Goal: Task Accomplishment & Management: Use online tool/utility

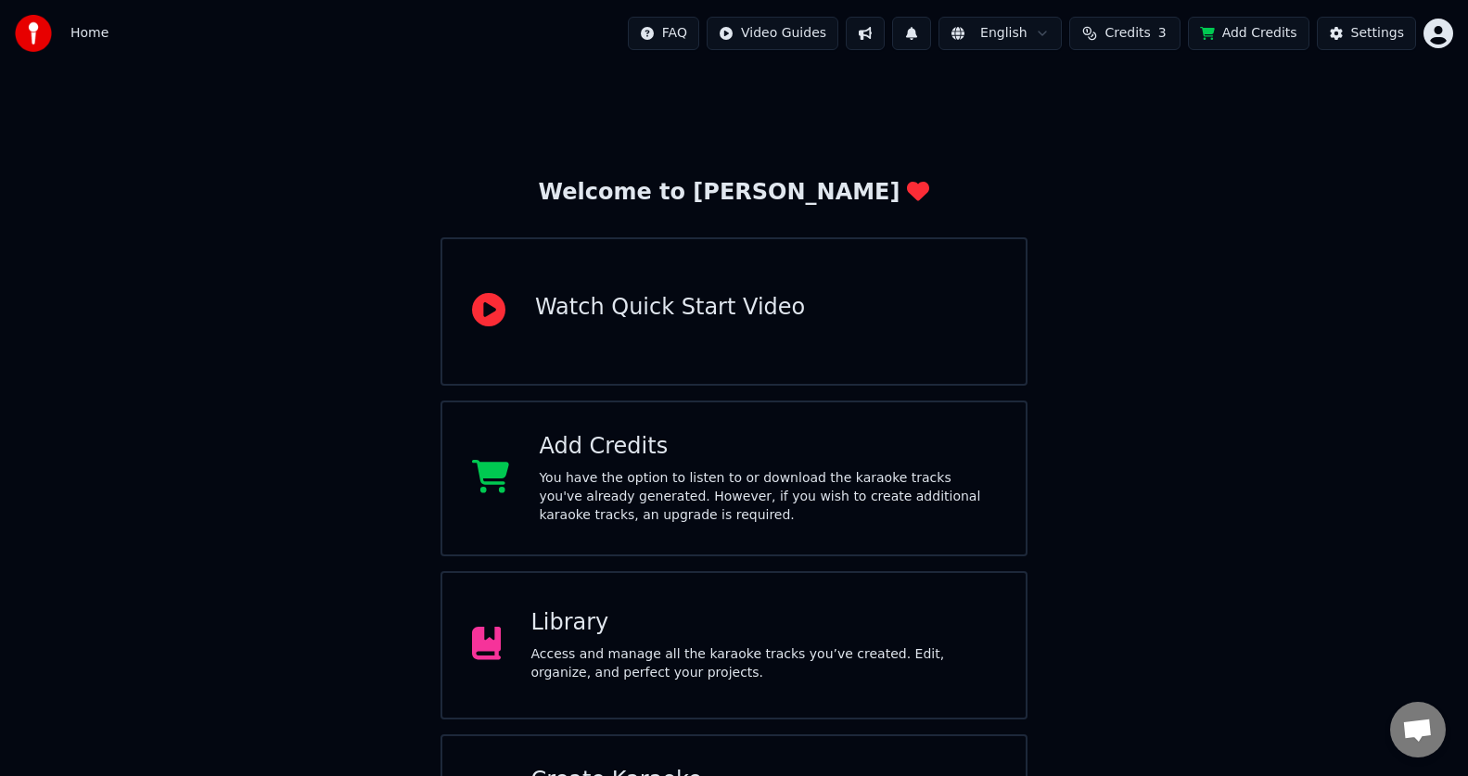
click at [753, 297] on div "Watch Quick Start Video" at bounding box center [670, 308] width 270 height 30
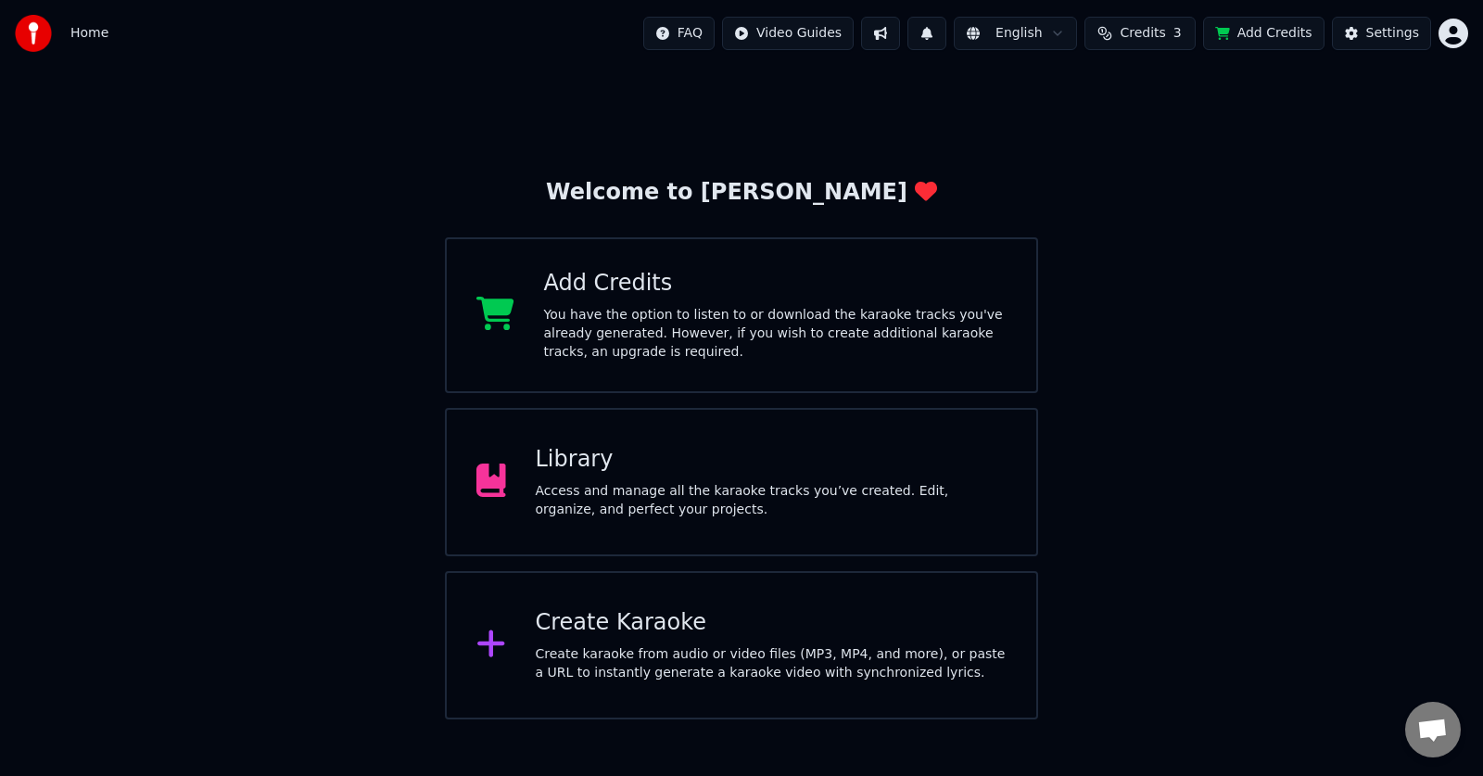
click at [974, 637] on div "Create Karaoke" at bounding box center [772, 623] width 472 height 30
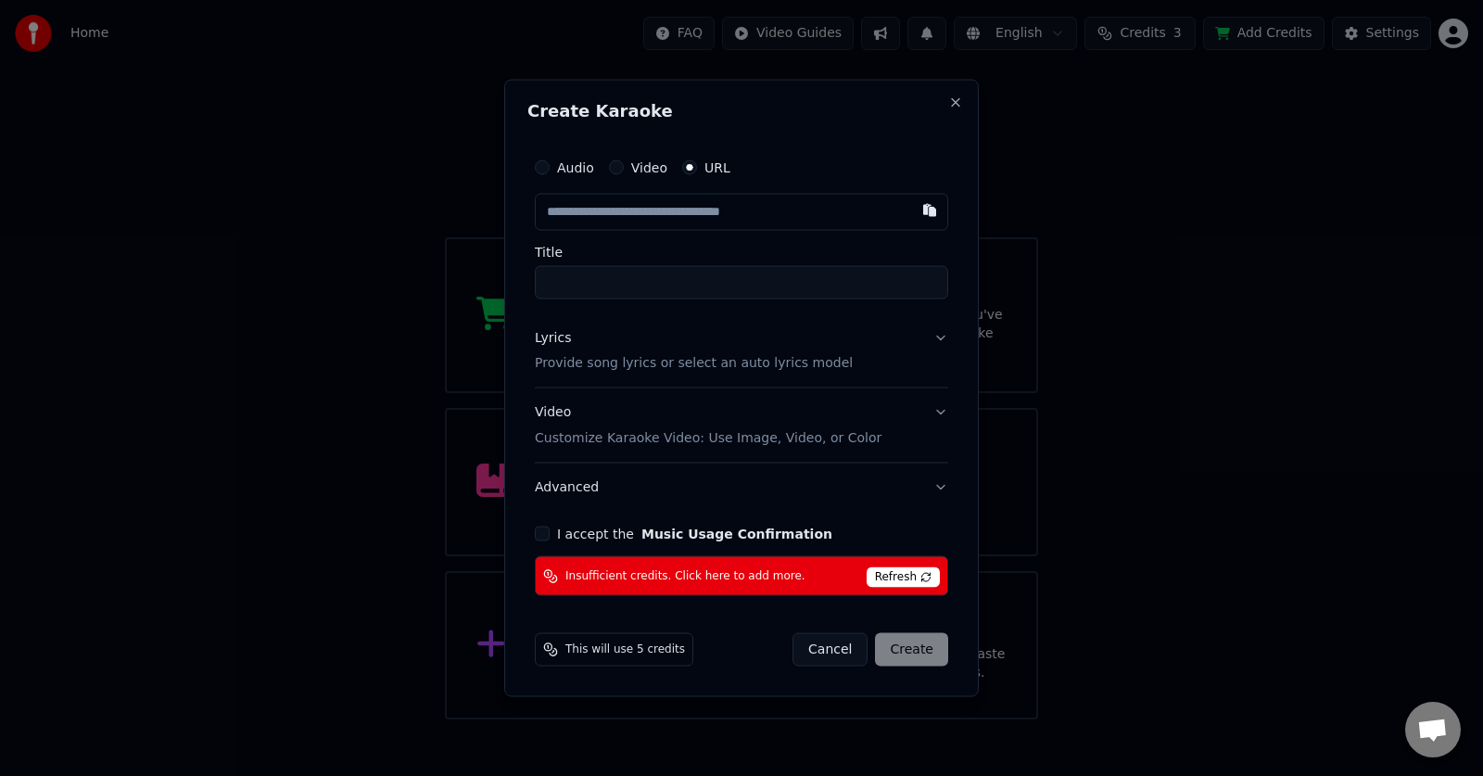
type input "**********"
click at [704, 365] on p "Provide song lyrics or select an auto lyrics model" at bounding box center [694, 363] width 318 height 19
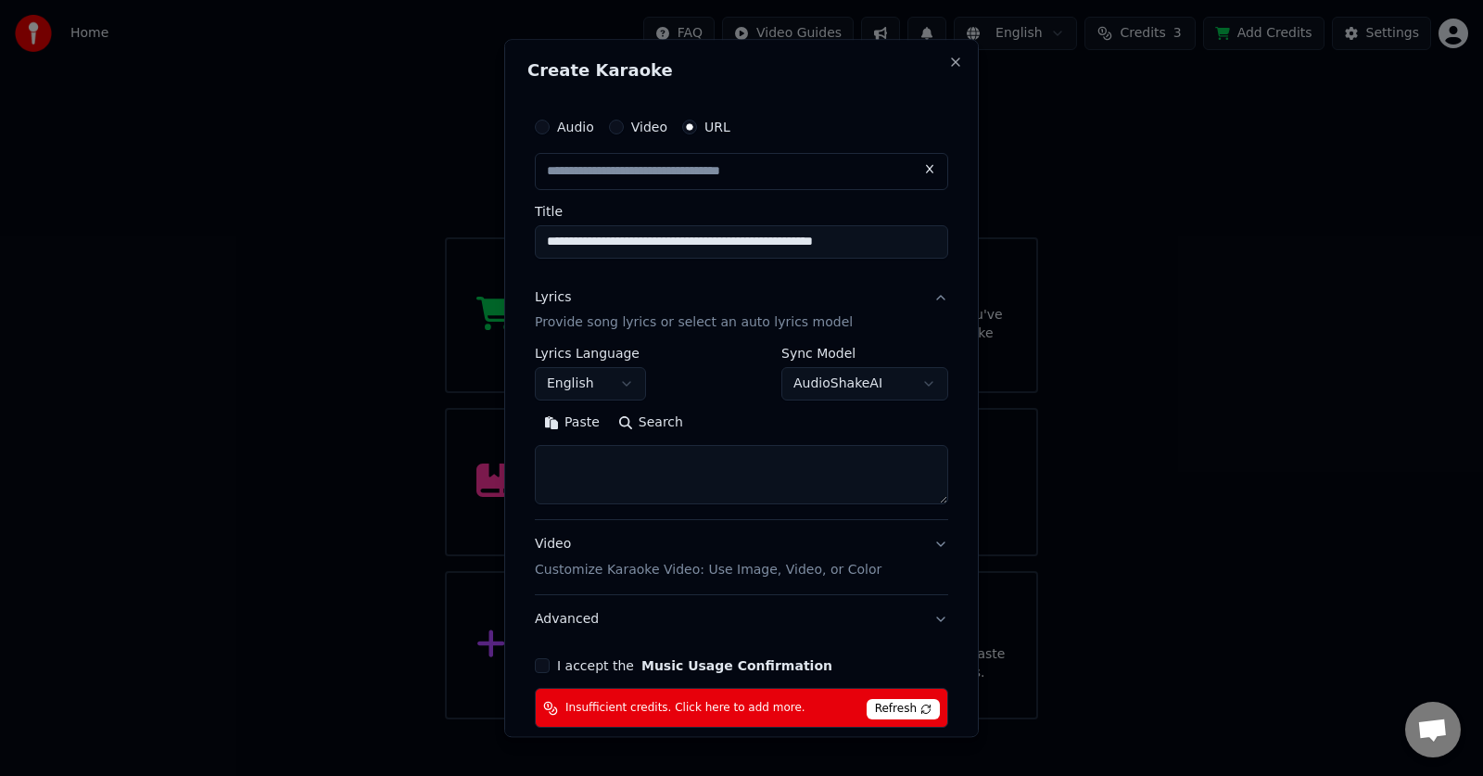
type input "**********"
click at [601, 391] on button "English" at bounding box center [590, 384] width 111 height 33
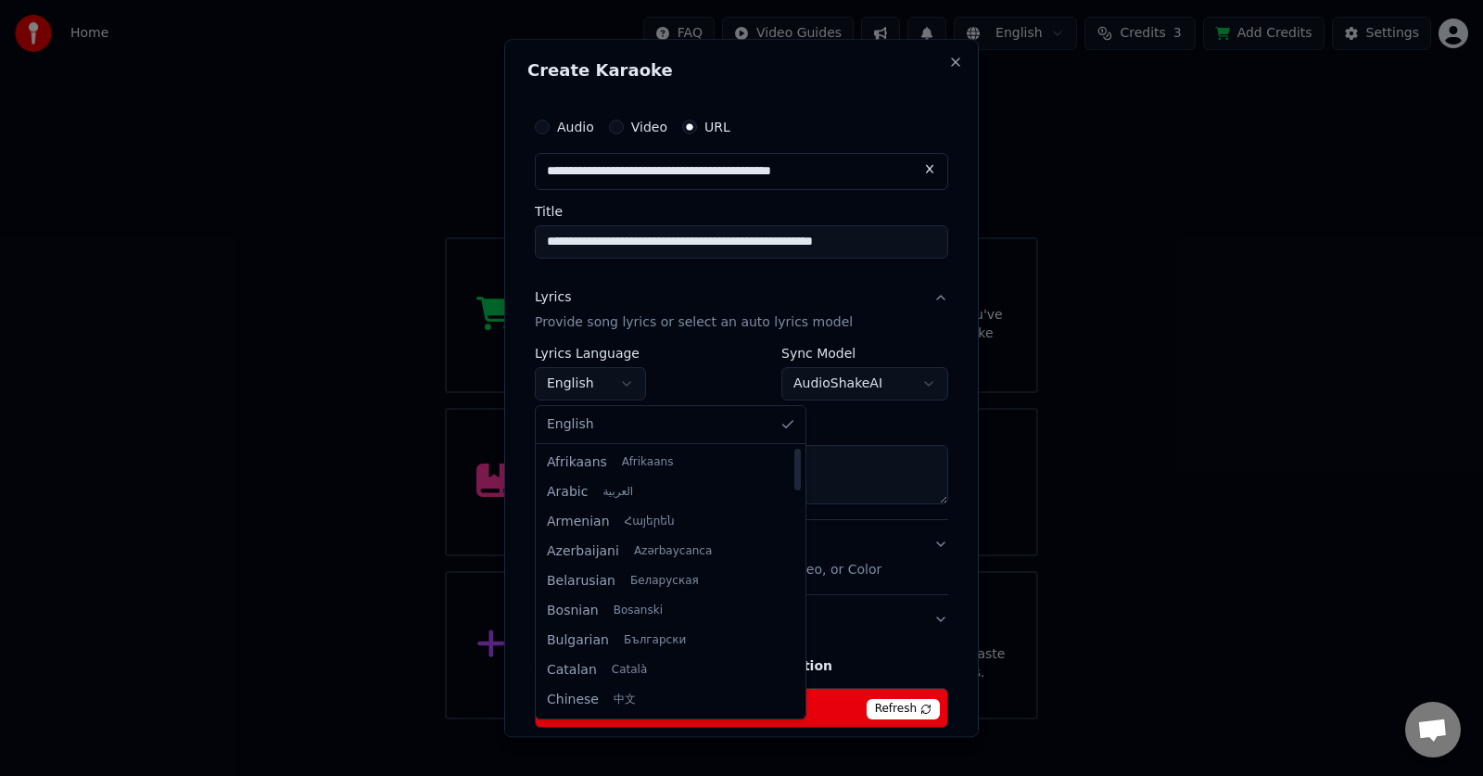
select select "**"
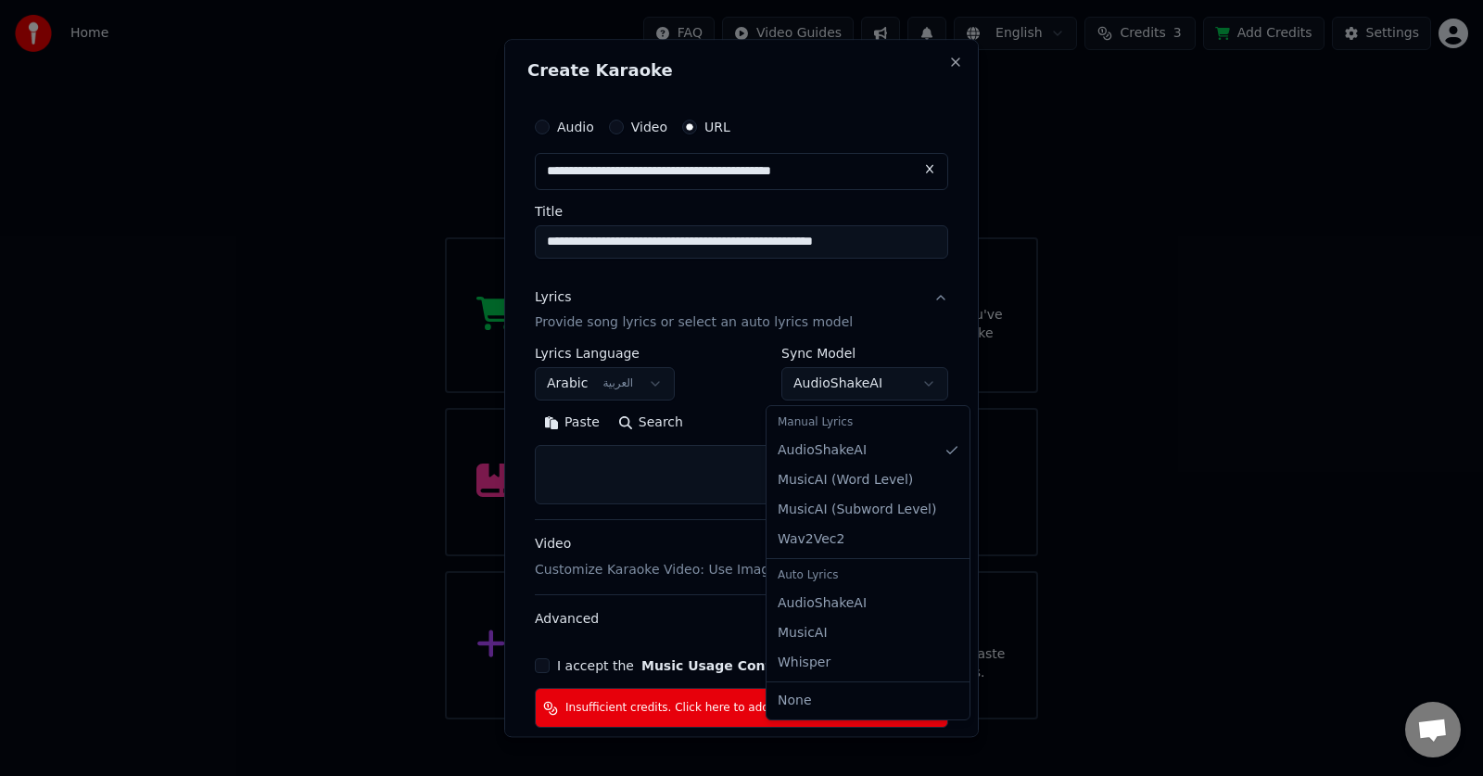
click at [873, 391] on body "**********" at bounding box center [741, 359] width 1483 height 719
select select "**********"
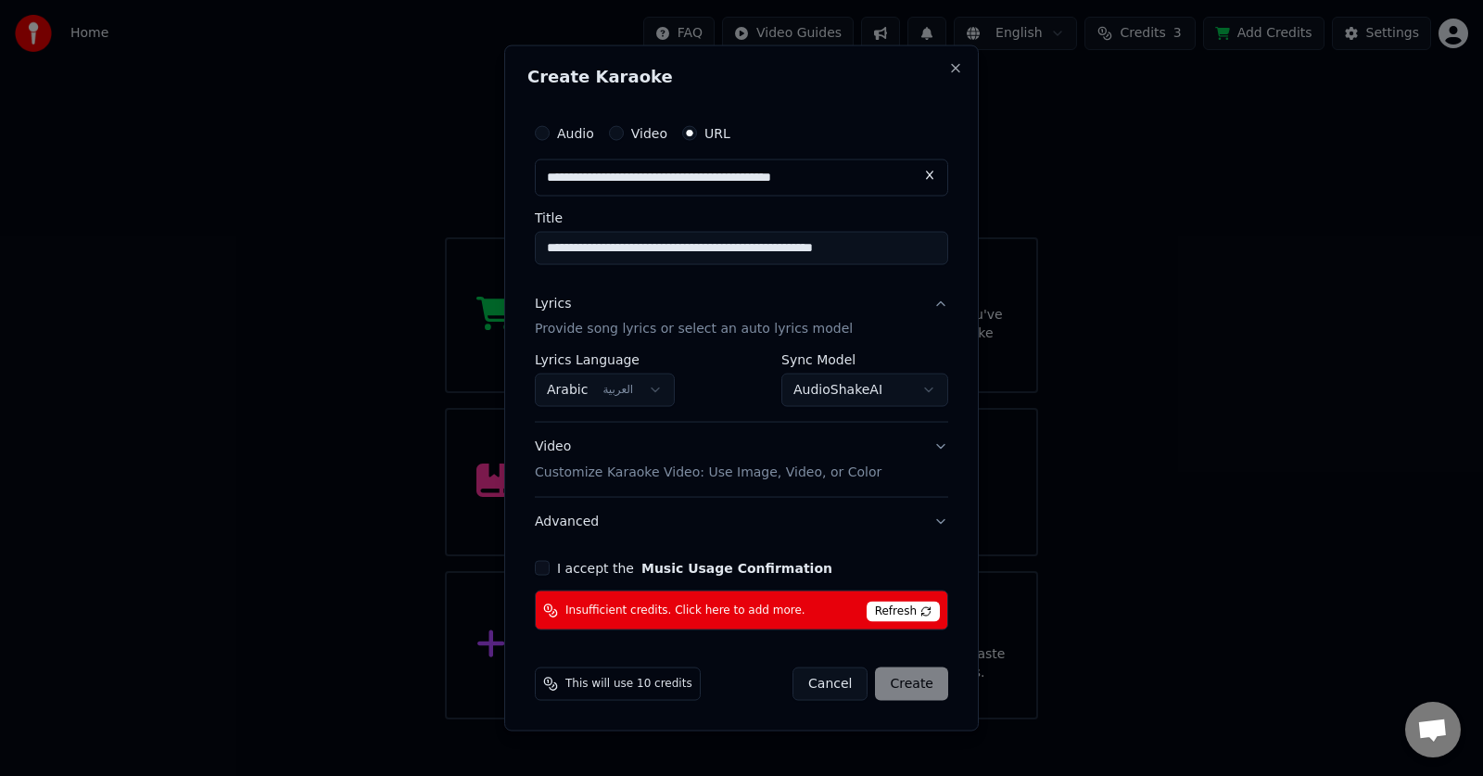
click at [890, 515] on button "Advanced" at bounding box center [742, 522] width 414 height 48
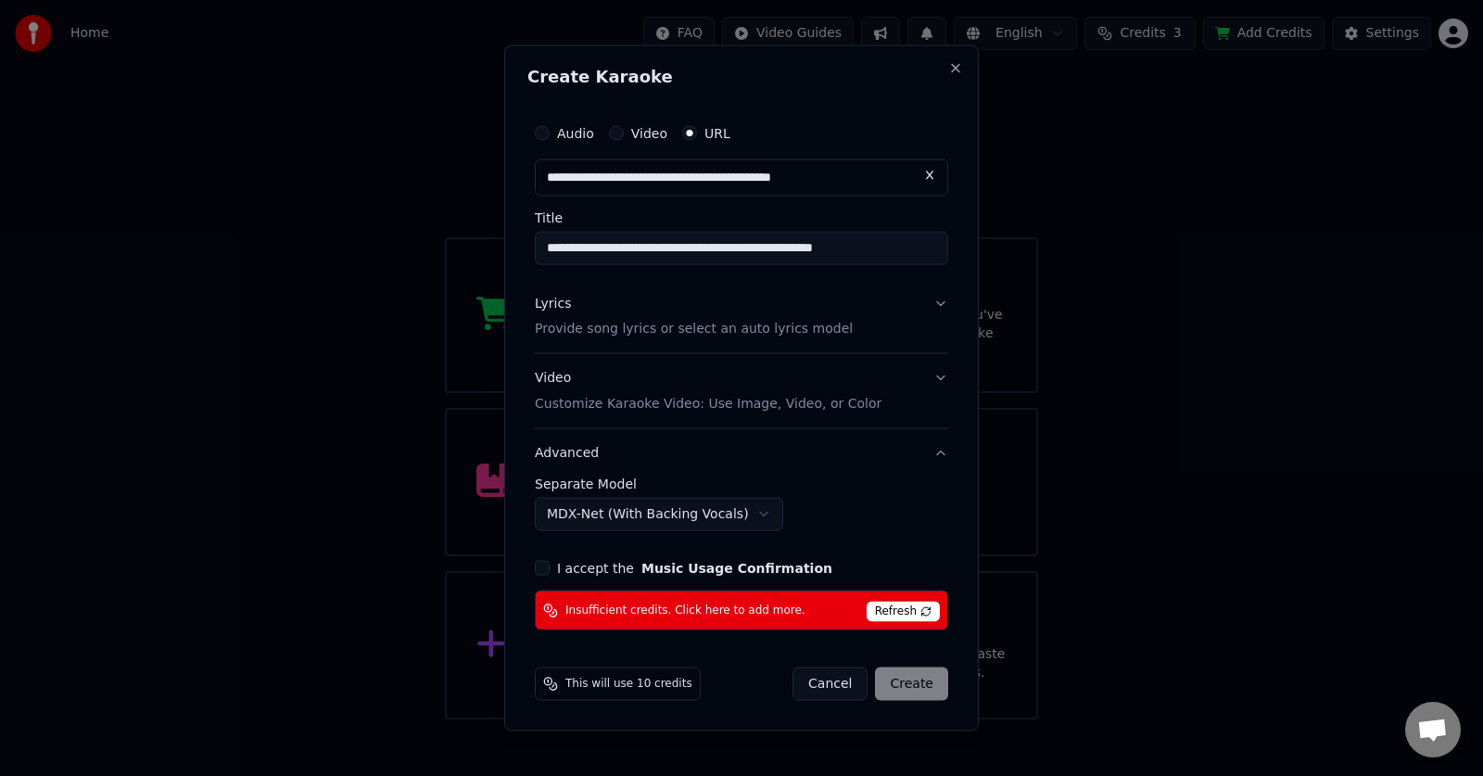
click at [890, 515] on div "**********" at bounding box center [742, 505] width 414 height 54
click at [580, 575] on label "I accept the Music Usage Confirmation" at bounding box center [694, 568] width 275 height 13
click at [550, 575] on button "I accept the Music Usage Confirmation" at bounding box center [542, 568] width 15 height 15
click at [895, 614] on span "Refresh" at bounding box center [903, 612] width 73 height 20
click at [955, 69] on button "Close" at bounding box center [956, 67] width 15 height 15
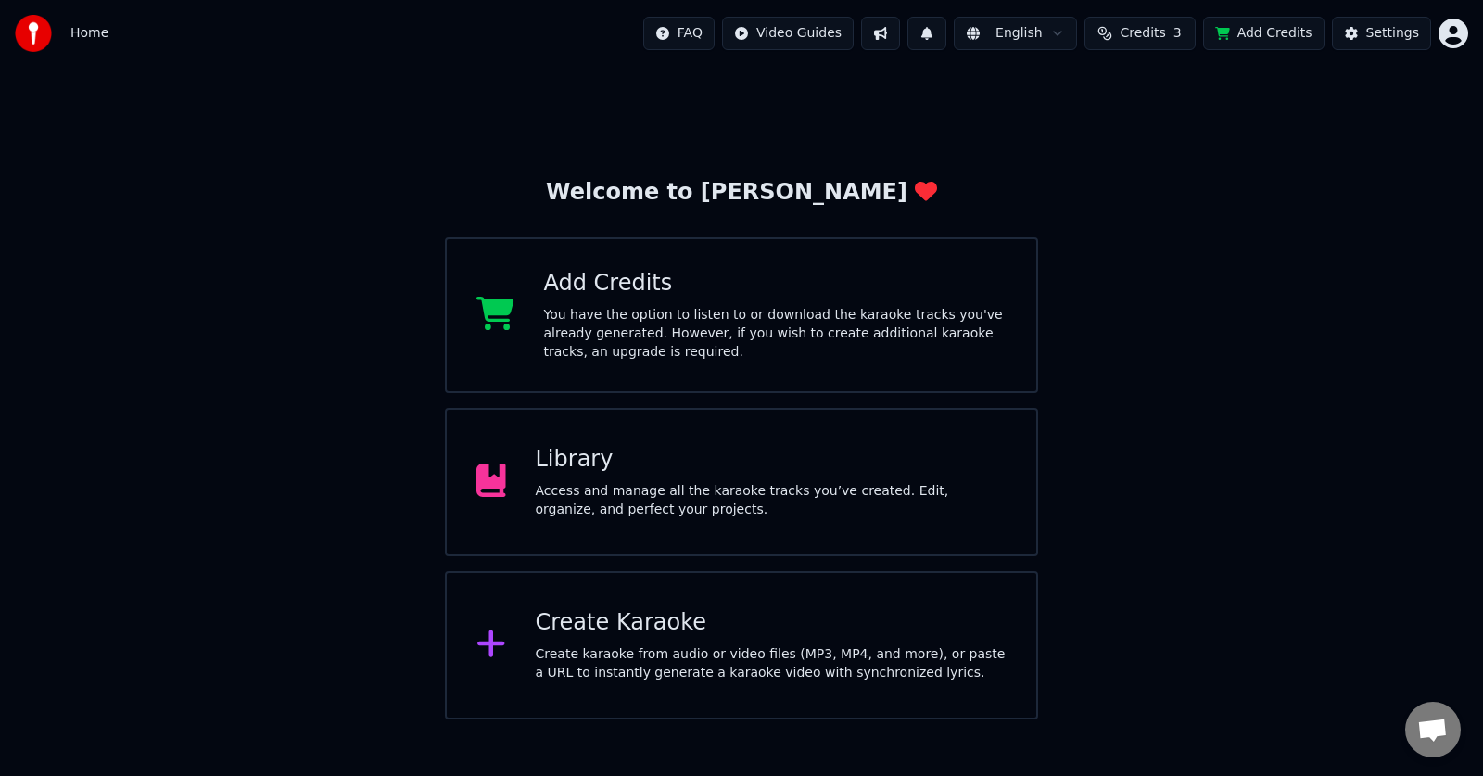
click at [1239, 34] on button "Add Credits" at bounding box center [1263, 33] width 121 height 33
click at [942, 35] on button at bounding box center [927, 33] width 39 height 33
click at [847, 32] on html "Home FAQ Video Guides English Credits 3 Add Credits Settings Welcome to Youka A…" at bounding box center [741, 359] width 1483 height 719
click at [693, 33] on html "Home FAQ Video Guides English Credits 3 Add Credits Settings Welcome to Youka A…" at bounding box center [741, 359] width 1483 height 719
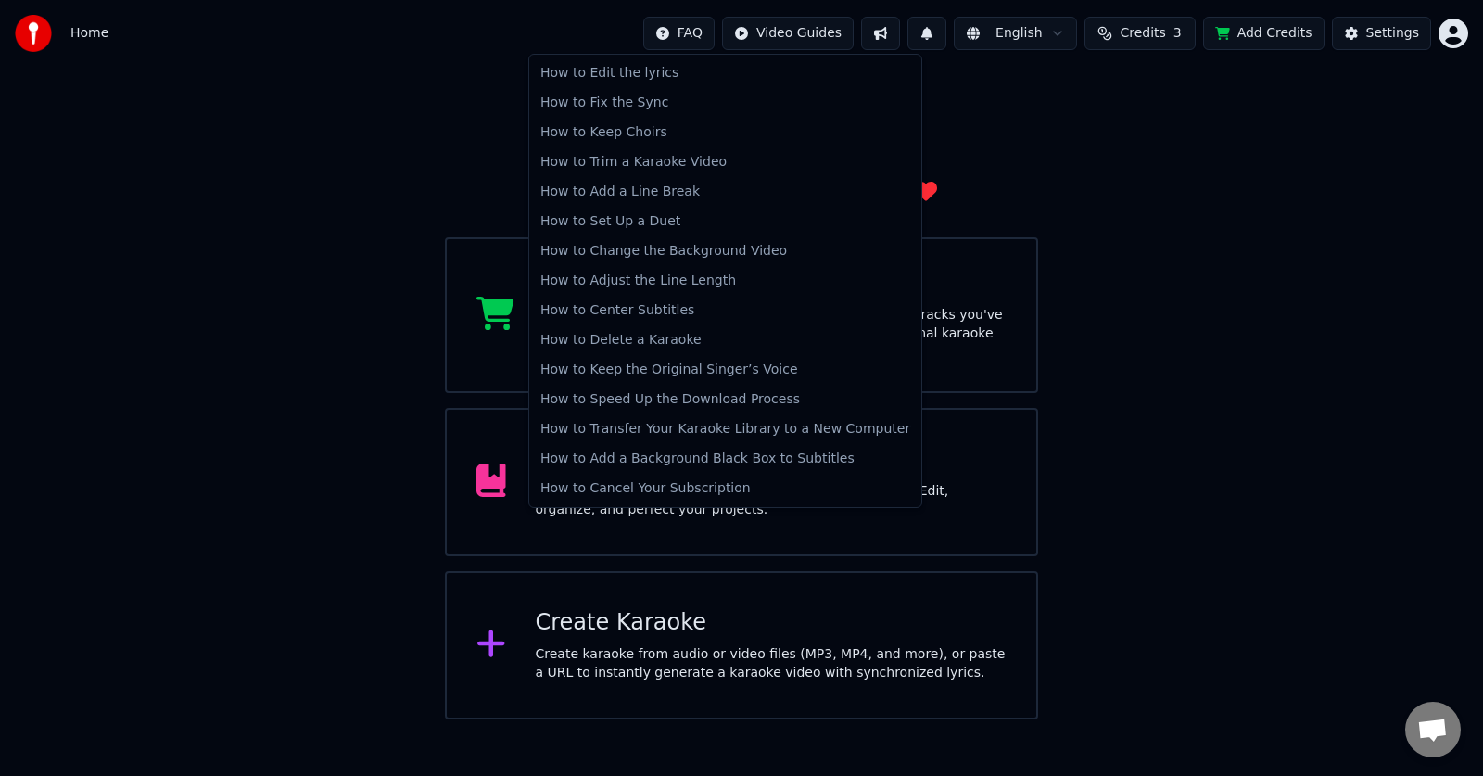
click at [693, 34] on html "Home FAQ Video Guides English Credits 3 Add Credits Settings Welcome to Youka A…" at bounding box center [741, 359] width 1483 height 719
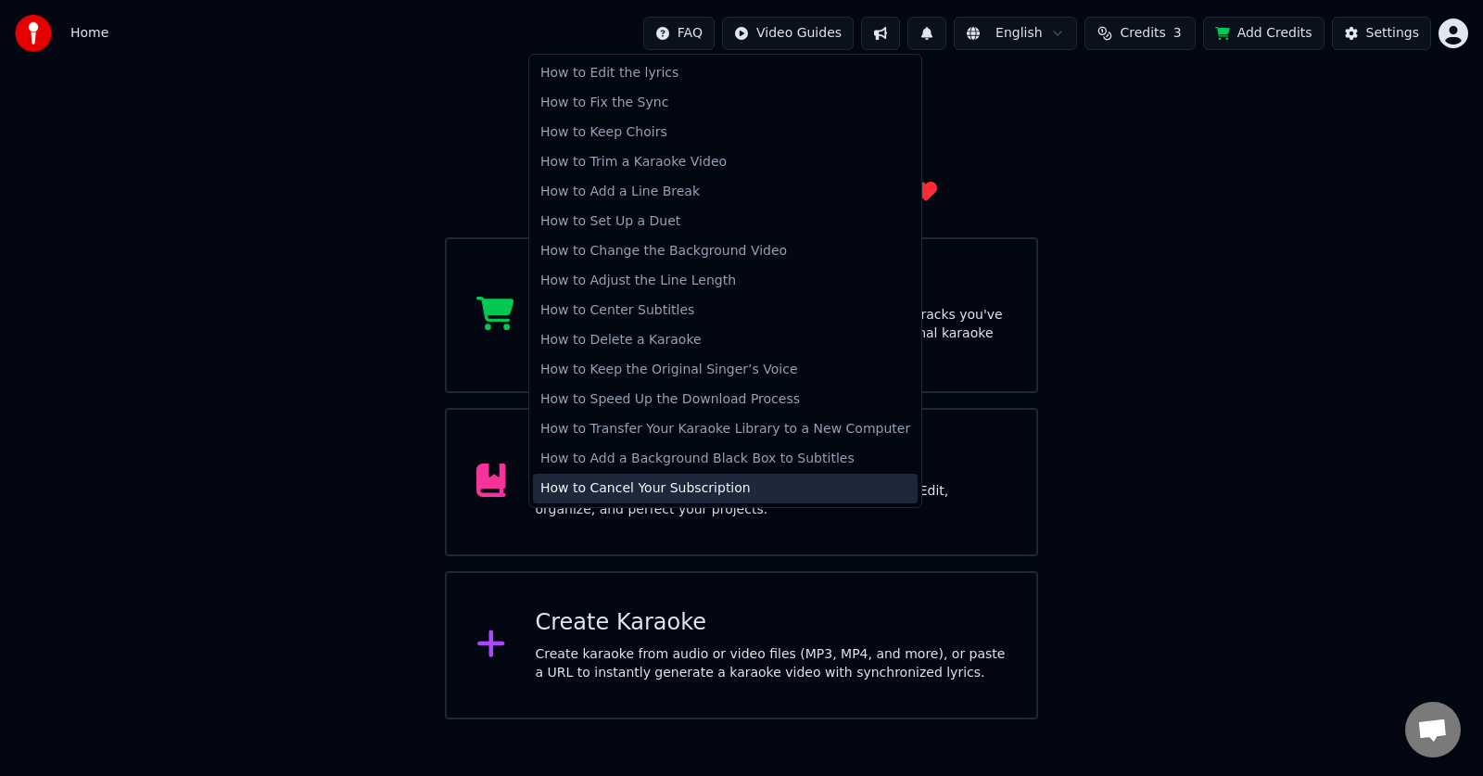
click at [621, 481] on div "How to Cancel Your Subscription" at bounding box center [725, 489] width 385 height 30
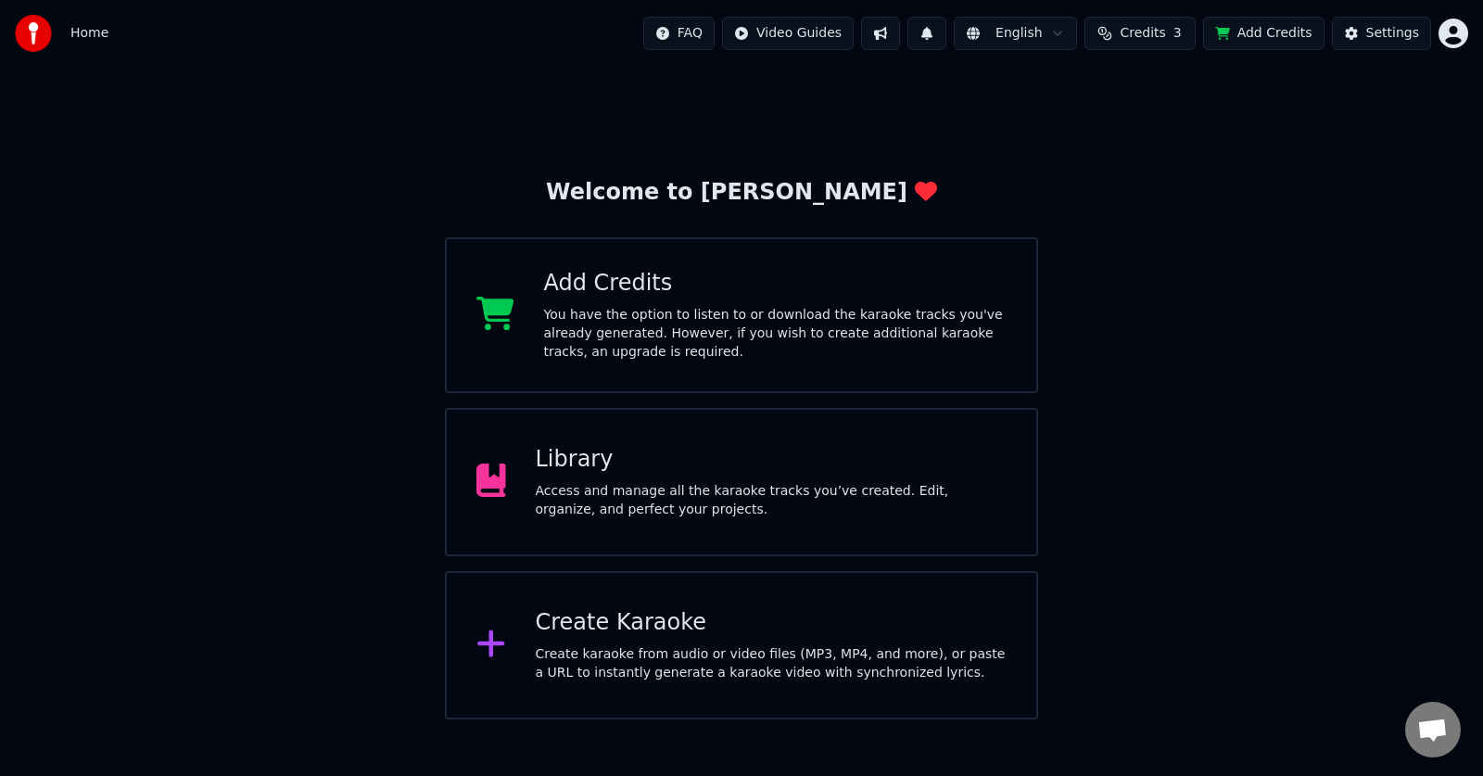
click at [930, 68] on div "Welcome to Youka Add Credits You have the option to listen to or download the k…" at bounding box center [741, 393] width 1483 height 653
click at [1158, 34] on span "Credits" at bounding box center [1142, 33] width 45 height 19
click at [1133, 176] on button "Refresh" at bounding box center [1152, 171] width 96 height 33
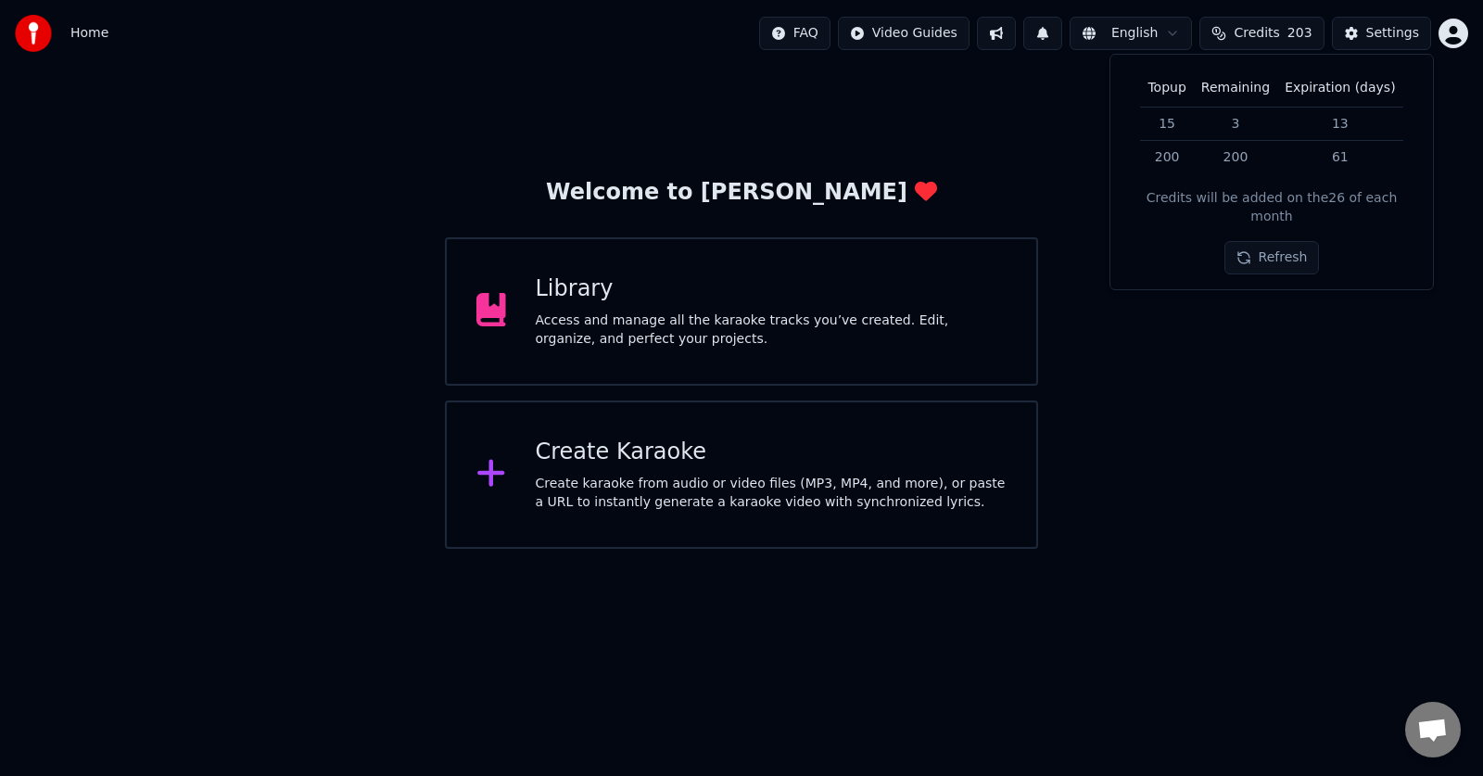
click at [936, 516] on div "Create Karaoke Create karaoke from audio or video files (MP3, MP4, and more), o…" at bounding box center [741, 475] width 593 height 148
click at [1449, 40] on html "Home FAQ Video Guides English Credits 203 Settings Welcome to Youka Library Acc…" at bounding box center [741, 274] width 1483 height 549
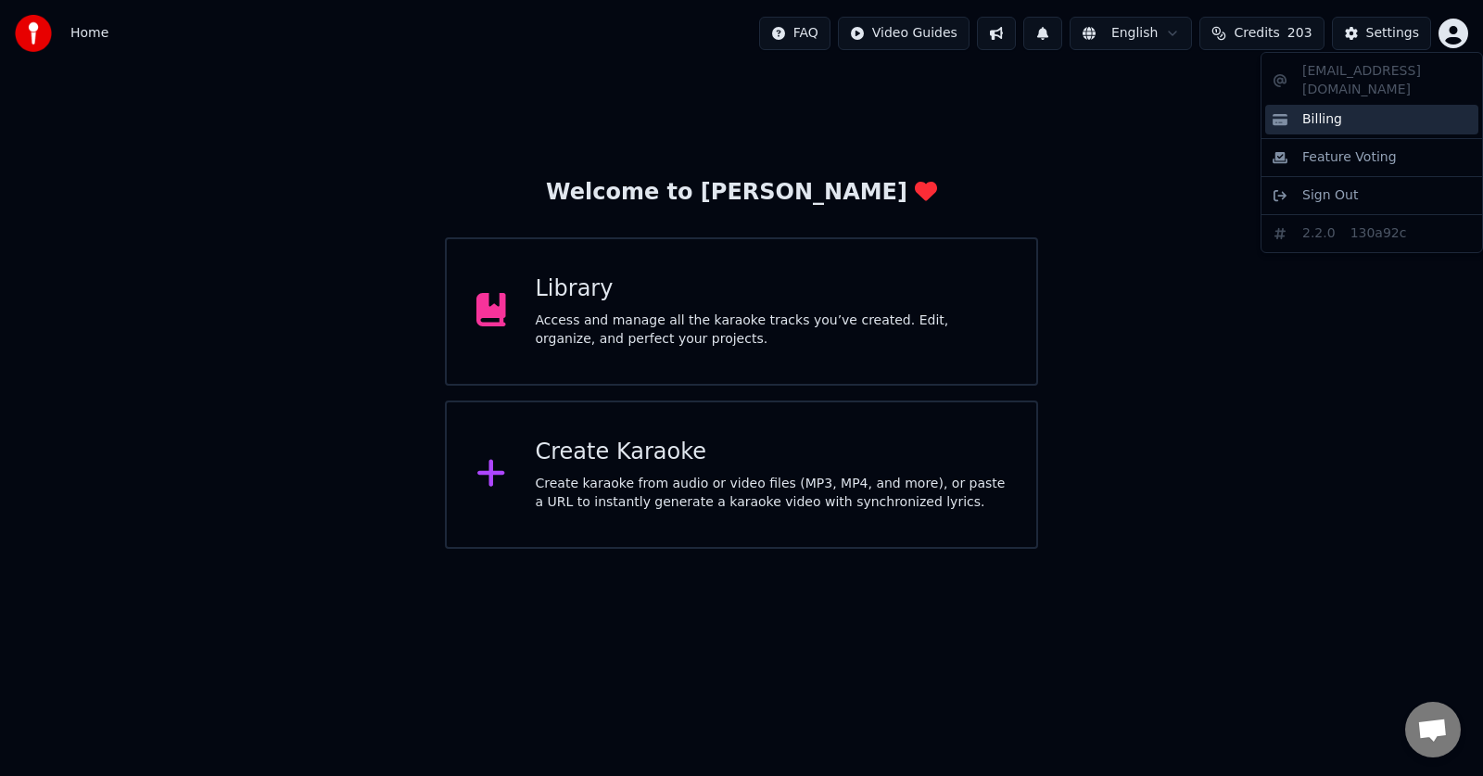
click at [1297, 123] on div "Billing" at bounding box center [1372, 138] width 213 height 30
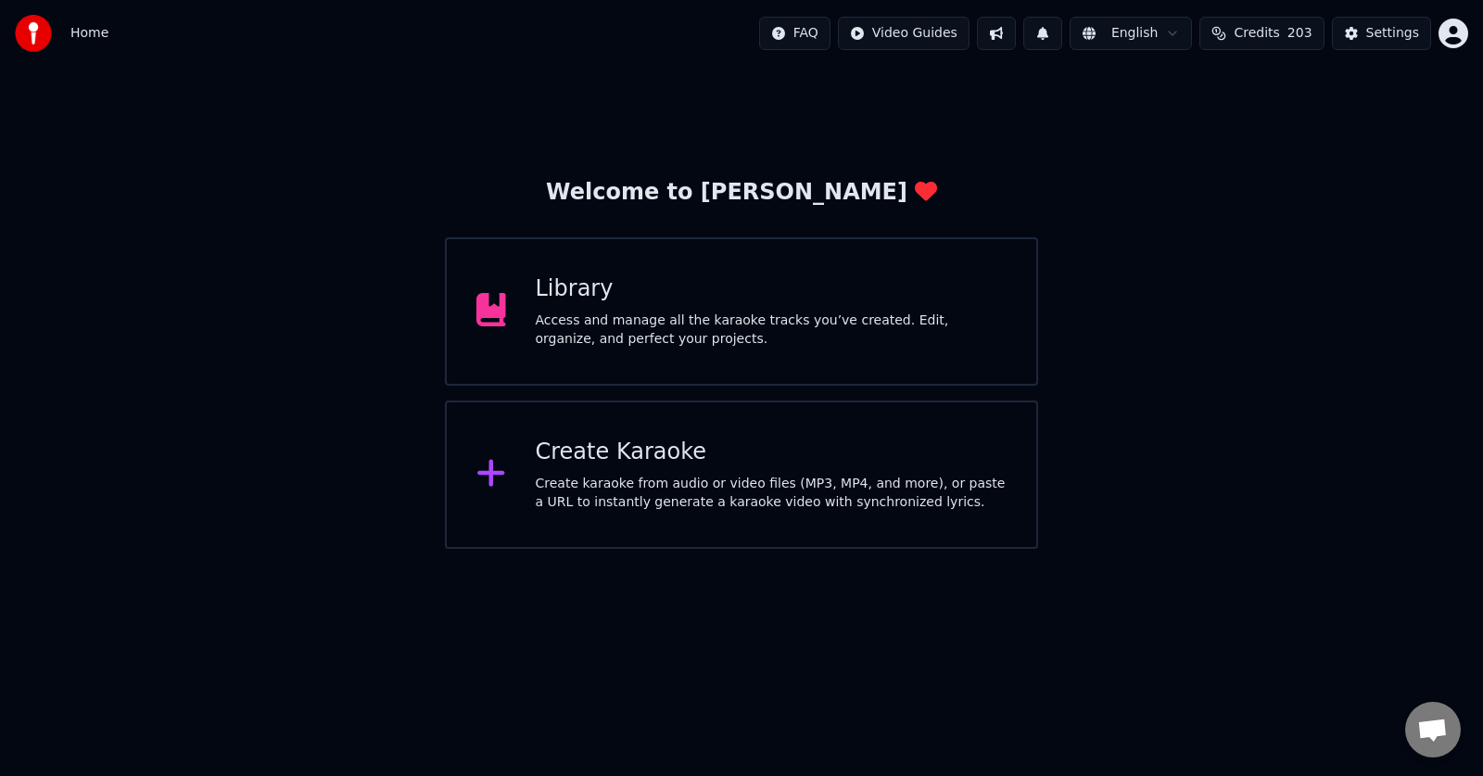
click at [1263, 26] on button "Credits 203" at bounding box center [1262, 33] width 124 height 33
click at [1235, 241] on button "Refresh" at bounding box center [1273, 257] width 96 height 33
click at [1248, 213] on button "Refresh" at bounding box center [1273, 205] width 96 height 33
click at [650, 464] on div "Create Karaoke" at bounding box center [772, 453] width 472 height 30
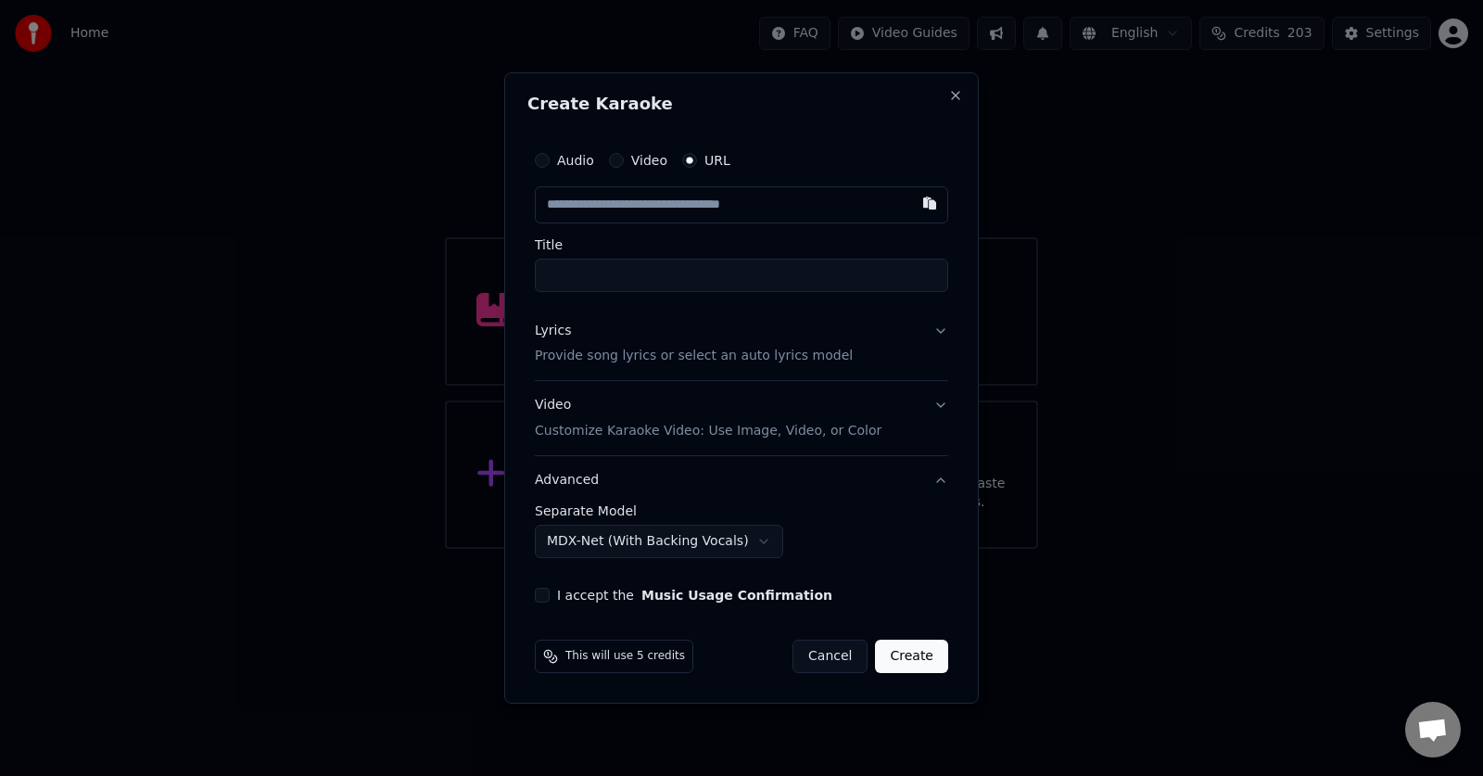
paste input "**********"
type input "**********"
click at [941, 336] on button "Lyrics Provide song lyrics or select an auto lyrics model" at bounding box center [742, 344] width 414 height 74
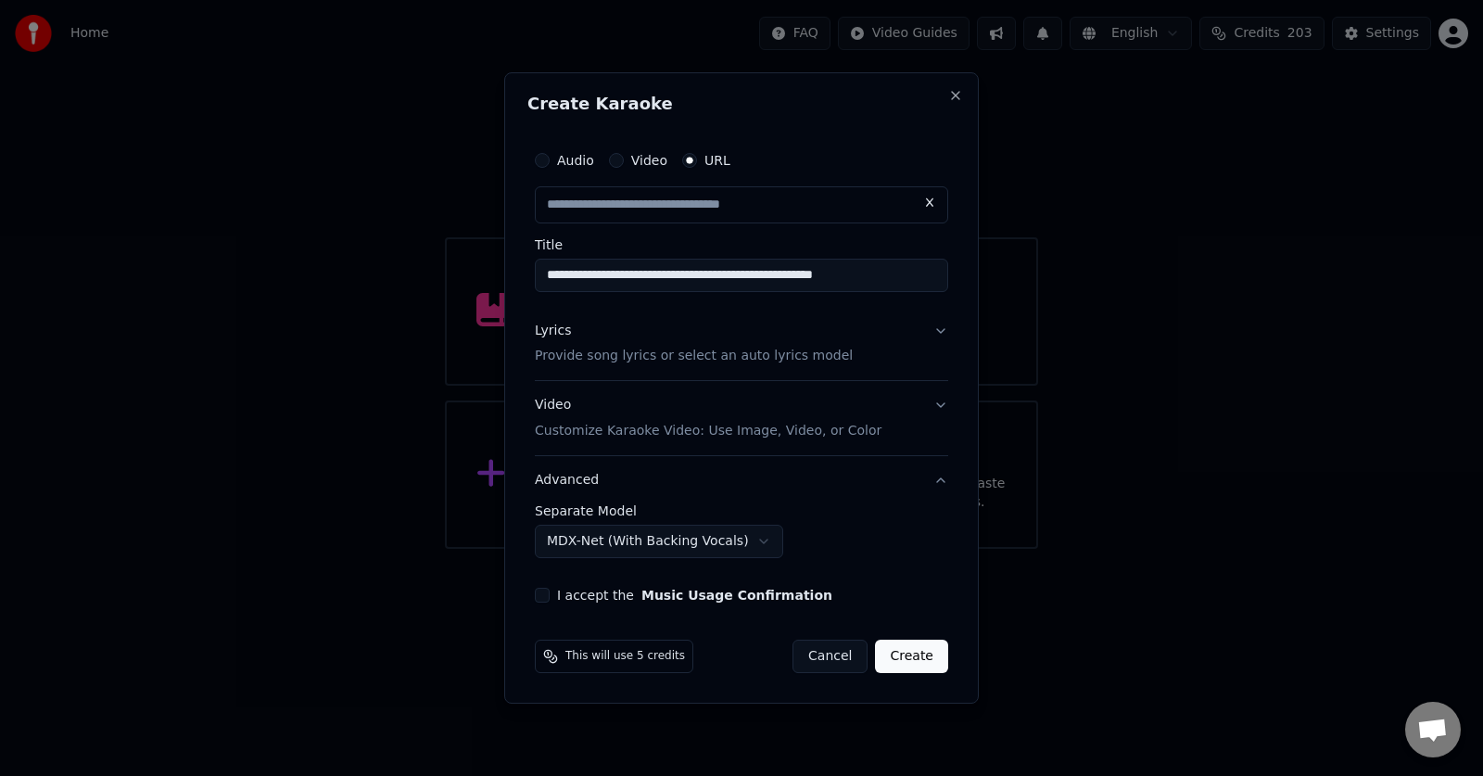
type input "**********"
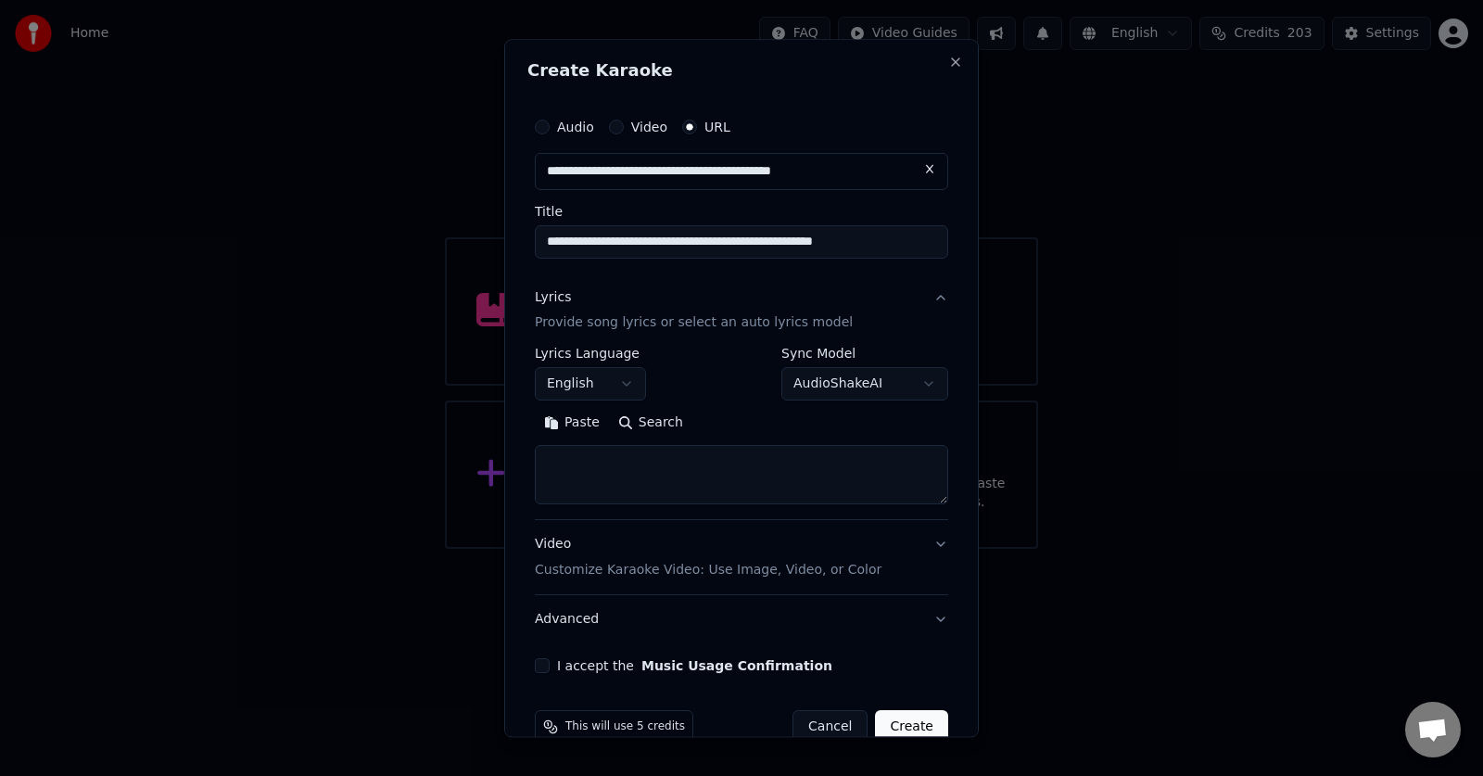
click at [615, 389] on button "English" at bounding box center [590, 384] width 111 height 33
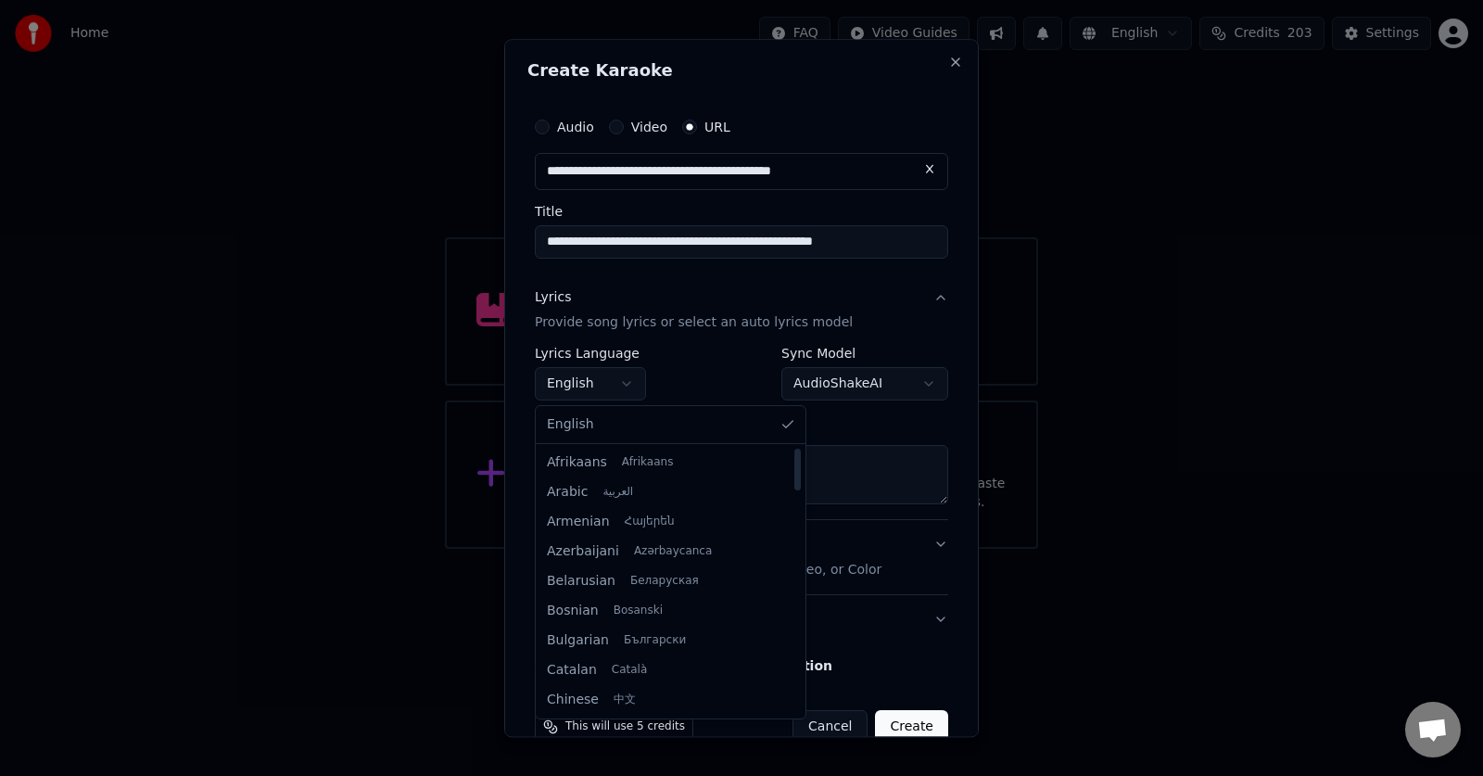
select select "**"
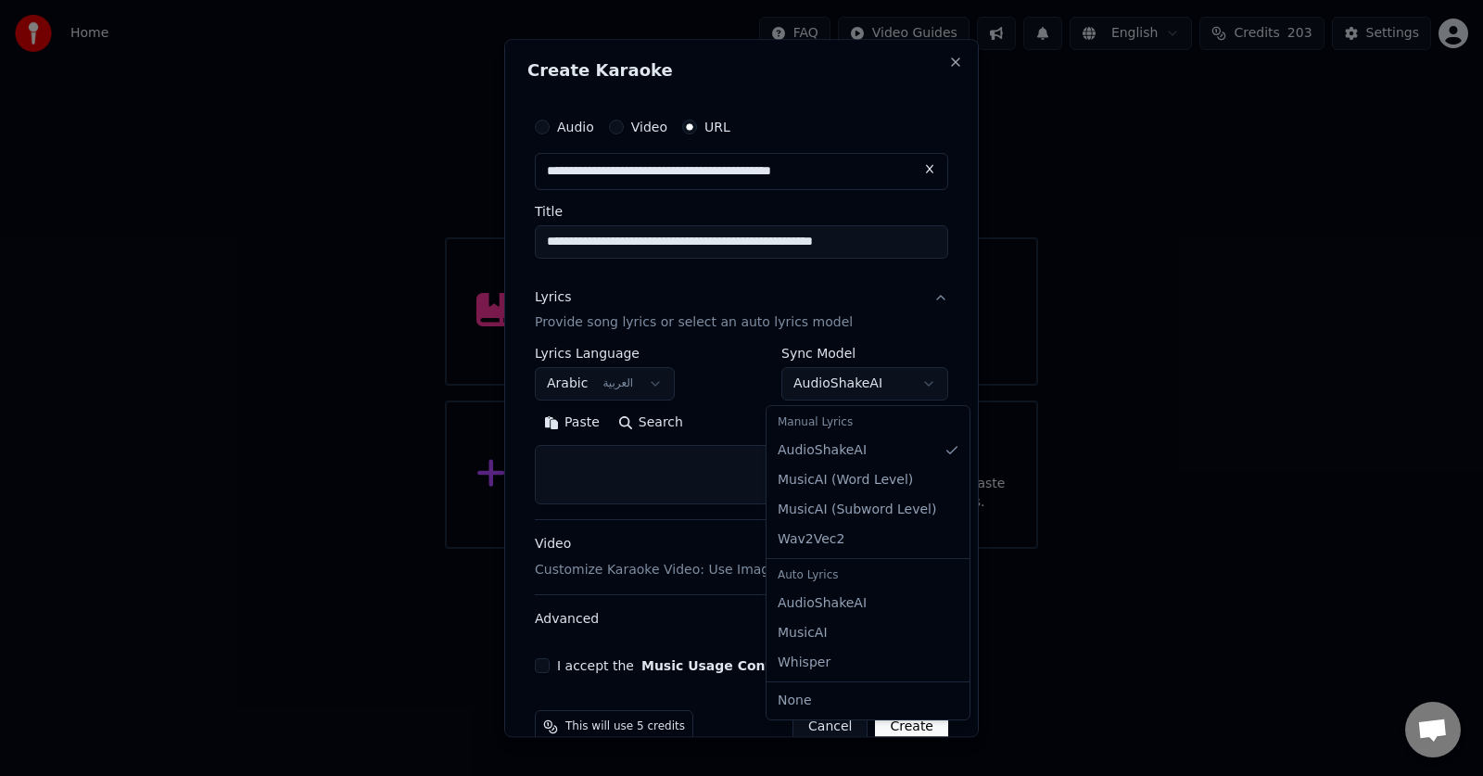
click at [860, 389] on body "**********" at bounding box center [741, 274] width 1483 height 549
select select "**********"
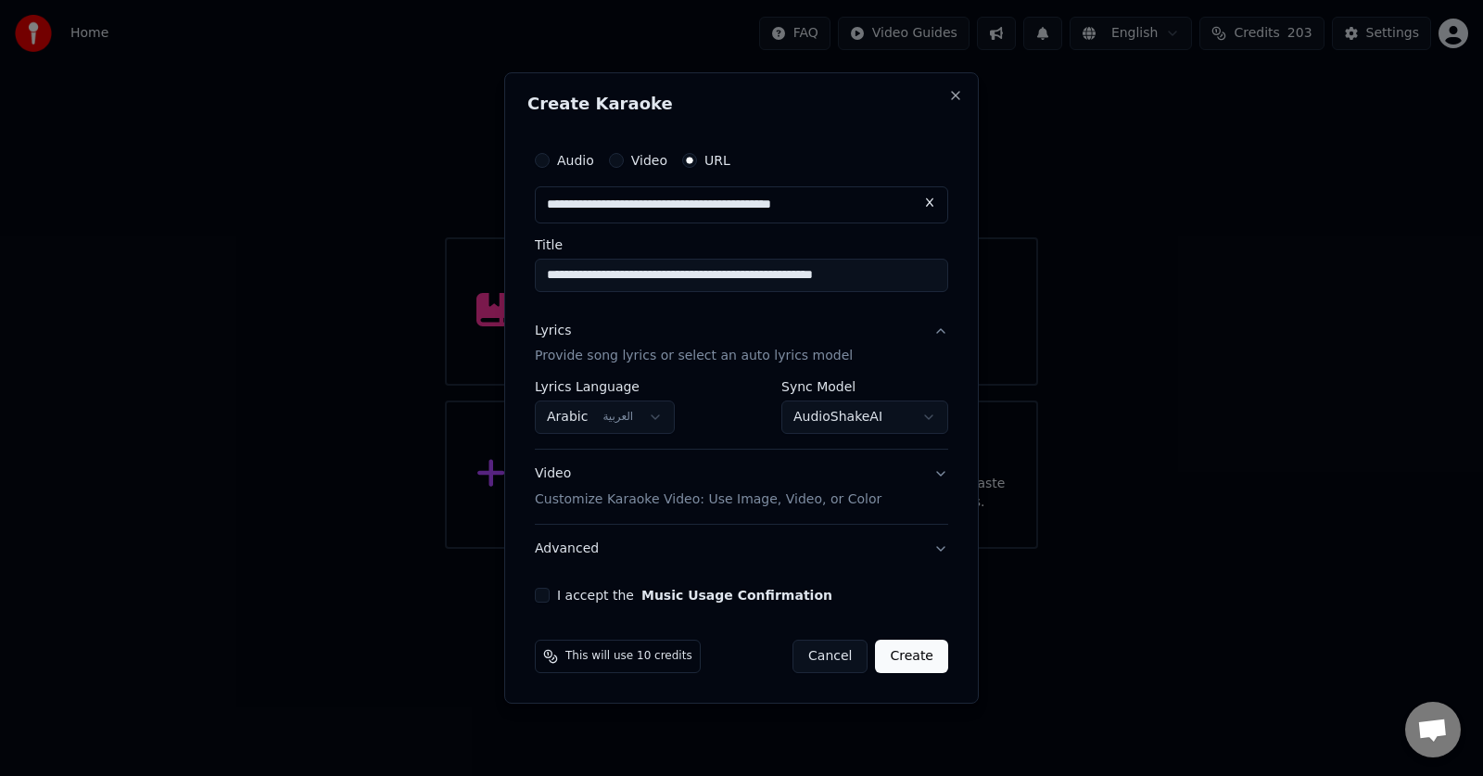
click at [864, 551] on button "Advanced" at bounding box center [742, 549] width 414 height 48
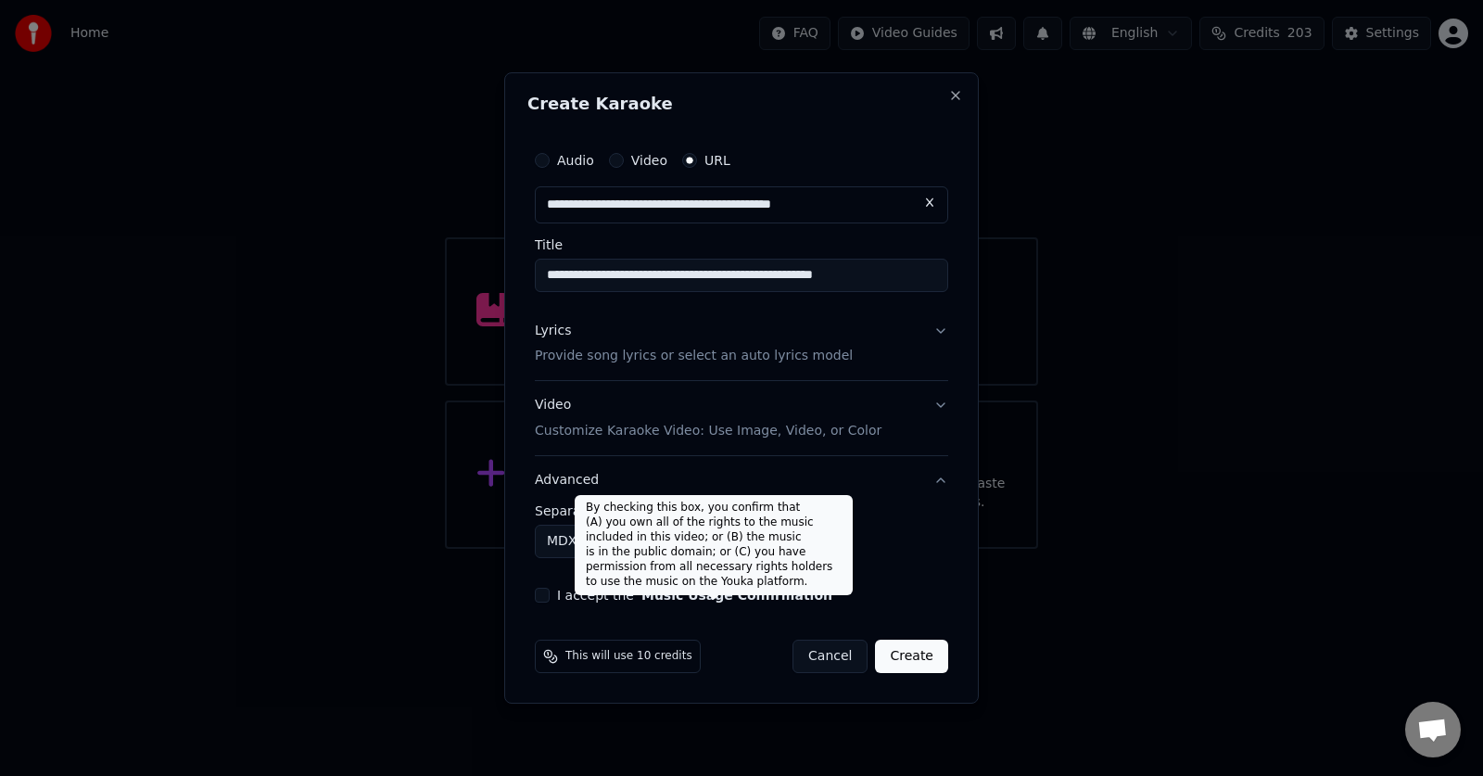
click at [642, 599] on button "Music Usage Confirmation" at bounding box center [737, 595] width 191 height 13
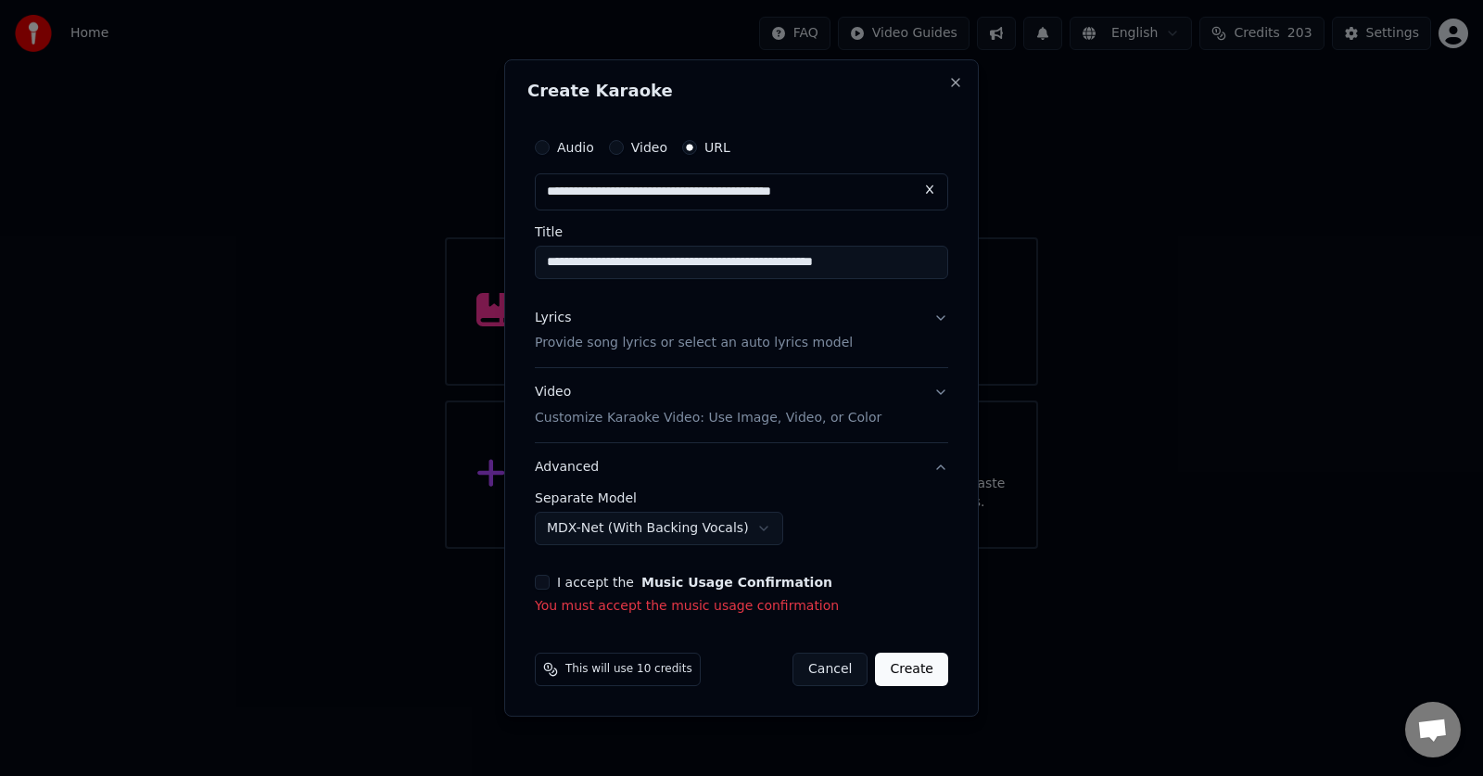
click at [541, 579] on button "I accept the Music Usage Confirmation" at bounding box center [542, 582] width 15 height 15
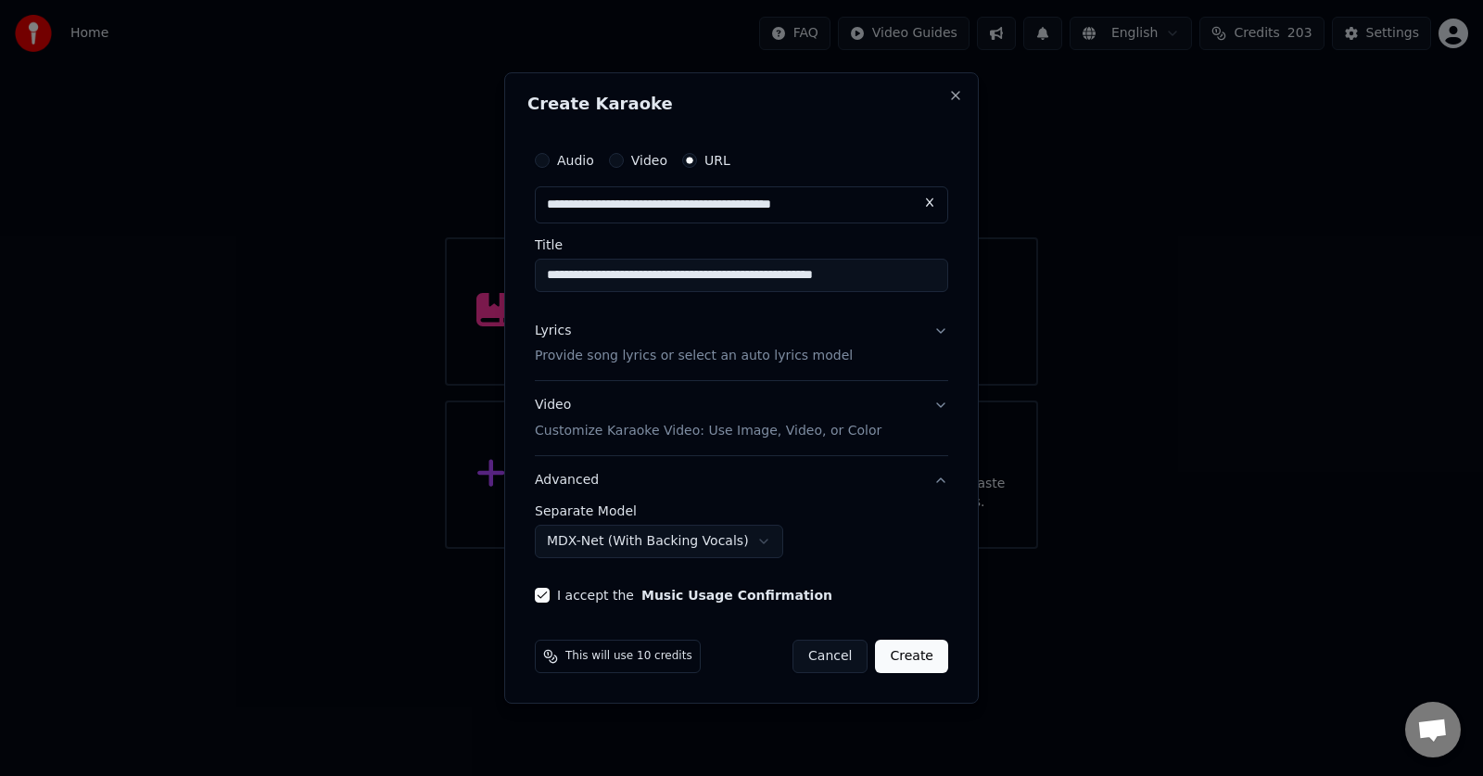
click at [938, 405] on button "Video Customize Karaoke Video: Use Image, Video, or Color" at bounding box center [742, 419] width 414 height 74
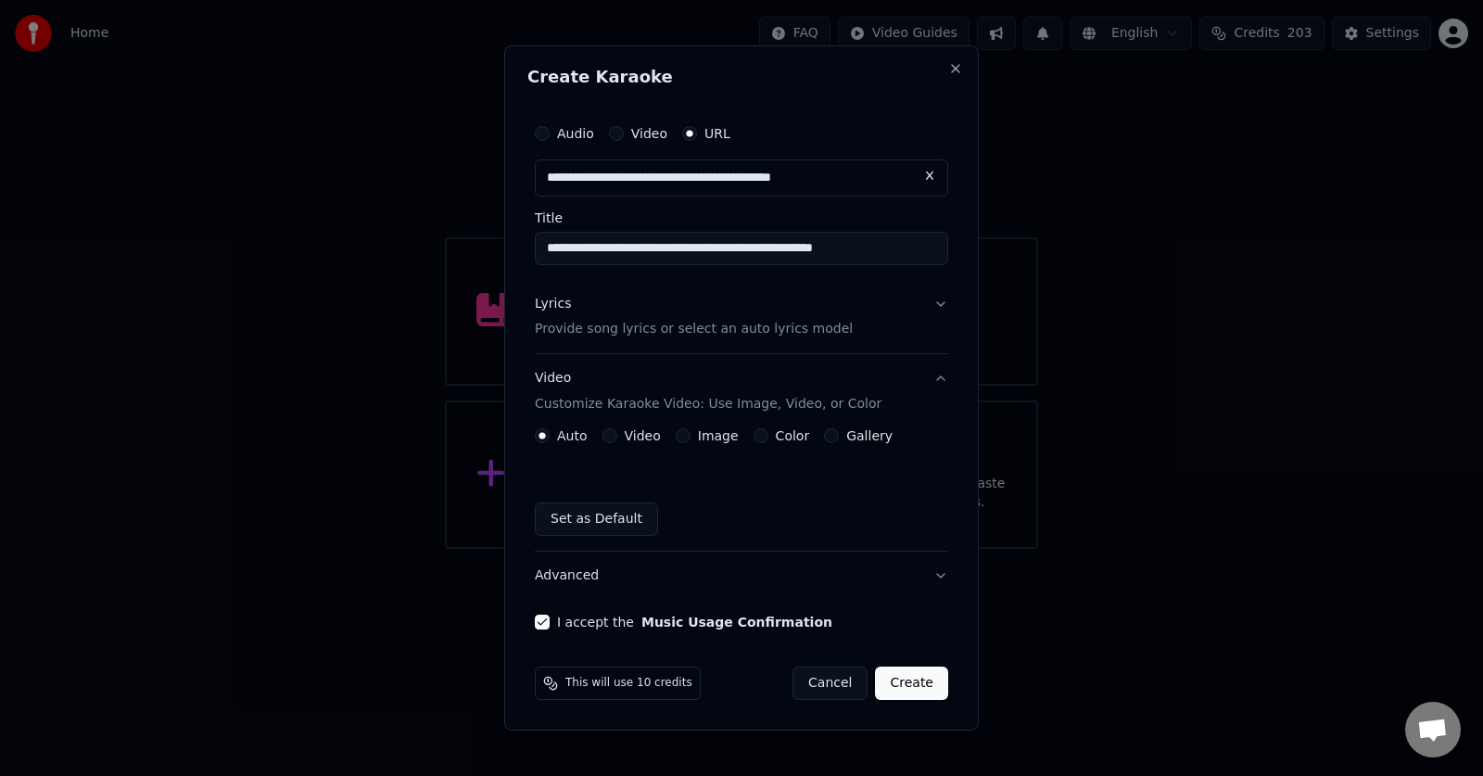
click at [923, 693] on button "Create" at bounding box center [911, 683] width 73 height 33
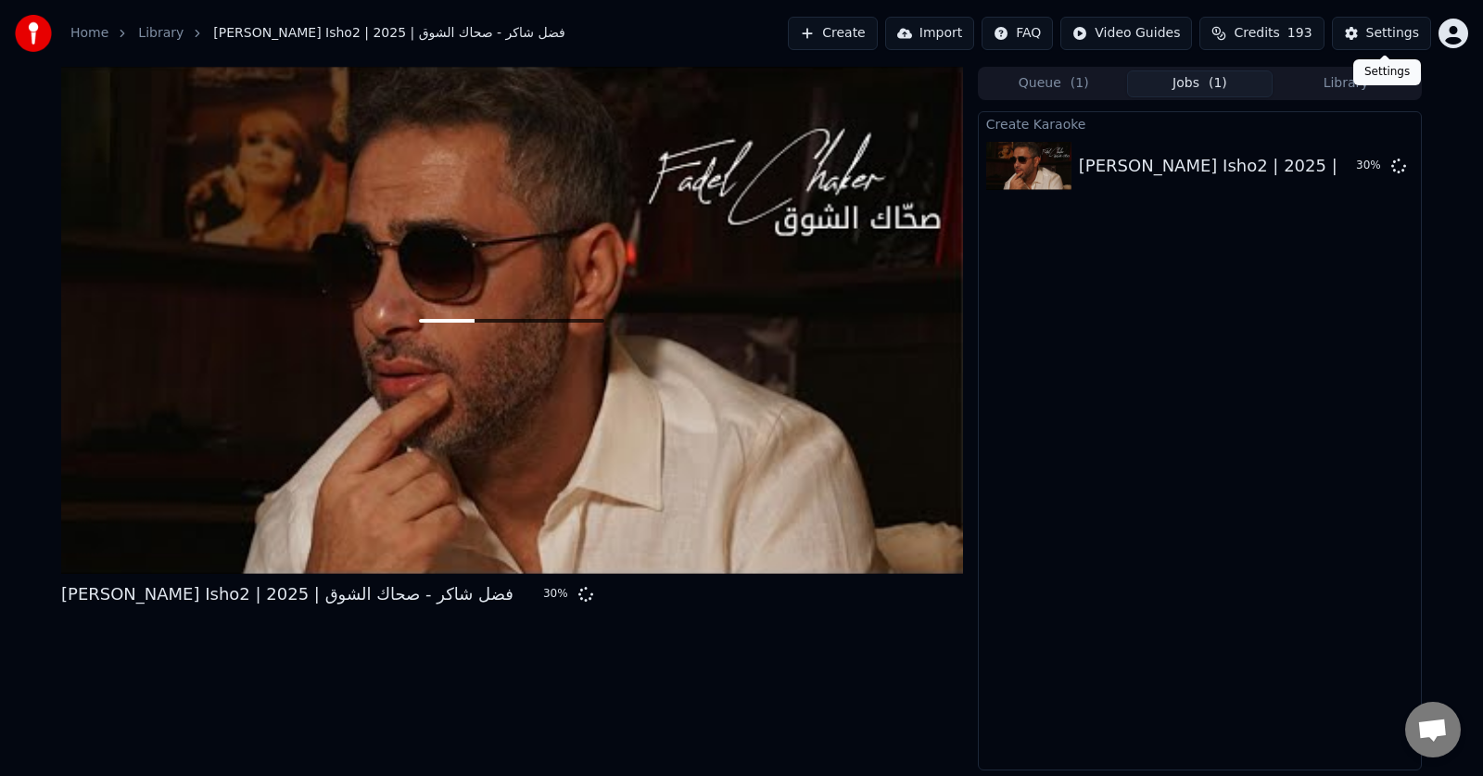
click at [1375, 34] on div "Settings" at bounding box center [1393, 33] width 53 height 19
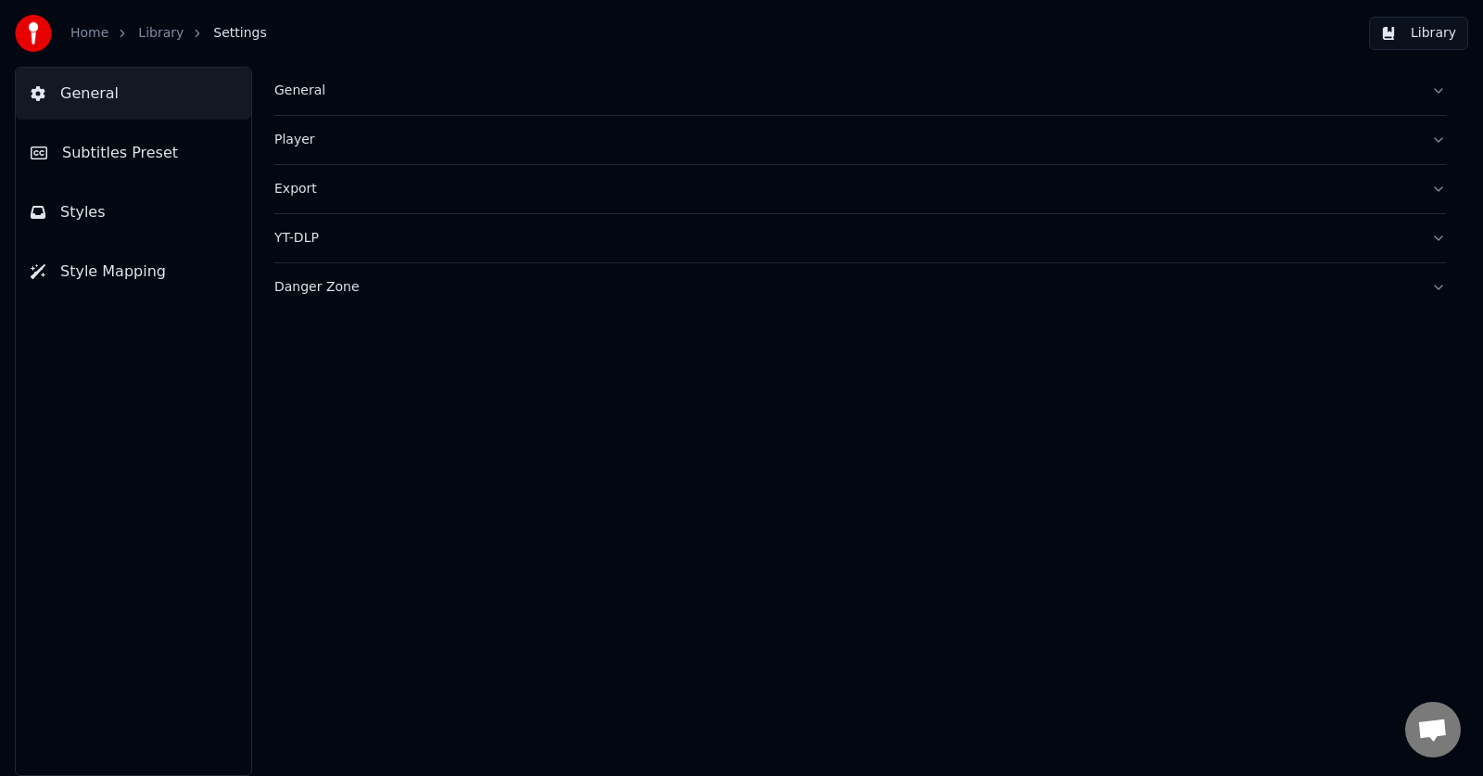
click at [159, 35] on link "Library" at bounding box center [160, 33] width 45 height 19
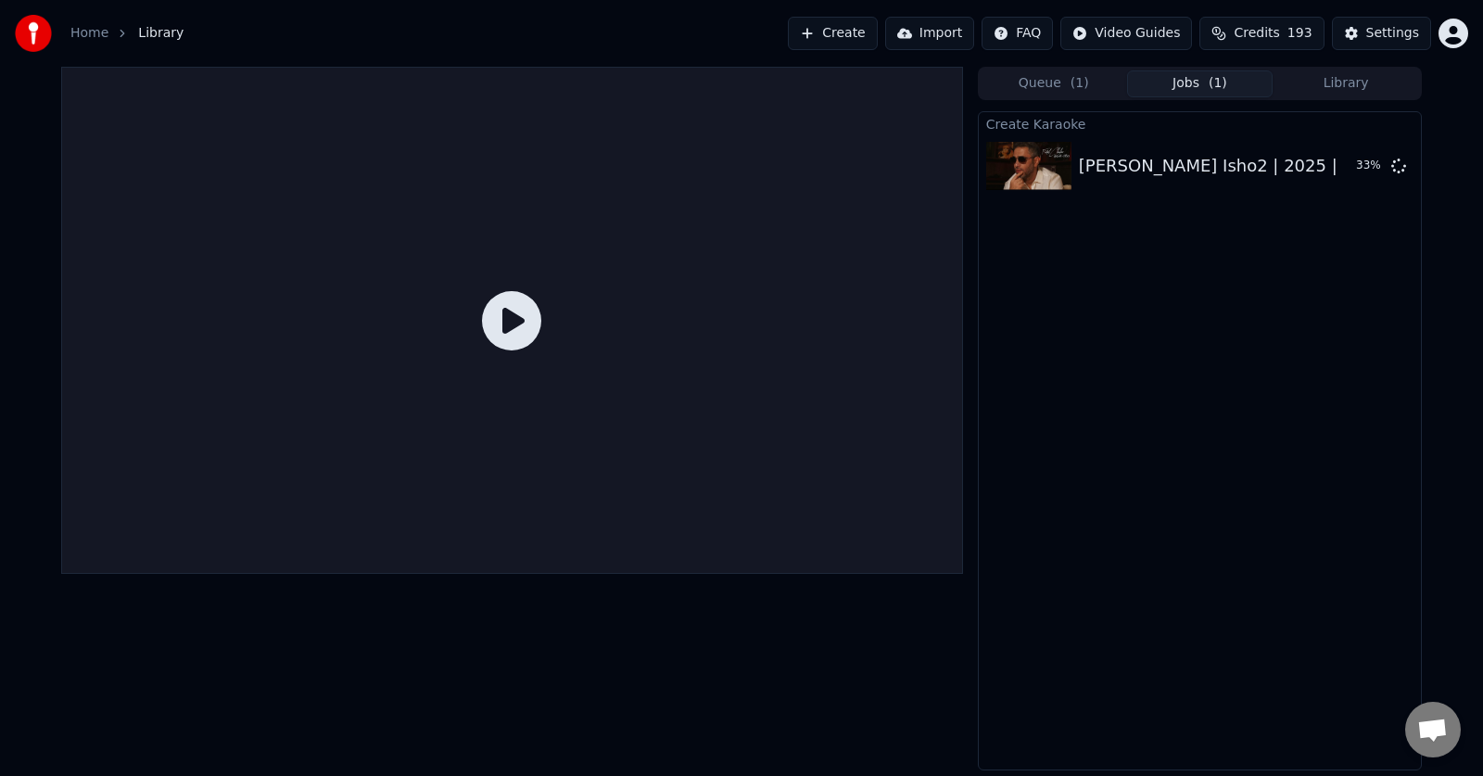
click at [1048, 84] on button "Queue ( 1 )" at bounding box center [1054, 83] width 146 height 27
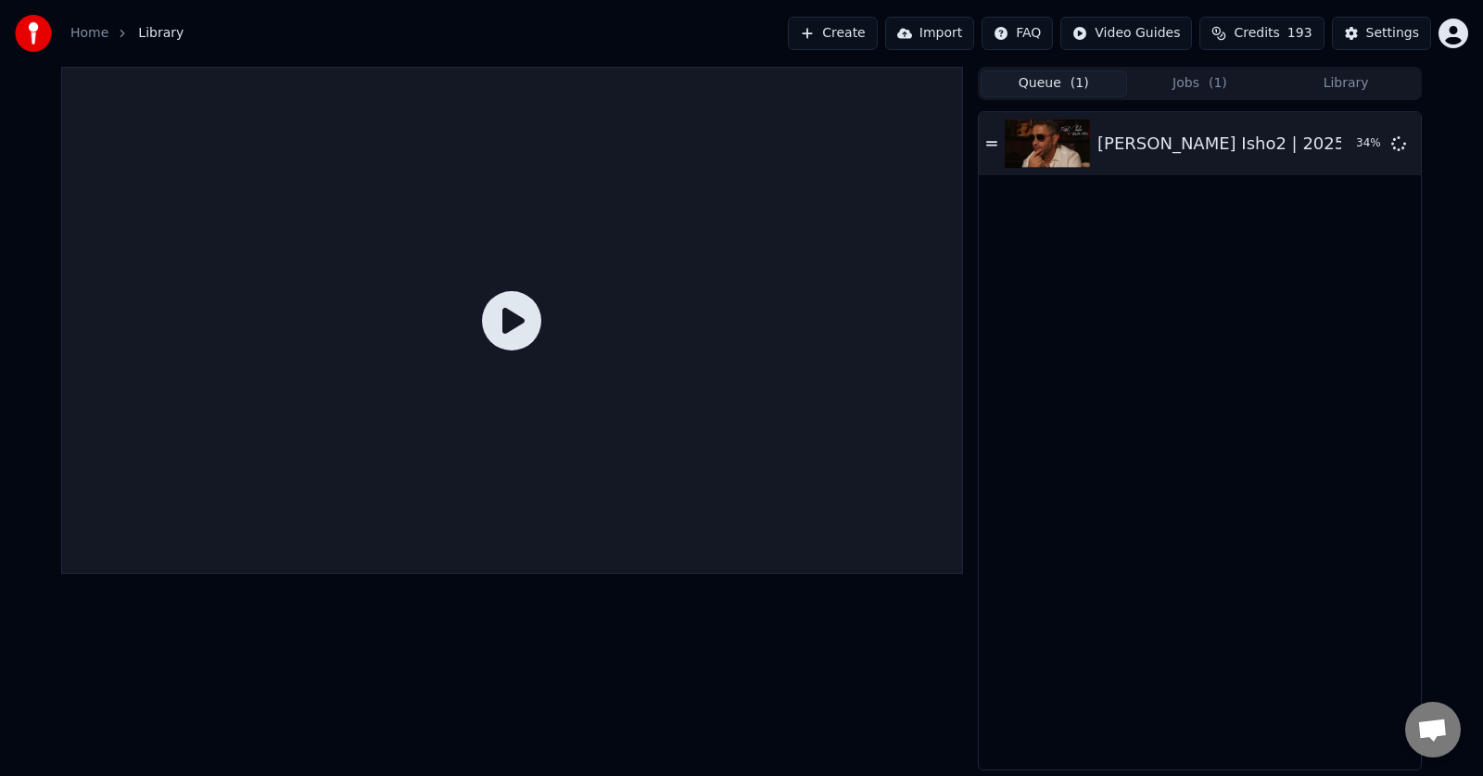
click at [1197, 83] on button "Jobs ( 1 )" at bounding box center [1200, 83] width 146 height 27
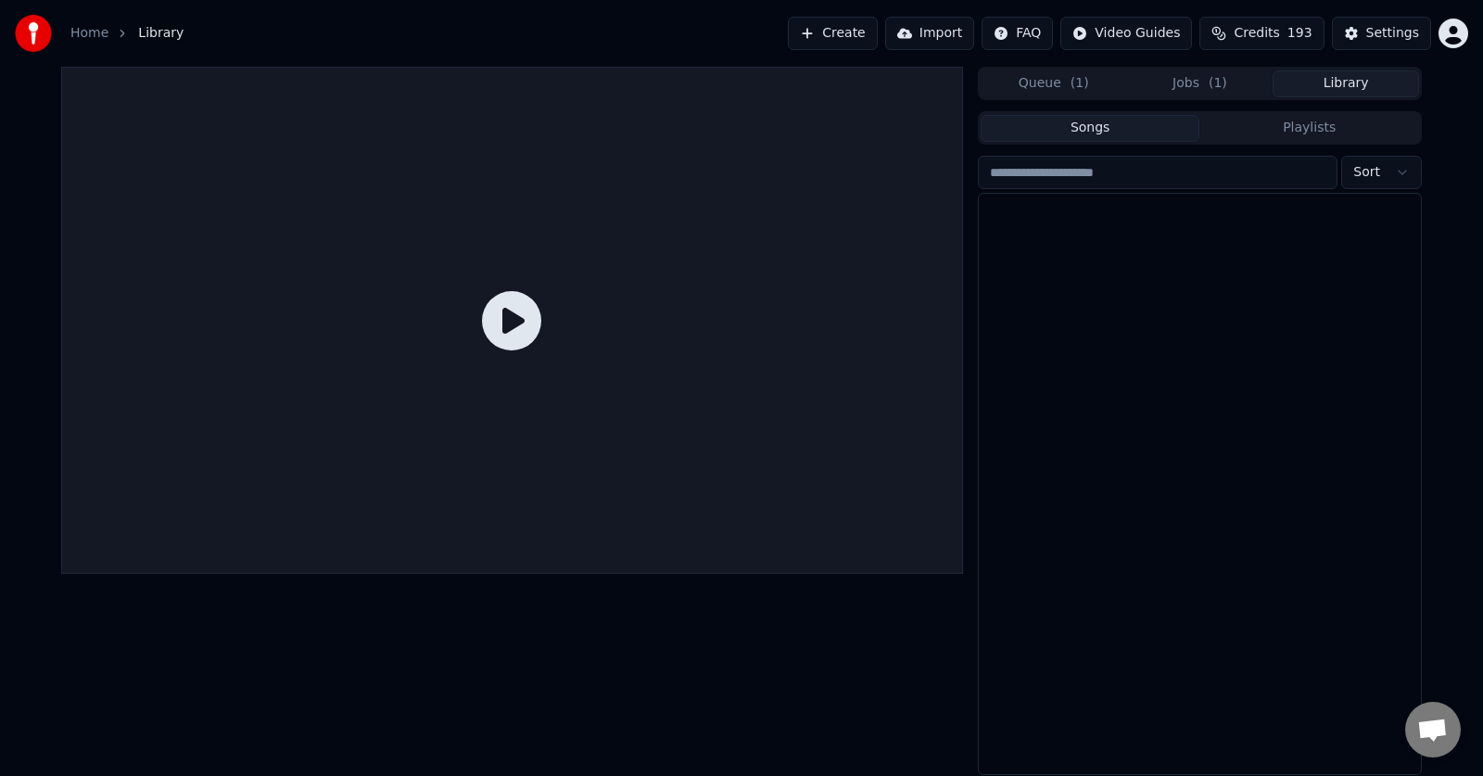
click at [1325, 87] on button "Library" at bounding box center [1346, 83] width 146 height 27
click at [1218, 89] on span "( 1 )" at bounding box center [1218, 83] width 19 height 19
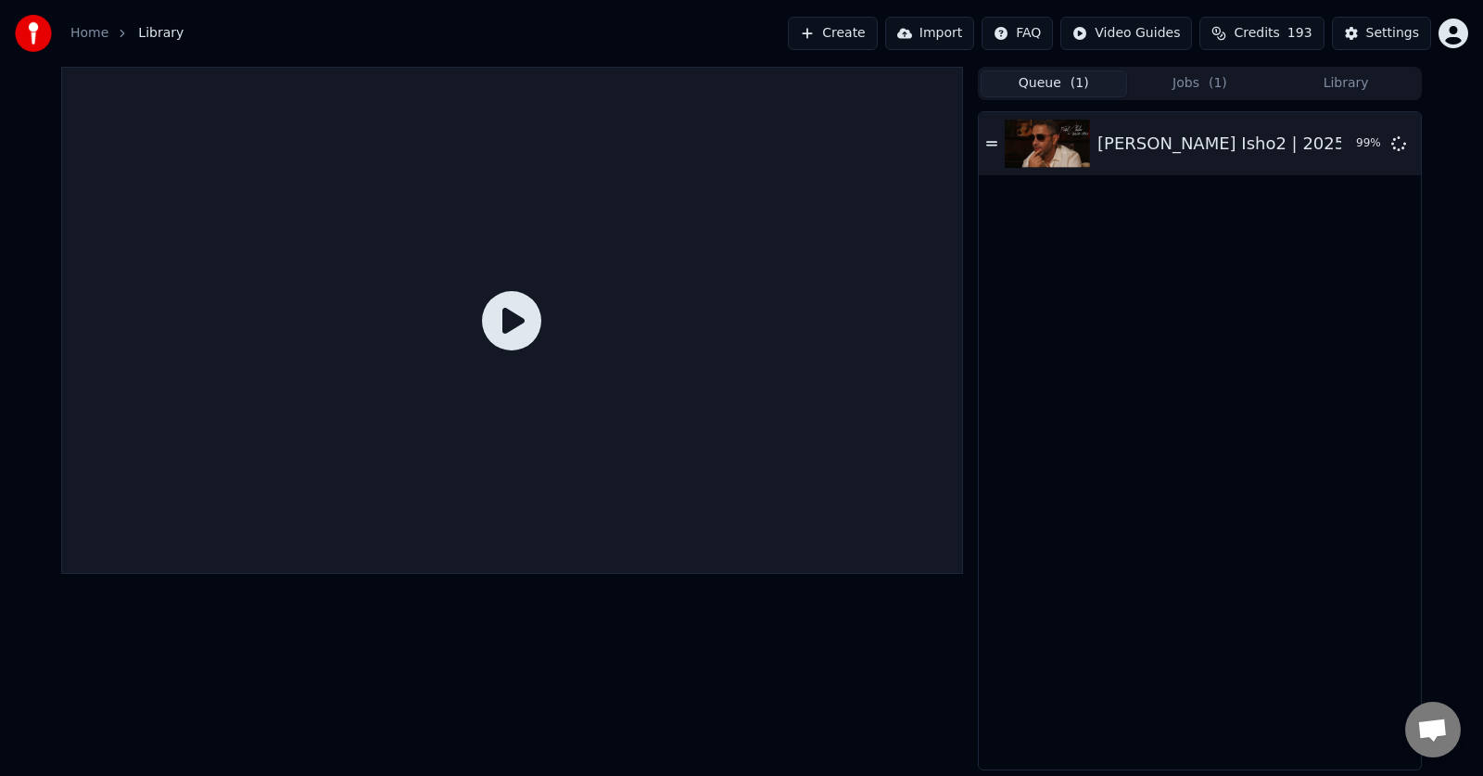
click at [1056, 84] on button "Queue ( 1 )" at bounding box center [1054, 83] width 146 height 27
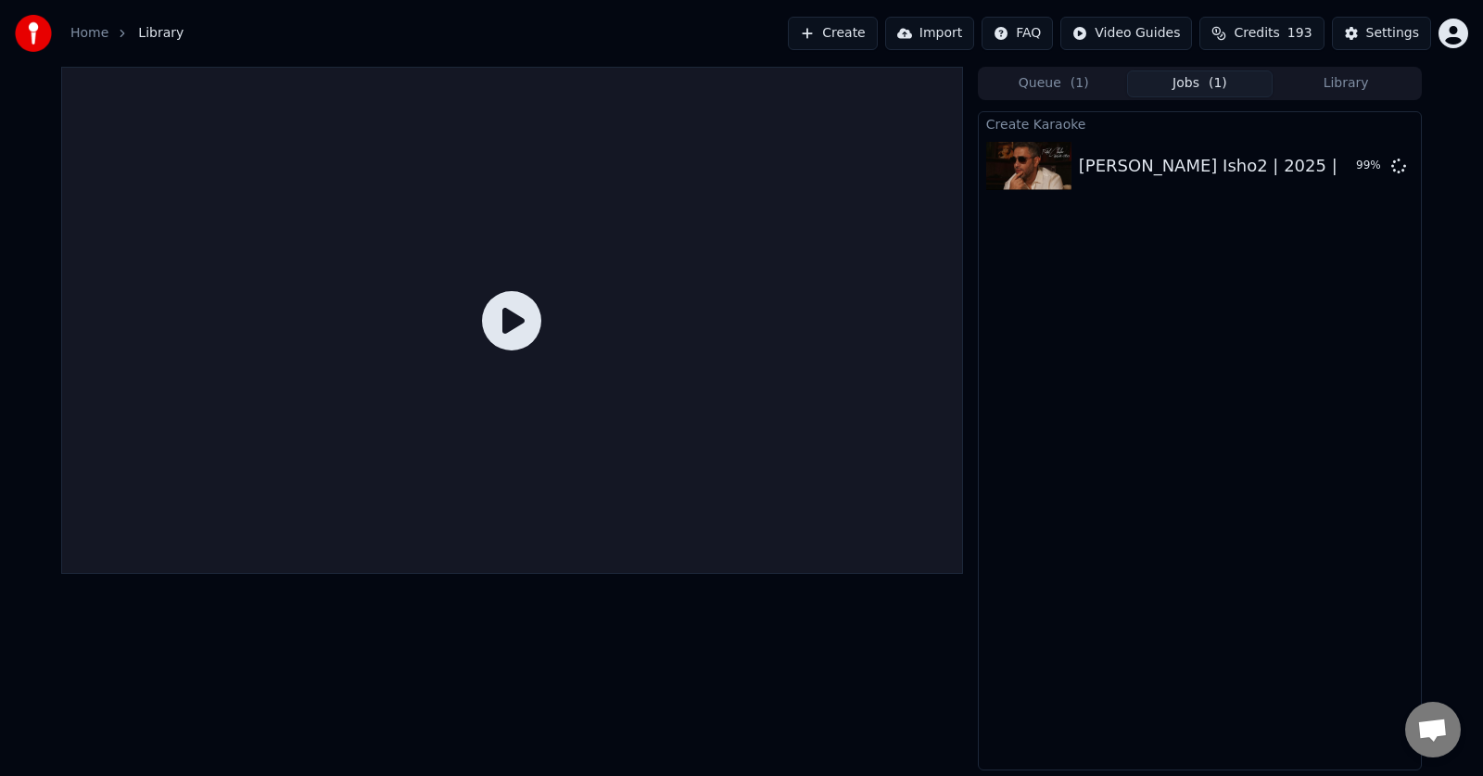
click at [1228, 80] on button "Jobs ( 1 )" at bounding box center [1200, 83] width 146 height 27
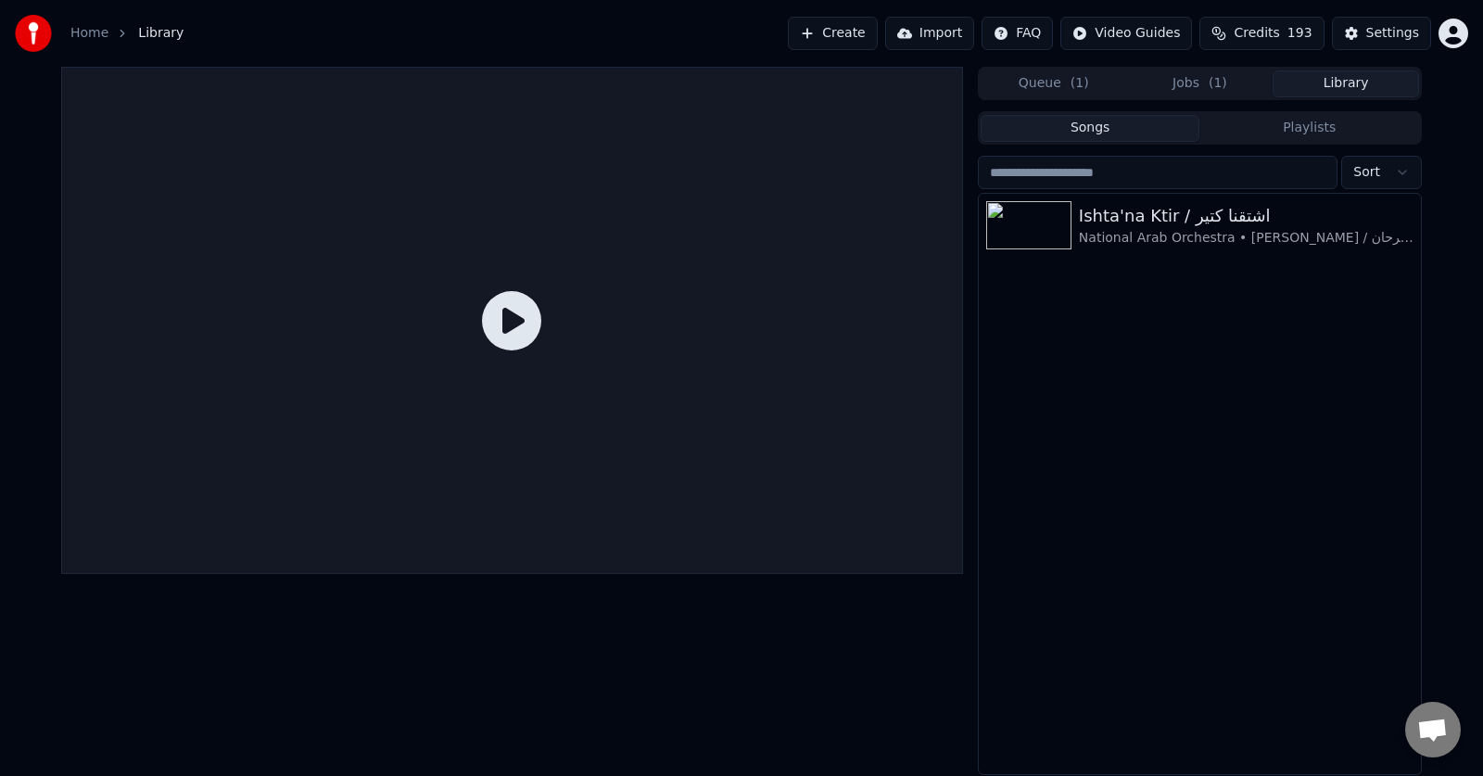
click at [1341, 78] on button "Library" at bounding box center [1346, 83] width 146 height 27
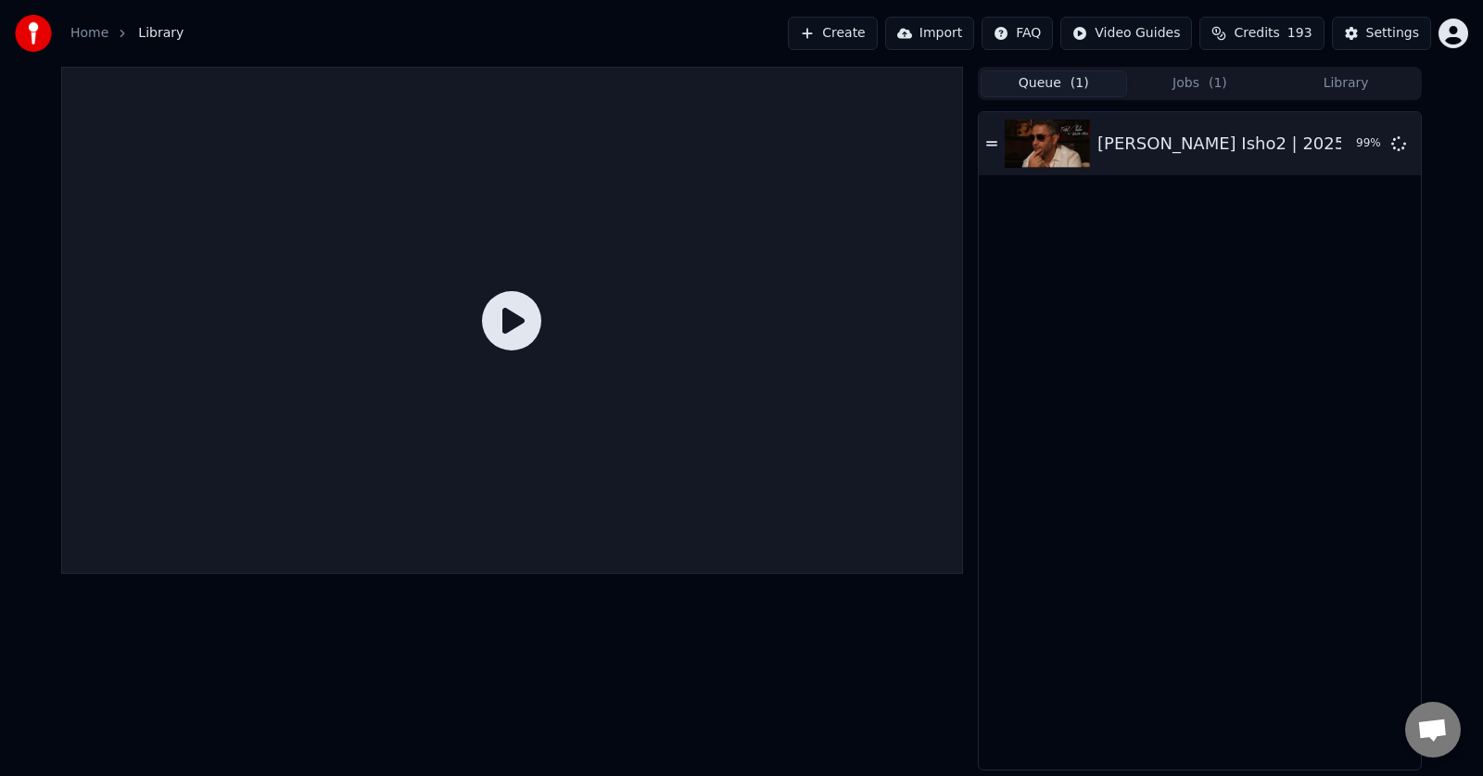
click at [1019, 81] on button "Queue ( 1 )" at bounding box center [1054, 83] width 146 height 27
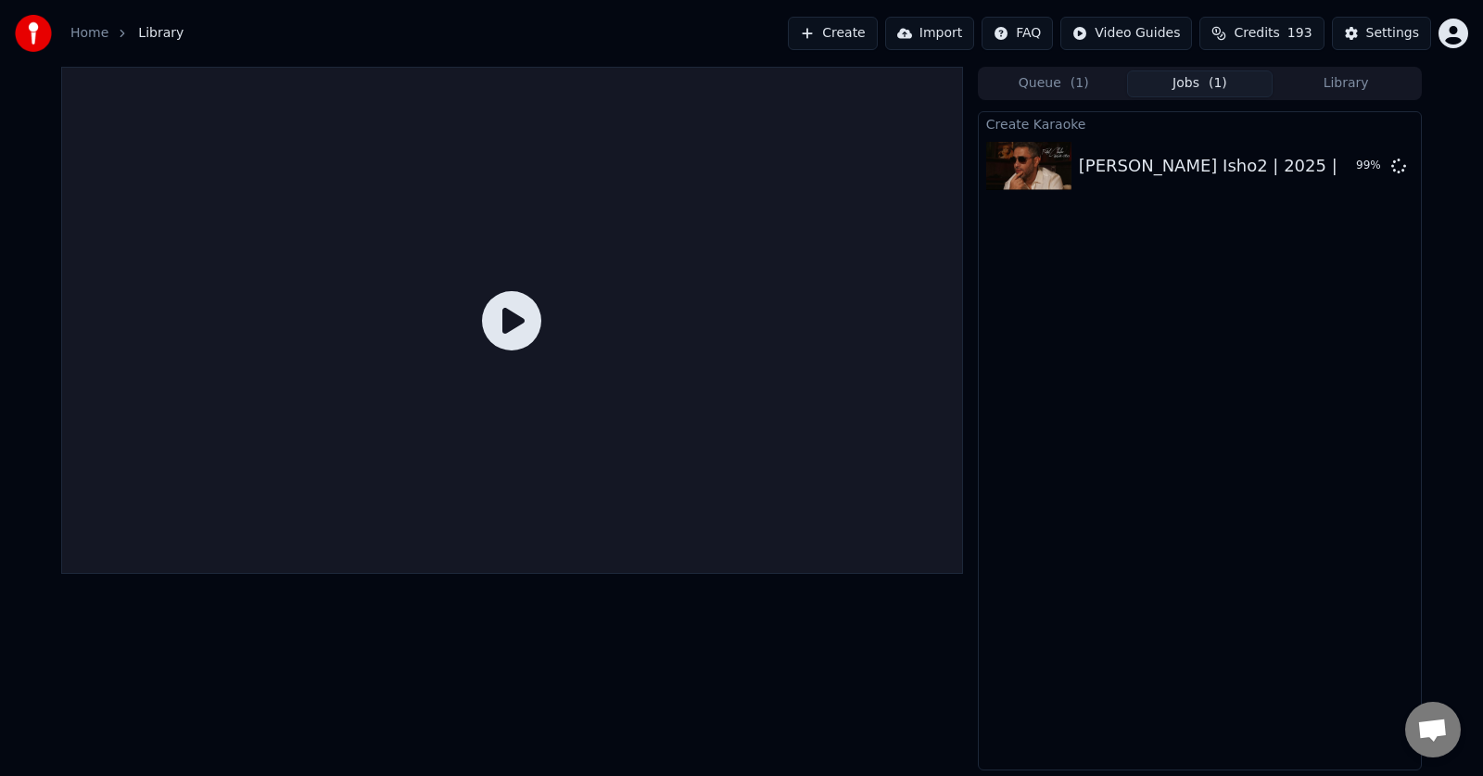
click at [1169, 81] on button "Jobs ( 1 )" at bounding box center [1200, 83] width 146 height 27
click at [1318, 700] on div "Create Karaoke Fadel Chaker - Sahak Isho2 | 2025 | [PERSON_NAME] - صحاك الشوق 9…" at bounding box center [1200, 440] width 444 height 659
click at [855, 684] on div at bounding box center [512, 419] width 902 height 704
click at [530, 324] on icon at bounding box center [511, 320] width 59 height 59
click at [1354, 77] on button "Library" at bounding box center [1346, 83] width 146 height 27
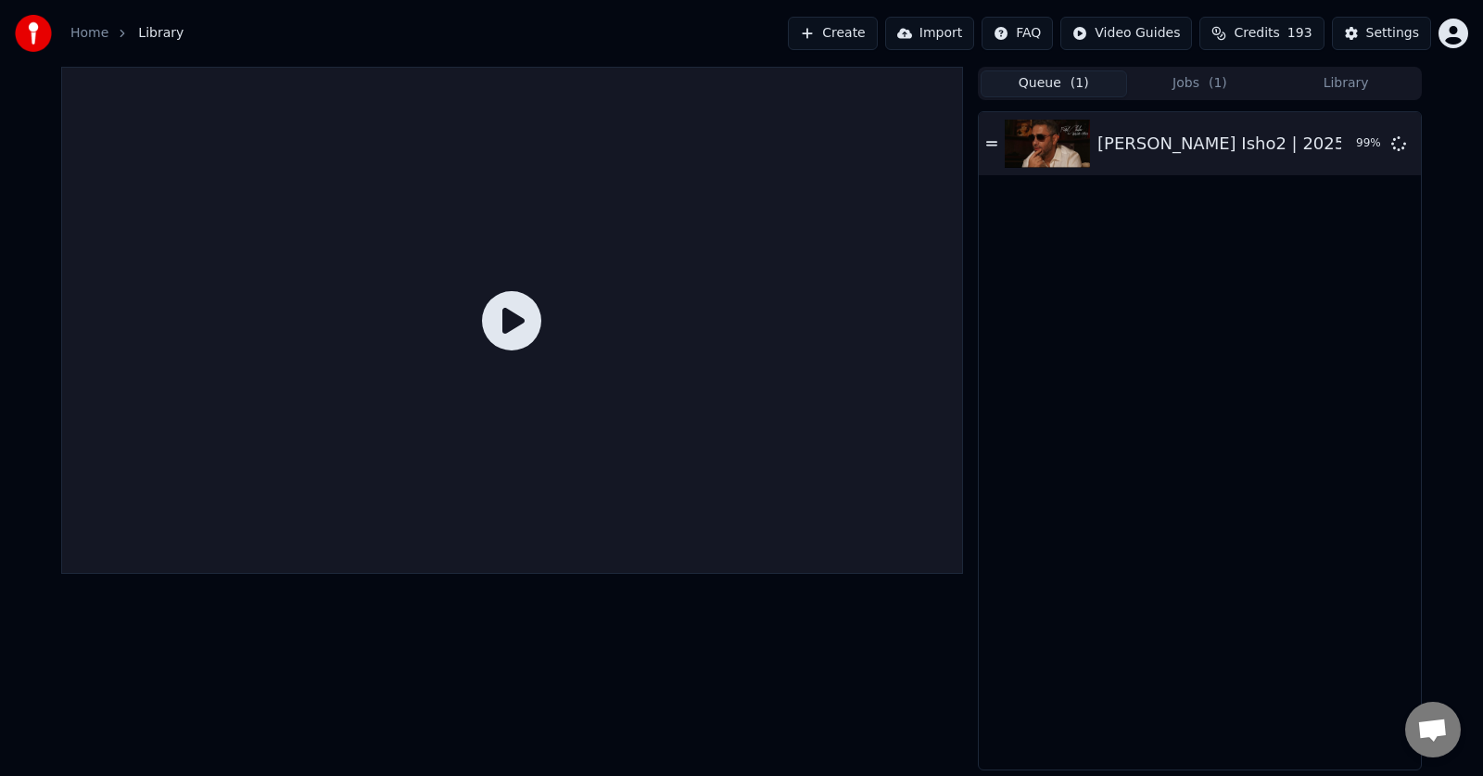
click at [1075, 82] on span "( 1 )" at bounding box center [1080, 83] width 19 height 19
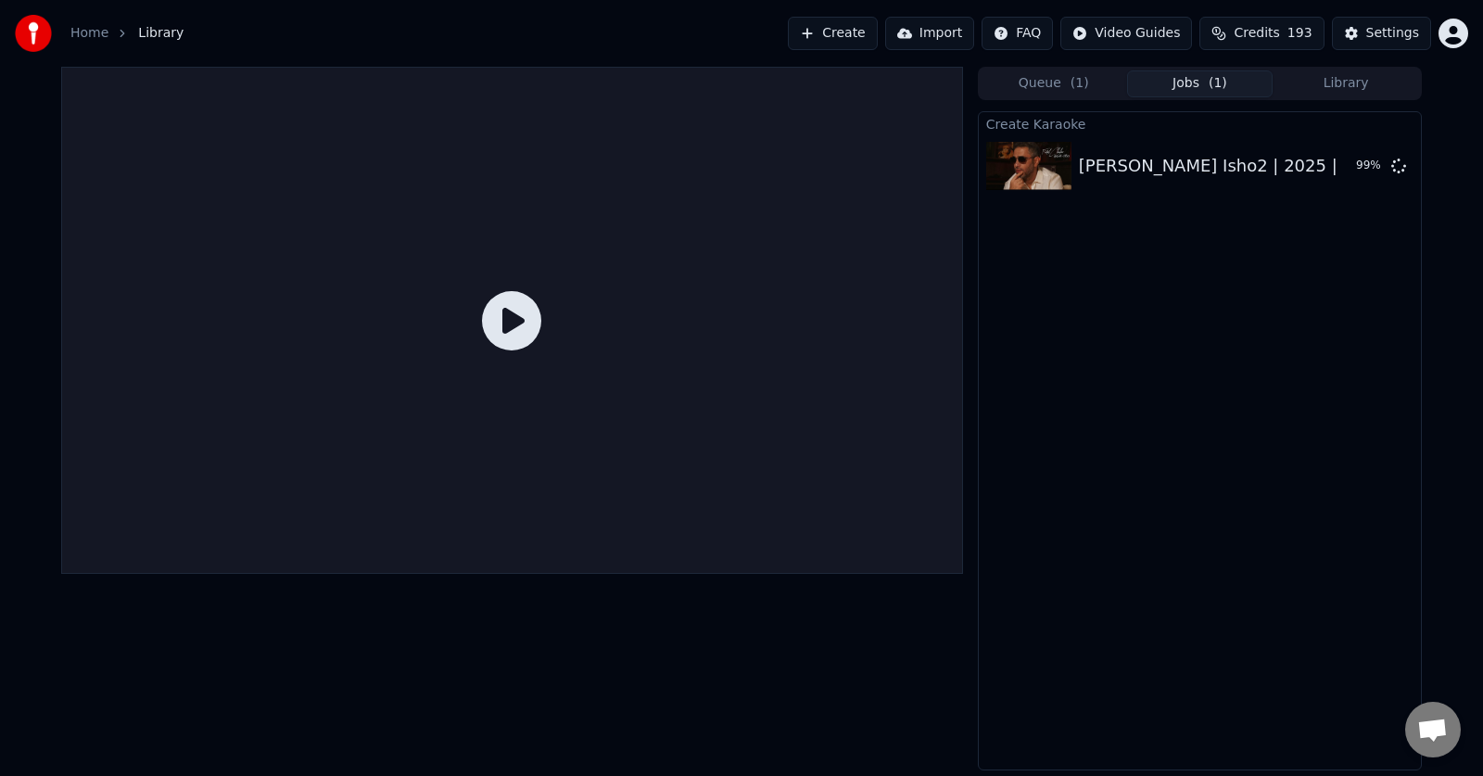
click at [1185, 83] on button "Jobs ( 1 )" at bounding box center [1200, 83] width 146 height 27
click at [1124, 174] on div "Fadel Chaker - Sahak Isho2 | 2025 | [PERSON_NAME] - صحاك الشوق" at bounding box center [1355, 166] width 552 height 26
click at [1027, 169] on img at bounding box center [1029, 166] width 85 height 48
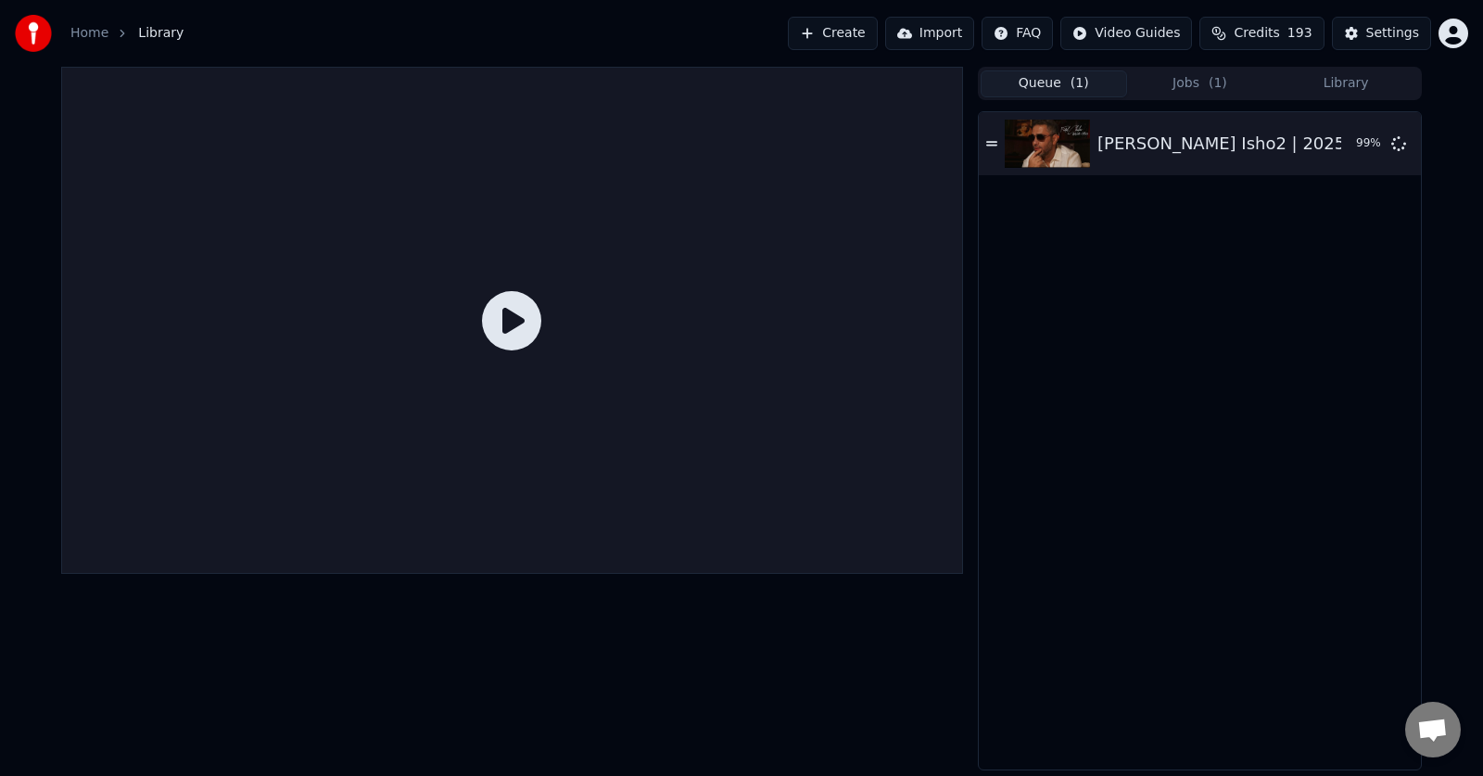
click at [1038, 92] on button "Queue ( 1 )" at bounding box center [1054, 83] width 146 height 27
click at [1185, 82] on button "Jobs ( 1 )" at bounding box center [1200, 83] width 146 height 27
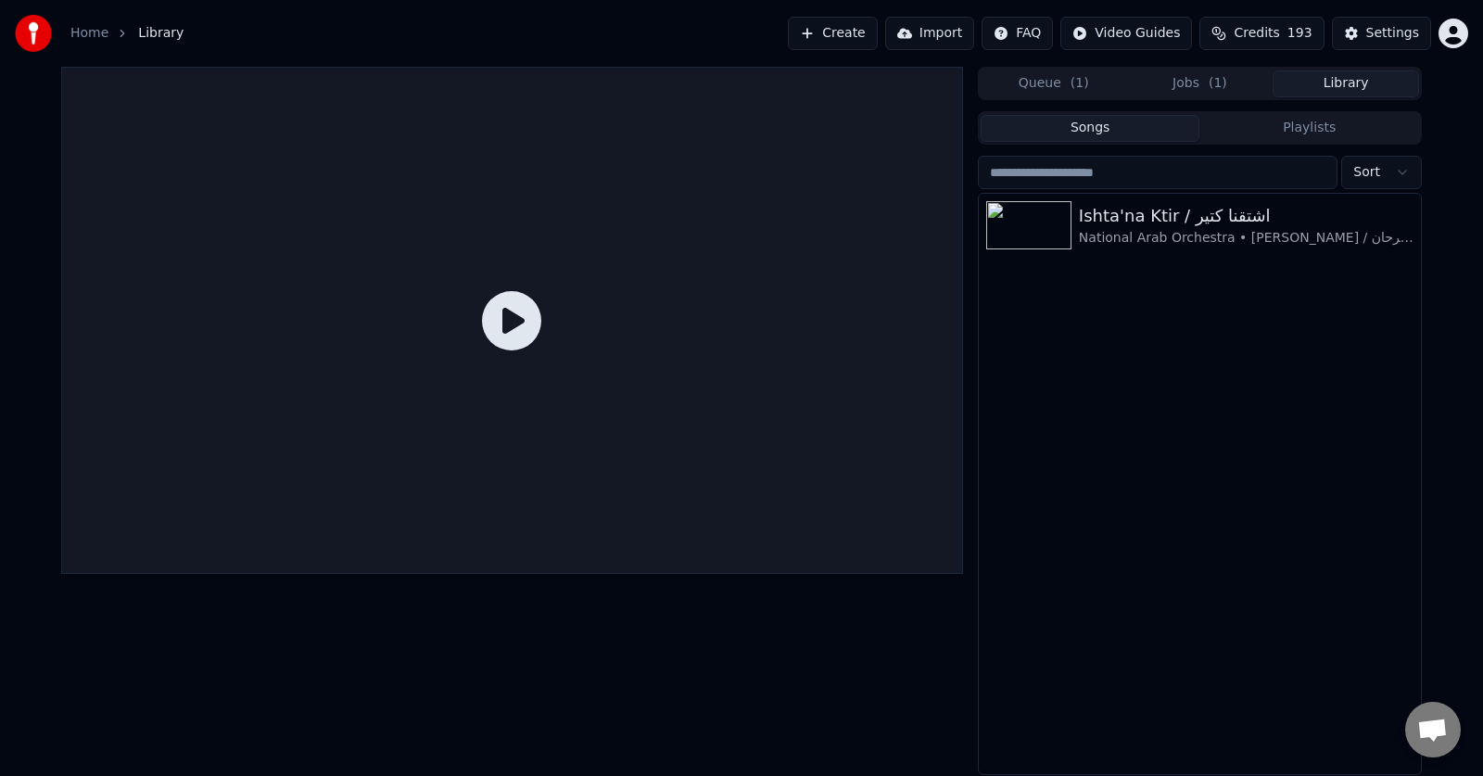
click at [1347, 85] on button "Library" at bounding box center [1346, 83] width 146 height 27
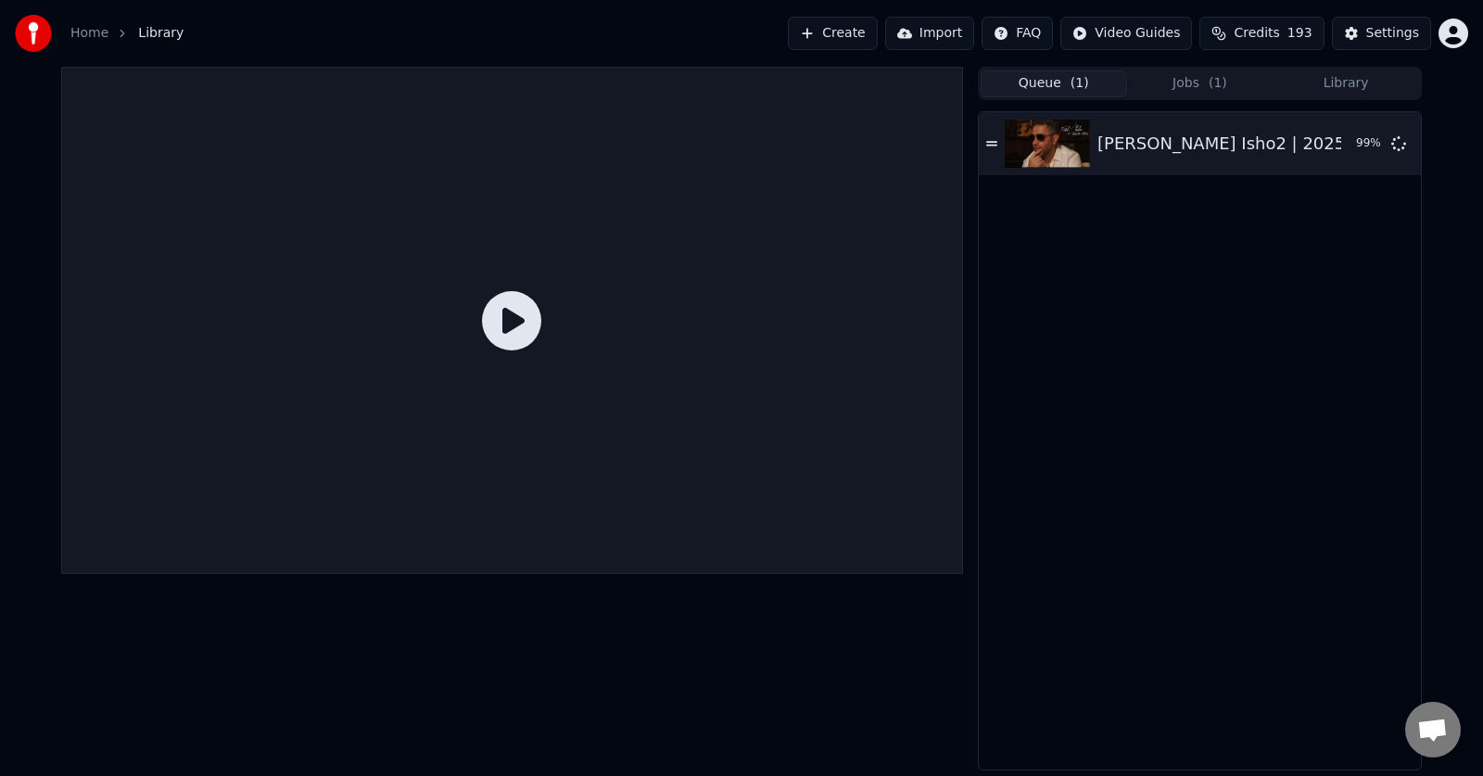
click at [1074, 76] on span "( 1 )" at bounding box center [1080, 83] width 19 height 19
click at [519, 322] on icon at bounding box center [511, 320] width 59 height 59
click at [994, 141] on icon at bounding box center [992, 143] width 11 height 13
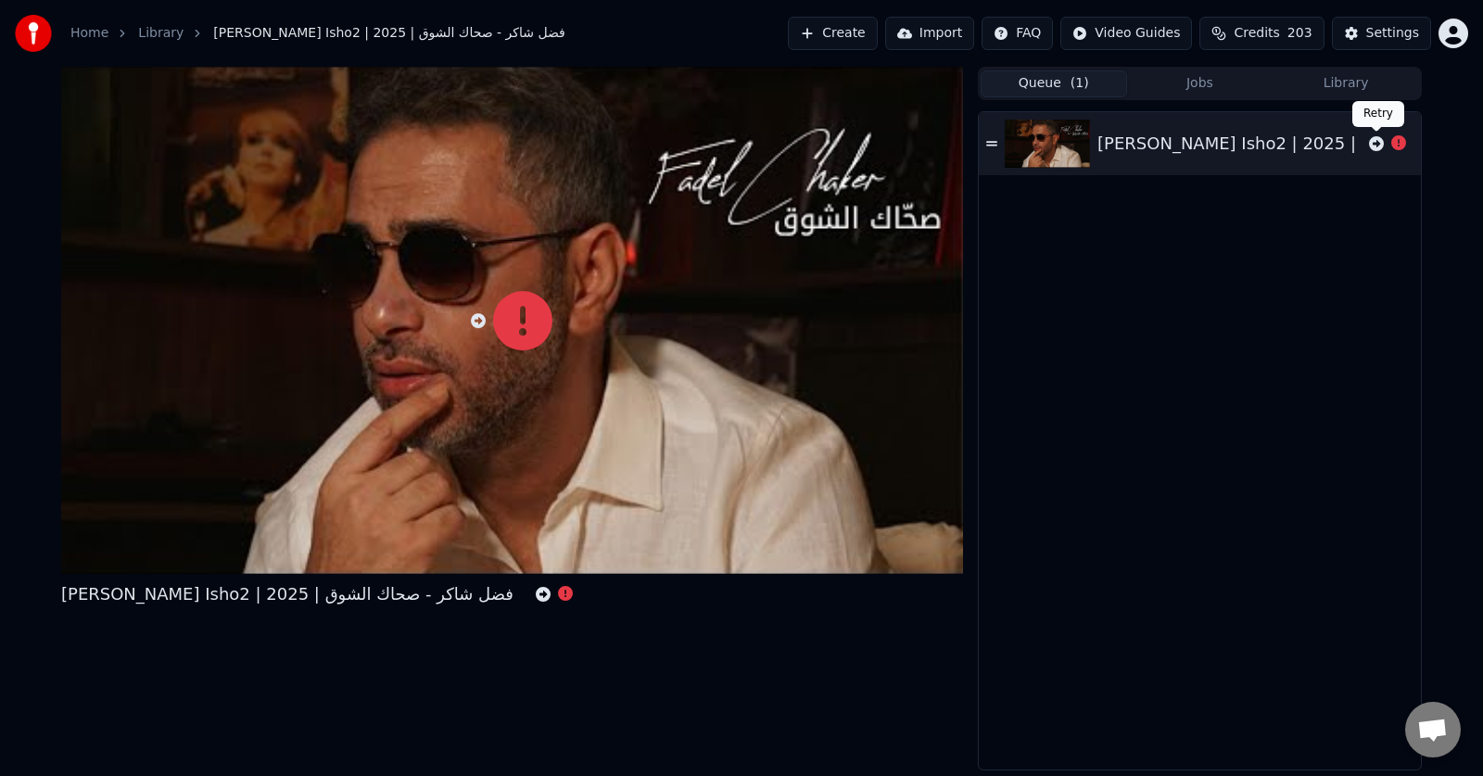
click at [1374, 144] on icon at bounding box center [1376, 143] width 15 height 15
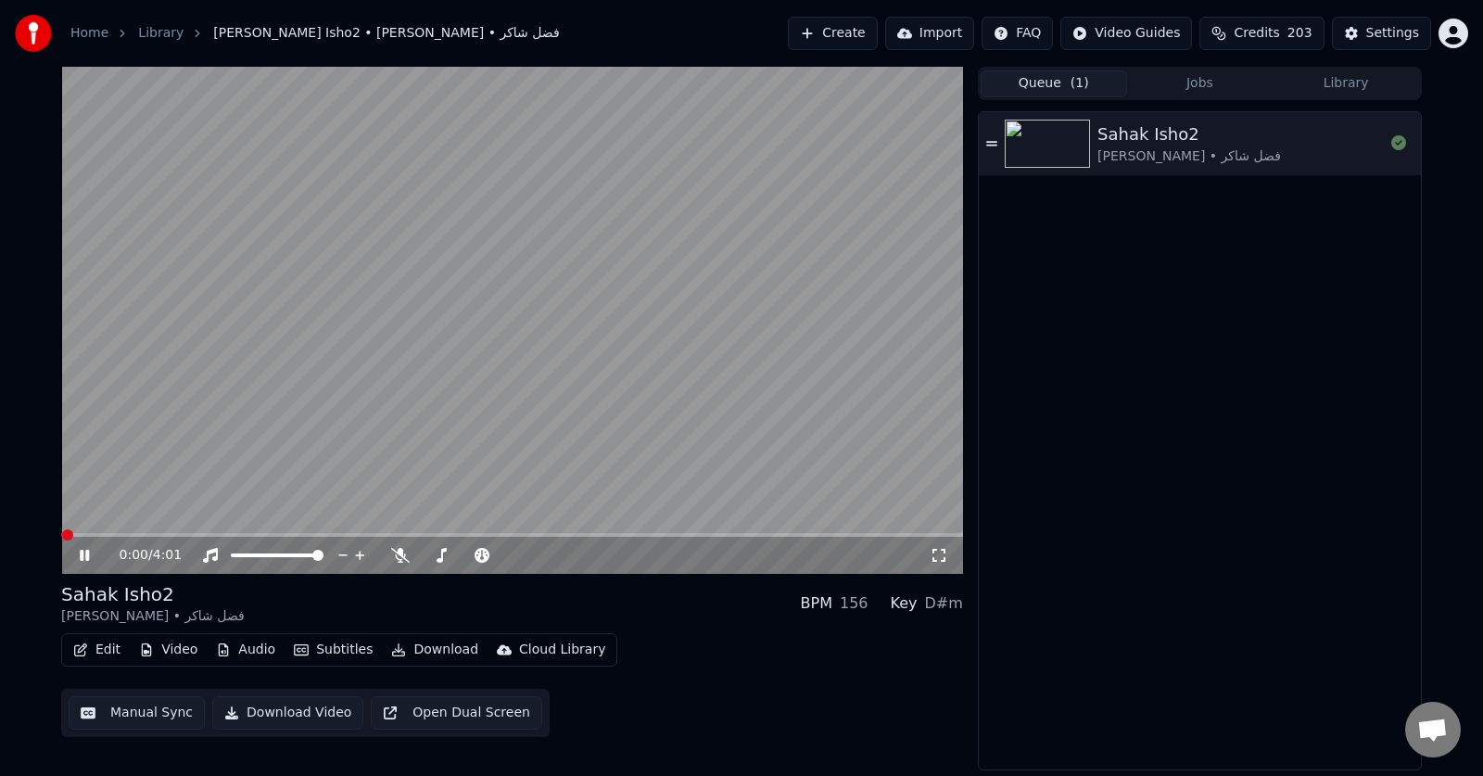
click at [78, 559] on icon at bounding box center [98, 555] width 44 height 15
click at [135, 714] on button "Manual Sync" at bounding box center [137, 712] width 136 height 33
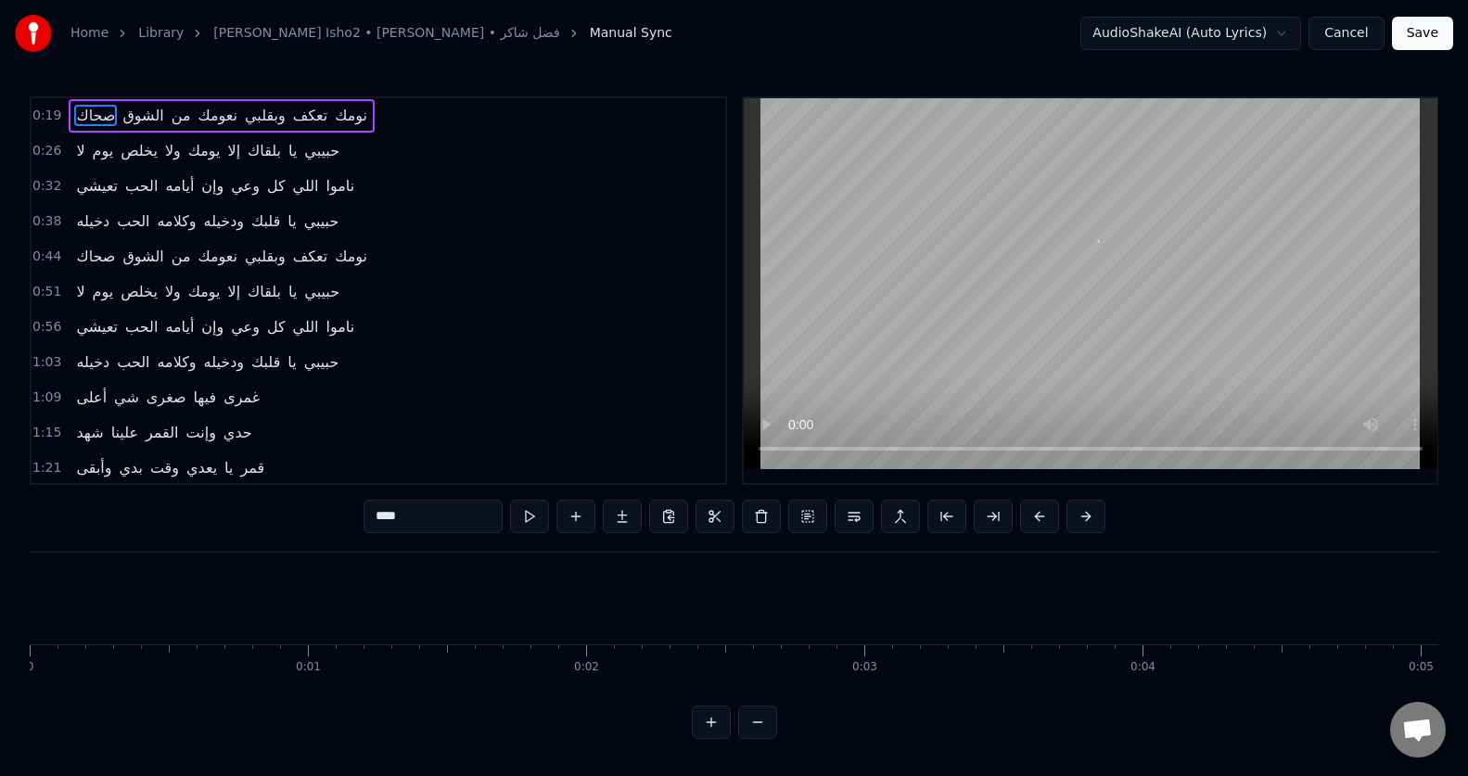
scroll to position [0, 5454]
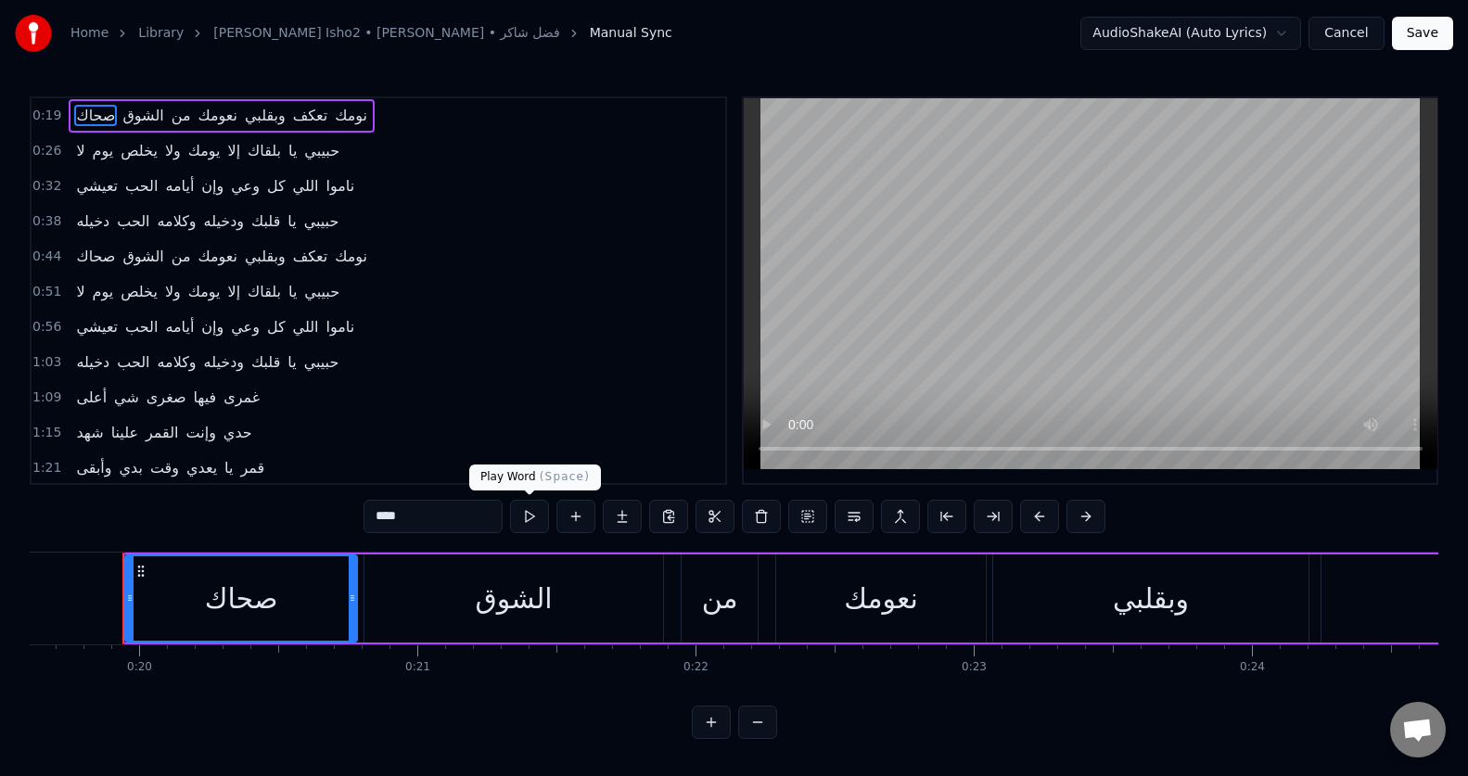
click at [532, 518] on button at bounding box center [529, 516] width 39 height 33
click at [312, 120] on span "تعكف" at bounding box center [310, 115] width 39 height 21
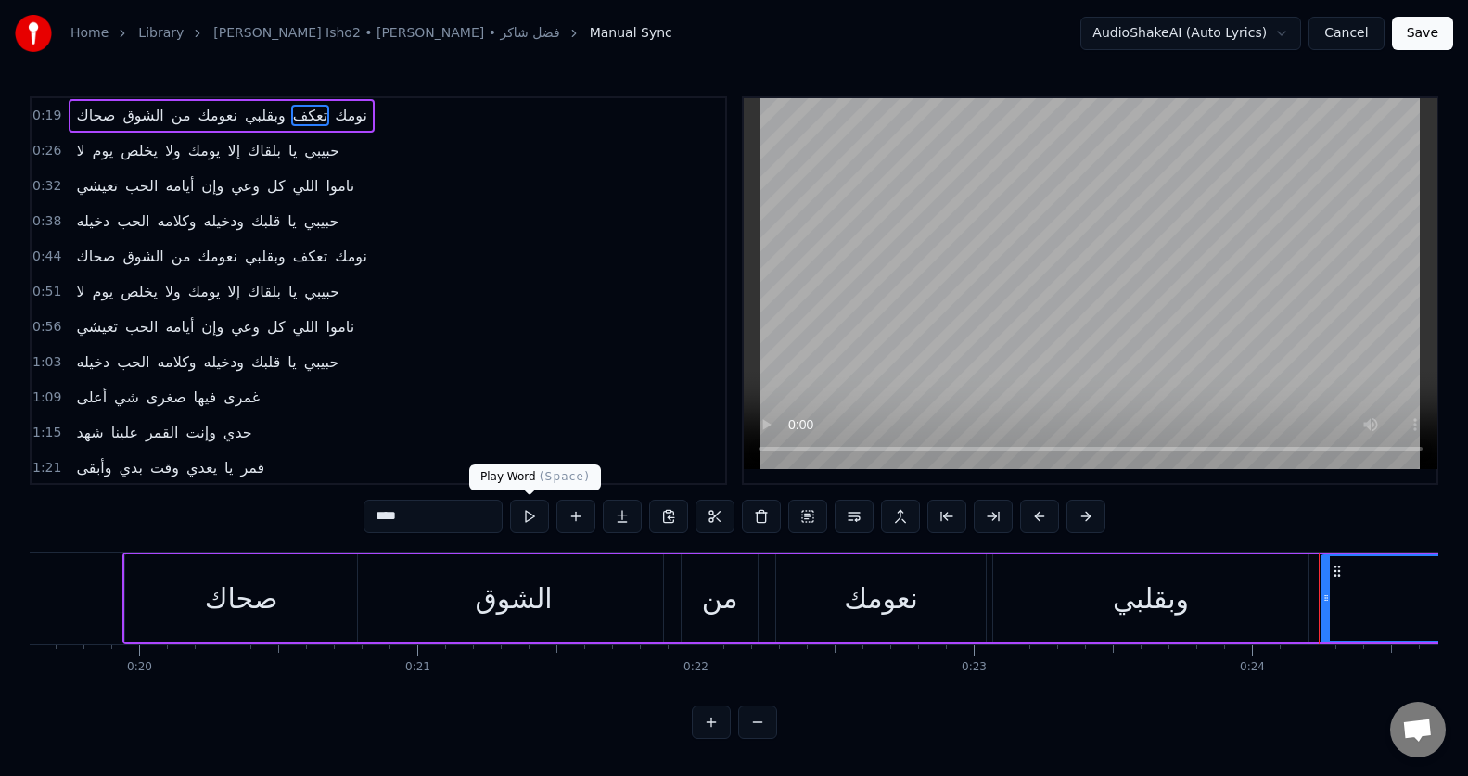
click at [524, 521] on button at bounding box center [529, 516] width 39 height 33
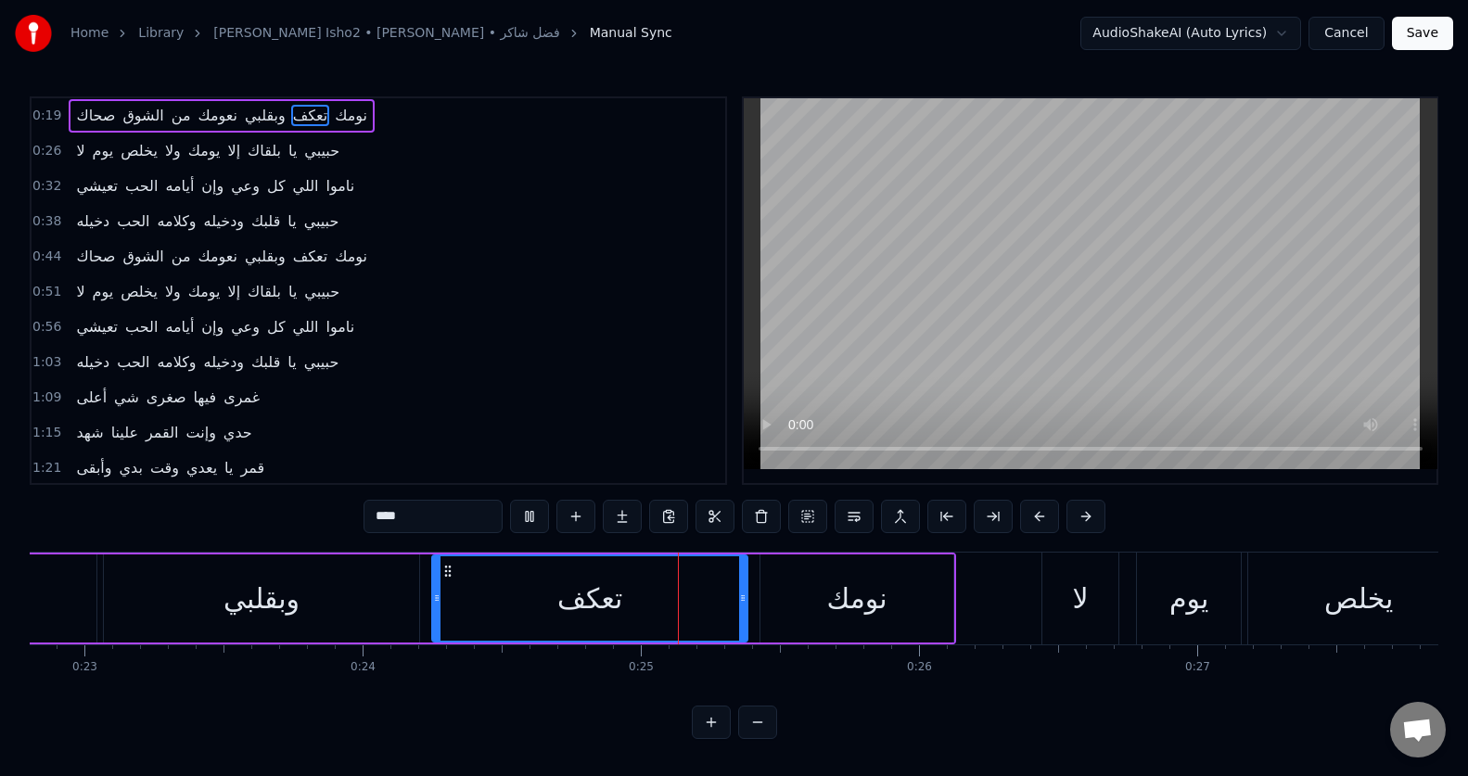
scroll to position [0, 6725]
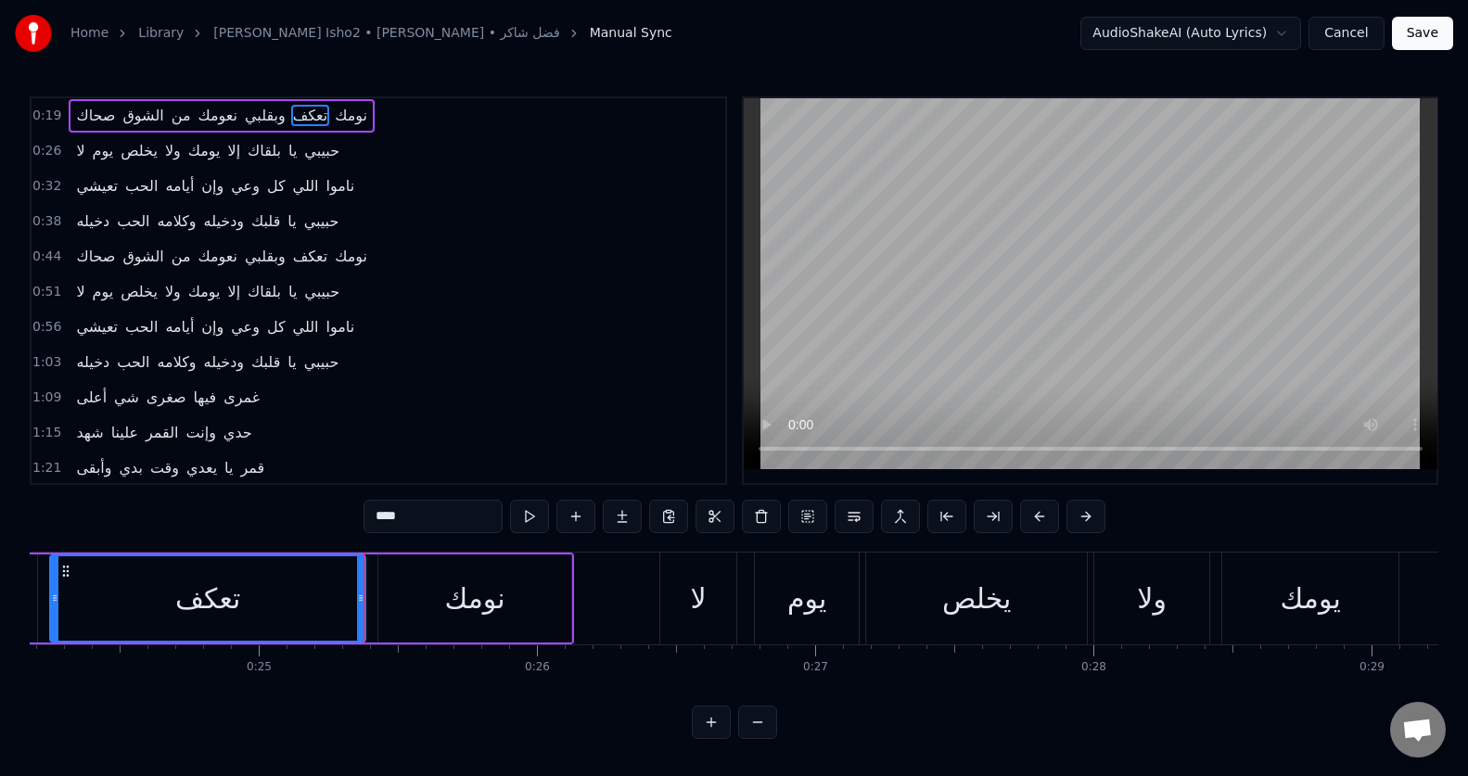
click at [396, 517] on input "****" at bounding box center [432, 516] width 139 height 33
click at [396, 517] on input "*****" at bounding box center [409, 516] width 139 height 33
click at [395, 517] on input "*****" at bounding box center [409, 516] width 139 height 33
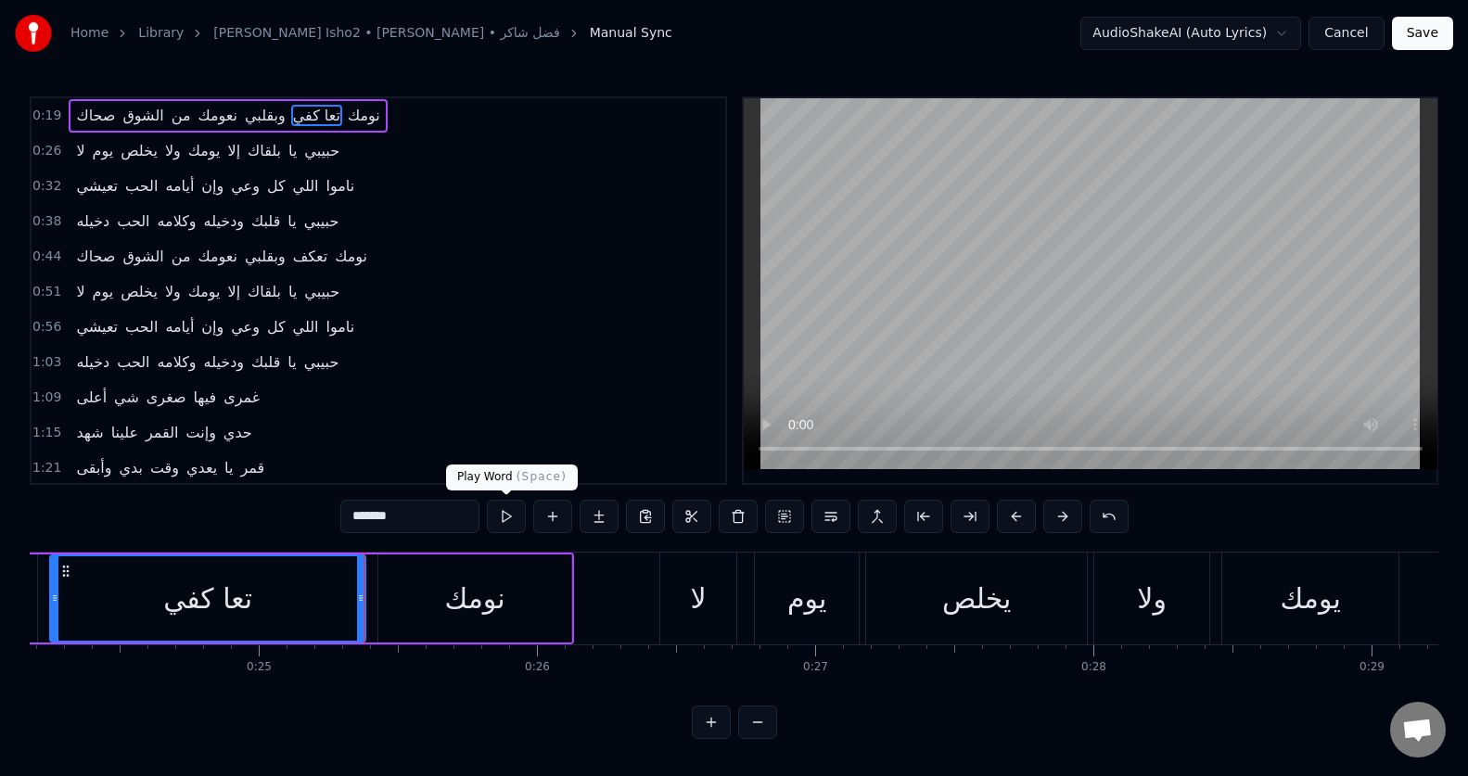
click at [499, 522] on button at bounding box center [506, 516] width 39 height 33
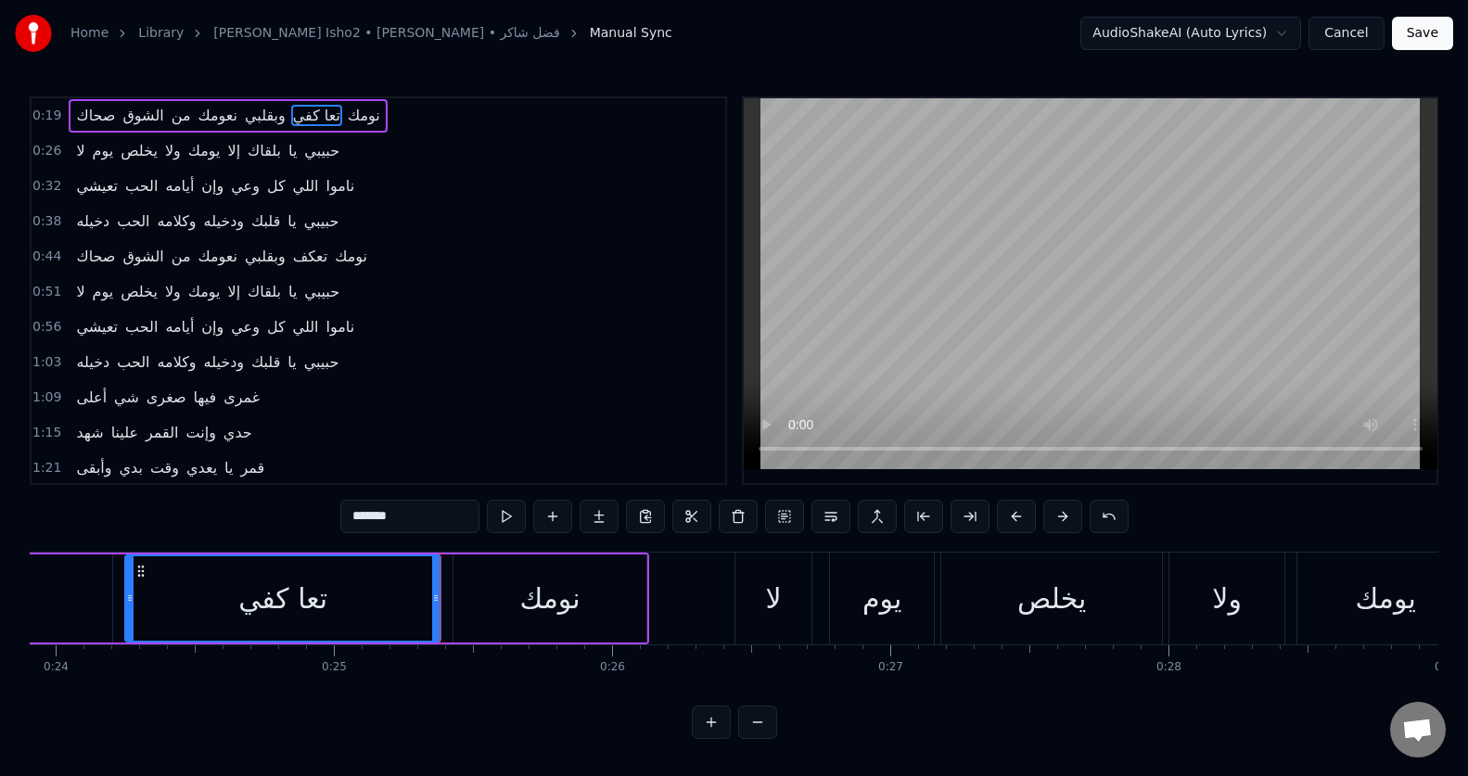
click at [500, 522] on button at bounding box center [506, 516] width 39 height 33
click at [1058, 518] on button at bounding box center [1062, 516] width 39 height 33
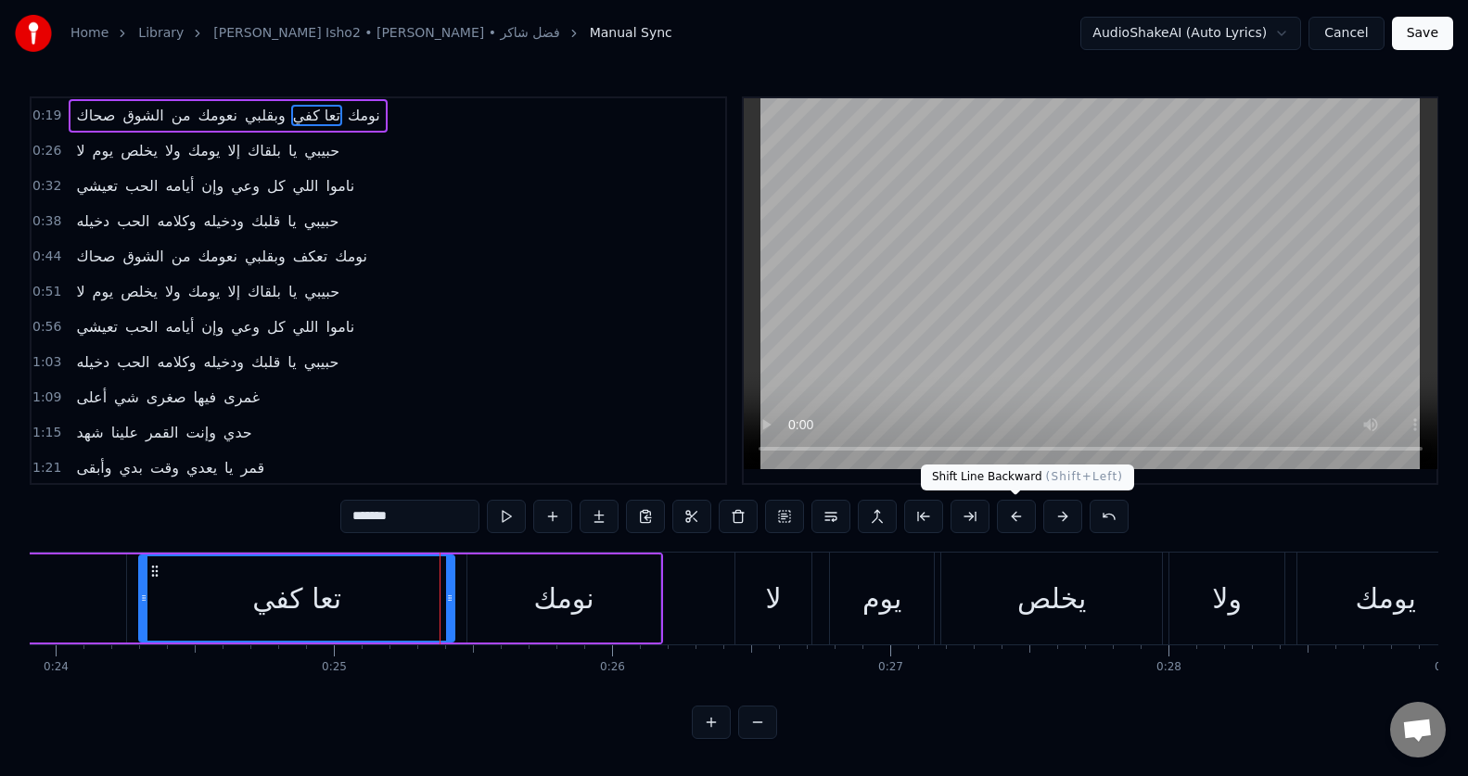
click at [1009, 519] on button at bounding box center [1016, 516] width 39 height 33
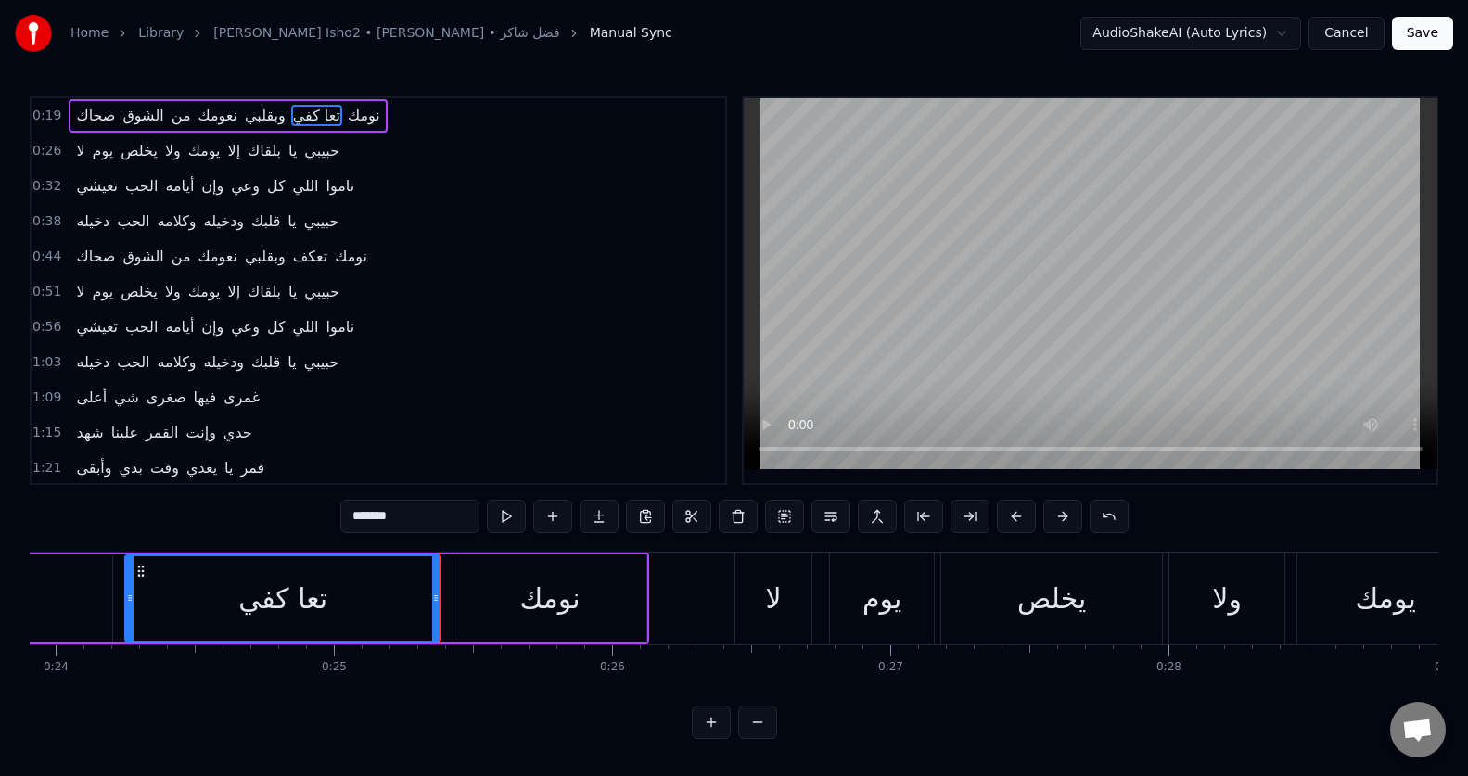
click at [548, 583] on div "نومك" at bounding box center [550, 599] width 60 height 42
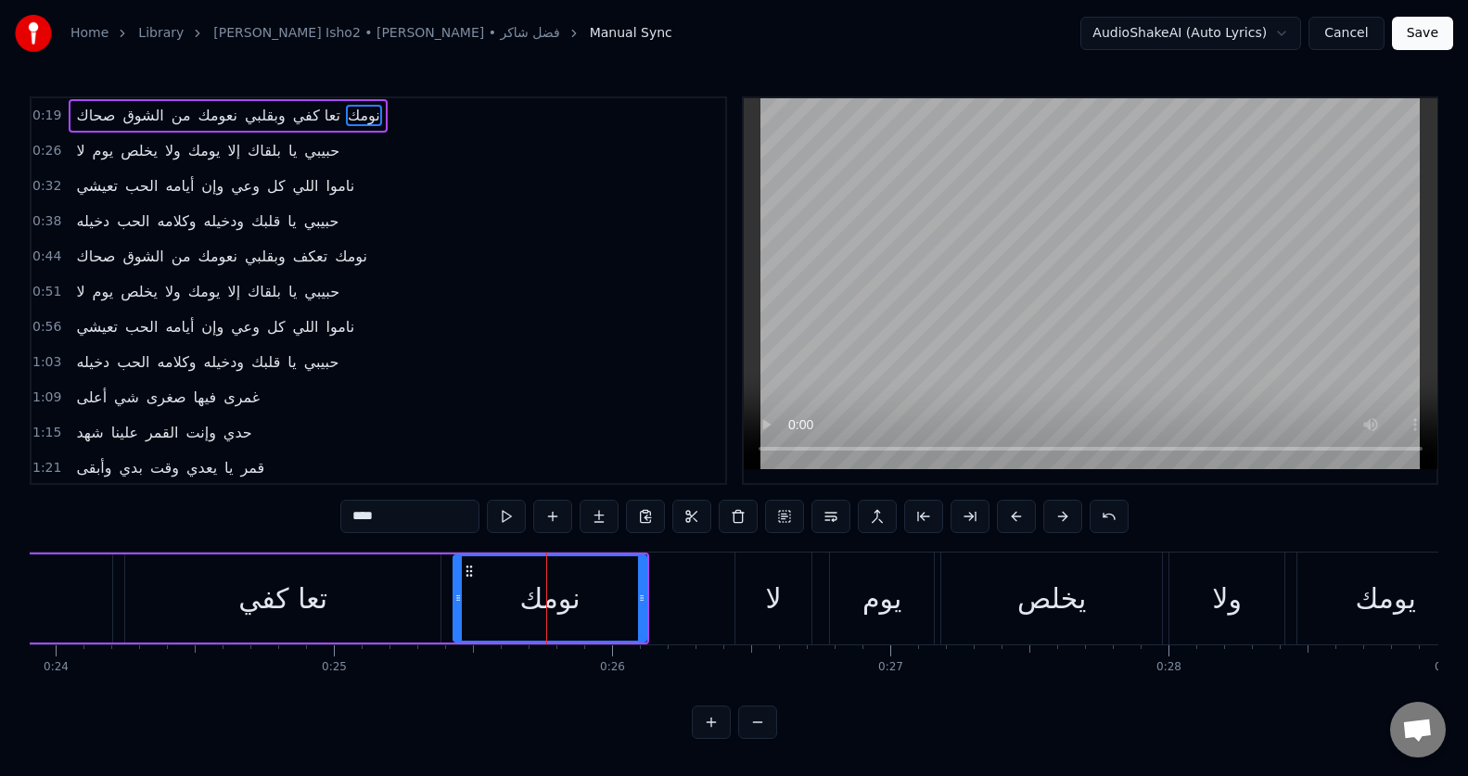
scroll to position [8, 0]
click at [74, 146] on span "لا" at bounding box center [80, 150] width 12 height 21
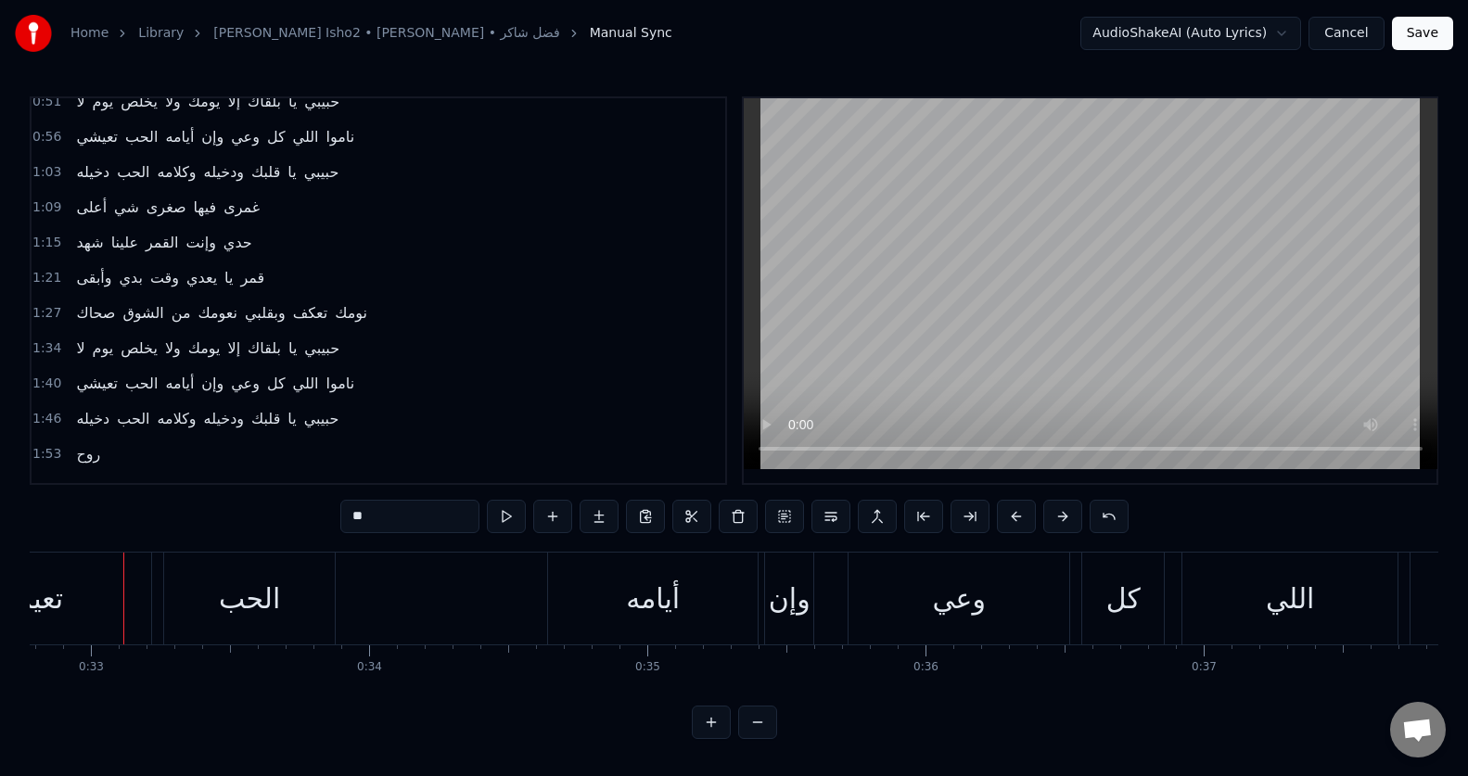
scroll to position [0, 0]
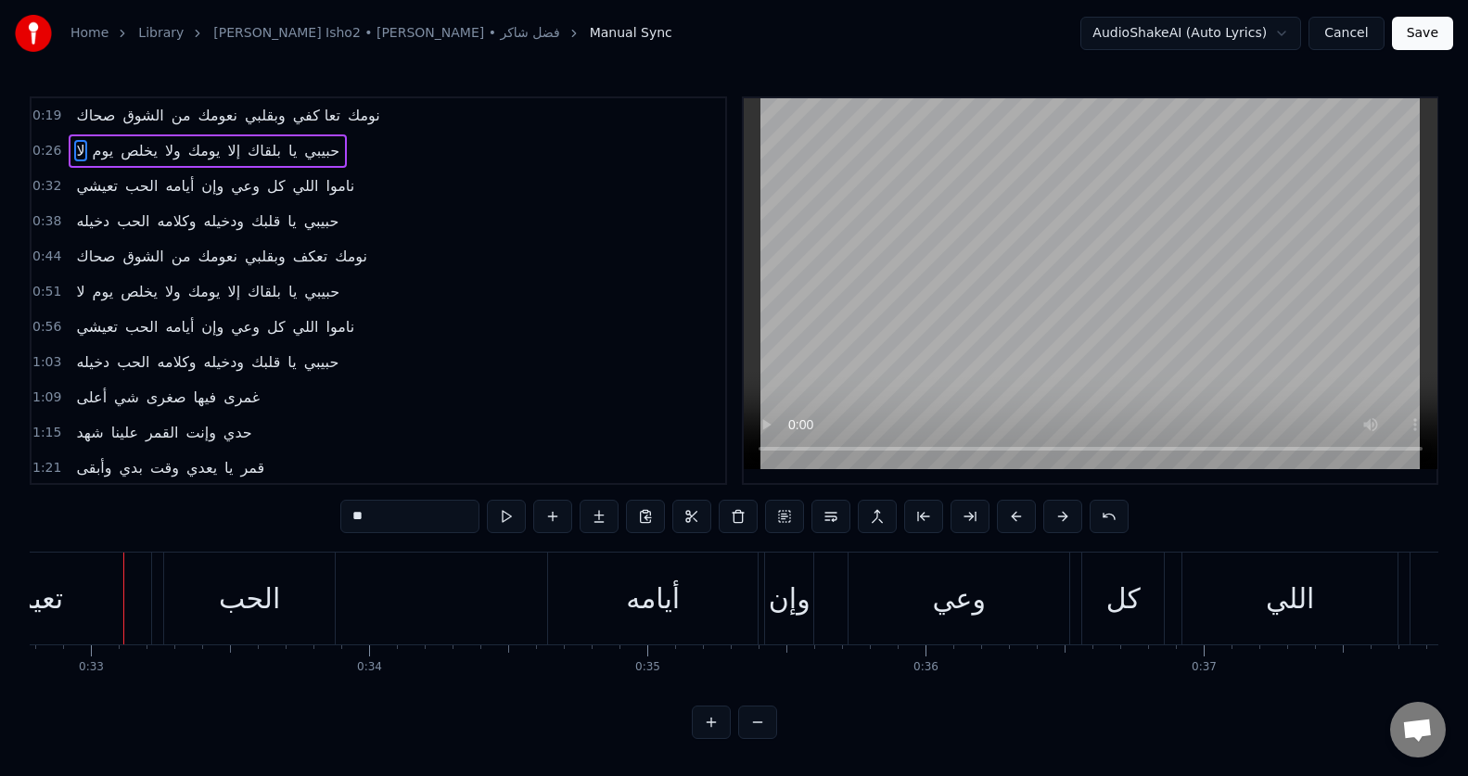
click at [102, 194] on span "تعيشي" at bounding box center [96, 185] width 45 height 21
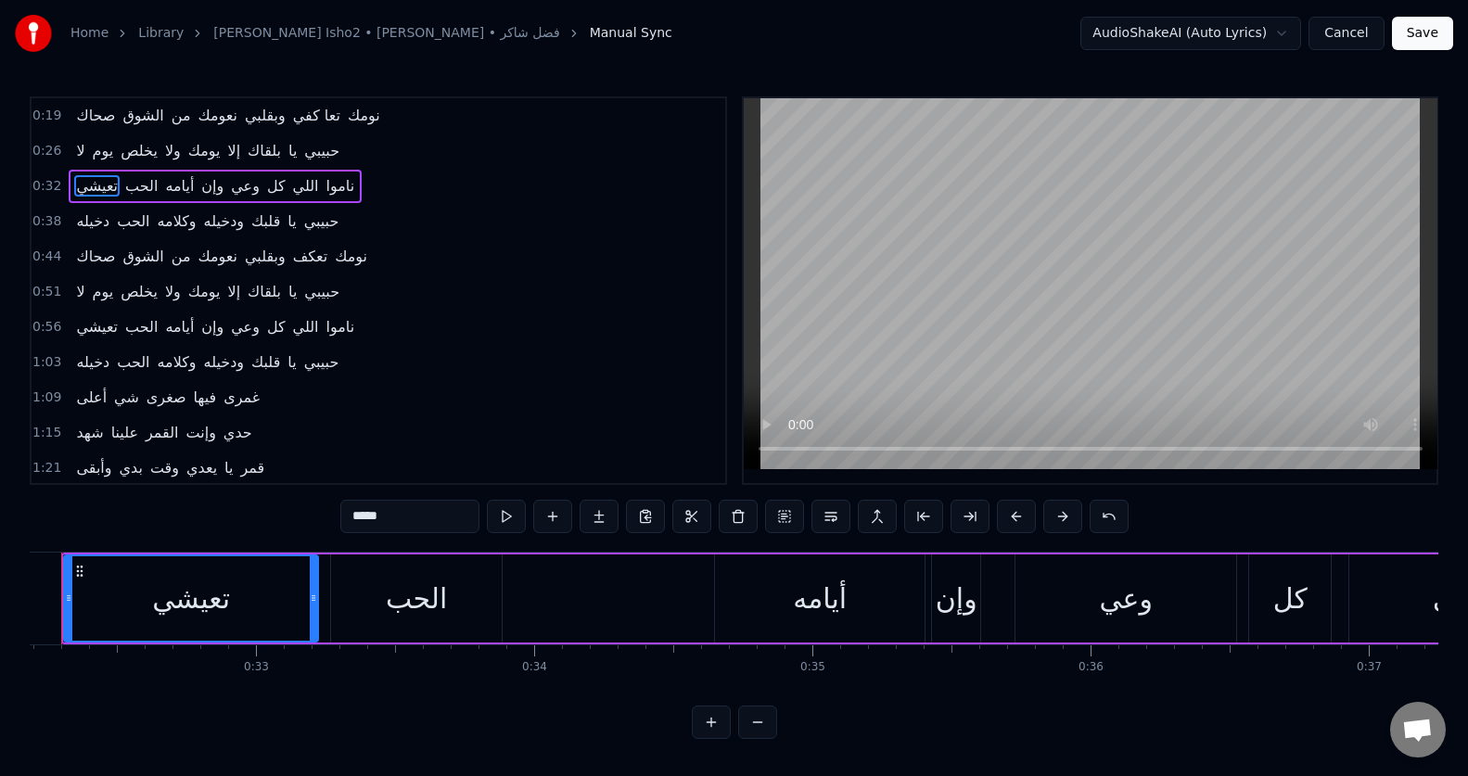
scroll to position [0, 8892]
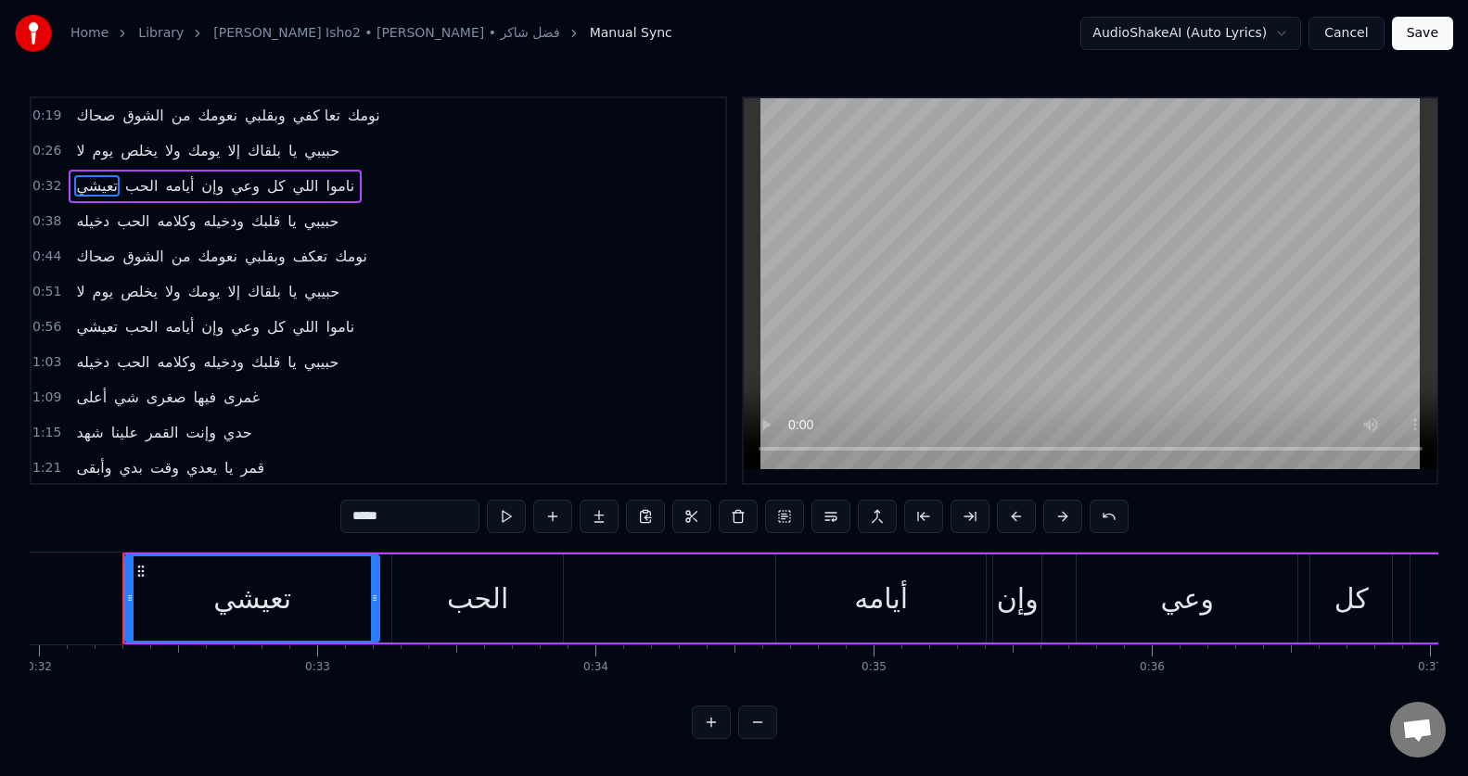
click at [374, 528] on input "*****" at bounding box center [409, 516] width 139 height 33
type input "*"
click at [818, 626] on div "أيامه" at bounding box center [881, 598] width 210 height 88
type input "*****"
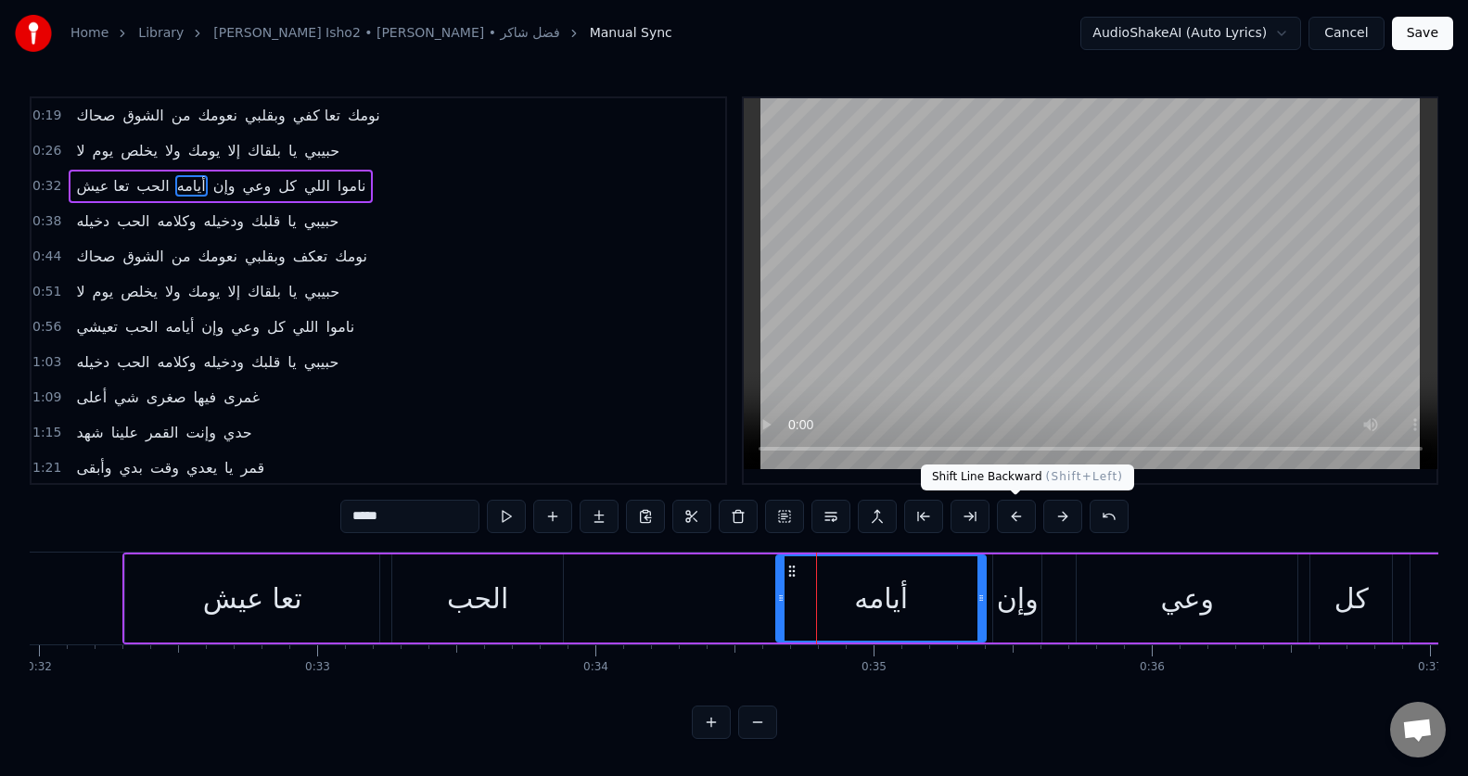
click at [1016, 518] on button at bounding box center [1016, 516] width 39 height 33
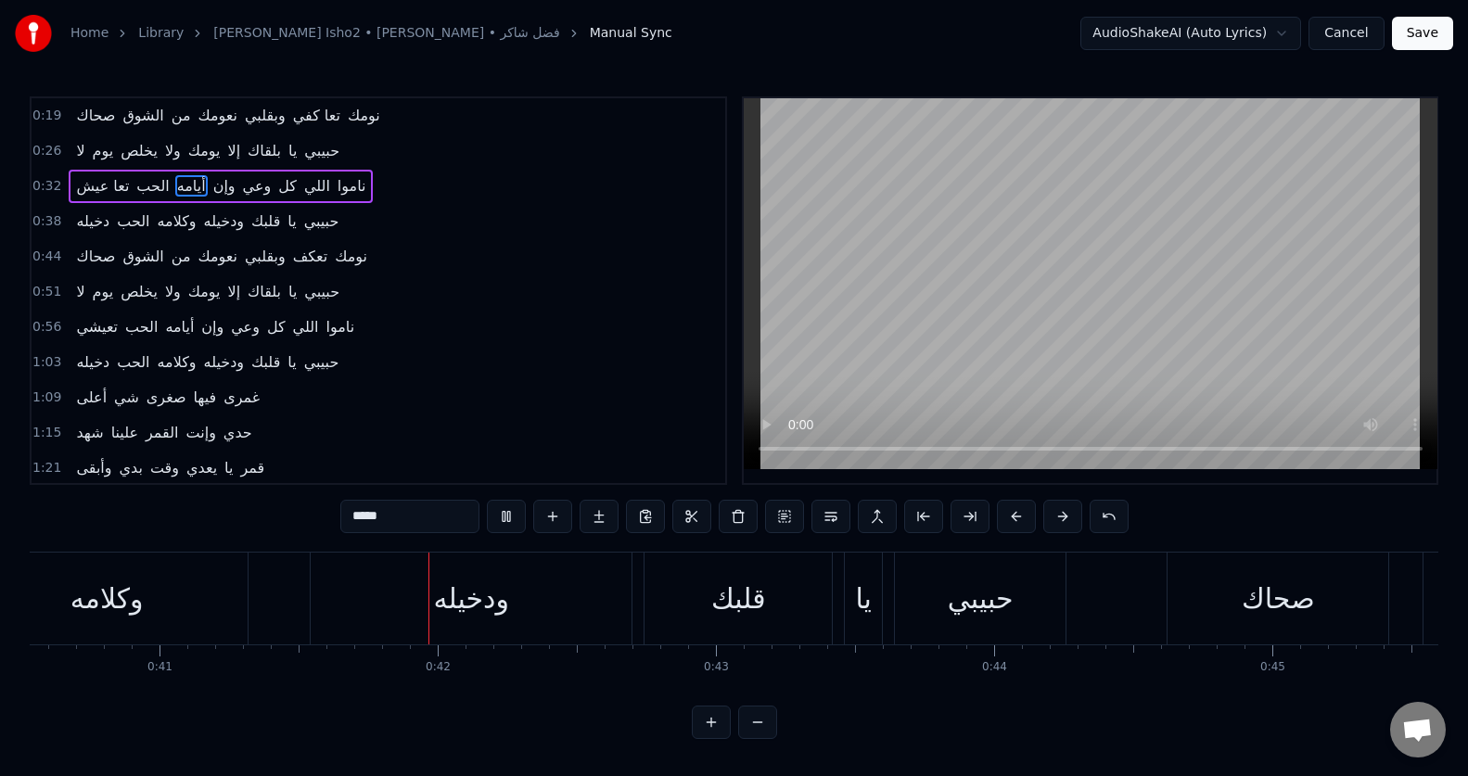
scroll to position [0, 11379]
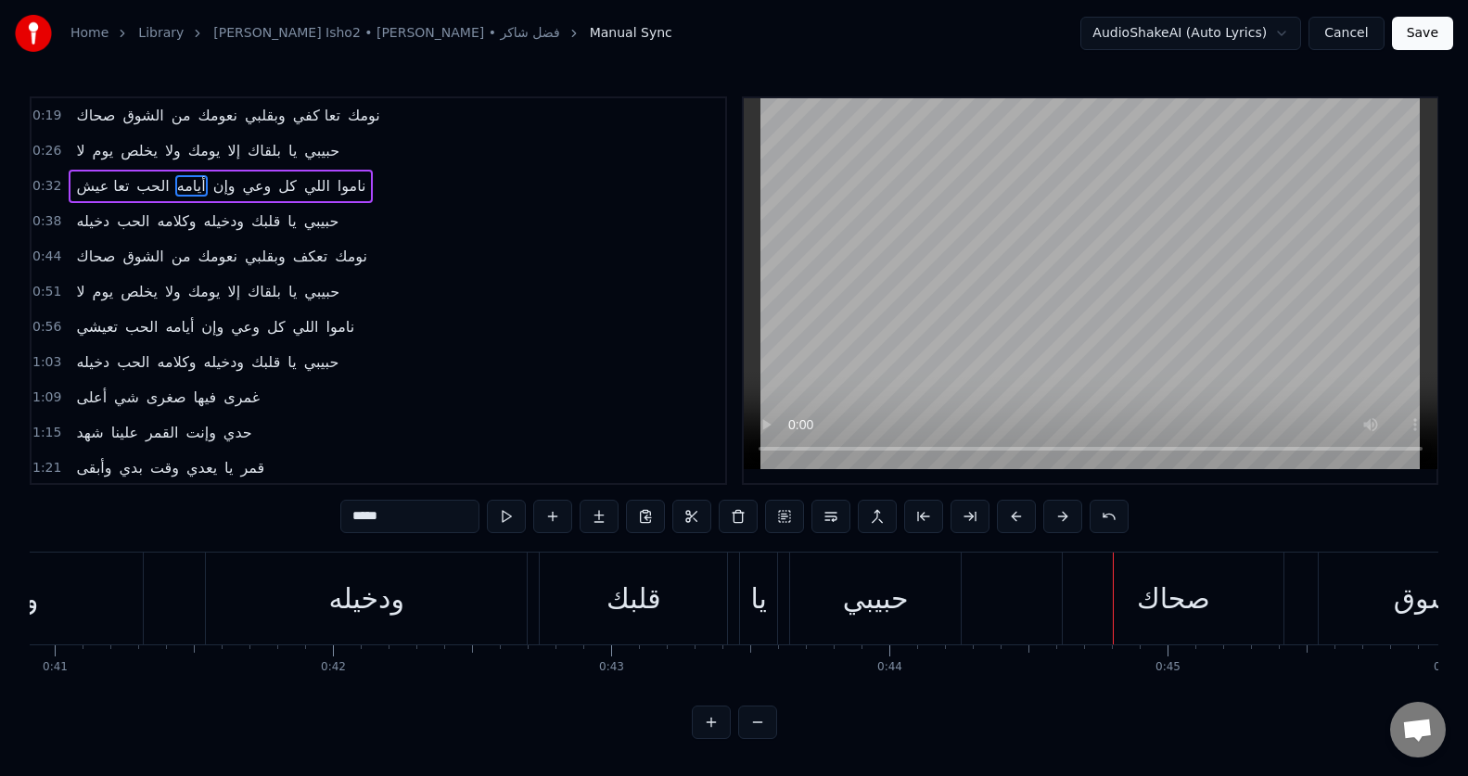
click at [175, 185] on span "أيامه" at bounding box center [191, 185] width 32 height 21
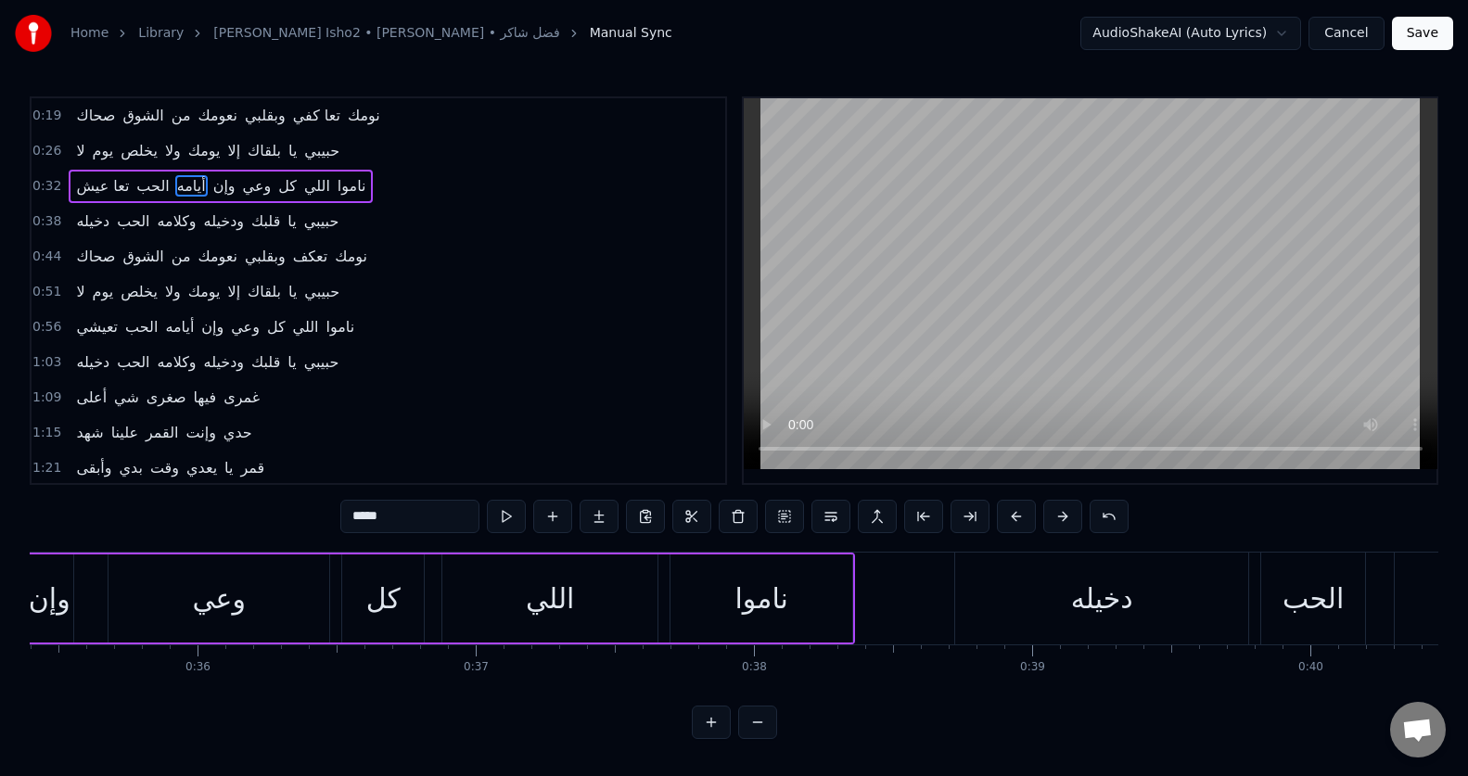
scroll to position [0, 9529]
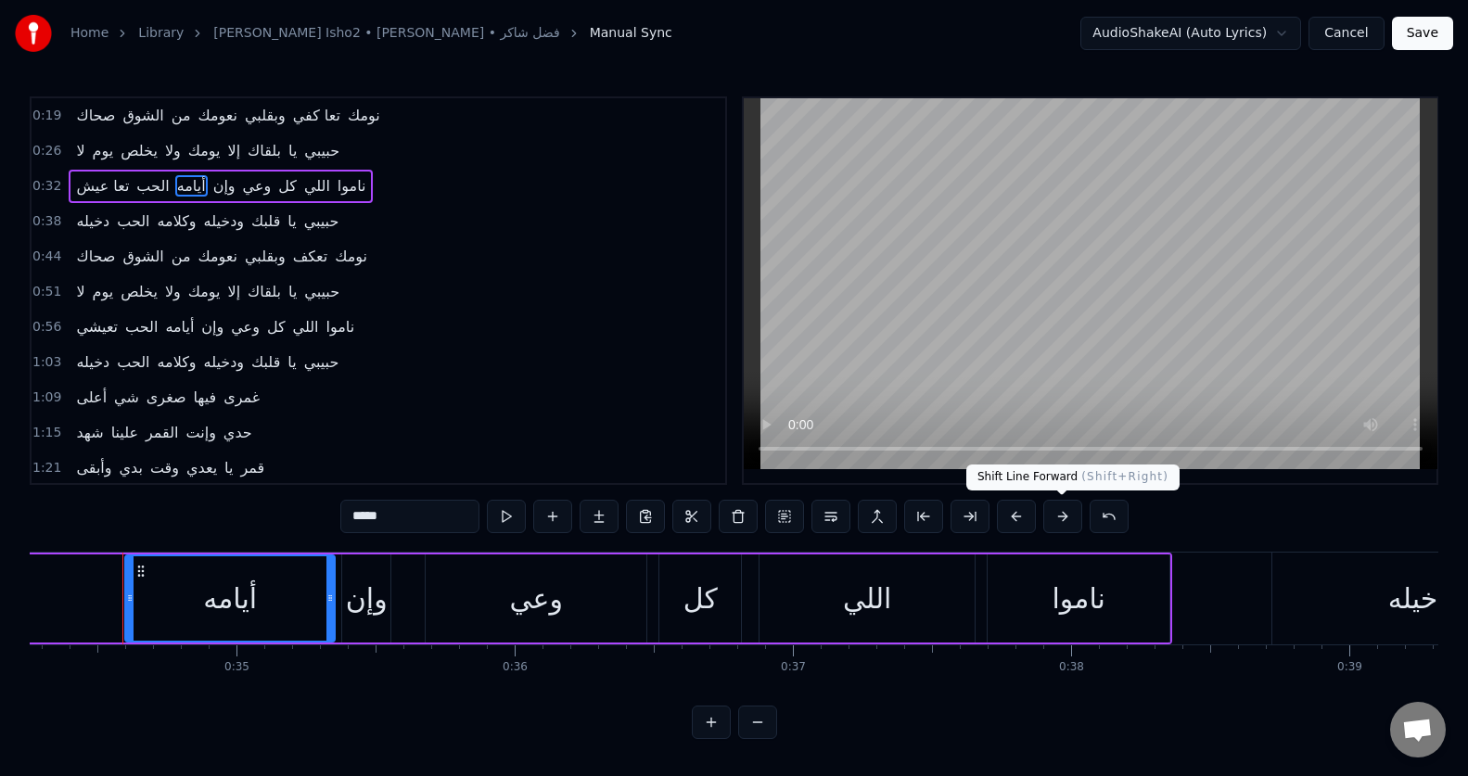
click at [1073, 521] on button at bounding box center [1062, 516] width 39 height 33
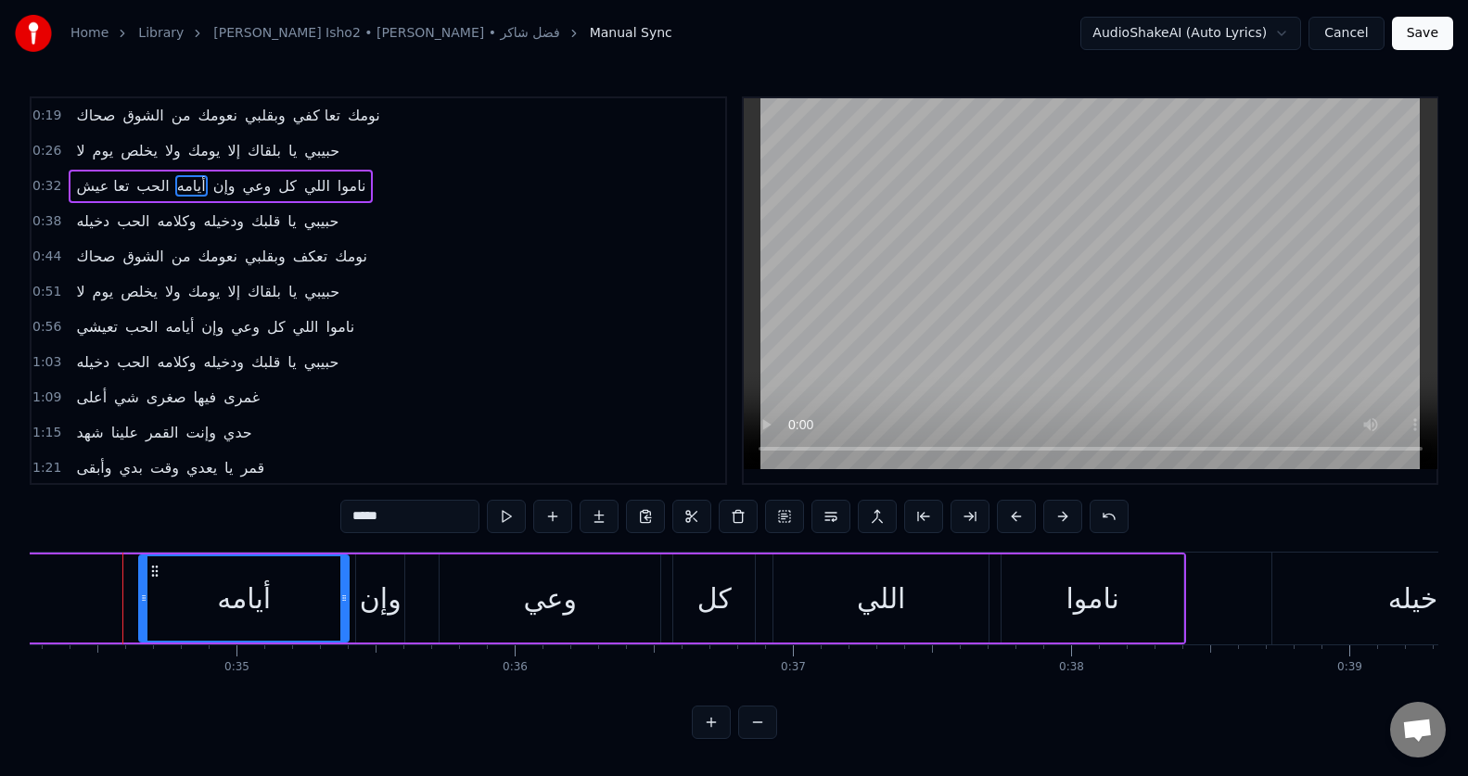
click at [1043, 500] on button at bounding box center [1062, 516] width 39 height 33
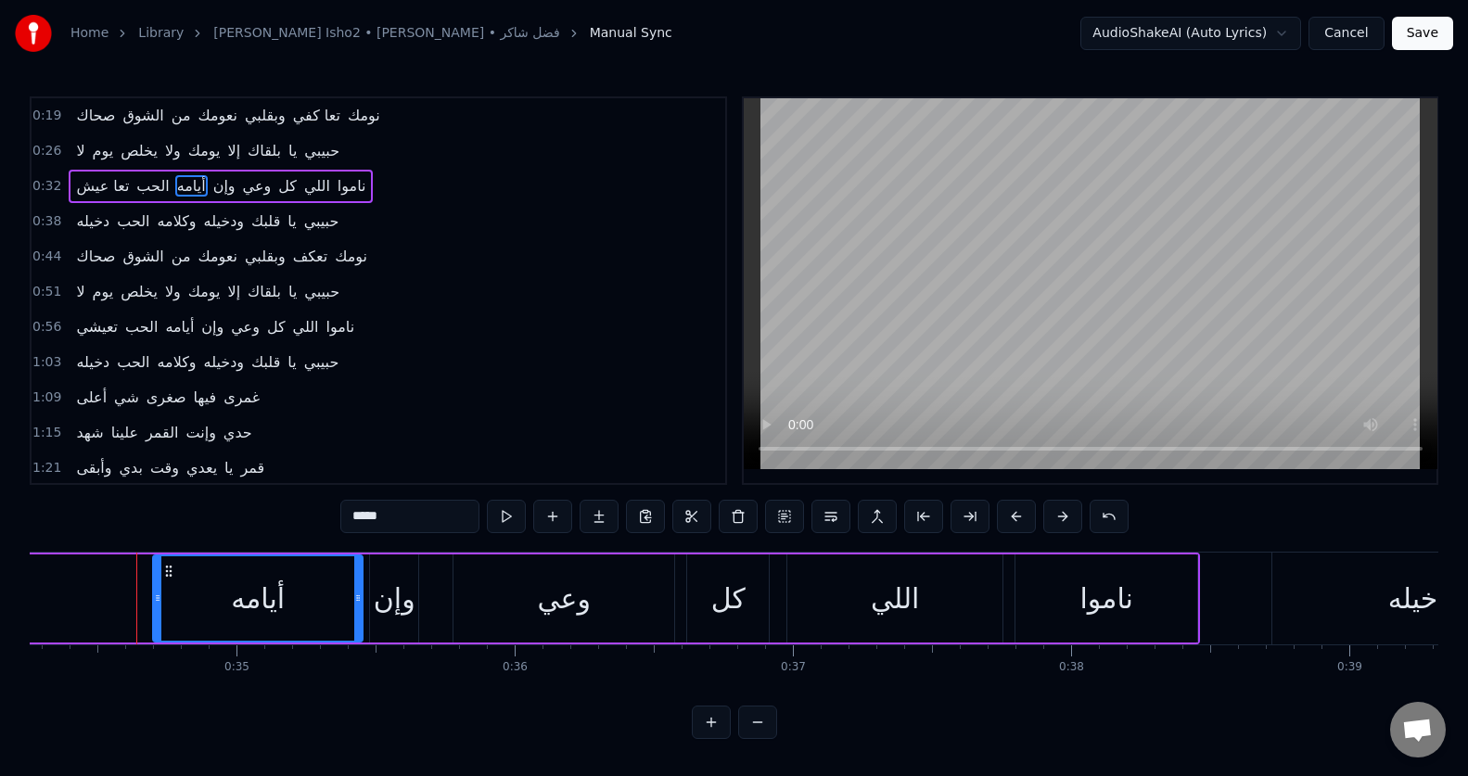
click at [1043, 500] on button at bounding box center [1062, 516] width 39 height 33
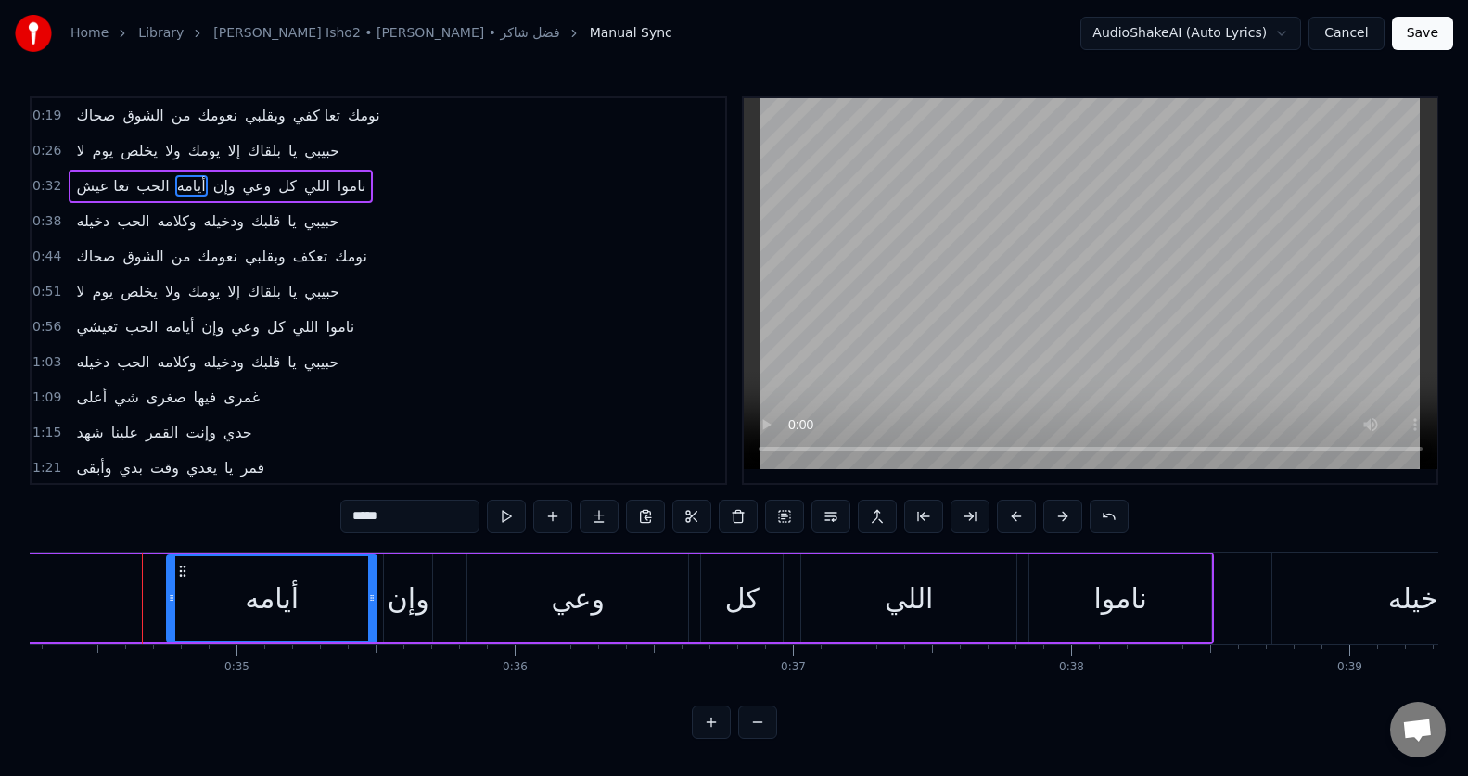
click at [1043, 500] on button at bounding box center [1062, 516] width 39 height 33
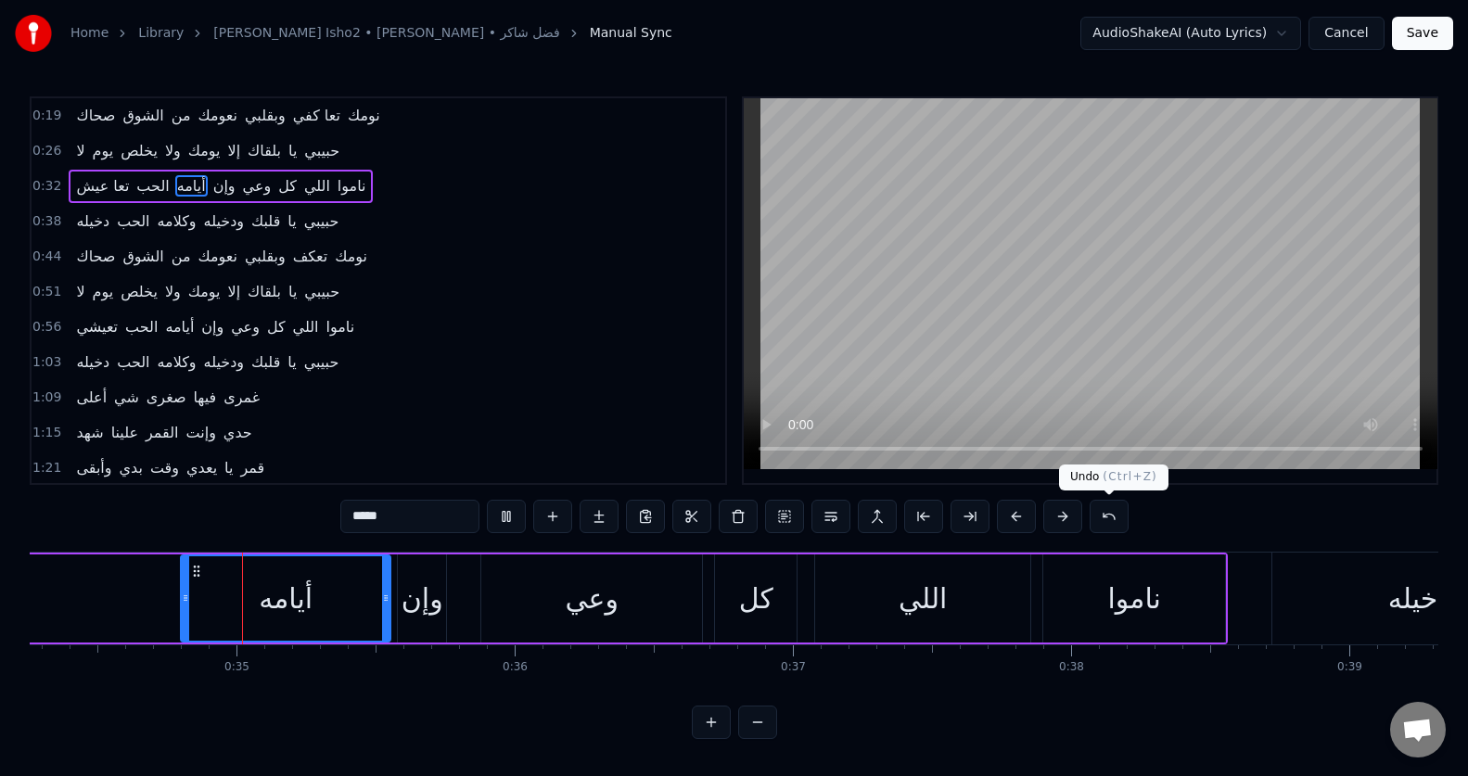
click at [1113, 516] on button at bounding box center [1108, 516] width 39 height 33
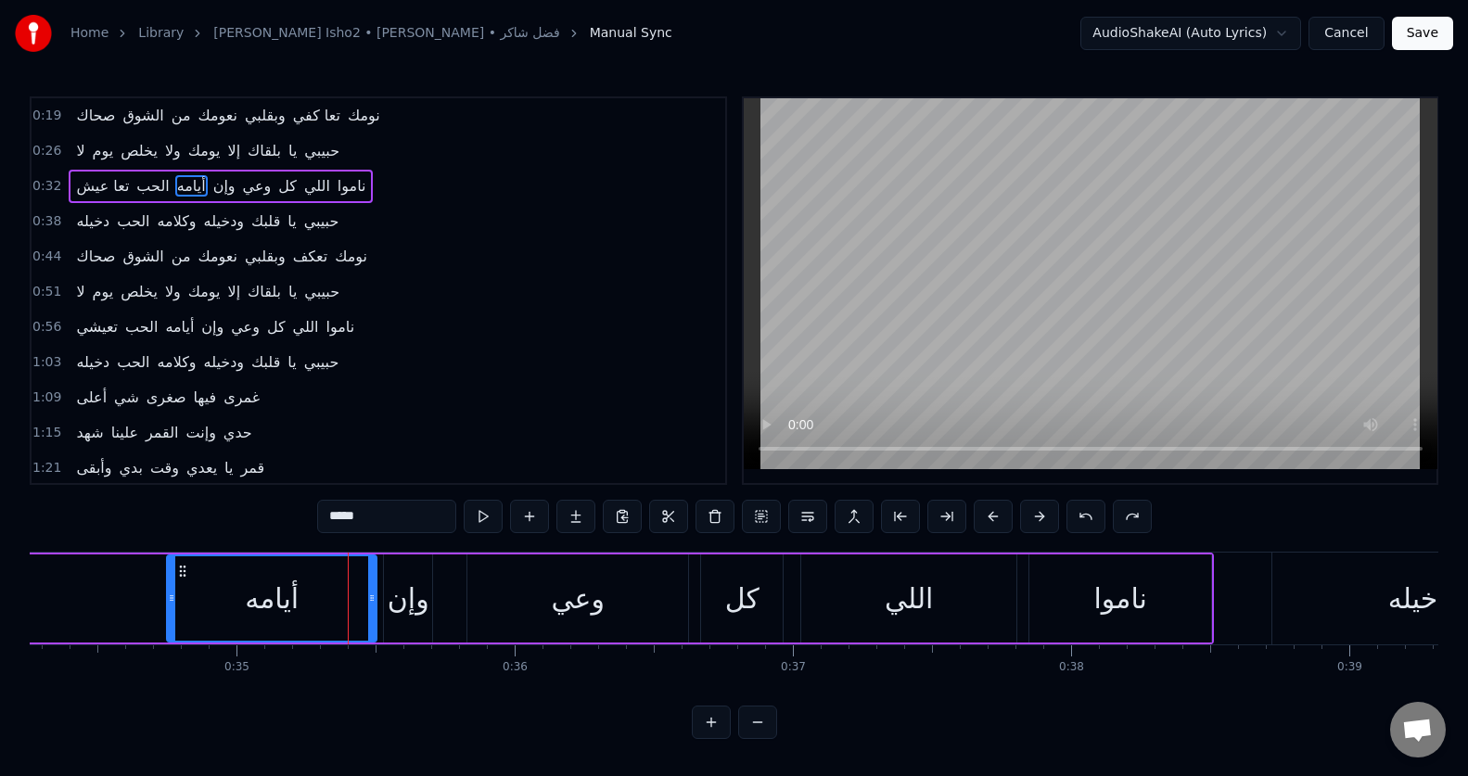
click at [1113, 516] on button at bounding box center [1132, 516] width 39 height 33
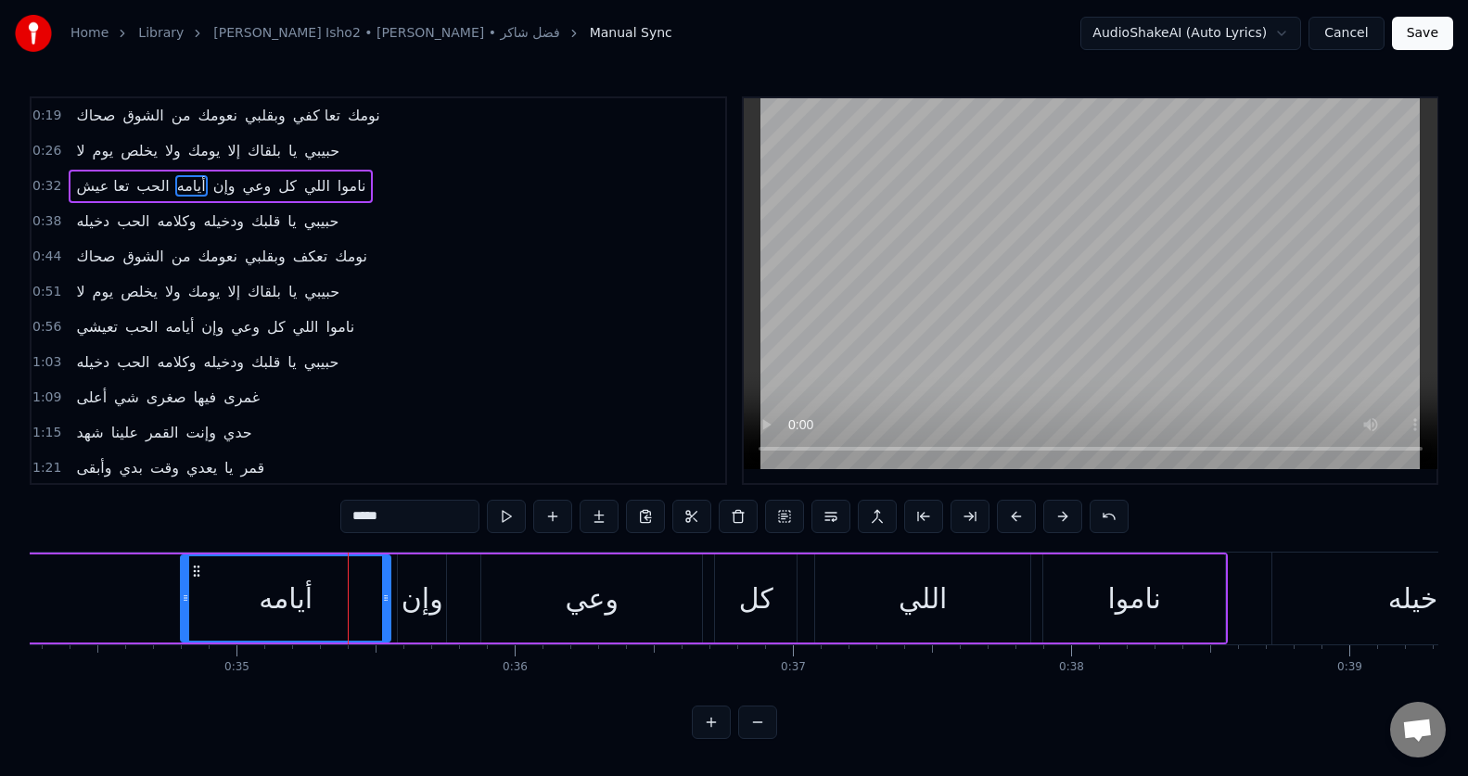
click at [176, 191] on span "أيامه" at bounding box center [191, 185] width 32 height 21
click at [1031, 381] on video at bounding box center [1091, 283] width 694 height 371
drag, startPoint x: 184, startPoint y: 611, endPoint x: 159, endPoint y: 611, distance: 24.1
click at [159, 611] on div at bounding box center [161, 598] width 7 height 84
click at [506, 513] on button at bounding box center [506, 516] width 39 height 33
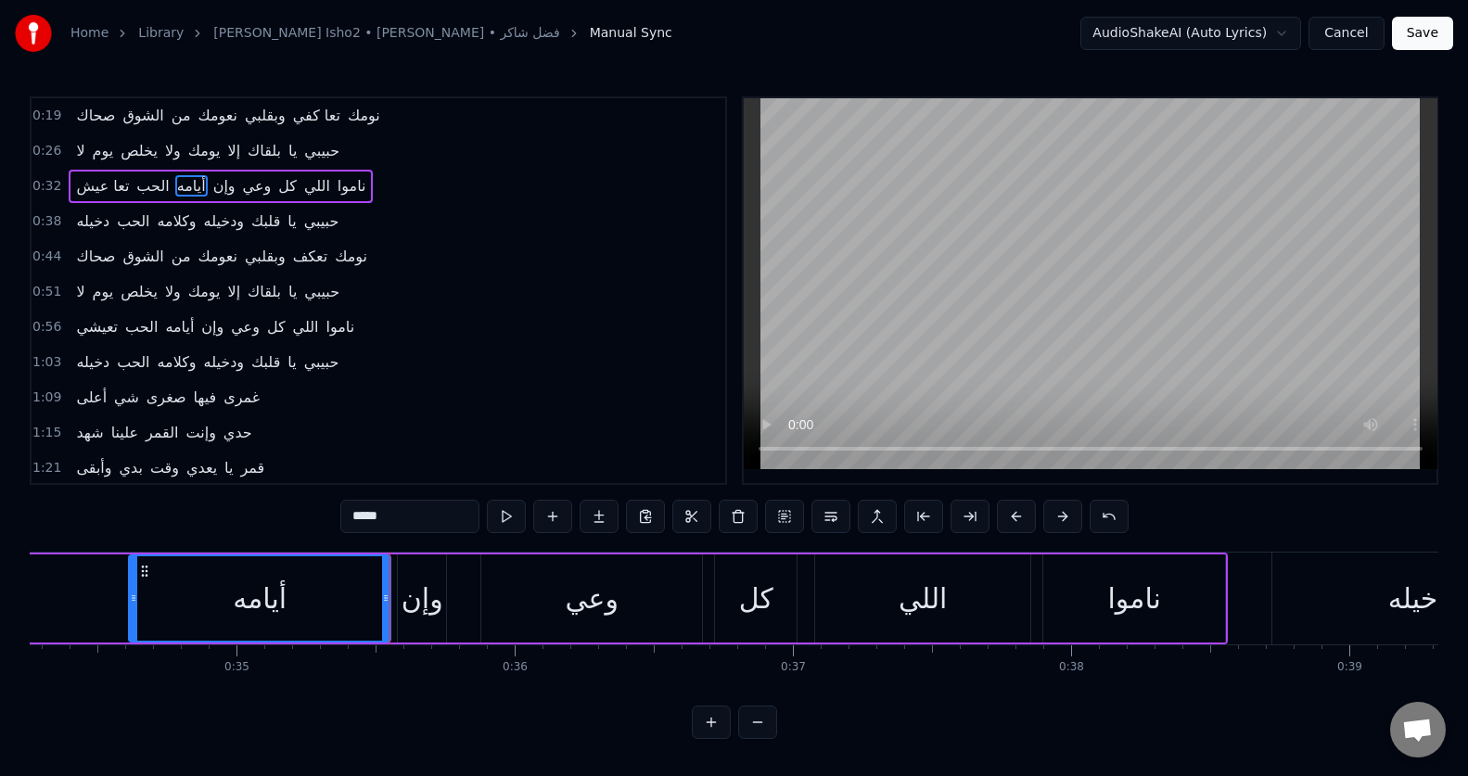
drag, startPoint x: 159, startPoint y: 608, endPoint x: 132, endPoint y: 607, distance: 27.8
click at [132, 607] on div at bounding box center [133, 598] width 7 height 84
click at [506, 521] on button at bounding box center [506, 516] width 39 height 33
click at [378, 605] on icon at bounding box center [378, 598] width 7 height 15
click at [408, 606] on div "وإن" at bounding box center [422, 599] width 42 height 42
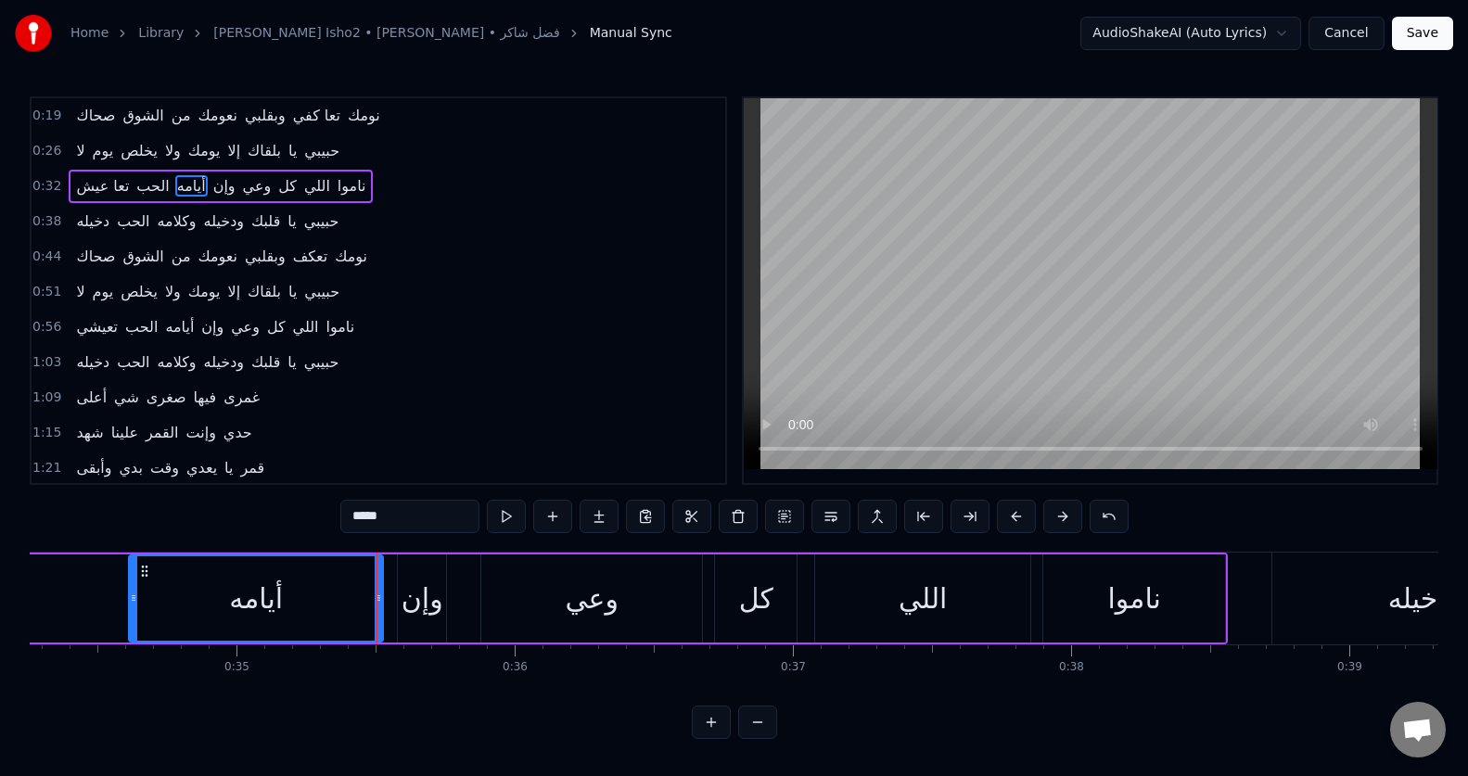
type input "***"
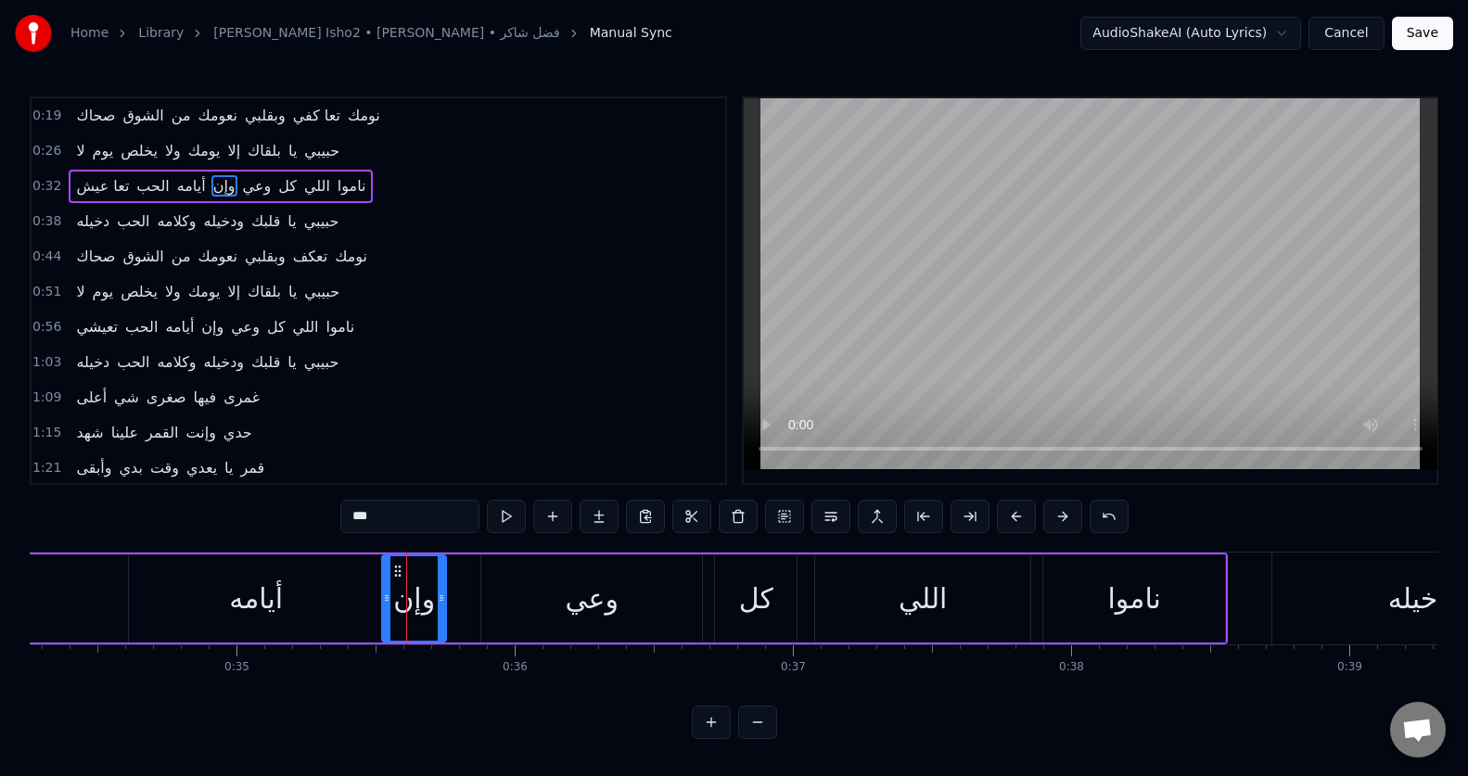
drag, startPoint x: 400, startPoint y: 606, endPoint x: 384, endPoint y: 606, distance: 15.8
click at [384, 606] on div at bounding box center [386, 598] width 7 height 84
click at [1105, 515] on button at bounding box center [1108, 516] width 39 height 33
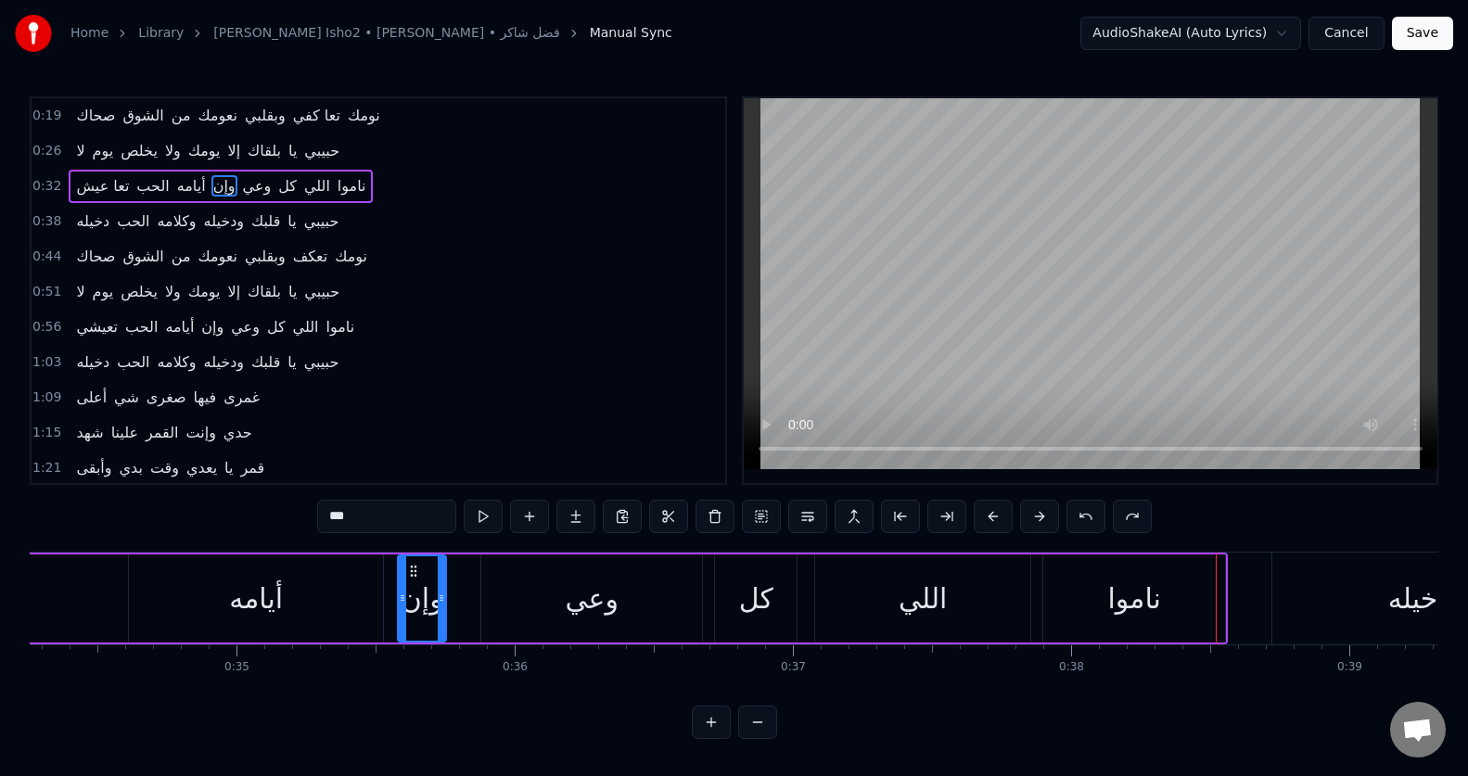
click at [1105, 515] on div "***" at bounding box center [734, 516] width 834 height 33
click at [1106, 515] on div "***" at bounding box center [734, 516] width 834 height 33
click at [1086, 516] on button at bounding box center [1085, 516] width 39 height 33
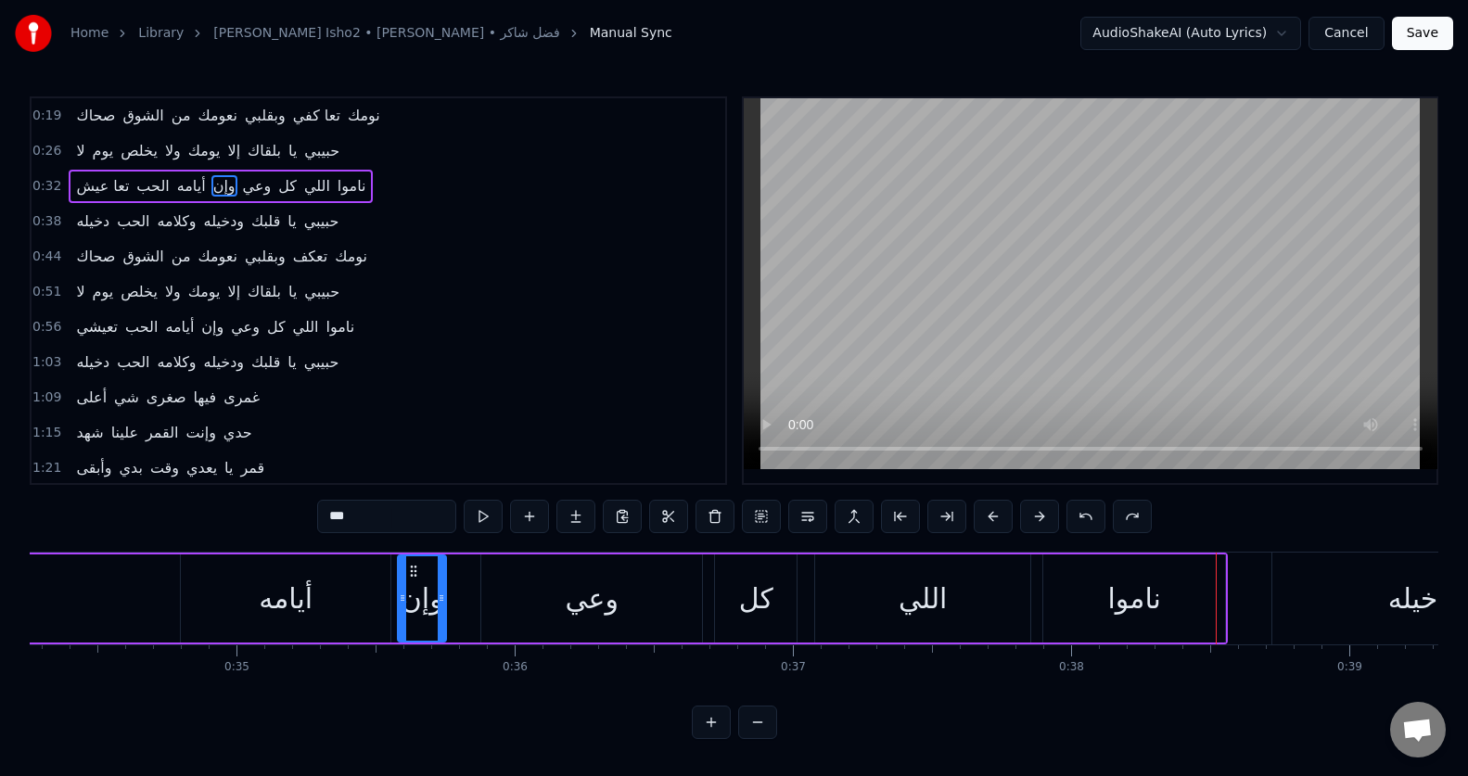
click at [1086, 516] on button at bounding box center [1085, 516] width 39 height 33
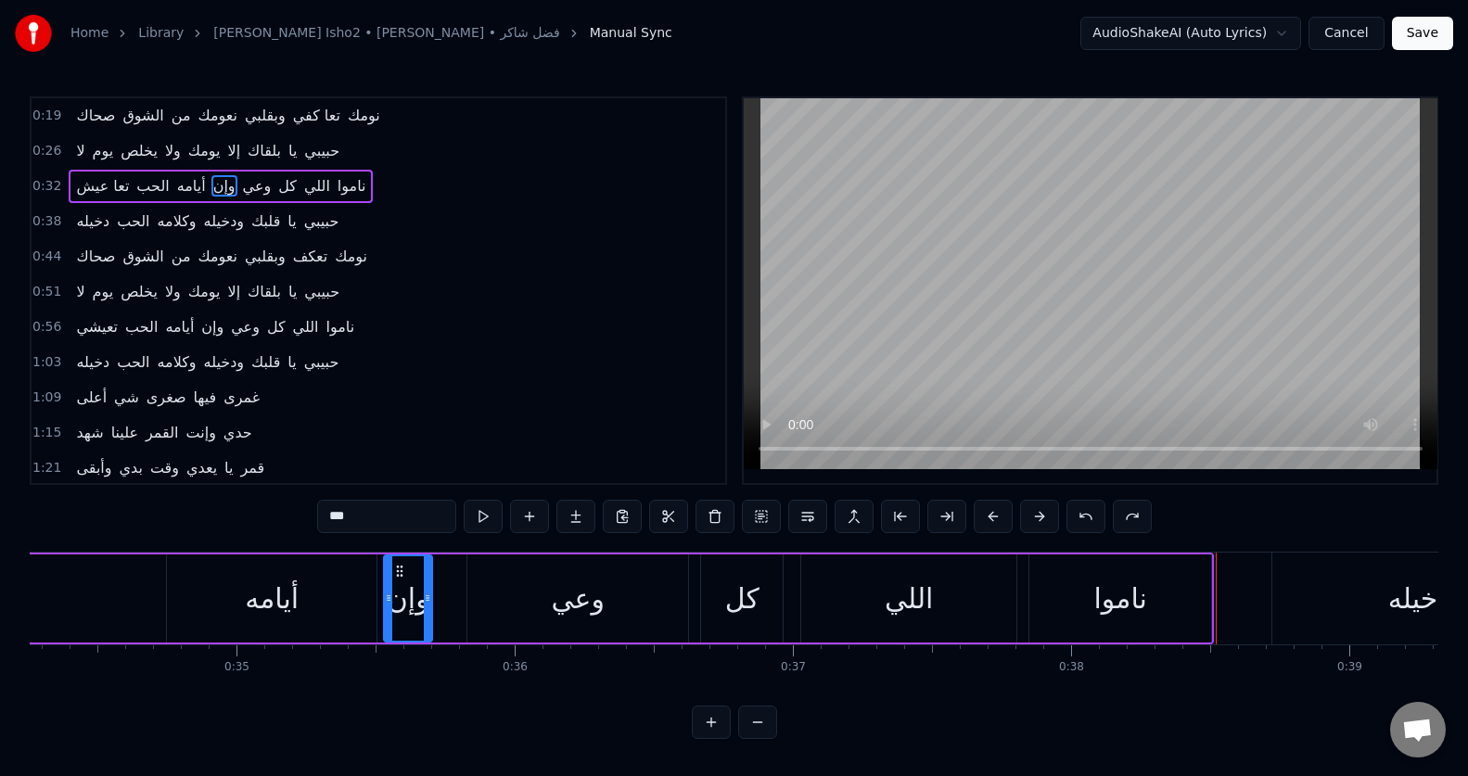
click at [1086, 516] on button at bounding box center [1085, 516] width 39 height 33
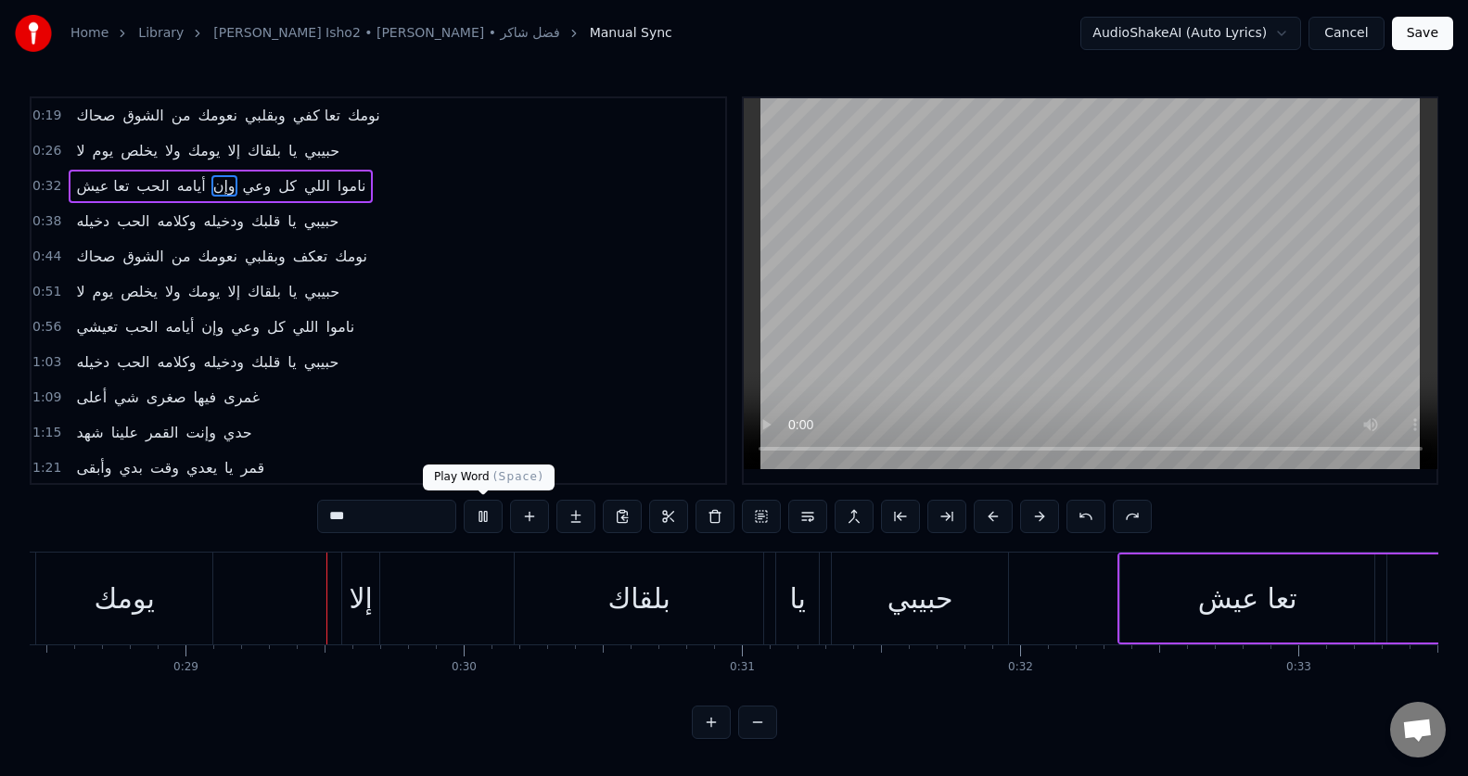
scroll to position [0, 7912]
click at [494, 520] on button at bounding box center [483, 516] width 39 height 33
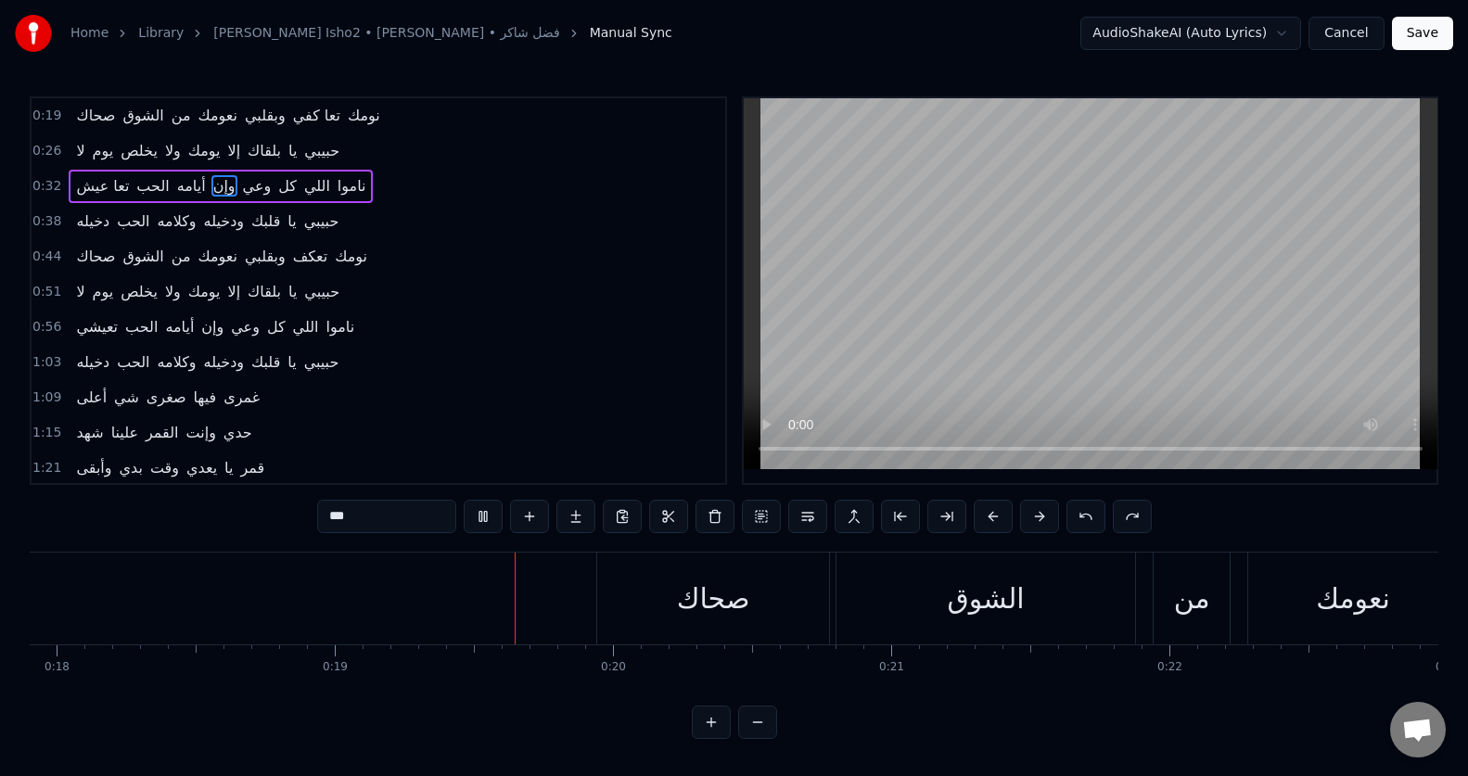
scroll to position [0, 5190]
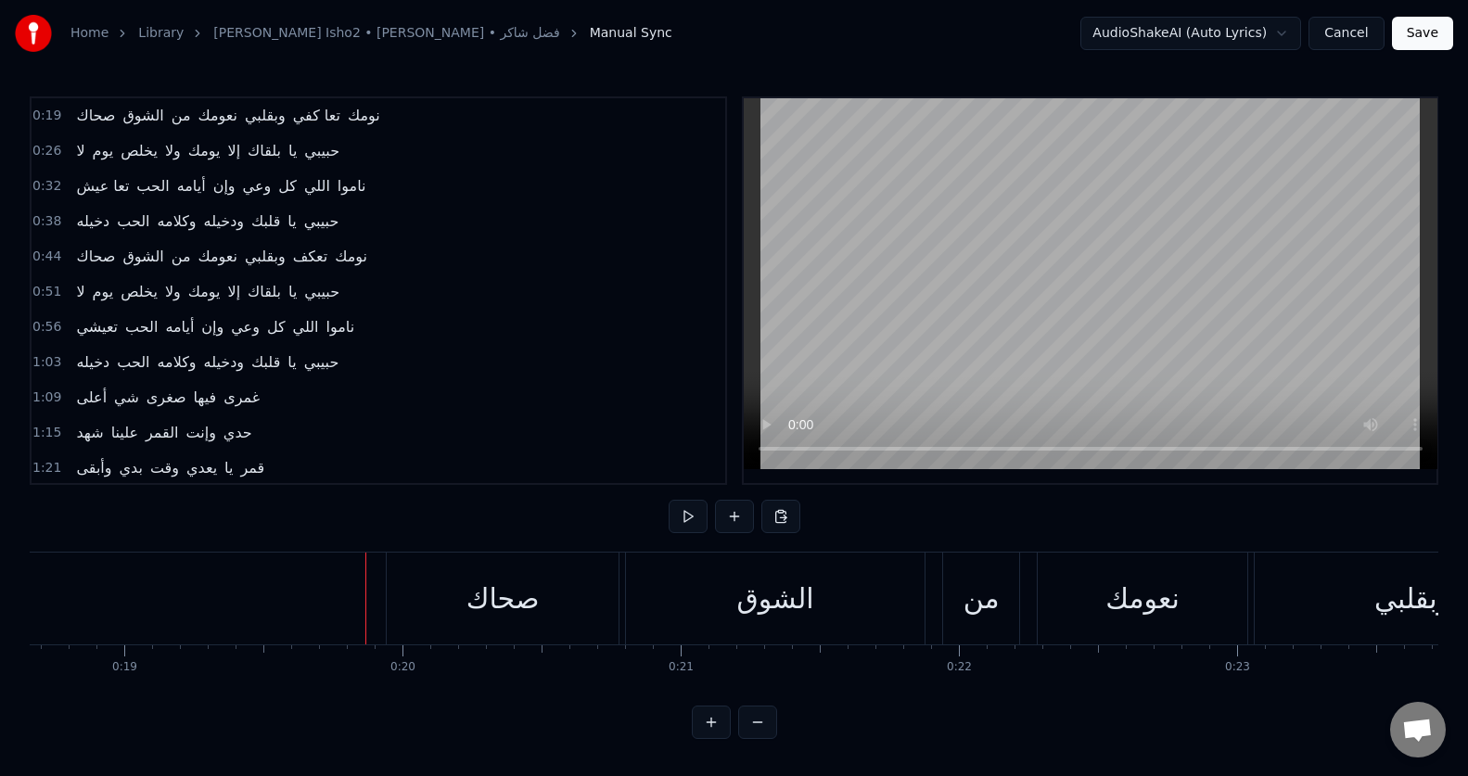
click at [388, 607] on div "صحاك" at bounding box center [503, 599] width 232 height 92
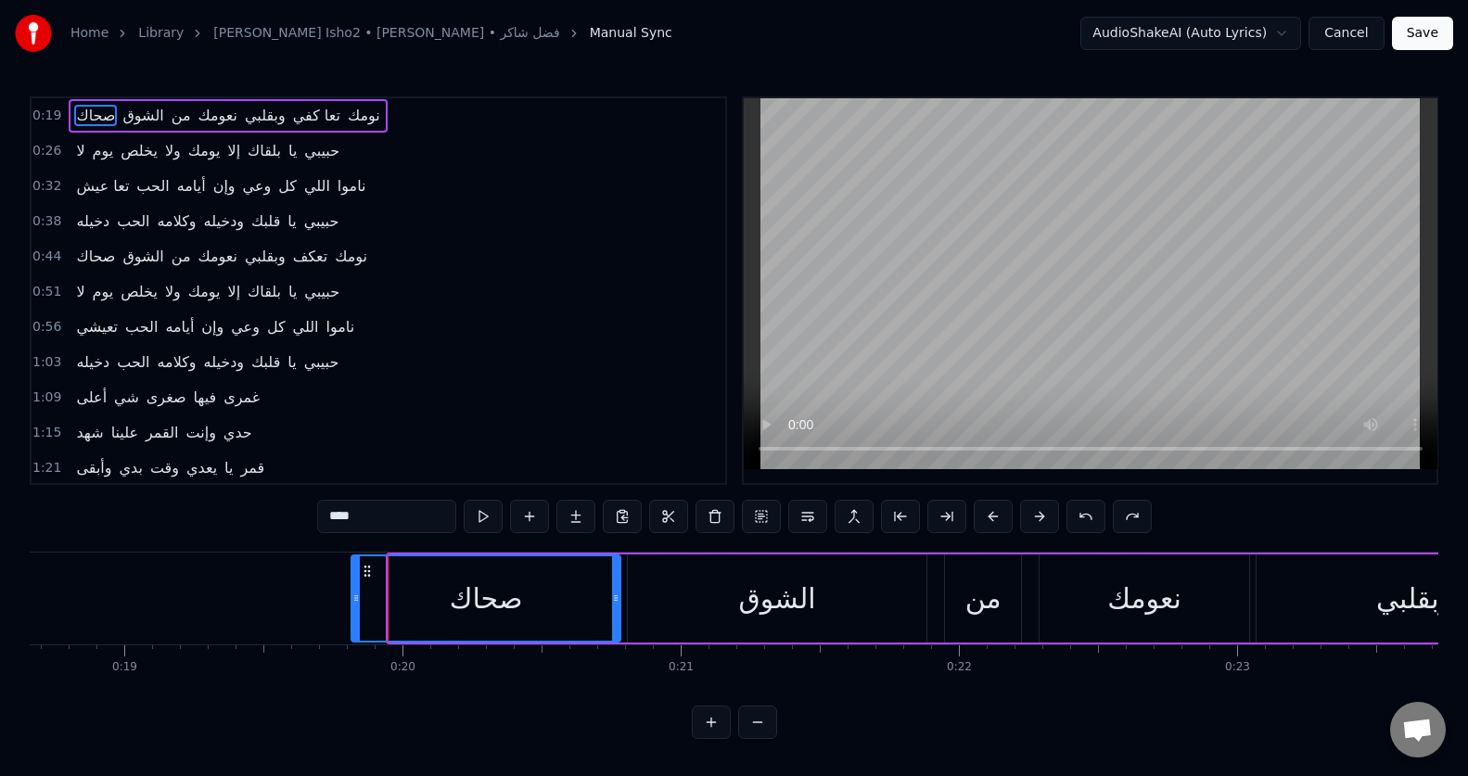
drag, startPoint x: 392, startPoint y: 608, endPoint x: 355, endPoint y: 608, distance: 37.1
click at [355, 608] on div at bounding box center [355, 598] width 7 height 84
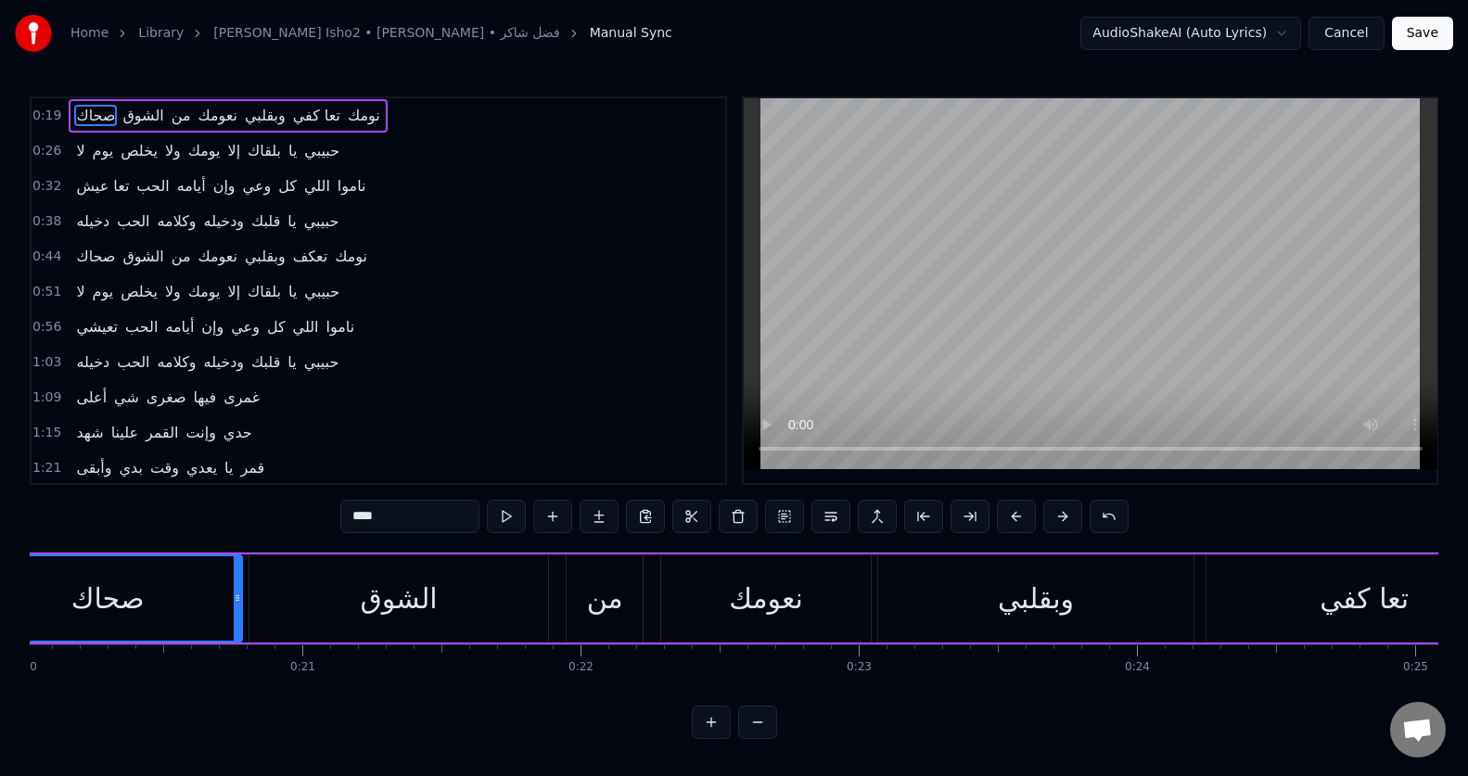
scroll to position [0, 5575]
click at [447, 622] on div "الشوق" at bounding box center [392, 598] width 299 height 88
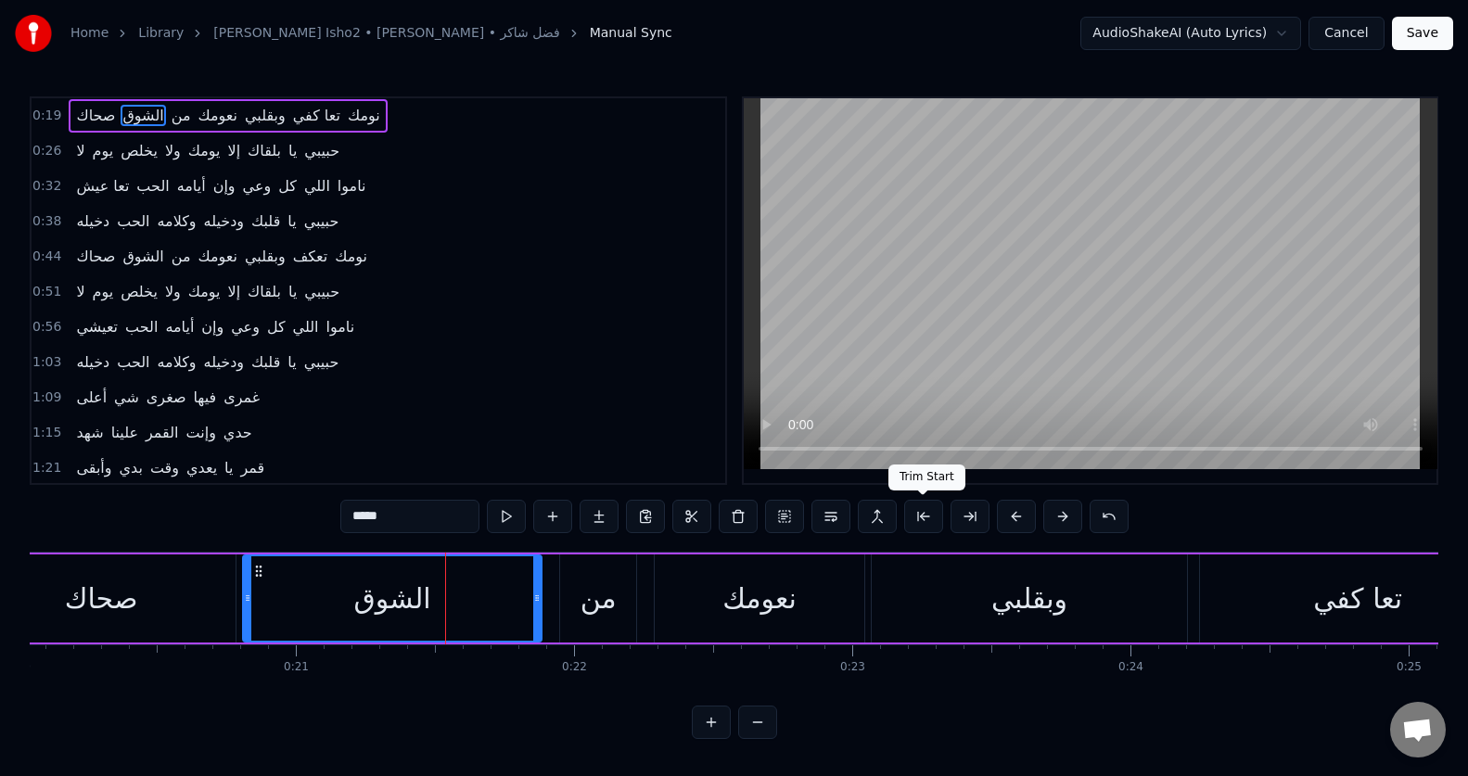
click at [920, 525] on button at bounding box center [923, 516] width 39 height 33
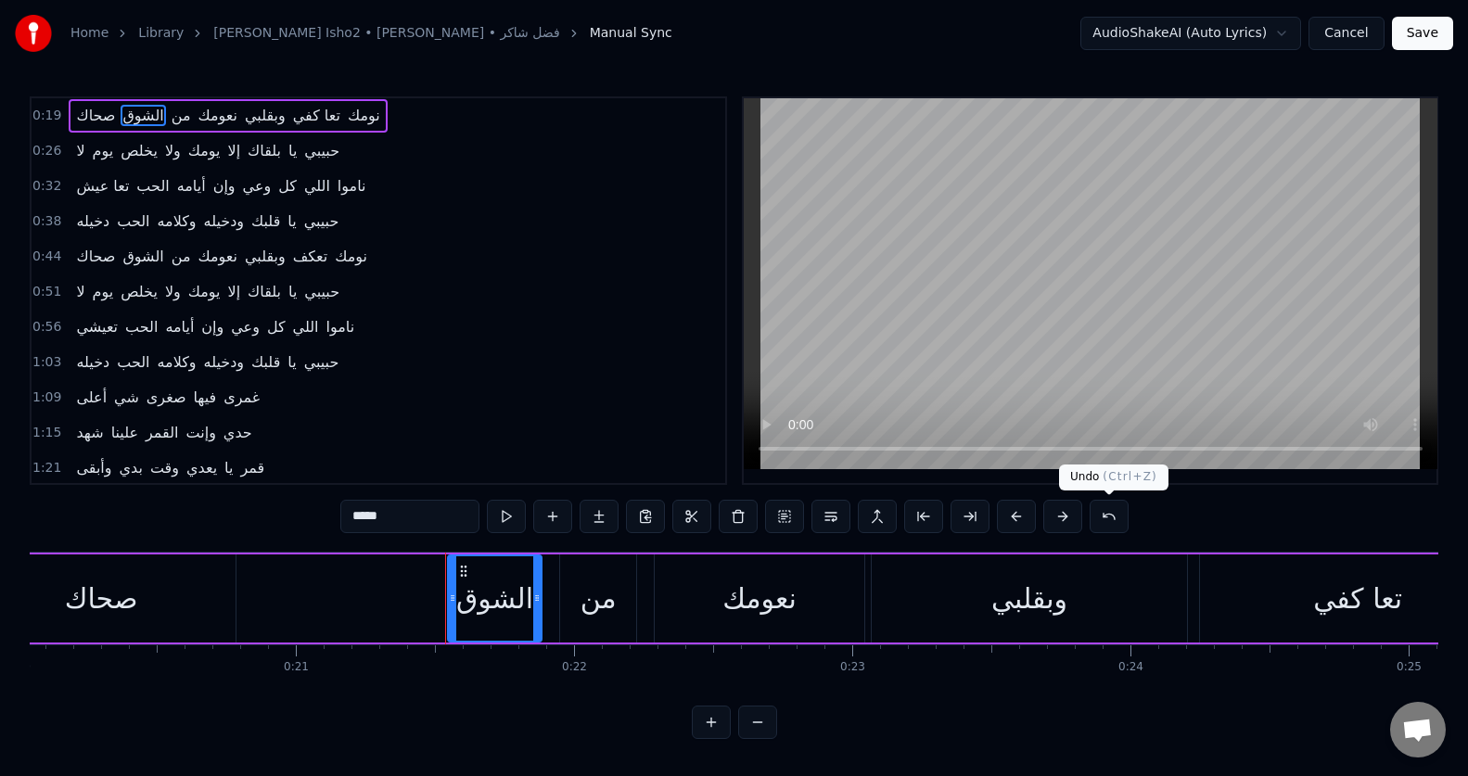
click at [1100, 521] on button at bounding box center [1108, 516] width 39 height 33
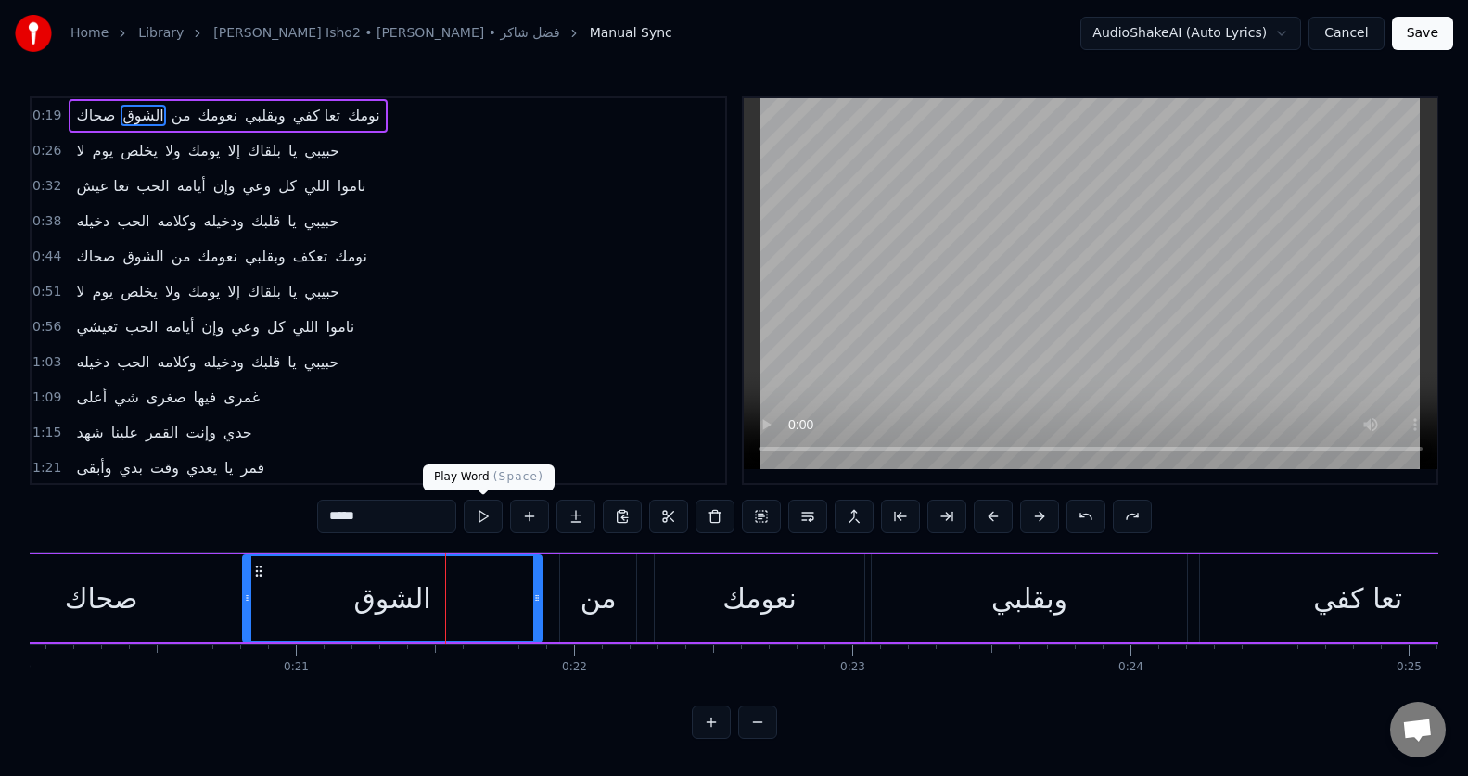
click at [484, 512] on button at bounding box center [483, 516] width 39 height 33
click at [483, 512] on button at bounding box center [483, 516] width 39 height 33
drag, startPoint x: 249, startPoint y: 616, endPoint x: 217, endPoint y: 618, distance: 32.6
click at [217, 618] on div at bounding box center [214, 598] width 7 height 84
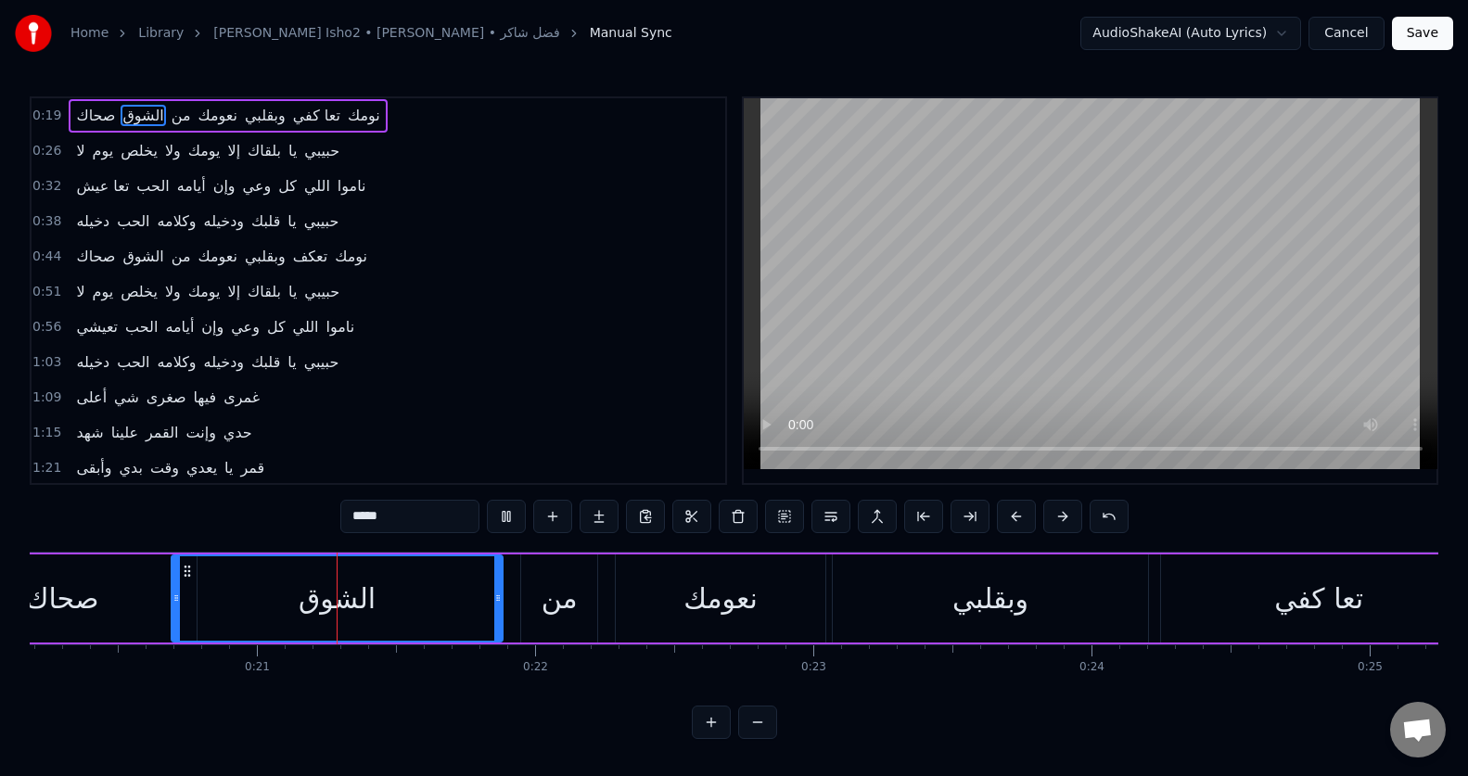
scroll to position [0, 5671]
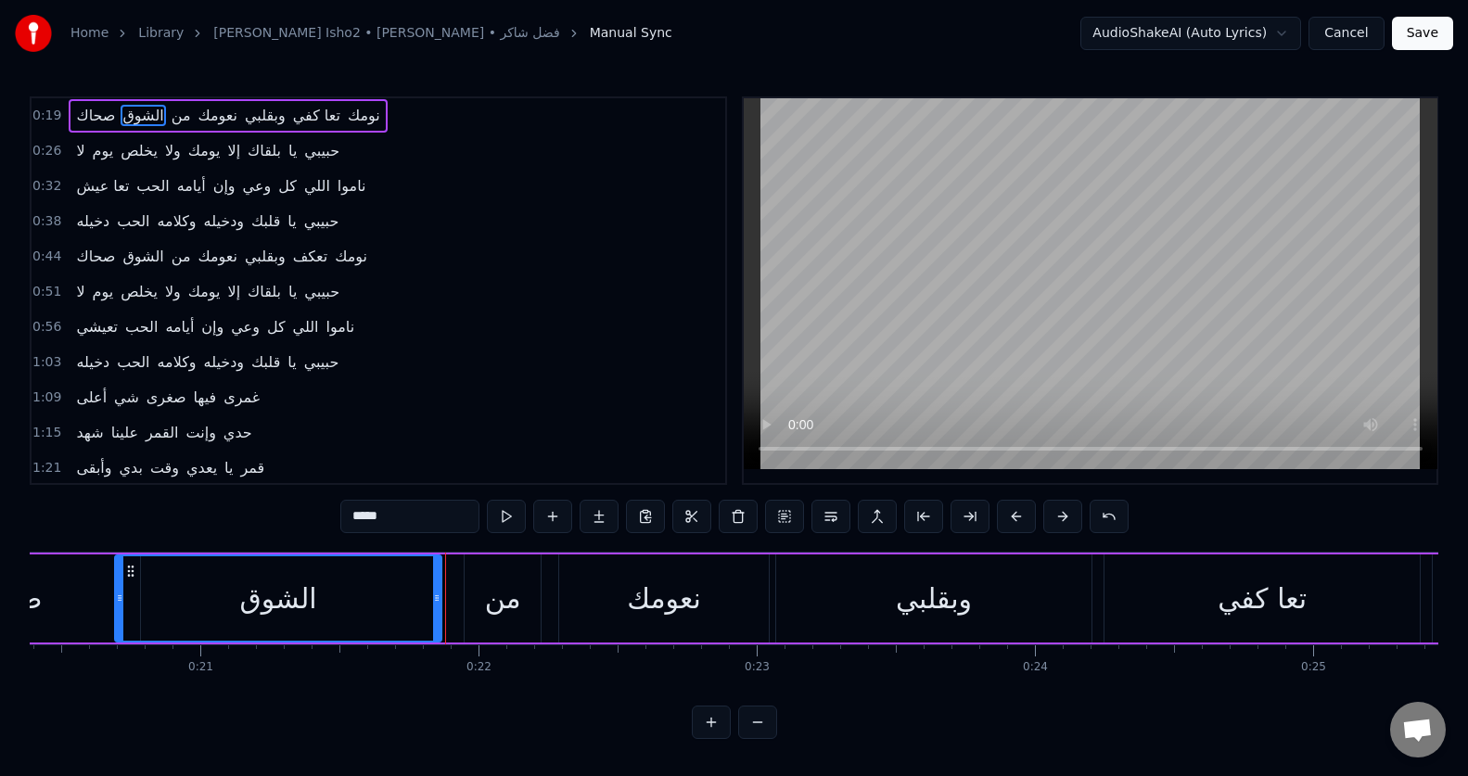
click at [436, 613] on div at bounding box center [436, 598] width 7 height 84
drag, startPoint x: 520, startPoint y: 601, endPoint x: 478, endPoint y: 598, distance: 42.7
click at [478, 598] on div "من" at bounding box center [503, 598] width 76 height 88
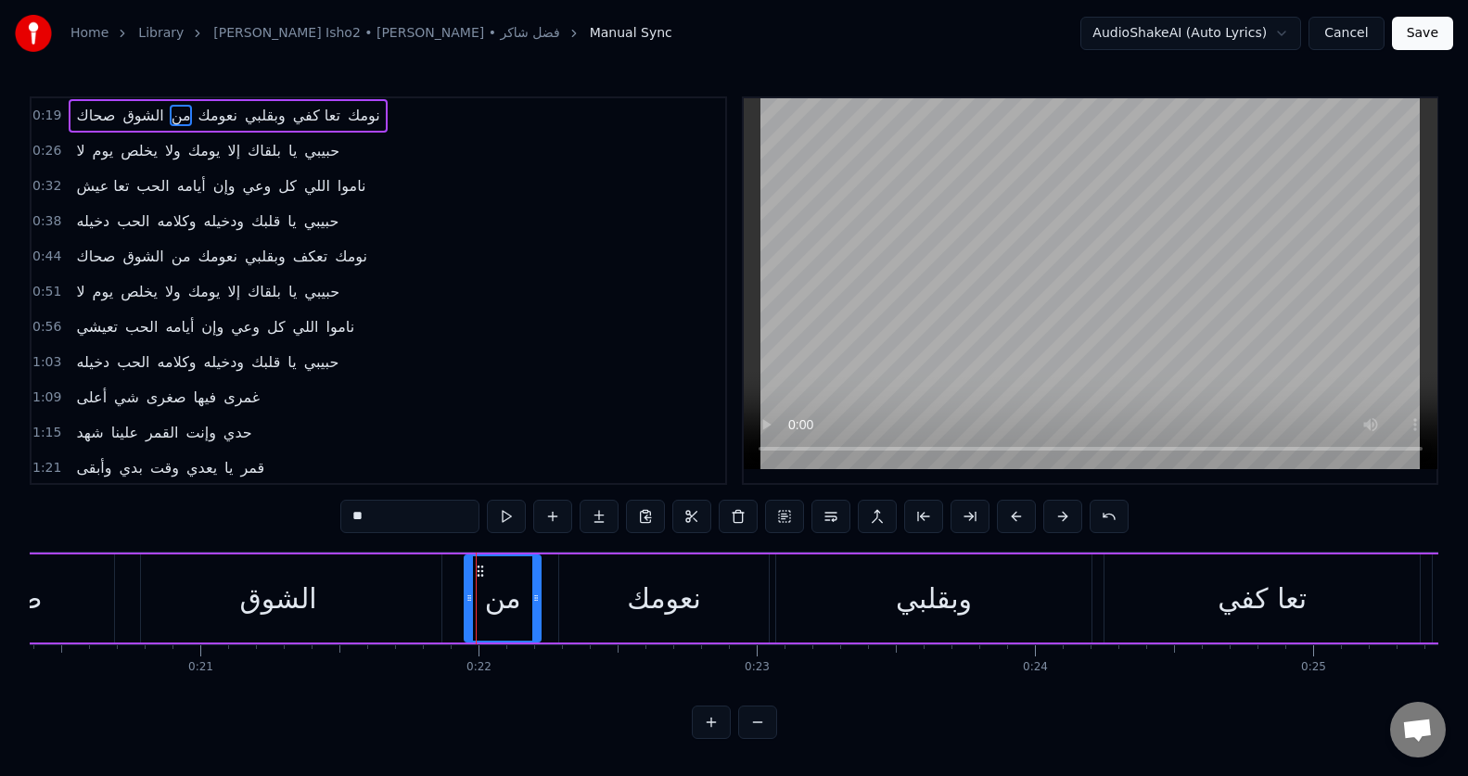
click at [478, 571] on circle at bounding box center [478, 570] width 1 height 1
click at [474, 573] on icon at bounding box center [476, 571] width 15 height 15
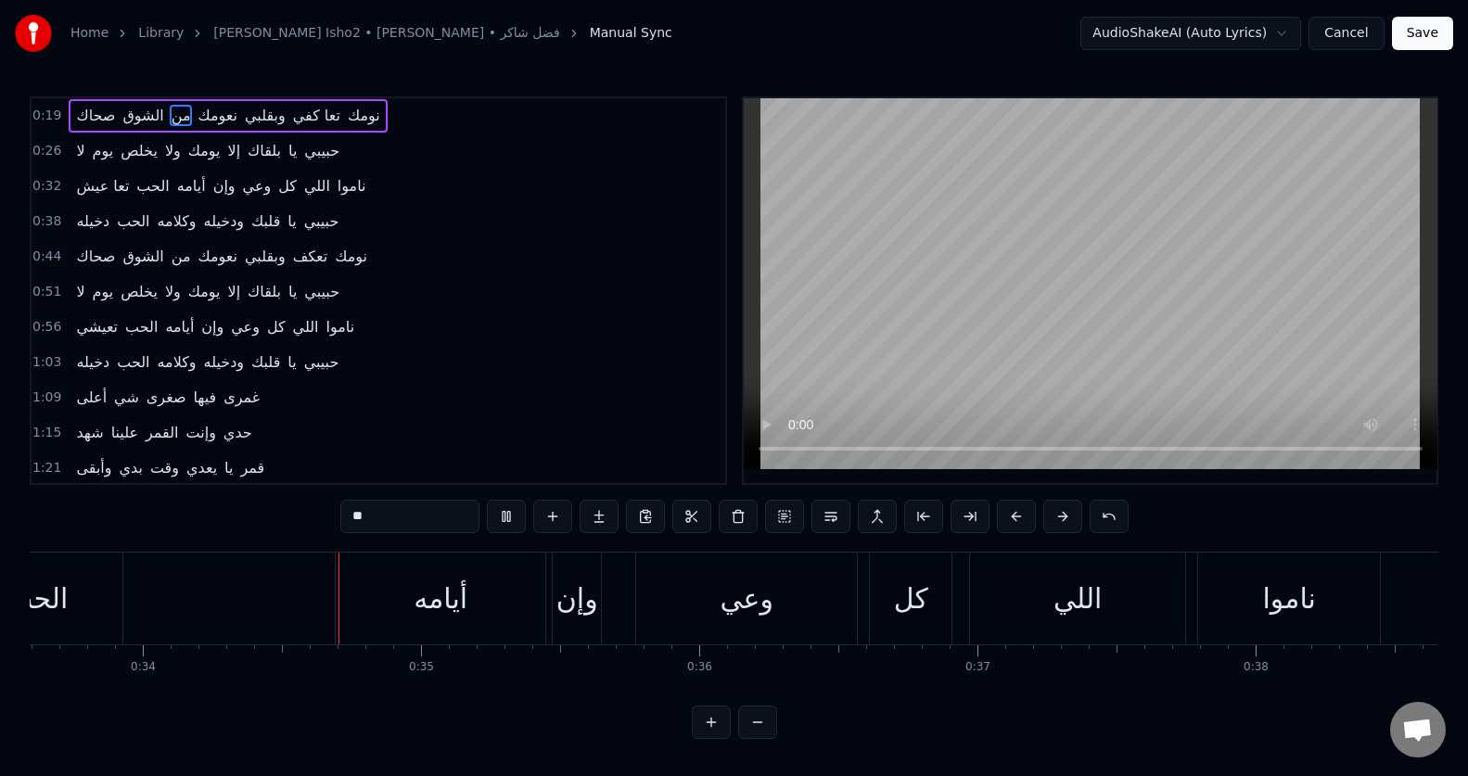
scroll to position [0, 9404]
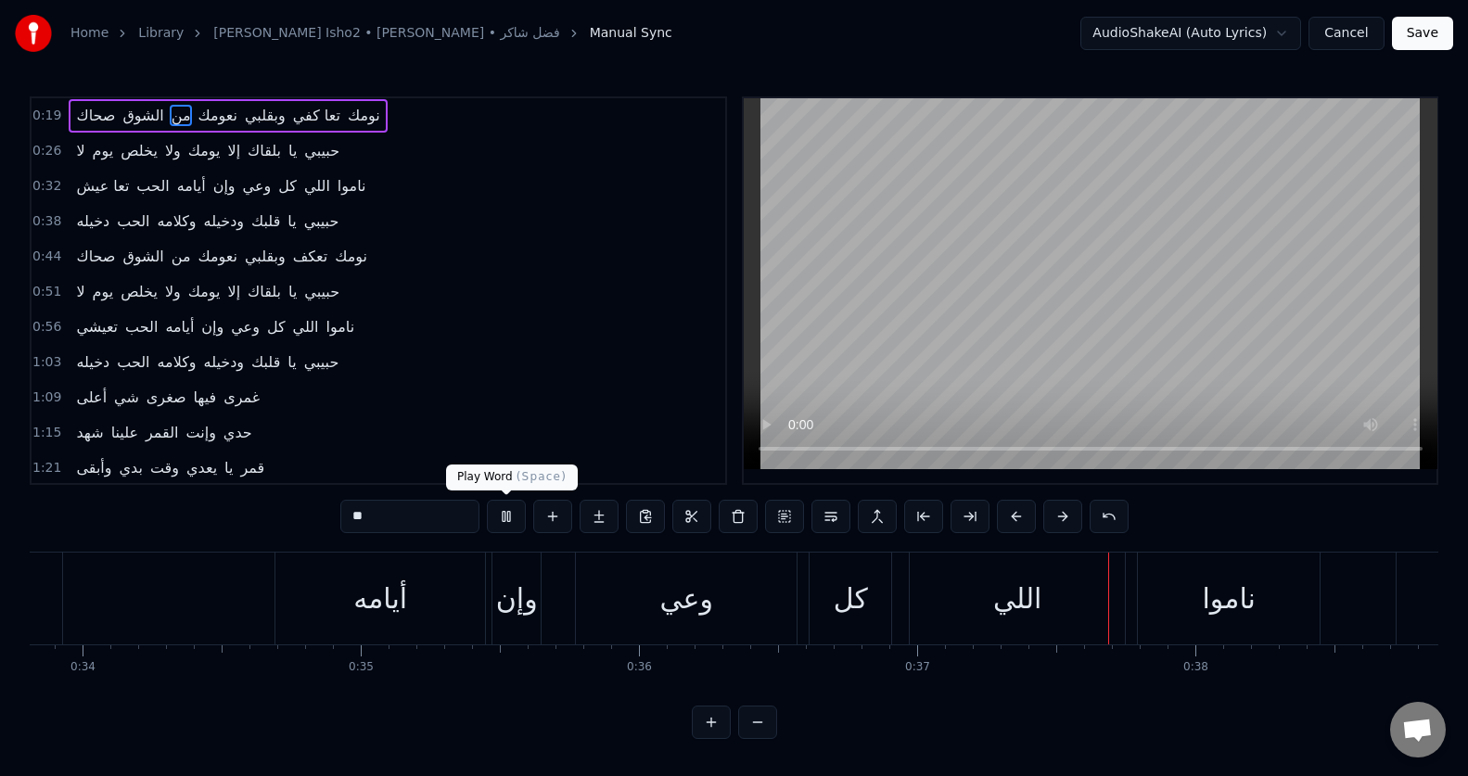
click at [512, 524] on button at bounding box center [506, 516] width 39 height 33
click at [410, 590] on div "أيامه" at bounding box center [380, 599] width 210 height 92
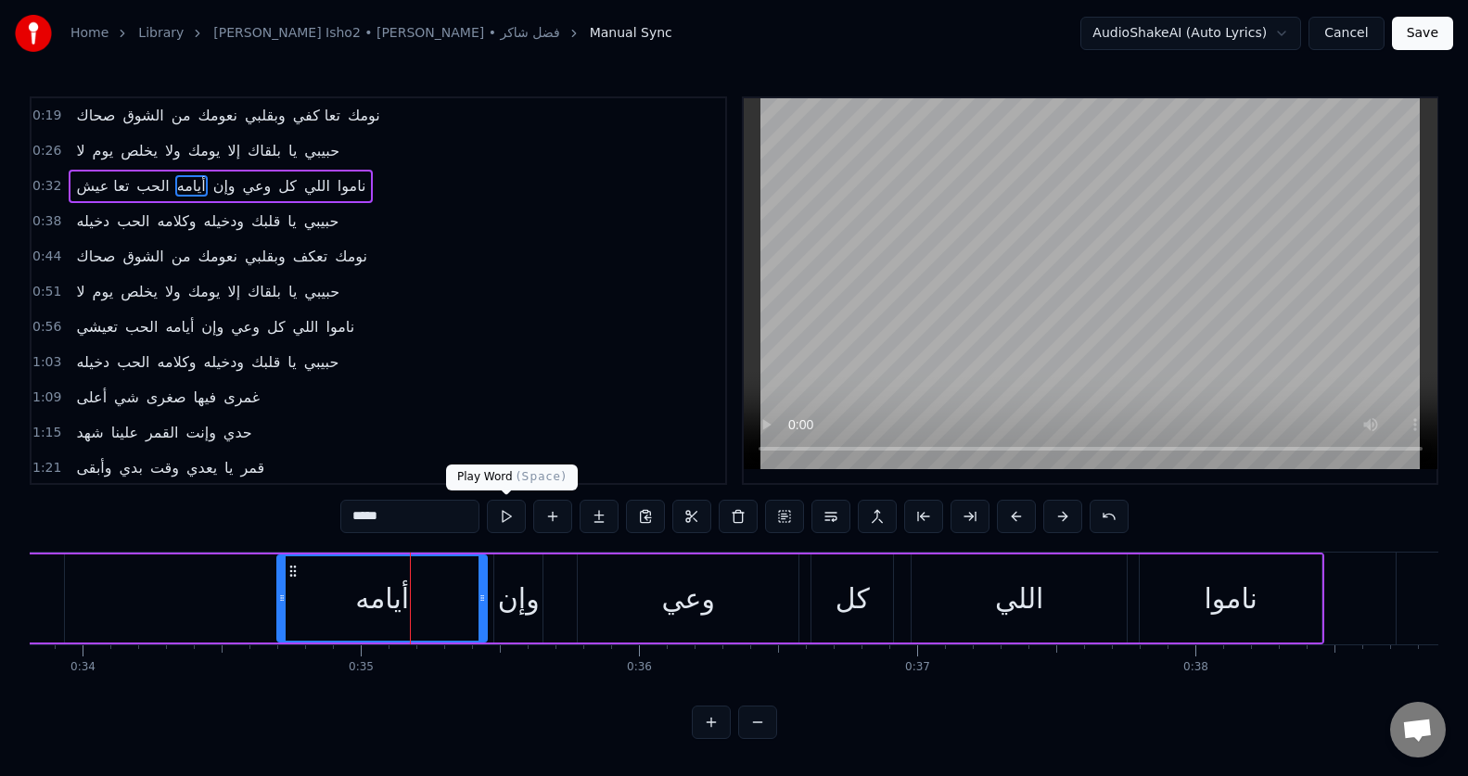
click at [494, 515] on button at bounding box center [506, 516] width 39 height 33
click at [494, 516] on button at bounding box center [506, 516] width 39 height 33
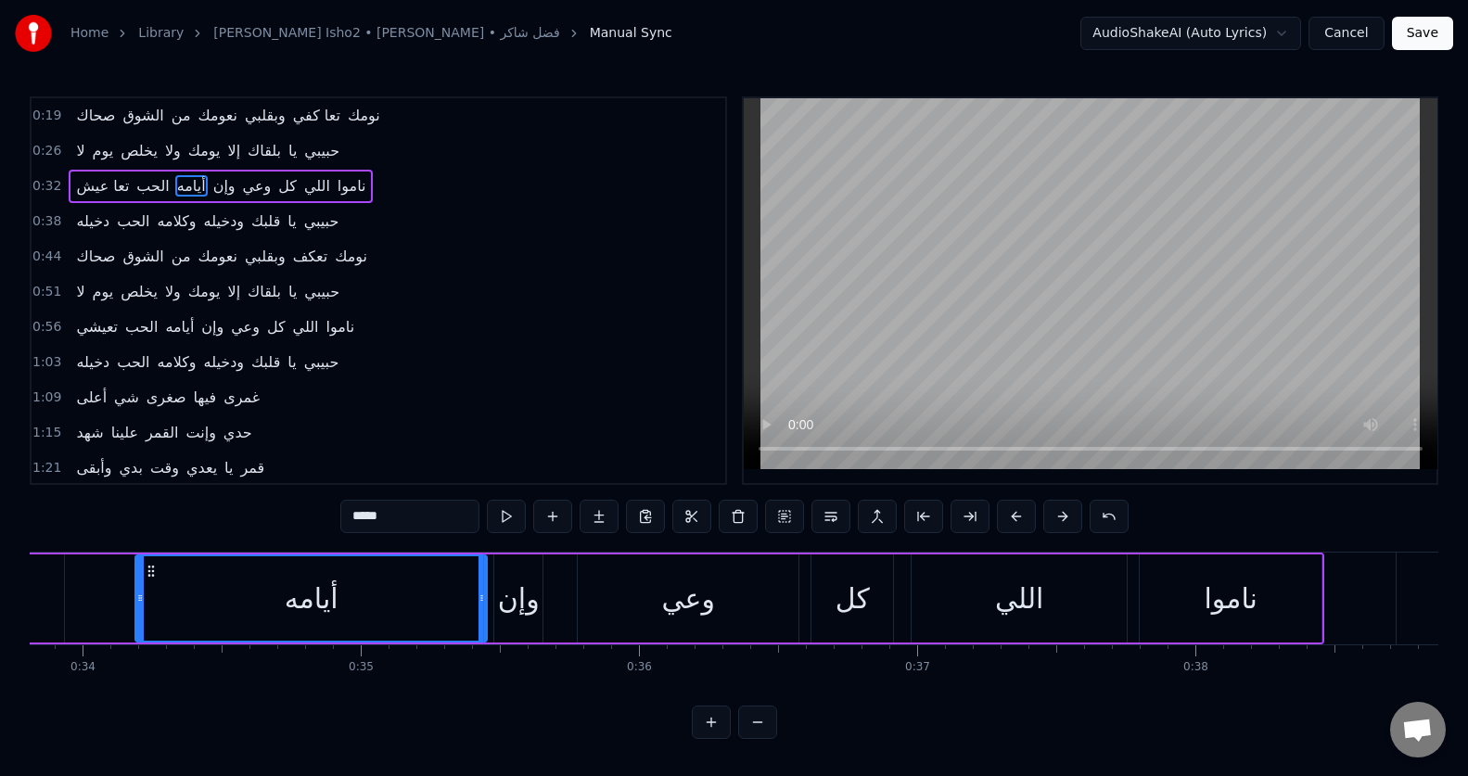
drag, startPoint x: 280, startPoint y: 603, endPoint x: 136, endPoint y: 585, distance: 144.8
click at [136, 585] on div at bounding box center [139, 598] width 7 height 84
click at [130, 584] on div at bounding box center [127, 598] width 7 height 84
click at [510, 510] on button at bounding box center [506, 516] width 39 height 33
click at [483, 613] on div at bounding box center [481, 598] width 7 height 84
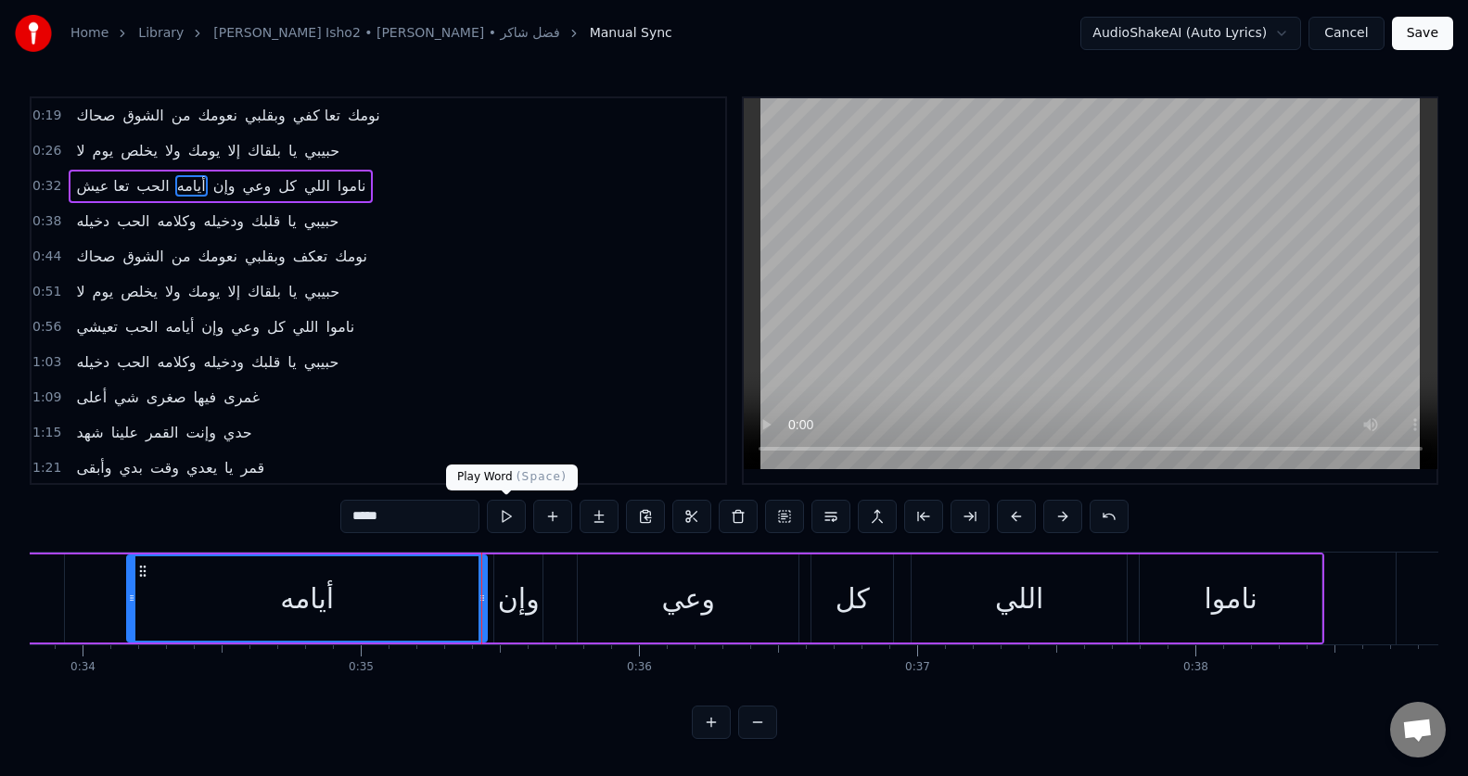
click at [512, 526] on button at bounding box center [506, 516] width 39 height 33
click at [513, 603] on div "وإن" at bounding box center [519, 599] width 42 height 42
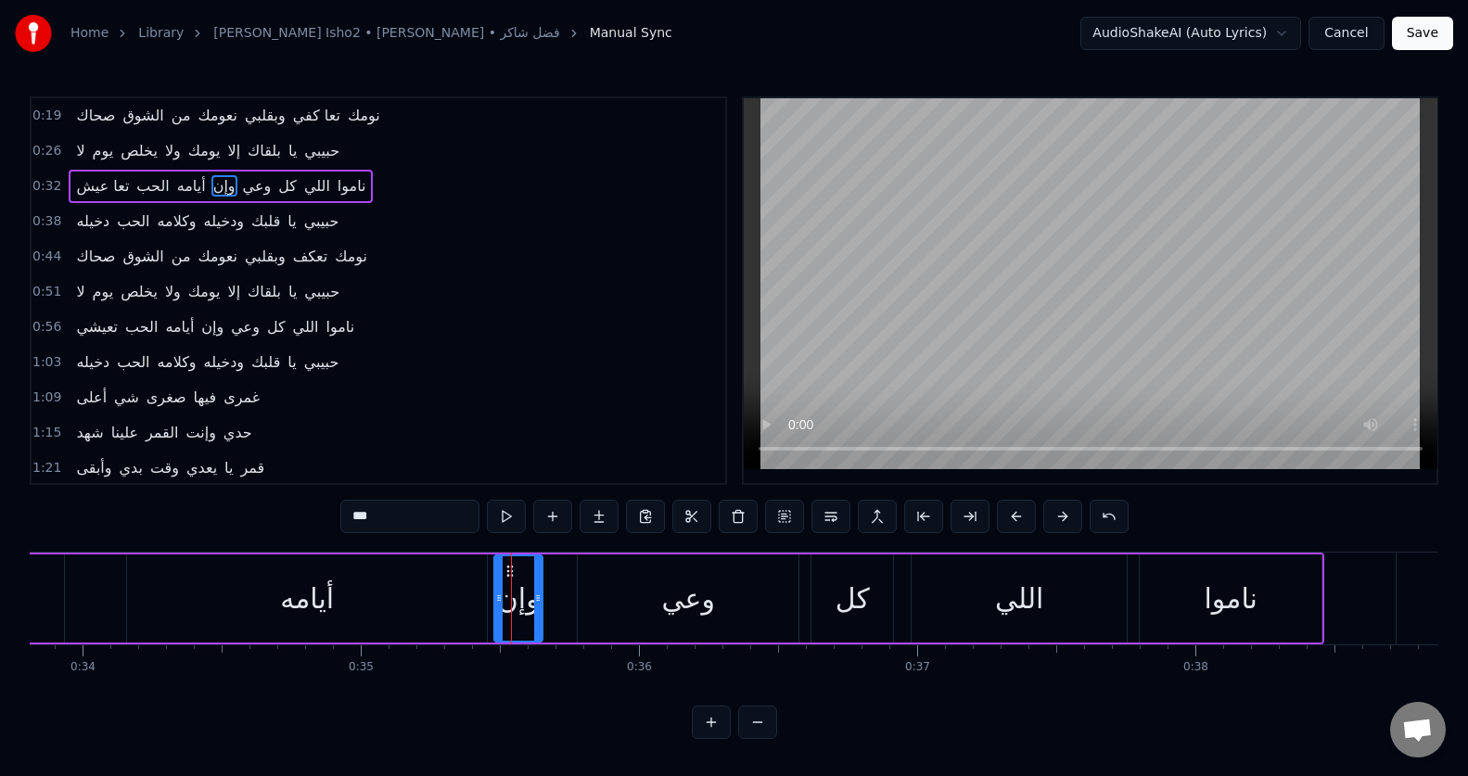
click at [473, 599] on div "أيامه" at bounding box center [307, 598] width 360 height 88
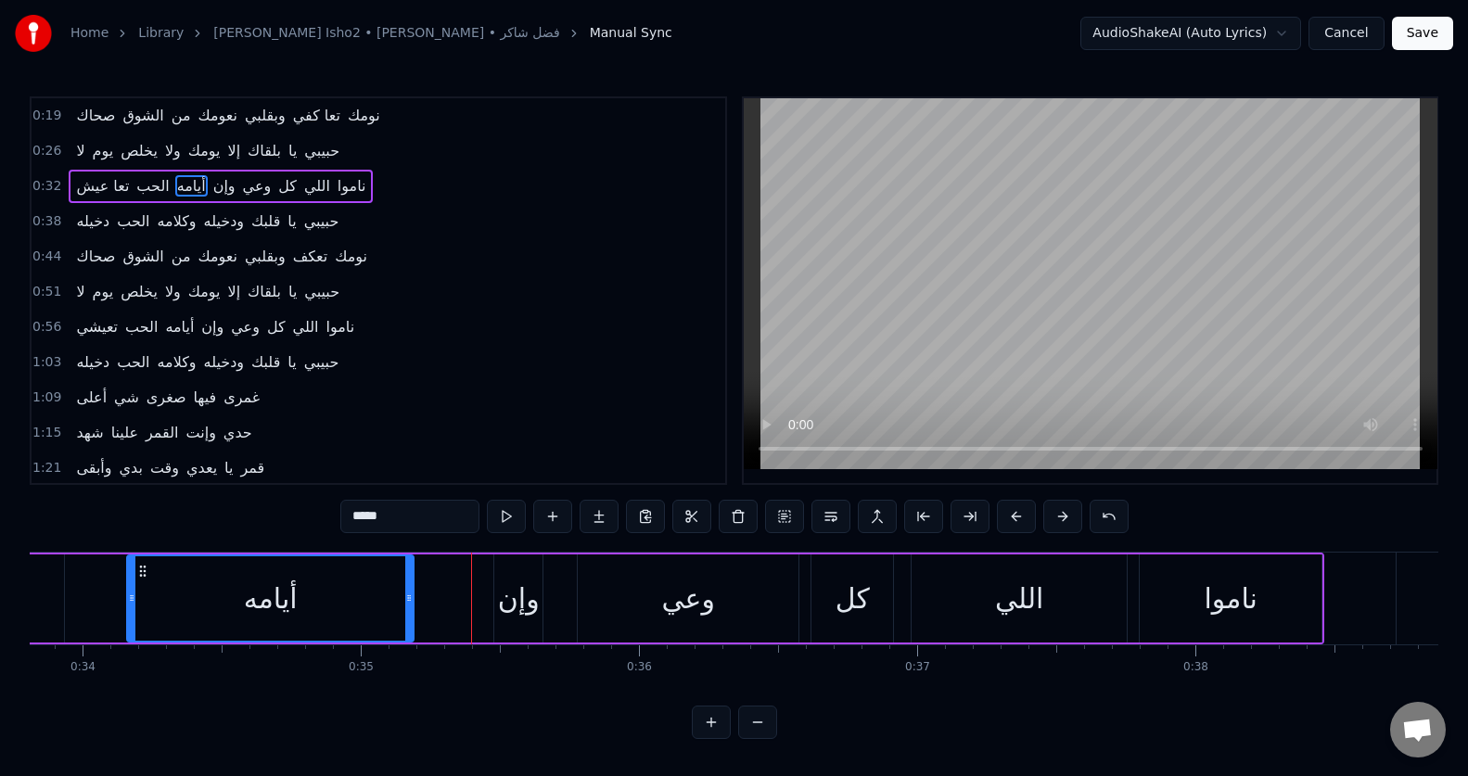
drag, startPoint x: 483, startPoint y: 603, endPoint x: 410, endPoint y: 609, distance: 73.5
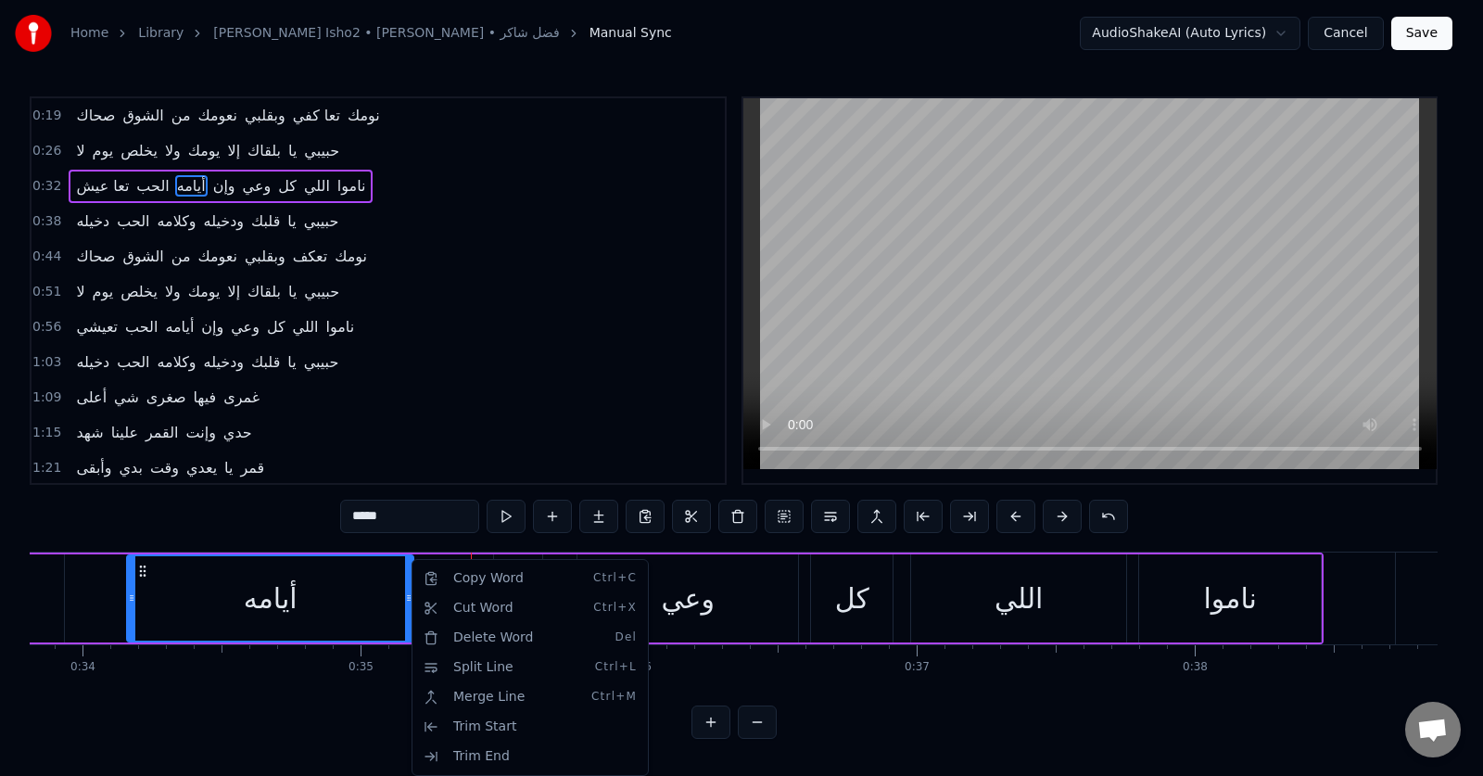
click at [501, 332] on html "Home Library Sahak Isho2 • Fadel Chaker • [PERSON_NAME] Manual Sync AudioShakeA…" at bounding box center [741, 384] width 1483 height 769
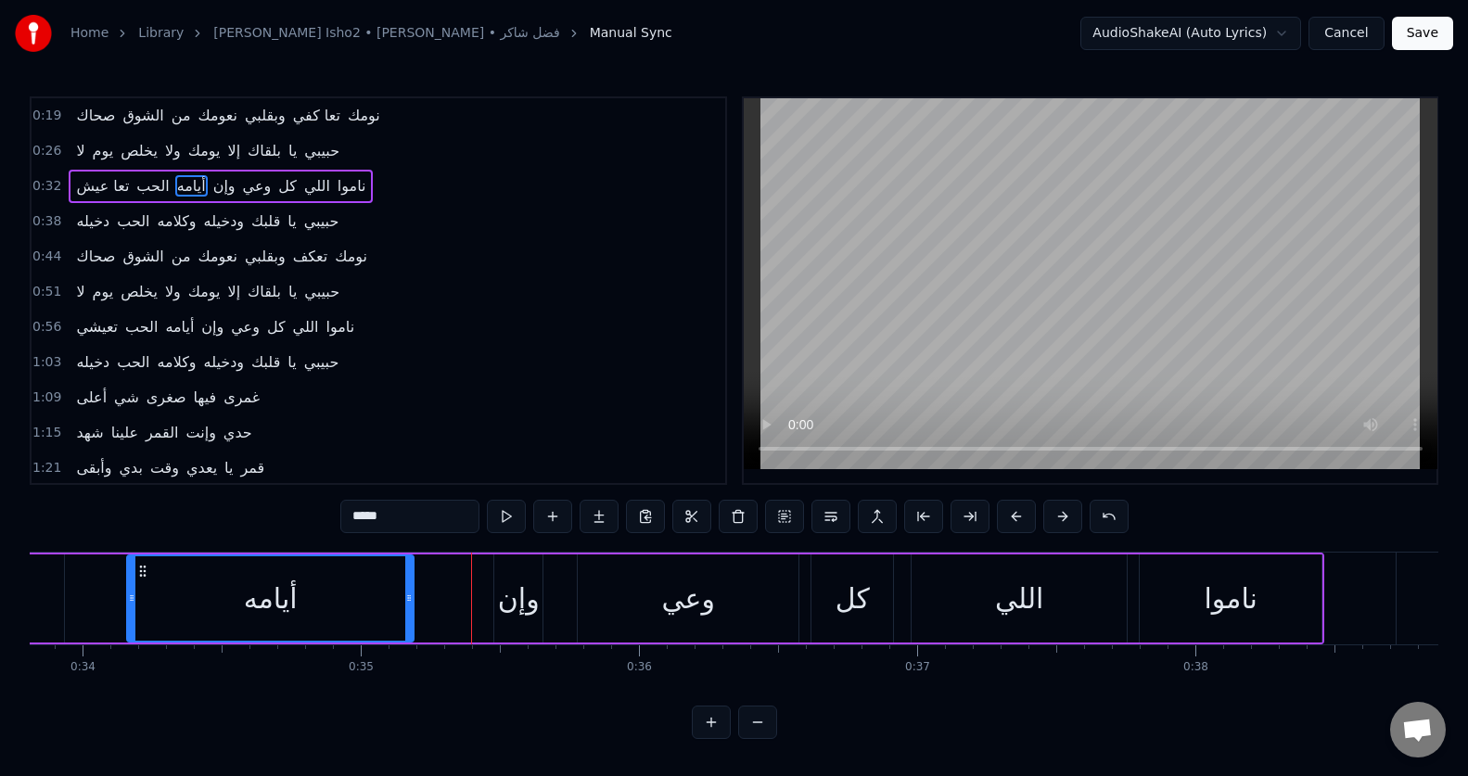
click at [511, 590] on div "وإن" at bounding box center [519, 599] width 42 height 42
type input "***"
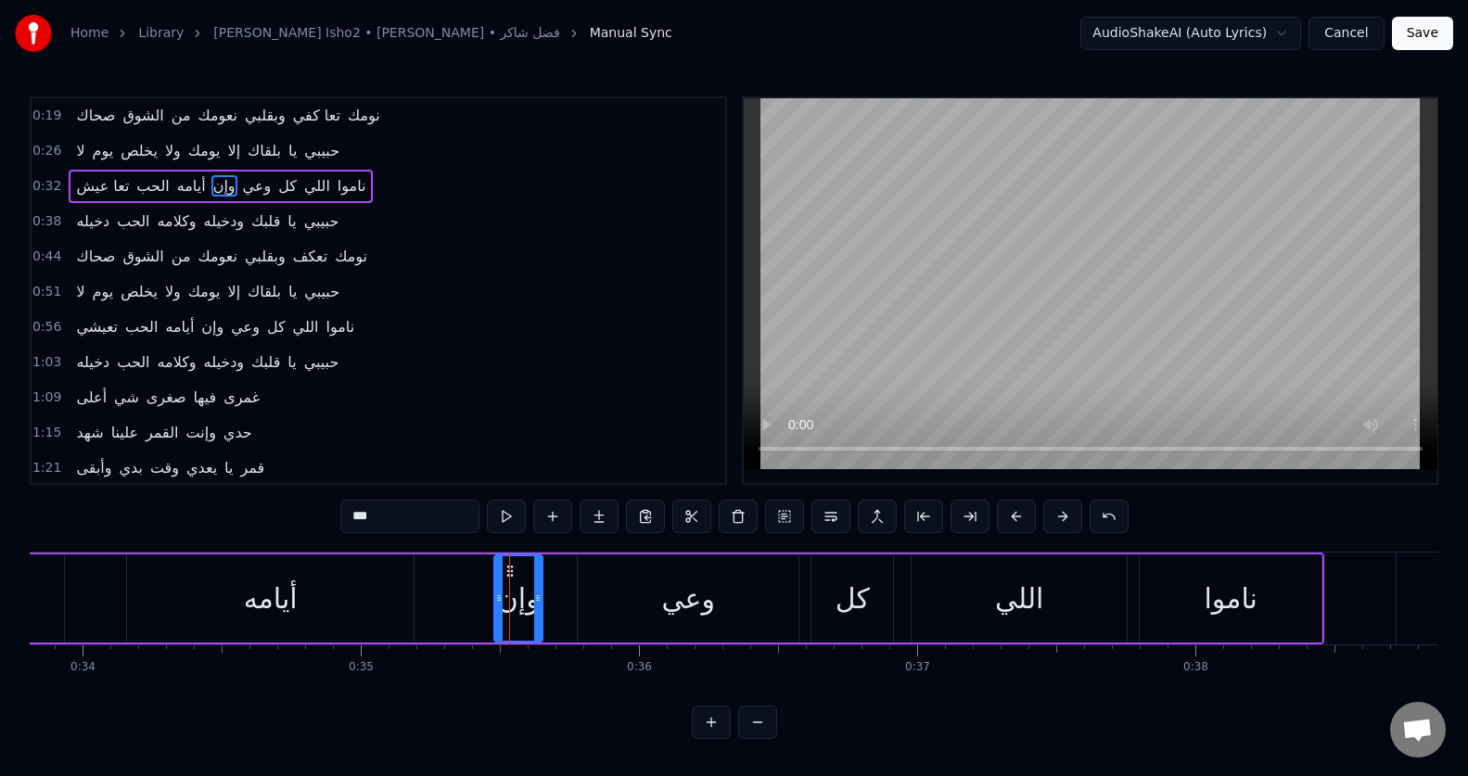
drag, startPoint x: 512, startPoint y: 594, endPoint x: 503, endPoint y: 573, distance: 23.3
click at [449, 596] on div "تعا عيش الحب أيامه وإن وعي كل اللي ناموا" at bounding box center [474, 599] width 1700 height 92
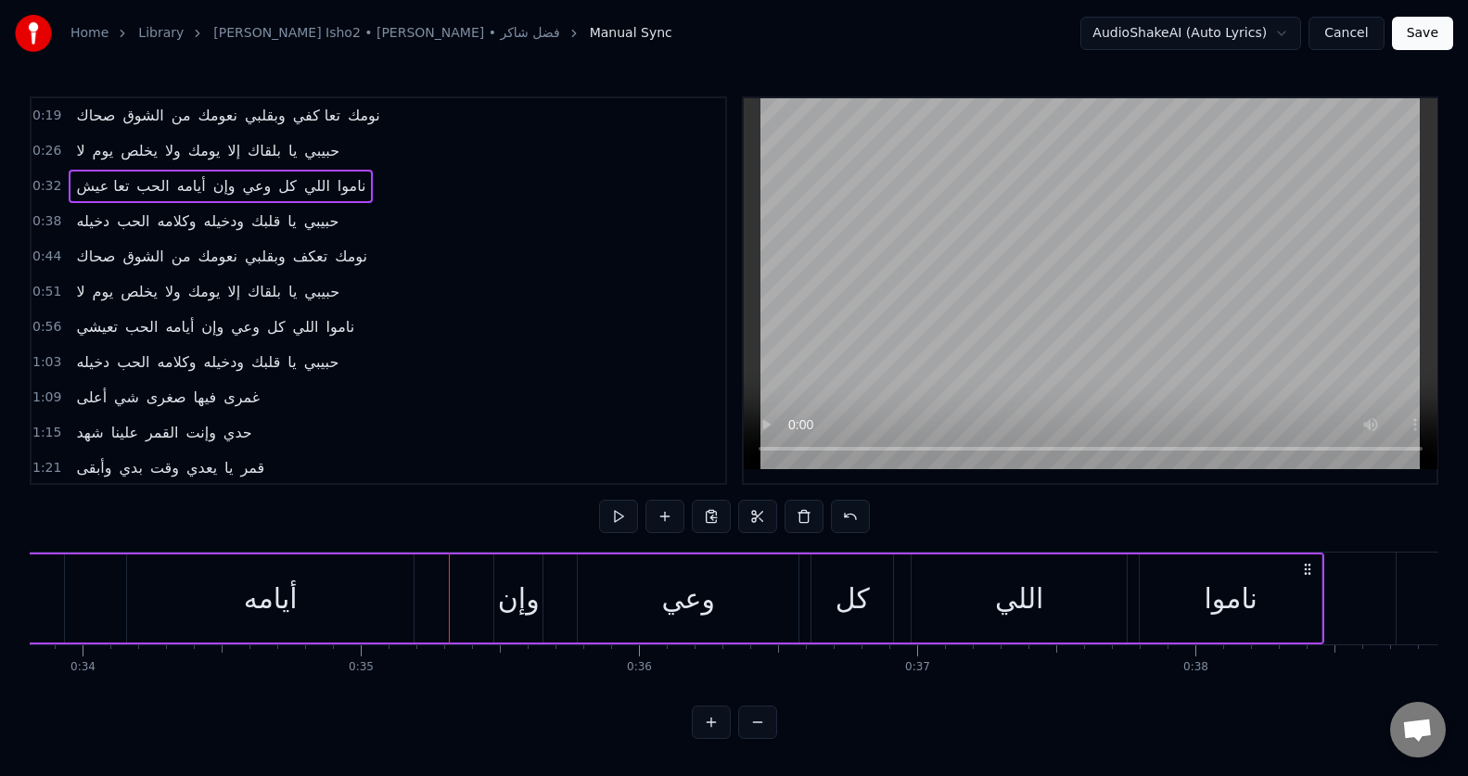
click at [517, 563] on div "وإن" at bounding box center [518, 598] width 48 height 88
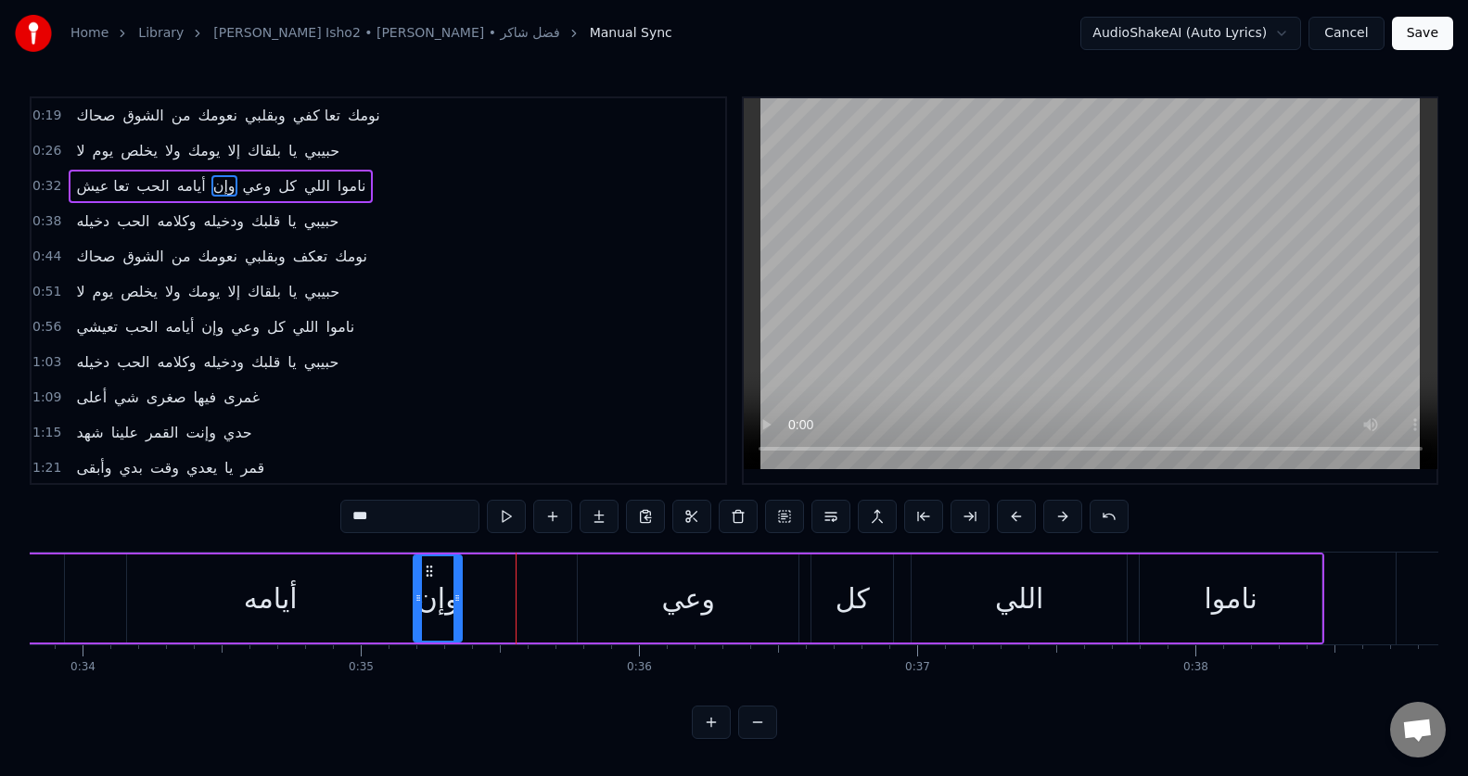
drag, startPoint x: 517, startPoint y: 563, endPoint x: 439, endPoint y: 563, distance: 78.8
click at [439, 563] on div "وإن" at bounding box center [437, 598] width 46 height 84
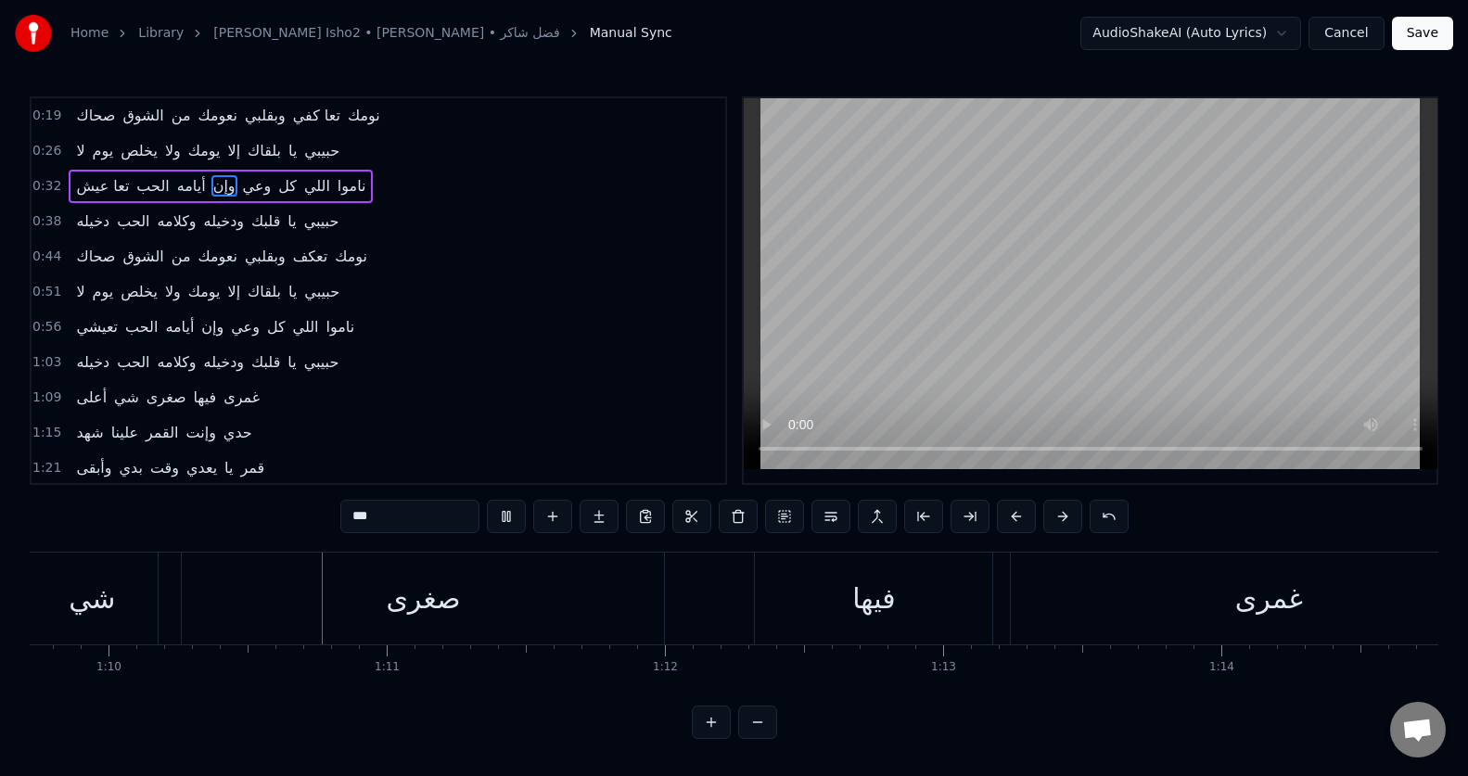
scroll to position [0, 19413]
click at [383, 638] on div "صغرى" at bounding box center [401, 599] width 482 height 92
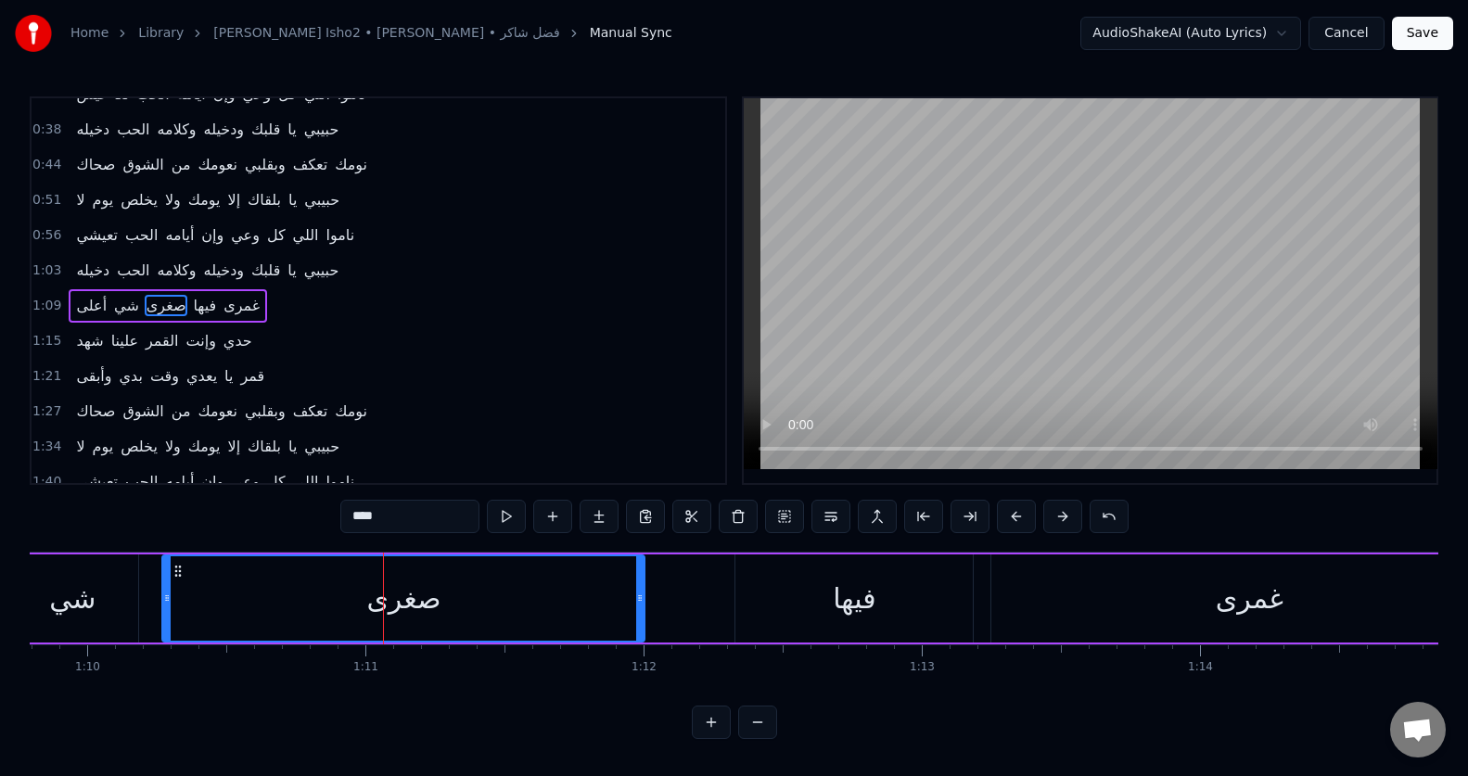
scroll to position [107, 0]
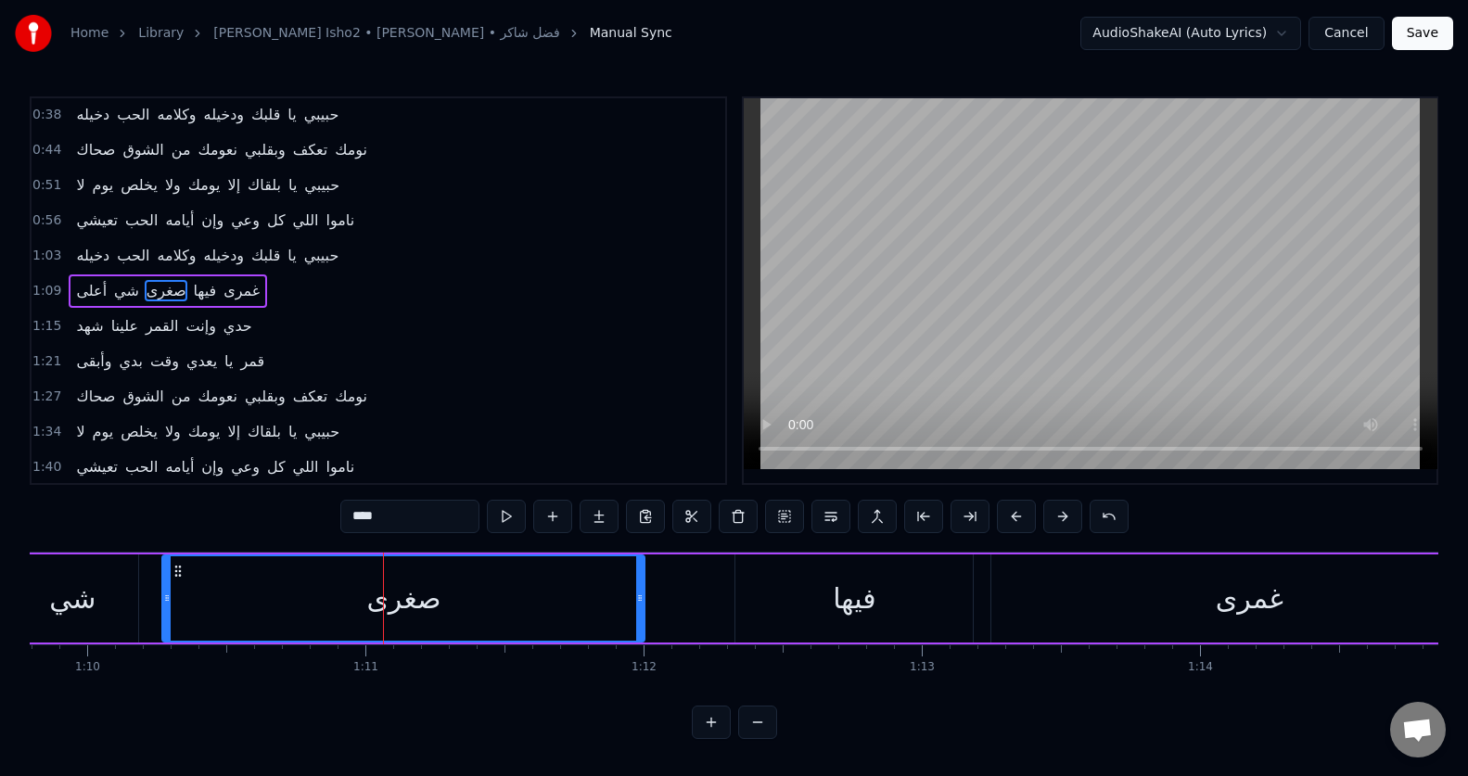
click at [372, 524] on input "****" at bounding box center [409, 516] width 139 height 33
click at [372, 523] on input "****" at bounding box center [409, 516] width 139 height 33
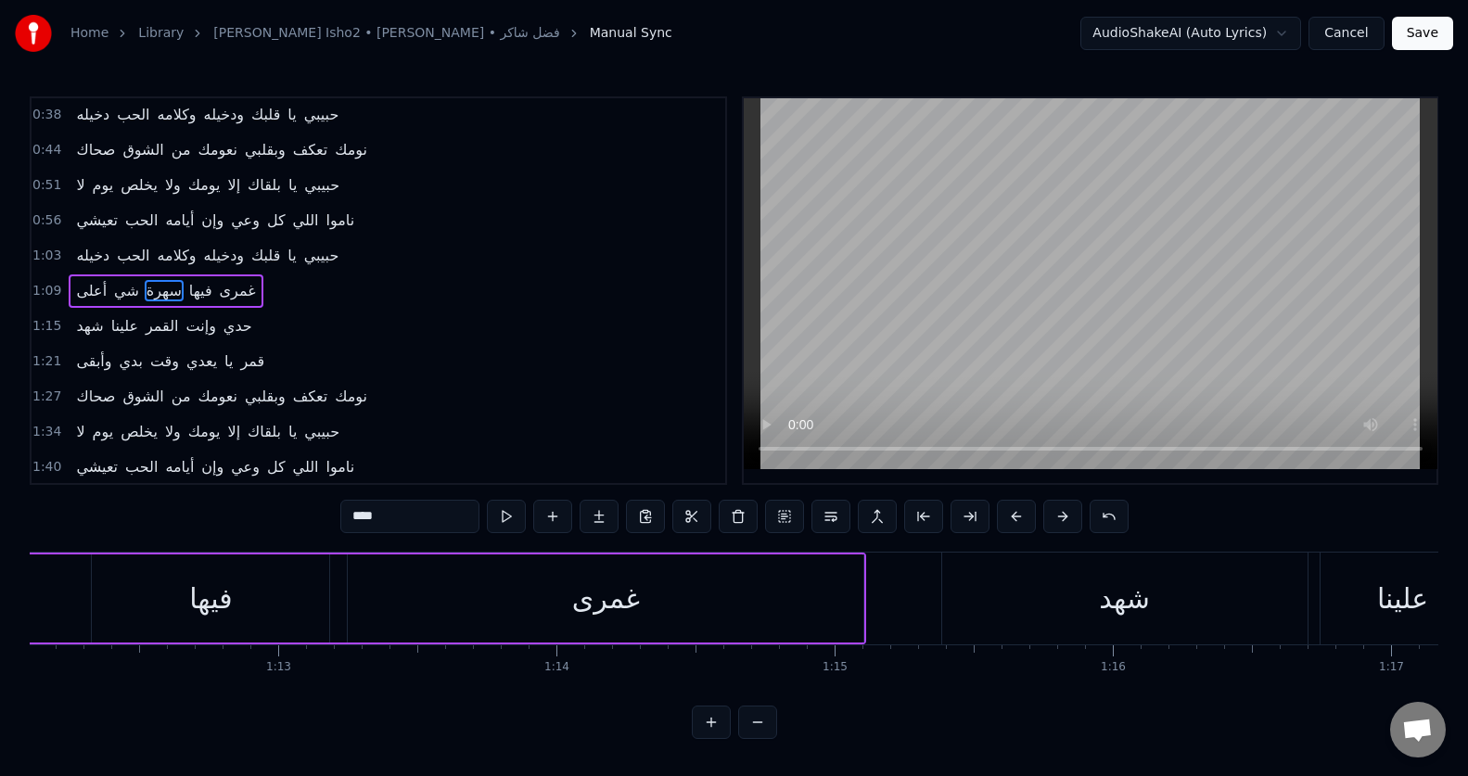
scroll to position [0, 20108]
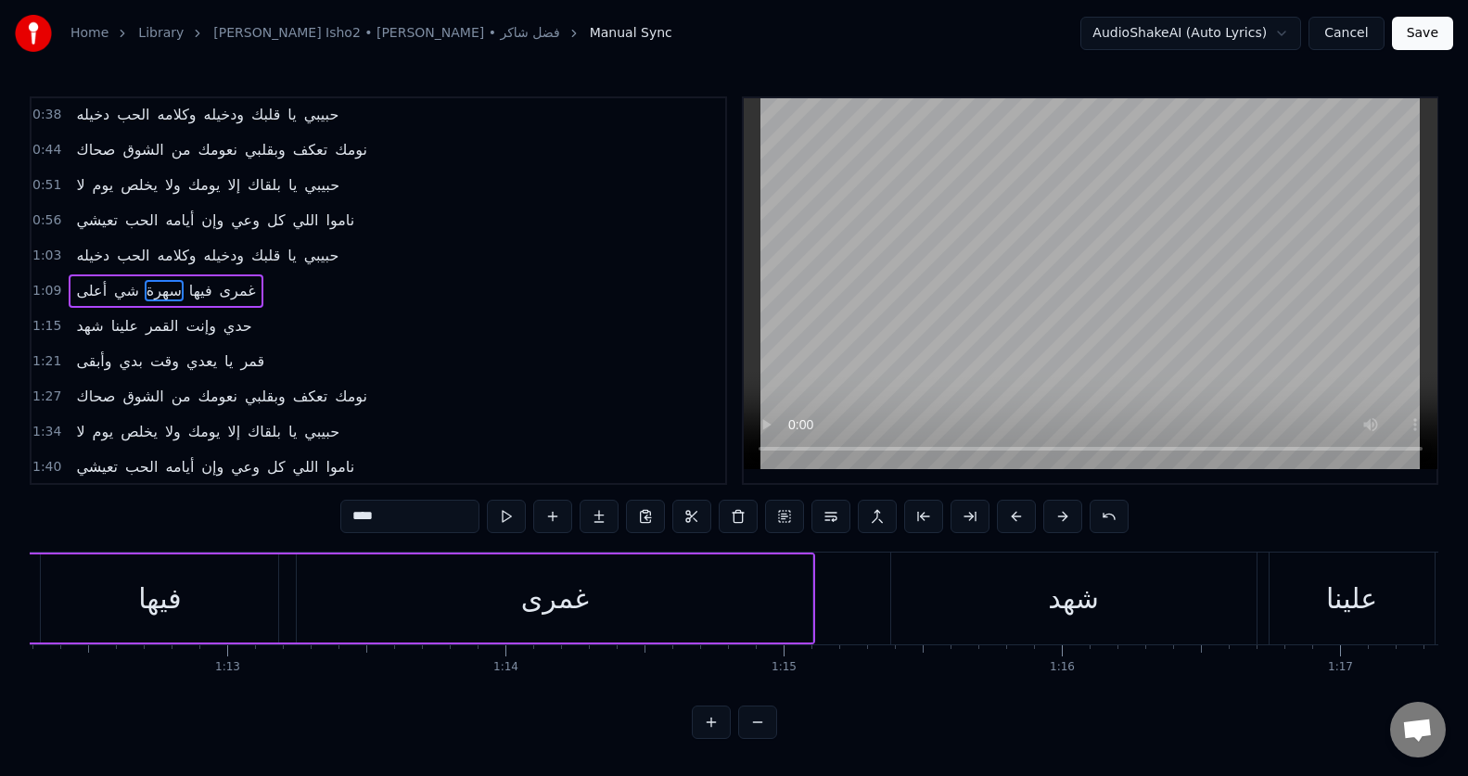
click at [466, 628] on div "غمرى" at bounding box center [555, 598] width 516 height 88
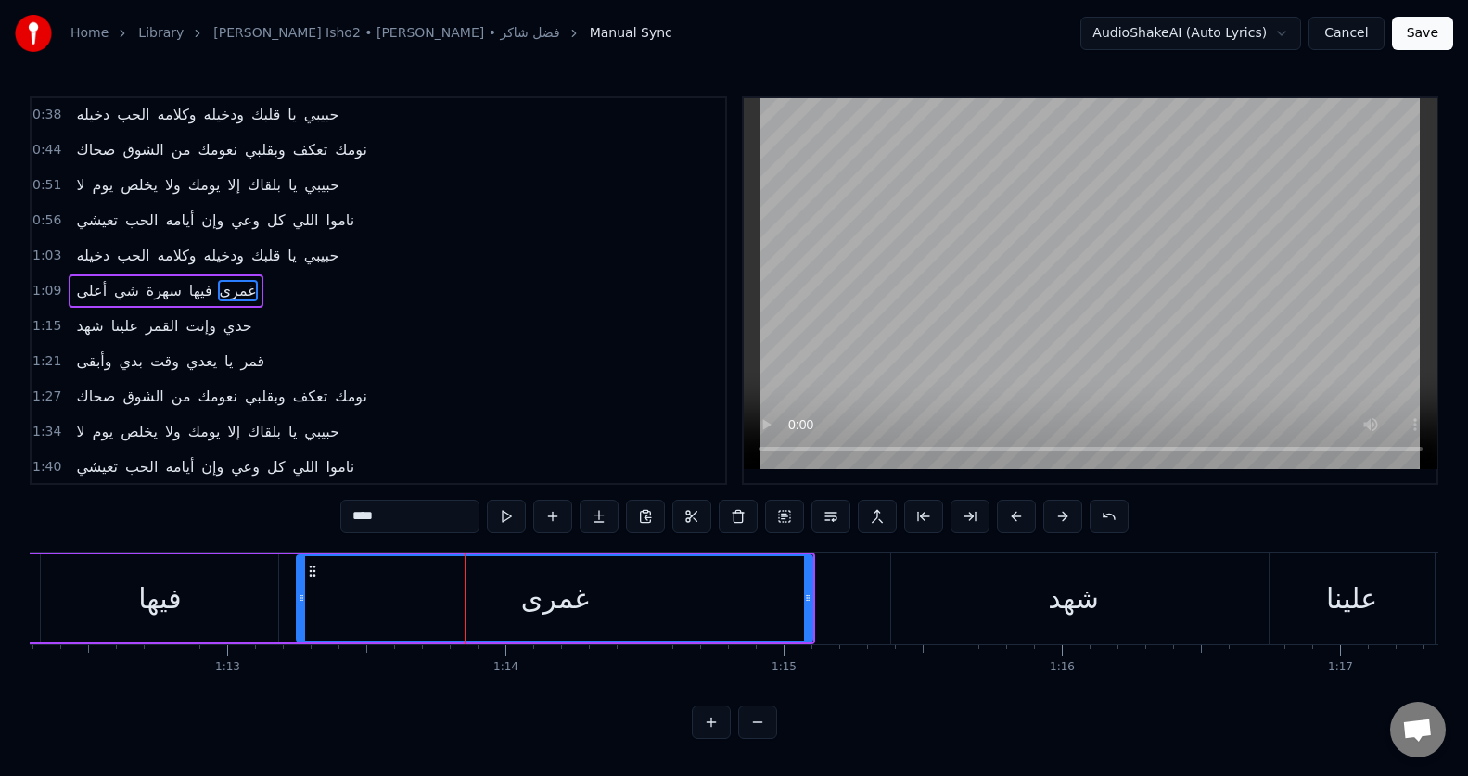
click at [354, 522] on input "****" at bounding box center [409, 516] width 139 height 33
click at [379, 513] on input "*****" at bounding box center [409, 516] width 139 height 33
type input "****"
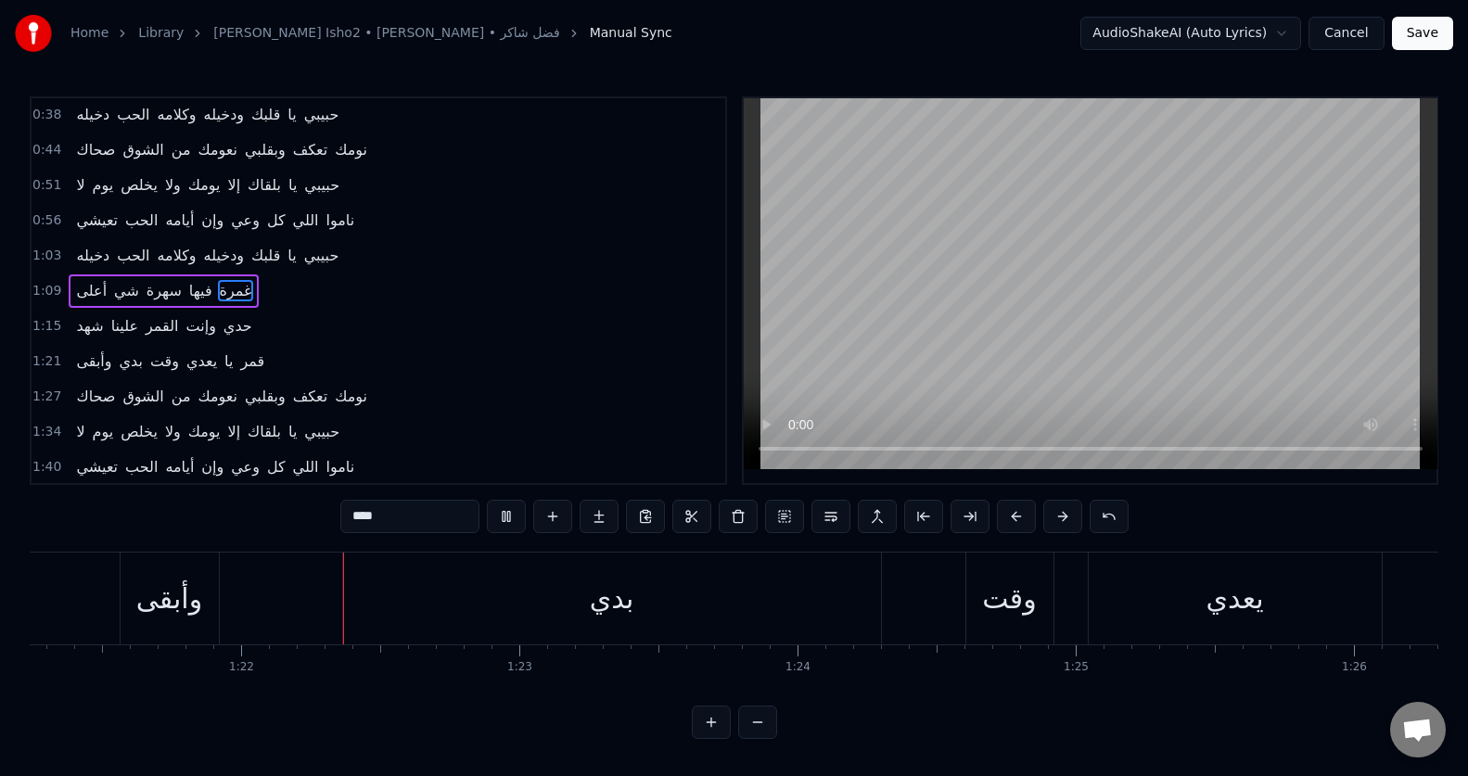
scroll to position [0, 22601]
click at [249, 601] on div "وأبقى بدي وقت يعدي يا قمر" at bounding box center [963, 599] width 1695 height 92
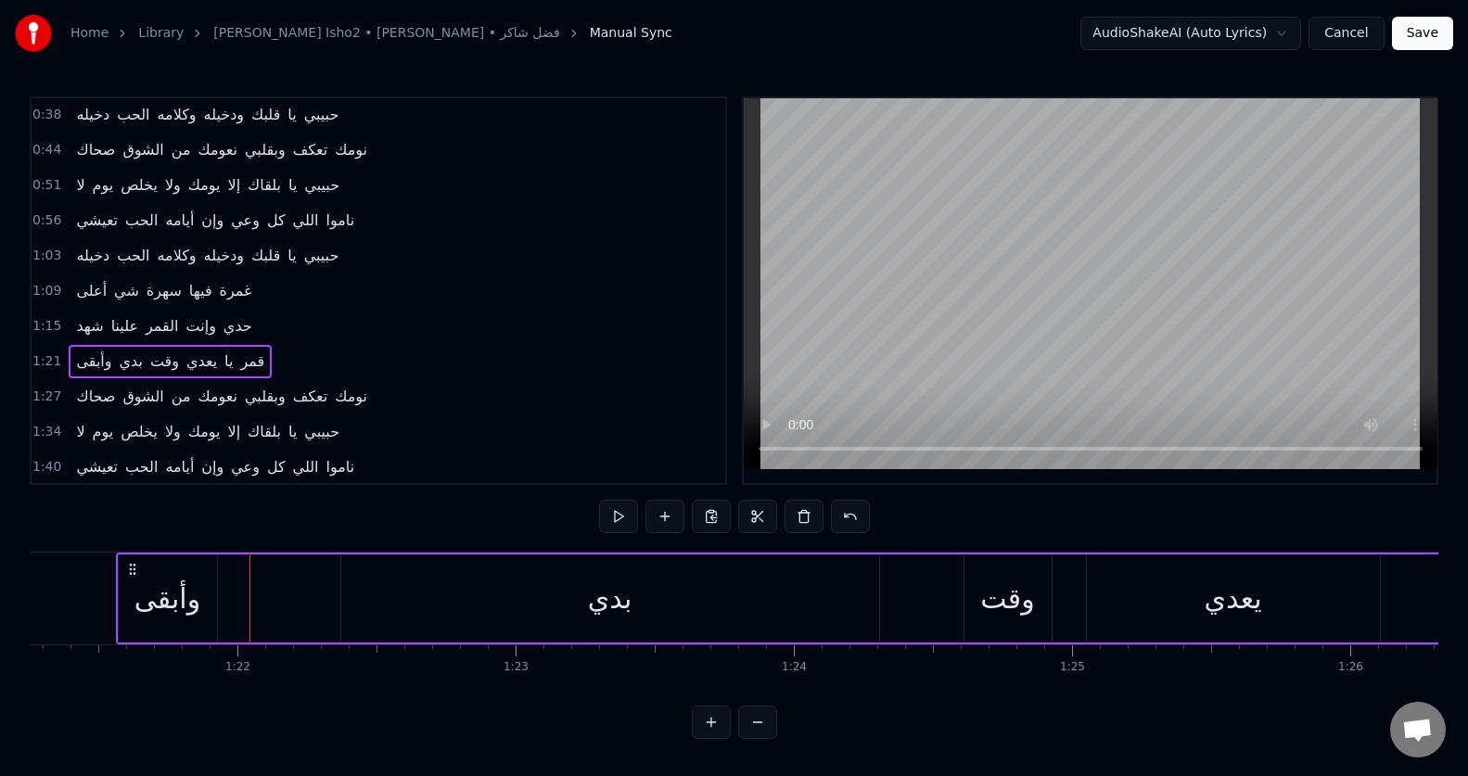
click at [159, 632] on div "وأبقى" at bounding box center [168, 598] width 98 height 88
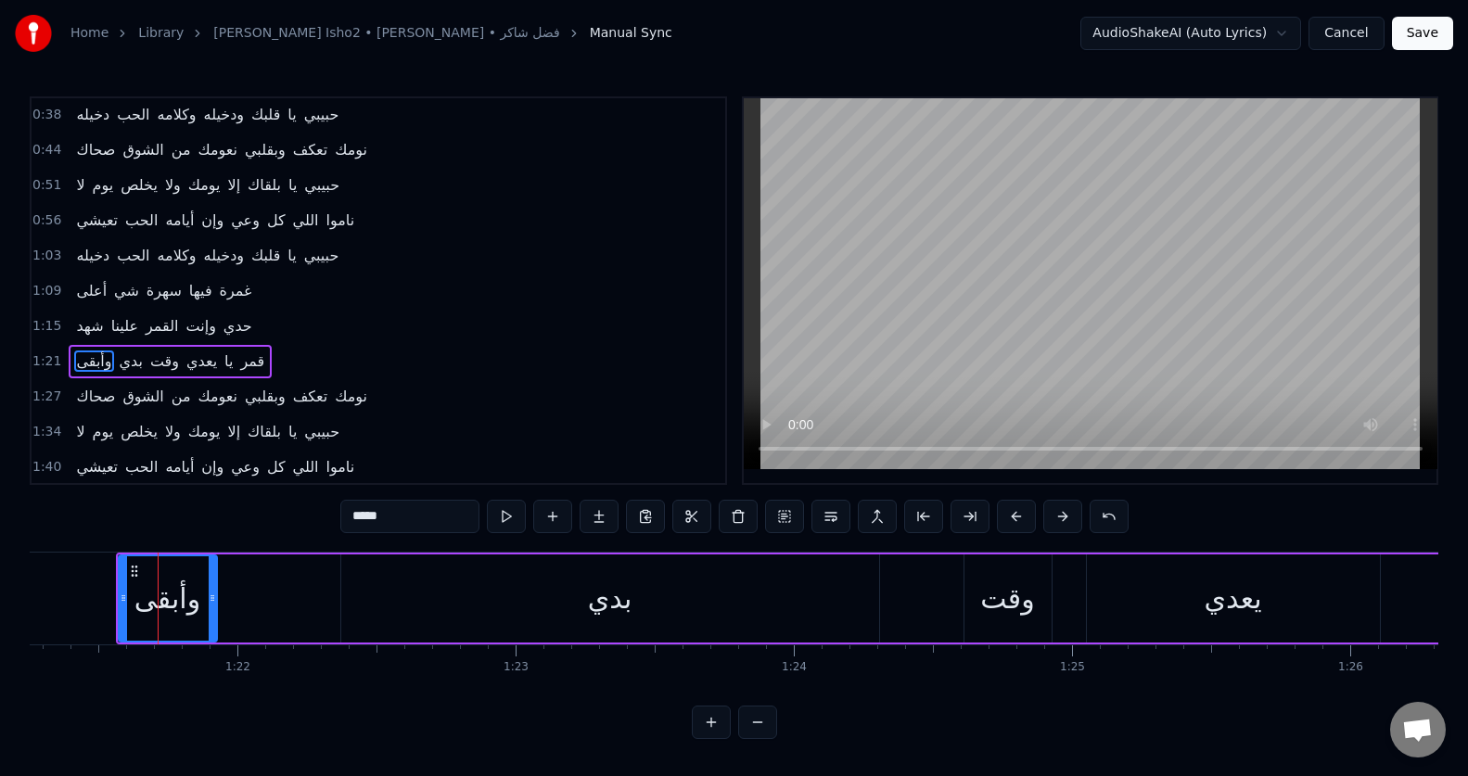
scroll to position [177, 0]
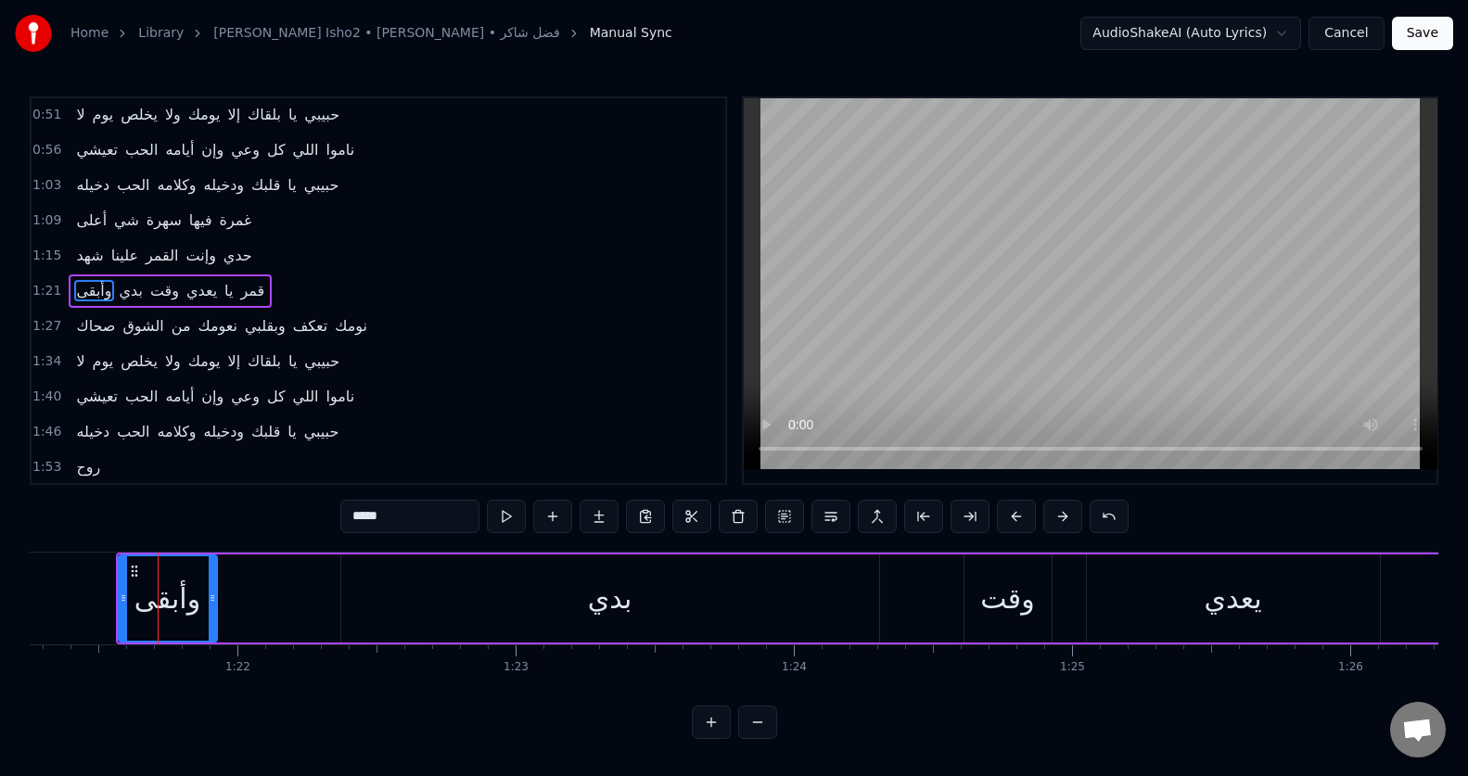
click at [357, 525] on input "*****" at bounding box center [409, 516] width 139 height 33
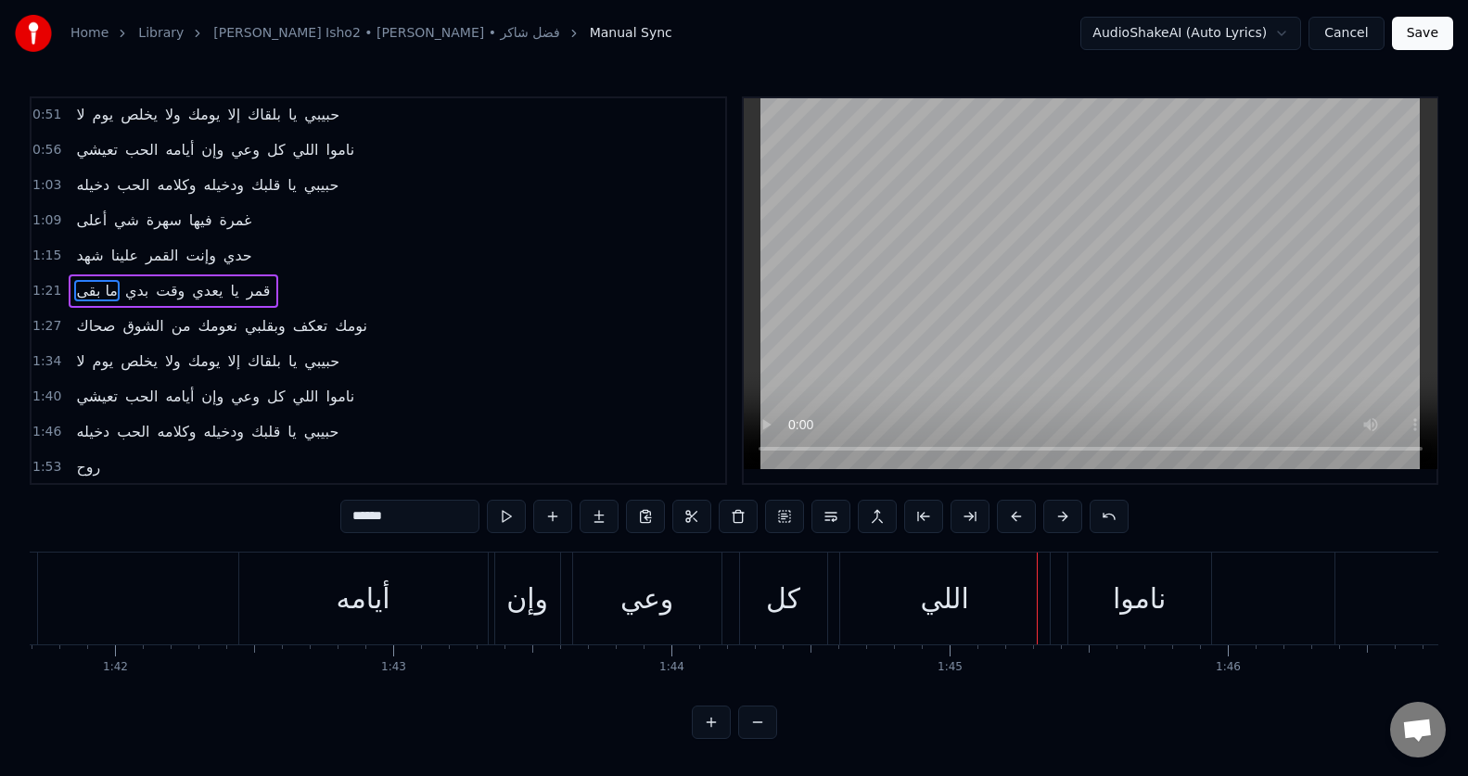
scroll to position [0, 28283]
click at [533, 591] on div "وإن" at bounding box center [531, 599] width 42 height 42
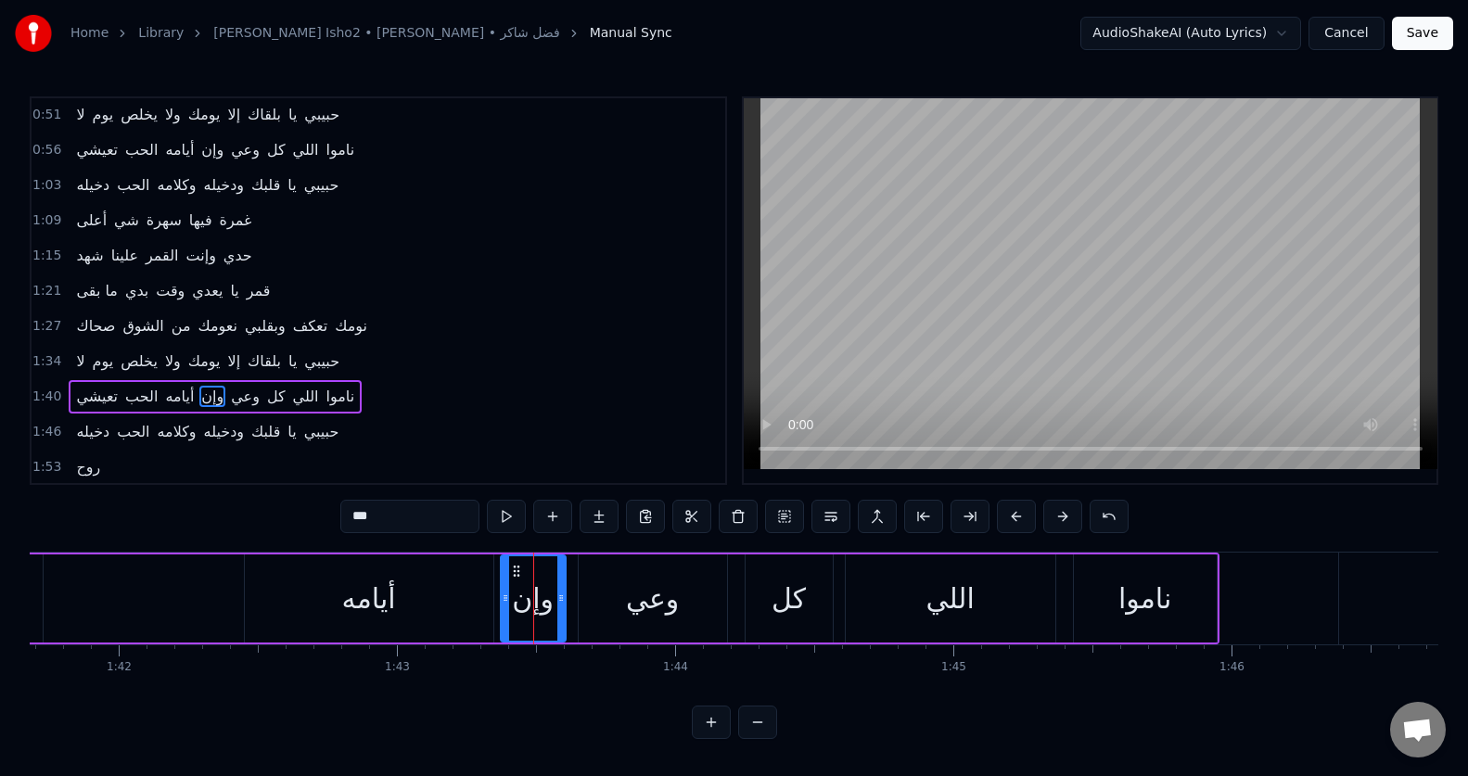
scroll to position [283, 0]
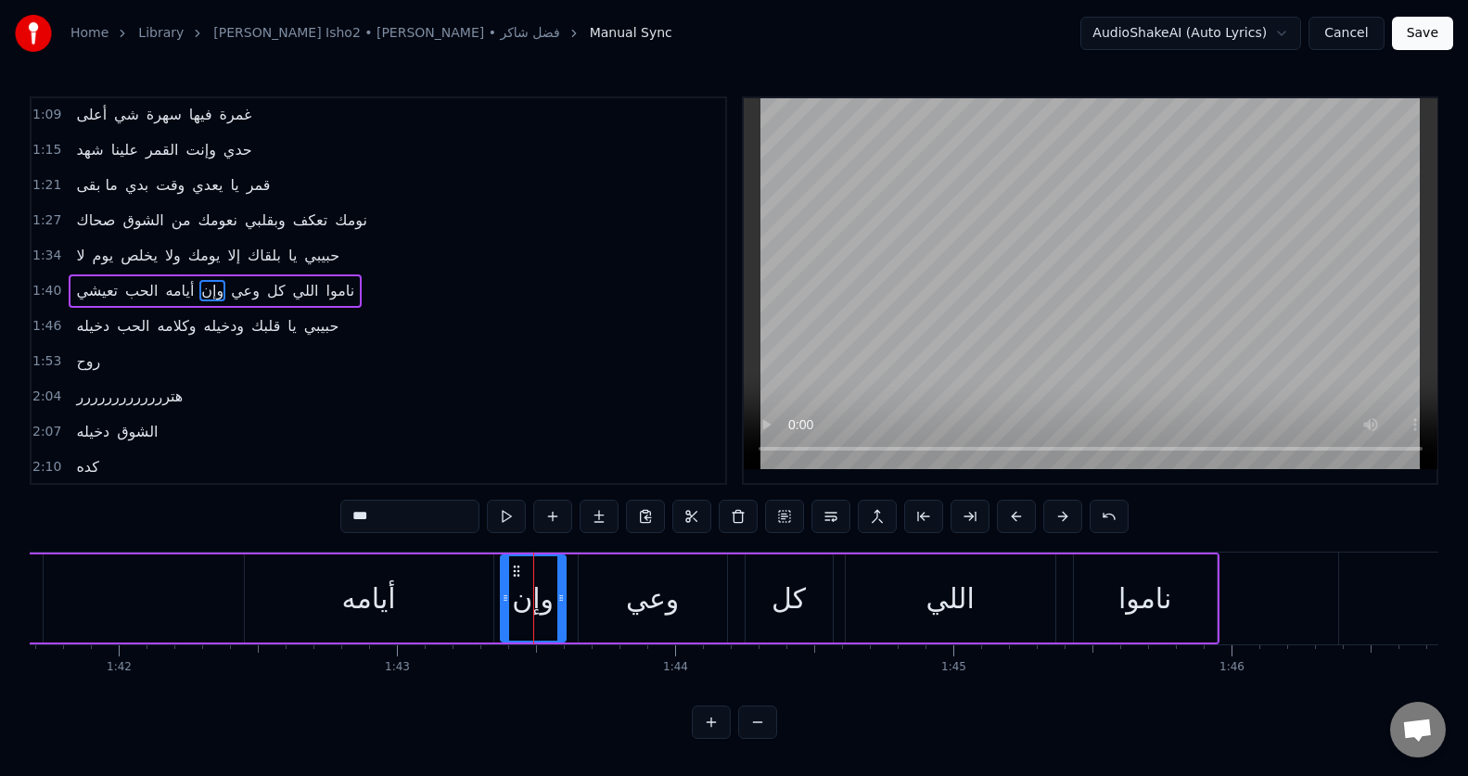
click at [600, 581] on div "وعي" at bounding box center [653, 598] width 148 height 88
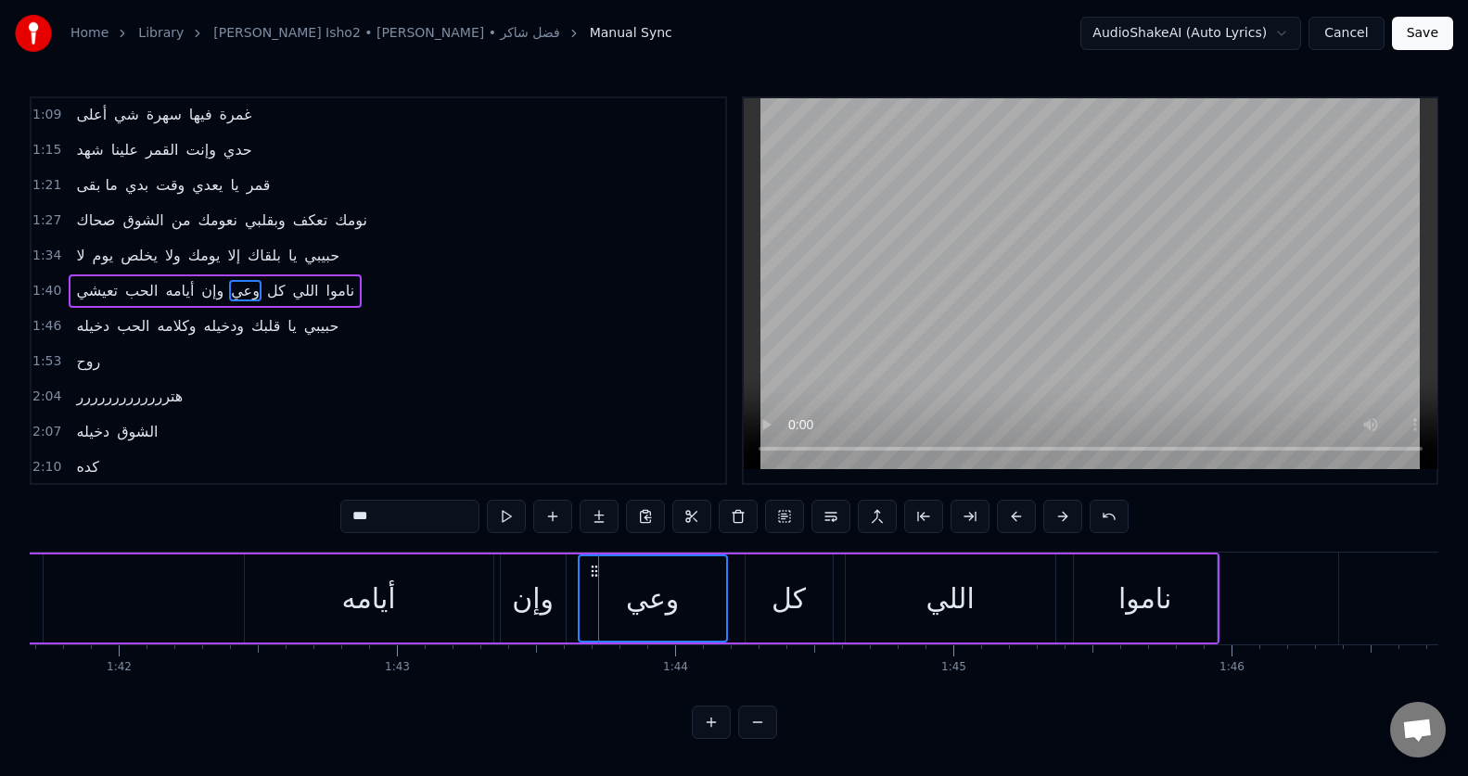
click at [520, 594] on div "وإن" at bounding box center [533, 599] width 42 height 42
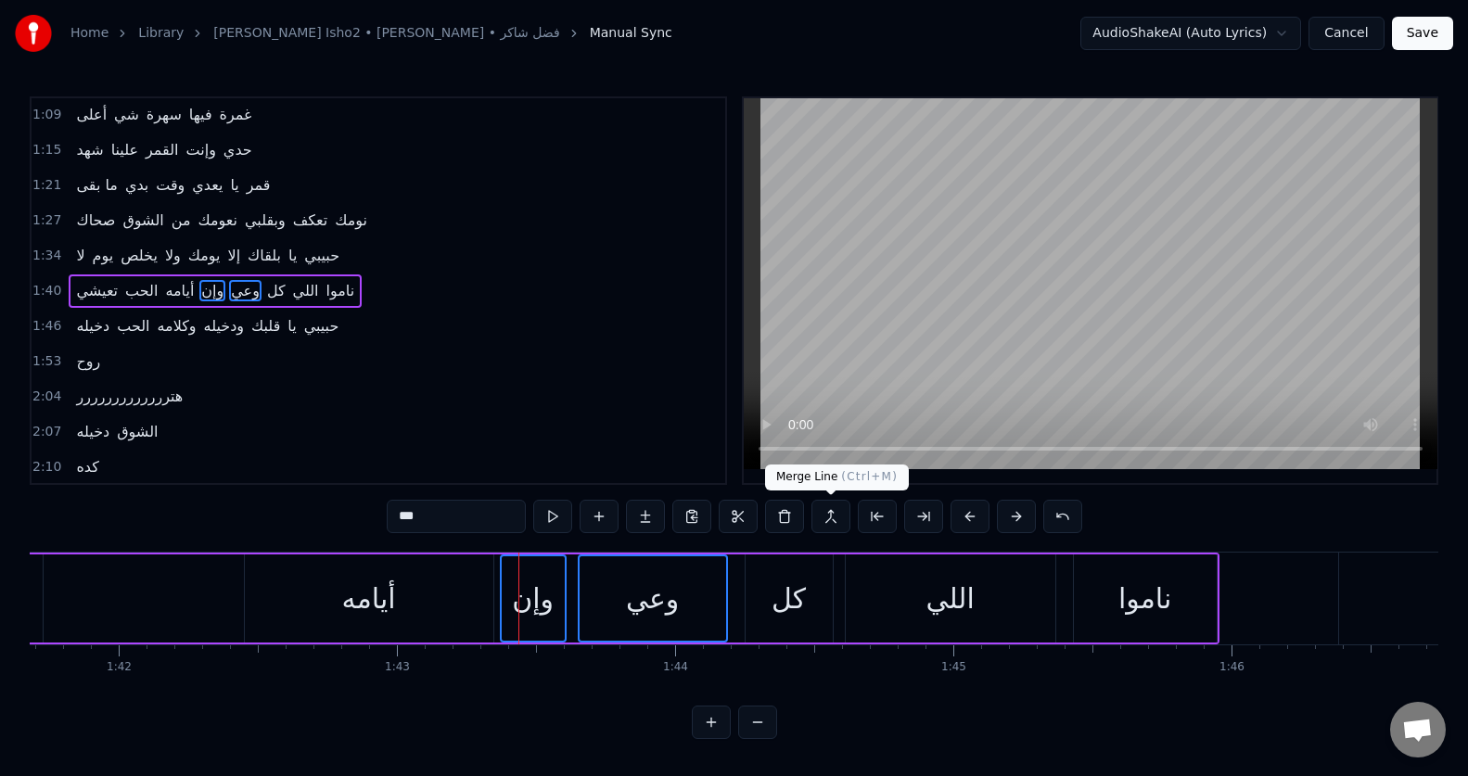
click at [823, 521] on button at bounding box center [830, 516] width 39 height 33
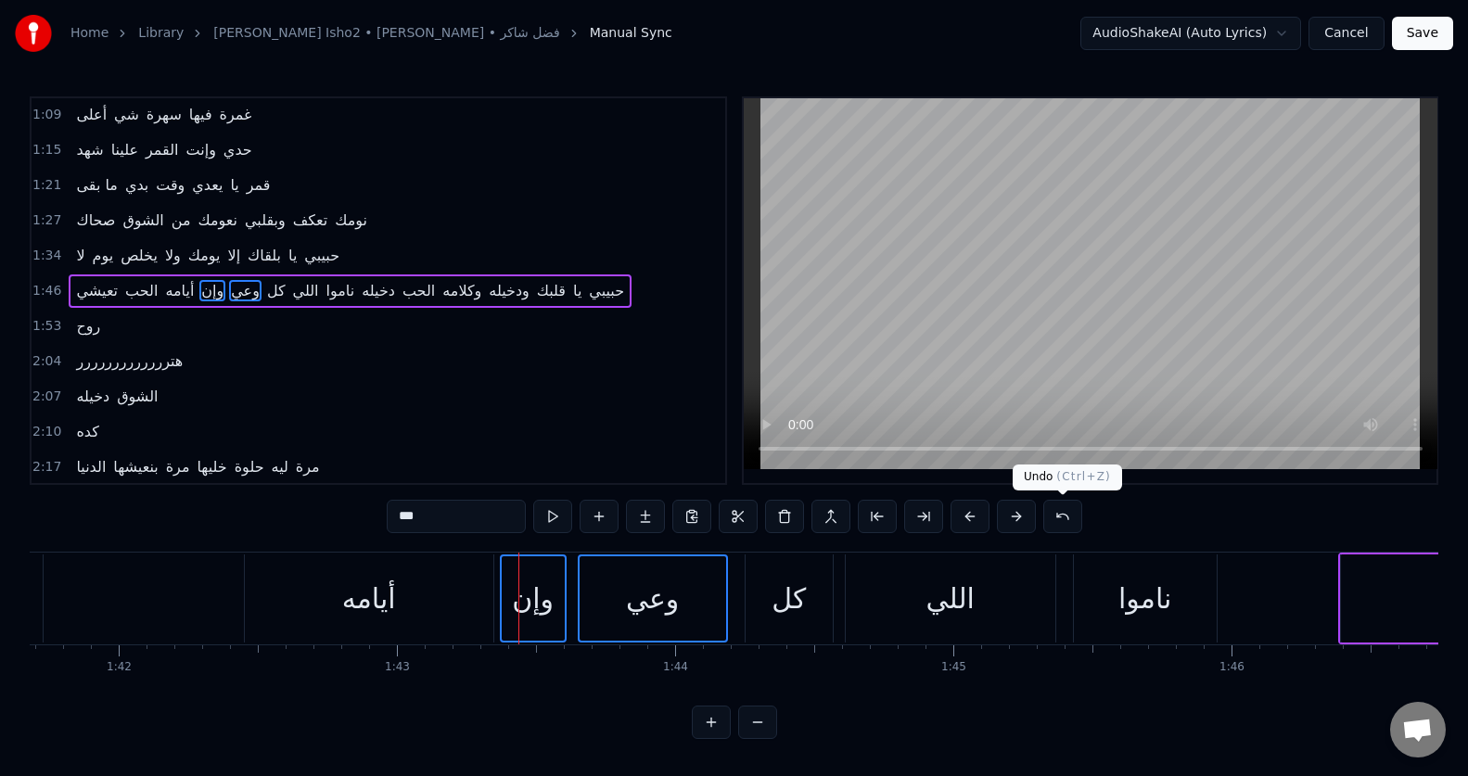
click at [1076, 509] on button at bounding box center [1062, 516] width 39 height 33
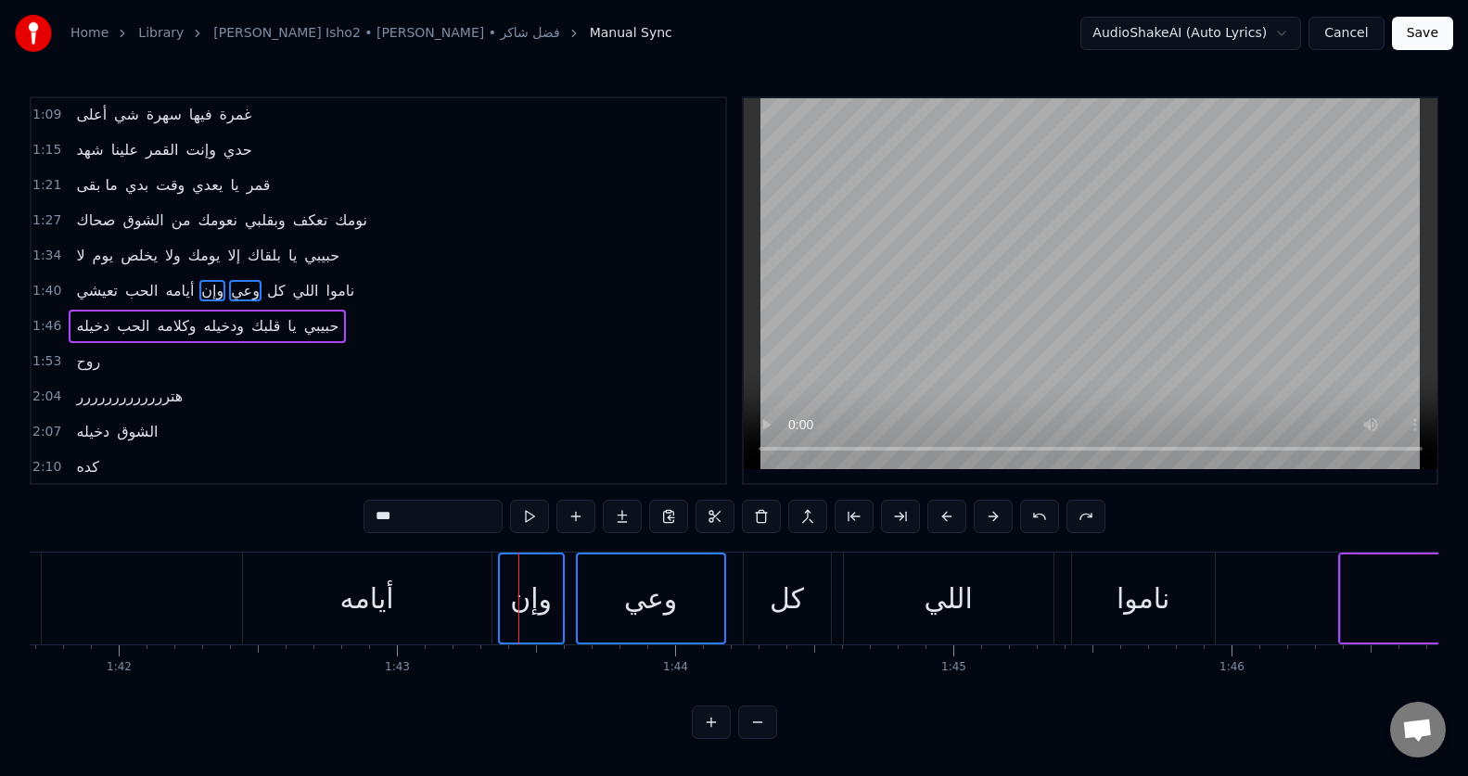
click at [510, 611] on div "وإن" at bounding box center [531, 598] width 63 height 88
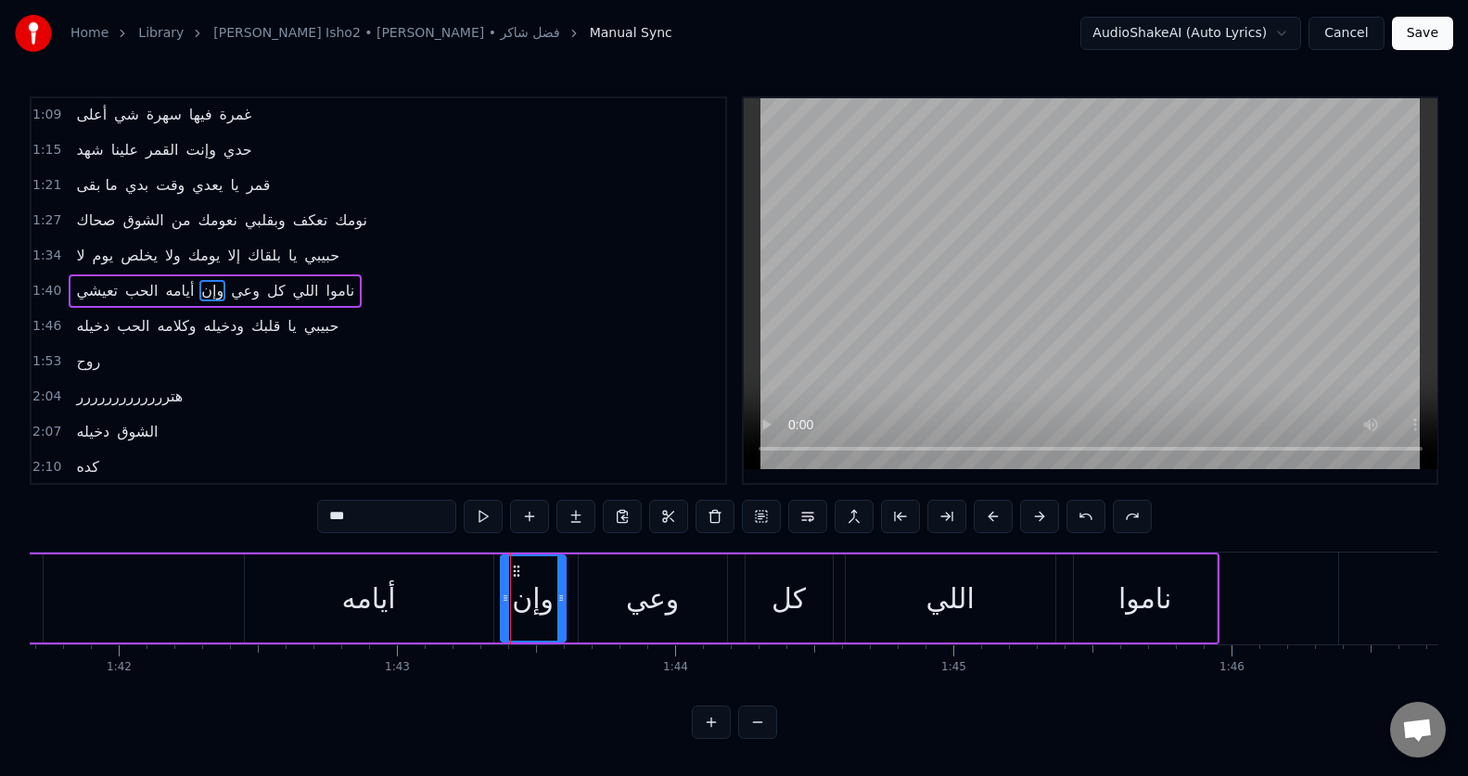
click at [329, 520] on input "***" at bounding box center [386, 516] width 139 height 33
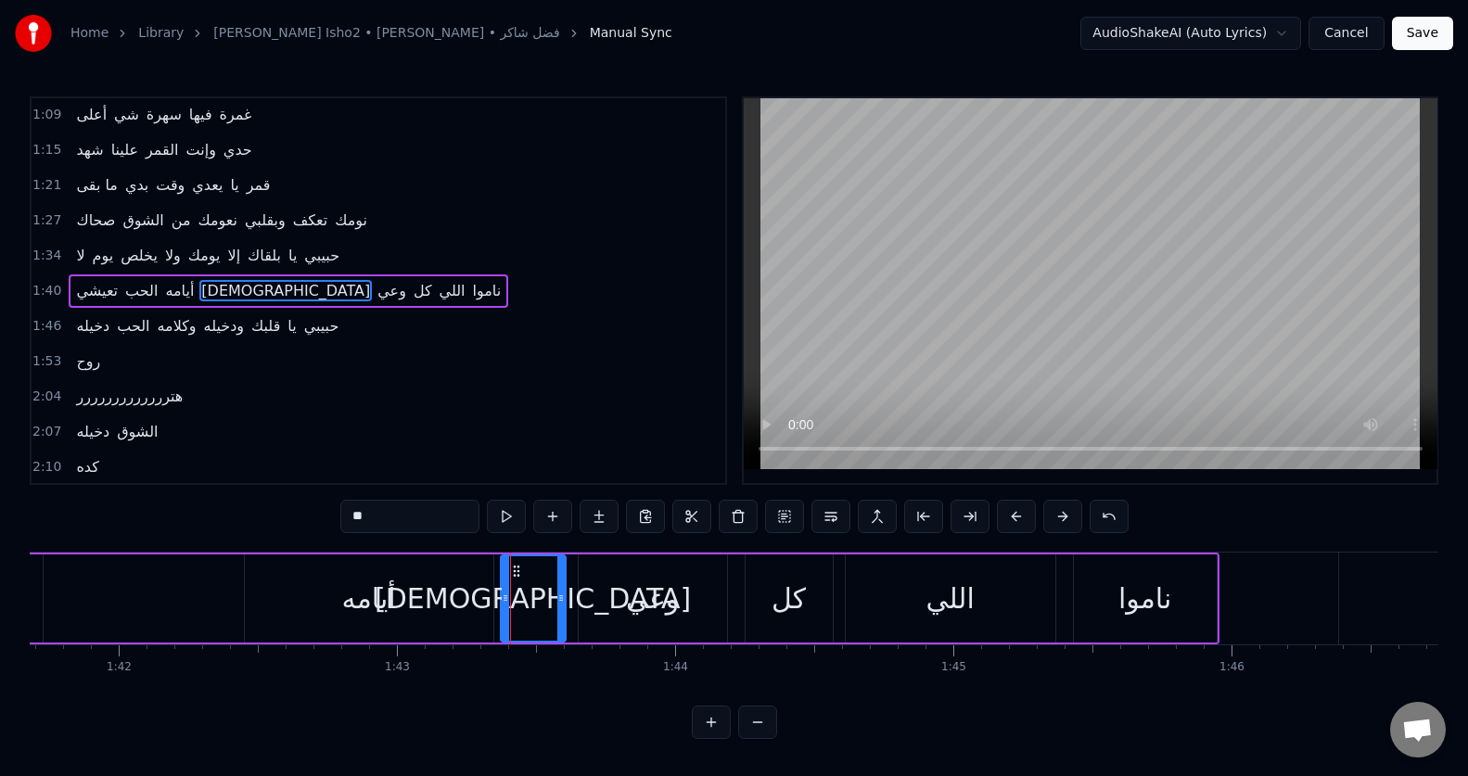
type input "*"
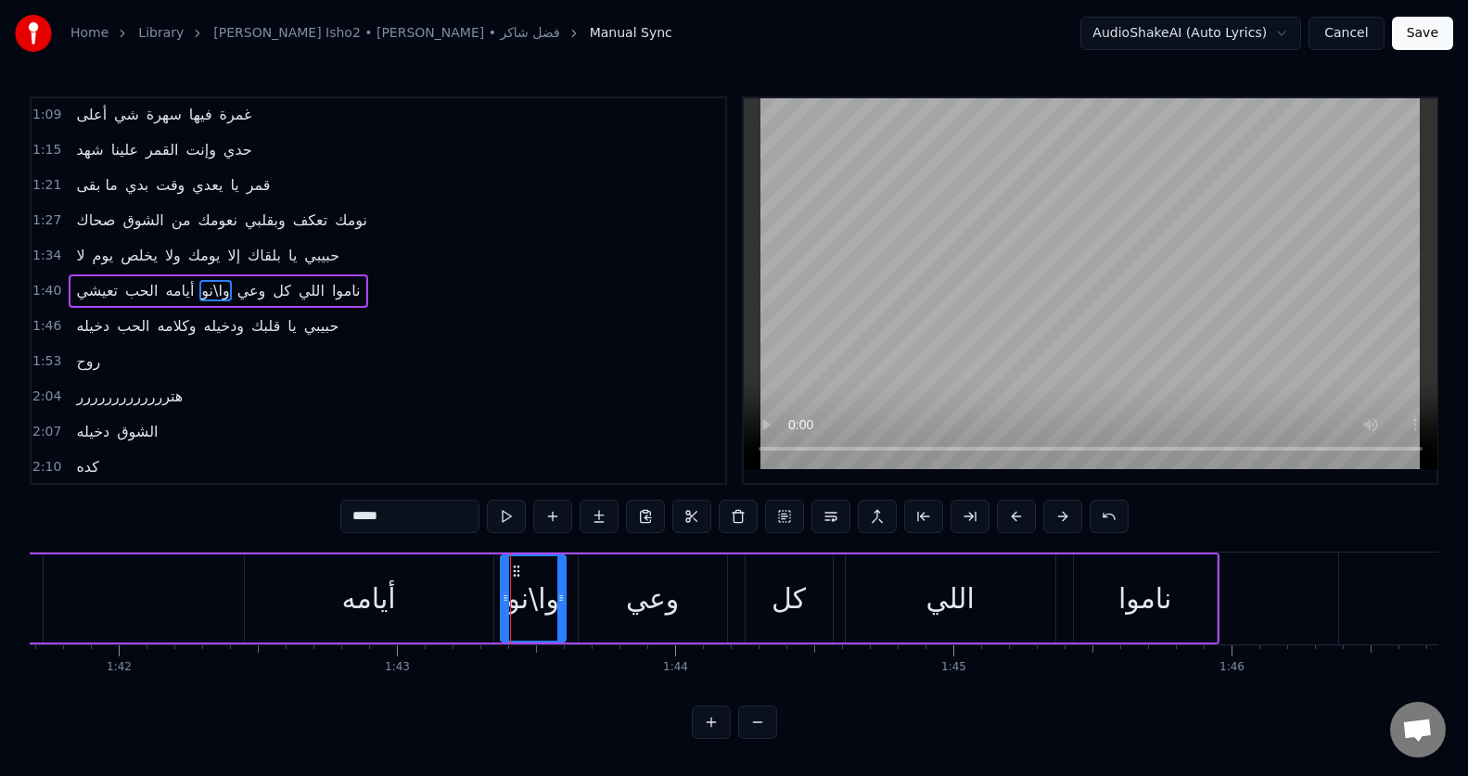
click at [328, 520] on div "0:19 صحاك الشوق من نعومك وبقلبي تعا كفي نومك 0:26 لا يوم يخلص ولا يومك إلا بلقا…" at bounding box center [734, 417] width 1408 height 643
click at [327, 520] on div "0:19 صحاك الشوق من نعومك وبقلبي تعا كفي نومك 0:26 لا يوم يخلص ولا يومك إلا بلقا…" at bounding box center [734, 417] width 1408 height 643
click at [351, 522] on input "*****" at bounding box center [409, 516] width 139 height 33
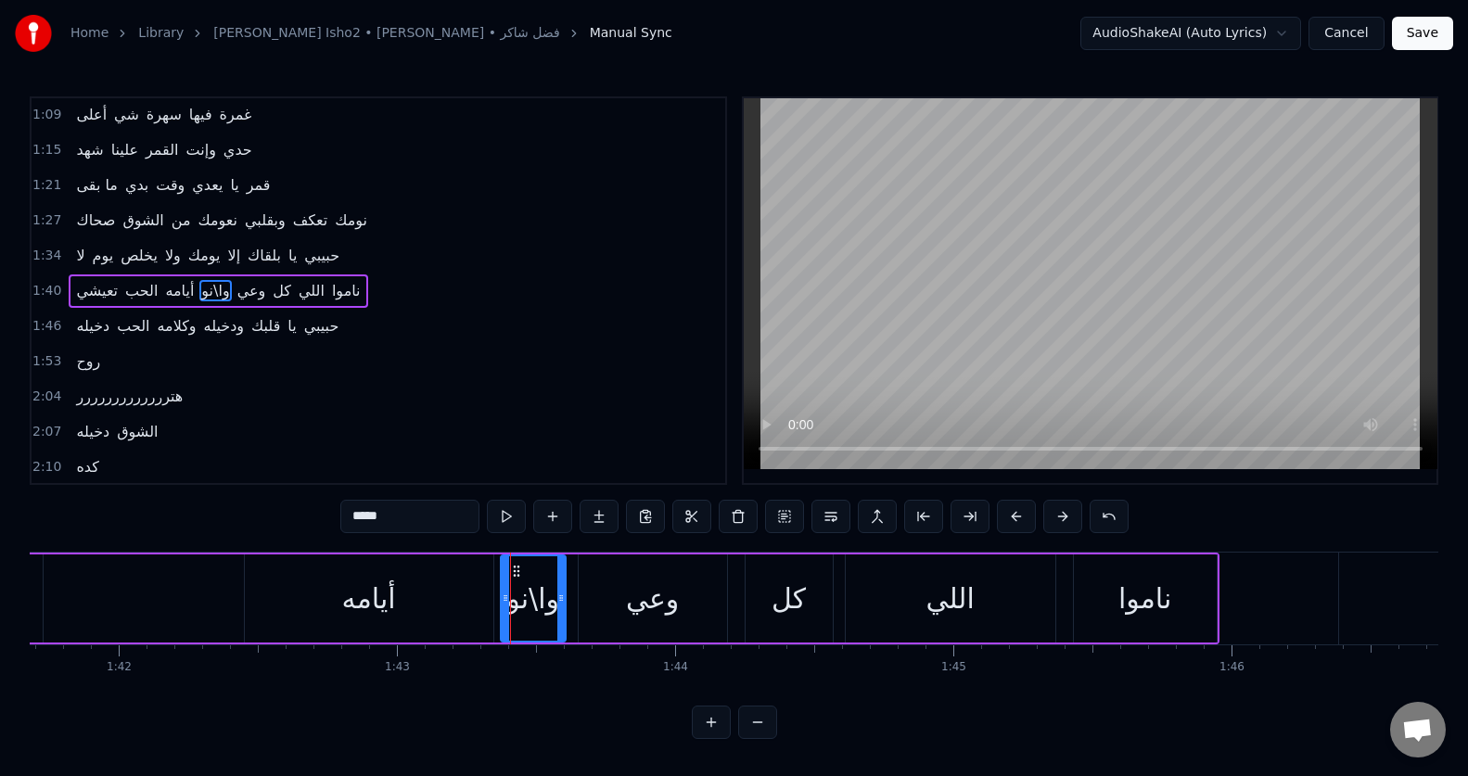
click at [348, 522] on input "*****" at bounding box center [409, 516] width 139 height 33
click at [347, 522] on input "*****" at bounding box center [409, 516] width 139 height 33
click at [612, 600] on div "وعي" at bounding box center [653, 598] width 148 height 88
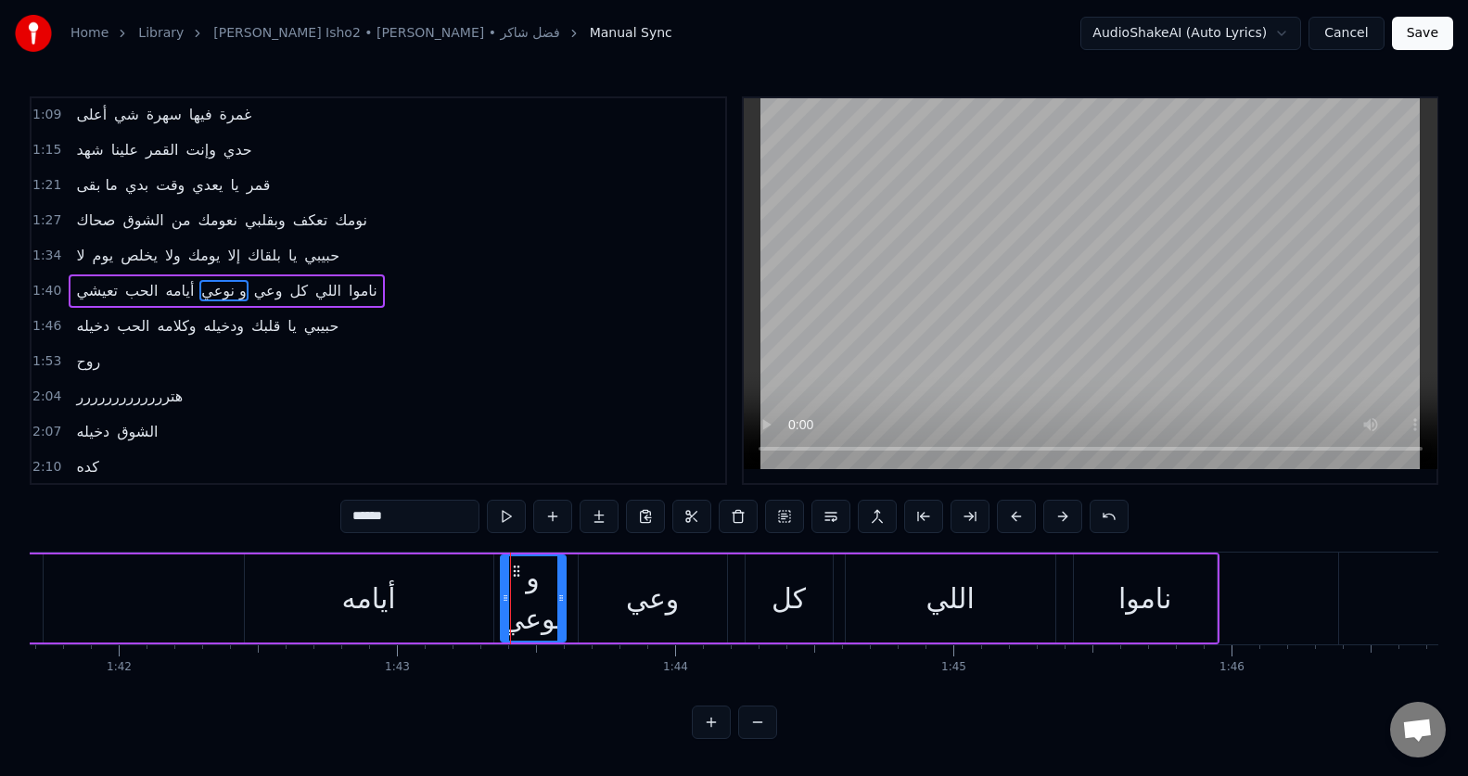
type input "***"
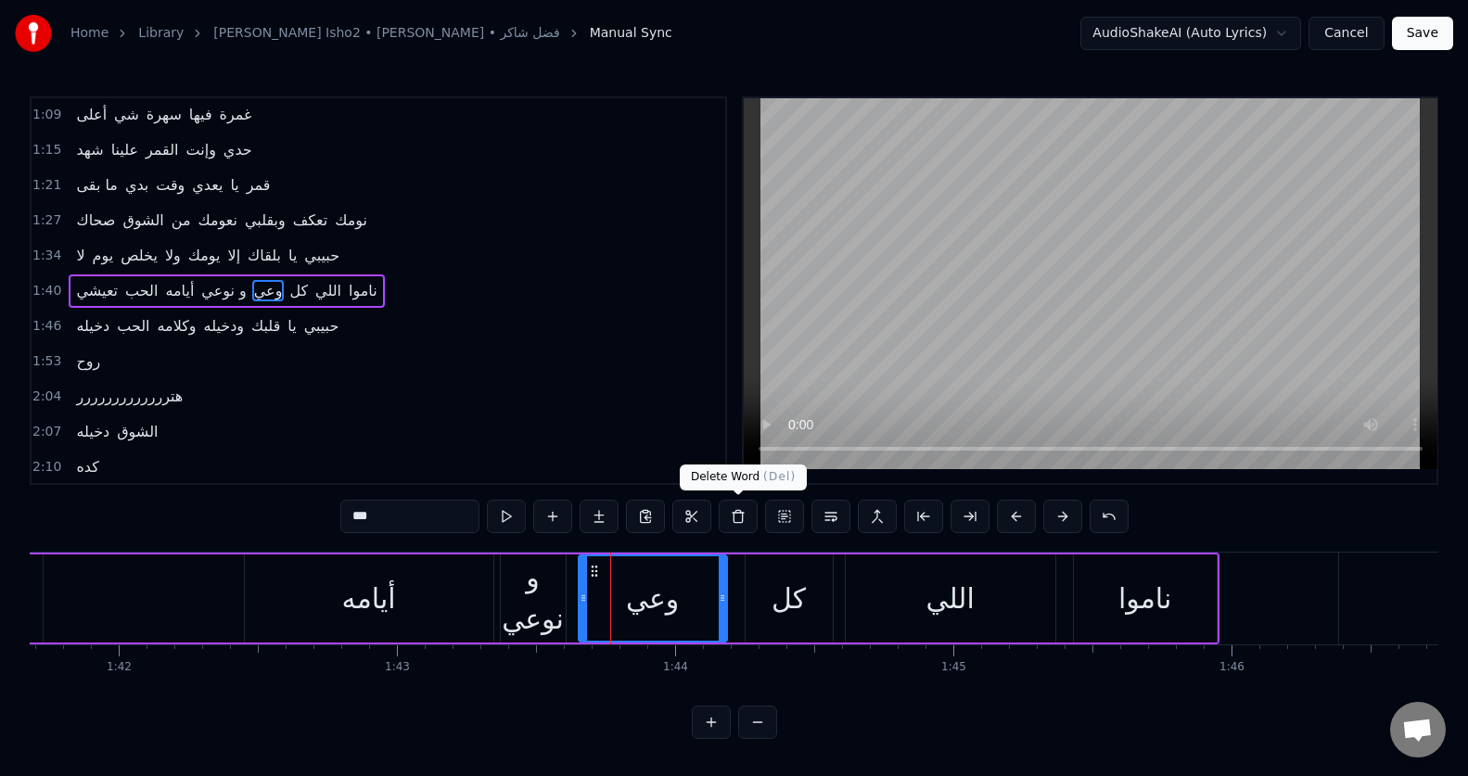
click at [730, 523] on button at bounding box center [738, 516] width 39 height 33
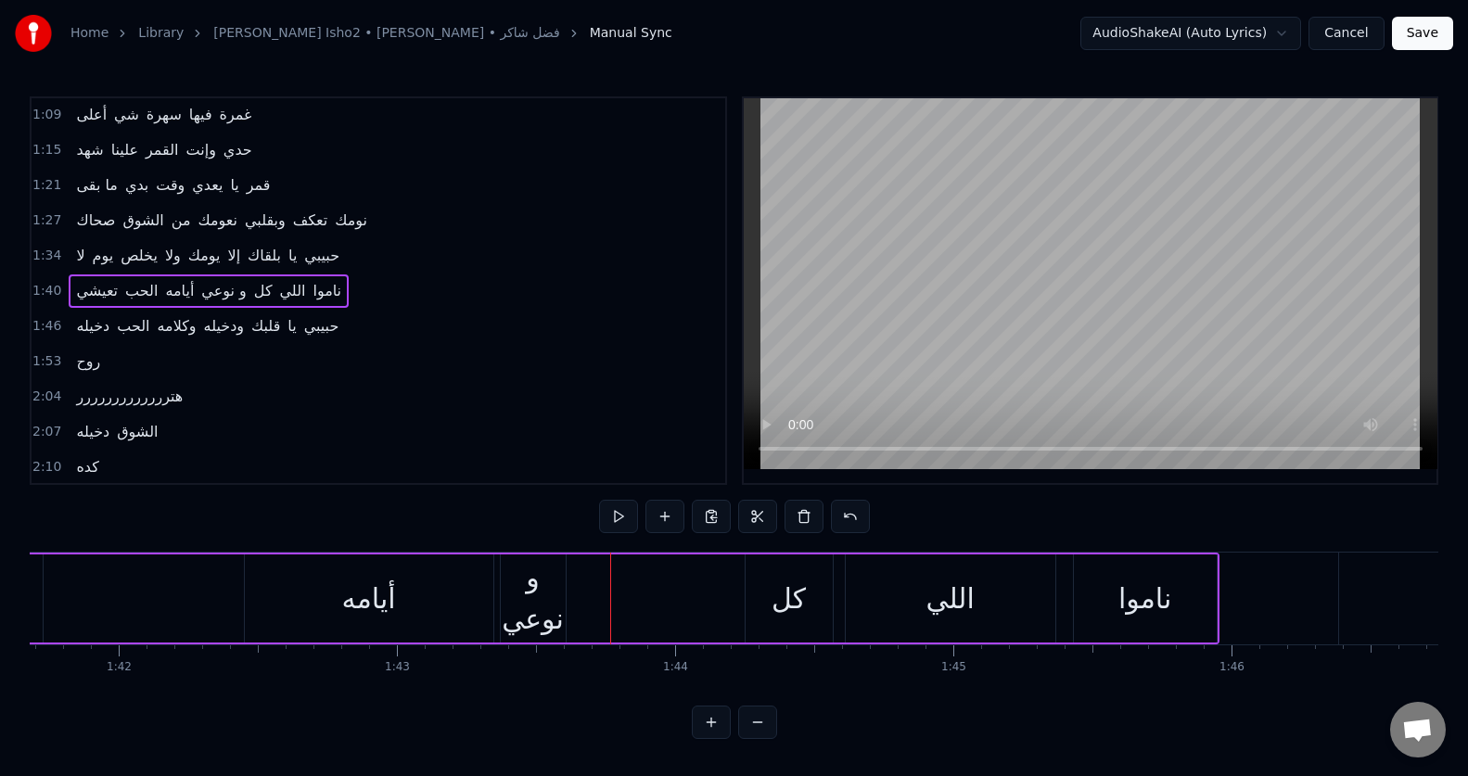
click at [547, 588] on div "و نوعي" at bounding box center [533, 597] width 65 height 83
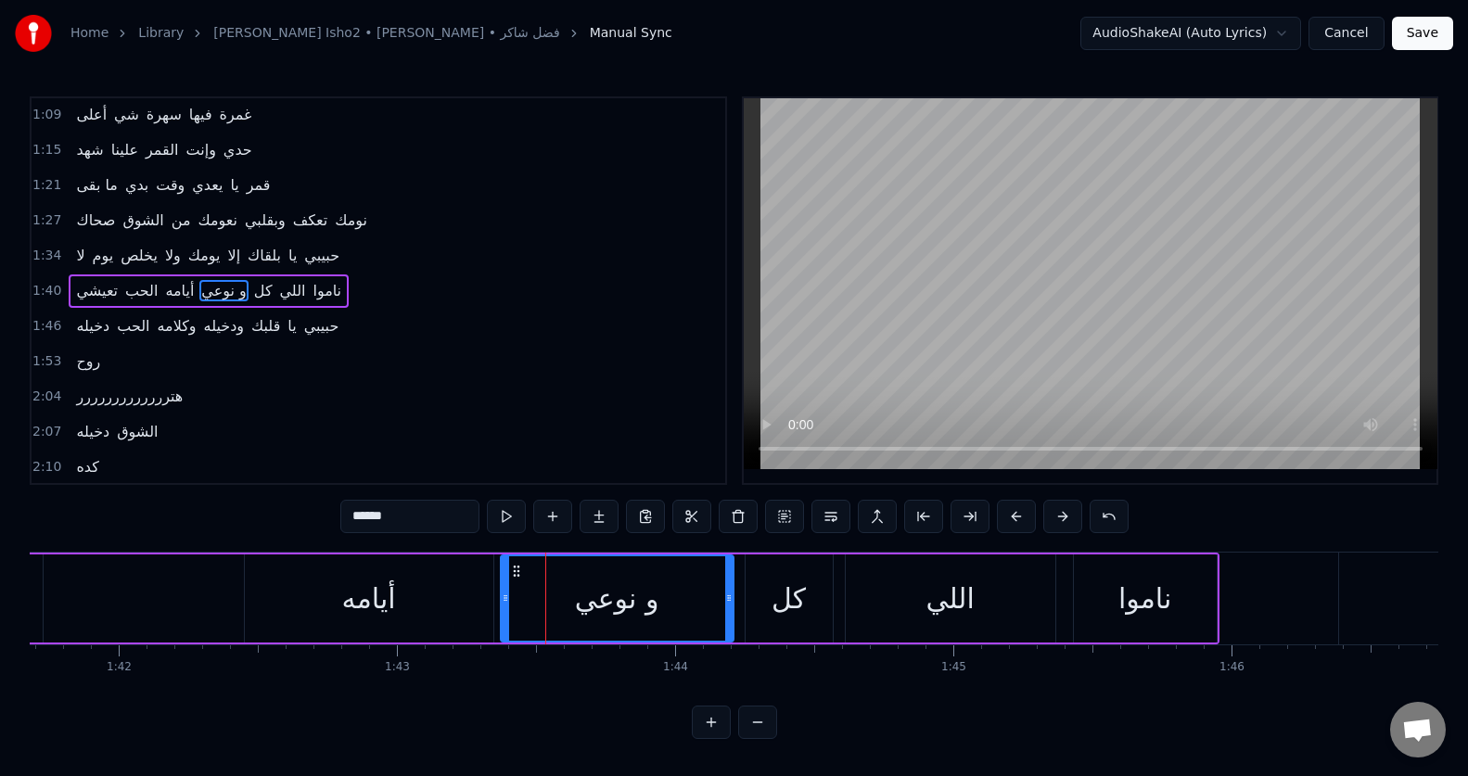
drag, startPoint x: 563, startPoint y: 592, endPoint x: 731, endPoint y: 593, distance: 167.8
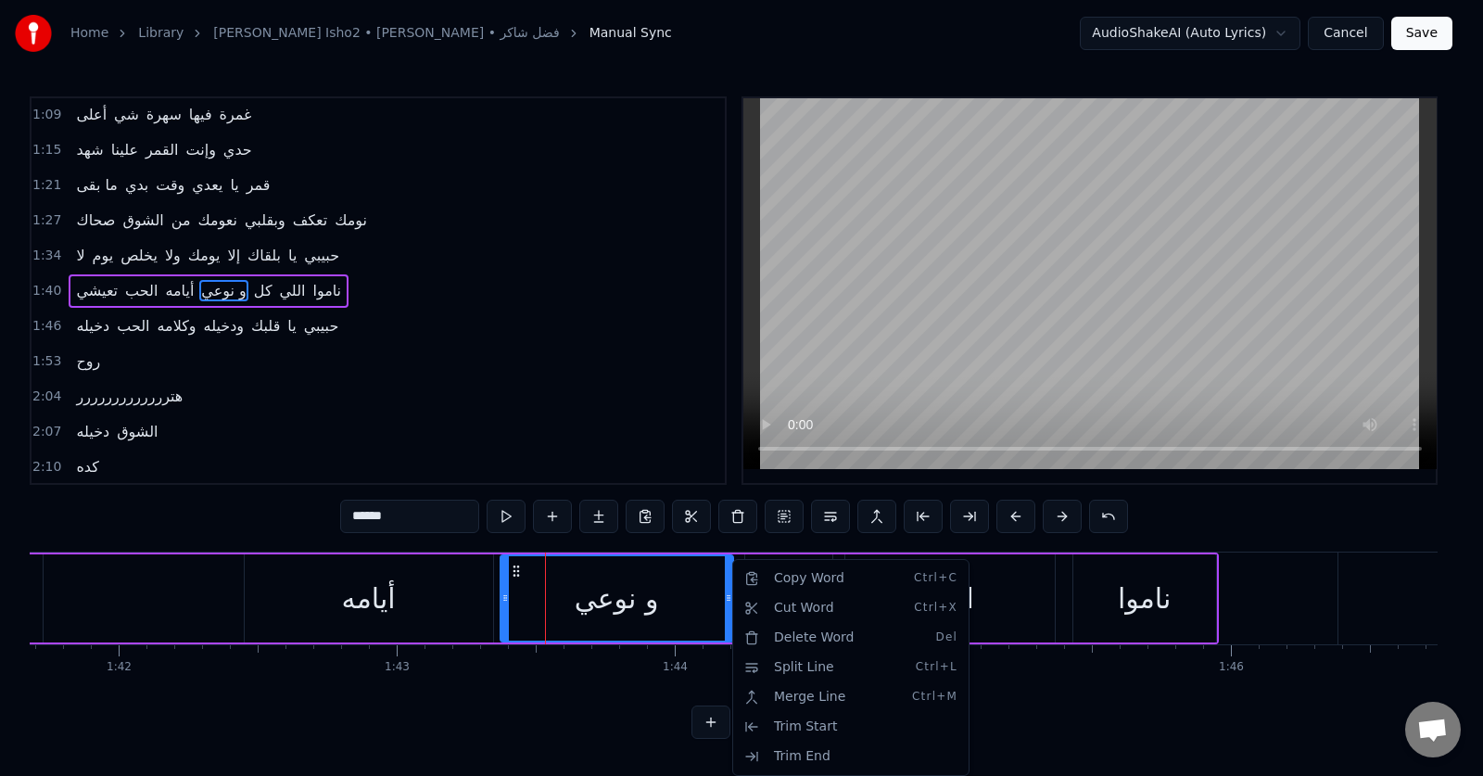
click at [766, 423] on html "Home Library Sahak Isho2 • Fadel Chaker • [PERSON_NAME] Manual Sync AudioShakeA…" at bounding box center [741, 384] width 1483 height 769
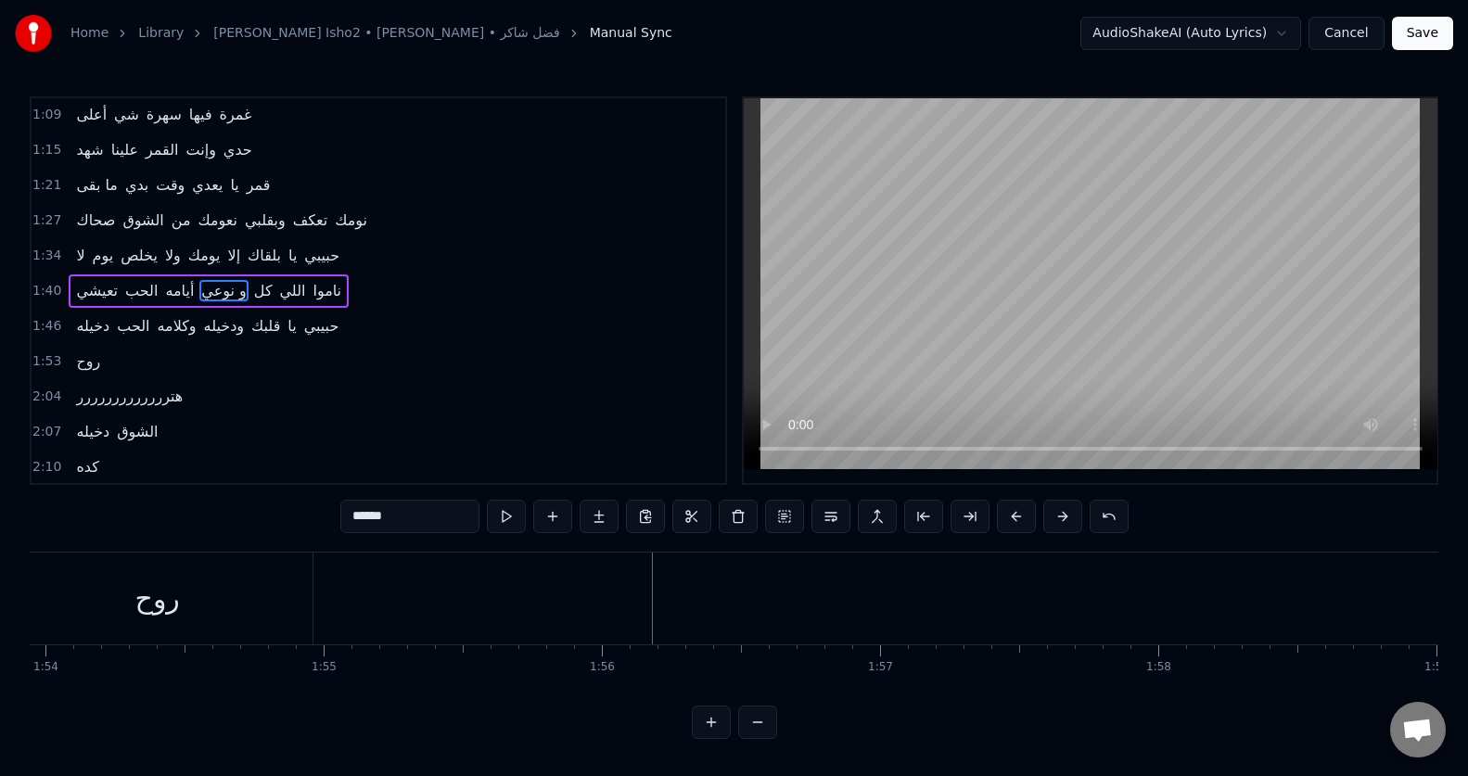
scroll to position [0, 31539]
click at [289, 618] on div "روح" at bounding box center [313, 599] width 310 height 92
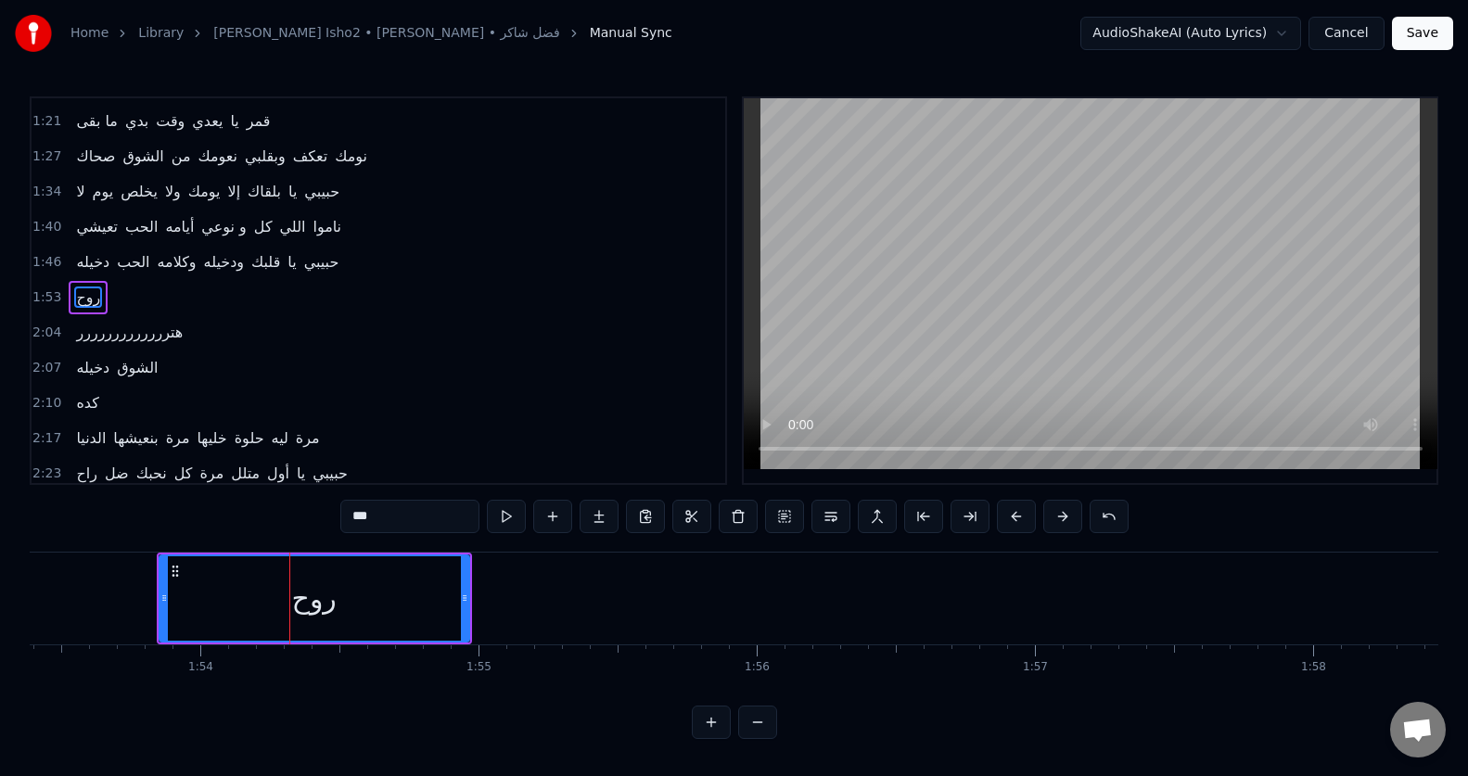
scroll to position [353, 0]
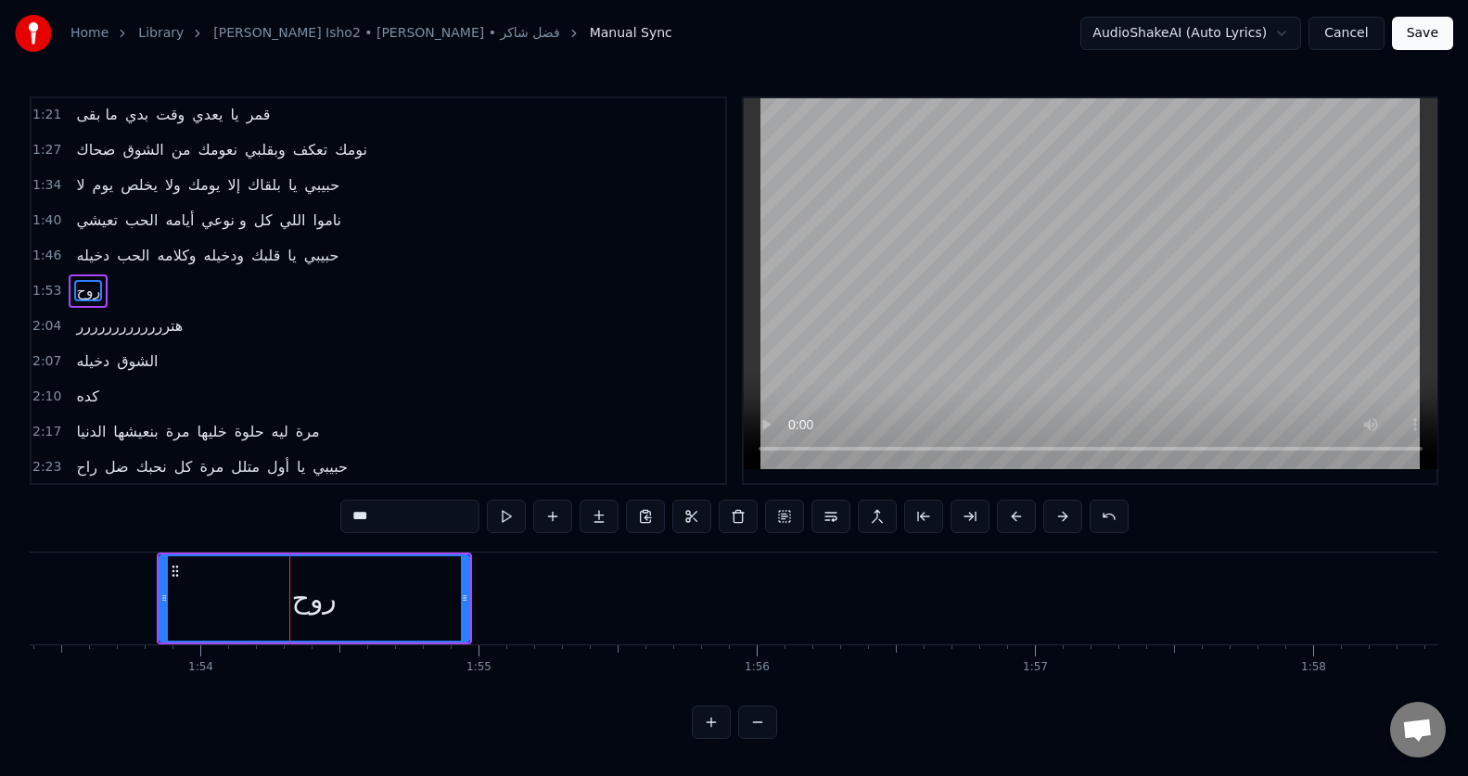
click at [305, 612] on div "روح" at bounding box center [314, 599] width 45 height 42
click at [353, 528] on input "***" at bounding box center [409, 516] width 139 height 33
type input "*"
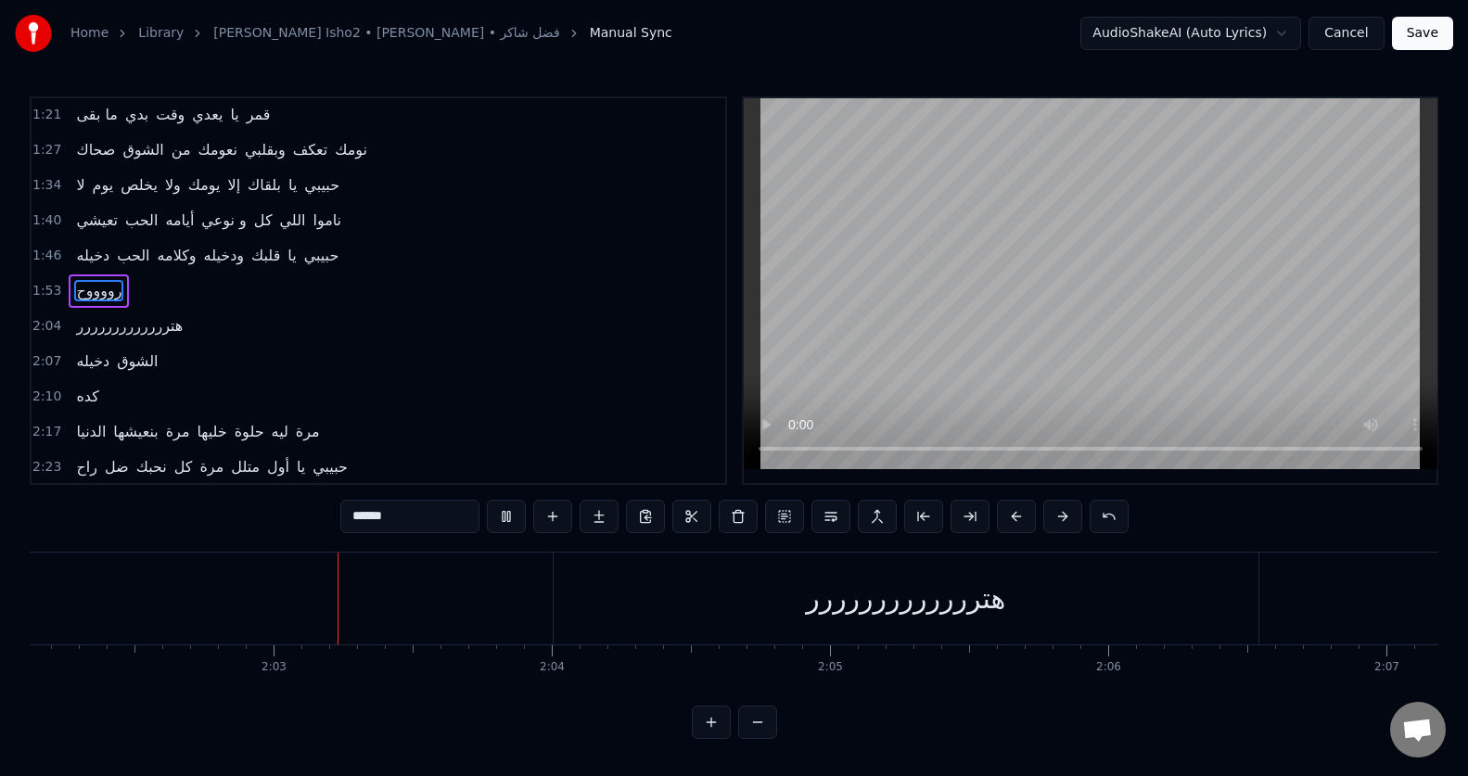
scroll to position [0, 34006]
click at [863, 606] on div "هتررررررررررررر" at bounding box center [868, 599] width 199 height 42
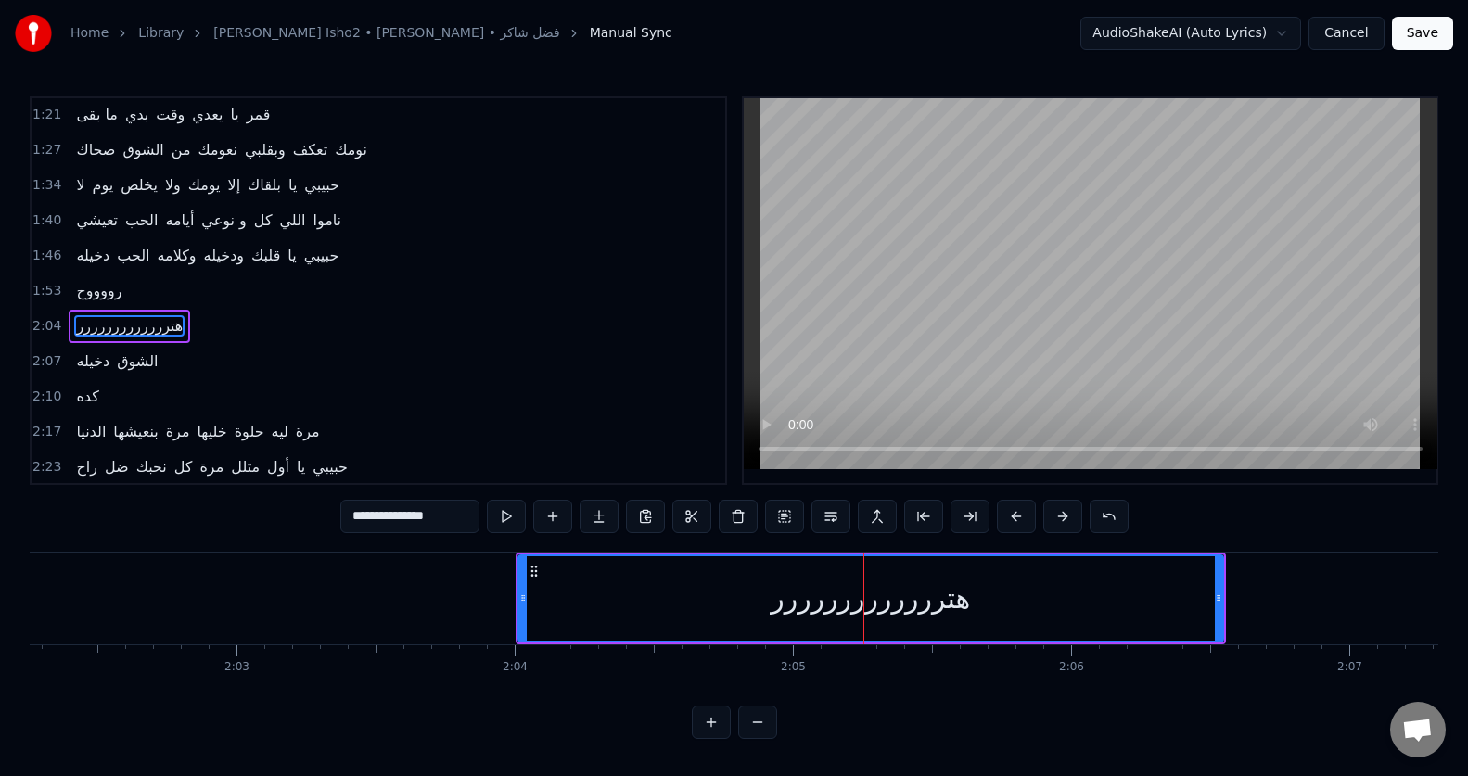
scroll to position [388, 0]
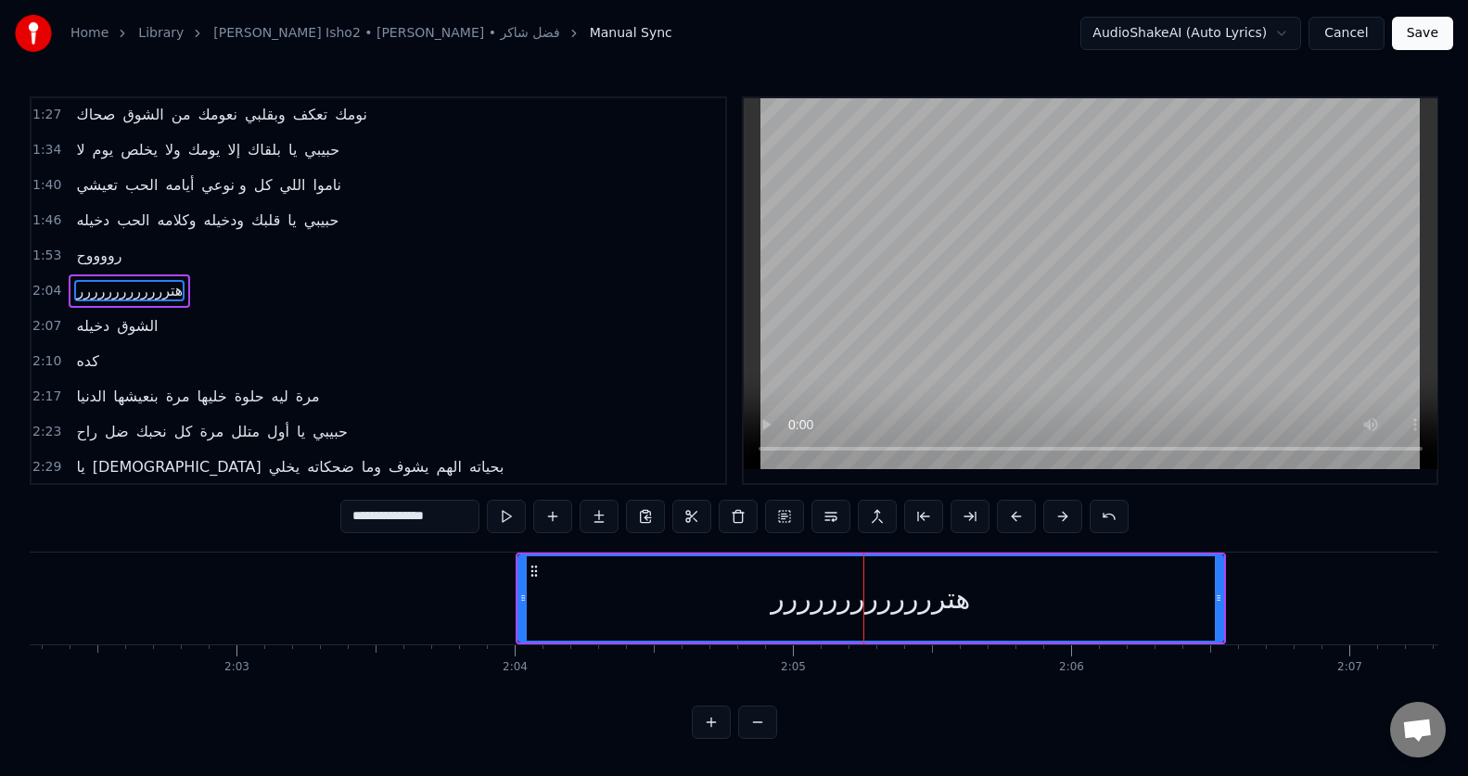
click at [438, 516] on input "**********" at bounding box center [409, 516] width 139 height 33
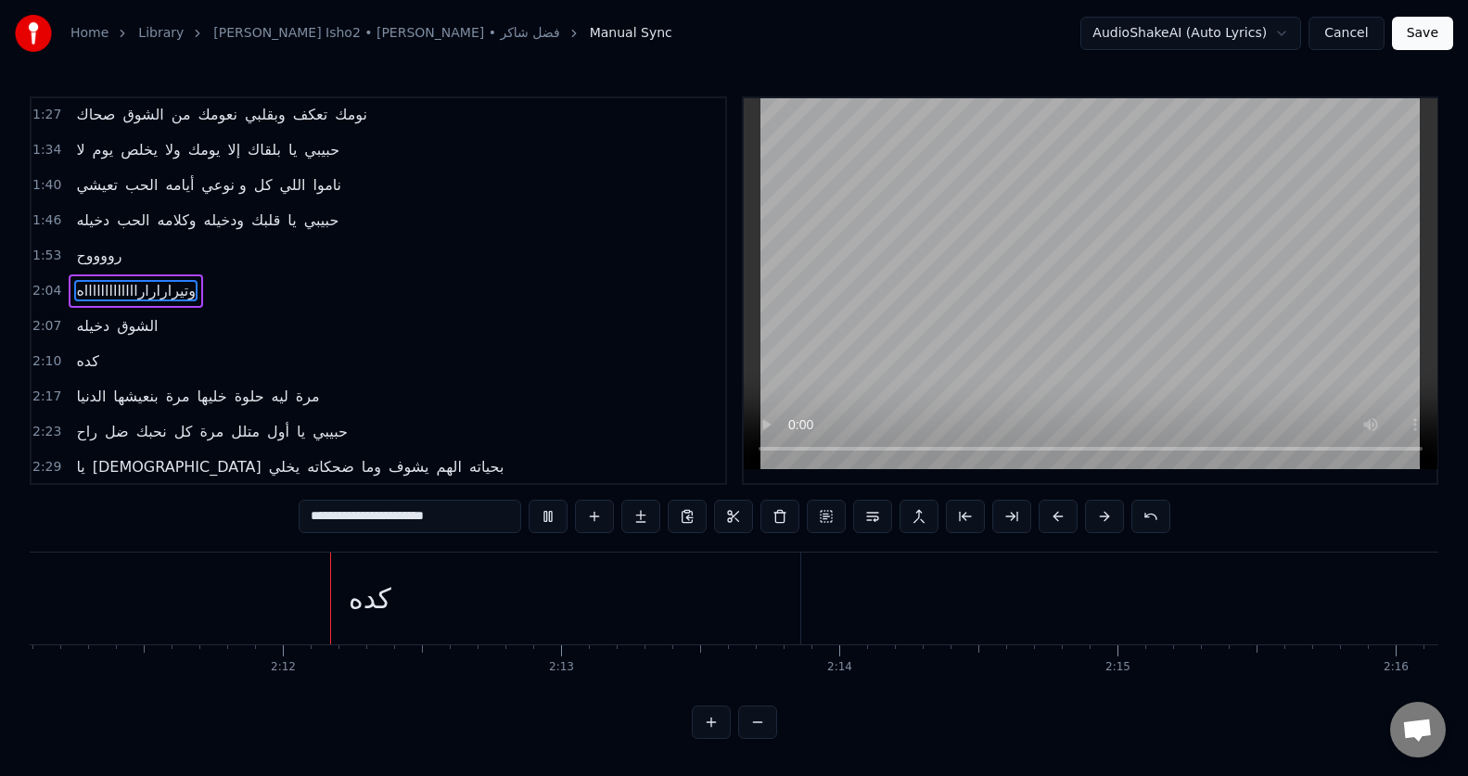
scroll to position [0, 36502]
click at [82, 368] on span "كده" at bounding box center [87, 360] width 26 height 21
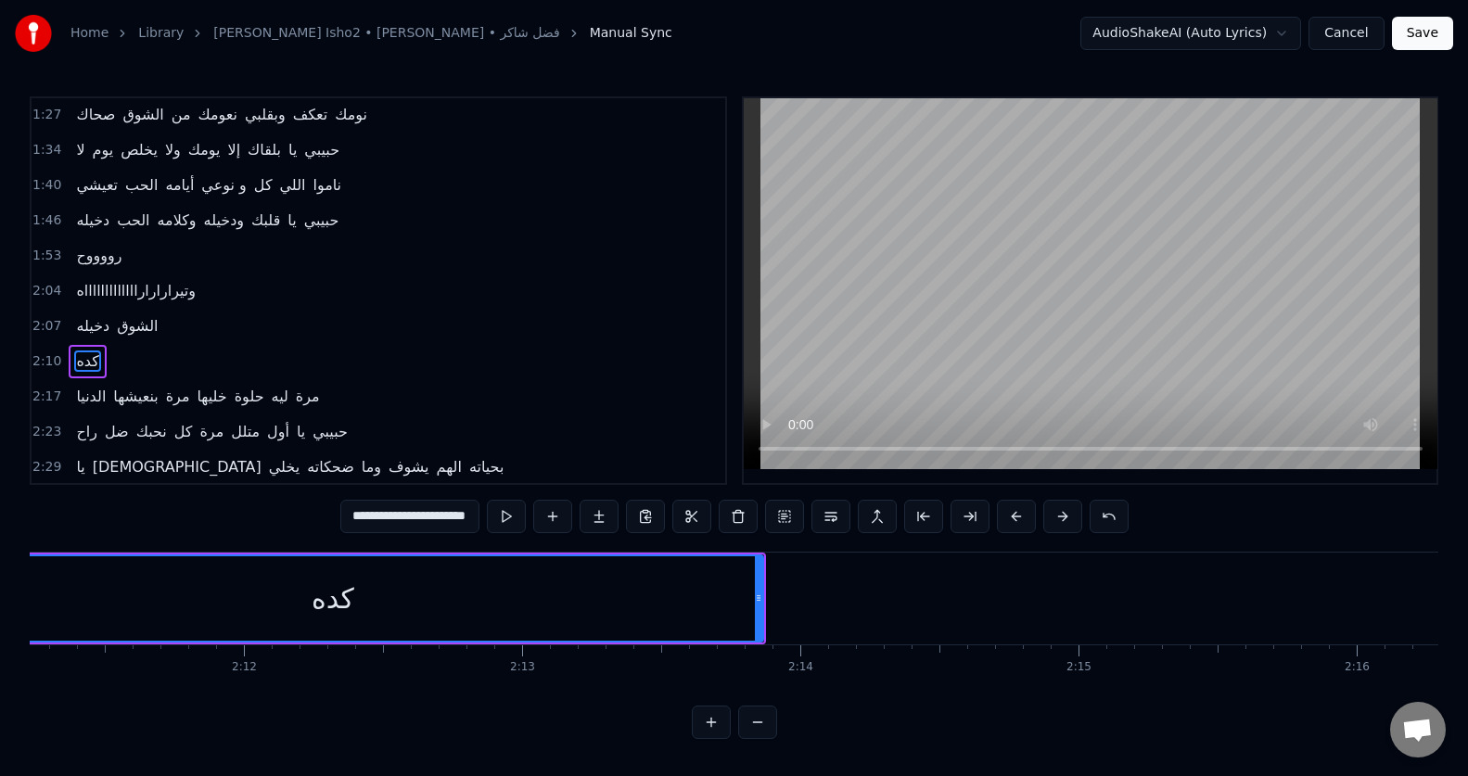
type input "***"
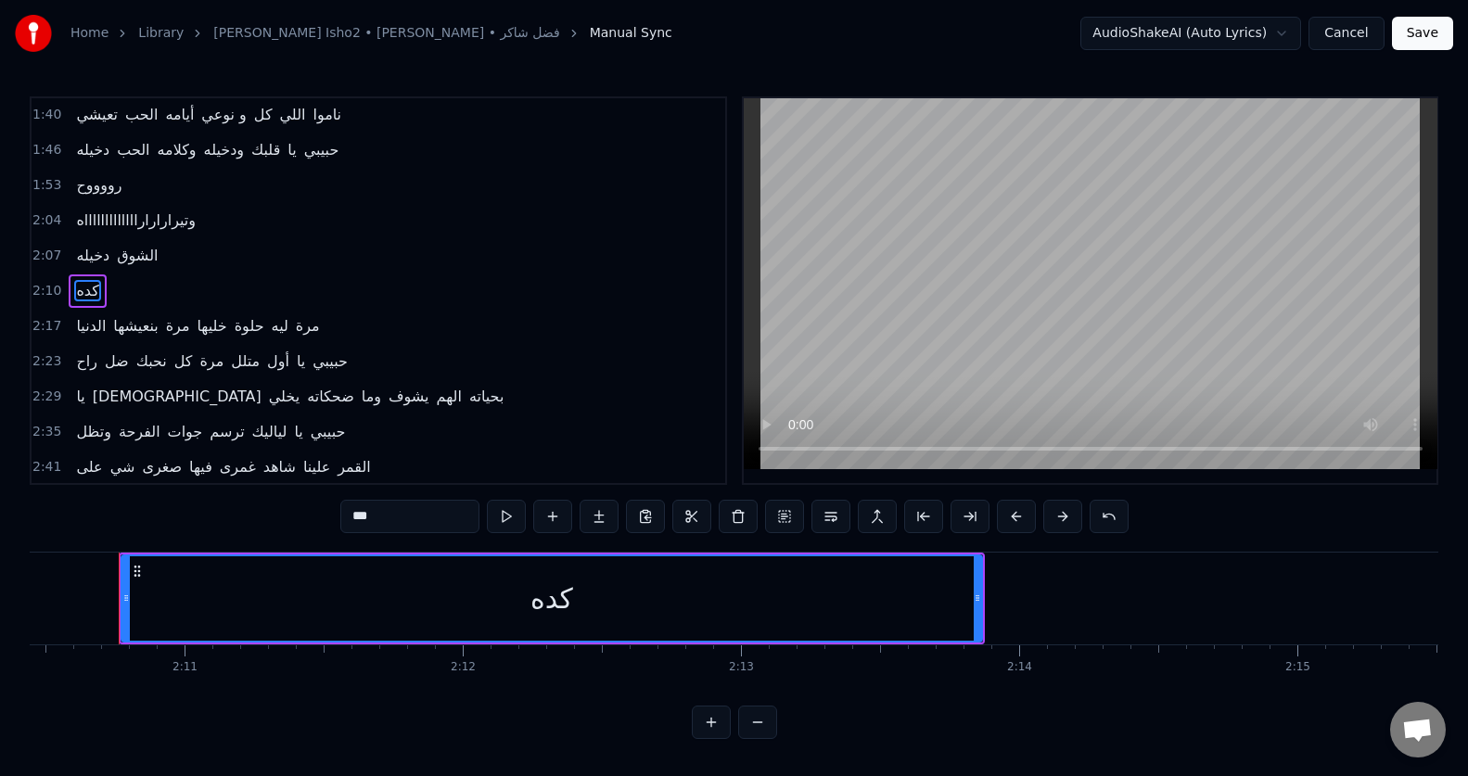
scroll to position [0, 36279]
click at [736, 516] on button at bounding box center [738, 516] width 39 height 33
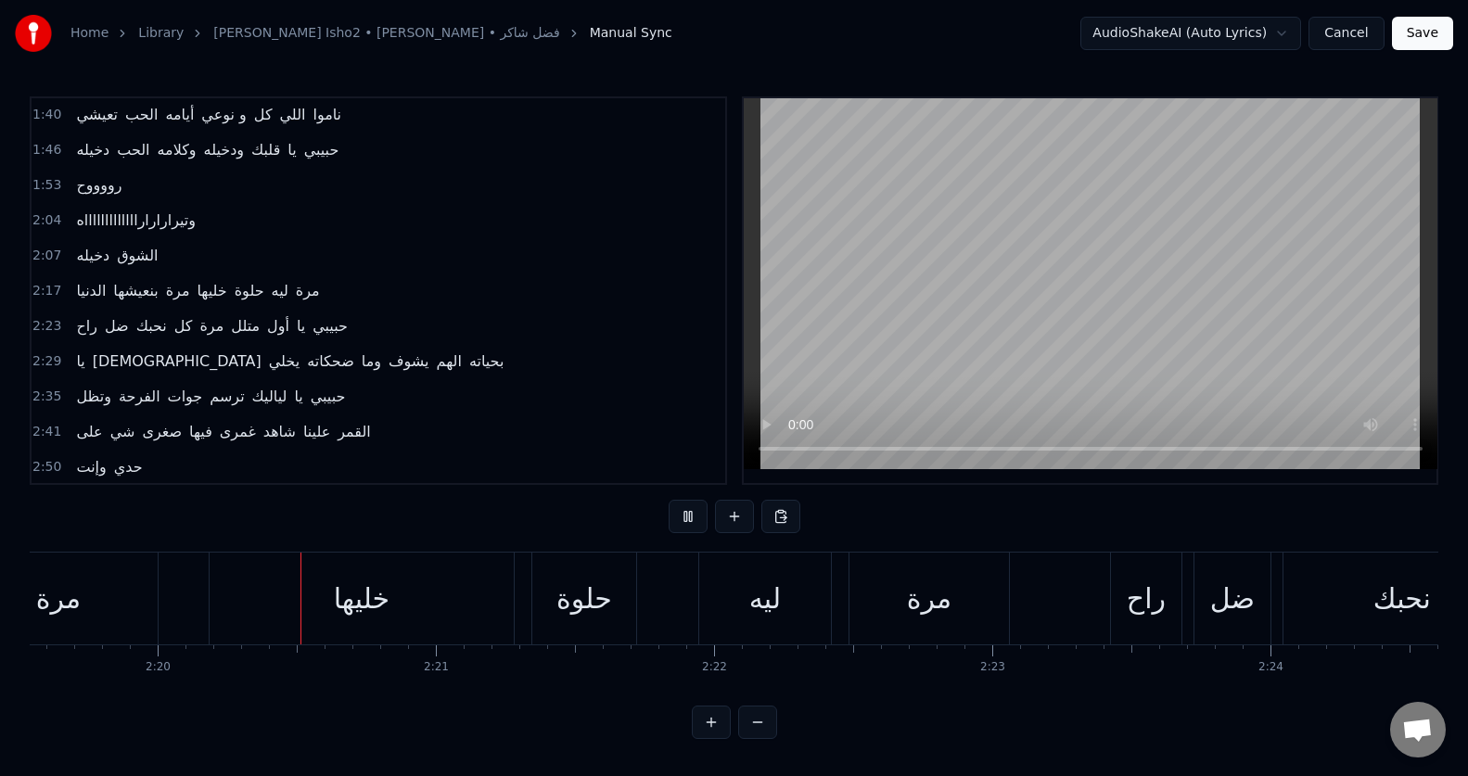
scroll to position [0, 38818]
click at [684, 514] on button at bounding box center [688, 516] width 39 height 33
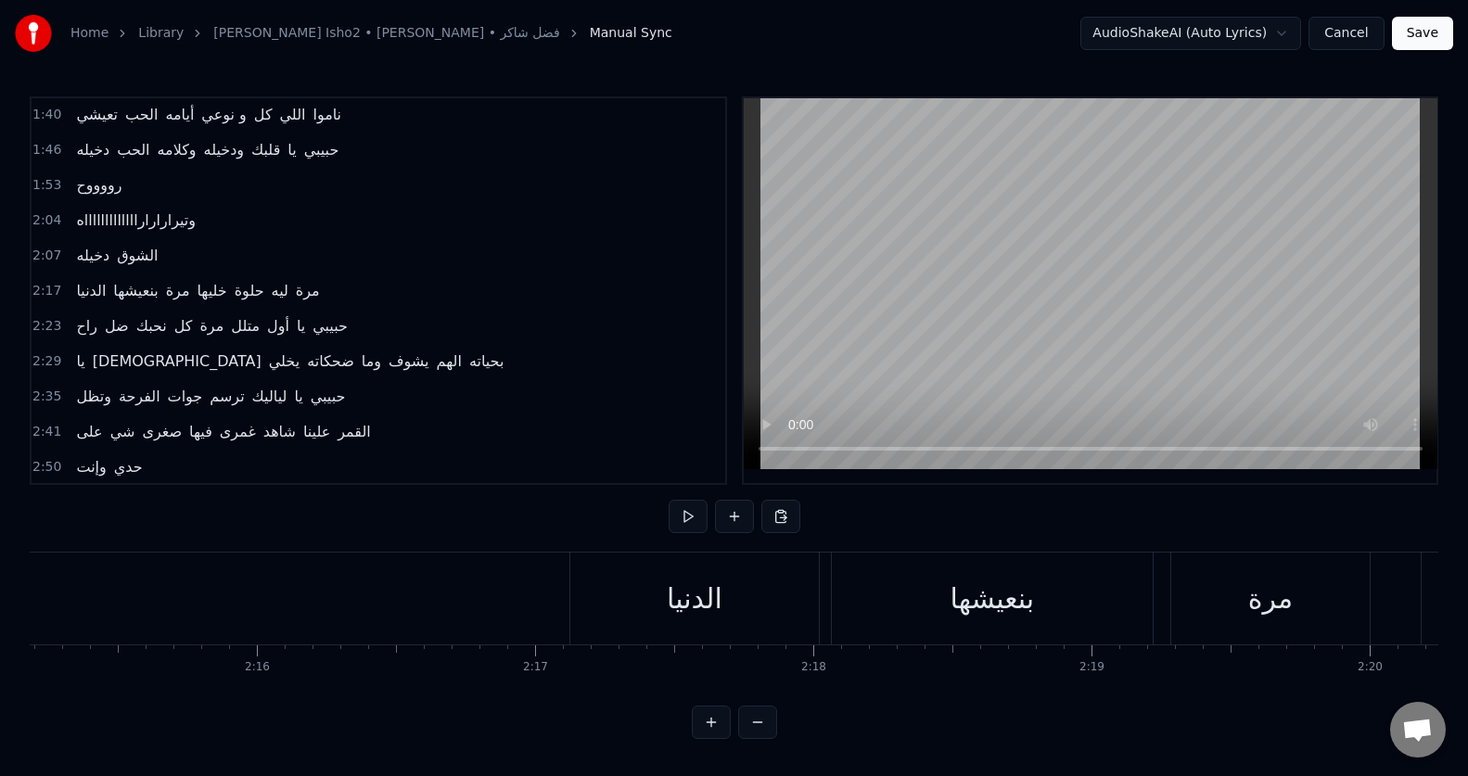
scroll to position [0, 37209]
click at [301, 289] on span "مرة" at bounding box center [308, 290] width 28 height 21
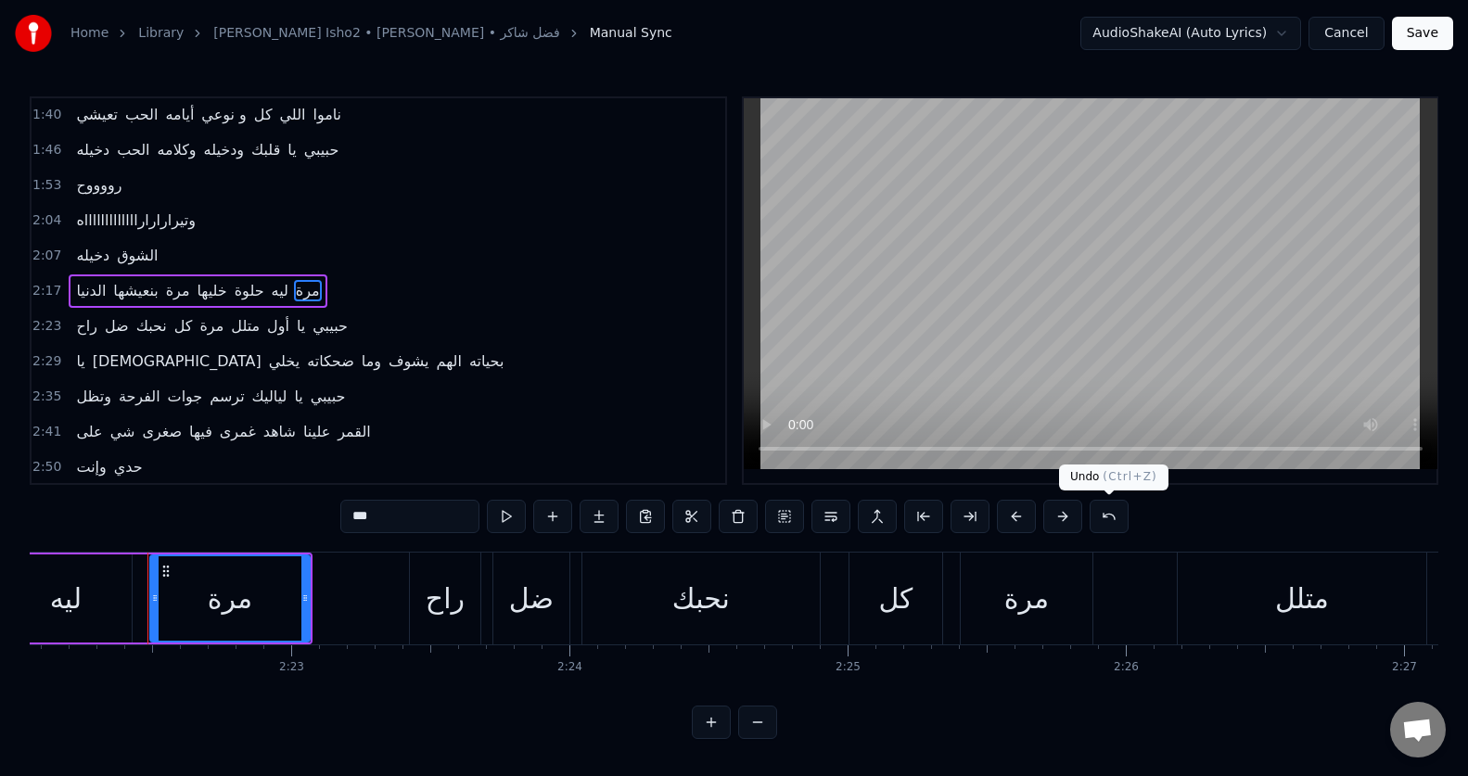
scroll to position [0, 39539]
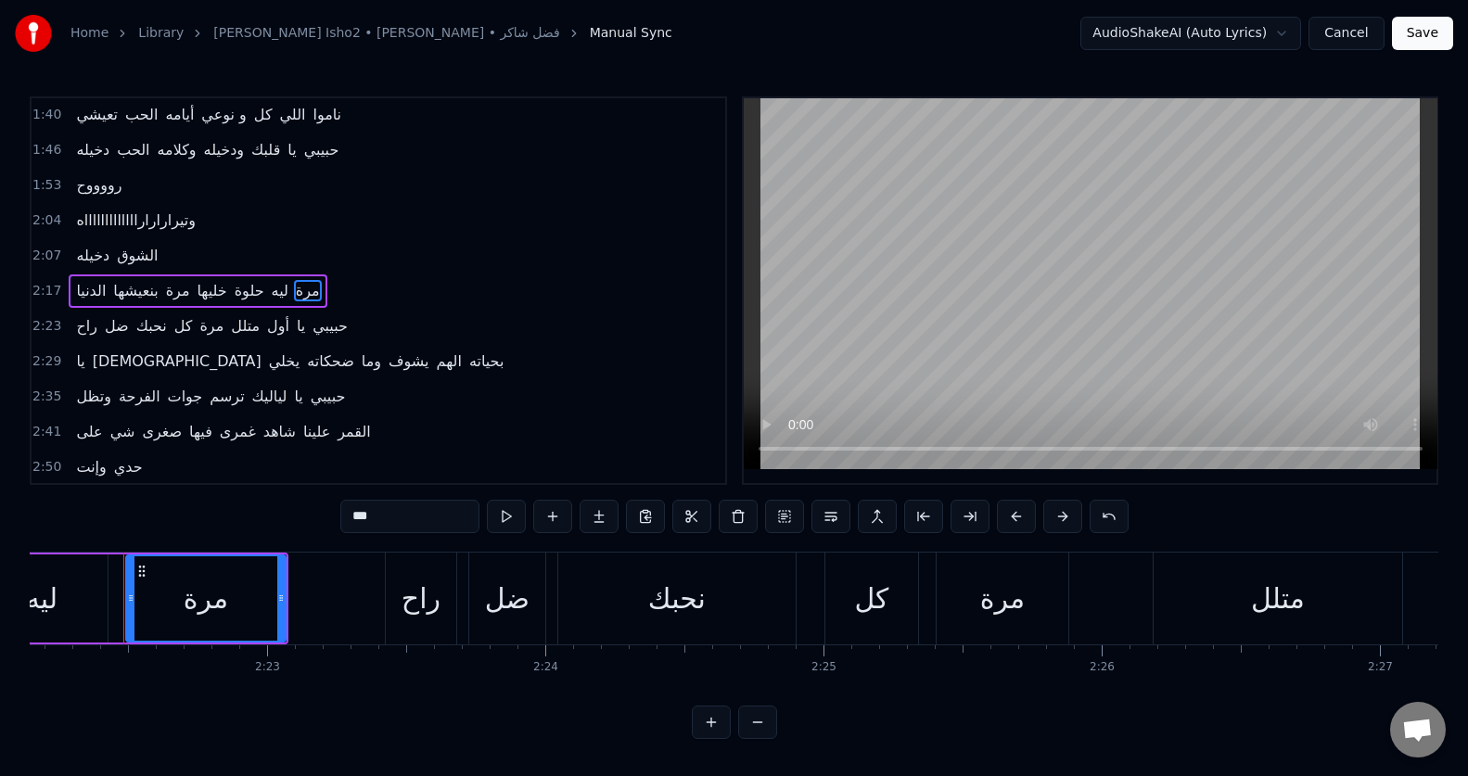
click at [363, 520] on input "***" at bounding box center [409, 516] width 139 height 33
click at [361, 520] on input "****" at bounding box center [409, 516] width 139 height 33
click at [182, 293] on span "مرة" at bounding box center [178, 290] width 28 height 21
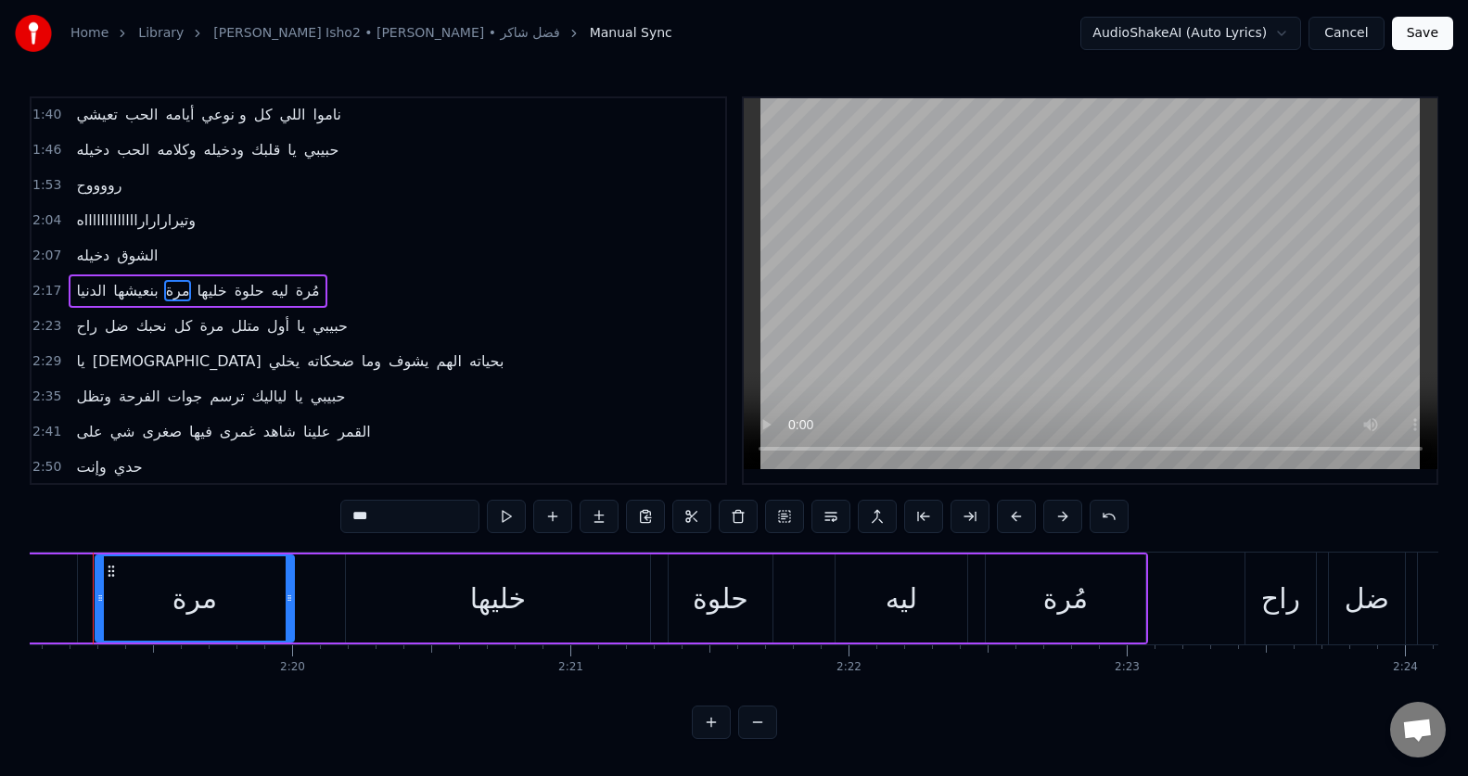
scroll to position [0, 38649]
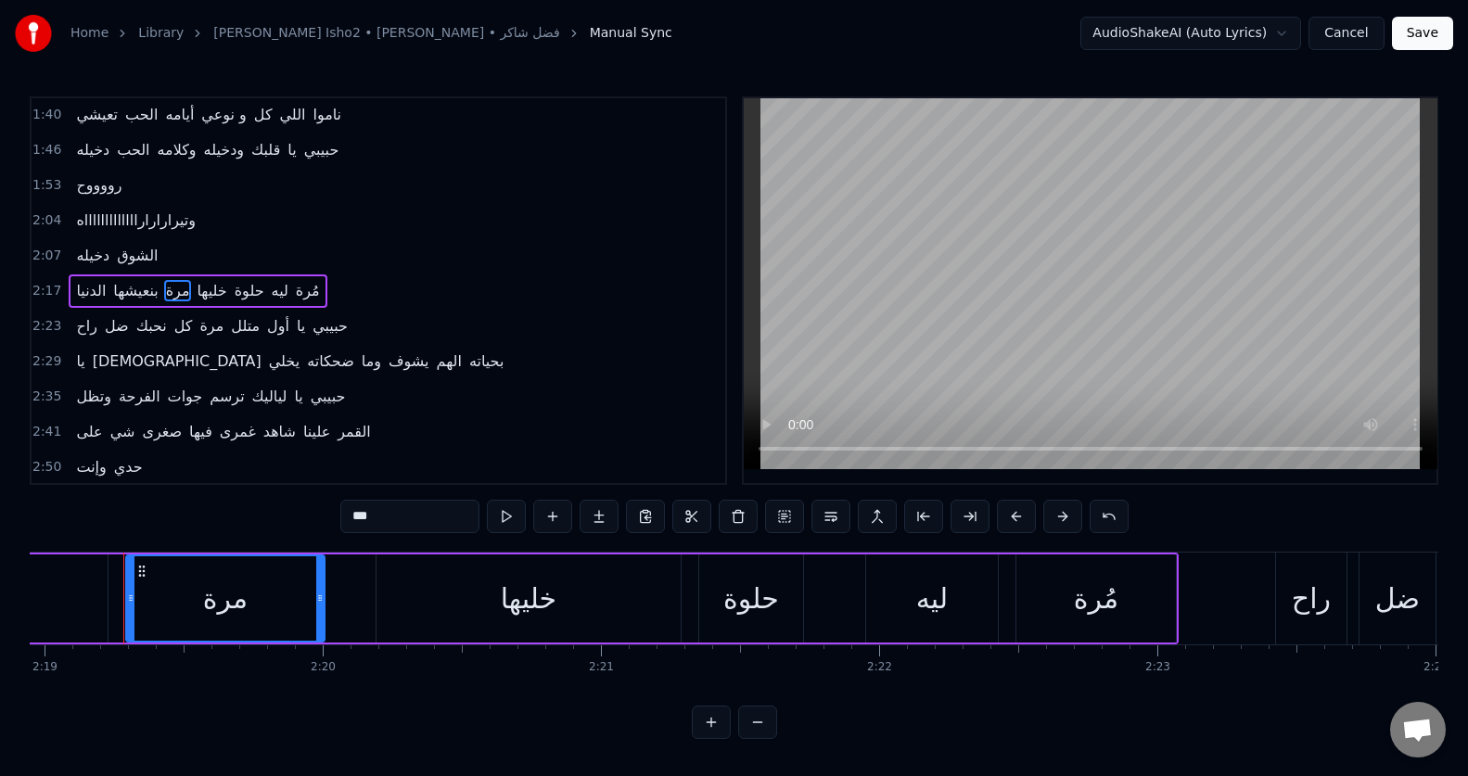
click at [361, 524] on input "***" at bounding box center [409, 516] width 139 height 33
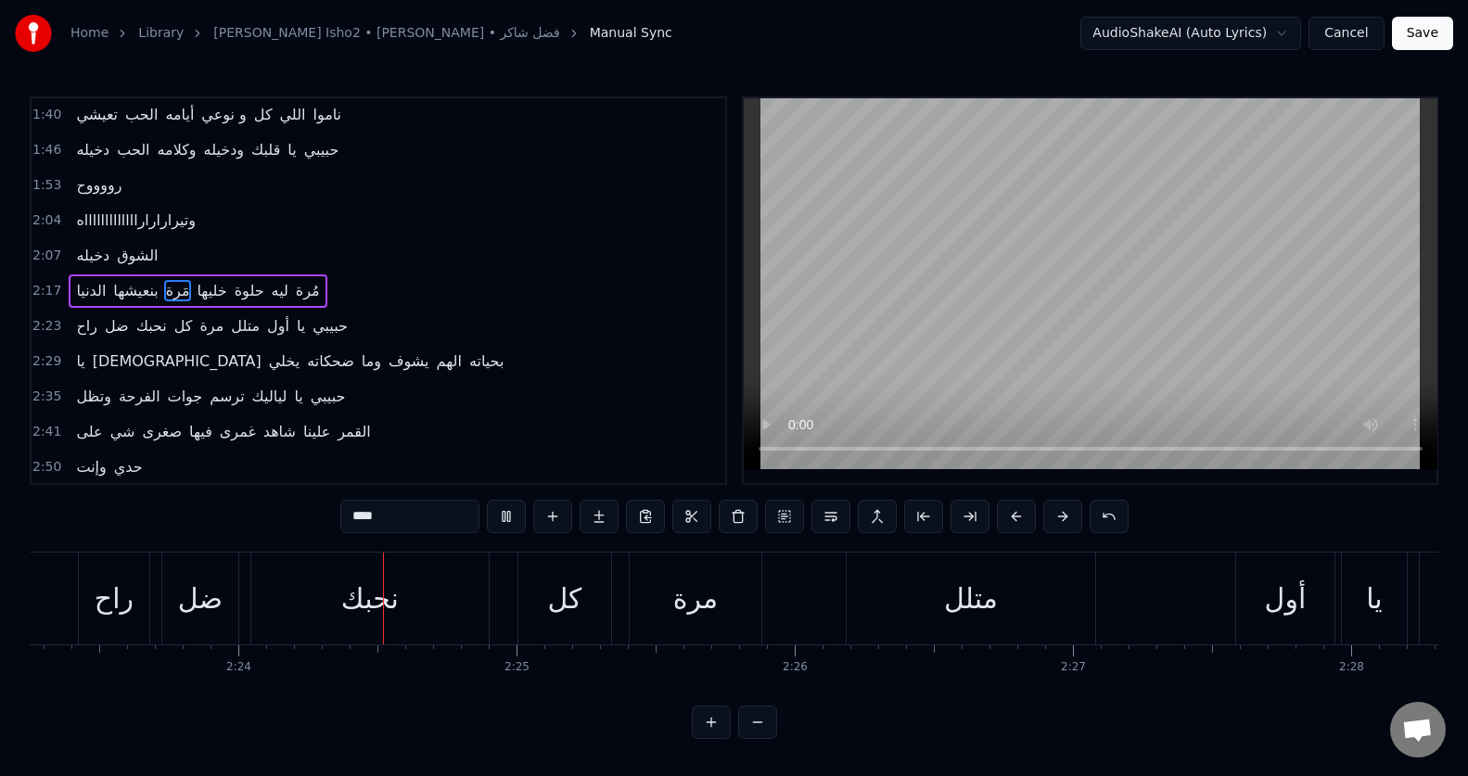
scroll to position [0, 39913]
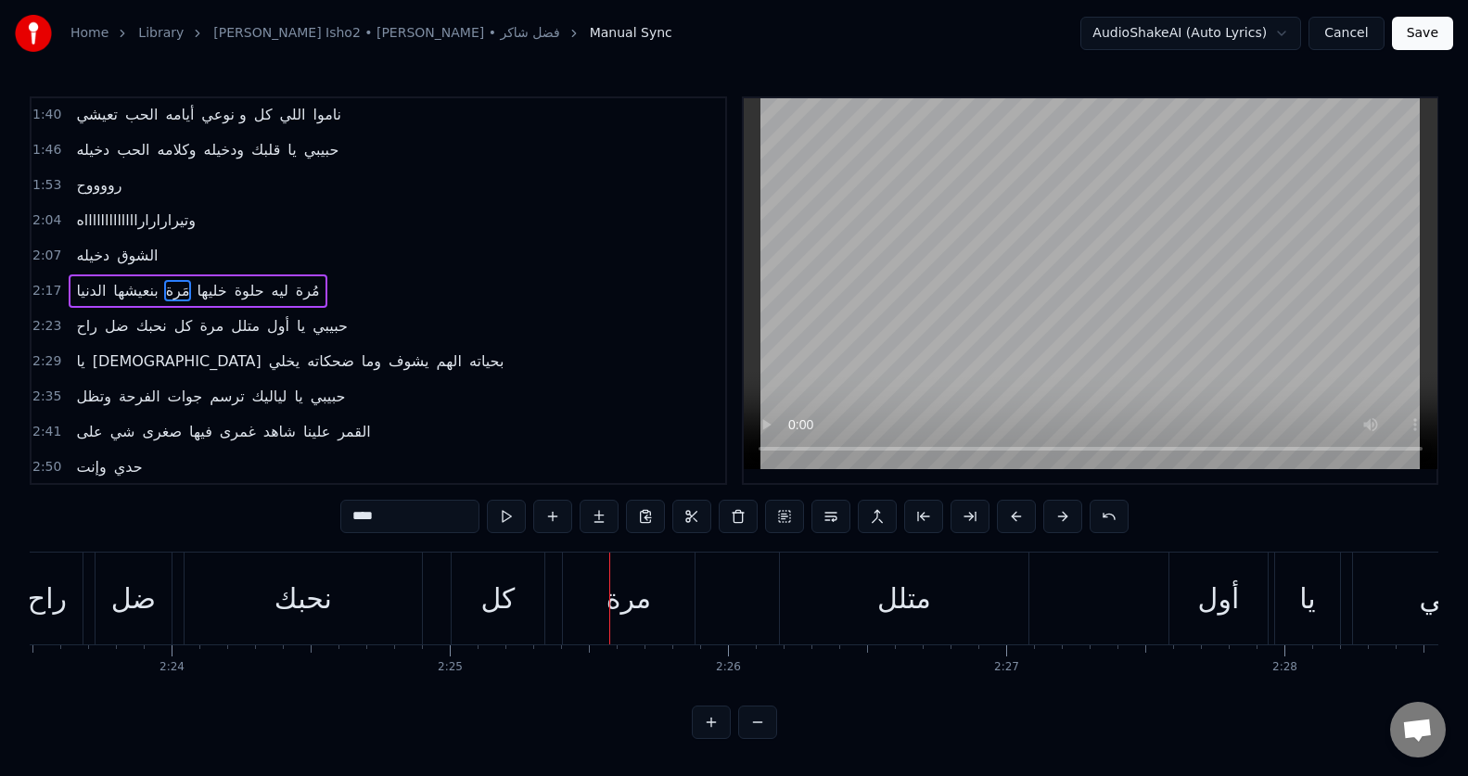
click at [111, 329] on span "ضل" at bounding box center [117, 325] width 28 height 21
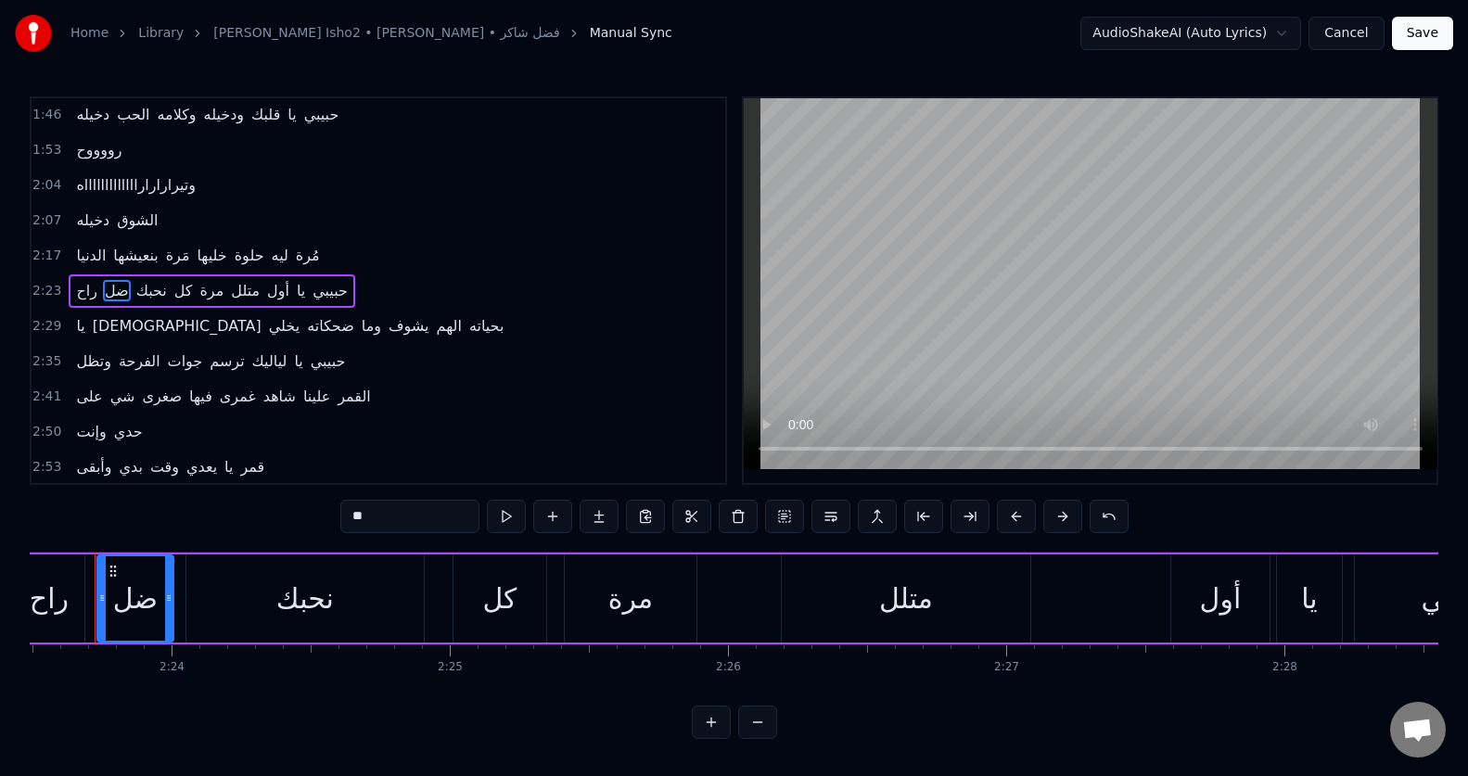
scroll to position [0, 39884]
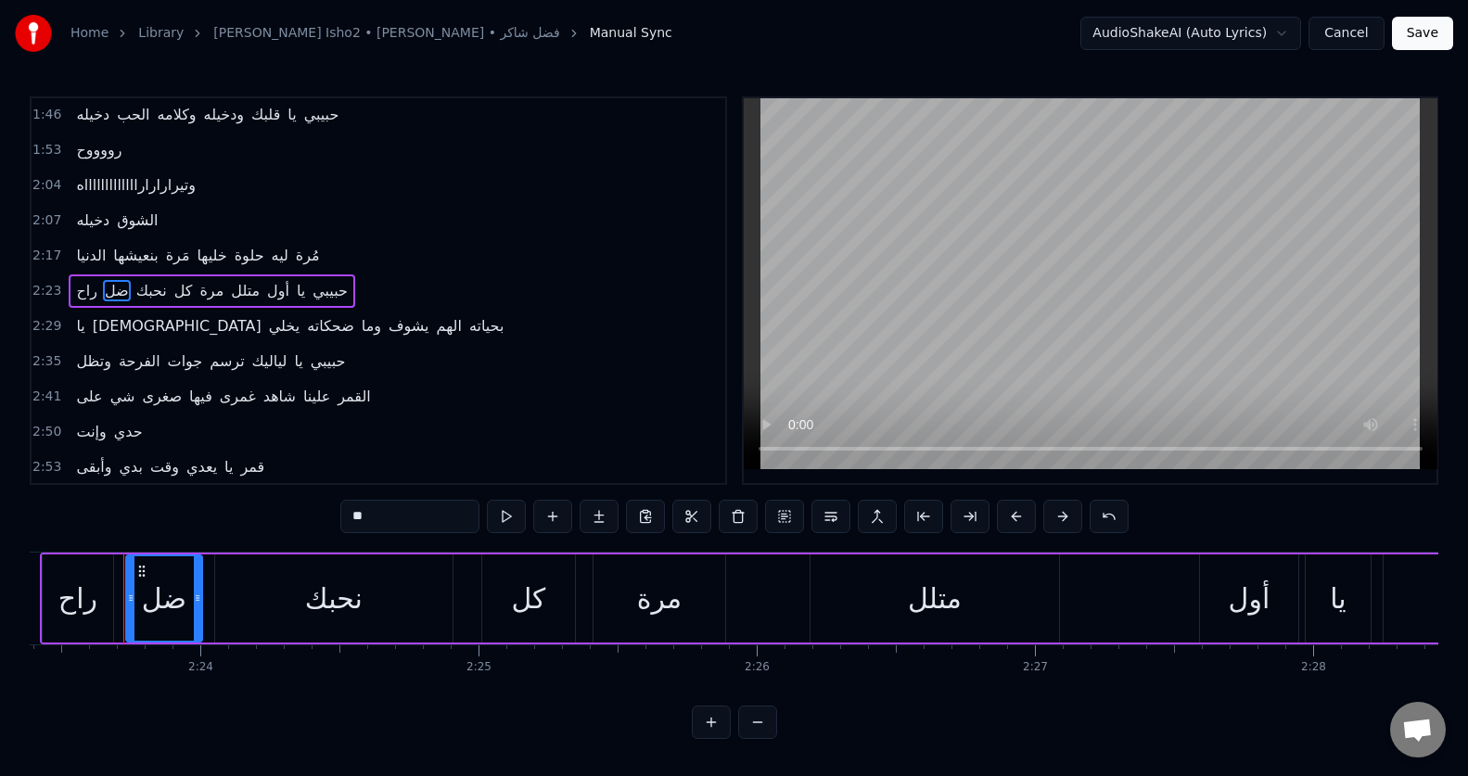
click at [363, 516] on input "**" at bounding box center [409, 516] width 139 height 33
click at [352, 596] on div "نحبك" at bounding box center [333, 599] width 57 height 42
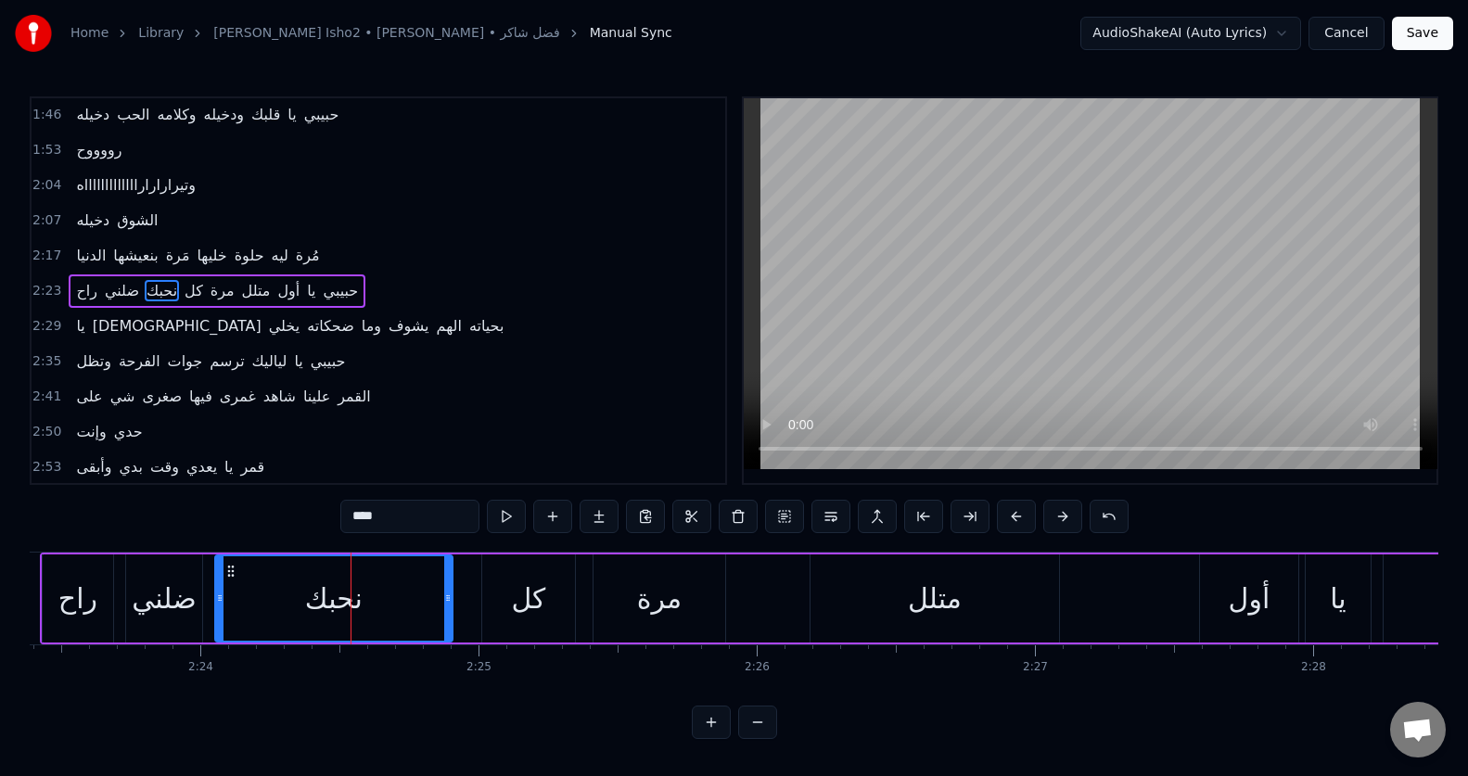
click at [373, 523] on input "****" at bounding box center [409, 516] width 139 height 33
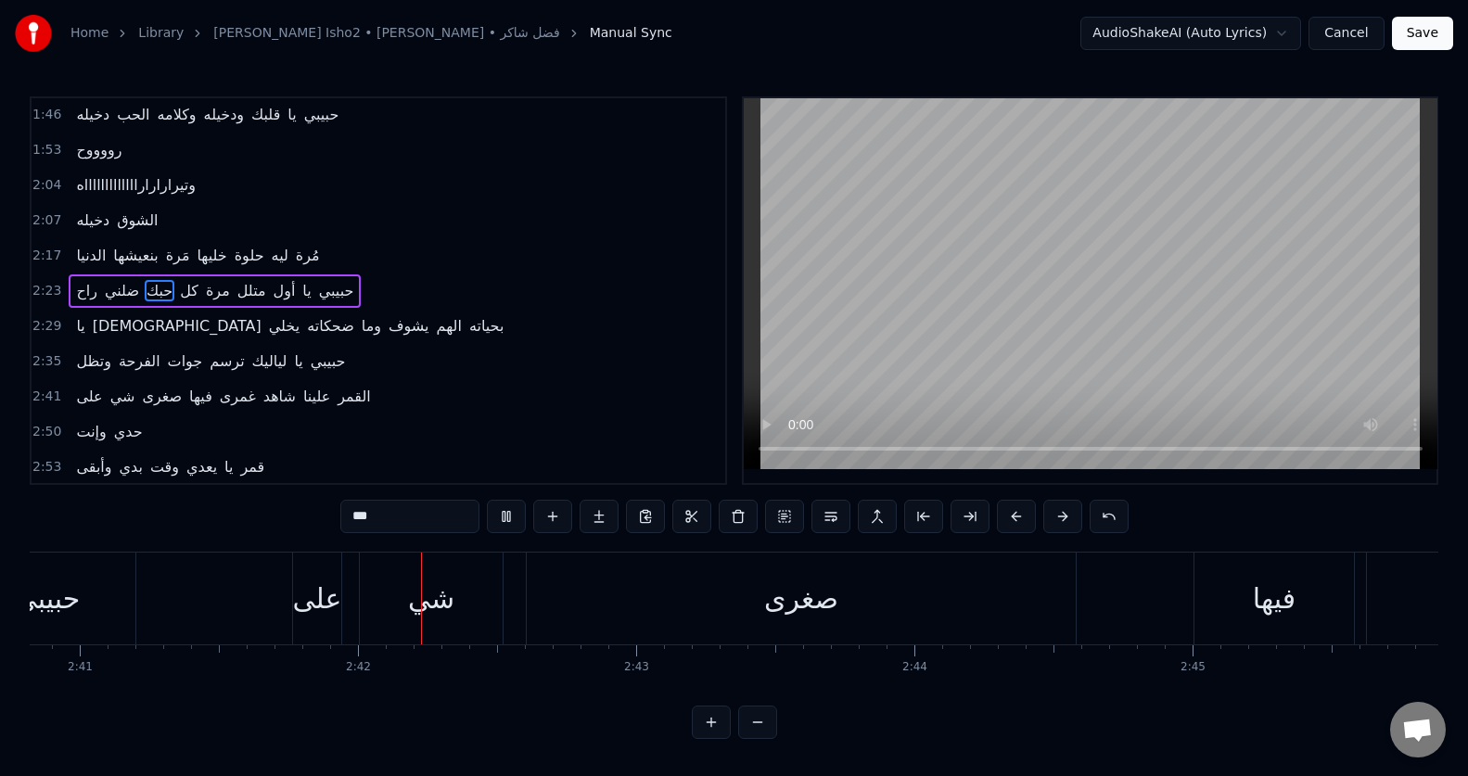
scroll to position [0, 44880]
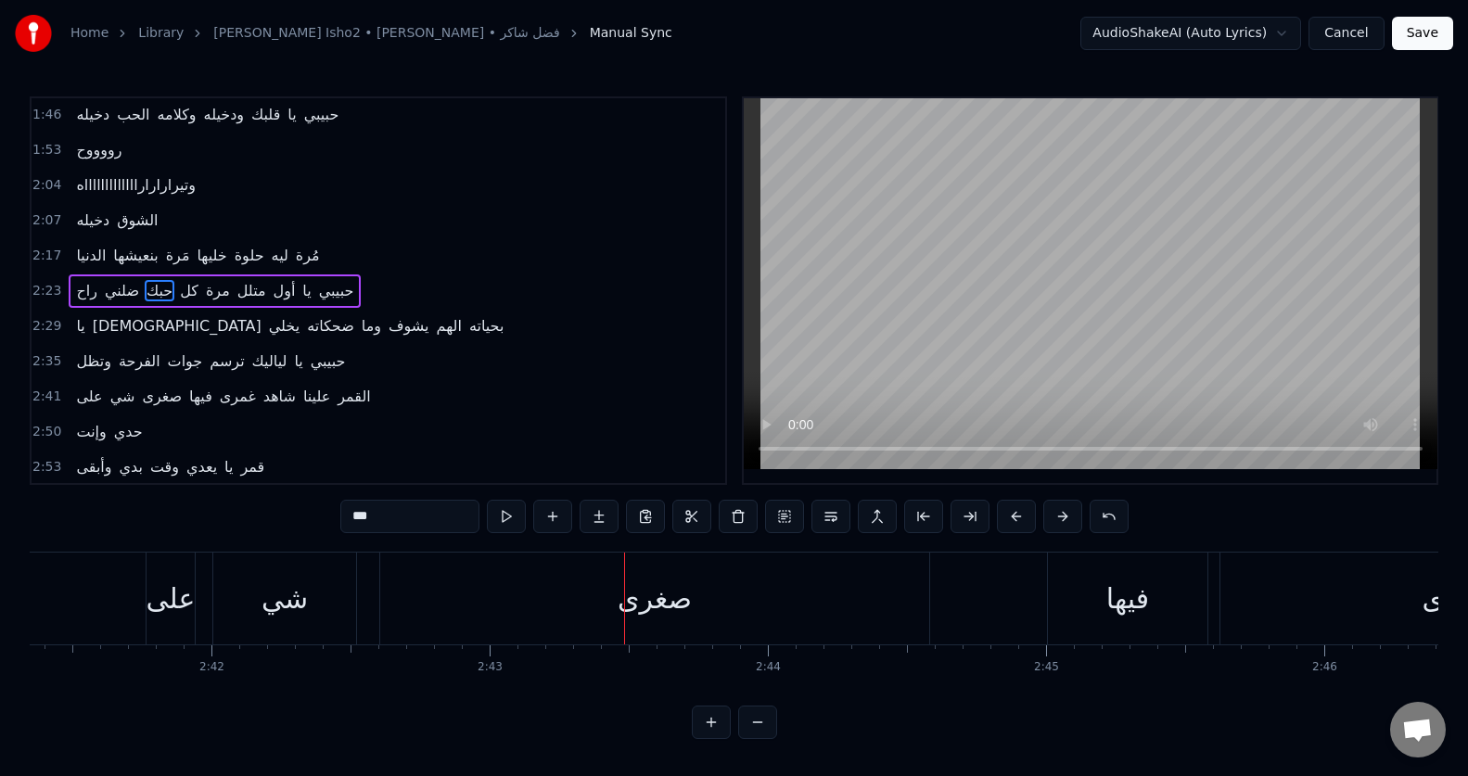
click at [636, 602] on div "صغرى" at bounding box center [655, 599] width 74 height 42
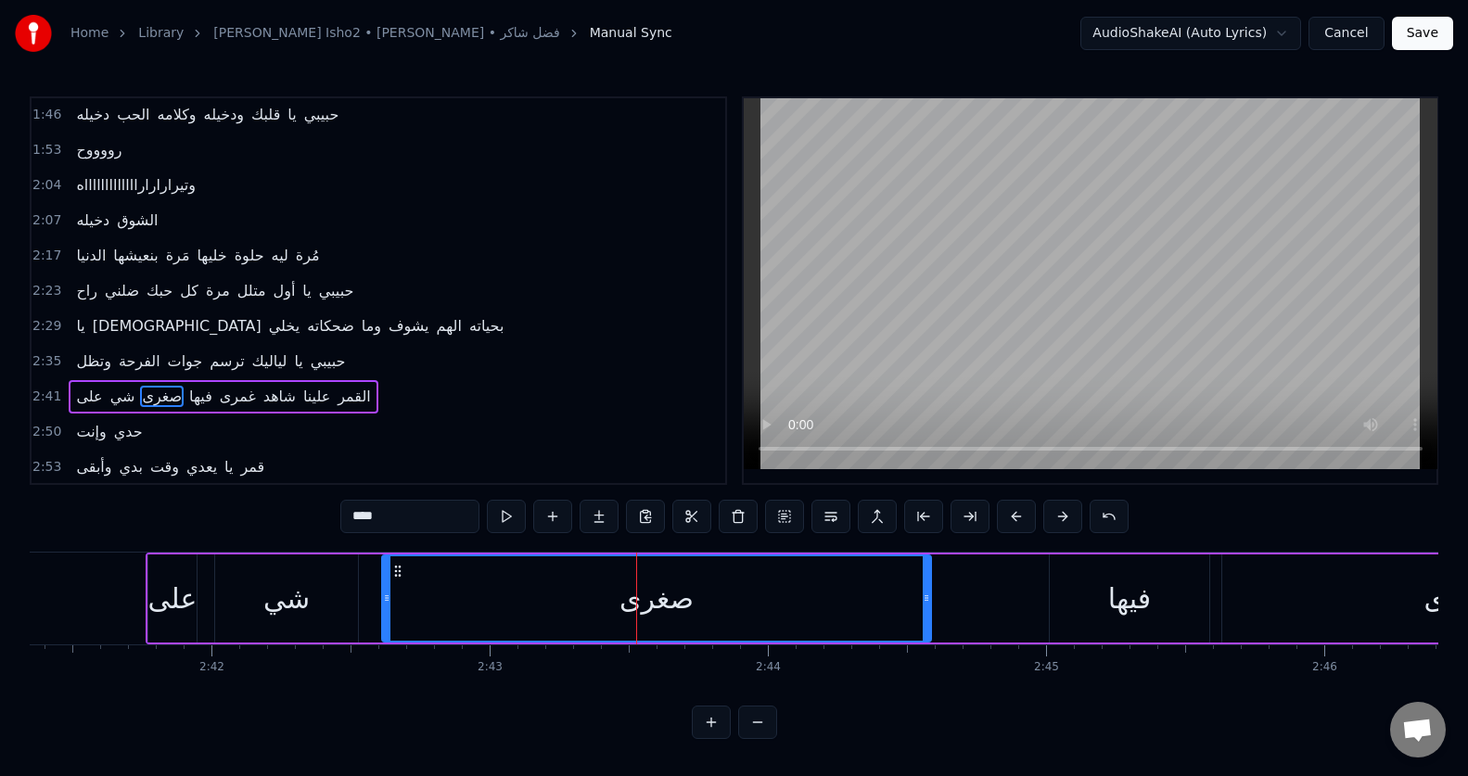
scroll to position [600, 0]
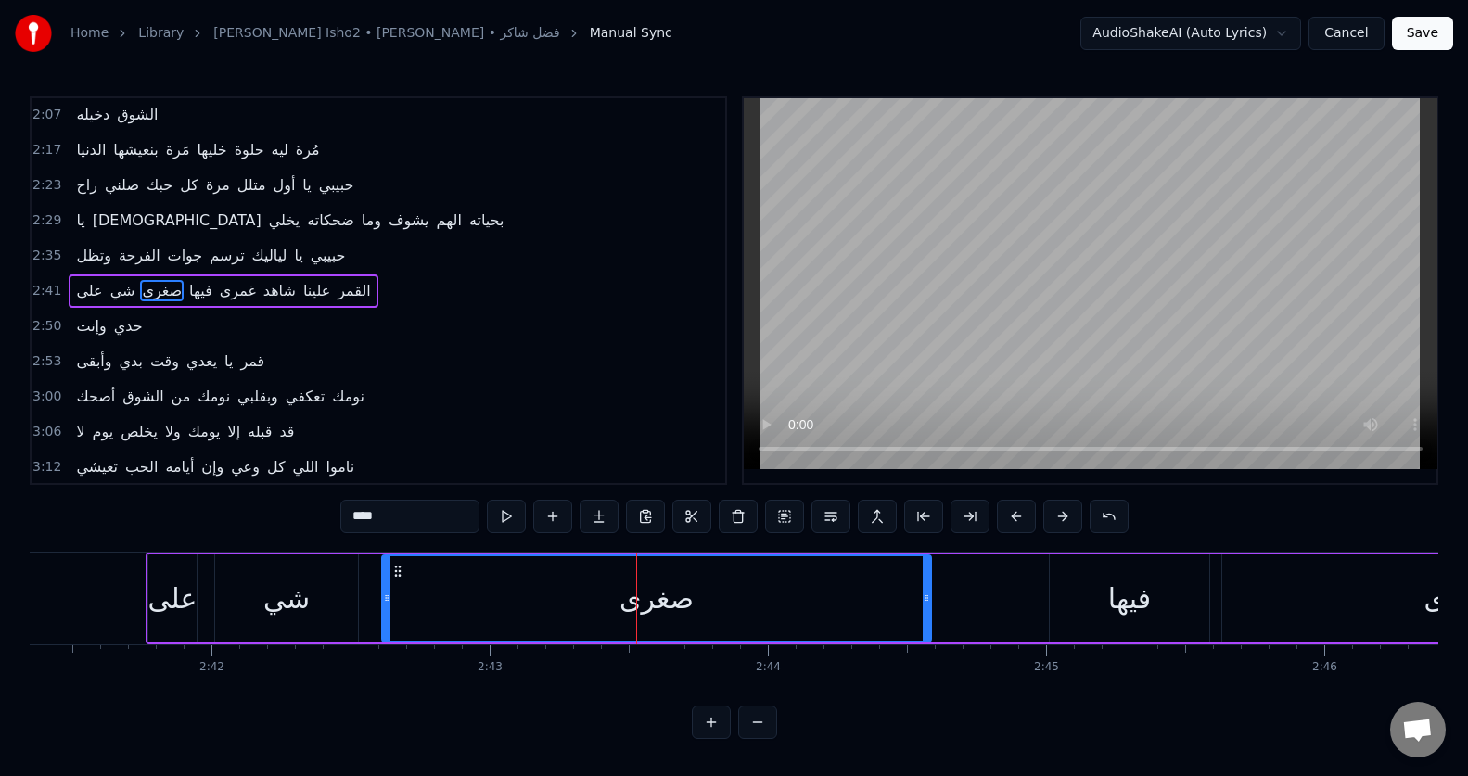
click at [372, 524] on input "****" at bounding box center [409, 516] width 139 height 33
click at [373, 524] on input "****" at bounding box center [409, 516] width 139 height 33
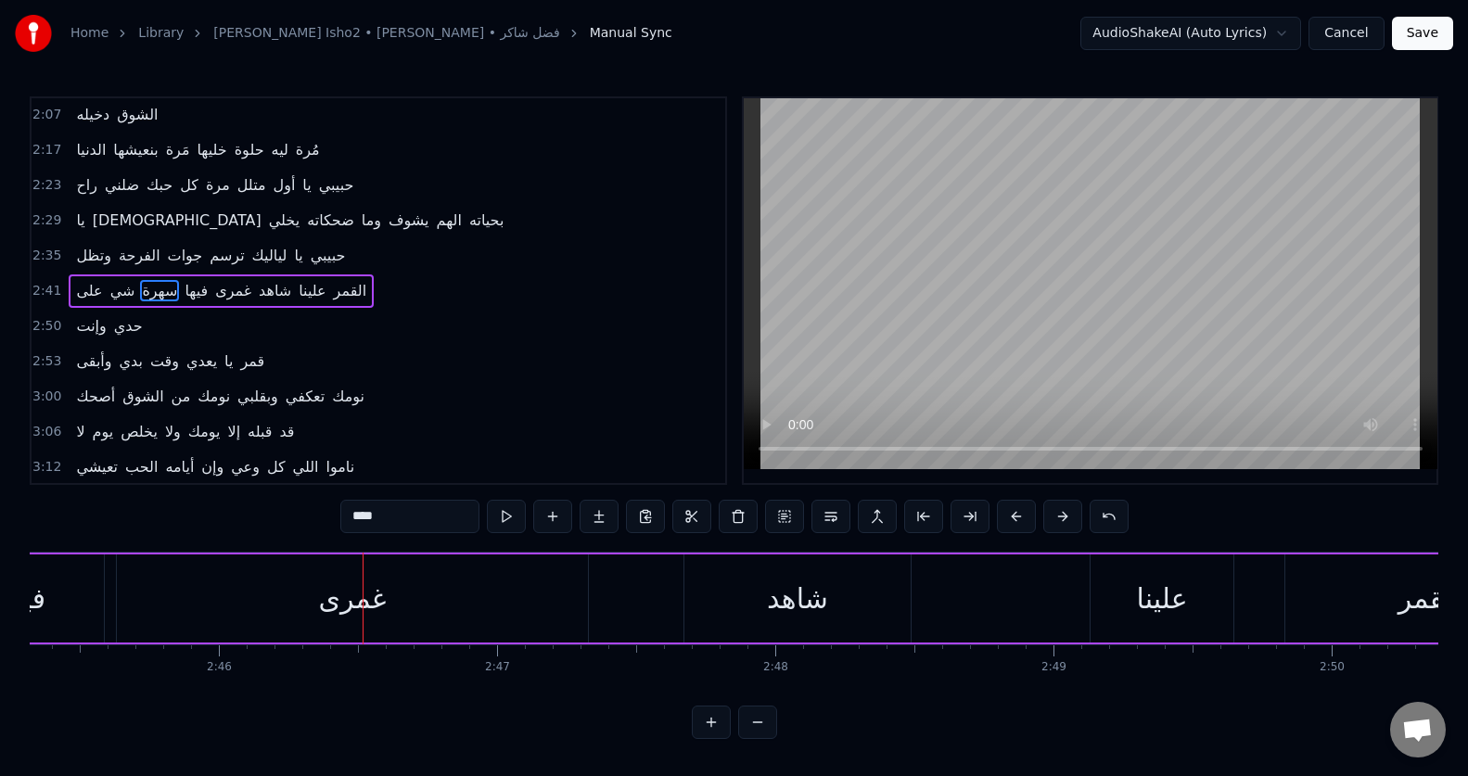
scroll to position [0, 46135]
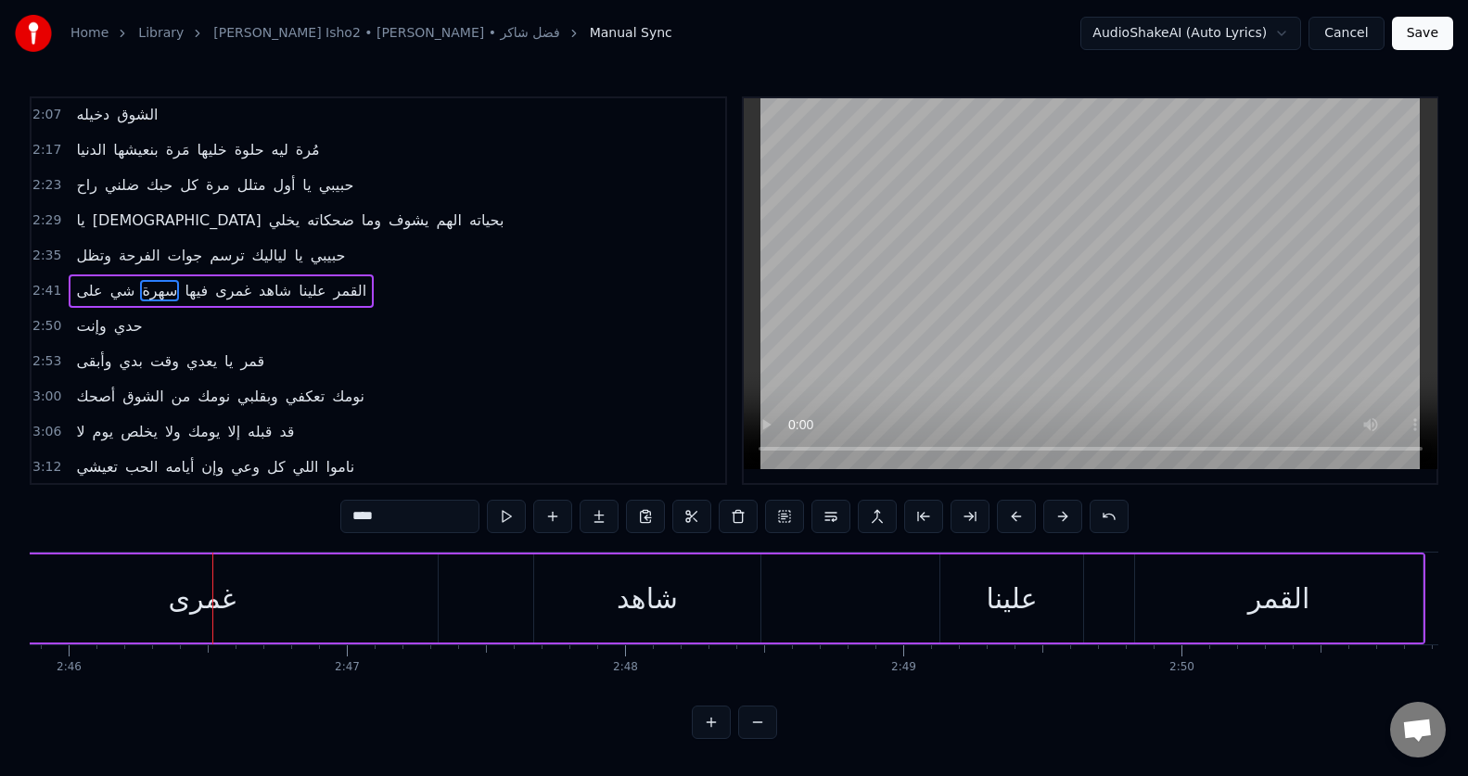
click at [346, 610] on div "غمرى" at bounding box center [202, 598] width 471 height 88
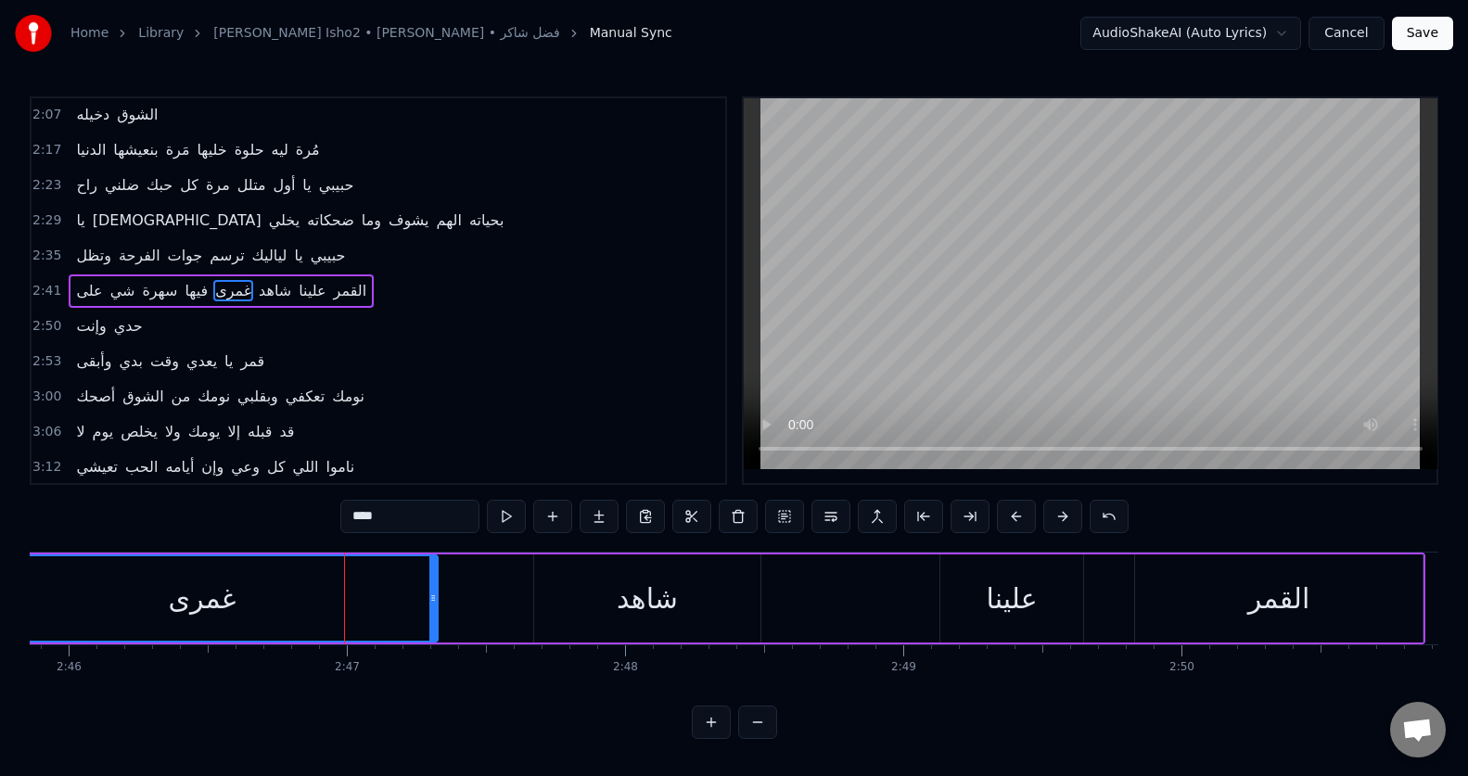
click at [351, 520] on input "****" at bounding box center [409, 516] width 139 height 33
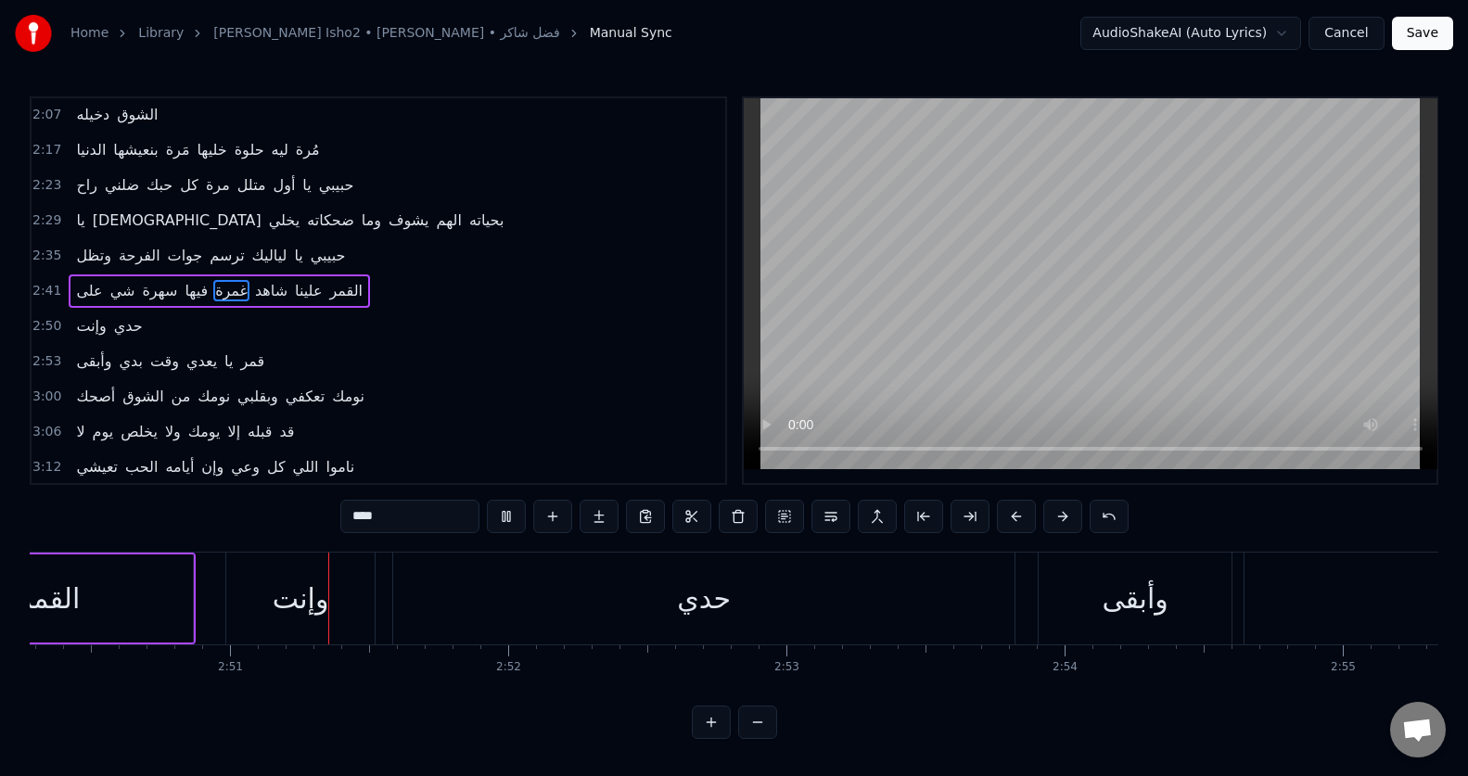
scroll to position [0, 47392]
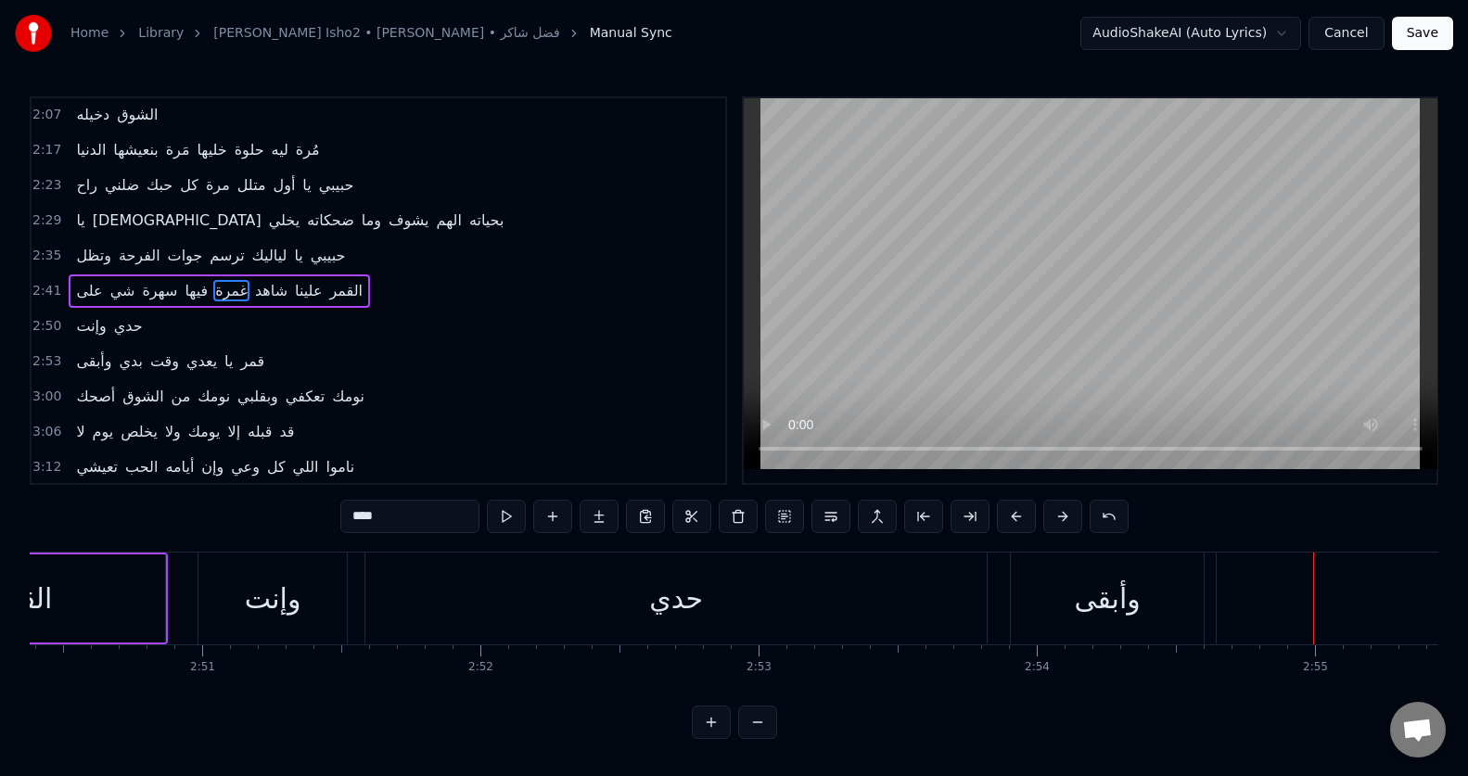
click at [1167, 589] on div "وأبقى" at bounding box center [1107, 599] width 193 height 92
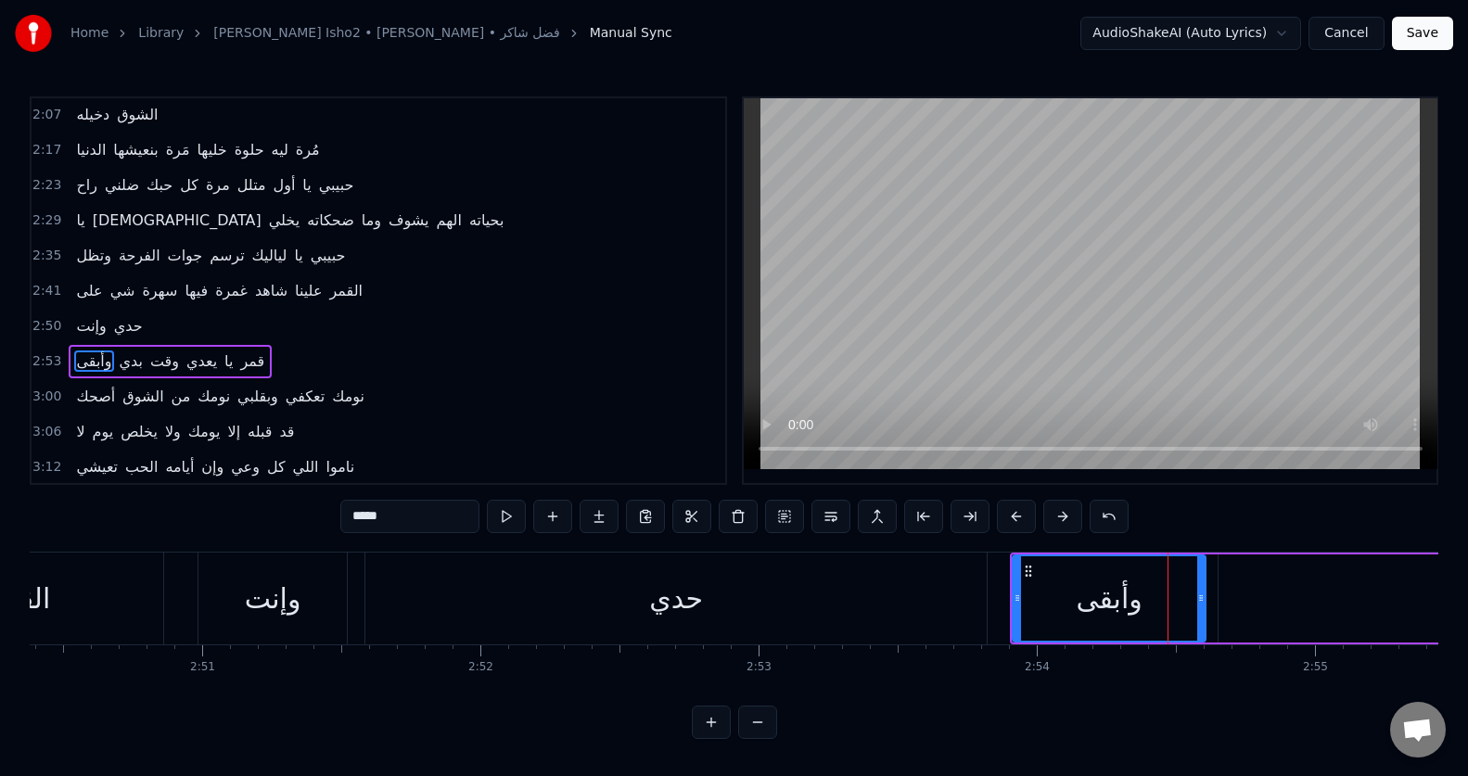
scroll to position [670, 0]
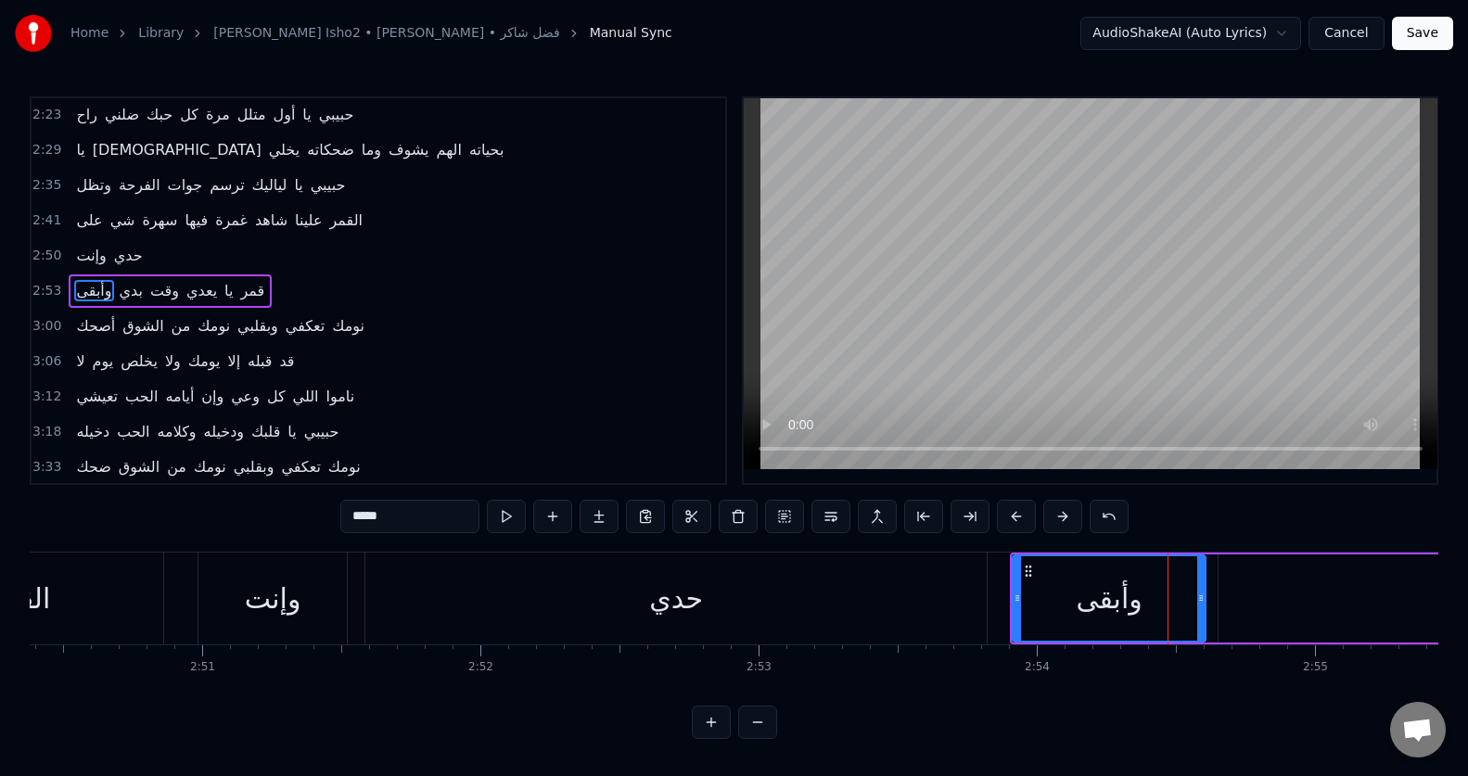
click at [374, 510] on input "*****" at bounding box center [409, 516] width 139 height 33
click at [375, 511] on input "*****" at bounding box center [409, 516] width 139 height 33
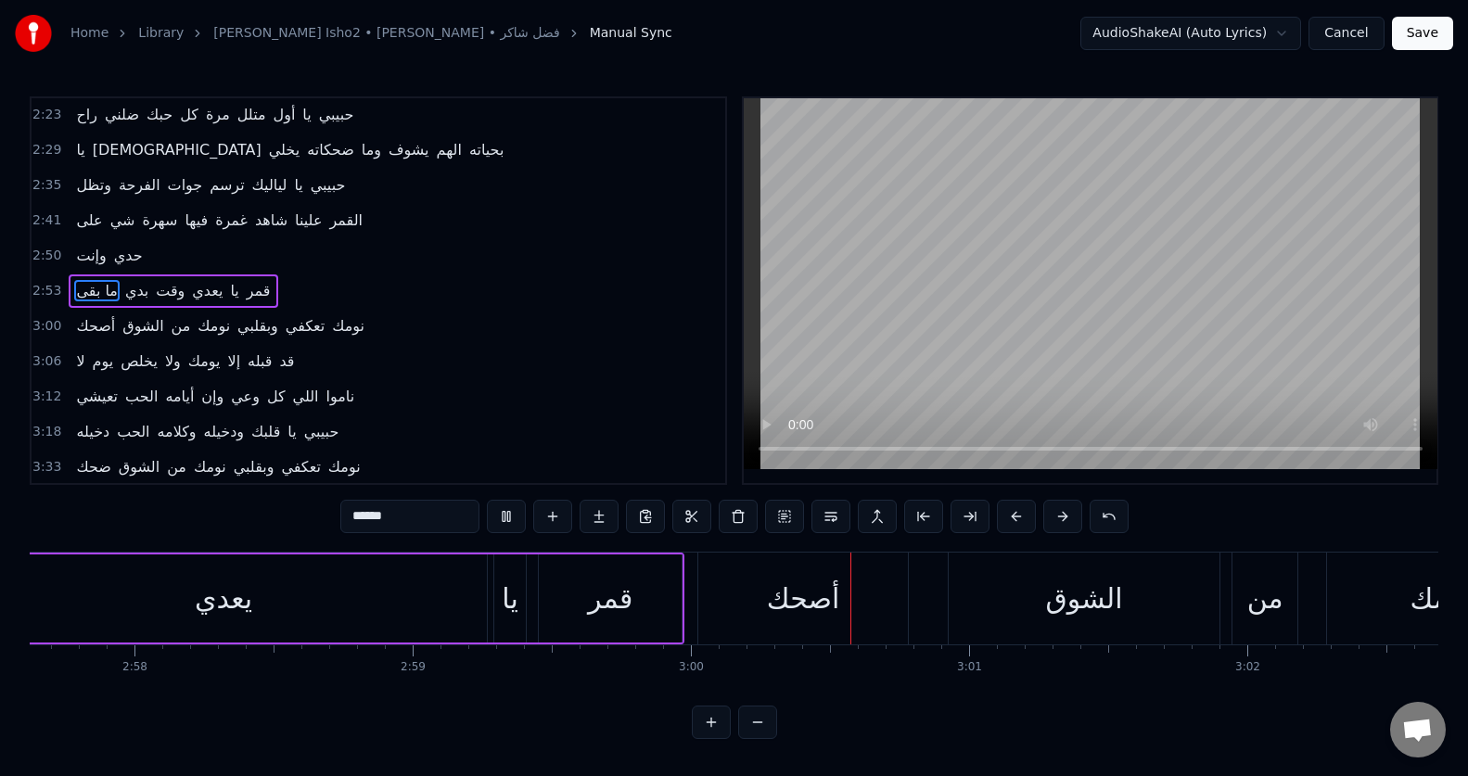
scroll to position [0, 49987]
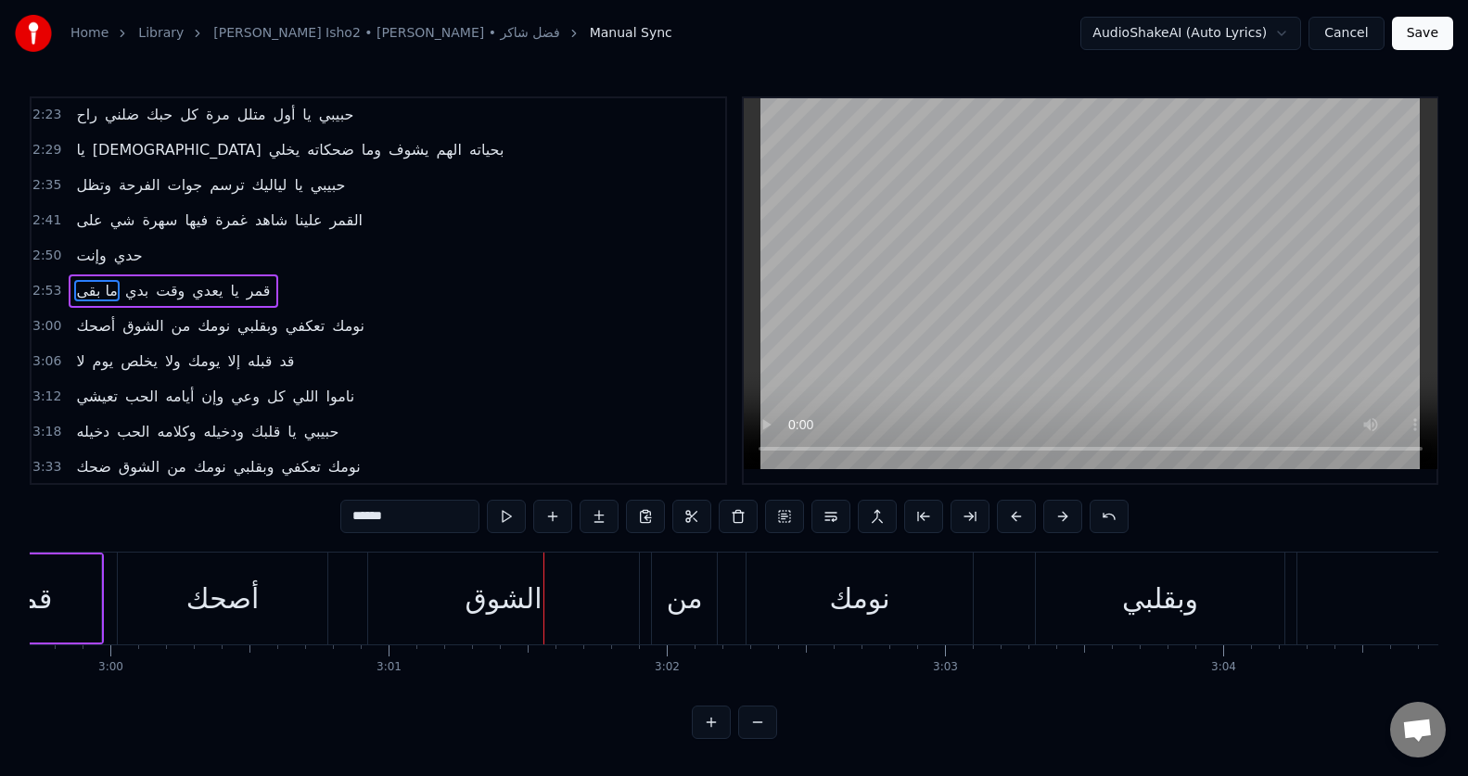
click at [299, 614] on div "أصحك" at bounding box center [223, 599] width 210 height 92
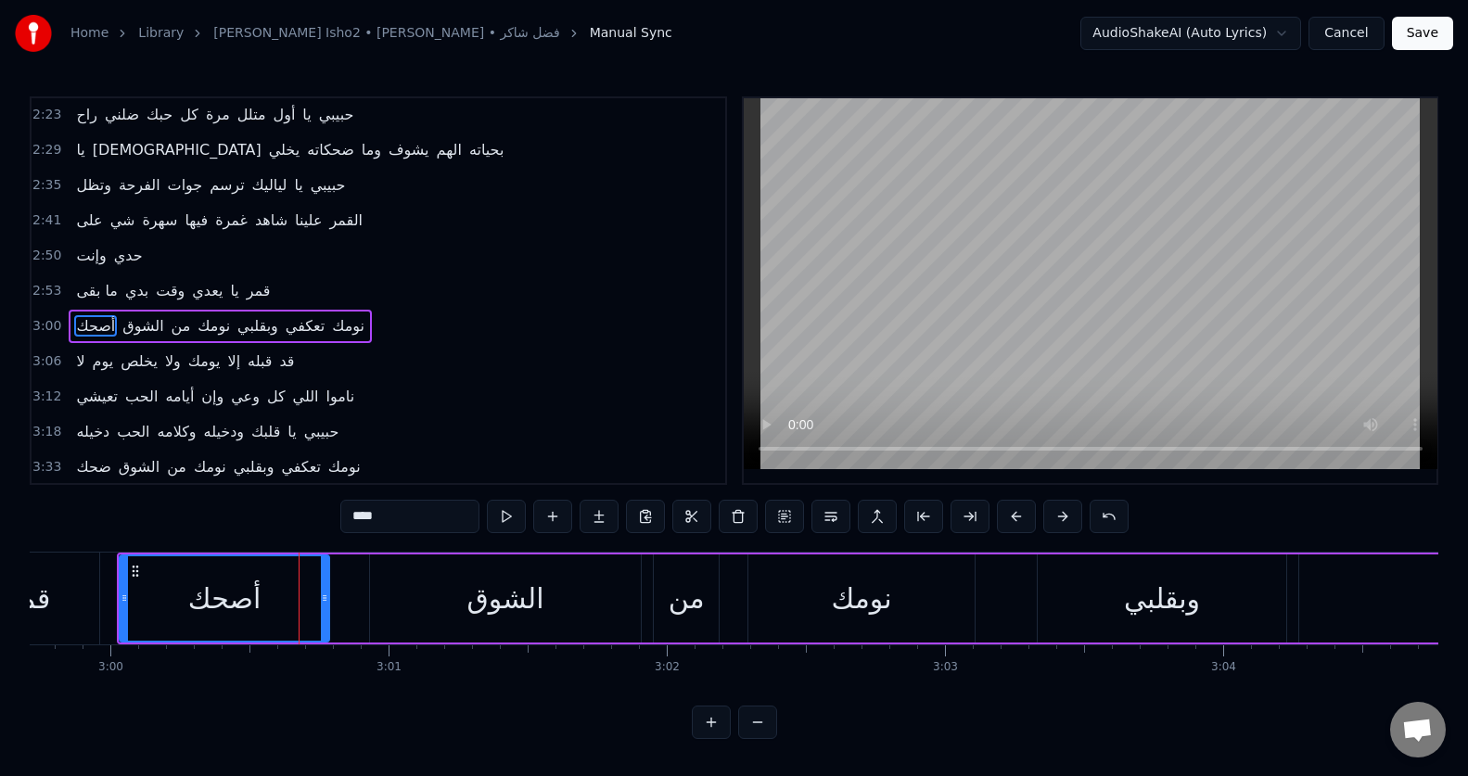
scroll to position [706, 0]
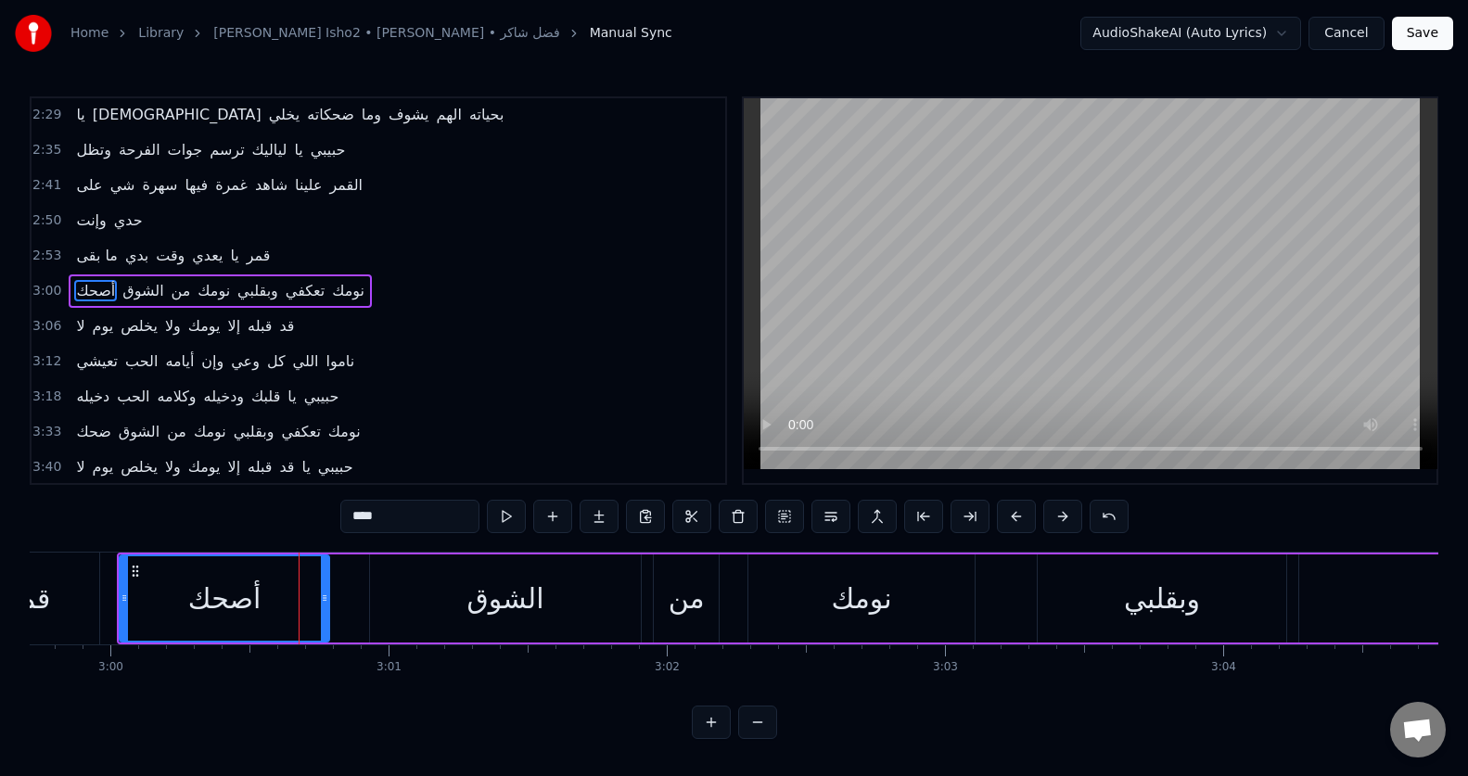
click at [376, 517] on input "****" at bounding box center [409, 516] width 139 height 33
click at [377, 517] on input "****" at bounding box center [409, 516] width 139 height 33
type input "****"
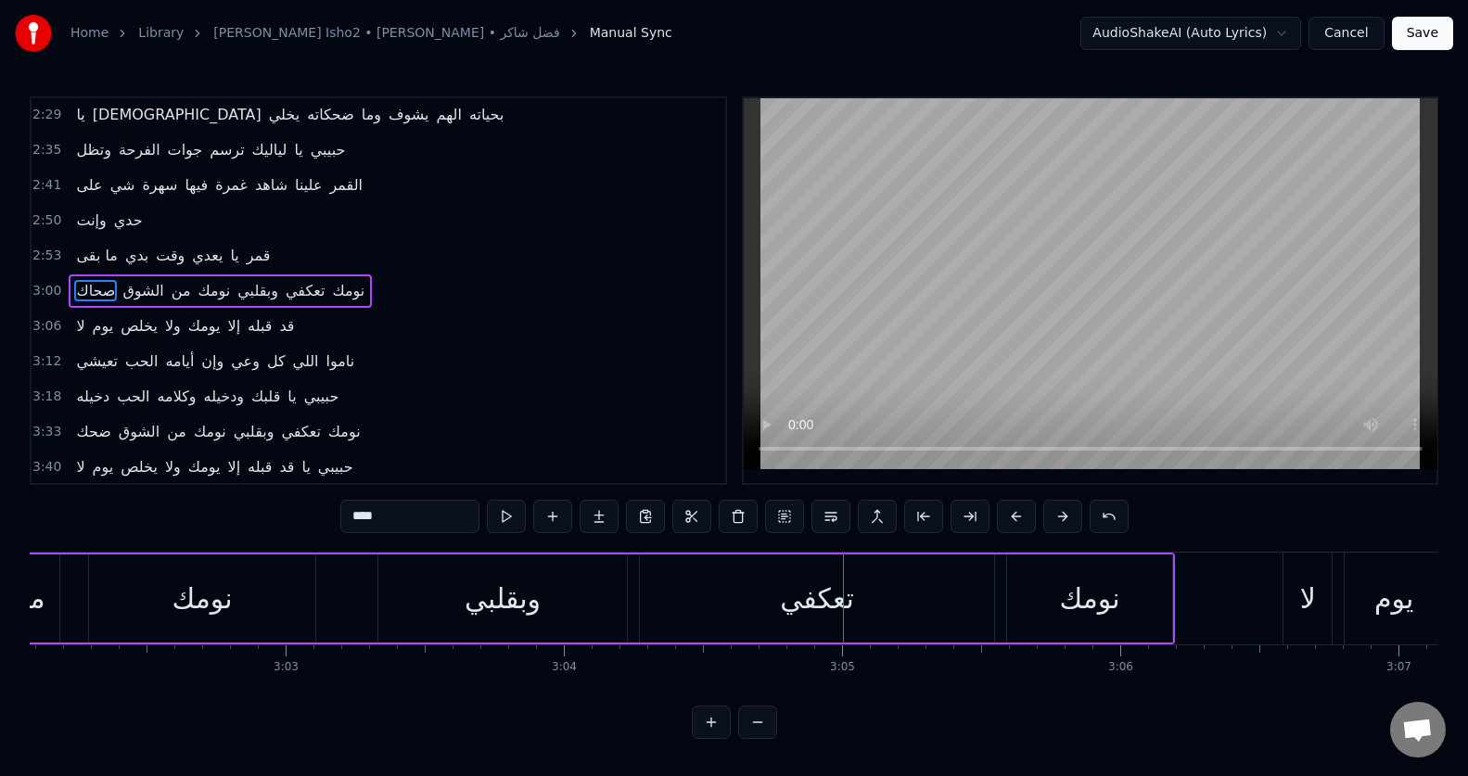
scroll to position [0, 51224]
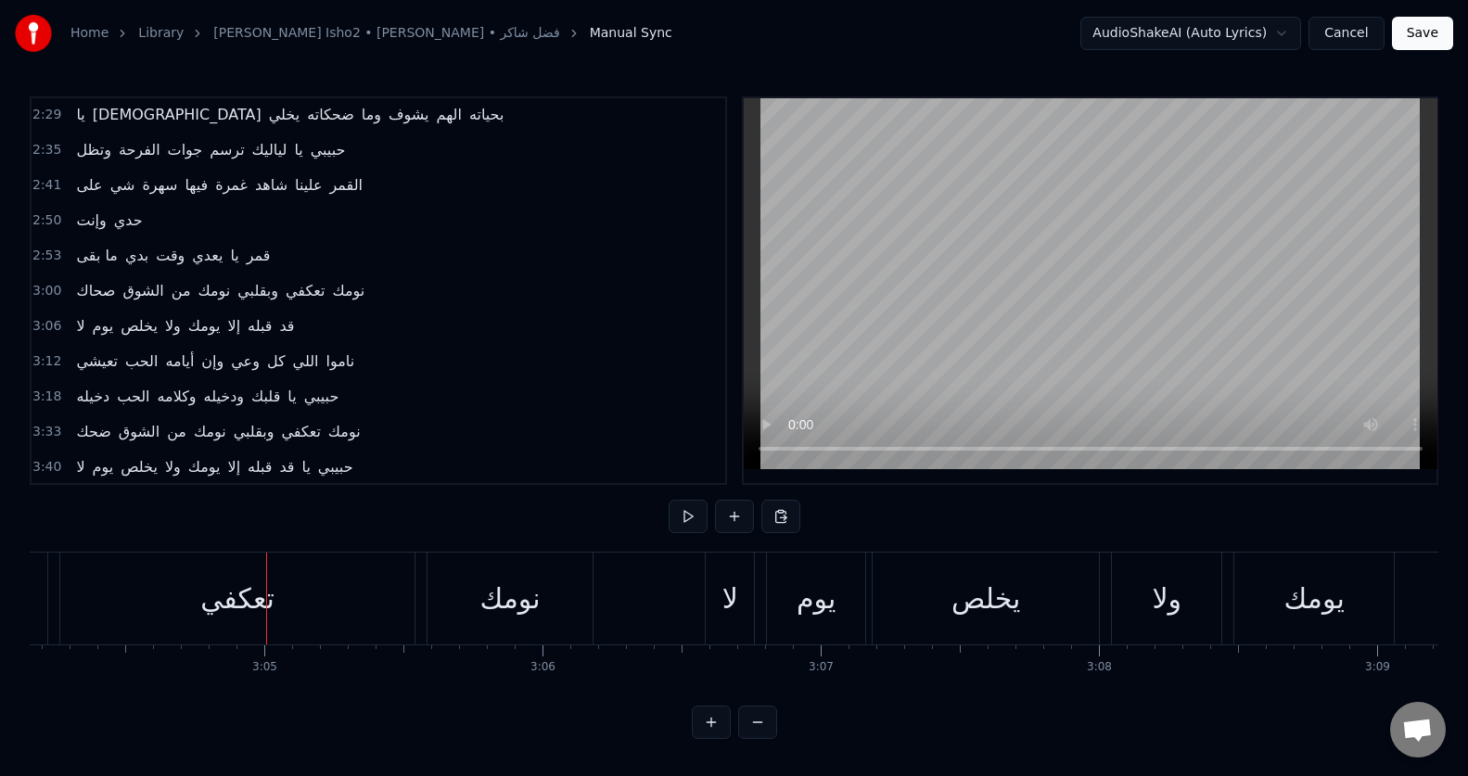
click at [300, 574] on div "تعكفي" at bounding box center [237, 599] width 354 height 92
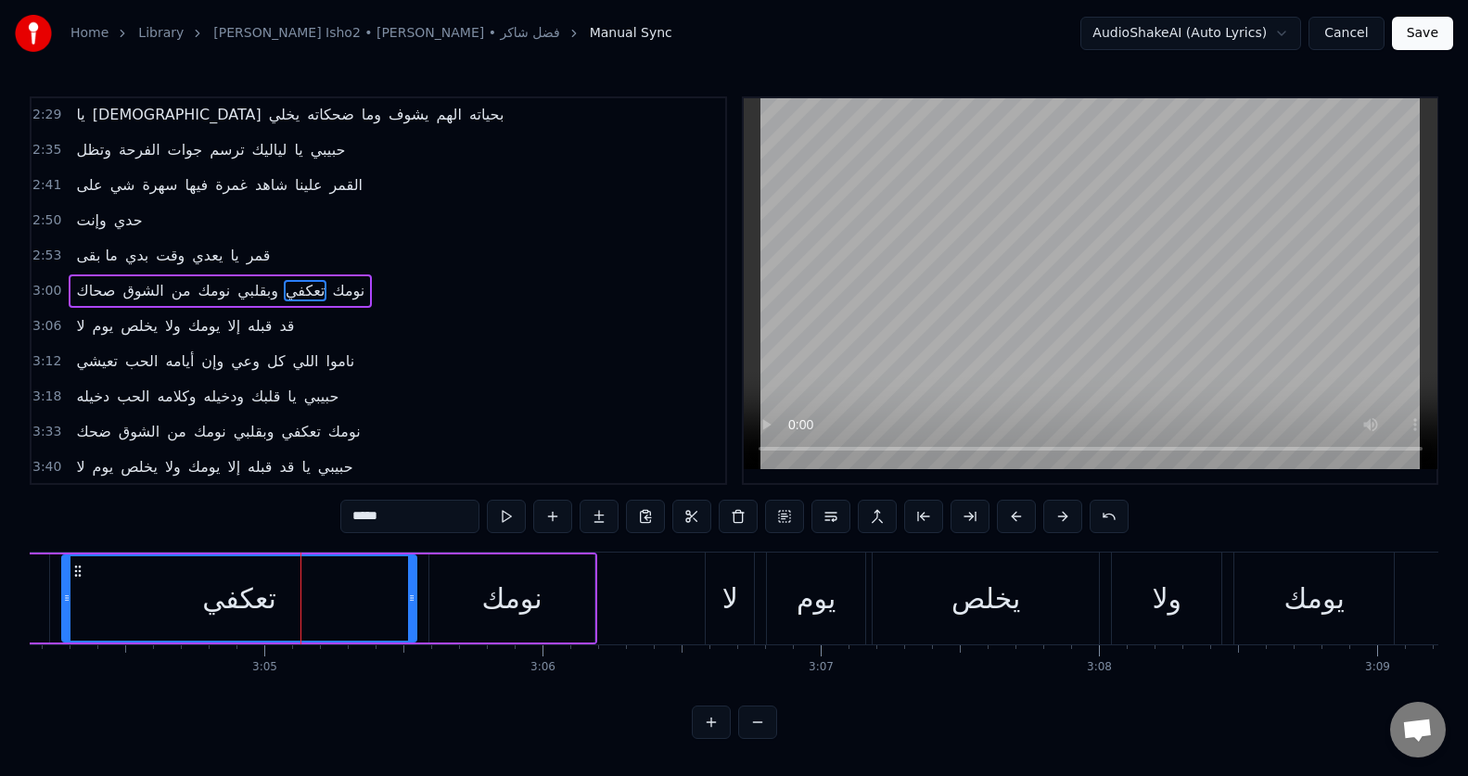
click at [378, 518] on input "*****" at bounding box center [409, 516] width 139 height 33
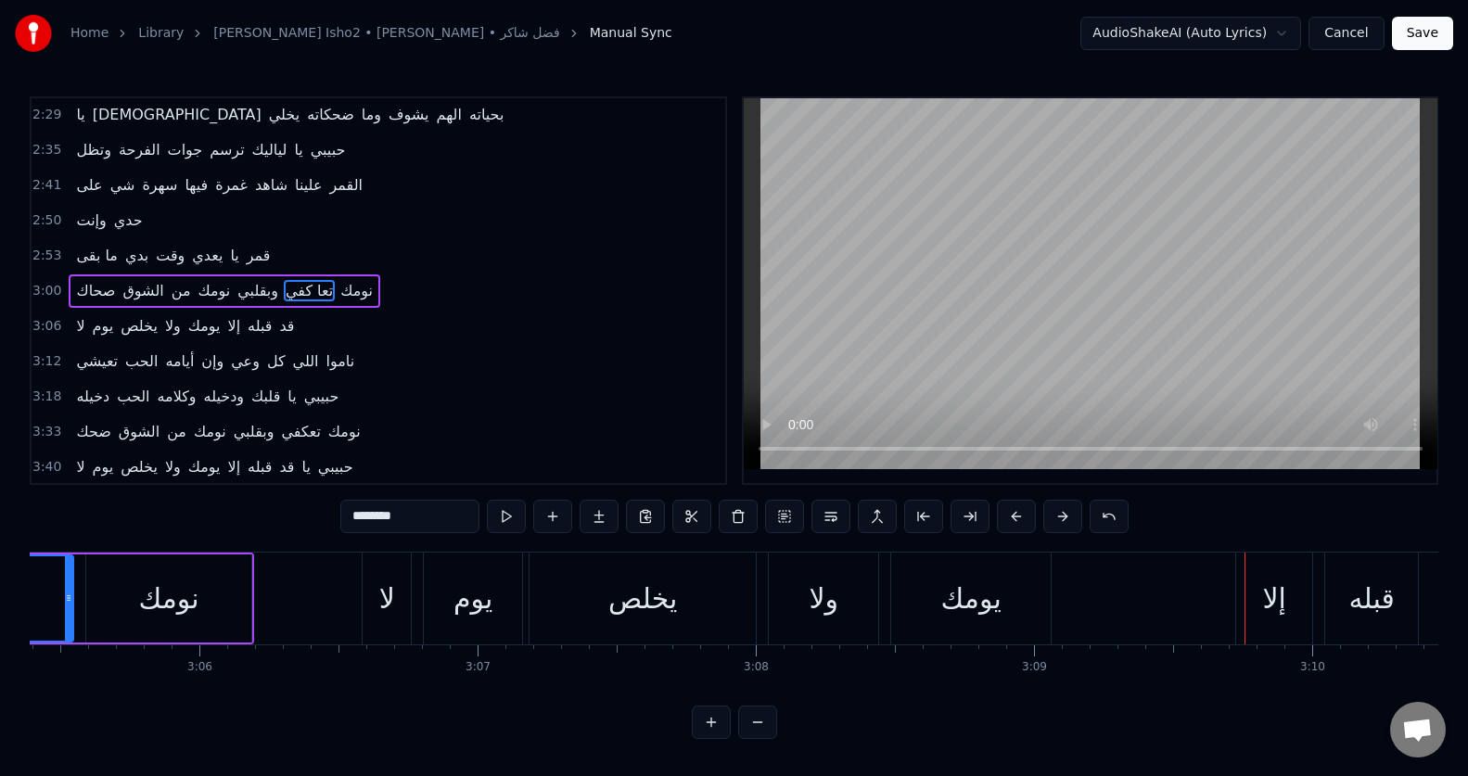
scroll to position [0, 51566]
click at [455, 597] on div "يوم" at bounding box center [474, 599] width 39 height 42
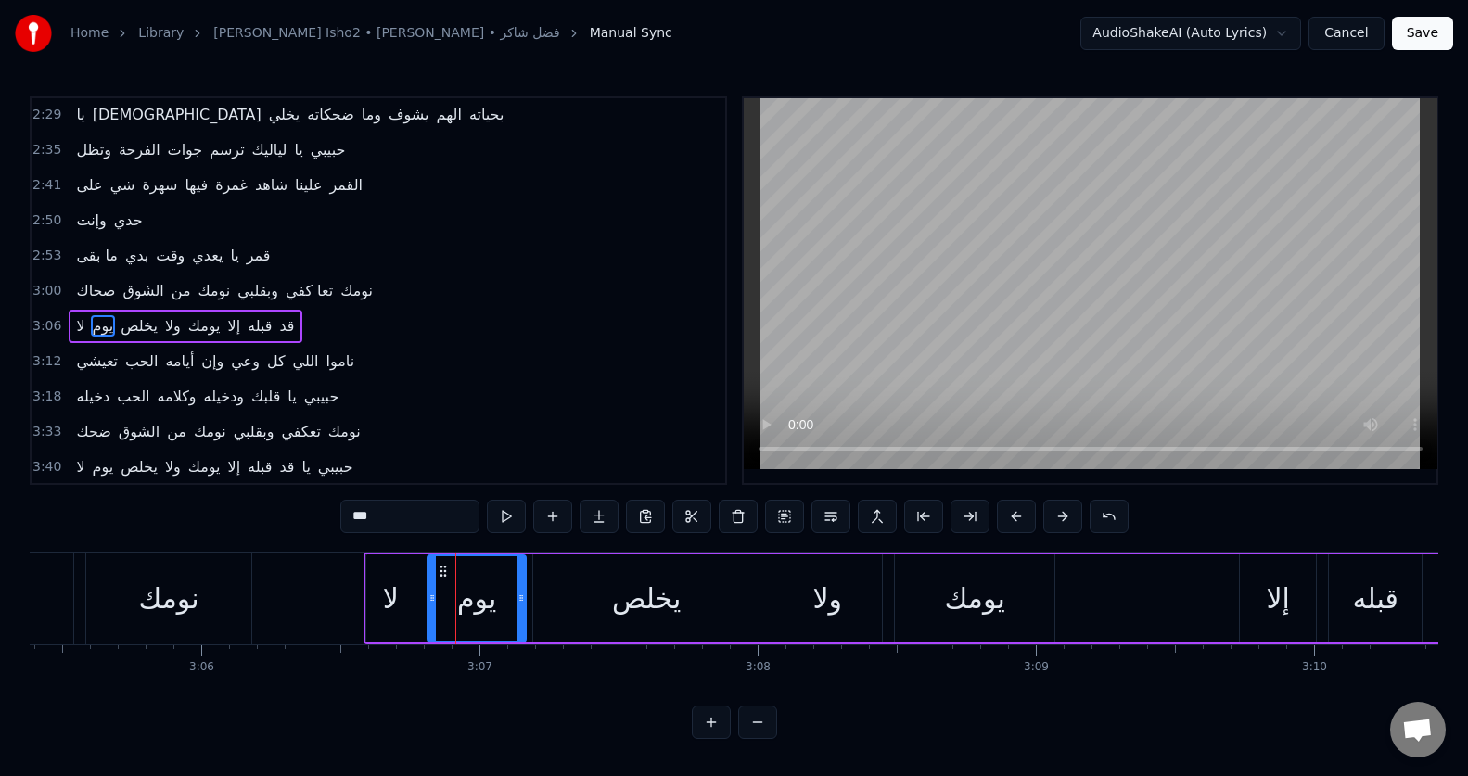
scroll to position [741, 0]
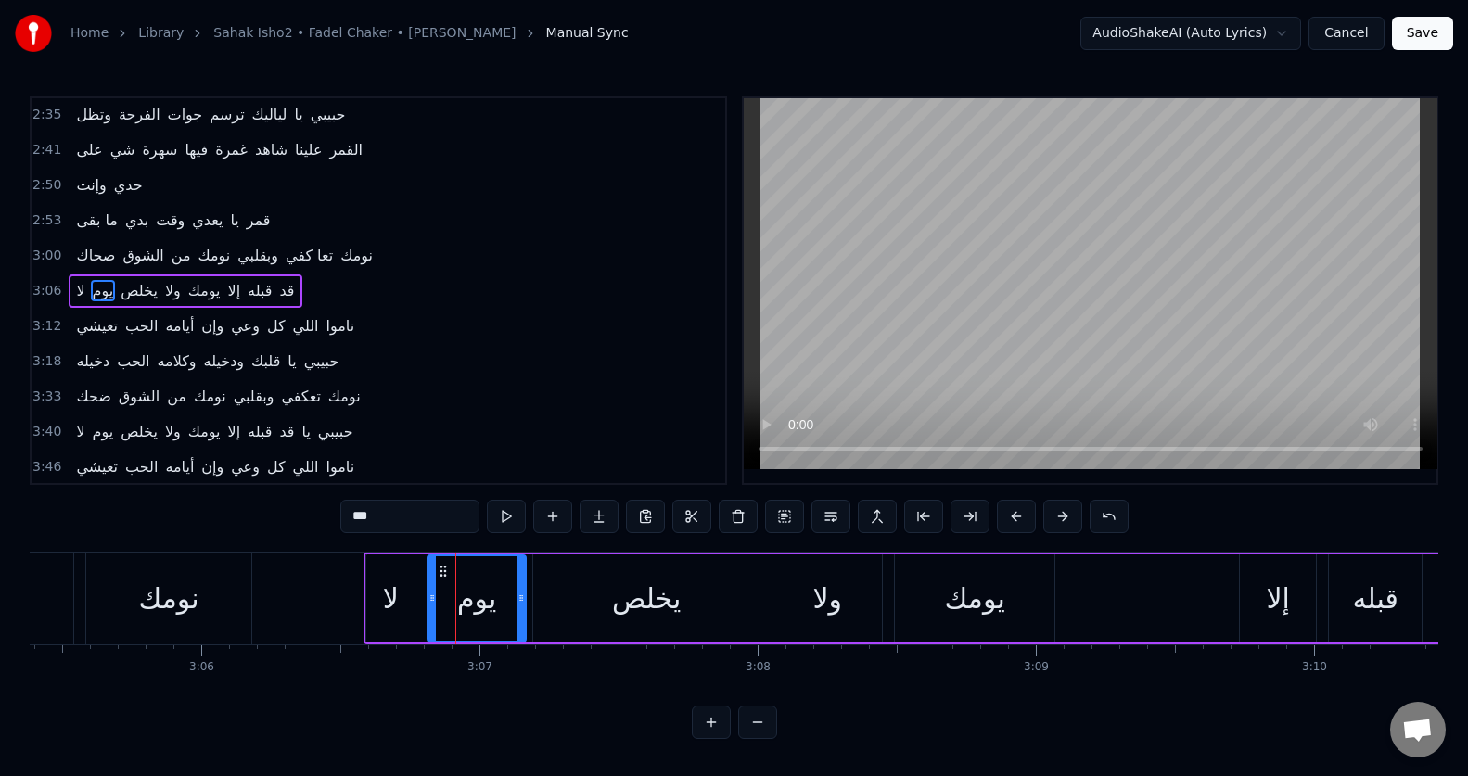
click at [367, 528] on input "***" at bounding box center [409, 516] width 139 height 33
click at [368, 528] on input "***" at bounding box center [409, 516] width 139 height 33
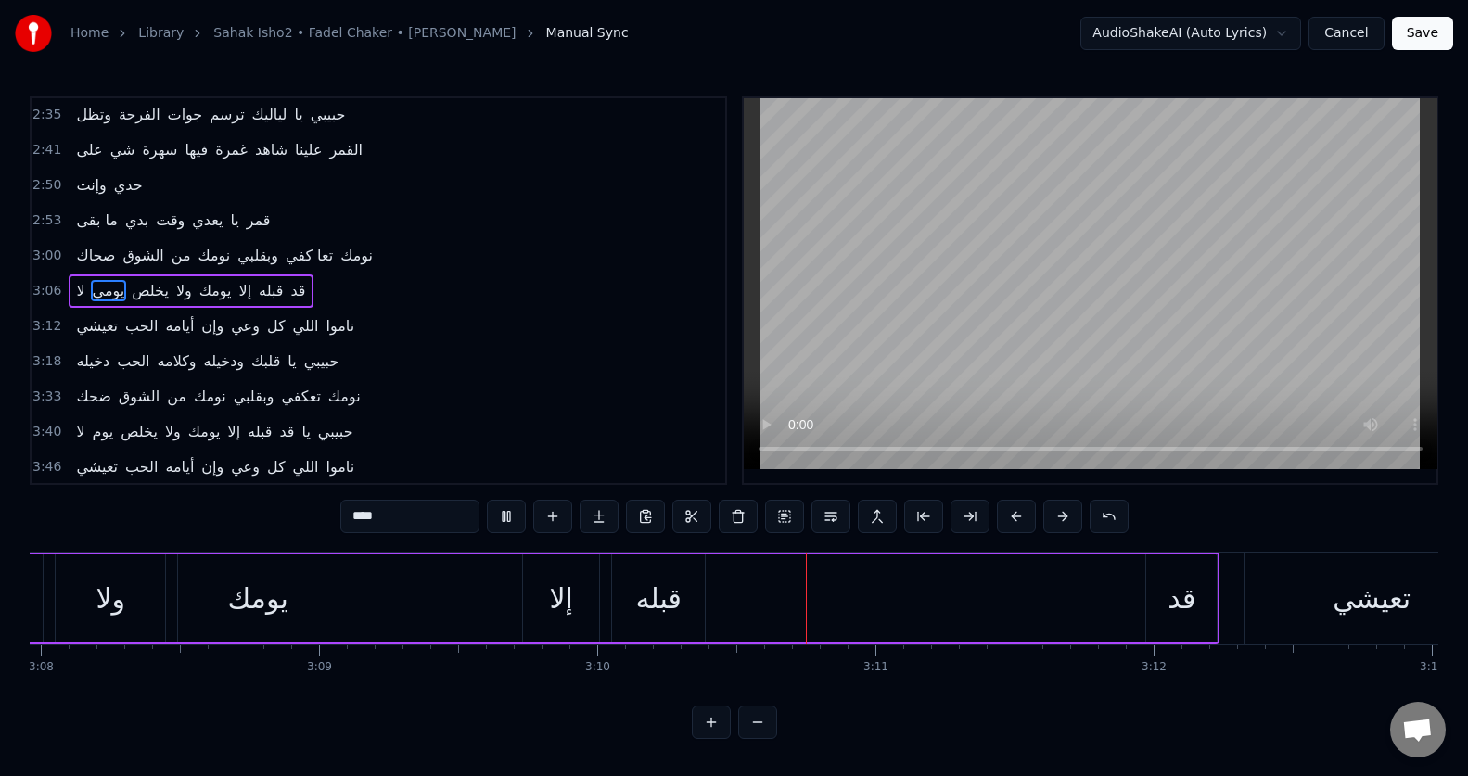
scroll to position [0, 52802]
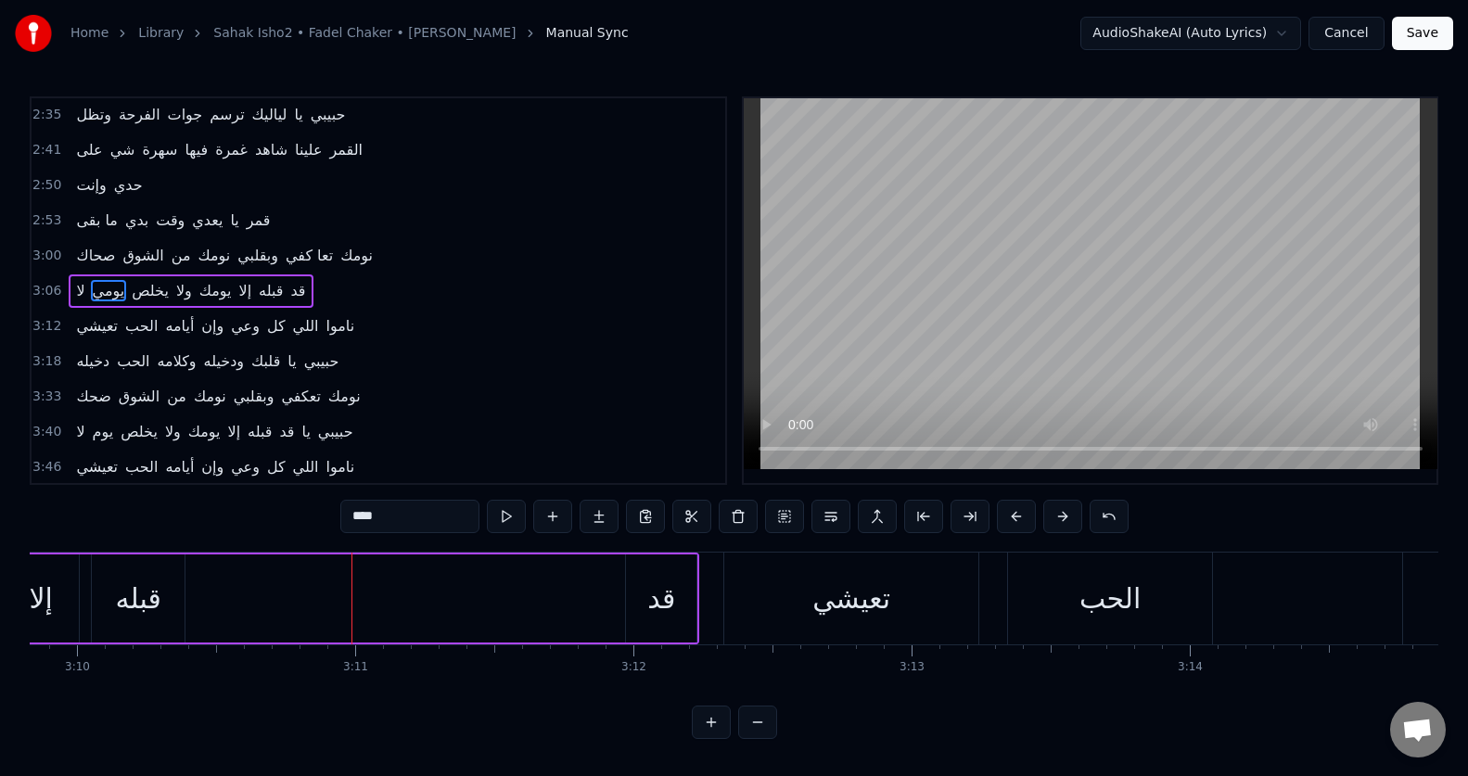
click at [132, 605] on div "قبله" at bounding box center [137, 599] width 45 height 42
click at [371, 512] on input "****" at bounding box center [409, 516] width 139 height 33
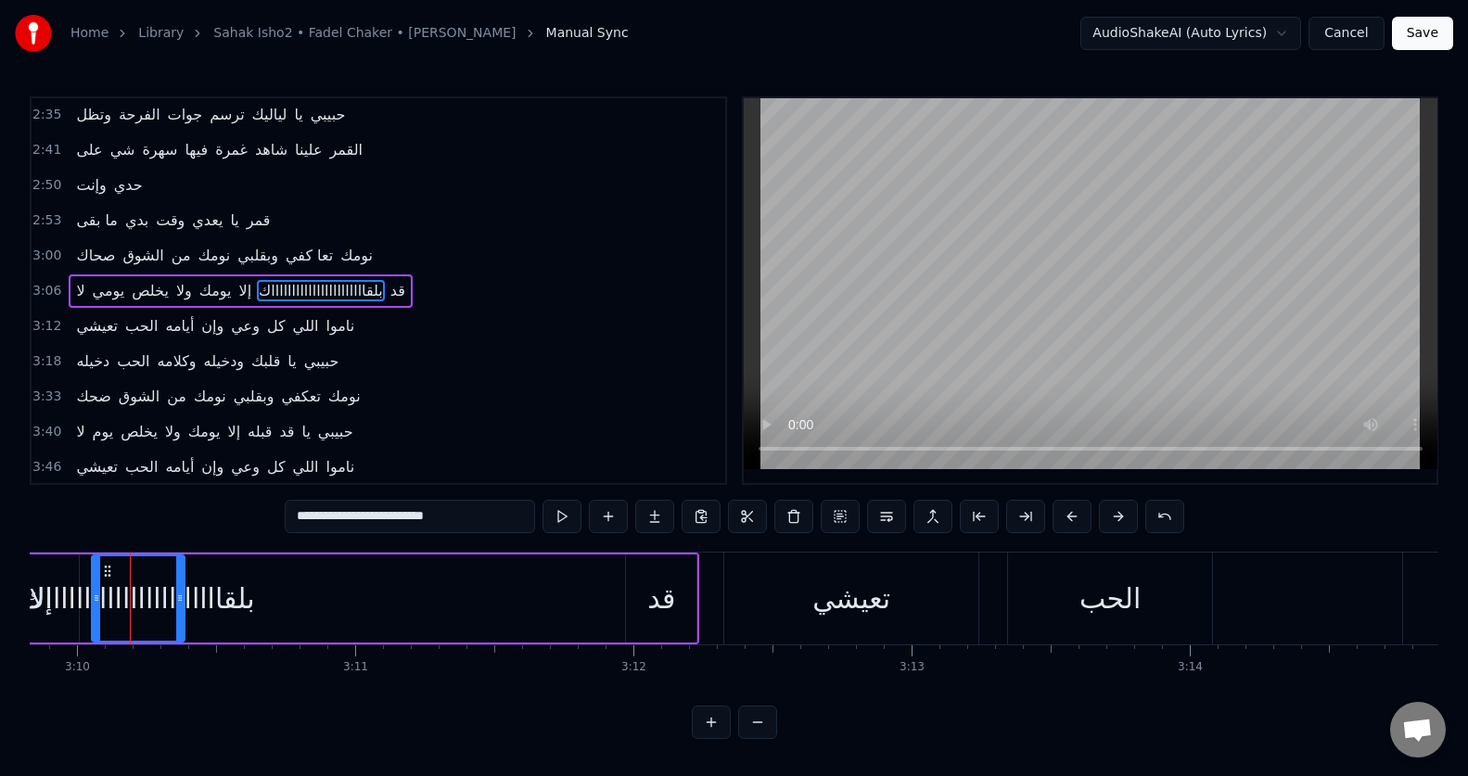
click at [636, 588] on div "قد" at bounding box center [661, 598] width 70 height 88
type input "**"
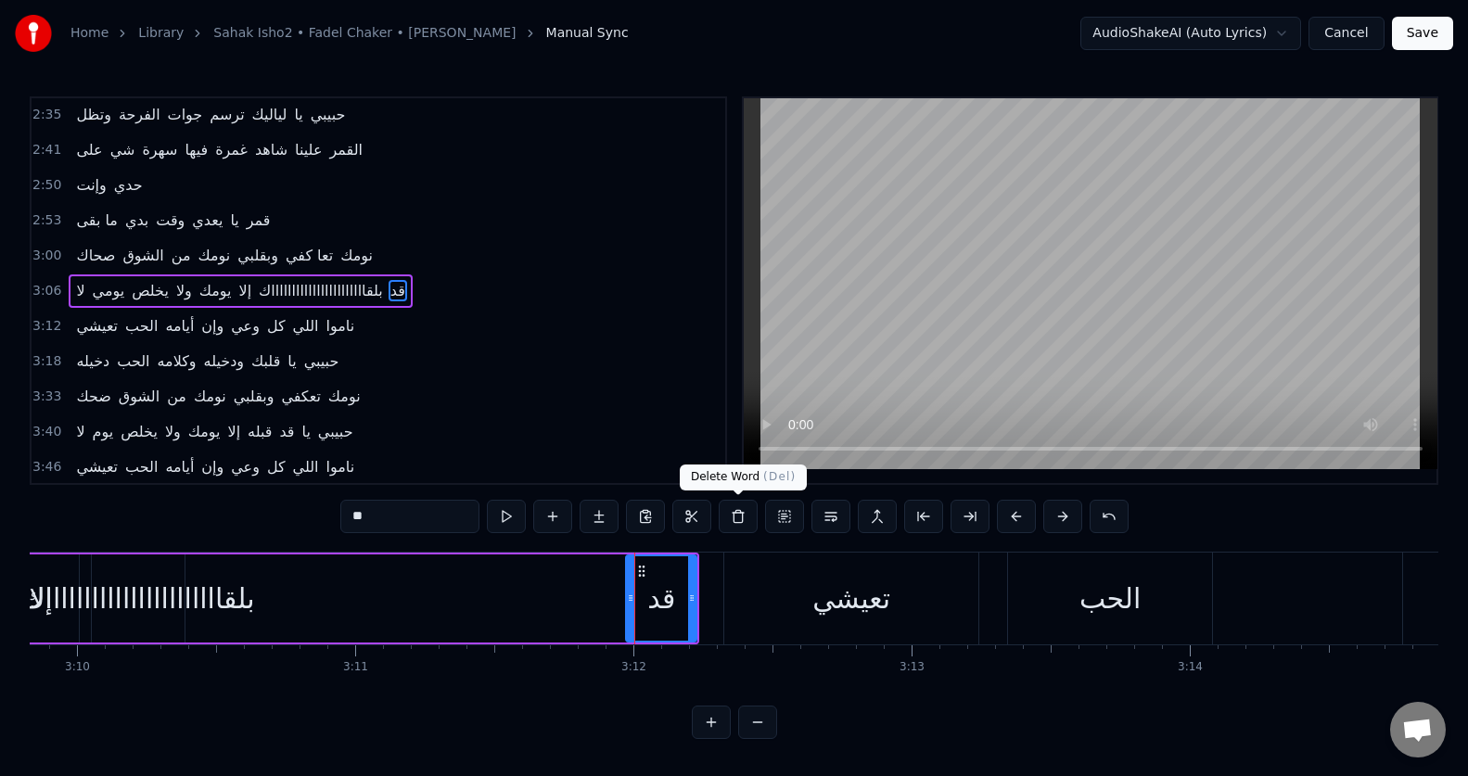
click at [733, 528] on button at bounding box center [738, 516] width 39 height 33
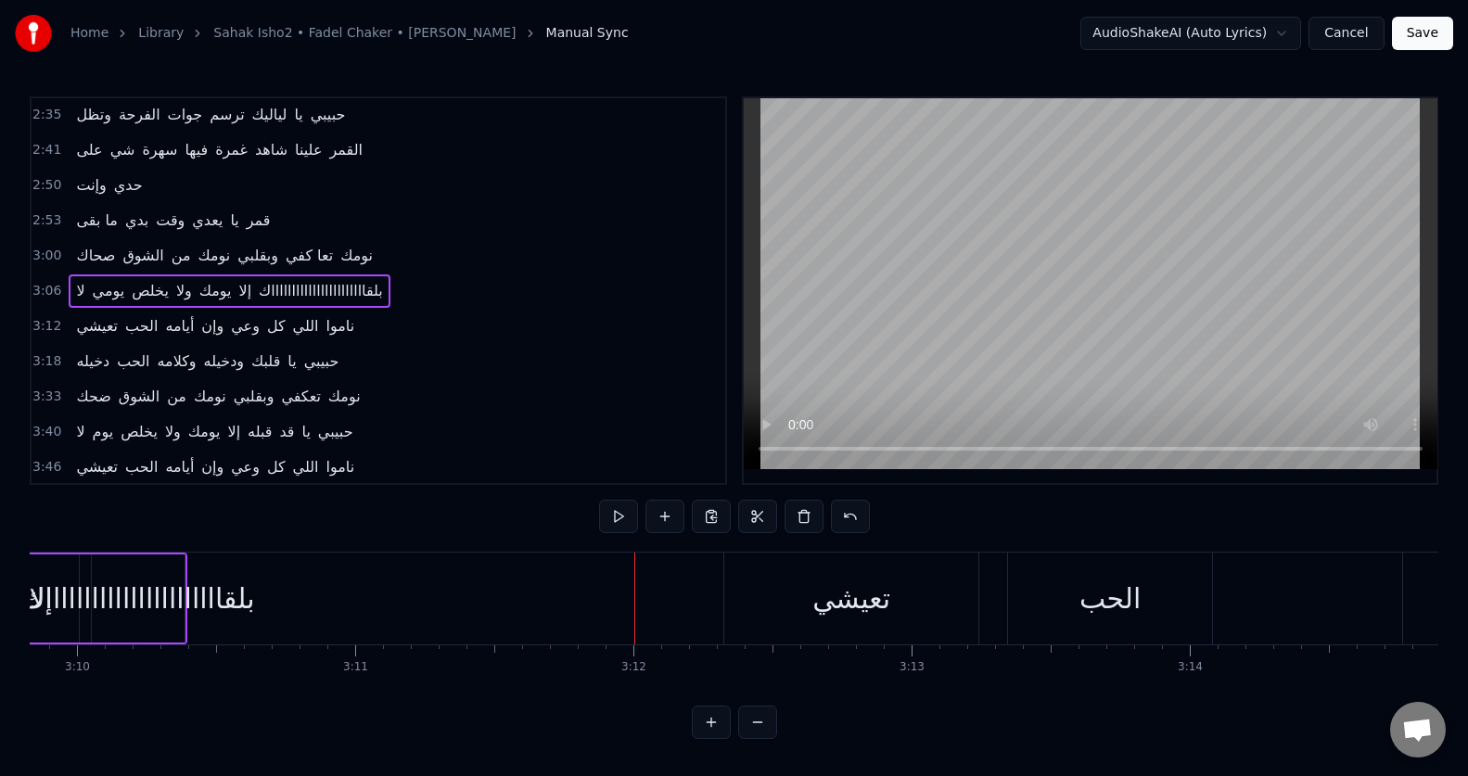
click at [140, 590] on div "بلقاااااااااااااااااااااااك" at bounding box center [138, 599] width 233 height 42
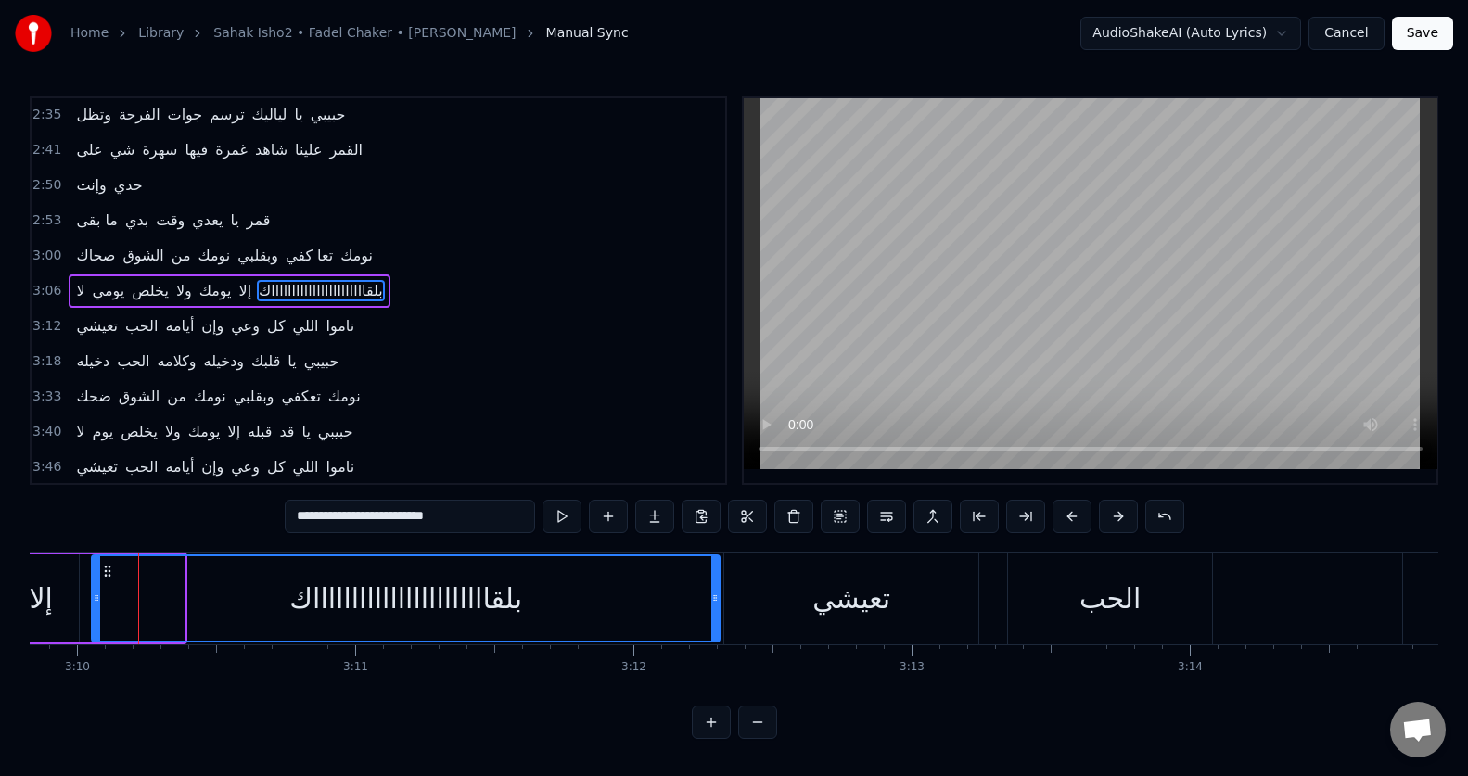
drag, startPoint x: 184, startPoint y: 598, endPoint x: 834, endPoint y: 583, distance: 651.1
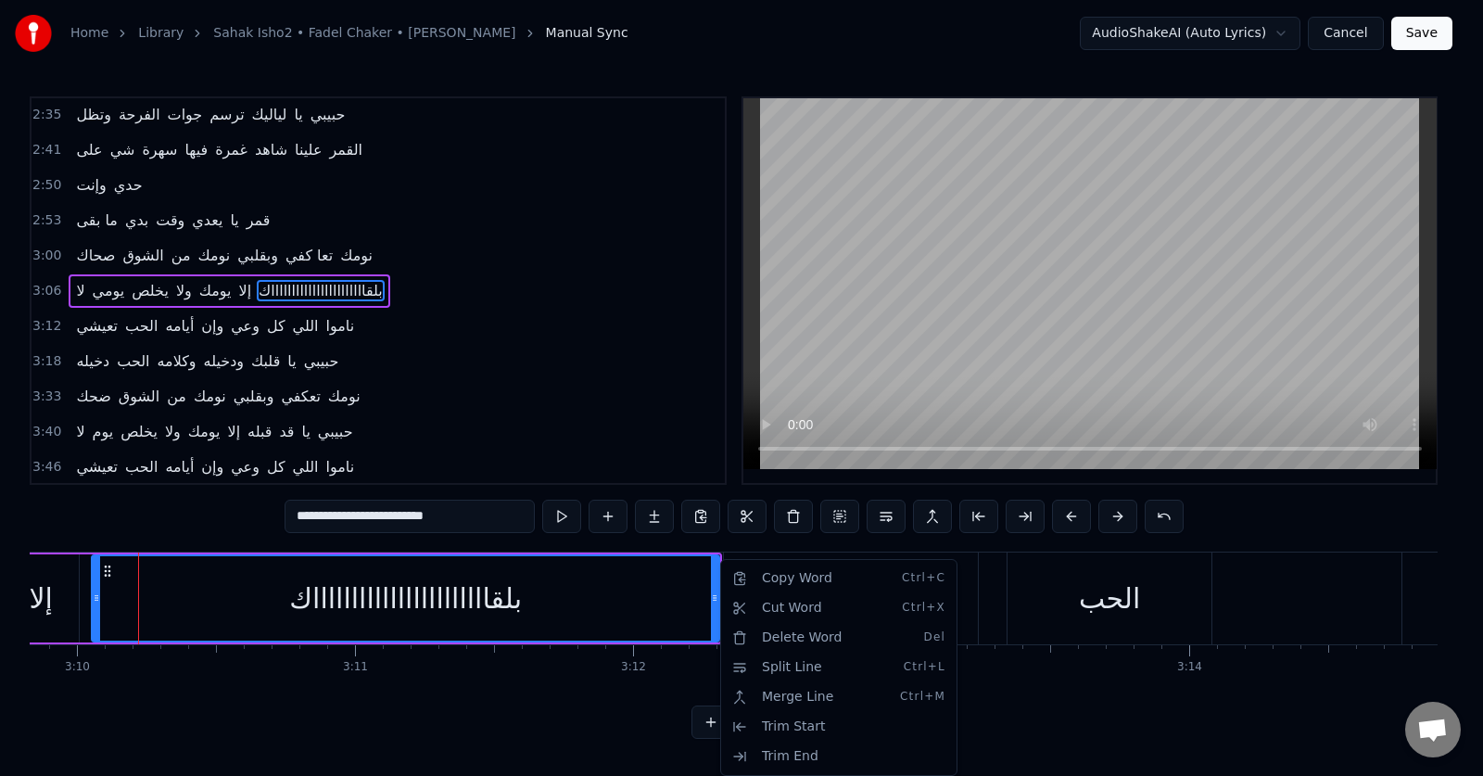
click at [514, 284] on html "Home Library Sahak Isho2 • Fadel Chaker • [PERSON_NAME] Manual Sync AudioShakeA…" at bounding box center [741, 384] width 1483 height 769
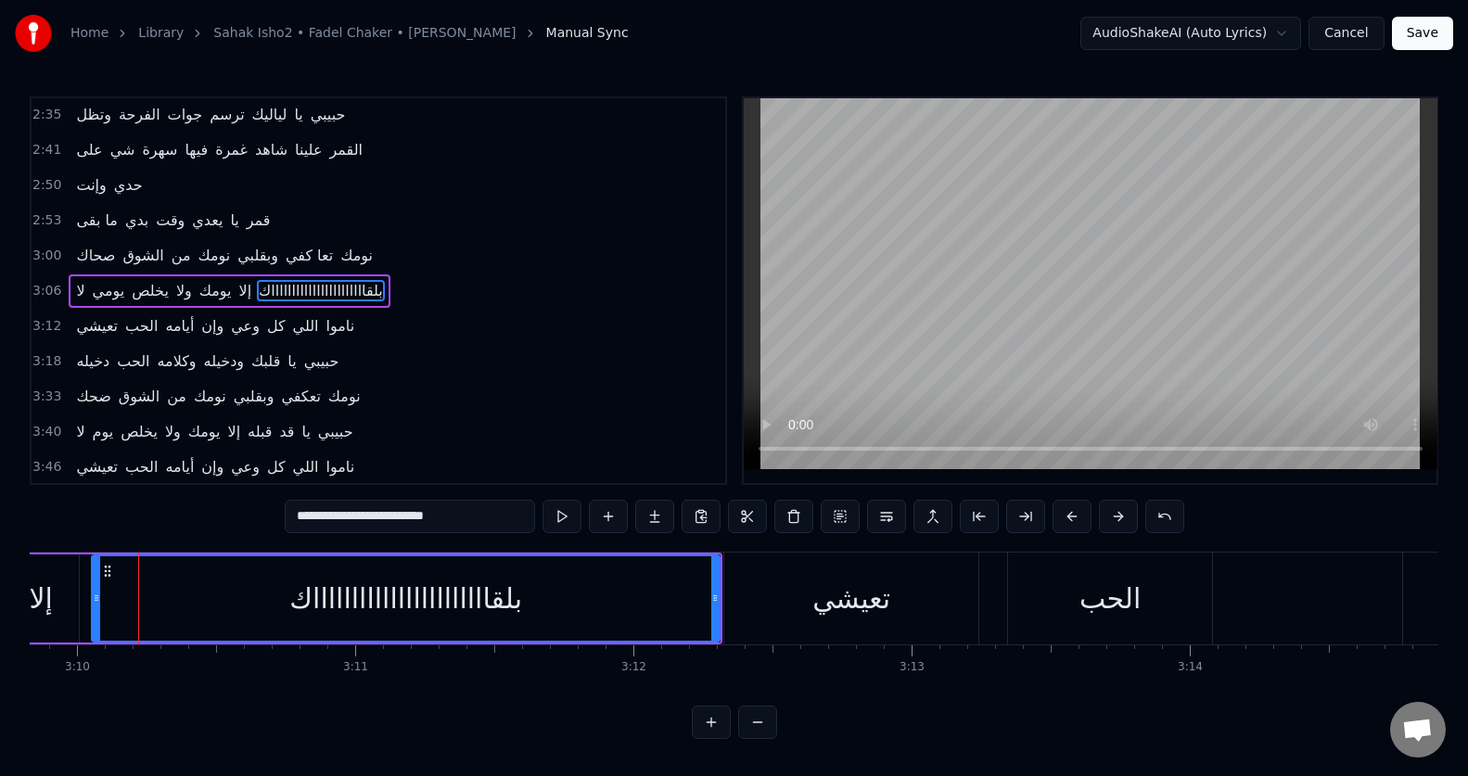
click at [876, 604] on div "تعيشي" at bounding box center [851, 599] width 78 height 42
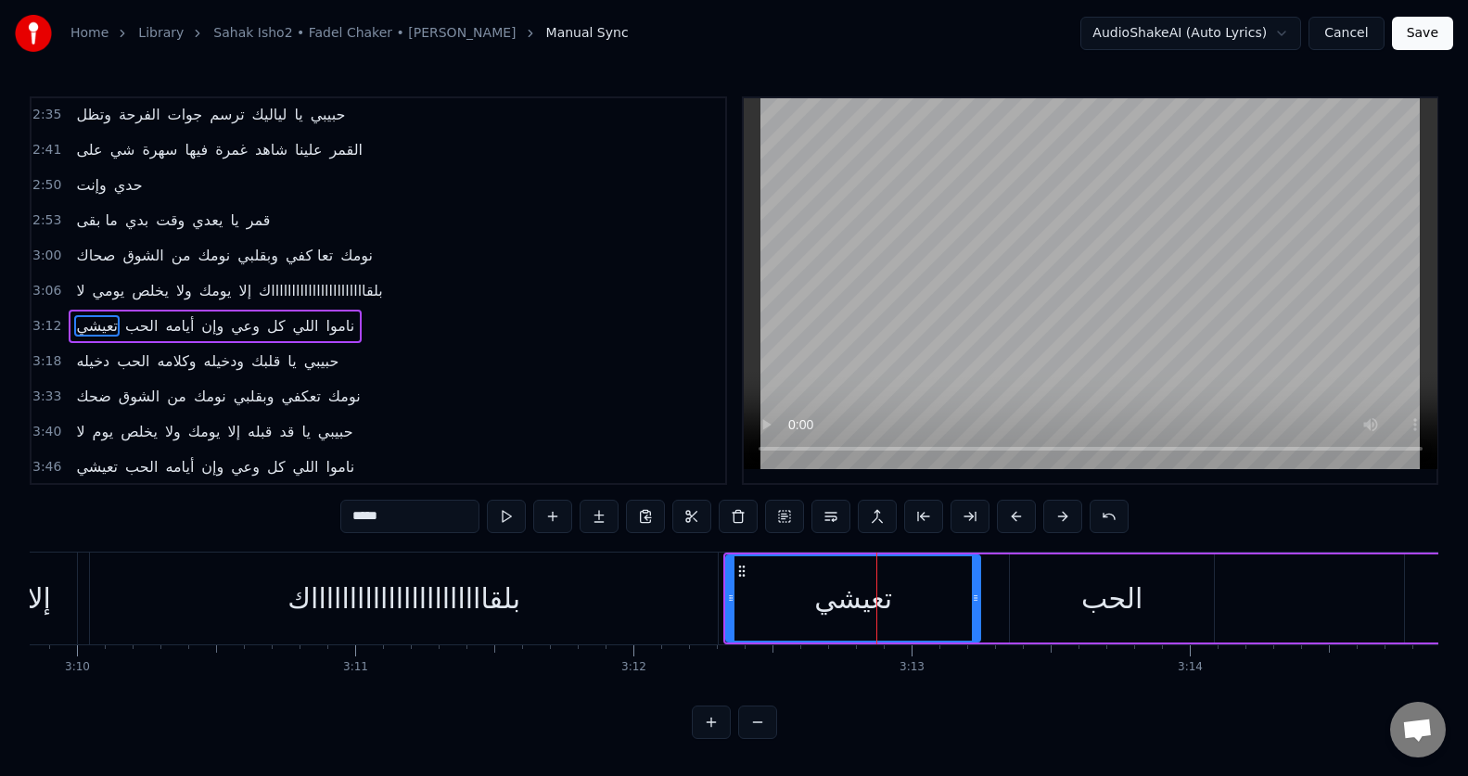
scroll to position [776, 0]
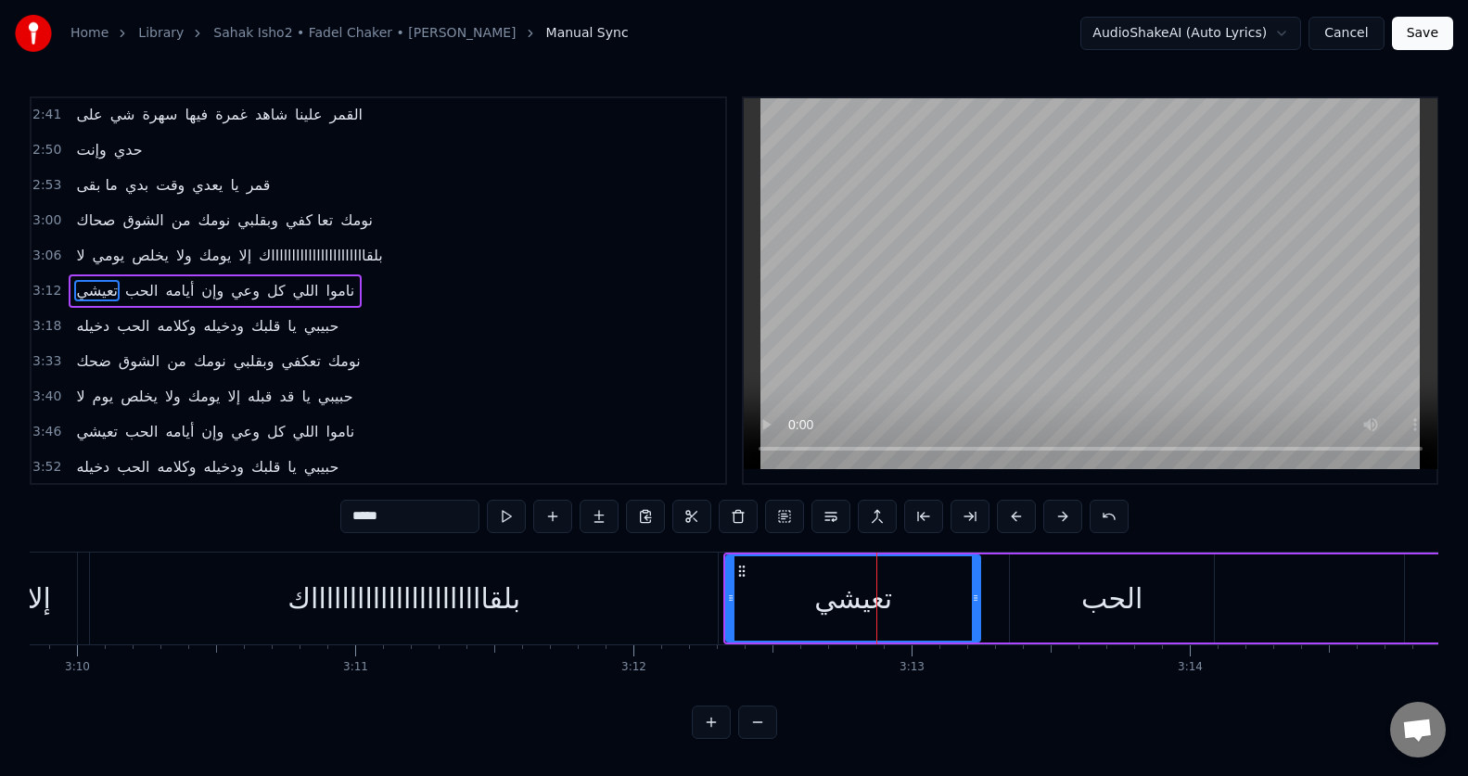
click at [376, 518] on input "*****" at bounding box center [409, 516] width 139 height 33
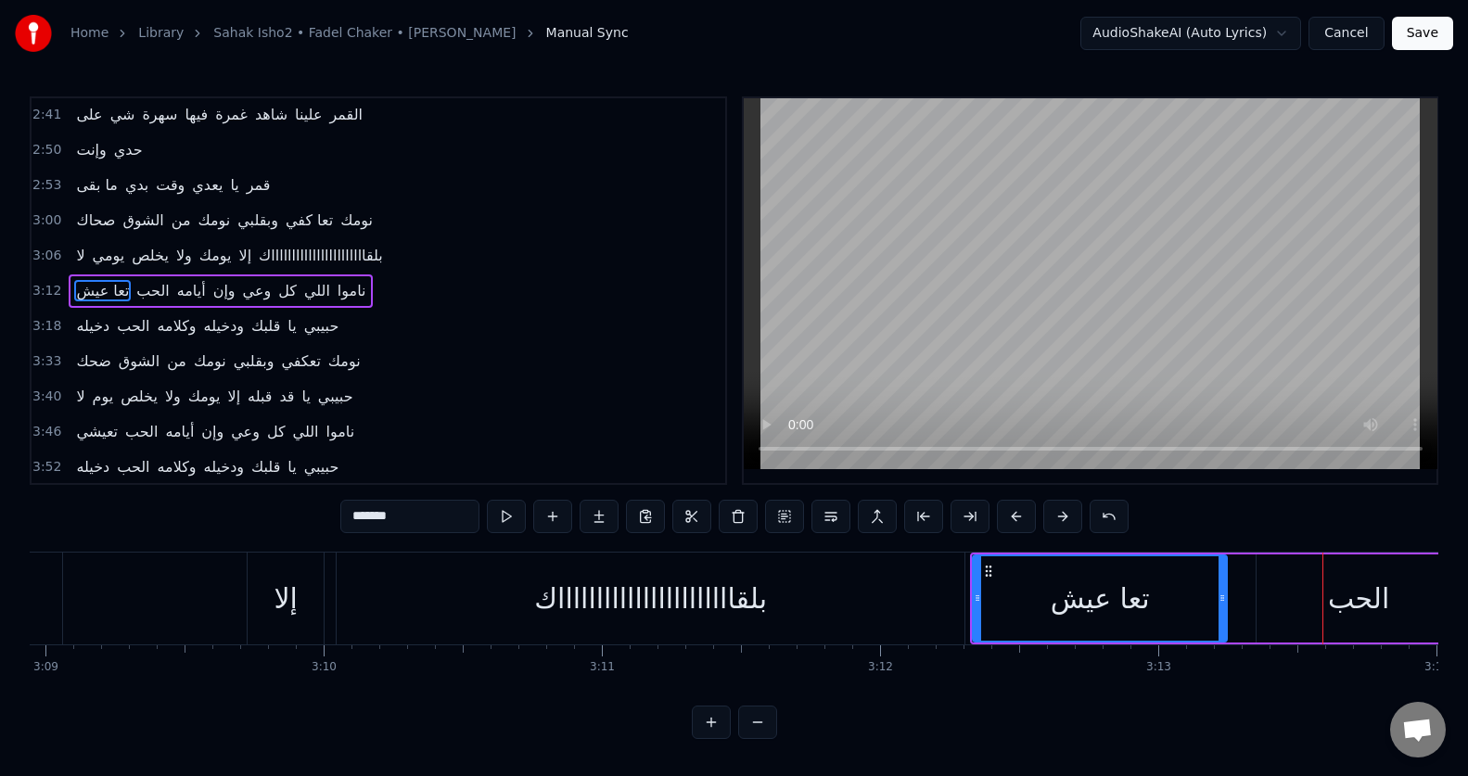
scroll to position [0, 52541]
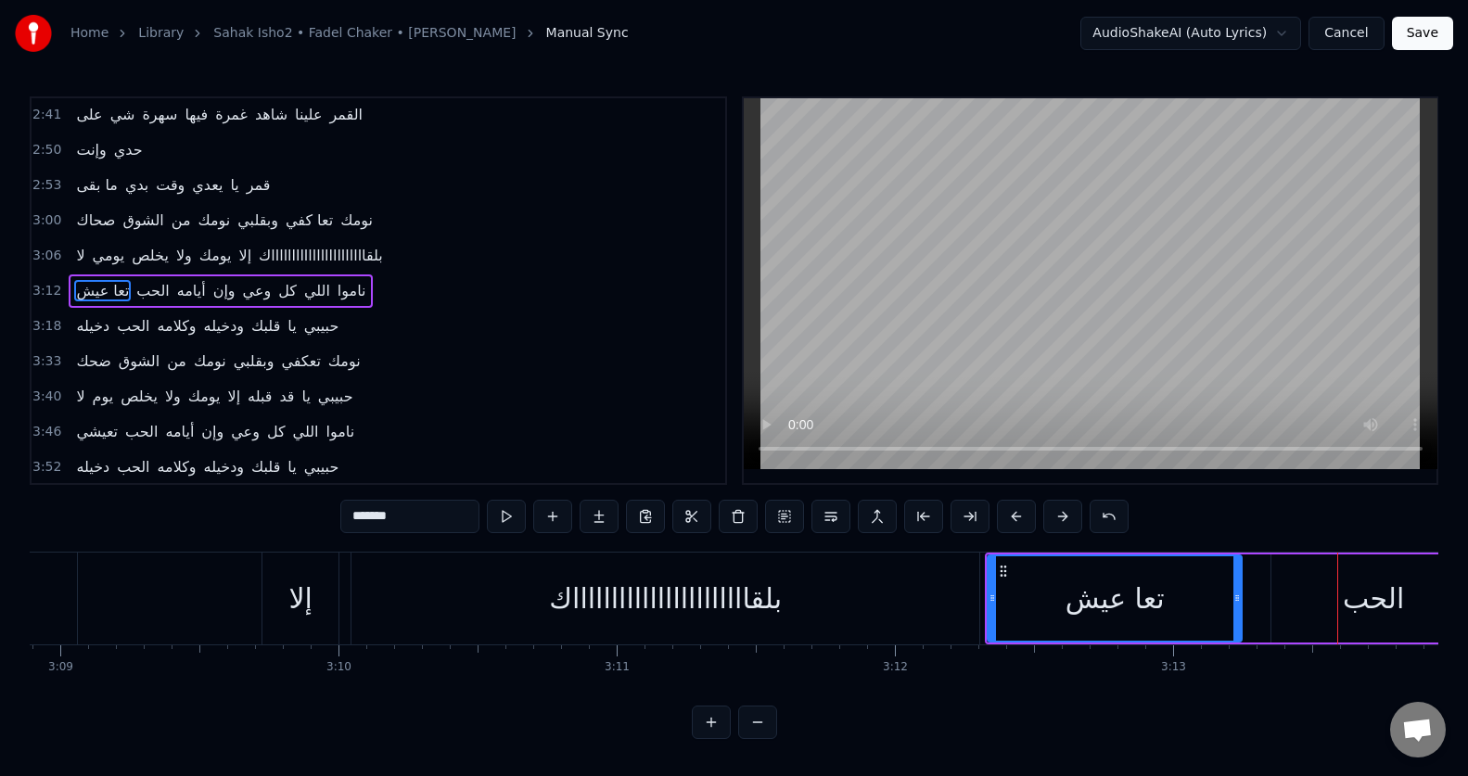
click at [708, 598] on div "بلقاااااااااااااااااااااااك" at bounding box center [665, 599] width 233 height 42
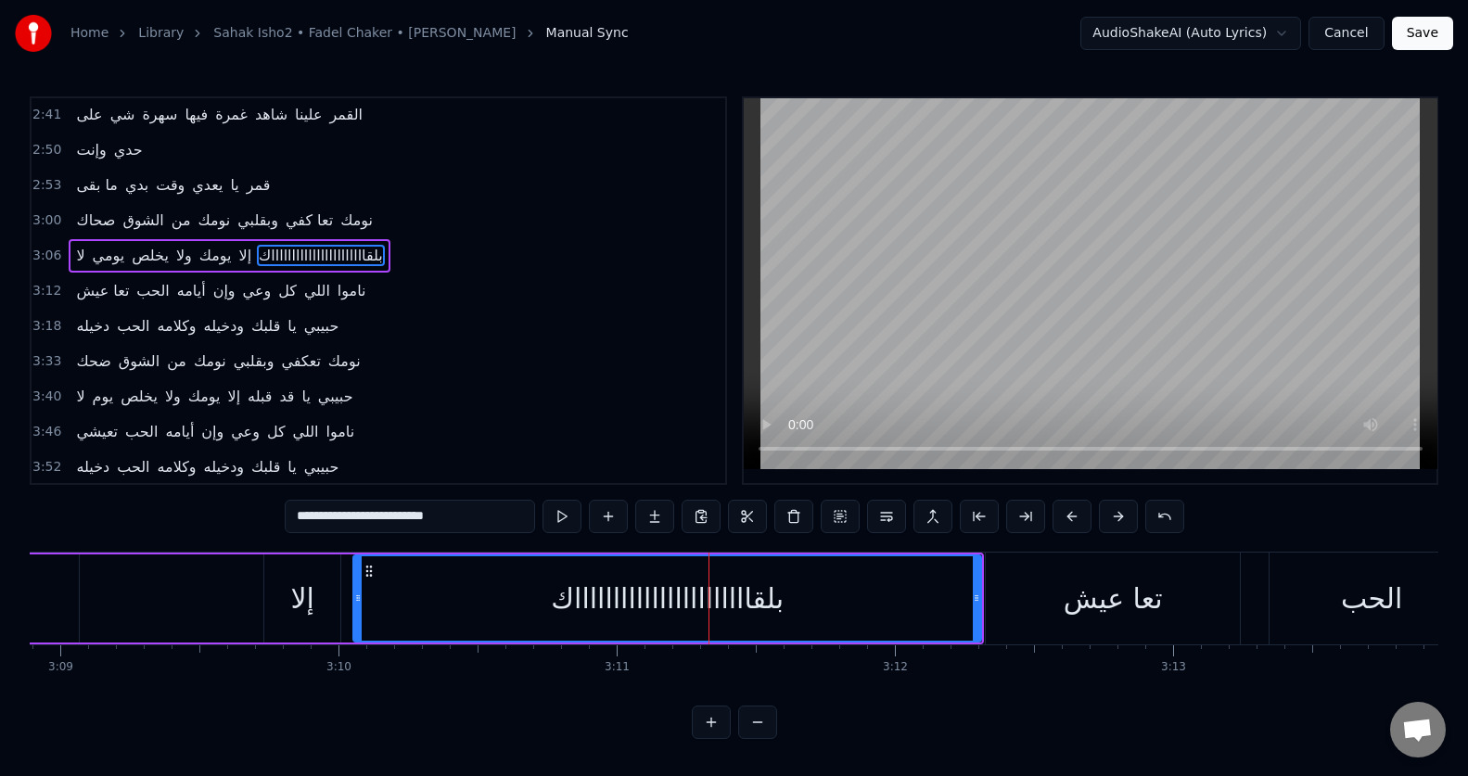
scroll to position [741, 0]
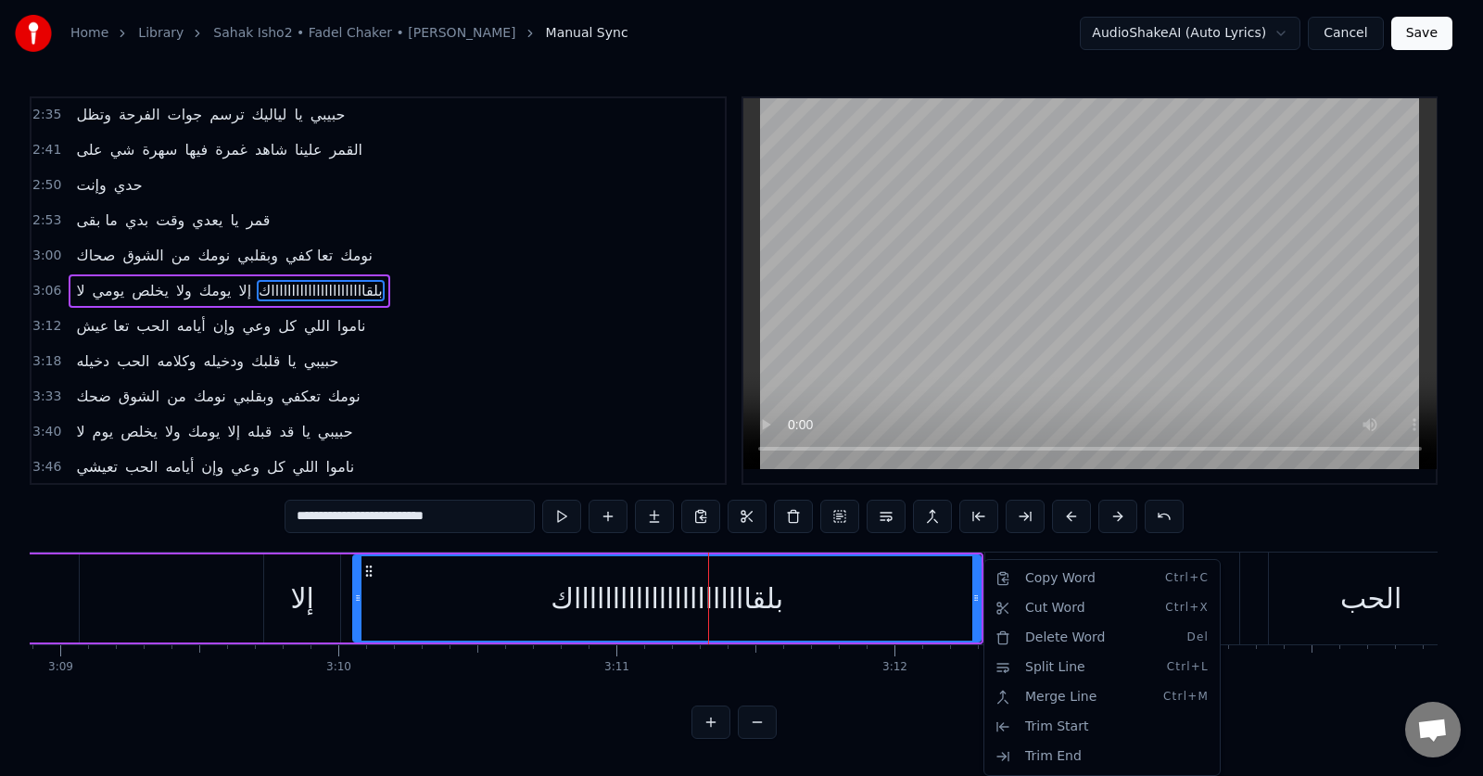
click at [976, 619] on html "Home Library Sahak Isho2 • Fadel Chaker • [PERSON_NAME] Manual Sync AudioShakeA…" at bounding box center [741, 384] width 1483 height 769
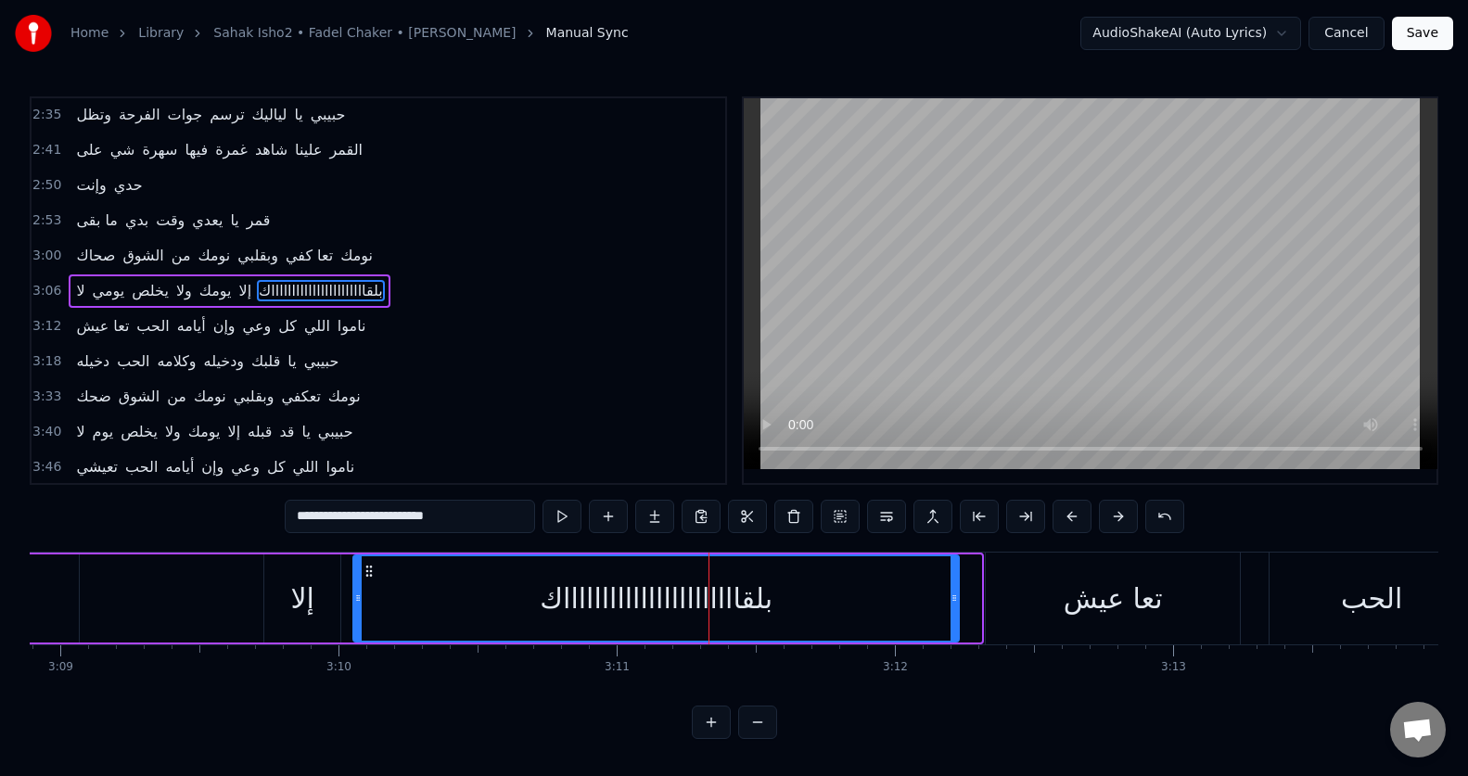
drag, startPoint x: 979, startPoint y: 594, endPoint x: 957, endPoint y: 595, distance: 22.3
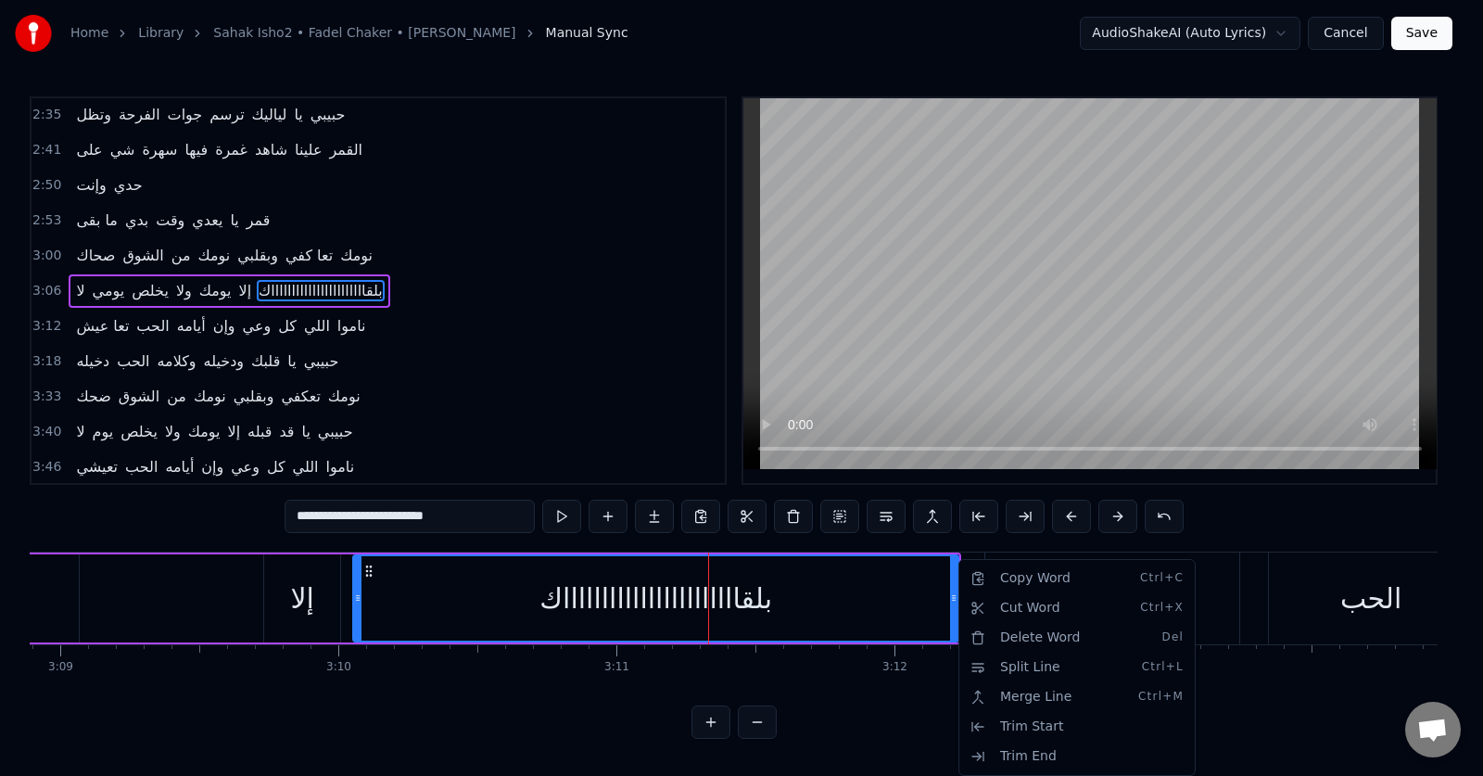
click at [885, 766] on html "Home Library Sahak Isho2 • Fadel Chaker • [PERSON_NAME] Manual Sync AudioShakeA…" at bounding box center [741, 384] width 1483 height 769
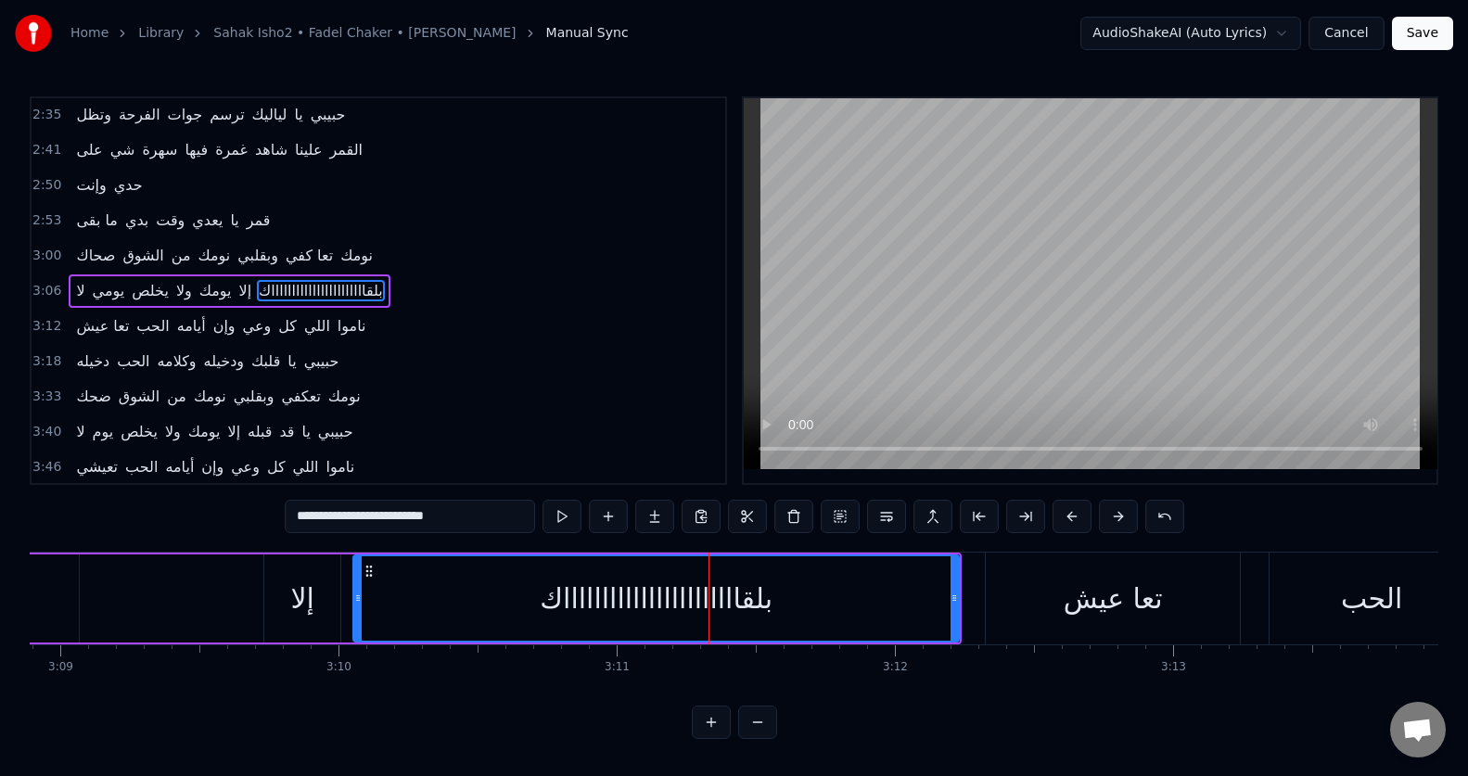
click at [1106, 608] on div "تعا عيش" at bounding box center [1112, 599] width 99 height 42
type input "*******"
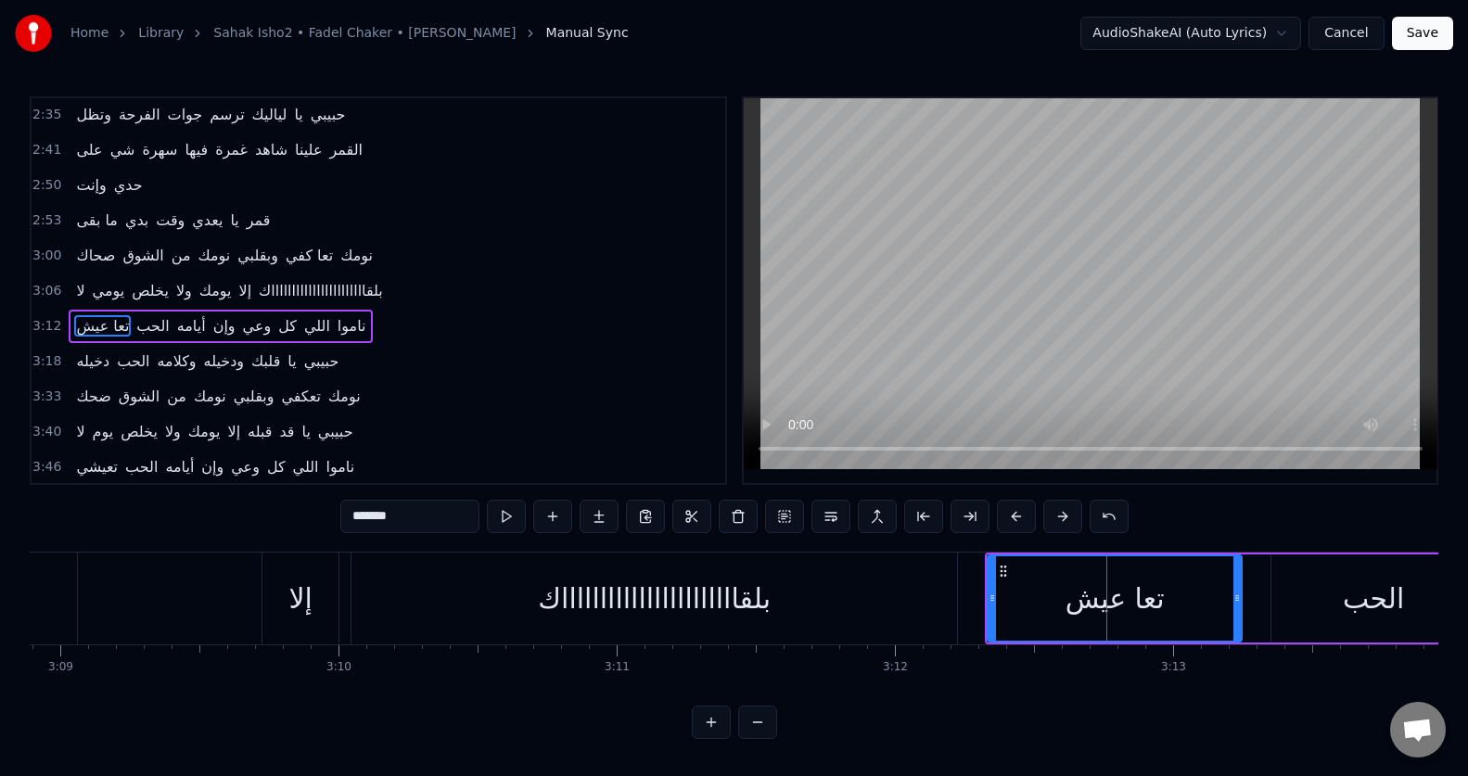
scroll to position [776, 0]
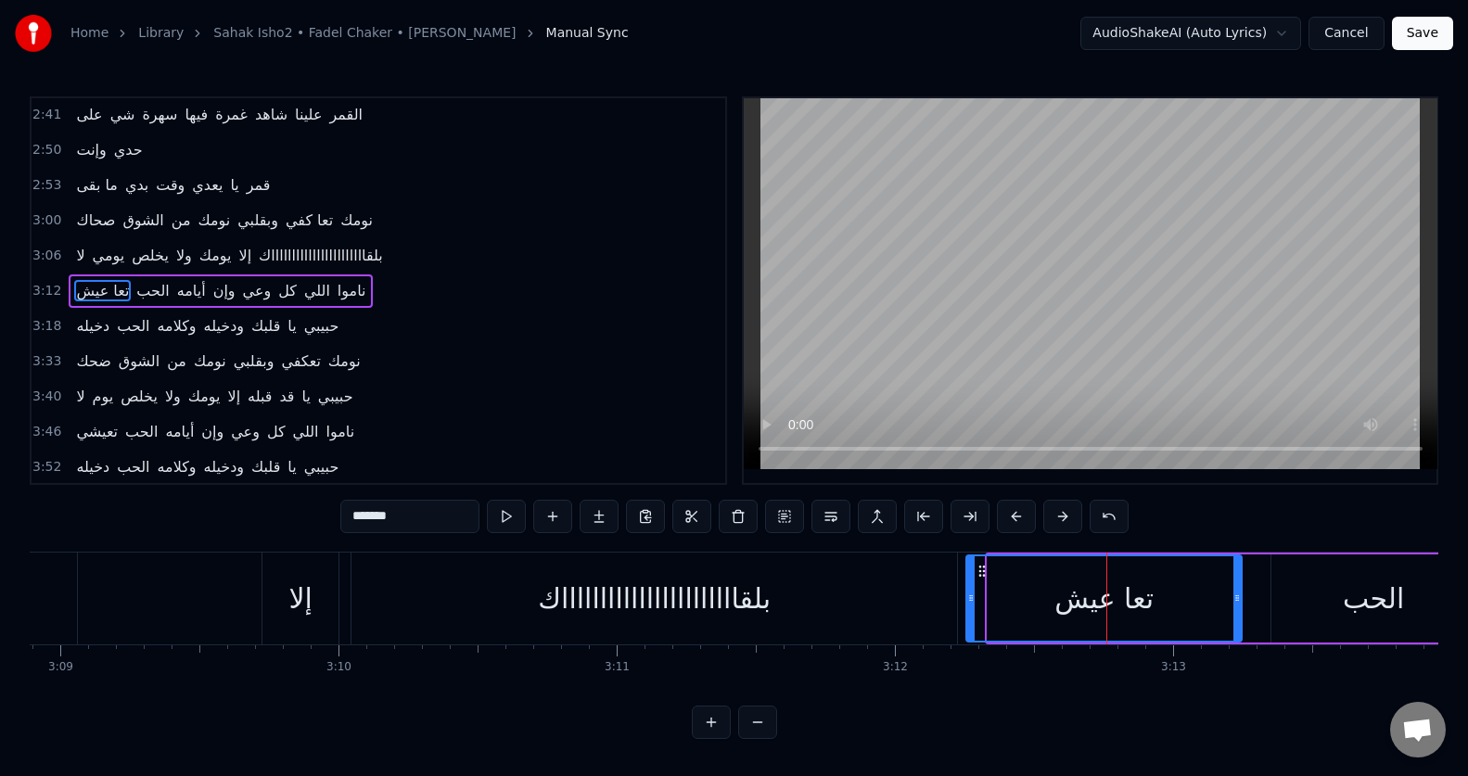
drag, startPoint x: 992, startPoint y: 615, endPoint x: 971, endPoint y: 616, distance: 21.3
click at [971, 616] on div at bounding box center [970, 598] width 7 height 84
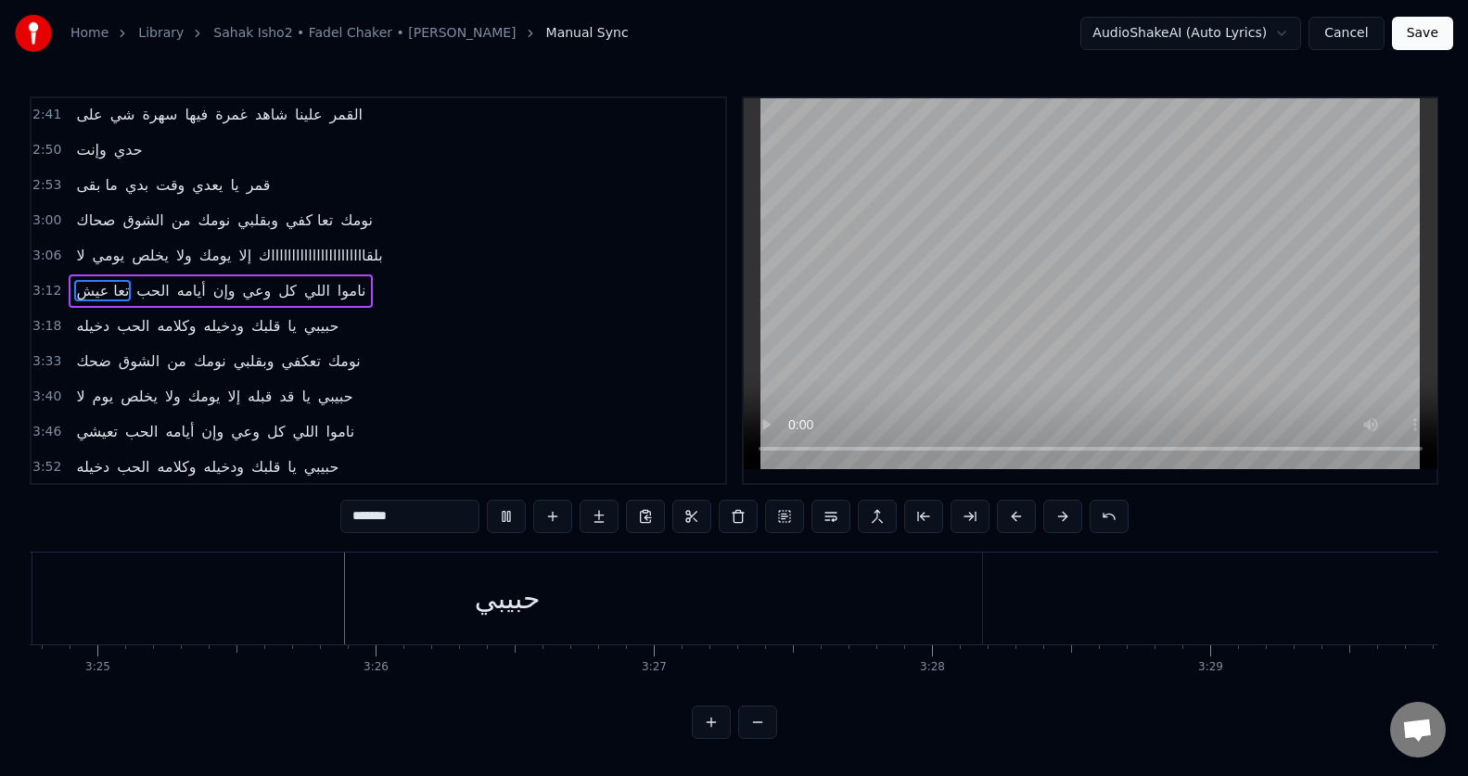
scroll to position [0, 57002]
click at [1434, 34] on button "Save" at bounding box center [1422, 33] width 61 height 33
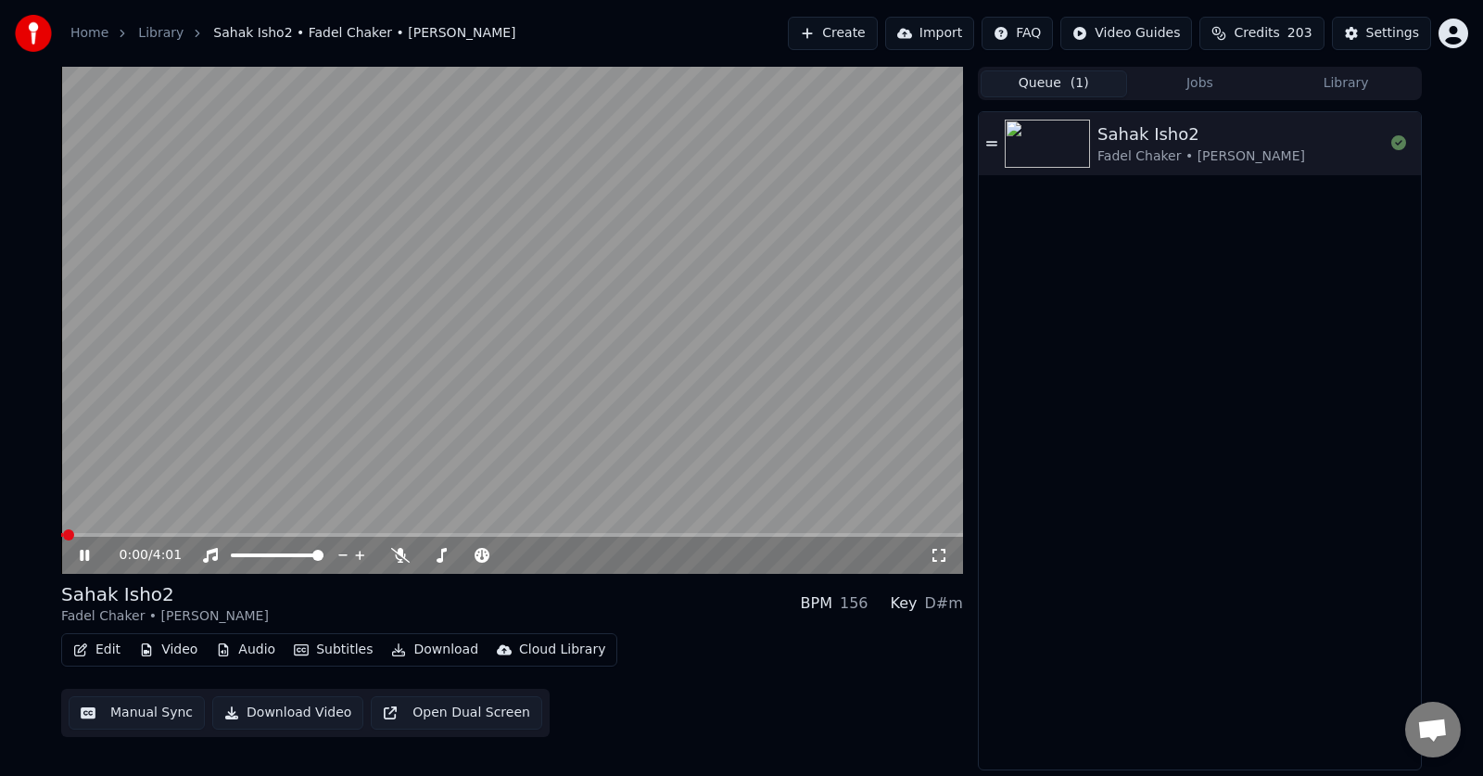
click at [90, 554] on icon at bounding box center [98, 555] width 44 height 15
click at [111, 720] on button "Manual Sync" at bounding box center [137, 712] width 136 height 33
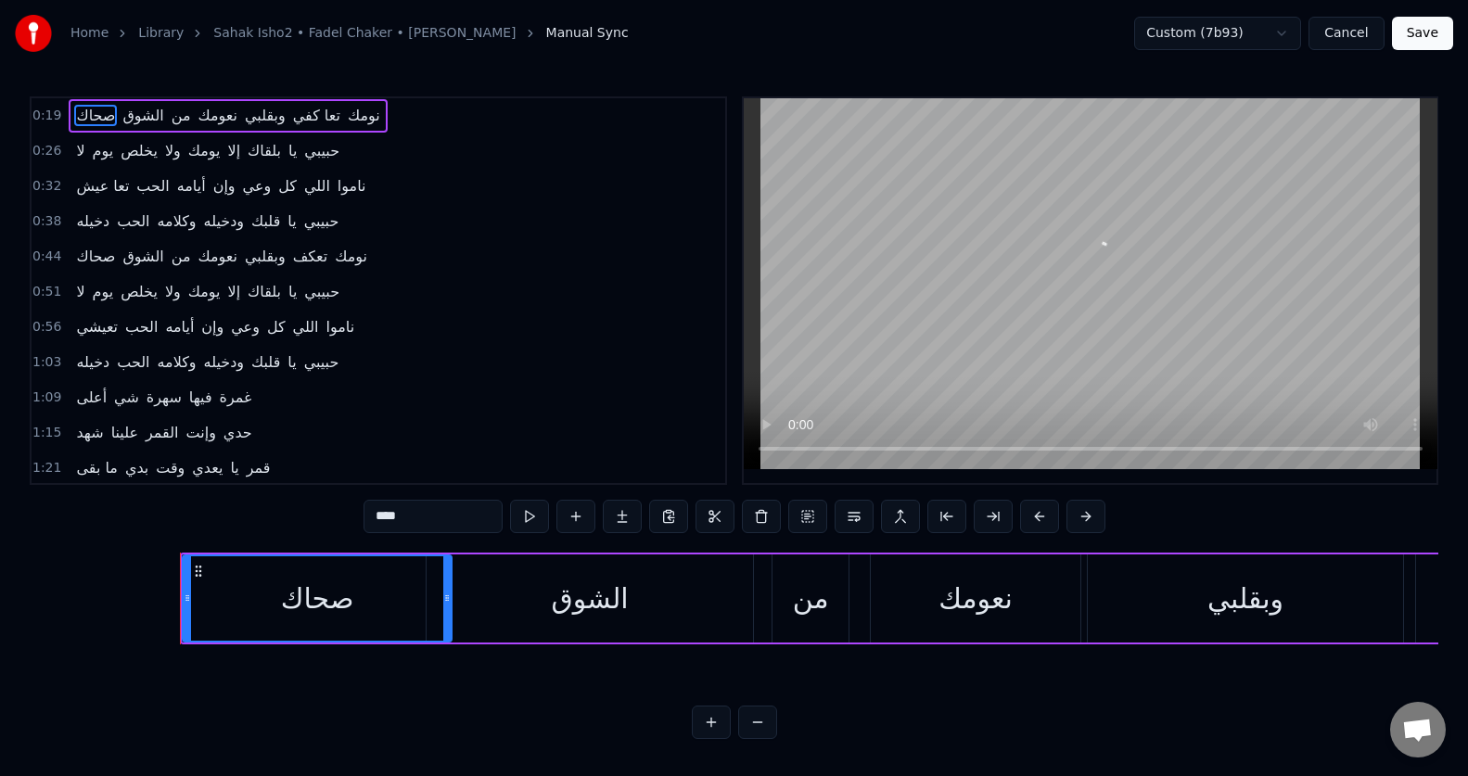
scroll to position [0, 5417]
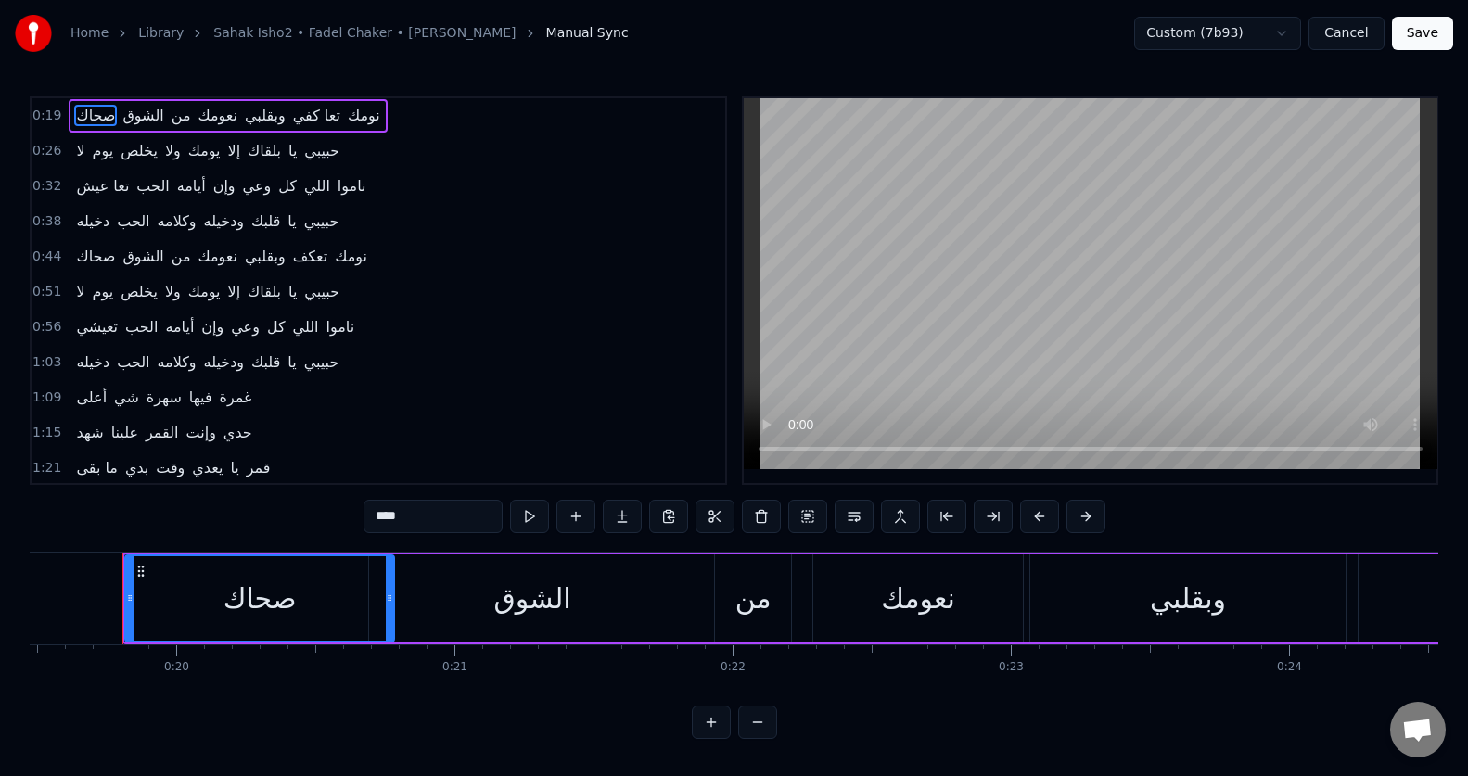
click at [89, 395] on span "أعلى" at bounding box center [91, 397] width 34 height 21
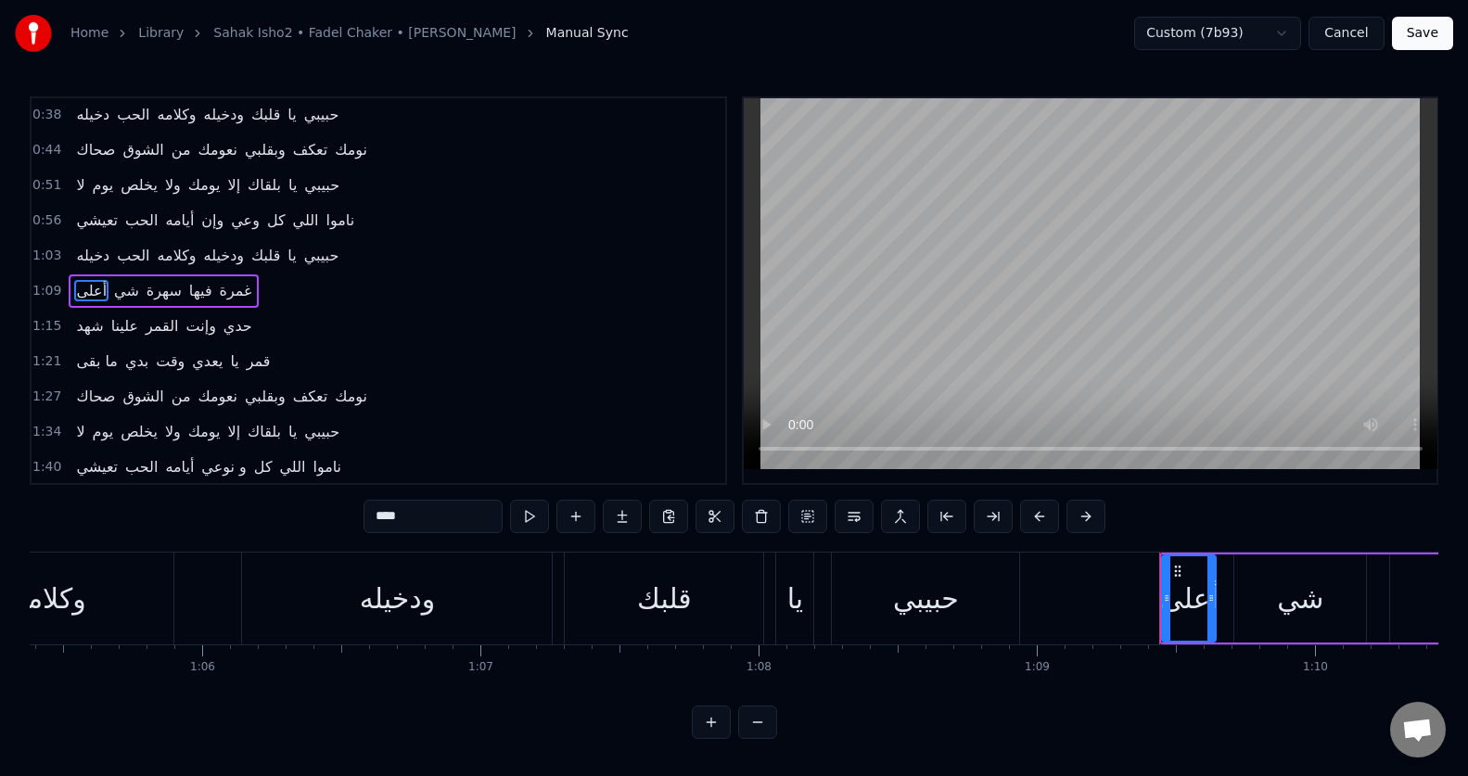
scroll to position [0, 19222]
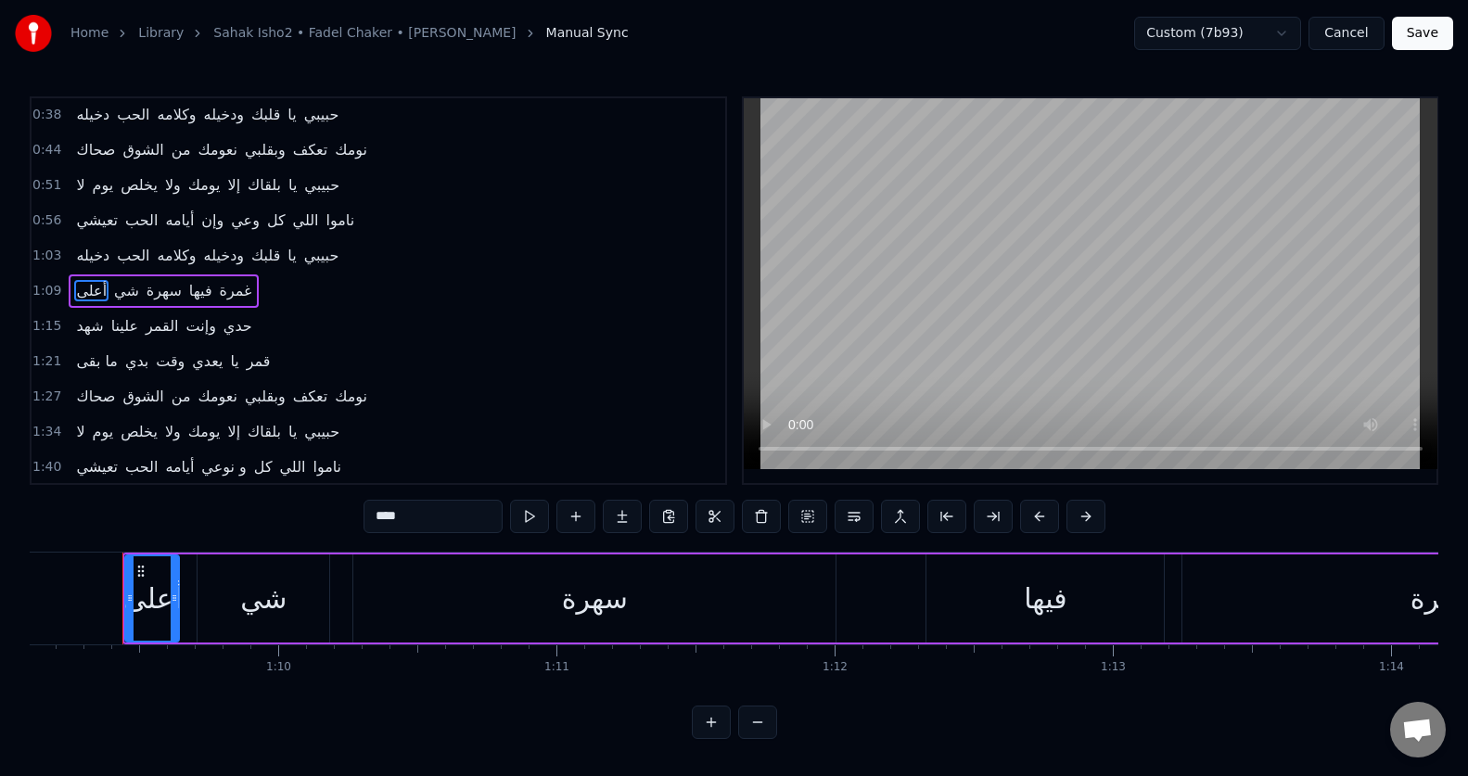
click at [401, 512] on input "****" at bounding box center [432, 516] width 139 height 33
type input "***"
click at [1425, 41] on button "Save" at bounding box center [1422, 33] width 61 height 33
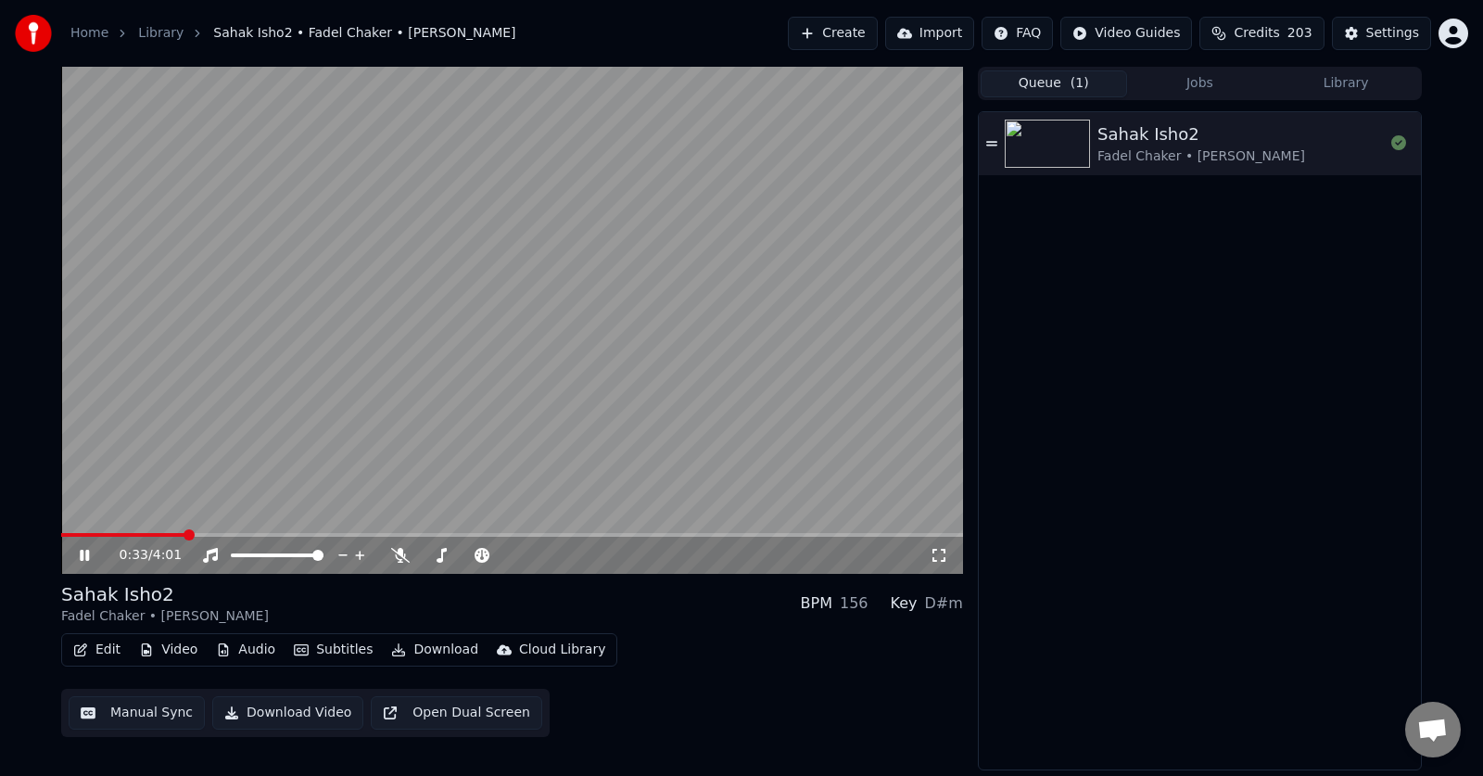
click at [95, 562] on icon at bounding box center [98, 555] width 44 height 15
click at [130, 714] on button "Manual Sync" at bounding box center [137, 712] width 136 height 33
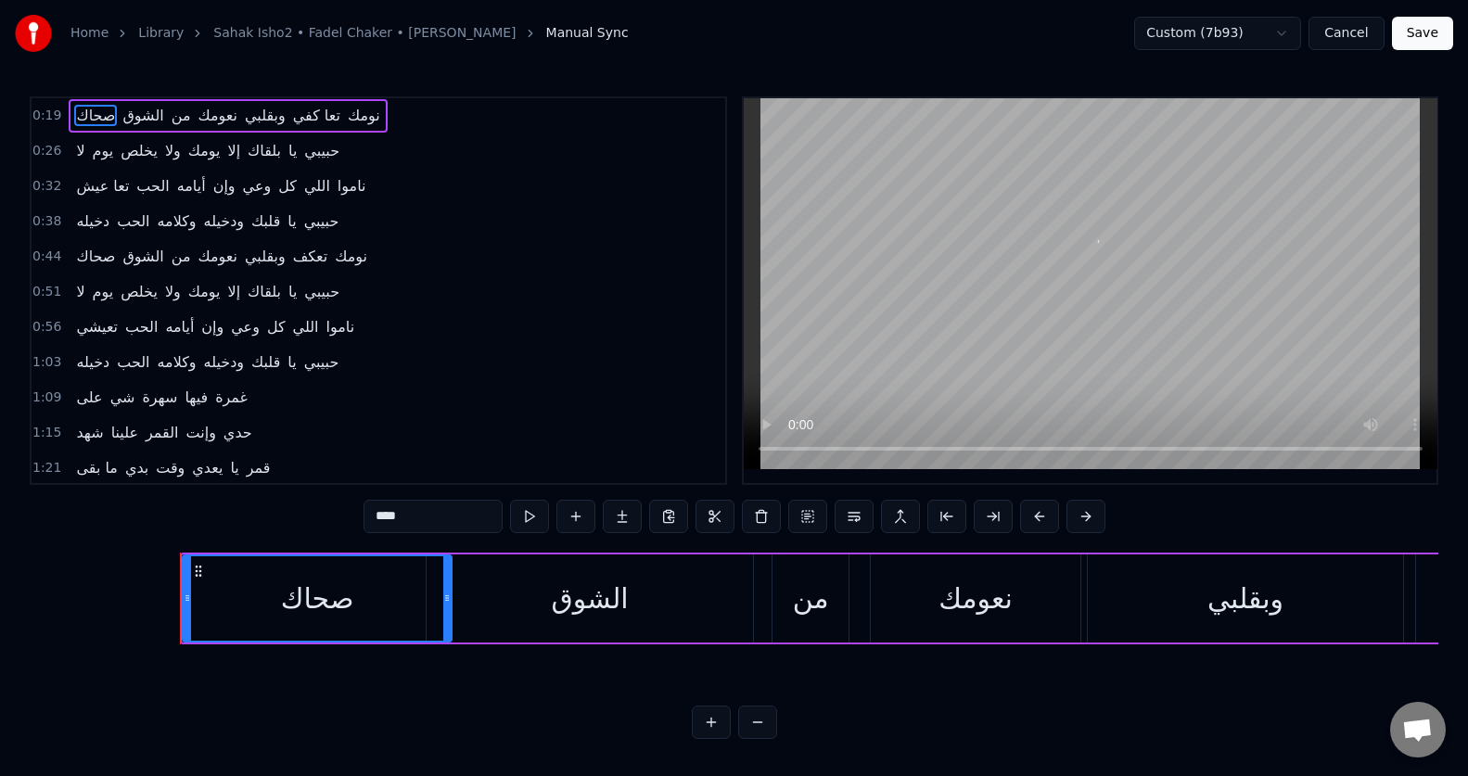
scroll to position [0, 5417]
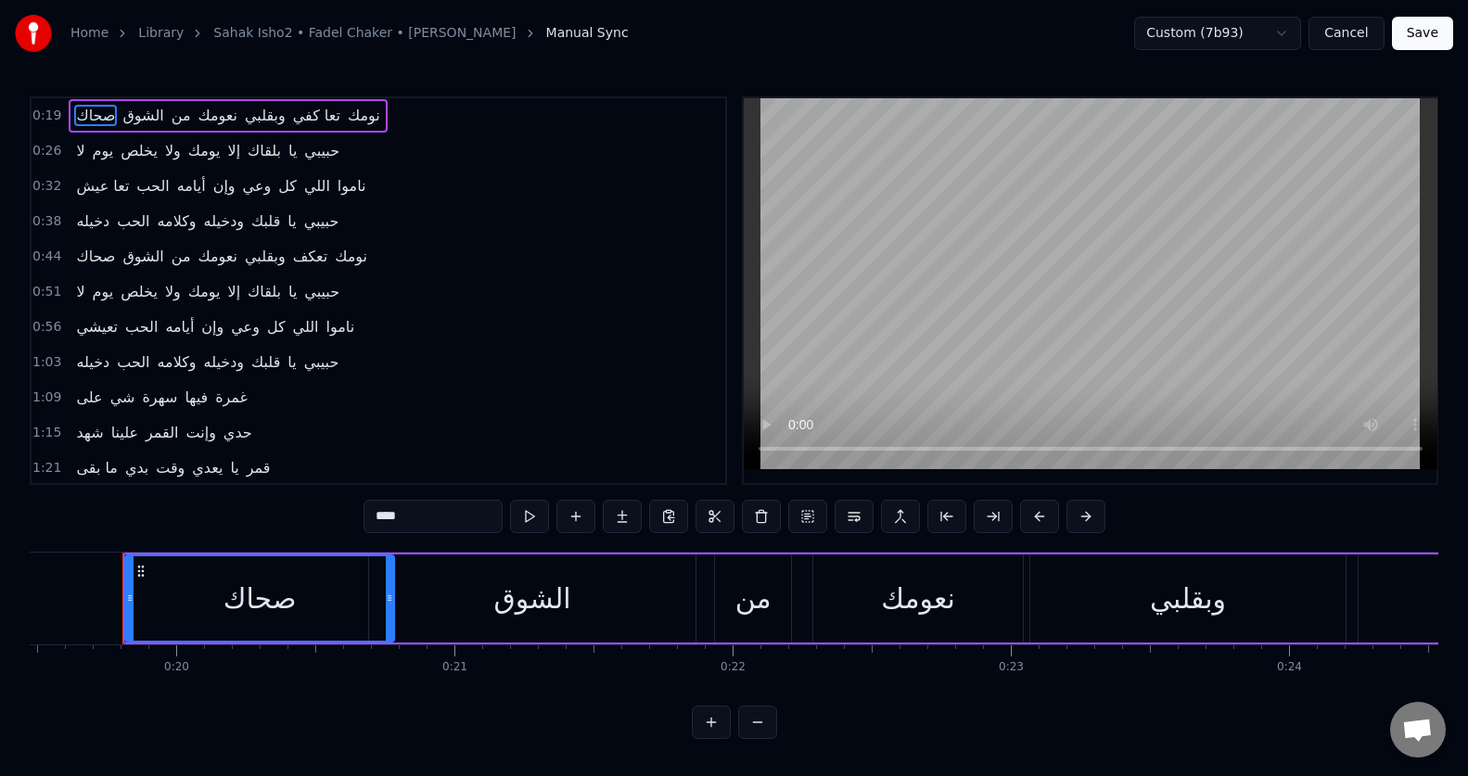
click at [91, 149] on span "يوم" at bounding box center [103, 150] width 25 height 21
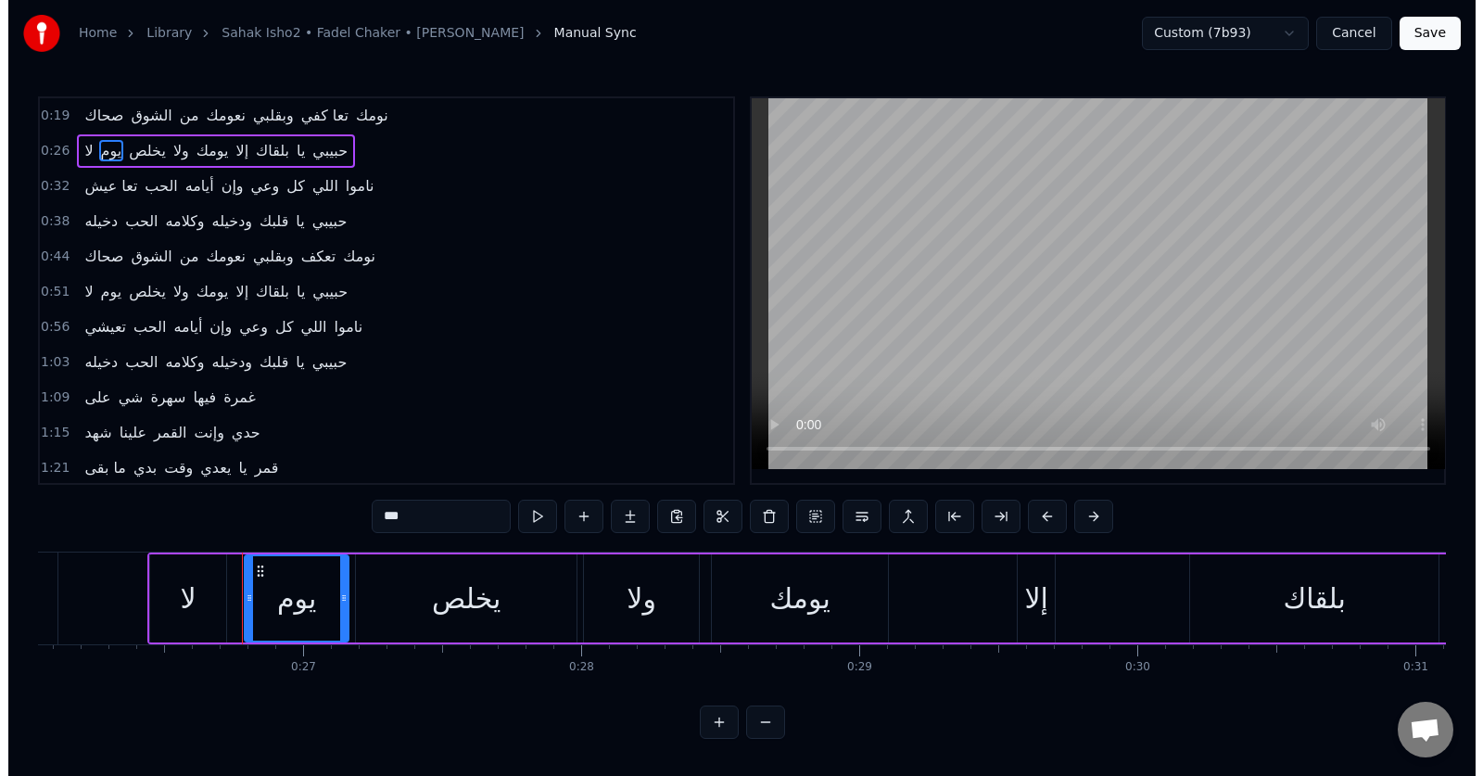
scroll to position [0, 7356]
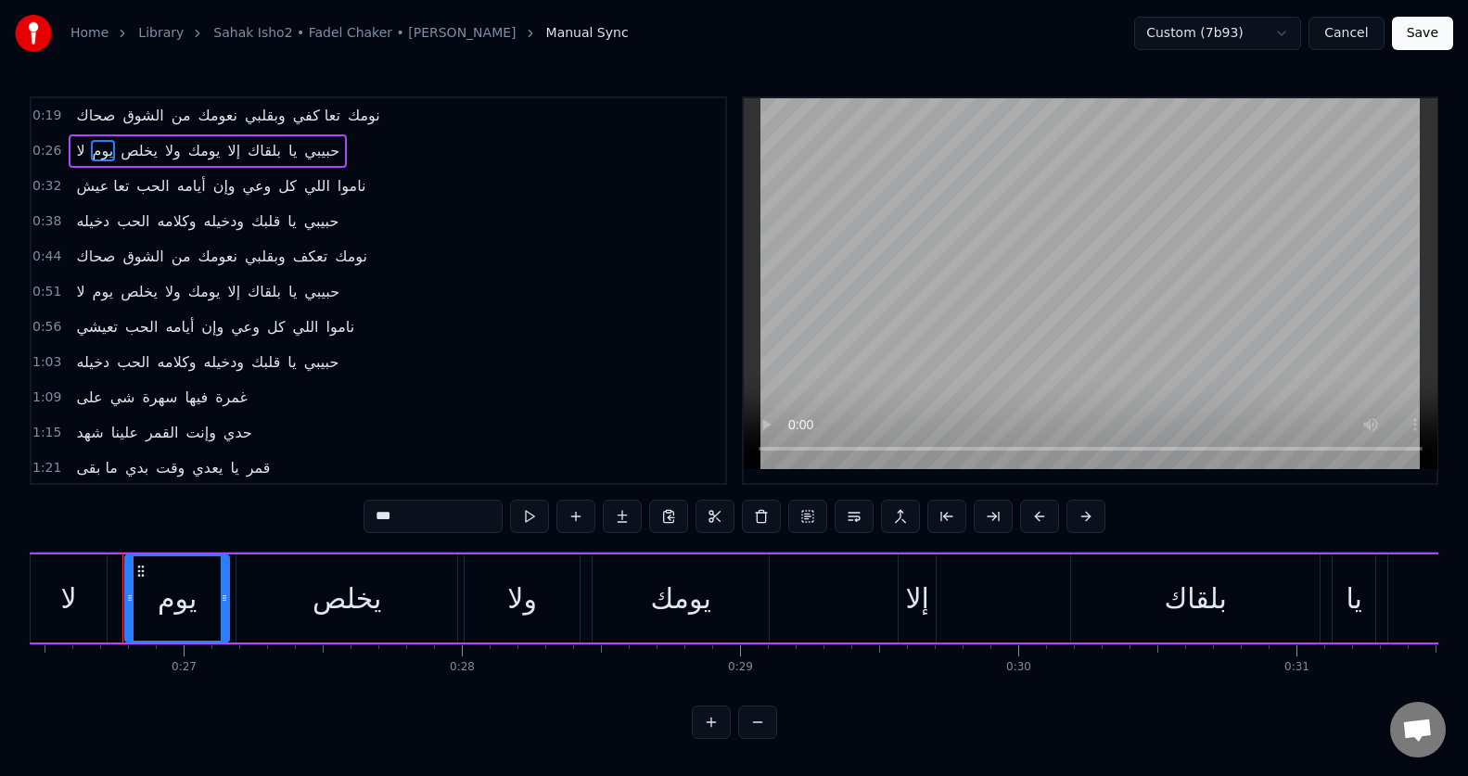
click at [376, 518] on input "***" at bounding box center [432, 516] width 139 height 33
type input "****"
click at [1429, 33] on button "Save" at bounding box center [1422, 33] width 61 height 33
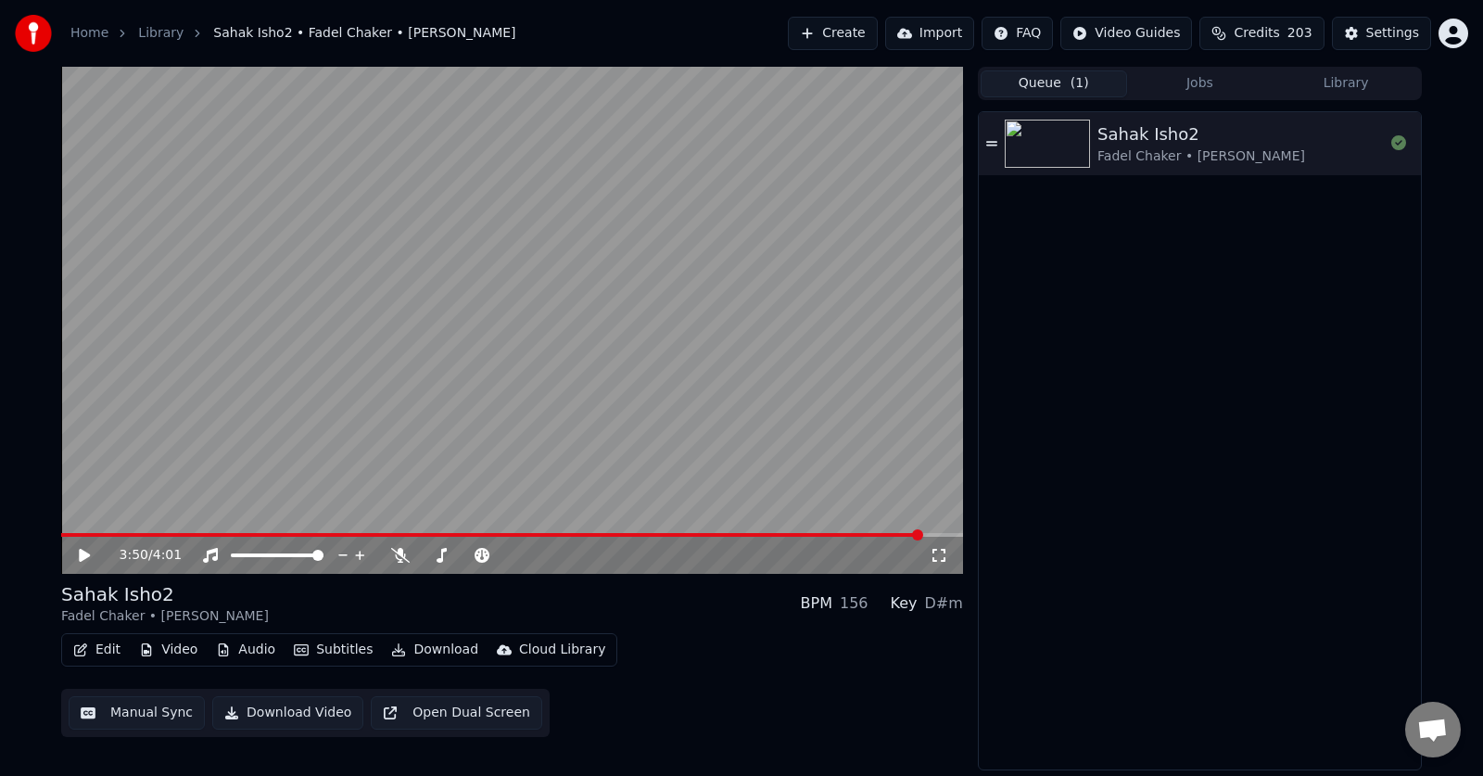
click at [842, 26] on button "Create" at bounding box center [833, 33] width 90 height 33
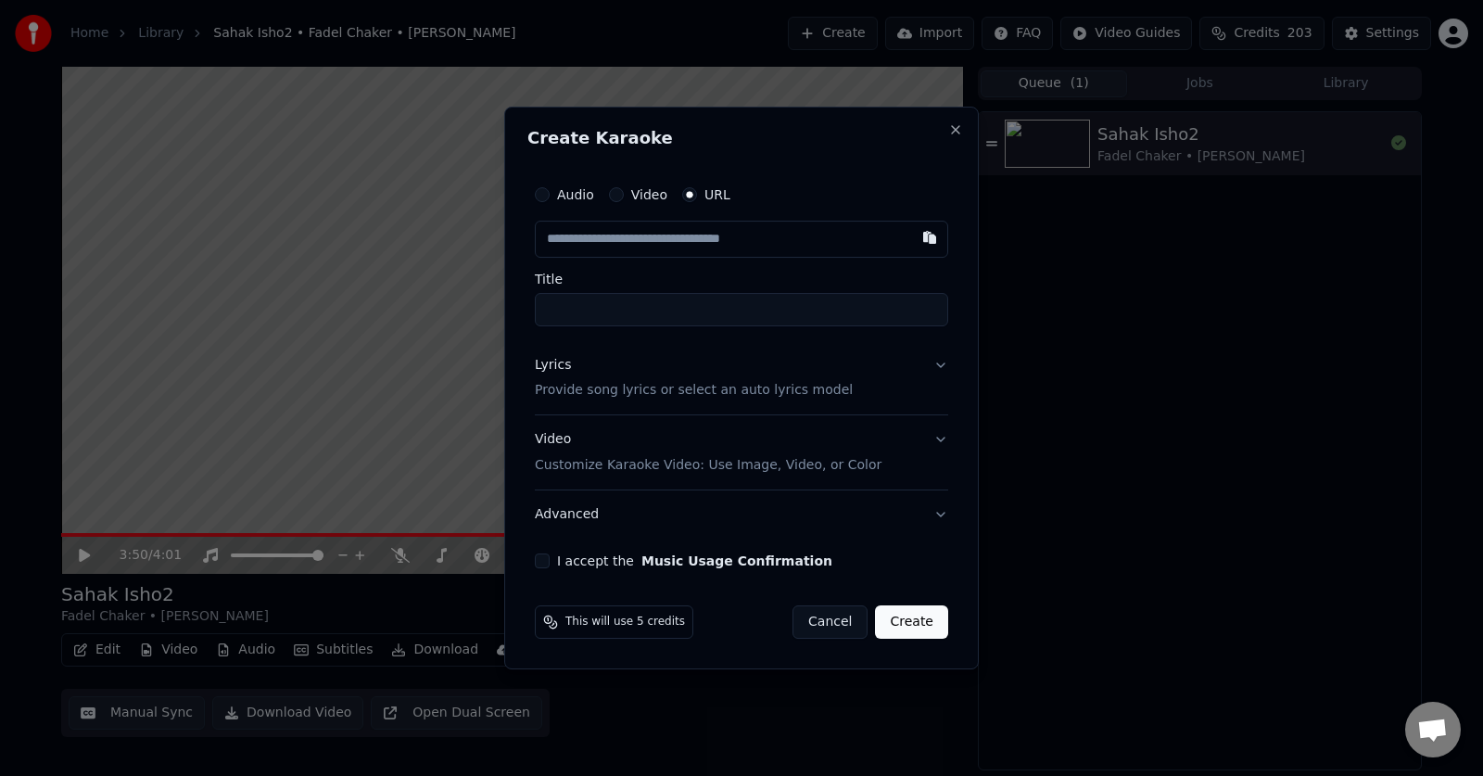
type input "**********"
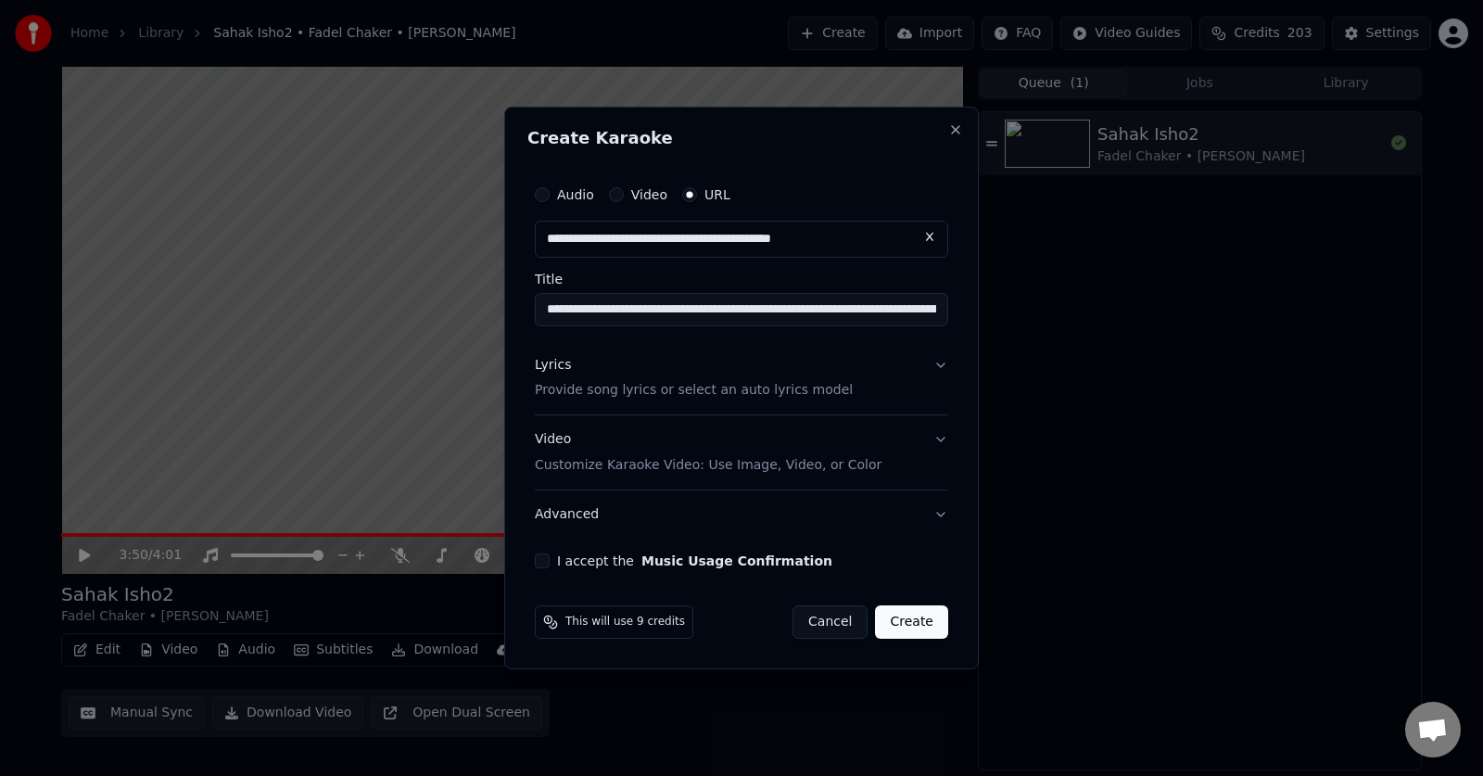
type input "**********"
click at [853, 348] on button "Lyrics Provide song lyrics or select an auto lyrics model" at bounding box center [742, 378] width 414 height 74
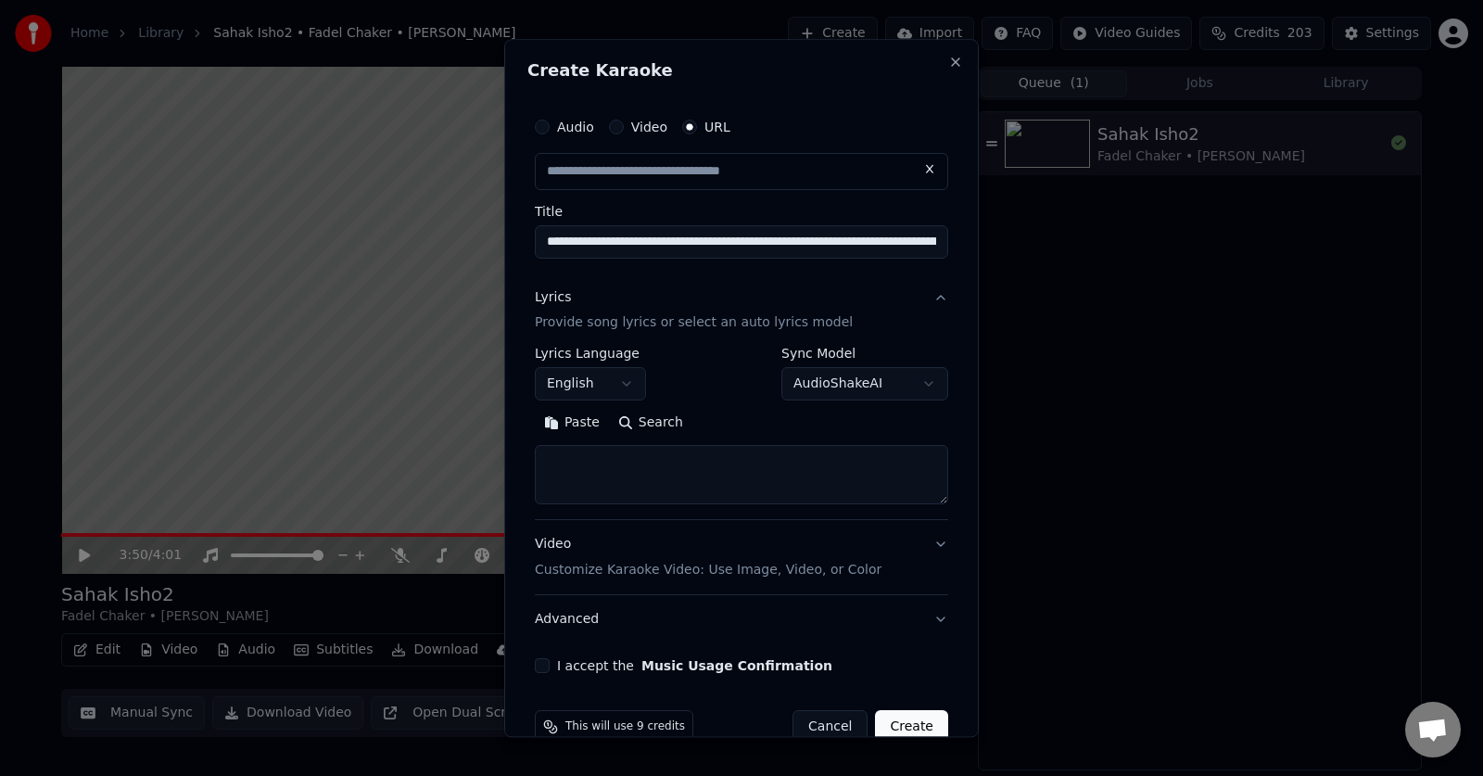
type input "**********"
click at [579, 427] on button "Paste" at bounding box center [572, 424] width 74 height 30
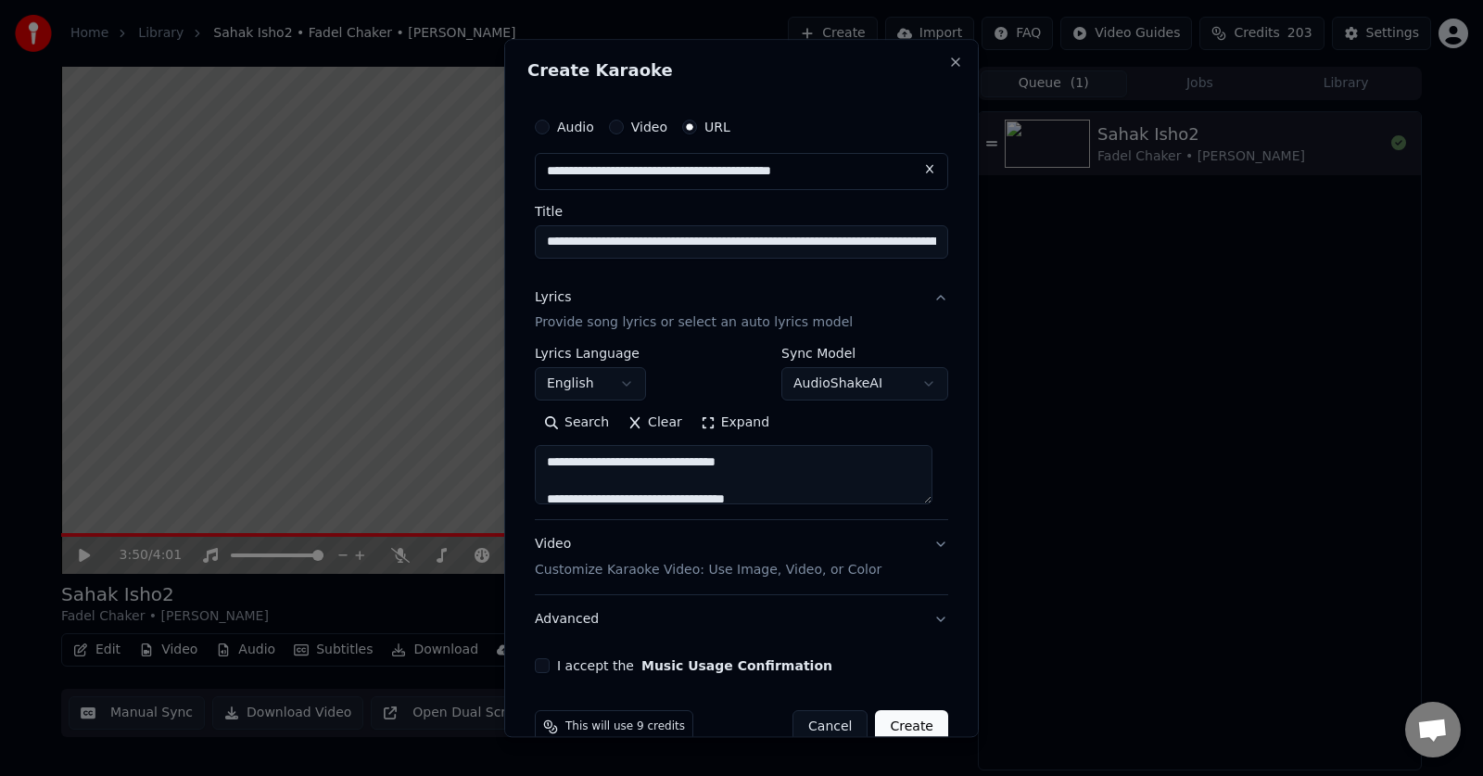
click at [840, 477] on textarea "**********" at bounding box center [734, 475] width 398 height 59
click at [833, 463] on textarea "**********" at bounding box center [734, 475] width 398 height 59
click at [743, 464] on textarea "**********" at bounding box center [734, 475] width 398 height 59
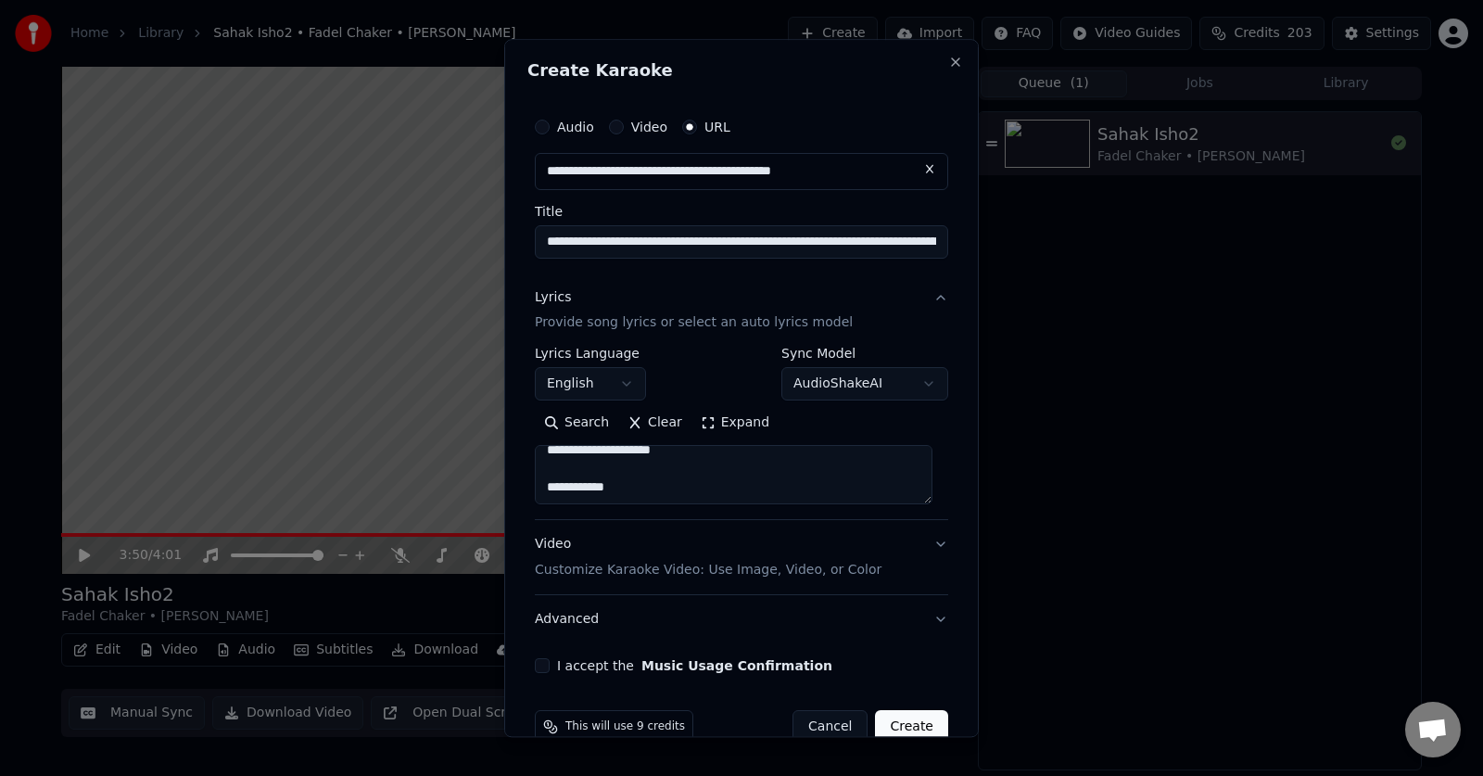
type textarea "**********"
click at [541, 665] on button "I accept the Music Usage Confirmation" at bounding box center [542, 666] width 15 height 15
click at [835, 623] on button "Advanced" at bounding box center [742, 620] width 414 height 48
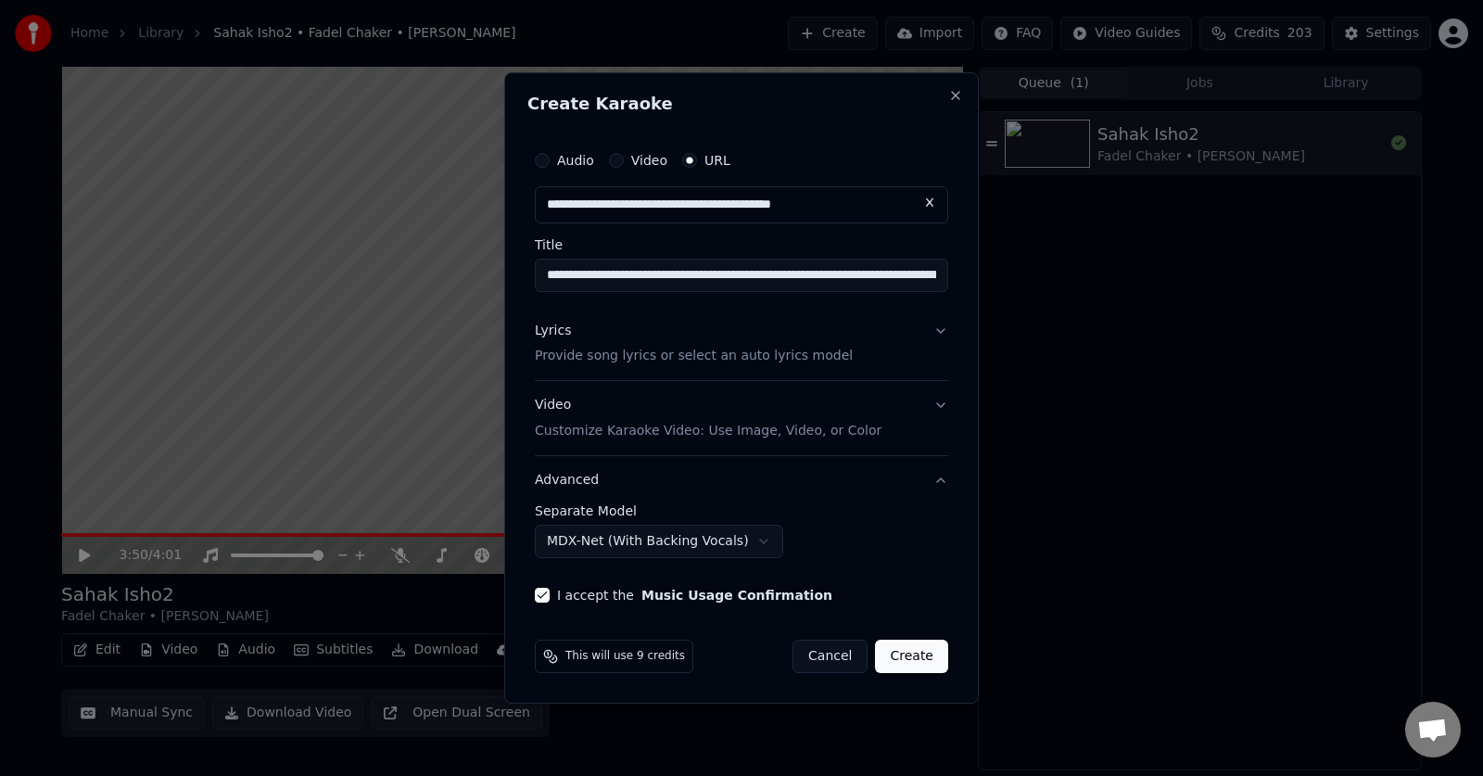
click at [905, 652] on button "Create" at bounding box center [911, 656] width 73 height 33
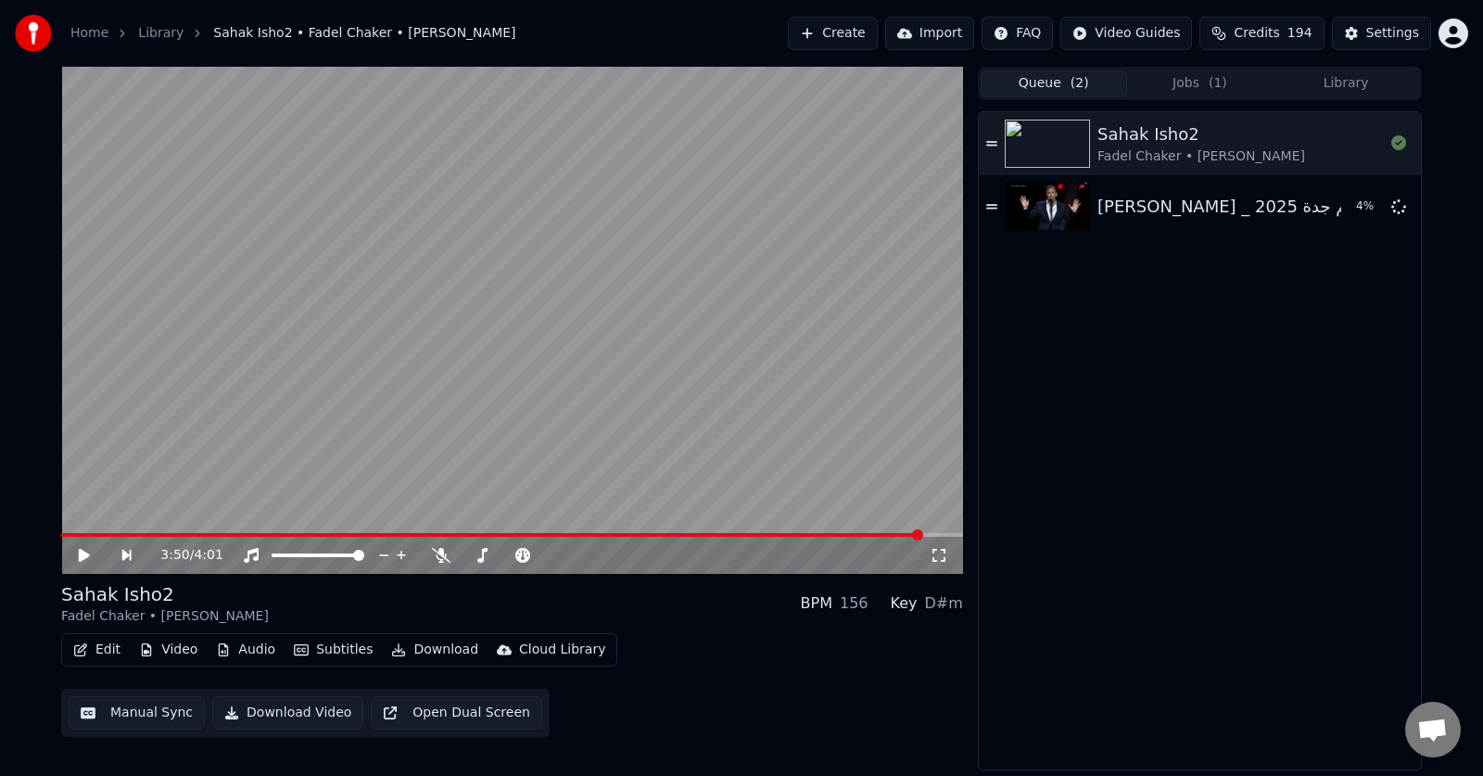
click at [1031, 83] on button "Queue ( 2 )" at bounding box center [1054, 83] width 146 height 27
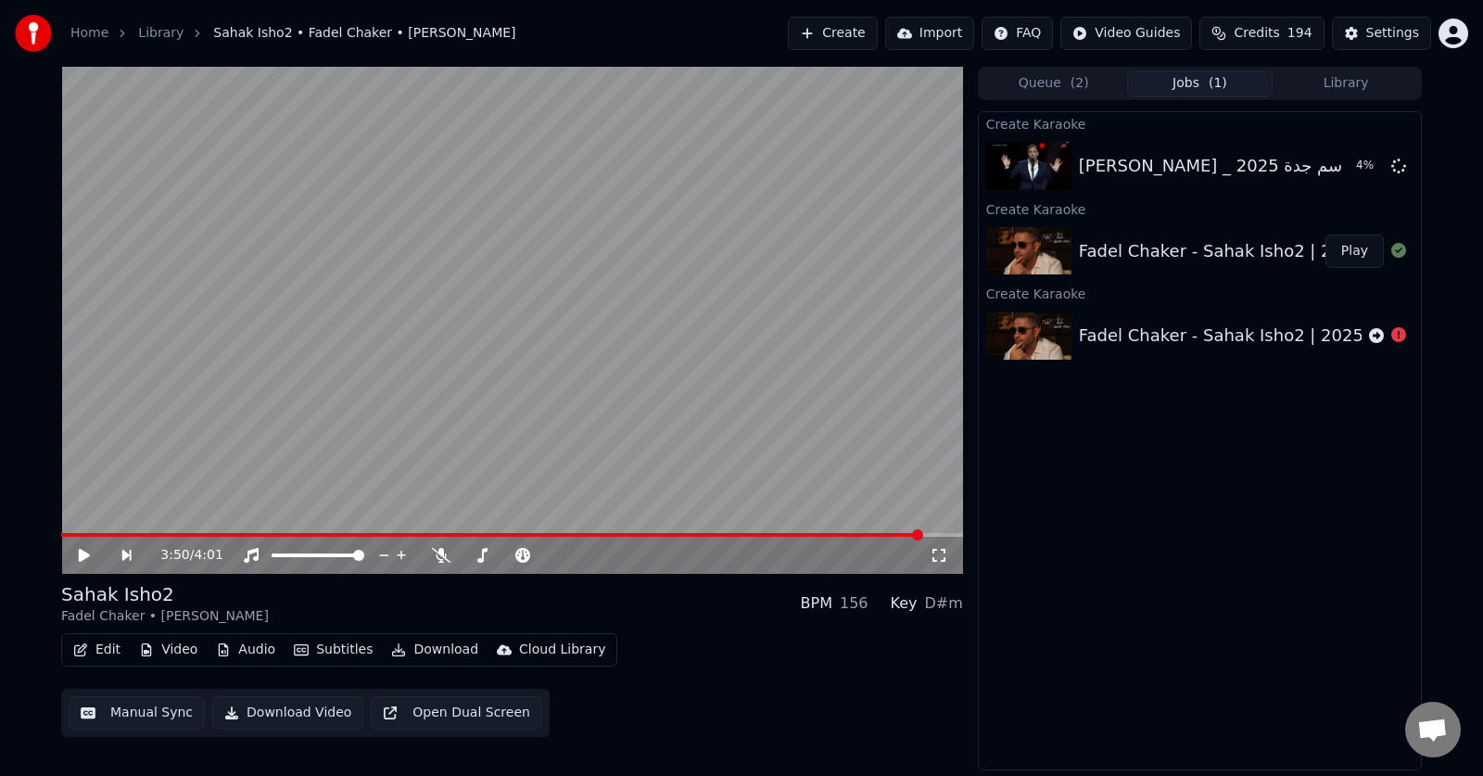
click at [1180, 86] on button "Jobs ( 1 )" at bounding box center [1200, 83] width 146 height 27
click at [1165, 149] on div "[PERSON_NAME] _ التحديات | موسم جدة 2025 Kadim Al Sahir _ Attabaddiat | Jeddah …" at bounding box center [1200, 165] width 442 height 63
click at [1005, 165] on img at bounding box center [1029, 166] width 85 height 48
click at [1065, 87] on button "Queue ( 2 )" at bounding box center [1054, 83] width 146 height 27
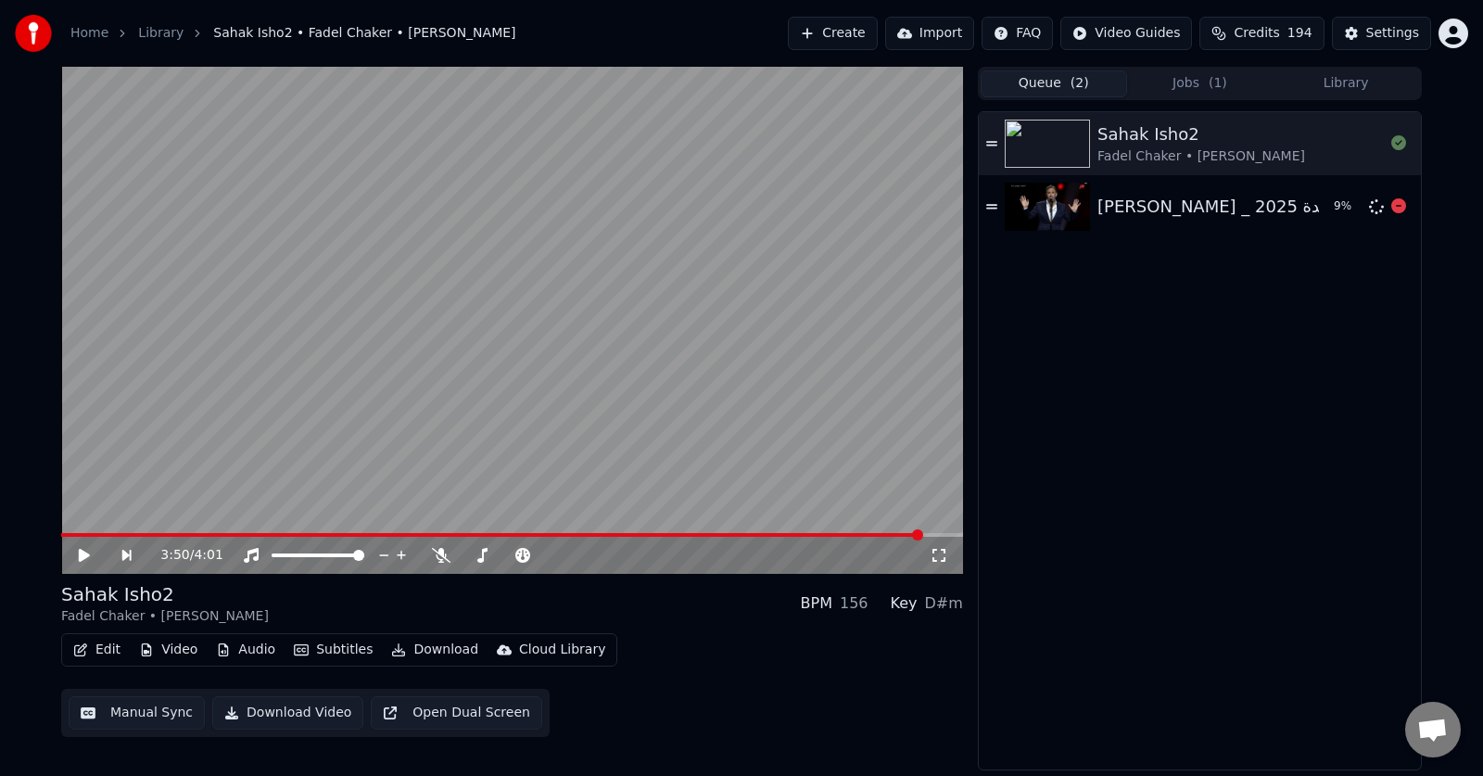
click at [1041, 198] on img at bounding box center [1047, 207] width 85 height 48
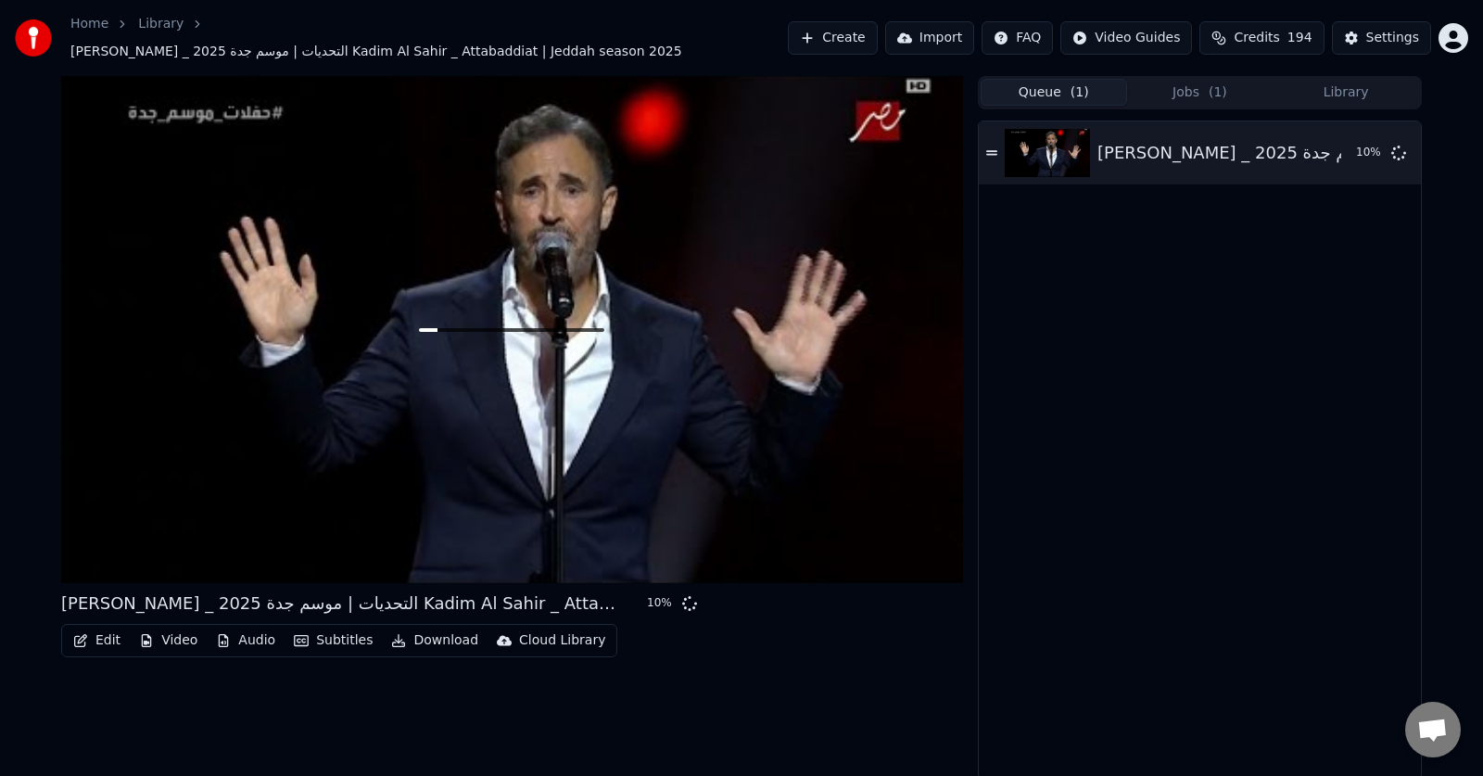
click at [1343, 79] on button "Library" at bounding box center [1346, 92] width 146 height 27
click at [1062, 91] on button "Queue ( 1 )" at bounding box center [1054, 92] width 146 height 27
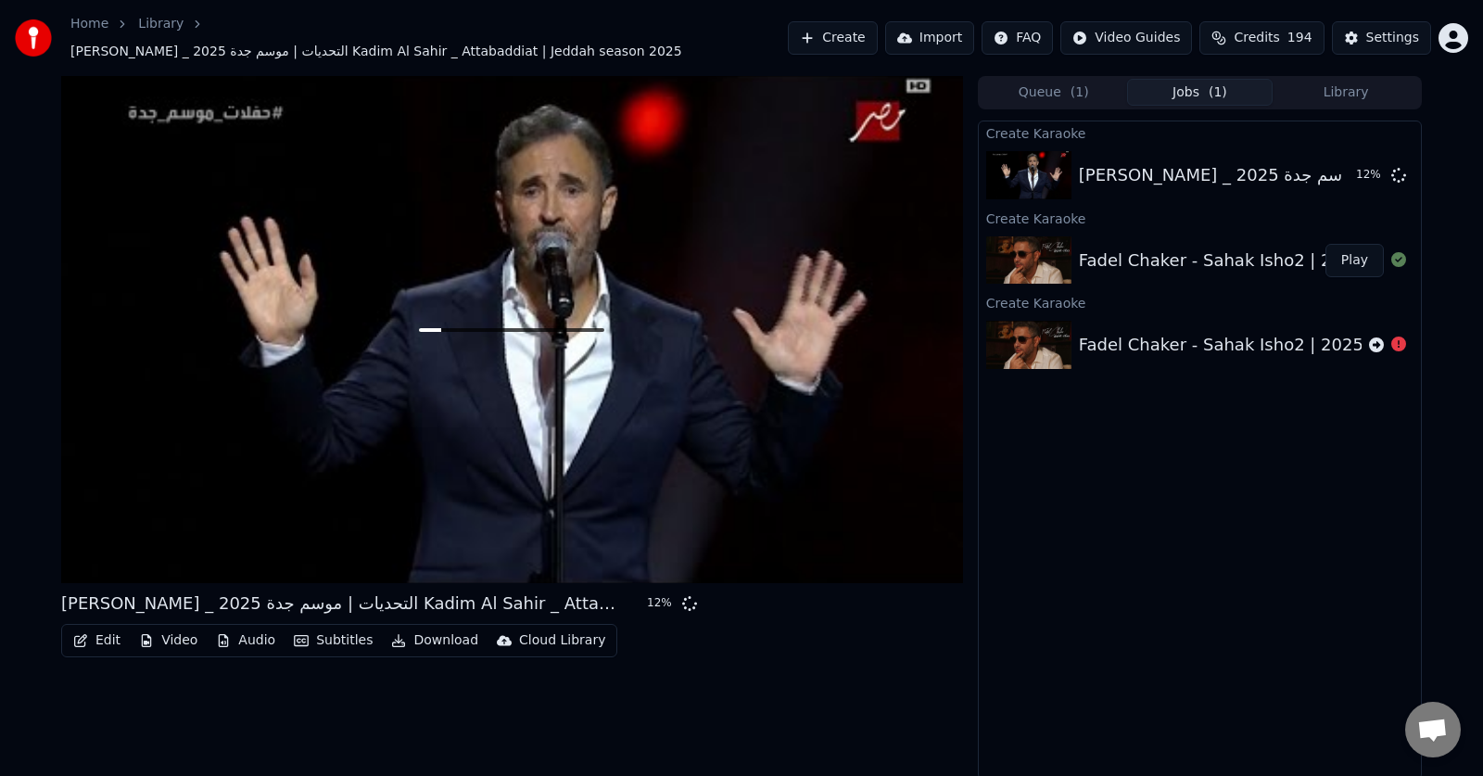
click at [1209, 83] on button "Jobs ( 1 )" at bounding box center [1200, 92] width 146 height 27
click at [1041, 248] on img at bounding box center [1029, 260] width 85 height 48
click at [992, 254] on img at bounding box center [1029, 260] width 85 height 48
click at [1069, 256] on img at bounding box center [1029, 260] width 85 height 48
click at [1168, 79] on button "Jobs ( 1 )" at bounding box center [1200, 92] width 146 height 27
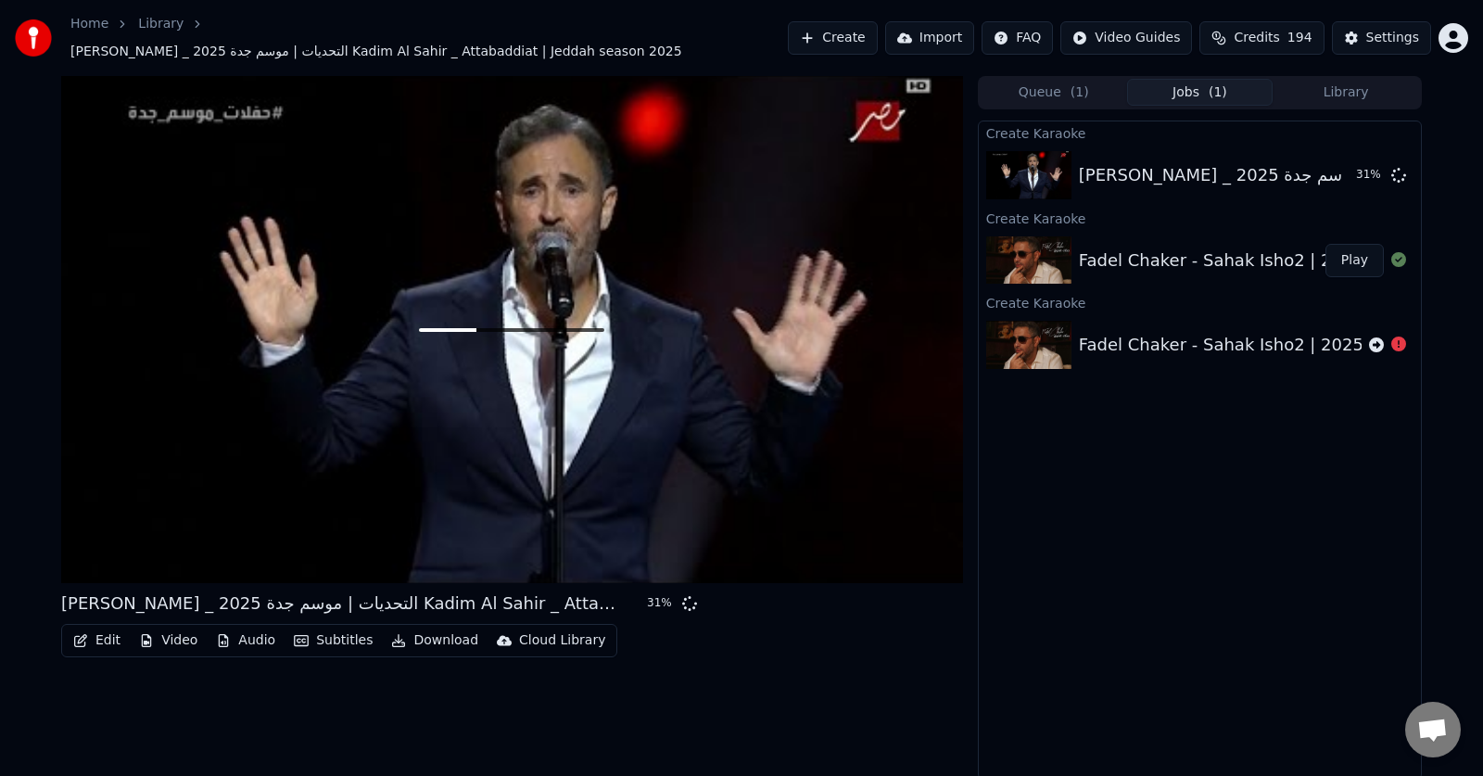
click at [1029, 236] on img at bounding box center [1029, 260] width 85 height 48
click at [1304, 88] on button "Library" at bounding box center [1346, 92] width 146 height 27
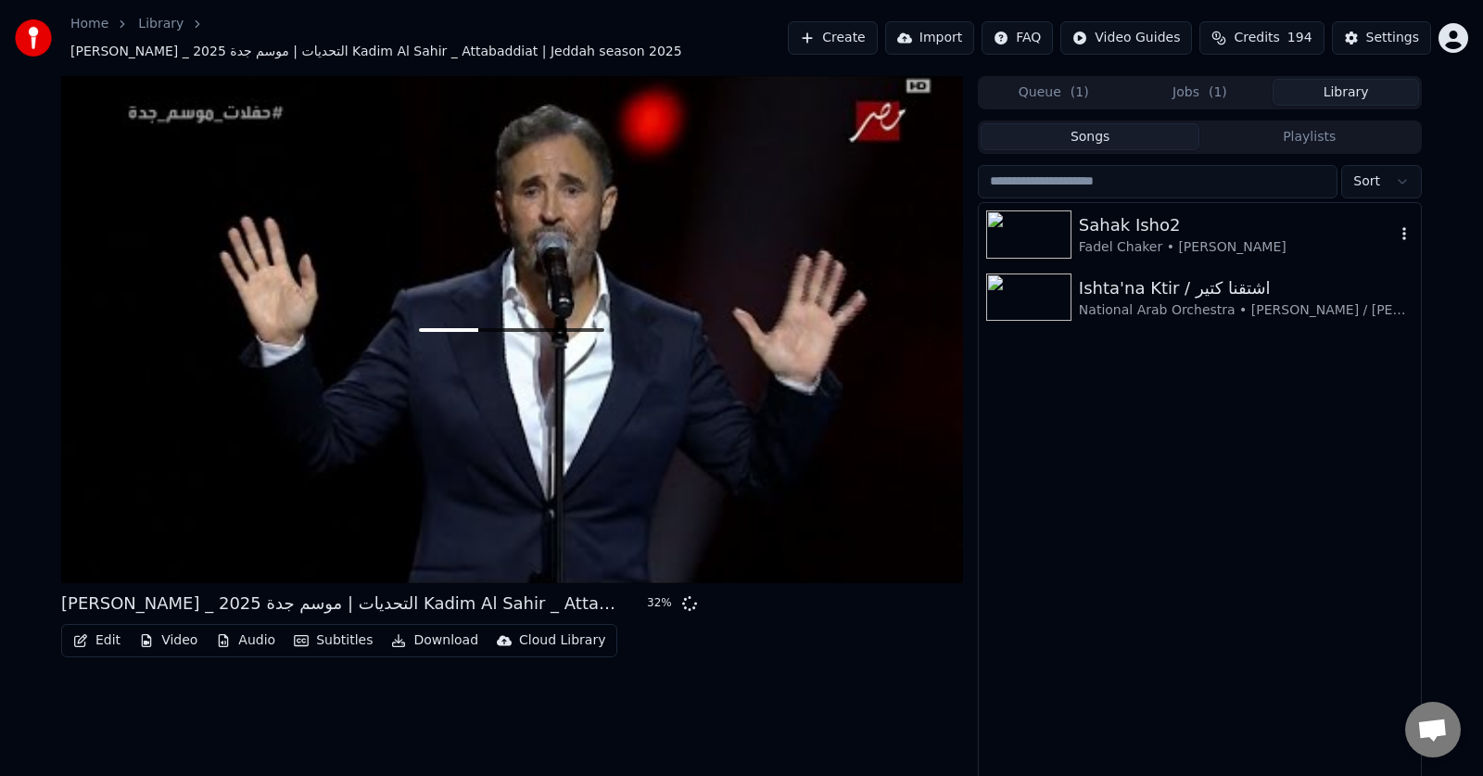
click at [1034, 226] on img at bounding box center [1029, 234] width 85 height 48
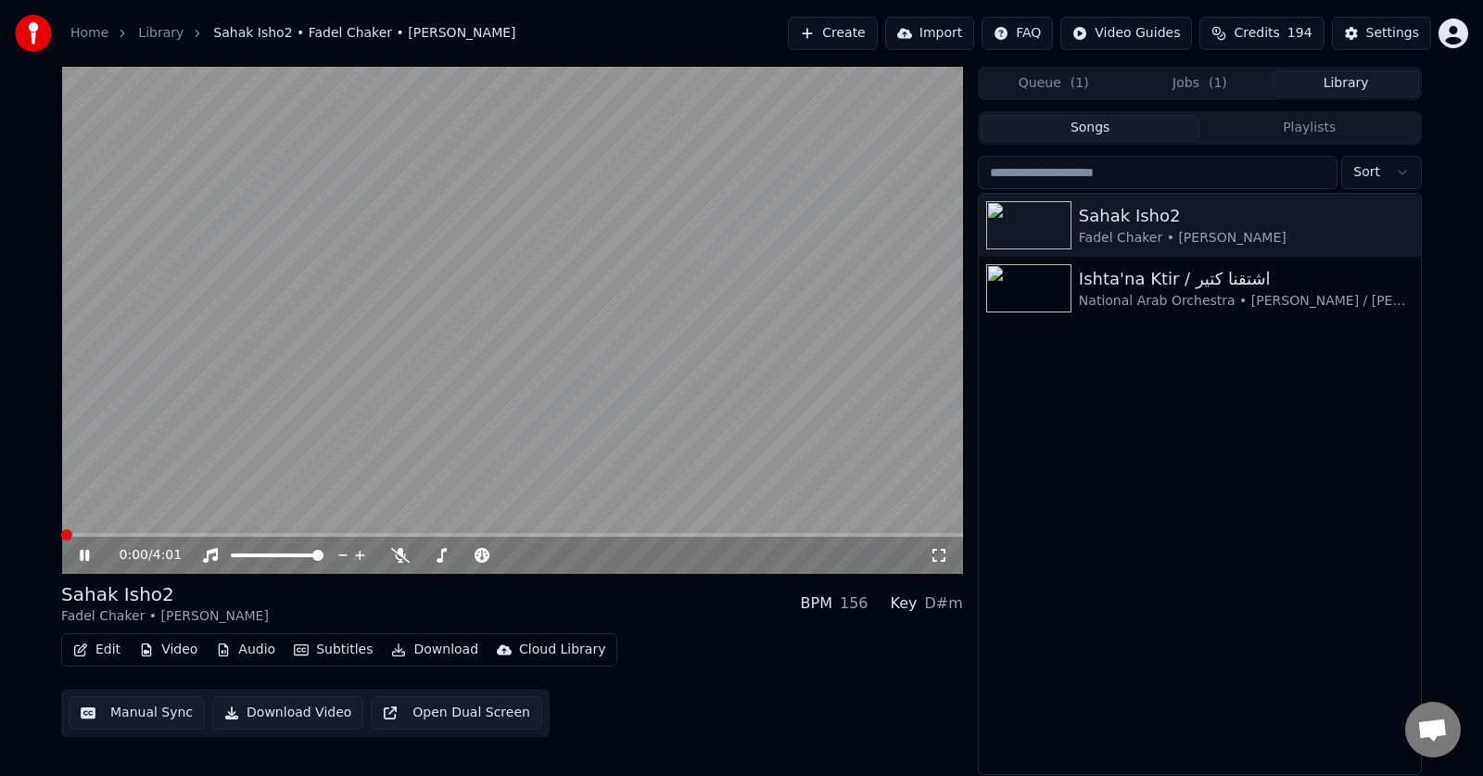
click at [194, 541] on div "0:00 / 4:01" at bounding box center [512, 555] width 902 height 37
click at [189, 542] on div "0:00 / 4:01" at bounding box center [512, 555] width 902 height 37
click at [360, 552] on icon at bounding box center [359, 555] width 9 height 9
click at [452, 550] on div at bounding box center [484, 555] width 149 height 19
click at [452, 556] on span at bounding box center [467, 556] width 93 height 4
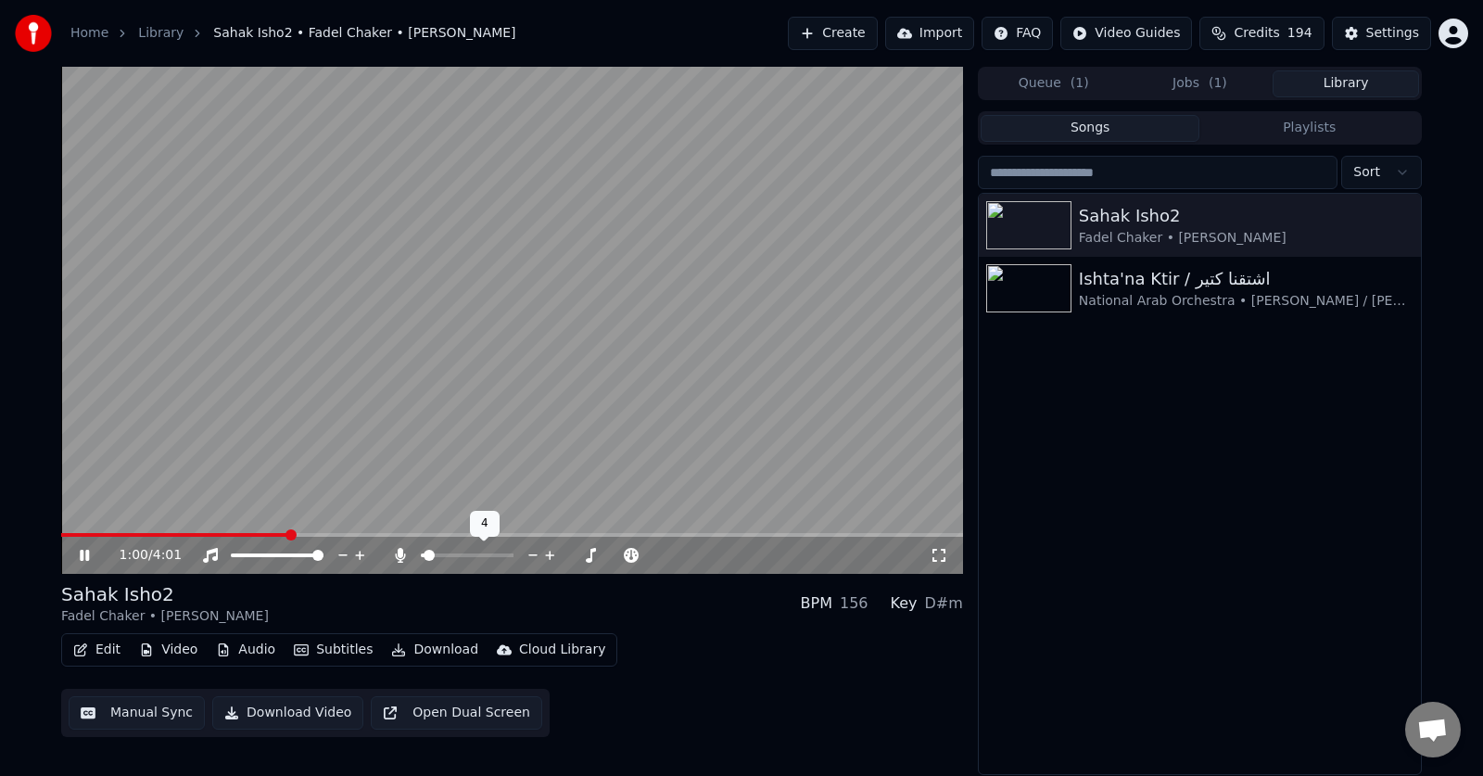
click at [425, 561] on span at bounding box center [429, 555] width 11 height 11
click at [421, 556] on span at bounding box center [426, 555] width 11 height 11
click at [563, 560] on div "1:04 / 4:01" at bounding box center [525, 555] width 810 height 19
click at [590, 555] on icon at bounding box center [590, 555] width 9 height 9
click at [571, 558] on icon at bounding box center [575, 555] width 18 height 19
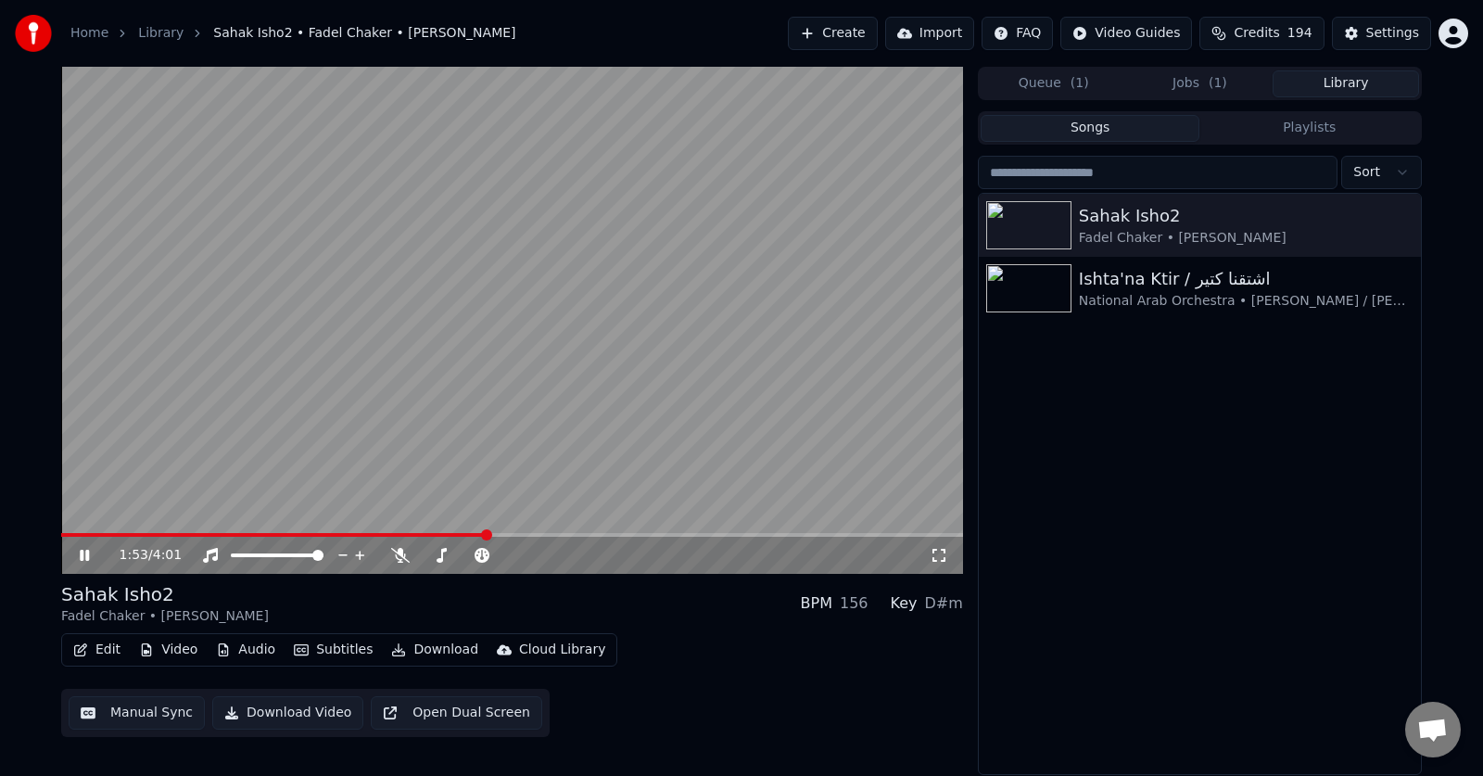
click at [1225, 86] on button "Jobs ( 1 )" at bounding box center [1200, 83] width 146 height 27
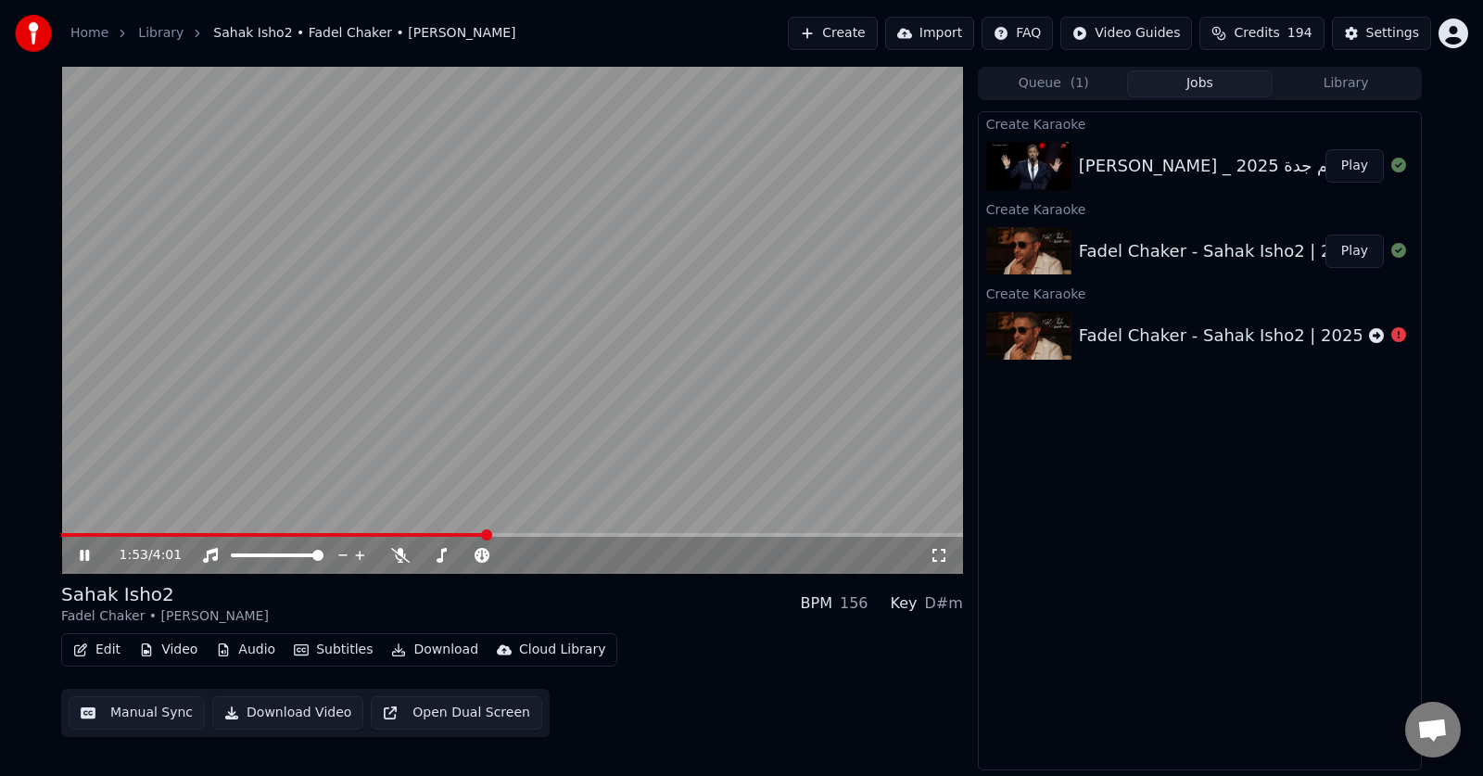
click at [81, 552] on icon at bounding box center [84, 555] width 9 height 11
click at [1025, 169] on img at bounding box center [1029, 166] width 85 height 48
click at [1012, 161] on img at bounding box center [1029, 166] width 85 height 48
click at [1012, 160] on img at bounding box center [1029, 166] width 85 height 48
click at [1050, 166] on img at bounding box center [1029, 166] width 85 height 48
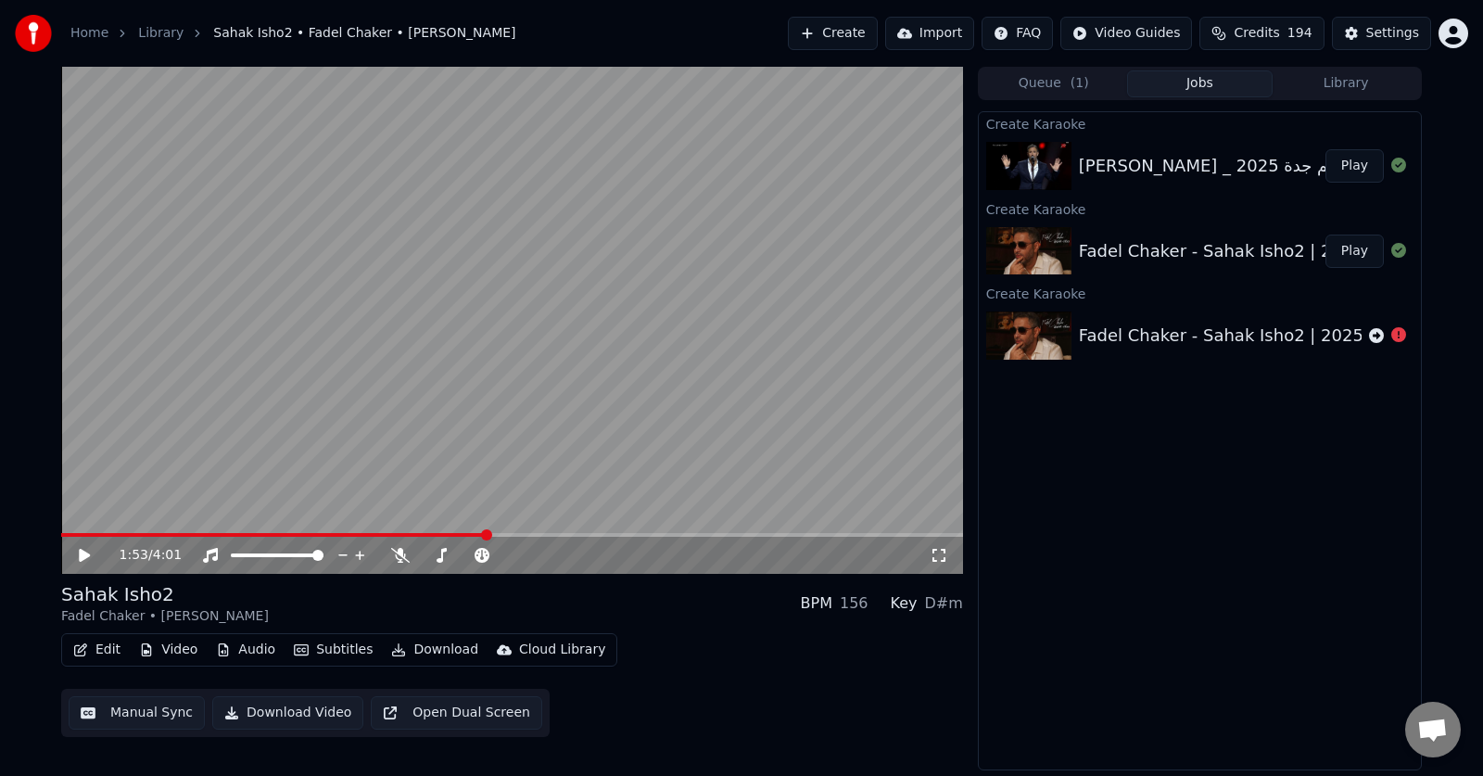
click at [1139, 167] on div "[PERSON_NAME] _ التحديات | موسم جدة 2025 Kadim Al Sahir _ Attabaddiat | Jeddah …" at bounding box center [1472, 166] width 786 height 26
click at [1138, 167] on div "[PERSON_NAME] _ التحديات | موسم جدة 2025 Kadim Al Sahir _ Attabaddiat | Jeddah …" at bounding box center [1472, 166] width 786 height 26
click at [1355, 164] on button "Play" at bounding box center [1355, 165] width 58 height 33
click at [108, 531] on video at bounding box center [512, 320] width 902 height 507
click at [115, 533] on span at bounding box center [512, 535] width 902 height 4
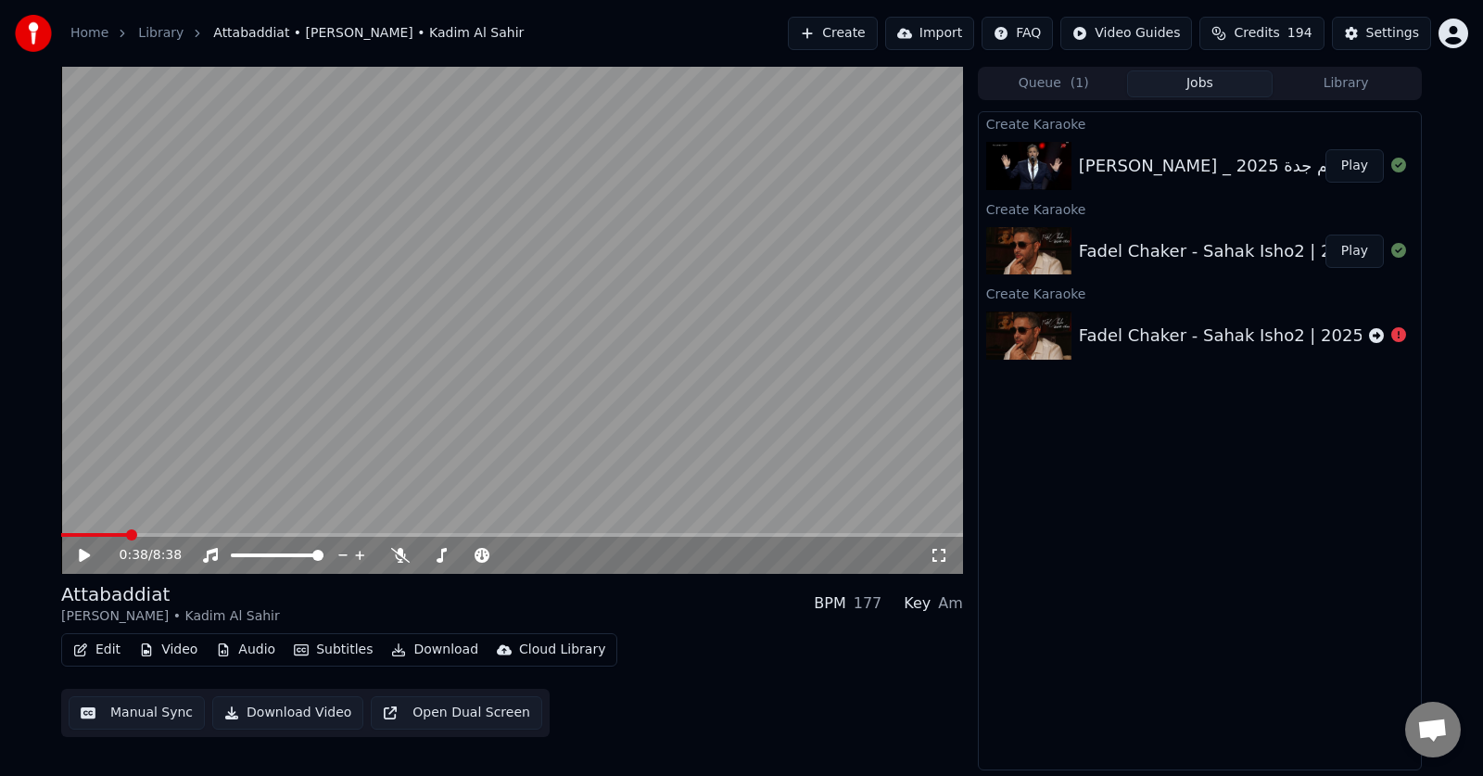
click at [128, 533] on span at bounding box center [512, 535] width 902 height 4
click at [161, 533] on span at bounding box center [512, 535] width 902 height 4
click at [188, 534] on span at bounding box center [512, 535] width 902 height 4
click at [216, 536] on span at bounding box center [512, 535] width 902 height 4
click at [230, 534] on span at bounding box center [145, 535] width 169 height 4
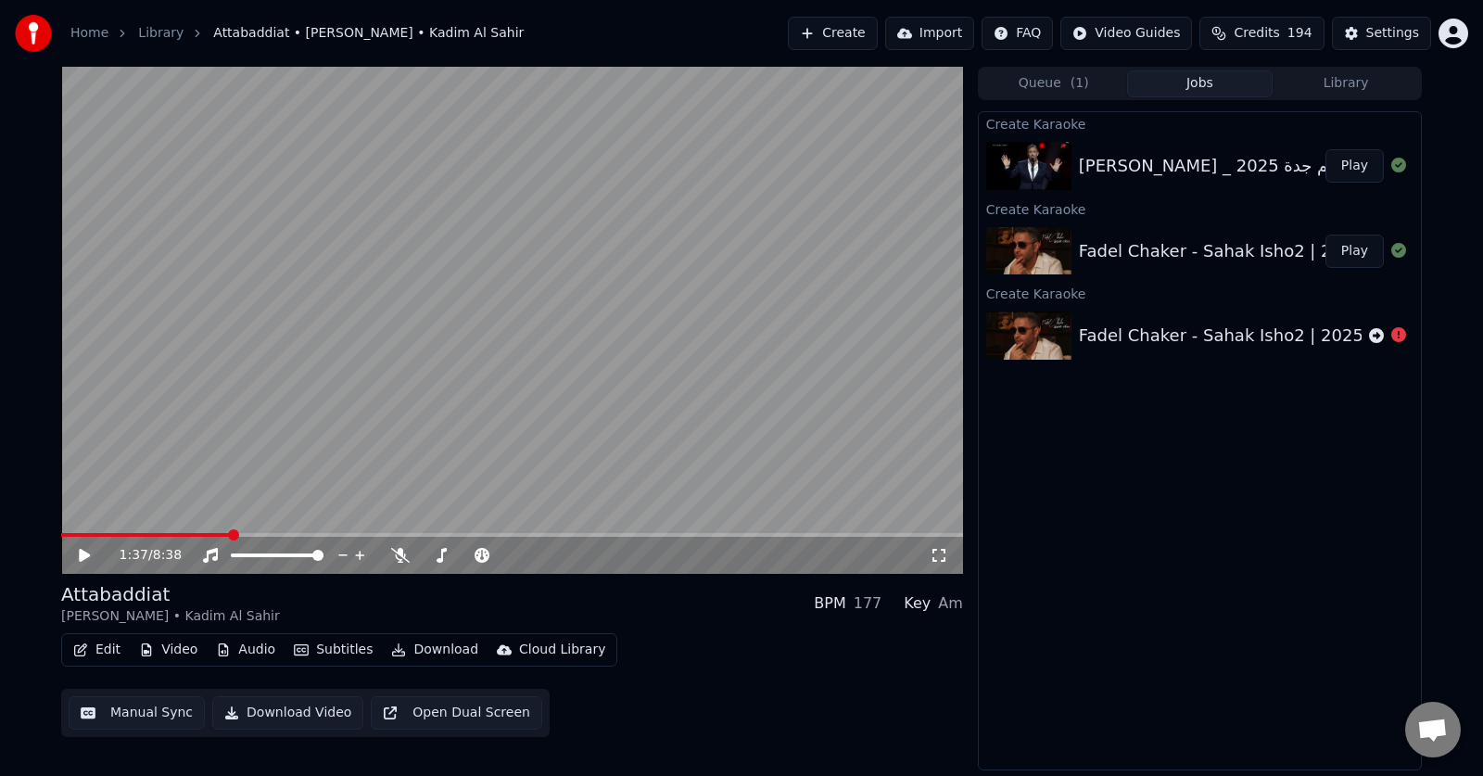
click at [86, 561] on icon at bounding box center [98, 555] width 44 height 15
click at [341, 535] on span at bounding box center [512, 535] width 902 height 4
click at [531, 534] on span at bounding box center [512, 535] width 902 height 4
click at [542, 534] on span at bounding box center [512, 535] width 902 height 4
click at [589, 535] on span at bounding box center [512, 535] width 902 height 4
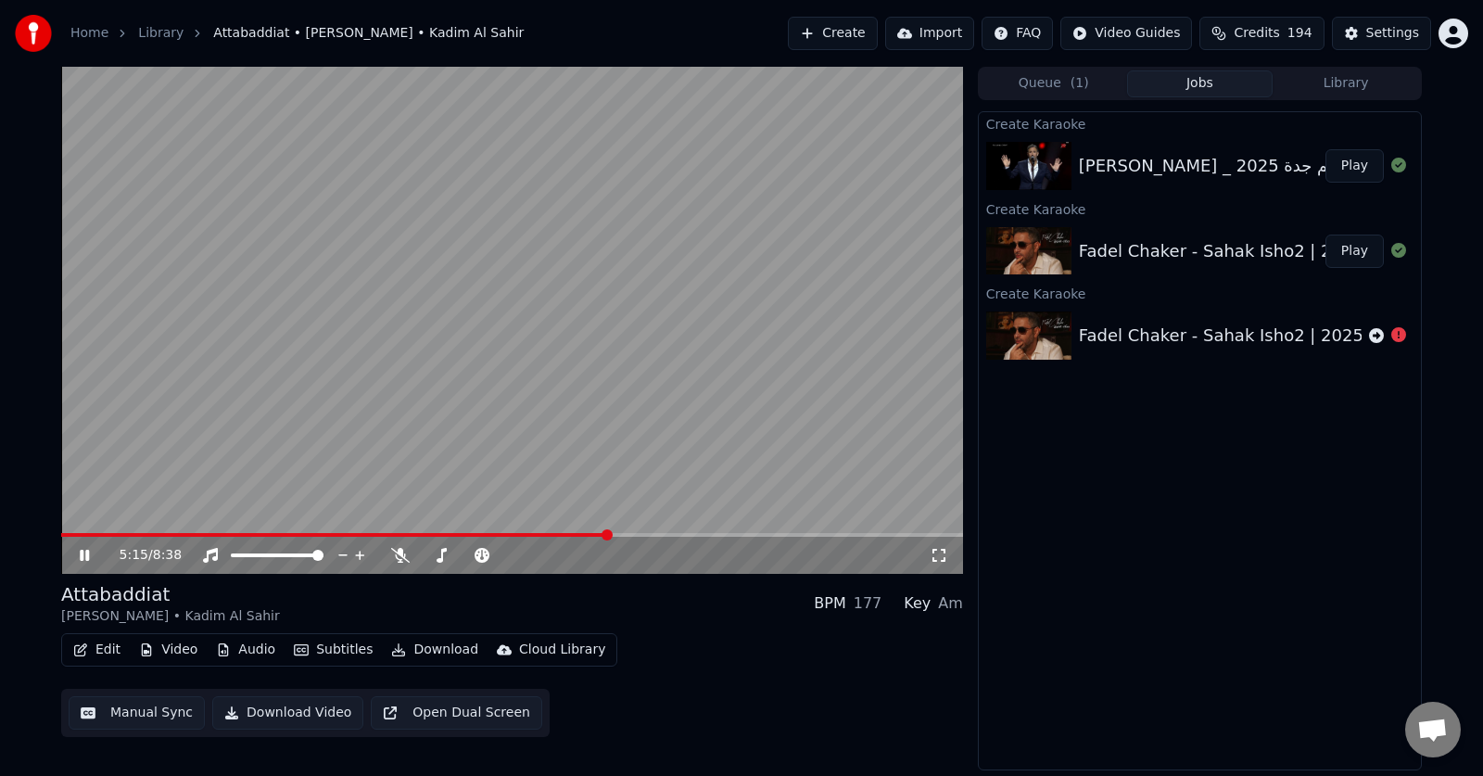
click at [610, 534] on span at bounding box center [512, 535] width 902 height 4
click at [94, 553] on icon at bounding box center [98, 555] width 44 height 15
click at [1037, 259] on img at bounding box center [1029, 251] width 85 height 48
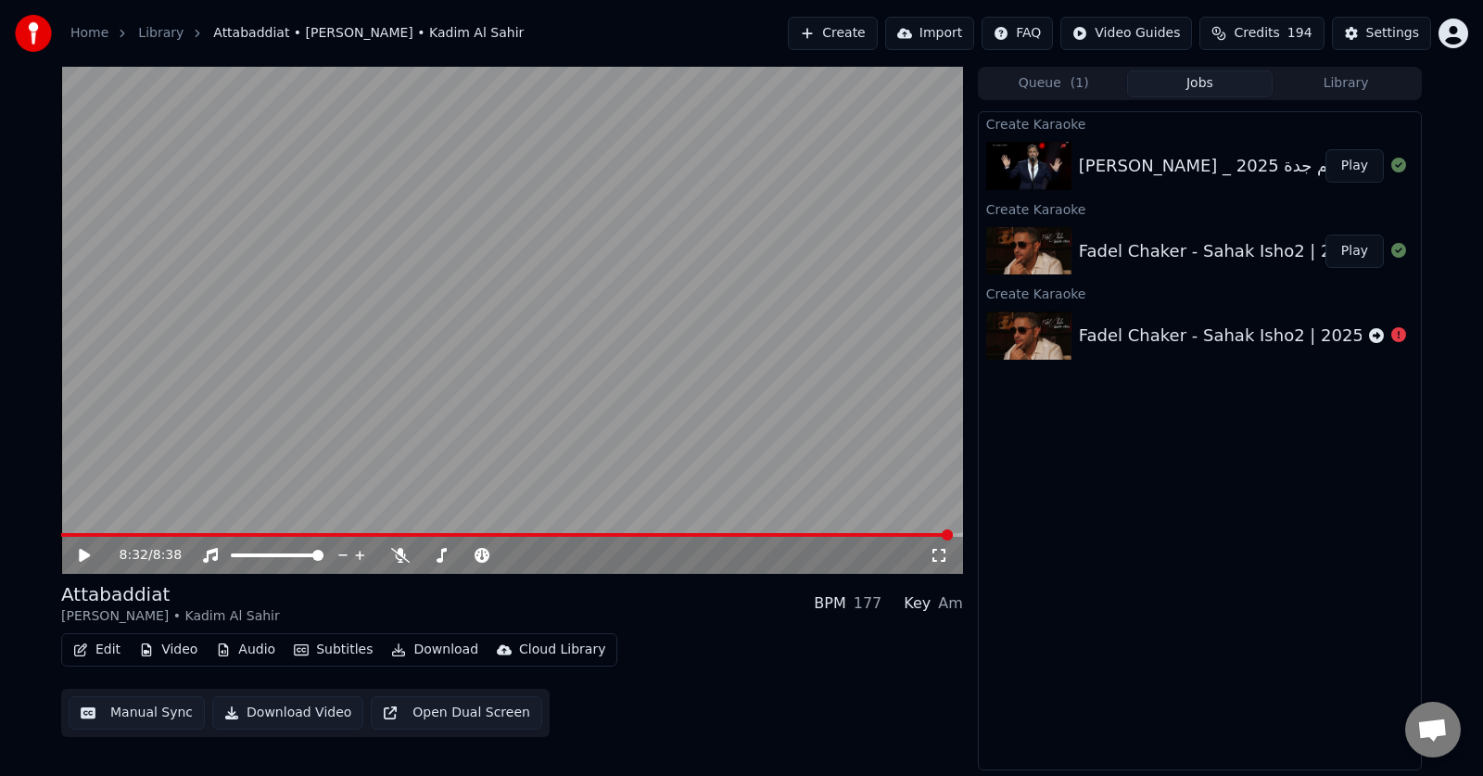
click at [1354, 248] on button "Play" at bounding box center [1355, 251] width 58 height 33
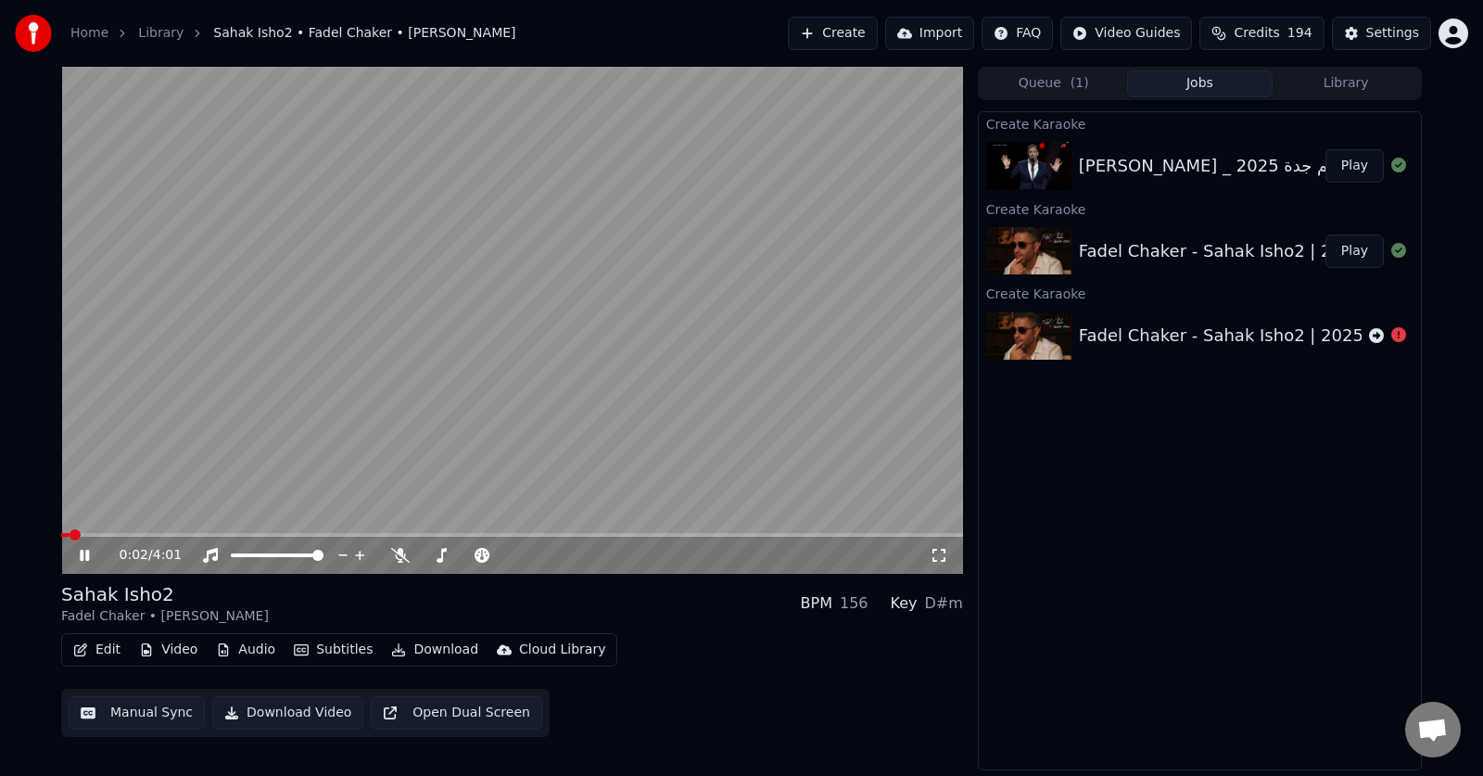
click at [90, 554] on icon at bounding box center [98, 555] width 44 height 15
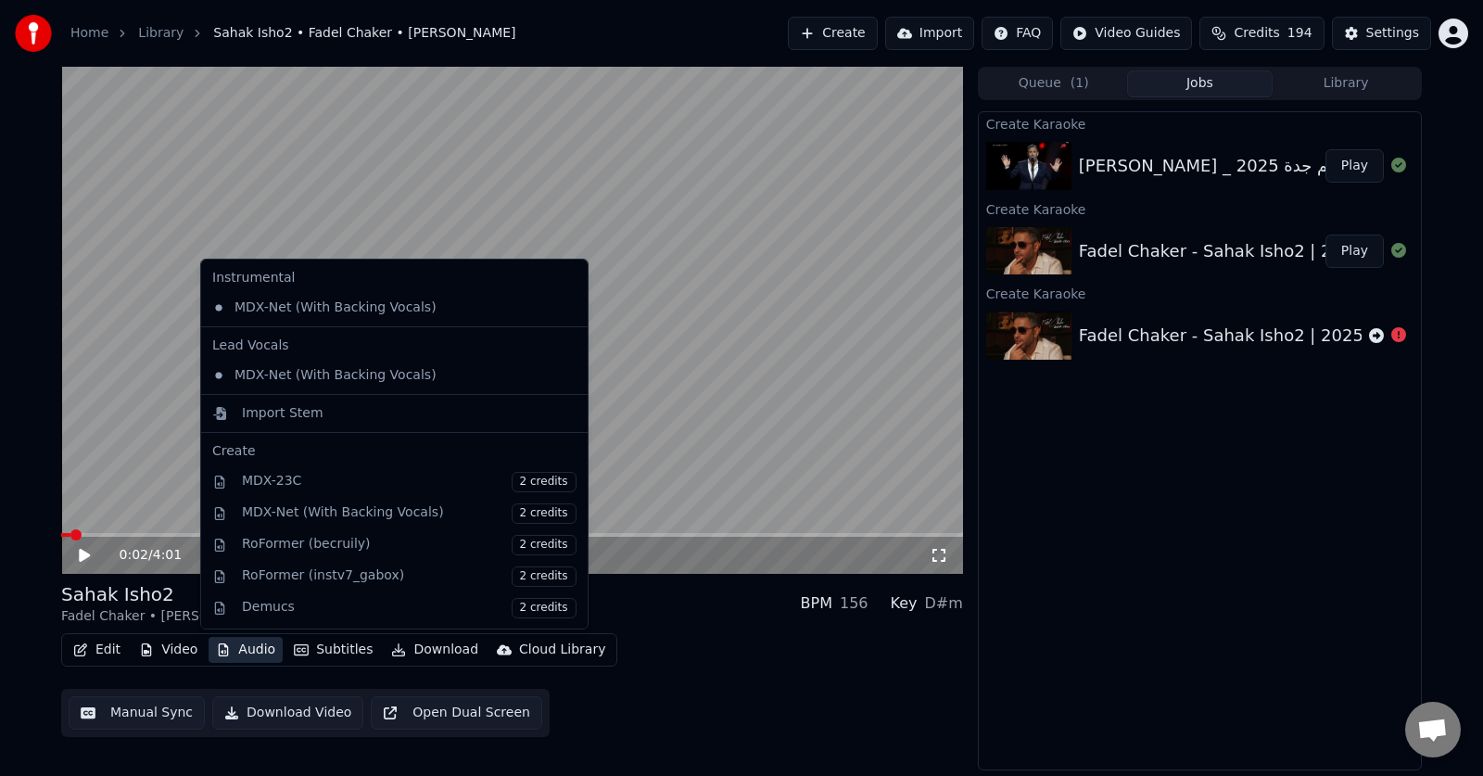
click at [248, 646] on button "Audio" at bounding box center [246, 650] width 74 height 26
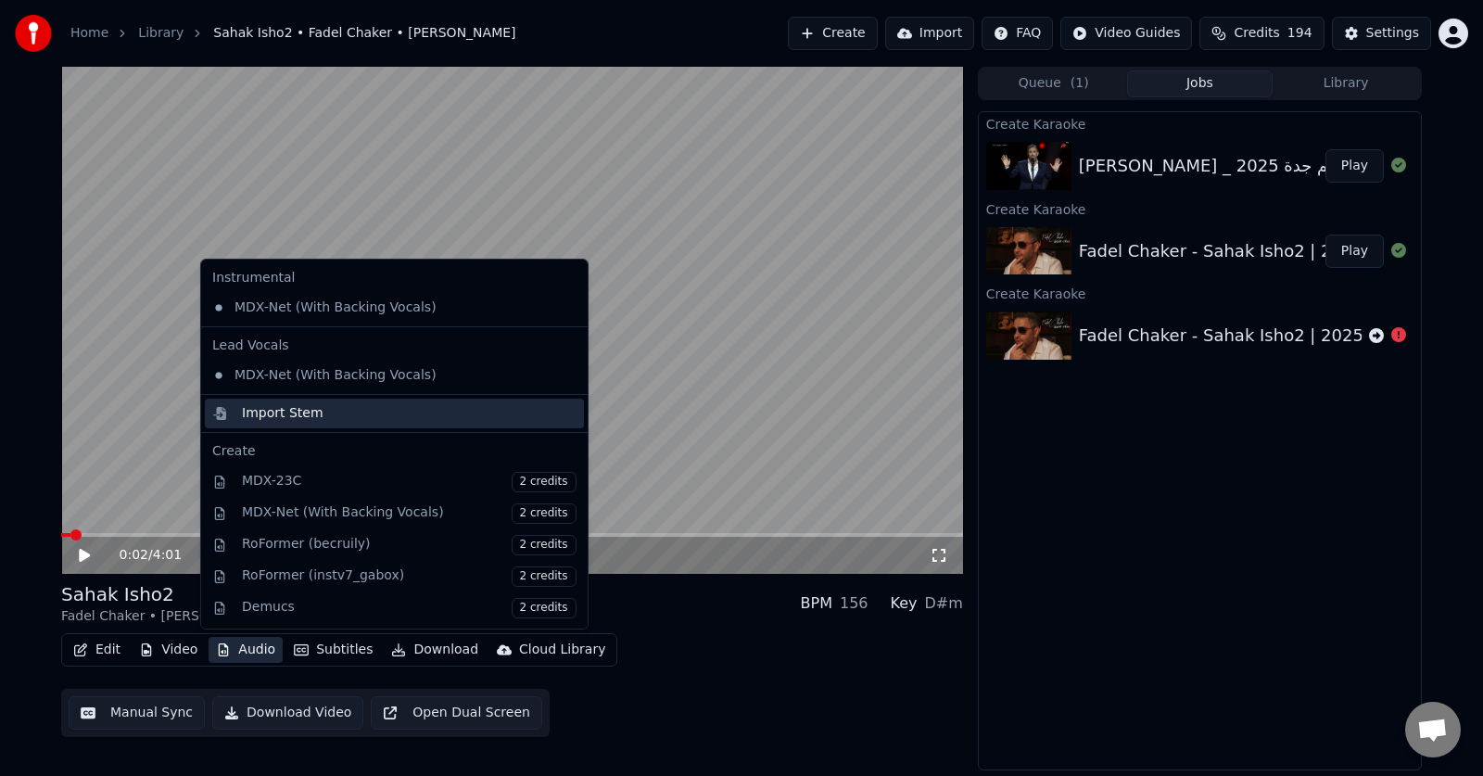
click at [374, 406] on div "Import Stem" at bounding box center [409, 413] width 335 height 19
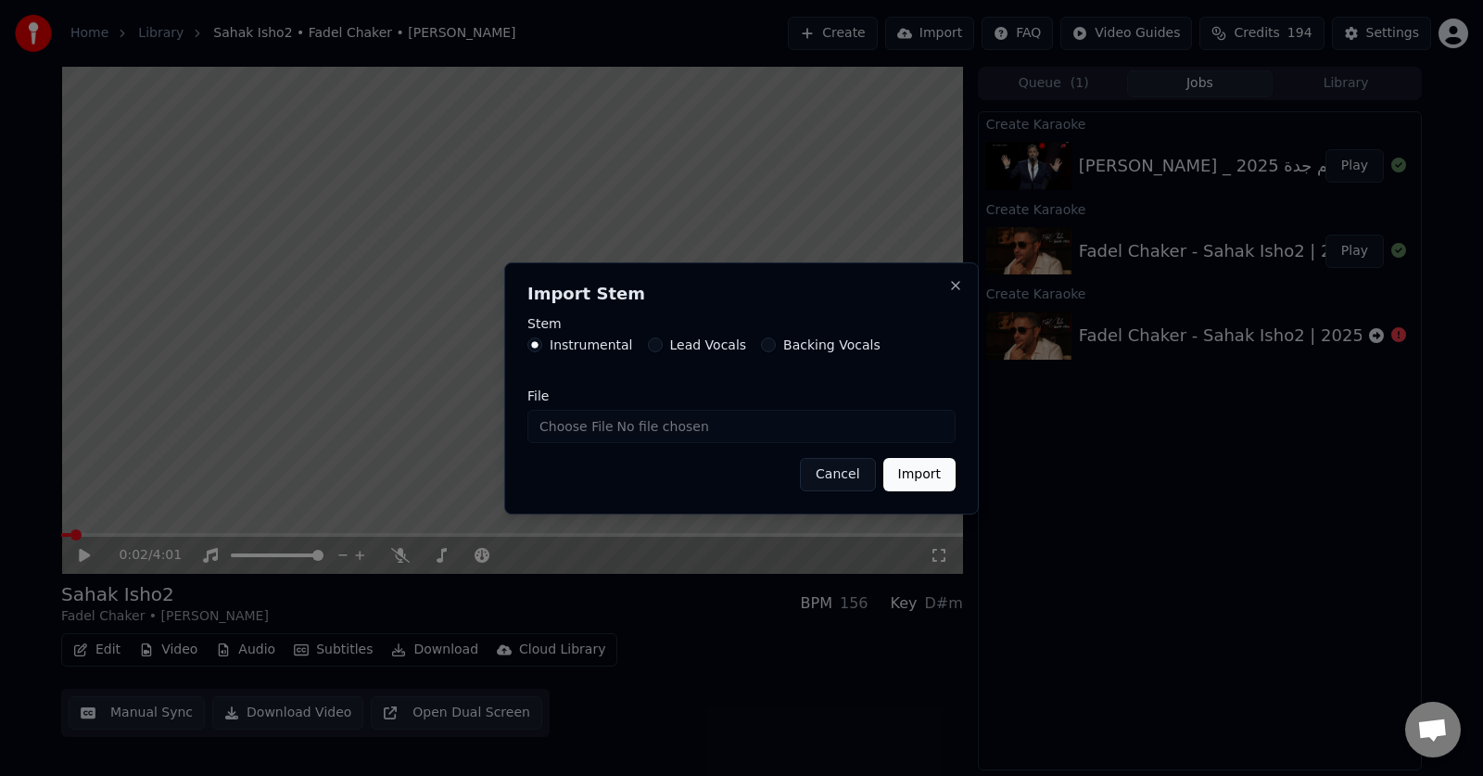
click at [826, 475] on button "Cancel" at bounding box center [837, 474] width 75 height 33
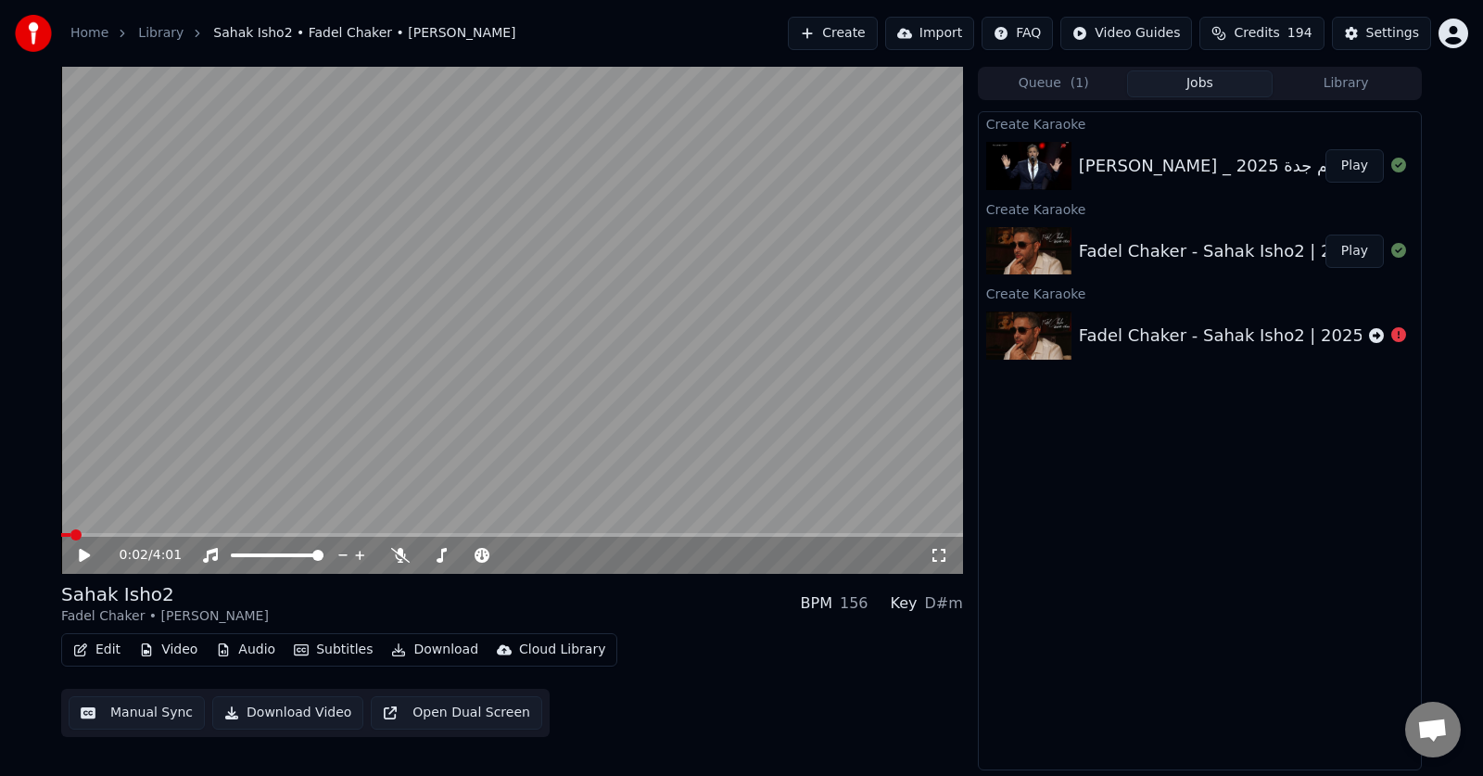
click at [80, 552] on icon at bounding box center [84, 555] width 11 height 13
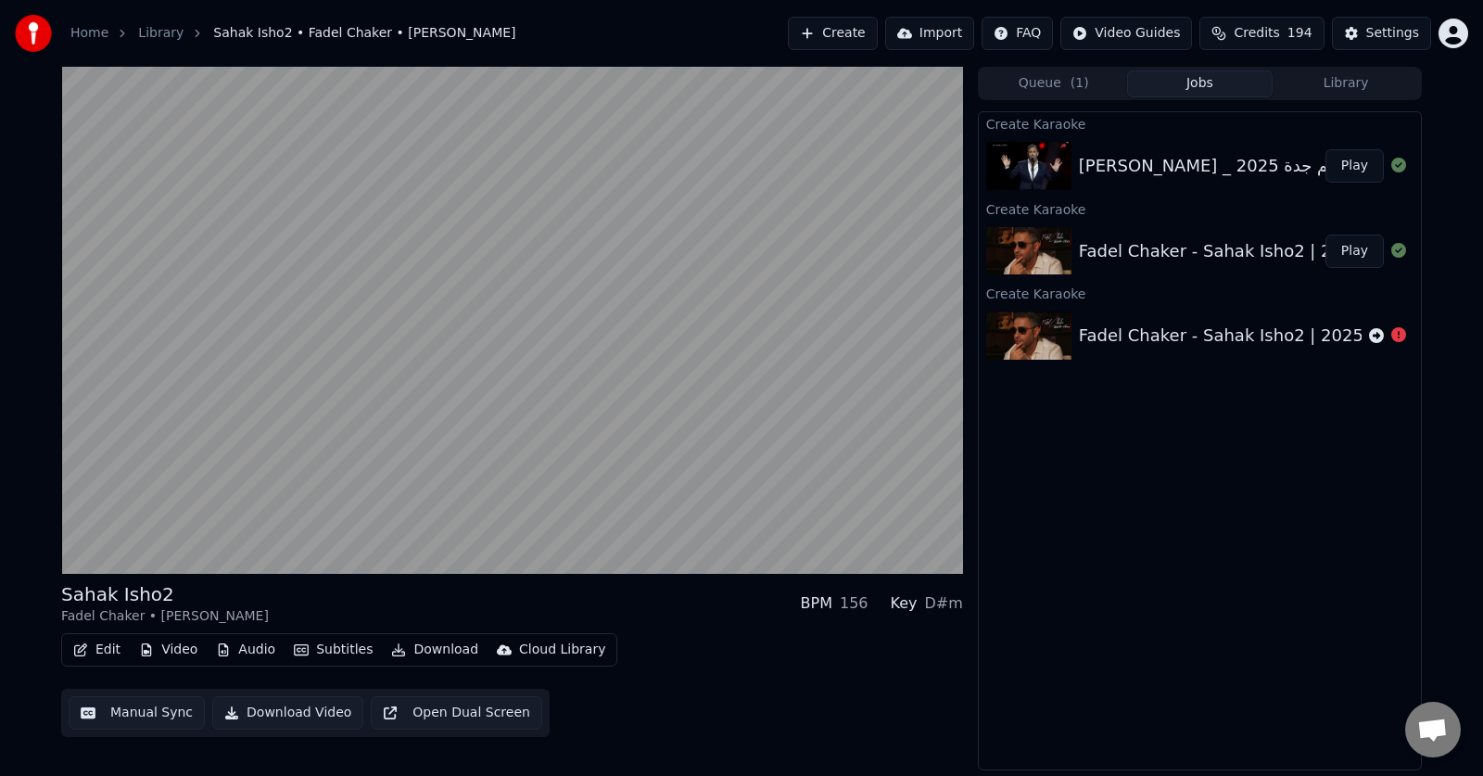
click at [427, 710] on button "Open Dual Screen" at bounding box center [457, 712] width 172 height 33
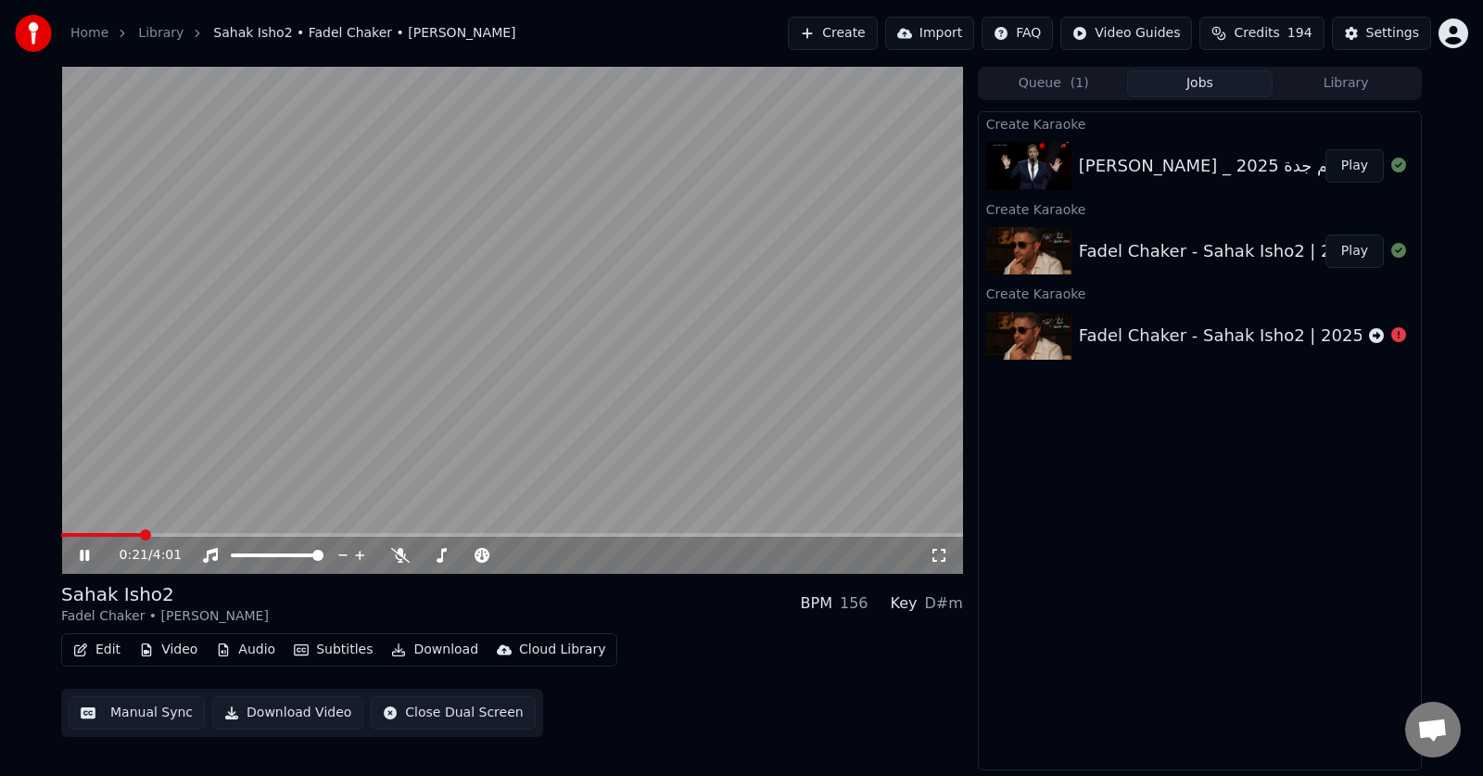
click at [79, 555] on icon at bounding box center [98, 555] width 44 height 15
click at [83, 563] on icon at bounding box center [98, 555] width 44 height 15
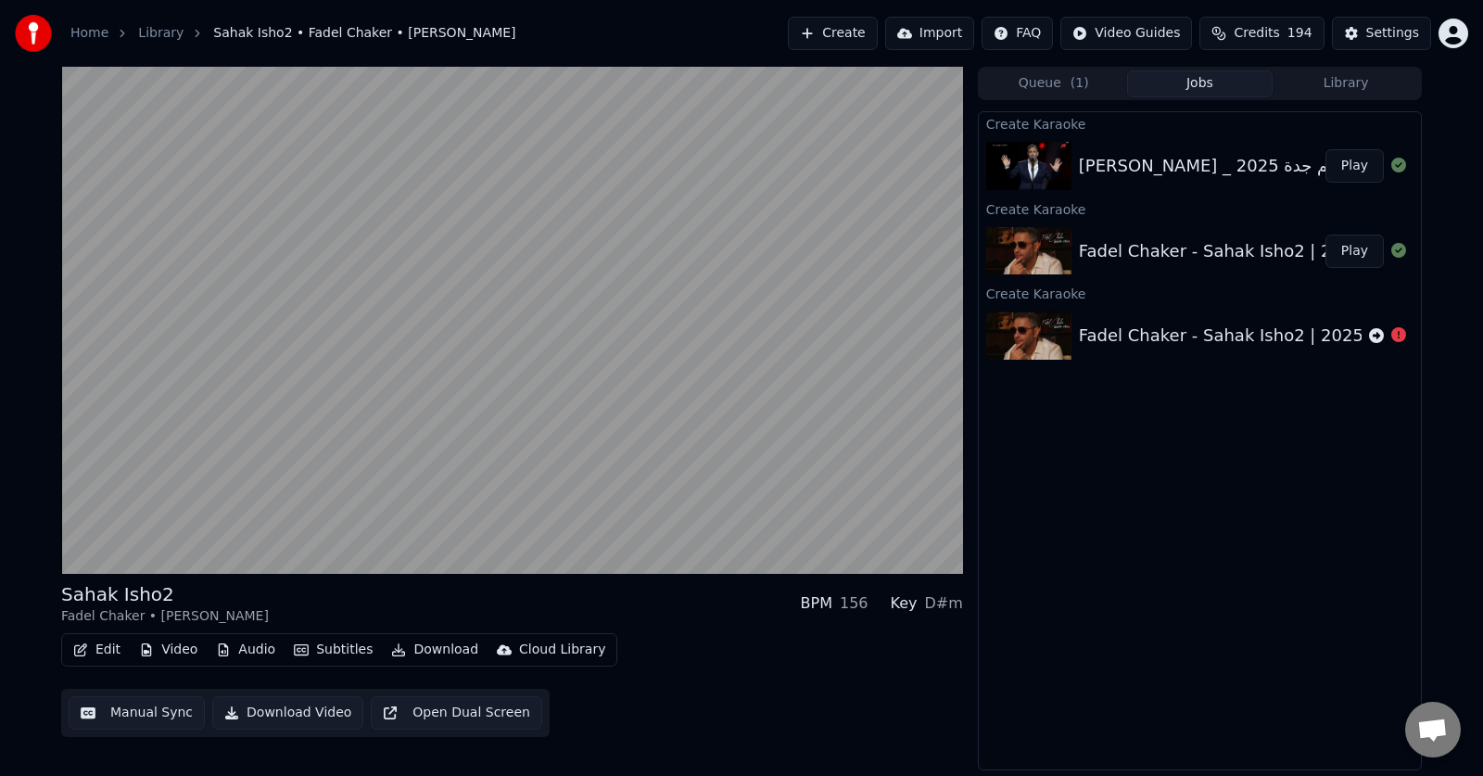
click at [287, 706] on button "Download Video" at bounding box center [287, 712] width 151 height 33
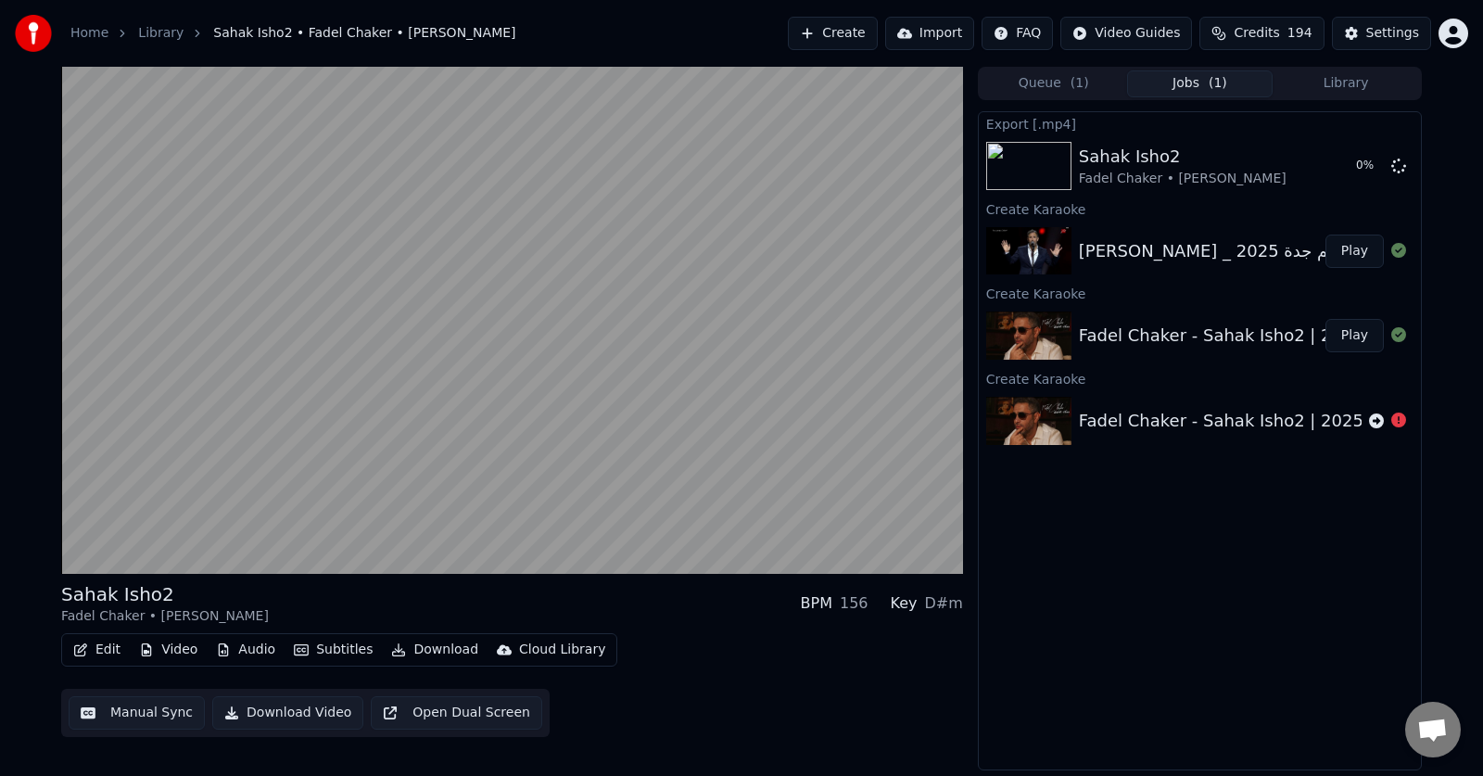
click at [1139, 643] on div "Export [.mp4] Sahak Isho2 Fadel Chaker • [PERSON_NAME] 0 % Create Karaoke [PERS…" at bounding box center [1200, 440] width 444 height 659
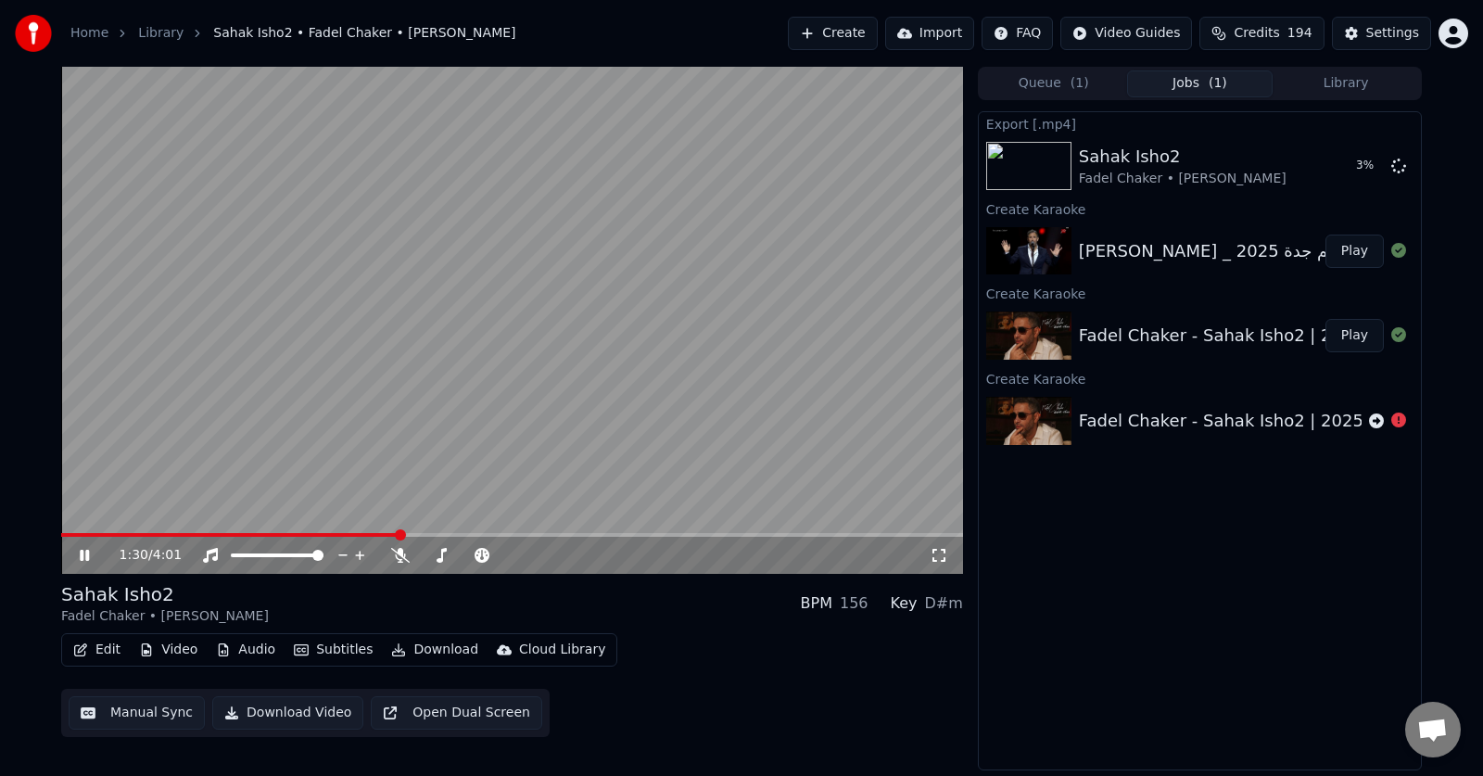
click at [79, 559] on icon at bounding box center [98, 555] width 44 height 15
click at [1396, 163] on icon at bounding box center [1399, 165] width 15 height 15
click at [1355, 338] on button "Play" at bounding box center [1355, 335] width 58 height 33
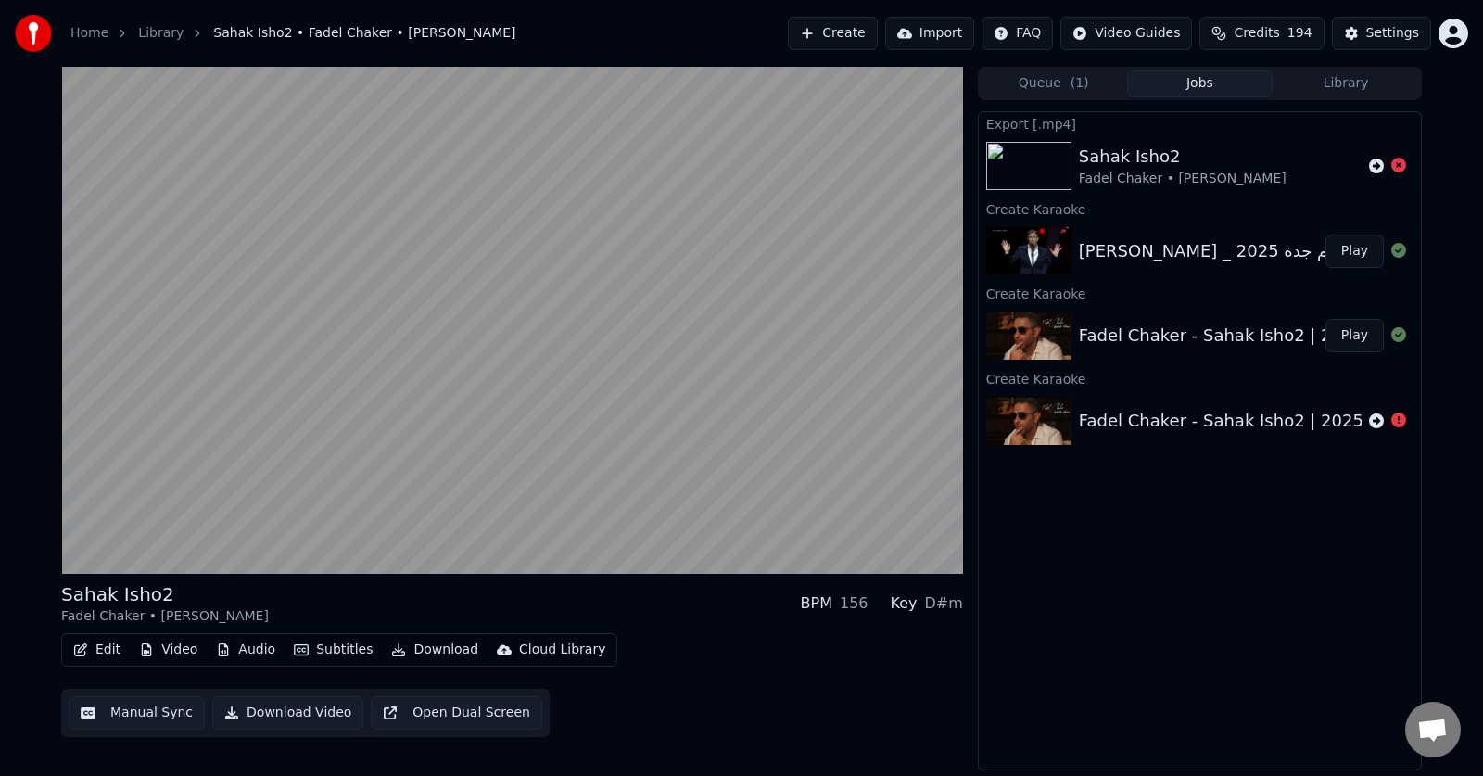
click at [1326, 319] on button "Play" at bounding box center [1355, 335] width 58 height 33
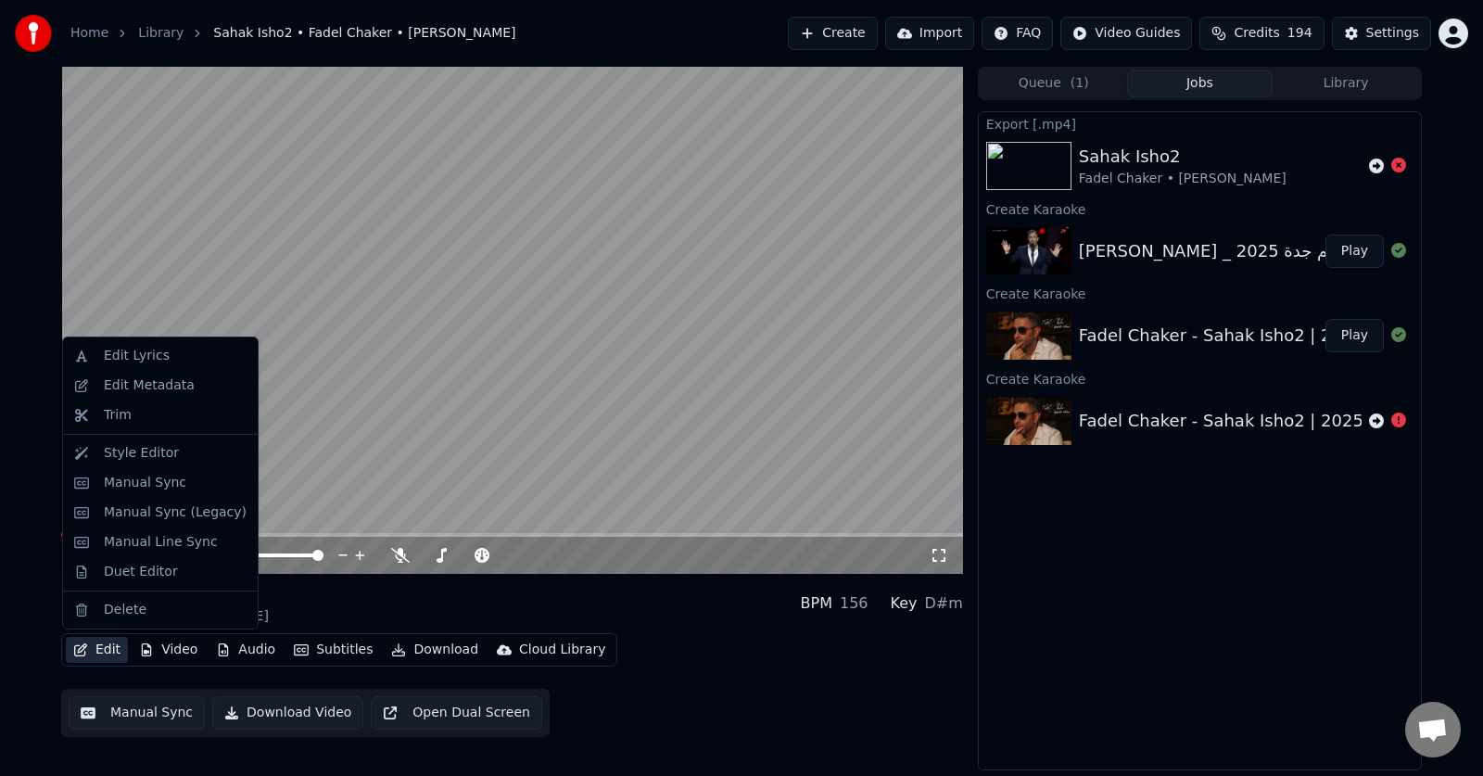
click at [103, 651] on button "Edit" at bounding box center [97, 650] width 62 height 26
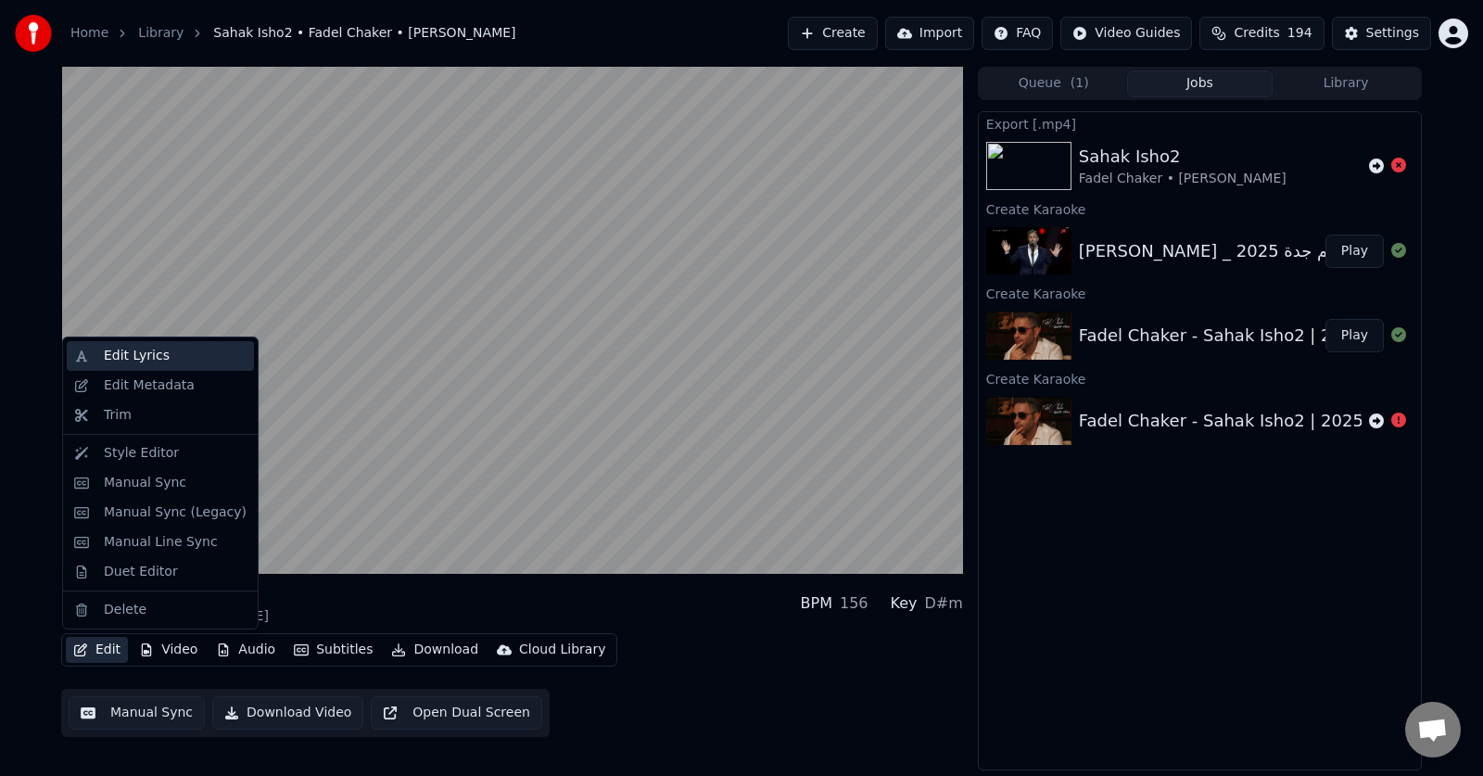
click at [137, 359] on div "Edit Lyrics" at bounding box center [137, 356] width 66 height 19
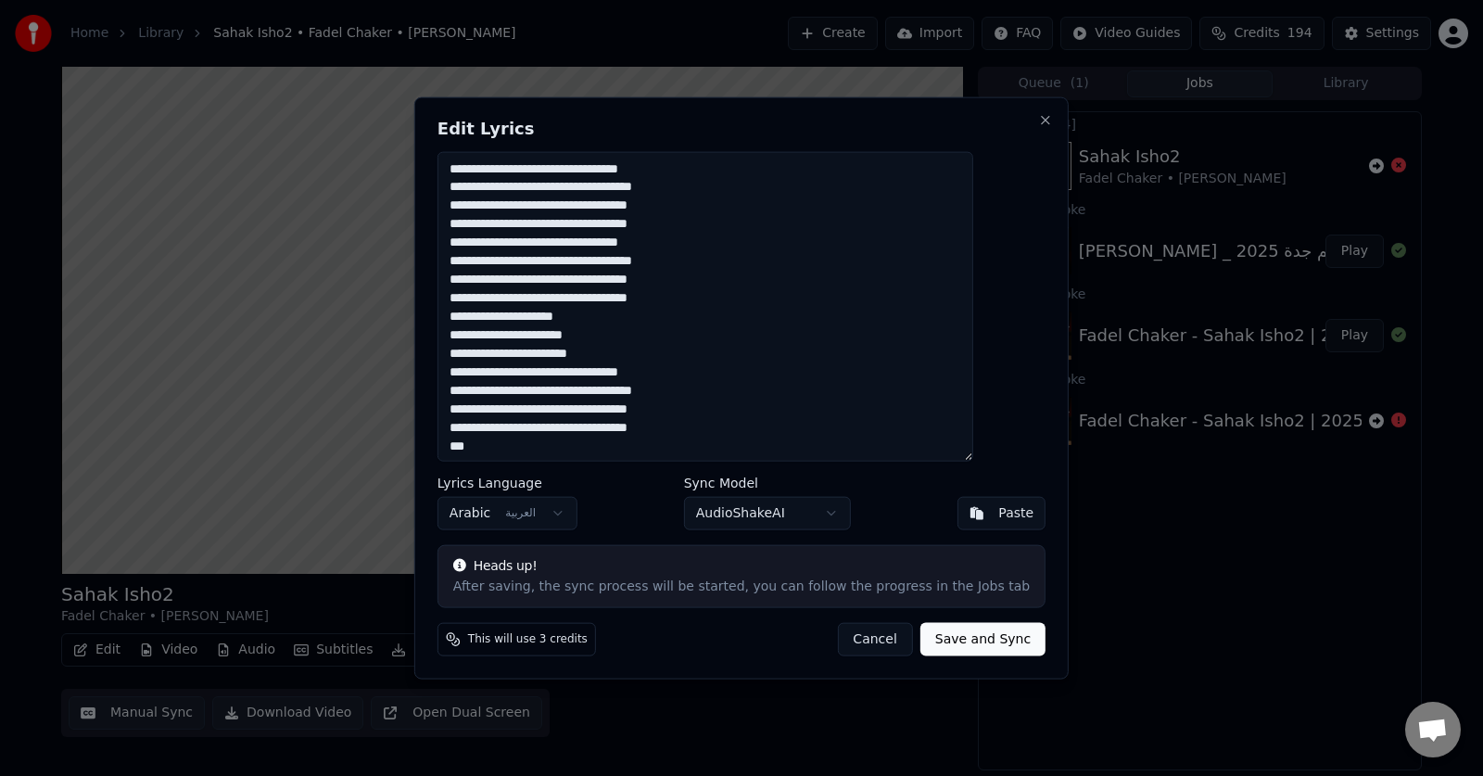
paste textarea "**********"
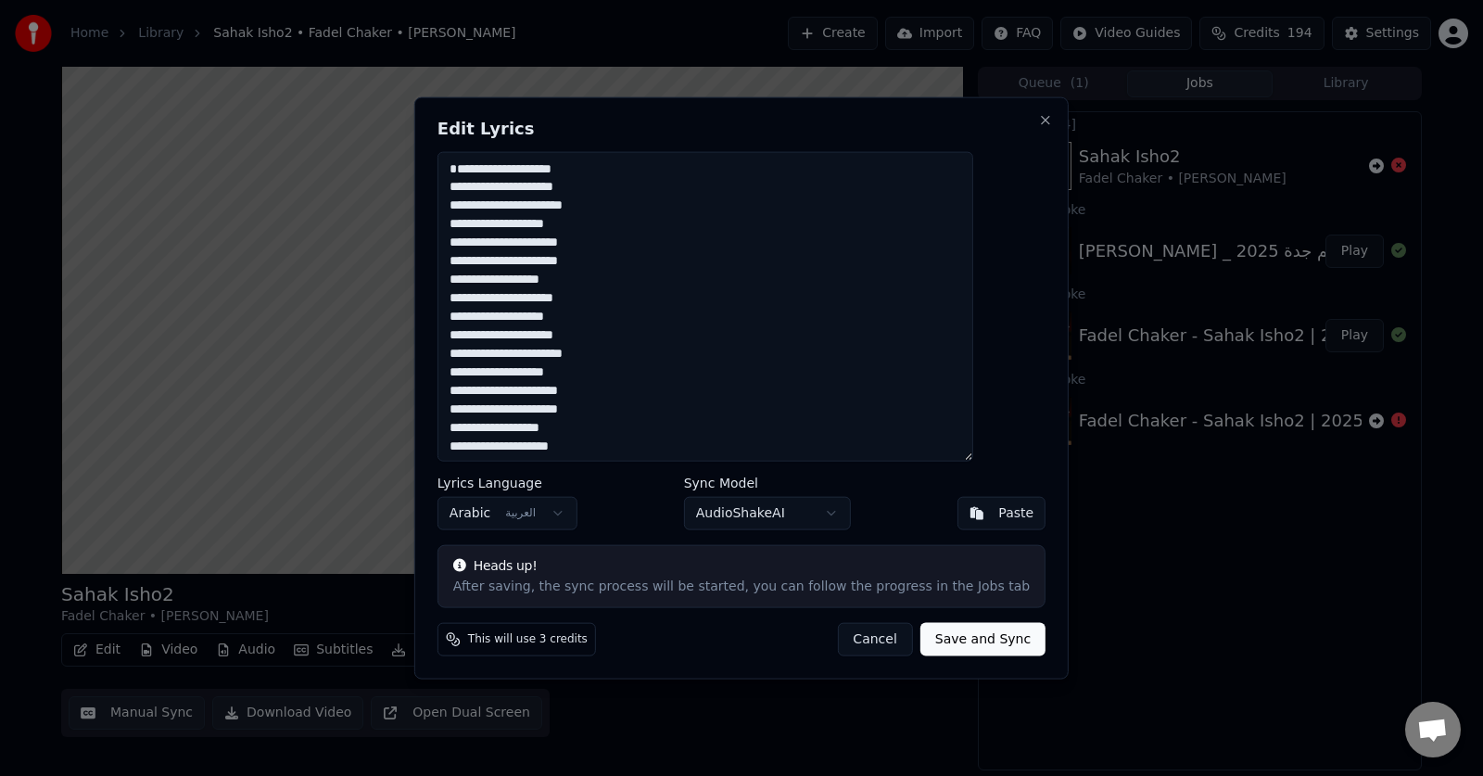
click at [853, 163] on textarea "**********" at bounding box center [706, 306] width 536 height 311
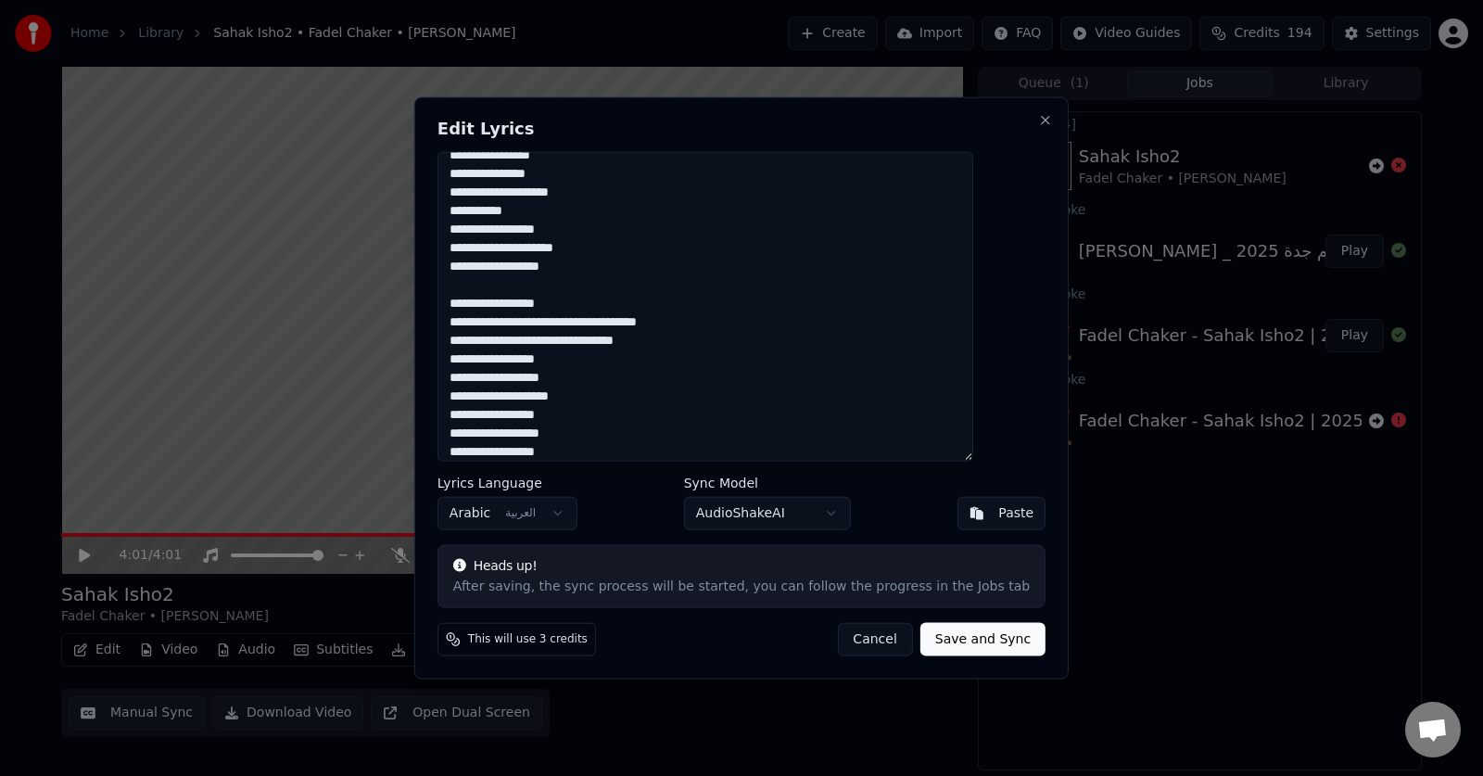
scroll to position [532, 0]
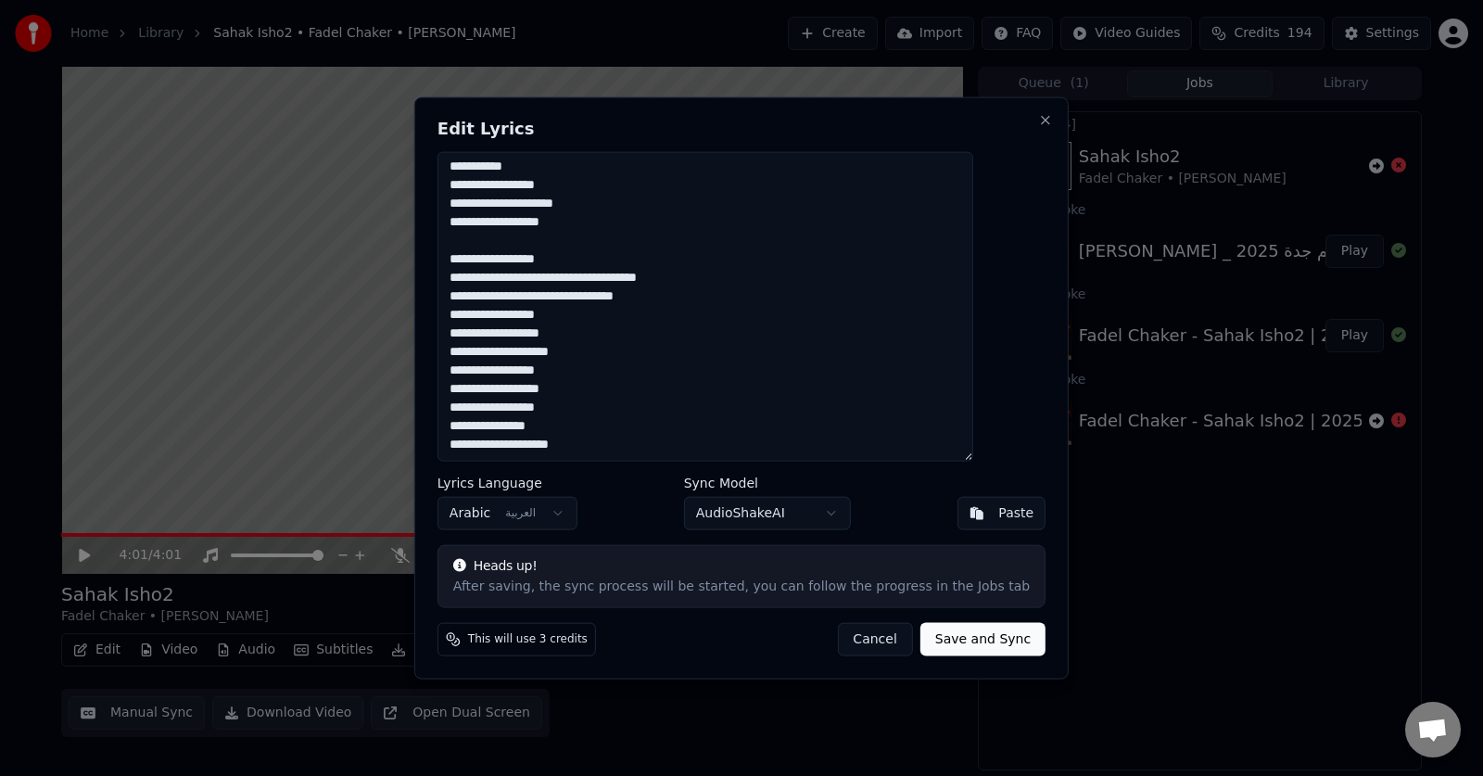
click at [881, 287] on textarea "**********" at bounding box center [706, 306] width 536 height 311
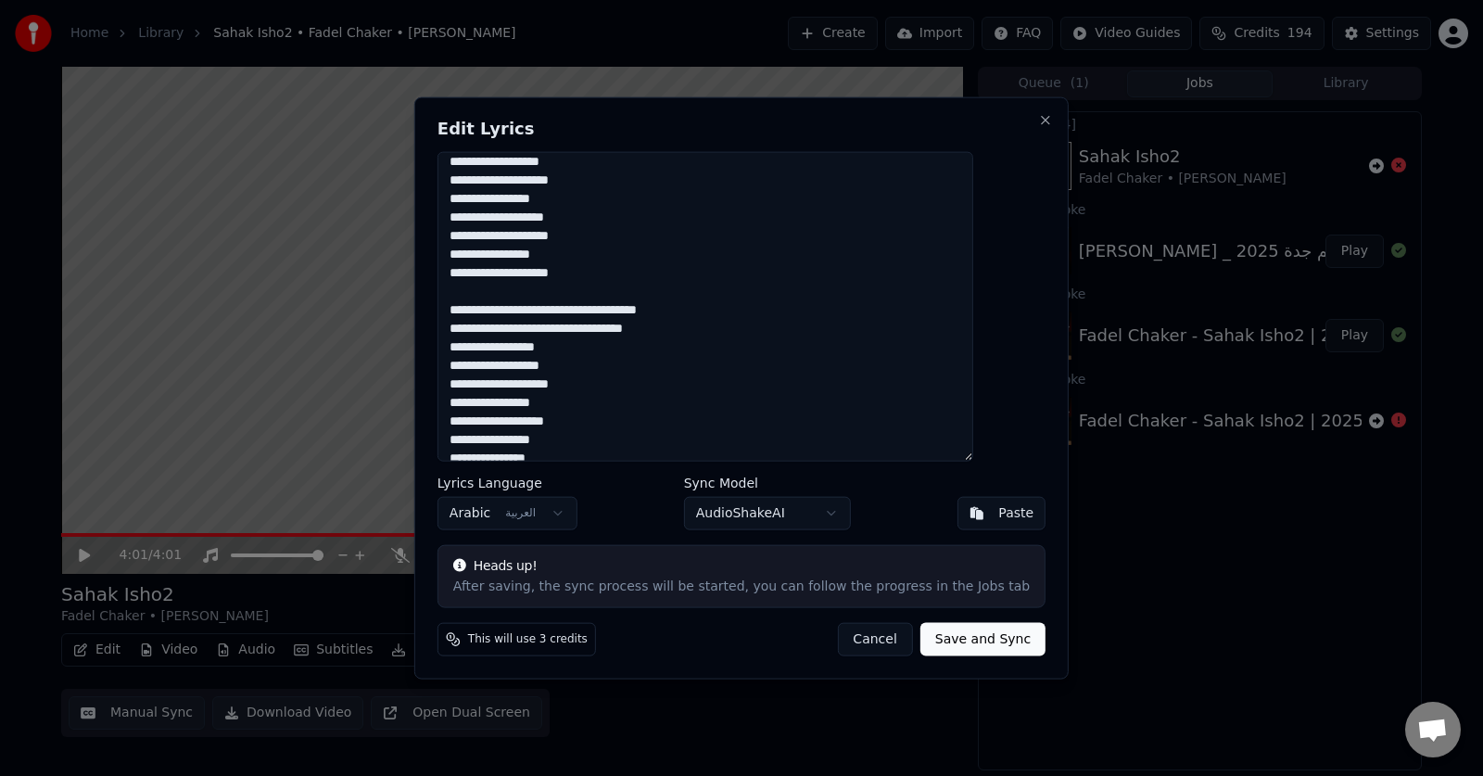
scroll to position [161, 0]
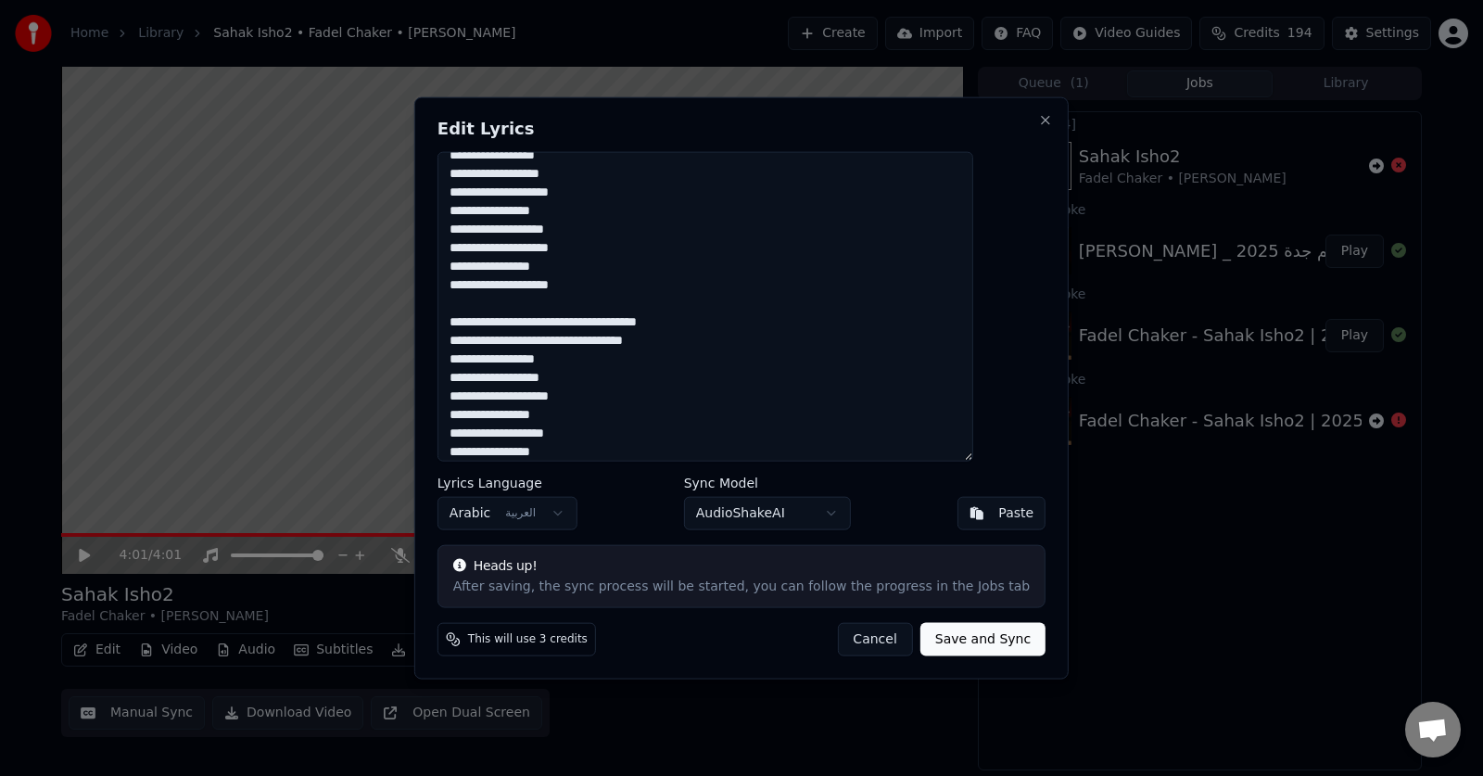
click at [881, 287] on textarea "**********" at bounding box center [706, 306] width 536 height 311
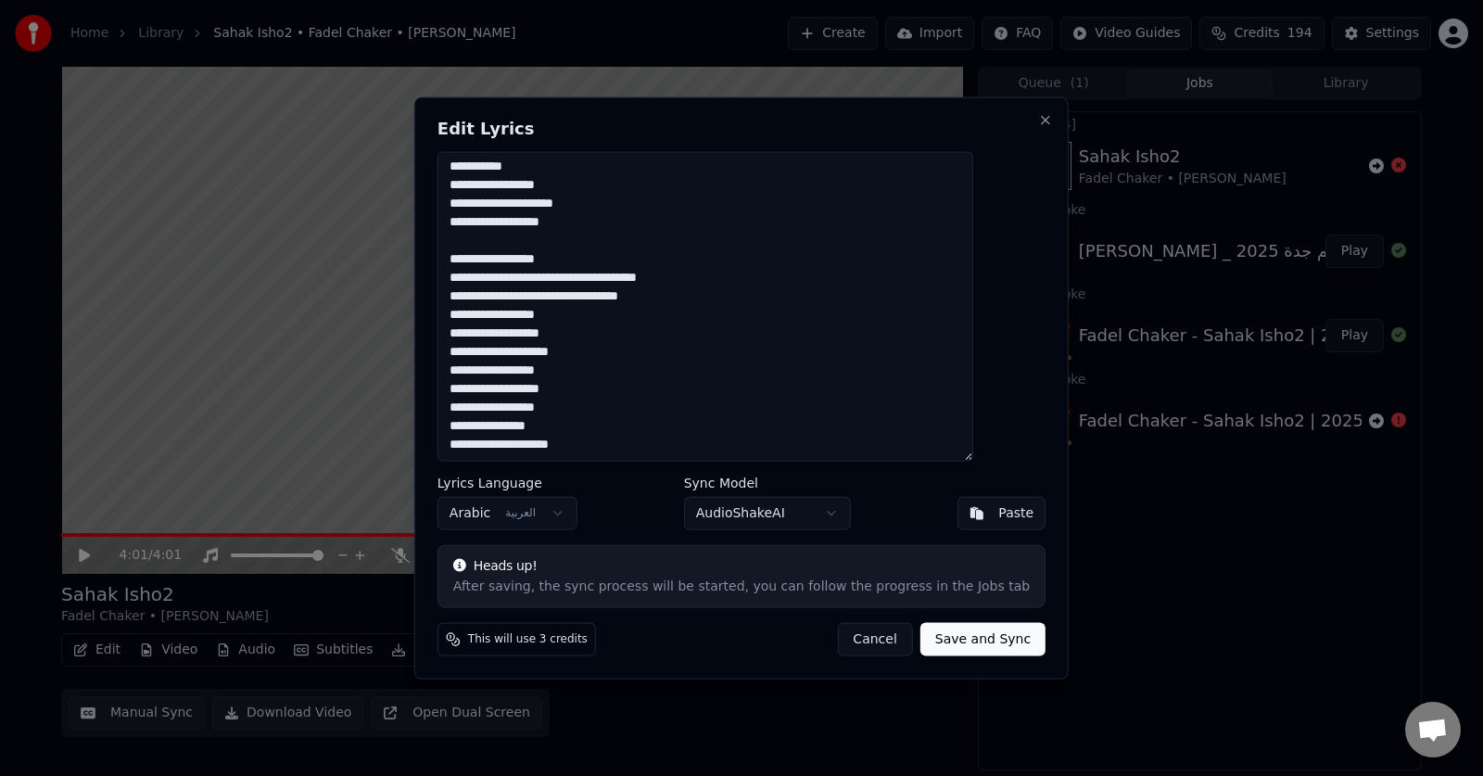
click at [933, 637] on button "Save and Sync" at bounding box center [983, 639] width 125 height 33
type textarea "**********"
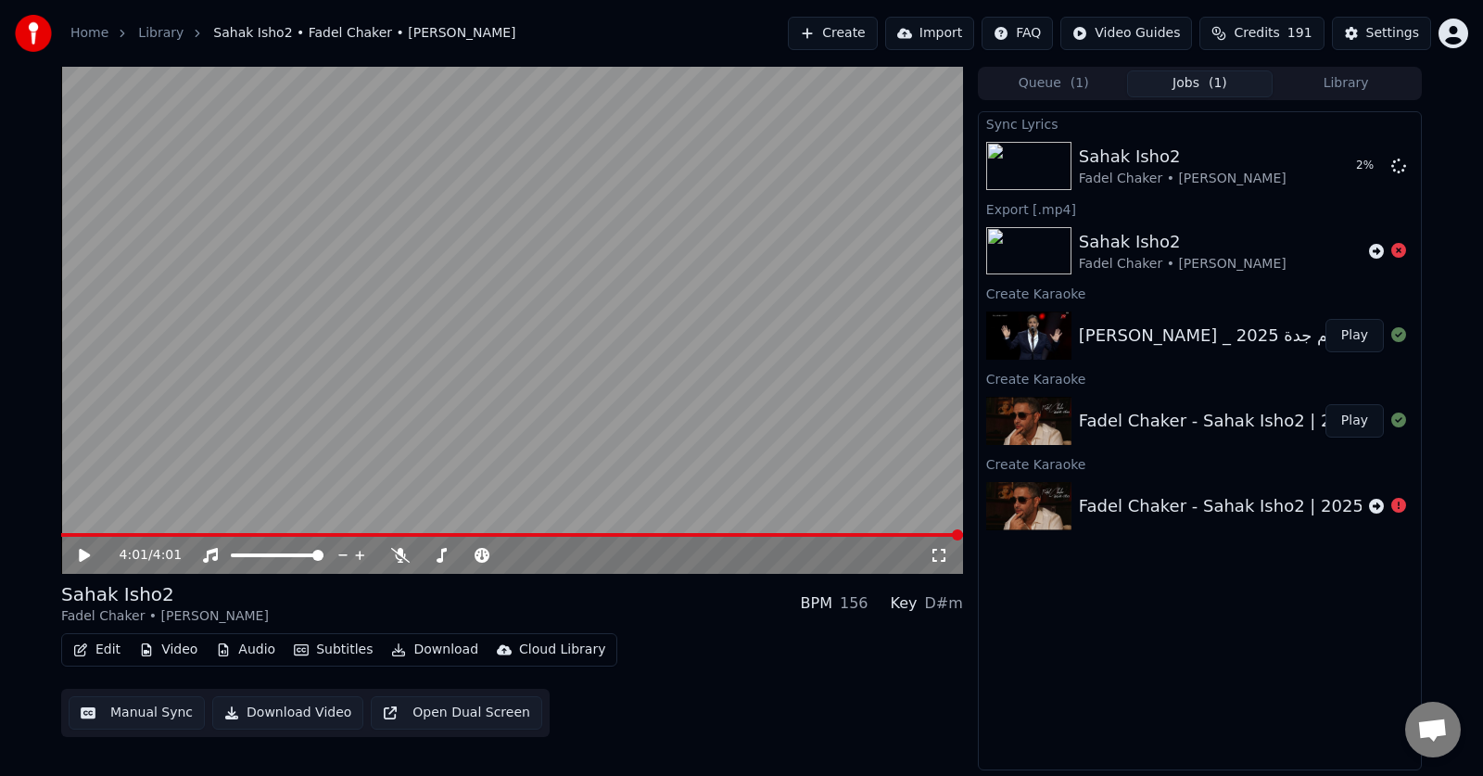
click at [80, 558] on icon at bounding box center [84, 555] width 11 height 13
click at [81, 558] on icon at bounding box center [98, 555] width 44 height 15
click at [83, 553] on icon at bounding box center [84, 555] width 9 height 11
click at [1353, 169] on button "Play" at bounding box center [1355, 165] width 58 height 33
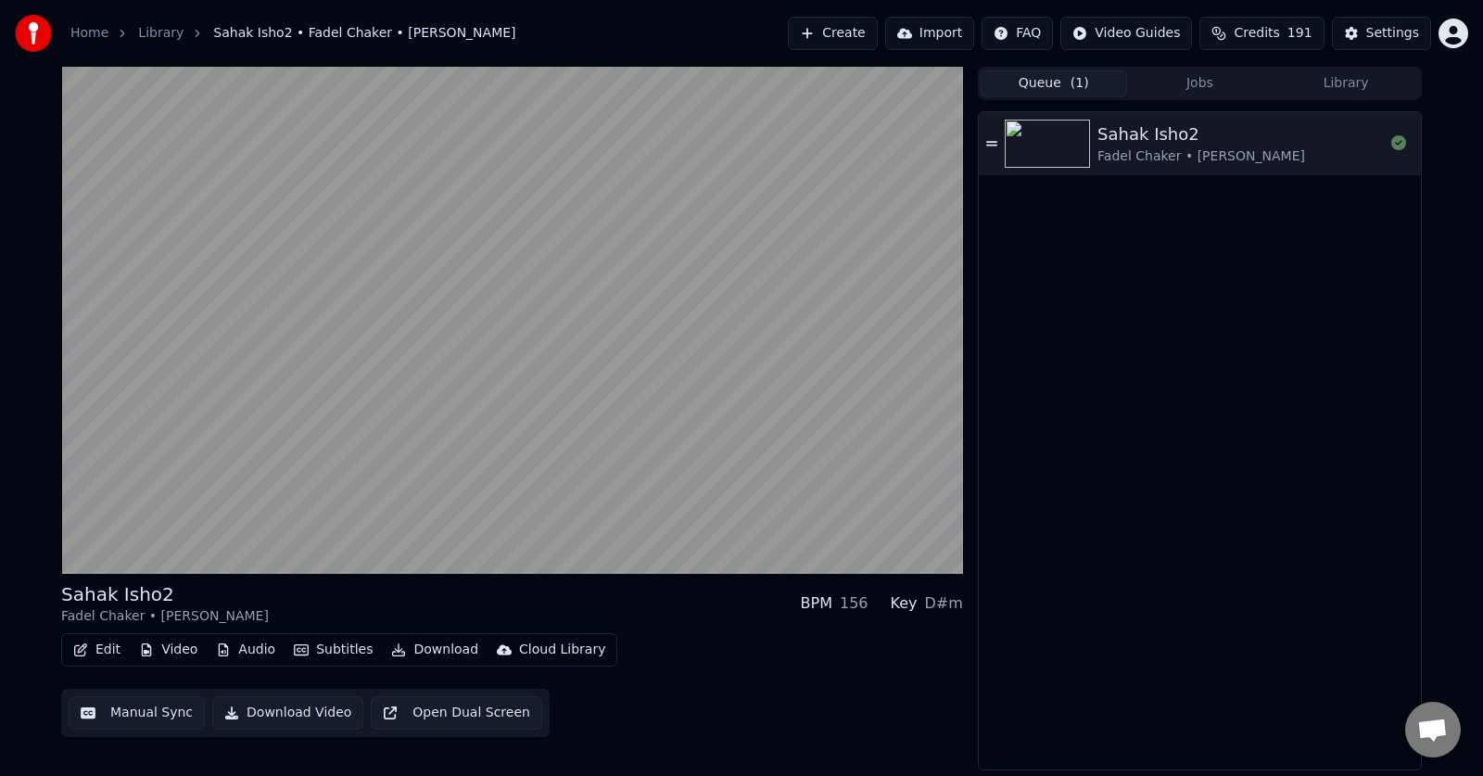
click at [1030, 78] on button "Queue ( 1 )" at bounding box center [1054, 83] width 146 height 27
click at [989, 147] on icon at bounding box center [992, 143] width 11 height 13
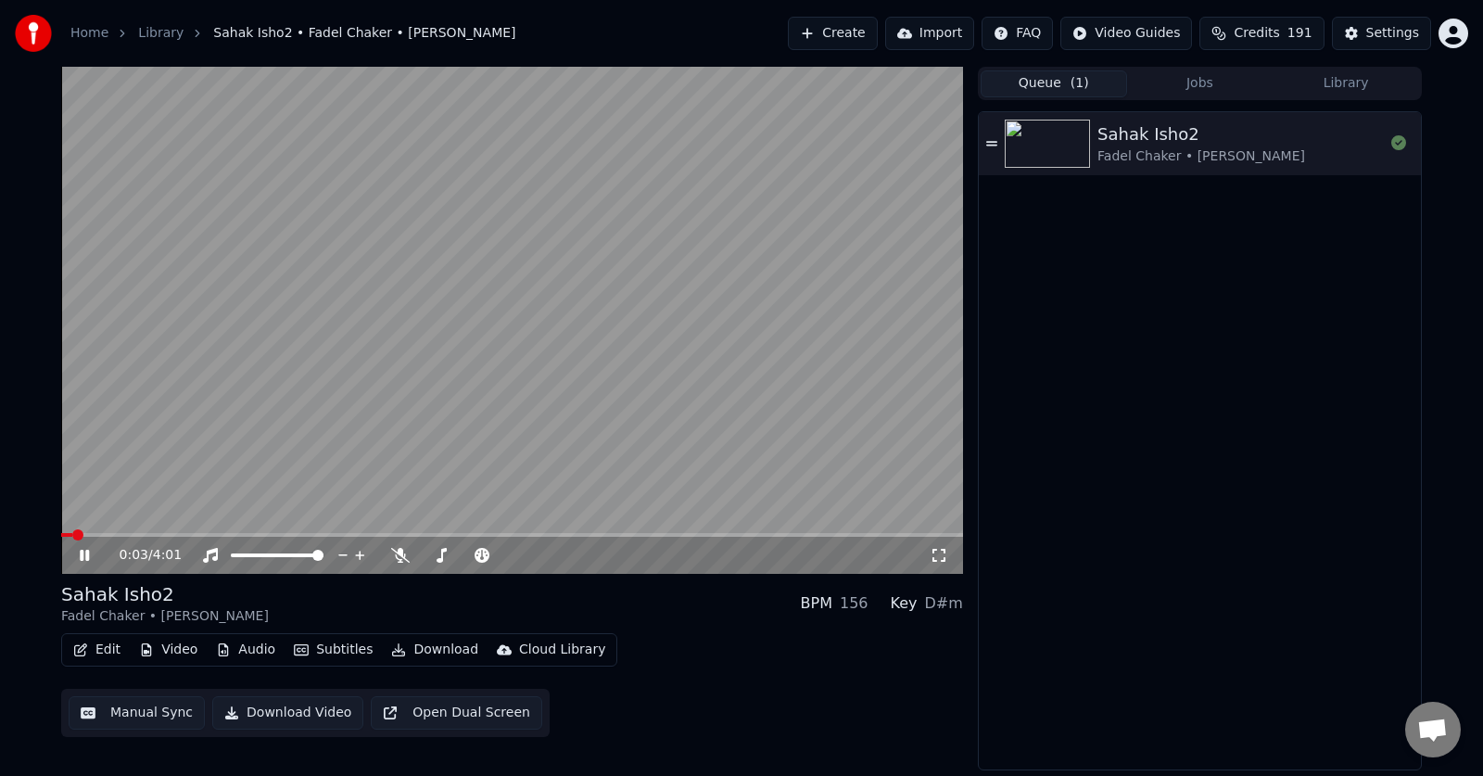
click at [1180, 90] on button "Jobs" at bounding box center [1200, 83] width 146 height 27
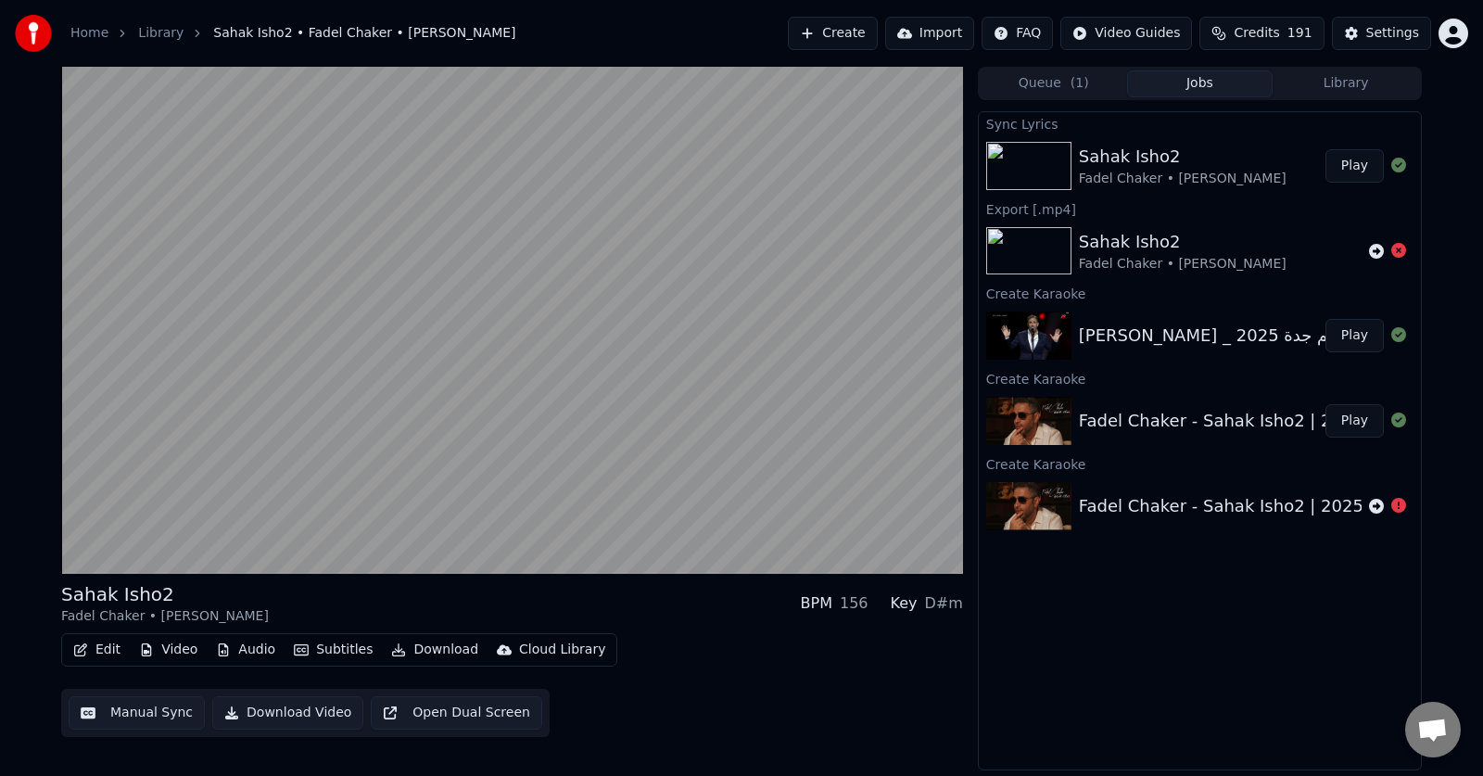
click at [1017, 161] on img at bounding box center [1029, 166] width 85 height 48
click at [1343, 167] on button "Play" at bounding box center [1355, 165] width 58 height 33
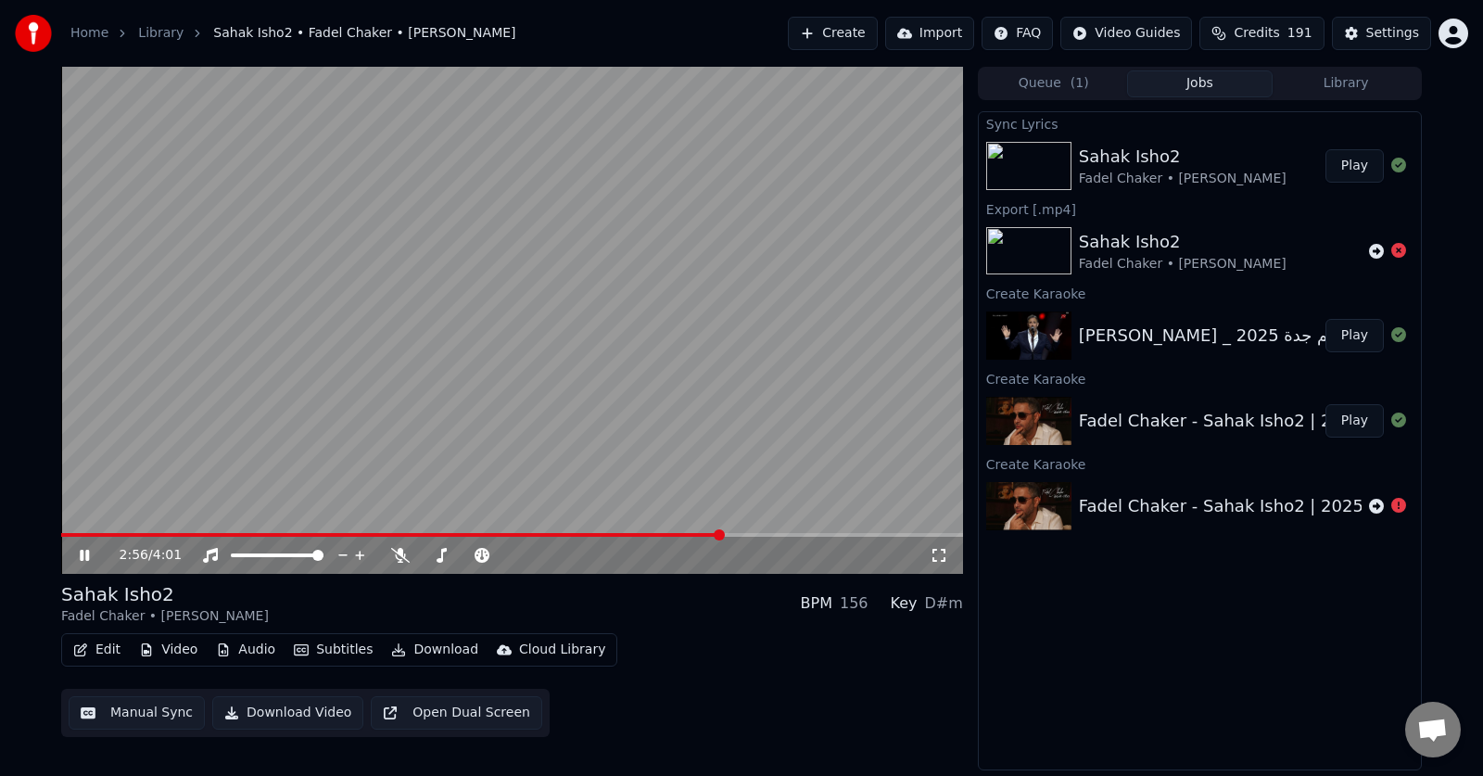
click at [81, 561] on icon at bounding box center [98, 555] width 44 height 15
click at [1356, 419] on button "Play" at bounding box center [1355, 420] width 58 height 33
click at [121, 537] on span at bounding box center [512, 535] width 902 height 4
click at [106, 653] on button "Edit" at bounding box center [97, 650] width 62 height 26
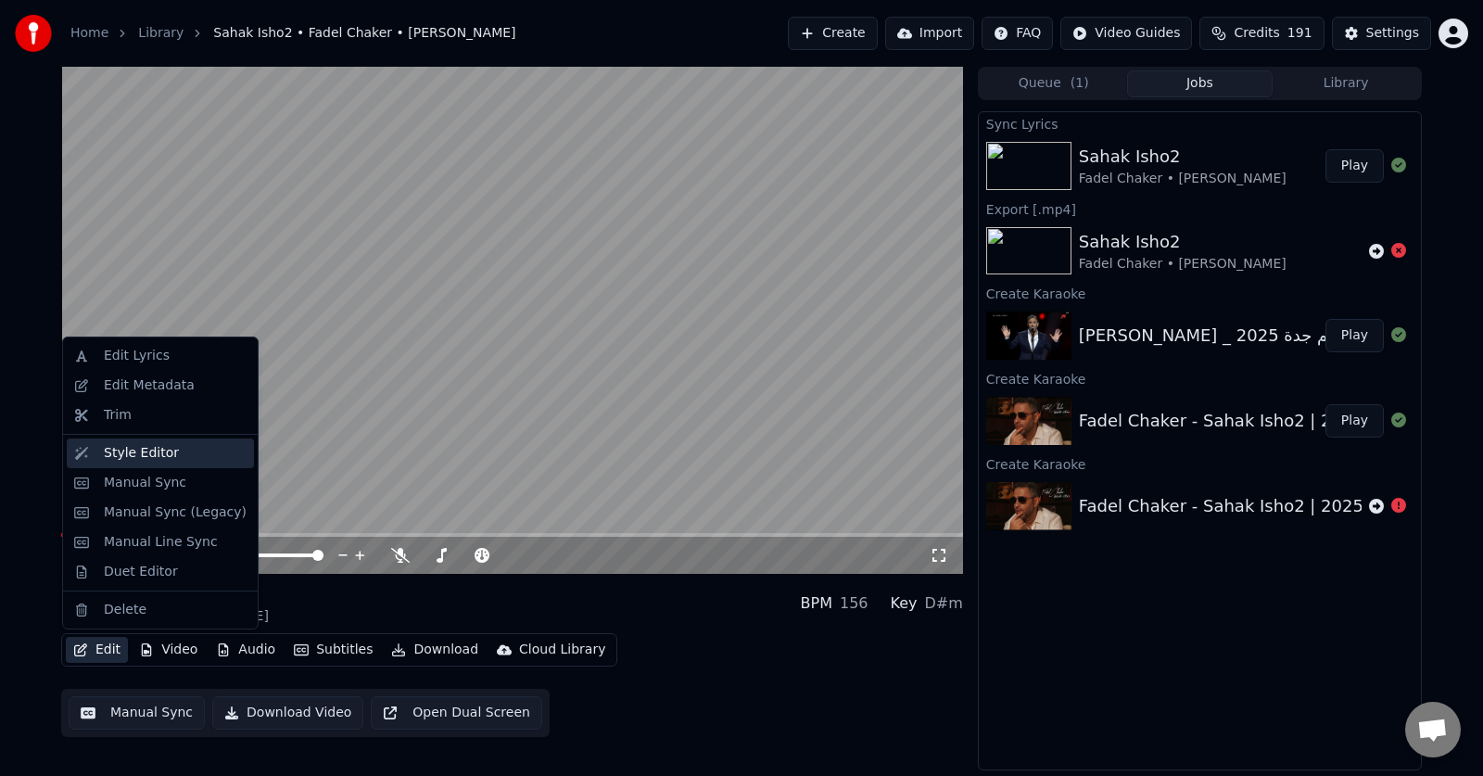
click at [149, 458] on div "Style Editor" at bounding box center [141, 453] width 75 height 19
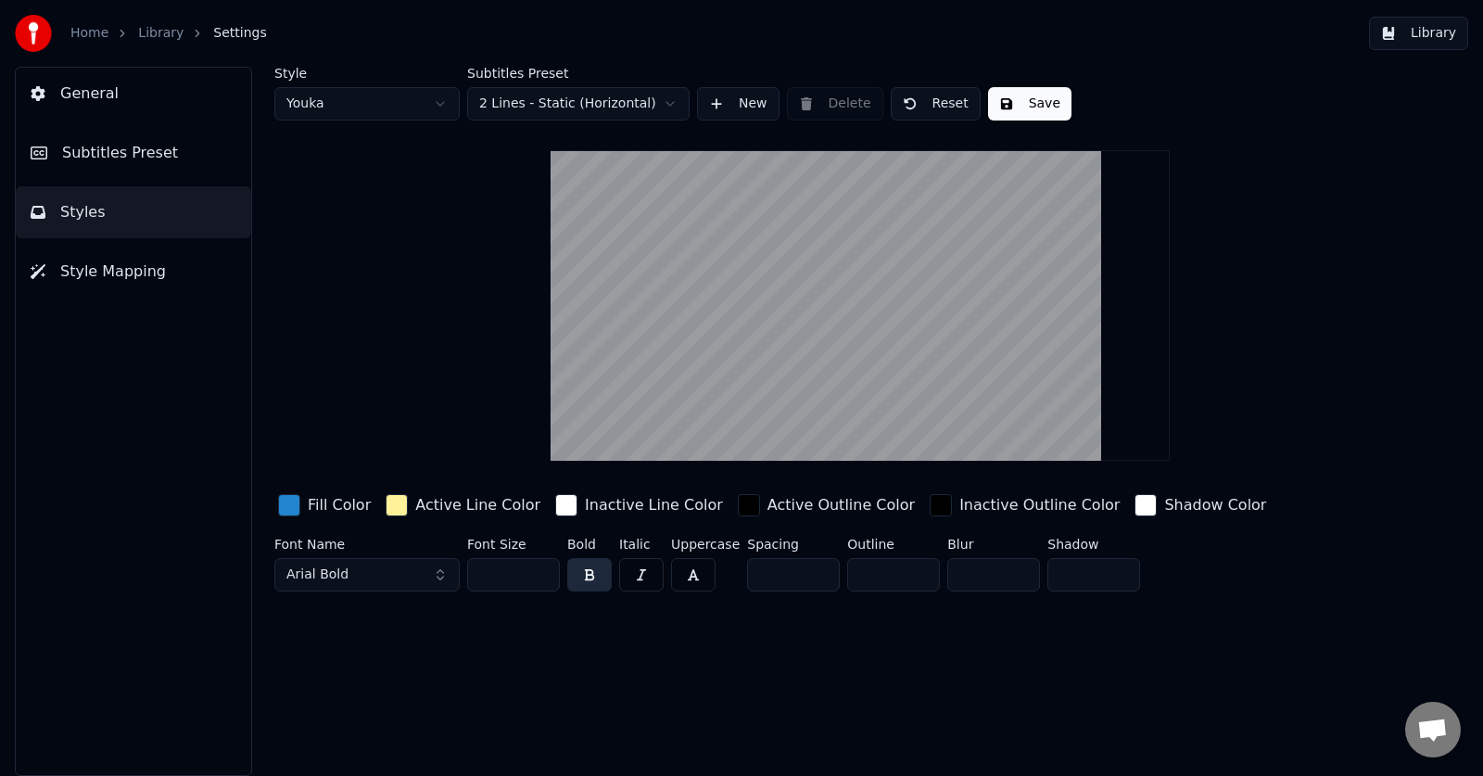
click at [287, 509] on div "button" at bounding box center [289, 505] width 22 height 22
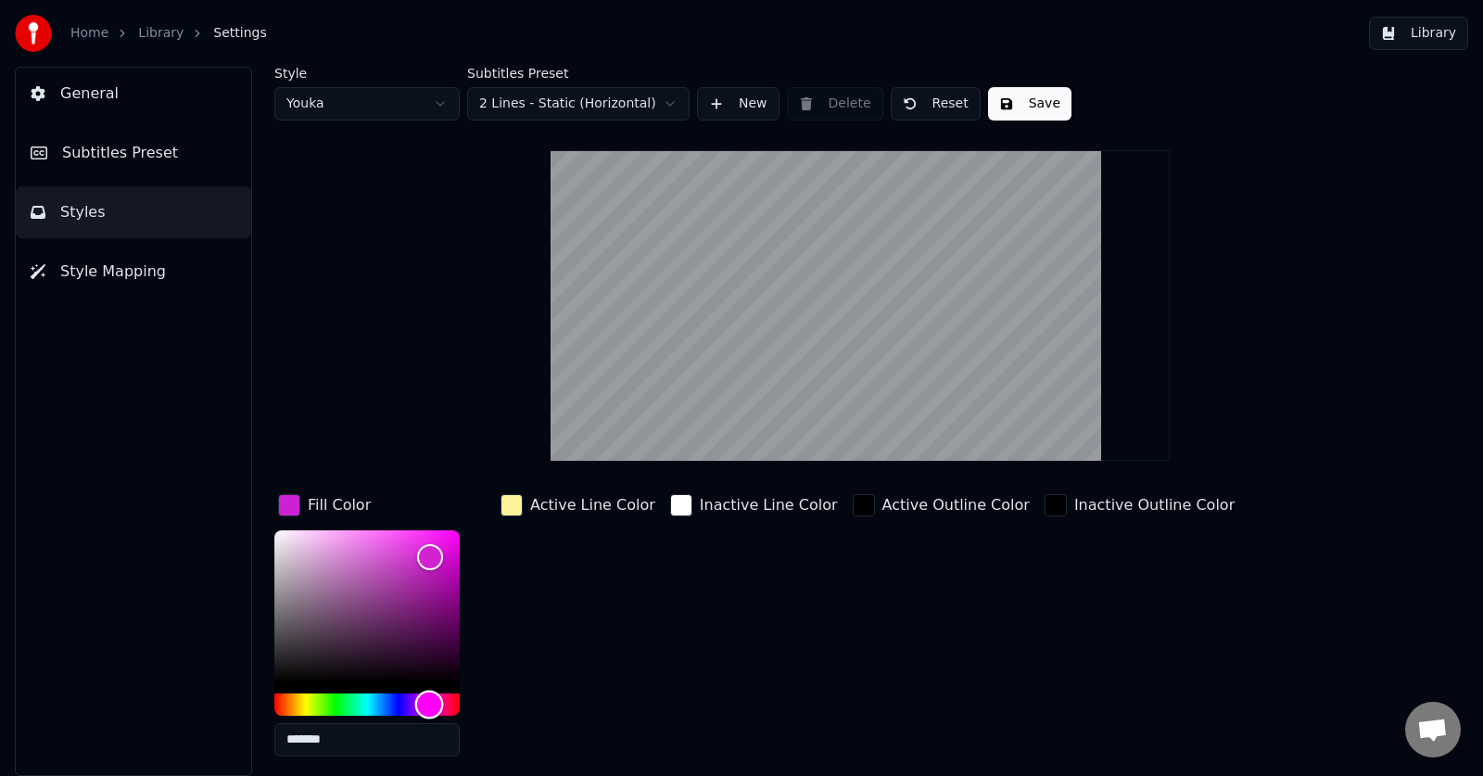
type input "*******"
click at [429, 704] on div "Hue" at bounding box center [366, 705] width 185 height 22
click at [511, 508] on div "button" at bounding box center [512, 505] width 22 height 22
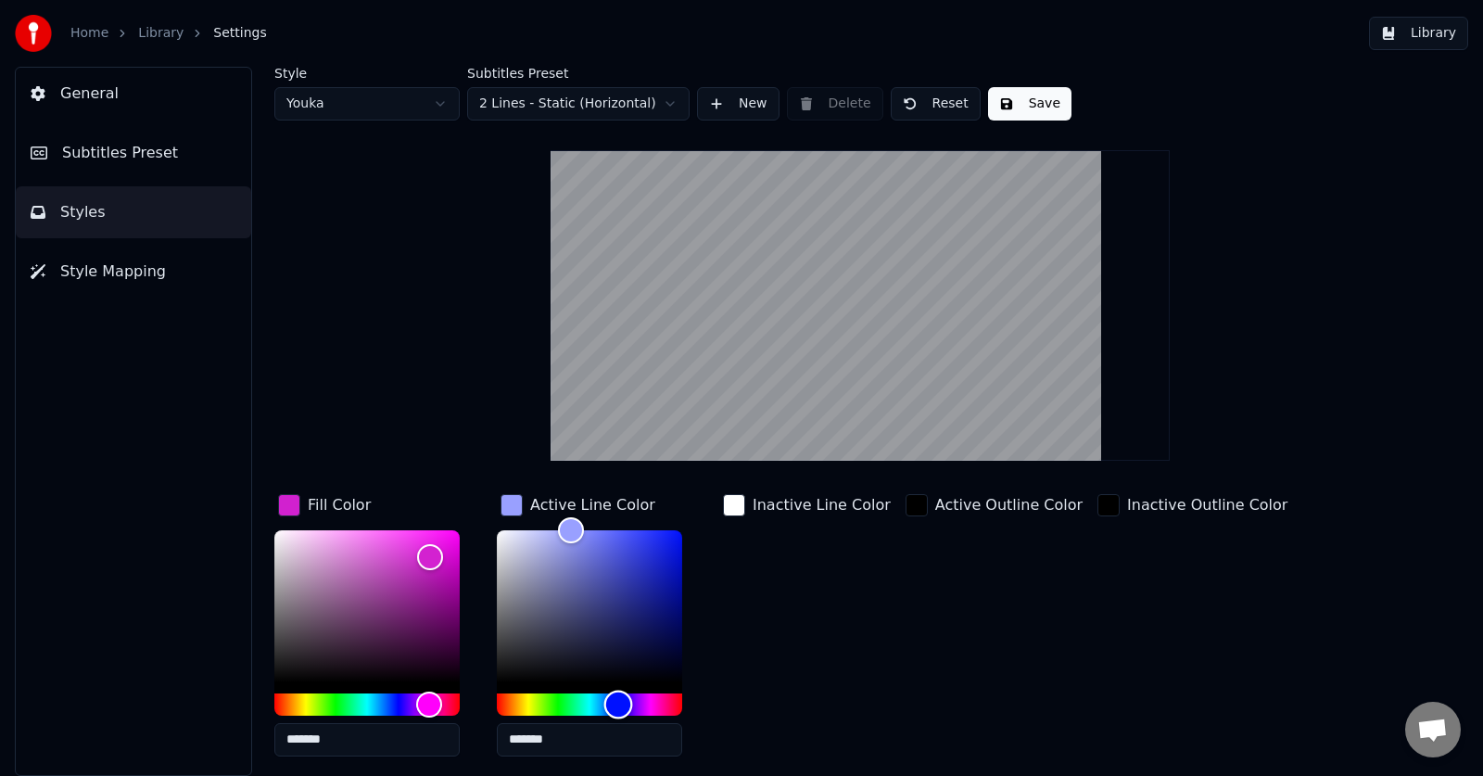
click at [618, 704] on div "Hue" at bounding box center [589, 705] width 185 height 22
click at [505, 535] on div "Color" at bounding box center [589, 606] width 185 height 152
type input "*******"
drag, startPoint x: 505, startPoint y: 536, endPoint x: 477, endPoint y: 523, distance: 31.5
click at [477, 523] on div "Fill Color ******* Active Line Color ******* Inactive Line Color Active Outline…" at bounding box center [793, 650] width 1038 height 321
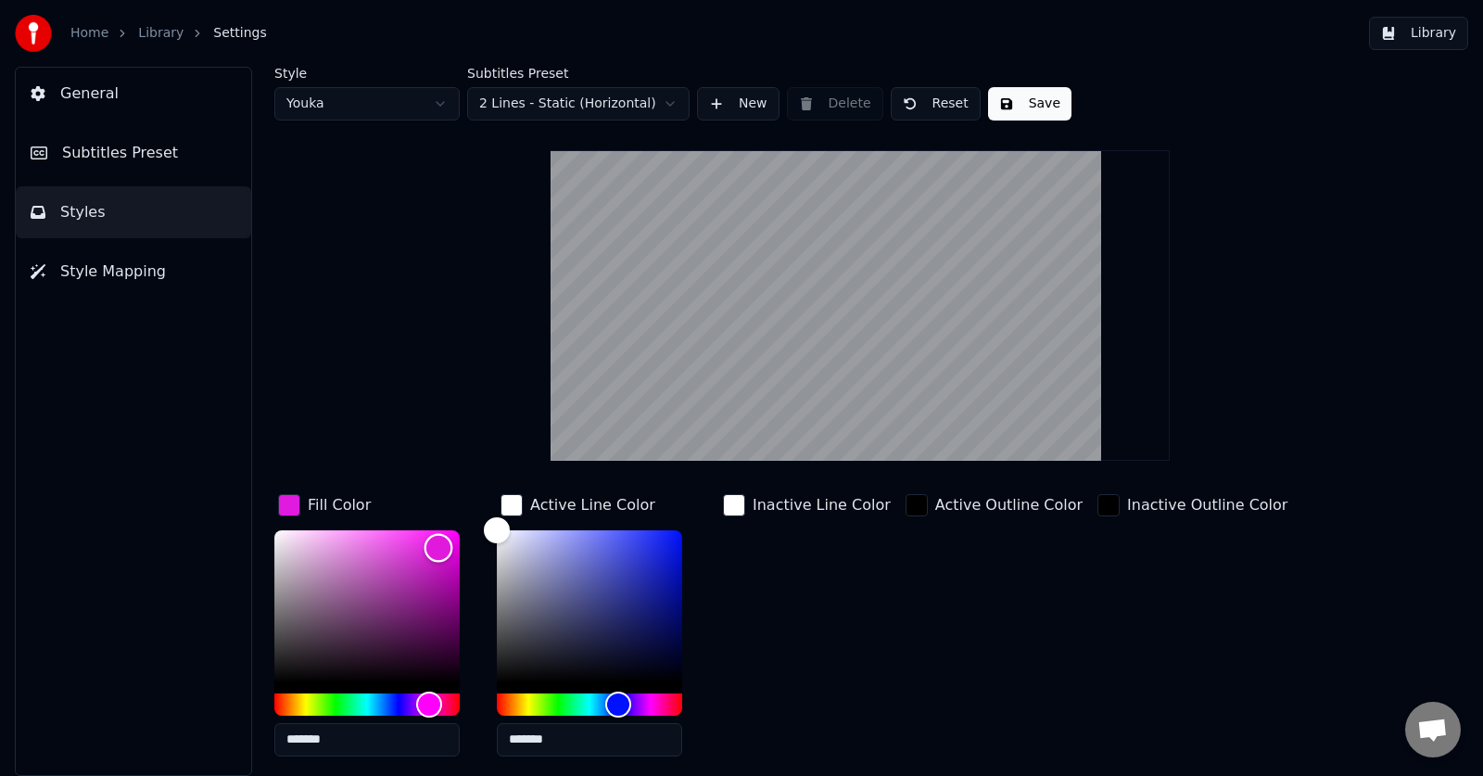
type input "*******"
drag, startPoint x: 424, startPoint y: 551, endPoint x: 438, endPoint y: 547, distance: 14.4
click at [438, 547] on div "Color" at bounding box center [438, 548] width 29 height 29
click at [1021, 95] on button "Save" at bounding box center [1029, 103] width 83 height 33
click at [1427, 32] on button "Library" at bounding box center [1418, 33] width 99 height 33
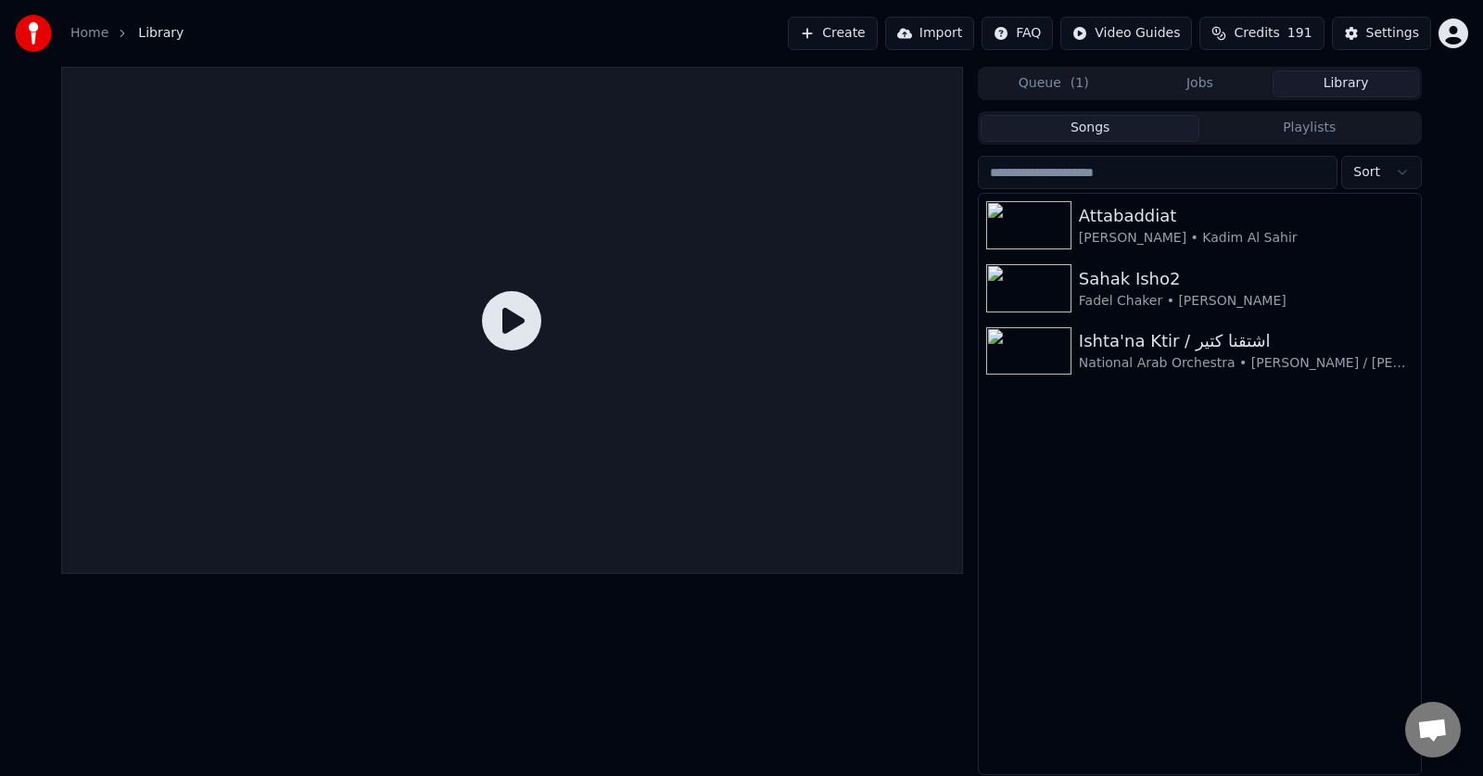
click at [1177, 84] on button "Jobs" at bounding box center [1200, 83] width 146 height 27
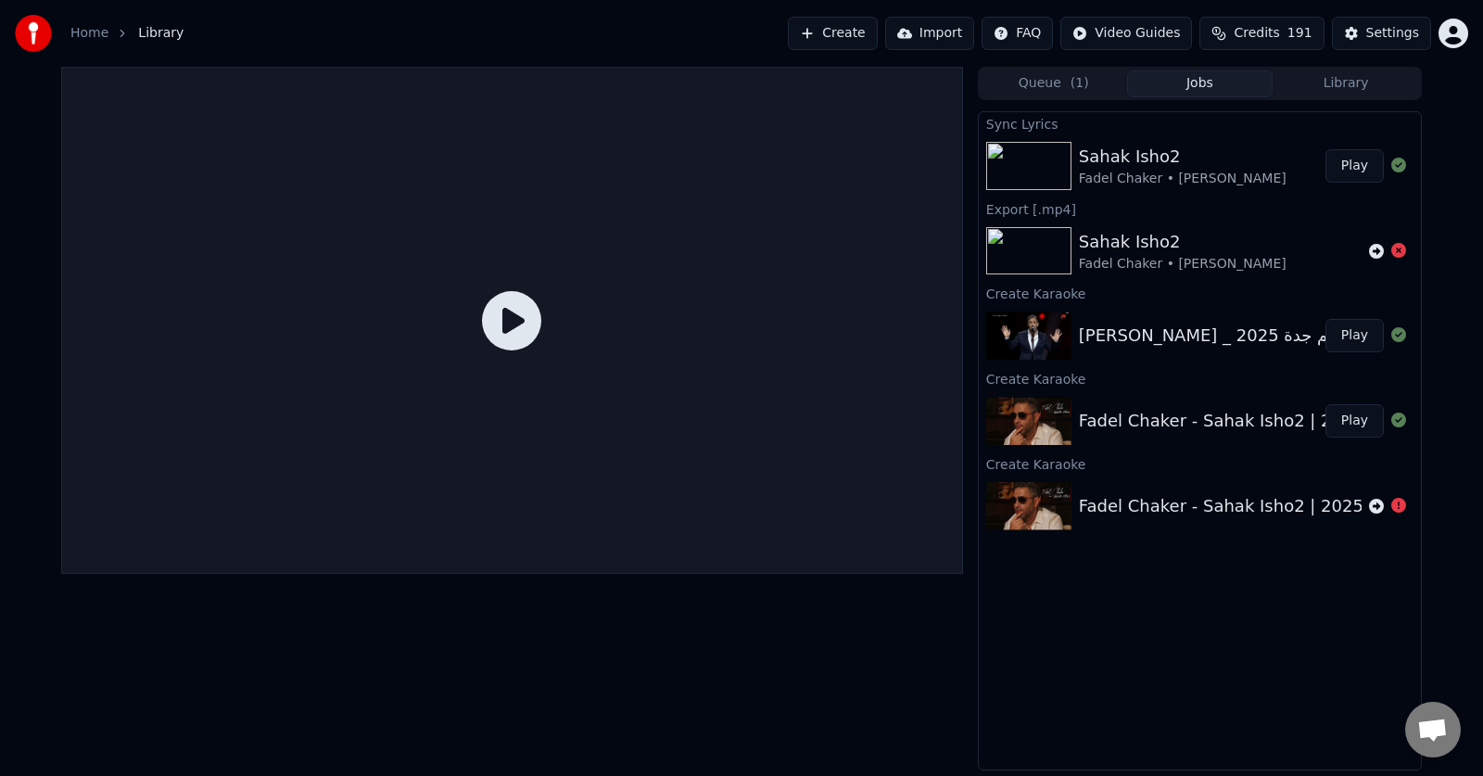
click at [1356, 418] on button "Play" at bounding box center [1355, 420] width 58 height 33
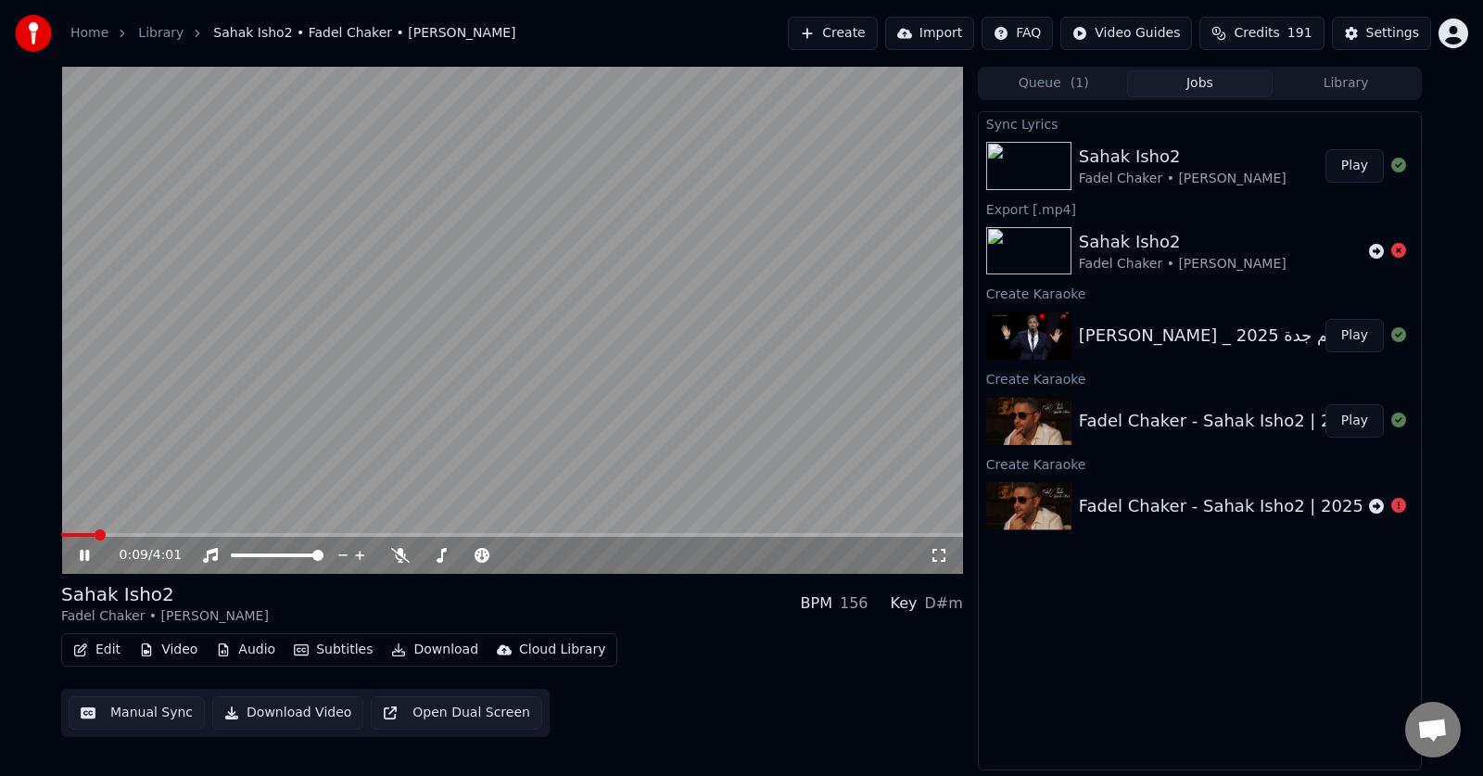
click at [96, 536] on span at bounding box center [512, 535] width 902 height 4
click at [122, 533] on span at bounding box center [512, 535] width 902 height 4
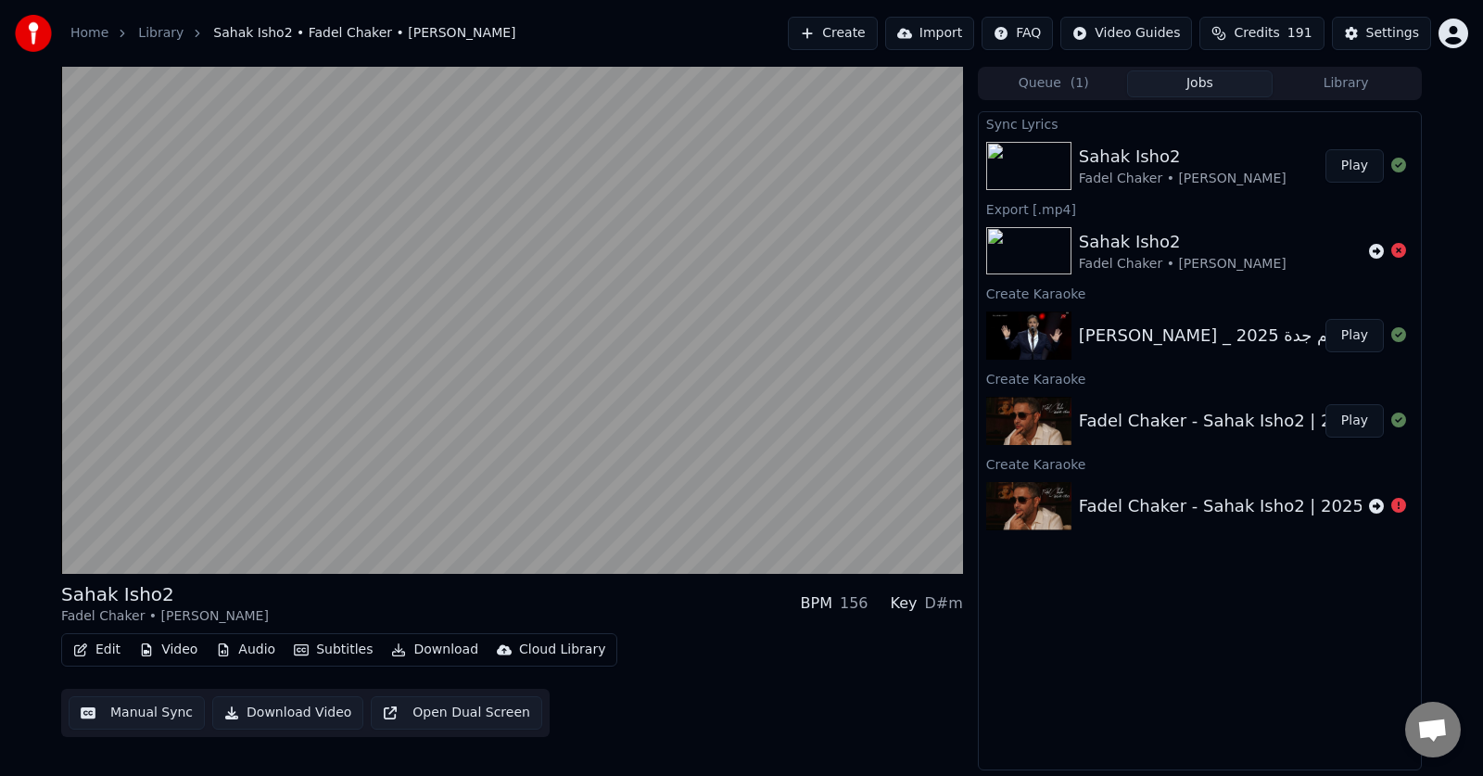
click at [1350, 423] on button "Play" at bounding box center [1355, 420] width 58 height 33
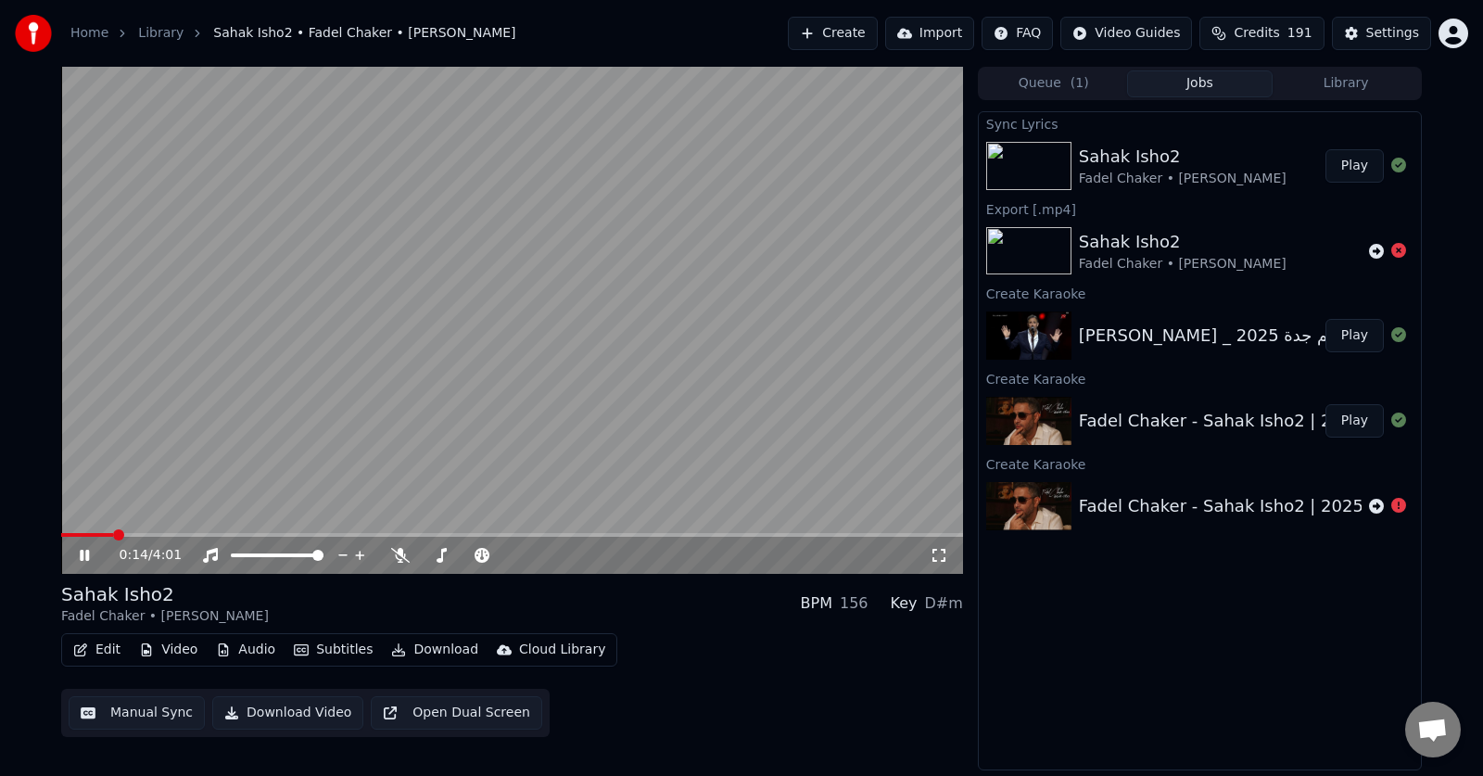
click at [114, 534] on span at bounding box center [512, 535] width 902 height 4
click at [83, 551] on icon at bounding box center [84, 555] width 9 height 11
click at [145, 708] on button "Manual Sync" at bounding box center [137, 712] width 136 height 33
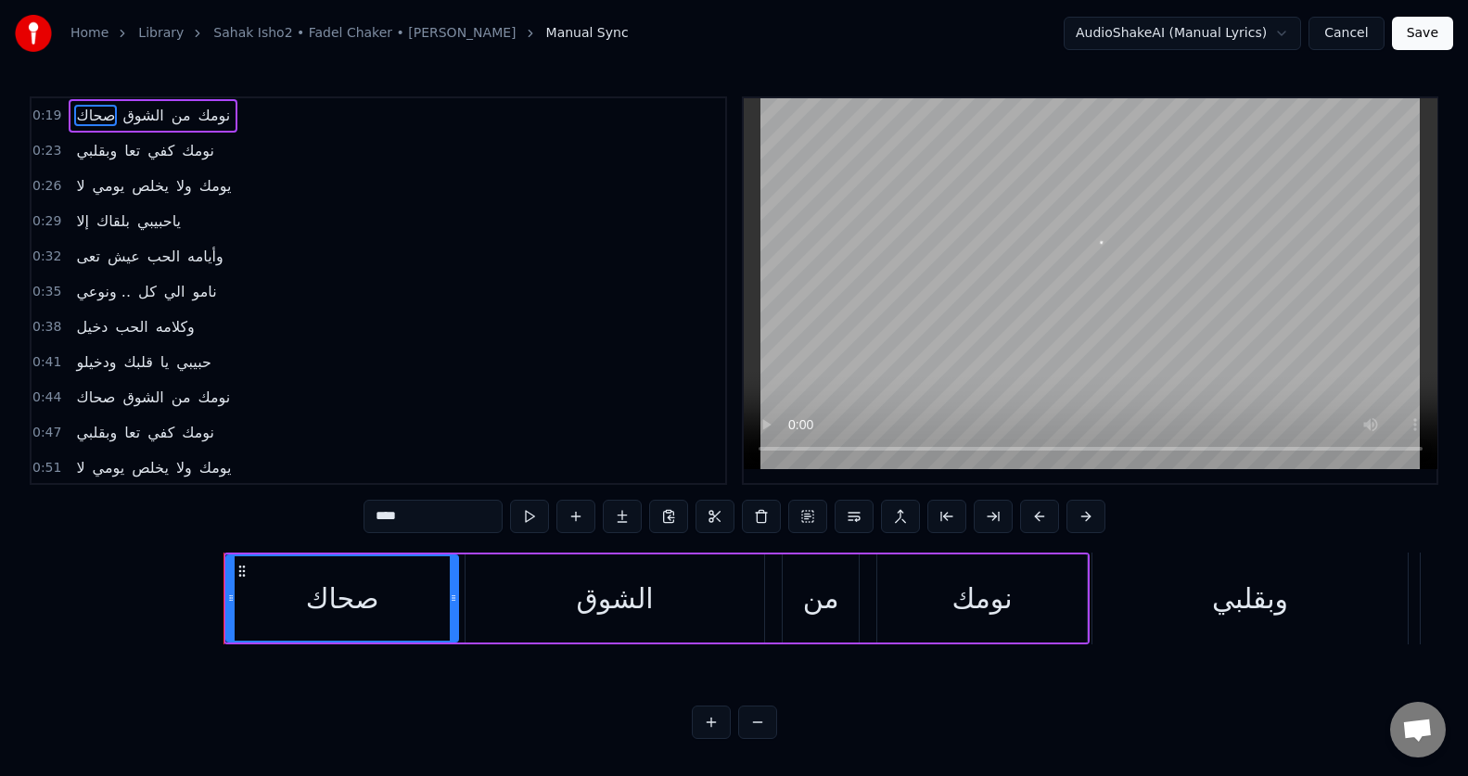
scroll to position [0, 5454]
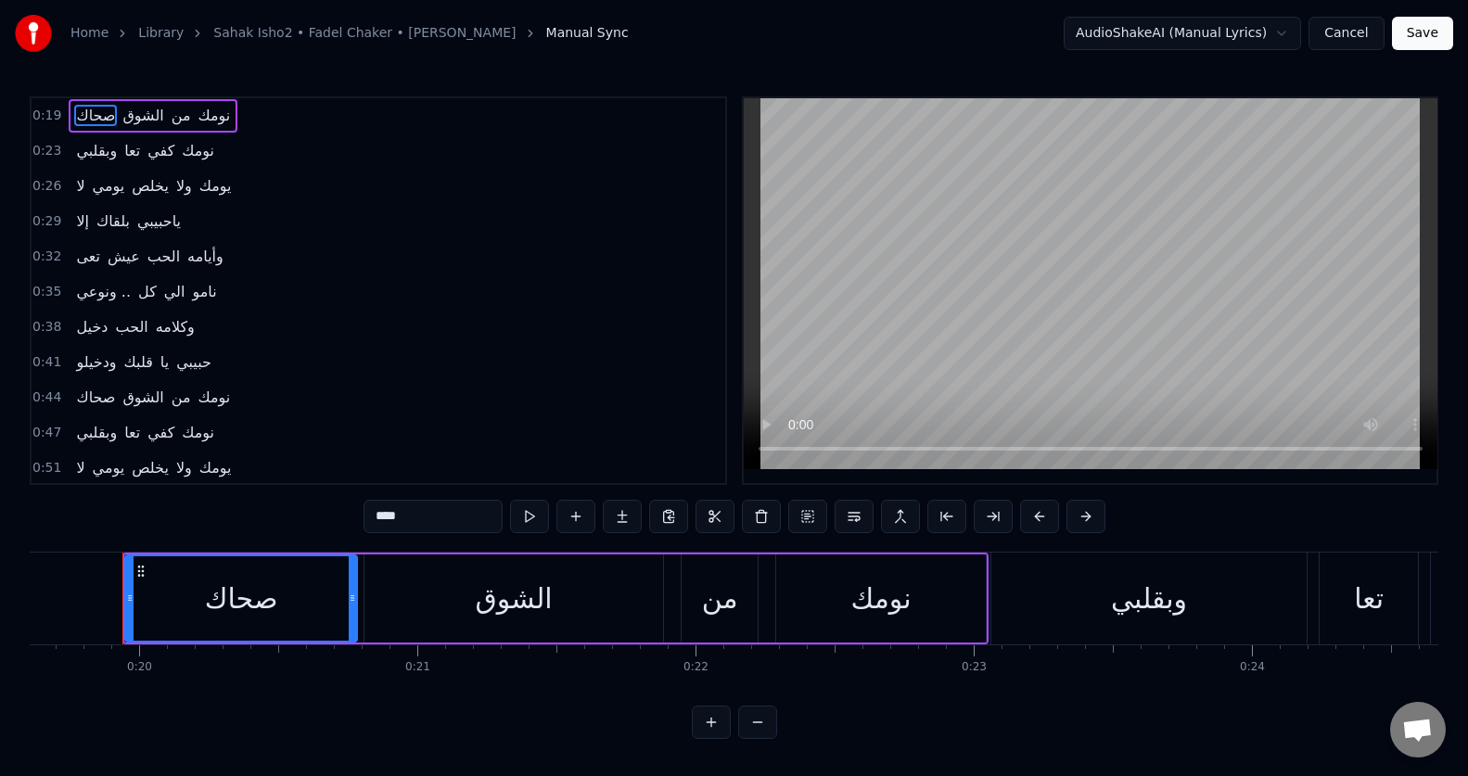
click at [1339, 29] on button "Cancel" at bounding box center [1345, 33] width 75 height 33
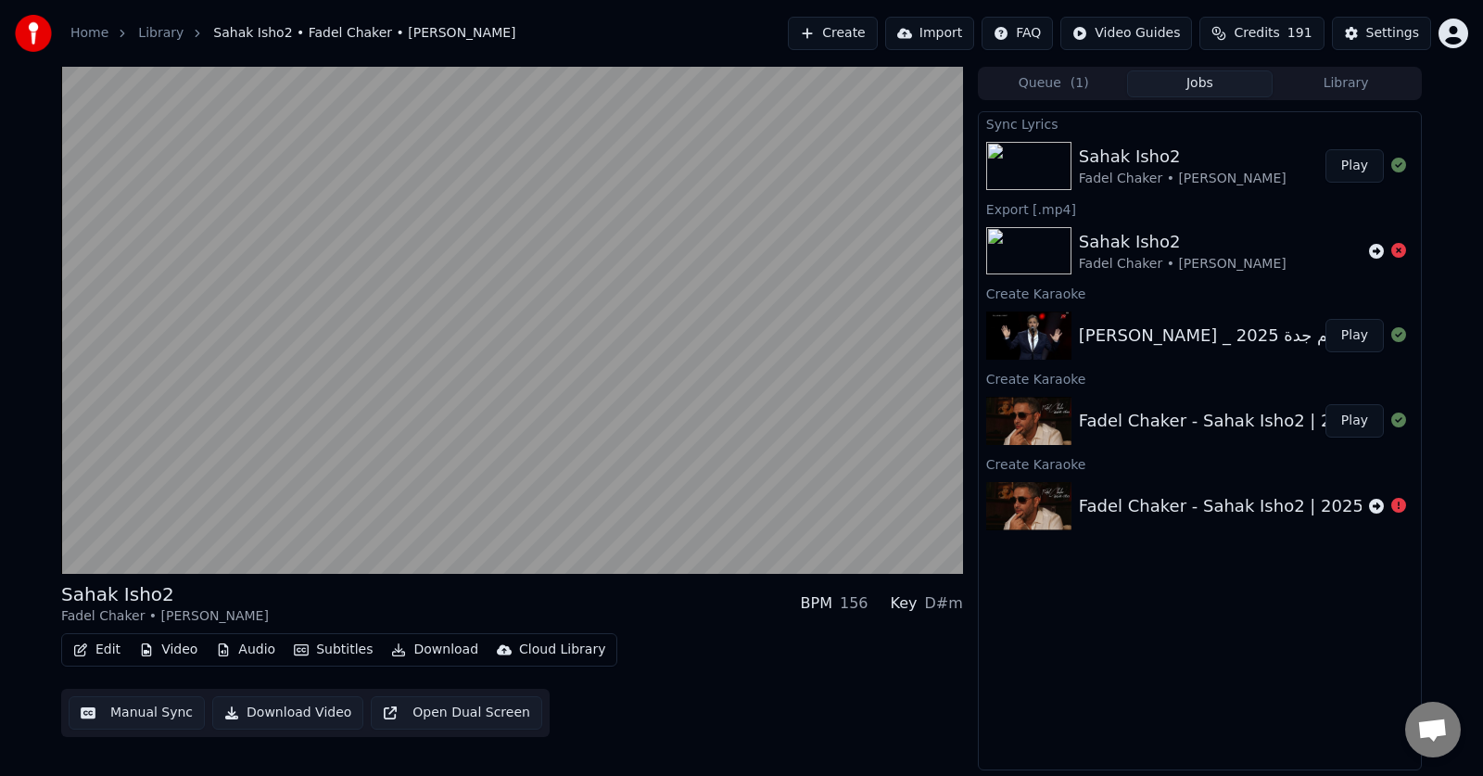
click at [104, 648] on button "Edit" at bounding box center [97, 650] width 62 height 26
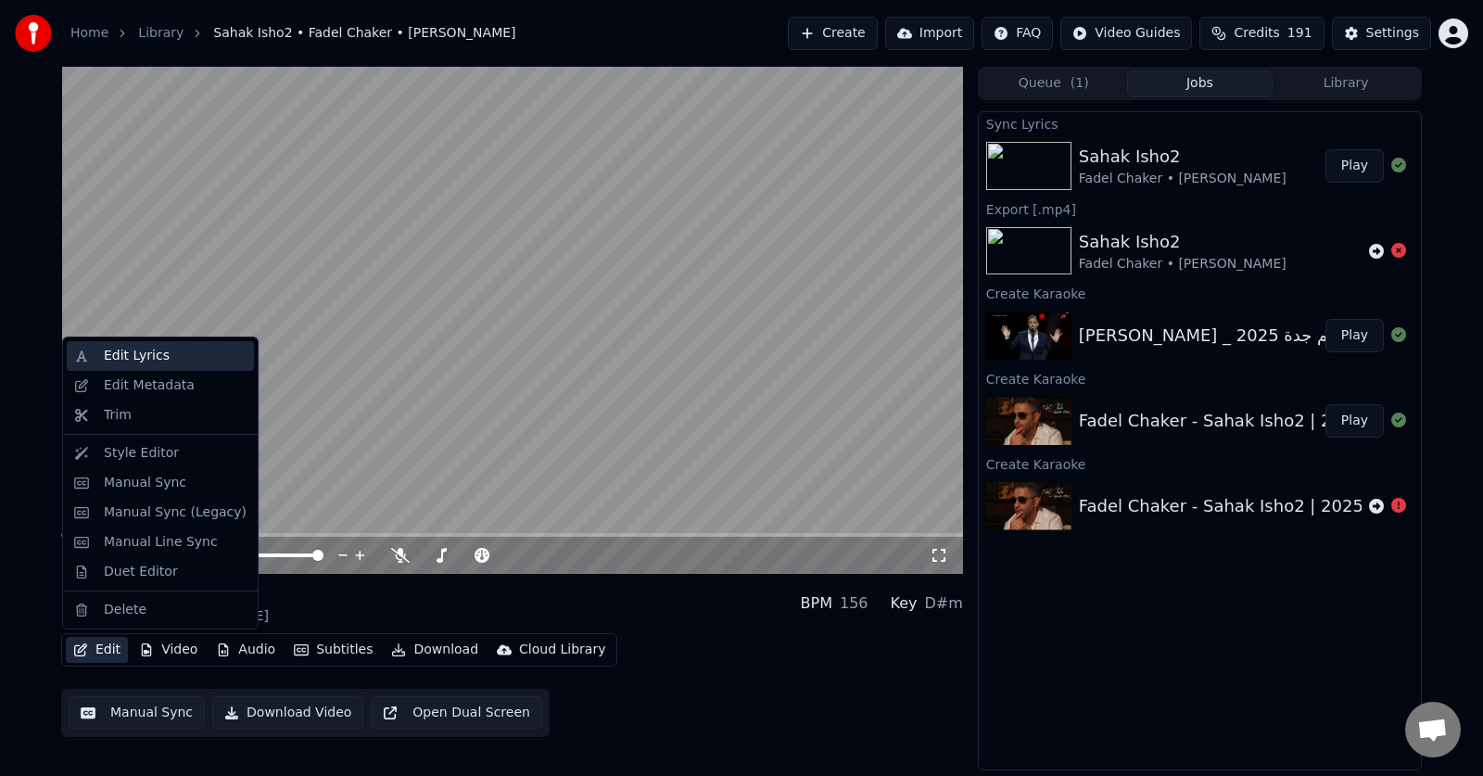
click at [146, 361] on div "Edit Lyrics" at bounding box center [137, 356] width 66 height 19
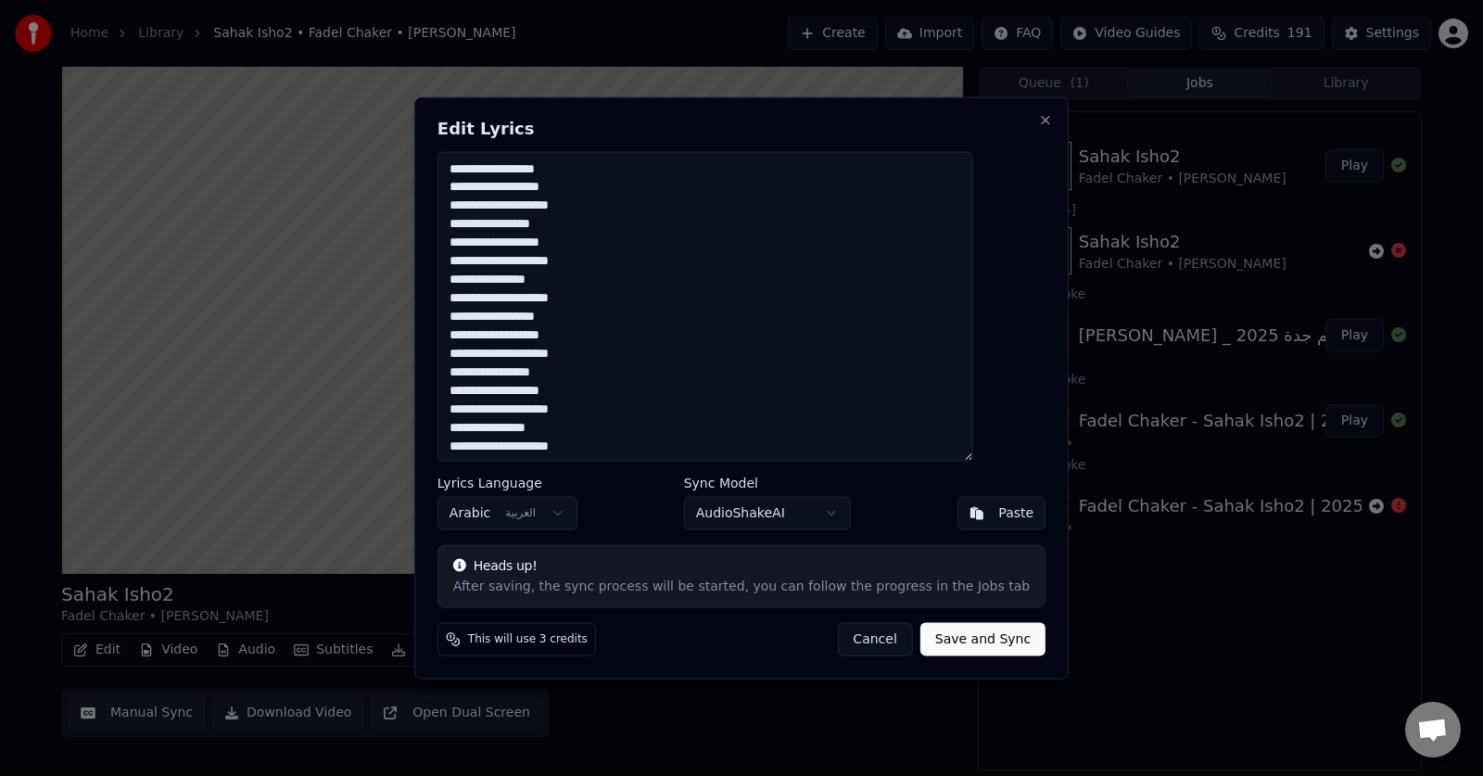
click at [794, 423] on textarea "**********" at bounding box center [706, 306] width 536 height 311
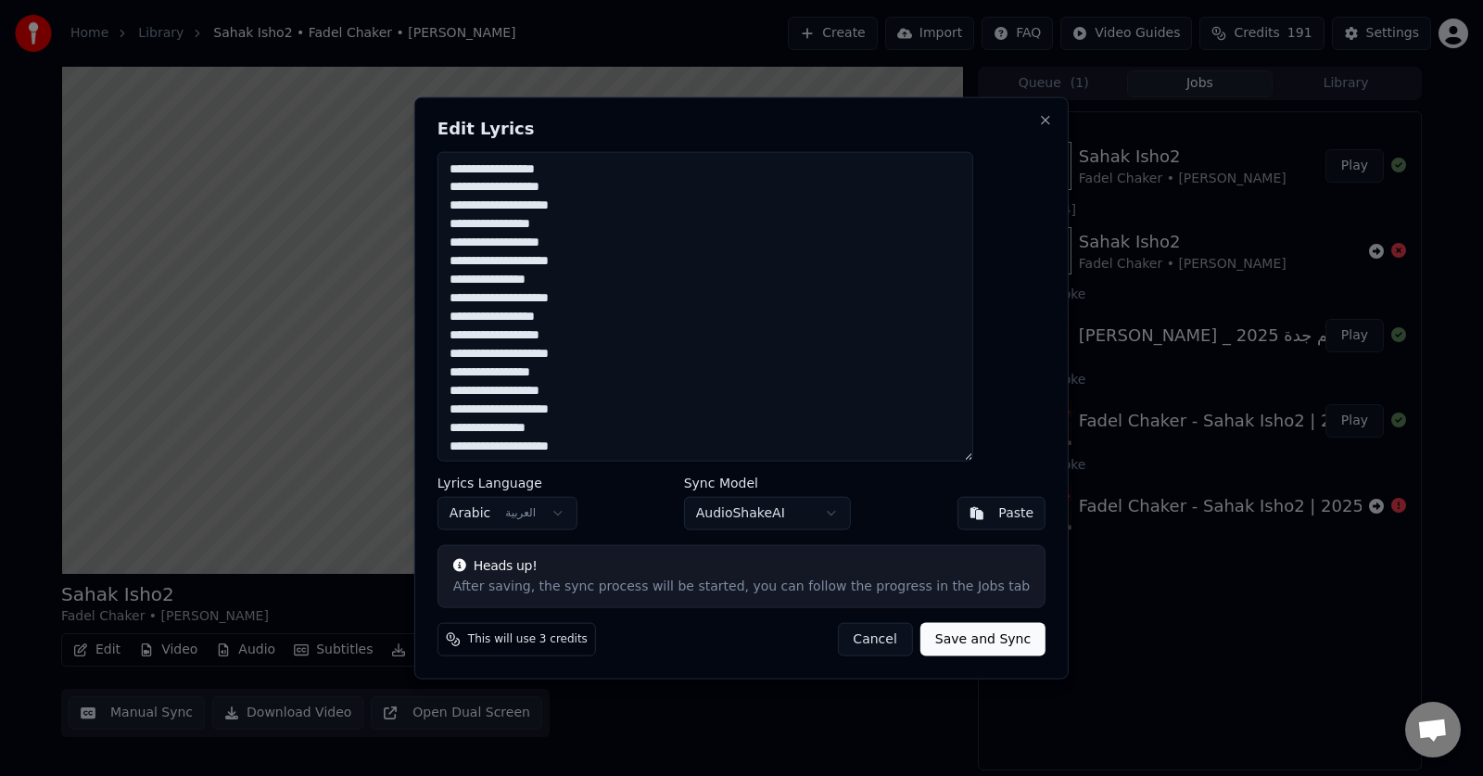
click at [794, 423] on textarea "**********" at bounding box center [706, 306] width 536 height 311
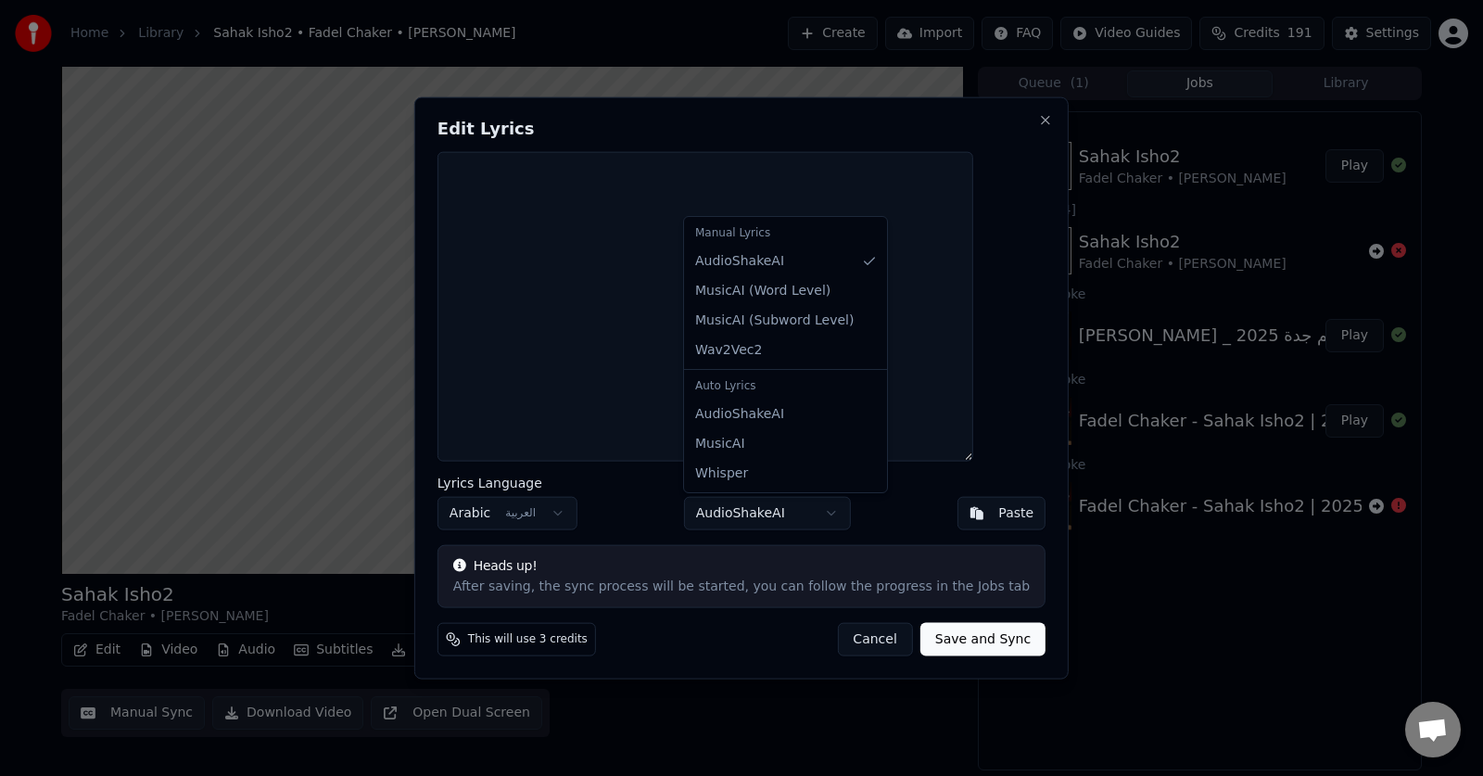
click at [781, 517] on body "Home Library Sahak Isho2 • Fadel Chaker • [PERSON_NAME] Create Import FAQ Video…" at bounding box center [741, 388] width 1483 height 776
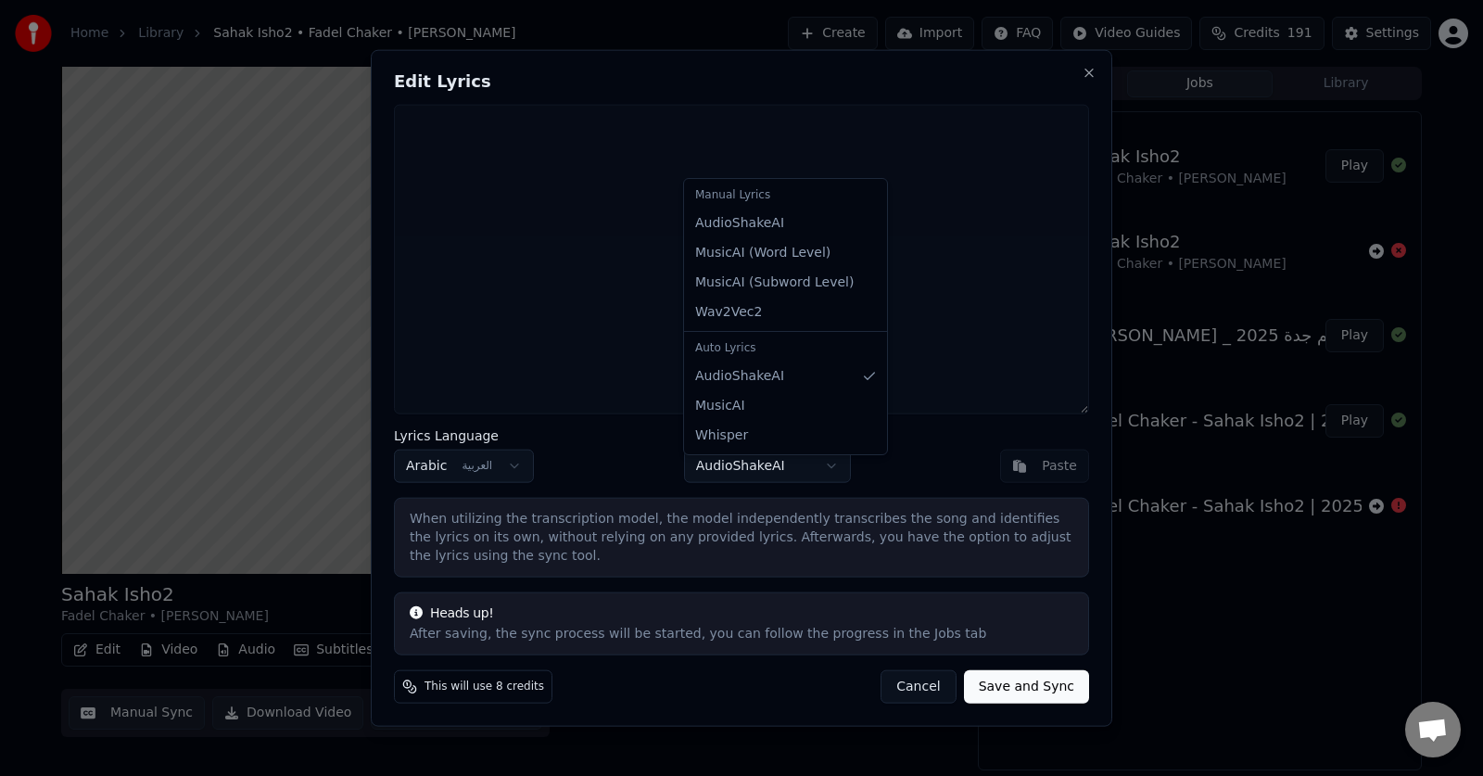
click at [795, 479] on body "Home Library Sahak Isho2 • Fadel Chaker • [PERSON_NAME] Create Import FAQ Video…" at bounding box center [741, 388] width 1483 height 776
click at [939, 476] on body "Home Library Sahak Isho2 • Fadel Chaker • [PERSON_NAME] Create Import FAQ Video…" at bounding box center [741, 388] width 1483 height 776
click at [1065, 689] on button "Save and Sync" at bounding box center [1026, 686] width 125 height 33
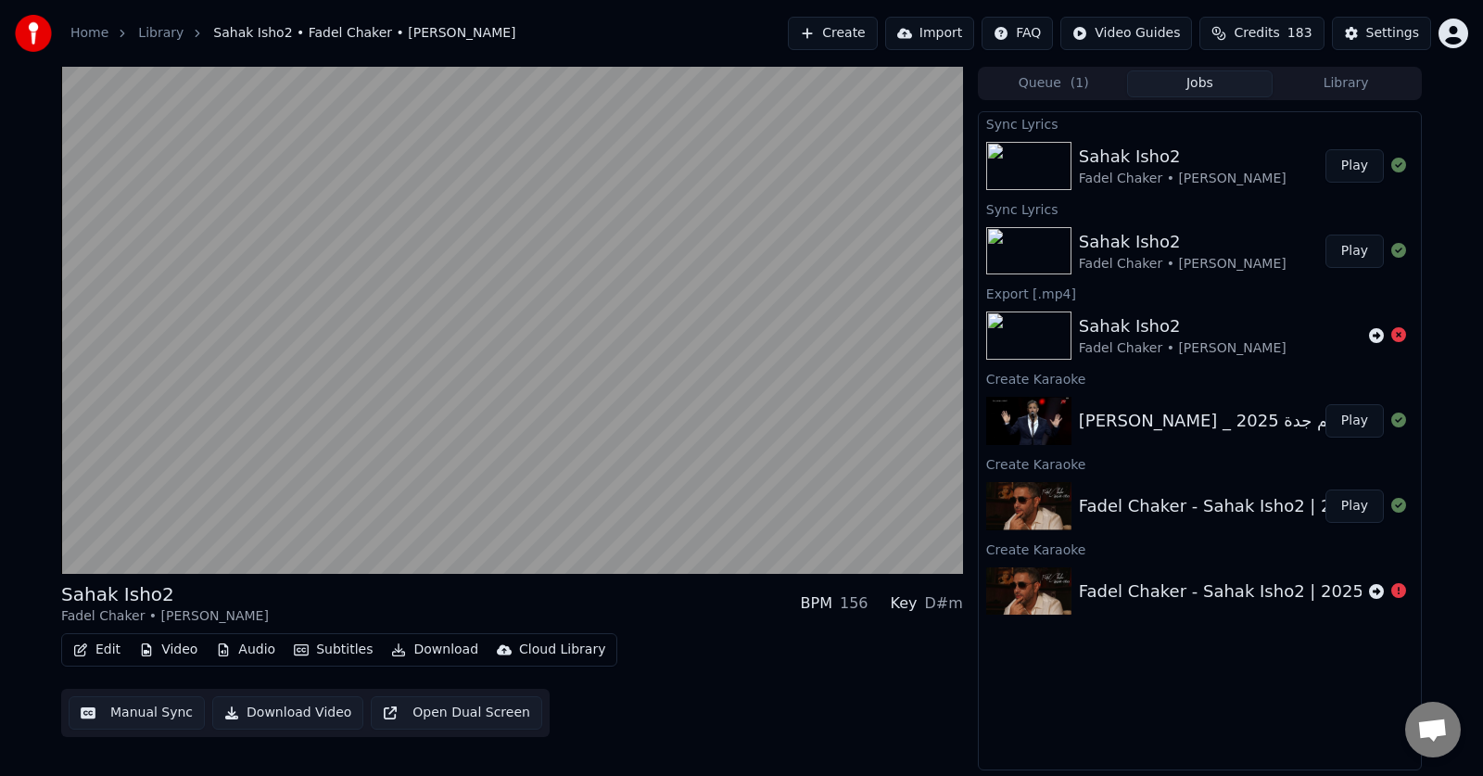
click at [114, 710] on button "Manual Sync" at bounding box center [137, 712] width 136 height 33
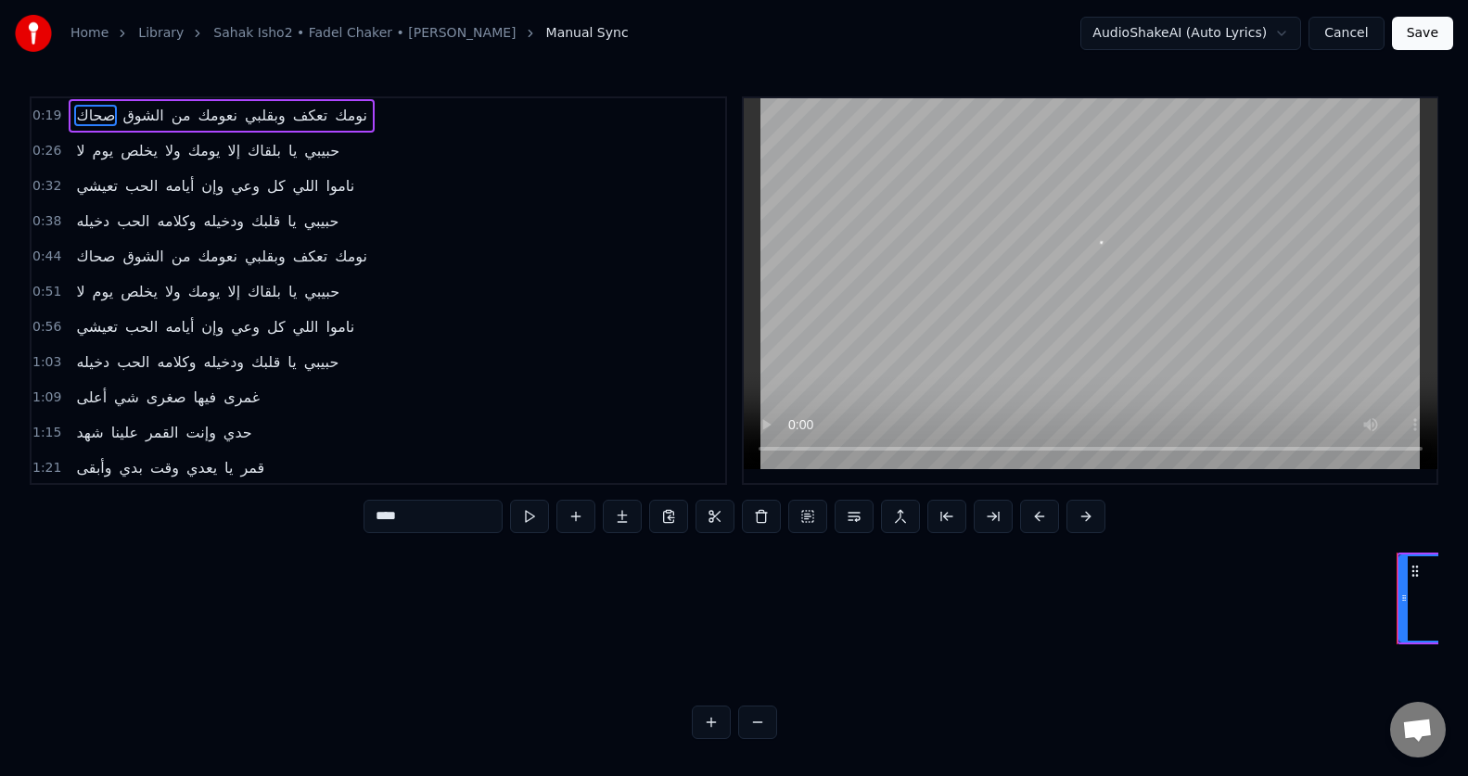
scroll to position [0, 5454]
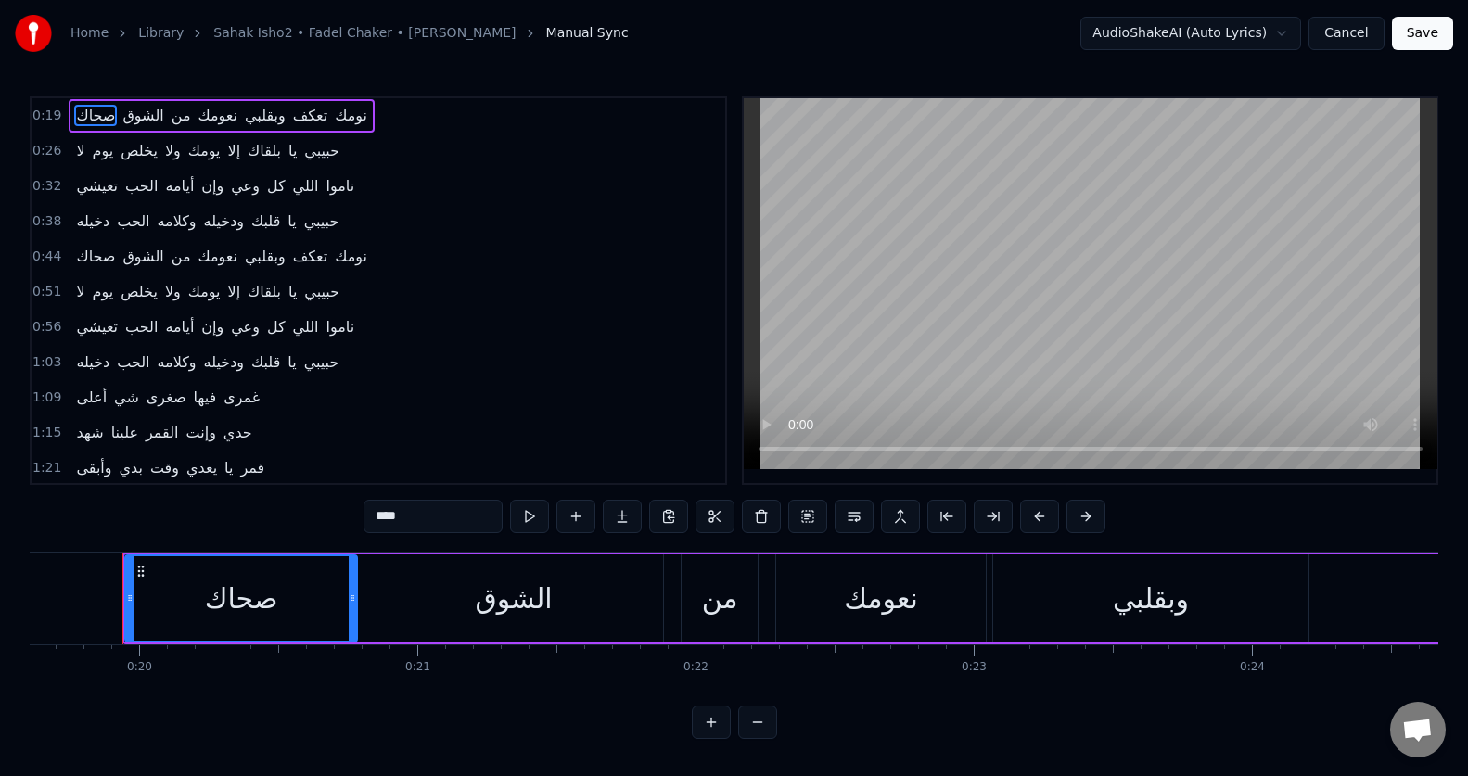
click at [209, 108] on span "نعومك" at bounding box center [218, 115] width 44 height 21
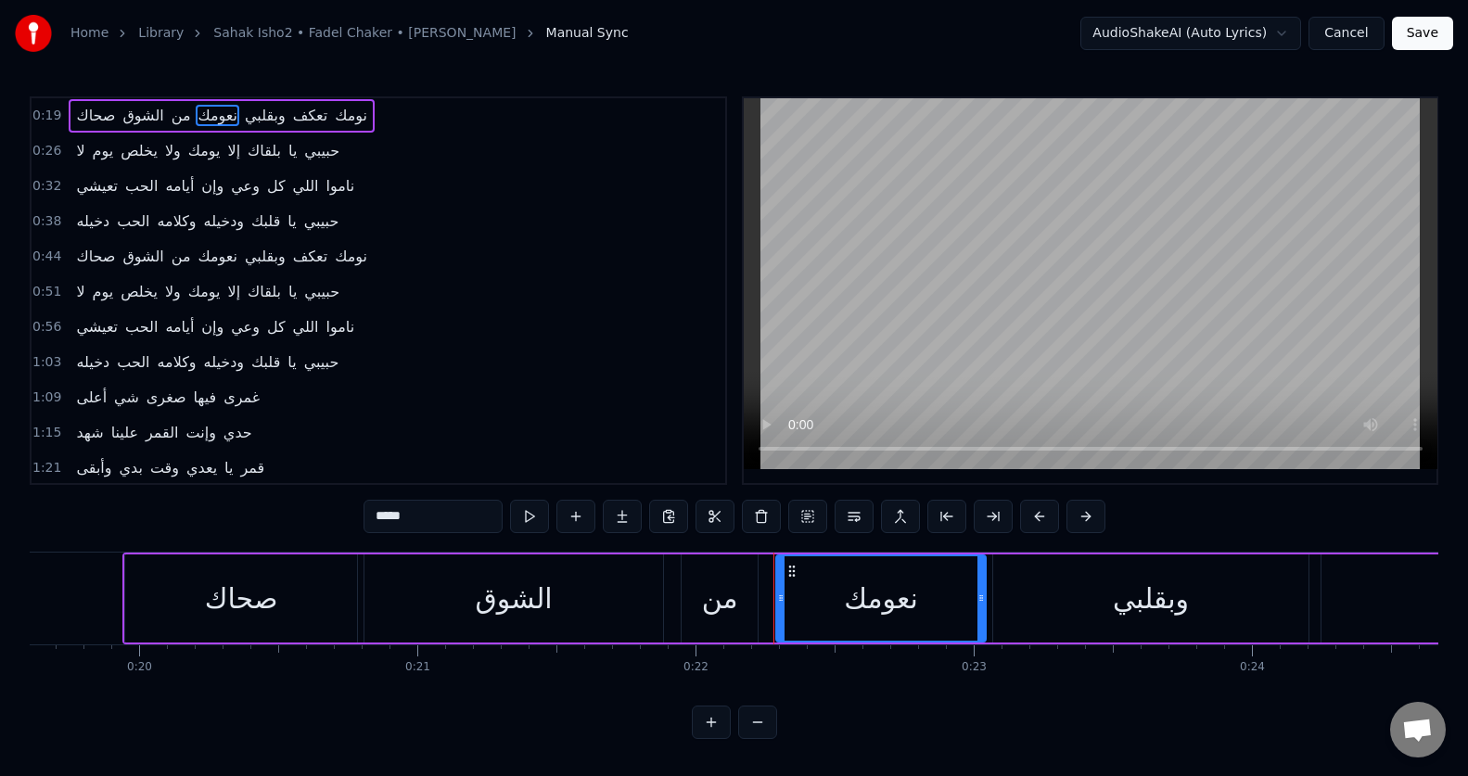
click at [398, 521] on input "*****" at bounding box center [432, 516] width 139 height 33
click at [300, 123] on span "تعكف" at bounding box center [303, 115] width 39 height 21
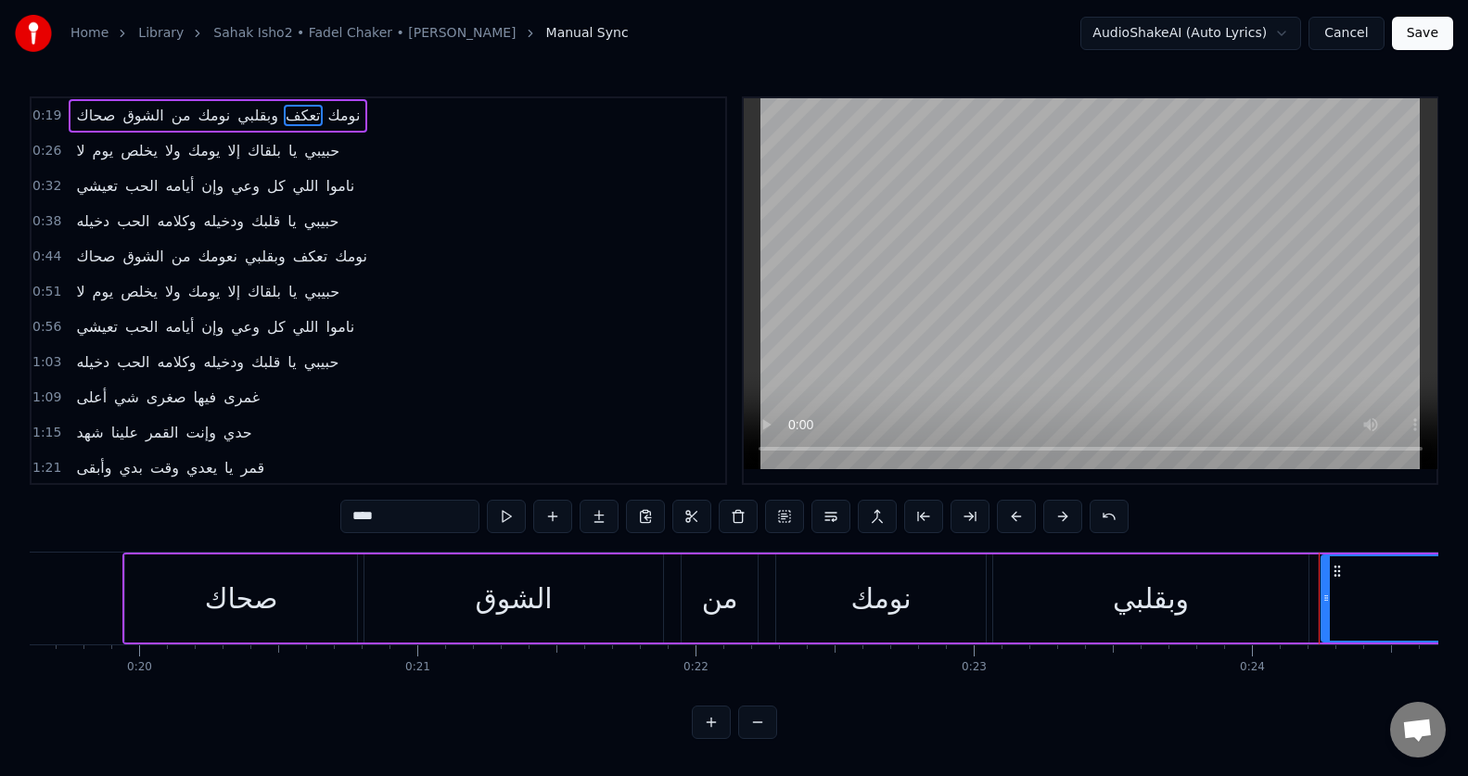
click at [372, 524] on input "****" at bounding box center [409, 516] width 139 height 33
click at [95, 149] on span "يوم" at bounding box center [103, 150] width 25 height 21
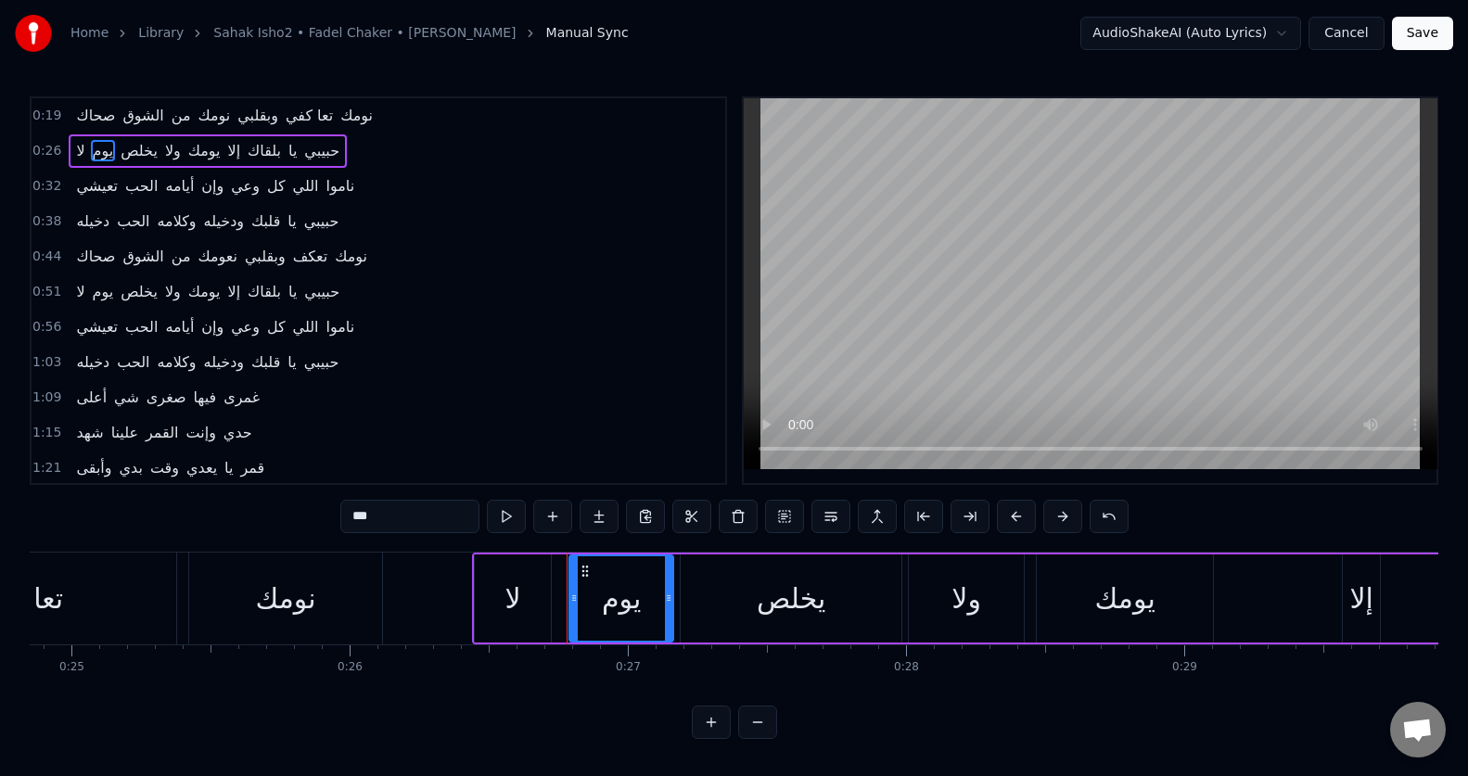
scroll to position [0, 7356]
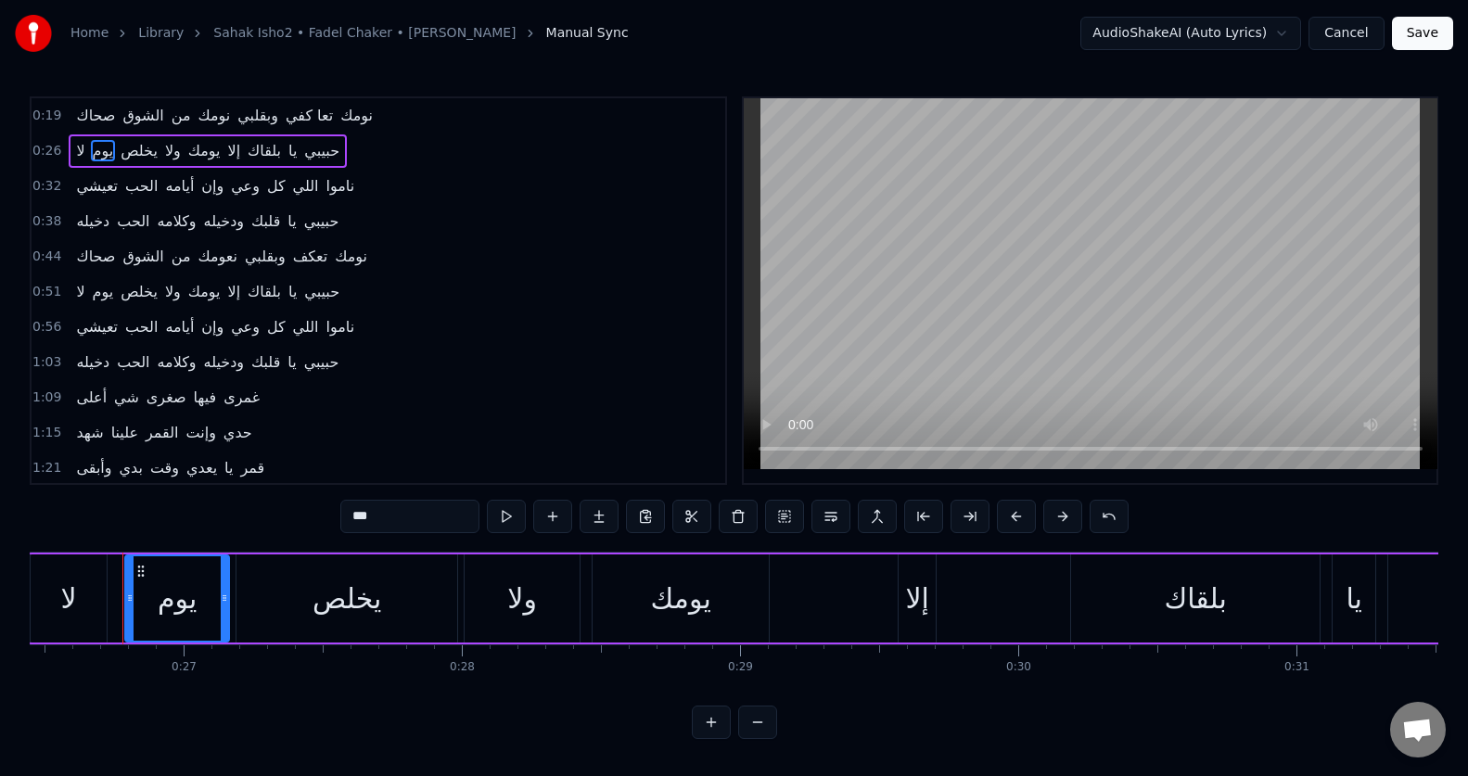
click at [353, 518] on input "***" at bounding box center [409, 516] width 139 height 33
click at [94, 192] on span "تعيشي" at bounding box center [96, 185] width 45 height 21
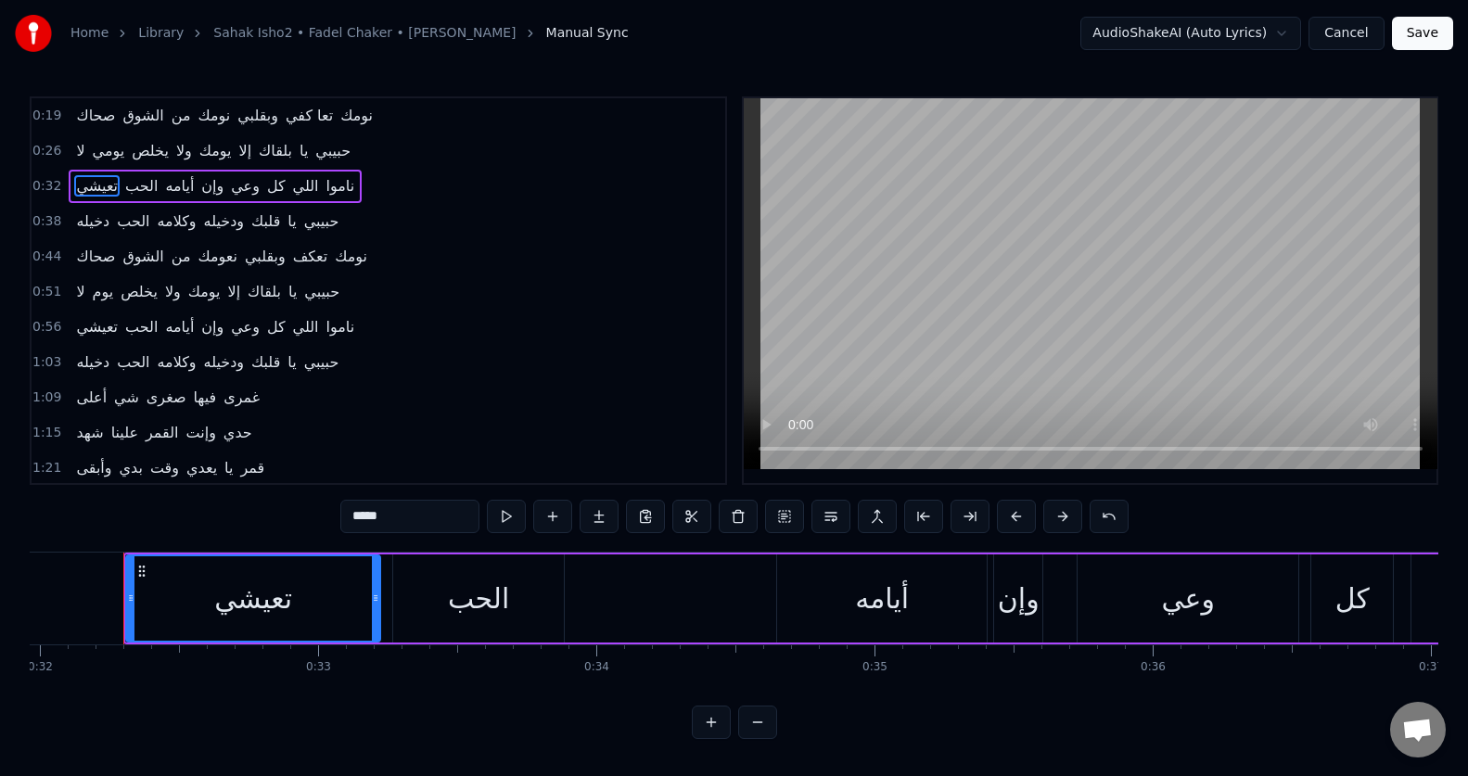
scroll to position [0, 8892]
click at [376, 515] on input "*****" at bounding box center [409, 516] width 139 height 33
click at [191, 183] on span "أيامه" at bounding box center [191, 185] width 32 height 21
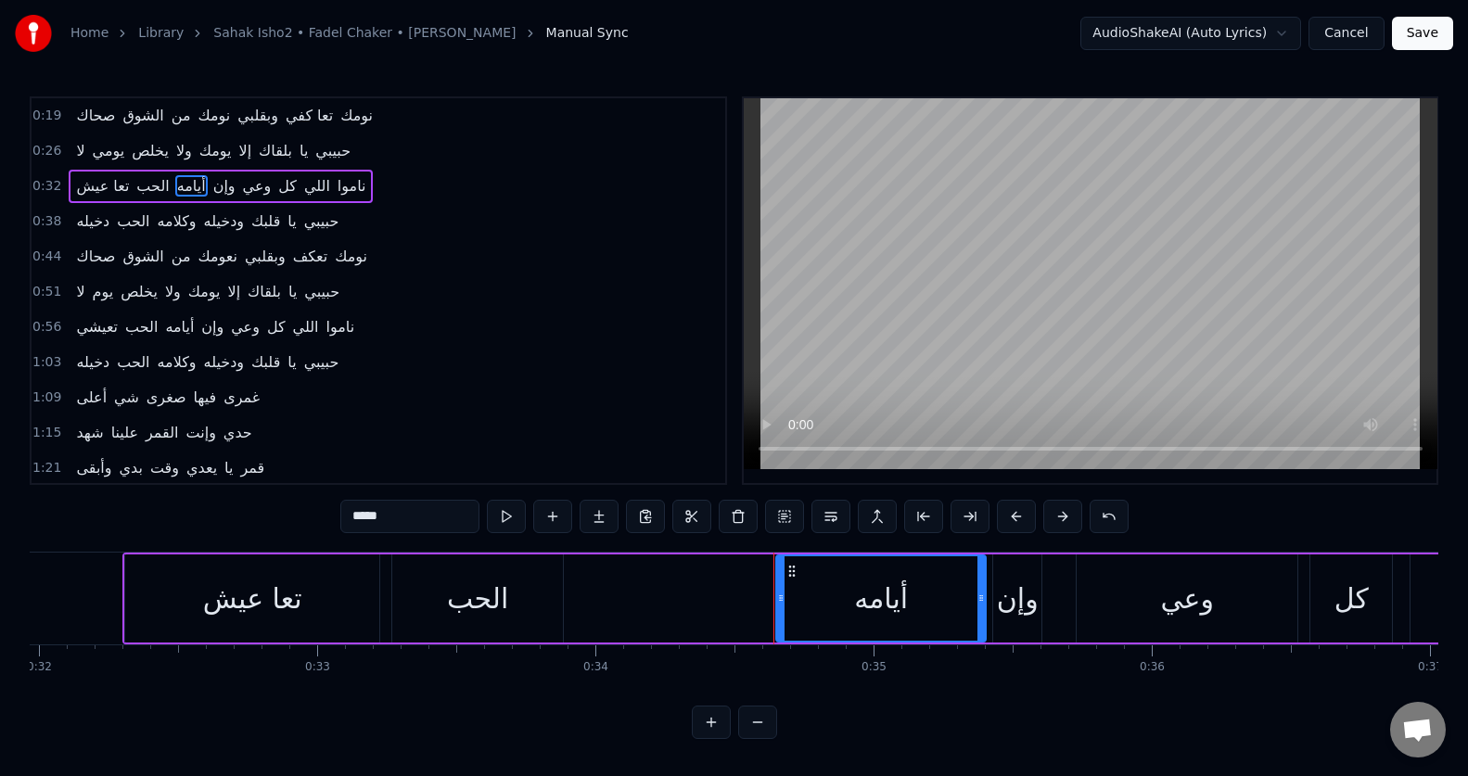
click at [382, 521] on input "*****" at bounding box center [409, 516] width 139 height 33
click at [218, 195] on span "وإن" at bounding box center [231, 185] width 26 height 21
type input "***"
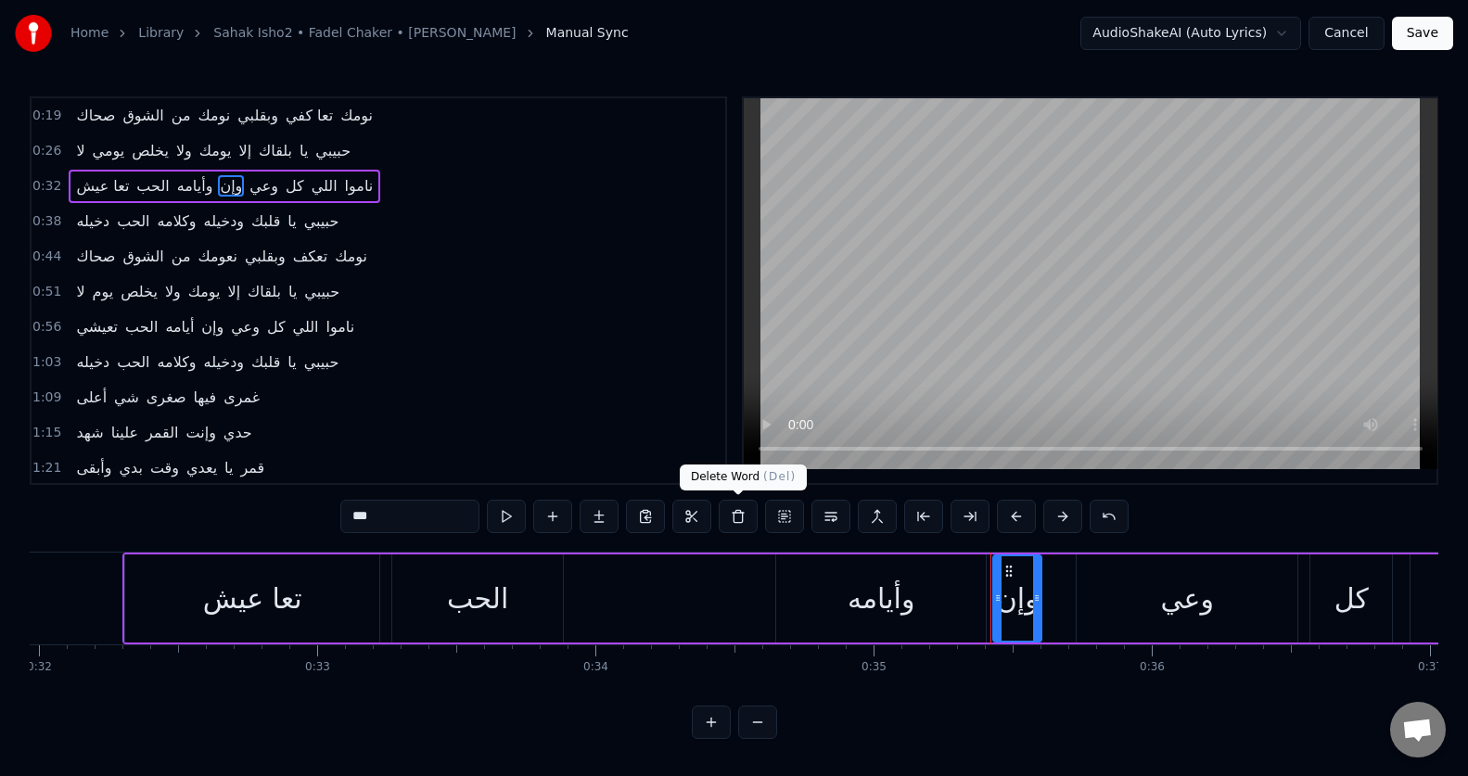
click at [734, 513] on button at bounding box center [738, 516] width 39 height 33
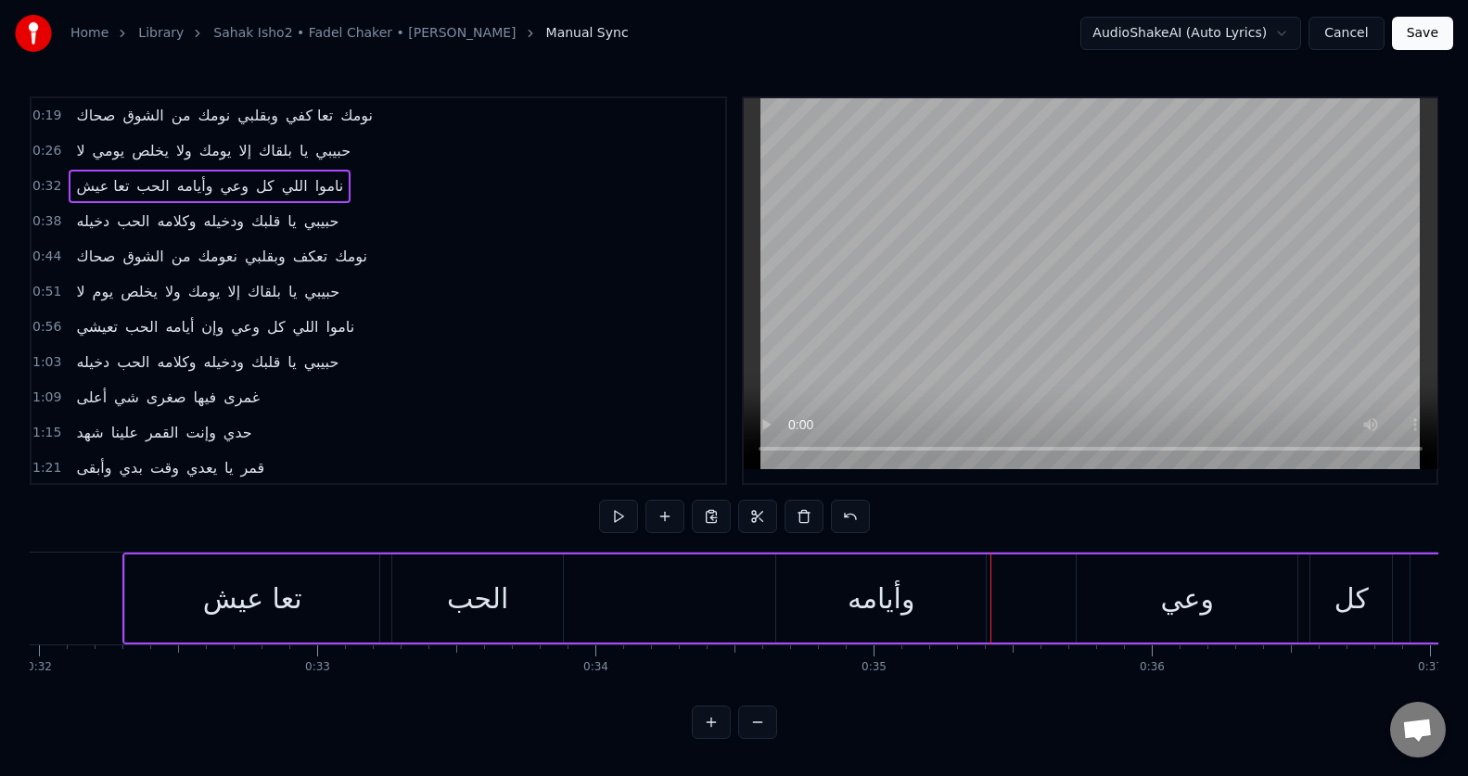
click at [1133, 622] on div "وعي" at bounding box center [1186, 598] width 221 height 88
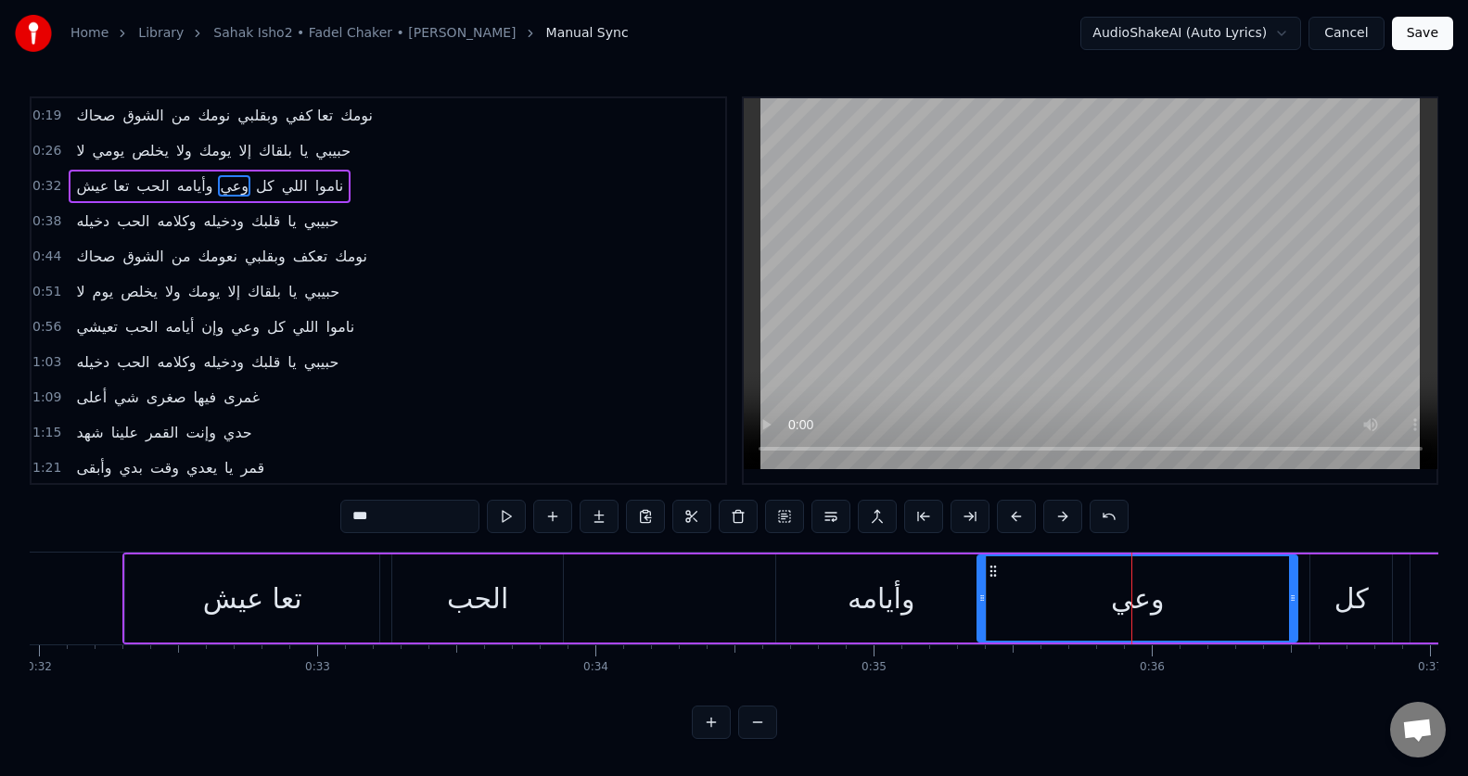
drag, startPoint x: 1079, startPoint y: 618, endPoint x: 980, endPoint y: 616, distance: 99.2
click at [980, 616] on div at bounding box center [981, 598] width 7 height 84
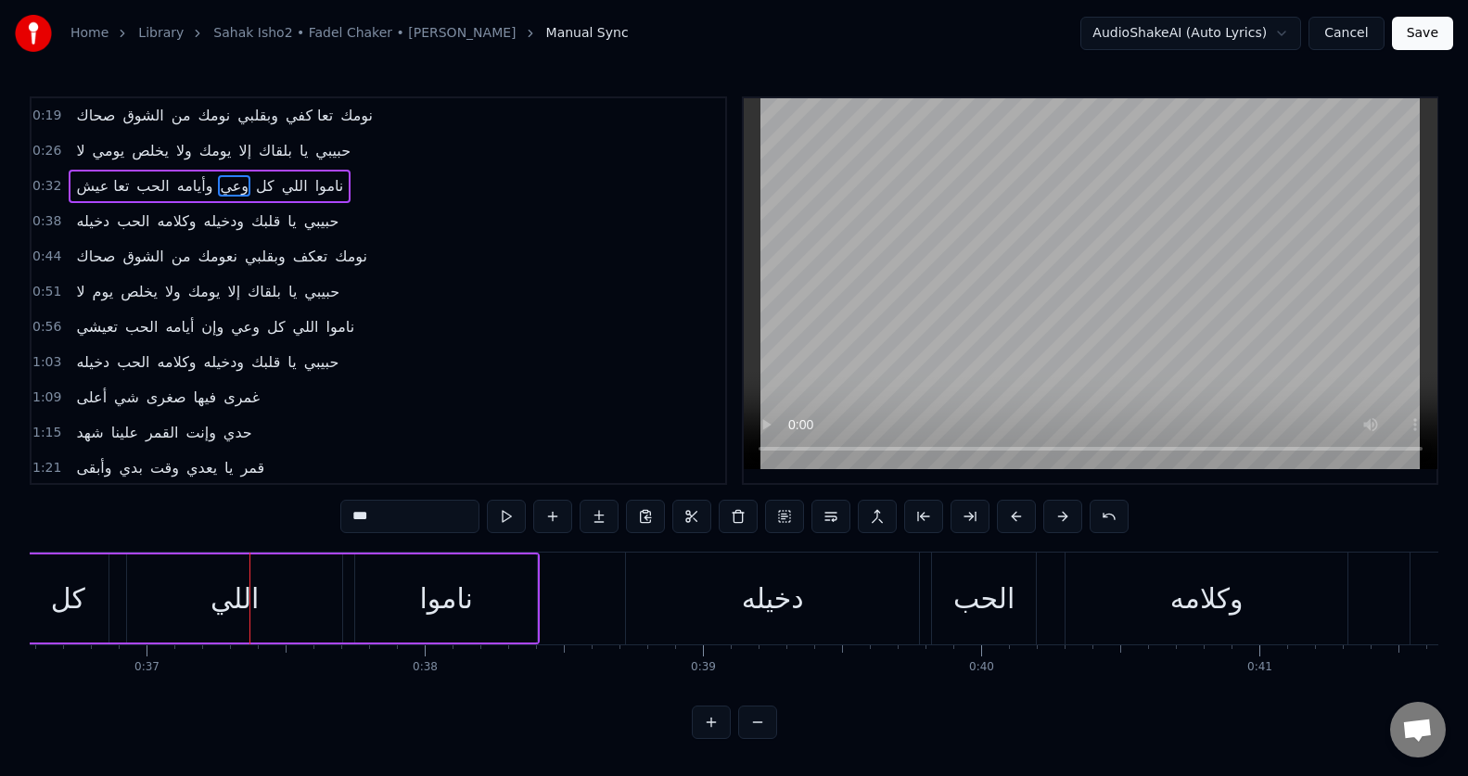
scroll to position [0, 10179]
click at [387, 520] on input "***" at bounding box center [409, 516] width 139 height 33
click at [387, 518] on input "***" at bounding box center [409, 516] width 139 height 33
type input "*"
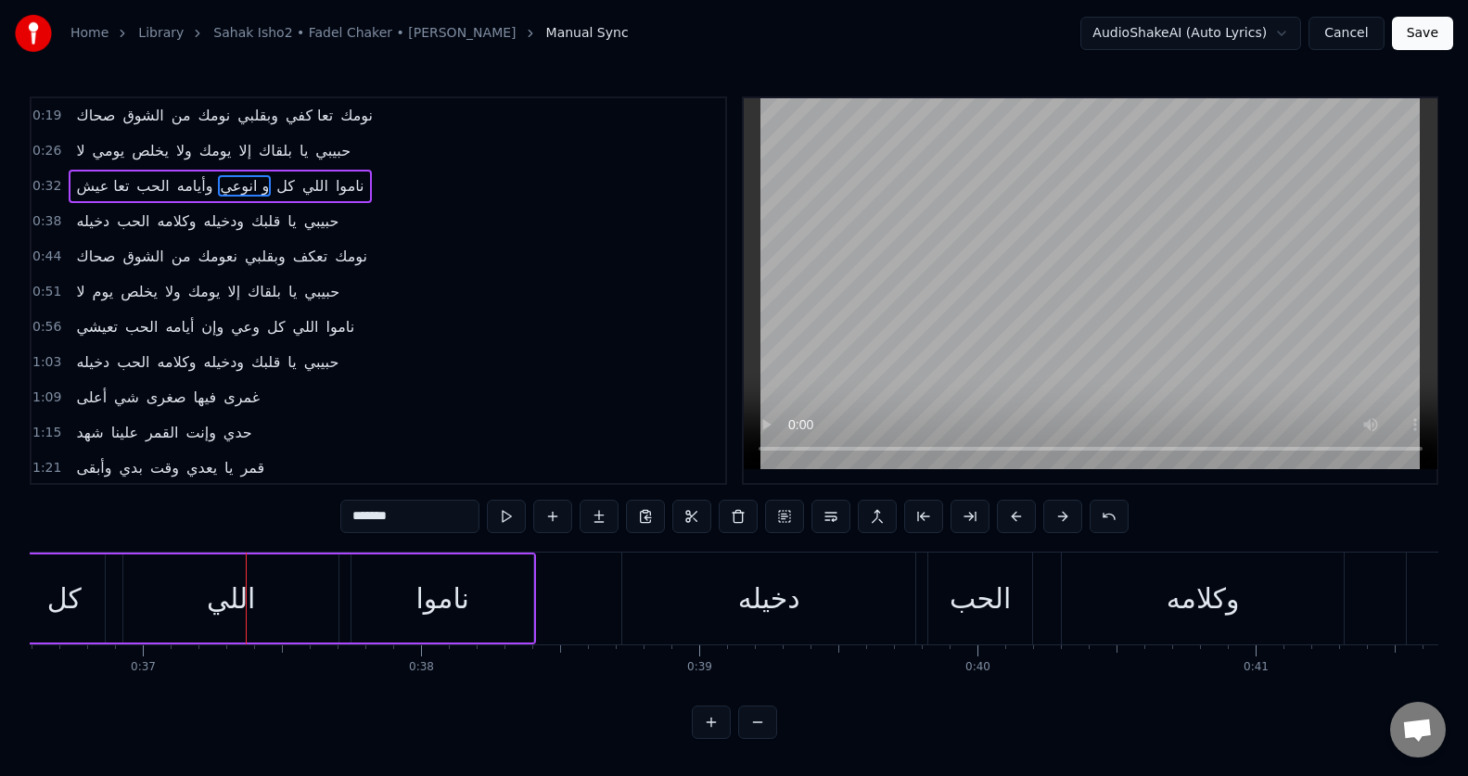
type input "*******"
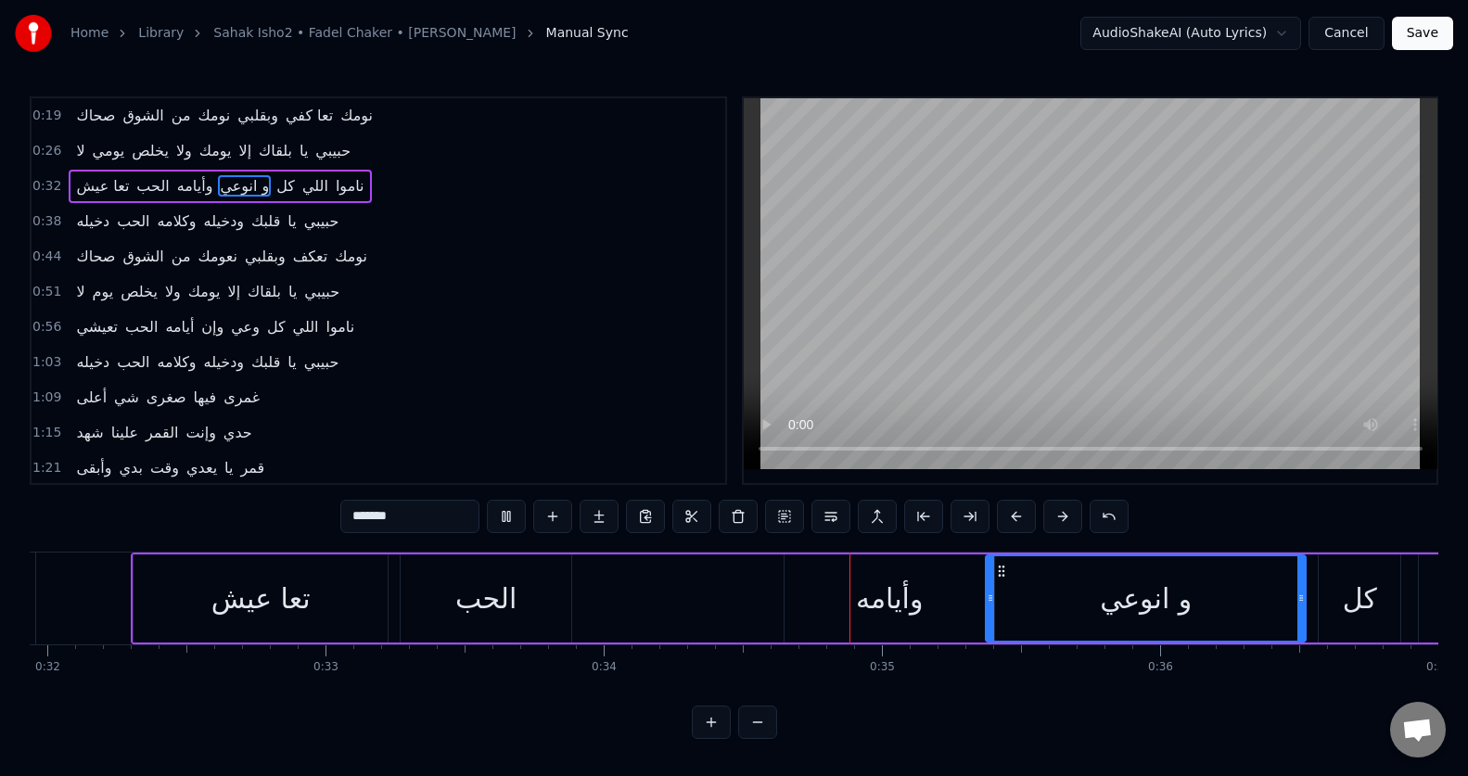
scroll to position [0, 9457]
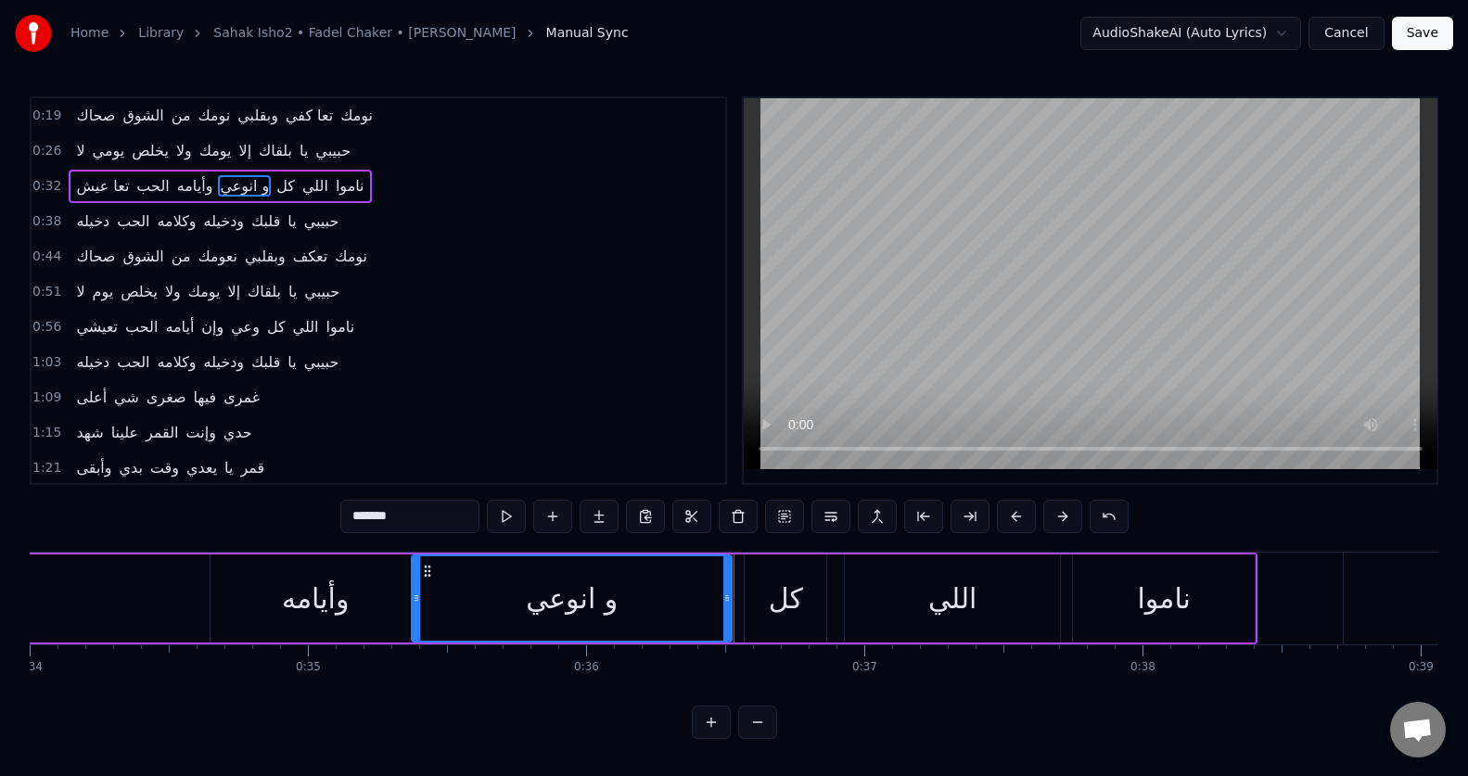
click at [300, 615] on div "وأيامه" at bounding box center [315, 599] width 67 height 42
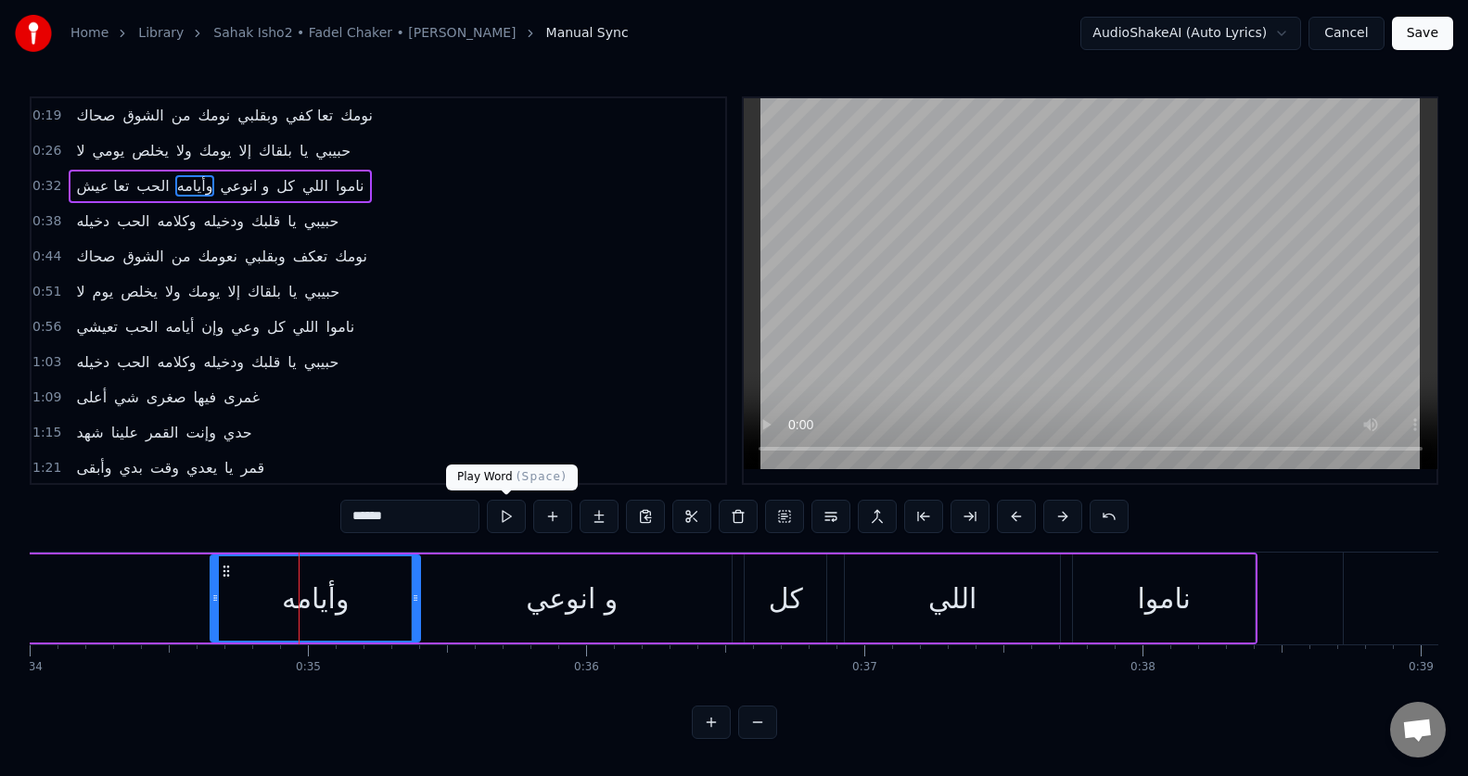
click at [506, 521] on button at bounding box center [506, 516] width 39 height 33
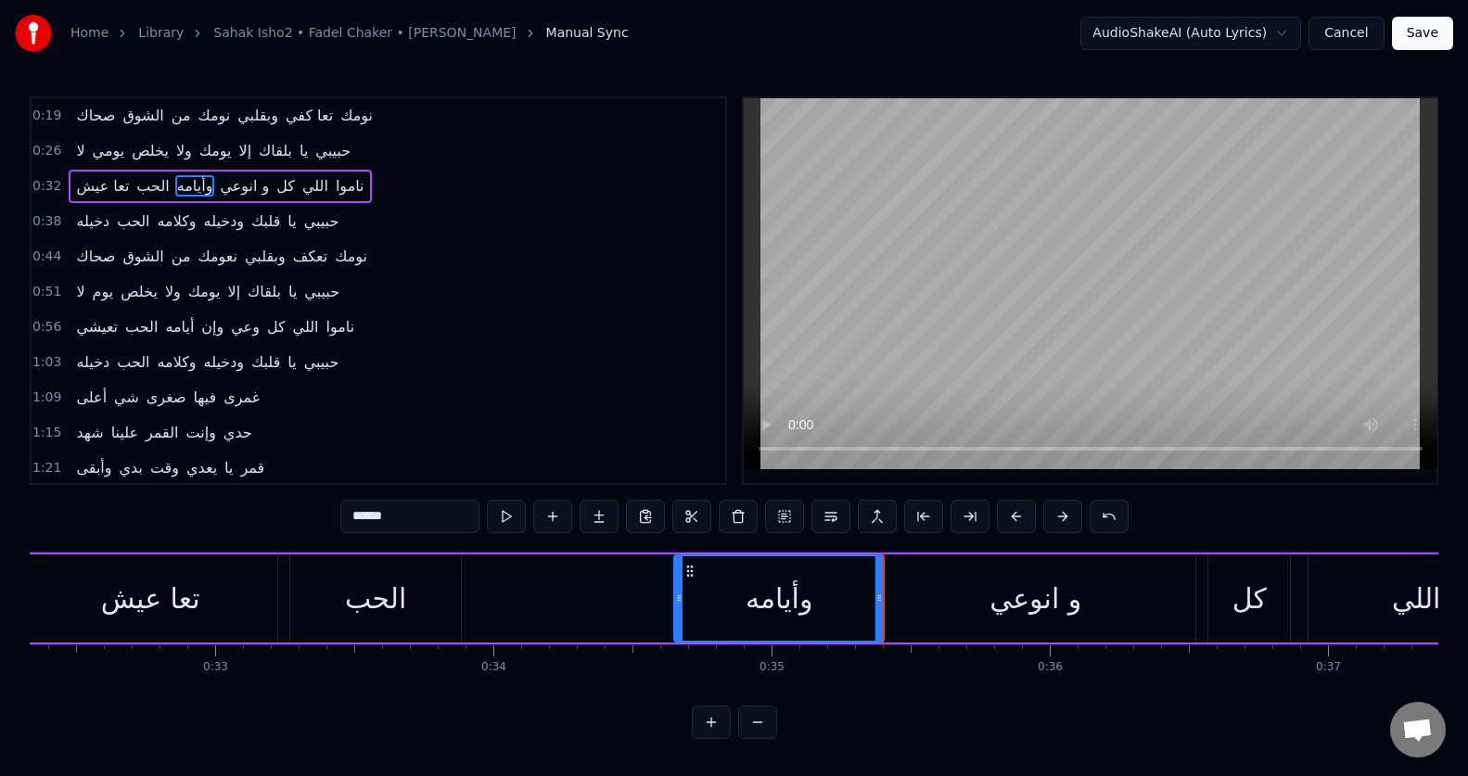
scroll to position [0, 8901]
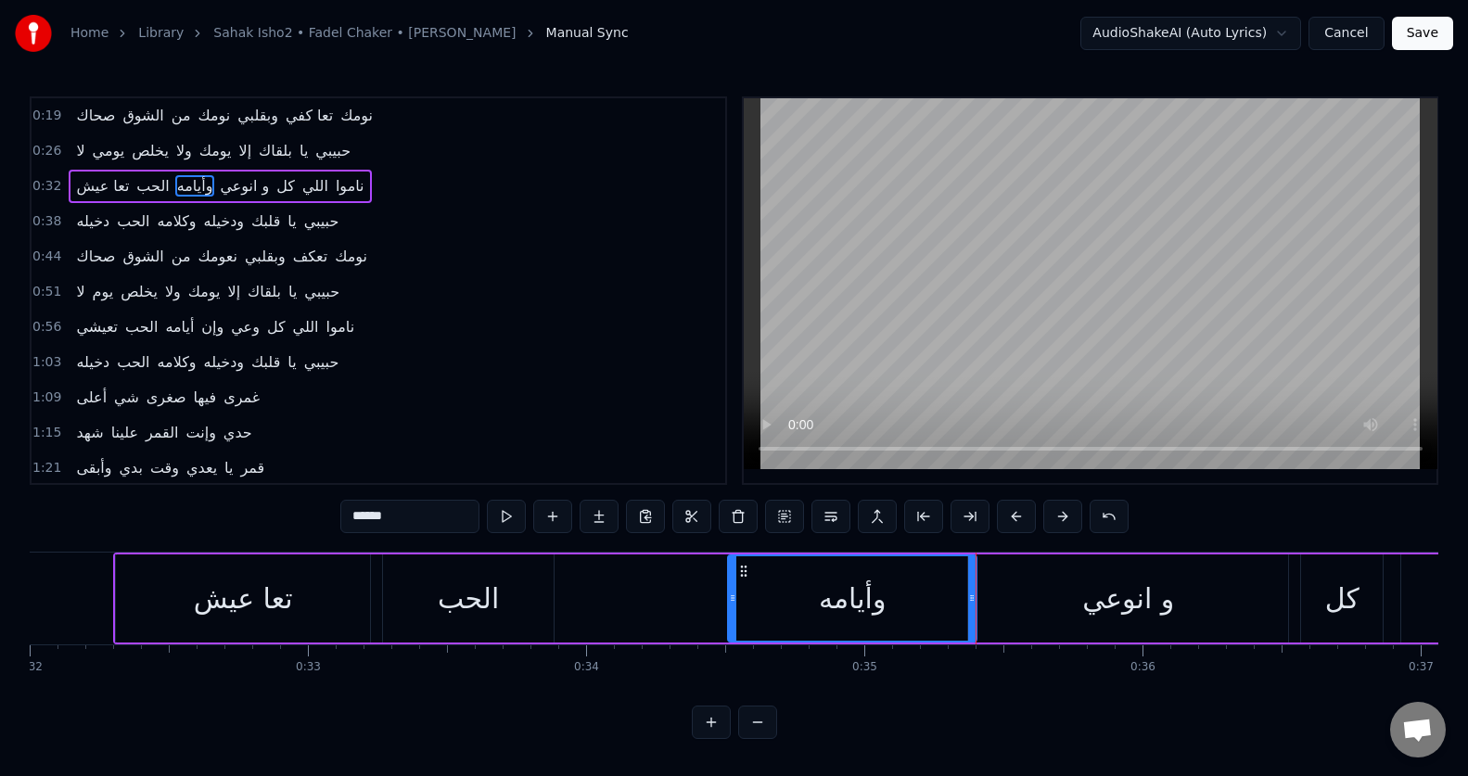
drag, startPoint x: 775, startPoint y: 584, endPoint x: 736, endPoint y: 585, distance: 39.0
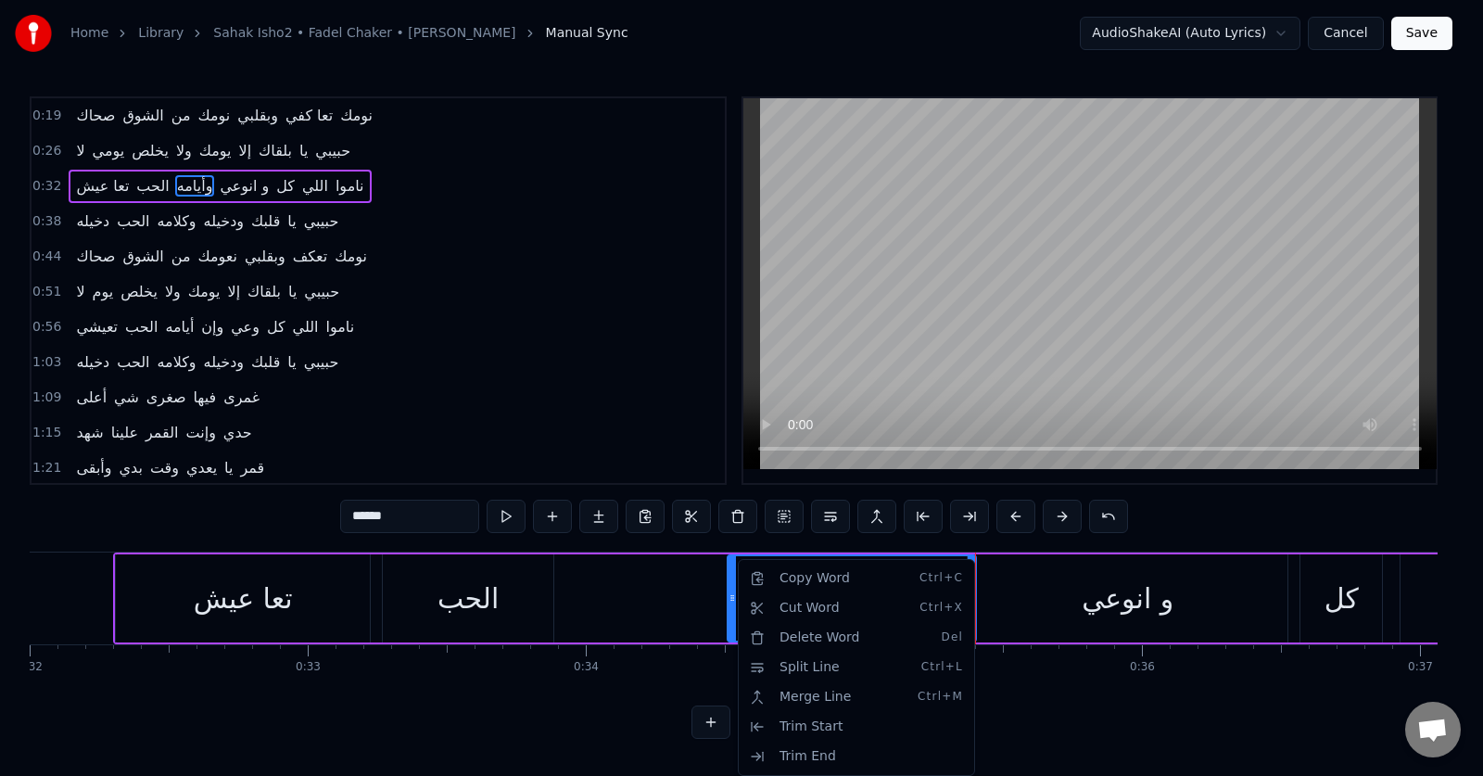
click at [503, 517] on html "Home Library Sahak Isho2 • Fadel Chaker • [PERSON_NAME] Manual Sync AudioShakeA…" at bounding box center [741, 384] width 1483 height 769
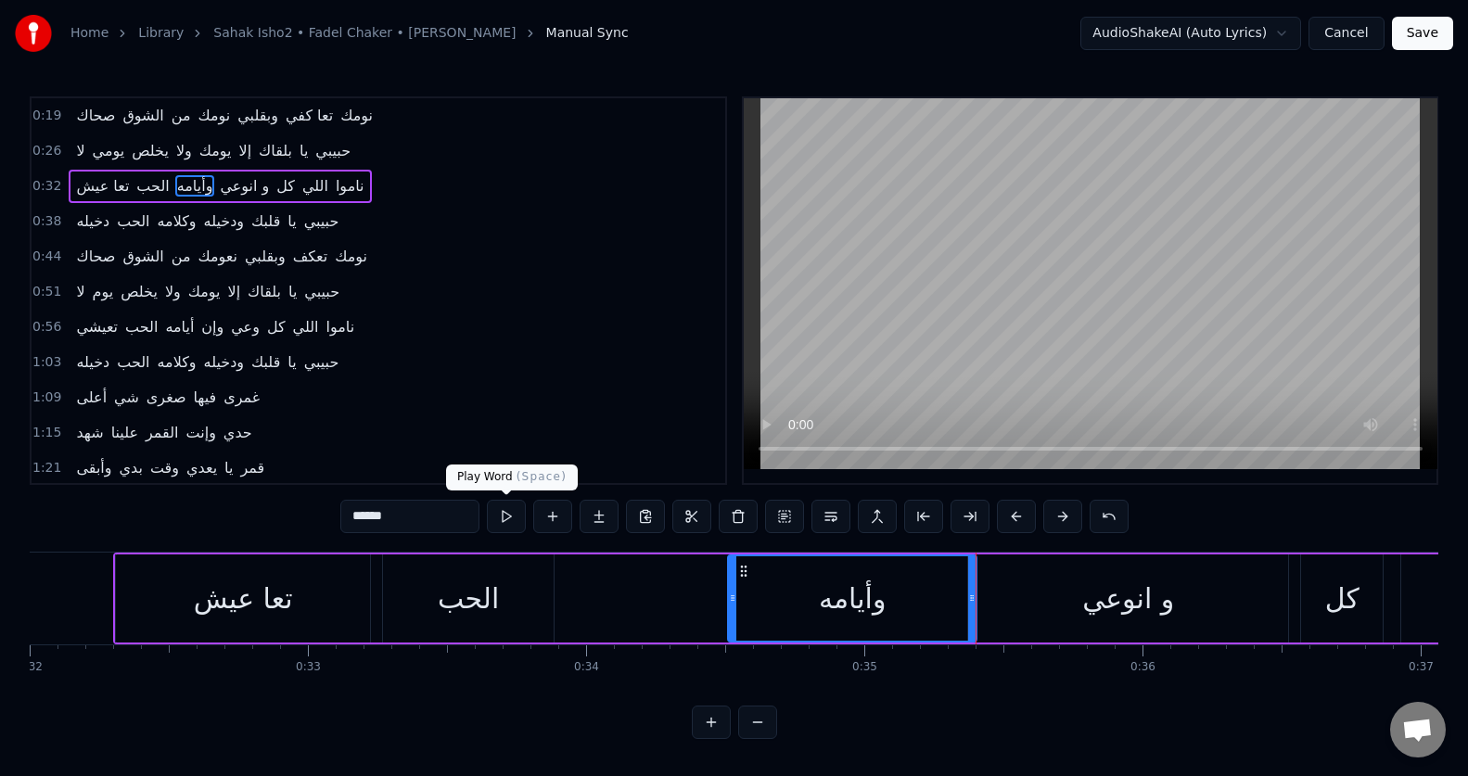
click at [503, 517] on button at bounding box center [506, 516] width 39 height 33
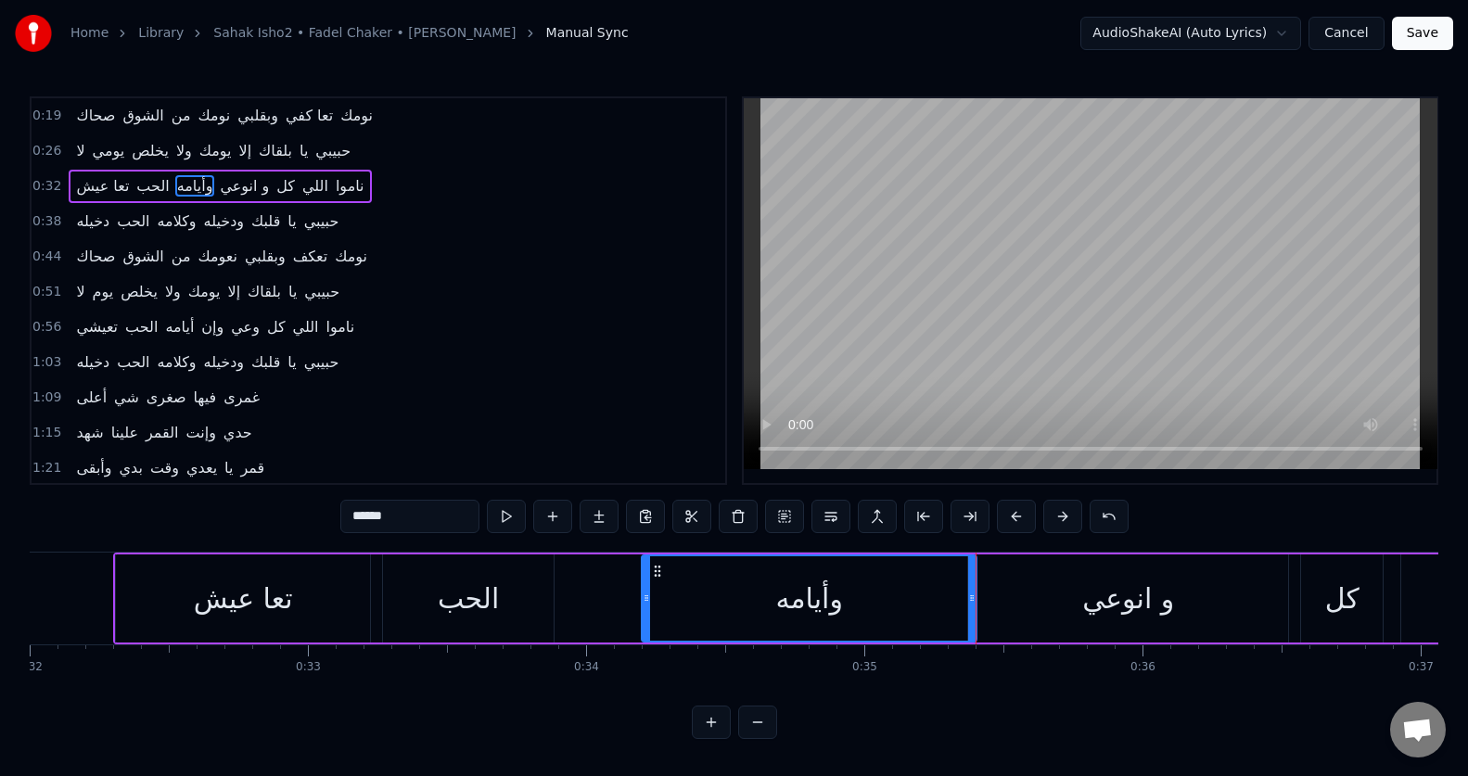
drag, startPoint x: 731, startPoint y: 611, endPoint x: 644, endPoint y: 612, distance: 86.2
click at [644, 612] on div at bounding box center [646, 598] width 7 height 84
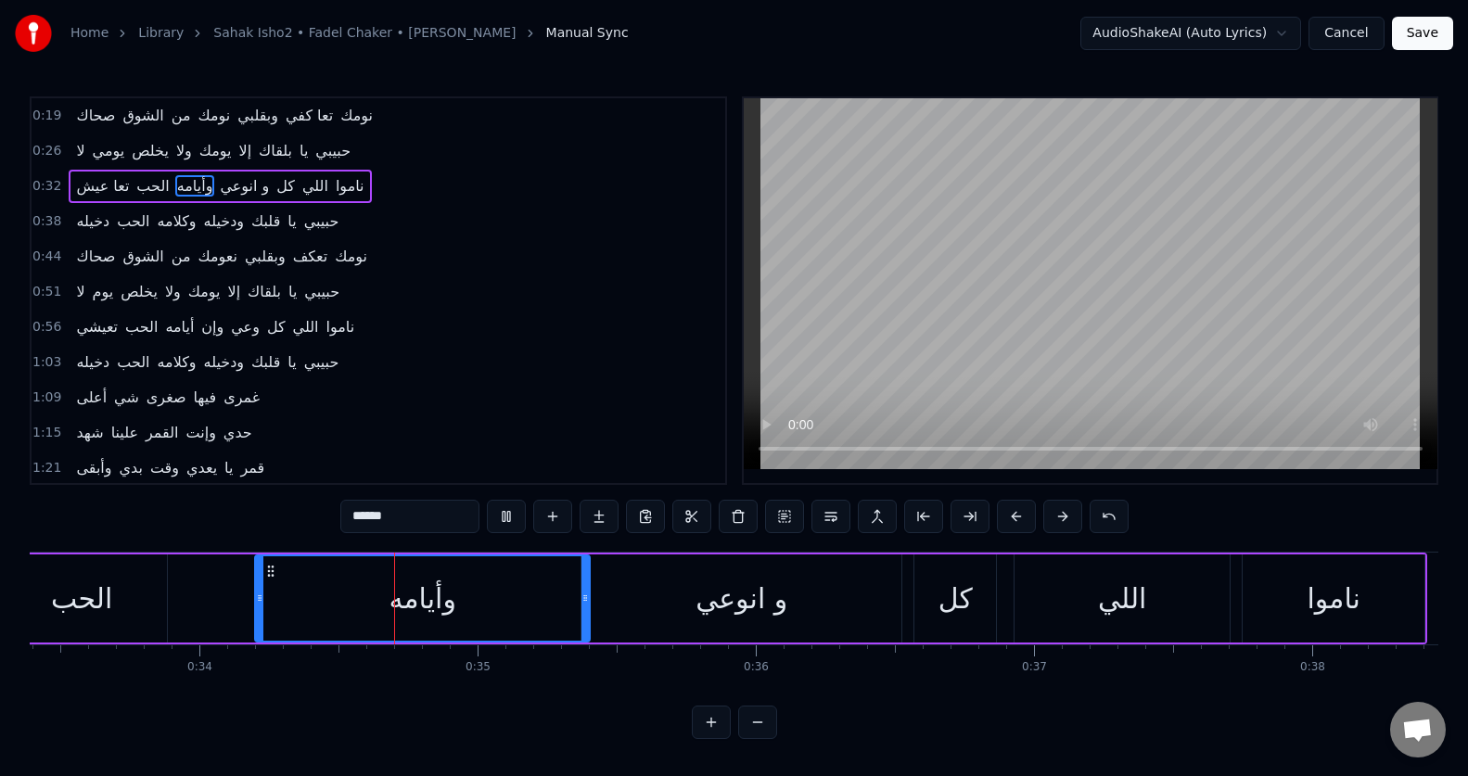
scroll to position [0, 9396]
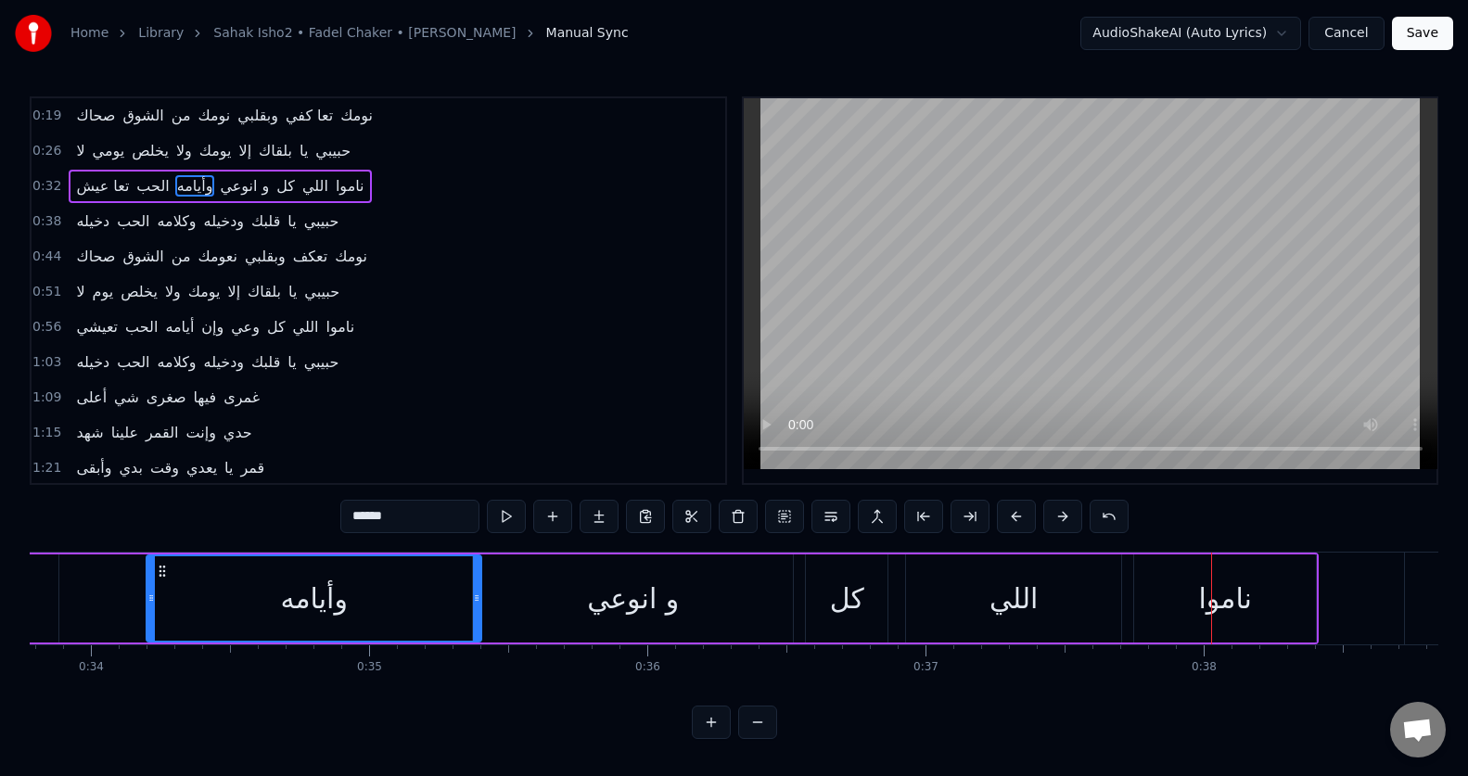
click at [598, 615] on div "و انوعي" at bounding box center [633, 599] width 92 height 42
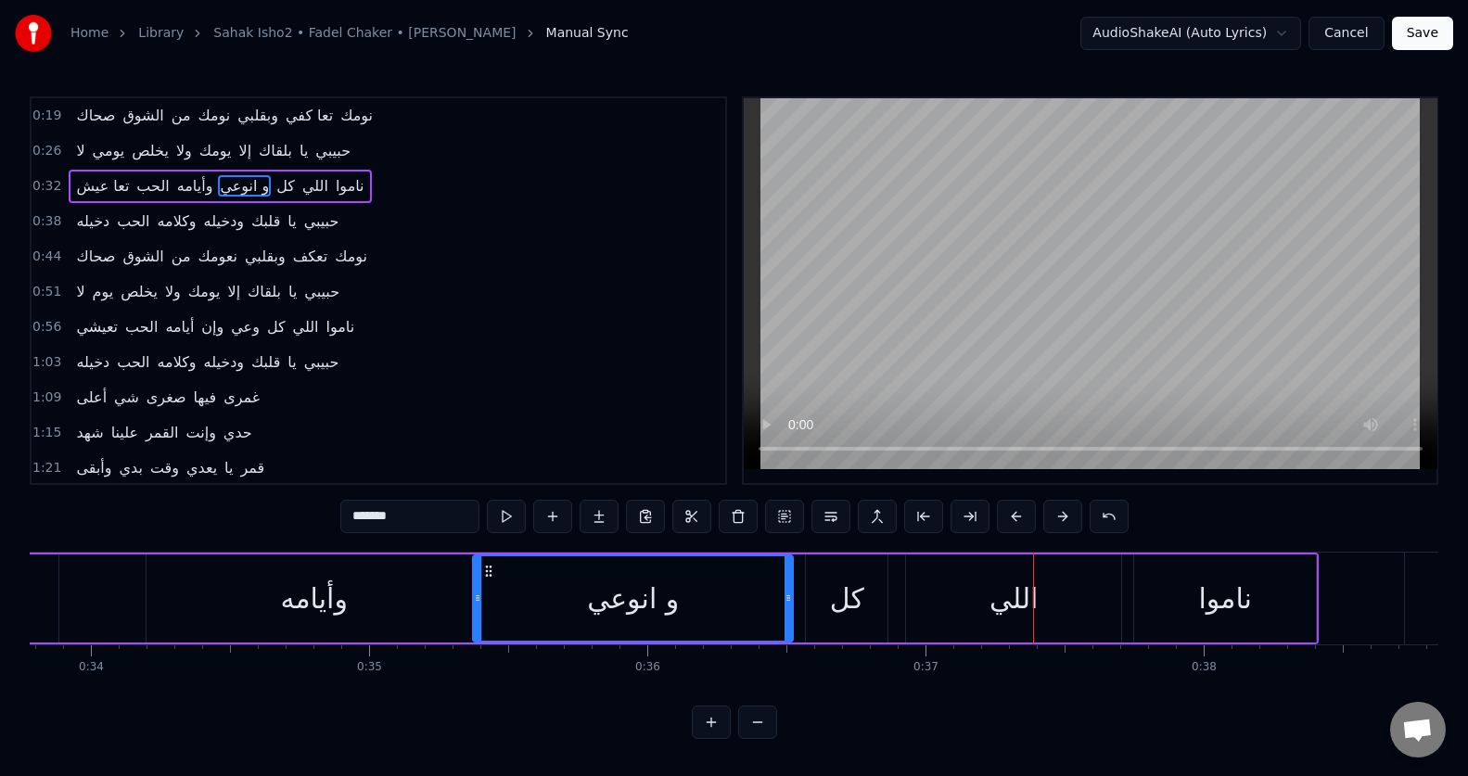
click at [238, 189] on span "و انوعي" at bounding box center [244, 185] width 53 height 21
click at [375, 520] on input "*******" at bounding box center [409, 516] width 139 height 33
click at [376, 520] on input "*******" at bounding box center [409, 516] width 139 height 33
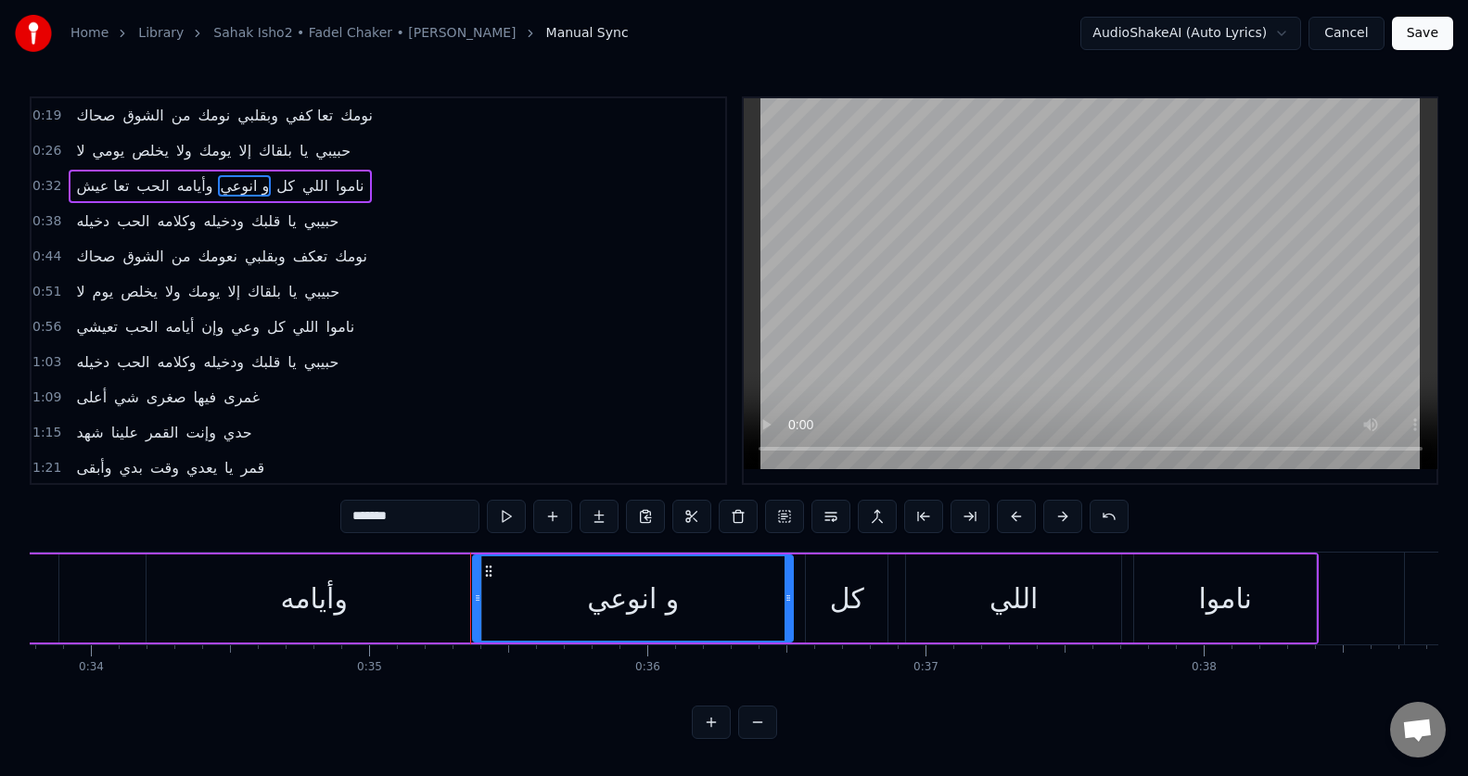
type input "*"
click at [604, 607] on div "وإن وعي" at bounding box center [633, 599] width 104 height 42
click at [233, 185] on span "وإن وعي" at bounding box center [247, 185] width 59 height 21
click at [510, 514] on button at bounding box center [506, 516] width 39 height 33
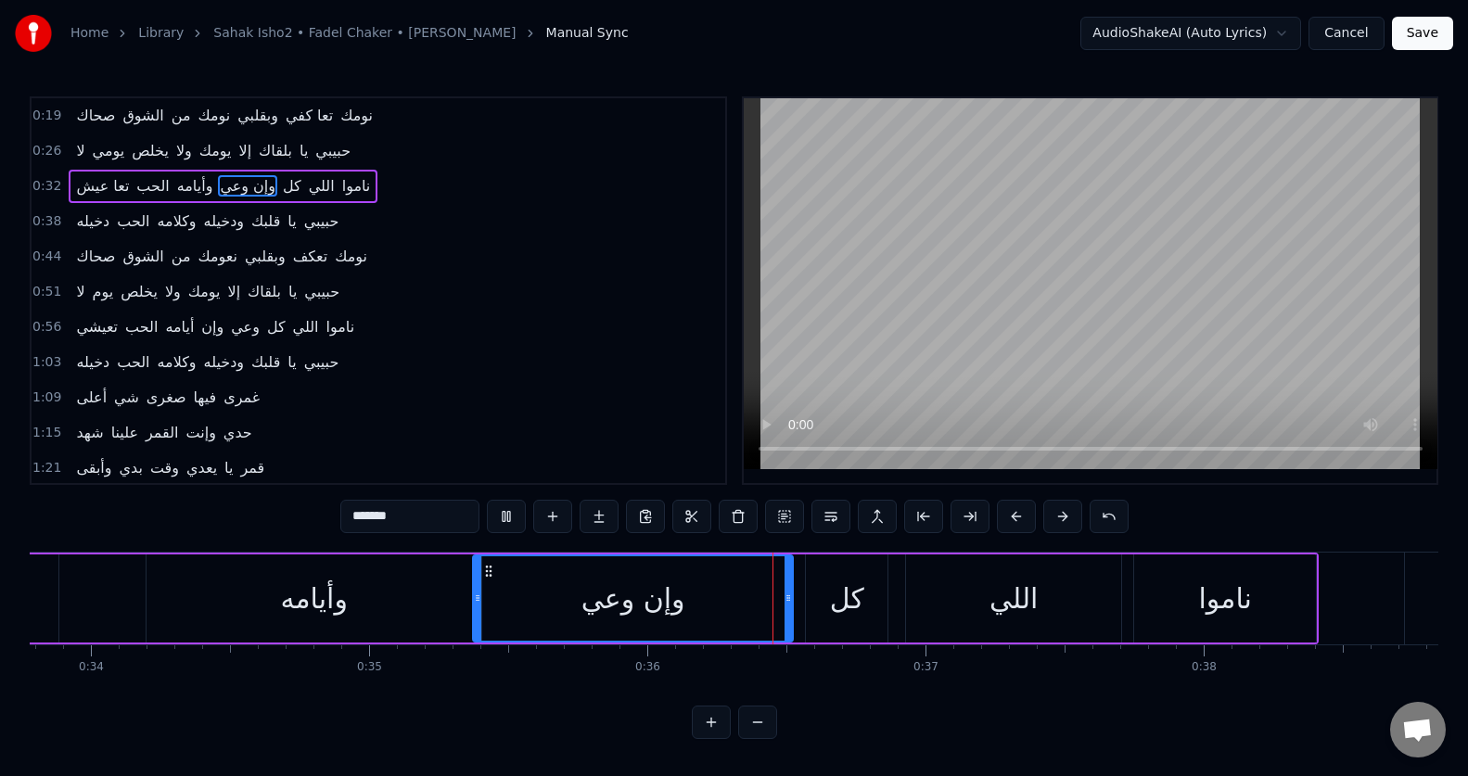
click at [510, 514] on button at bounding box center [506, 516] width 39 height 33
drag, startPoint x: 789, startPoint y: 601, endPoint x: 780, endPoint y: 604, distance: 9.7
click at [780, 604] on icon at bounding box center [778, 598] width 7 height 15
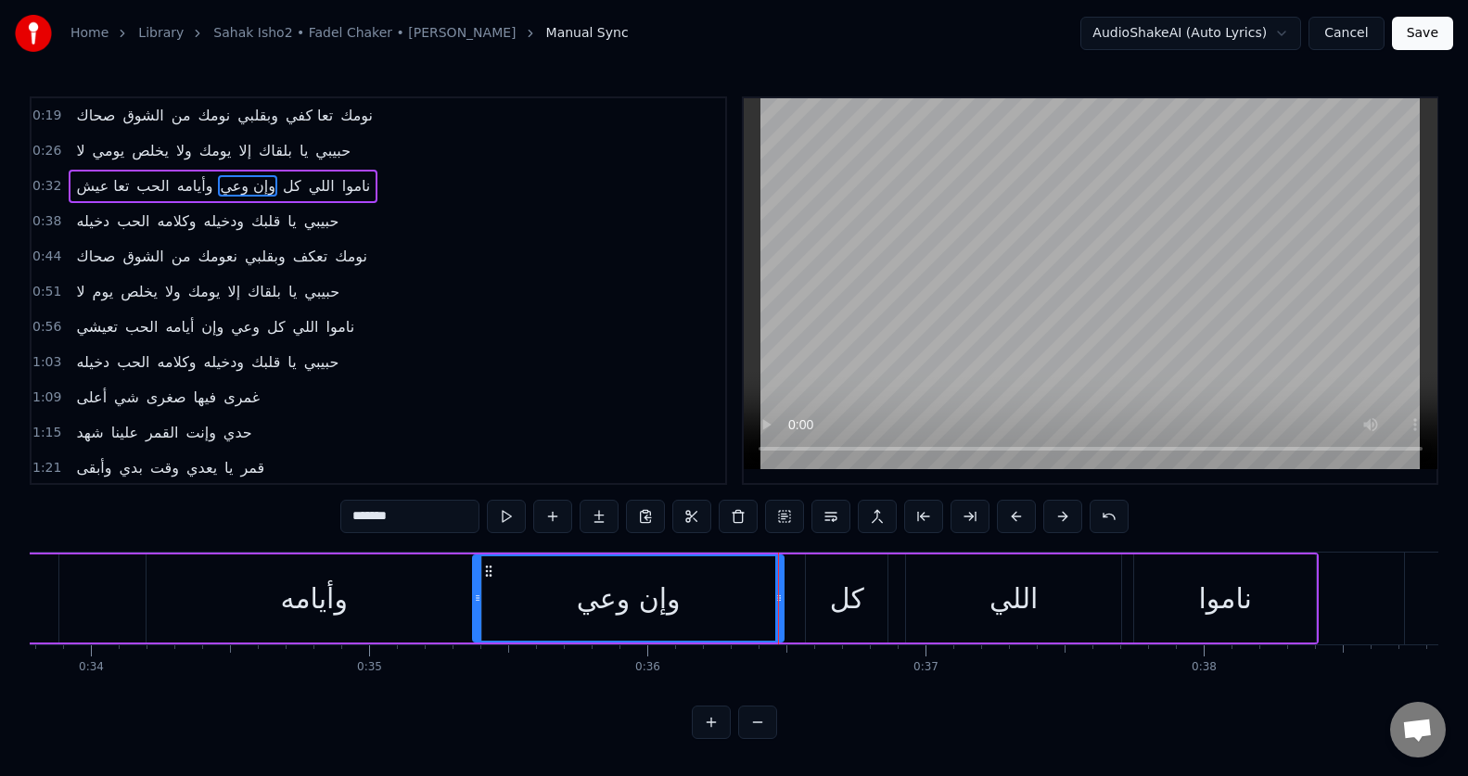
click at [831, 610] on div "كل" at bounding box center [847, 599] width 34 height 42
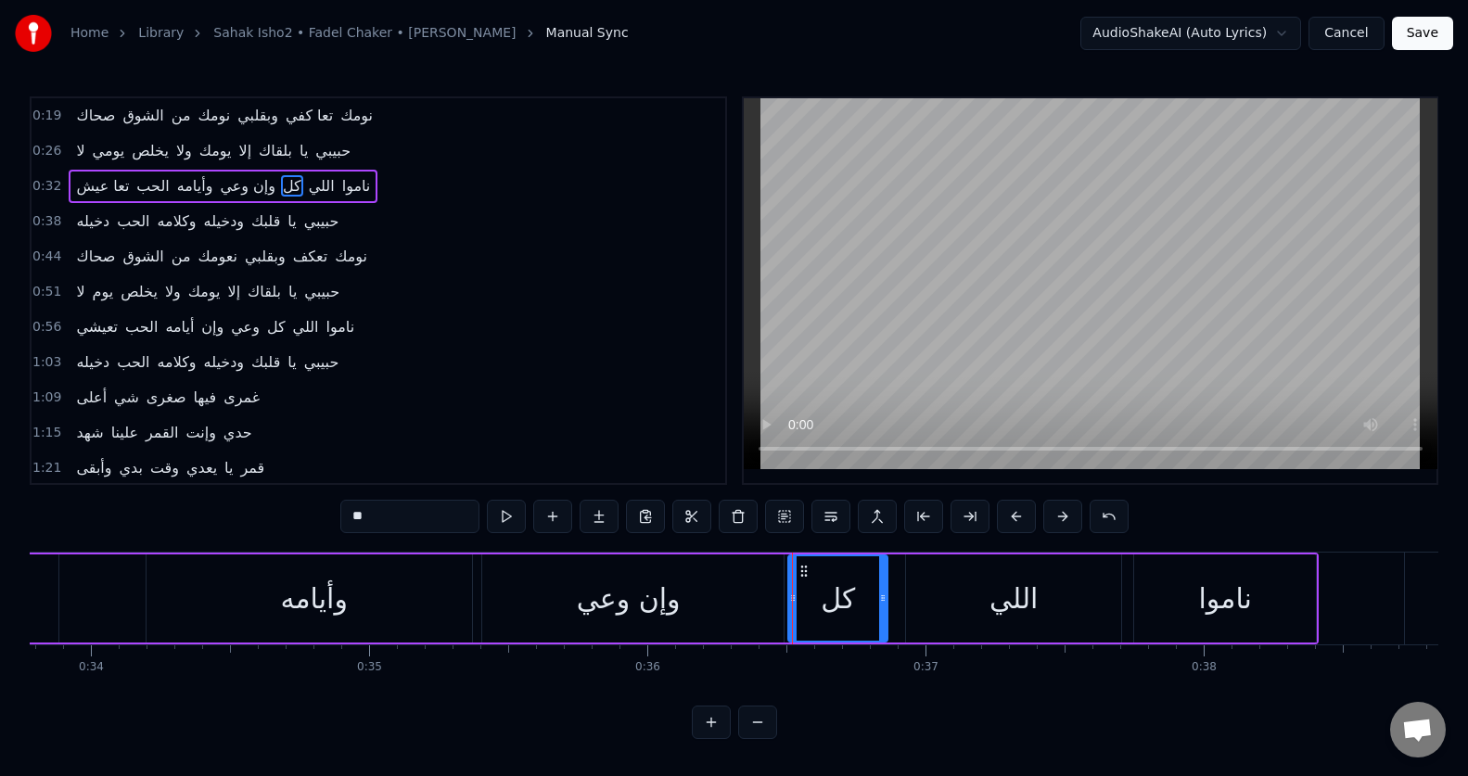
drag, startPoint x: 813, startPoint y: 609, endPoint x: 796, endPoint y: 608, distance: 17.6
click at [796, 608] on div at bounding box center [792, 598] width 7 height 84
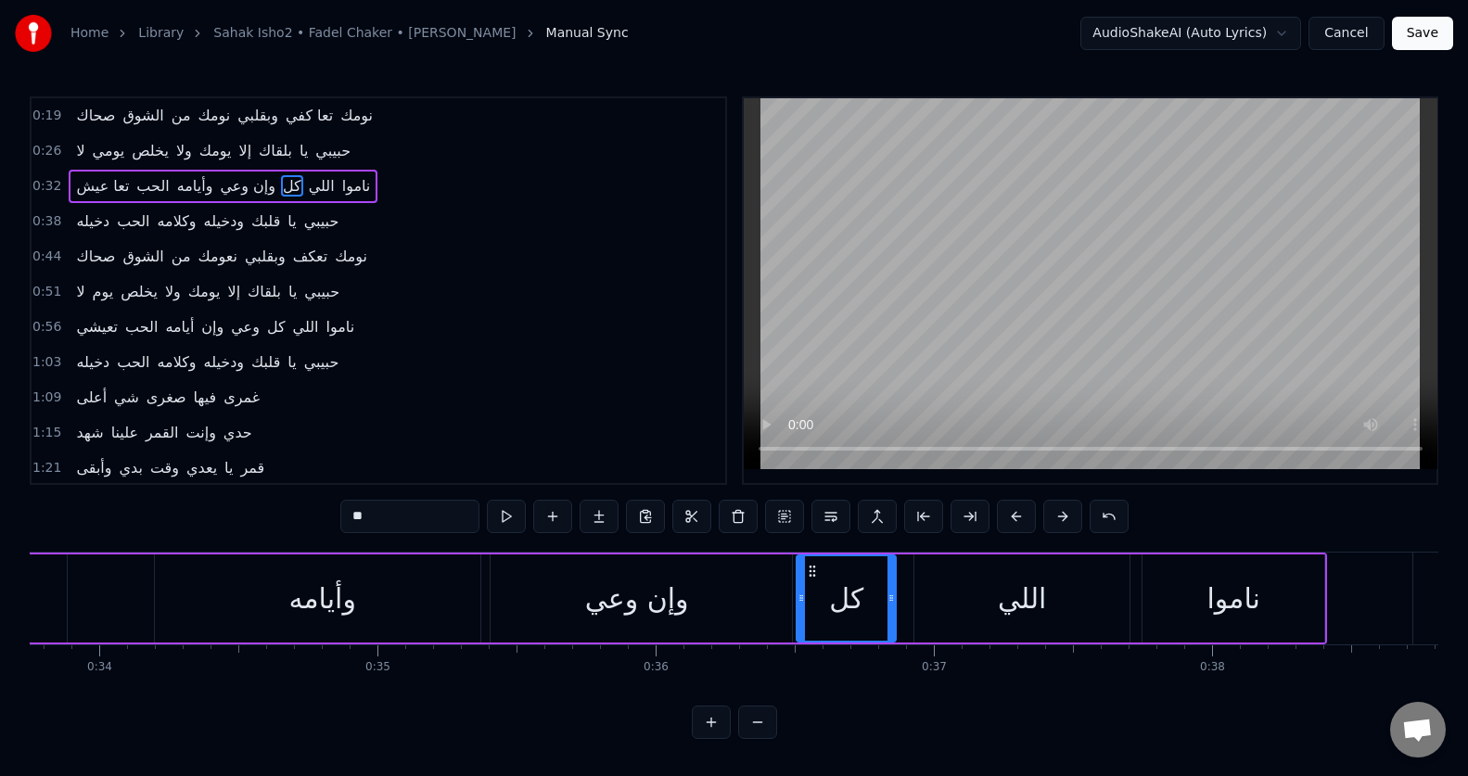
scroll to position [0, 9420]
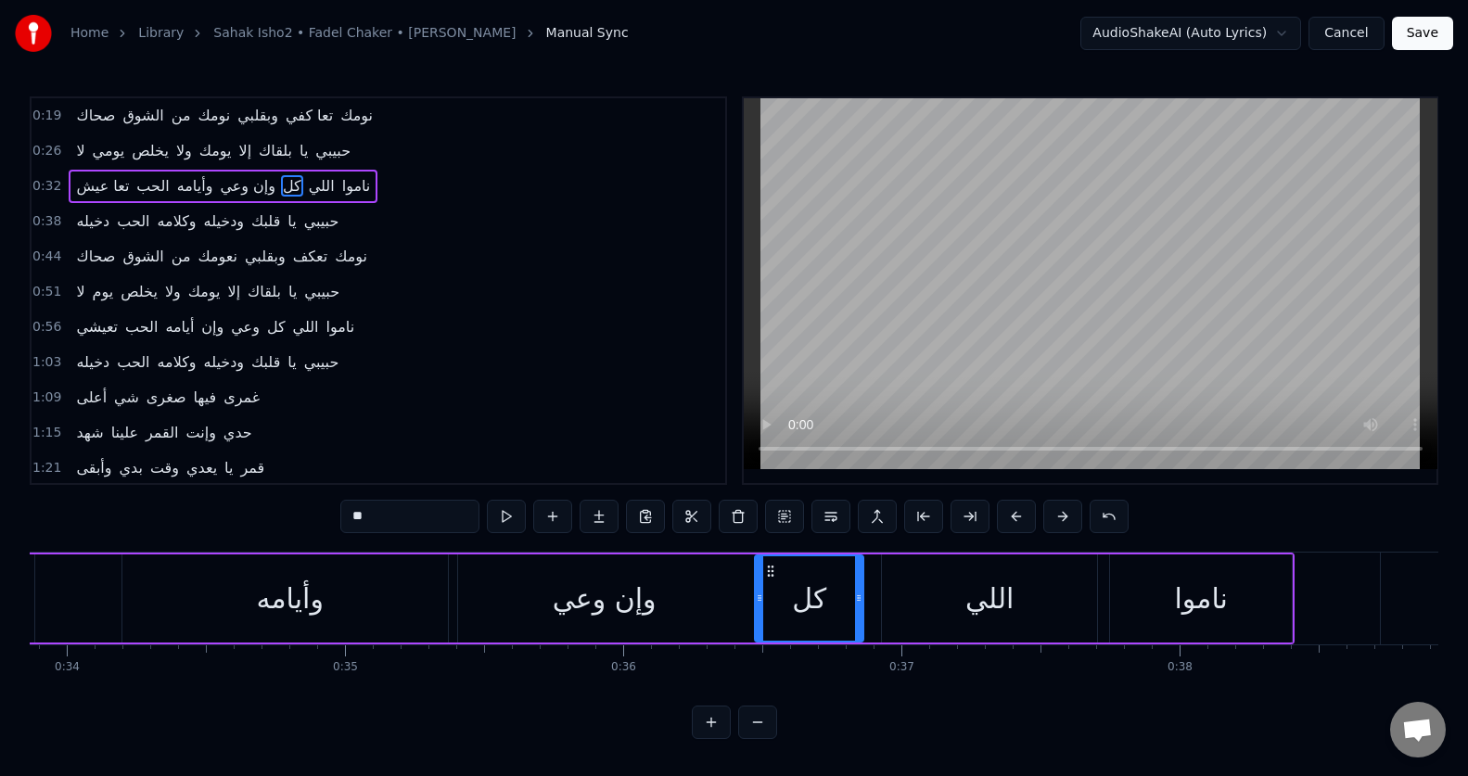
drag, startPoint x: 768, startPoint y: 599, endPoint x: 758, endPoint y: 601, distance: 9.5
click at [758, 601] on icon at bounding box center [759, 598] width 7 height 15
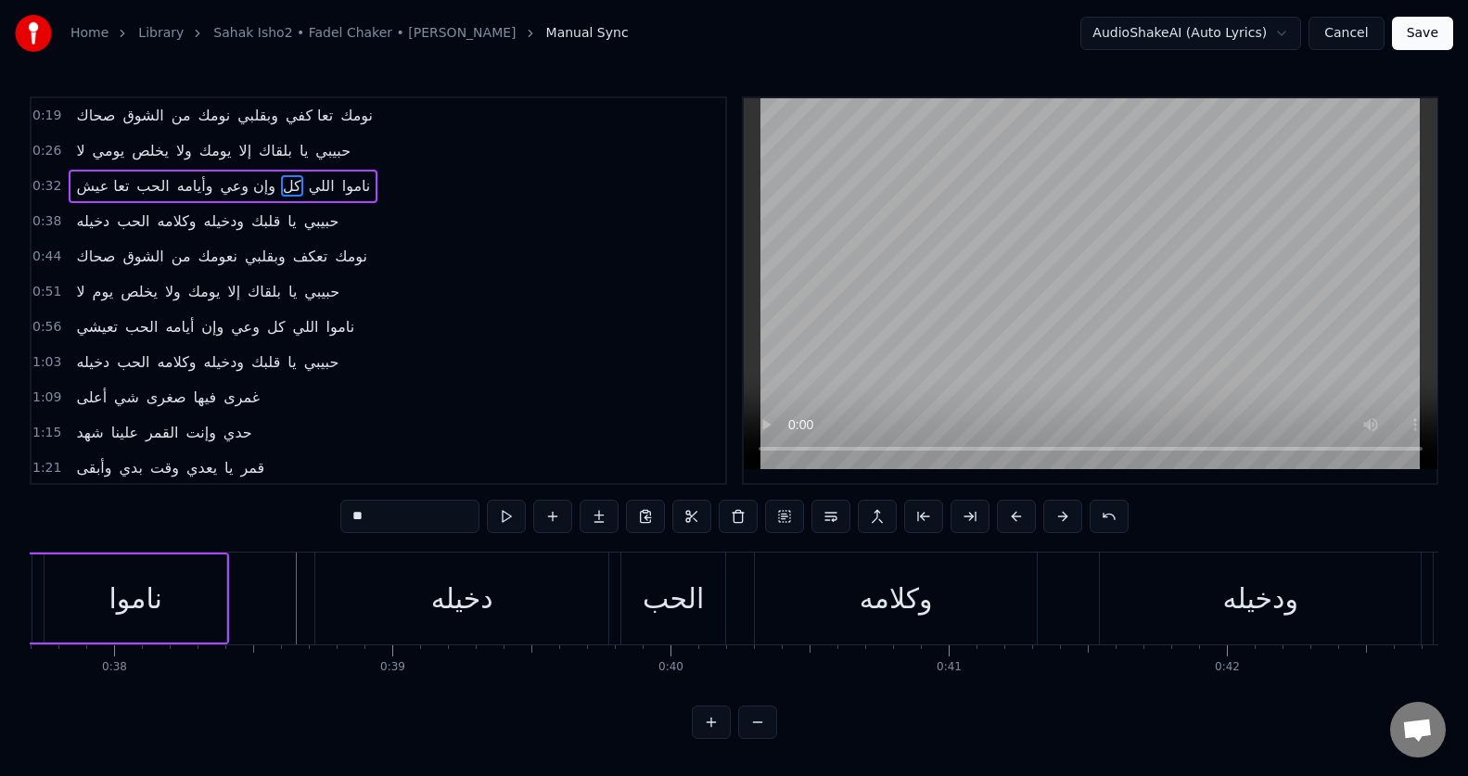
scroll to position [0, 10545]
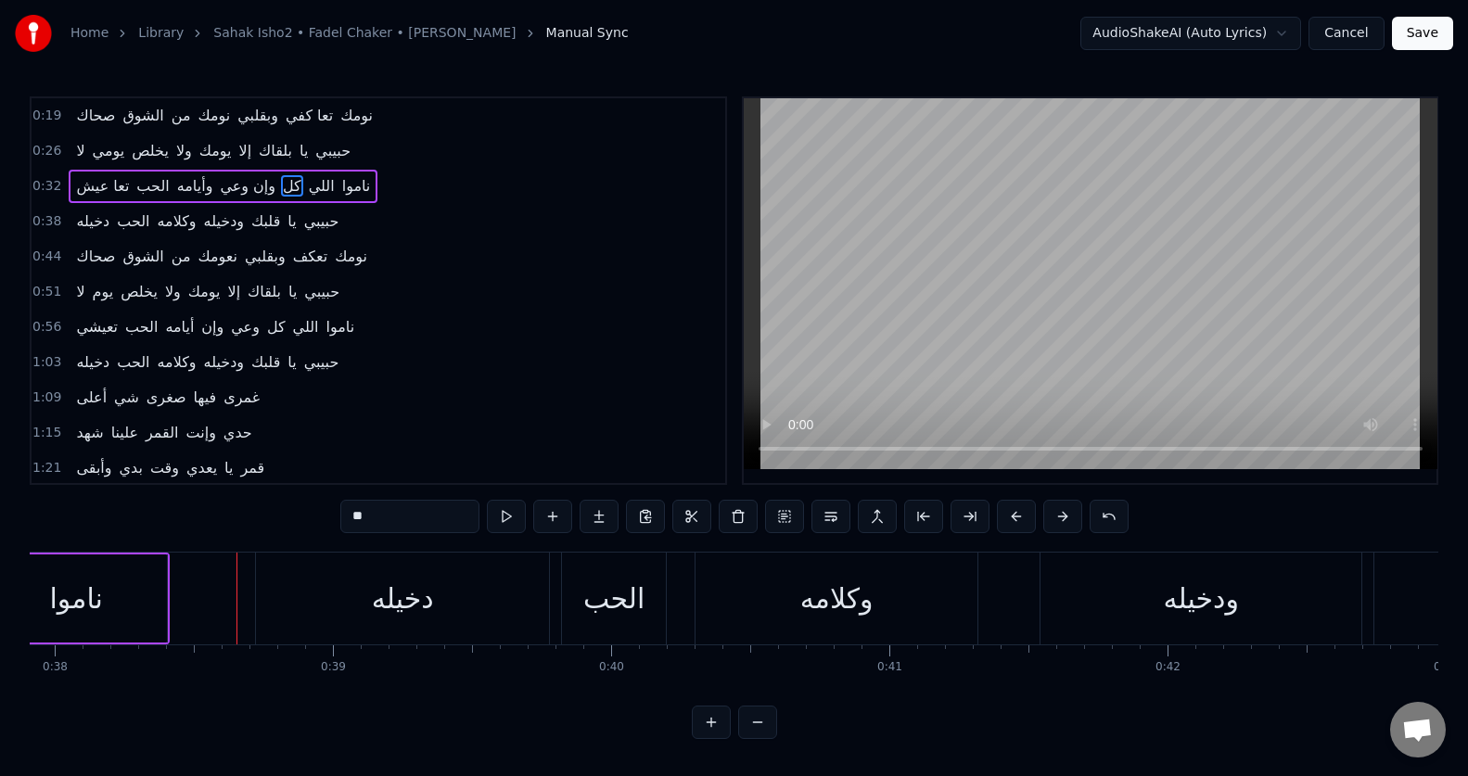
click at [265, 605] on div "دخيله" at bounding box center [402, 599] width 293 height 92
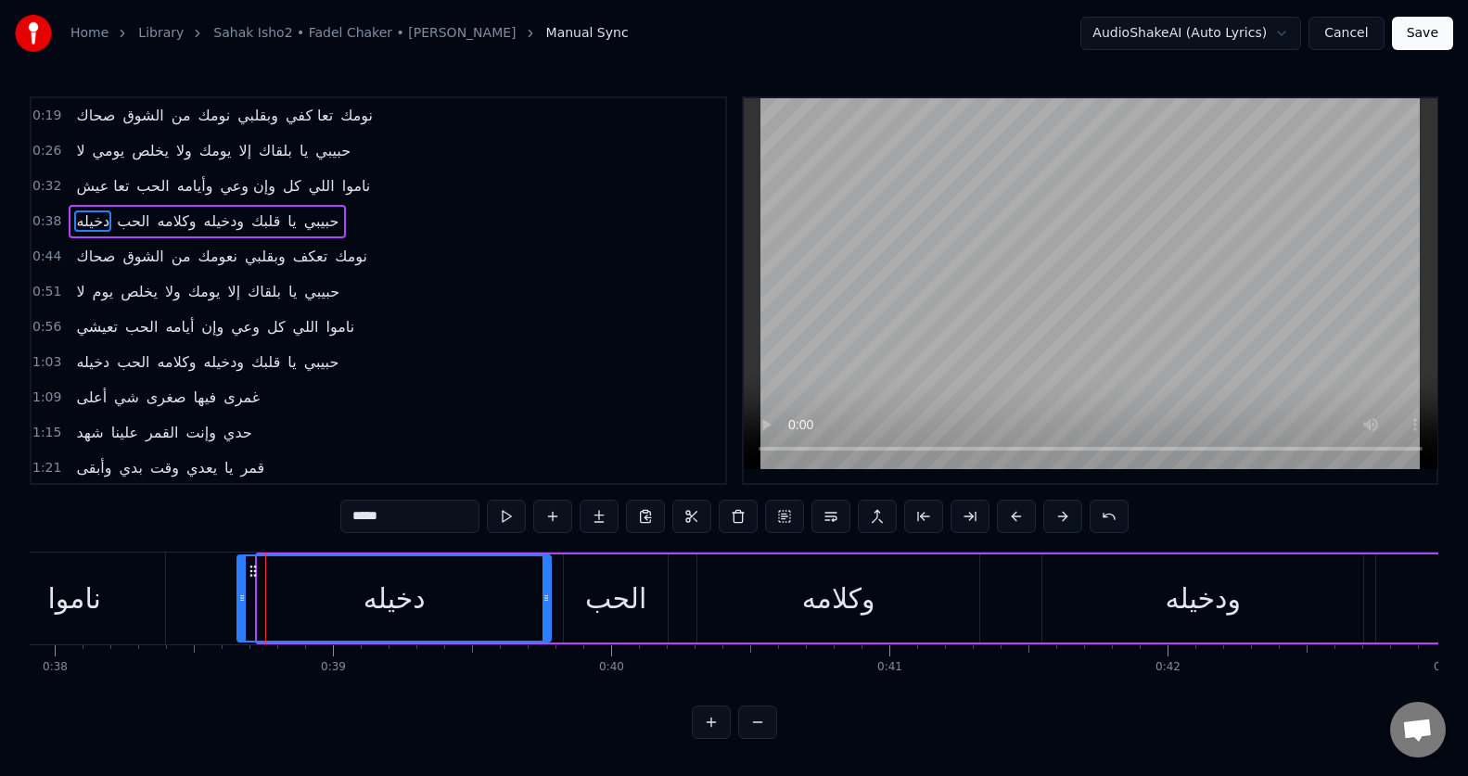
drag, startPoint x: 262, startPoint y: 604, endPoint x: 242, endPoint y: 603, distance: 20.4
click at [242, 603] on icon at bounding box center [241, 598] width 7 height 15
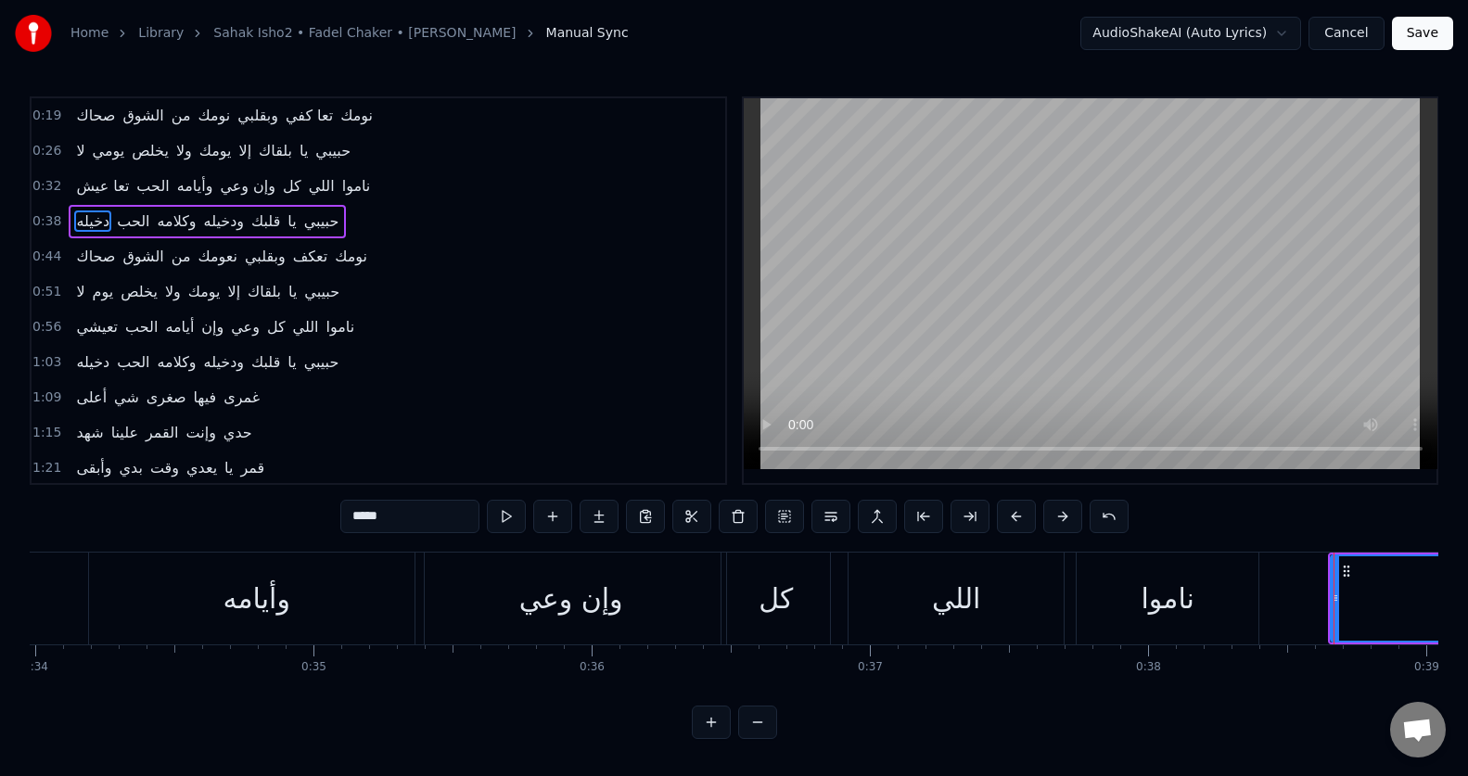
scroll to position [0, 9432]
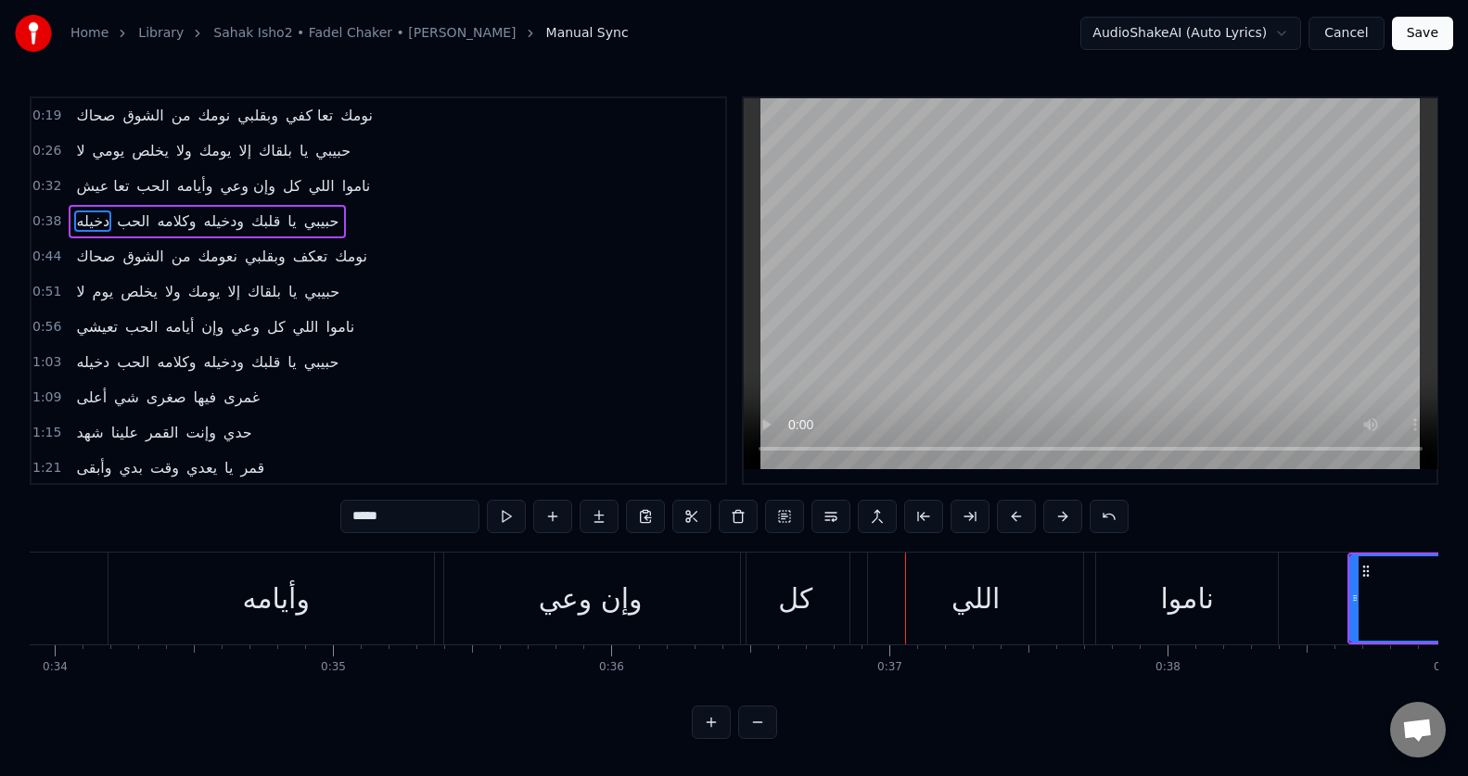
click at [569, 601] on div "وإن وعي" at bounding box center [591, 599] width 104 height 42
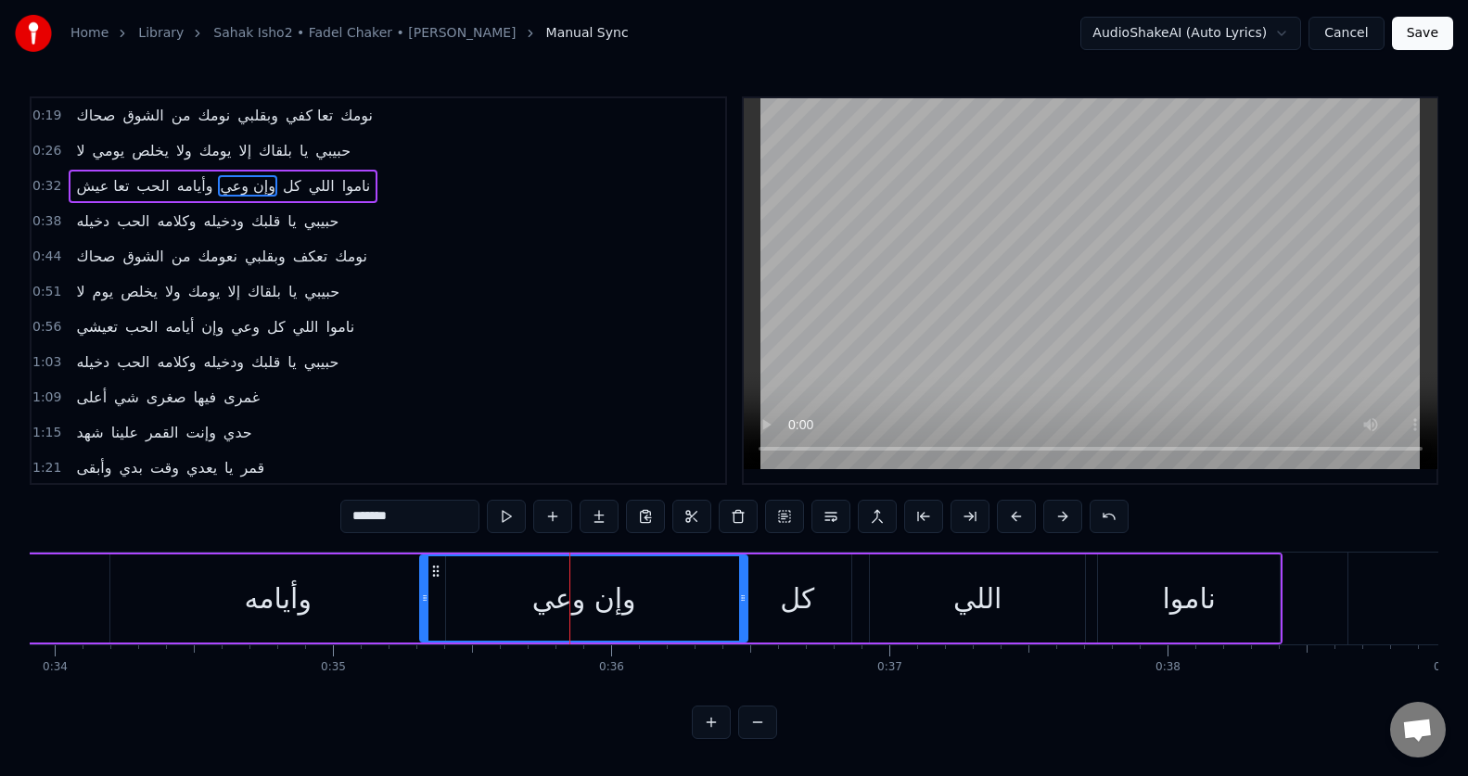
drag, startPoint x: 439, startPoint y: 605, endPoint x: 423, endPoint y: 606, distance: 16.7
click at [423, 606] on div at bounding box center [424, 598] width 7 height 84
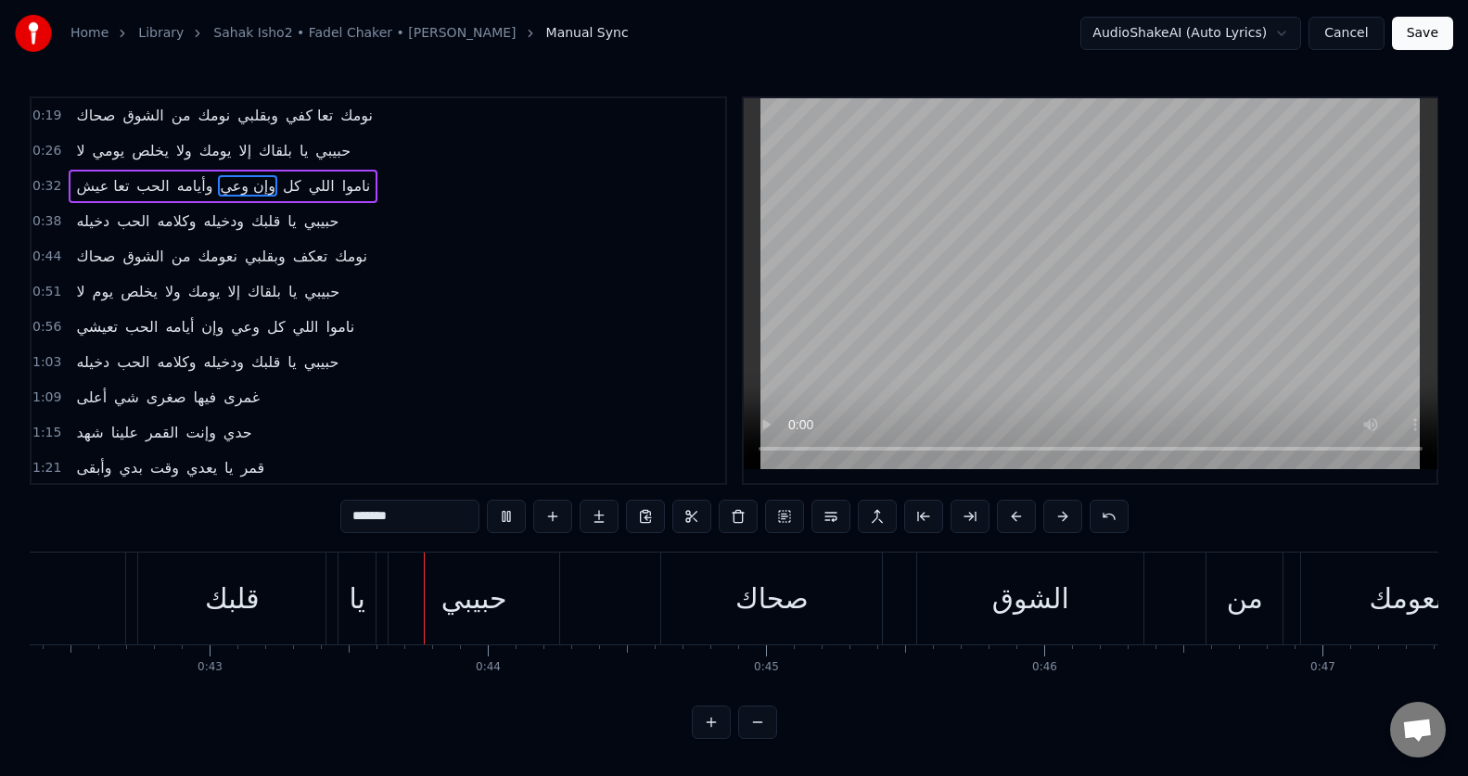
scroll to position [0, 11886]
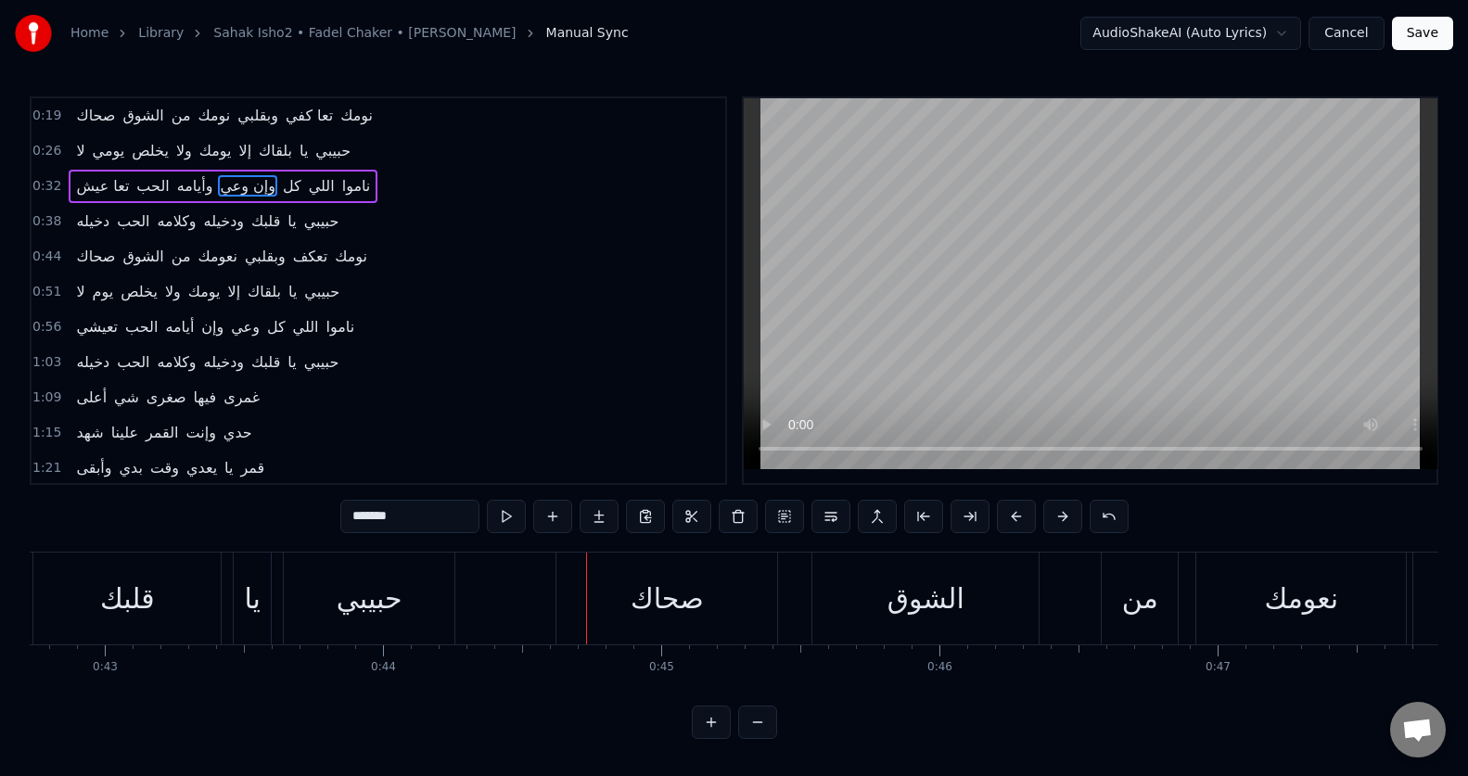
click at [628, 626] on div "صحاك" at bounding box center [666, 599] width 221 height 92
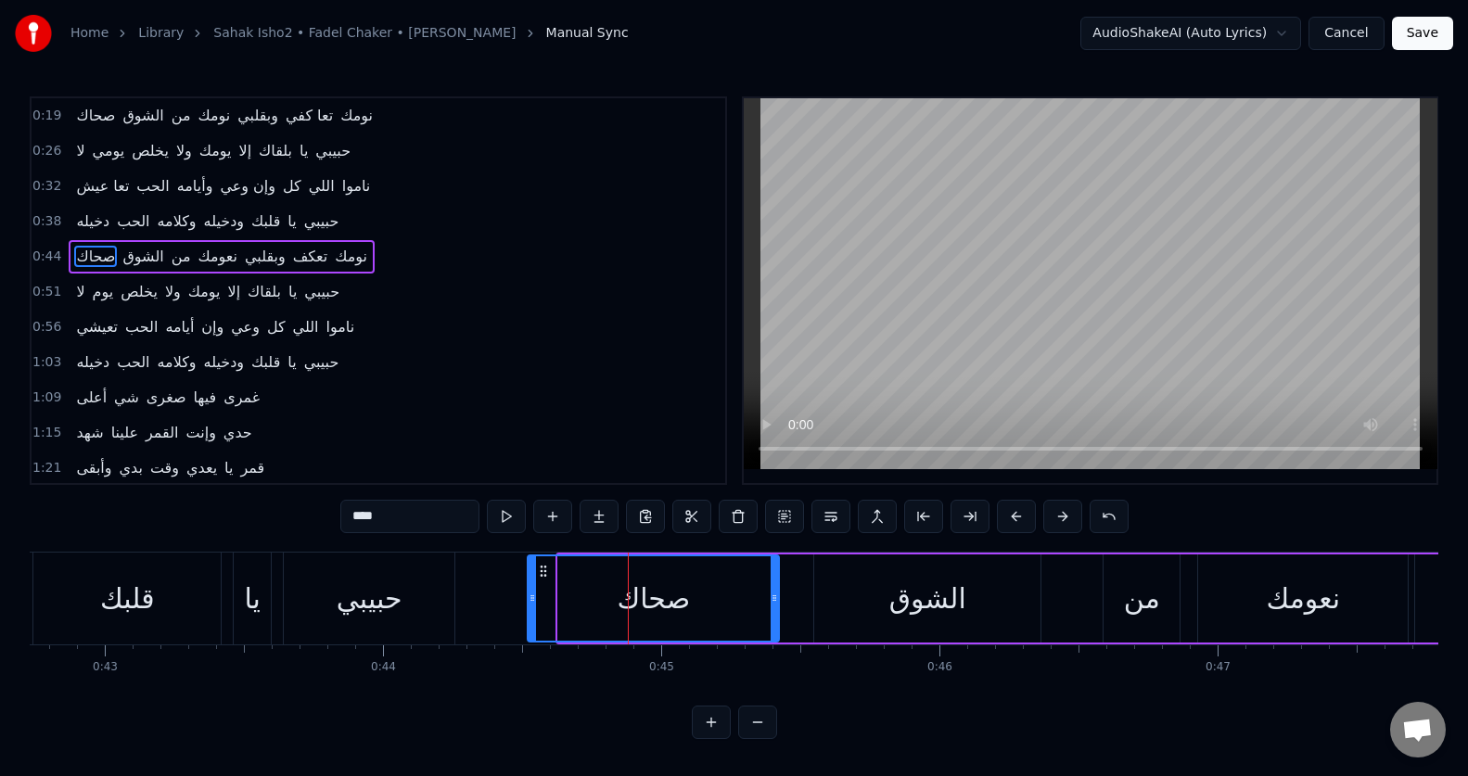
drag, startPoint x: 560, startPoint y: 620, endPoint x: 529, endPoint y: 621, distance: 30.6
click at [529, 621] on div at bounding box center [531, 598] width 7 height 84
click at [429, 596] on div "حبيبي" at bounding box center [369, 599] width 171 height 92
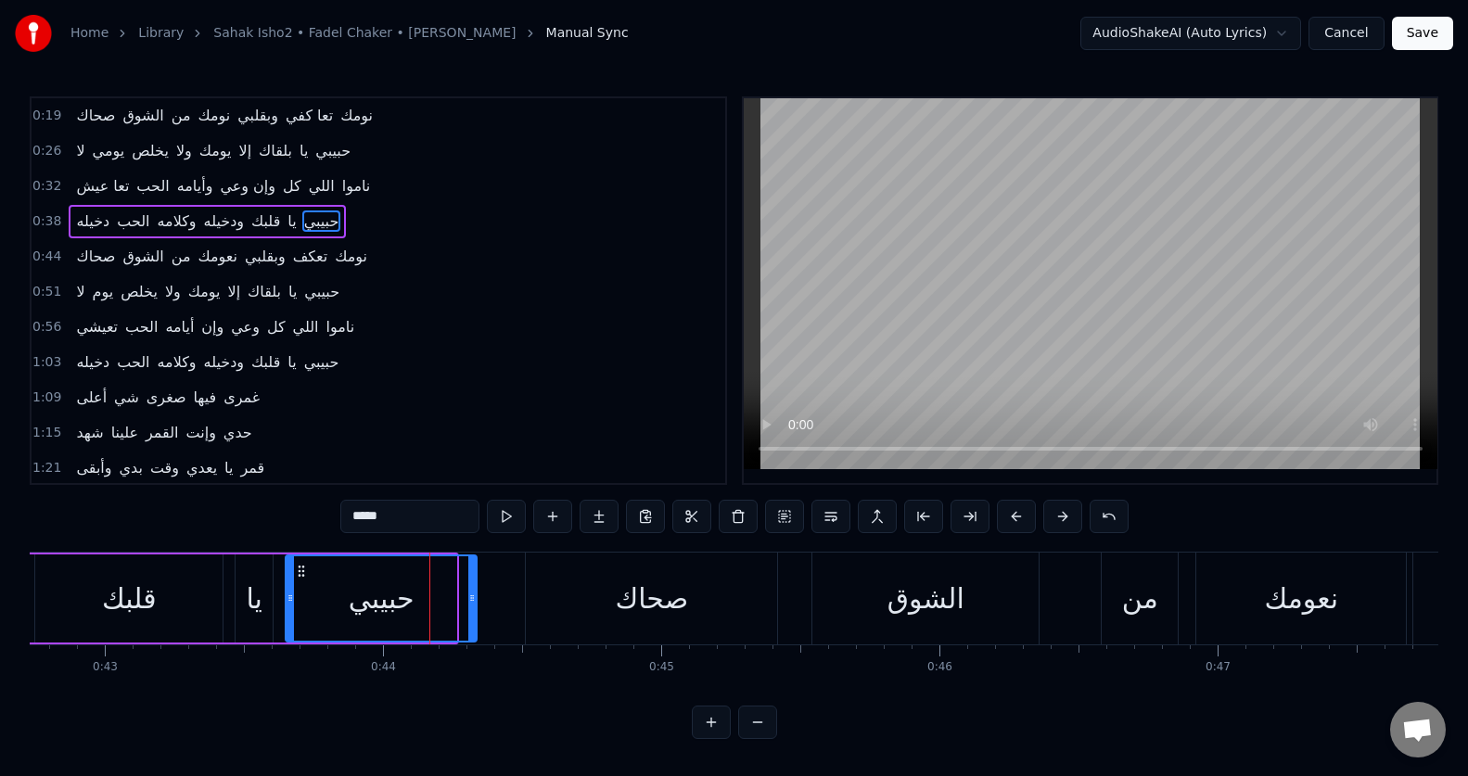
drag, startPoint x: 454, startPoint y: 592, endPoint x: 475, endPoint y: 592, distance: 20.4
click at [475, 592] on icon at bounding box center [471, 598] width 7 height 15
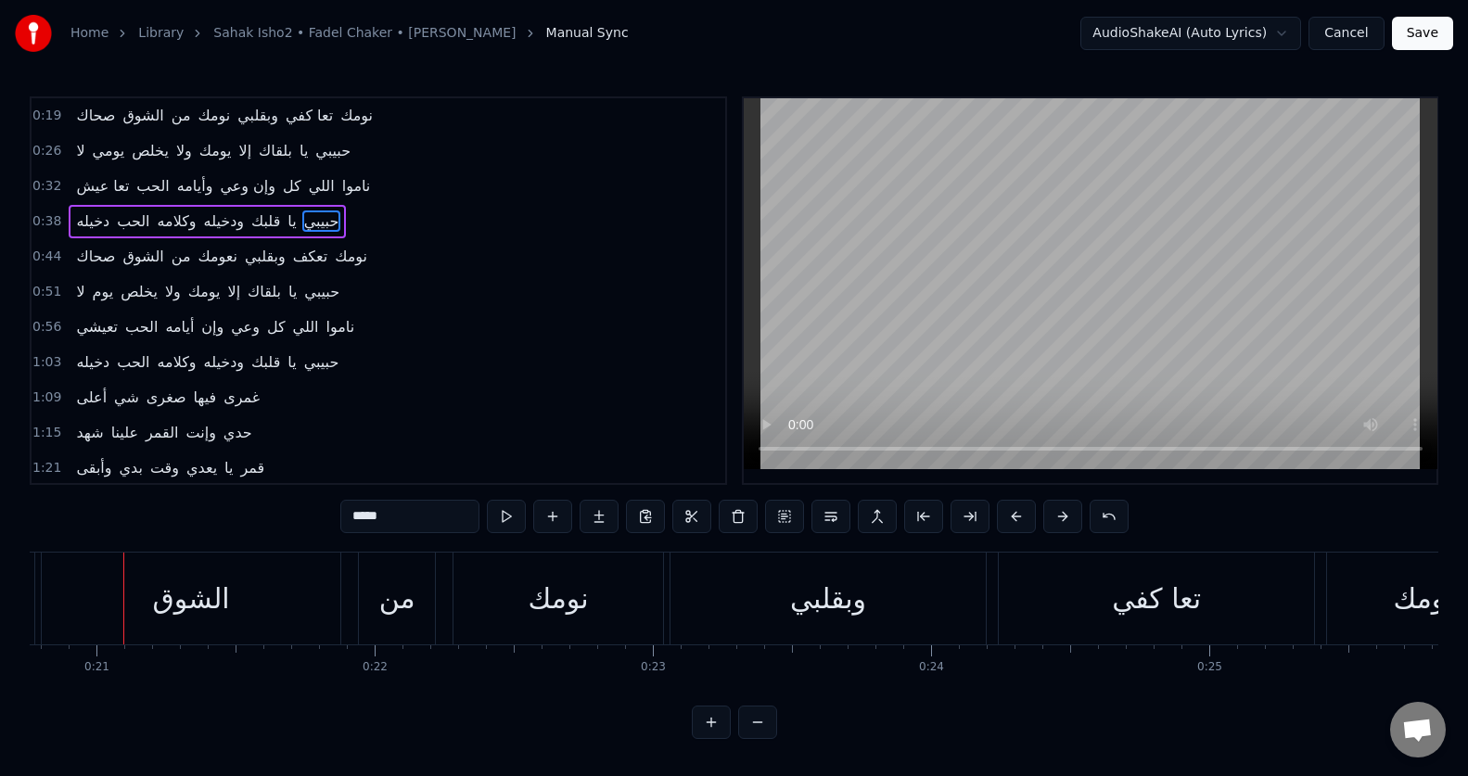
scroll to position [8, 0]
click at [581, 371] on div "0:19 صحاك الشوق من نومك وبقلبي تعا كفي نومك 0:26 لا يومي يخلص ولا يومك إلا بلقا…" at bounding box center [378, 290] width 697 height 388
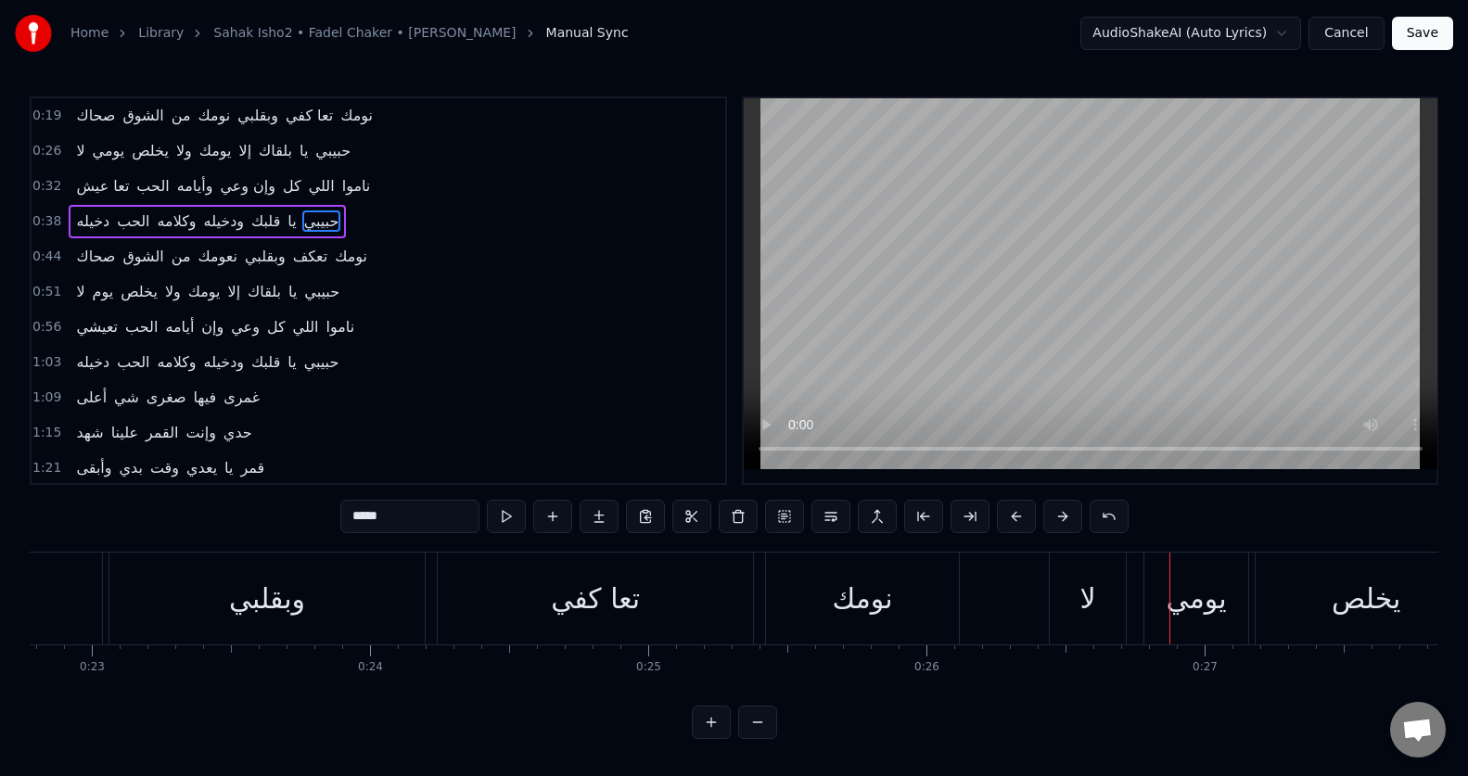
scroll to position [0, 6221]
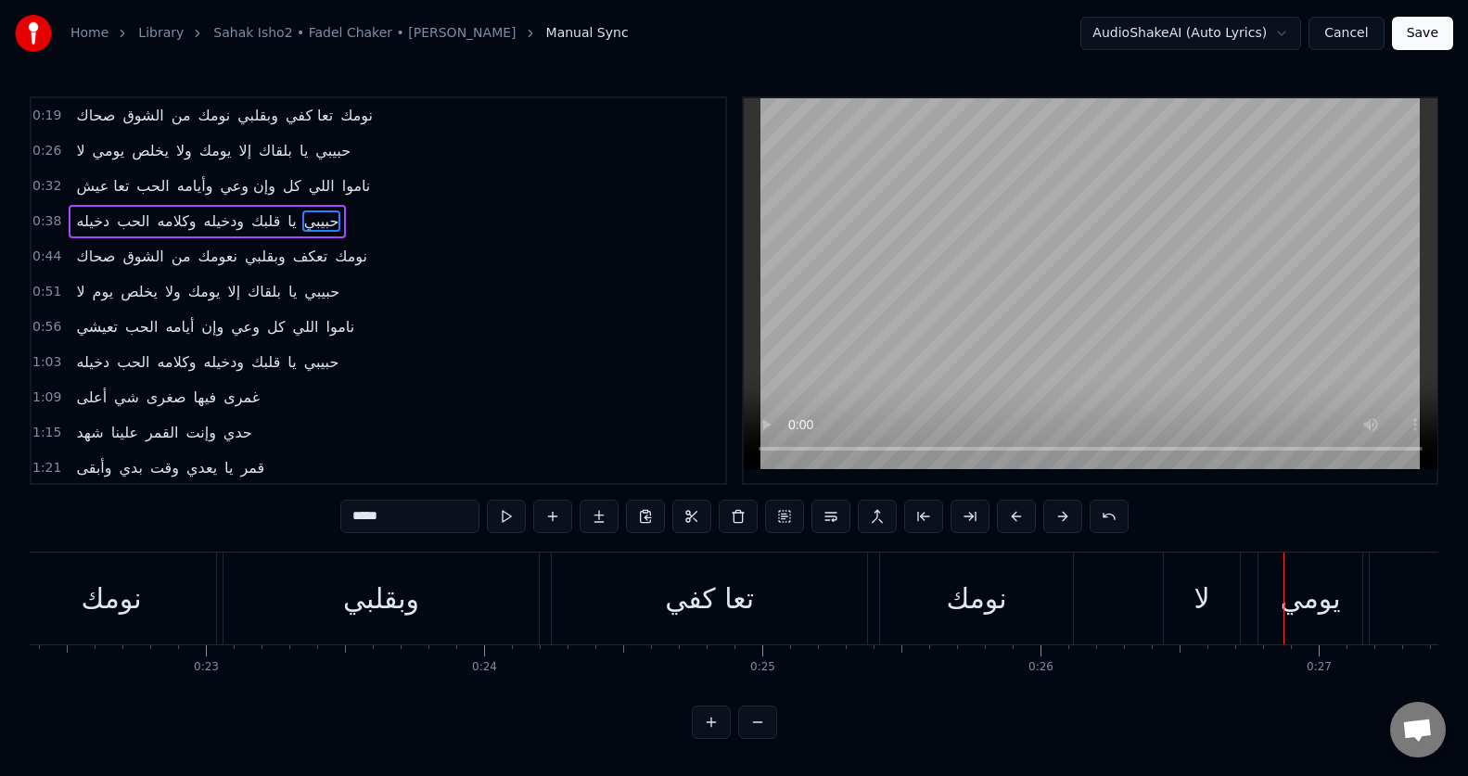
click at [340, 589] on div "وبقلبي" at bounding box center [380, 599] width 315 height 92
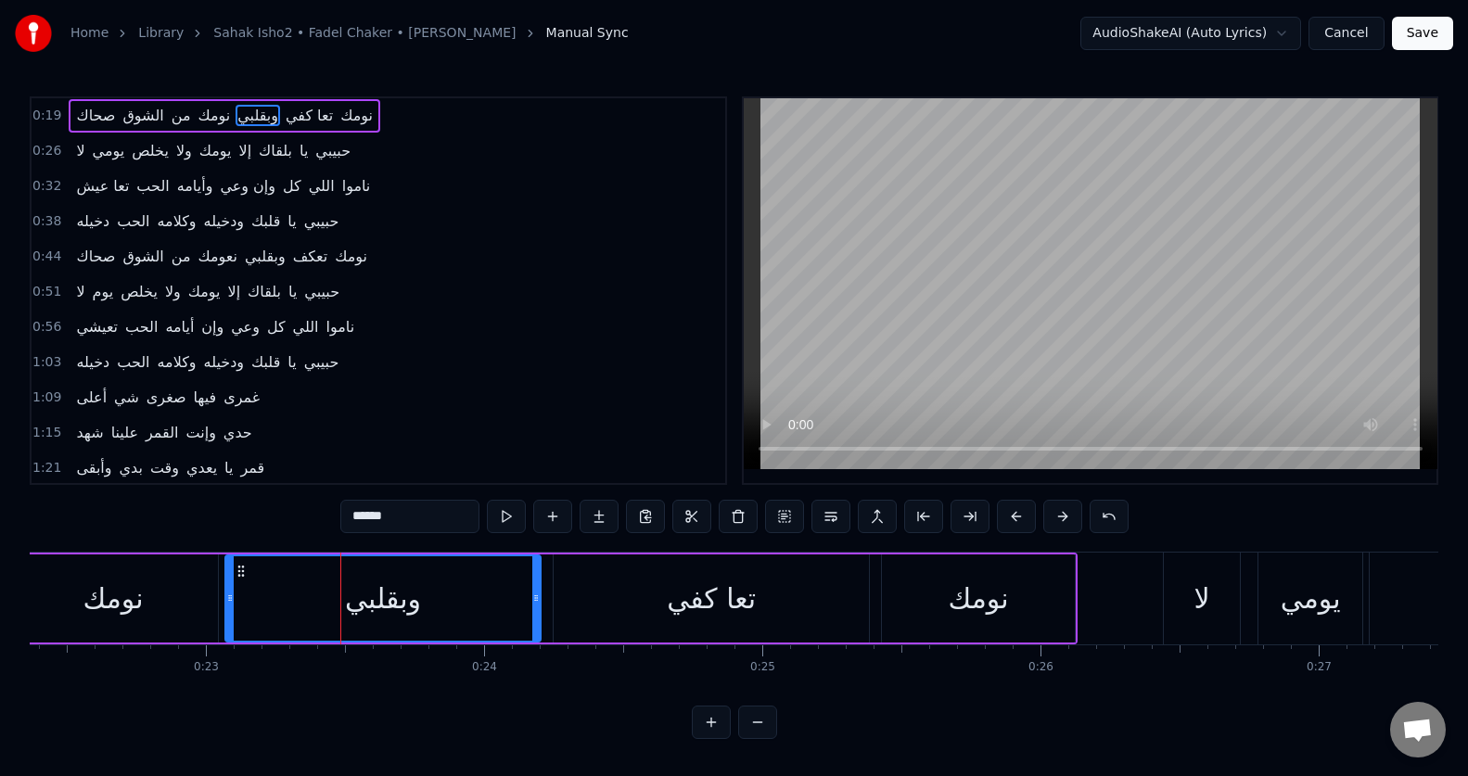
scroll to position [0, 0]
click at [503, 516] on button at bounding box center [506, 516] width 39 height 33
click at [503, 523] on button at bounding box center [506, 516] width 39 height 33
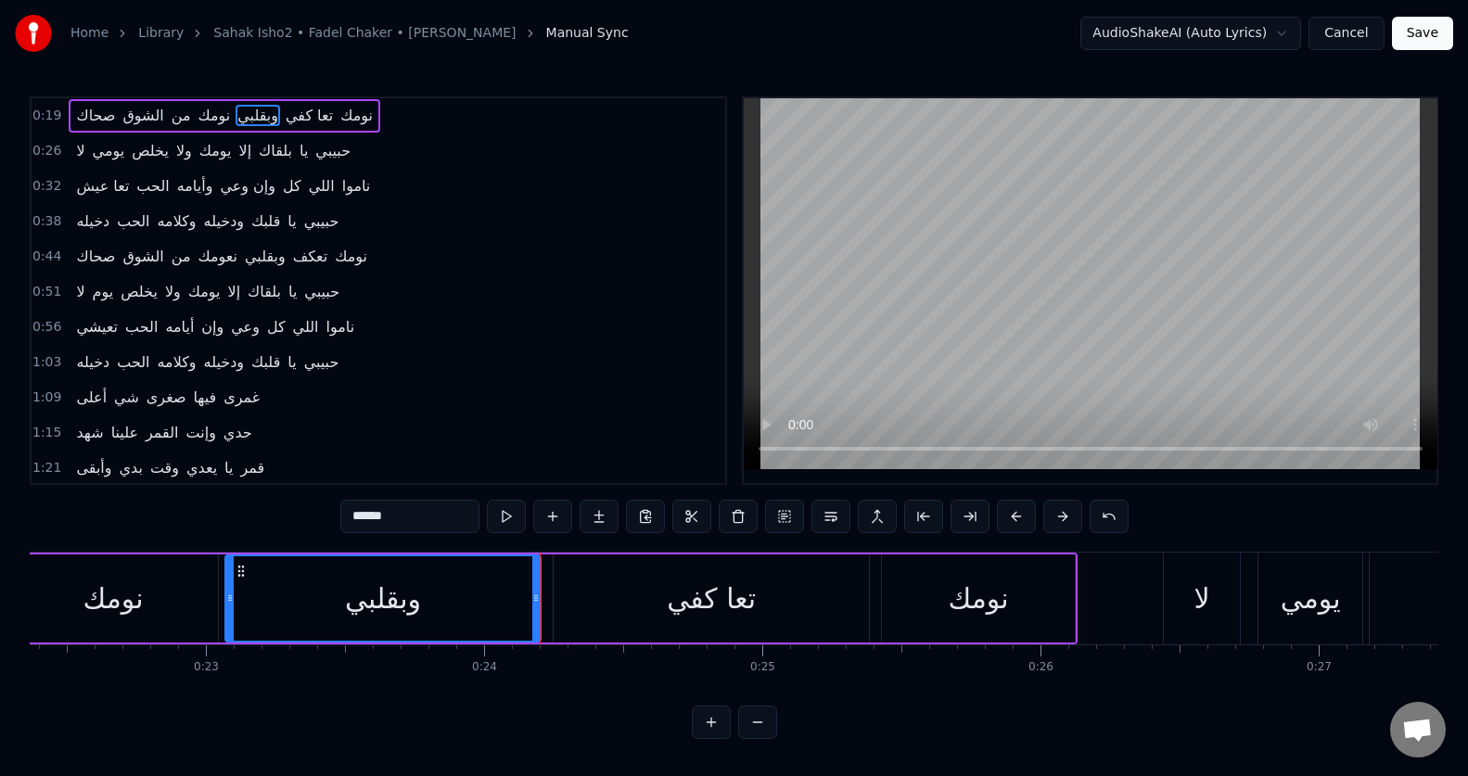
click at [503, 524] on button at bounding box center [506, 516] width 39 height 33
drag, startPoint x: 229, startPoint y: 617, endPoint x: 206, endPoint y: 620, distance: 23.5
click at [206, 620] on div at bounding box center [206, 598] width 7 height 84
click at [501, 519] on button at bounding box center [506, 516] width 39 height 33
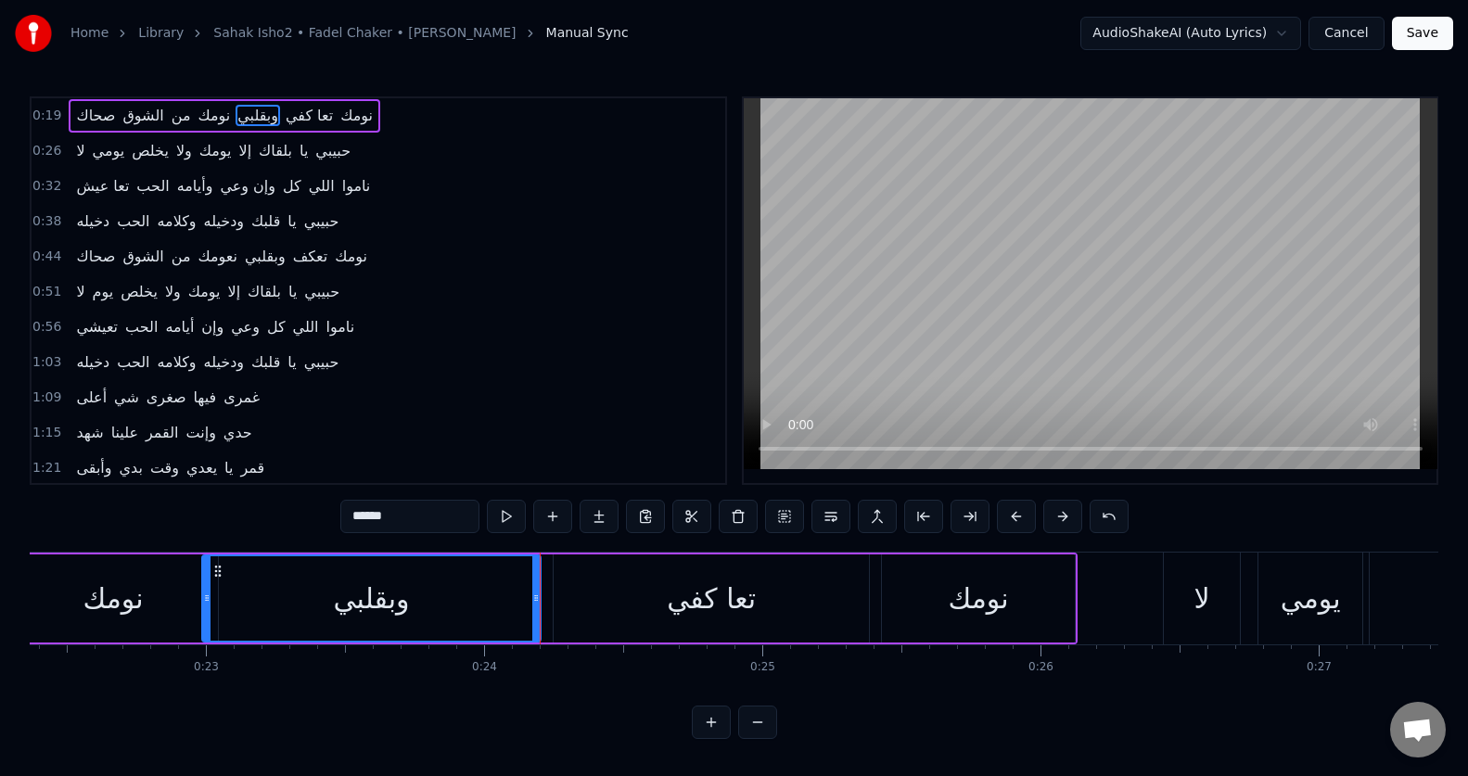
click at [500, 519] on button at bounding box center [506, 516] width 39 height 33
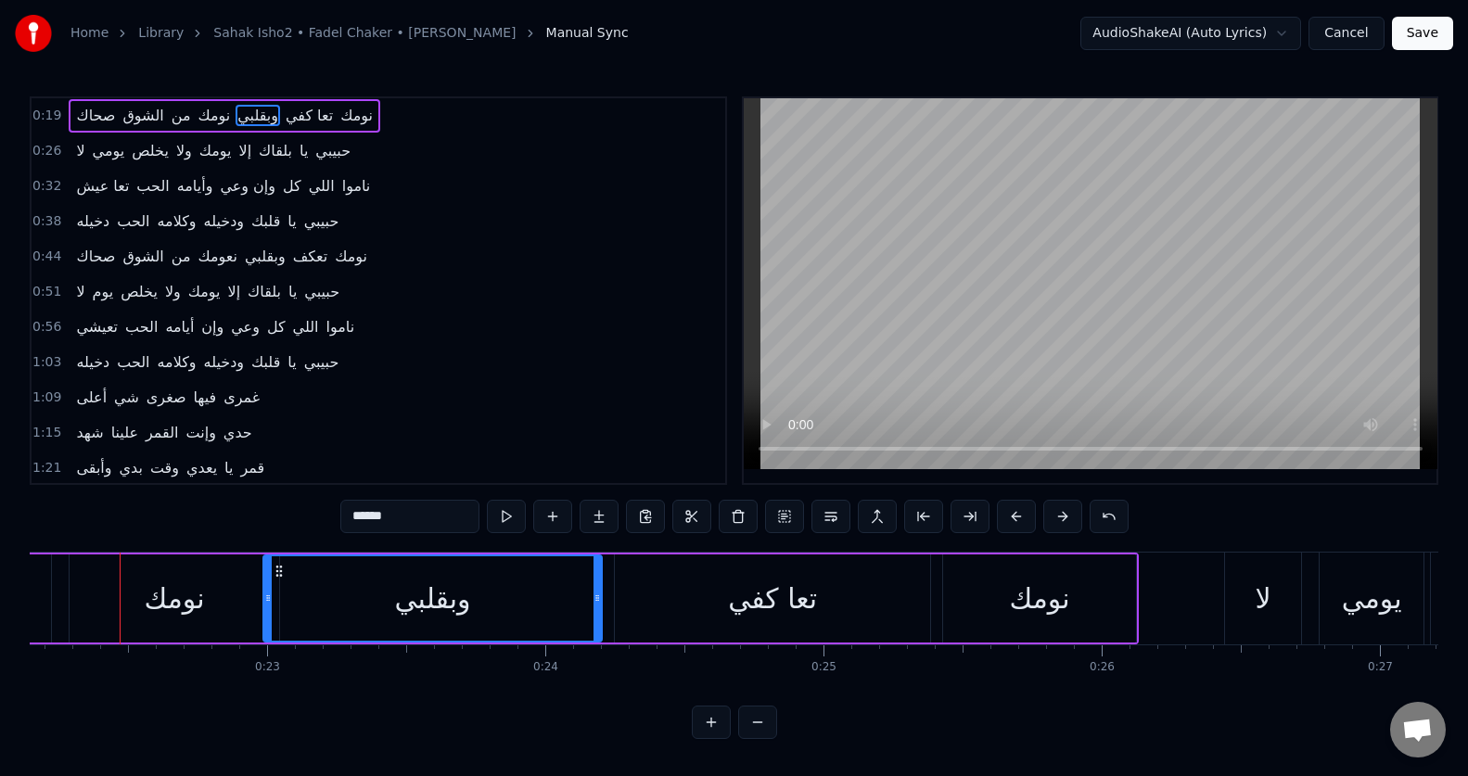
scroll to position [0, 6157]
drag, startPoint x: 270, startPoint y: 607, endPoint x: 259, endPoint y: 607, distance: 11.1
click at [259, 607] on div at bounding box center [260, 598] width 7 height 84
click at [503, 523] on button at bounding box center [506, 516] width 39 height 33
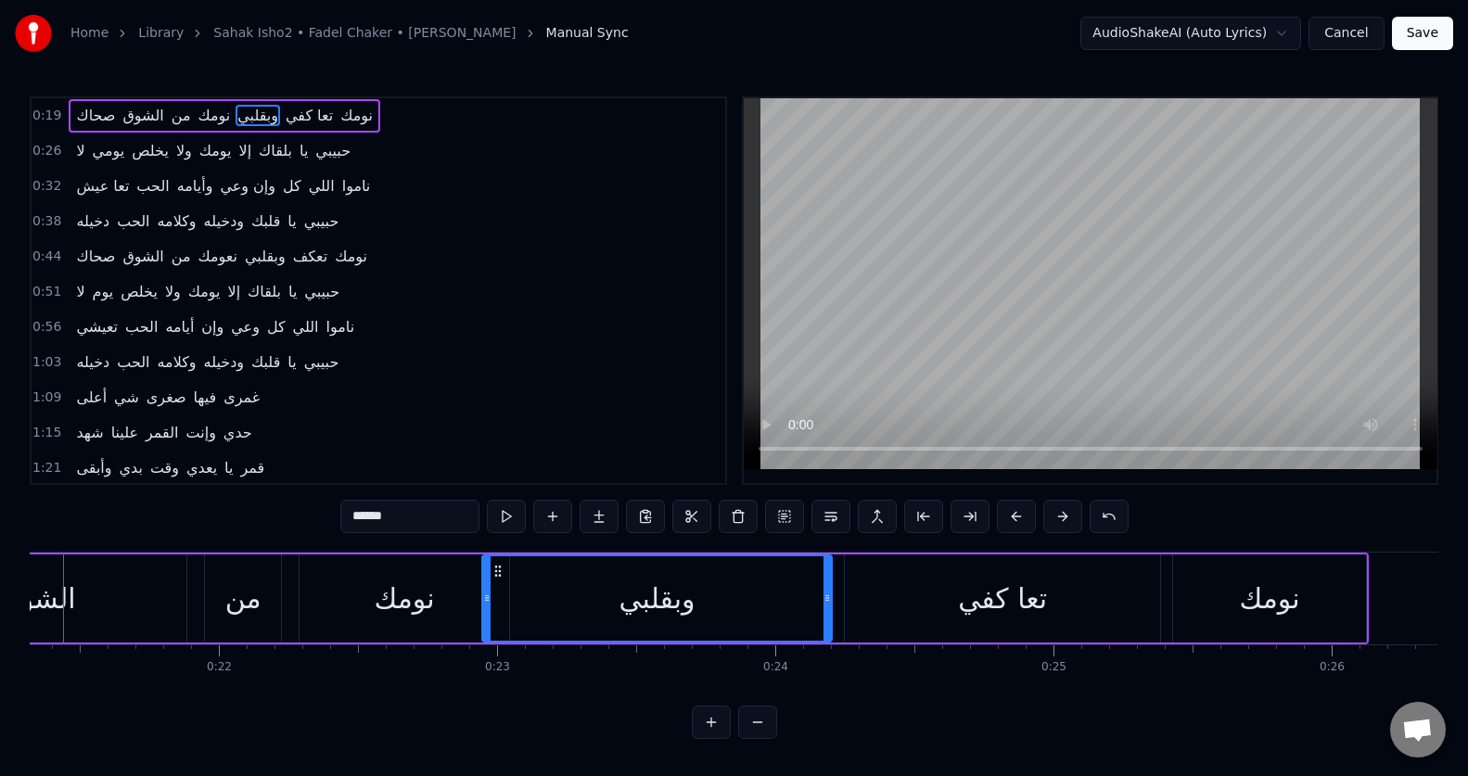
scroll to position [0, 5870]
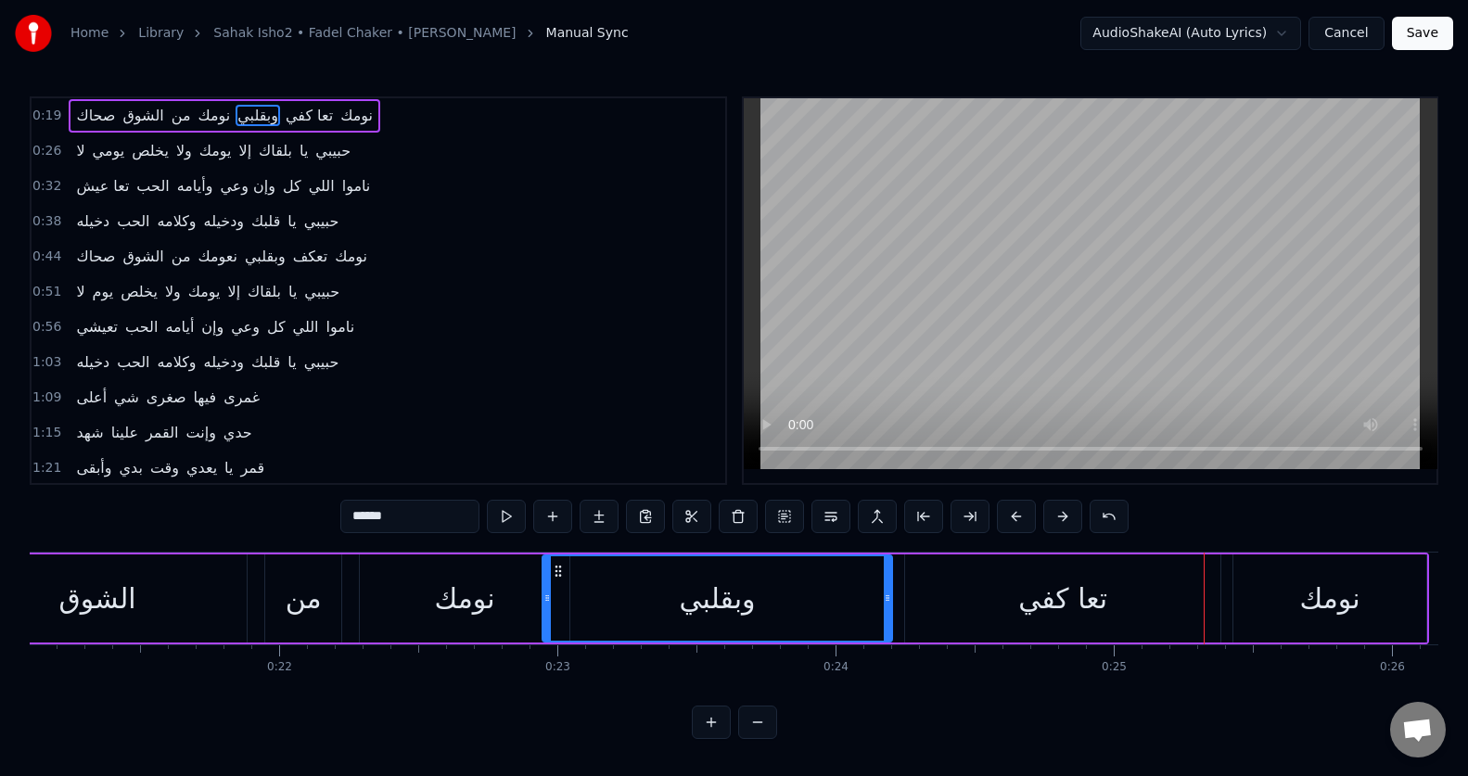
click at [1031, 593] on div "تعا كفي" at bounding box center [1062, 599] width 89 height 42
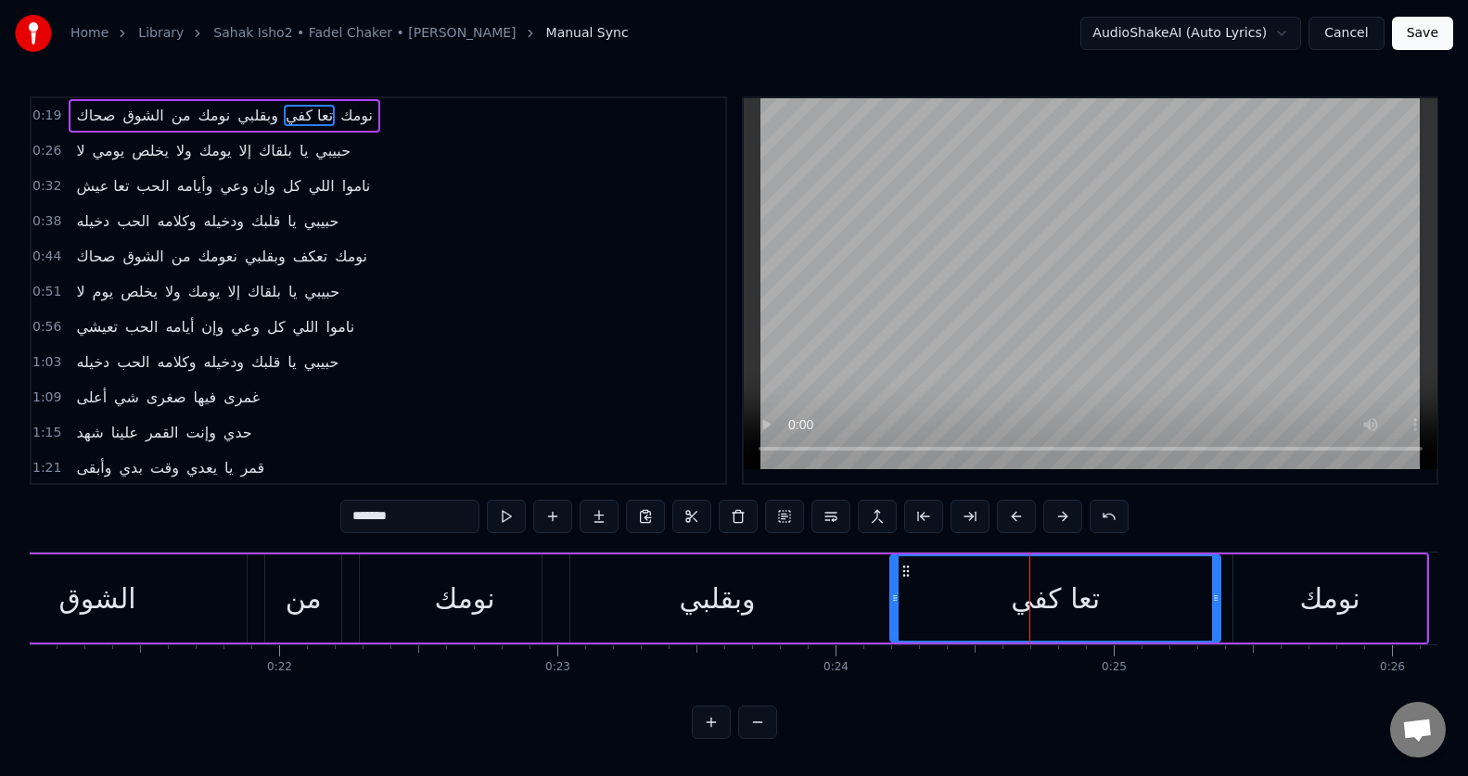
drag, startPoint x: 910, startPoint y: 619, endPoint x: 896, endPoint y: 622, distance: 15.1
click at [896, 622] on div at bounding box center [894, 598] width 7 height 84
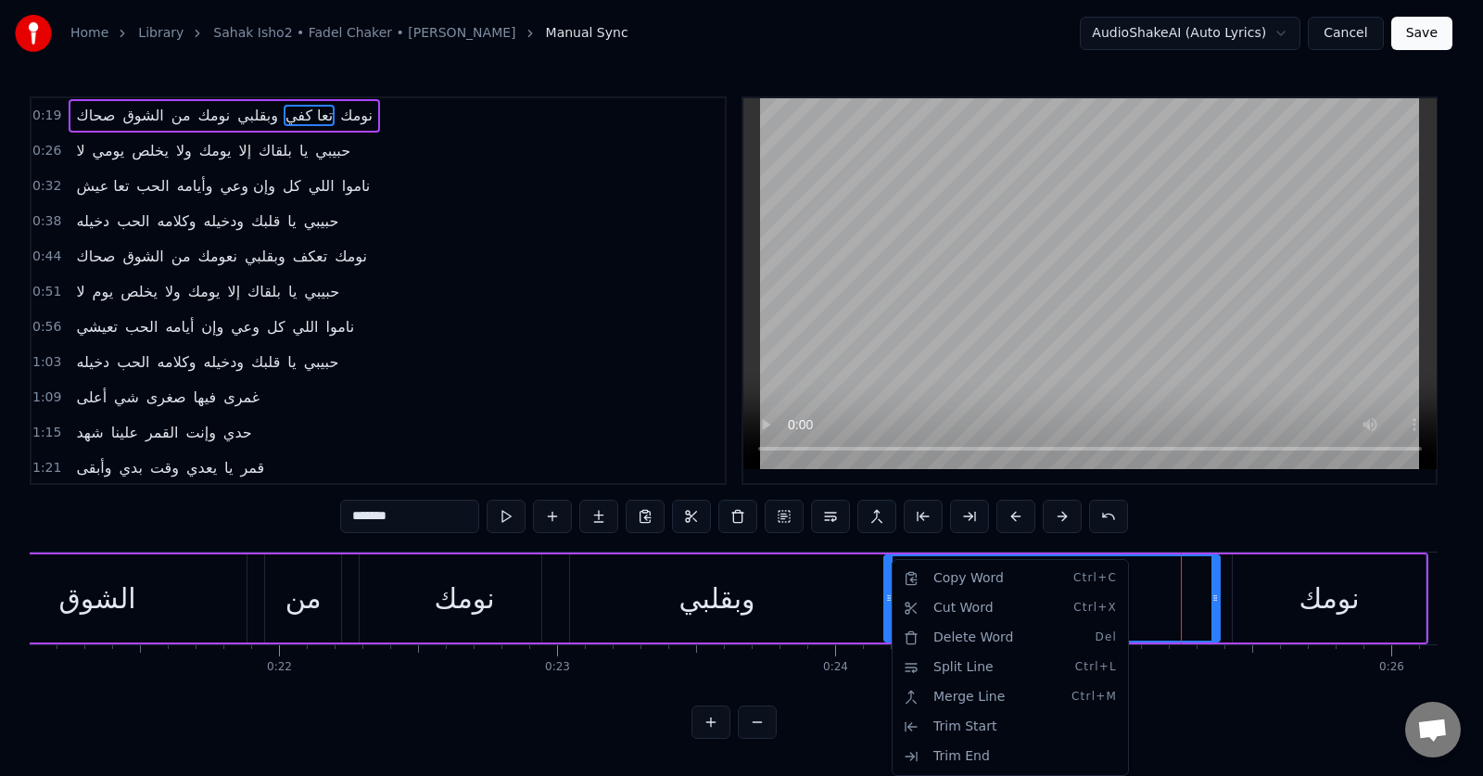
click at [764, 424] on html "Home Library Sahak Isho2 • Fadel Chaker • [PERSON_NAME] Manual Sync AudioShakeA…" at bounding box center [741, 384] width 1483 height 769
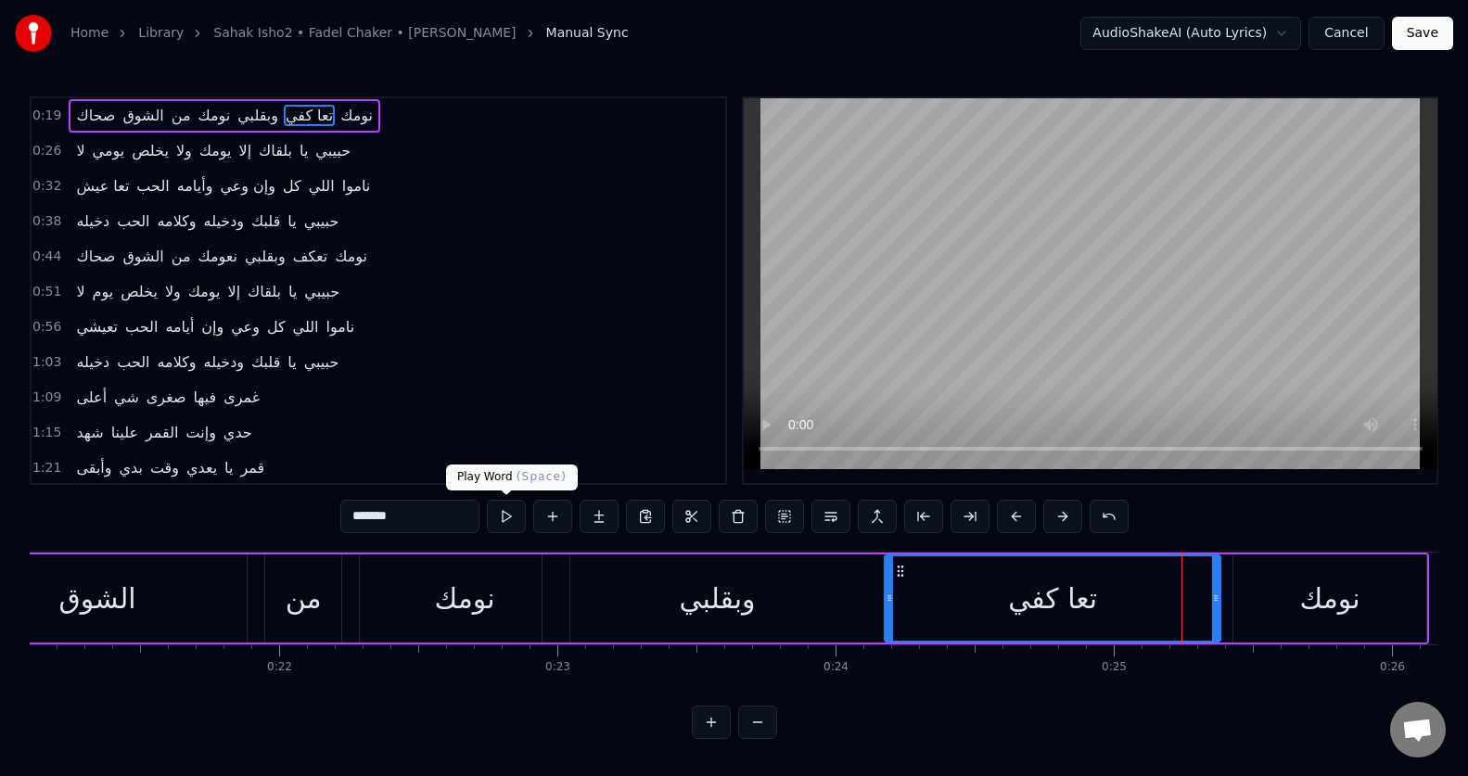
click at [509, 507] on button at bounding box center [506, 516] width 39 height 33
click at [1221, 629] on div at bounding box center [1220, 598] width 7 height 84
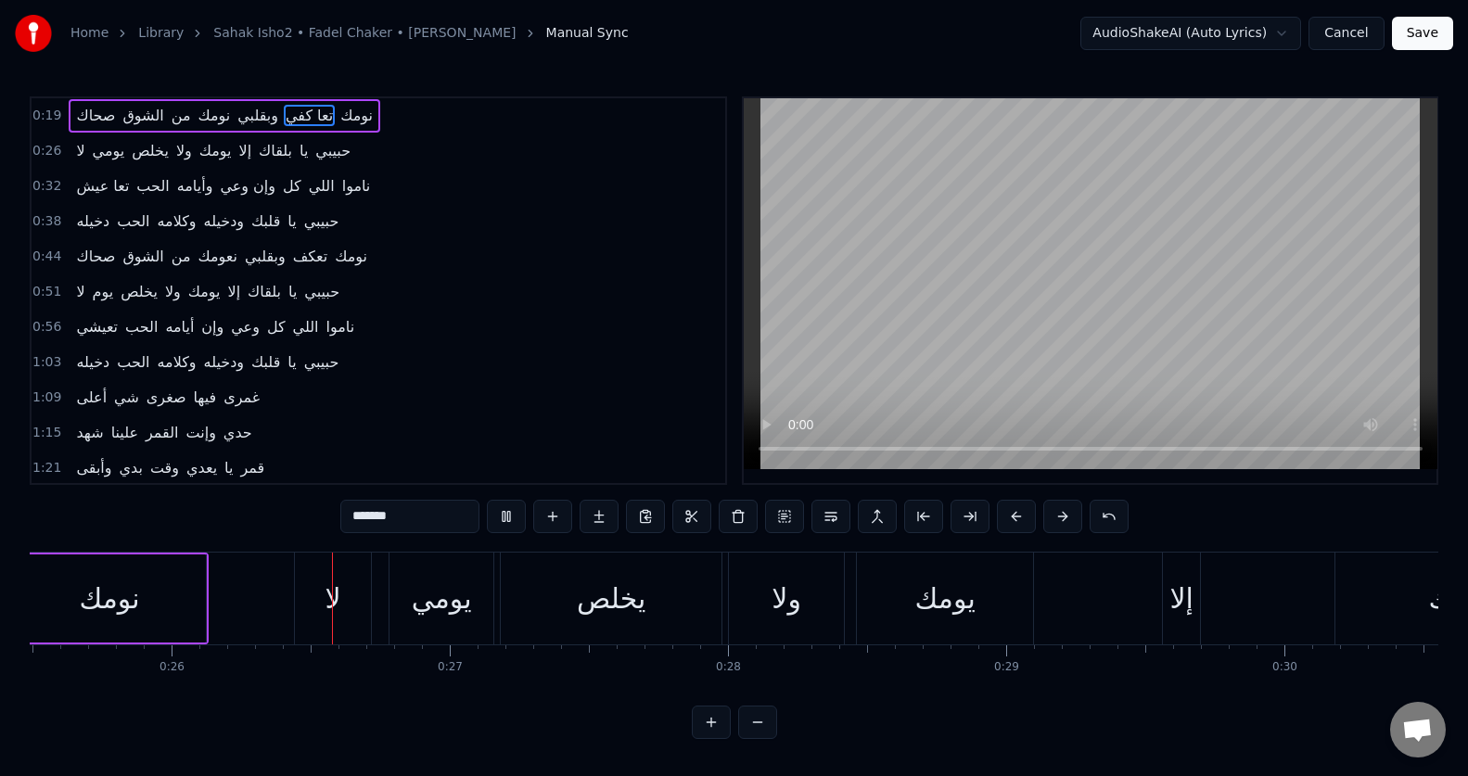
scroll to position [0, 7137]
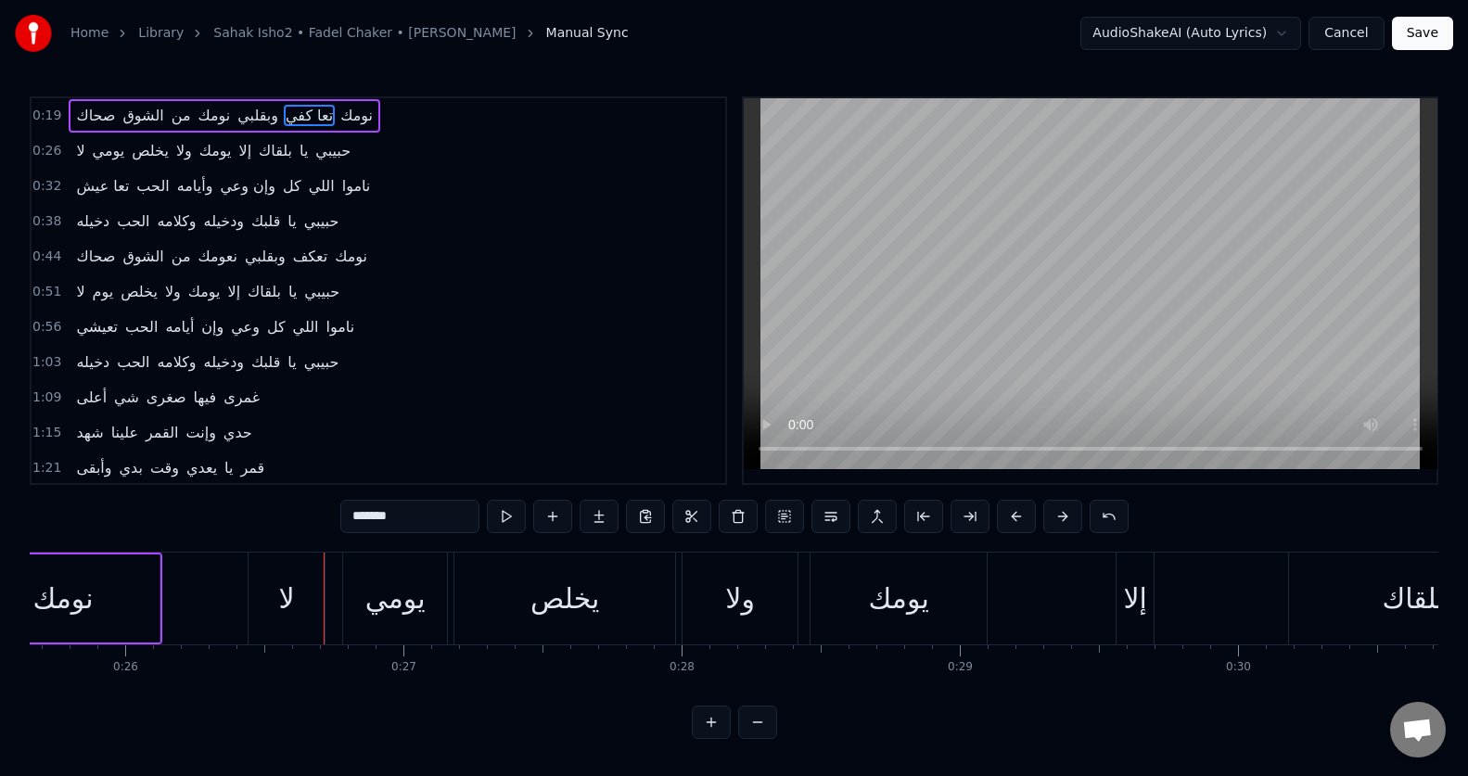
click at [282, 610] on div "لا" at bounding box center [287, 599] width 16 height 42
type input "**"
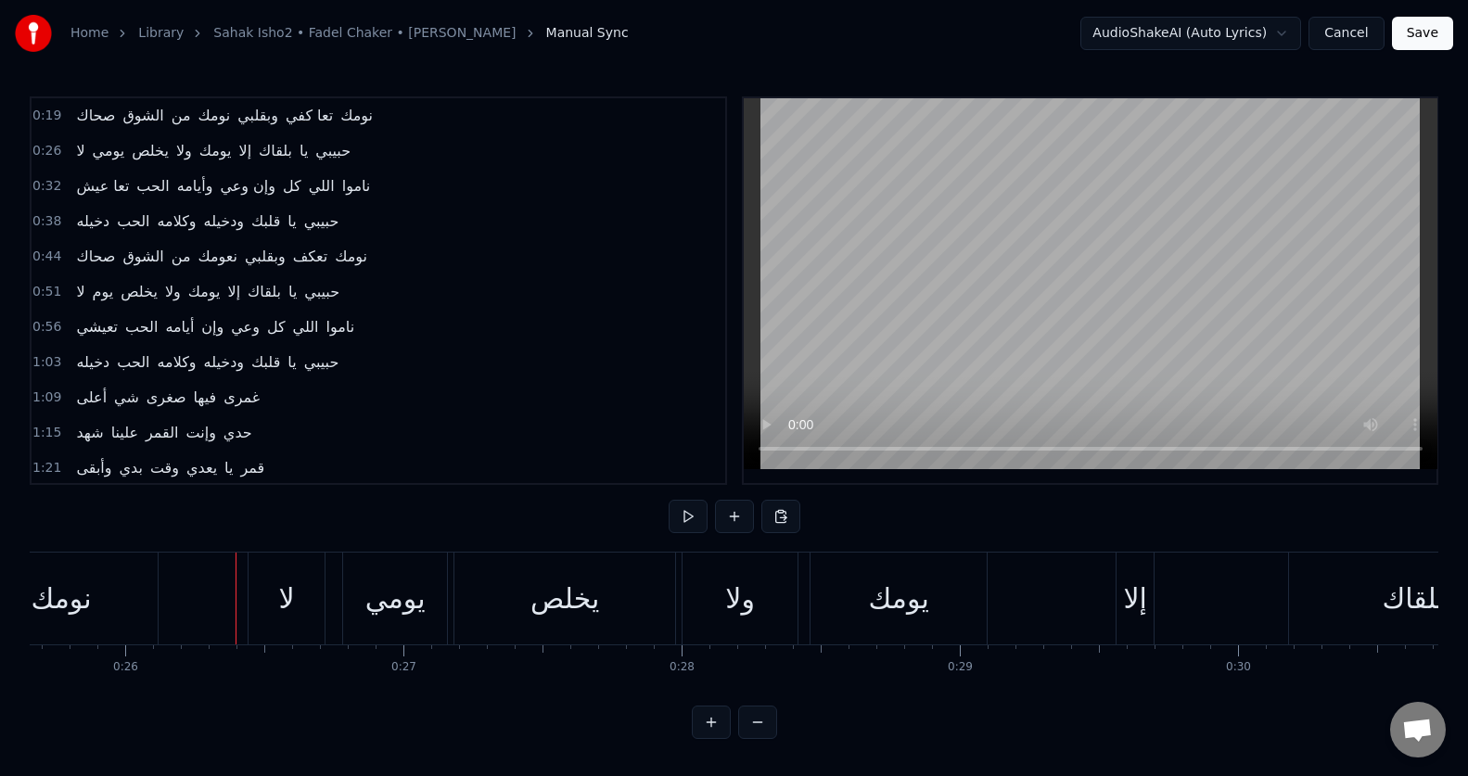
click at [267, 607] on div "لا" at bounding box center [286, 599] width 76 height 92
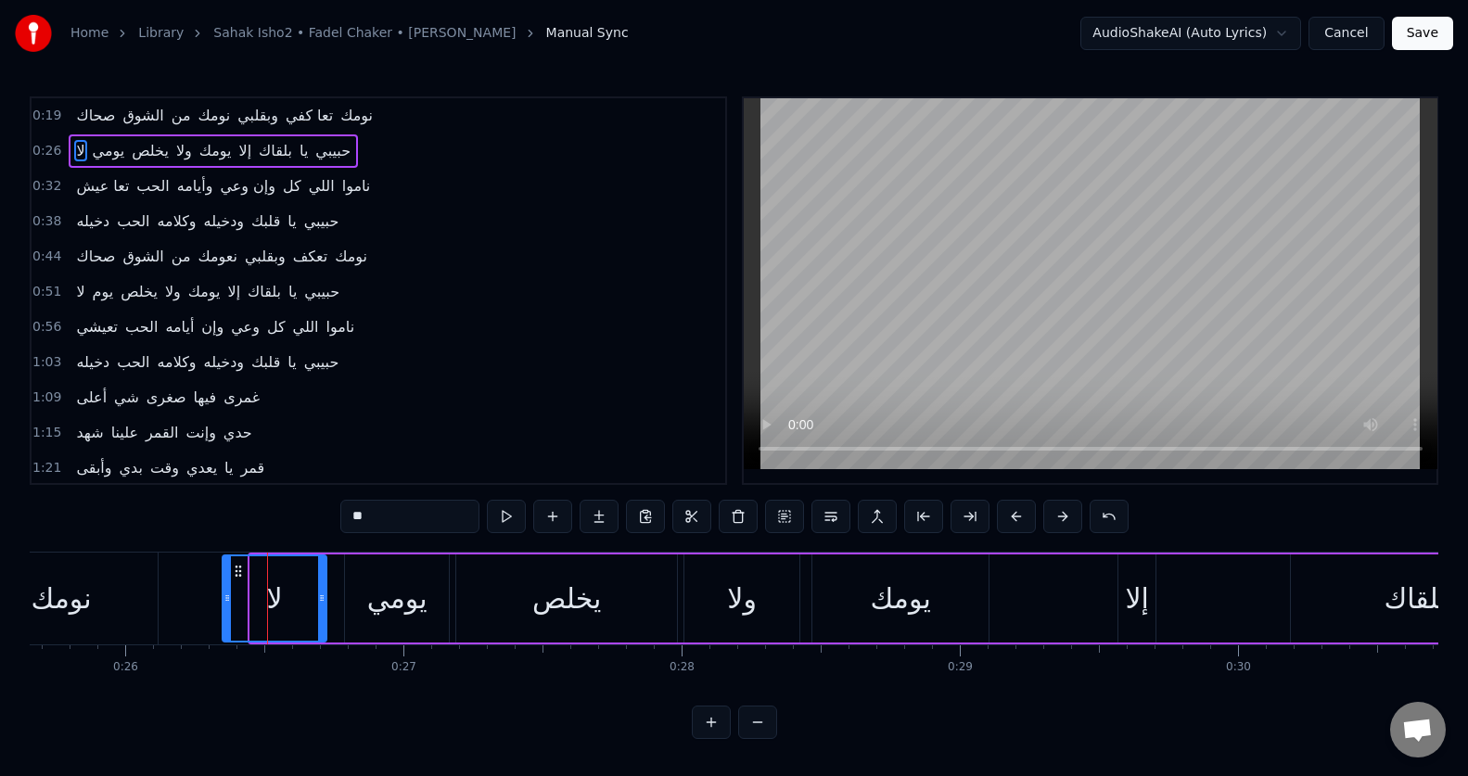
drag, startPoint x: 252, startPoint y: 599, endPoint x: 224, endPoint y: 605, distance: 28.6
click at [224, 605] on div at bounding box center [226, 598] width 7 height 84
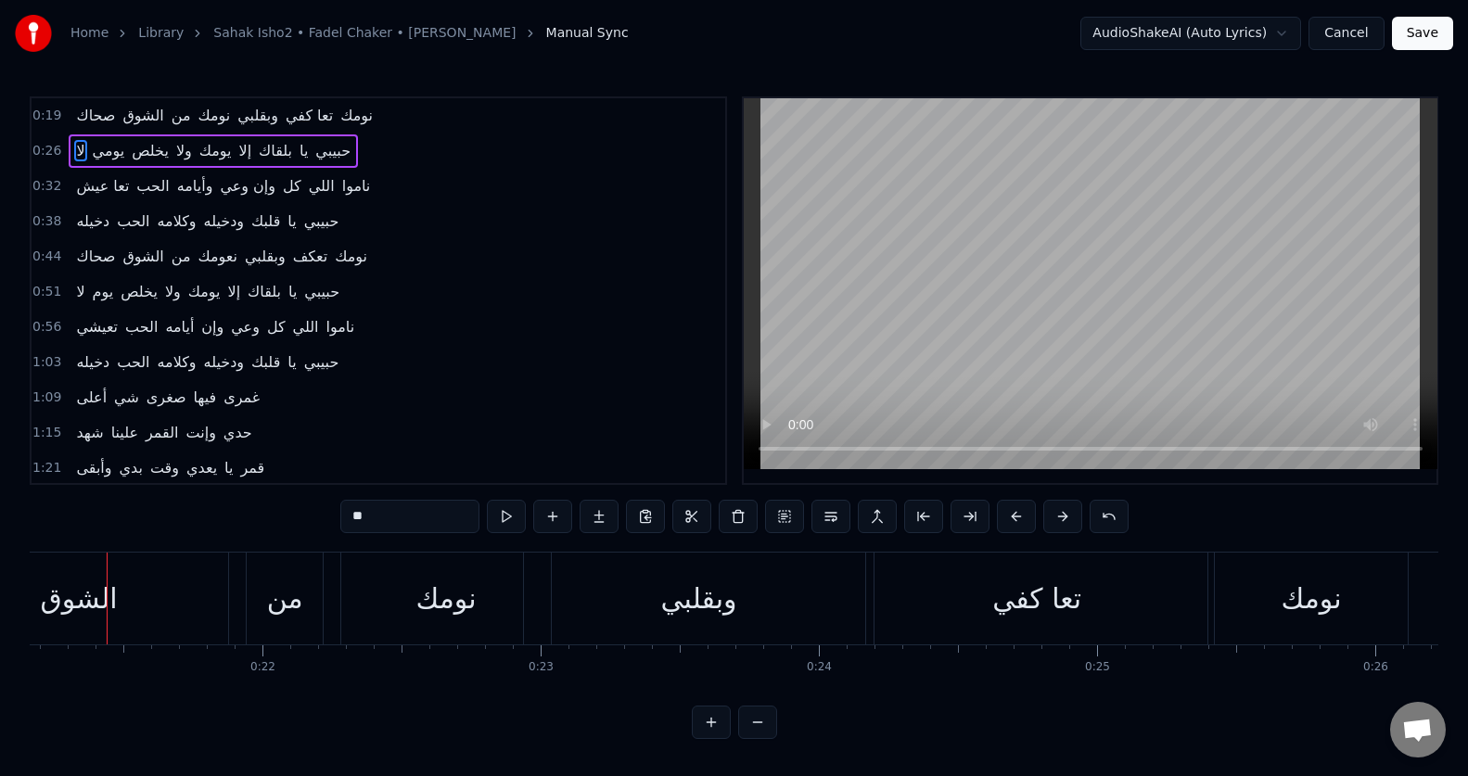
scroll to position [0, 5870]
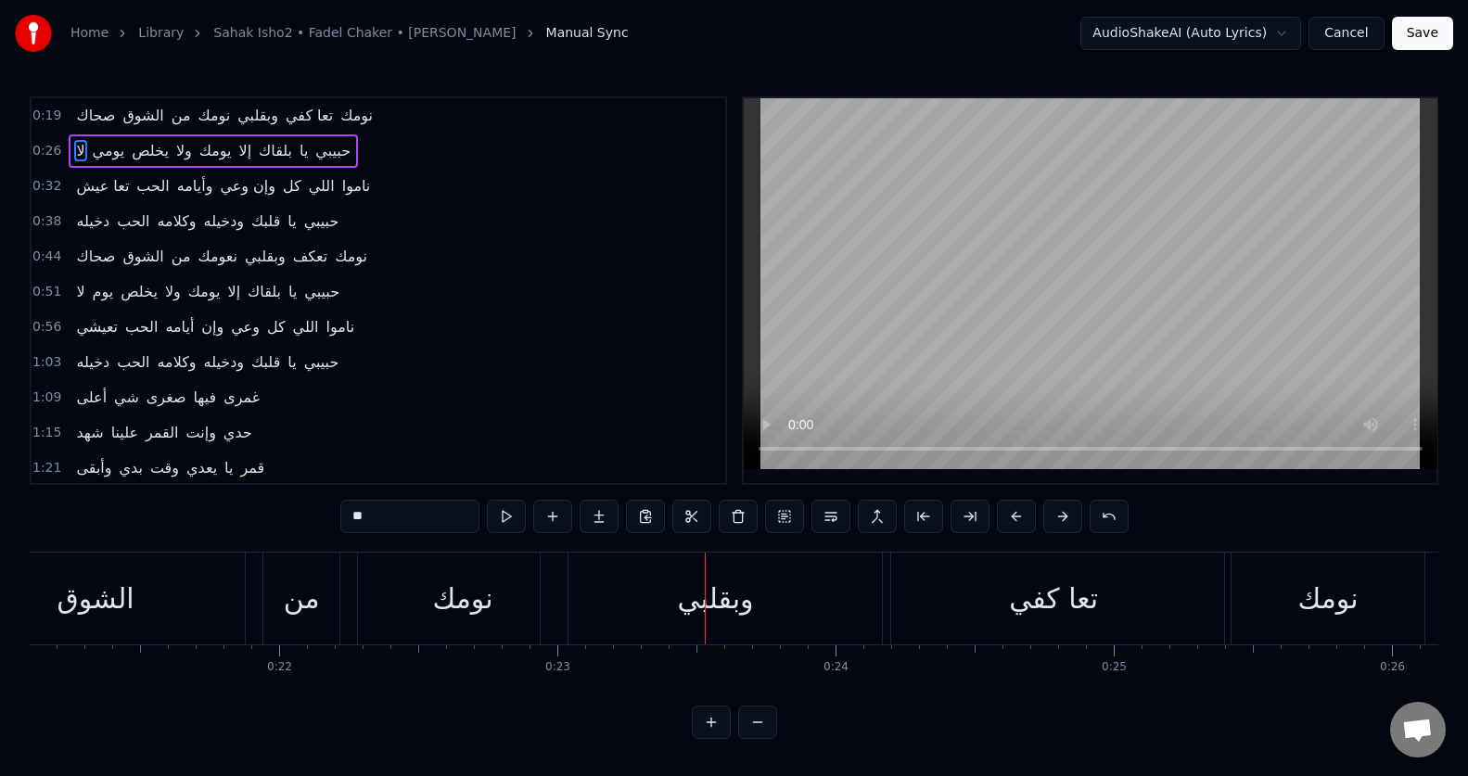
click at [287, 609] on div "من" at bounding box center [302, 599] width 36 height 42
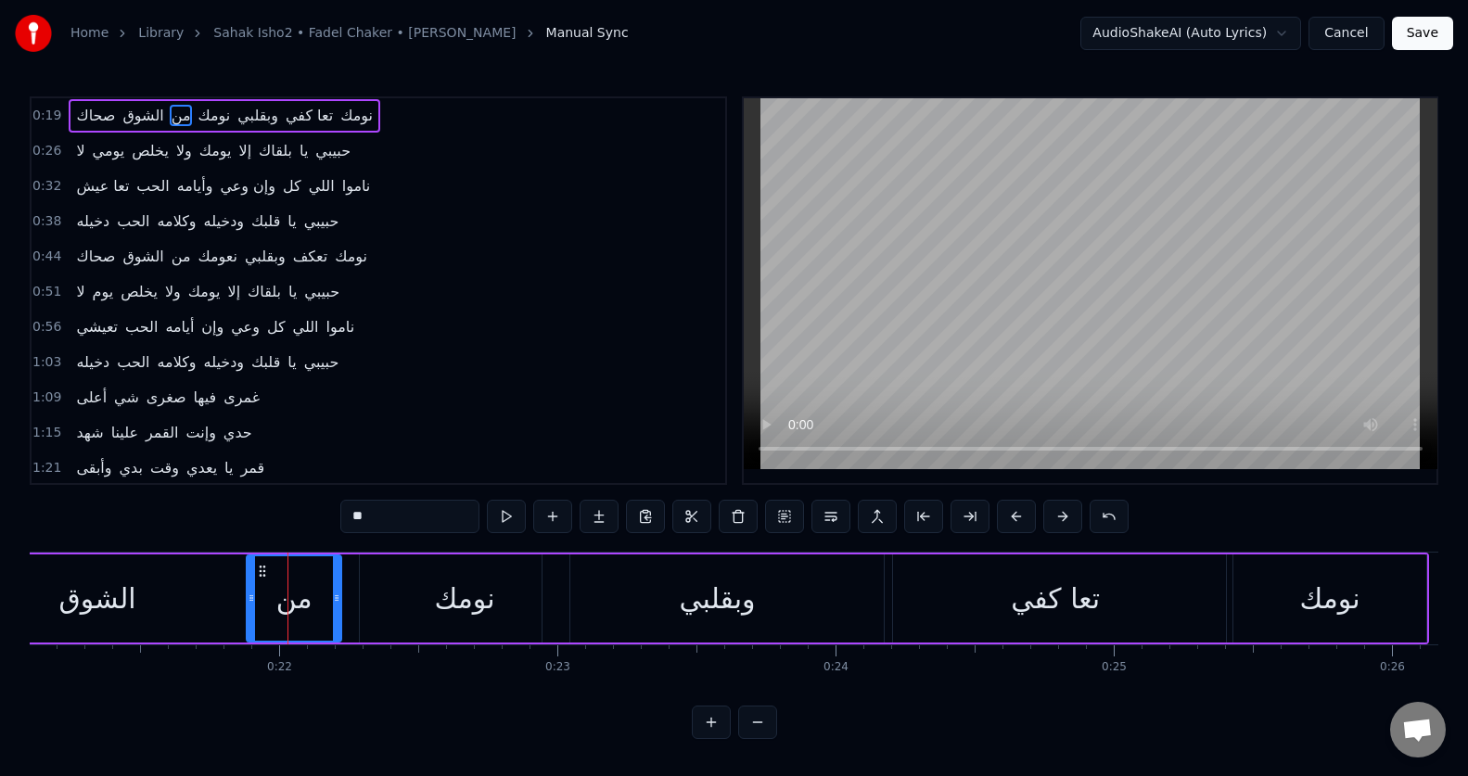
drag, startPoint x: 267, startPoint y: 606, endPoint x: 248, endPoint y: 606, distance: 18.5
click at [248, 606] on div at bounding box center [251, 598] width 7 height 84
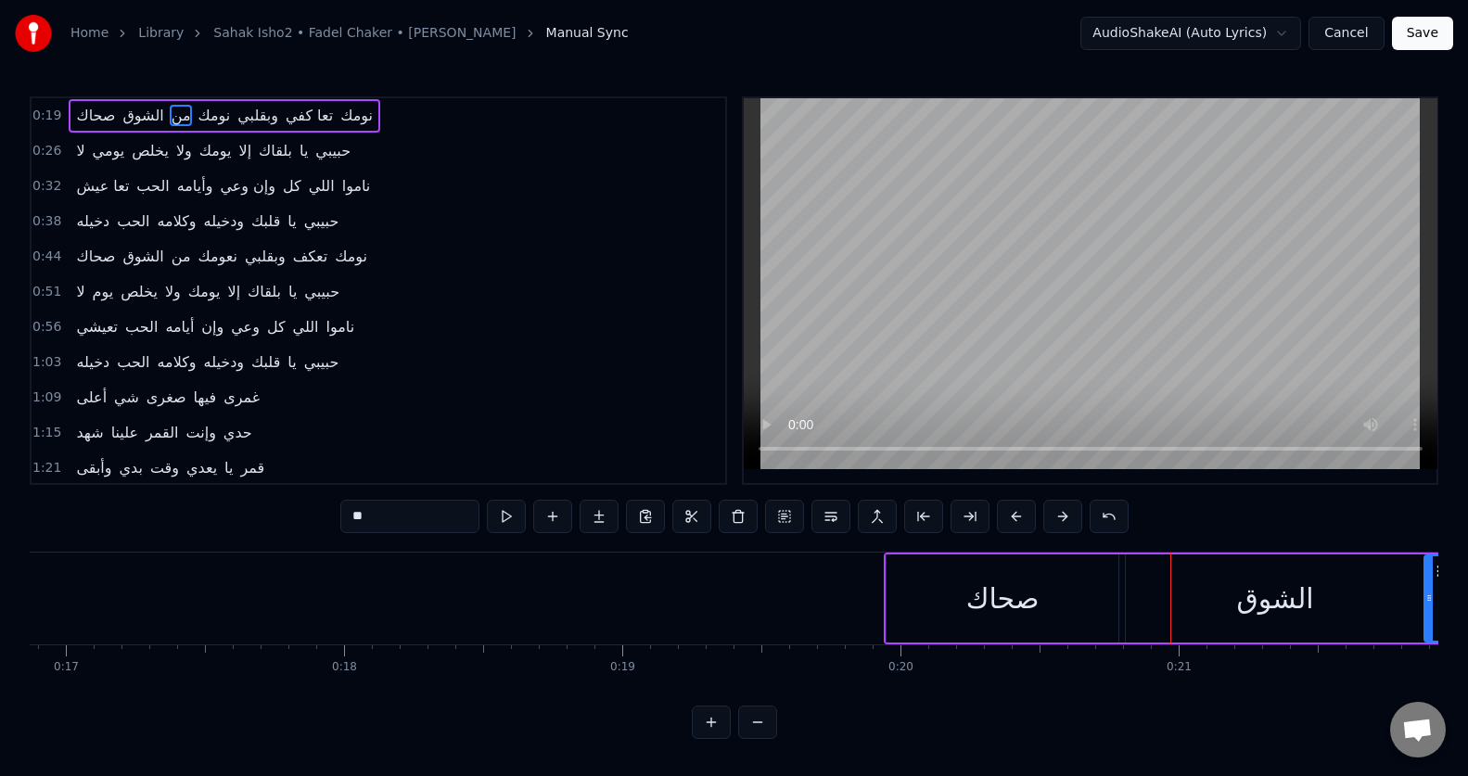
scroll to position [0, 4719]
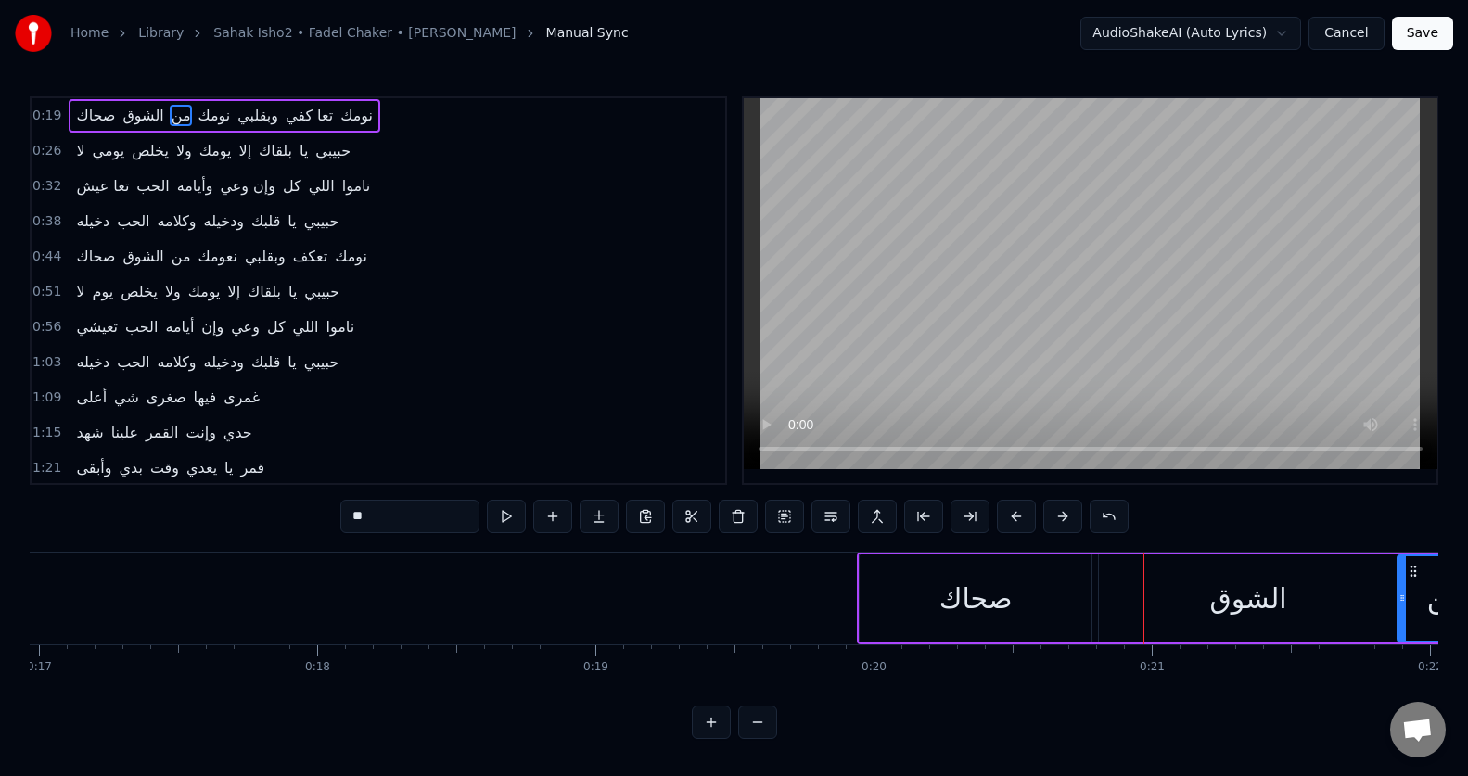
click at [902, 590] on div "صحاك" at bounding box center [976, 598] width 232 height 88
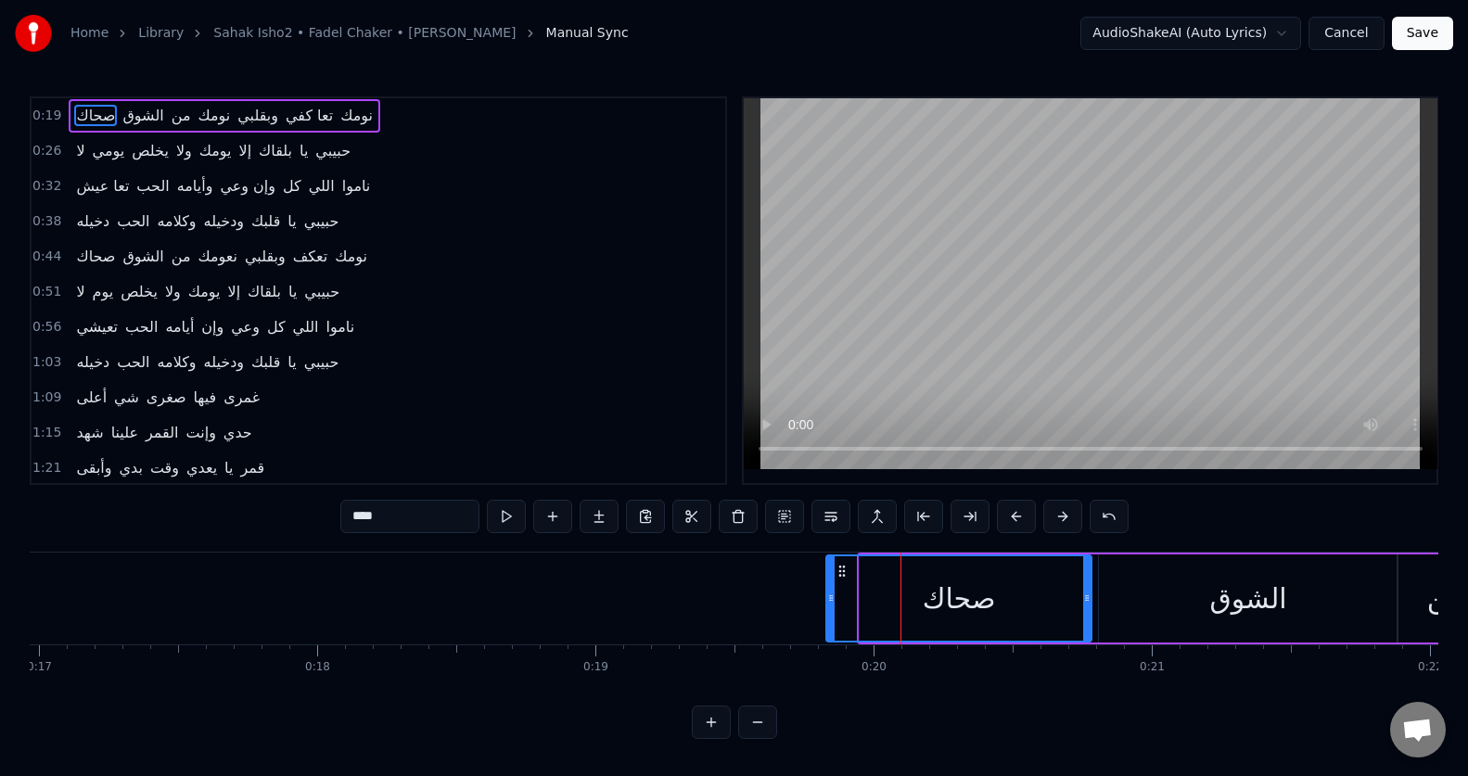
drag, startPoint x: 862, startPoint y: 609, endPoint x: 829, endPoint y: 613, distance: 33.6
click at [829, 613] on div at bounding box center [830, 598] width 7 height 84
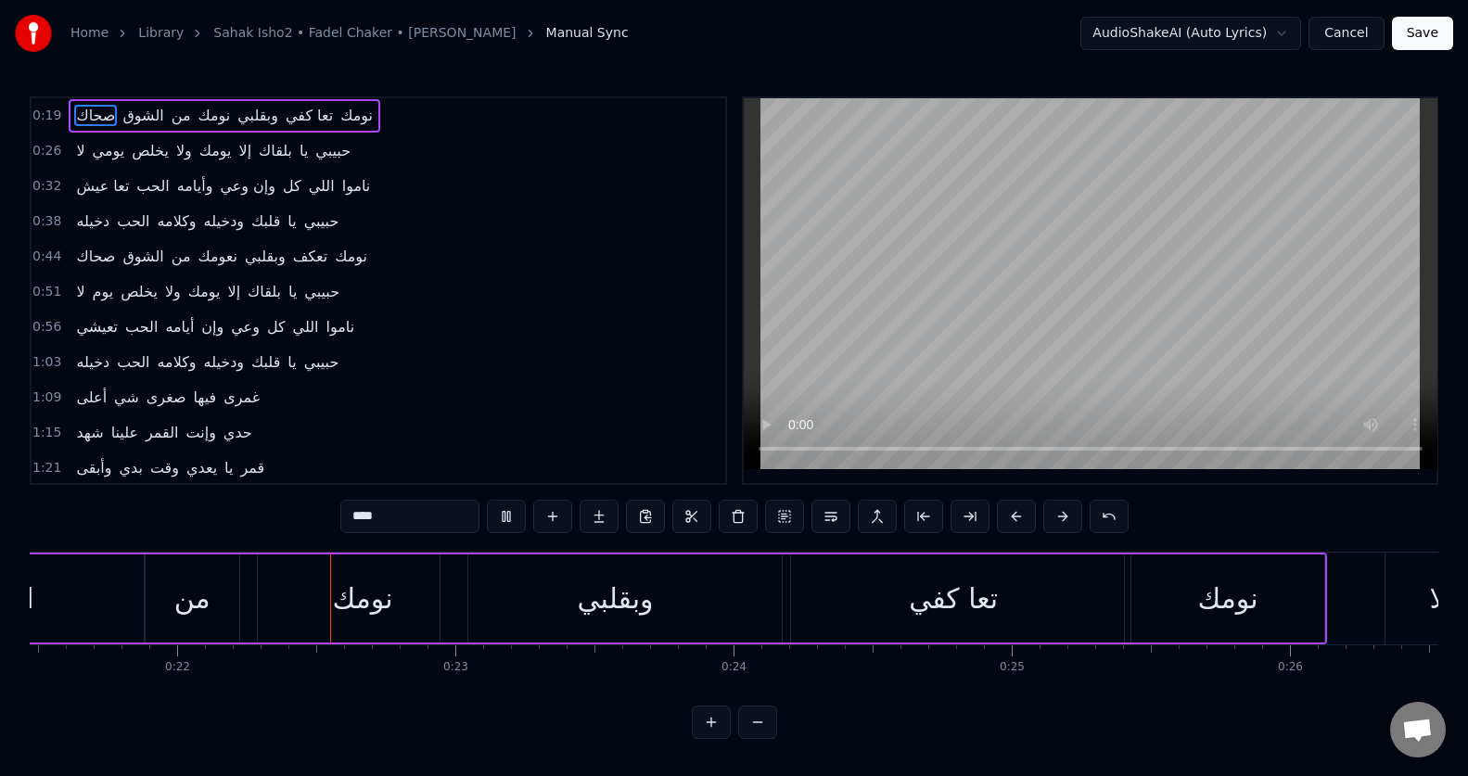
scroll to position [0, 5979]
click at [187, 592] on div "من" at bounding box center [186, 599] width 36 height 42
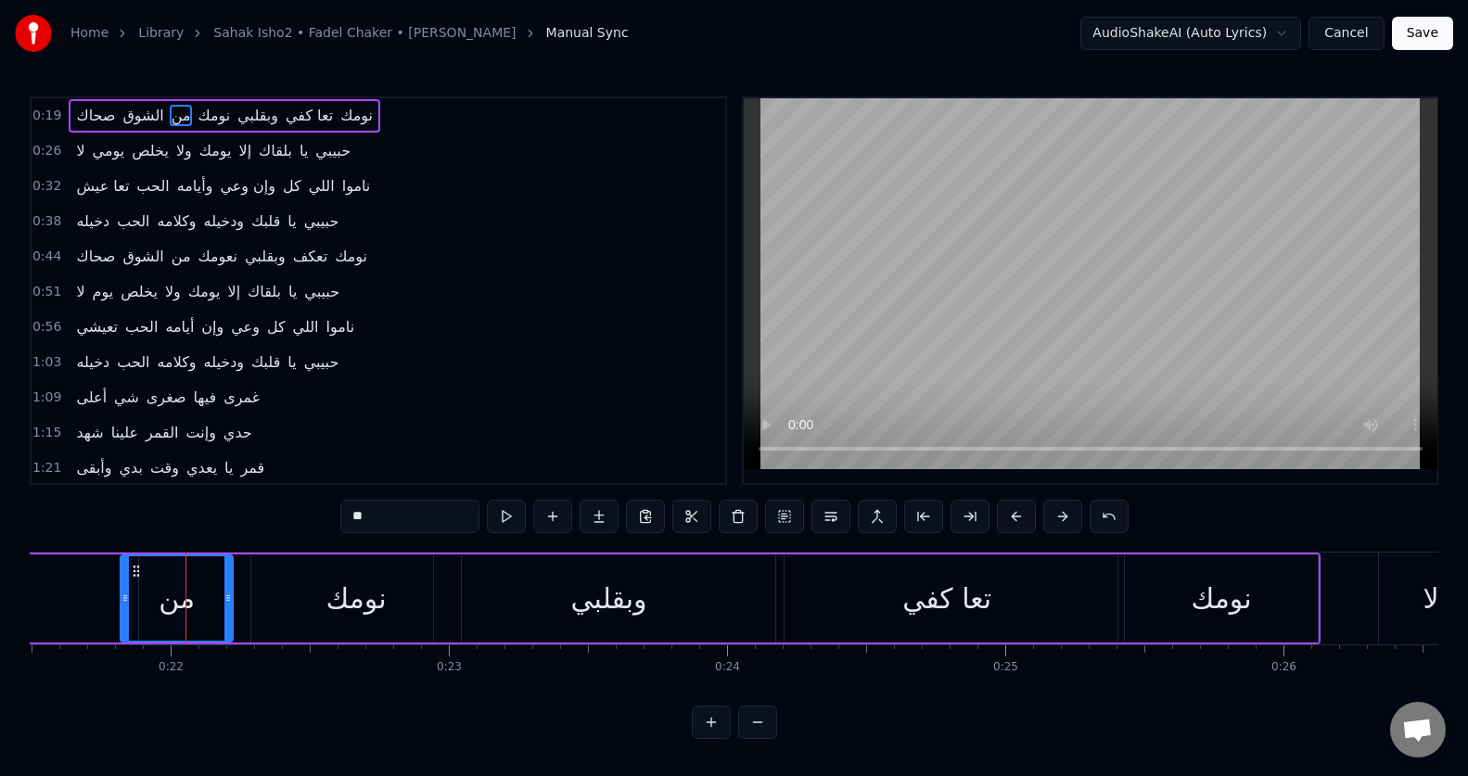
drag, startPoint x: 141, startPoint y: 605, endPoint x: 123, endPoint y: 605, distance: 17.6
click at [123, 605] on div at bounding box center [124, 598] width 7 height 84
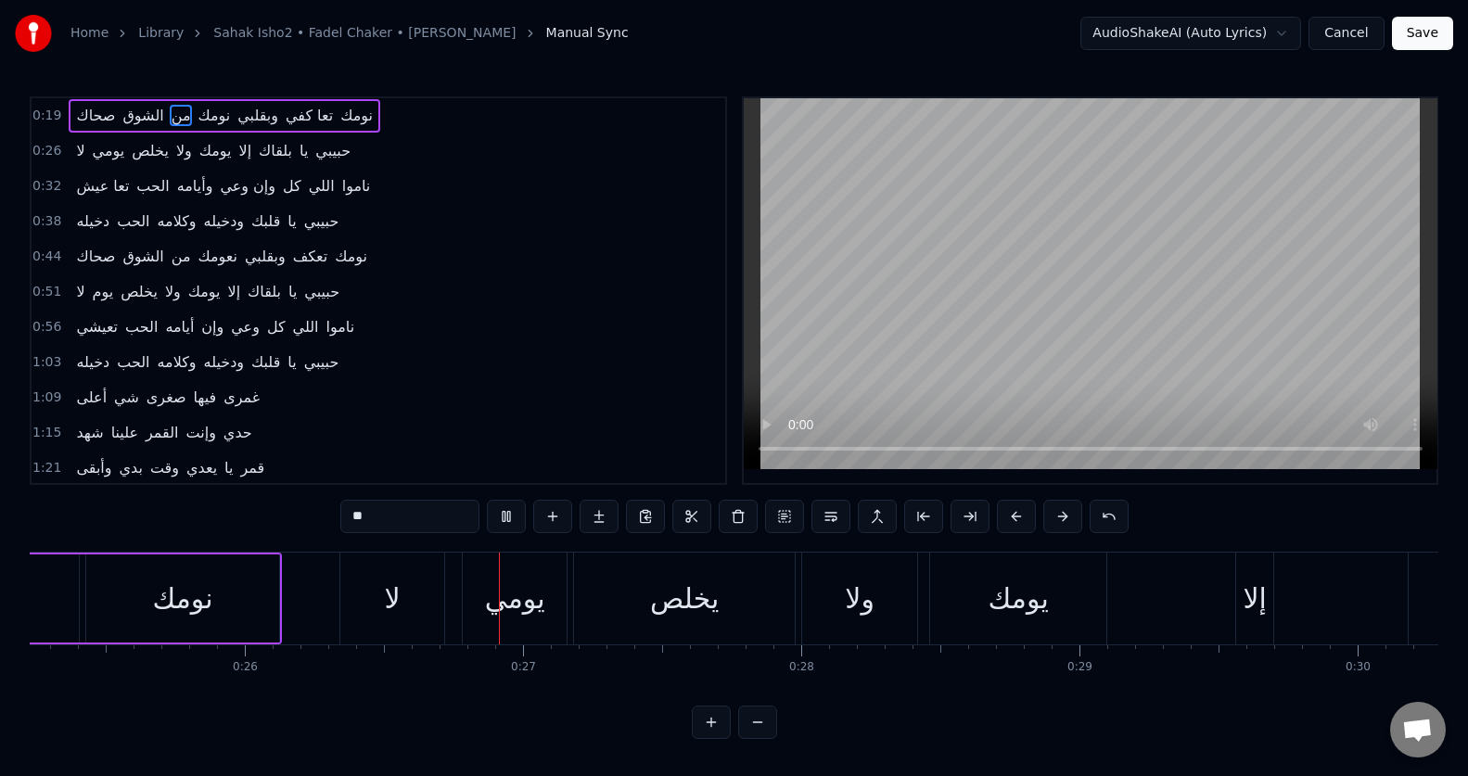
scroll to position [0, 7262]
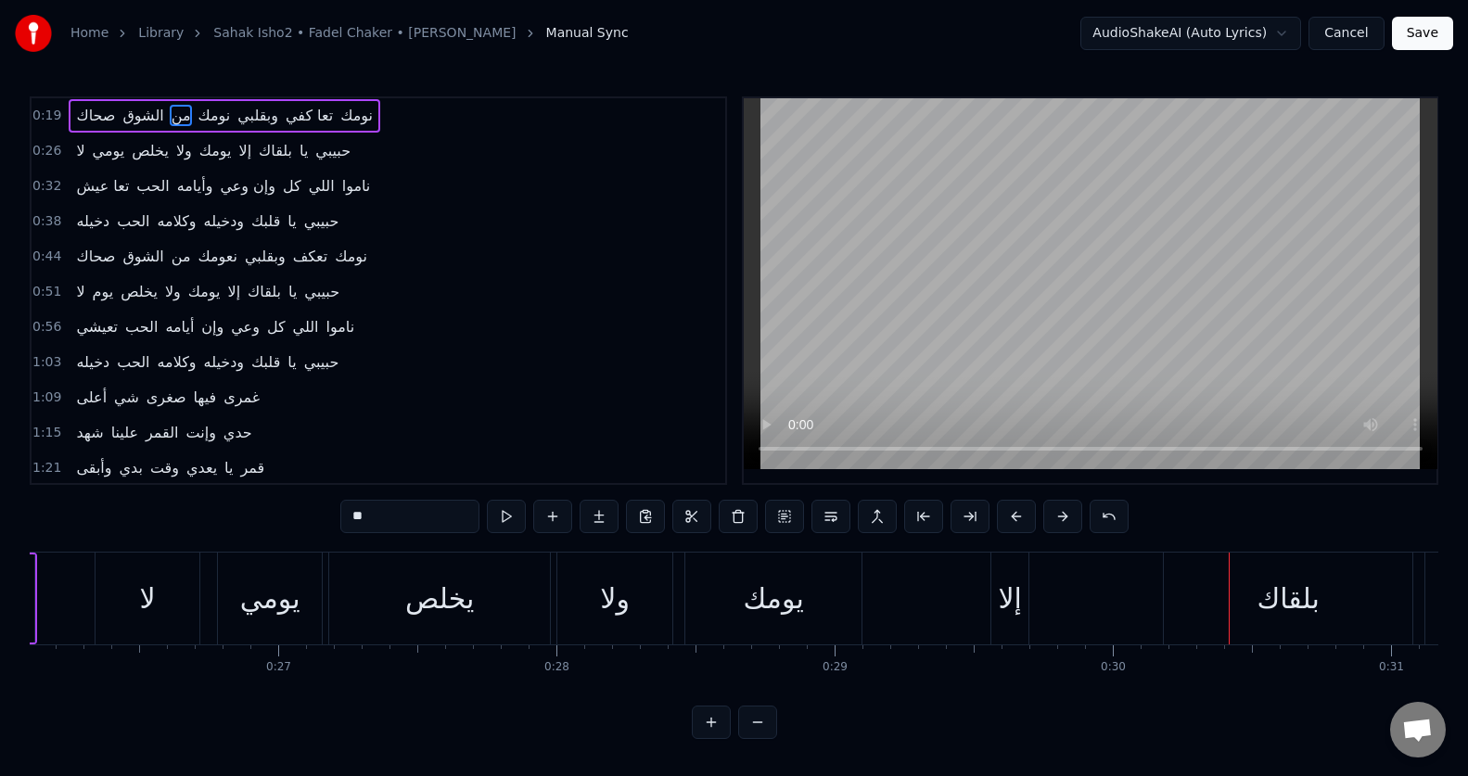
click at [1019, 631] on div "إلا" at bounding box center [1009, 599] width 37 height 92
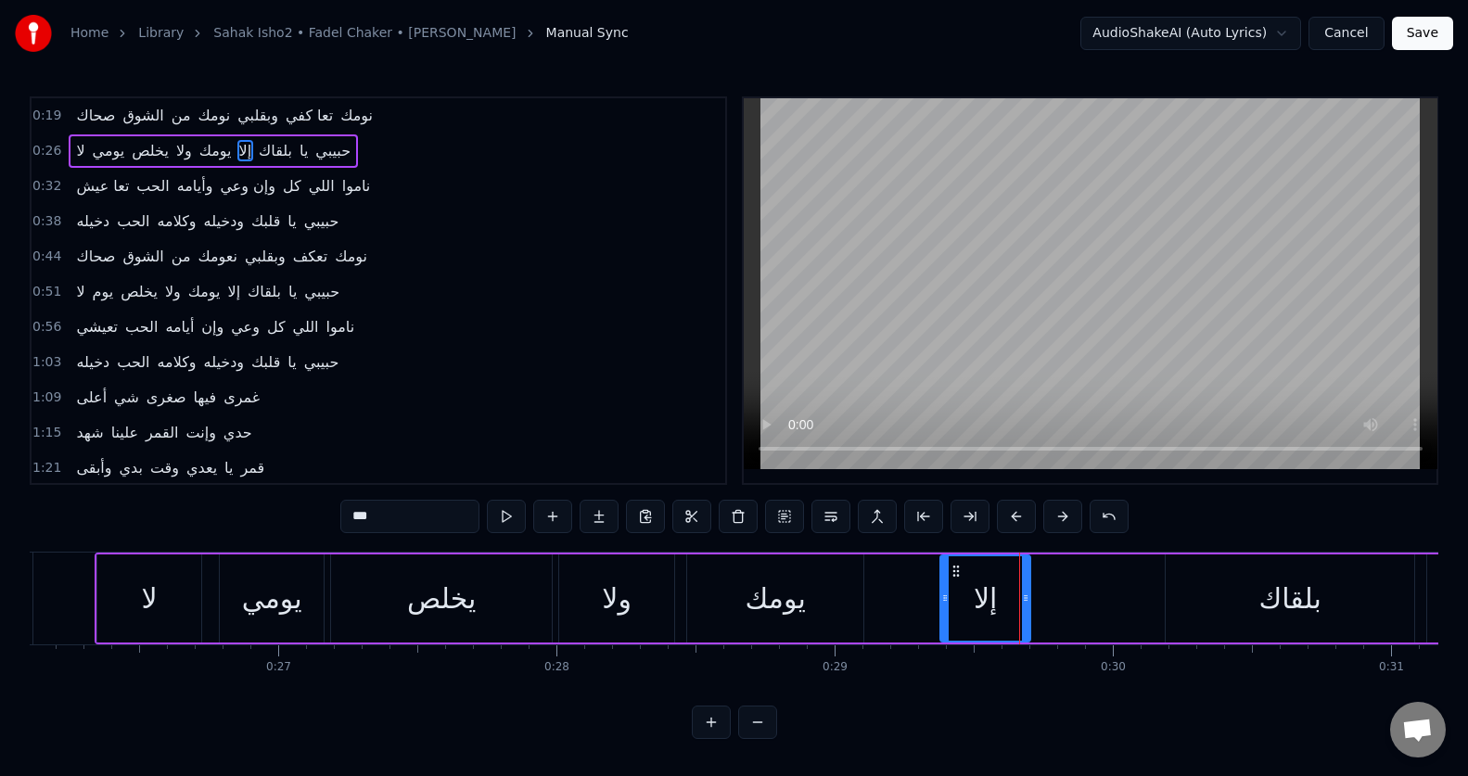
drag, startPoint x: 996, startPoint y: 616, endPoint x: 943, endPoint y: 619, distance: 53.0
click at [943, 619] on div at bounding box center [944, 598] width 7 height 84
click at [503, 521] on button at bounding box center [506, 516] width 39 height 33
drag, startPoint x: 1025, startPoint y: 622, endPoint x: 1046, endPoint y: 620, distance: 20.5
click at [1046, 620] on div at bounding box center [1045, 598] width 7 height 84
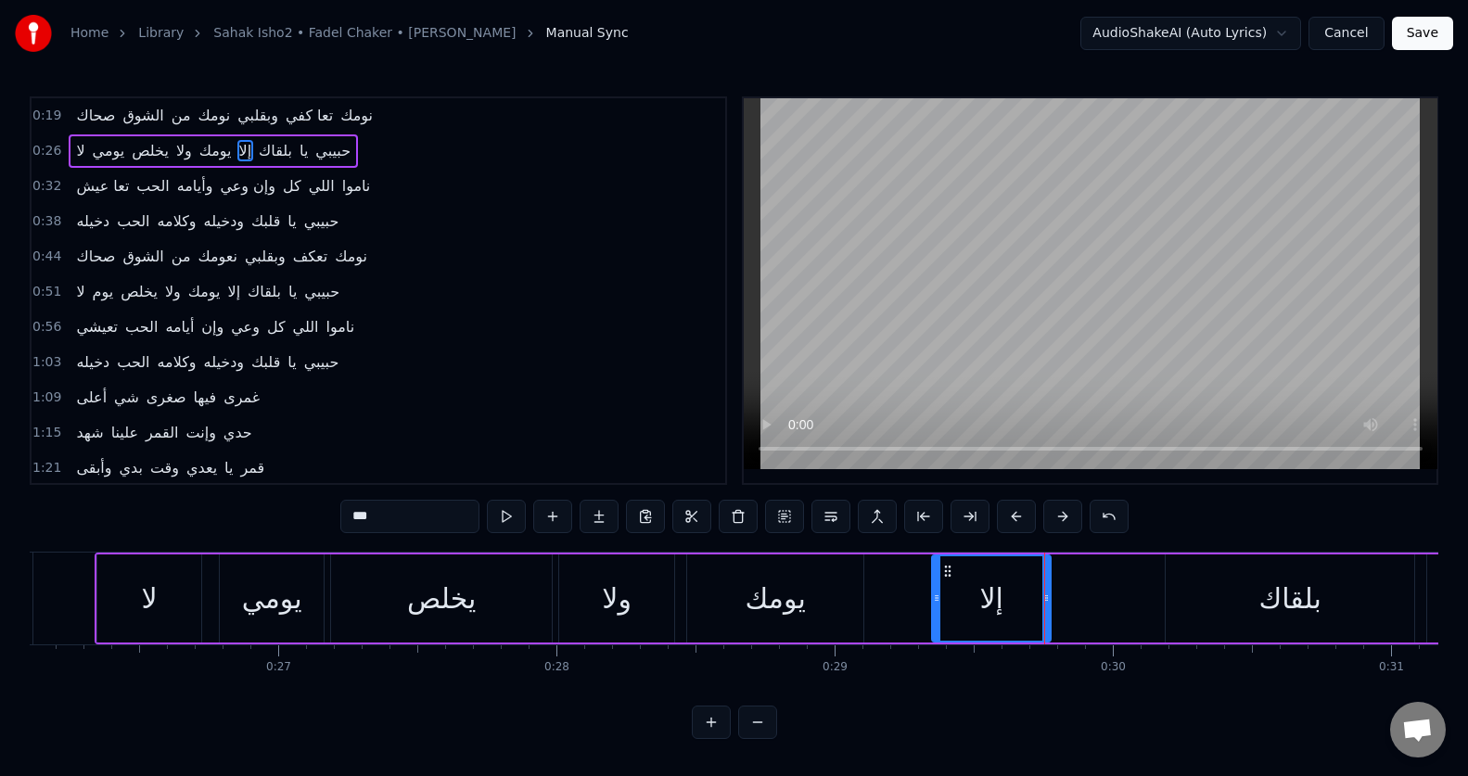
drag, startPoint x: 945, startPoint y: 609, endPoint x: 936, endPoint y: 618, distance: 12.5
click at [936, 618] on div at bounding box center [936, 598] width 7 height 84
click at [510, 522] on button at bounding box center [506, 516] width 39 height 33
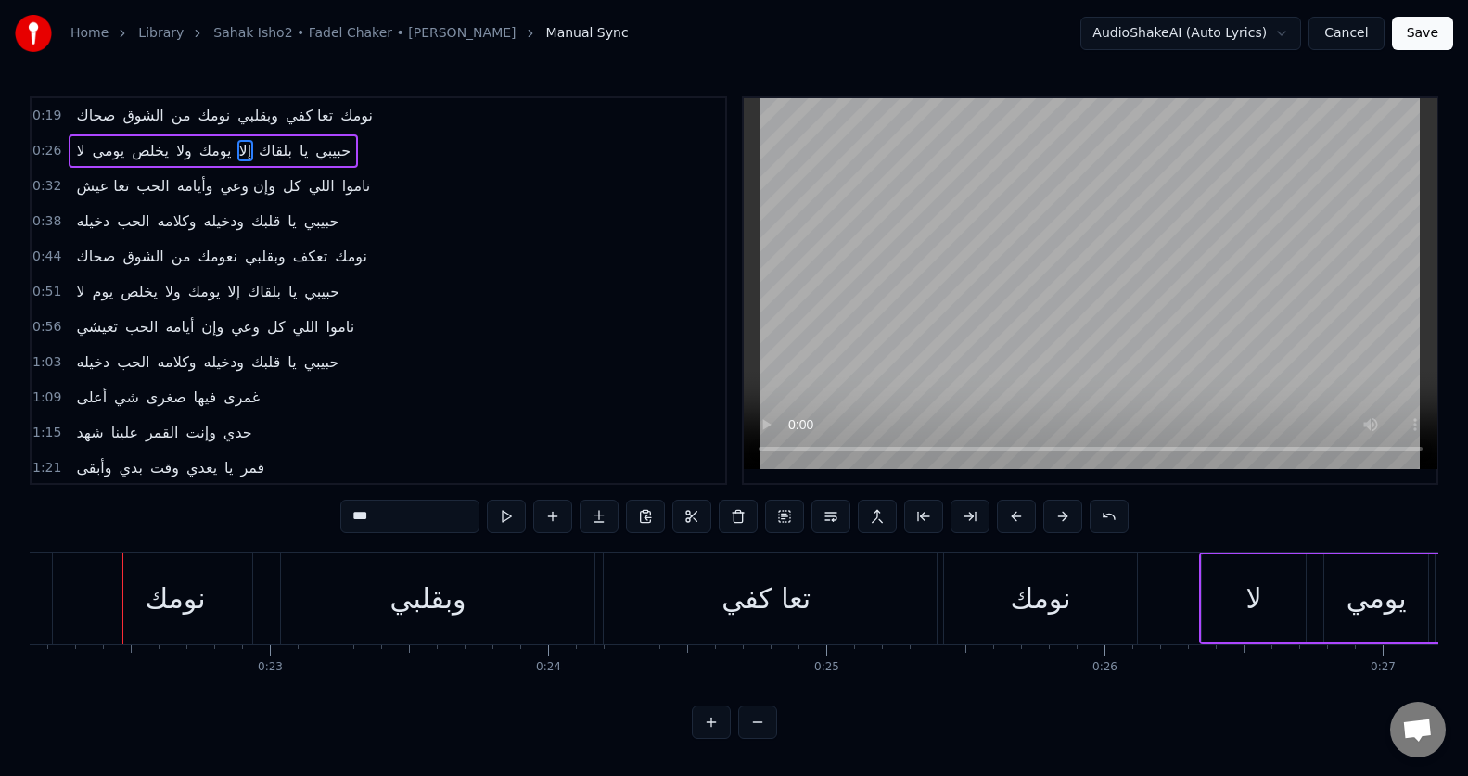
scroll to position [0, 6157]
click at [678, 602] on div "تعا كفي" at bounding box center [766, 599] width 341 height 92
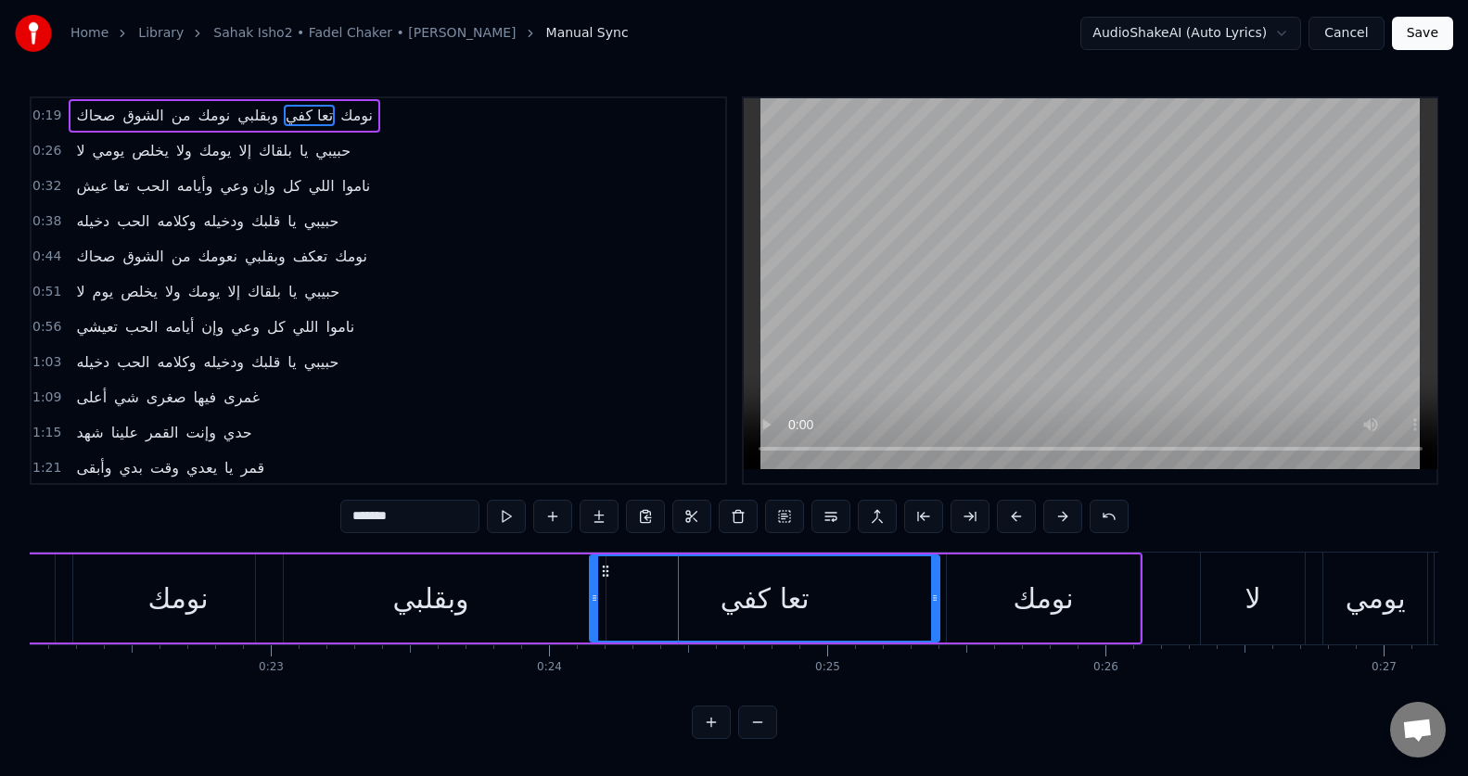
click at [592, 602] on icon at bounding box center [594, 598] width 7 height 15
click at [1065, 600] on div "نومك" at bounding box center [1043, 599] width 60 height 42
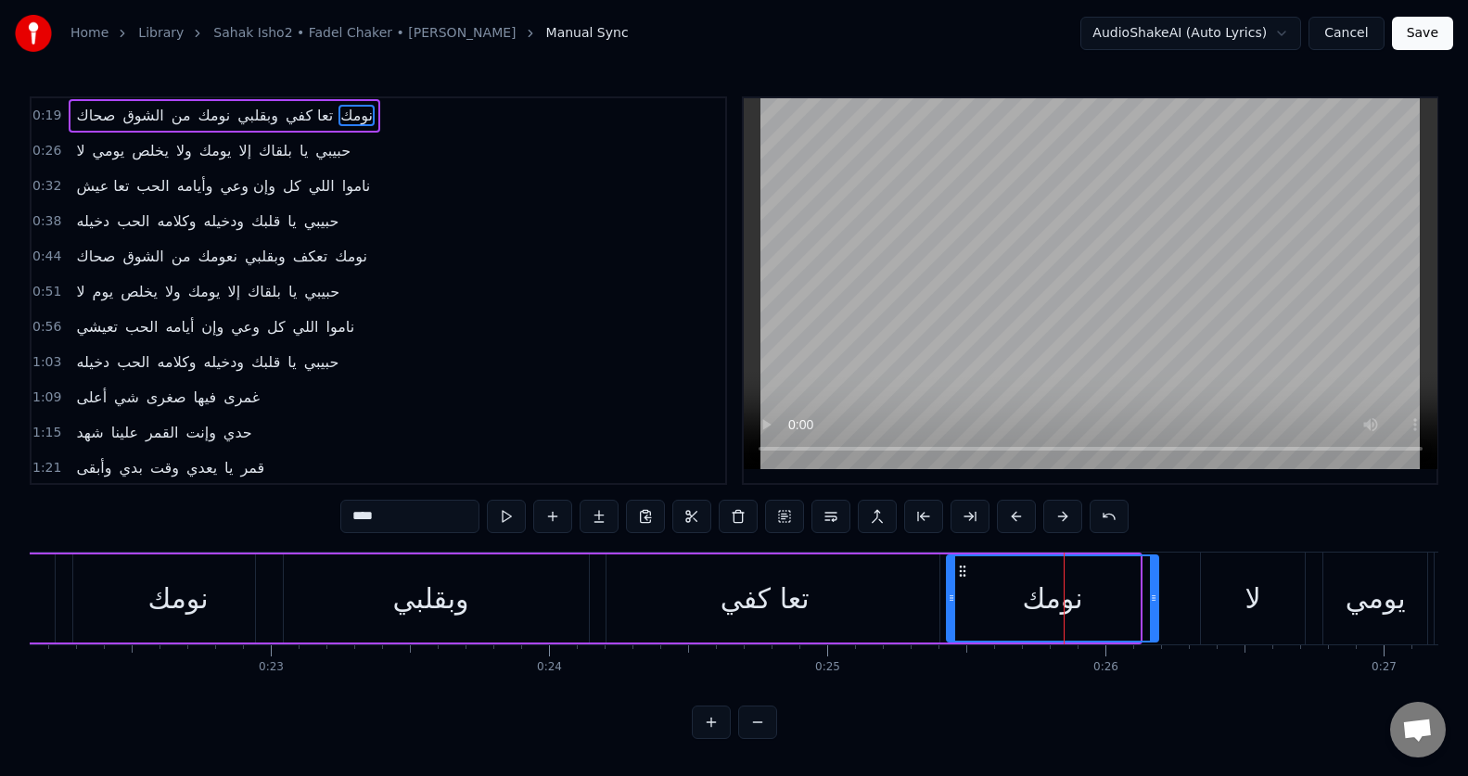
drag, startPoint x: 1139, startPoint y: 611, endPoint x: 1157, endPoint y: 611, distance: 18.5
click at [1157, 611] on div at bounding box center [1153, 598] width 7 height 84
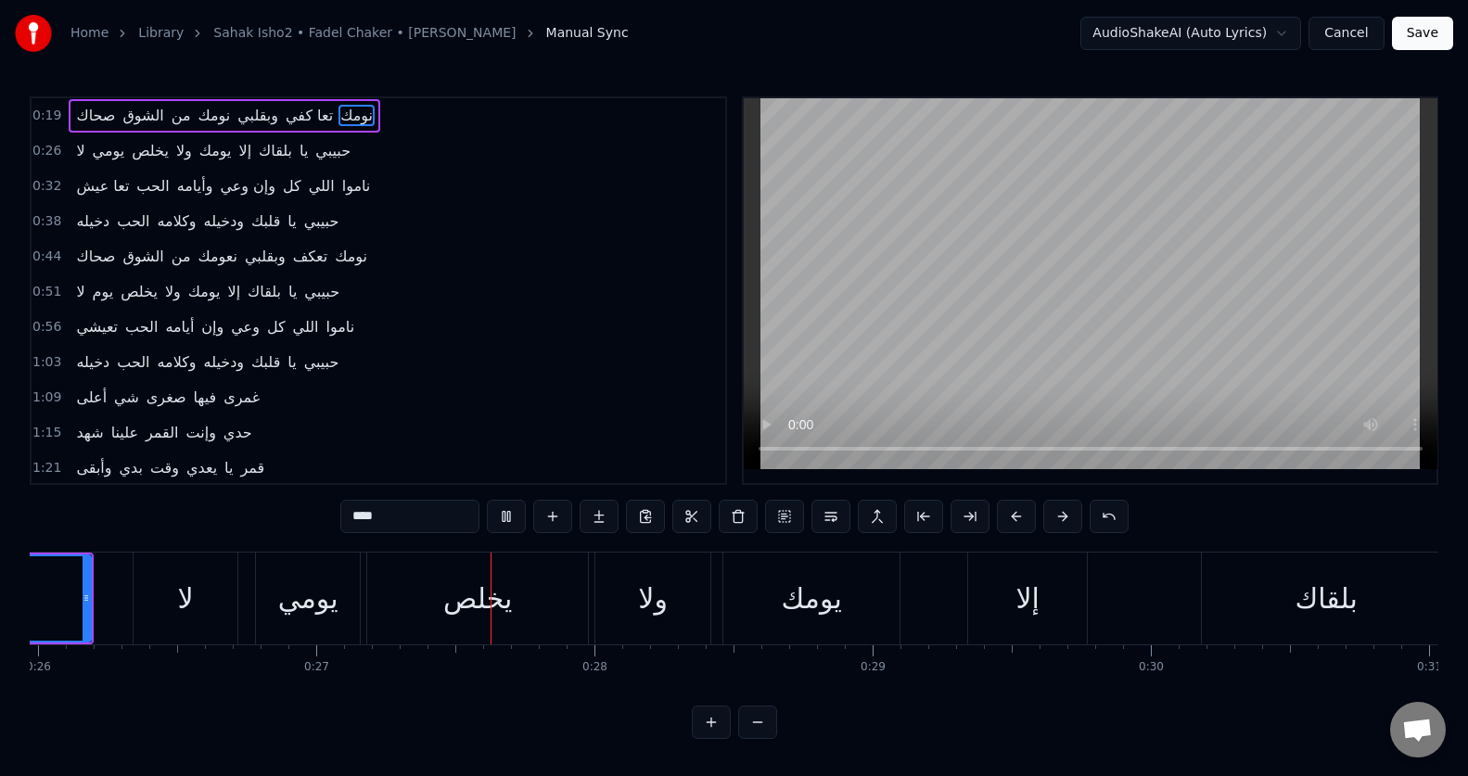
scroll to position [0, 7407]
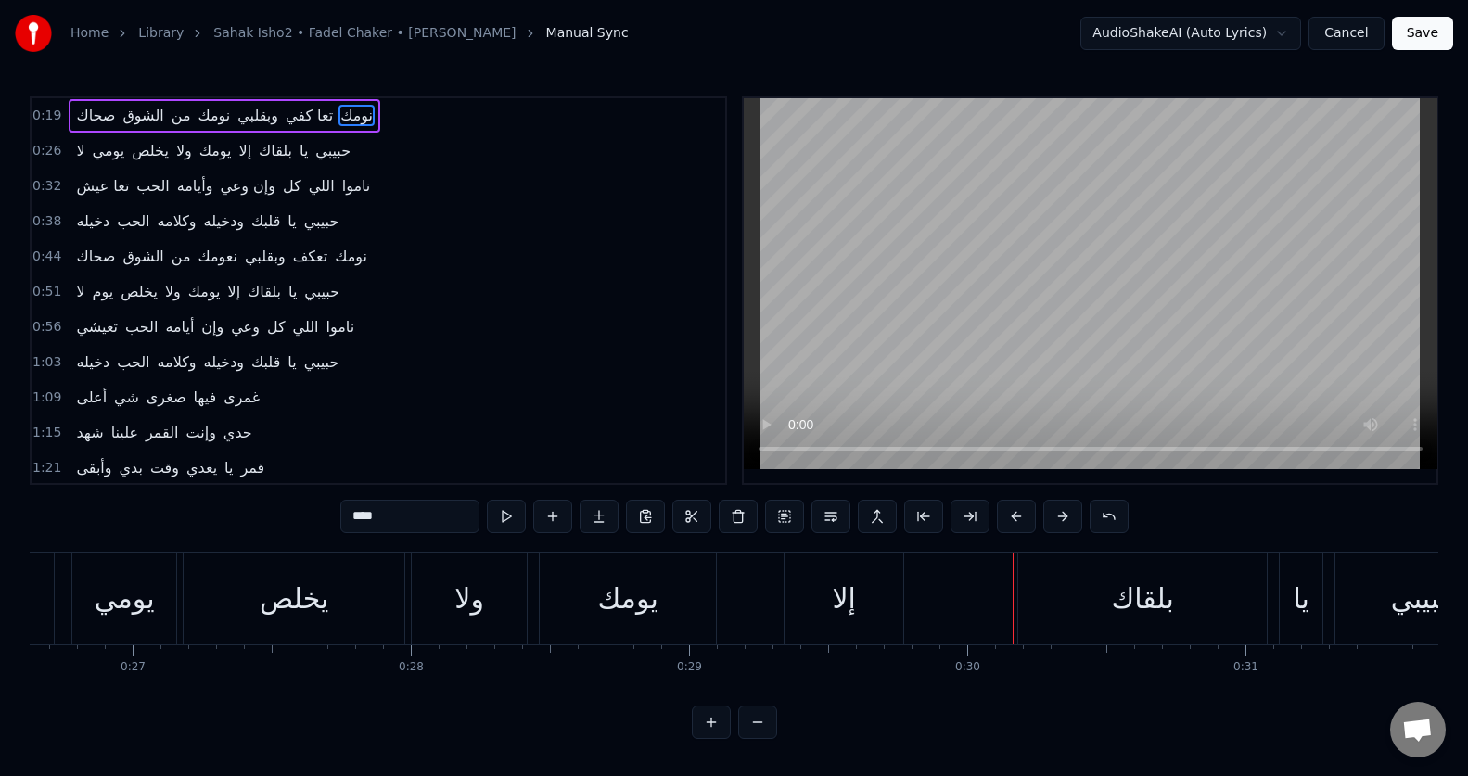
click at [865, 614] on div "إلا" at bounding box center [843, 599] width 119 height 92
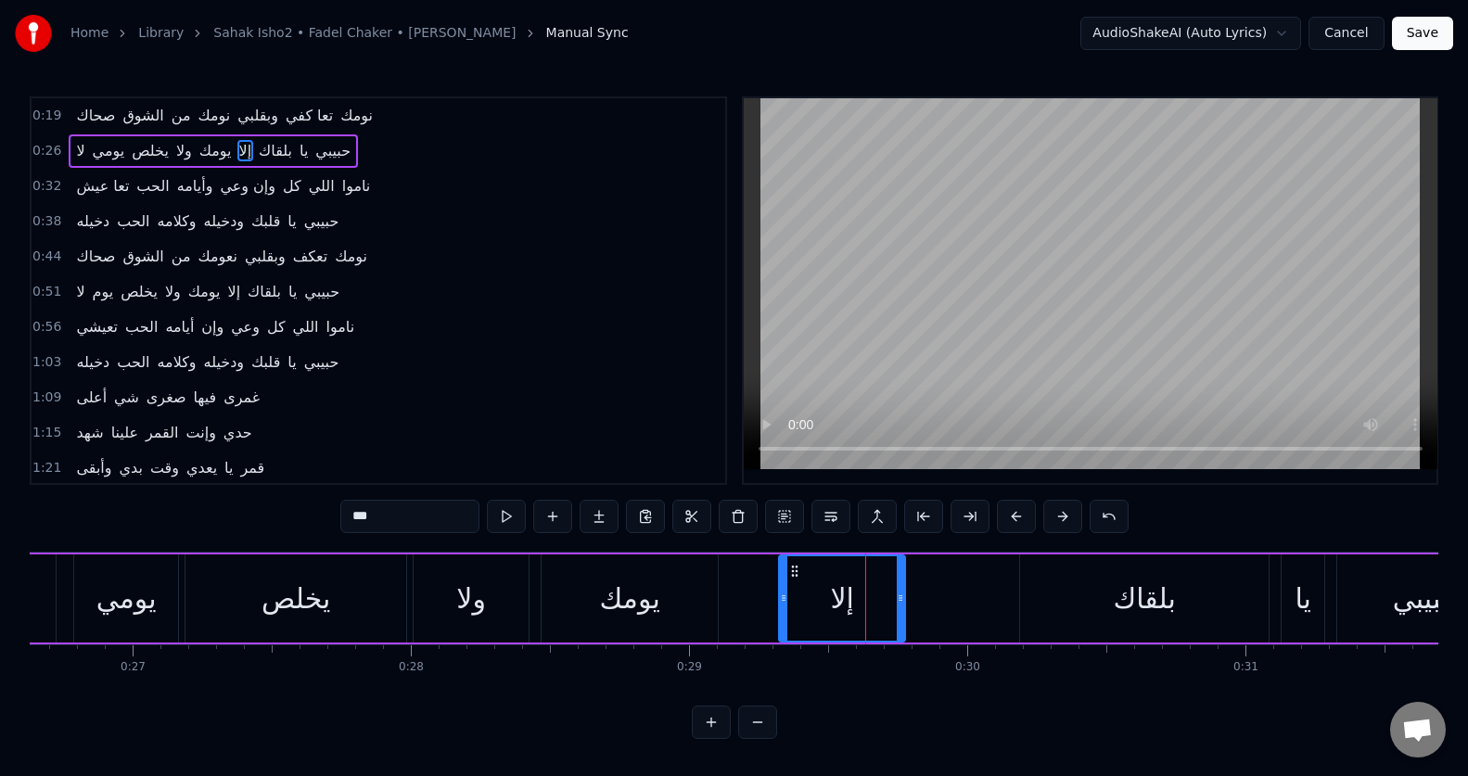
click at [782, 607] on div at bounding box center [783, 598] width 7 height 84
click at [1178, 588] on div "بلقاك" at bounding box center [1144, 598] width 248 height 88
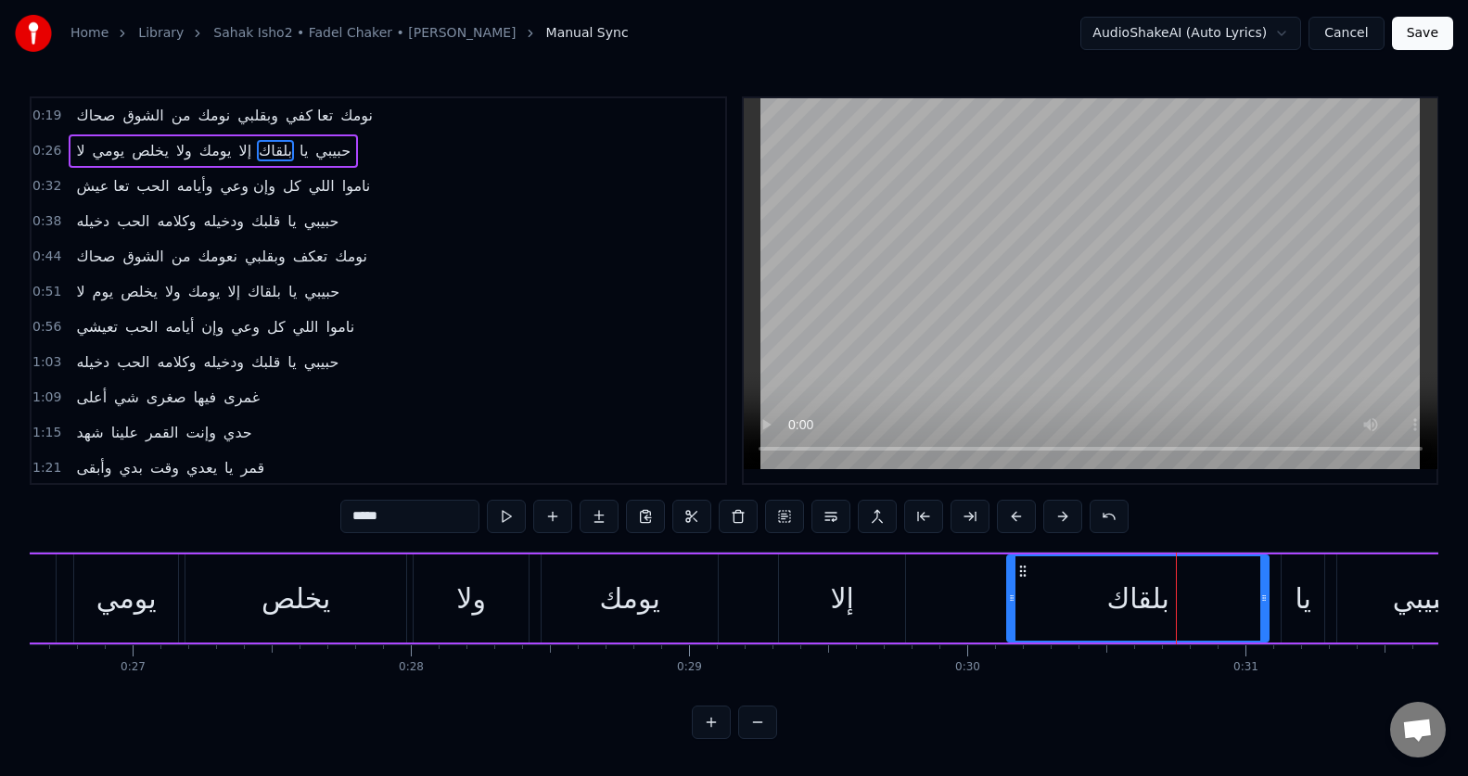
drag, startPoint x: 1025, startPoint y: 601, endPoint x: 1012, endPoint y: 601, distance: 13.0
click at [1012, 601] on icon at bounding box center [1011, 598] width 7 height 15
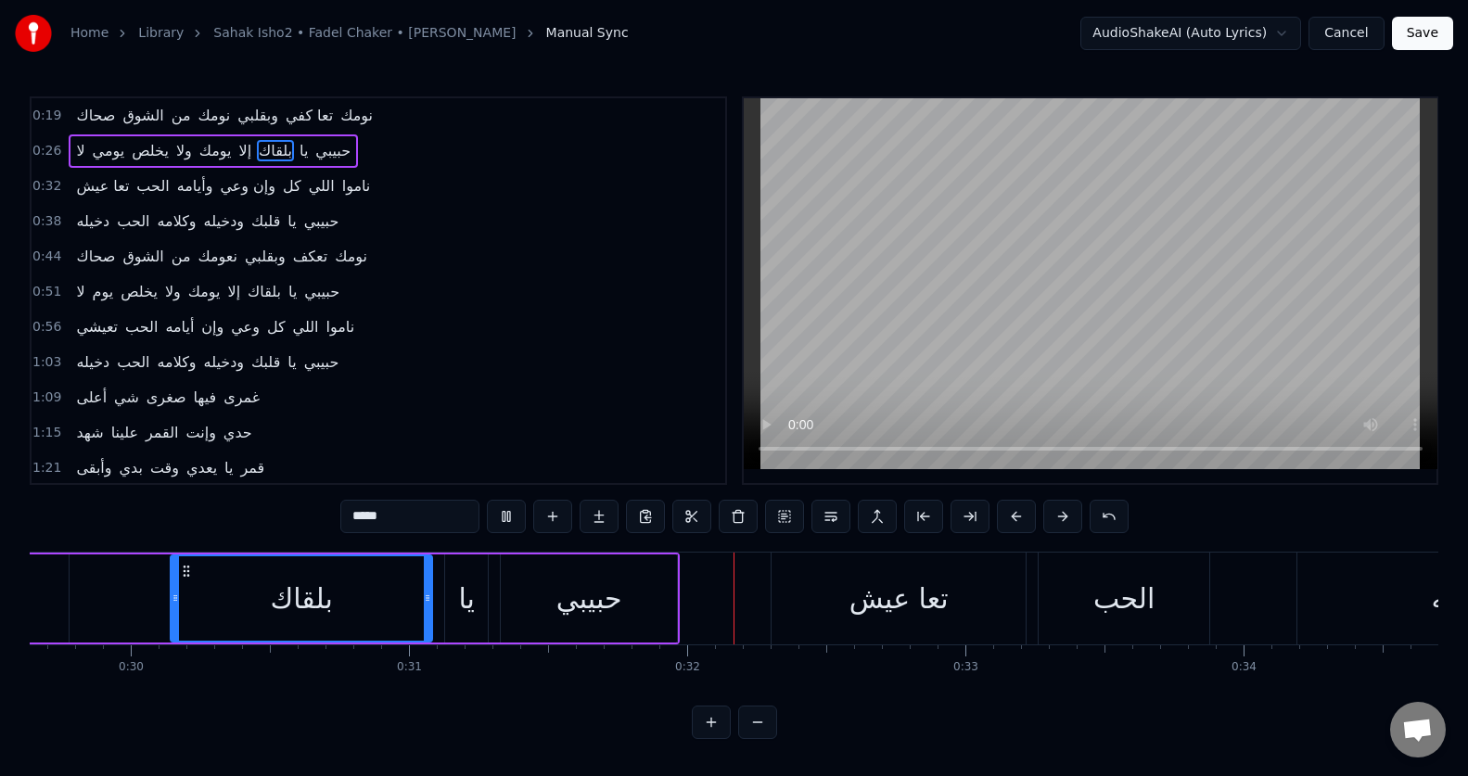
scroll to position [0, 8688]
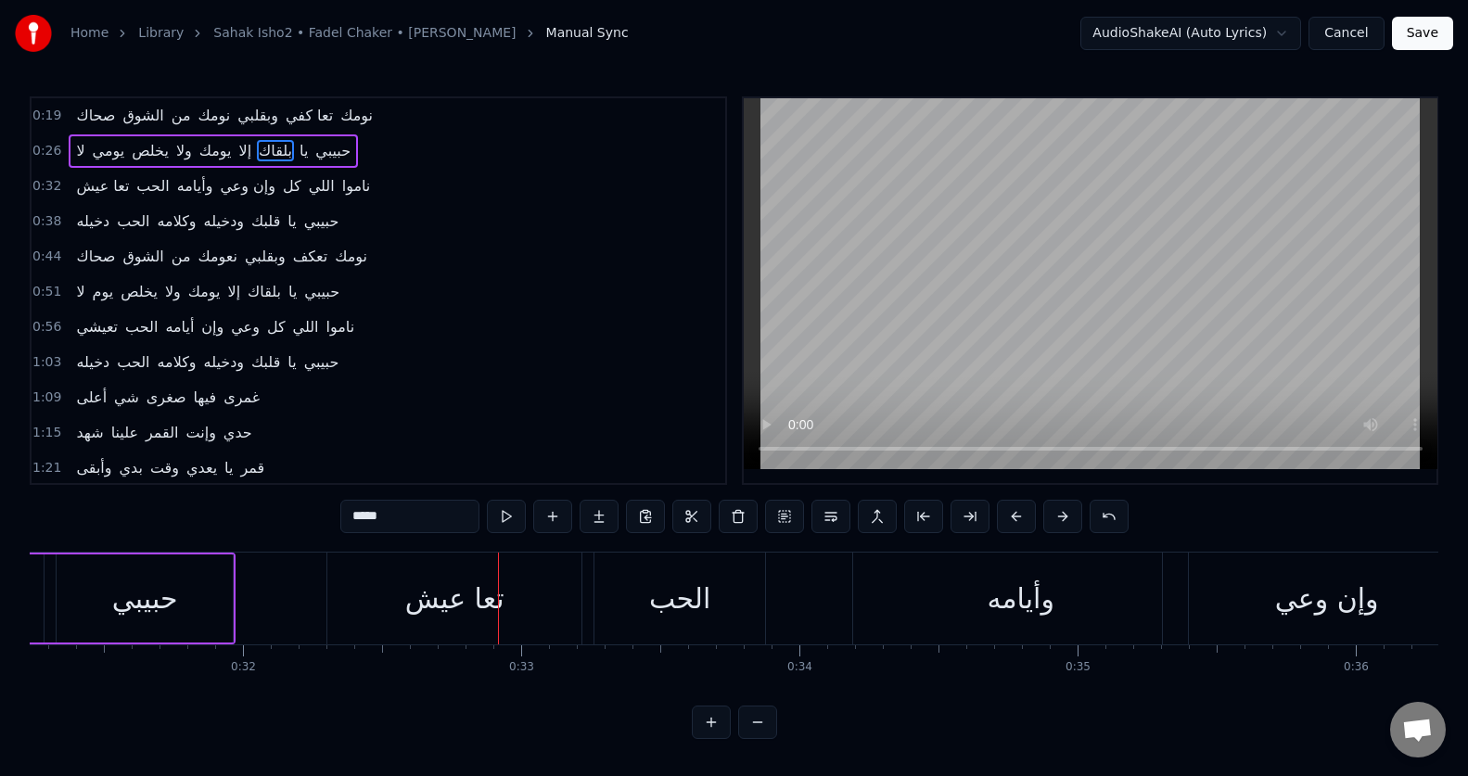
click at [457, 620] on div "تعا عيش" at bounding box center [454, 599] width 254 height 92
type input "*******"
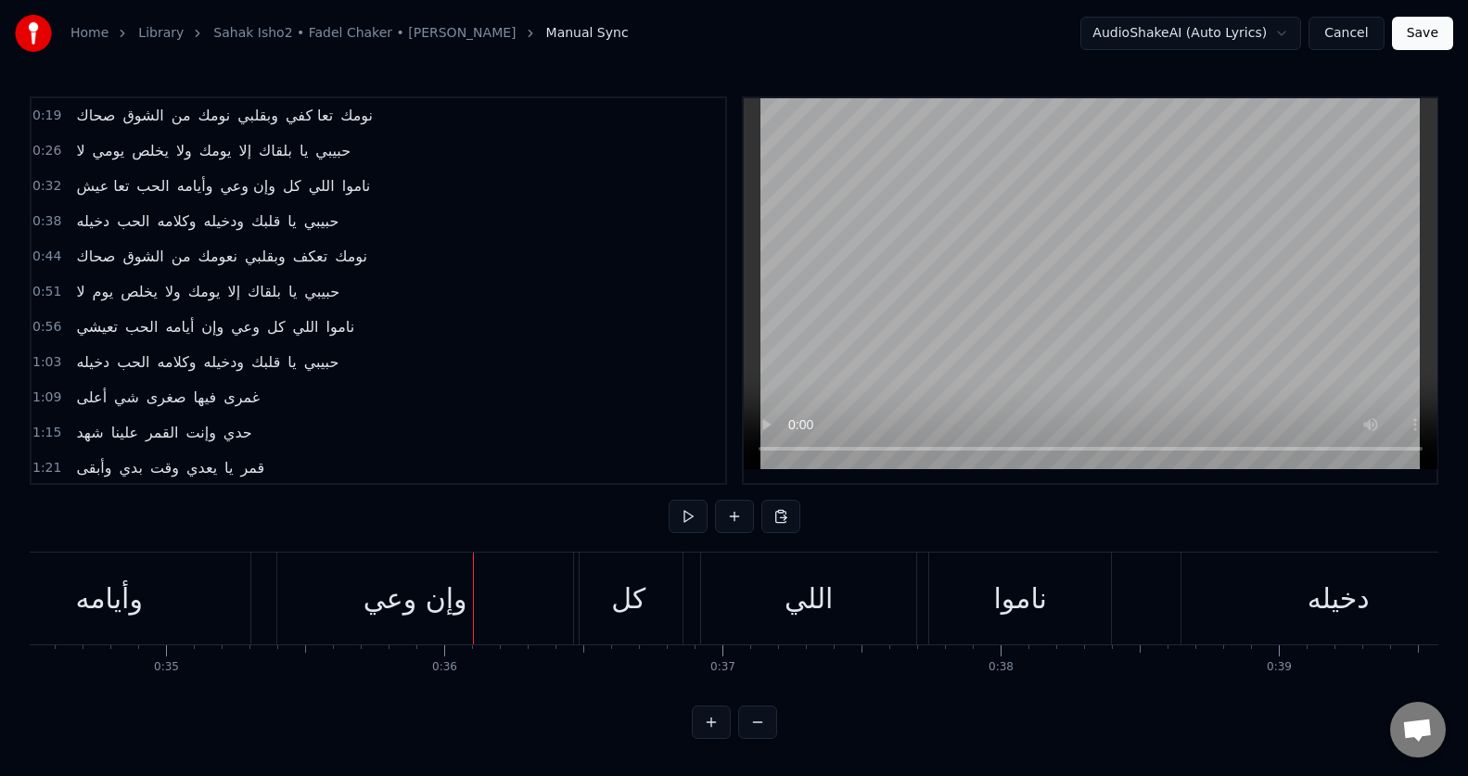
scroll to position [0, 9578]
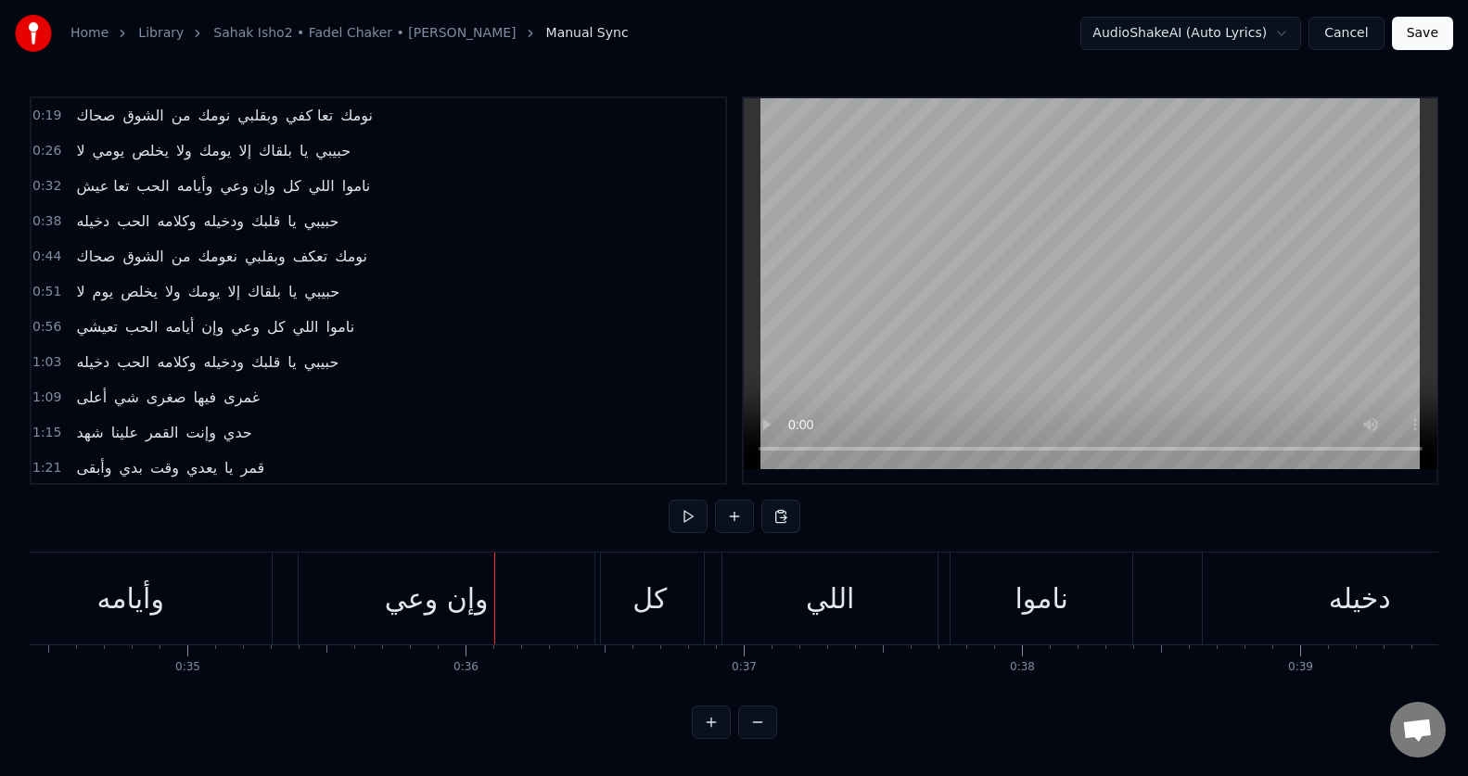
click at [381, 594] on div "وإن وعي" at bounding box center [436, 599] width 327 height 92
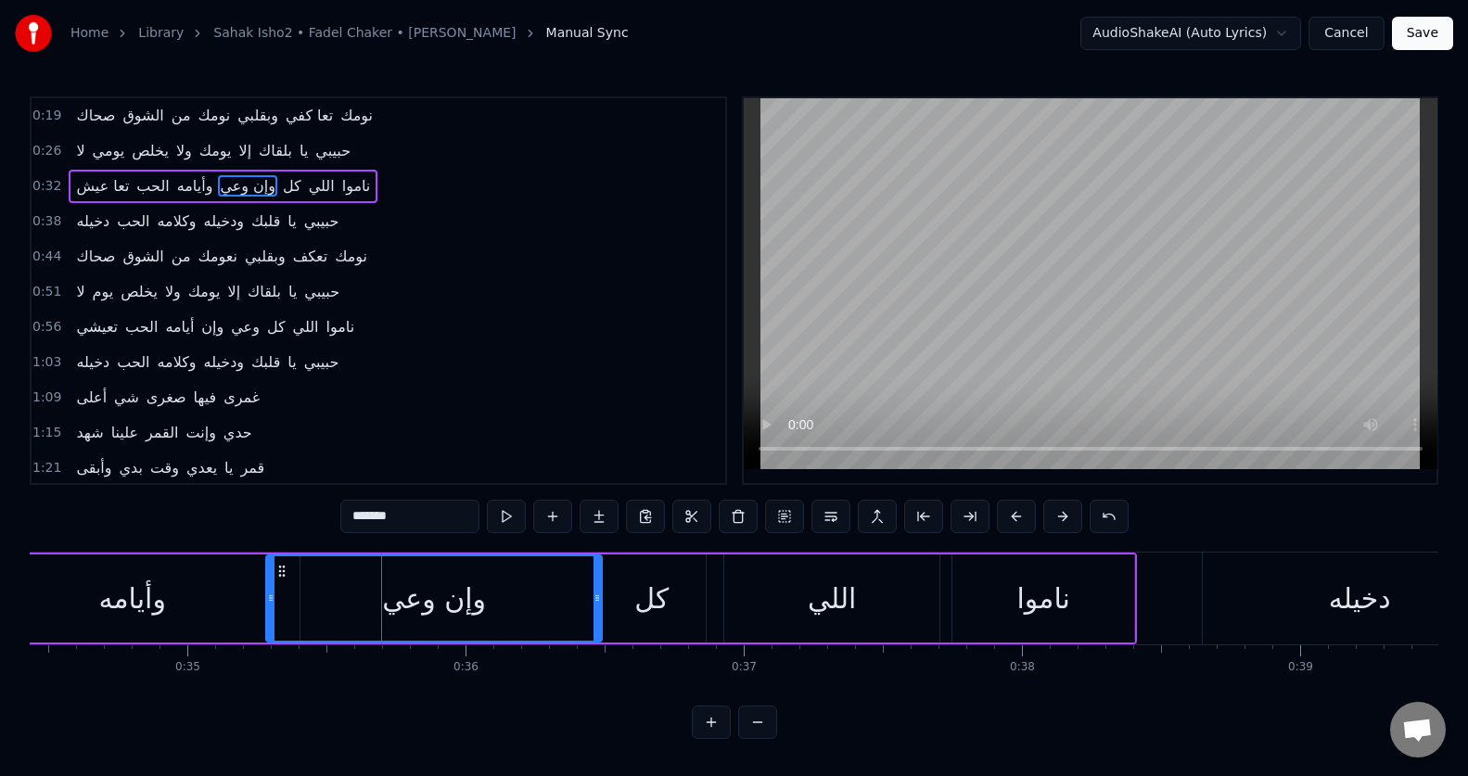
click at [271, 589] on div at bounding box center [270, 598] width 7 height 84
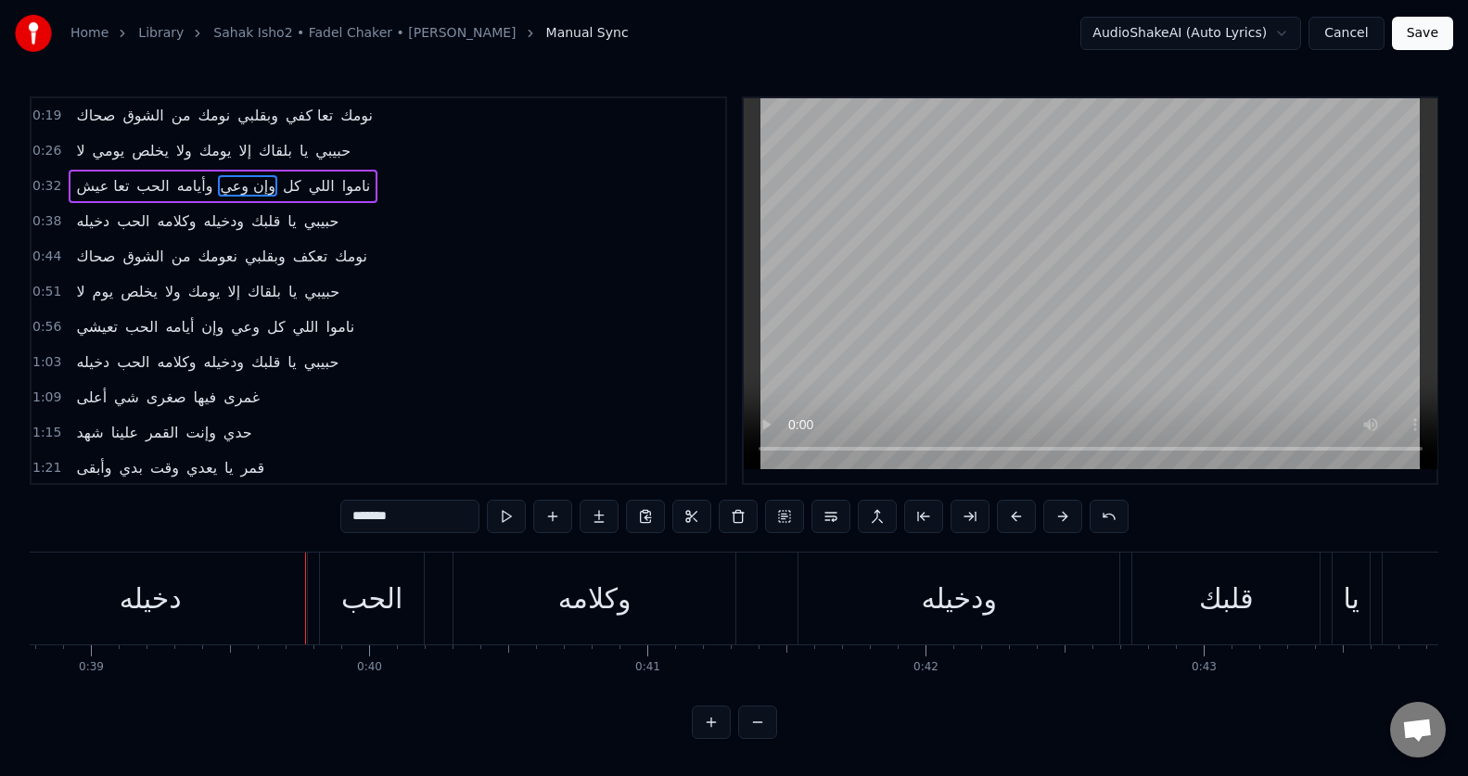
scroll to position [0, 10860]
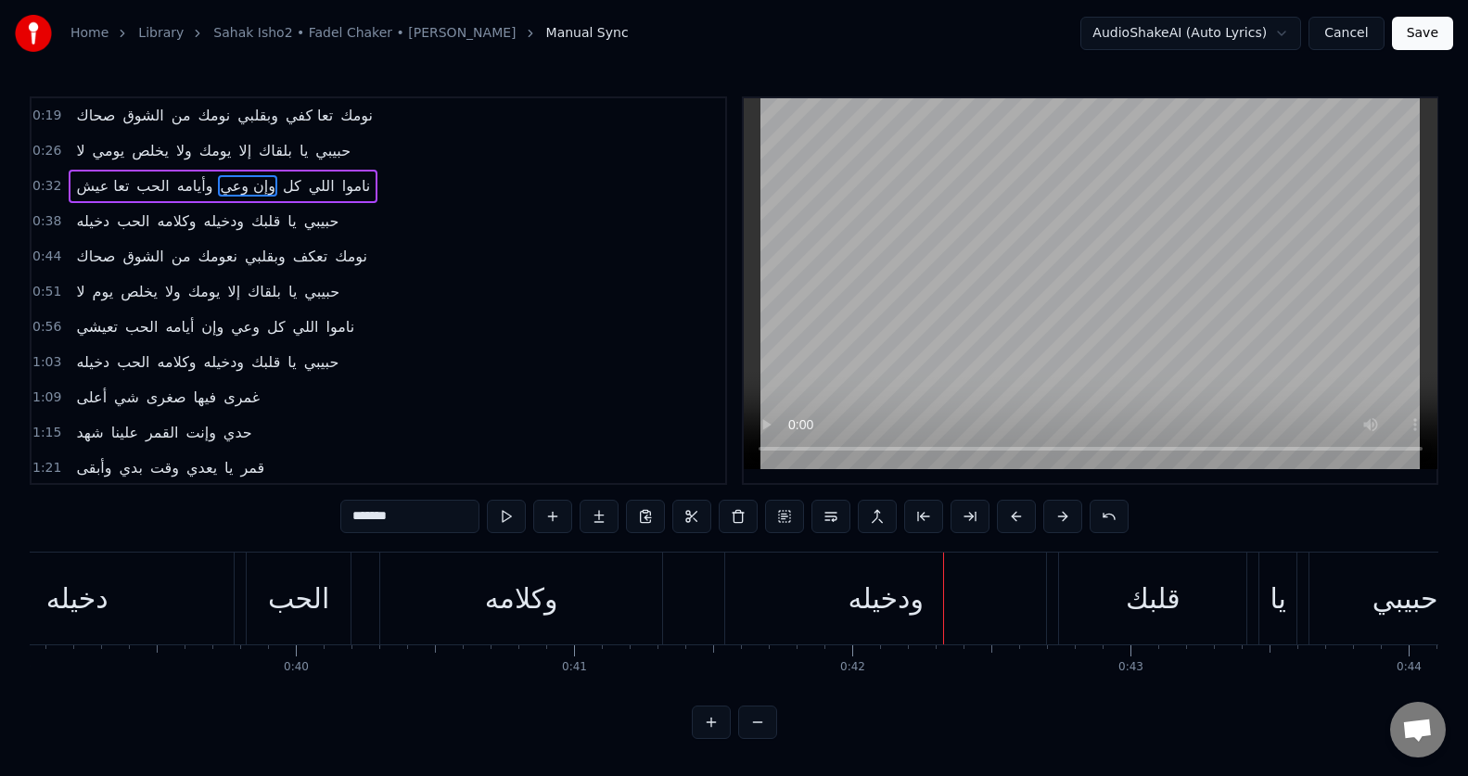
click at [743, 597] on div "ودخيله" at bounding box center [885, 599] width 321 height 92
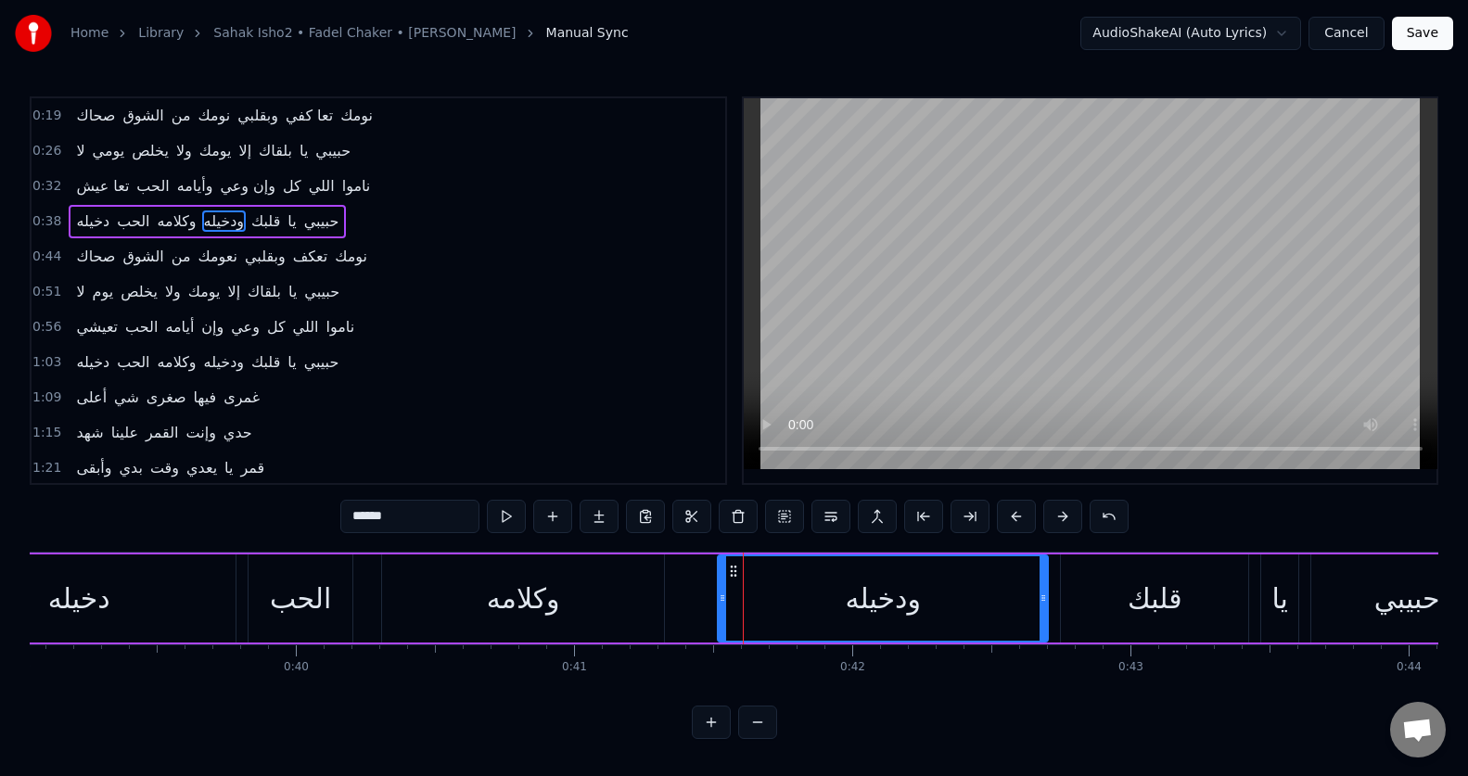
drag, startPoint x: 730, startPoint y: 600, endPoint x: 720, endPoint y: 601, distance: 9.3
click at [720, 601] on icon at bounding box center [722, 598] width 7 height 15
click at [1074, 594] on div "قلبك" at bounding box center [1154, 598] width 187 height 88
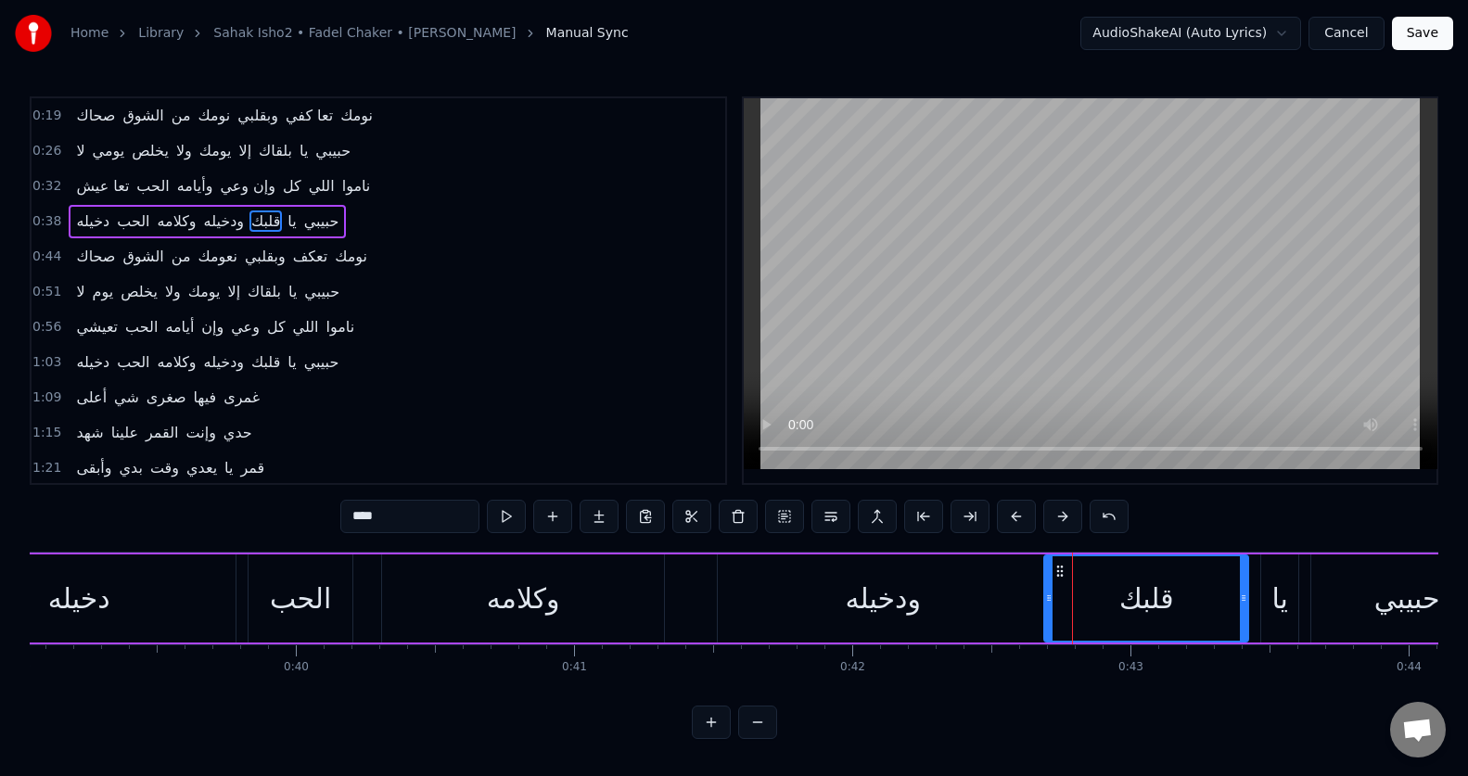
drag, startPoint x: 1064, startPoint y: 596, endPoint x: 1048, endPoint y: 597, distance: 16.7
click at [1048, 597] on icon at bounding box center [1048, 598] width 7 height 15
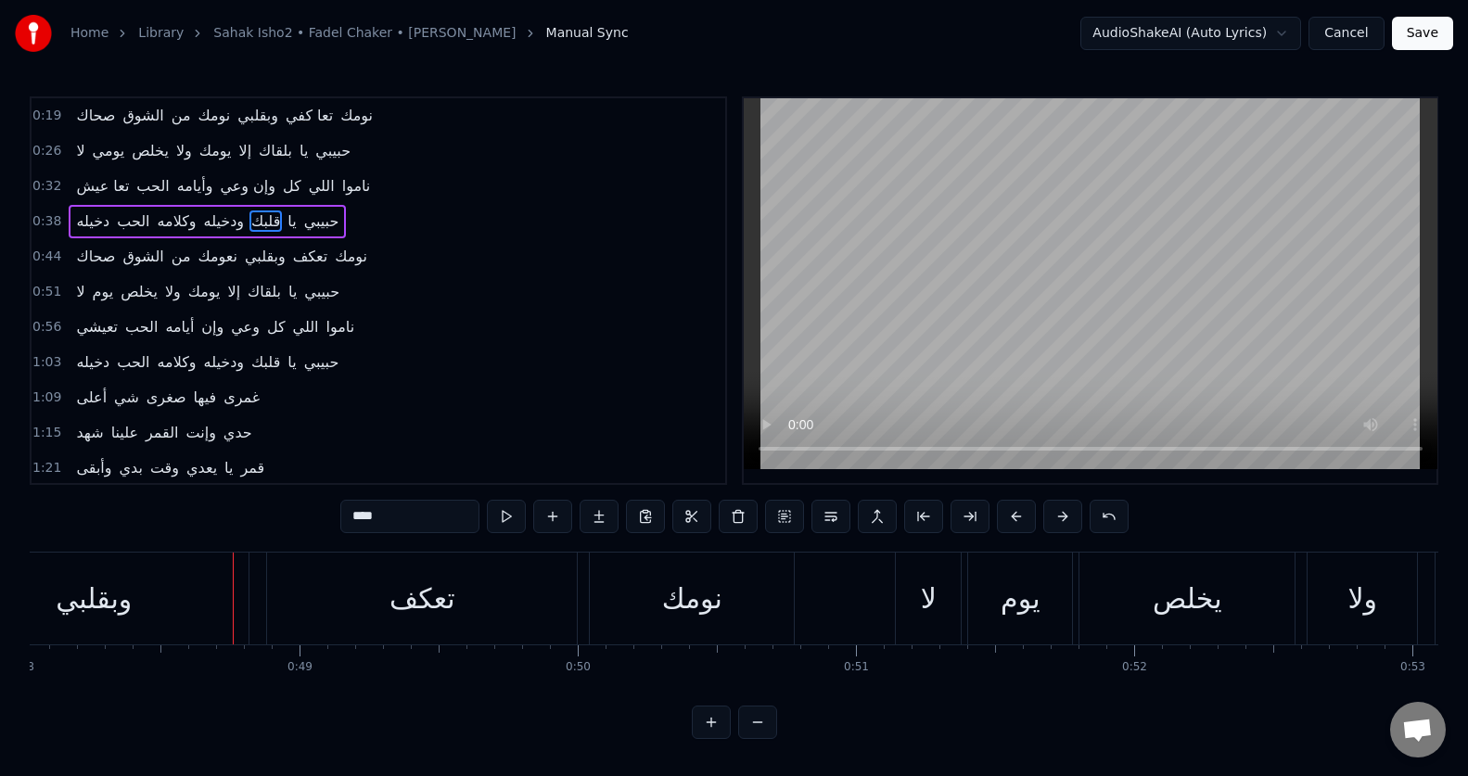
scroll to position [0, 13362]
click at [149, 597] on div "وبقلبي" at bounding box center [92, 599] width 310 height 92
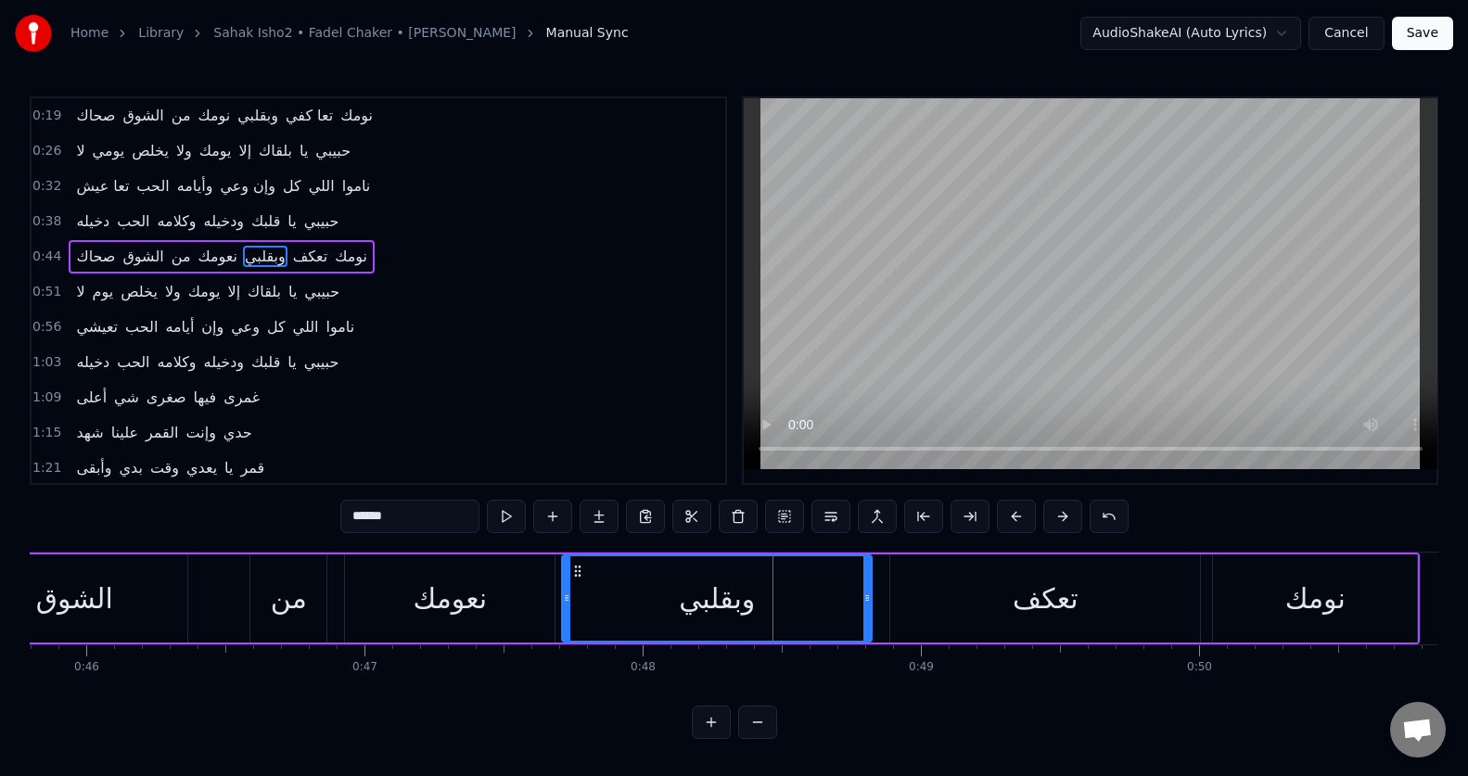
scroll to position [0, 12713]
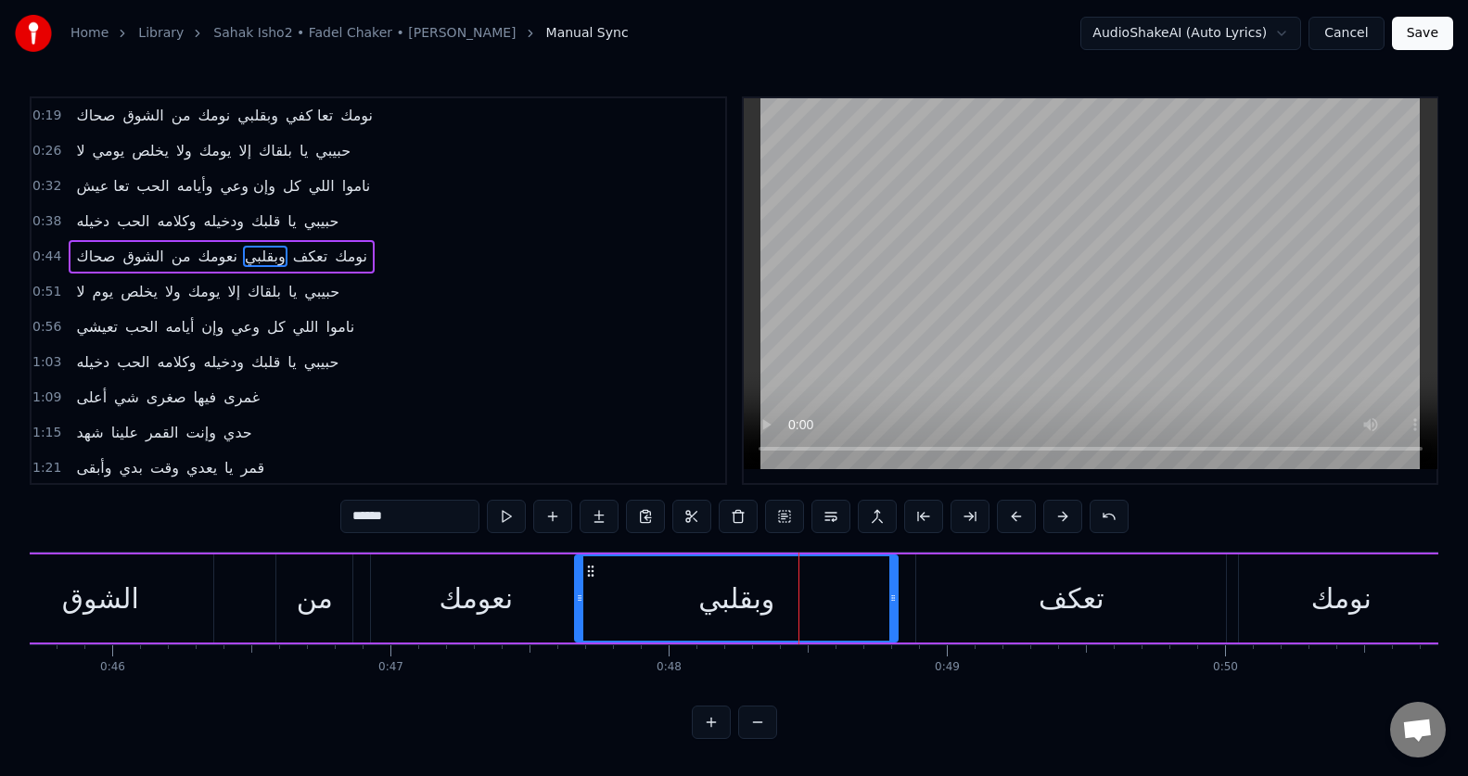
drag, startPoint x: 594, startPoint y: 600, endPoint x: 581, endPoint y: 599, distance: 13.0
click at [581, 599] on icon at bounding box center [579, 598] width 7 height 15
click at [576, 571] on div at bounding box center [573, 598] width 7 height 84
drag, startPoint x: 893, startPoint y: 606, endPoint x: 884, endPoint y: 607, distance: 9.3
click at [884, 607] on div at bounding box center [884, 598] width 7 height 84
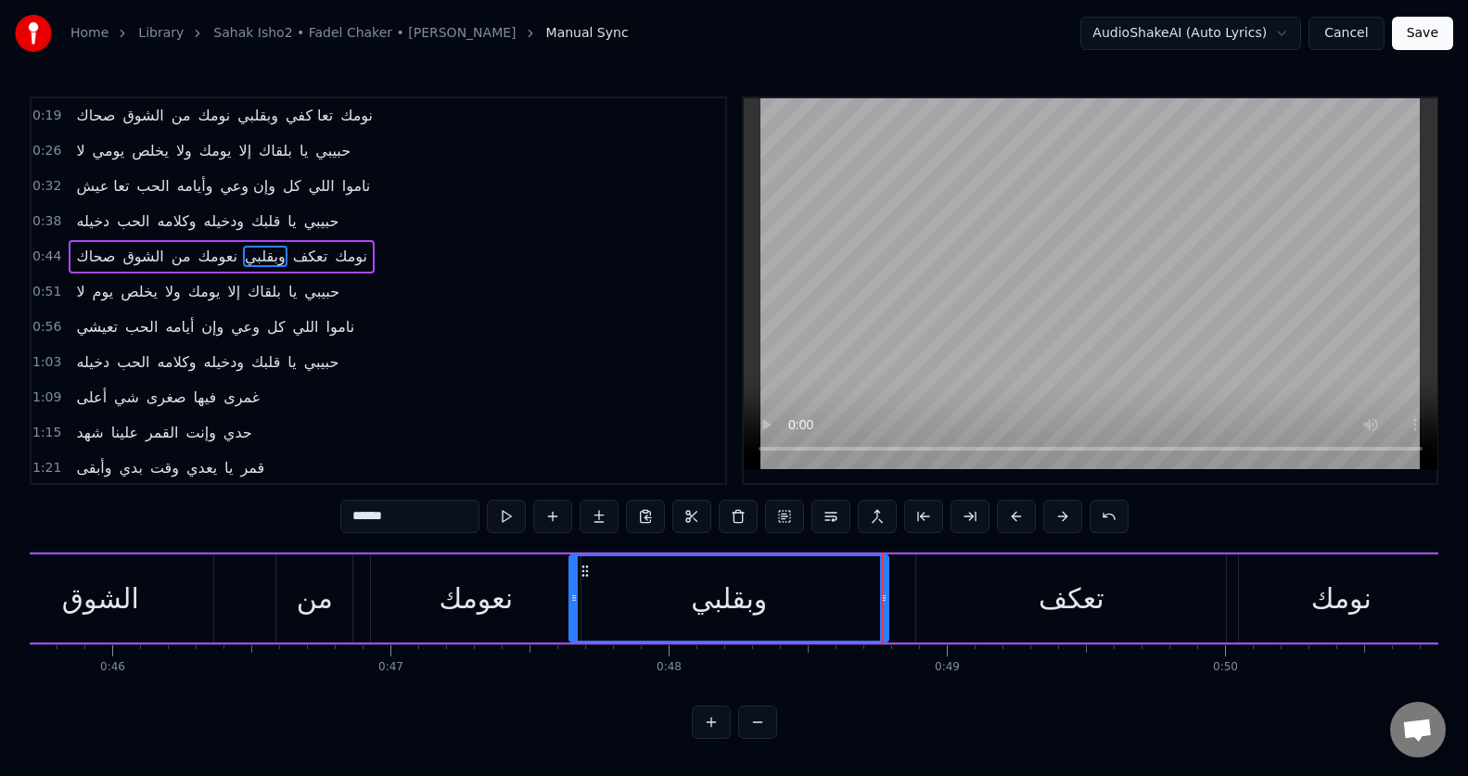
click at [972, 621] on div "تعكف" at bounding box center [1071, 598] width 310 height 88
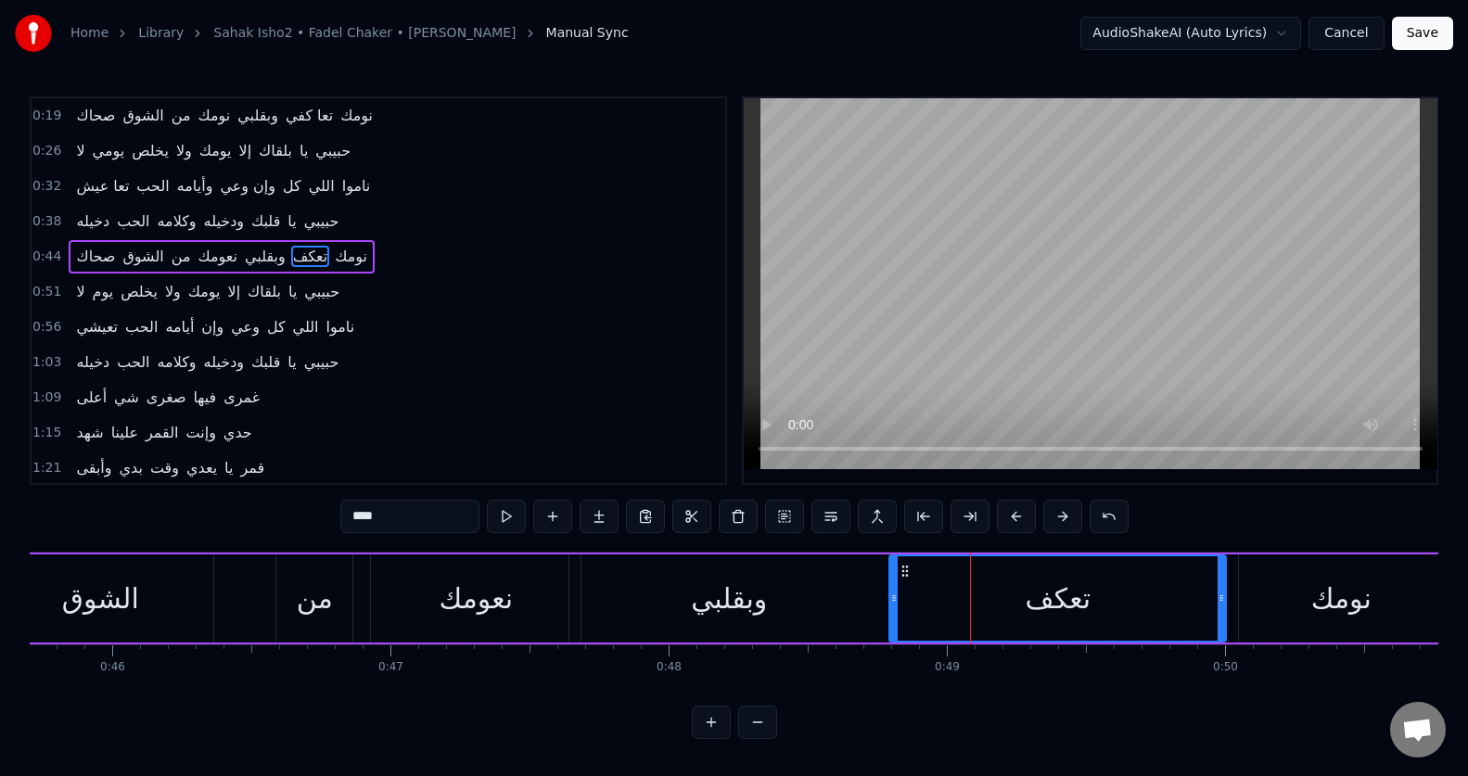
drag, startPoint x: 918, startPoint y: 609, endPoint x: 891, endPoint y: 609, distance: 26.9
click at [891, 609] on div at bounding box center [893, 598] width 7 height 84
click at [374, 516] on input "****" at bounding box center [409, 516] width 139 height 33
click at [373, 517] on input "****" at bounding box center [409, 516] width 139 height 33
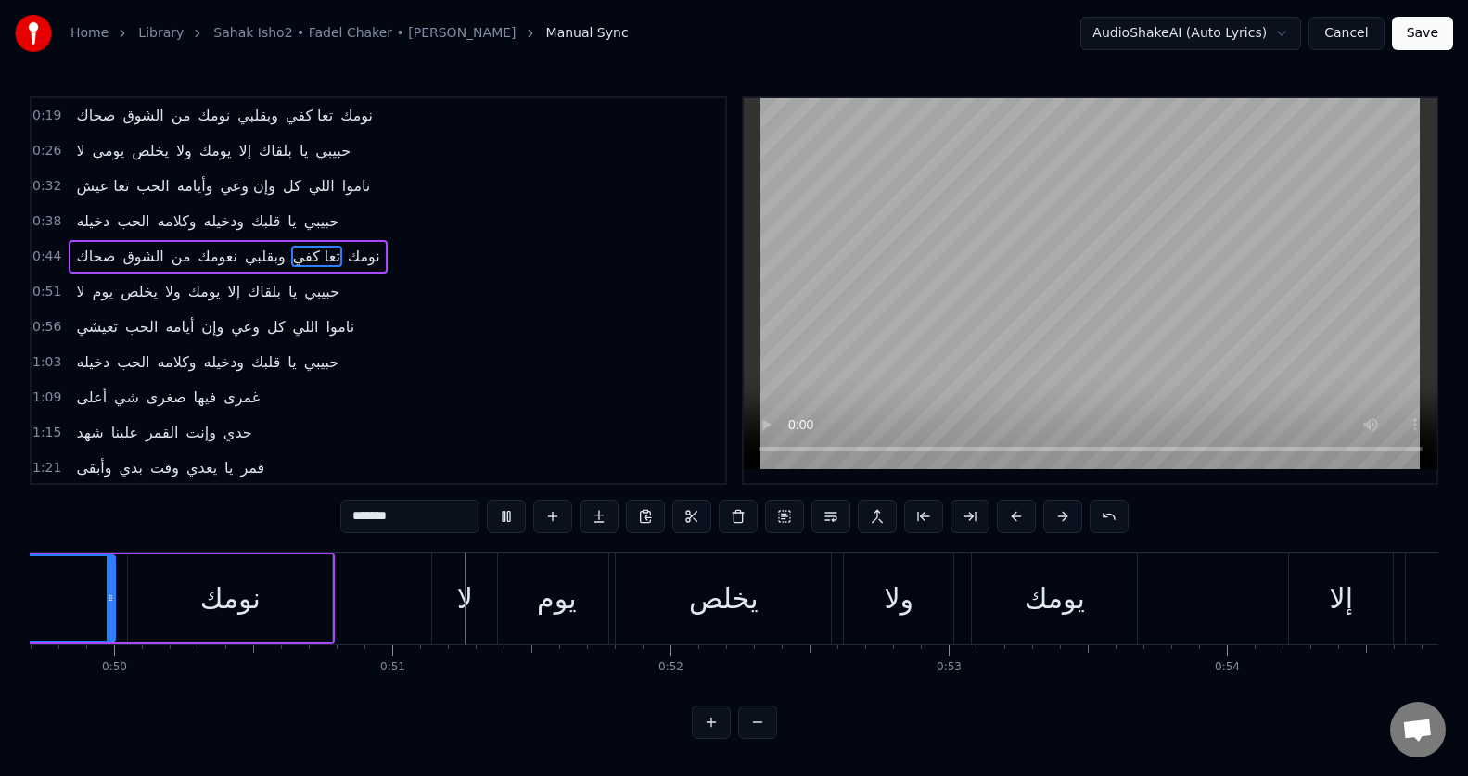
scroll to position [0, 13978]
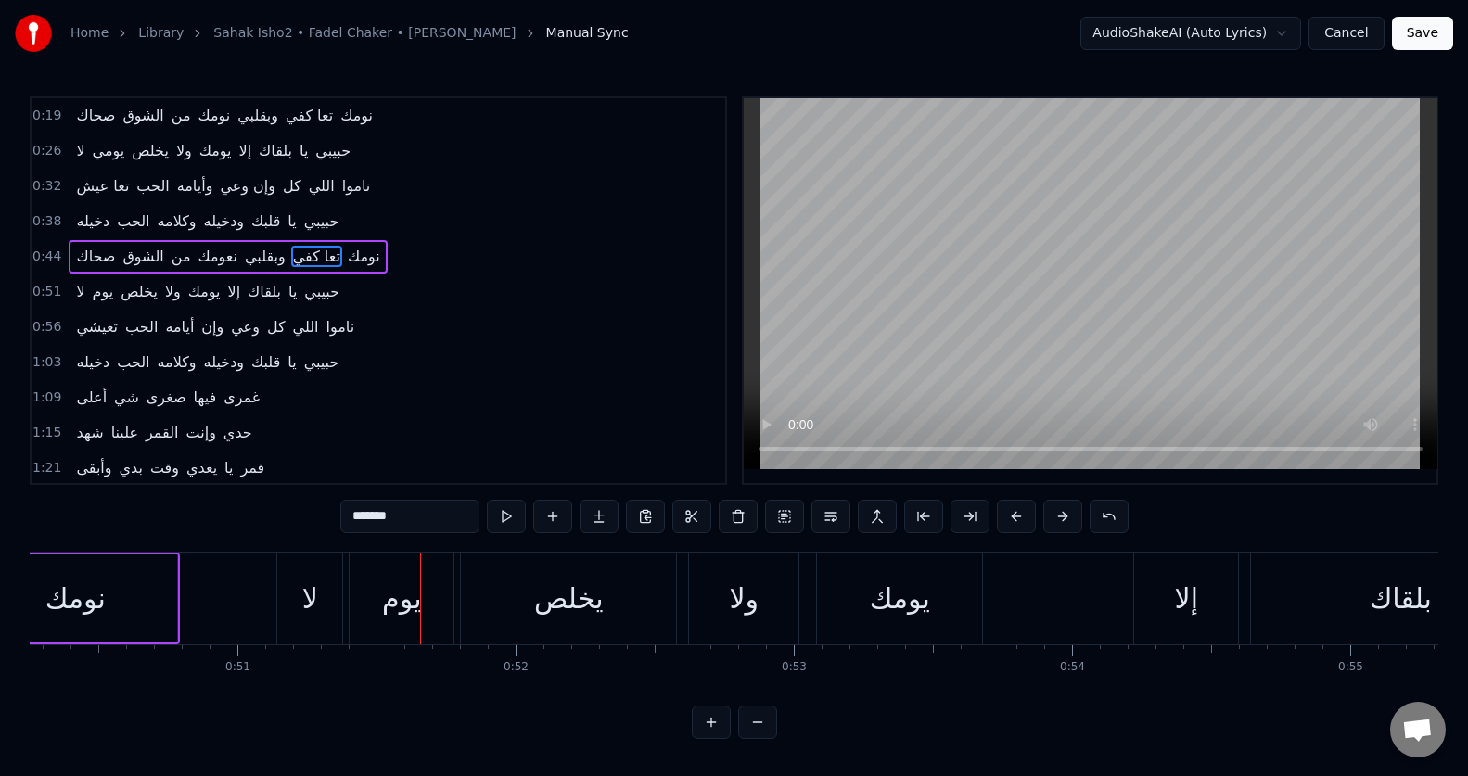
click at [300, 605] on div "لا" at bounding box center [309, 599] width 65 height 92
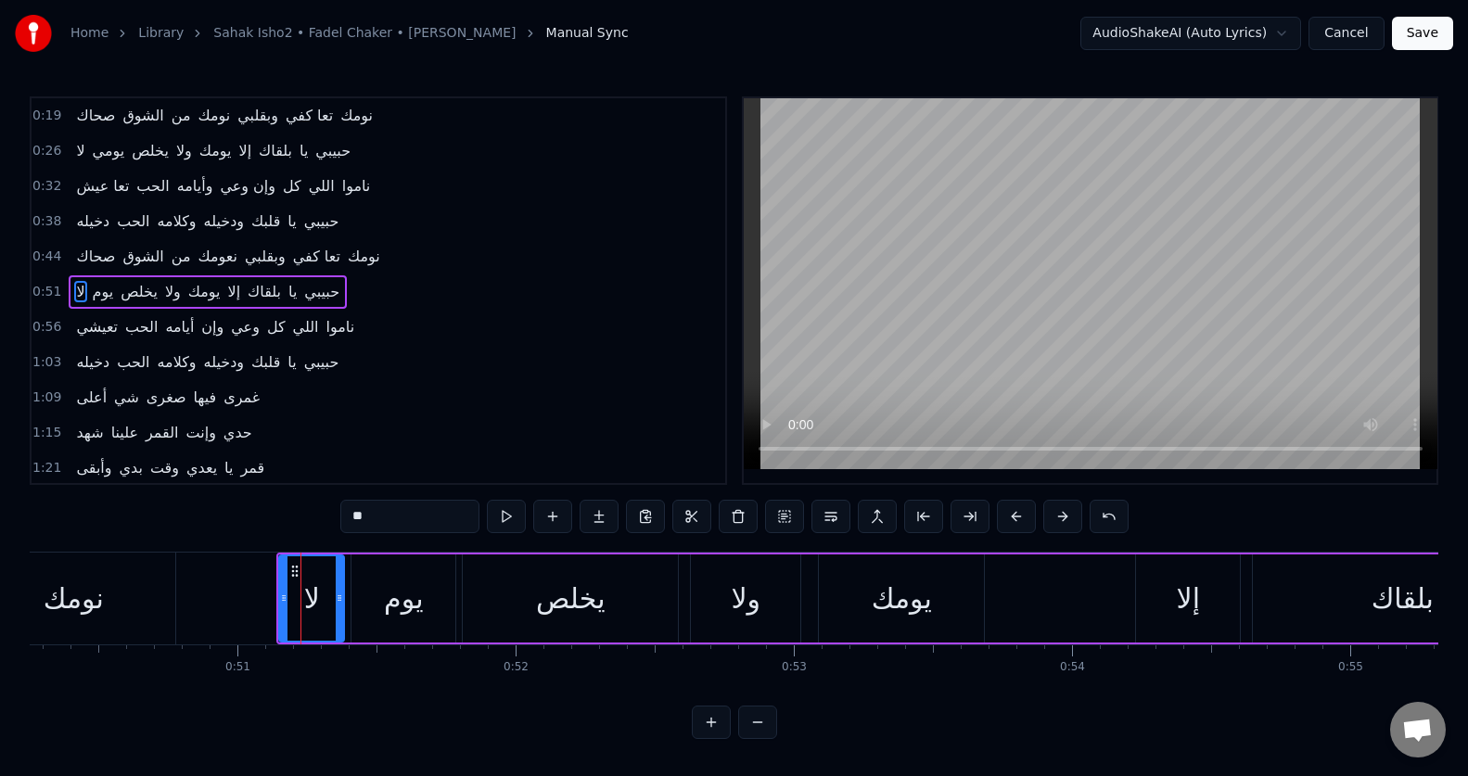
scroll to position [1, 0]
drag, startPoint x: 282, startPoint y: 608, endPoint x: 231, endPoint y: 615, distance: 51.4
click at [231, 615] on div at bounding box center [232, 598] width 7 height 84
click at [364, 626] on div "يوم" at bounding box center [403, 598] width 104 height 88
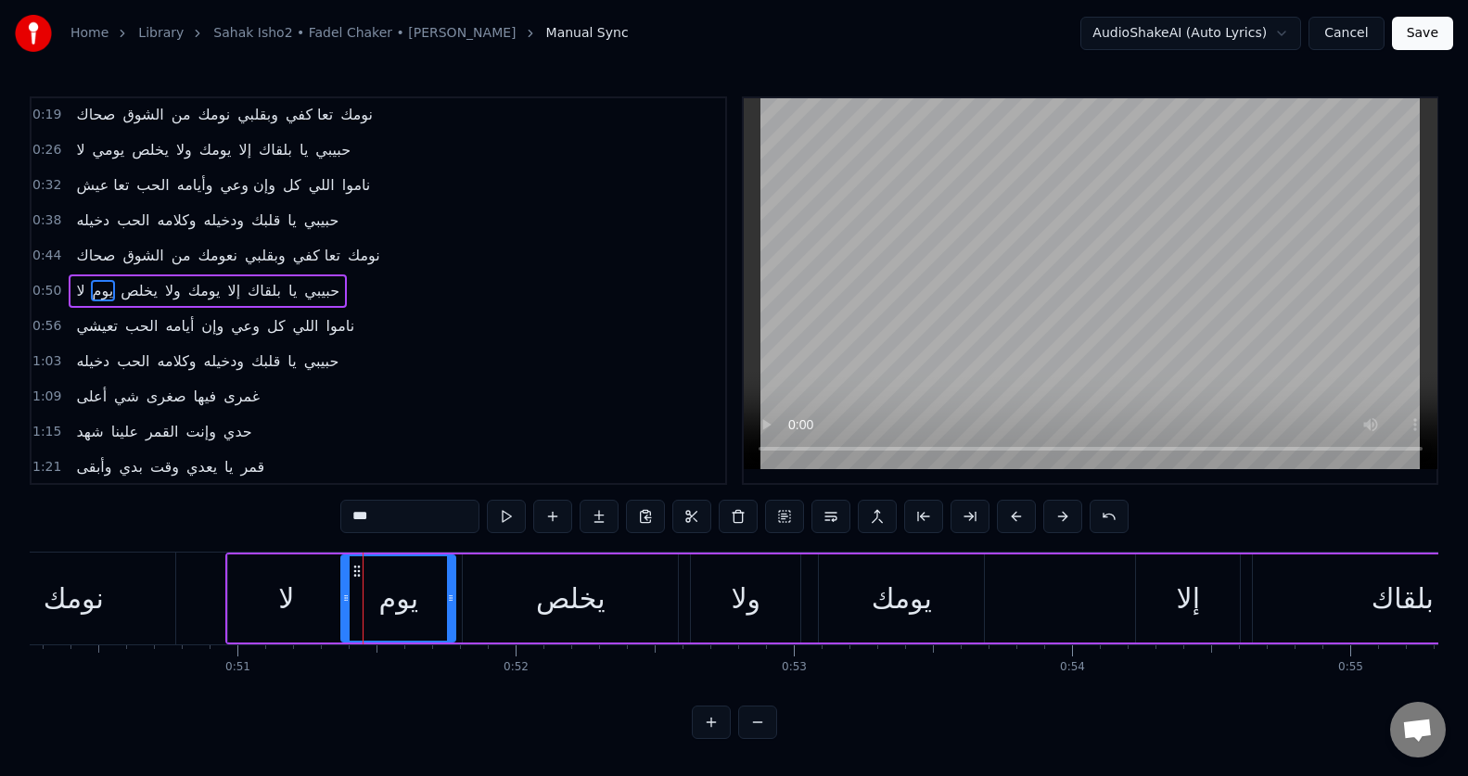
drag, startPoint x: 353, startPoint y: 616, endPoint x: 343, endPoint y: 617, distance: 10.2
click at [343, 617] on div at bounding box center [345, 598] width 7 height 84
click at [352, 516] on input "***" at bounding box center [409, 516] width 139 height 33
click at [1215, 573] on div "إلا" at bounding box center [1188, 598] width 104 height 88
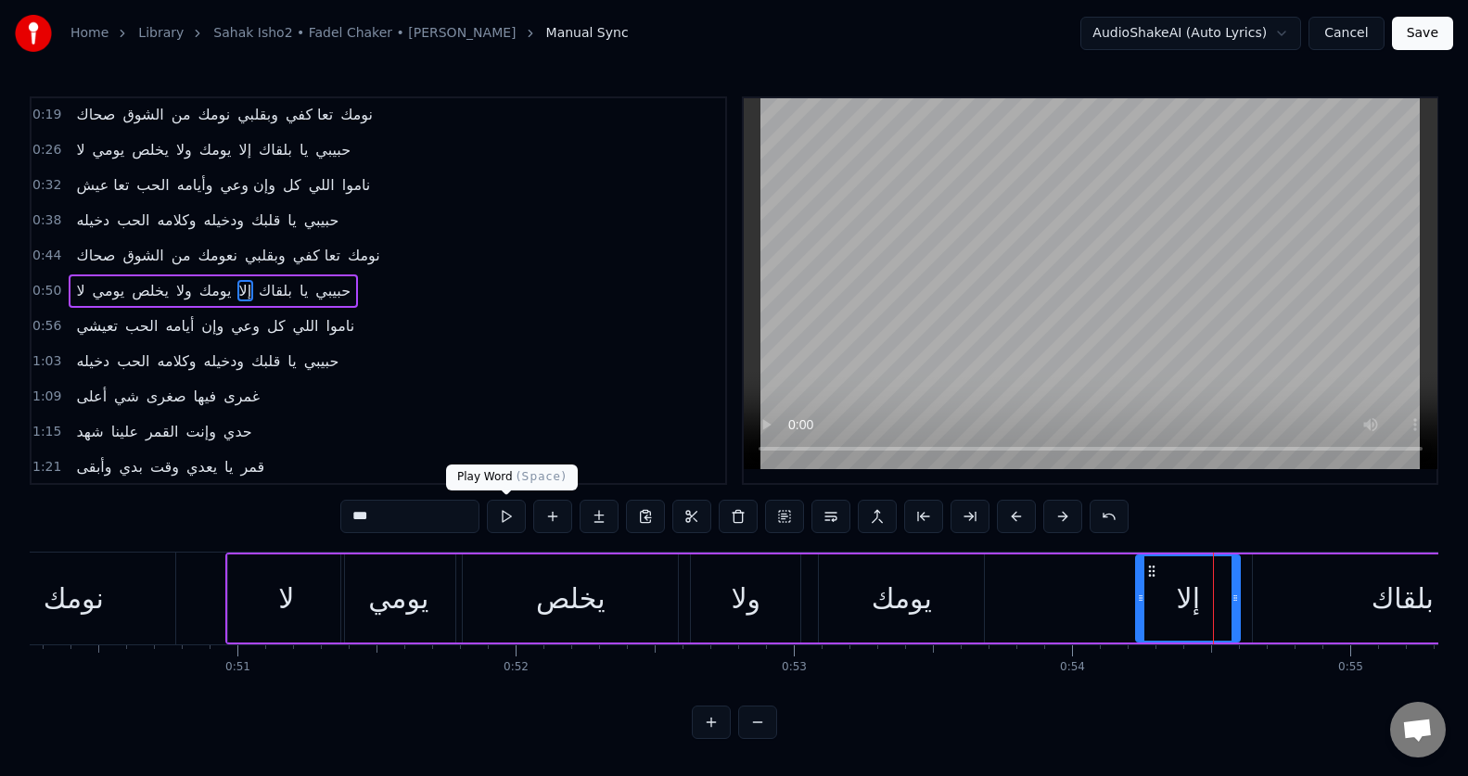
click at [508, 520] on button at bounding box center [506, 516] width 39 height 33
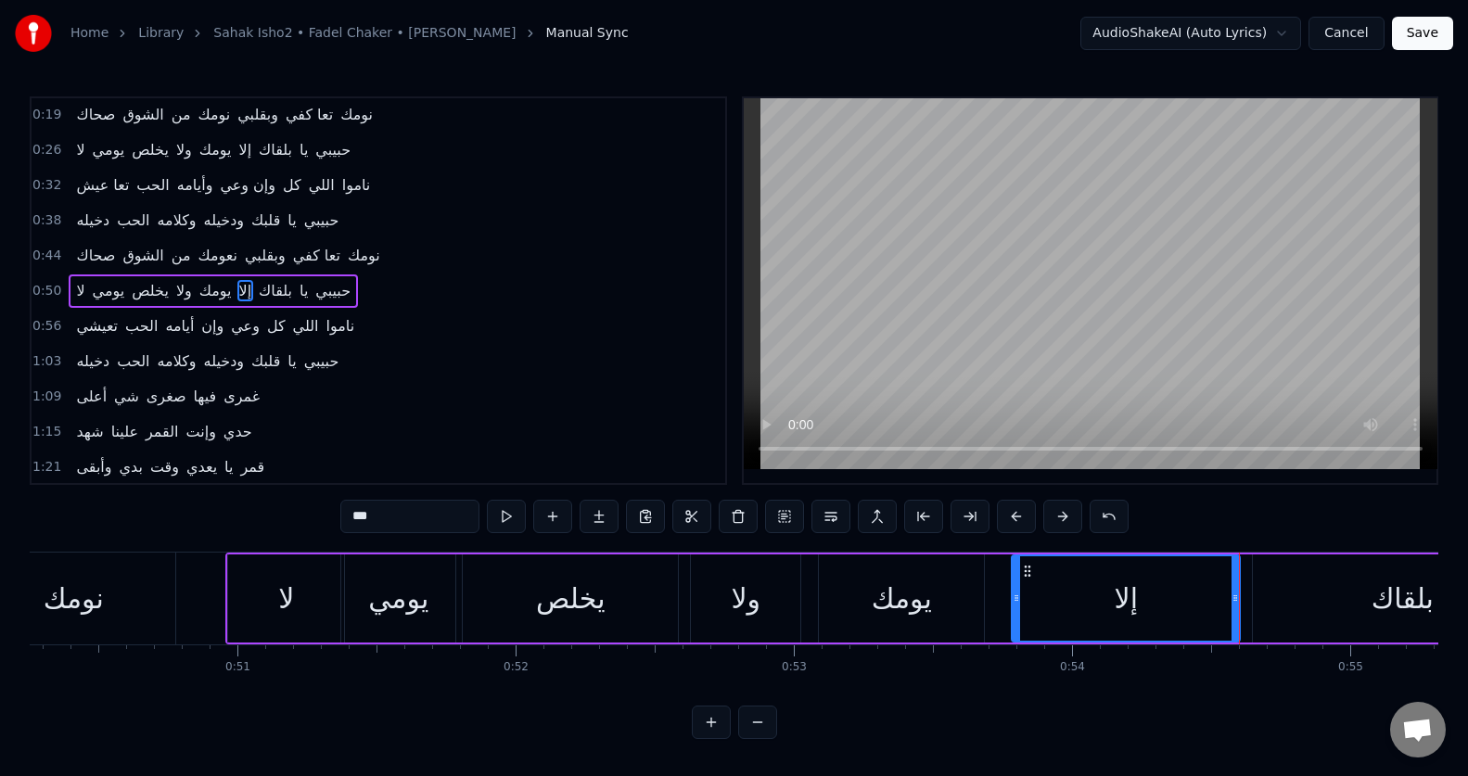
drag, startPoint x: 1140, startPoint y: 593, endPoint x: 1015, endPoint y: 601, distance: 124.5
click at [1015, 601] on icon at bounding box center [1015, 598] width 7 height 15
click at [1294, 605] on div "بلقاك" at bounding box center [1402, 598] width 299 height 88
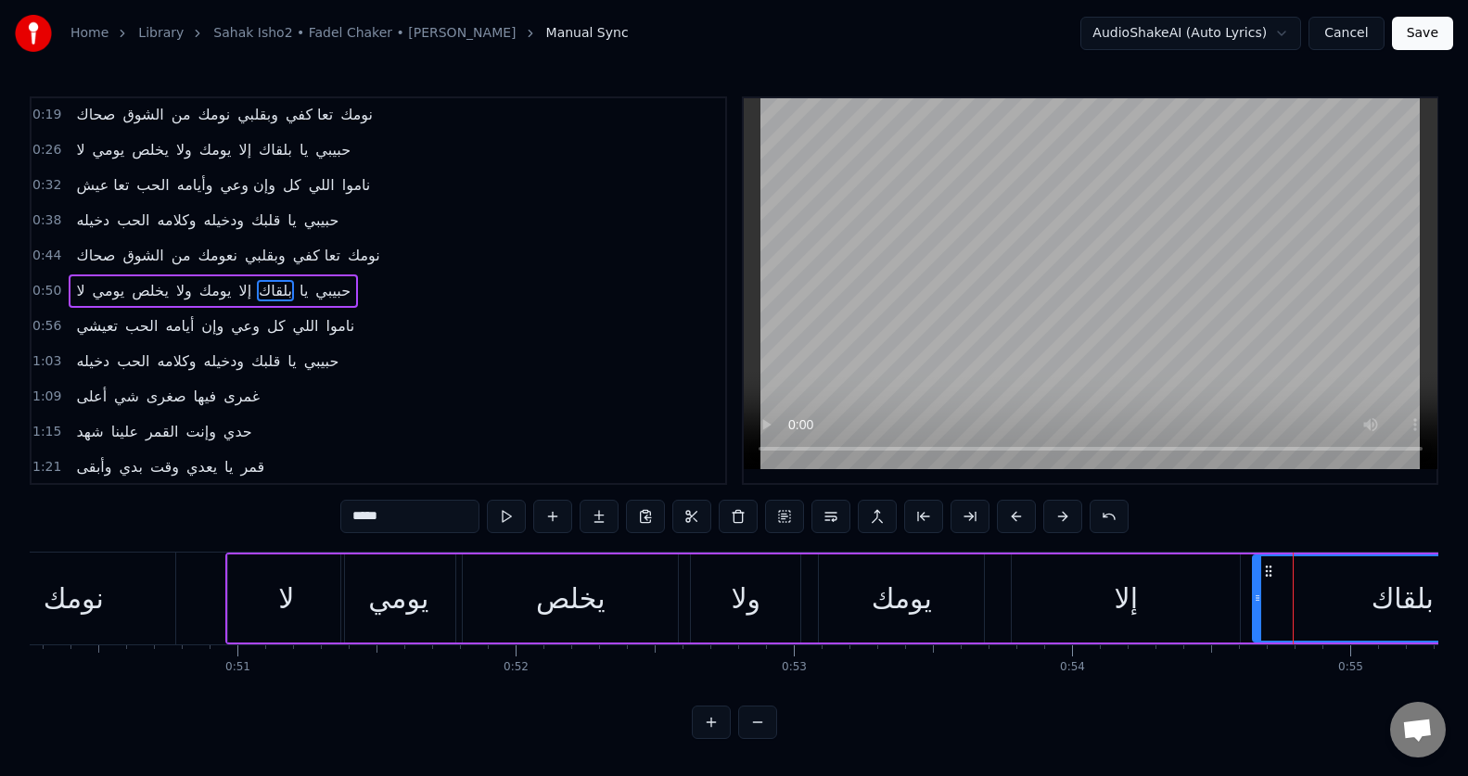
click at [1013, 609] on div "إلا" at bounding box center [1126, 598] width 228 height 88
type input "***"
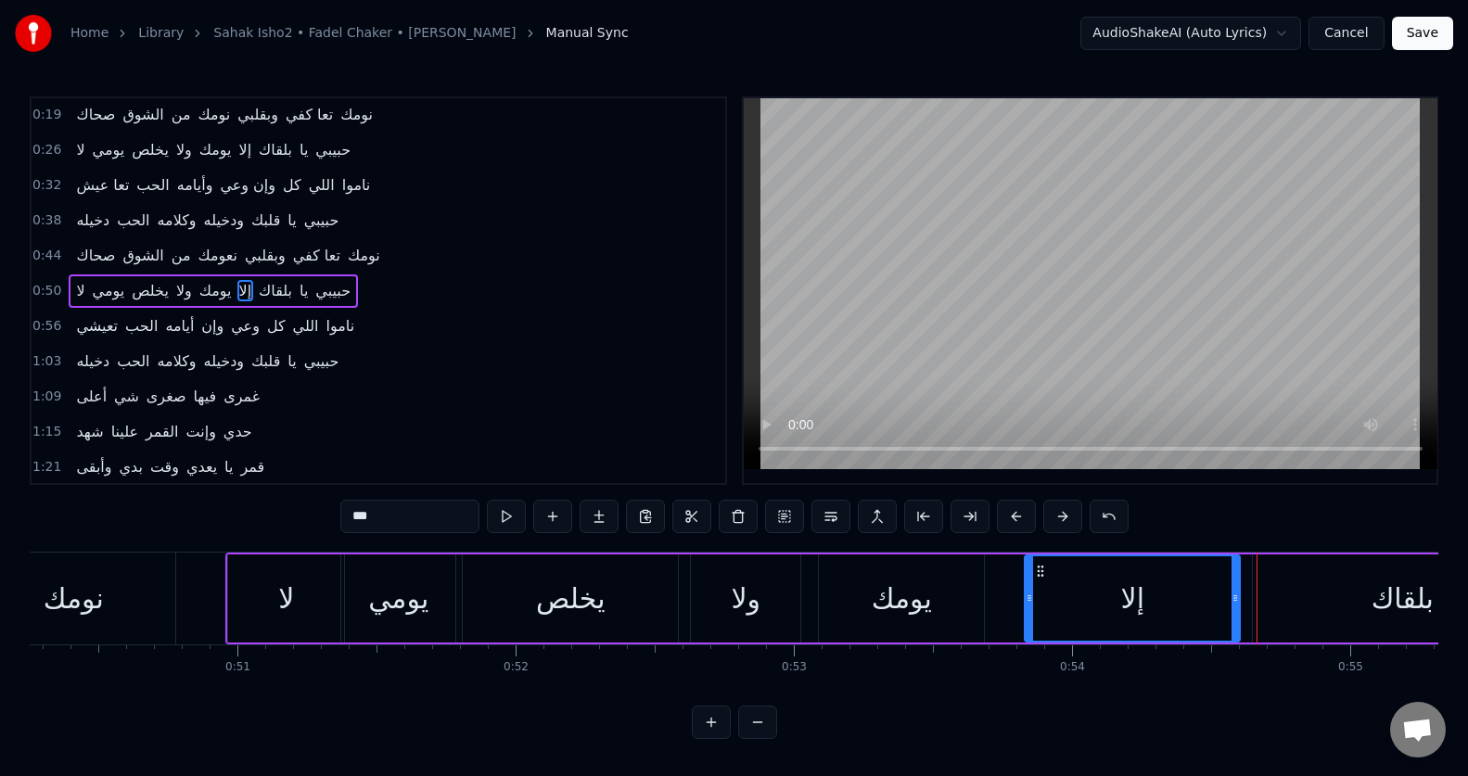
drag, startPoint x: 1017, startPoint y: 611, endPoint x: 1030, endPoint y: 610, distance: 13.0
click at [1030, 610] on div at bounding box center [1028, 598] width 7 height 84
drag, startPoint x: 1029, startPoint y: 606, endPoint x: 1043, endPoint y: 607, distance: 13.9
click at [1043, 607] on div at bounding box center [1042, 598] width 7 height 84
drag, startPoint x: 1041, startPoint y: 602, endPoint x: 1062, endPoint y: 605, distance: 20.7
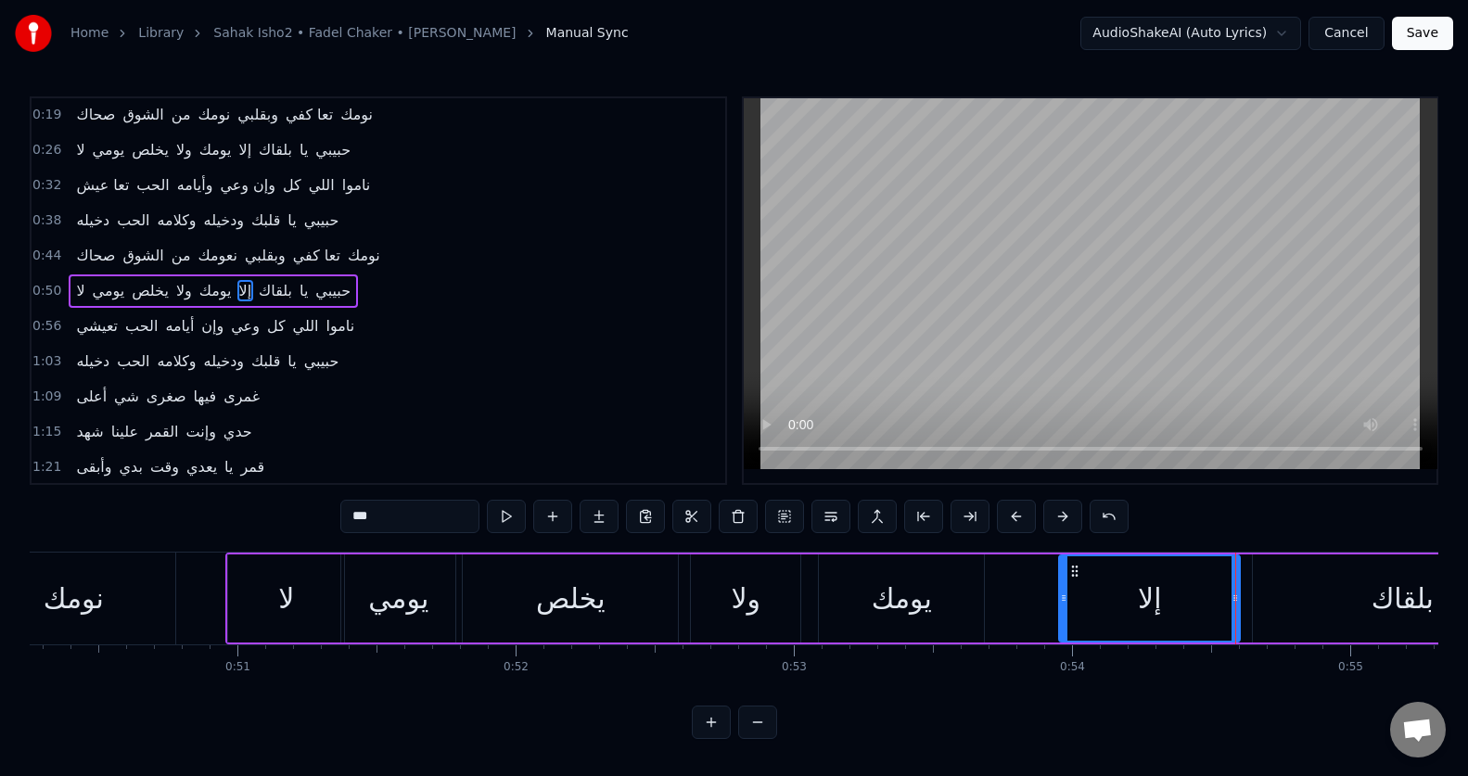
click at [1062, 605] on div at bounding box center [1063, 598] width 7 height 84
drag, startPoint x: 1063, startPoint y: 609, endPoint x: 963, endPoint y: 607, distance: 99.2
click at [963, 607] on div at bounding box center [964, 598] width 7 height 84
drag, startPoint x: 962, startPoint y: 605, endPoint x: 987, endPoint y: 606, distance: 24.1
click at [987, 606] on div at bounding box center [988, 598] width 7 height 84
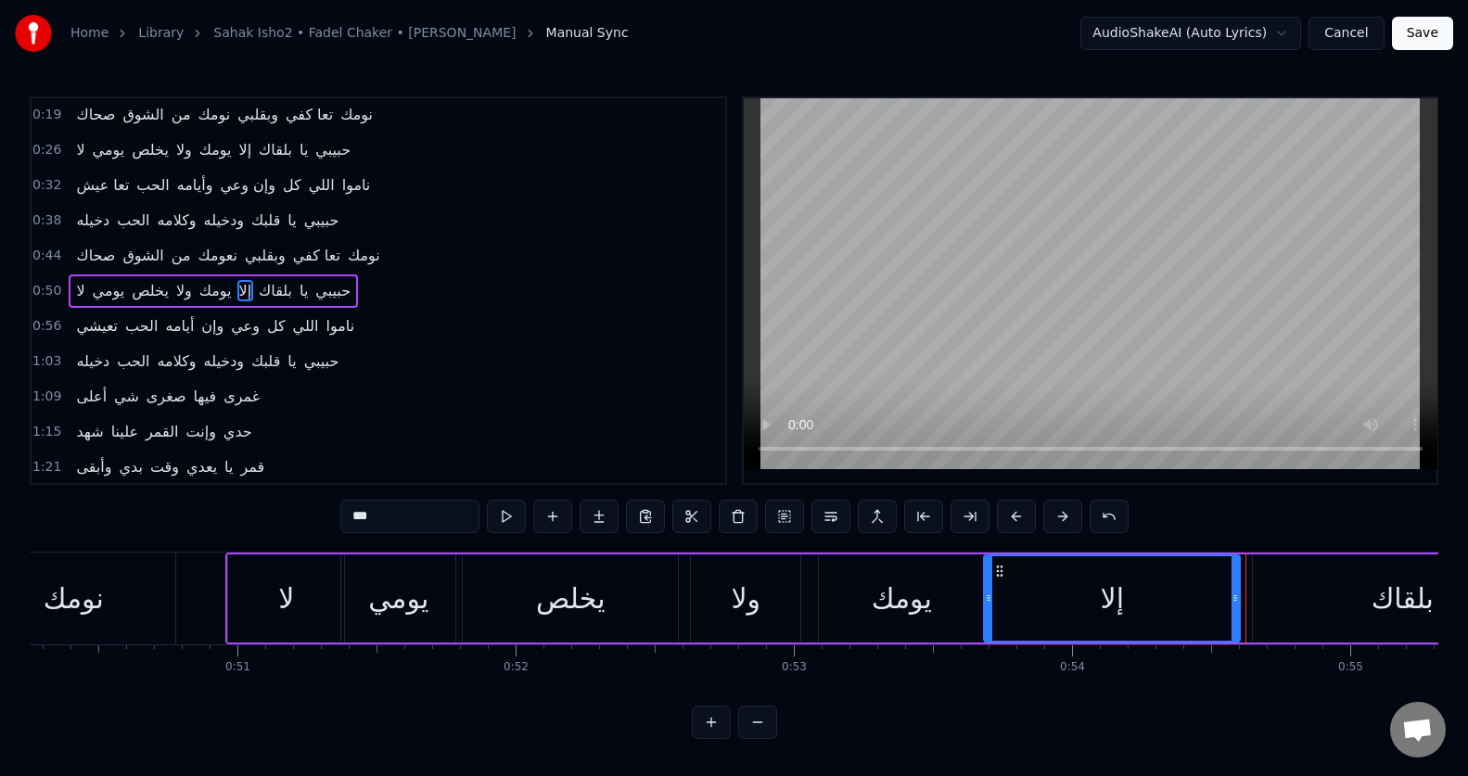
click at [1002, 598] on div "إلا" at bounding box center [1112, 598] width 254 height 84
click at [1000, 570] on div at bounding box center [1000, 599] width 1 height 92
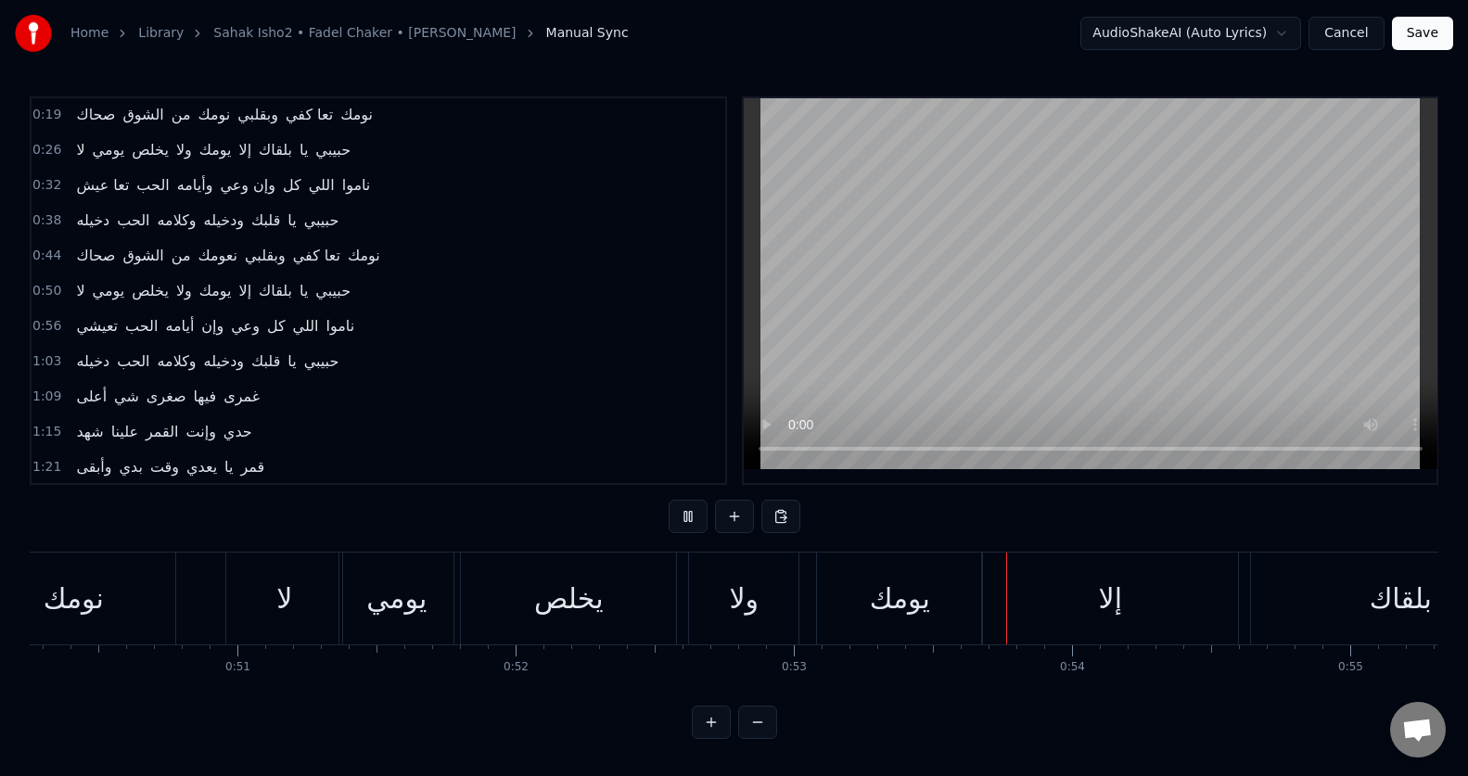
scroll to position [8, 0]
click at [1009, 587] on div "إلا" at bounding box center [1110, 599] width 256 height 92
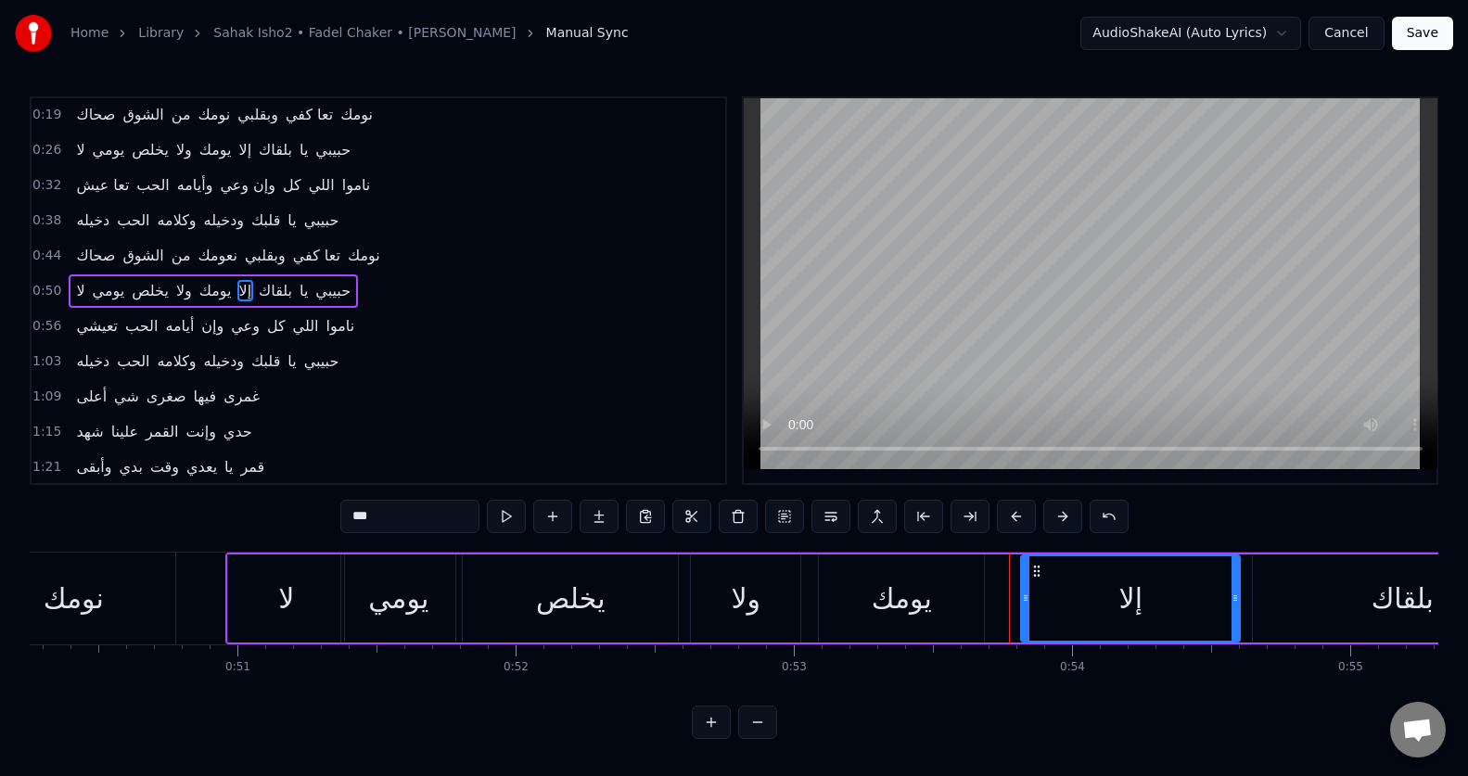
drag, startPoint x: 989, startPoint y: 602, endPoint x: 1026, endPoint y: 601, distance: 37.1
click at [1026, 601] on icon at bounding box center [1025, 598] width 7 height 15
drag, startPoint x: 1025, startPoint y: 621, endPoint x: 1044, endPoint y: 622, distance: 18.6
click at [1044, 622] on div at bounding box center [1043, 598] width 7 height 84
drag, startPoint x: 1045, startPoint y: 596, endPoint x: 1062, endPoint y: 596, distance: 16.7
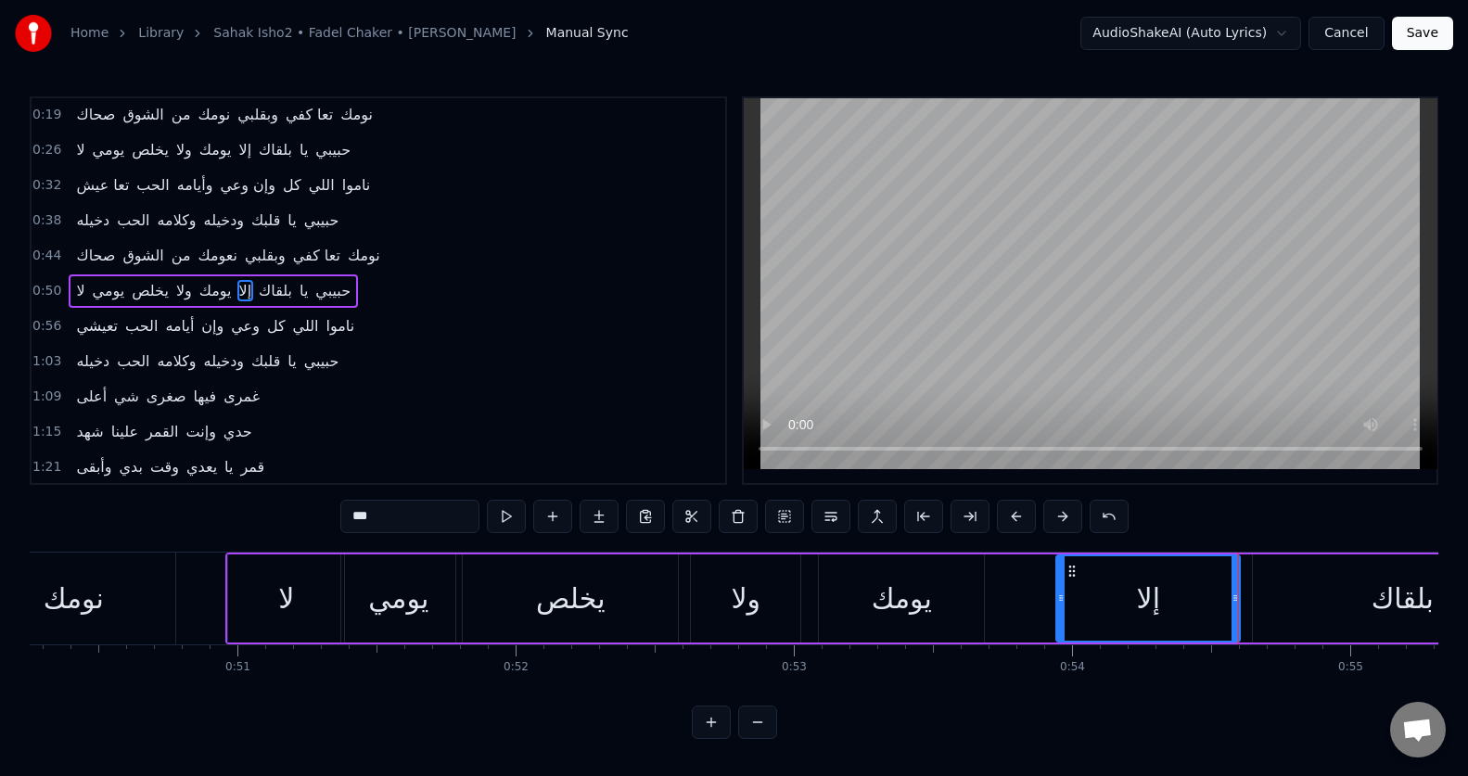
click at [1062, 596] on circle at bounding box center [1062, 595] width 1 height 1
click at [502, 513] on button at bounding box center [506, 516] width 39 height 33
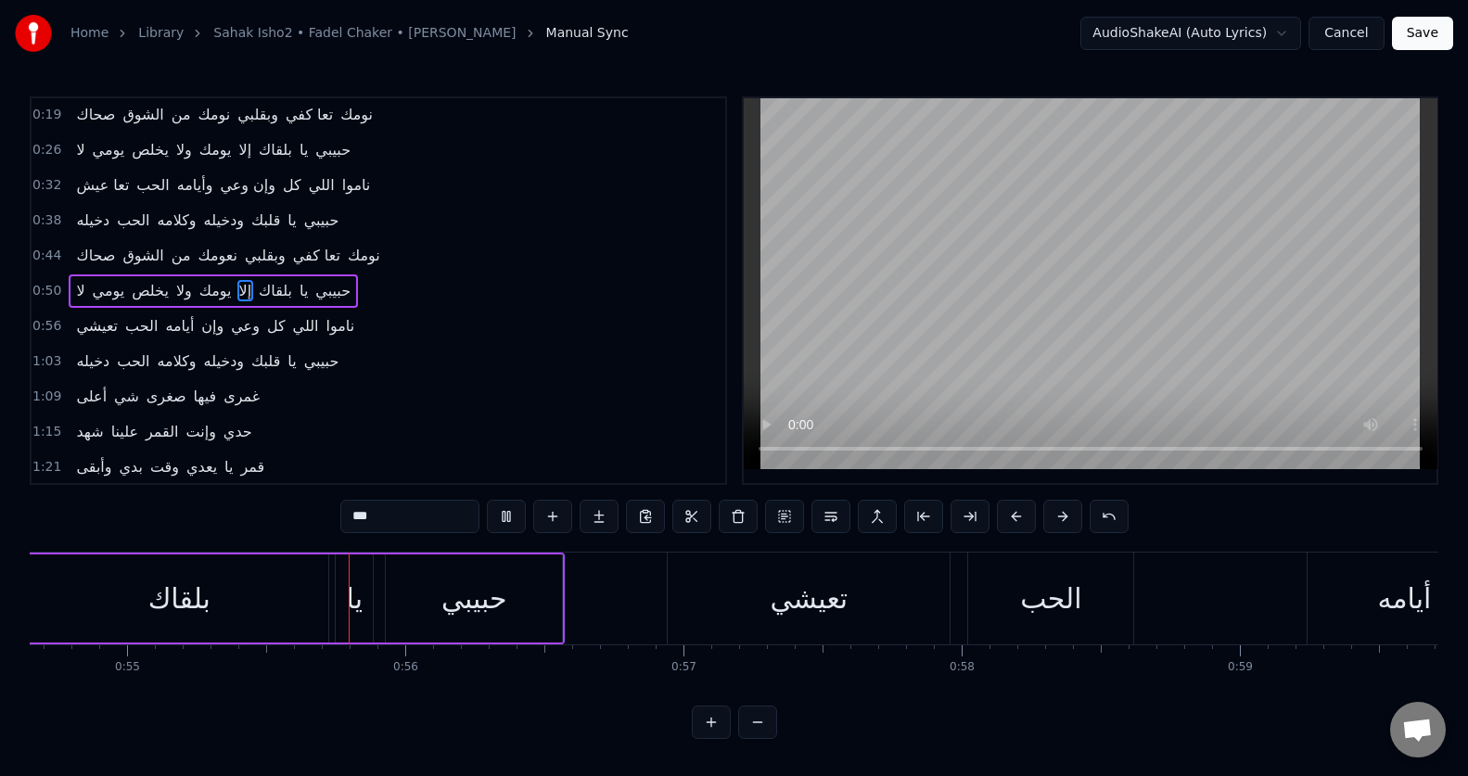
scroll to position [0, 15249]
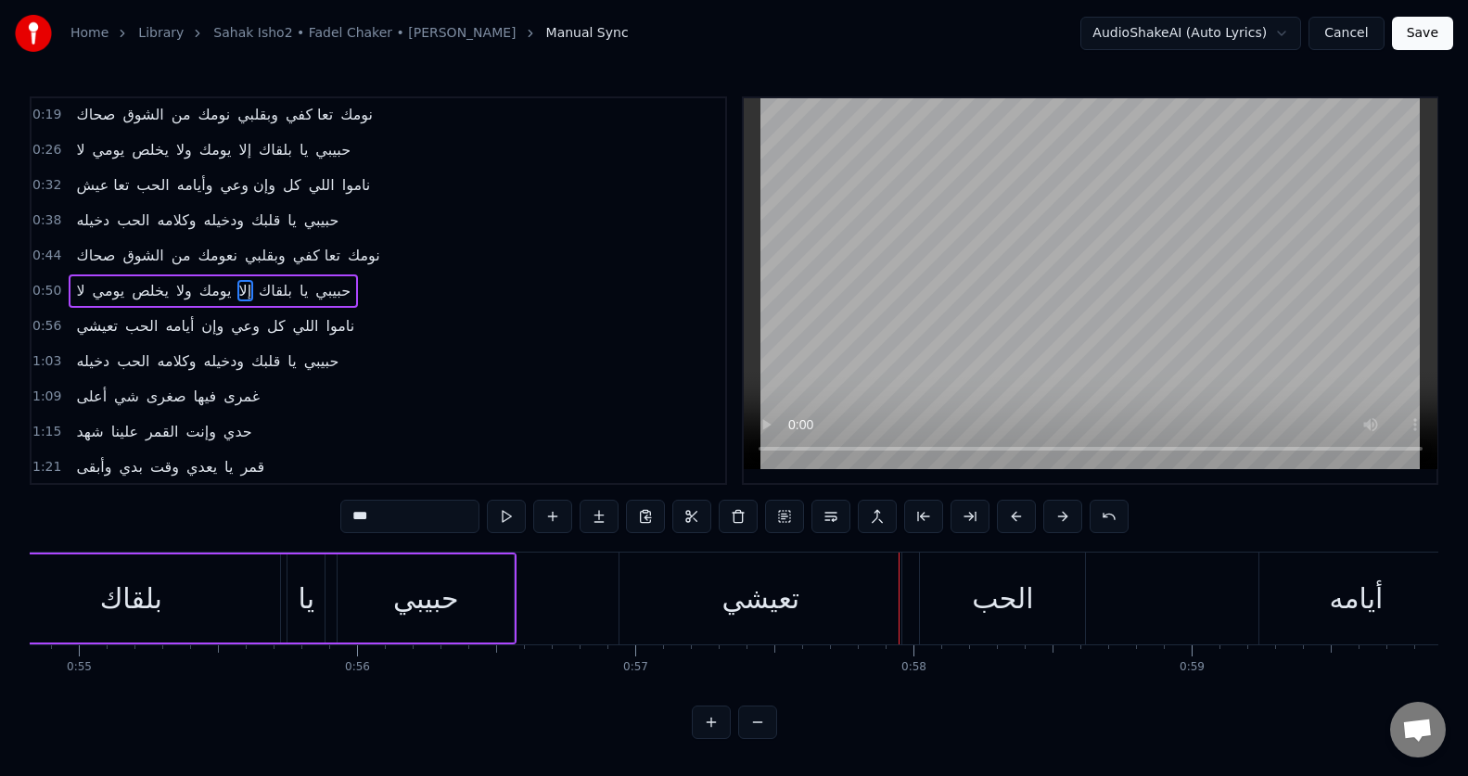
click at [777, 610] on div "تعيشي" at bounding box center [761, 599] width 78 height 42
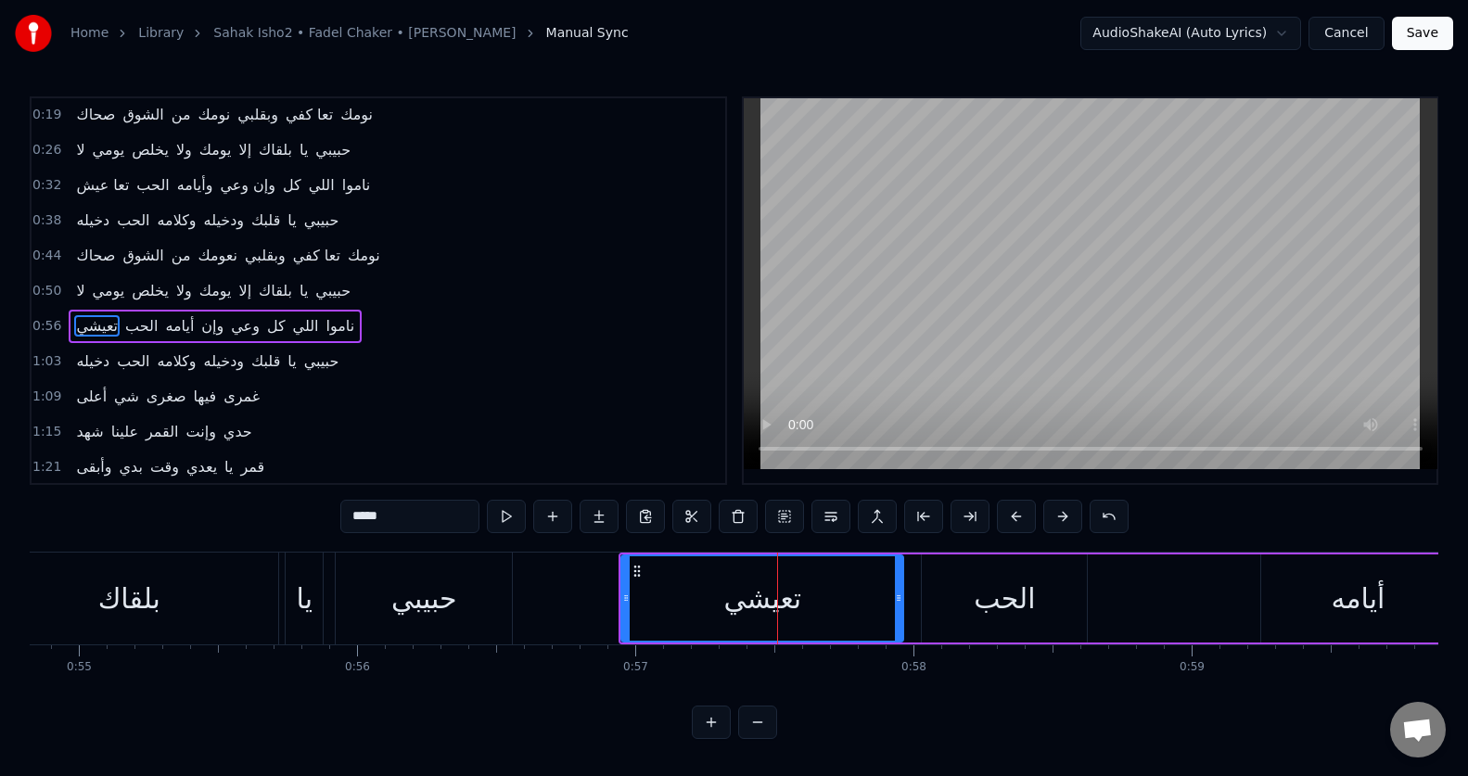
scroll to position [36, 0]
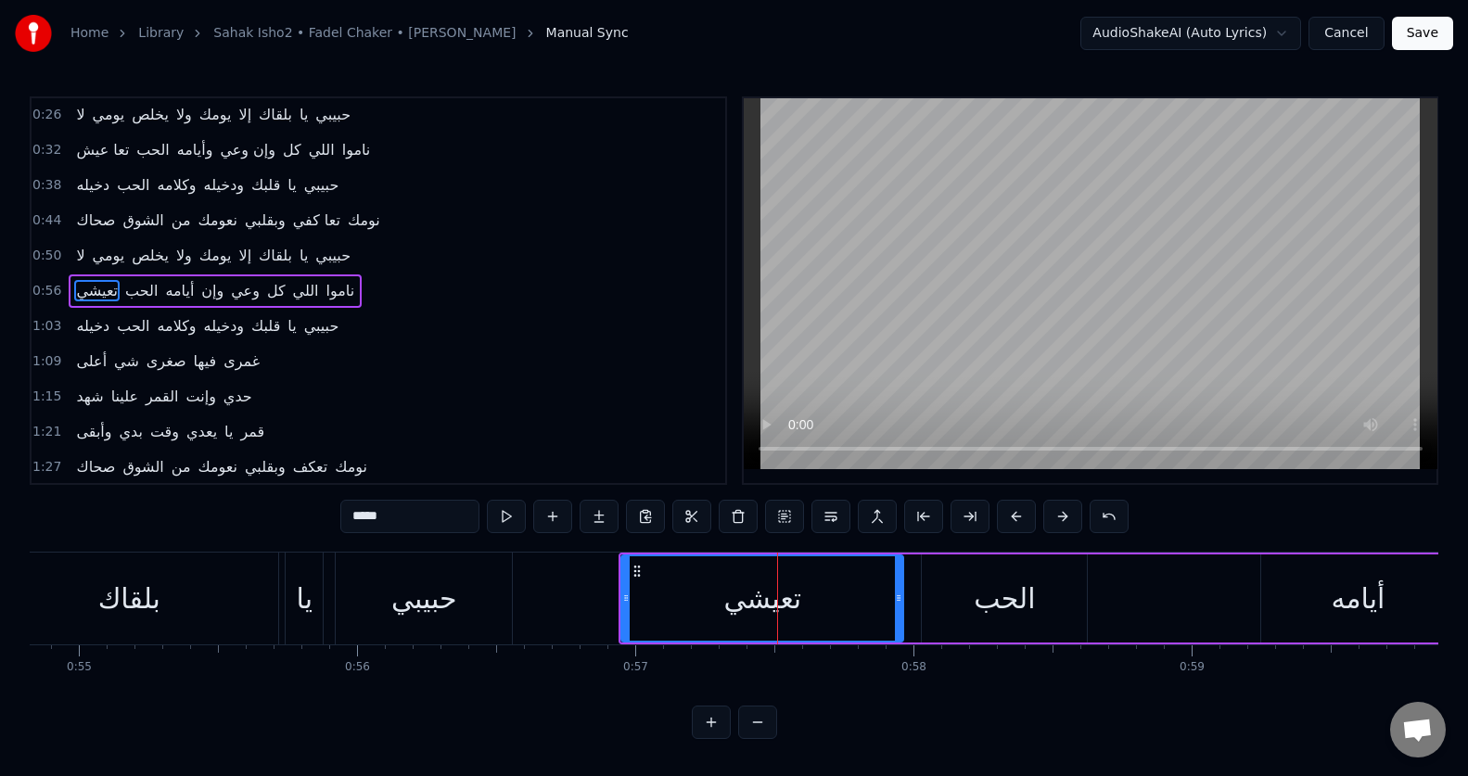
click at [404, 516] on input "*****" at bounding box center [409, 516] width 139 height 33
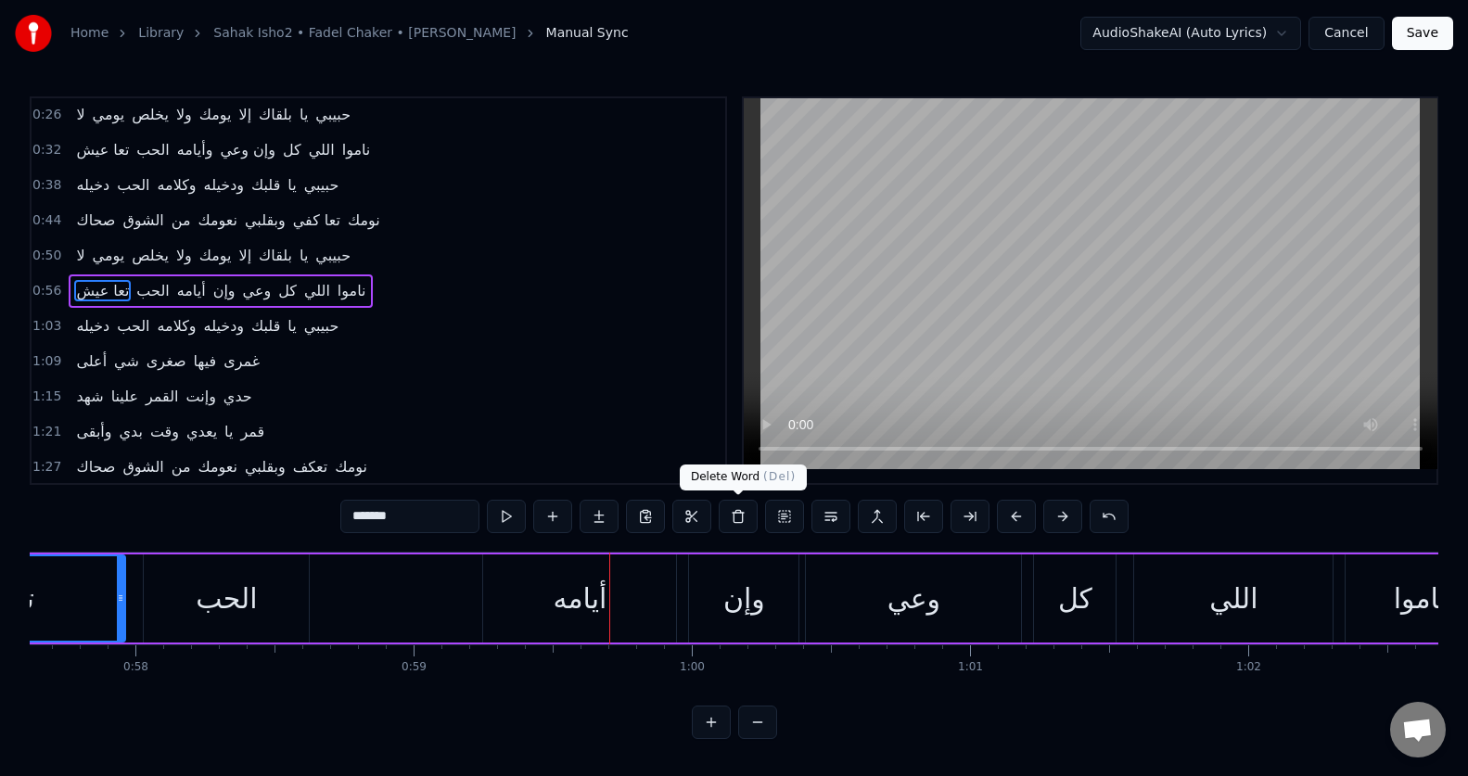
scroll to position [0, 16513]
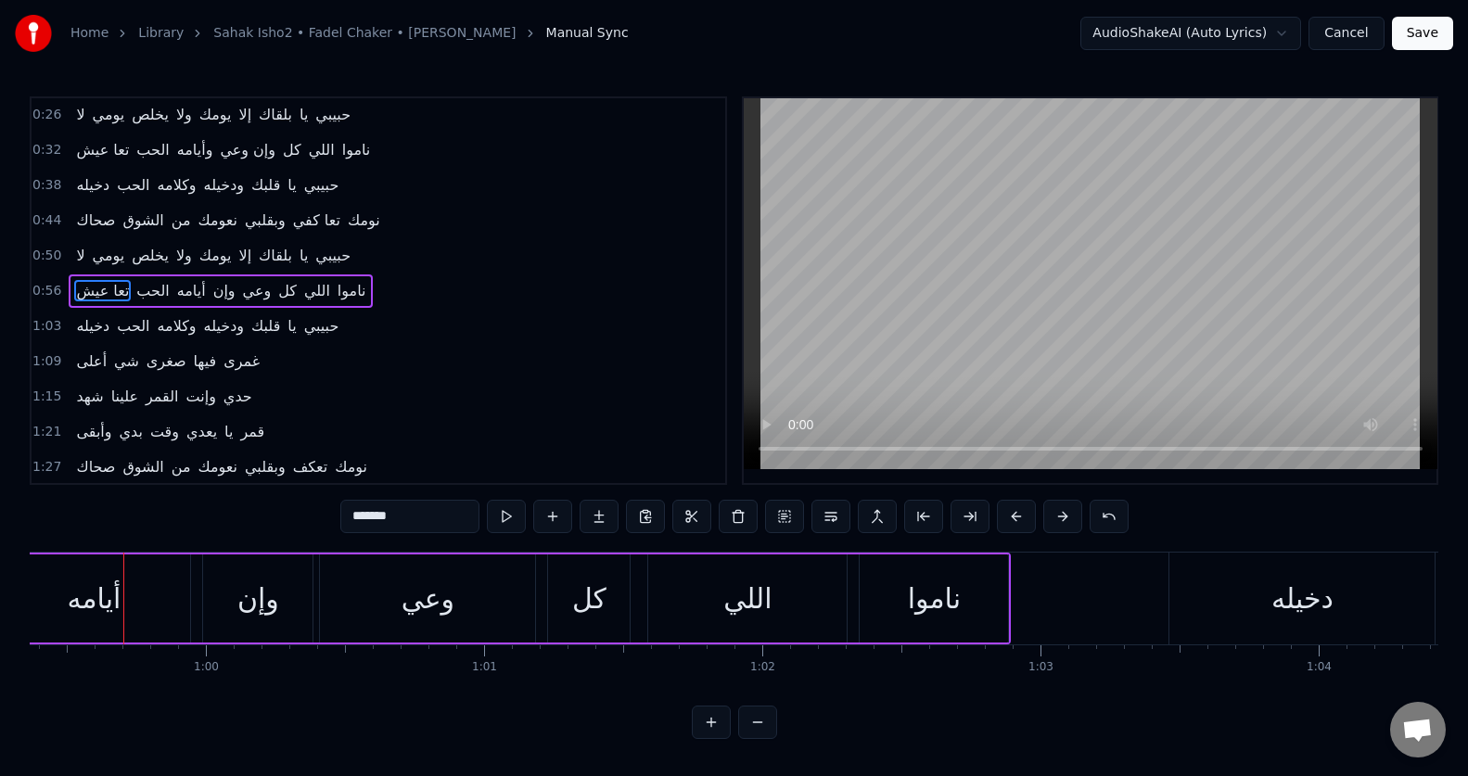
click at [65, 594] on div "أيامه" at bounding box center [93, 598] width 193 height 88
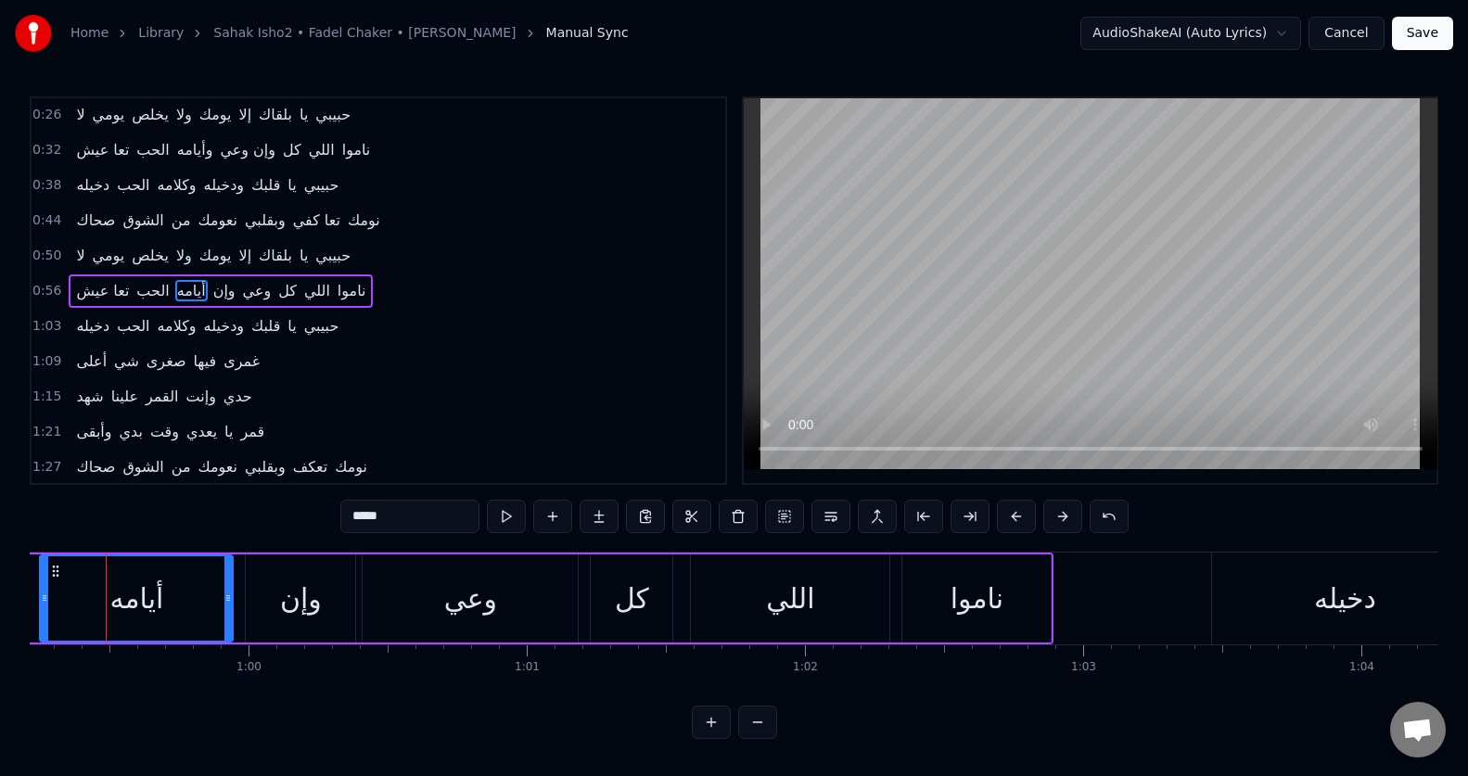
scroll to position [0, 16454]
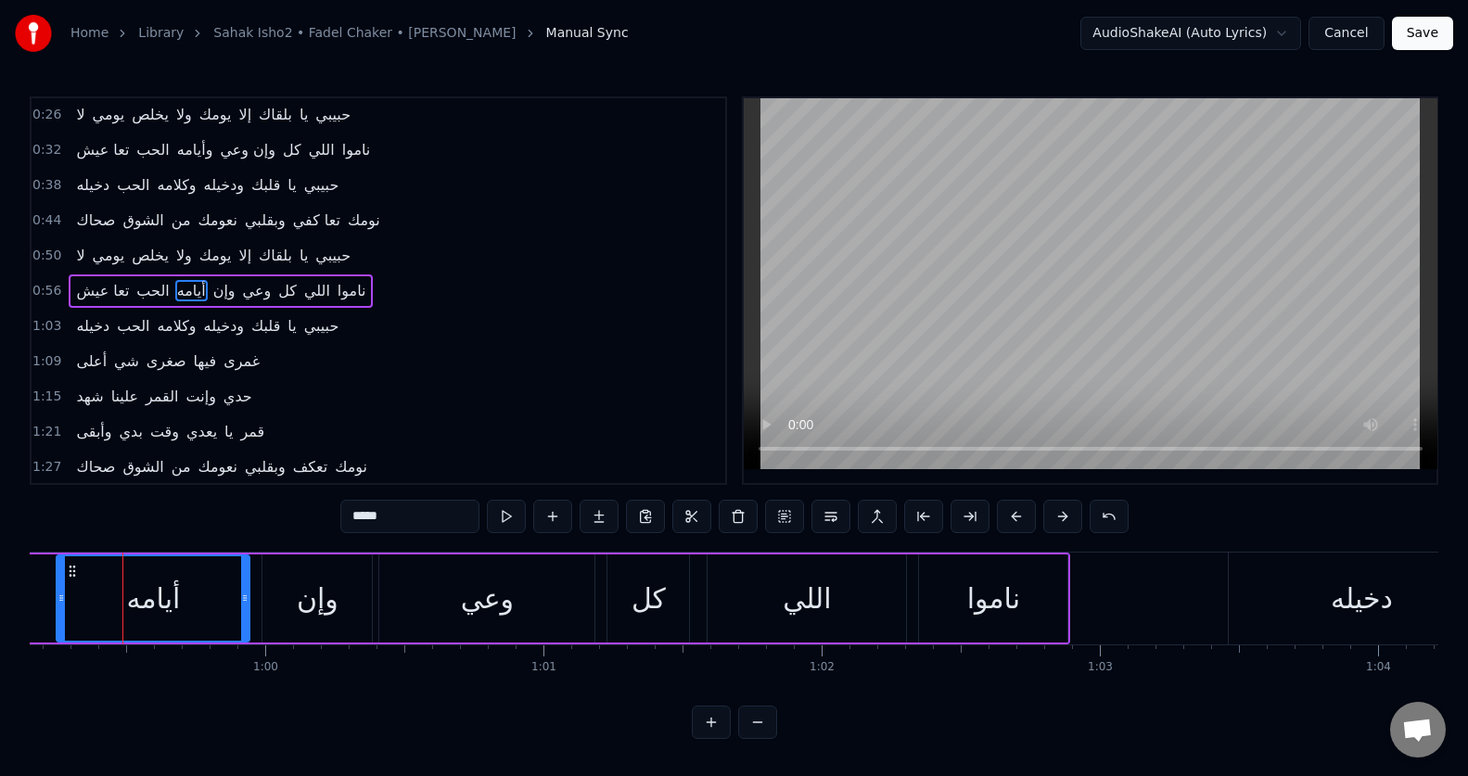
click at [388, 526] on input "*****" at bounding box center [409, 516] width 139 height 33
click at [388, 527] on input "******" at bounding box center [409, 516] width 139 height 33
click at [392, 527] on input "******" at bounding box center [409, 516] width 139 height 33
click at [502, 520] on button at bounding box center [506, 516] width 39 height 33
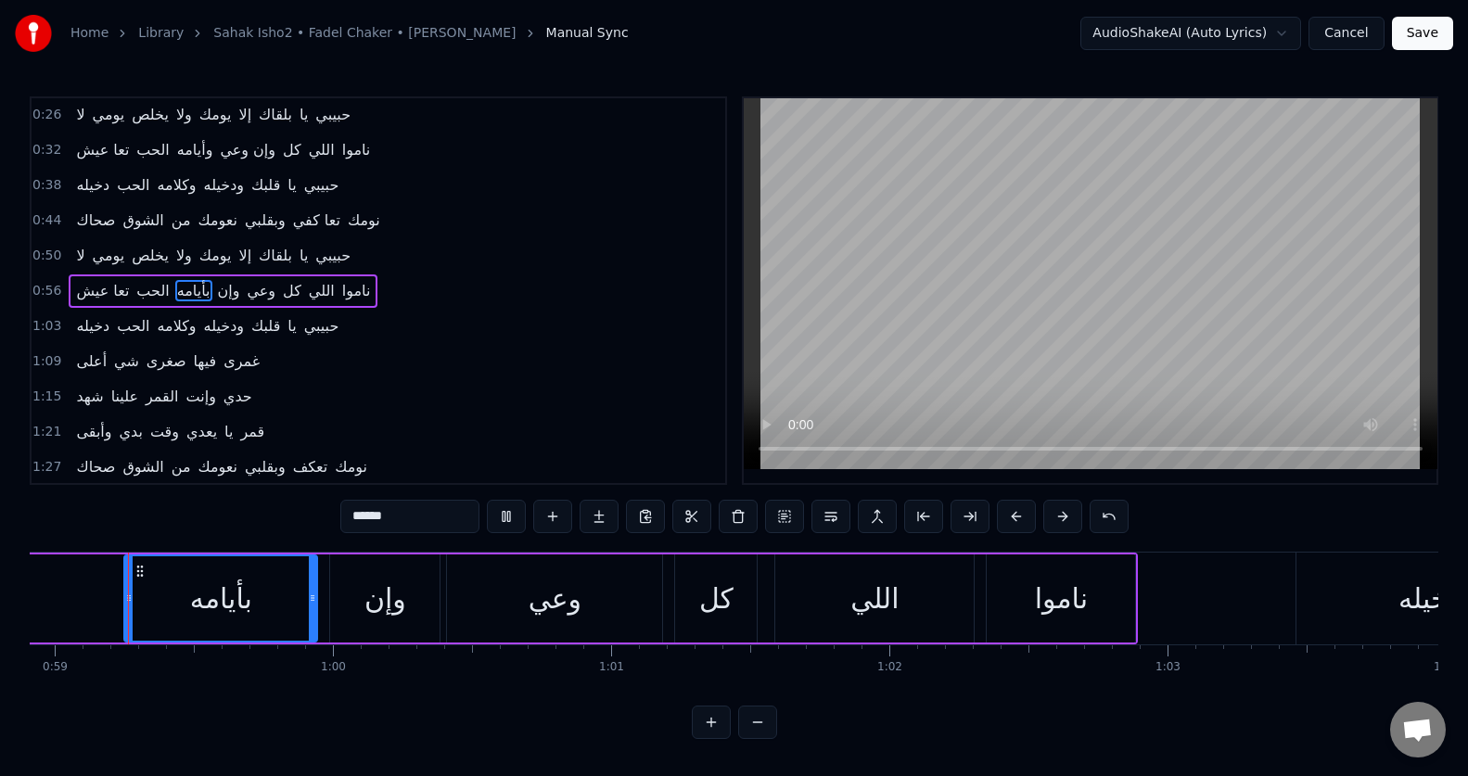
scroll to position [0, 16385]
click at [501, 520] on button at bounding box center [506, 516] width 39 height 33
drag, startPoint x: 130, startPoint y: 604, endPoint x: 91, endPoint y: 601, distance: 39.0
click at [91, 601] on icon at bounding box center [91, 598] width 7 height 15
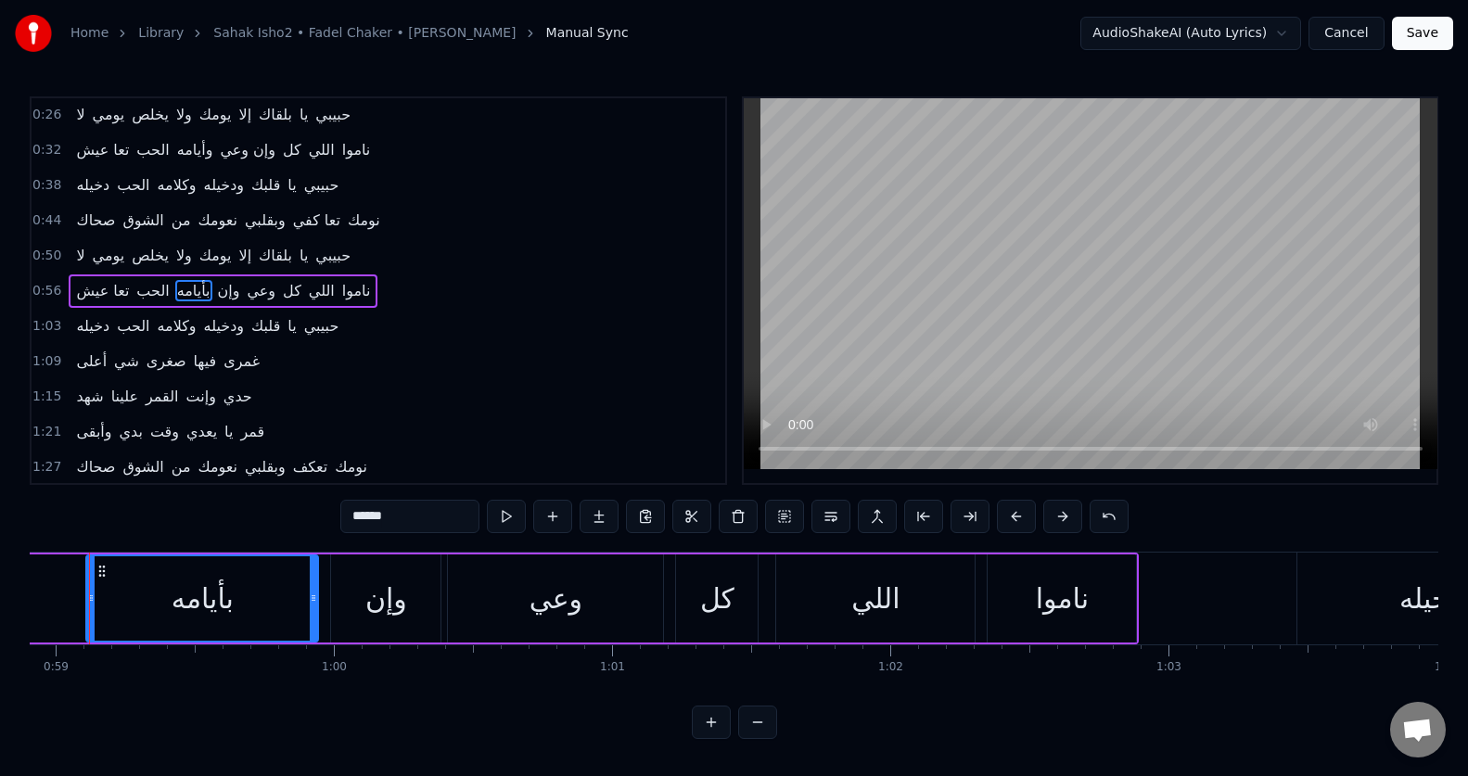
scroll to position [0, 16352]
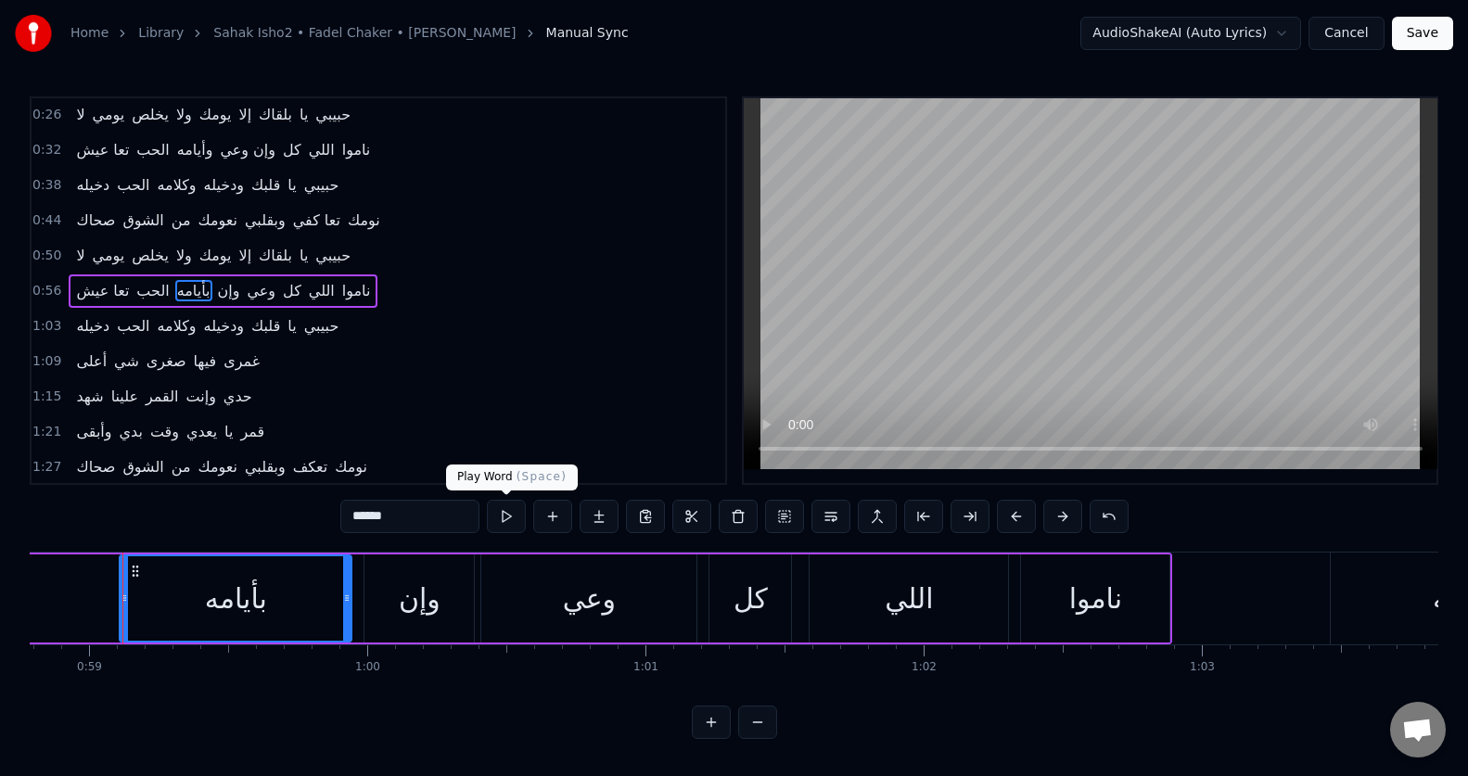
click at [505, 514] on button at bounding box center [506, 516] width 39 height 33
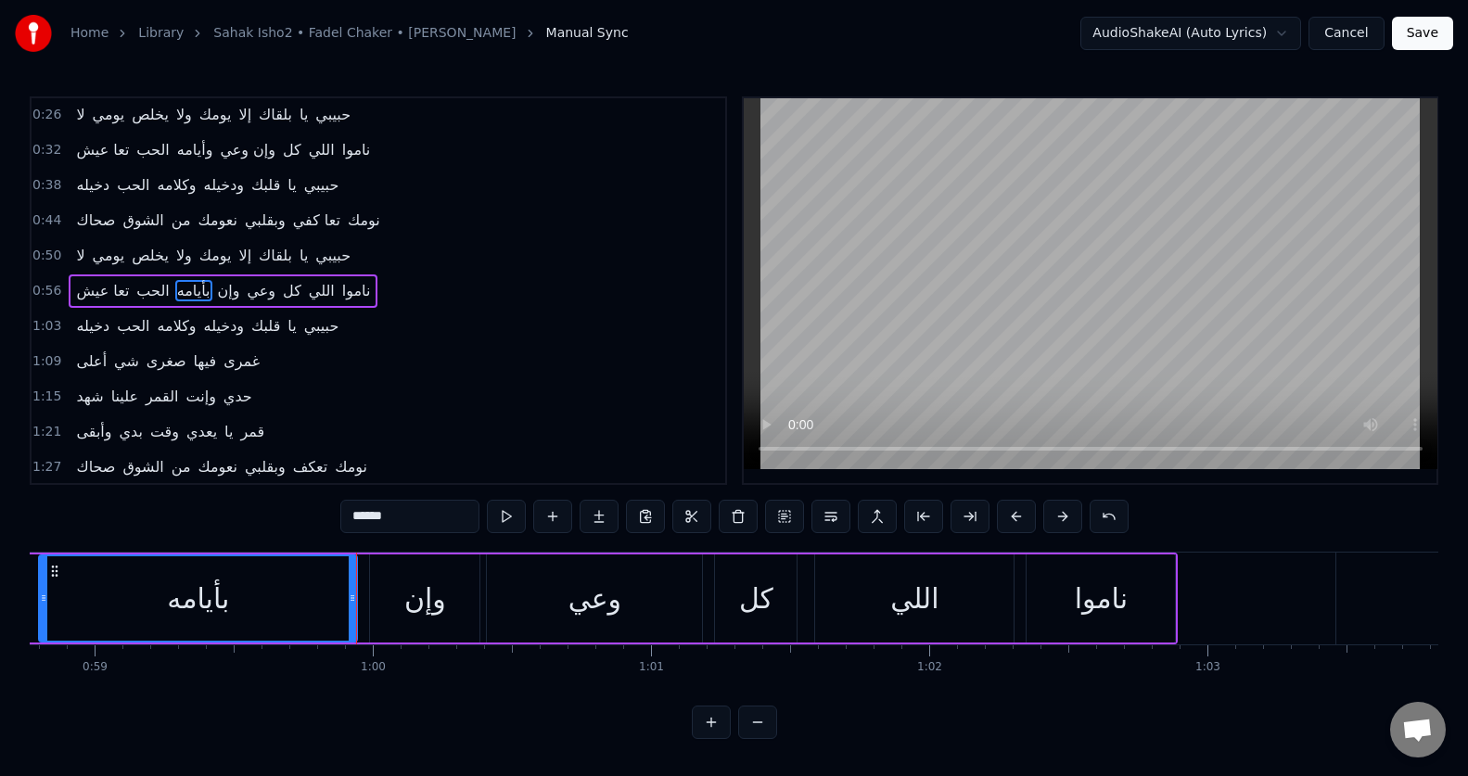
drag, startPoint x: 129, startPoint y: 592, endPoint x: 43, endPoint y: 575, distance: 87.8
click at [43, 575] on div at bounding box center [43, 598] width 7 height 84
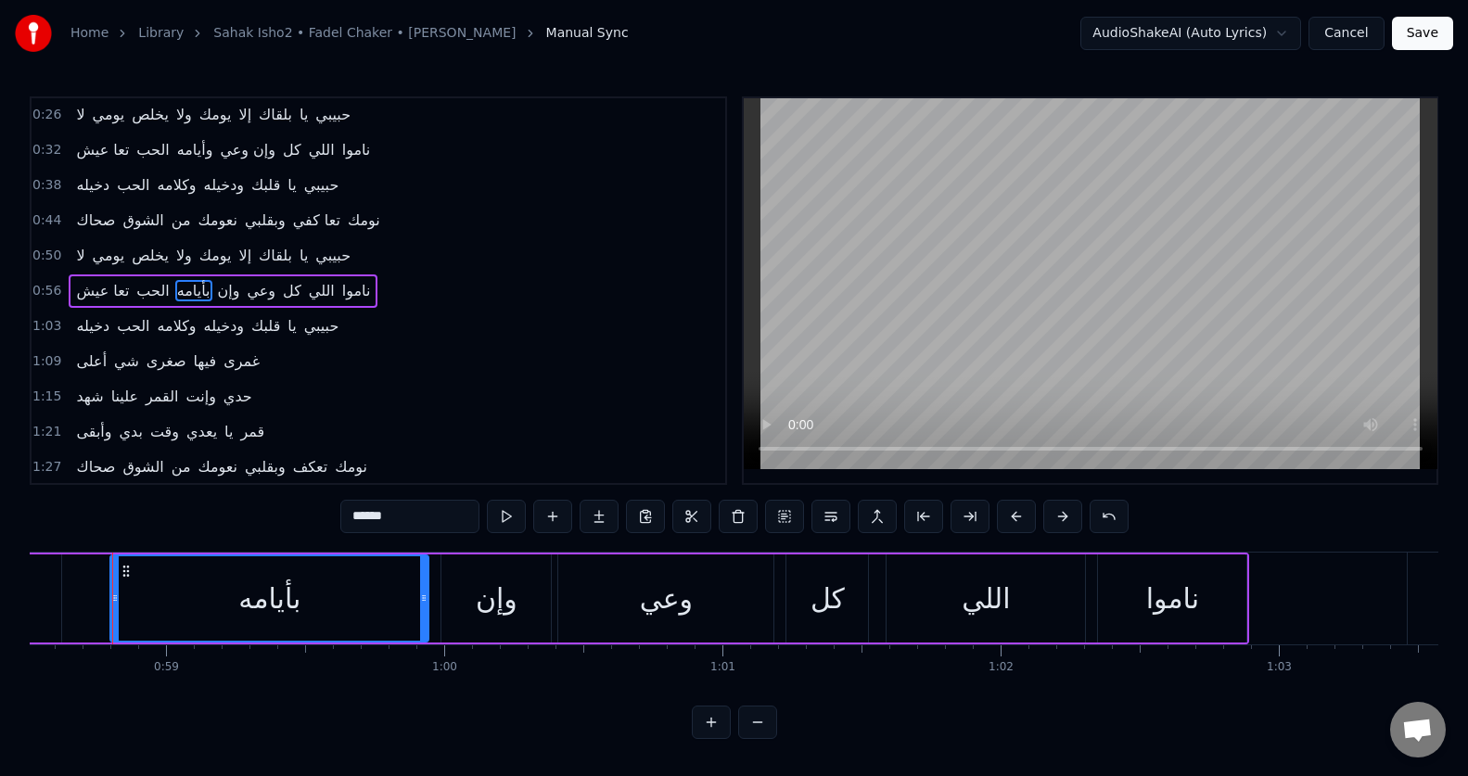
scroll to position [0, 16265]
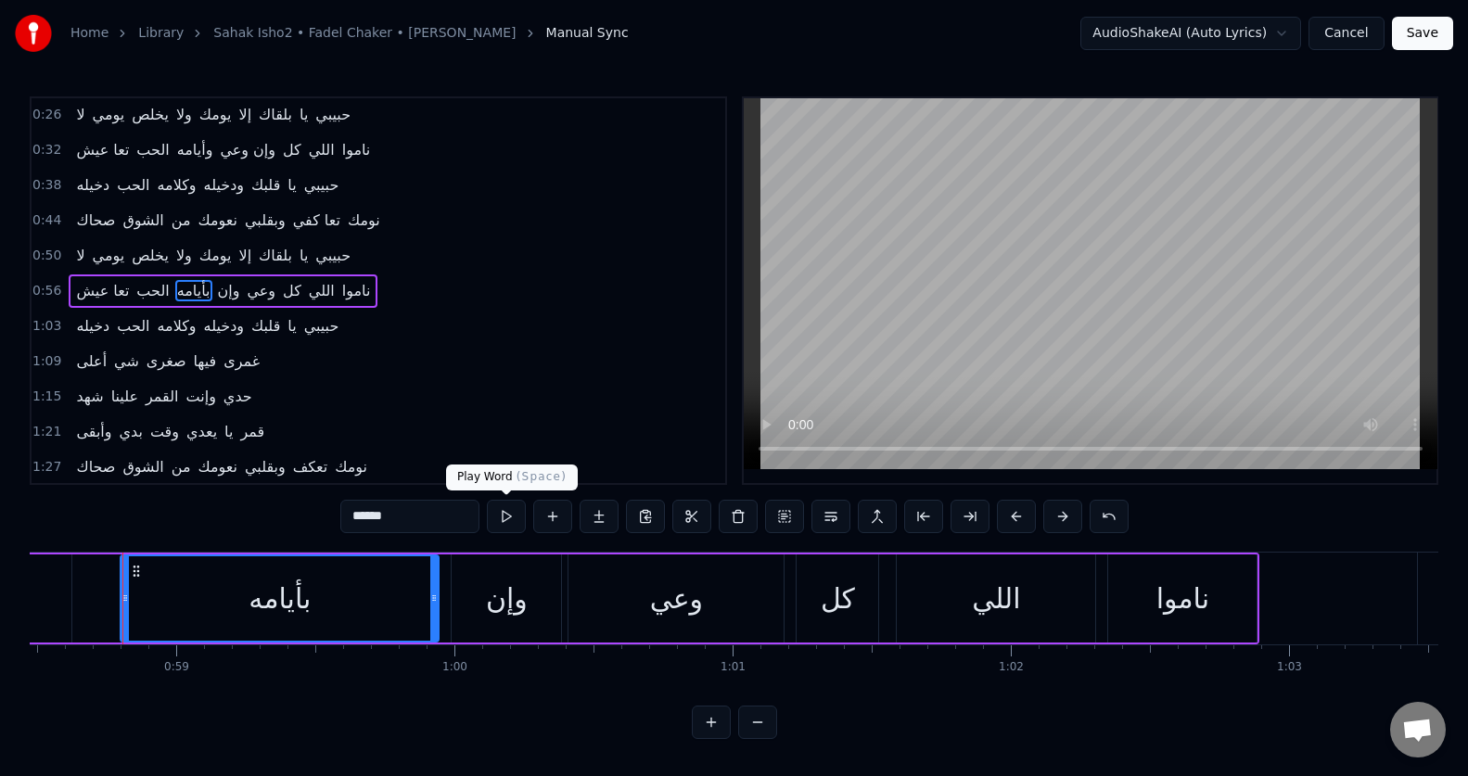
click at [507, 516] on button at bounding box center [506, 516] width 39 height 33
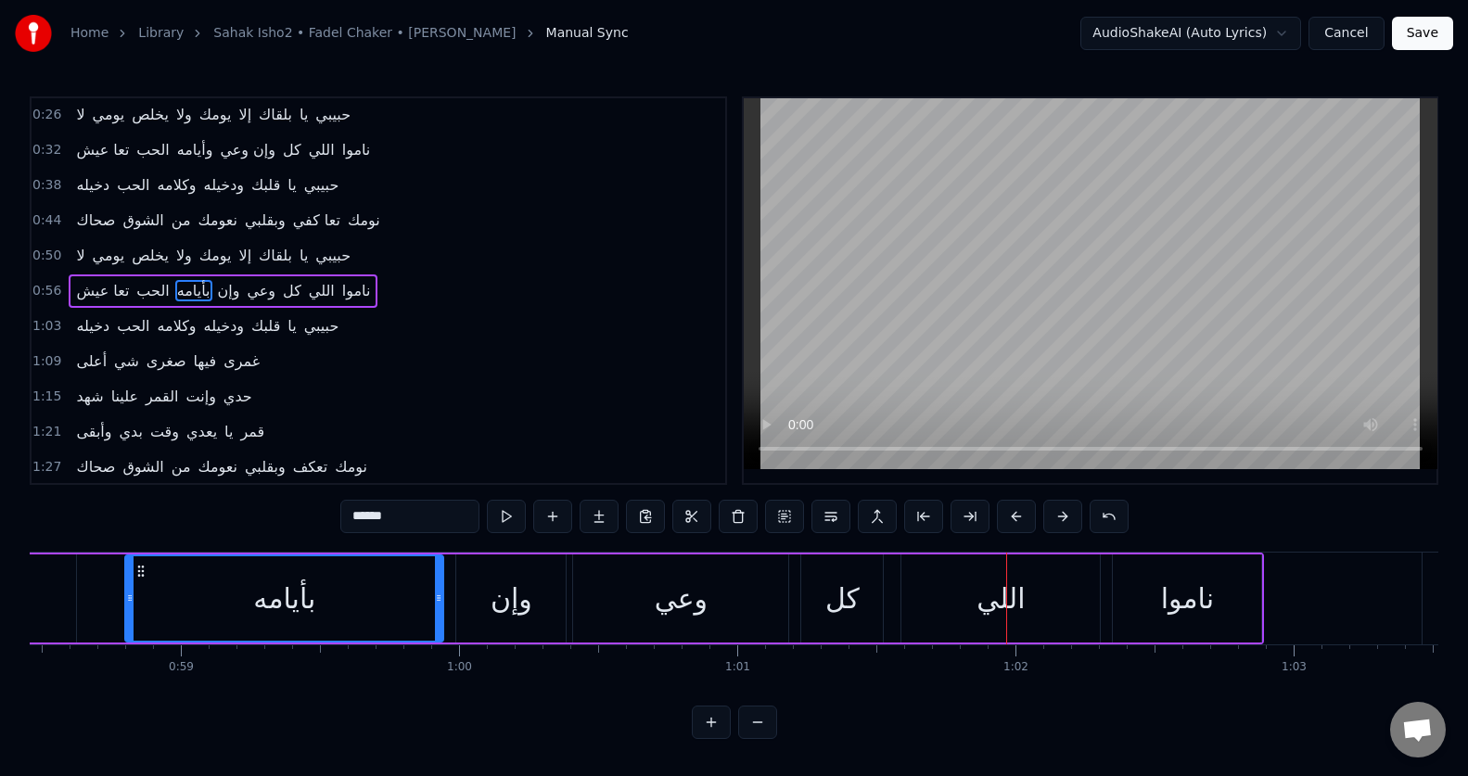
click at [849, 610] on div "كل" at bounding box center [842, 599] width 34 height 42
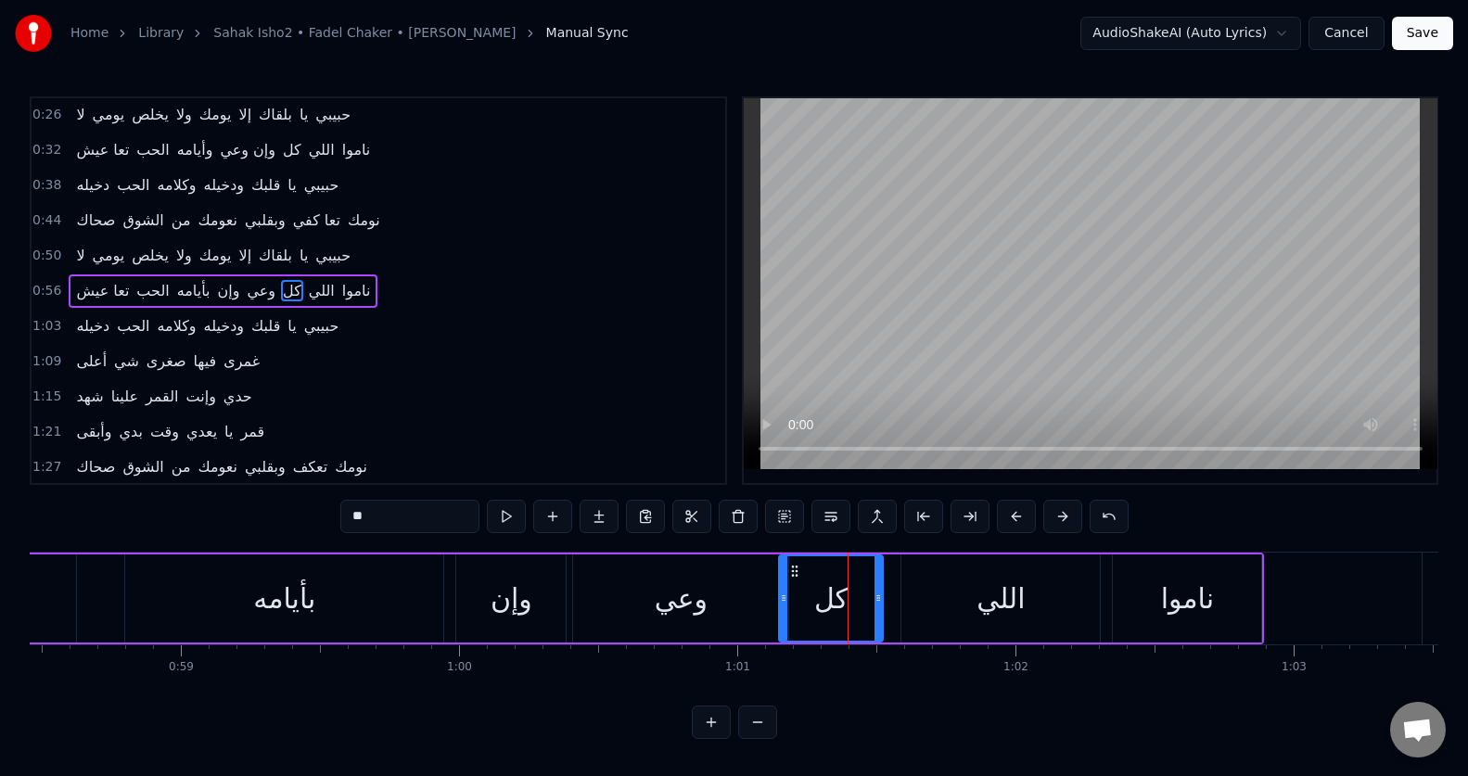
drag, startPoint x: 807, startPoint y: 604, endPoint x: 784, endPoint y: 603, distance: 22.3
click at [784, 603] on icon at bounding box center [783, 598] width 7 height 15
click at [503, 519] on button at bounding box center [506, 516] width 39 height 33
click at [887, 592] on div at bounding box center [885, 598] width 7 height 84
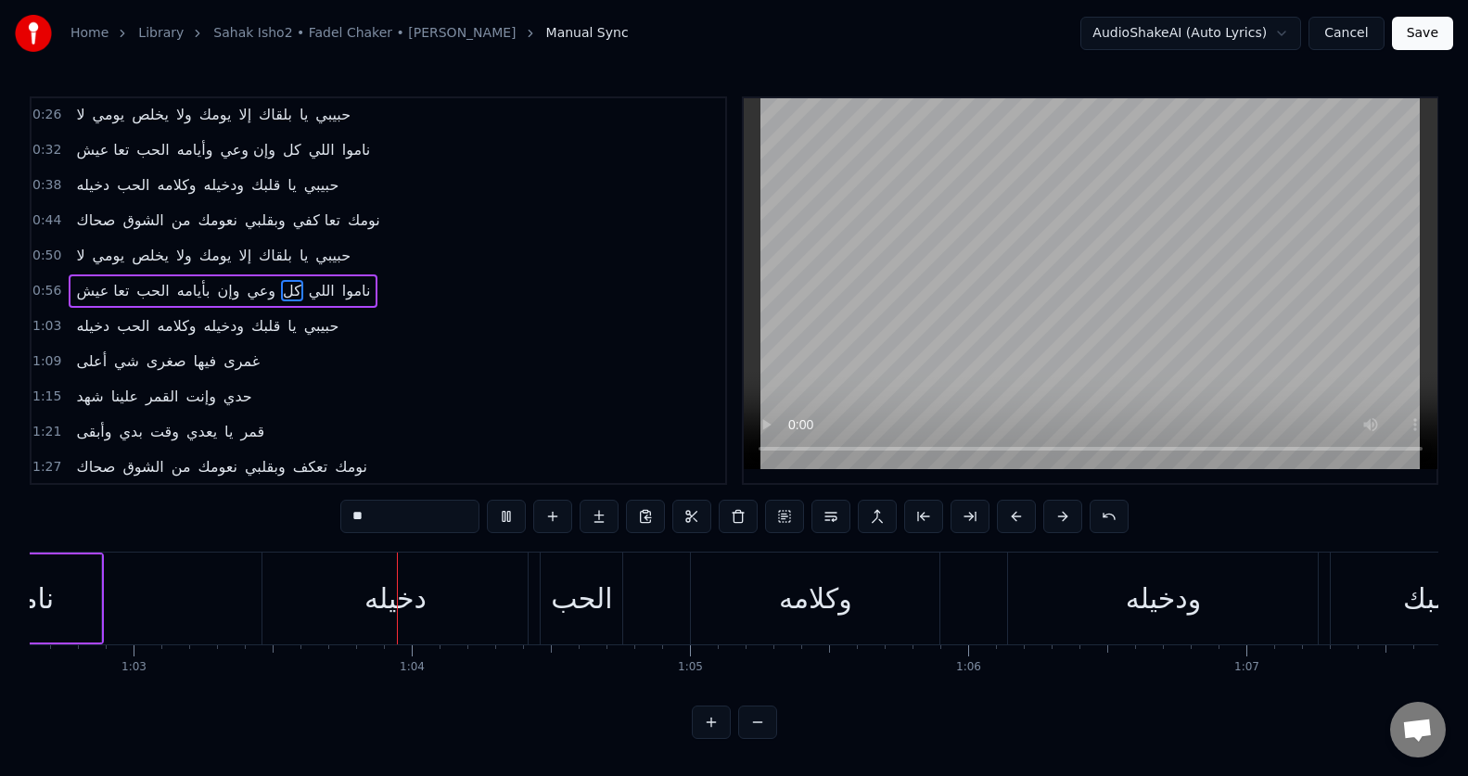
scroll to position [0, 17556]
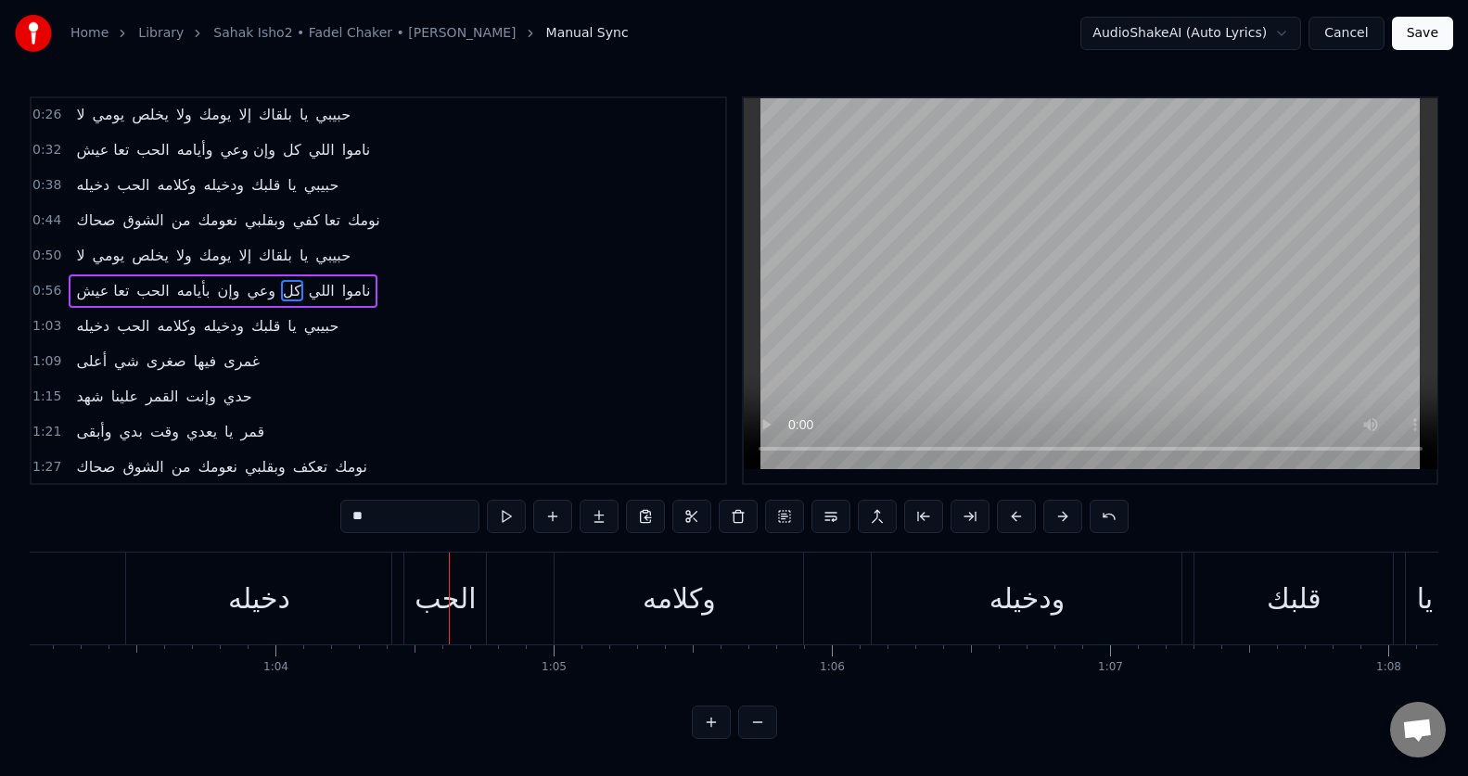
click at [146, 608] on div "دخيله" at bounding box center [258, 599] width 265 height 92
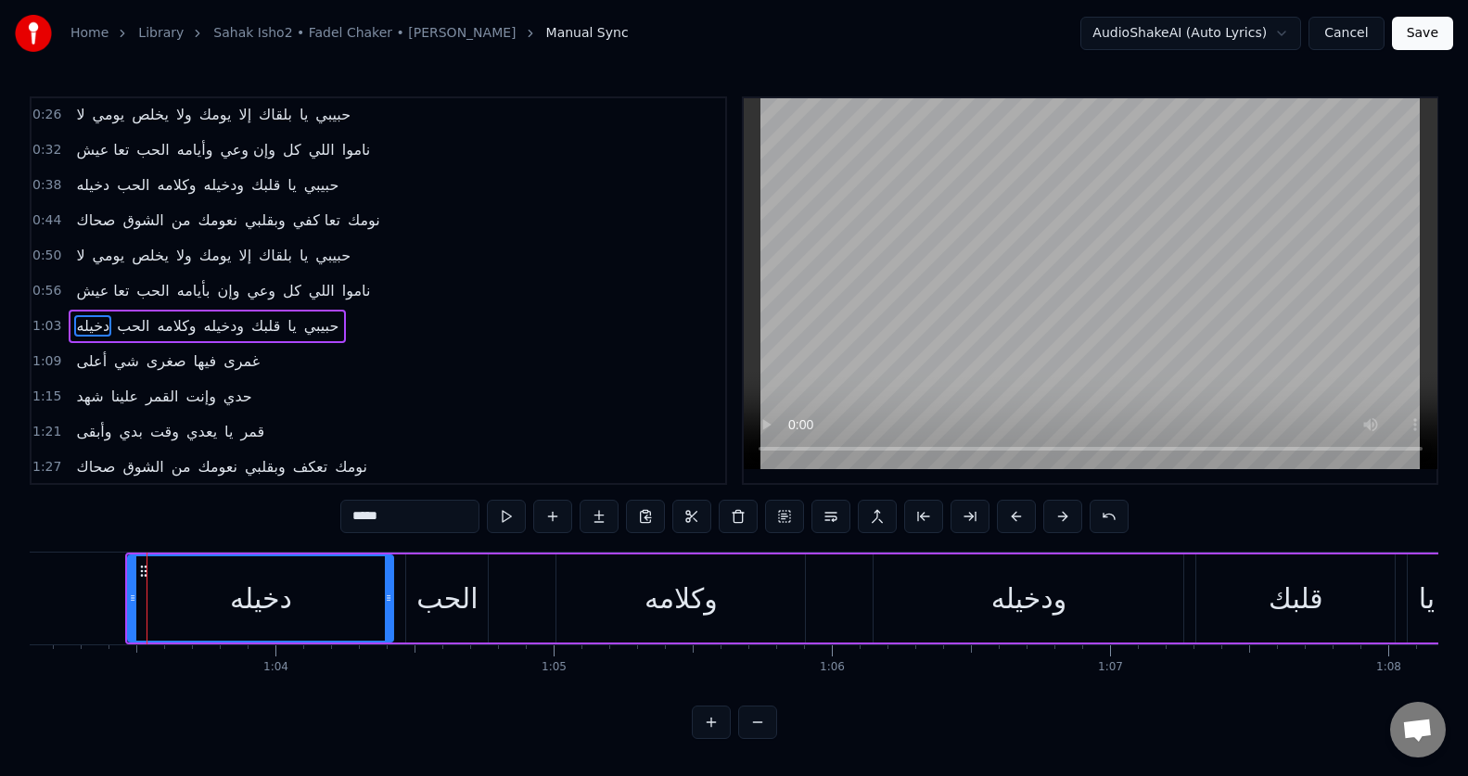
scroll to position [71, 0]
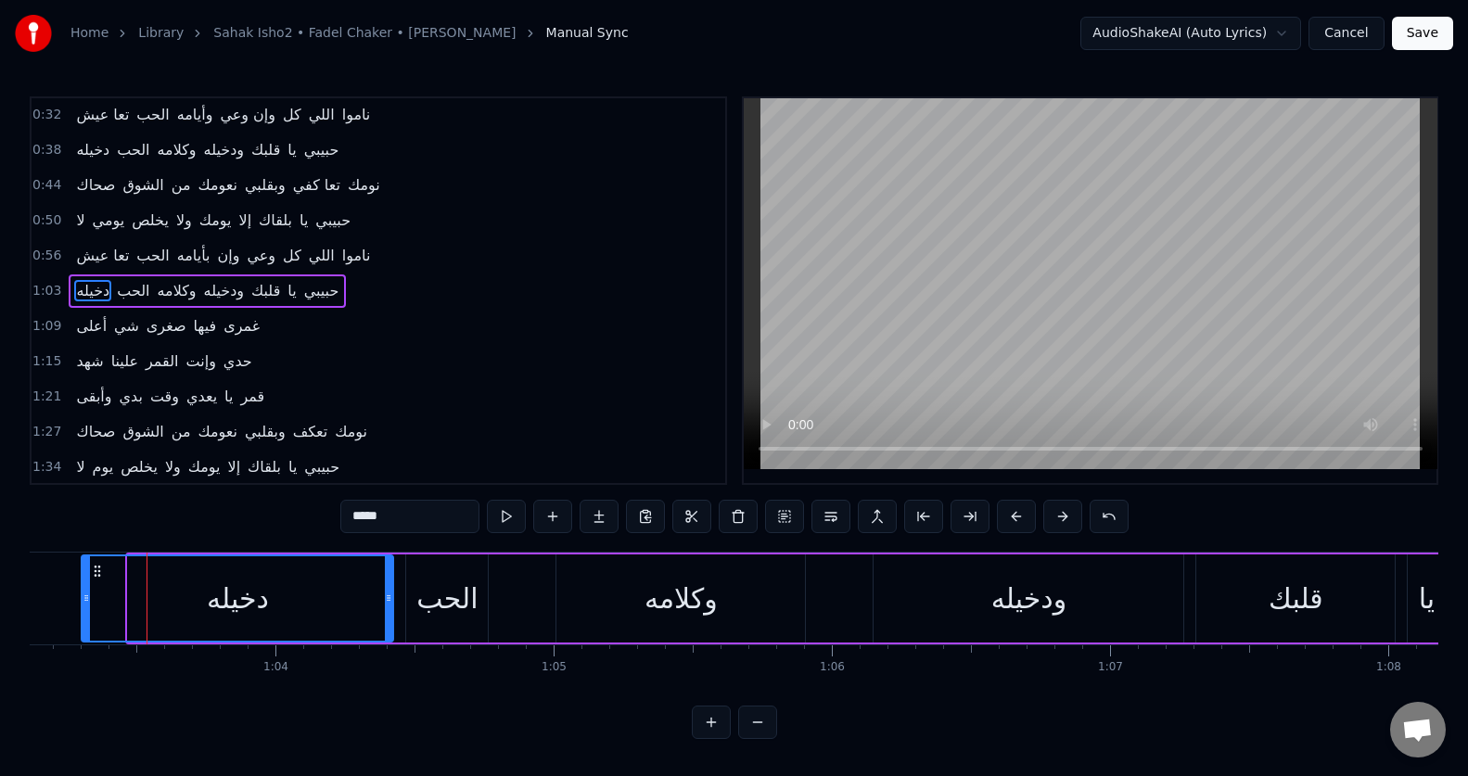
drag, startPoint x: 130, startPoint y: 605, endPoint x: 83, endPoint y: 605, distance: 46.4
click at [83, 605] on div at bounding box center [86, 598] width 7 height 84
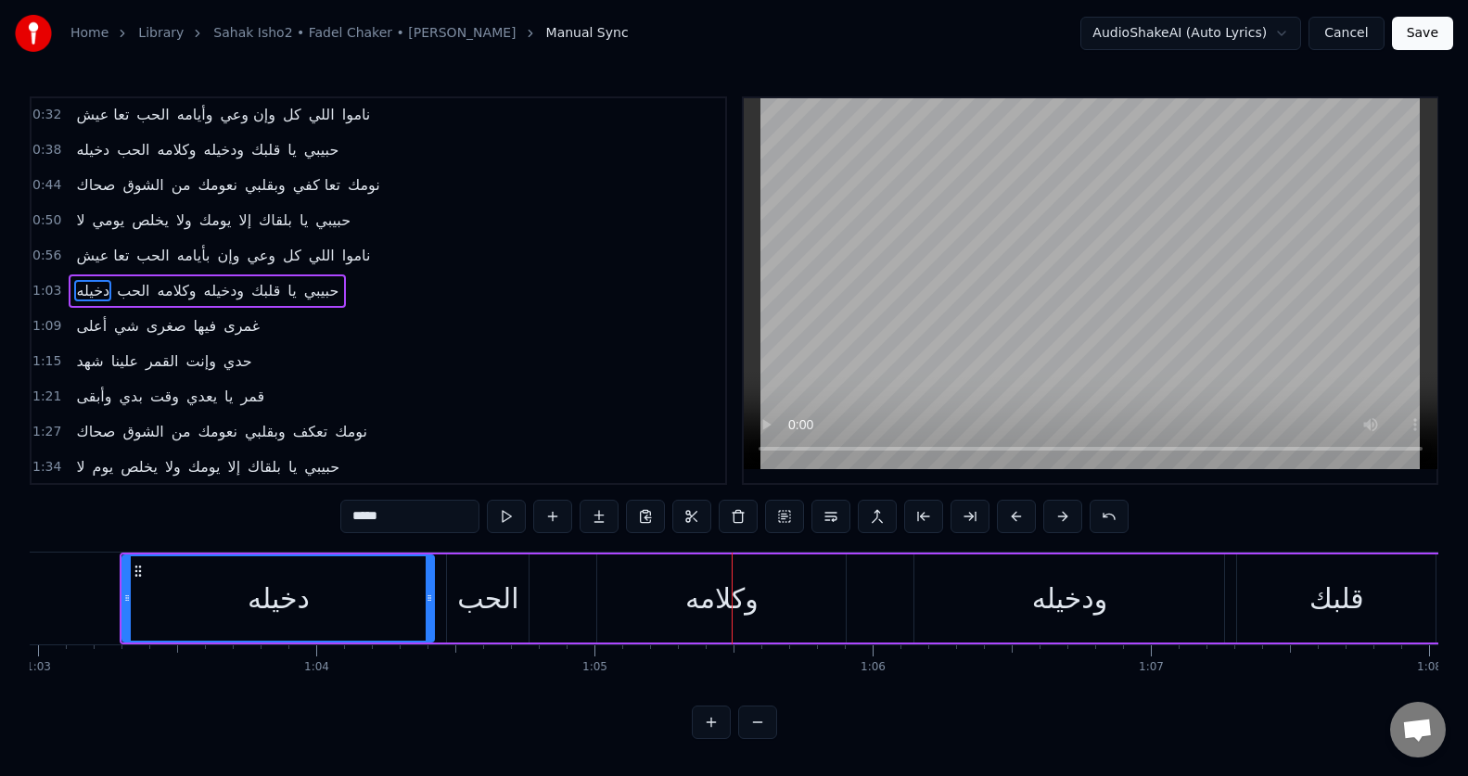
click at [482, 621] on div "الحب" at bounding box center [488, 598] width 82 height 88
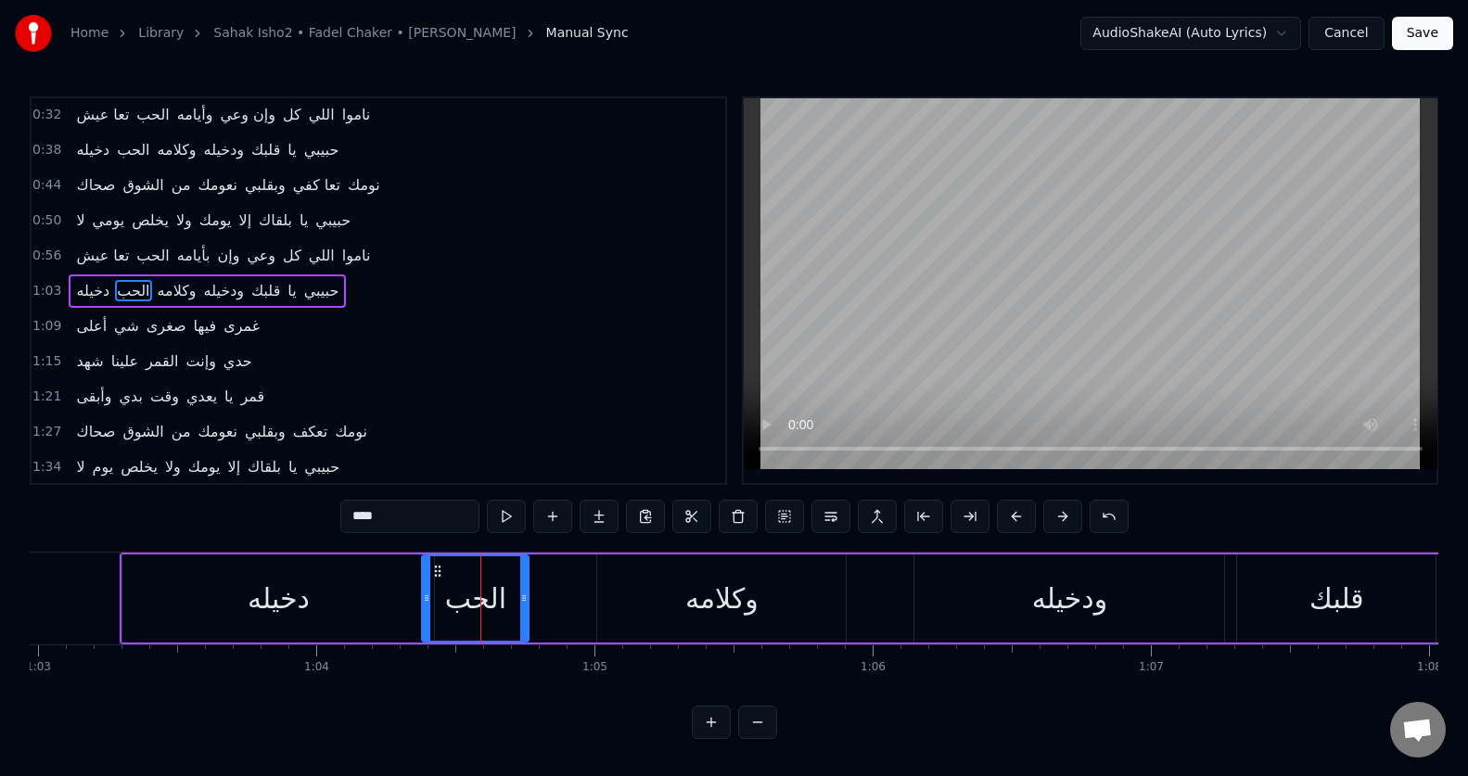
drag, startPoint x: 452, startPoint y: 605, endPoint x: 427, endPoint y: 605, distance: 25.1
click at [427, 605] on div at bounding box center [426, 598] width 7 height 84
click at [1031, 625] on div "ودخيله" at bounding box center [1069, 598] width 310 height 88
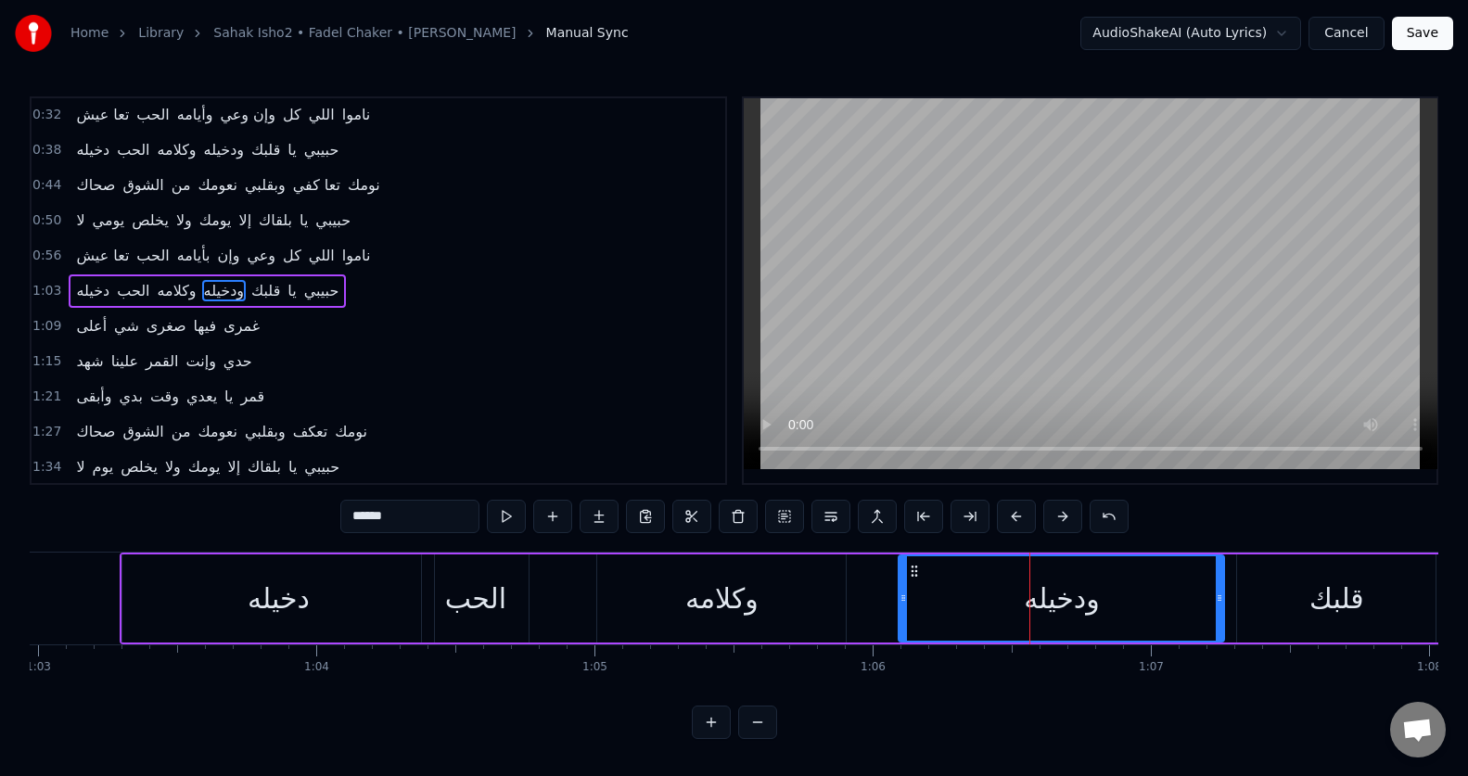
drag, startPoint x: 917, startPoint y: 605, endPoint x: 900, endPoint y: 606, distance: 16.7
click at [900, 606] on div at bounding box center [902, 598] width 7 height 84
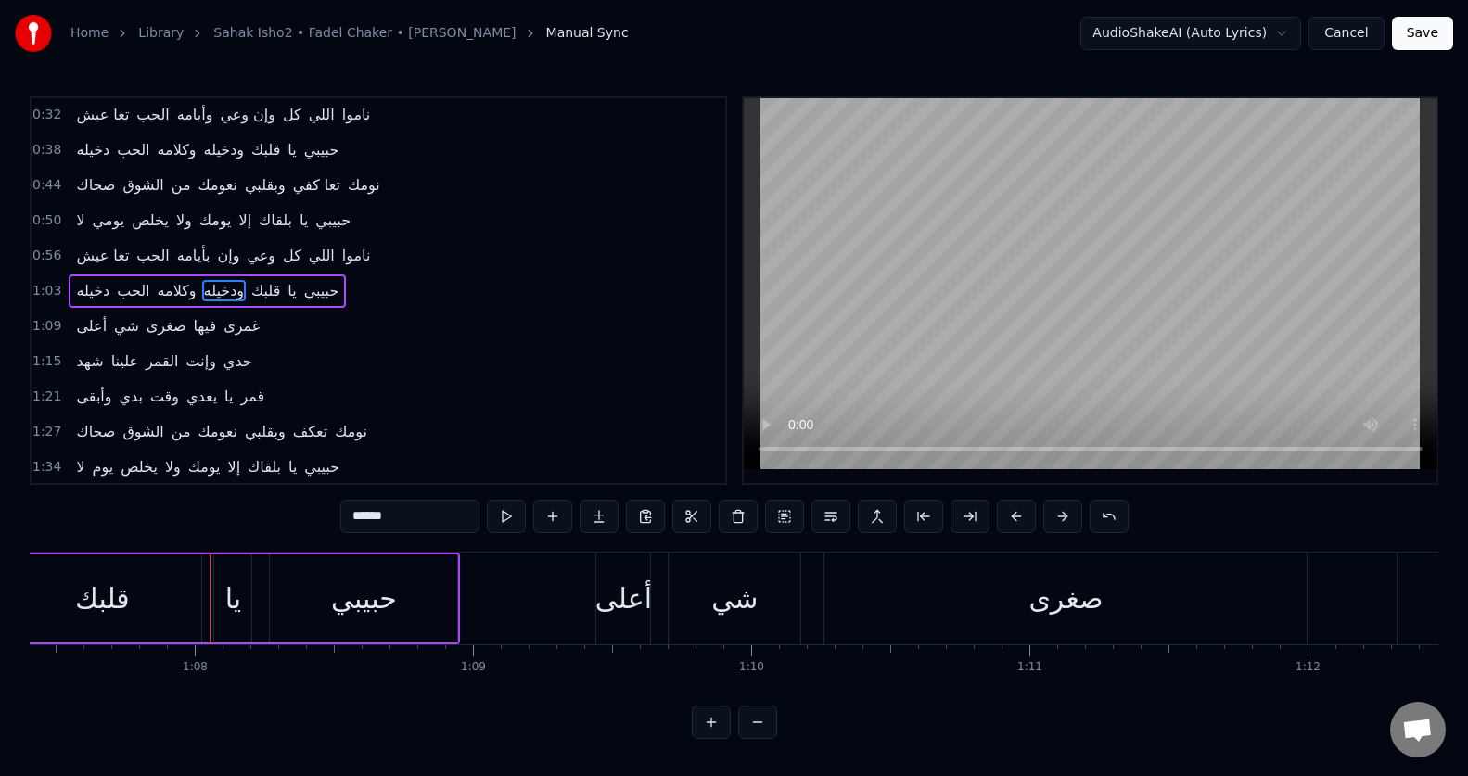
scroll to position [0, 18763]
click at [146, 595] on div "قلبك" at bounding box center [89, 598] width 198 height 88
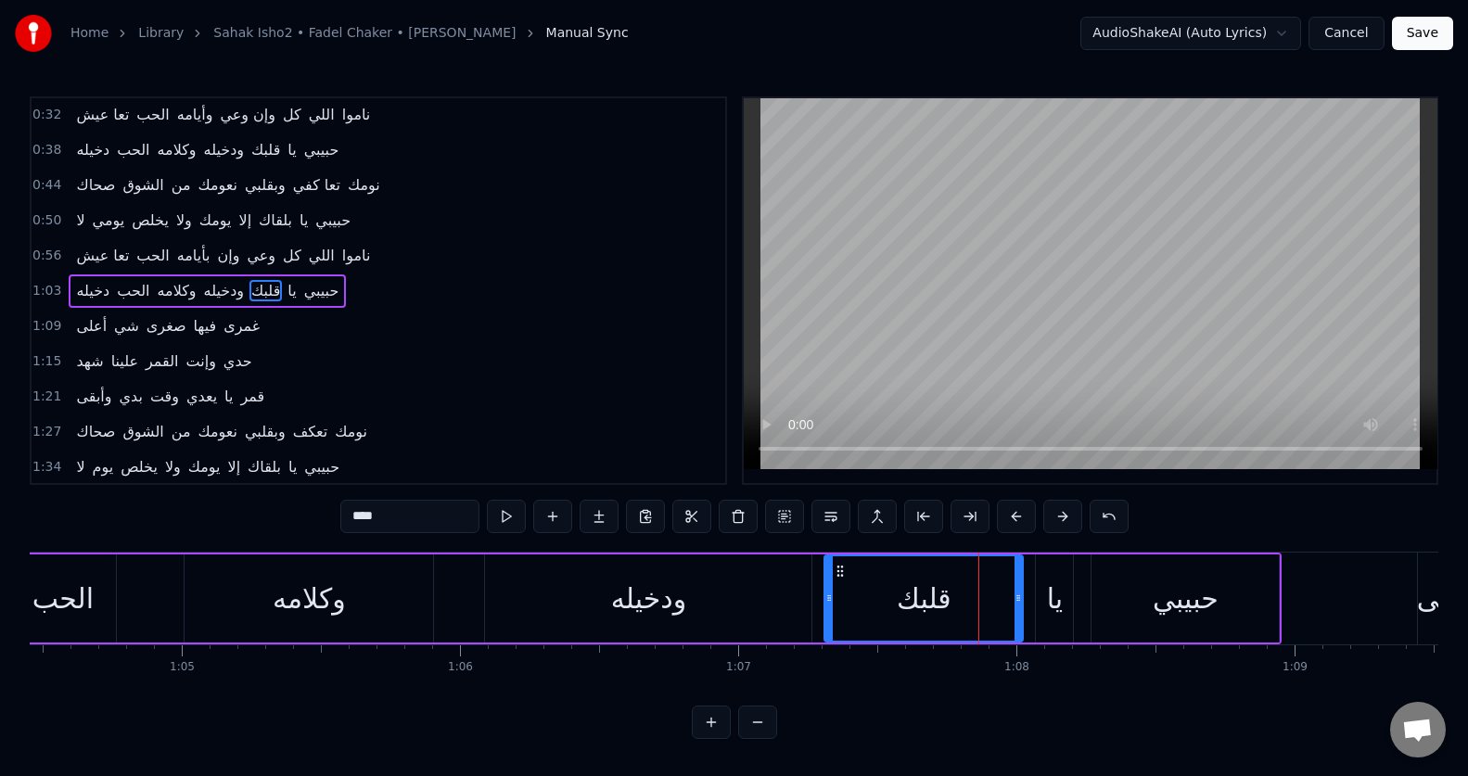
scroll to position [0, 18021]
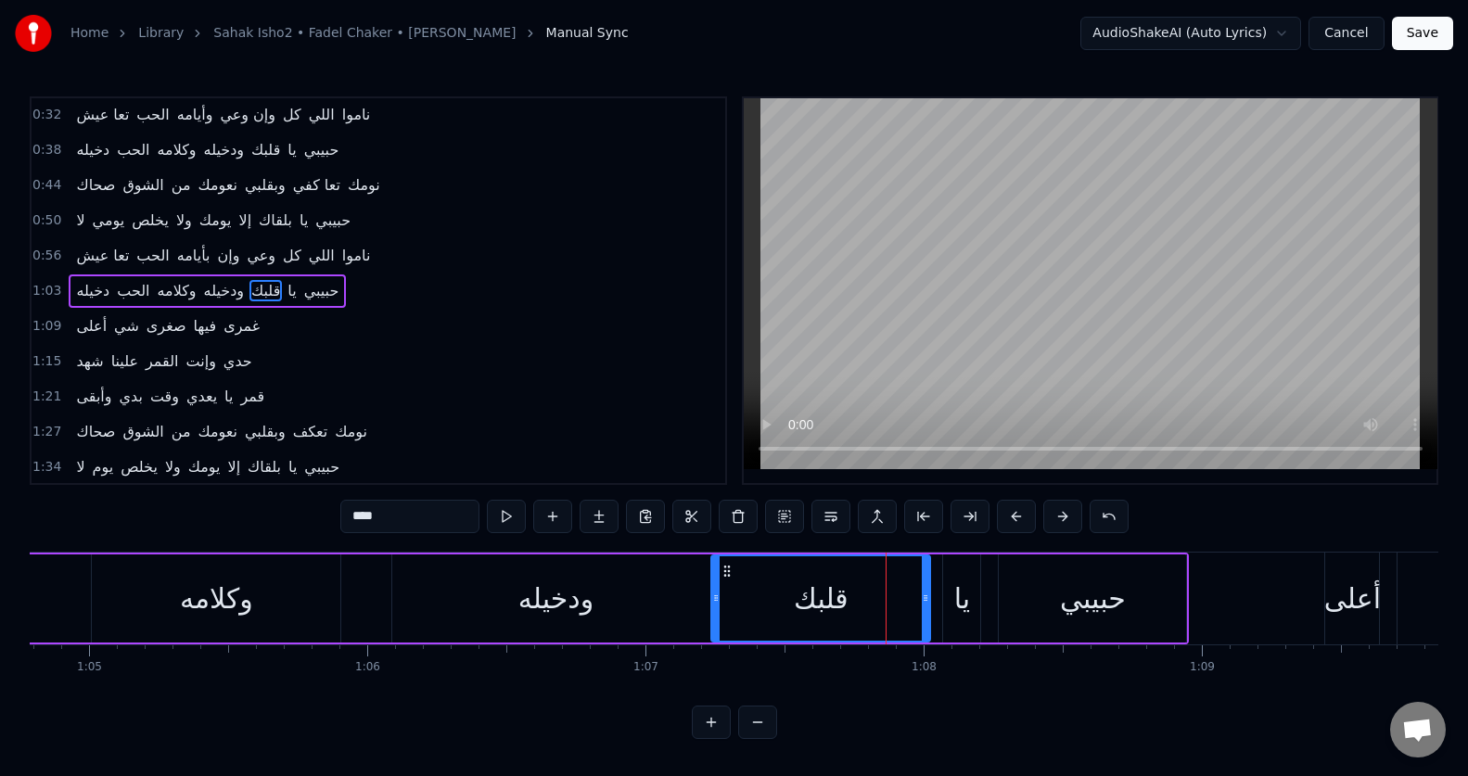
drag, startPoint x: 734, startPoint y: 587, endPoint x: 714, endPoint y: 587, distance: 20.4
click at [714, 587] on div at bounding box center [715, 598] width 7 height 84
click at [507, 516] on button at bounding box center [506, 516] width 39 height 33
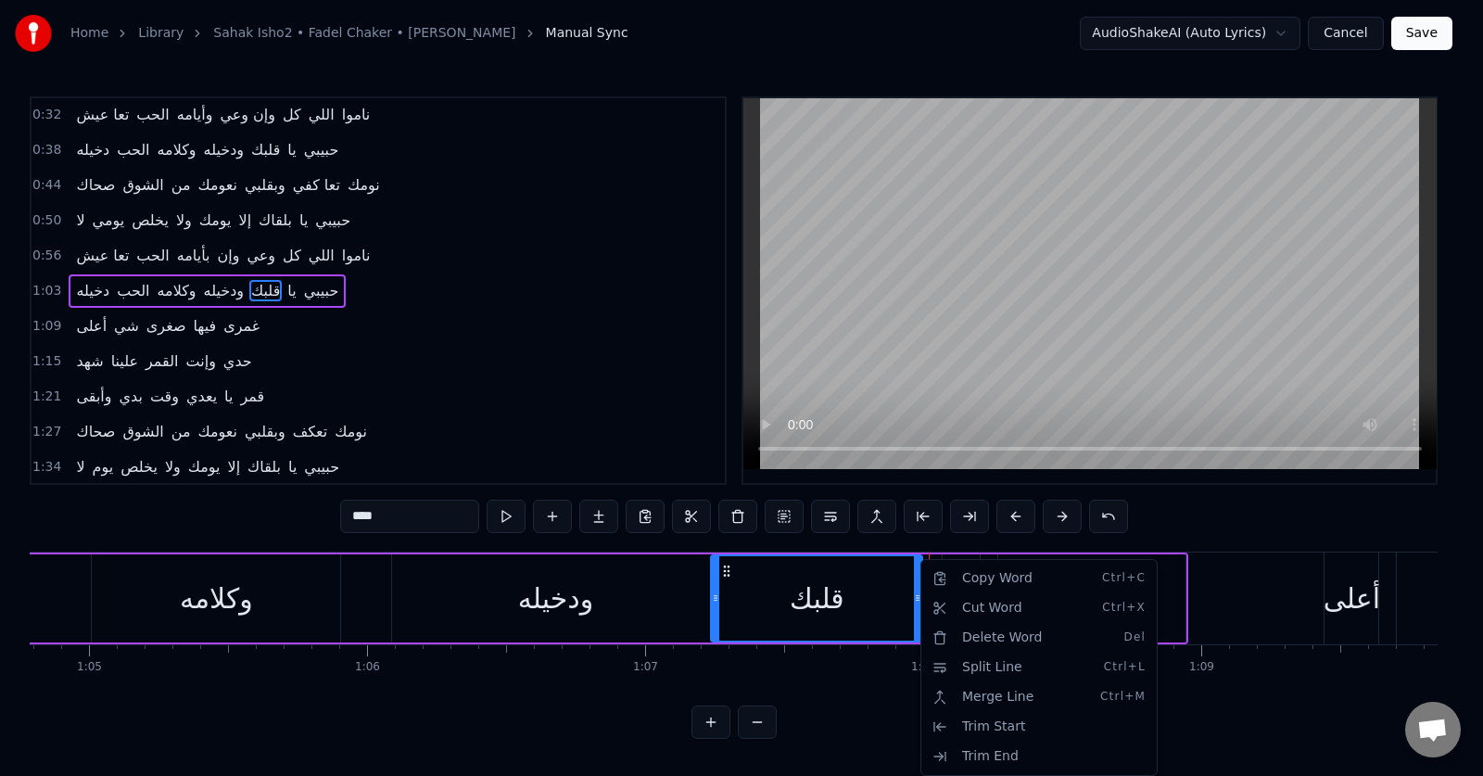
click at [1250, 469] on html "Home Library Sahak Isho2 • Fadel Chaker • [PERSON_NAME] Manual Sync AudioShakeA…" at bounding box center [741, 384] width 1483 height 769
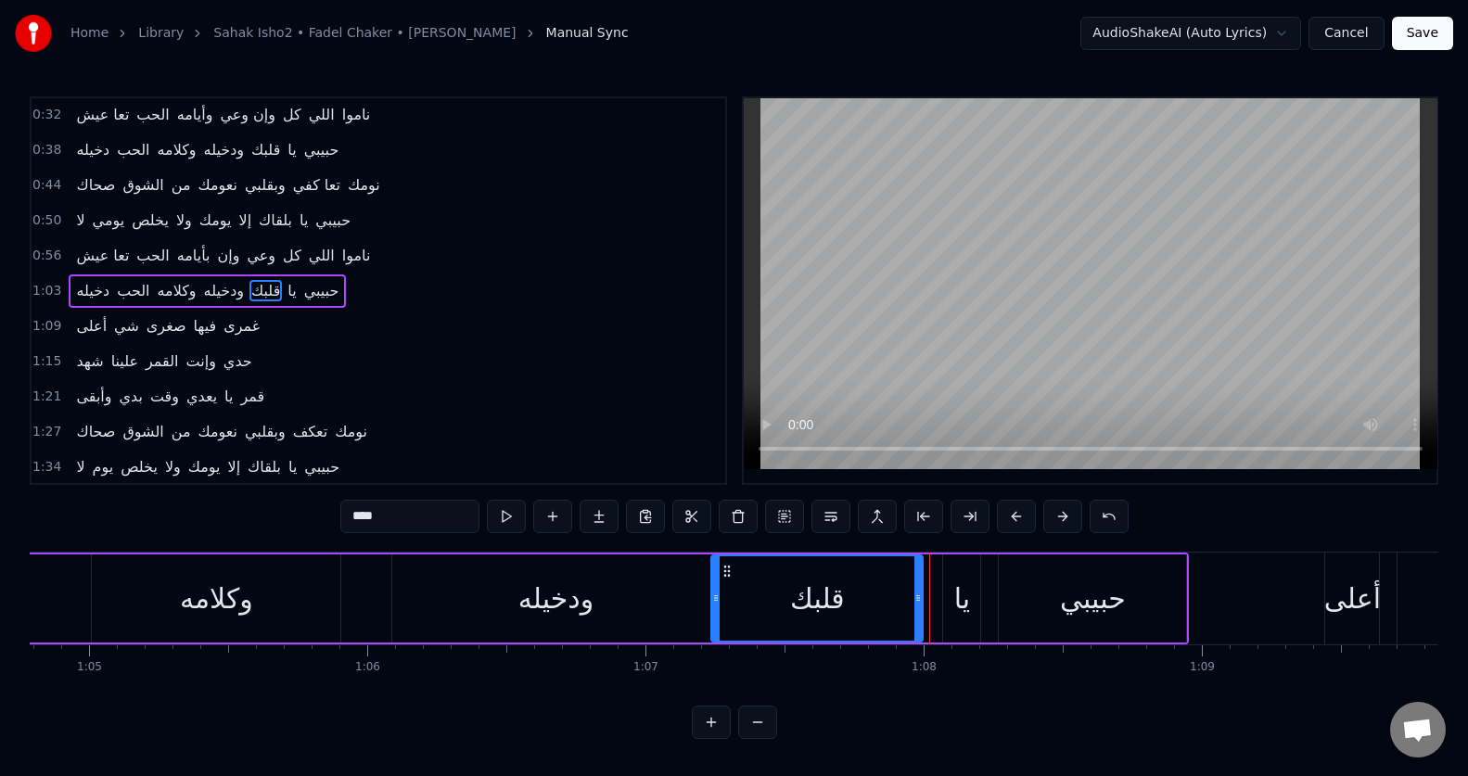
click at [959, 591] on div "يا" at bounding box center [962, 599] width 17 height 42
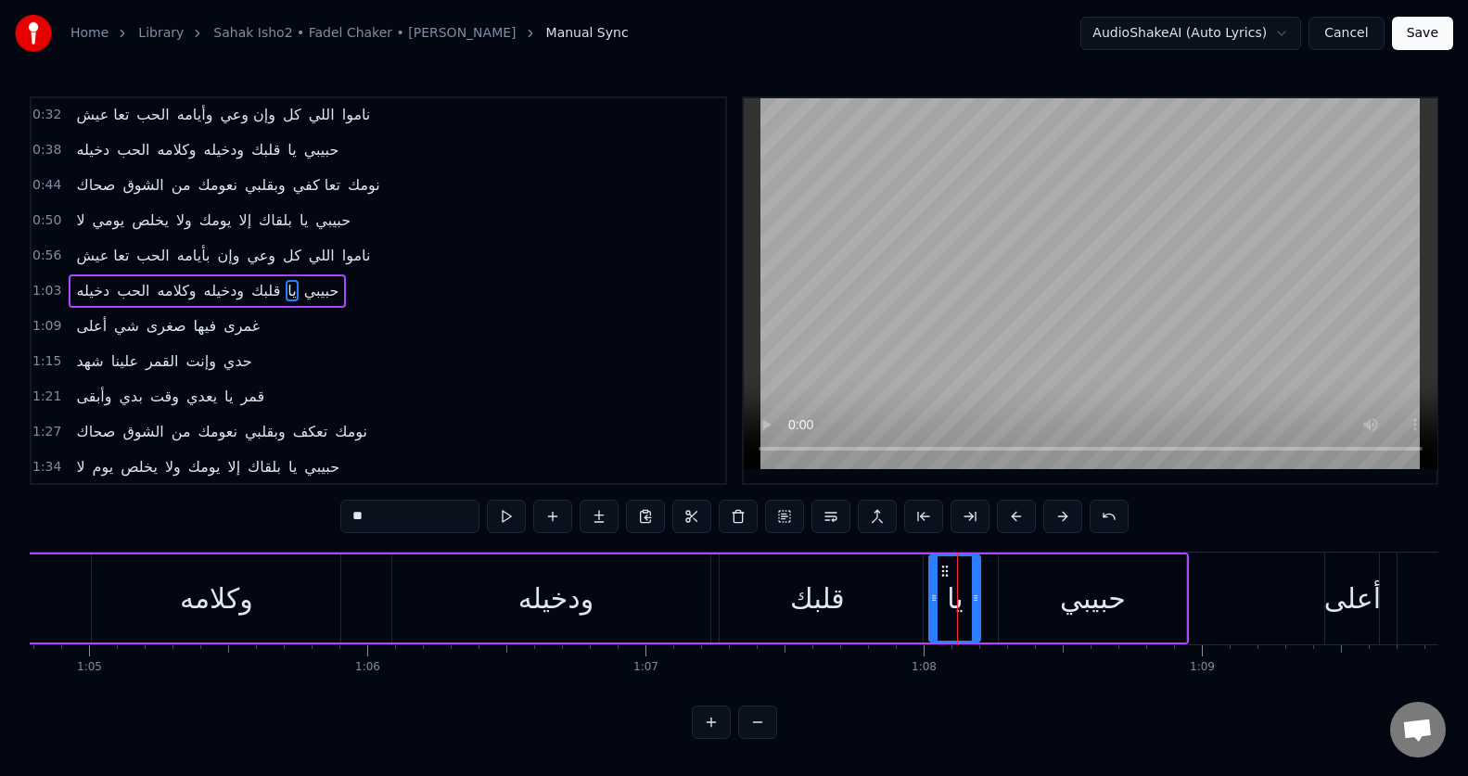
drag, startPoint x: 949, startPoint y: 597, endPoint x: 936, endPoint y: 600, distance: 14.2
click at [936, 600] on icon at bounding box center [933, 598] width 7 height 15
click at [504, 516] on button at bounding box center [506, 516] width 39 height 33
click at [1020, 587] on div "حبيبي" at bounding box center [1092, 598] width 187 height 88
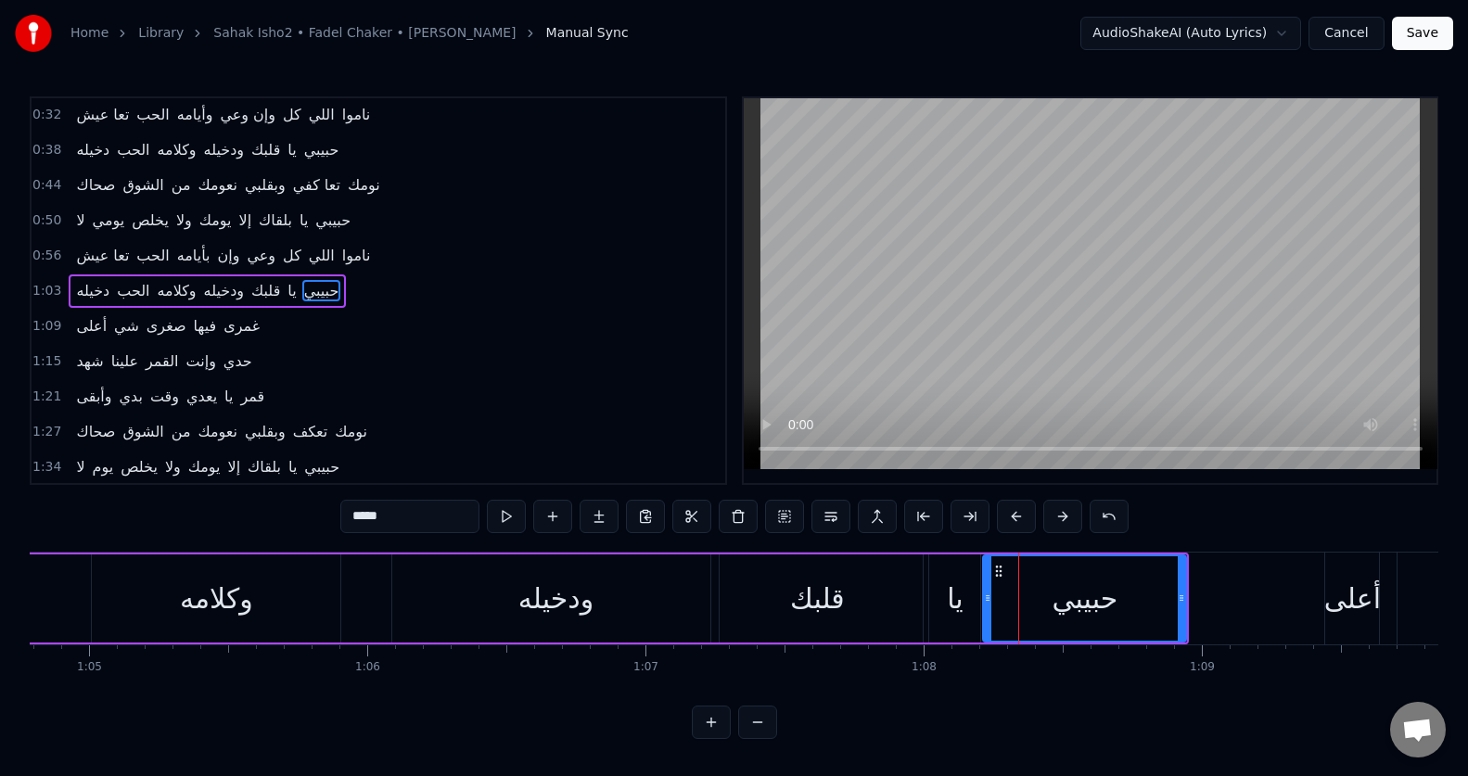
drag, startPoint x: 1002, startPoint y: 592, endPoint x: 987, endPoint y: 592, distance: 15.8
click at [987, 592] on icon at bounding box center [987, 598] width 7 height 15
click at [514, 513] on button at bounding box center [506, 516] width 39 height 33
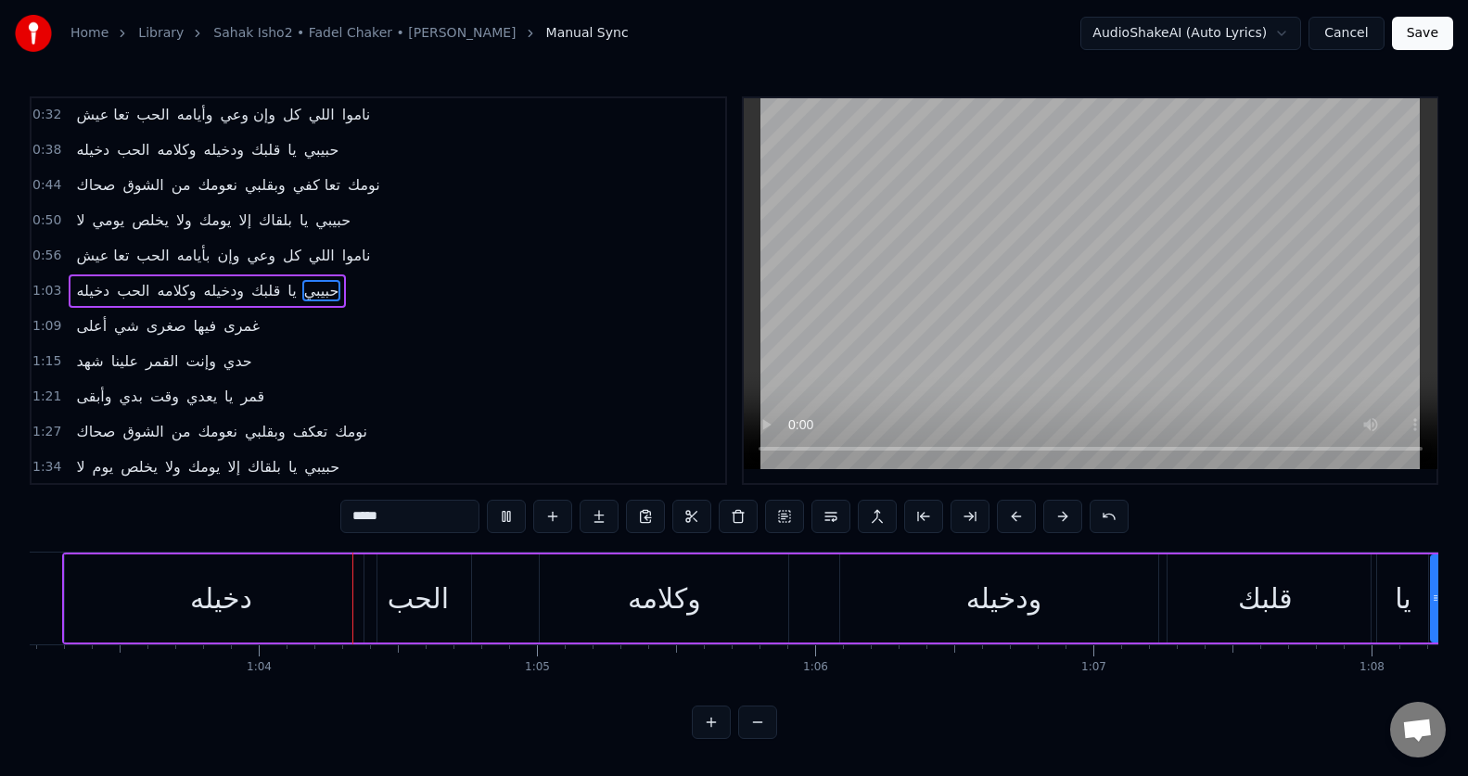
scroll to position [0, 17644]
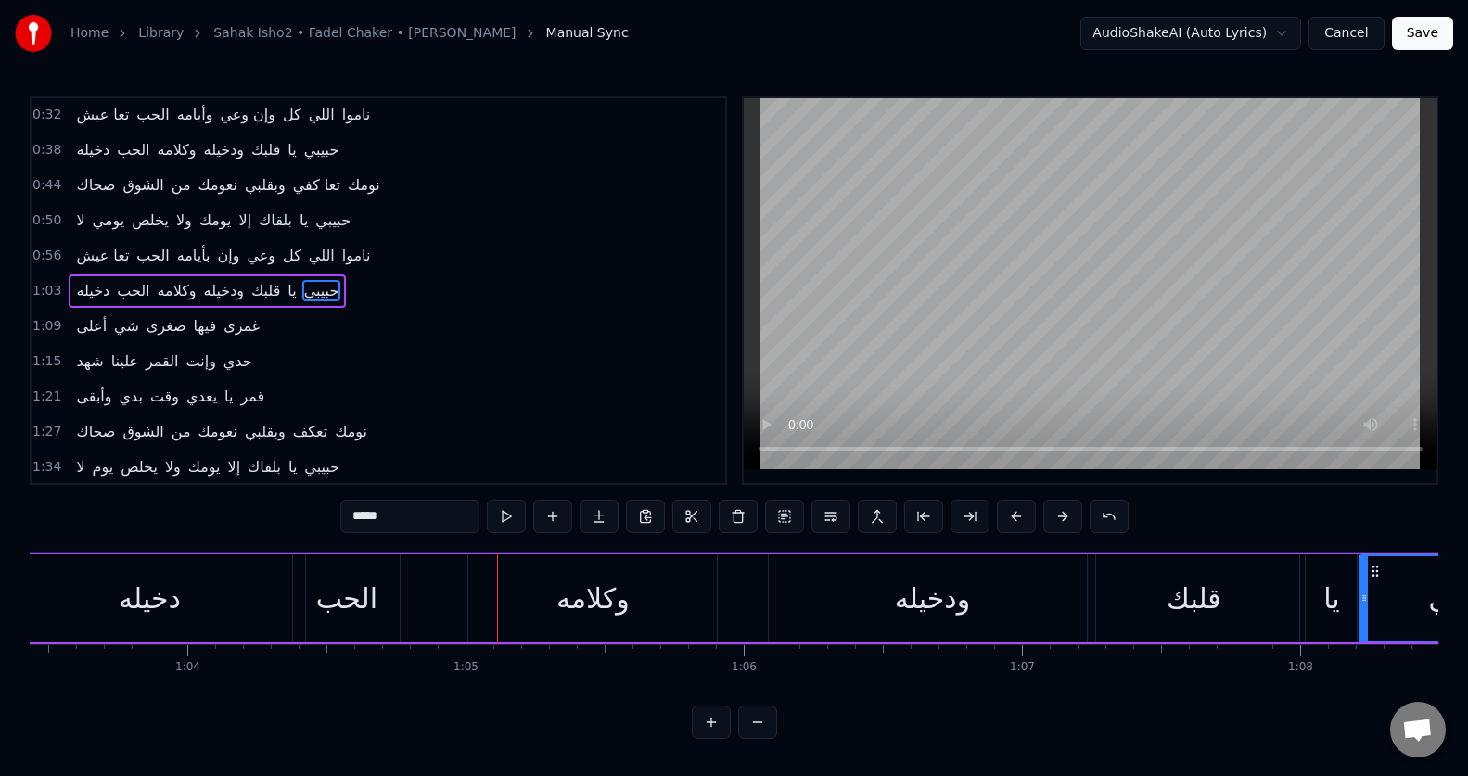
click at [377, 594] on div "الحب" at bounding box center [346, 598] width 107 height 88
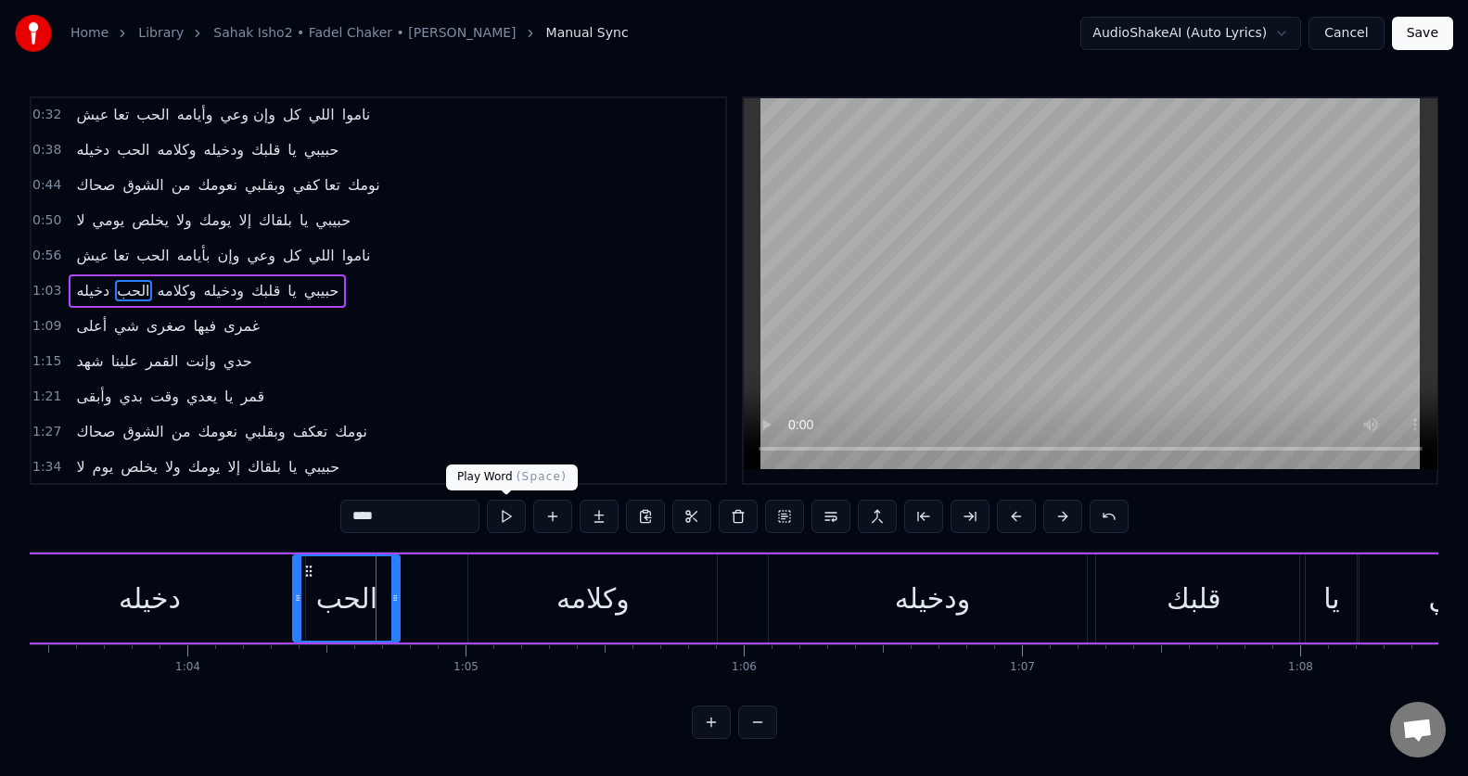
click at [503, 517] on button at bounding box center [506, 516] width 39 height 33
drag, startPoint x: 296, startPoint y: 606, endPoint x: 267, endPoint y: 607, distance: 28.8
click at [267, 607] on div at bounding box center [268, 598] width 7 height 84
click at [508, 512] on button at bounding box center [506, 516] width 39 height 33
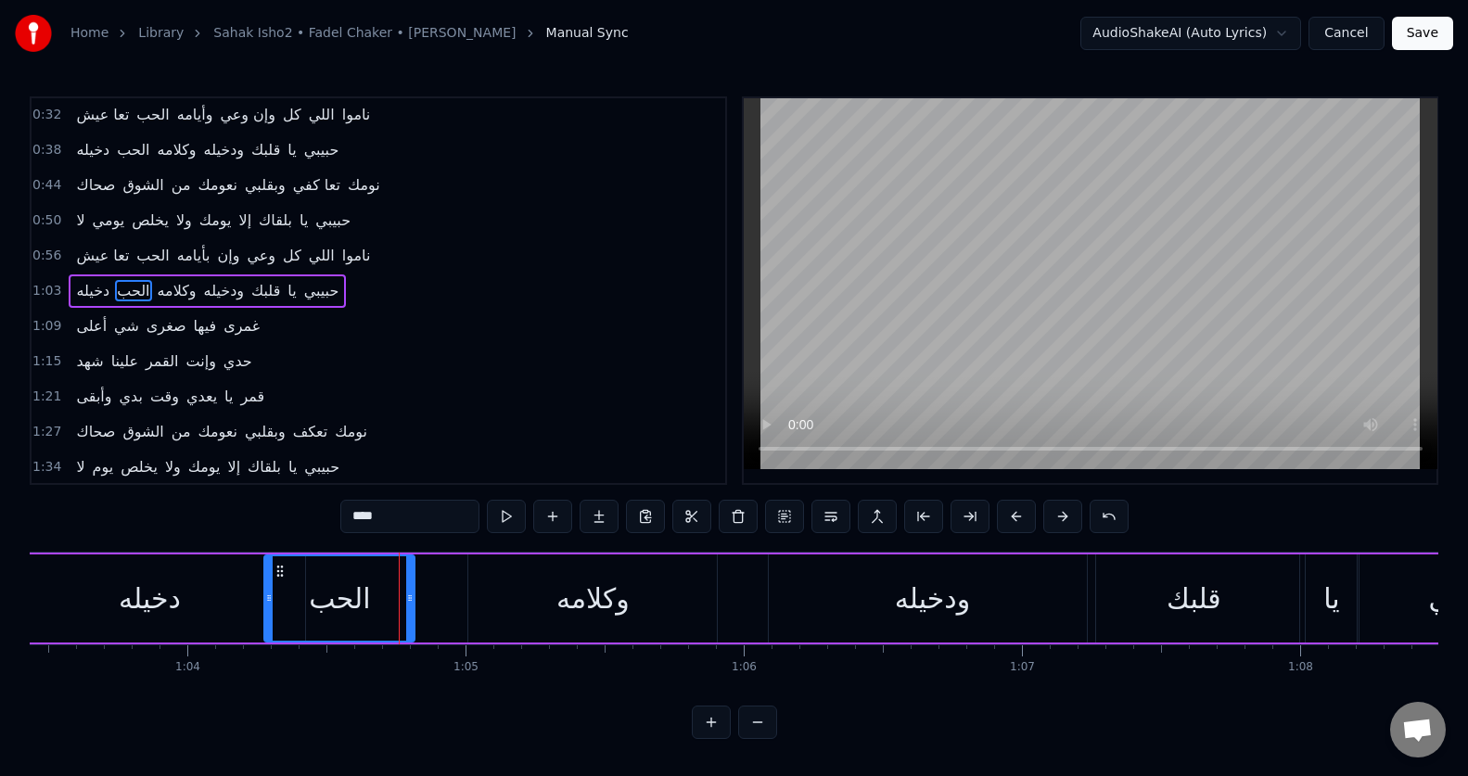
drag, startPoint x: 393, startPoint y: 605, endPoint x: 408, endPoint y: 605, distance: 14.9
click at [408, 605] on div at bounding box center [409, 598] width 7 height 84
click at [512, 523] on button at bounding box center [506, 516] width 39 height 33
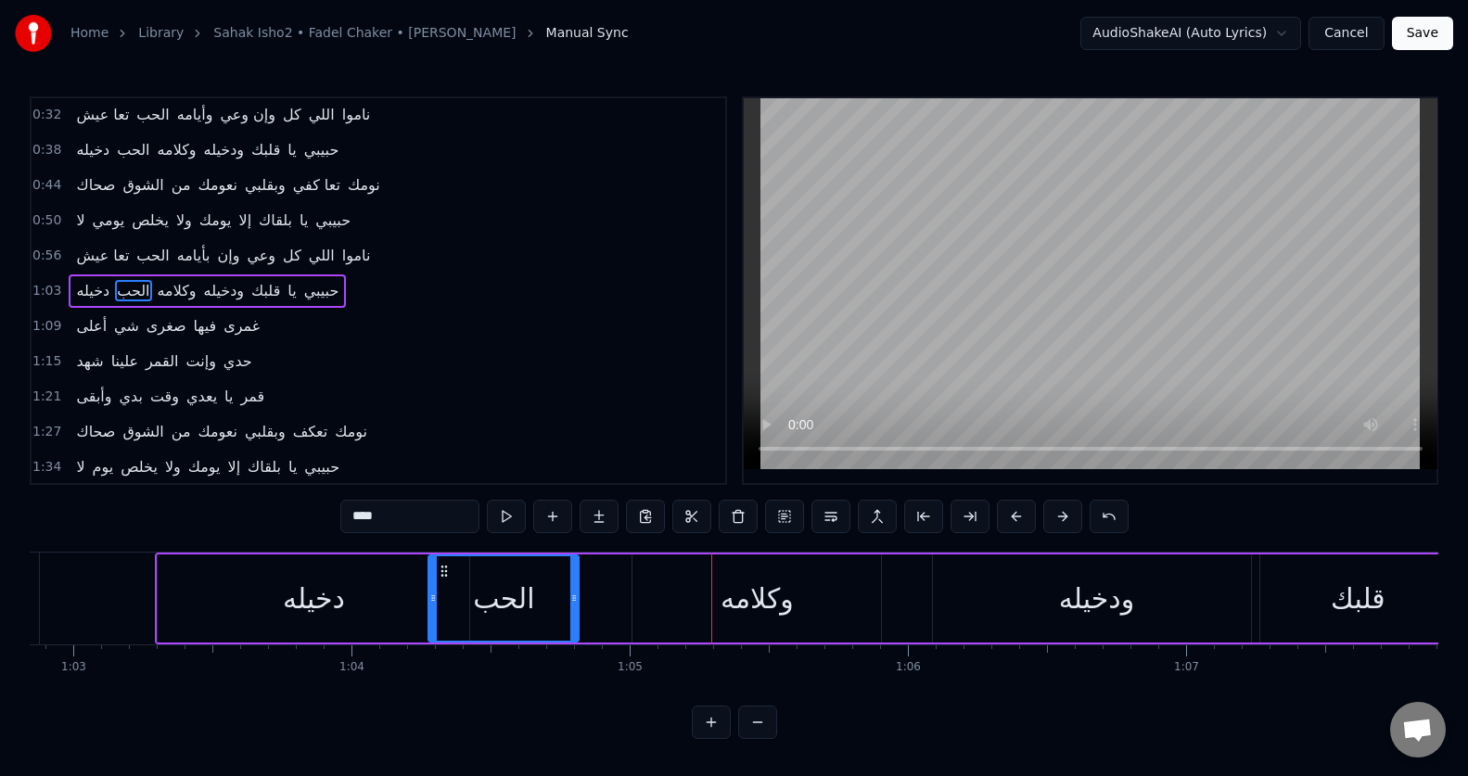
scroll to position [0, 17465]
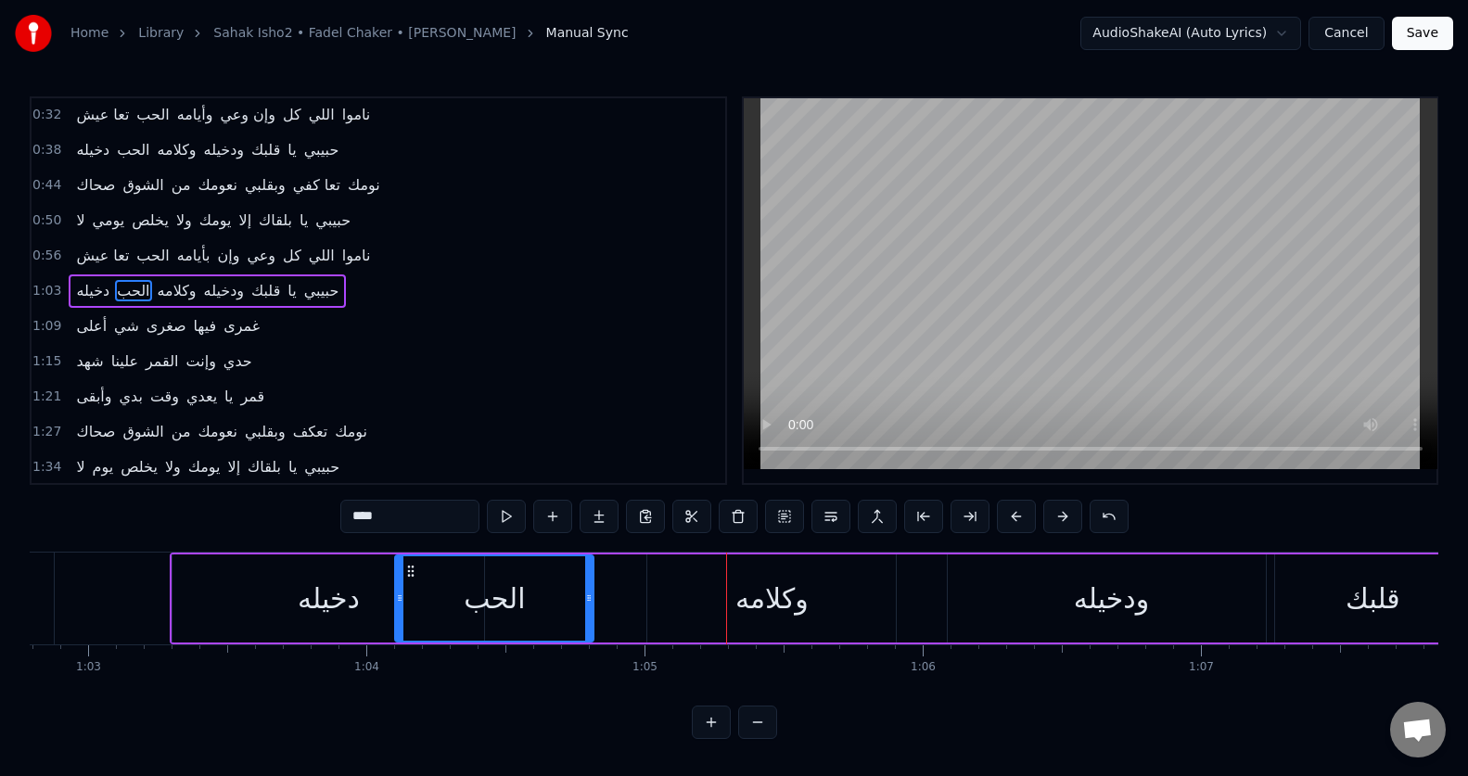
drag, startPoint x: 445, startPoint y: 610, endPoint x: 397, endPoint y: 617, distance: 48.6
click at [397, 617] on div at bounding box center [399, 598] width 7 height 84
click at [507, 518] on button at bounding box center [506, 516] width 39 height 33
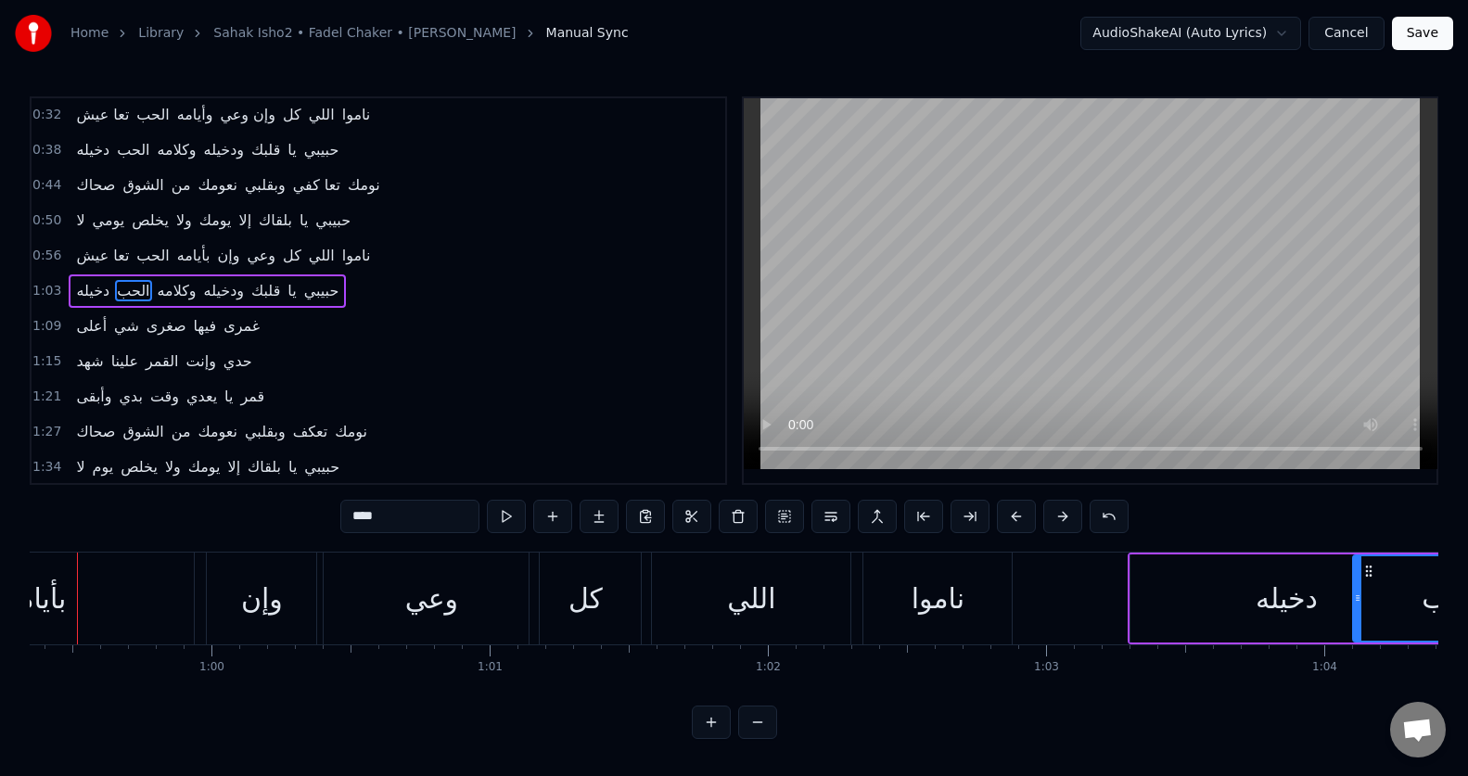
scroll to position [0, 16461]
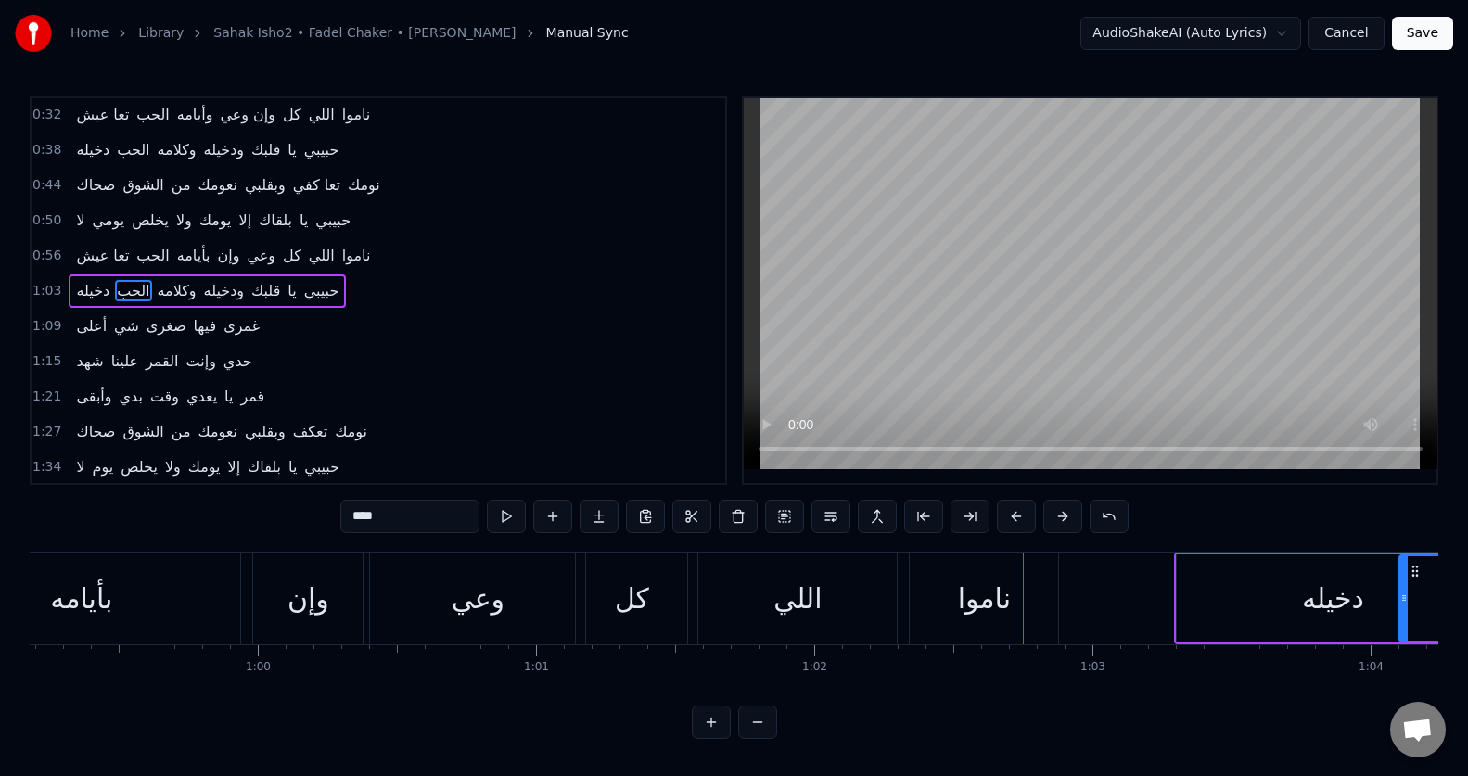
click at [636, 605] on div "كل" at bounding box center [632, 599] width 34 height 42
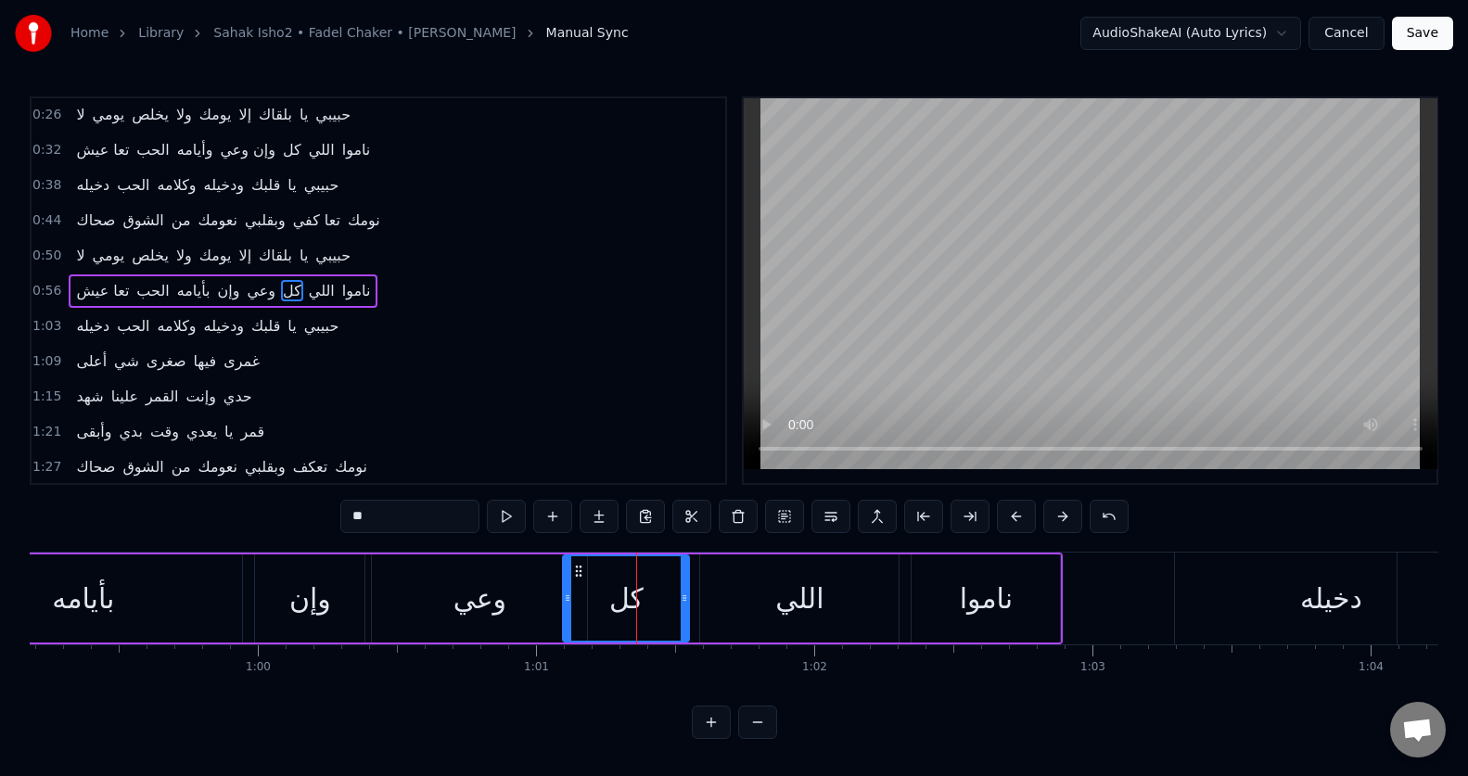
drag, startPoint x: 579, startPoint y: 595, endPoint x: 565, endPoint y: 595, distance: 14.8
click at [565, 595] on icon at bounding box center [567, 598] width 7 height 15
click at [970, 579] on div "ناموا" at bounding box center [986, 599] width 53 height 42
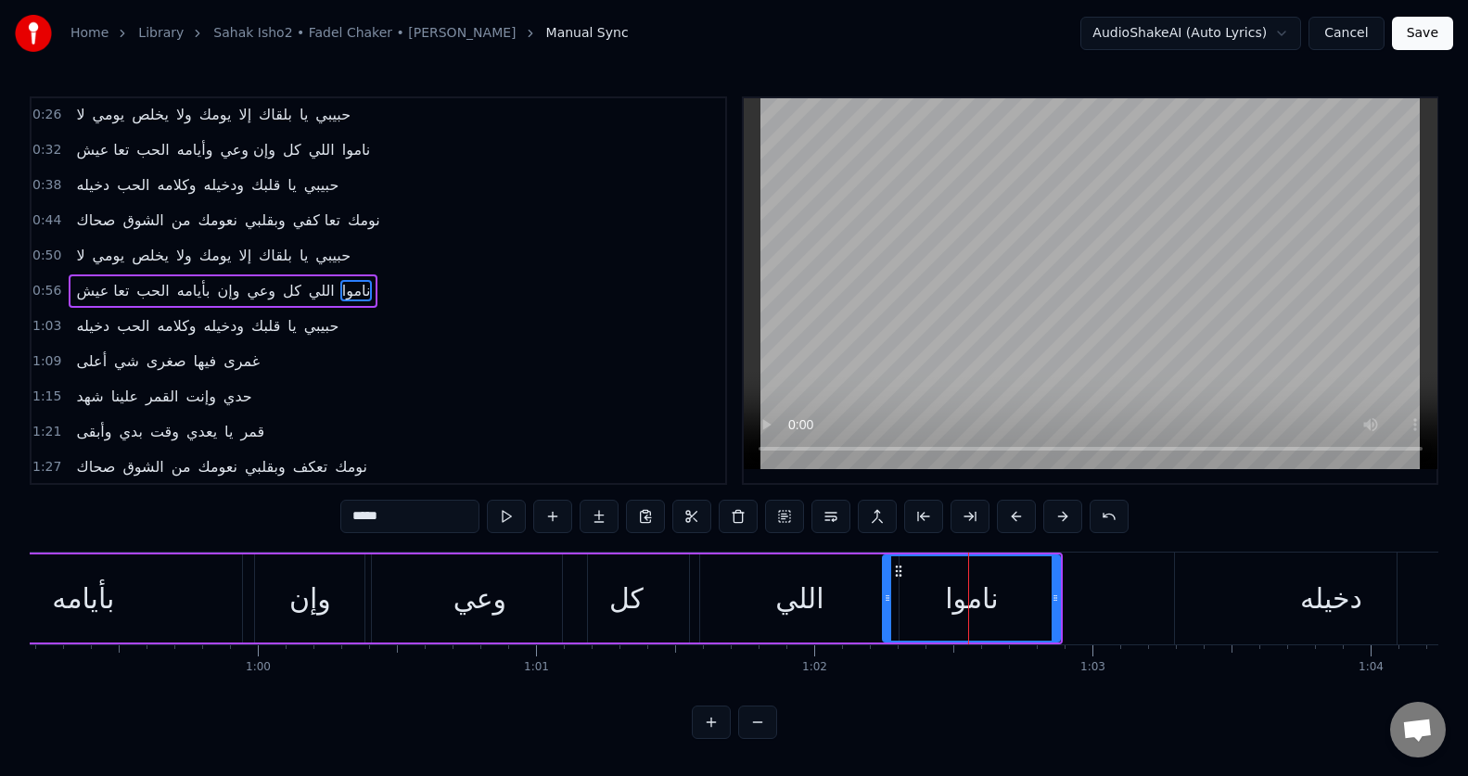
drag, startPoint x: 912, startPoint y: 599, endPoint x: 884, endPoint y: 599, distance: 28.7
click at [884, 599] on icon at bounding box center [887, 598] width 7 height 15
click at [1339, 599] on div "دخيله" at bounding box center [1331, 599] width 62 height 42
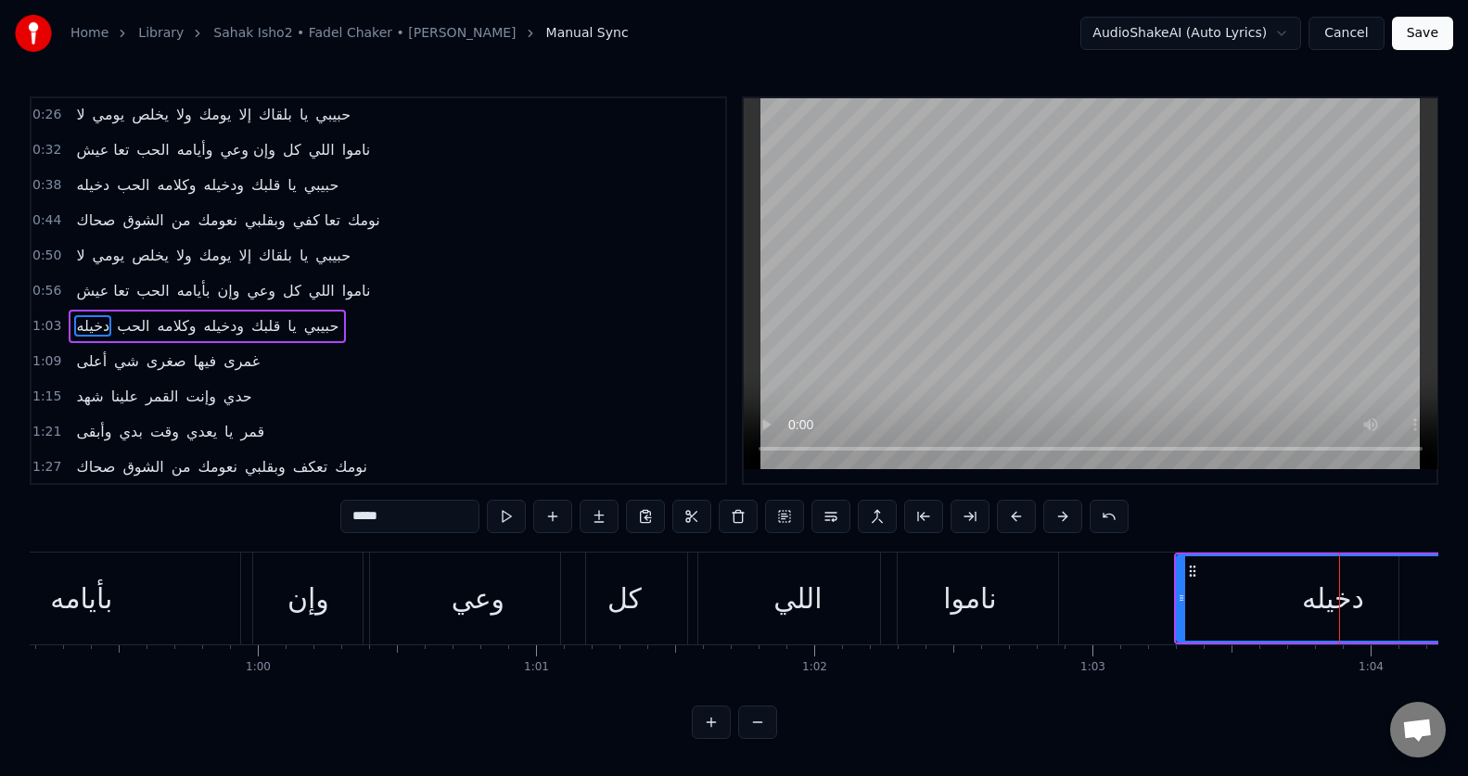
scroll to position [71, 0]
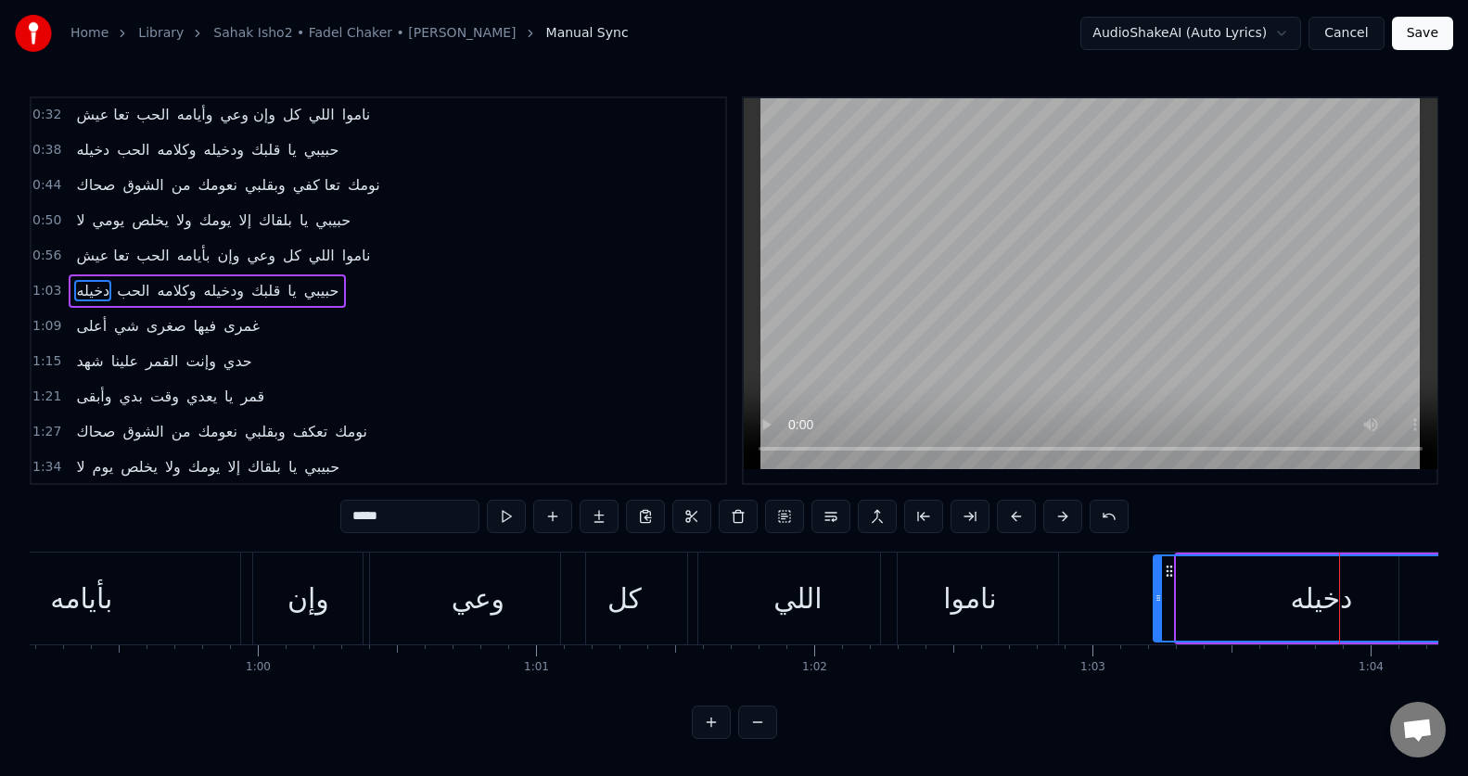
drag, startPoint x: 1178, startPoint y: 602, endPoint x: 1155, endPoint y: 602, distance: 23.2
click at [1155, 602] on icon at bounding box center [1157, 598] width 7 height 15
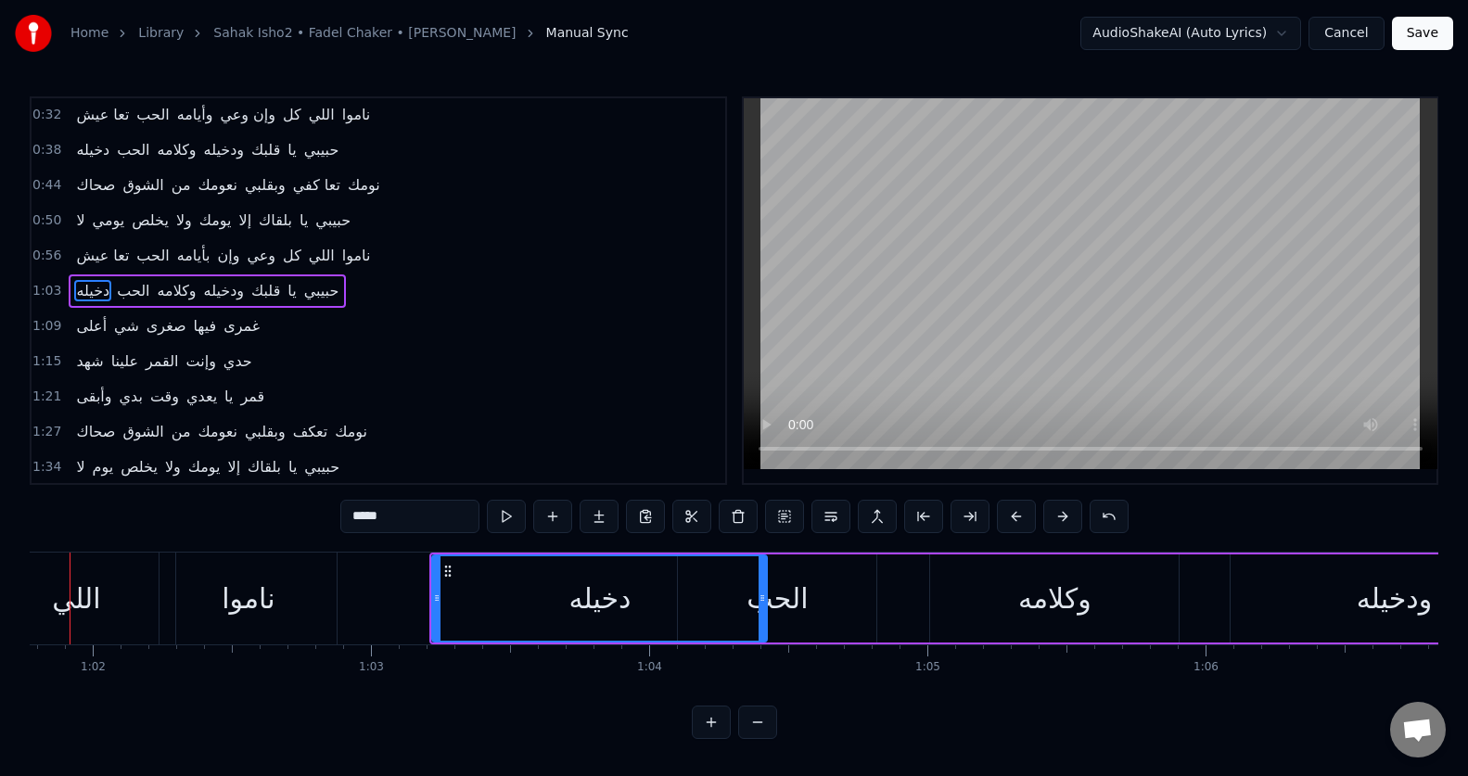
scroll to position [0, 17130]
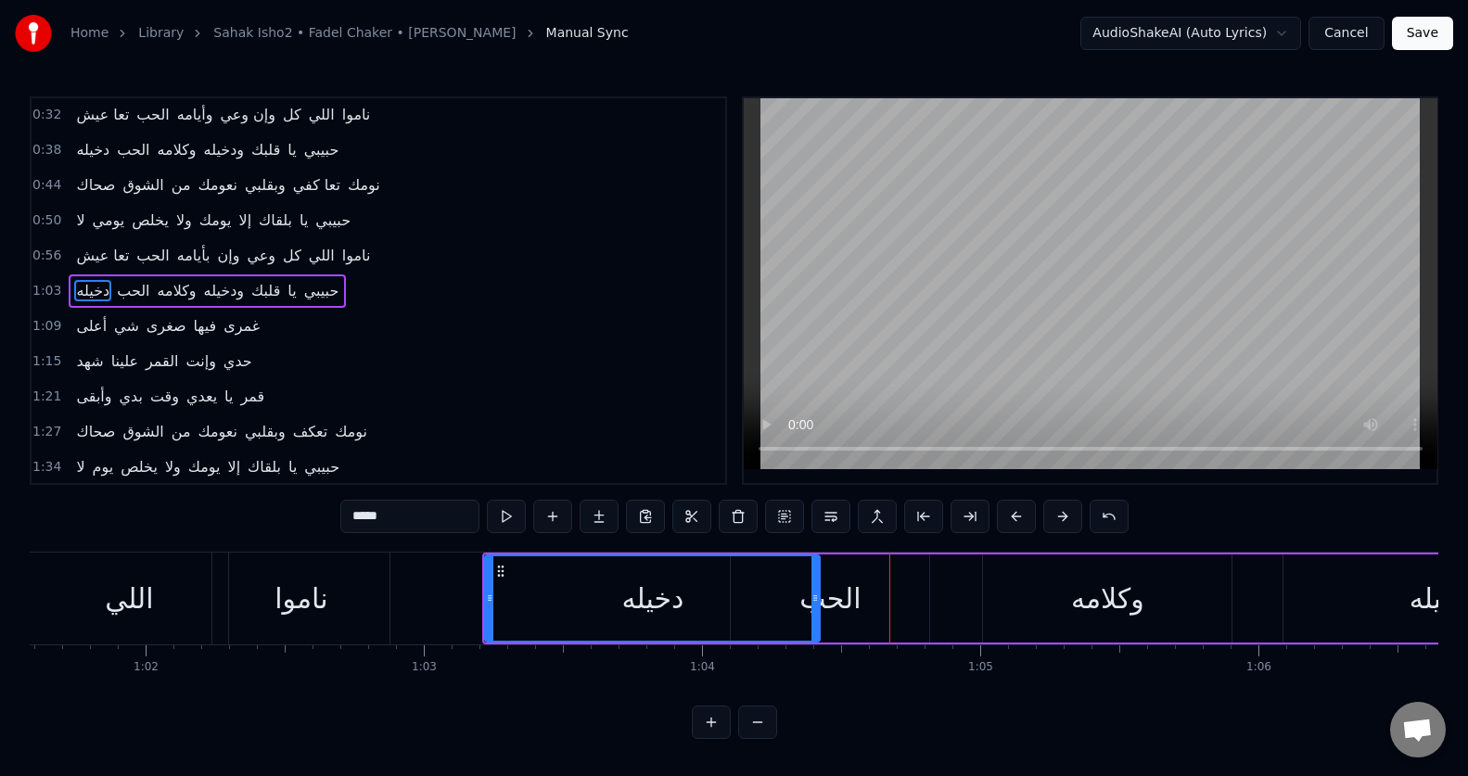
click at [880, 611] on div "الحب" at bounding box center [830, 598] width 198 height 88
type input "****"
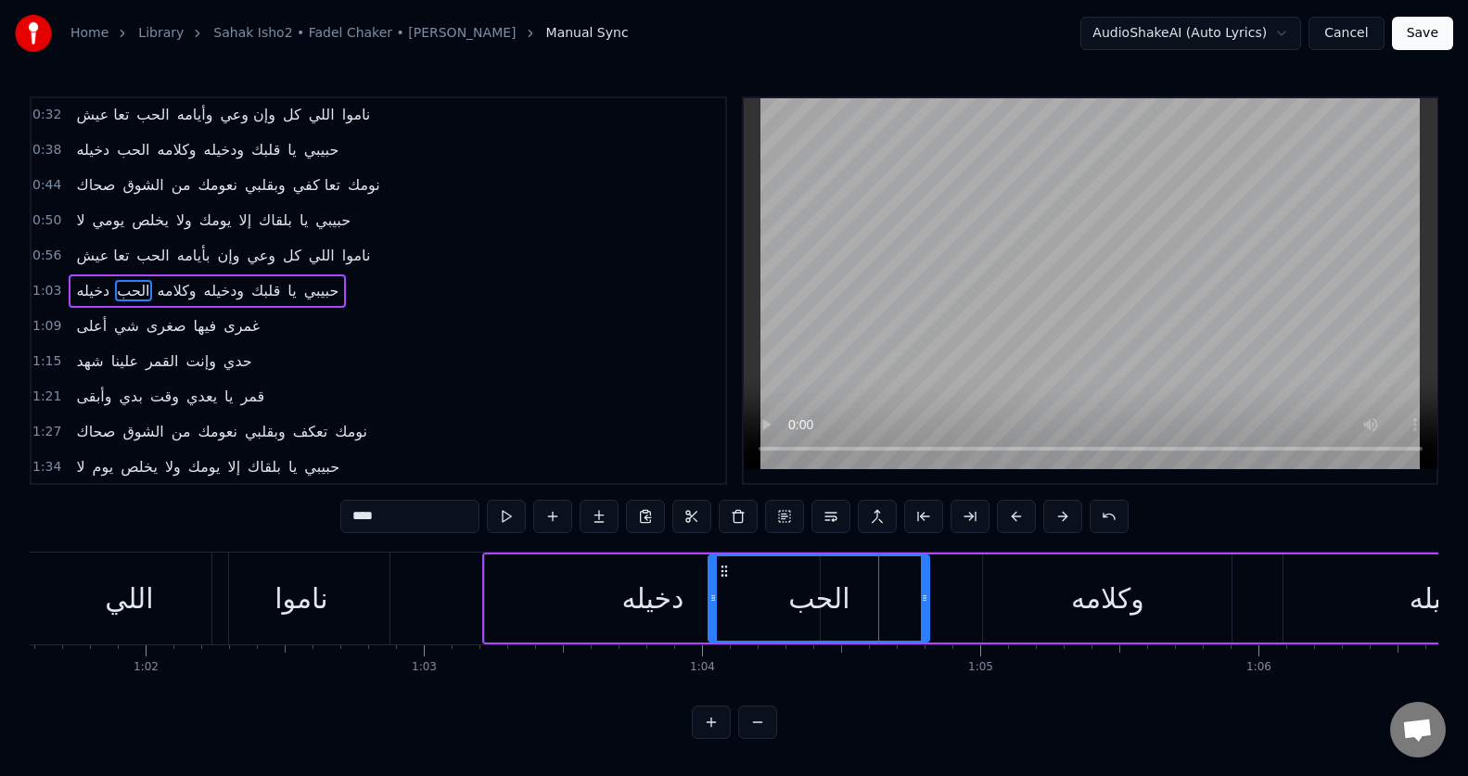
drag, startPoint x: 733, startPoint y: 601, endPoint x: 711, endPoint y: 612, distance: 24.9
click at [711, 612] on div at bounding box center [712, 598] width 7 height 84
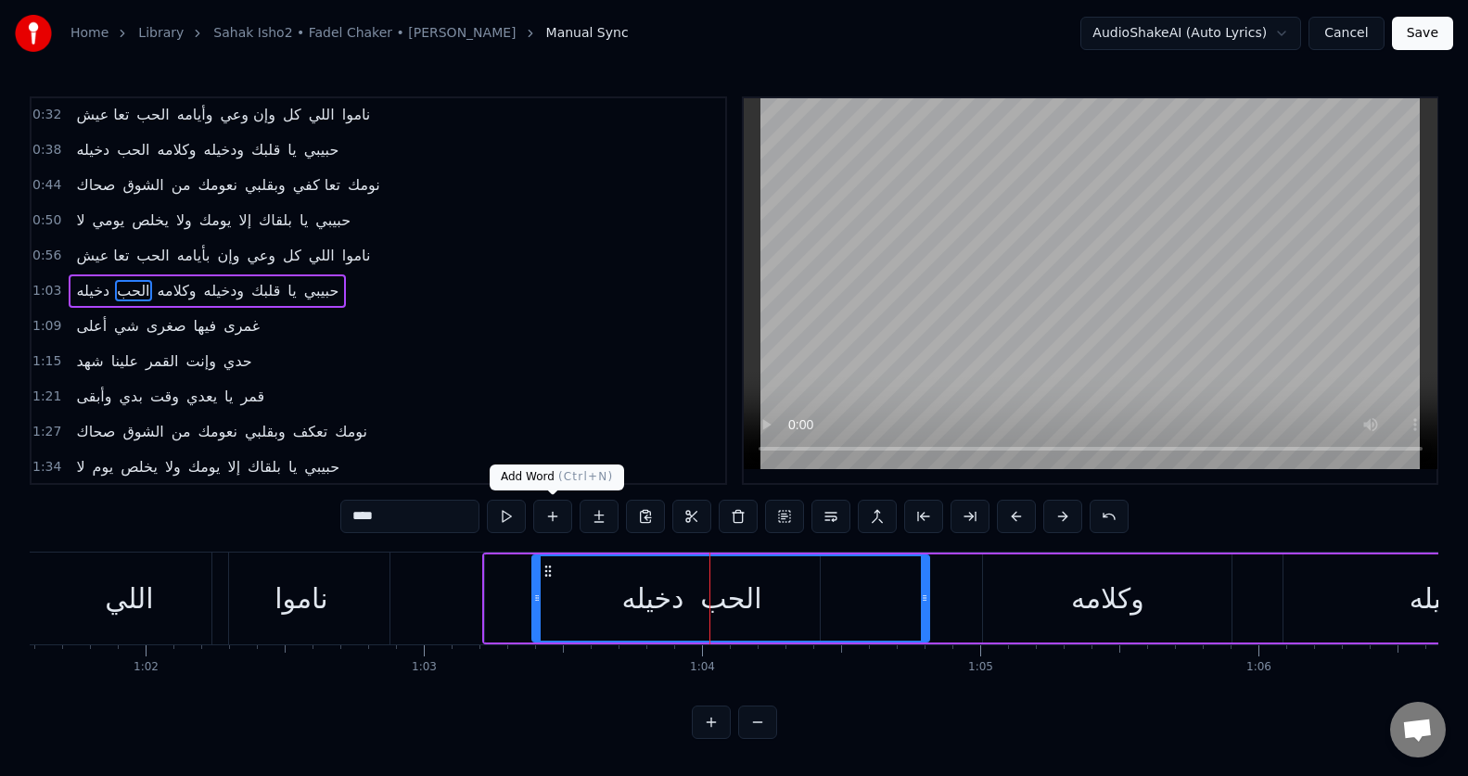
drag, startPoint x: 716, startPoint y: 608, endPoint x: 540, endPoint y: 526, distance: 194.5
click at [540, 526] on div "0:19 صحاك الشوق من نومك وبقلبي تعا كفي نومك 0:26 لا يومي يخلص ولا يومك إلا بلقا…" at bounding box center [734, 417] width 1408 height 643
click at [1102, 521] on button at bounding box center [1108, 516] width 39 height 33
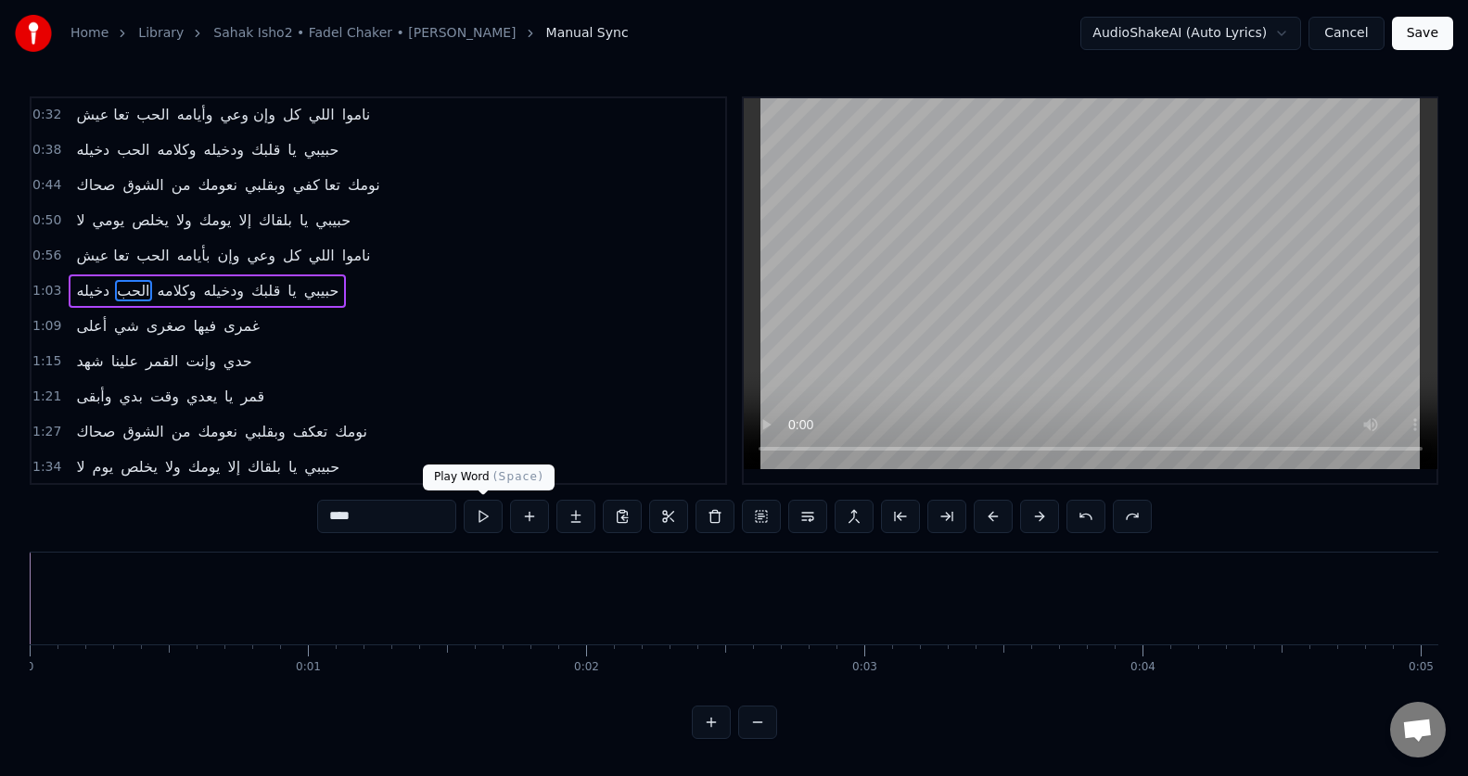
scroll to position [0, 17130]
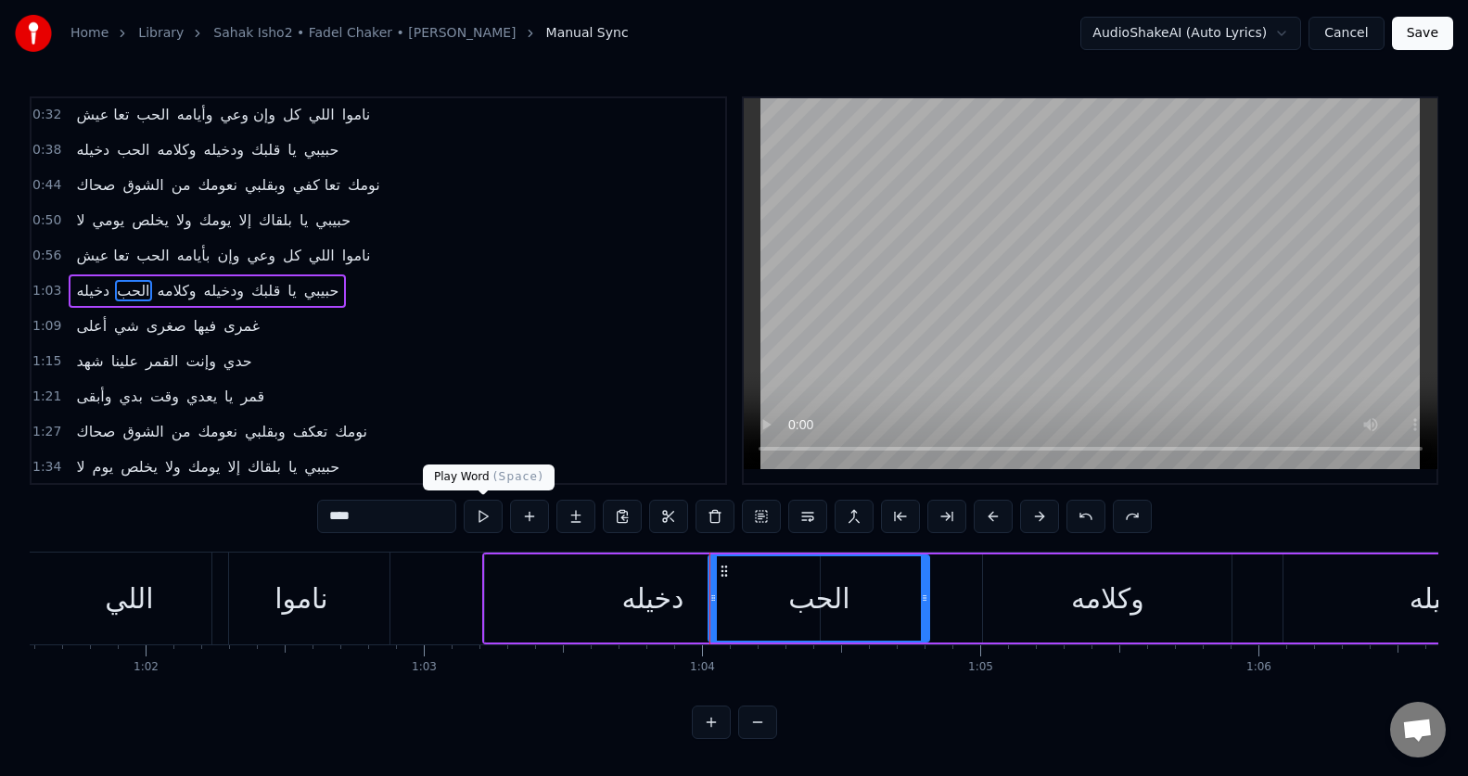
click at [478, 512] on button at bounding box center [483, 516] width 39 height 33
click at [479, 513] on button at bounding box center [483, 516] width 39 height 33
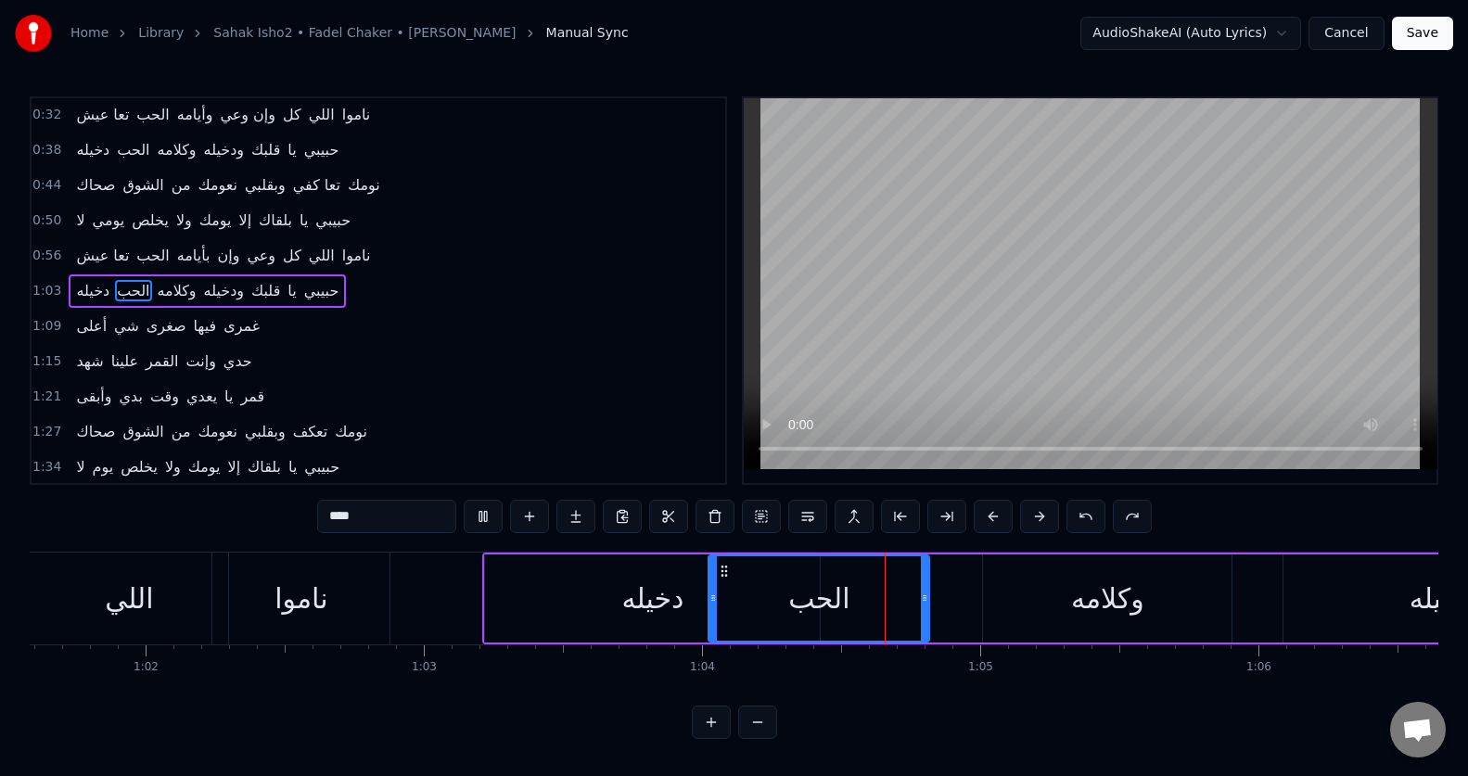
click at [857, 577] on div "الحب" at bounding box center [818, 598] width 219 height 84
click at [774, 611] on div "الحب" at bounding box center [818, 598] width 219 height 84
drag, startPoint x: 710, startPoint y: 608, endPoint x: 769, endPoint y: 605, distance: 58.5
click at [769, 605] on div at bounding box center [771, 598] width 7 height 84
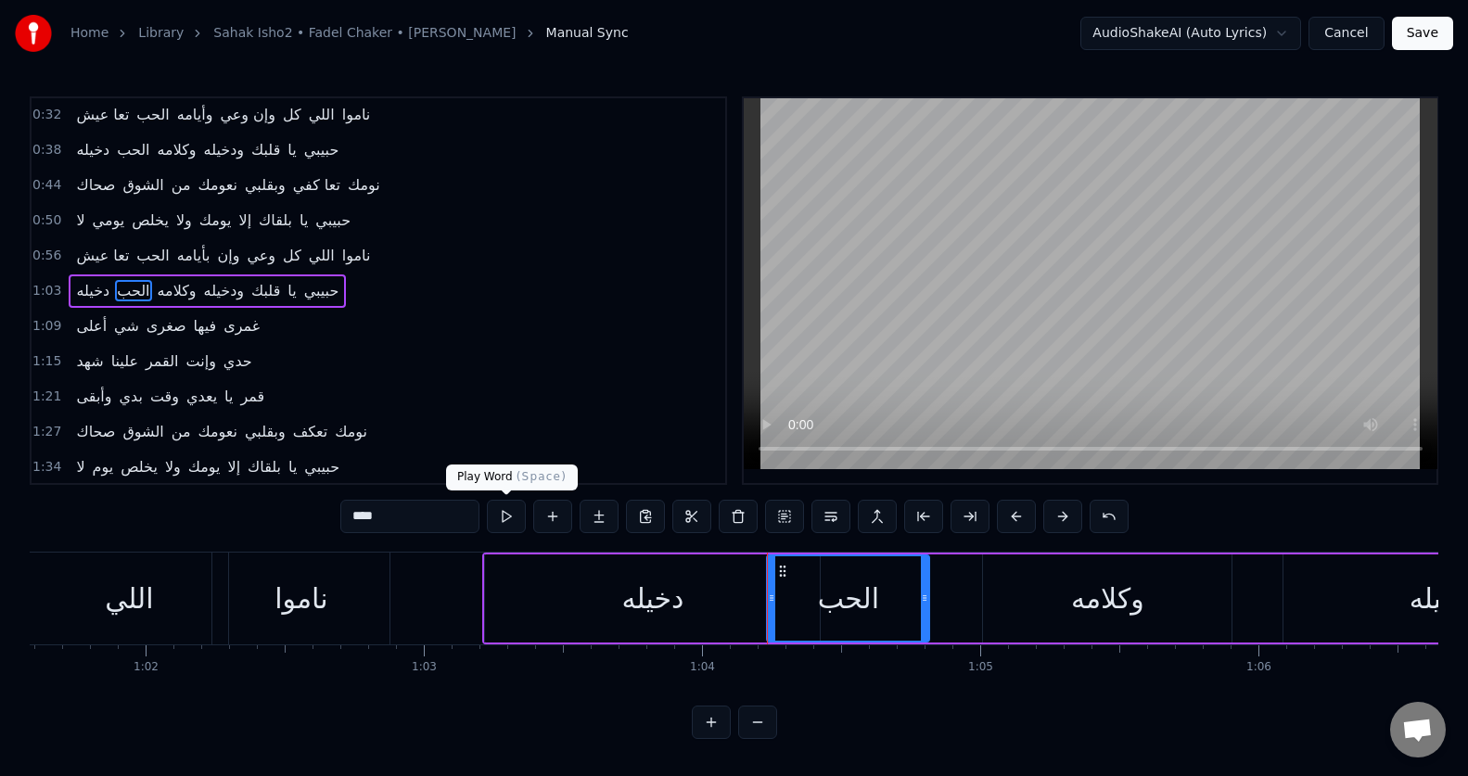
click at [505, 517] on button at bounding box center [506, 516] width 39 height 33
click at [942, 588] on div "دخيله الحب وكلامه ودخيله قلبك يا حبيبي" at bounding box center [1281, 599] width 1598 height 92
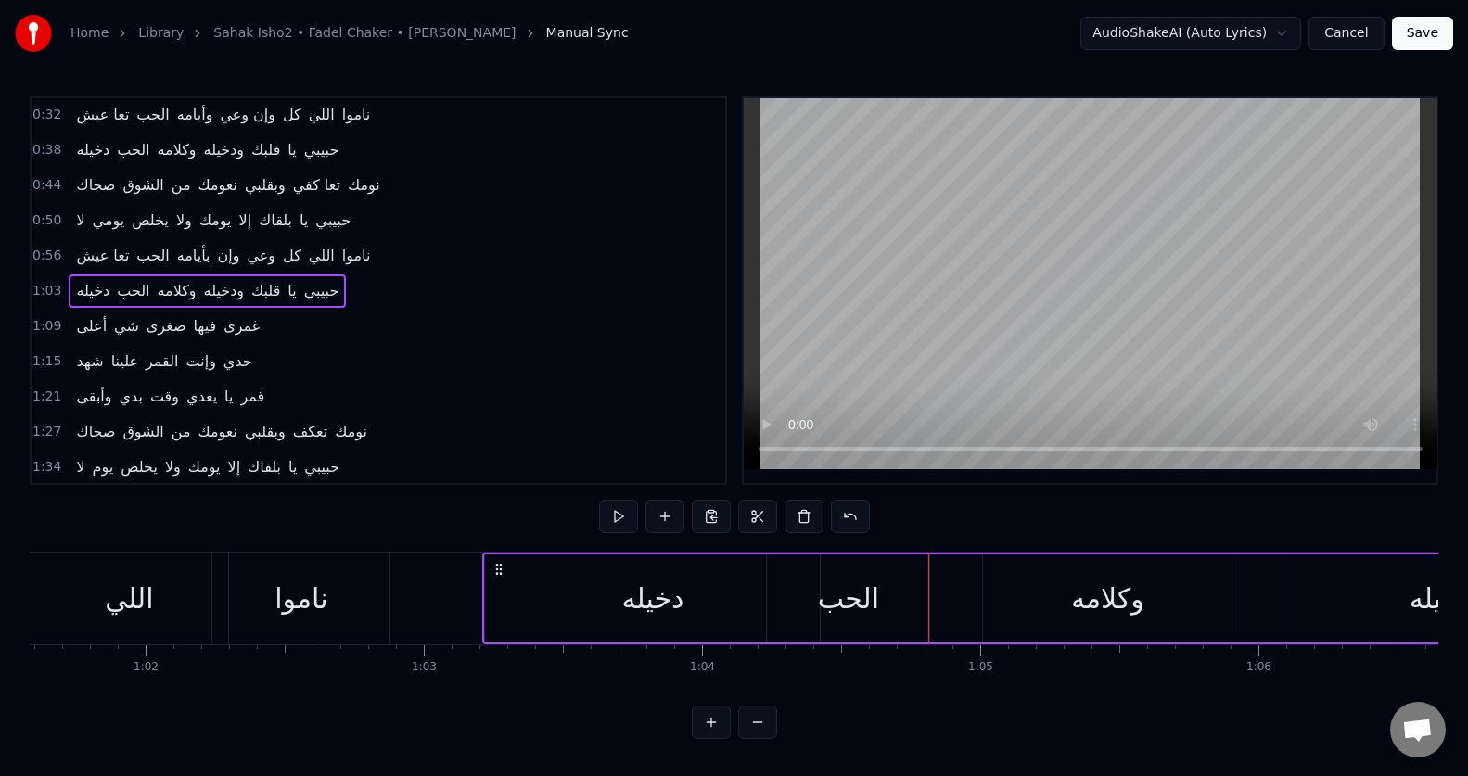
click at [880, 604] on div "الحب" at bounding box center [848, 598] width 162 height 88
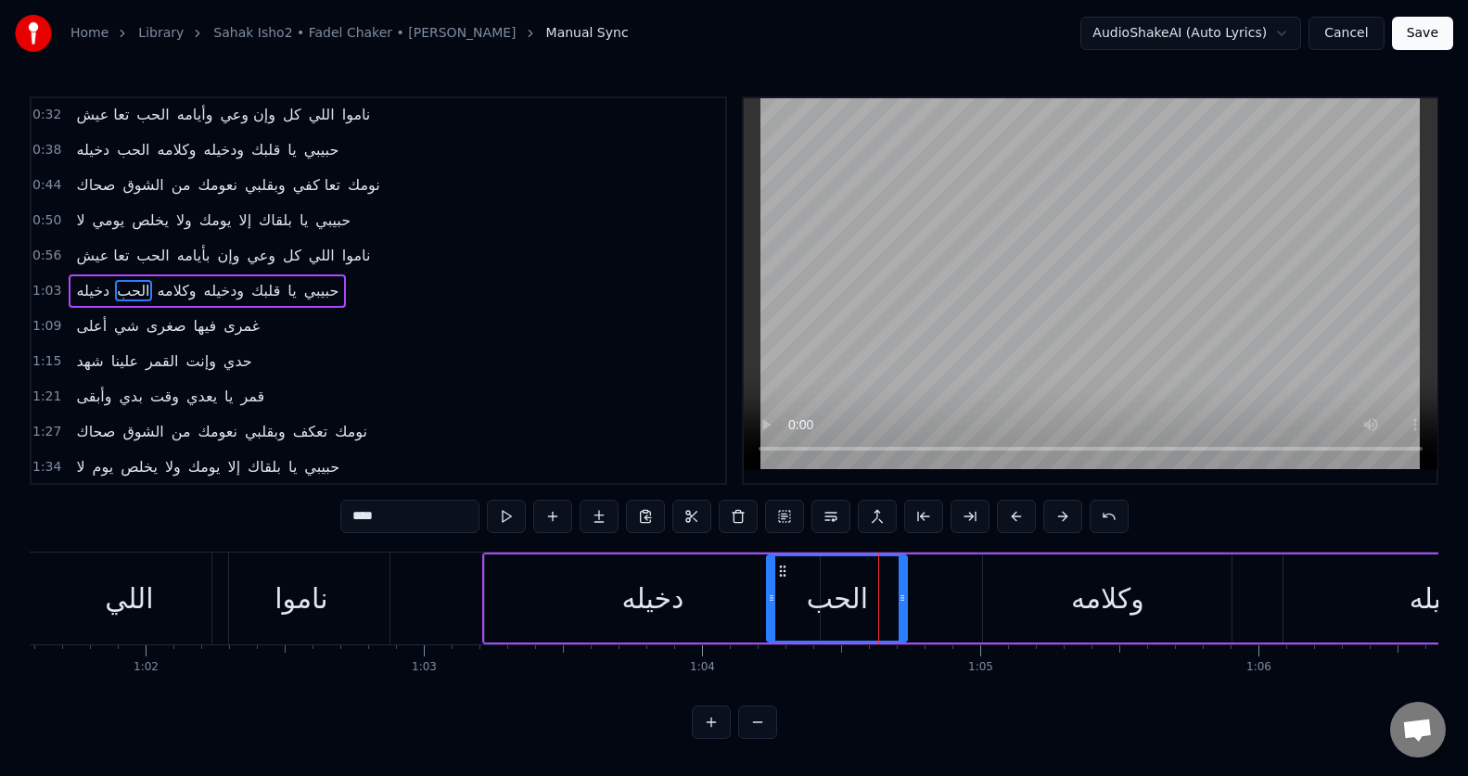
drag, startPoint x: 928, startPoint y: 599, endPoint x: 906, endPoint y: 600, distance: 22.3
click at [906, 600] on icon at bounding box center [901, 598] width 7 height 15
click at [506, 518] on button at bounding box center [506, 516] width 39 height 33
drag, startPoint x: 904, startPoint y: 604, endPoint x: 922, endPoint y: 606, distance: 17.8
click at [922, 606] on div at bounding box center [919, 598] width 7 height 84
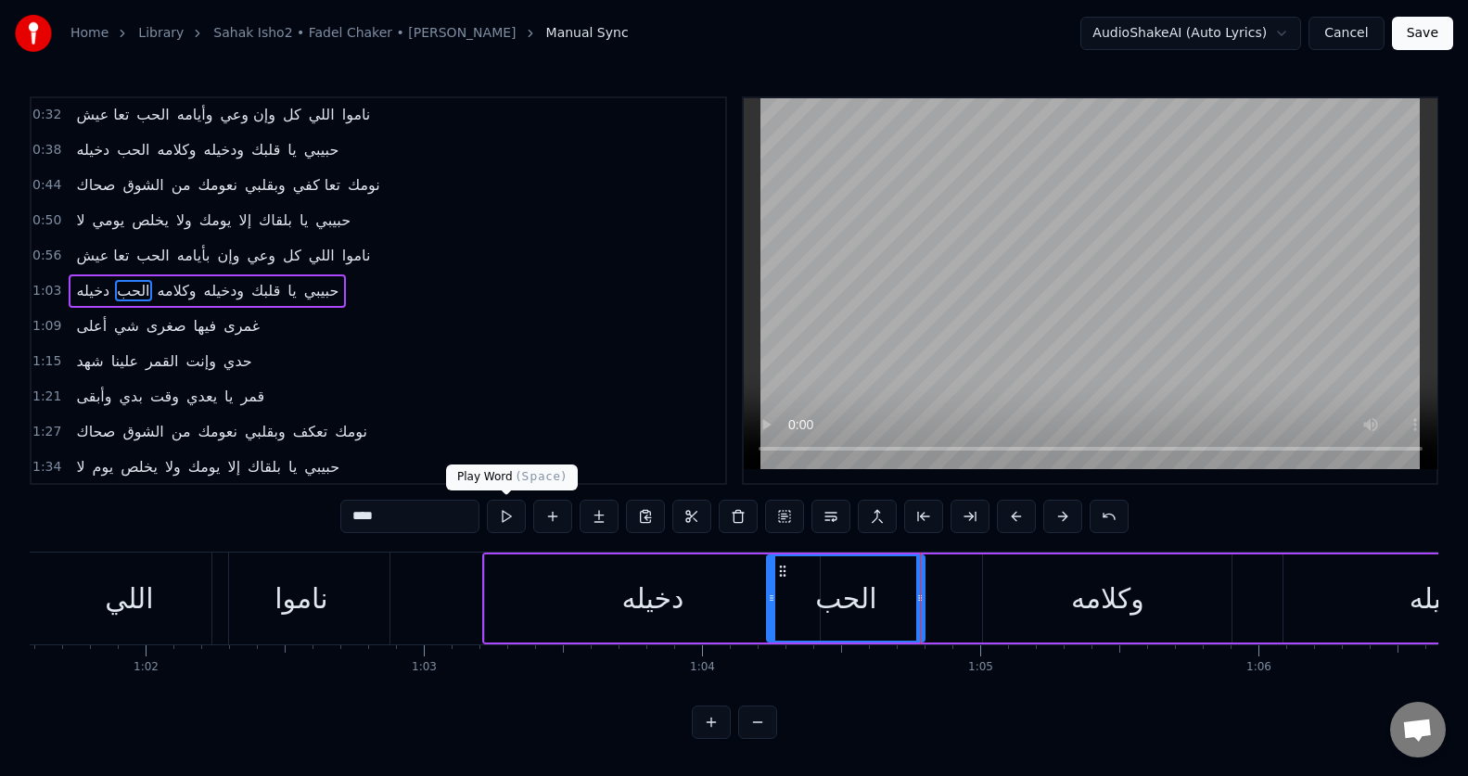
click at [511, 513] on button at bounding box center [506, 516] width 39 height 33
click at [684, 604] on div "دخيله" at bounding box center [652, 598] width 335 height 88
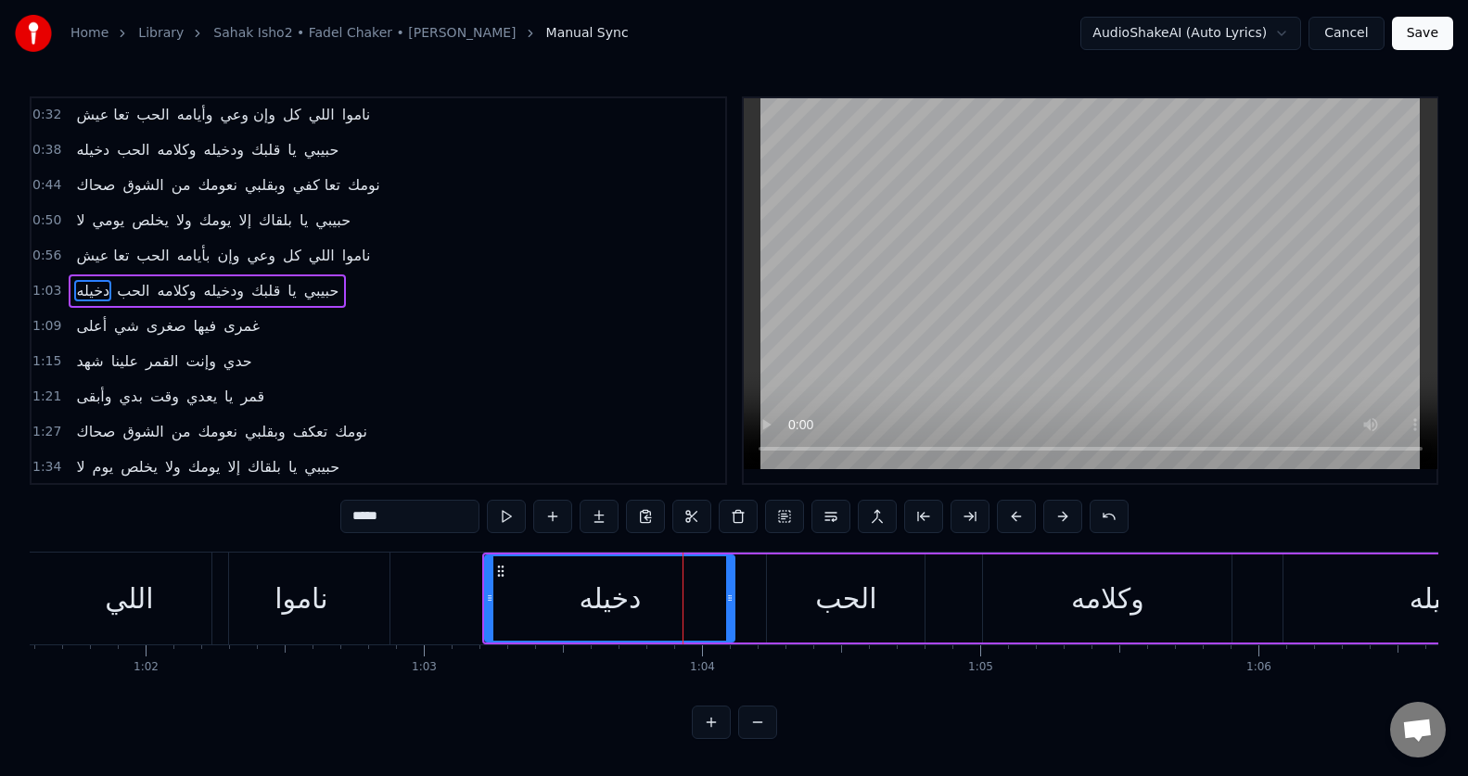
drag, startPoint x: 819, startPoint y: 601, endPoint x: 732, endPoint y: 606, distance: 86.4
click at [732, 606] on div at bounding box center [729, 598] width 7 height 84
click at [504, 521] on button at bounding box center [506, 516] width 39 height 33
click at [860, 599] on div "الحب" at bounding box center [845, 599] width 61 height 42
type input "****"
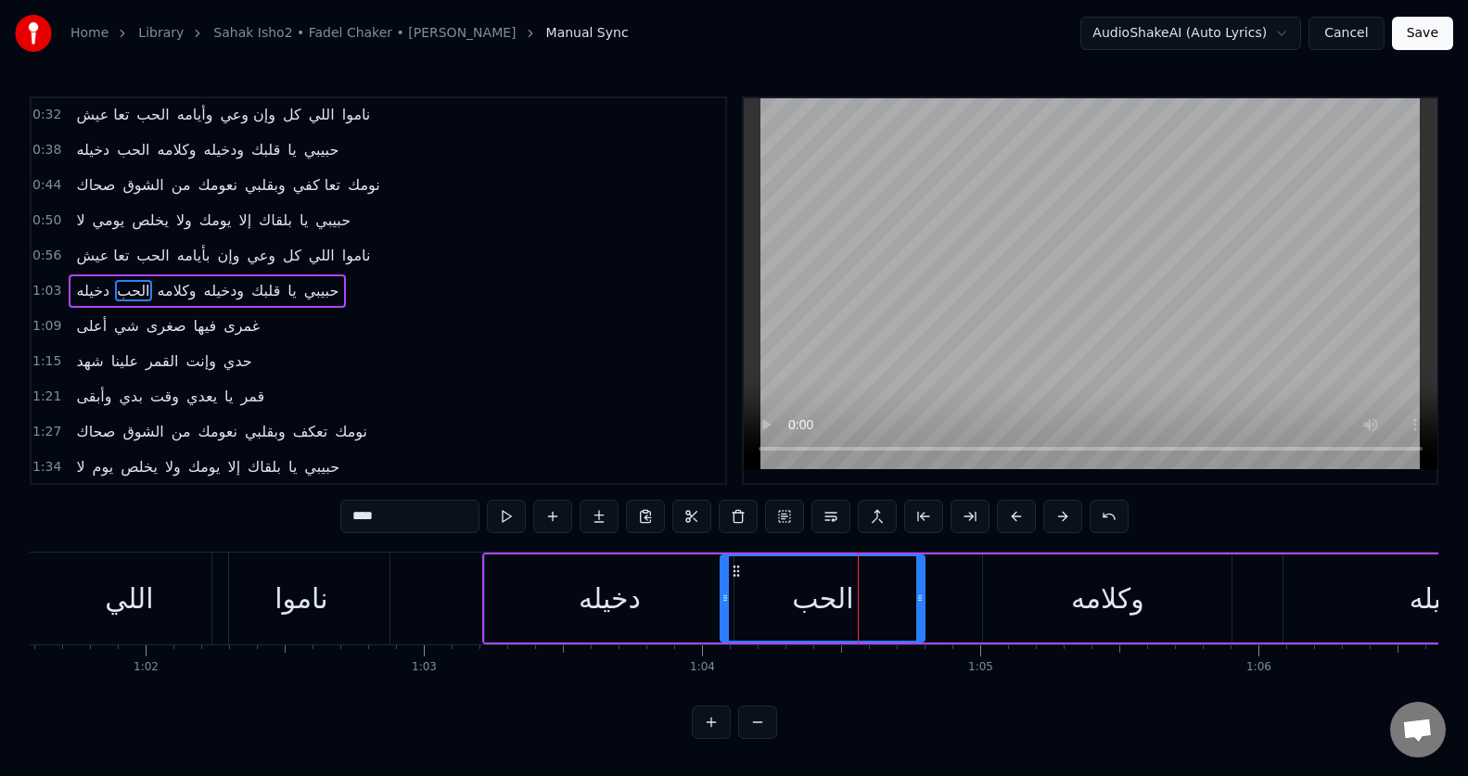
drag, startPoint x: 768, startPoint y: 598, endPoint x: 721, endPoint y: 599, distance: 46.4
click at [721, 599] on icon at bounding box center [724, 598] width 7 height 15
click at [503, 514] on button at bounding box center [506, 516] width 39 height 33
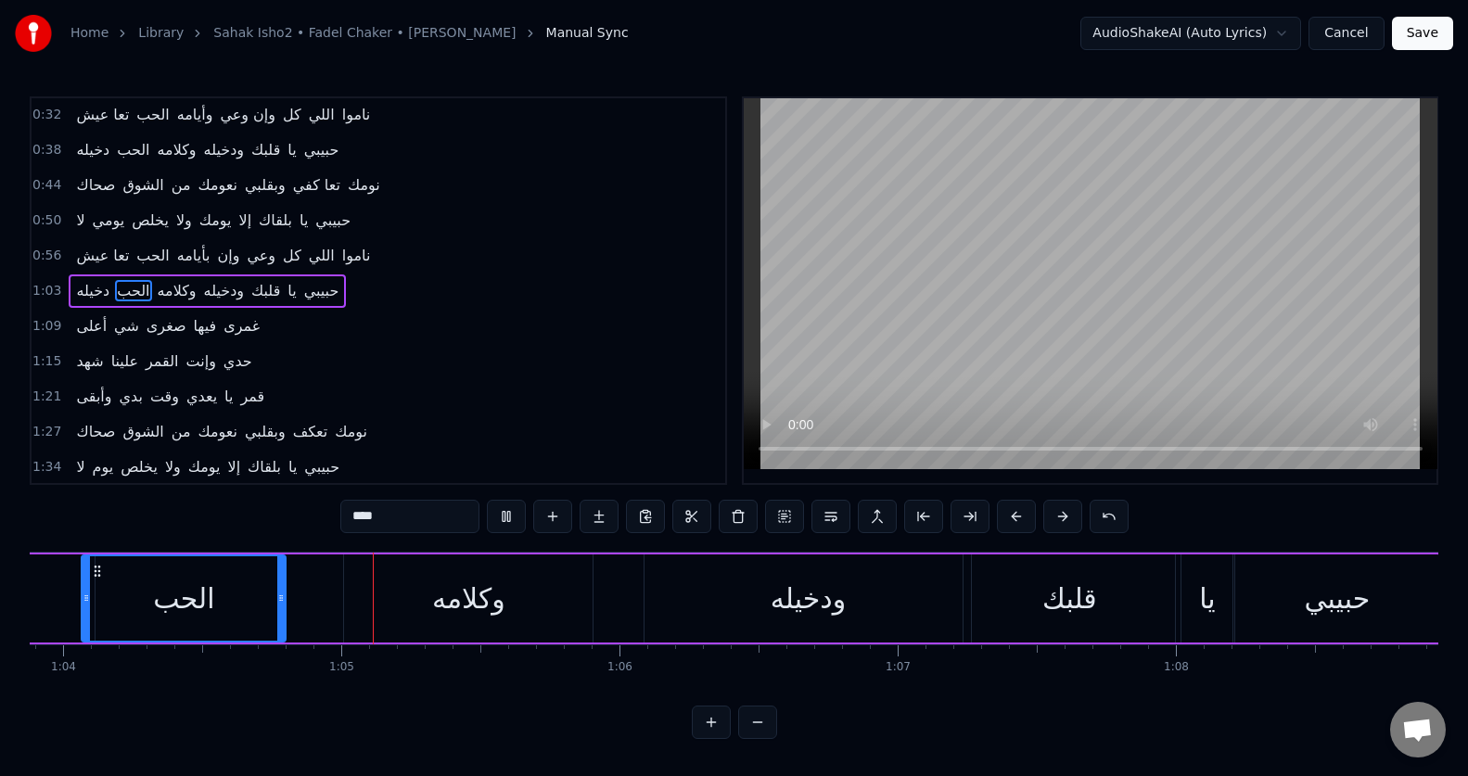
scroll to position [0, 17843]
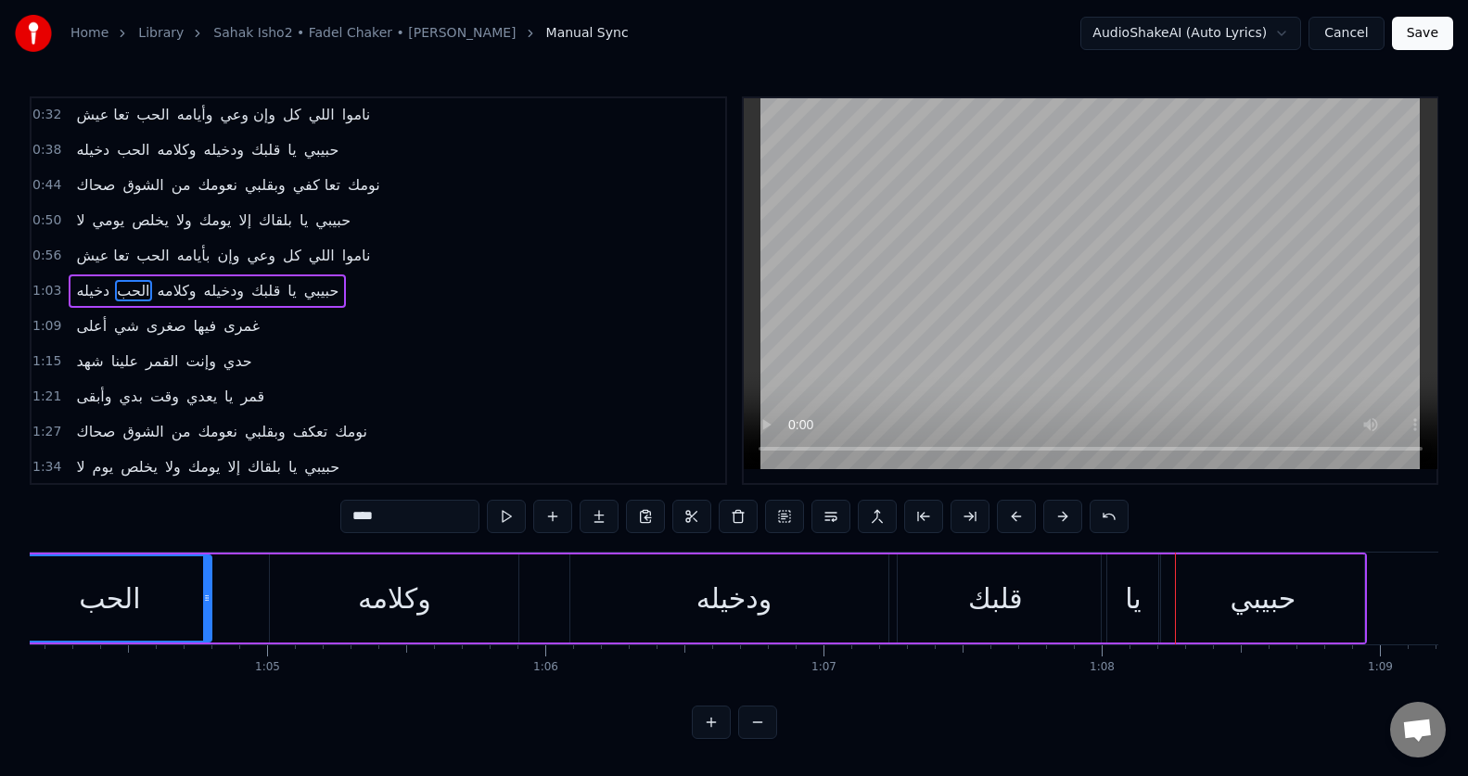
drag, startPoint x: 759, startPoint y: 618, endPoint x: 732, endPoint y: 618, distance: 26.9
click at [732, 618] on div "ودخيله" at bounding box center [733, 599] width 75 height 42
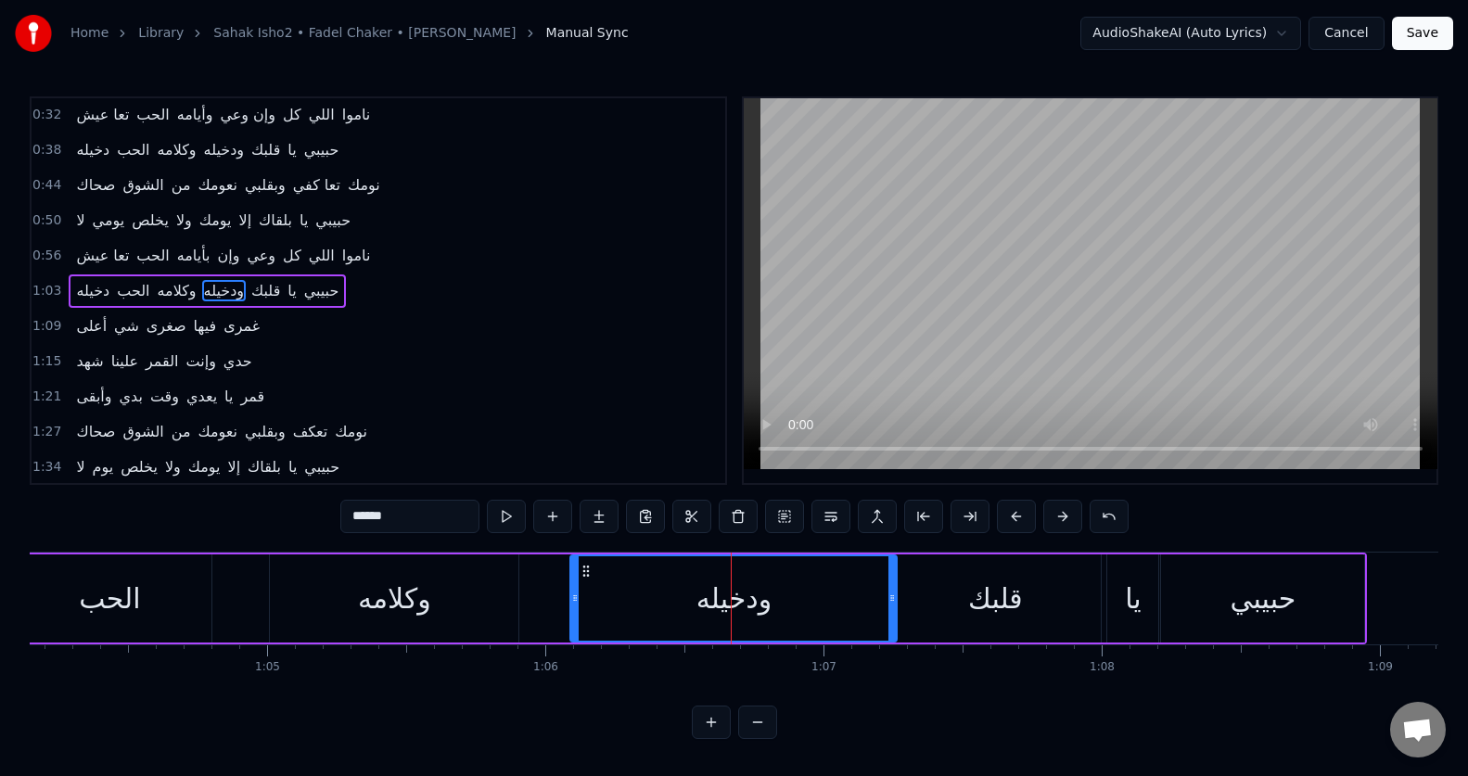
drag, startPoint x: 732, startPoint y: 618, endPoint x: 692, endPoint y: 618, distance: 40.8
click at [692, 618] on div "ودخيله" at bounding box center [733, 598] width 325 height 84
click at [581, 570] on circle at bounding box center [581, 570] width 1 height 1
click at [583, 571] on circle at bounding box center [583, 570] width 1 height 1
click at [516, 520] on button at bounding box center [506, 516] width 39 height 33
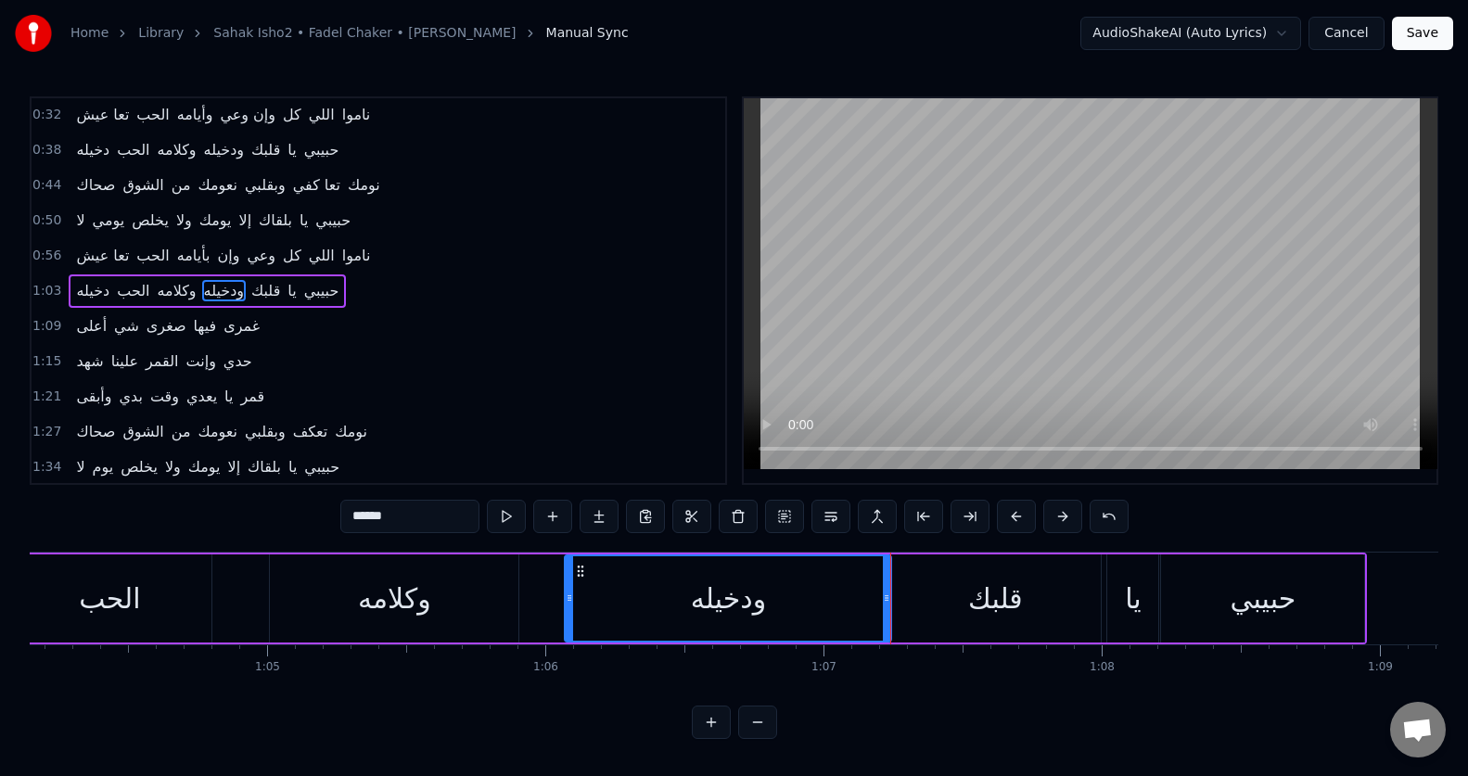
click at [516, 519] on button at bounding box center [506, 516] width 39 height 33
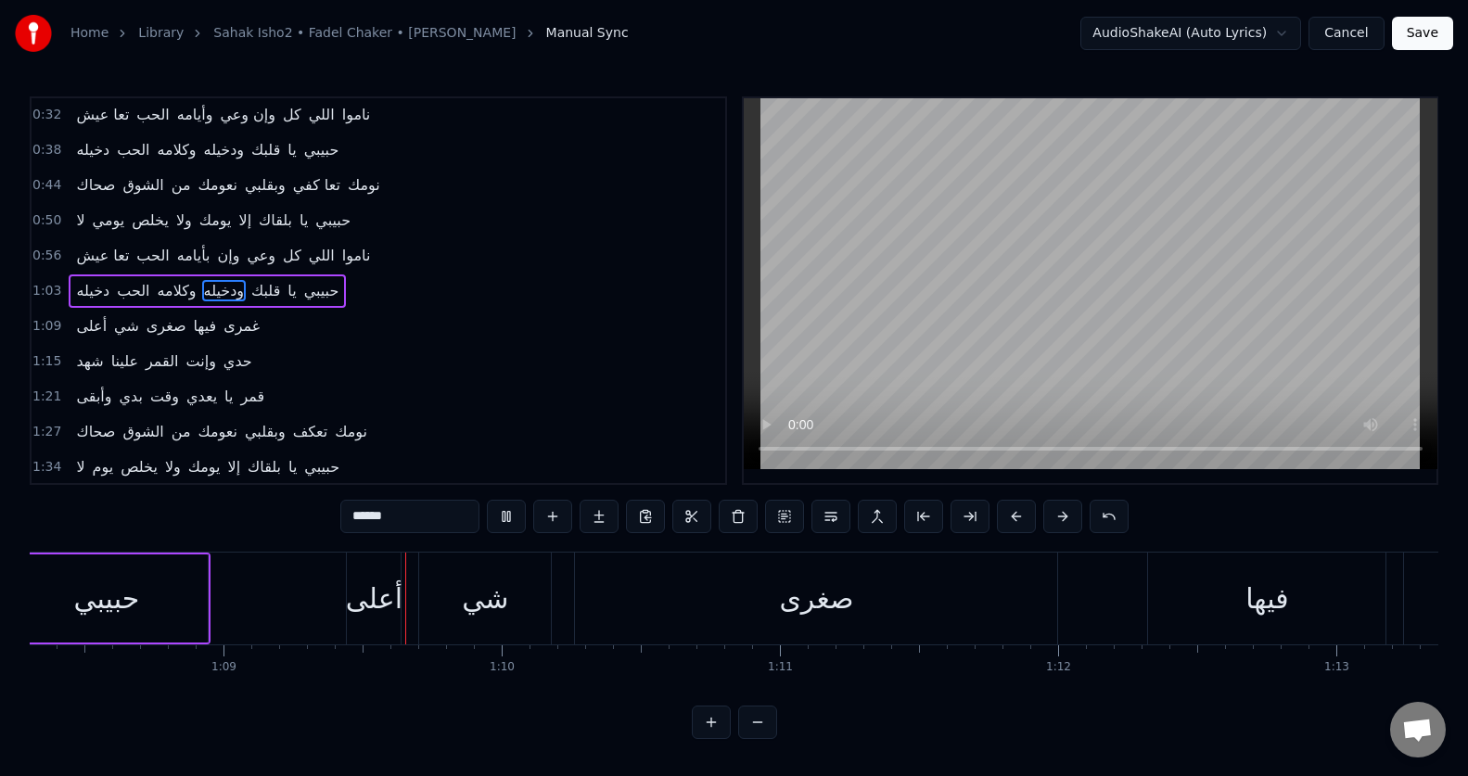
scroll to position [0, 19081]
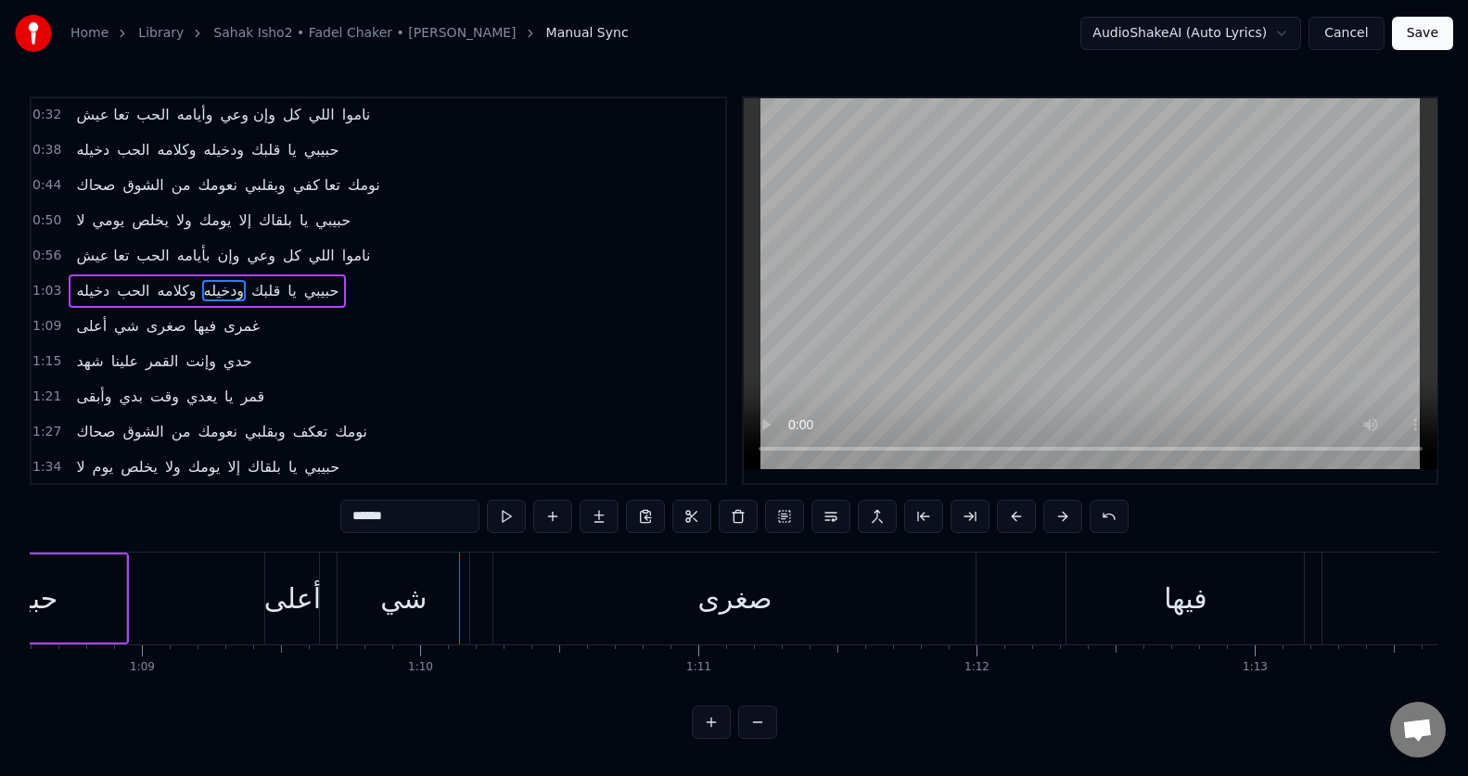
click at [284, 610] on div "أعلى" at bounding box center [292, 599] width 57 height 42
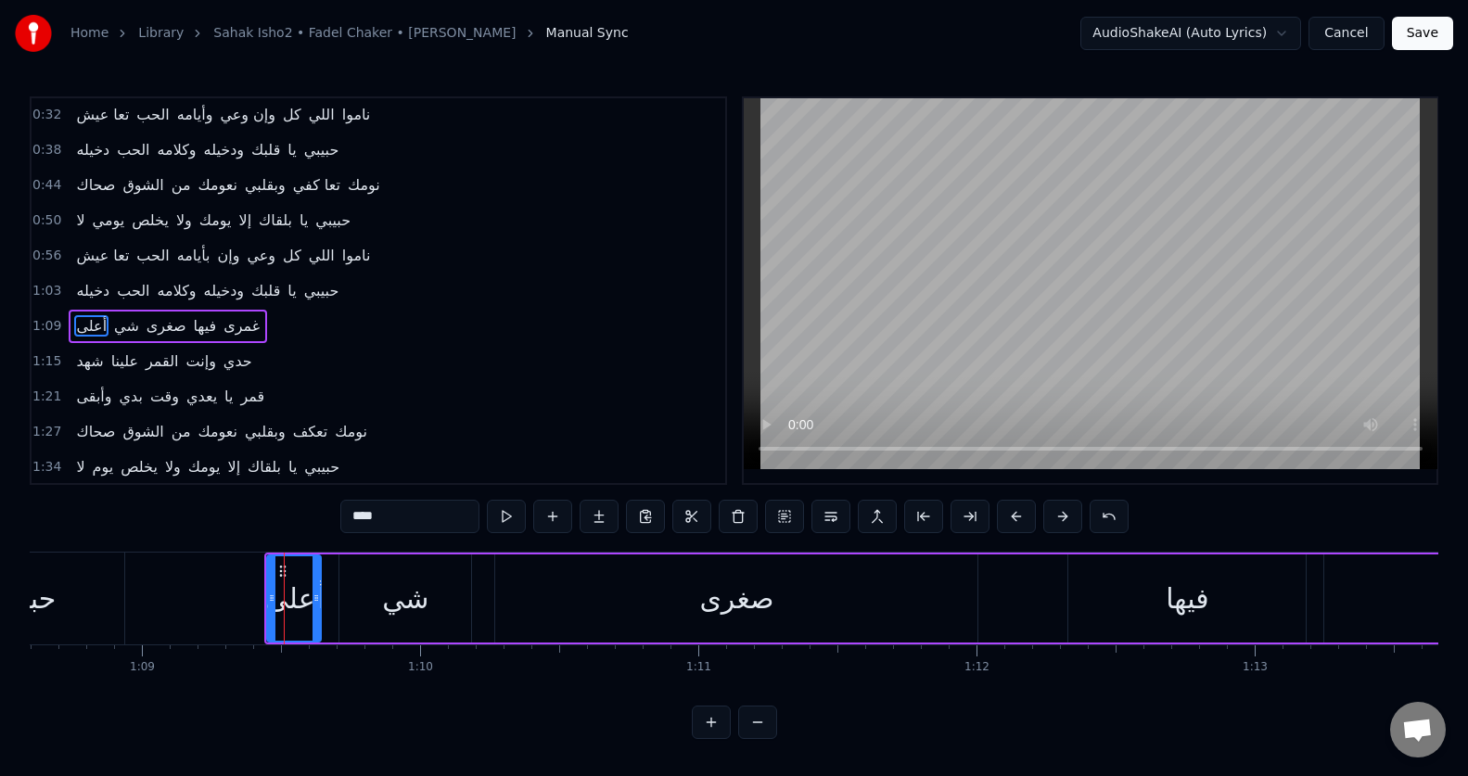
scroll to position [107, 0]
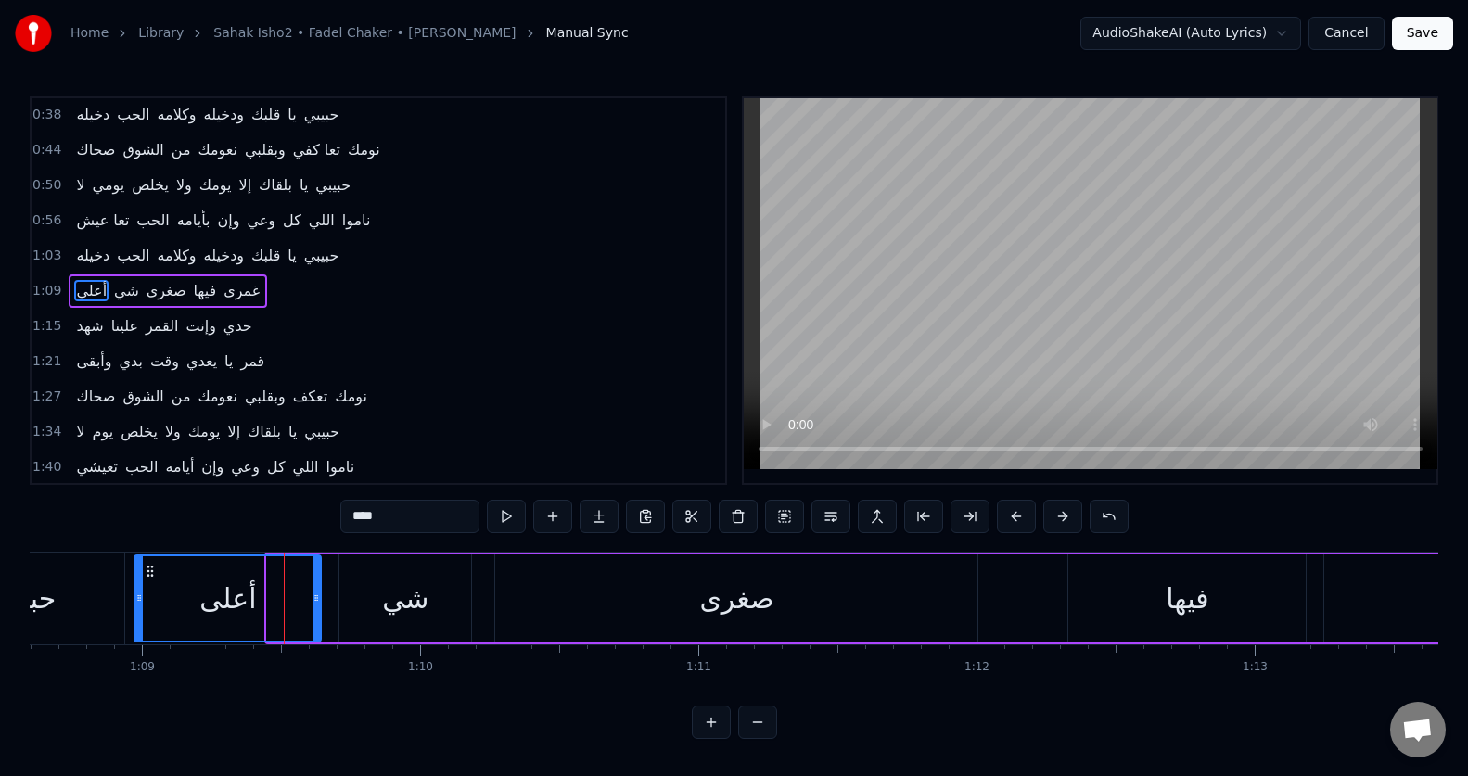
drag, startPoint x: 272, startPoint y: 602, endPoint x: 139, endPoint y: 609, distance: 132.8
click at [139, 609] on div at bounding box center [138, 598] width 7 height 84
click at [367, 516] on input "****" at bounding box center [409, 516] width 139 height 33
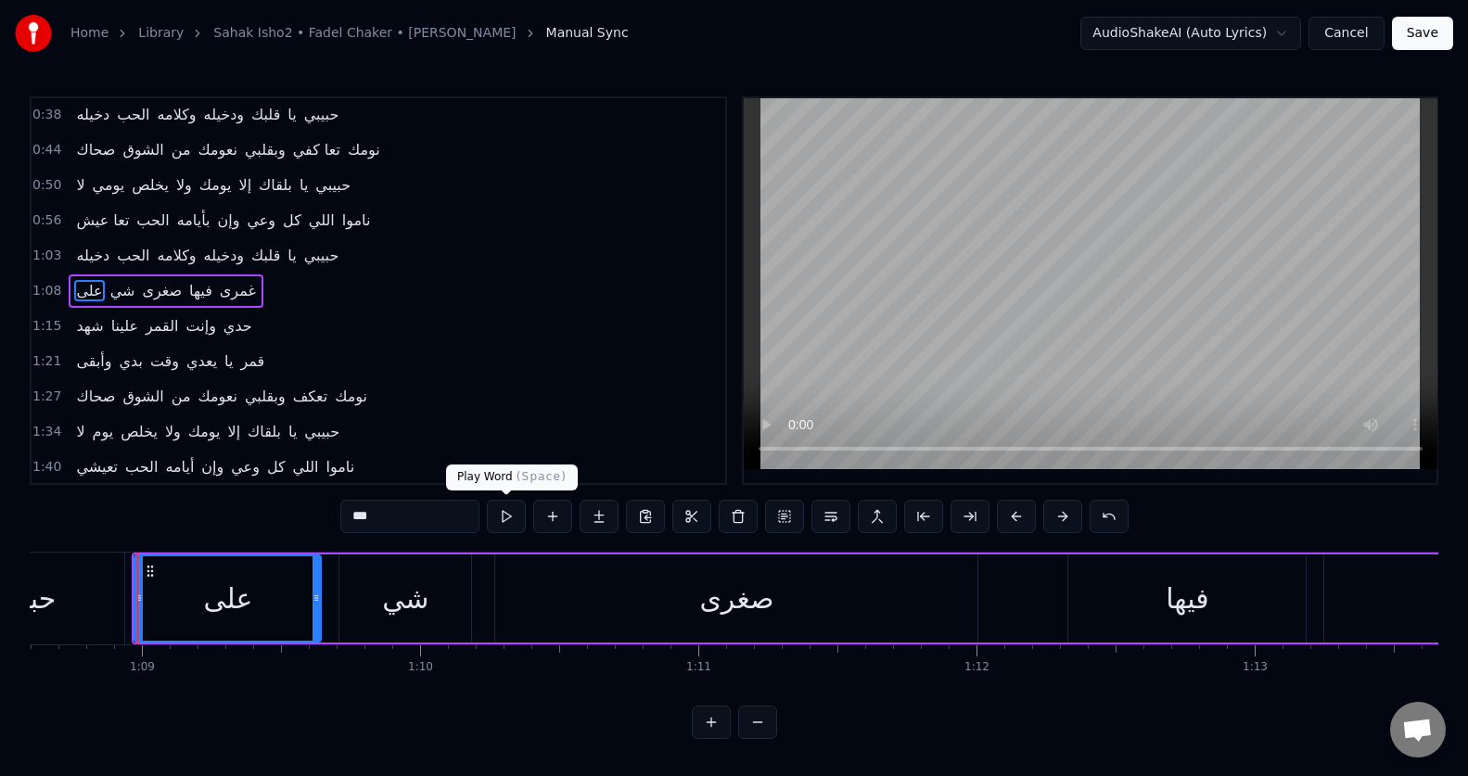
click at [508, 513] on button at bounding box center [506, 516] width 39 height 33
click at [816, 612] on div "صغرى" at bounding box center [736, 598] width 482 height 88
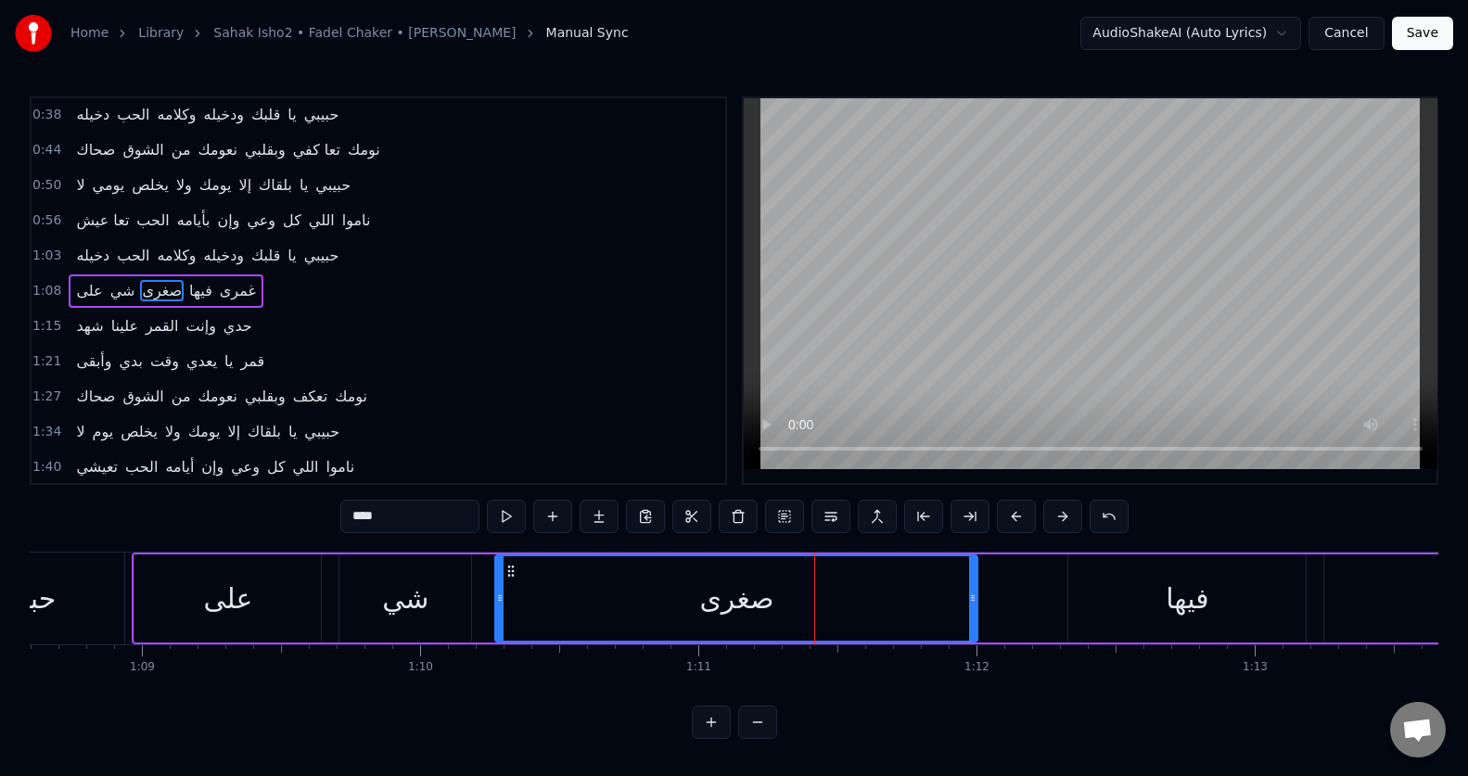
click at [392, 515] on input "****" at bounding box center [409, 516] width 139 height 33
click at [1167, 598] on div "فيها" at bounding box center [1186, 599] width 43 height 42
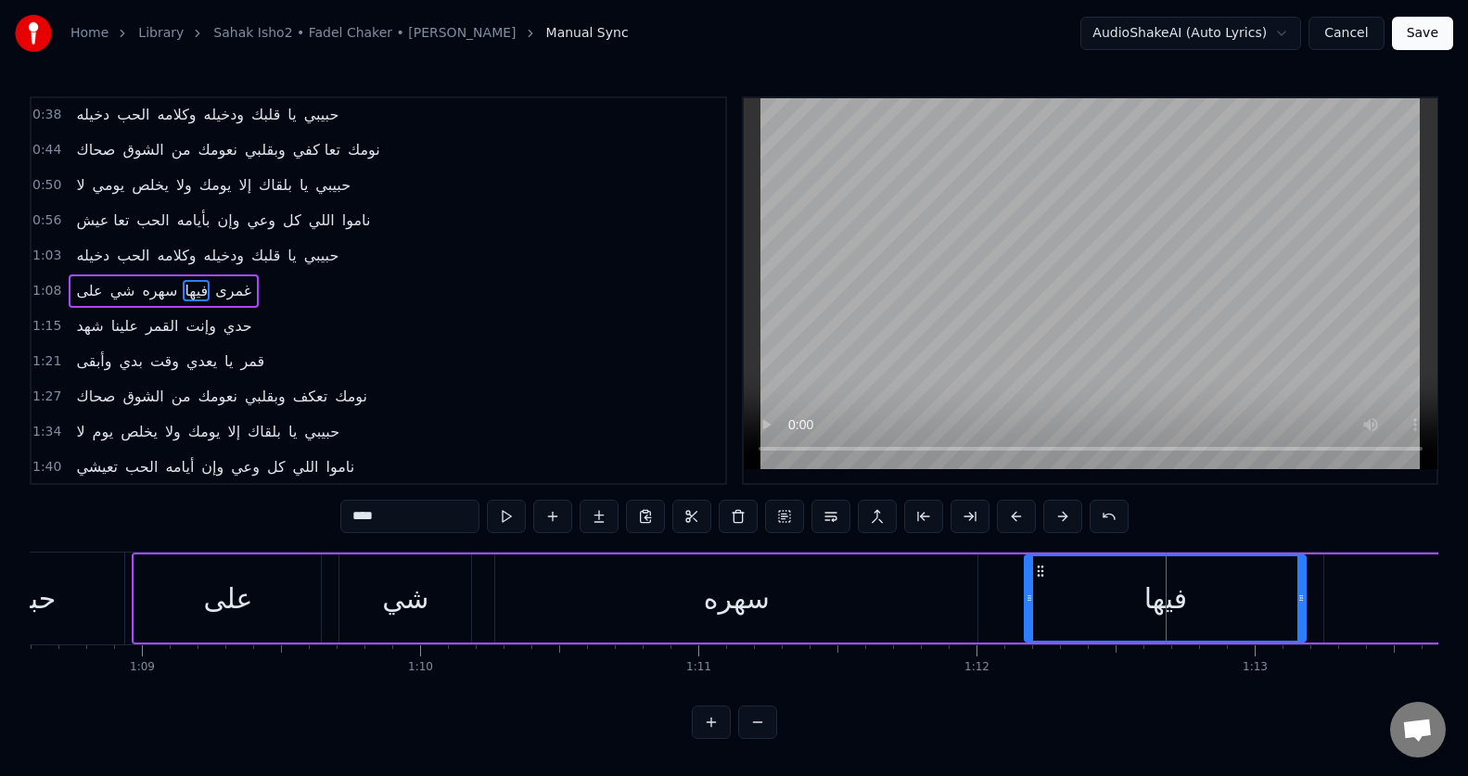
drag, startPoint x: 1072, startPoint y: 617, endPoint x: 1028, endPoint y: 628, distance: 45.0
click at [1028, 628] on div at bounding box center [1028, 598] width 7 height 84
click at [509, 520] on button at bounding box center [506, 516] width 39 height 33
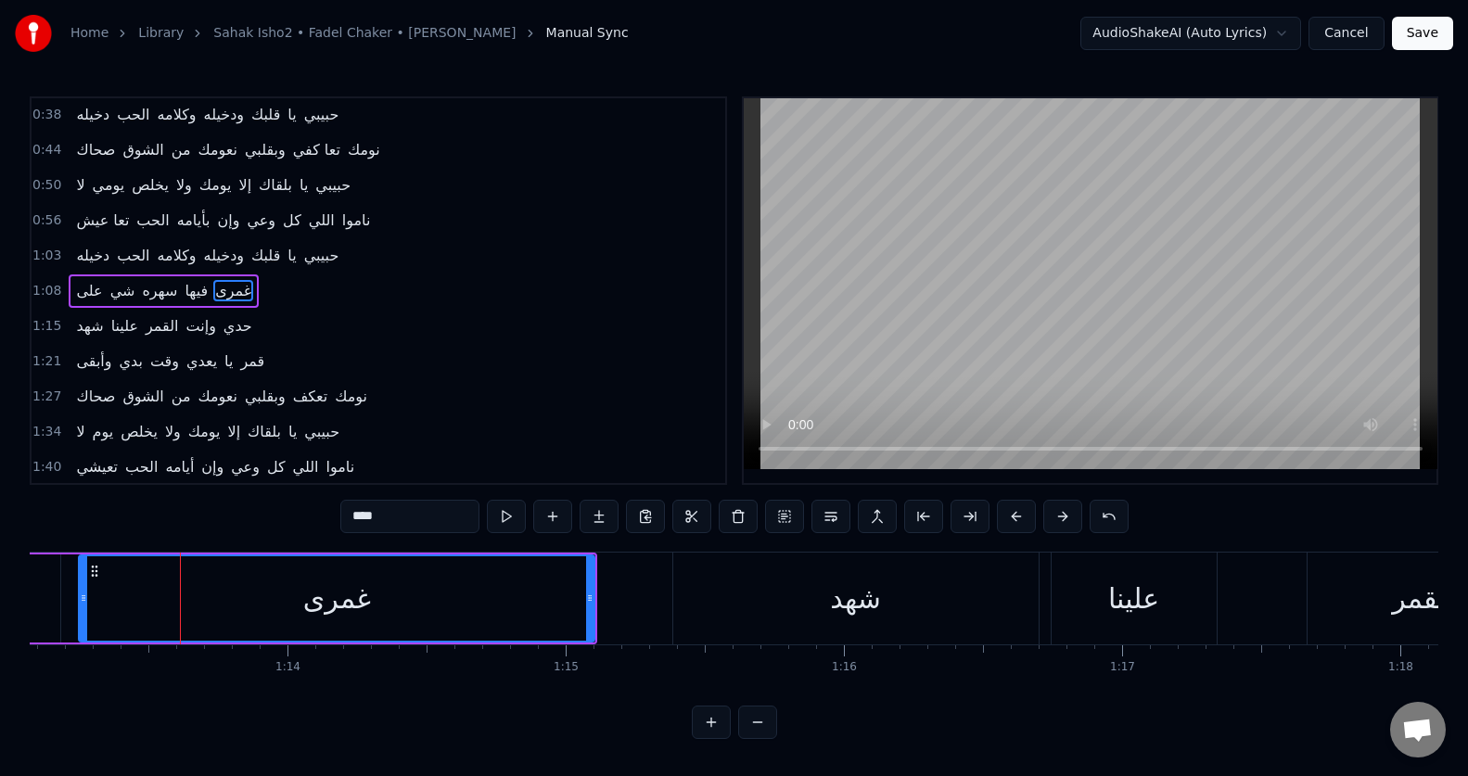
scroll to position [0, 20383]
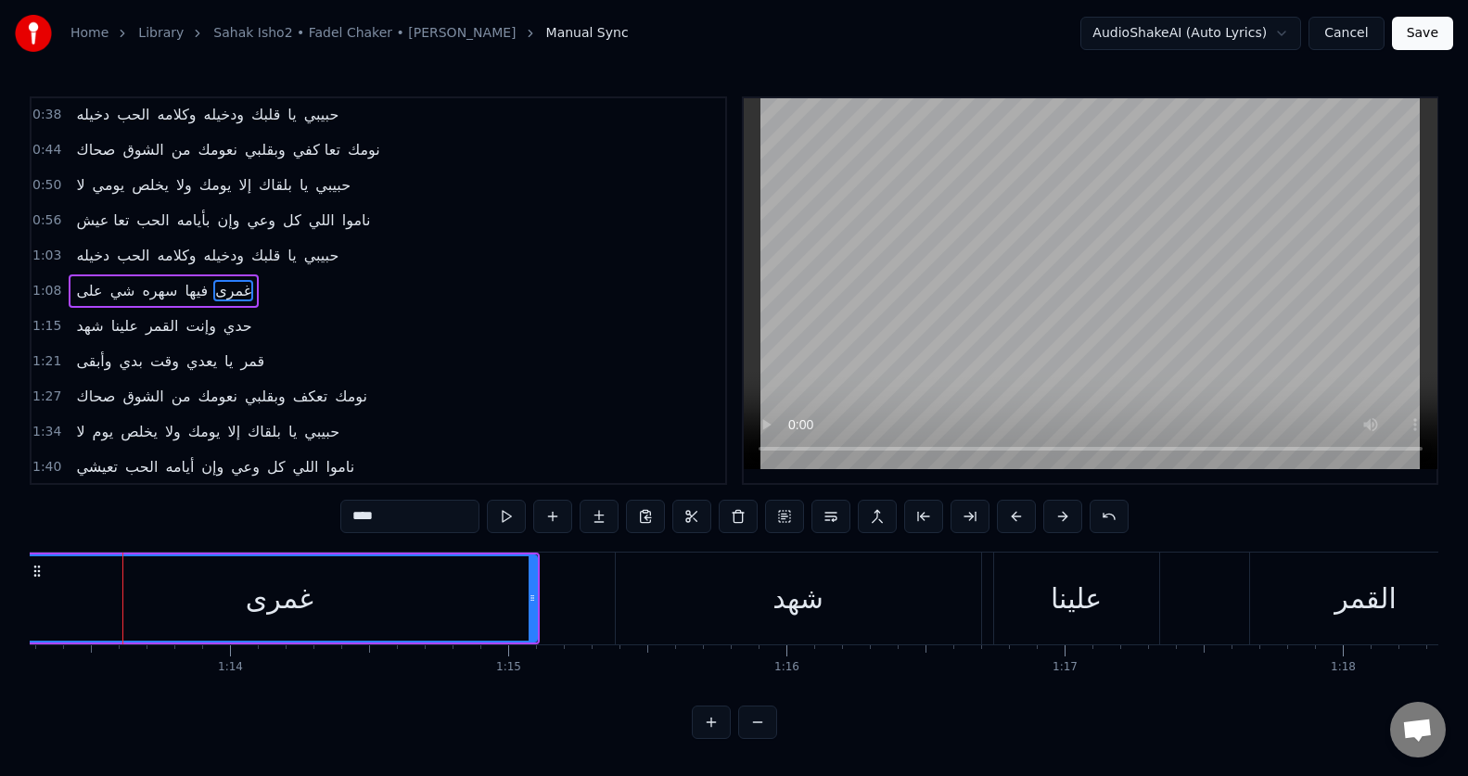
click at [360, 510] on input "****" at bounding box center [409, 516] width 139 height 33
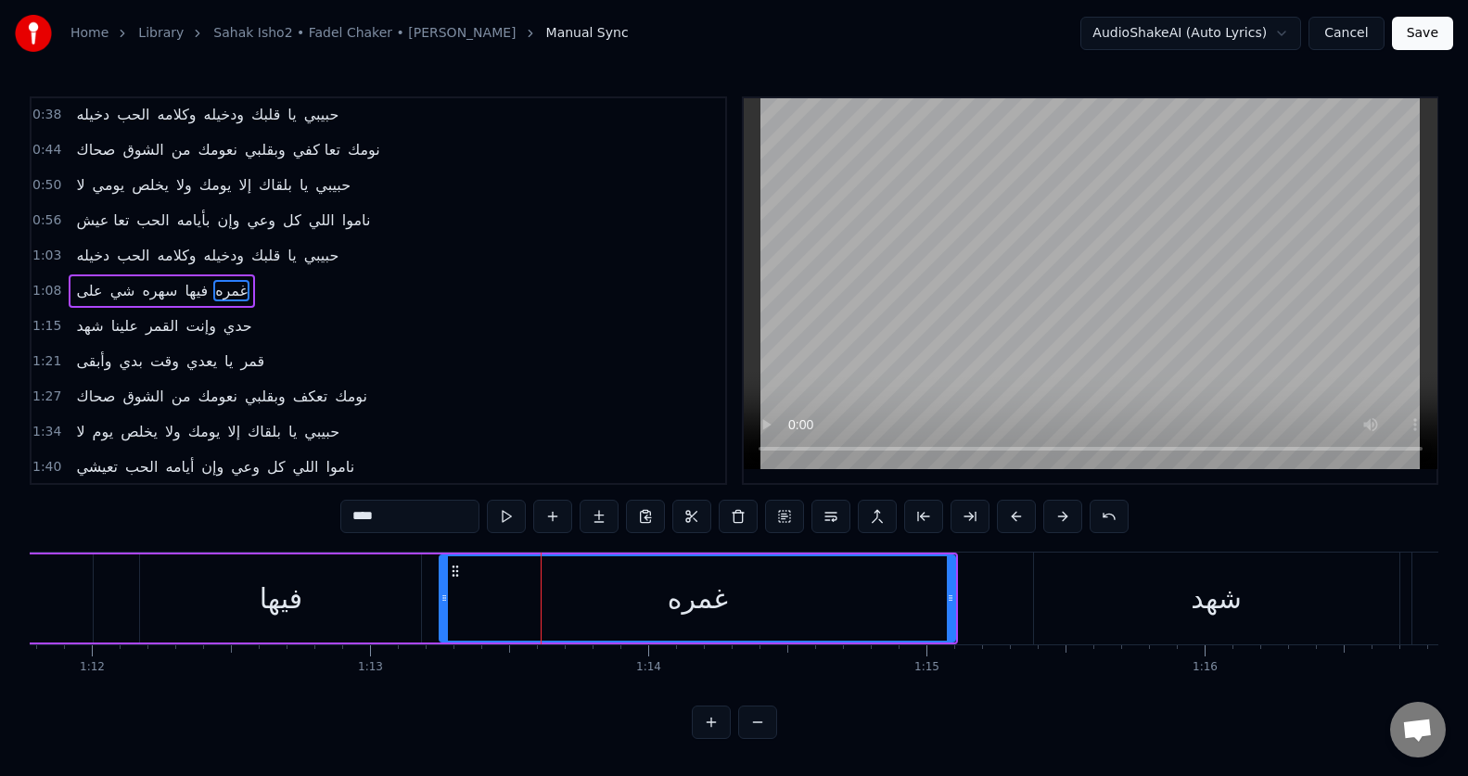
scroll to position [0, 19920]
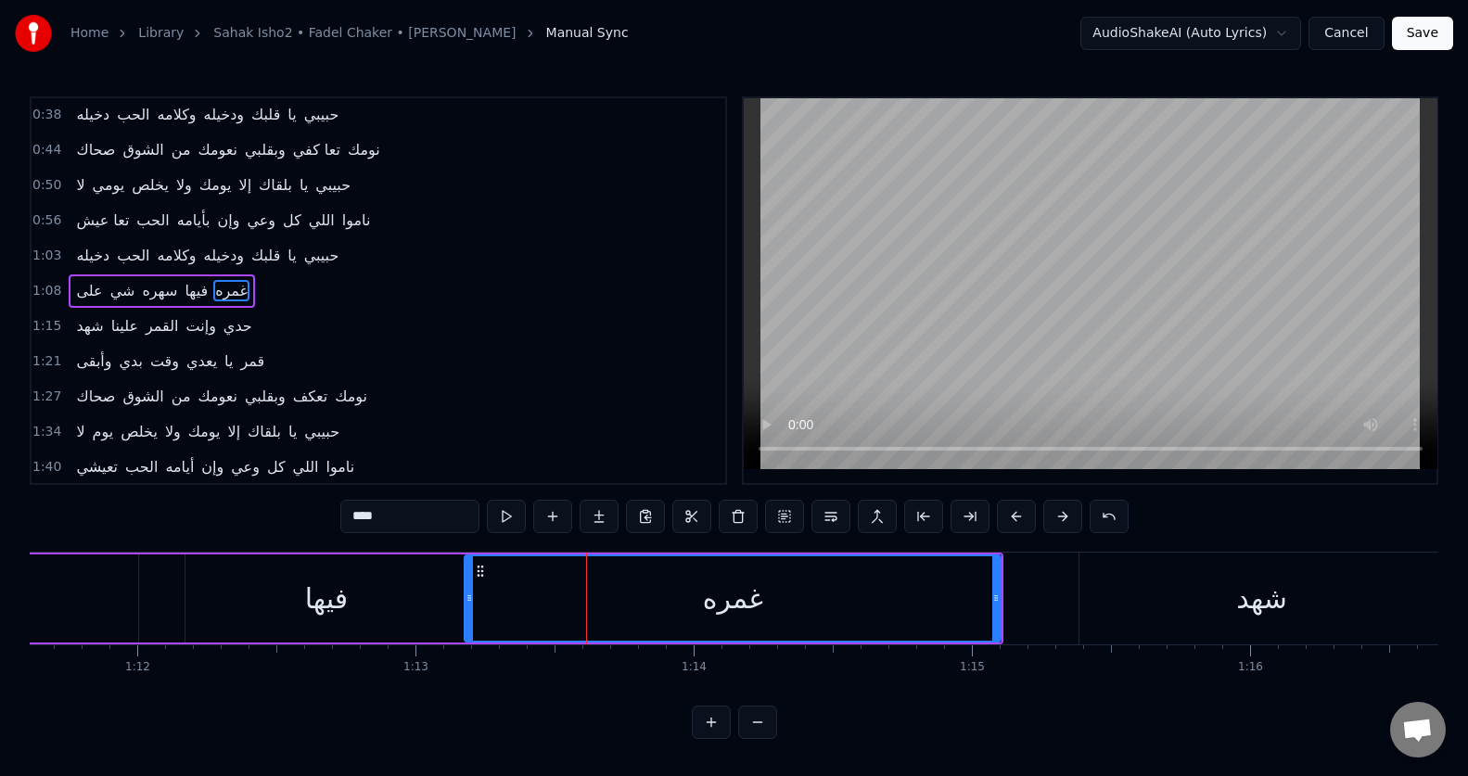
drag, startPoint x: 488, startPoint y: 603, endPoint x: 467, endPoint y: 610, distance: 21.7
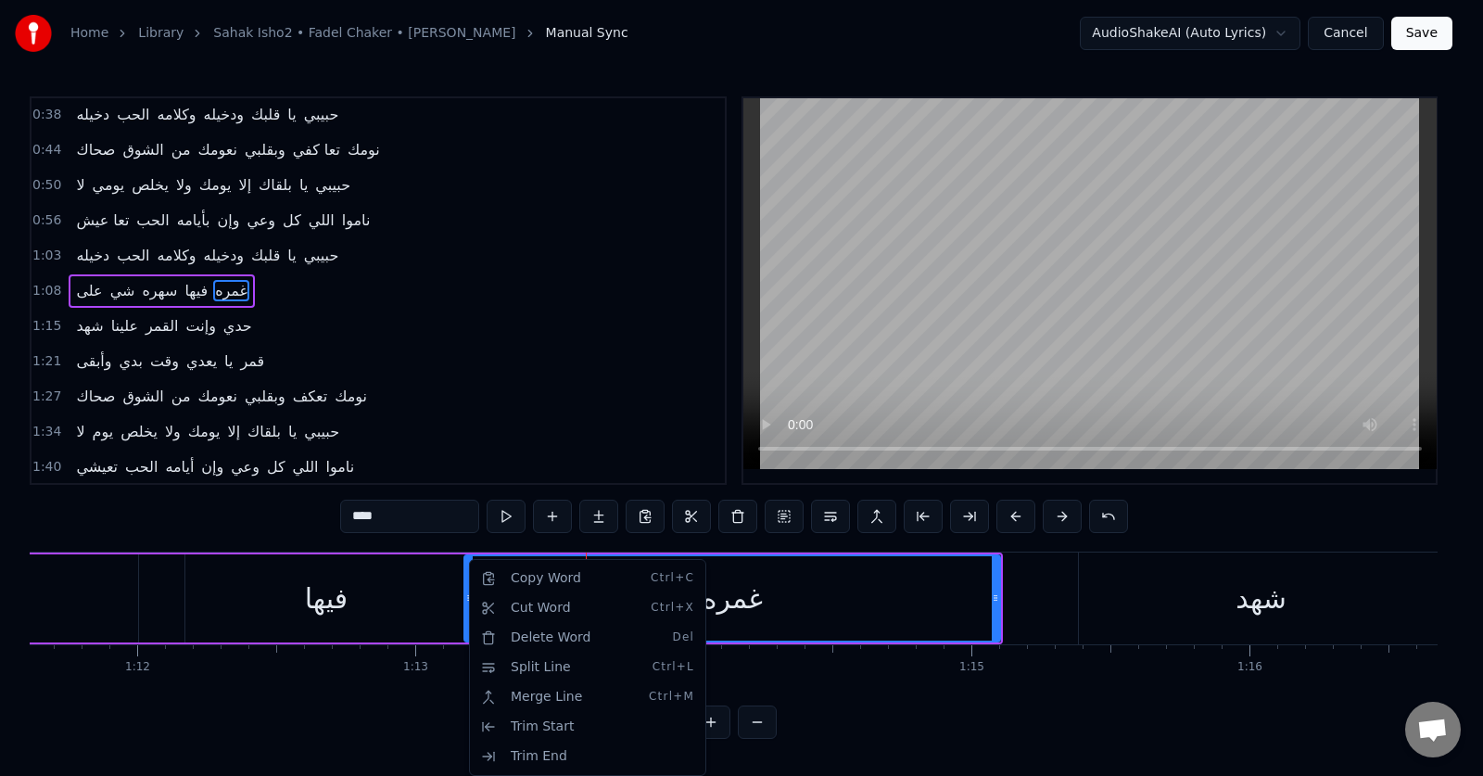
click at [506, 509] on html "Home Library Sahak Isho2 • Fadel Chaker • فضل شاكر Manual Sync AudioShakeAI (Au…" at bounding box center [741, 384] width 1483 height 769
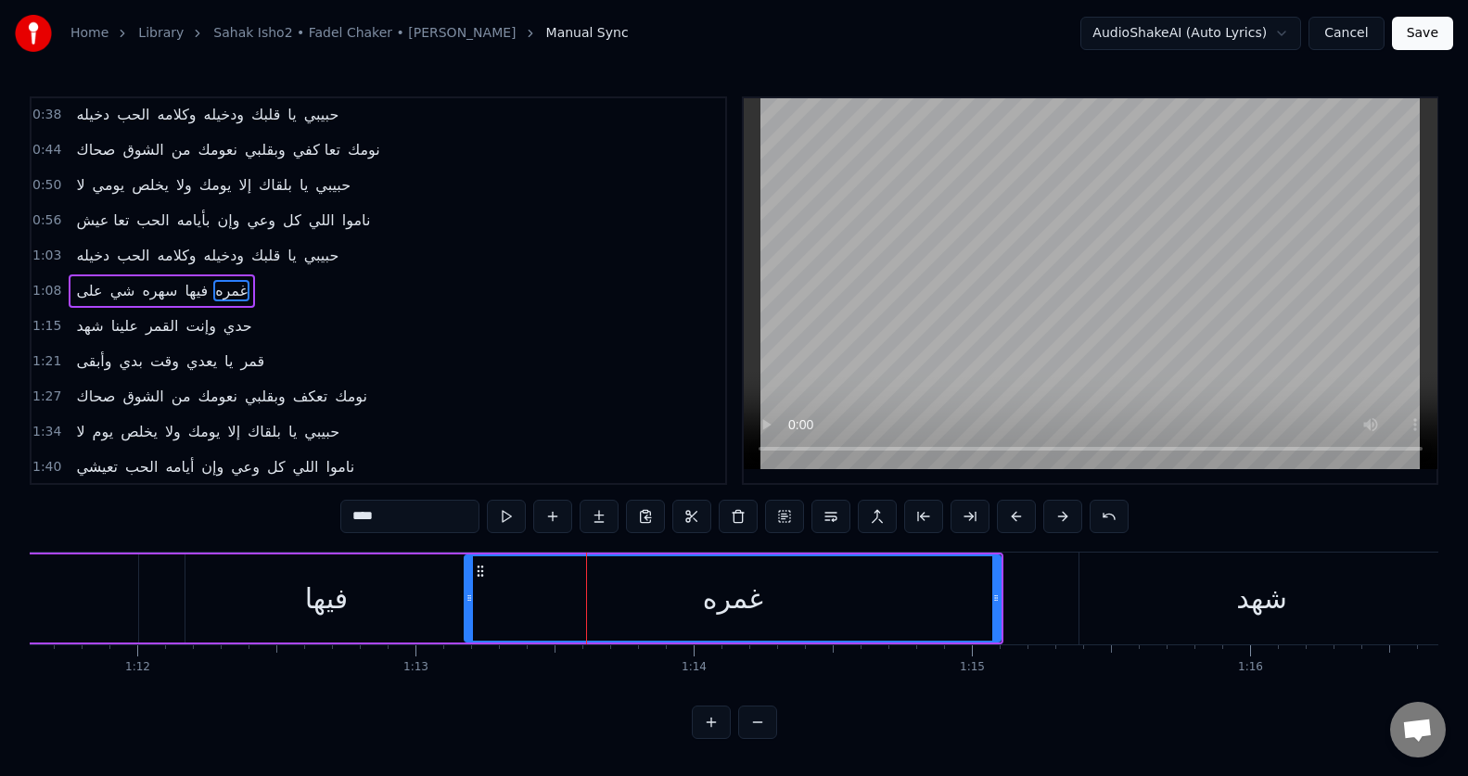
click at [506, 509] on button at bounding box center [506, 516] width 39 height 33
click at [1150, 597] on div "شهد" at bounding box center [1261, 599] width 365 height 92
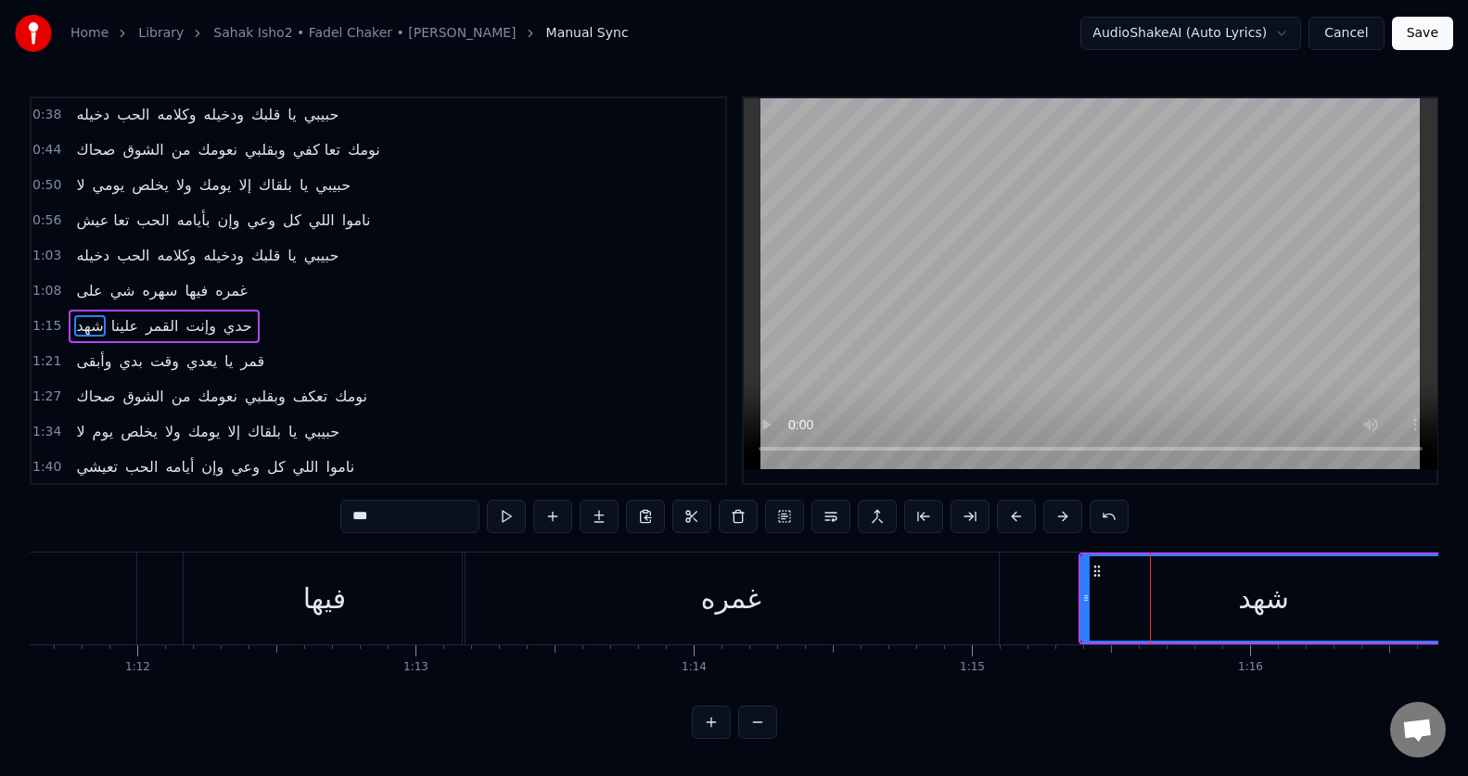
scroll to position [142, 0]
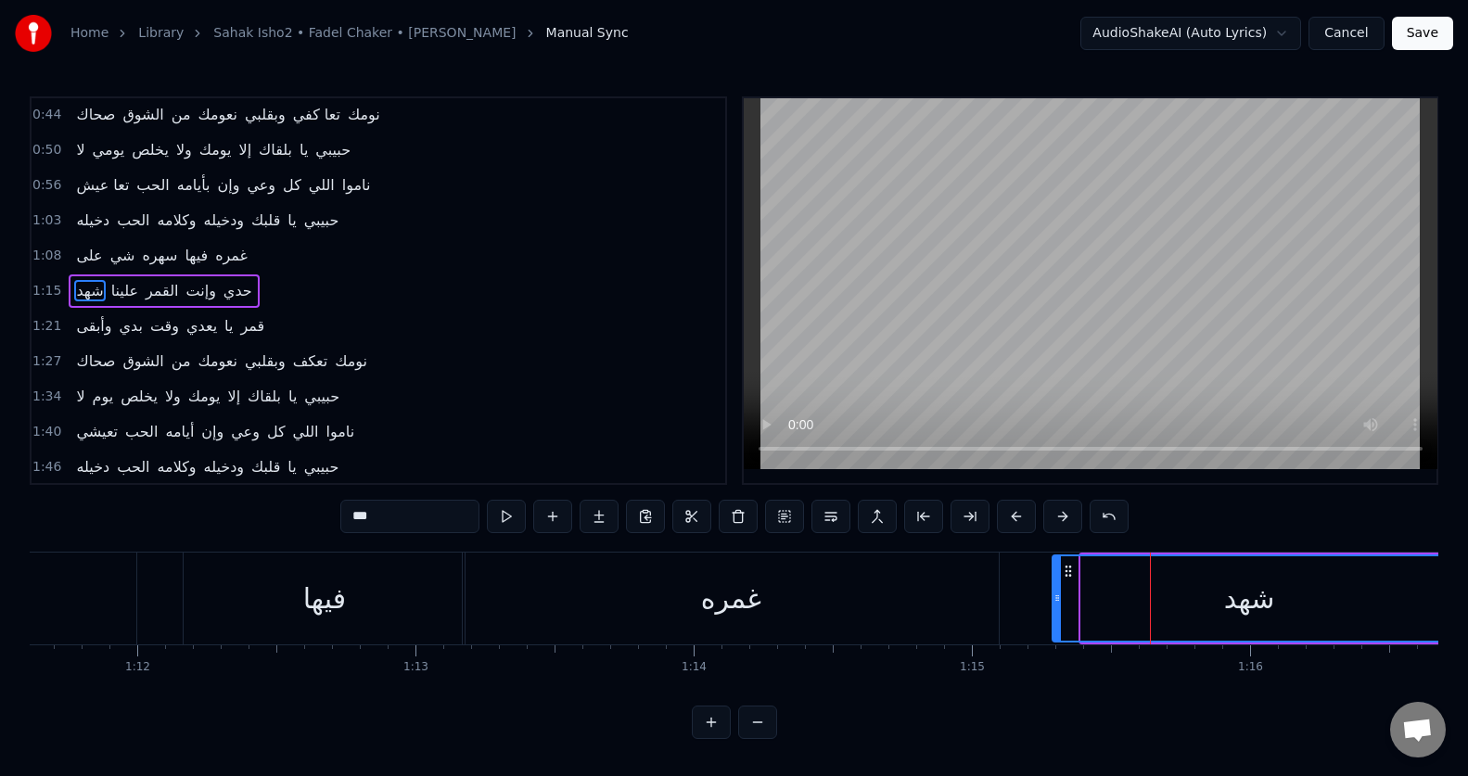
drag, startPoint x: 1083, startPoint y: 605, endPoint x: 1054, endPoint y: 607, distance: 28.8
click at [1054, 607] on div at bounding box center [1056, 598] width 7 height 84
click at [506, 521] on button at bounding box center [506, 516] width 39 height 33
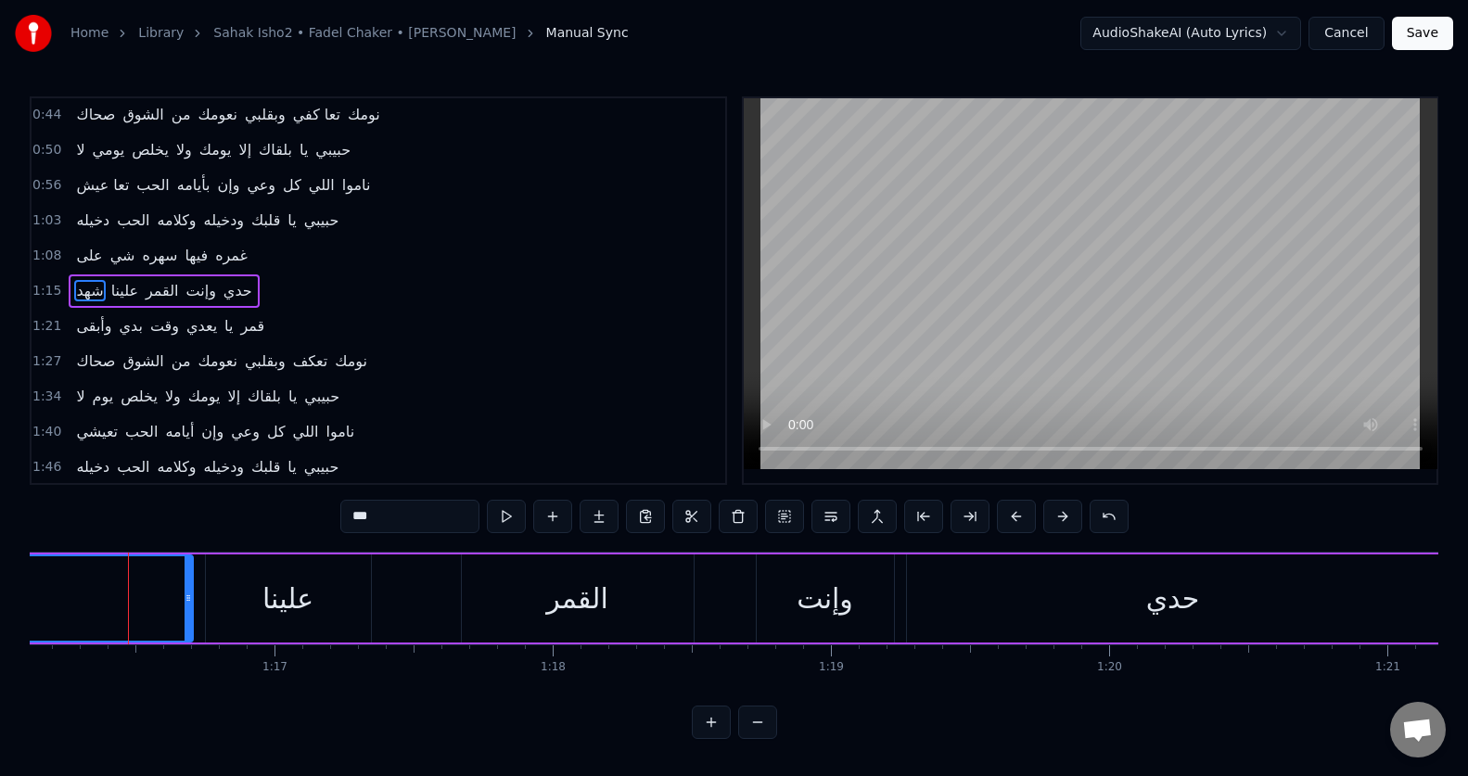
scroll to position [0, 21179]
click at [252, 609] on div "علينا" at bounding box center [282, 598] width 165 height 88
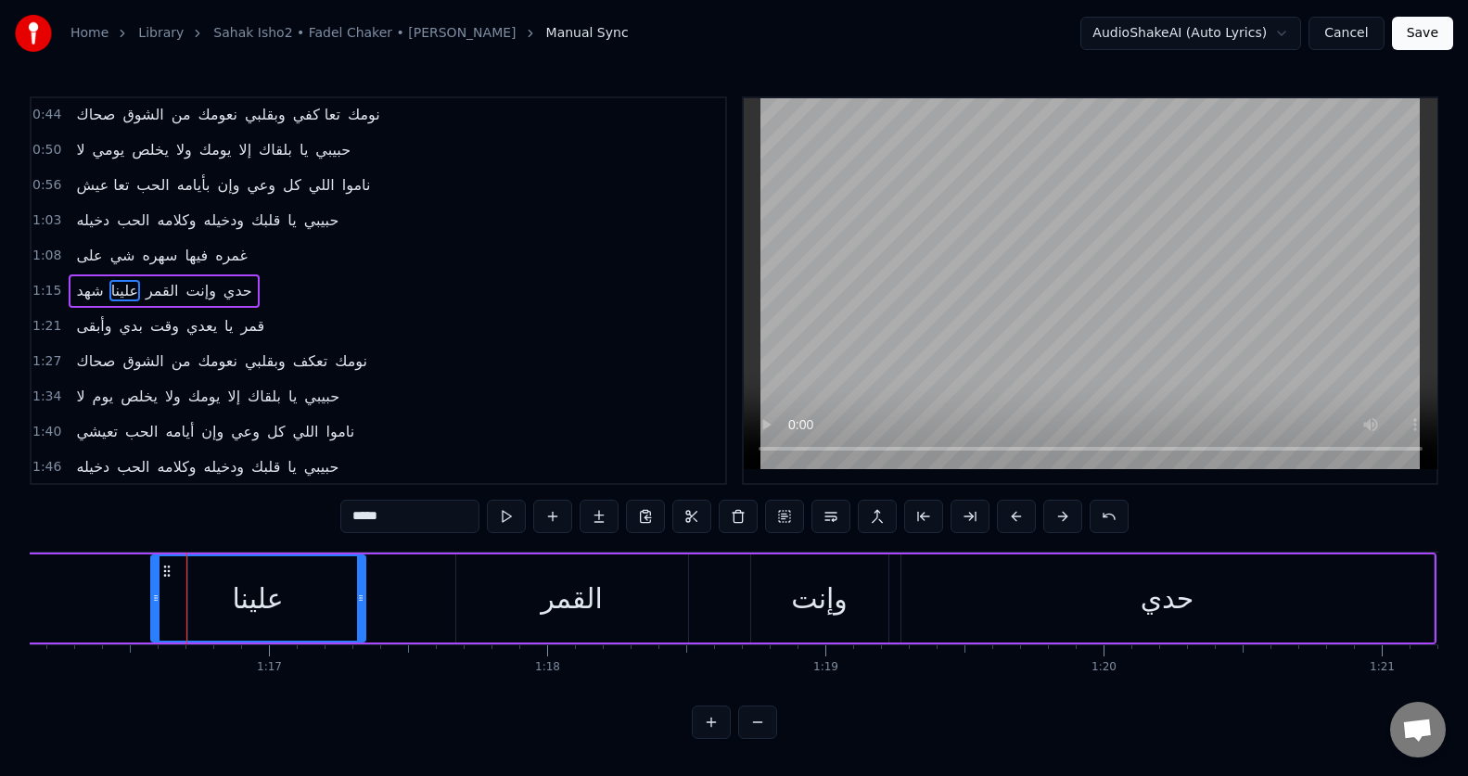
drag, startPoint x: 201, startPoint y: 605, endPoint x: 152, endPoint y: 625, distance: 53.2
click at [152, 625] on div at bounding box center [155, 598] width 7 height 84
click at [509, 512] on button at bounding box center [506, 516] width 39 height 33
drag, startPoint x: 357, startPoint y: 613, endPoint x: 373, endPoint y: 611, distance: 15.9
click at [373, 611] on div at bounding box center [376, 598] width 7 height 84
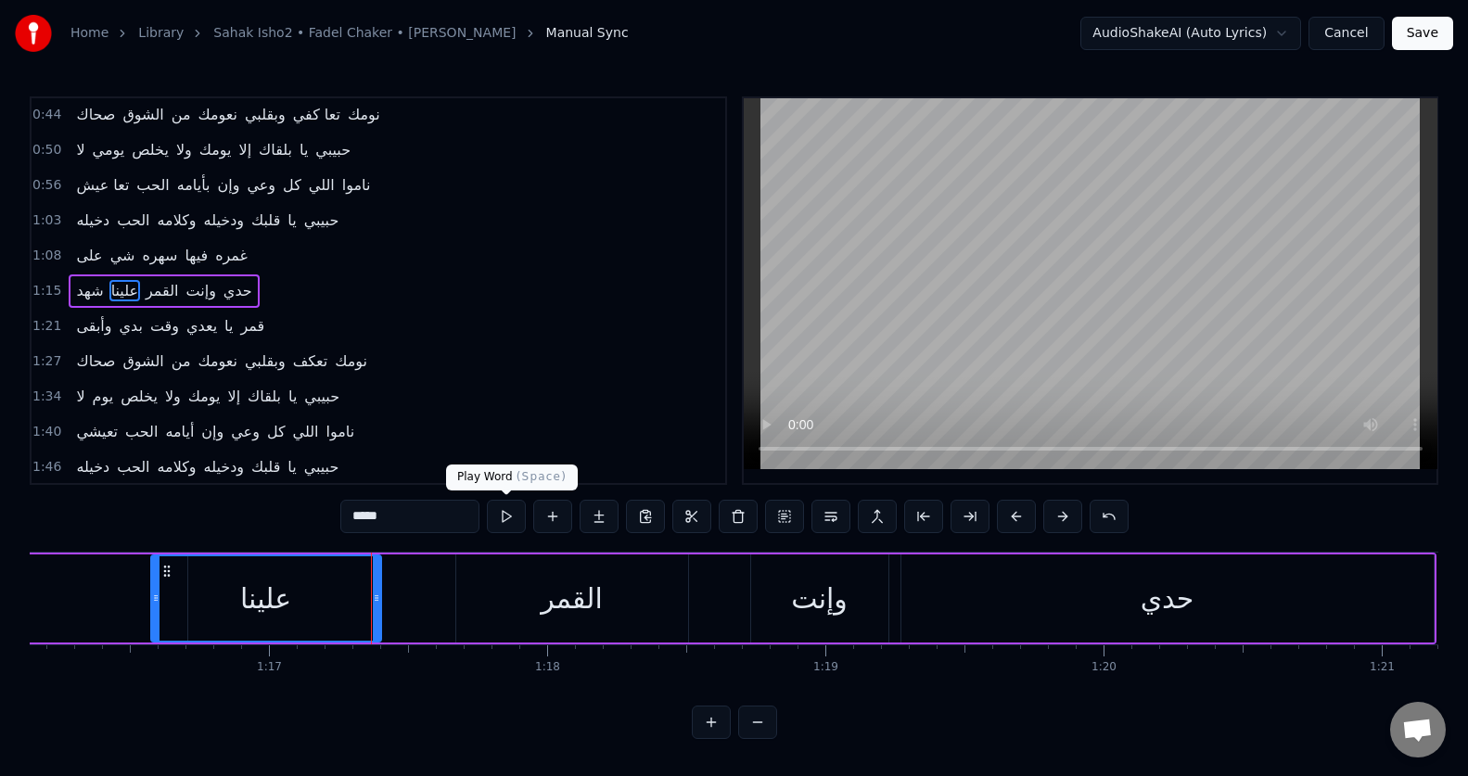
click at [505, 514] on button at bounding box center [506, 516] width 39 height 33
drag, startPoint x: 154, startPoint y: 605, endPoint x: 163, endPoint y: 604, distance: 9.3
click at [163, 604] on icon at bounding box center [164, 598] width 7 height 15
click at [503, 522] on button at bounding box center [506, 516] width 39 height 33
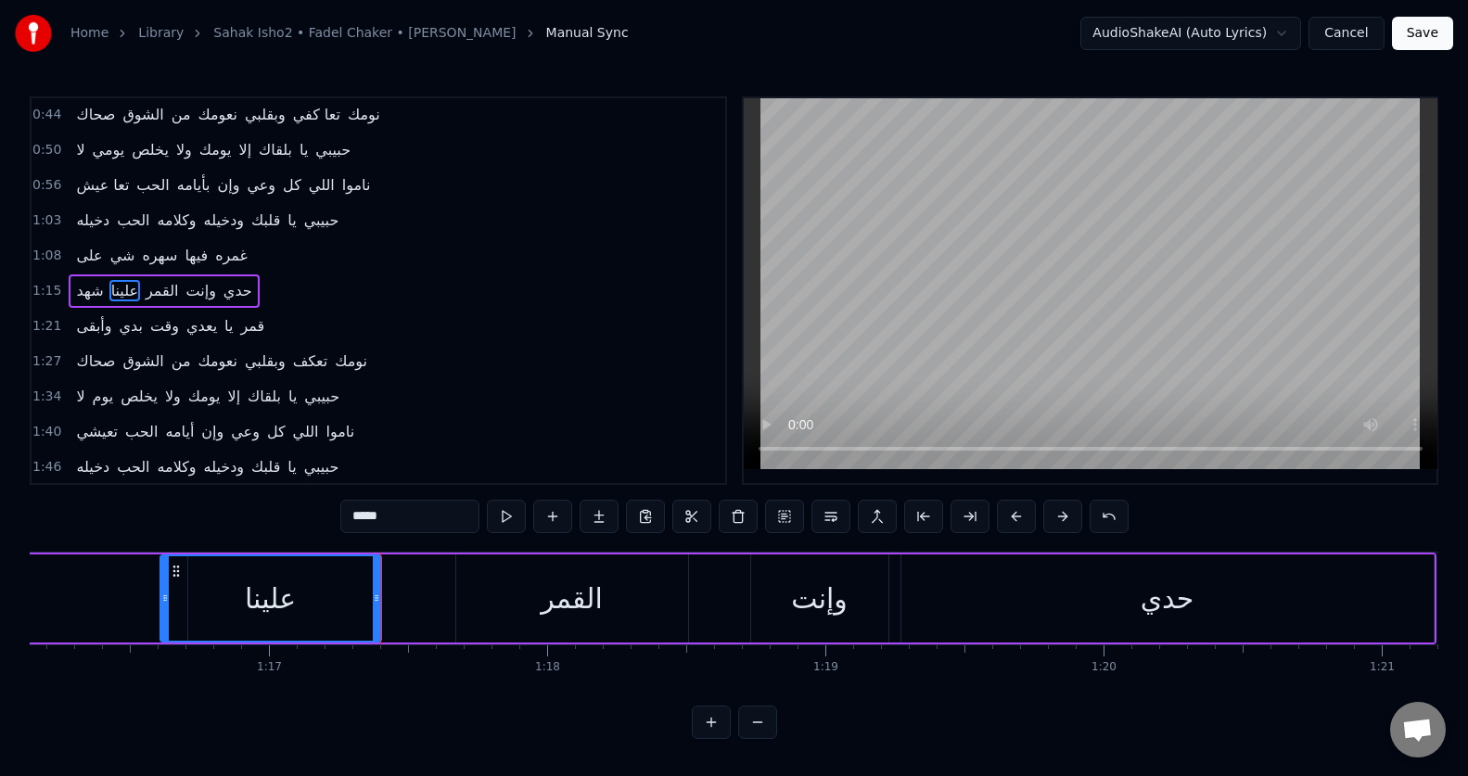
click at [503, 522] on button at bounding box center [506, 516] width 39 height 33
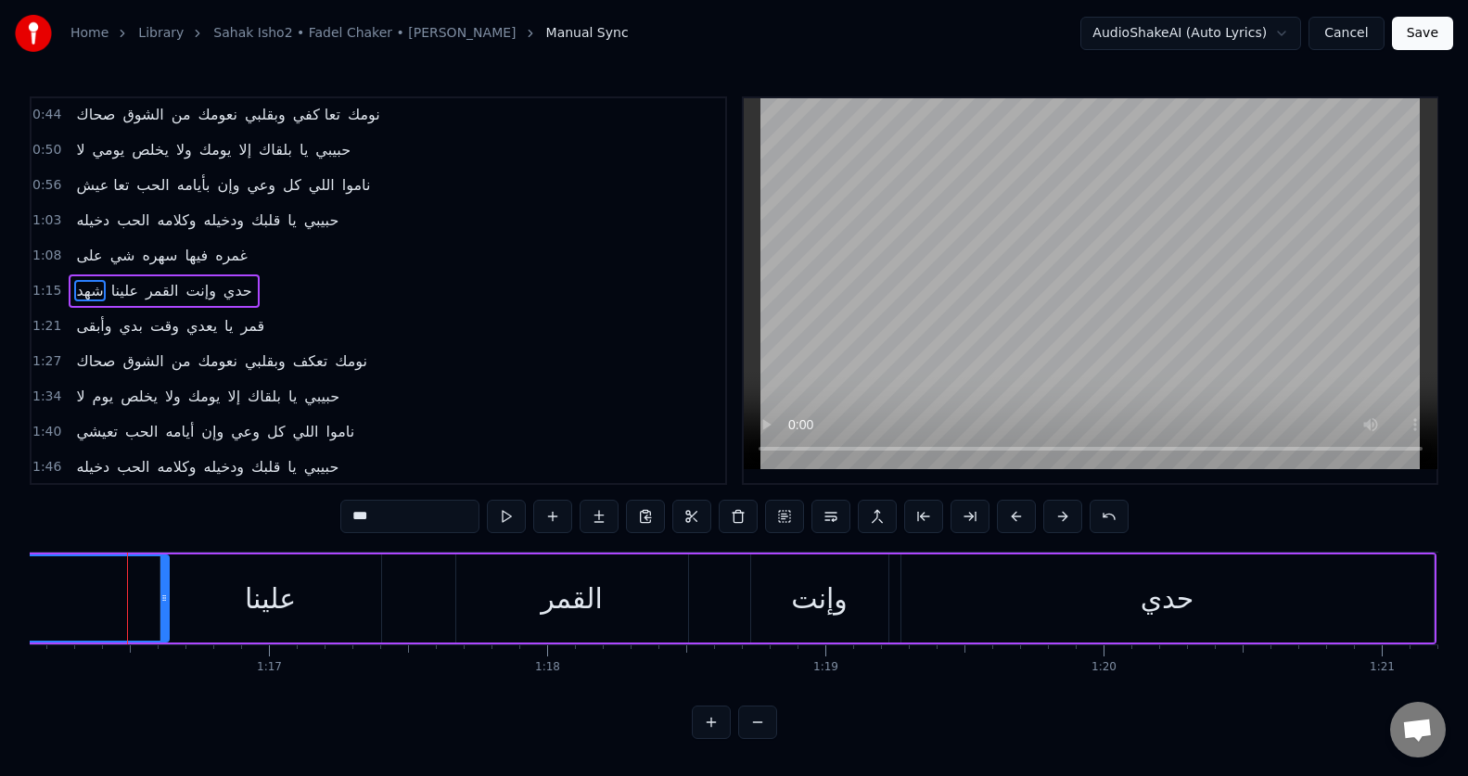
drag, startPoint x: 183, startPoint y: 590, endPoint x: 164, endPoint y: 590, distance: 18.5
click at [164, 590] on div at bounding box center [163, 598] width 7 height 84
click at [507, 515] on button at bounding box center [506, 516] width 39 height 33
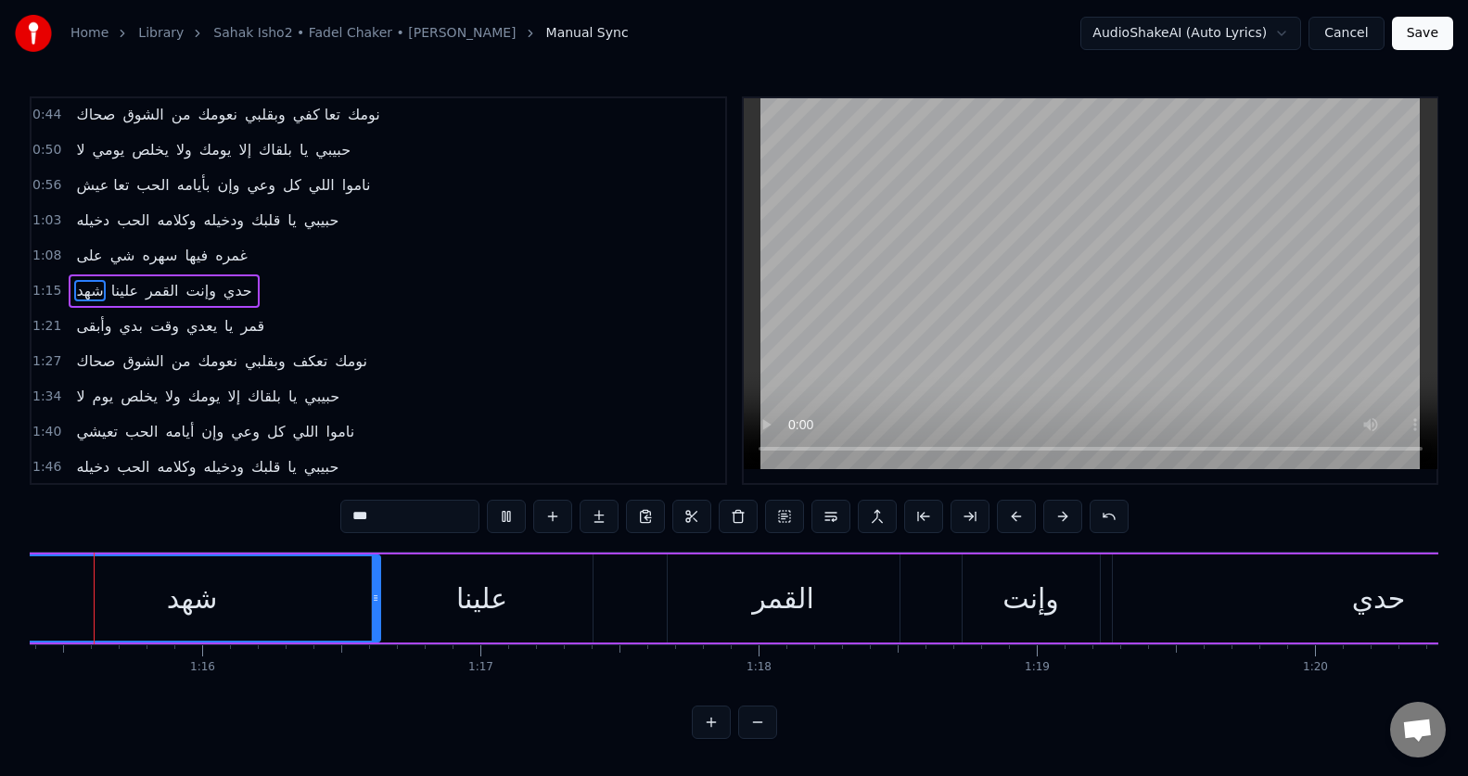
scroll to position [0, 20846]
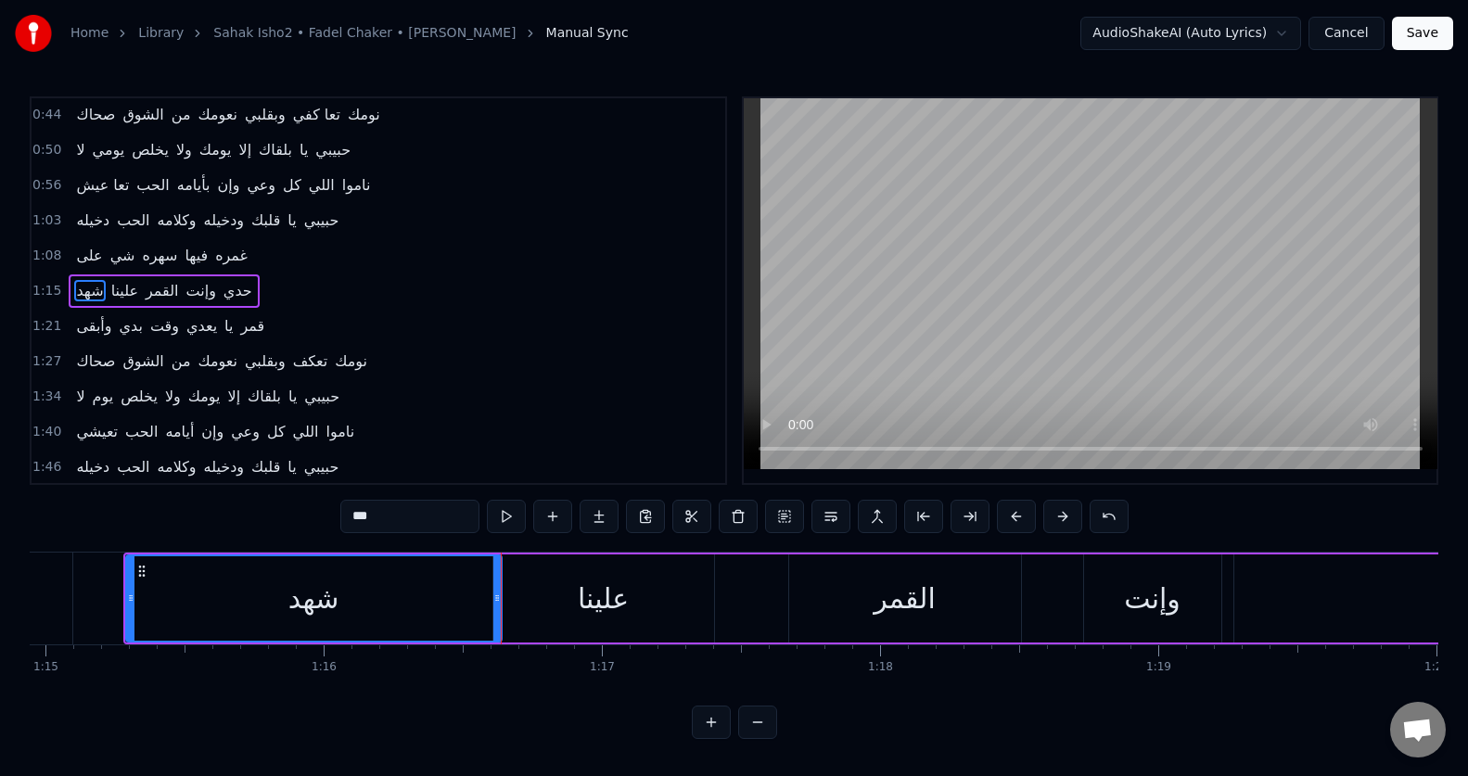
click at [507, 515] on button at bounding box center [506, 516] width 39 height 33
drag, startPoint x: 495, startPoint y: 606, endPoint x: 326, endPoint y: 618, distance: 169.1
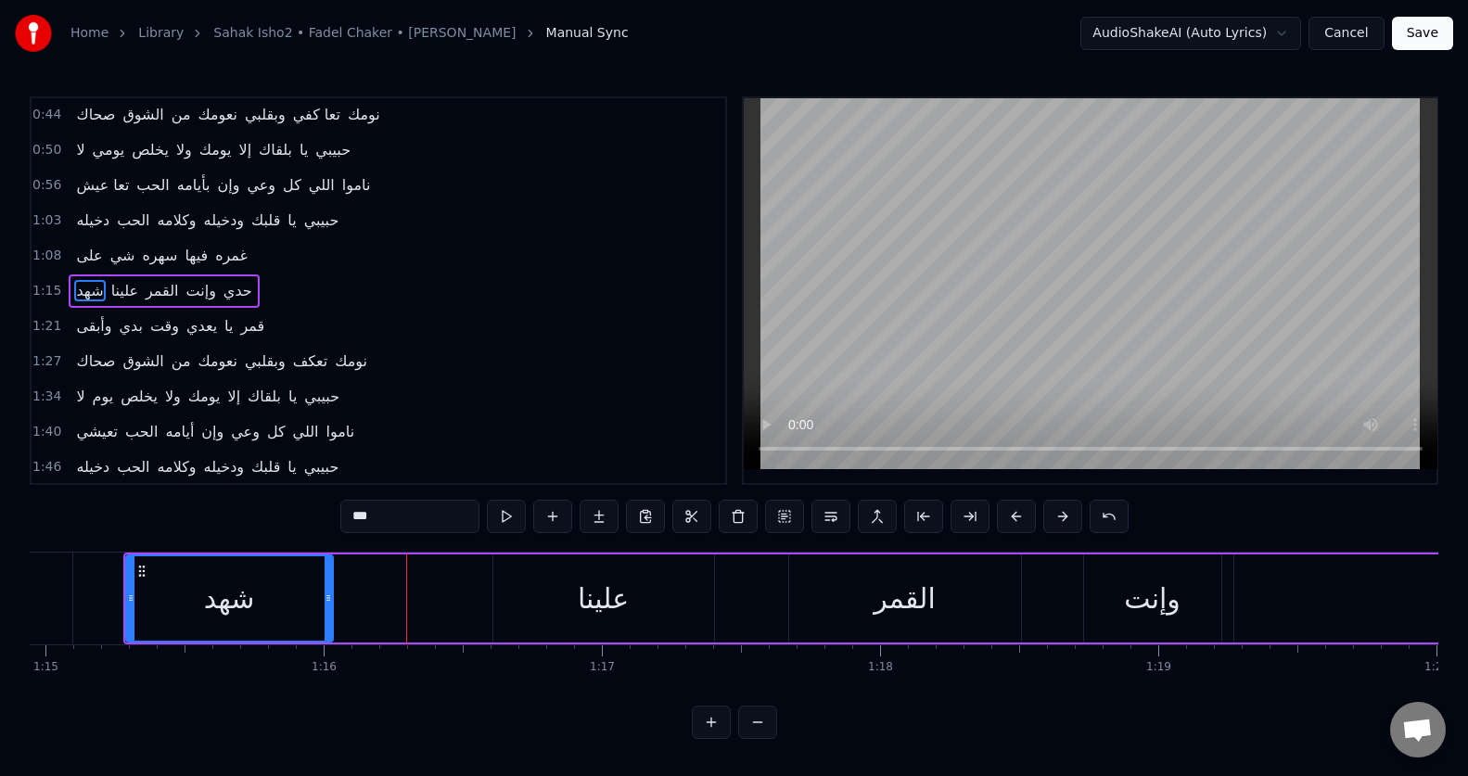
click at [326, 618] on div at bounding box center [328, 598] width 7 height 84
click at [607, 611] on div "علينا" at bounding box center [603, 599] width 51 height 42
type input "*****"
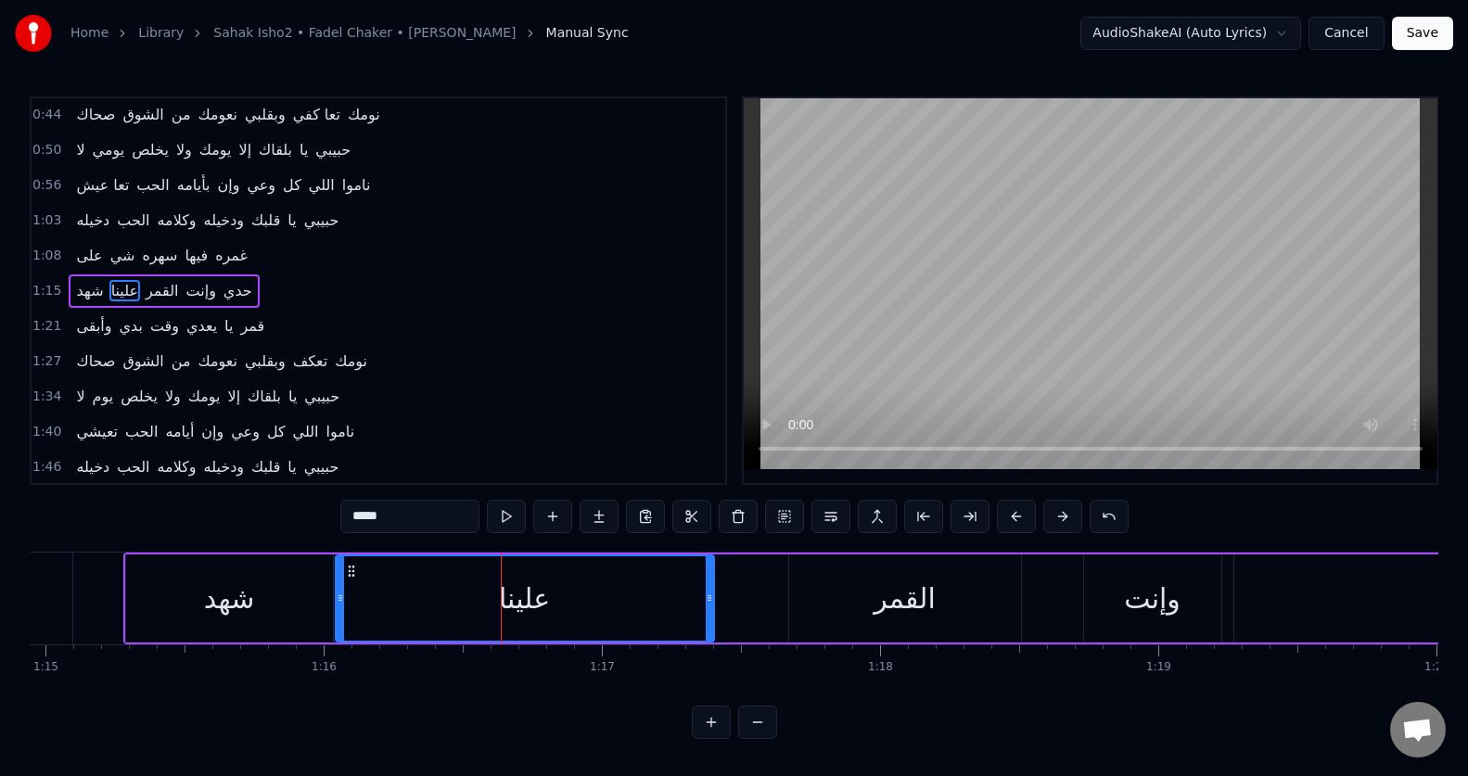
drag, startPoint x: 495, startPoint y: 609, endPoint x: 337, endPoint y: 624, distance: 158.3
click at [337, 624] on div at bounding box center [340, 598] width 7 height 84
click at [505, 513] on button at bounding box center [506, 516] width 39 height 33
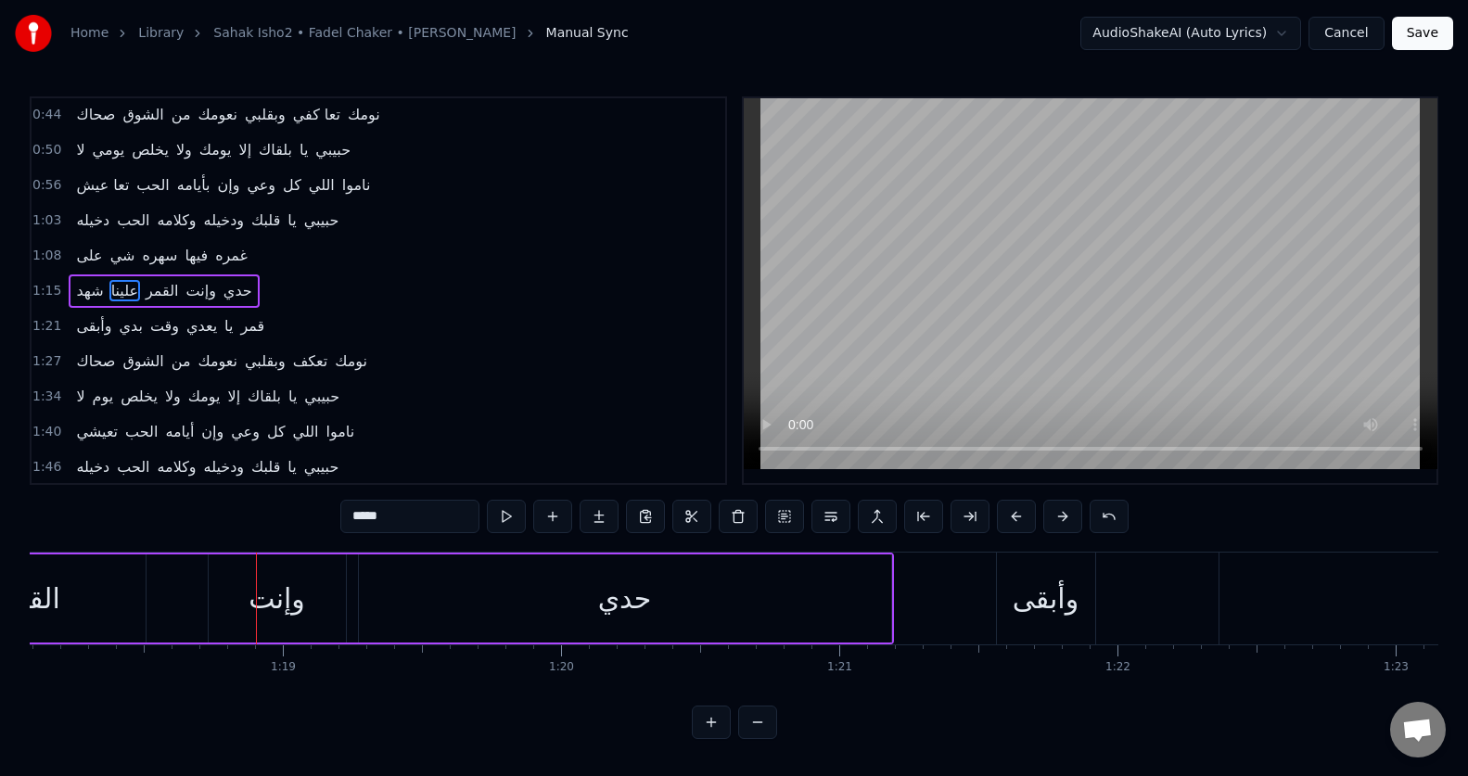
scroll to position [0, 21738]
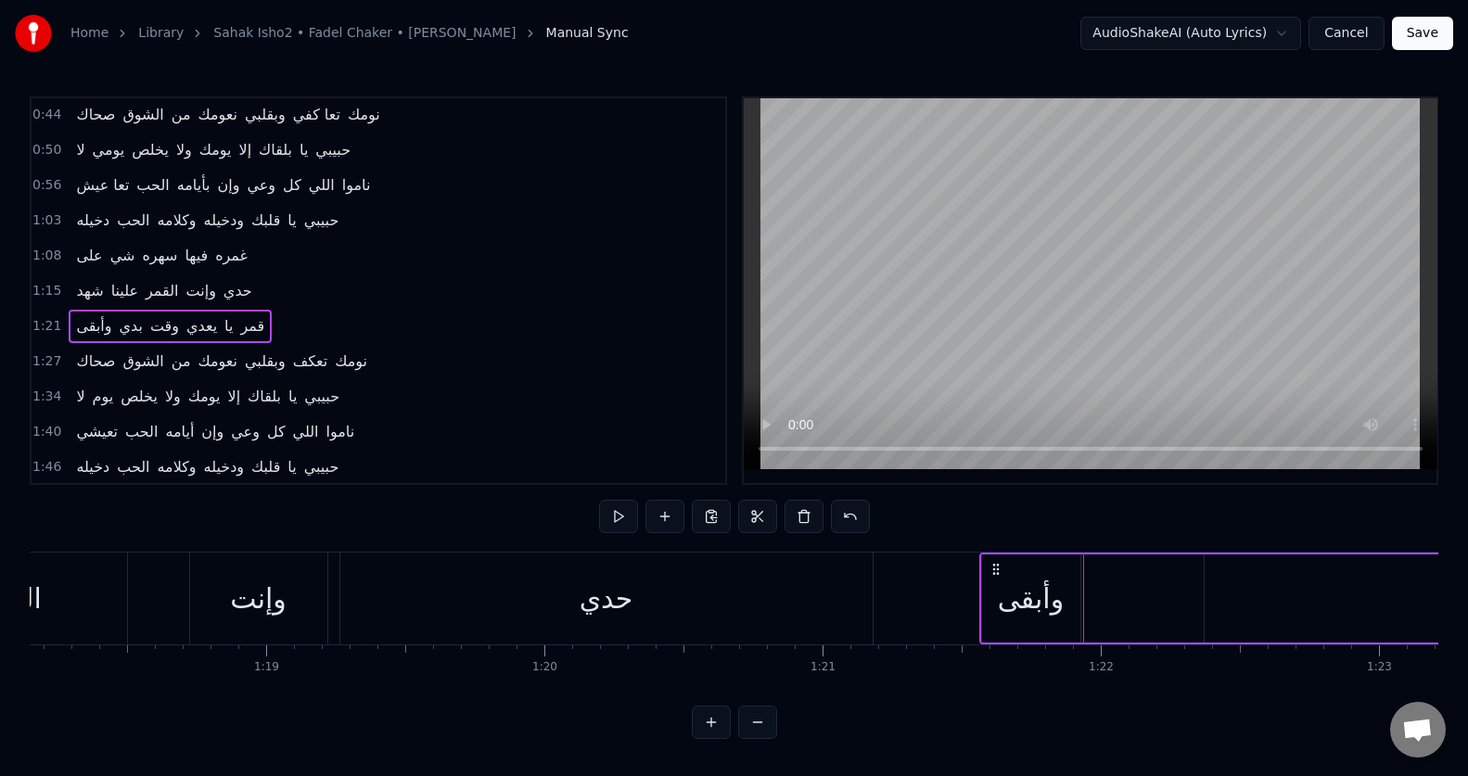
click at [1039, 626] on div "وأبقى" at bounding box center [1031, 598] width 98 height 88
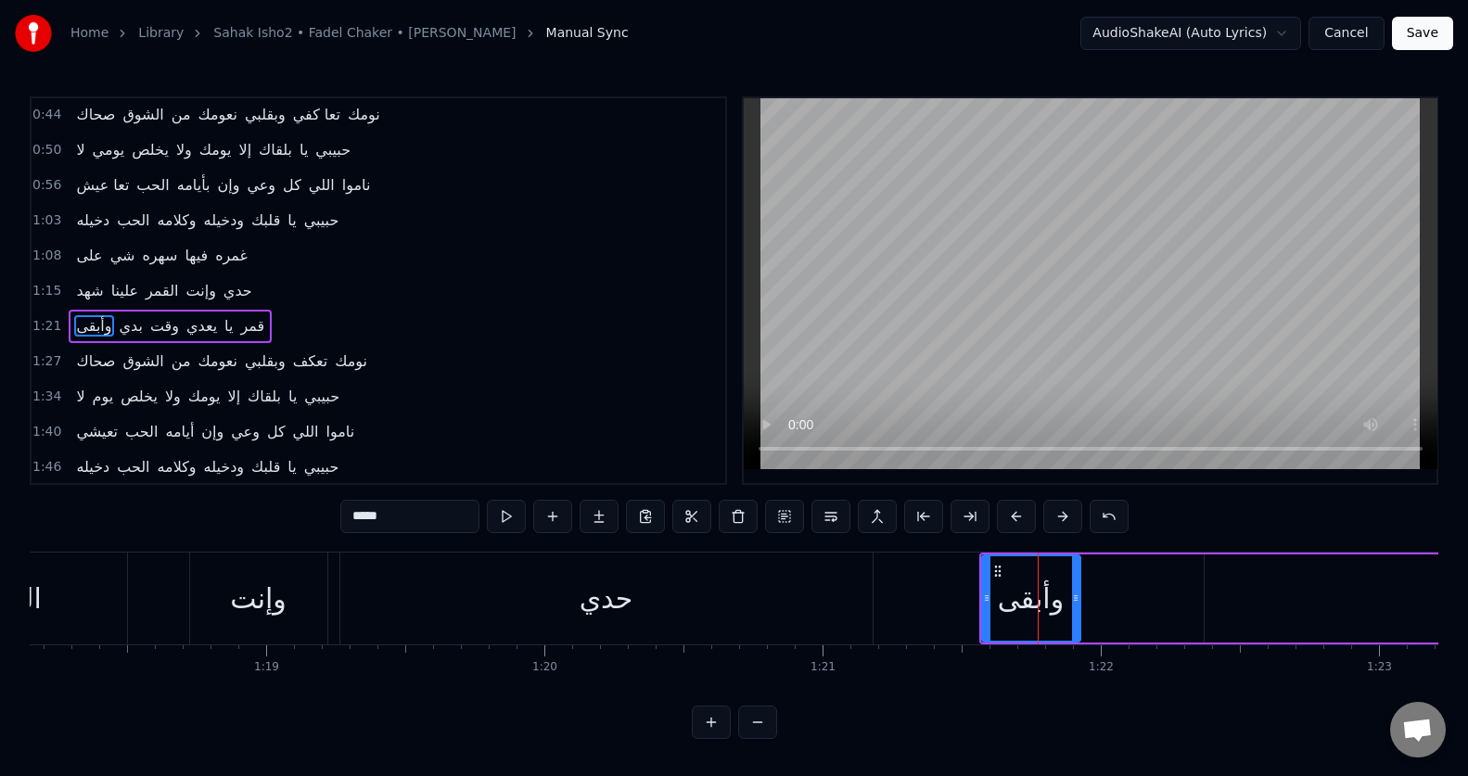
scroll to position [177, 0]
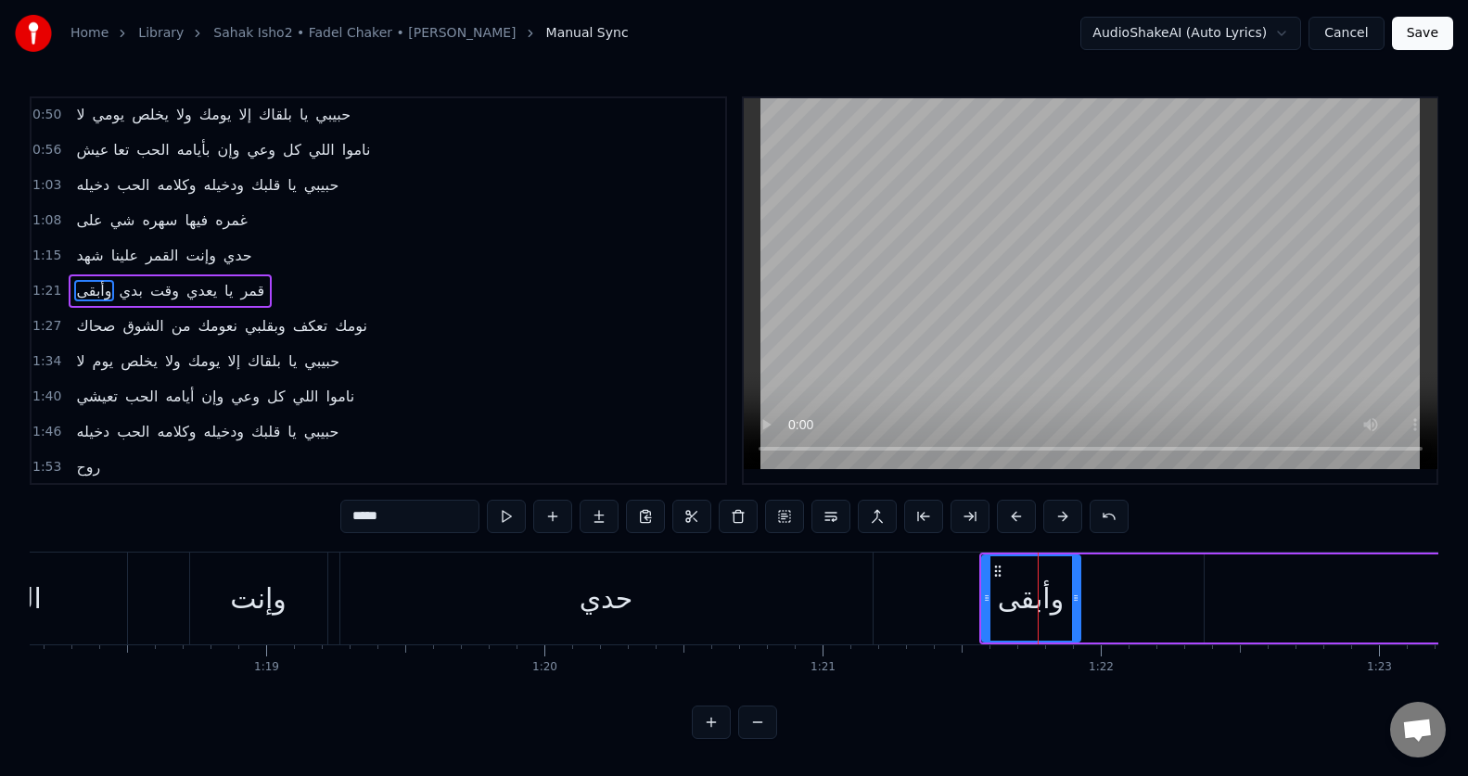
click at [391, 516] on input "*****" at bounding box center [409, 516] width 139 height 33
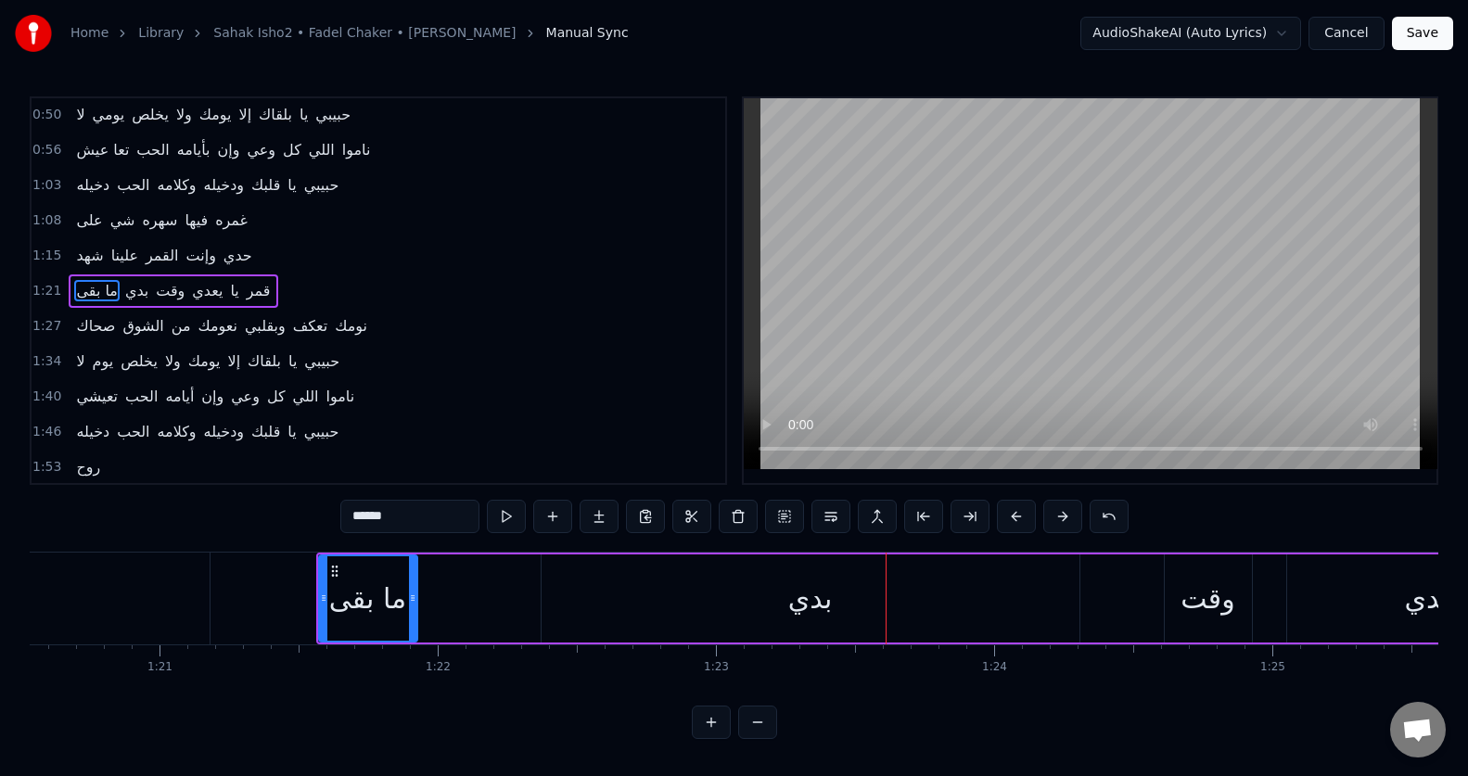
scroll to position [0, 22387]
click at [789, 591] on div "بدي" at bounding box center [824, 598] width 538 height 88
type input "***"
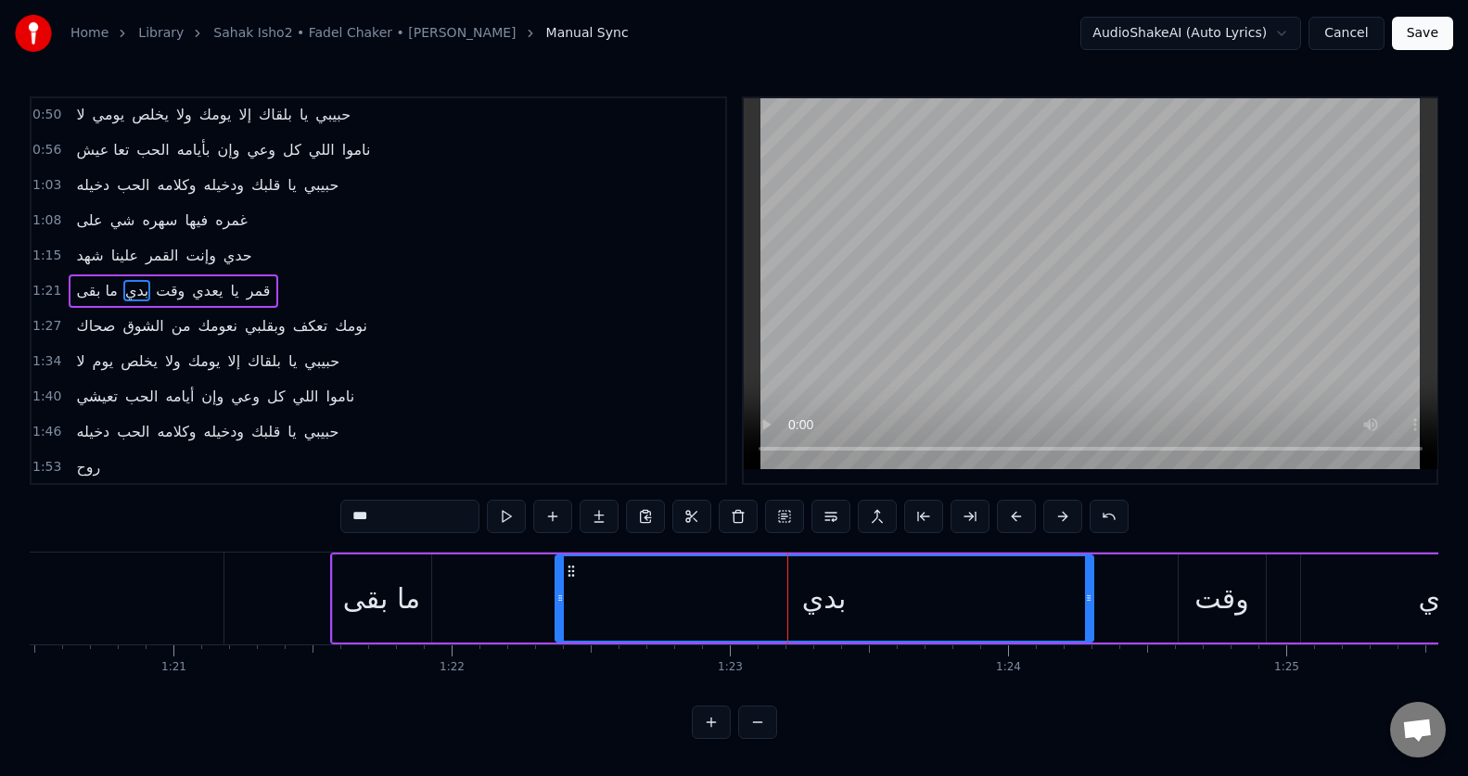
click at [478, 618] on div "ما بقى بدي وقت يعدي يا قمر" at bounding box center [1177, 599] width 1695 height 92
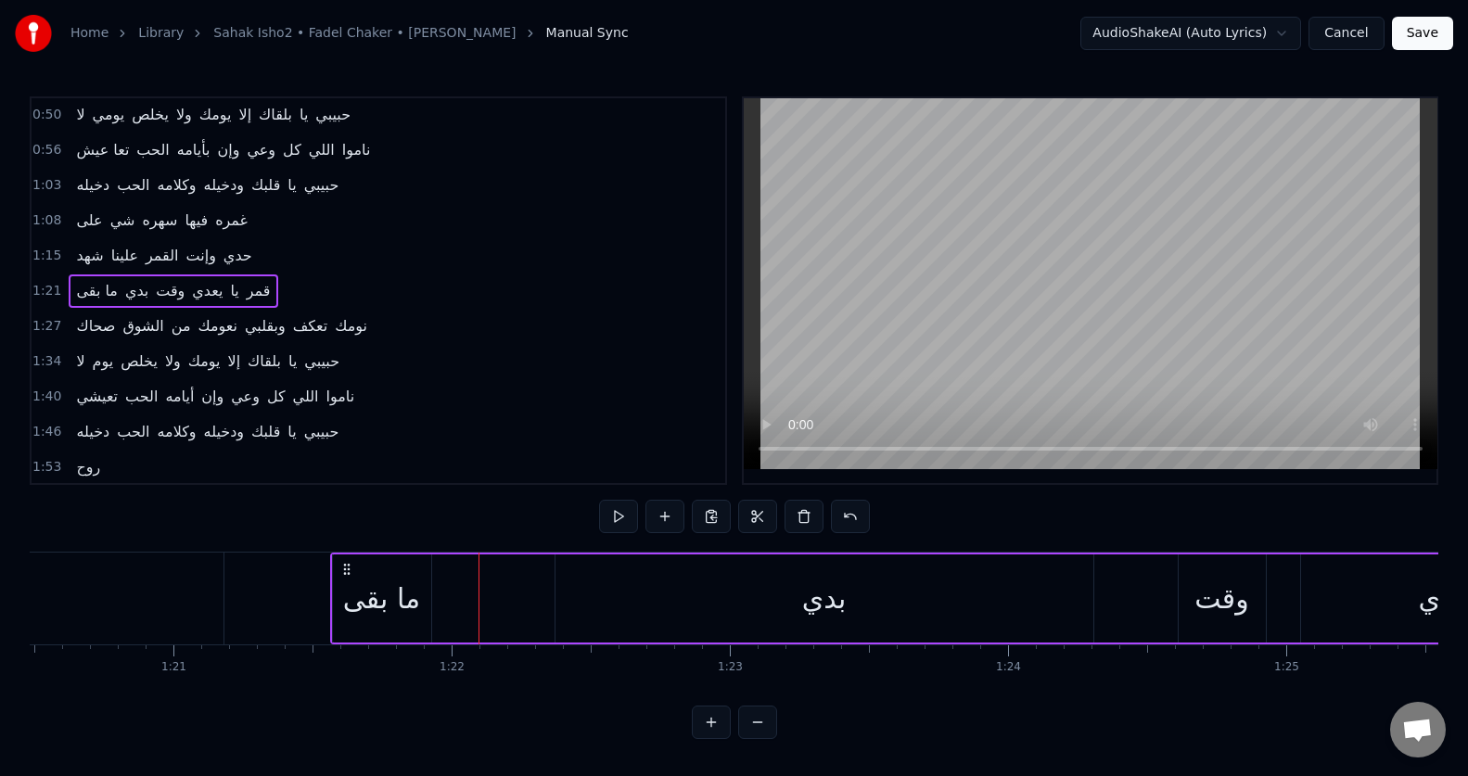
click at [376, 607] on div "ما بقى" at bounding box center [381, 599] width 77 height 42
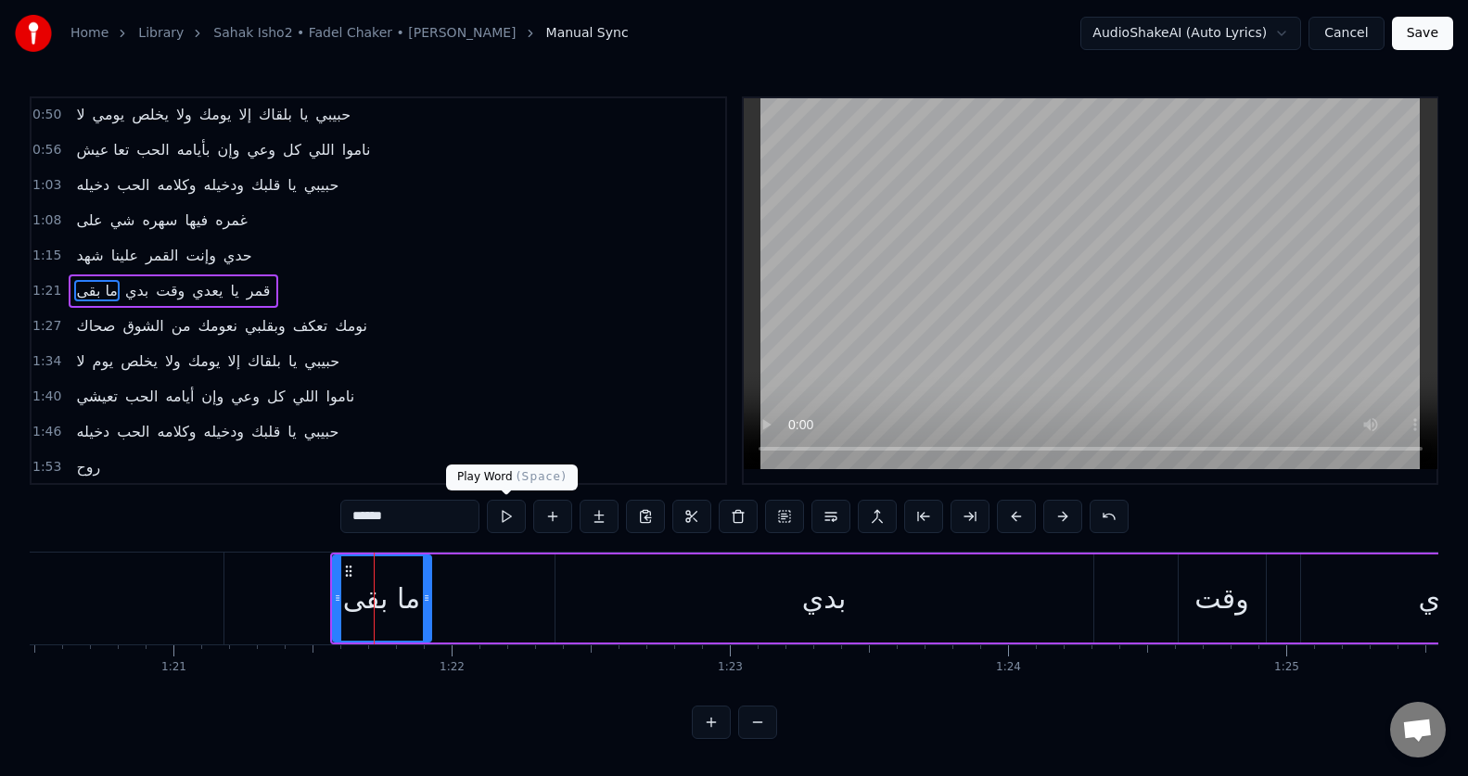
click at [509, 522] on button at bounding box center [506, 516] width 39 height 33
click at [770, 607] on div "بدي" at bounding box center [824, 598] width 538 height 88
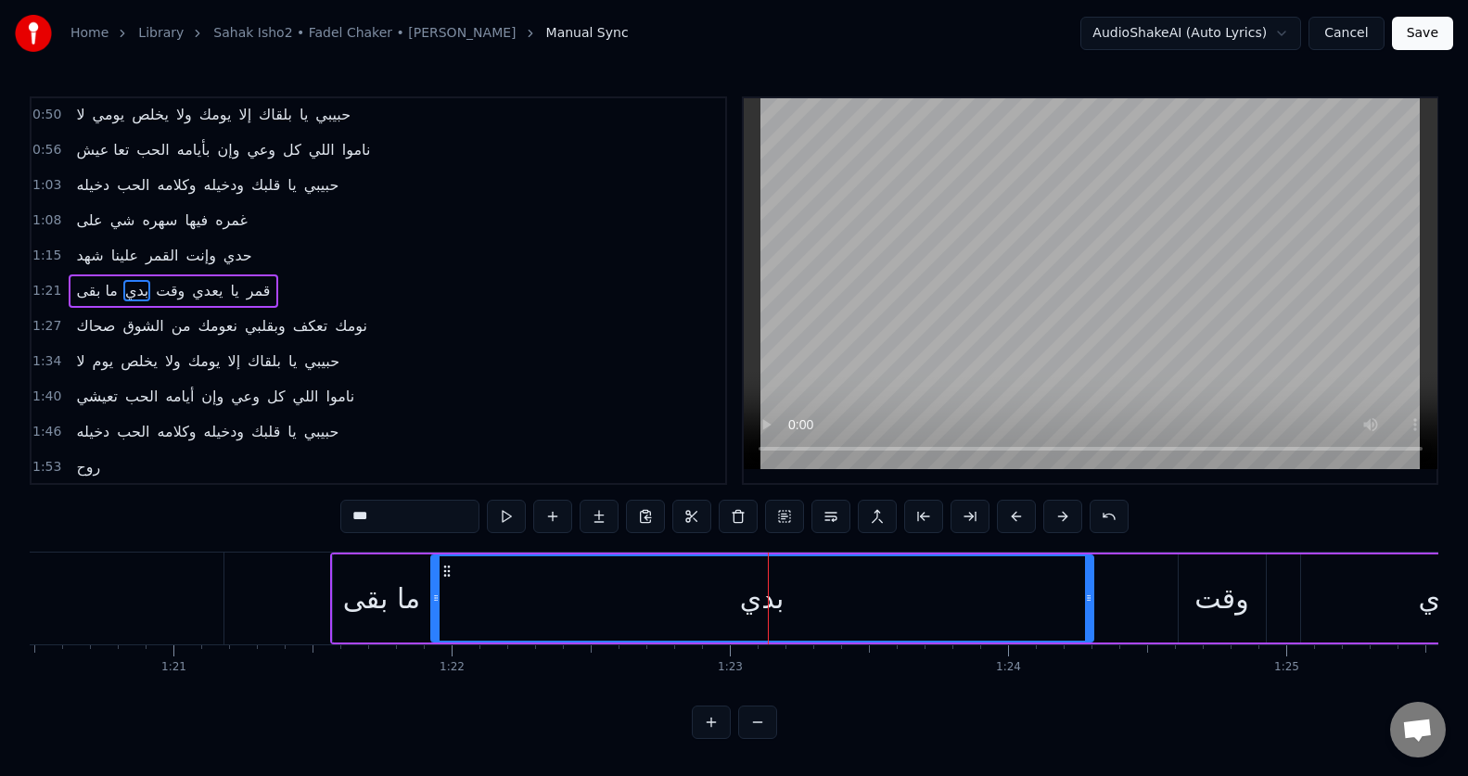
drag, startPoint x: 558, startPoint y: 617, endPoint x: 434, endPoint y: 621, distance: 124.3
click at [434, 621] on div at bounding box center [435, 598] width 7 height 84
click at [510, 519] on button at bounding box center [506, 516] width 39 height 33
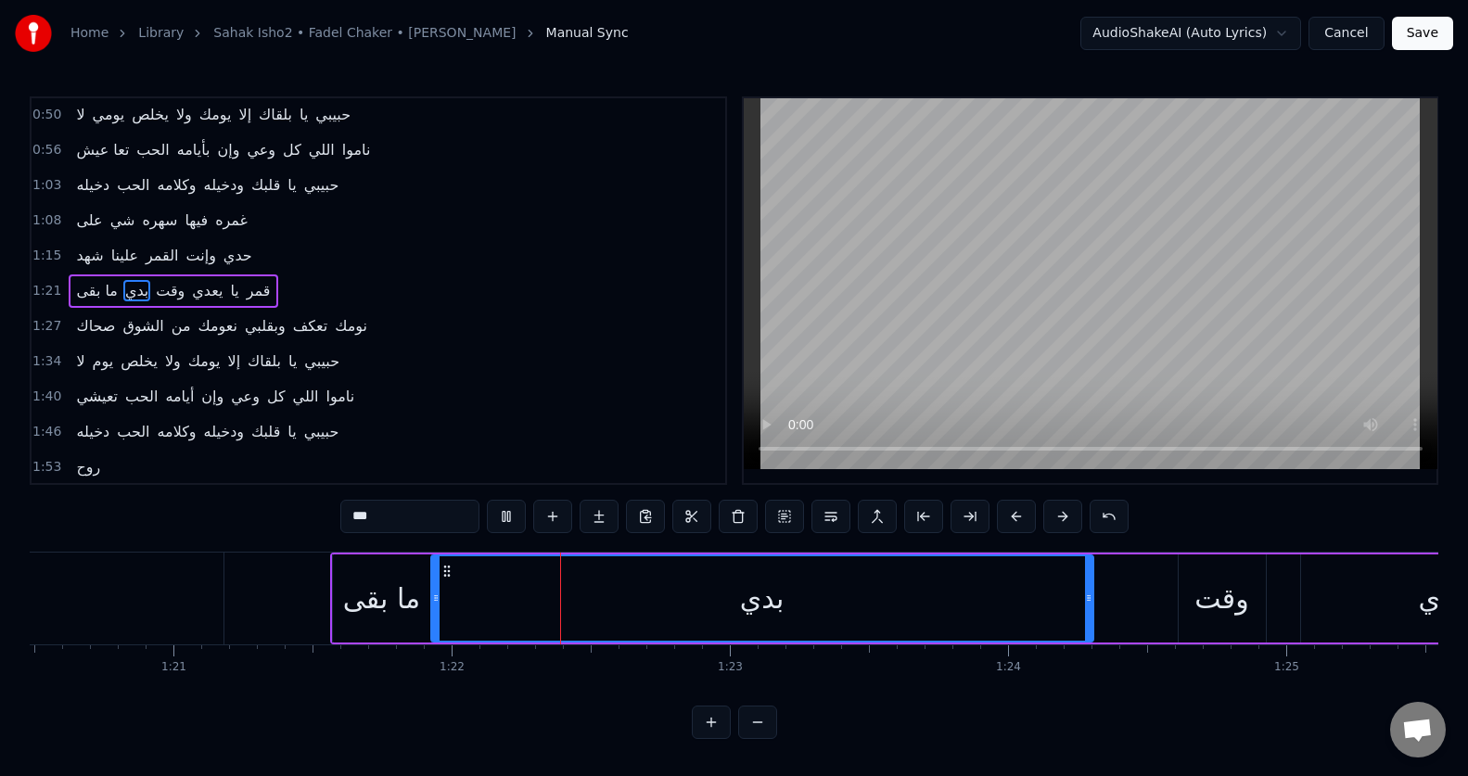
click at [510, 519] on button at bounding box center [506, 516] width 39 height 33
drag, startPoint x: 437, startPoint y: 605, endPoint x: 540, endPoint y: 602, distance: 103.0
click at [540, 602] on div at bounding box center [538, 598] width 7 height 84
click at [401, 595] on div "ما بقى" at bounding box center [381, 599] width 77 height 42
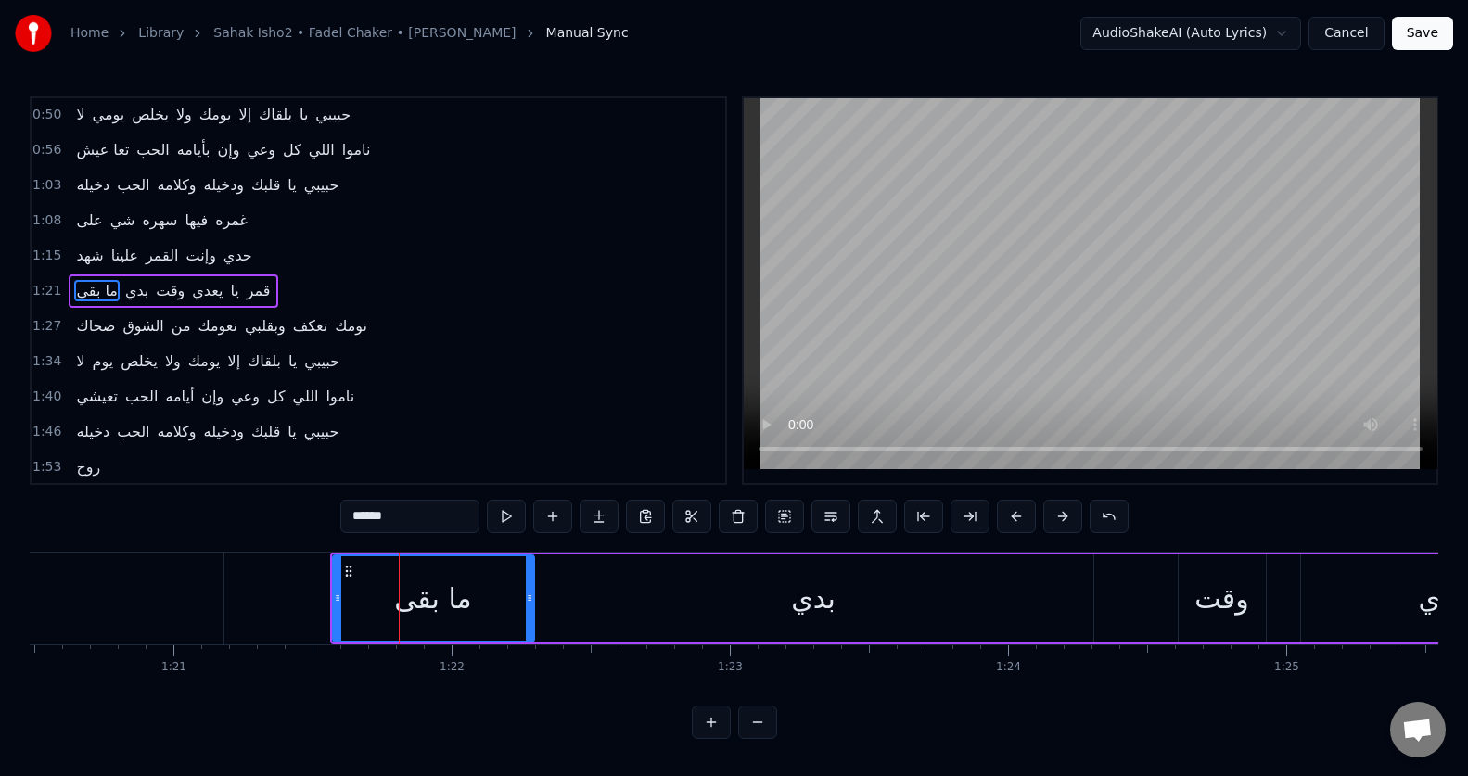
drag, startPoint x: 426, startPoint y: 590, endPoint x: 528, endPoint y: 593, distance: 103.0
click at [528, 593] on div at bounding box center [529, 598] width 7 height 84
click at [503, 517] on button at bounding box center [506, 516] width 39 height 33
click at [638, 593] on div "بدي" at bounding box center [813, 598] width 559 height 88
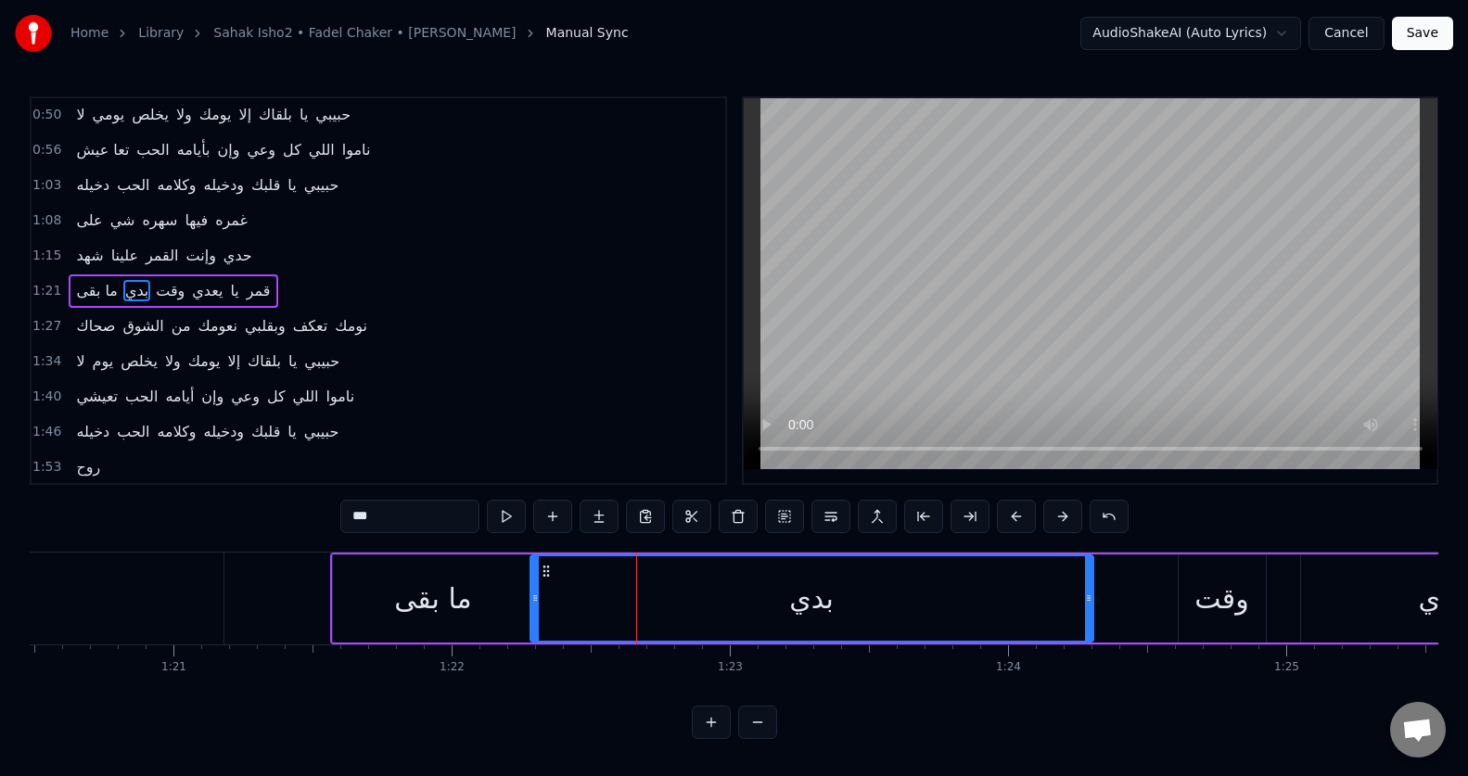
click at [532, 598] on icon at bounding box center [534, 598] width 7 height 15
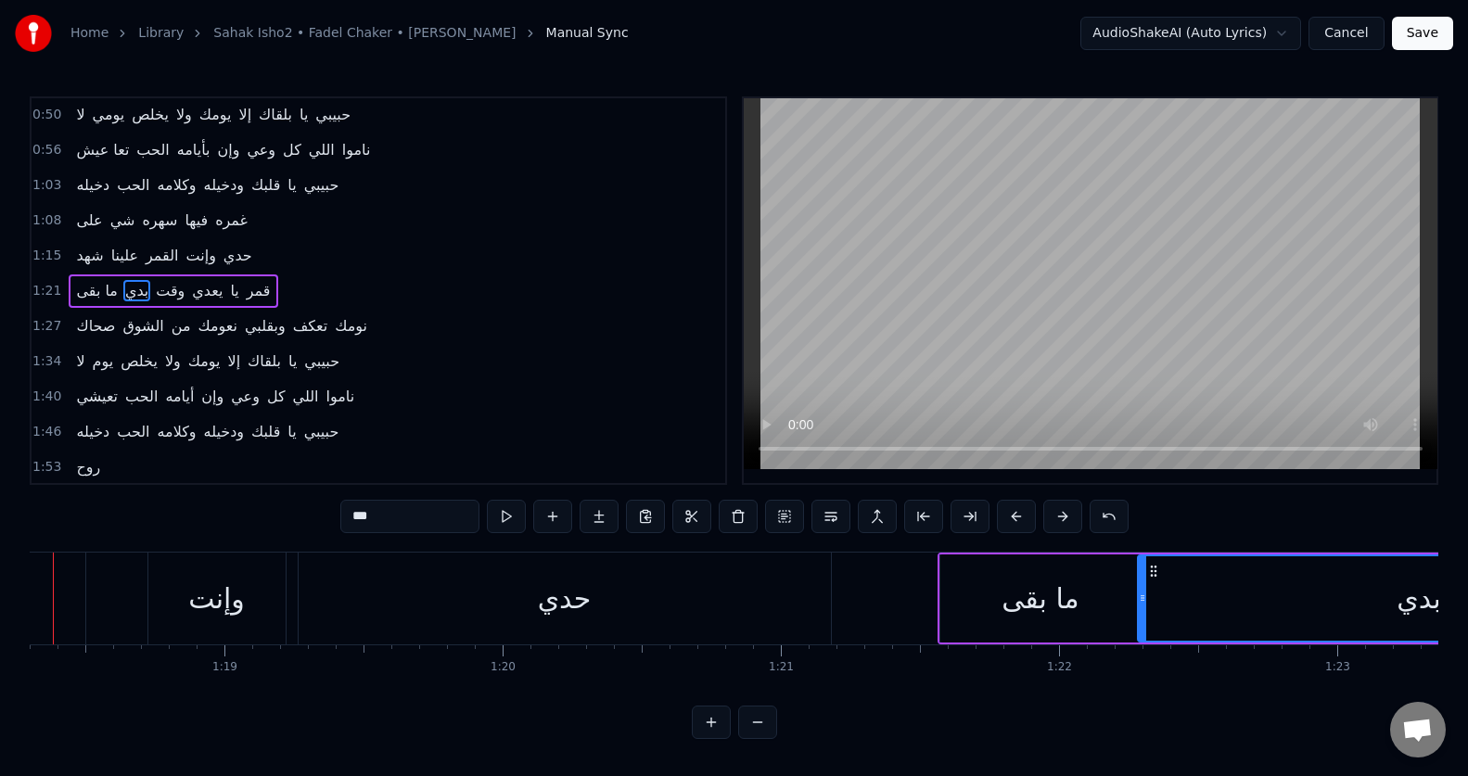
scroll to position [0, 21710]
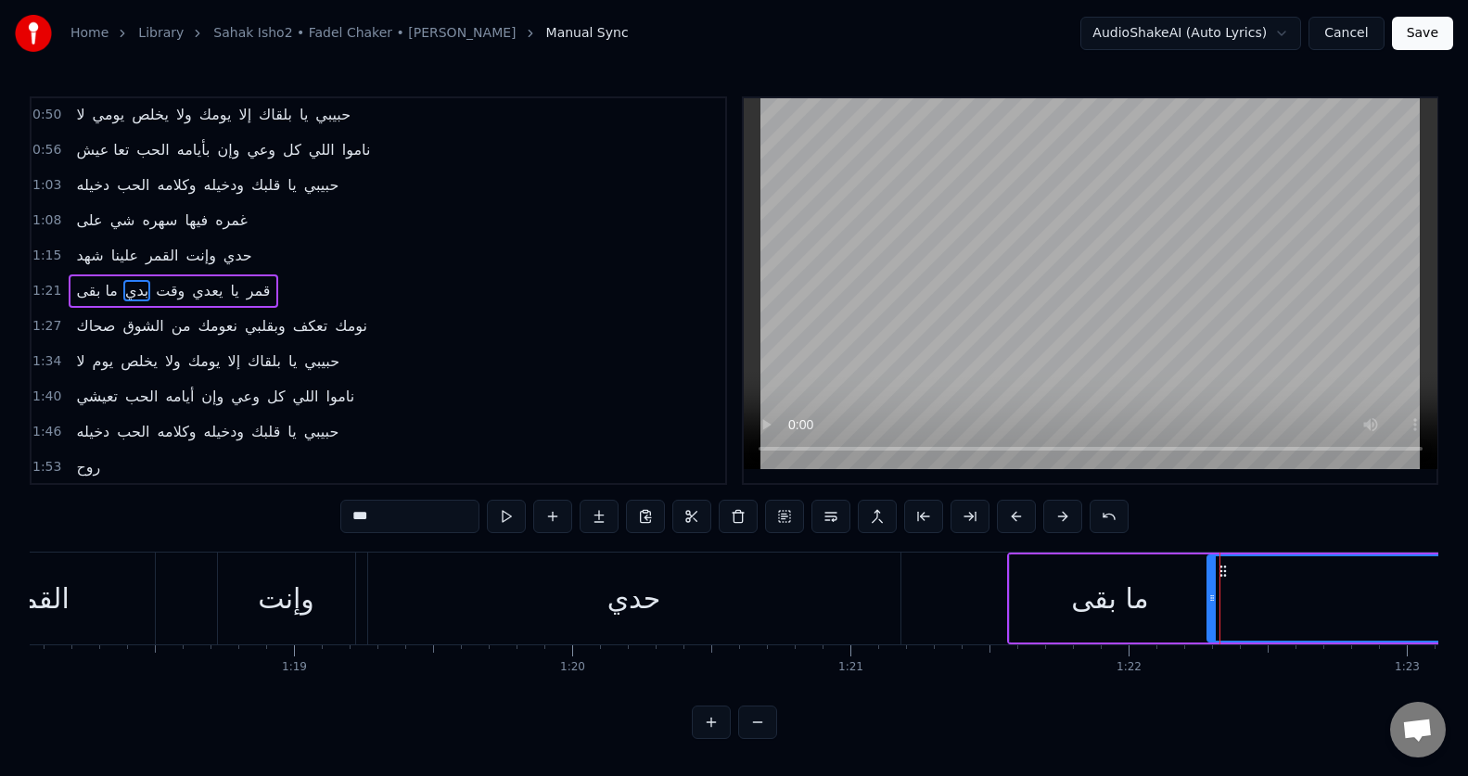
click at [1079, 591] on div "ما بقى" at bounding box center [1109, 599] width 77 height 42
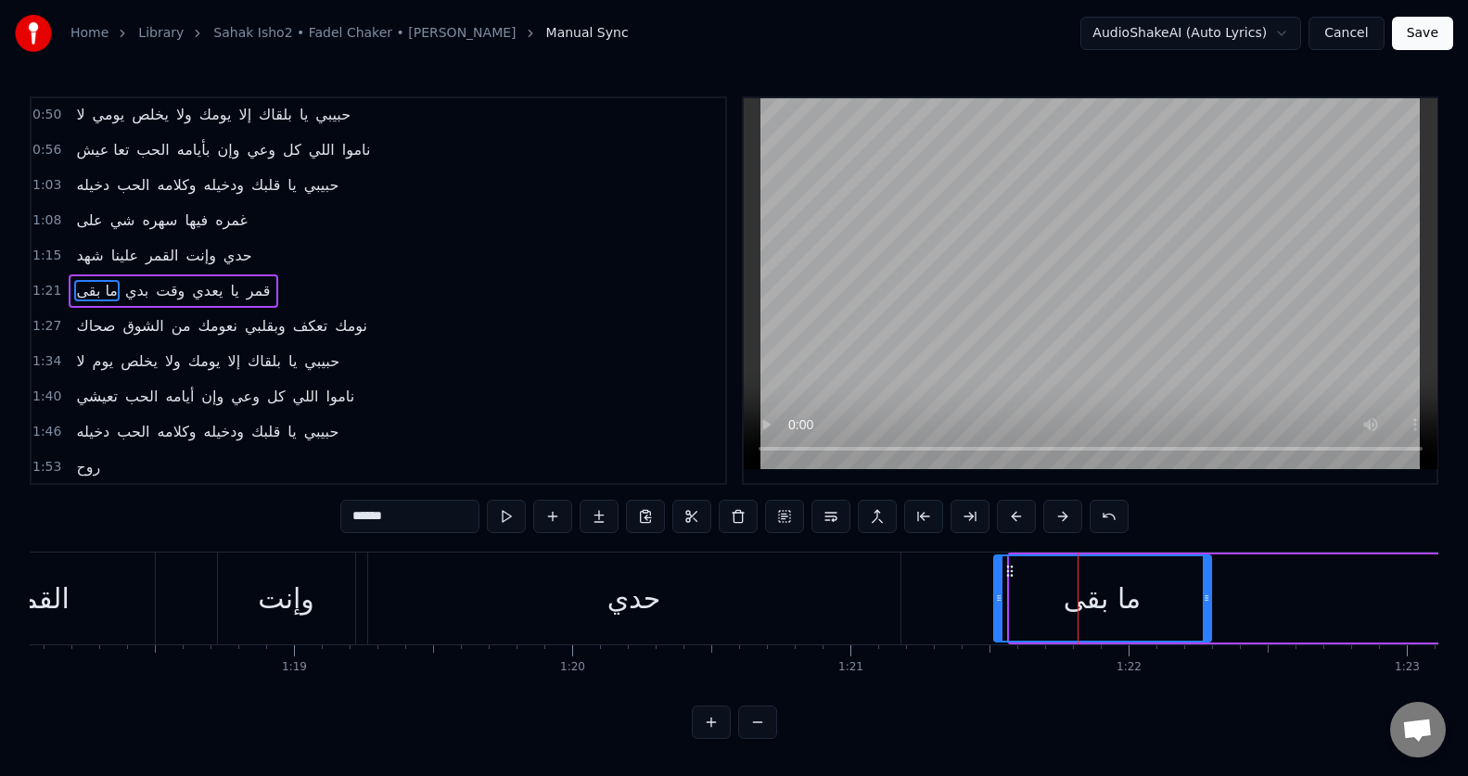
drag, startPoint x: 1012, startPoint y: 594, endPoint x: 996, endPoint y: 595, distance: 15.8
click at [996, 595] on icon at bounding box center [998, 598] width 7 height 15
click at [989, 595] on icon at bounding box center [991, 598] width 7 height 15
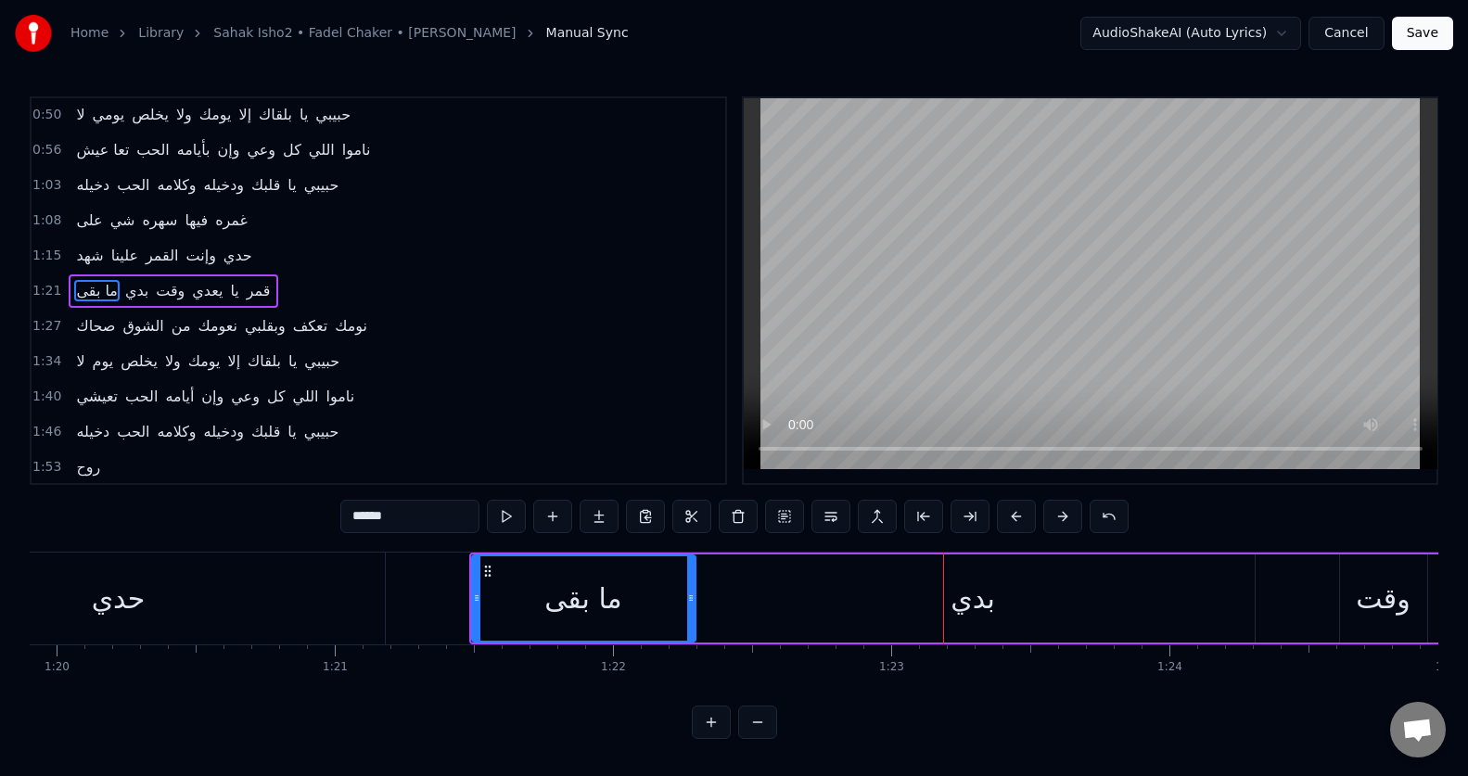
scroll to position [0, 22227]
click at [791, 574] on div "بدي" at bounding box center [972, 598] width 563 height 88
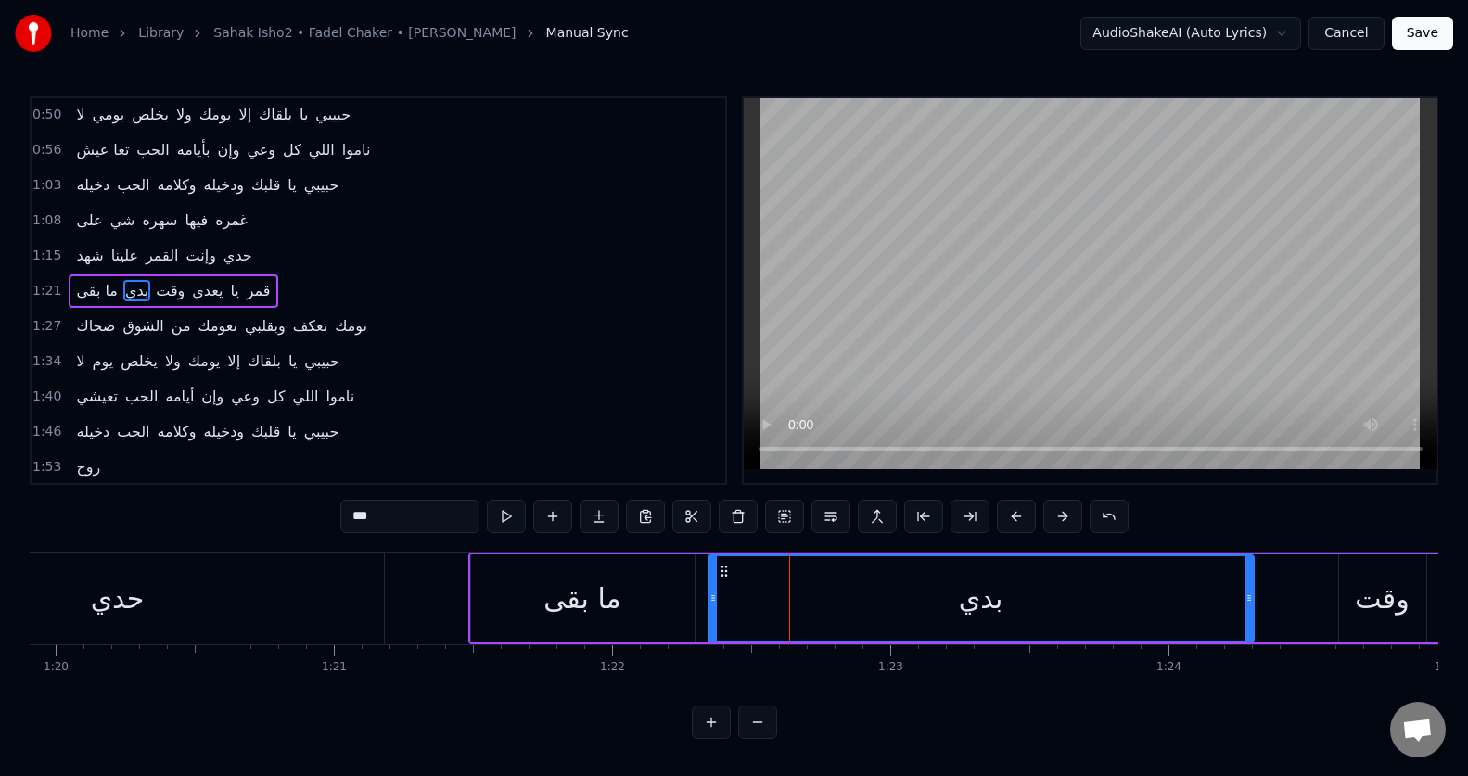
drag, startPoint x: 694, startPoint y: 603, endPoint x: 712, endPoint y: 602, distance: 17.6
click at [712, 602] on icon at bounding box center [712, 598] width 7 height 15
drag, startPoint x: 710, startPoint y: 602, endPoint x: 657, endPoint y: 633, distance: 61.5
click at [657, 633] on div at bounding box center [659, 598] width 7 height 84
click at [639, 590] on div "ما بقى" at bounding box center [582, 598] width 223 height 88
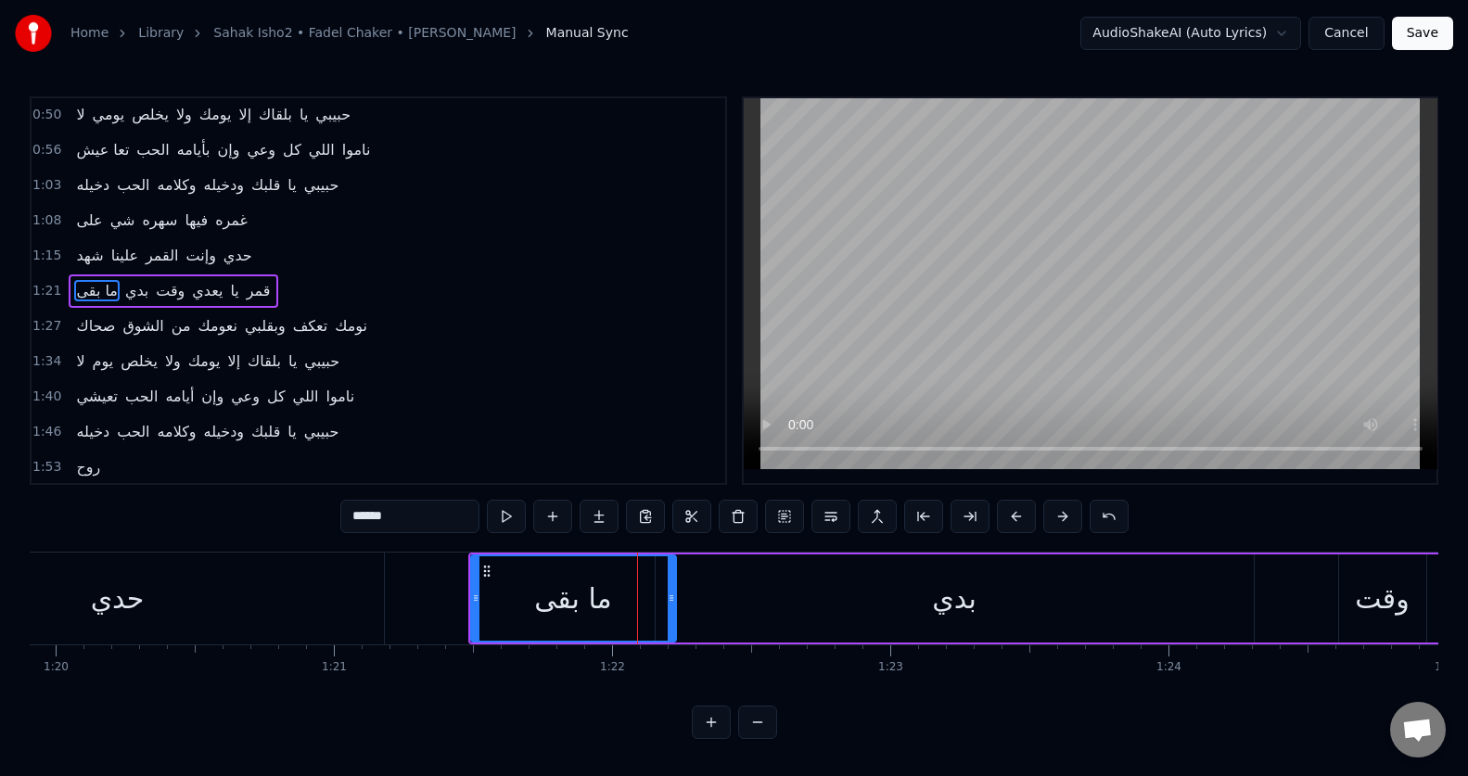
drag, startPoint x: 690, startPoint y: 594, endPoint x: 671, endPoint y: 596, distance: 18.6
click at [671, 596] on icon at bounding box center [671, 598] width 7 height 15
drag, startPoint x: 672, startPoint y: 604, endPoint x: 661, endPoint y: 604, distance: 11.1
click at [661, 604] on icon at bounding box center [659, 598] width 7 height 15
click at [745, 579] on div "بدي" at bounding box center [955, 598] width 598 height 88
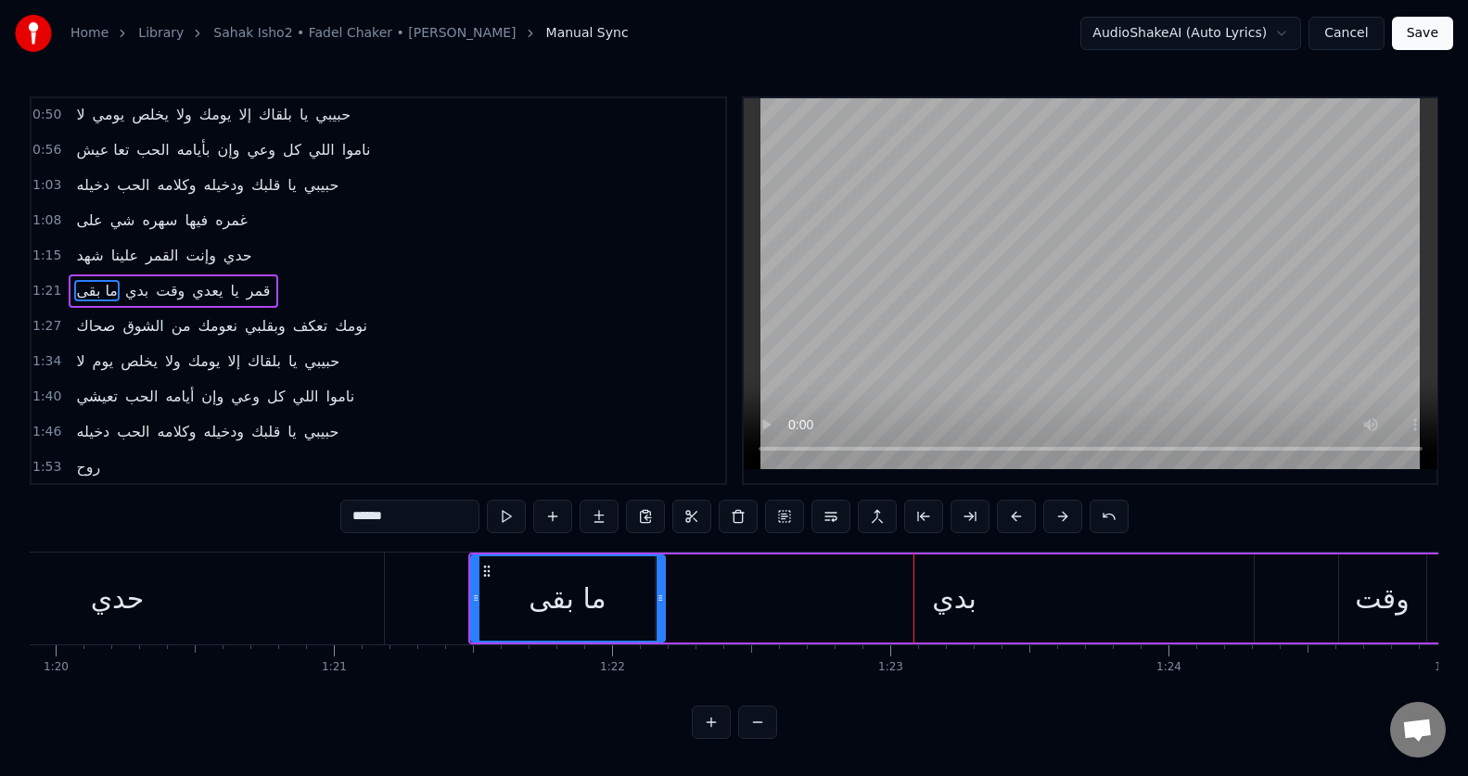
type input "***"
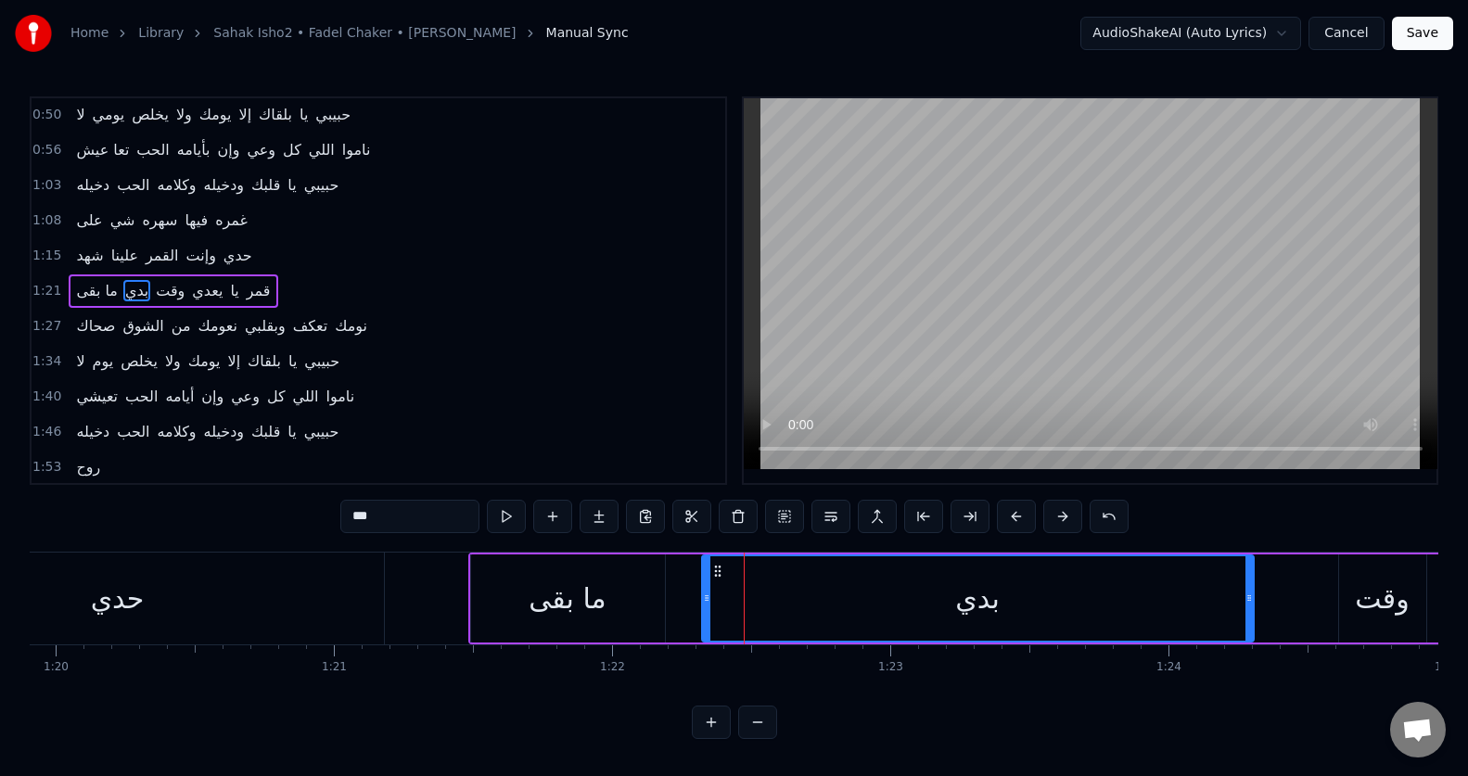
drag, startPoint x: 656, startPoint y: 597, endPoint x: 703, endPoint y: 599, distance: 46.4
click at [703, 599] on icon at bounding box center [706, 598] width 7 height 15
click at [508, 516] on button at bounding box center [506, 516] width 39 height 33
drag, startPoint x: 705, startPoint y: 606, endPoint x: 746, endPoint y: 606, distance: 41.7
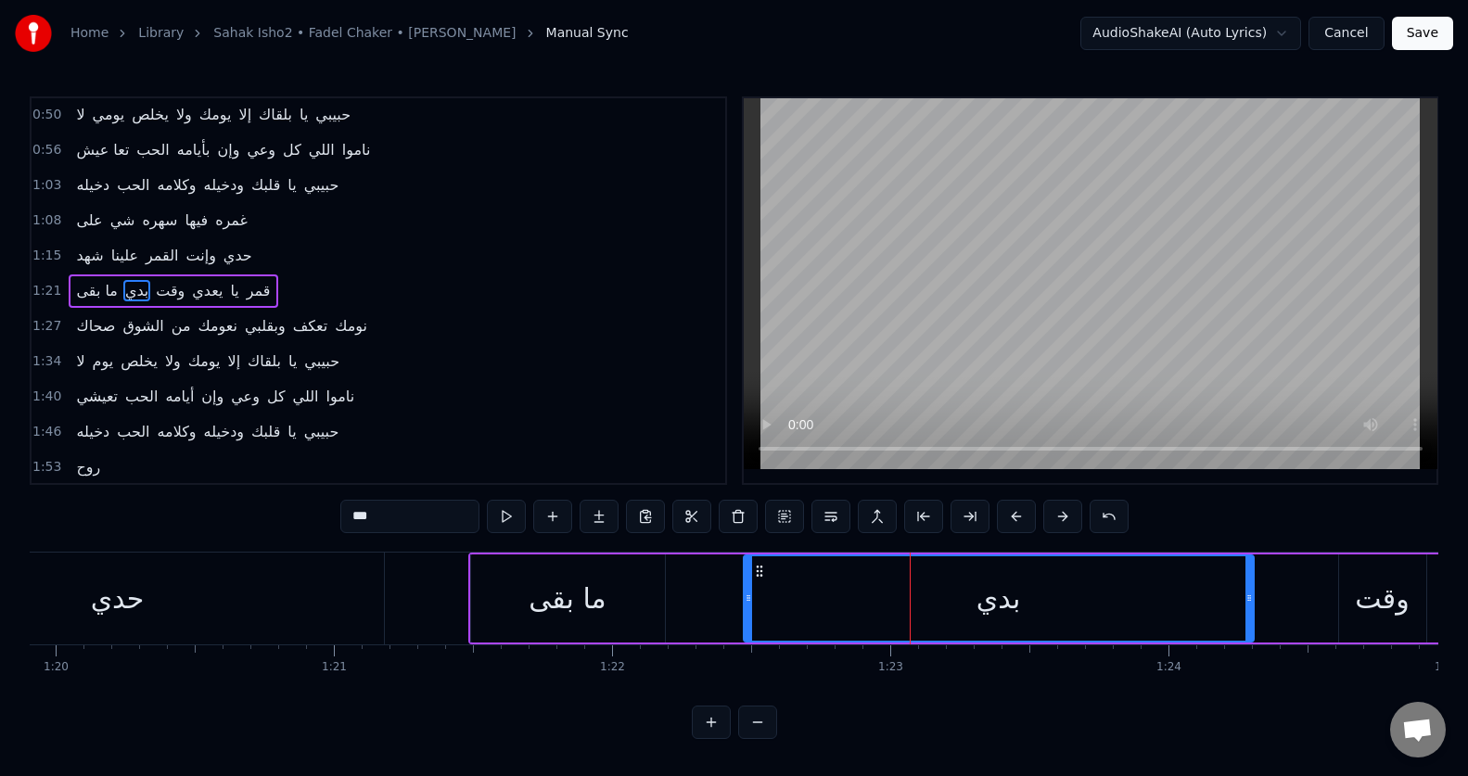
click at [746, 606] on div at bounding box center [748, 598] width 7 height 84
click at [512, 515] on button at bounding box center [506, 516] width 39 height 33
click at [688, 584] on div "ما بقى بدي وقت يعدي يا قمر" at bounding box center [1326, 599] width 1717 height 92
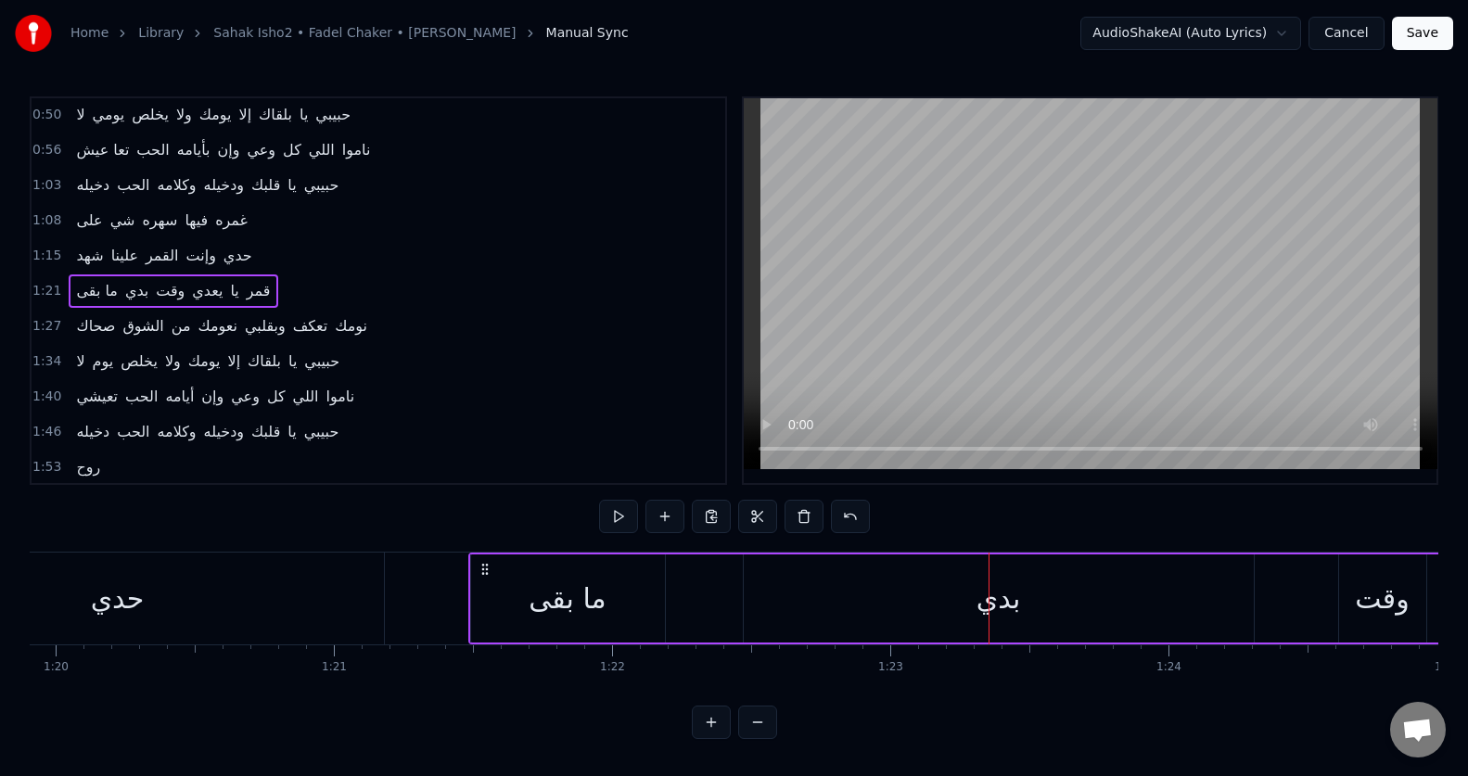
click at [814, 606] on div "بدي" at bounding box center [999, 598] width 510 height 88
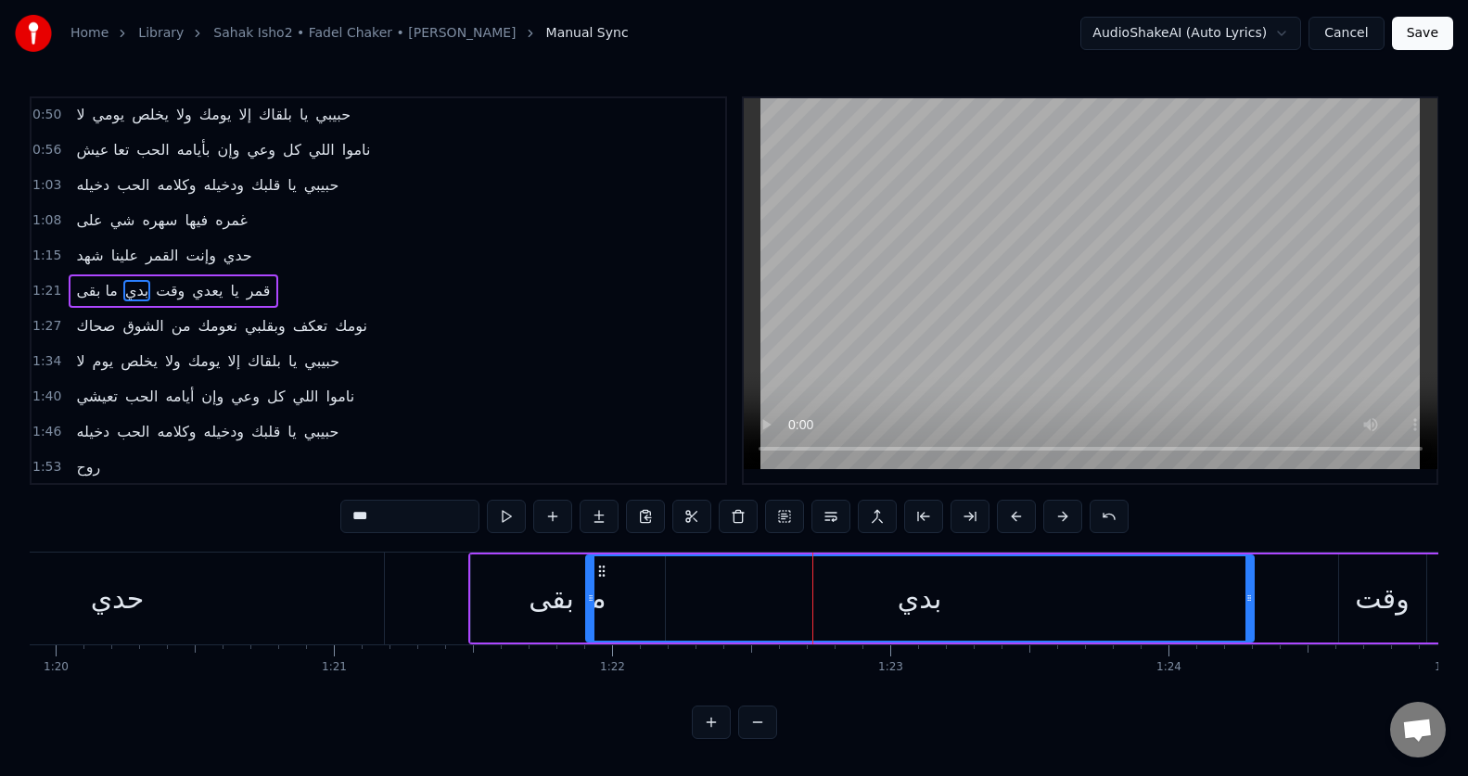
drag, startPoint x: 745, startPoint y: 611, endPoint x: 588, endPoint y: 610, distance: 157.6
click at [588, 610] on div at bounding box center [590, 598] width 7 height 84
click at [511, 520] on button at bounding box center [506, 516] width 39 height 33
click at [511, 519] on button at bounding box center [506, 516] width 39 height 33
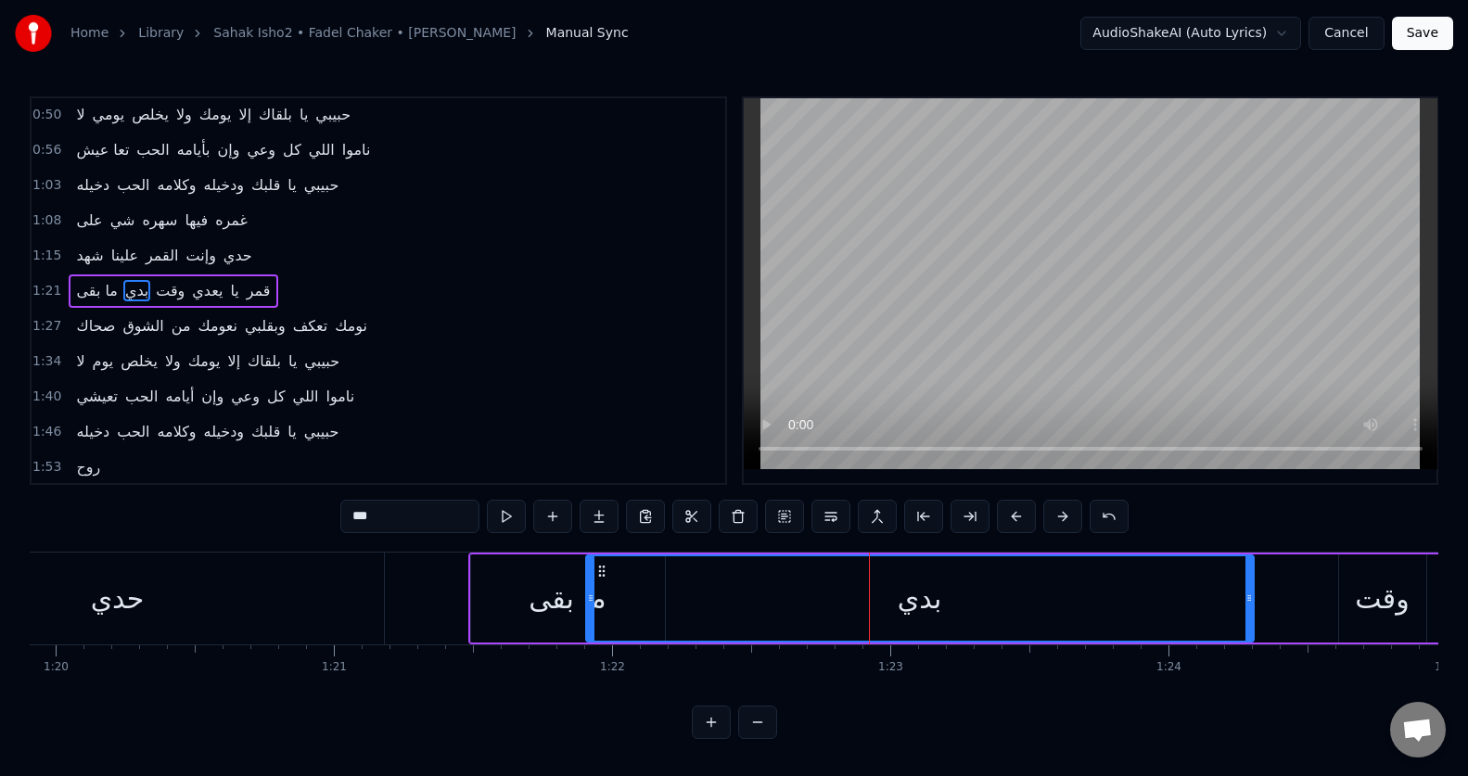
click at [511, 519] on button at bounding box center [506, 516] width 39 height 33
drag, startPoint x: 592, startPoint y: 600, endPoint x: 710, endPoint y: 602, distance: 117.8
click at [710, 602] on icon at bounding box center [710, 598] width 7 height 15
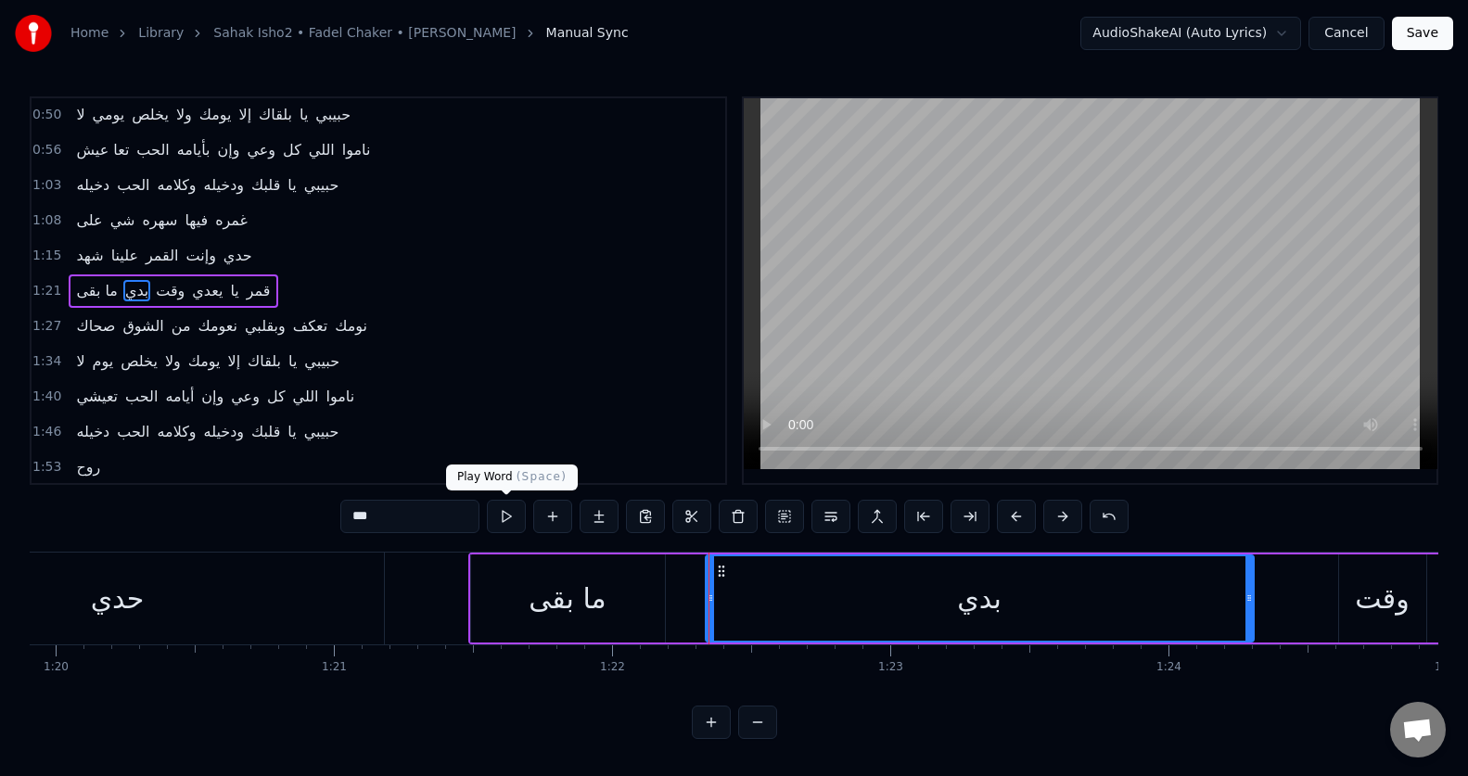
click at [508, 522] on button at bounding box center [506, 516] width 39 height 33
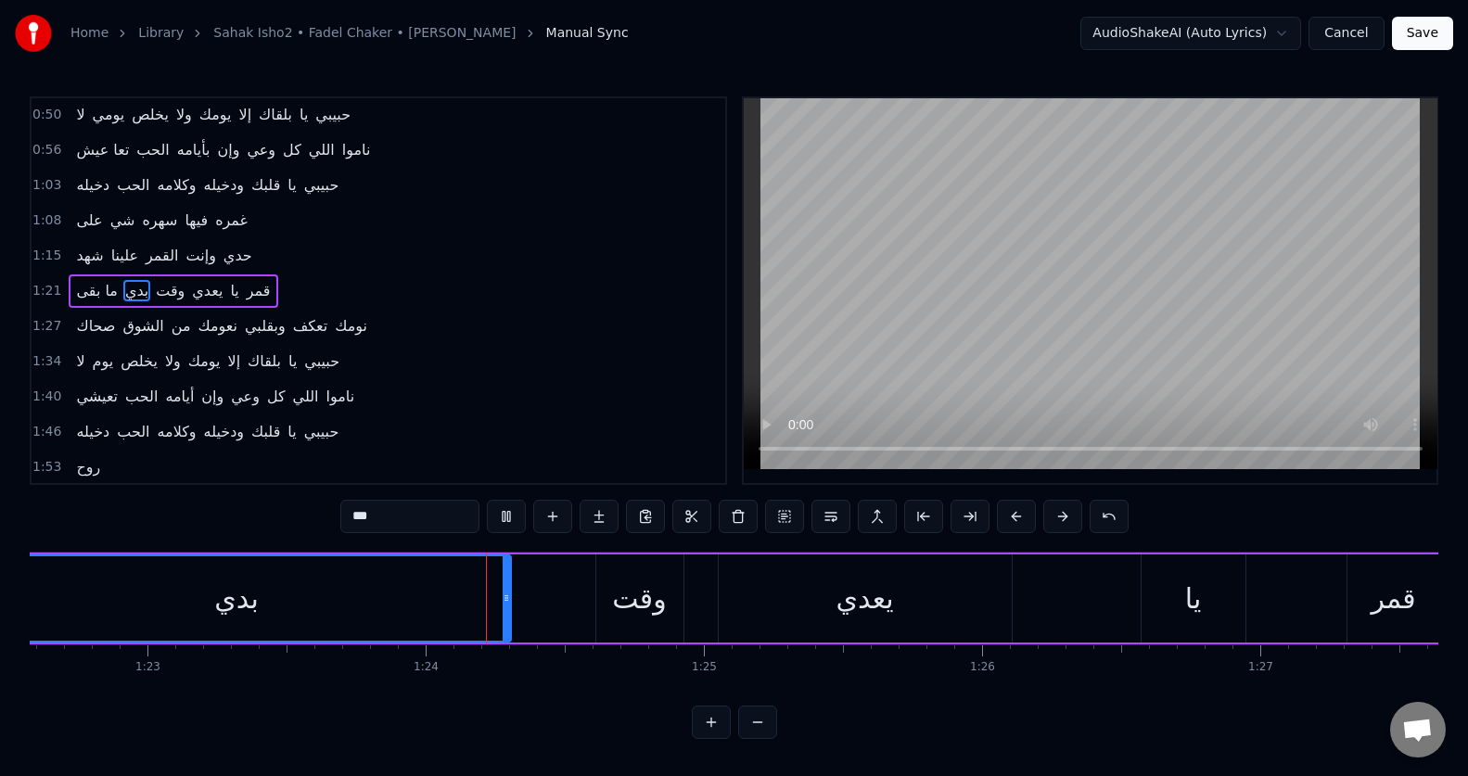
scroll to position [0, 23157]
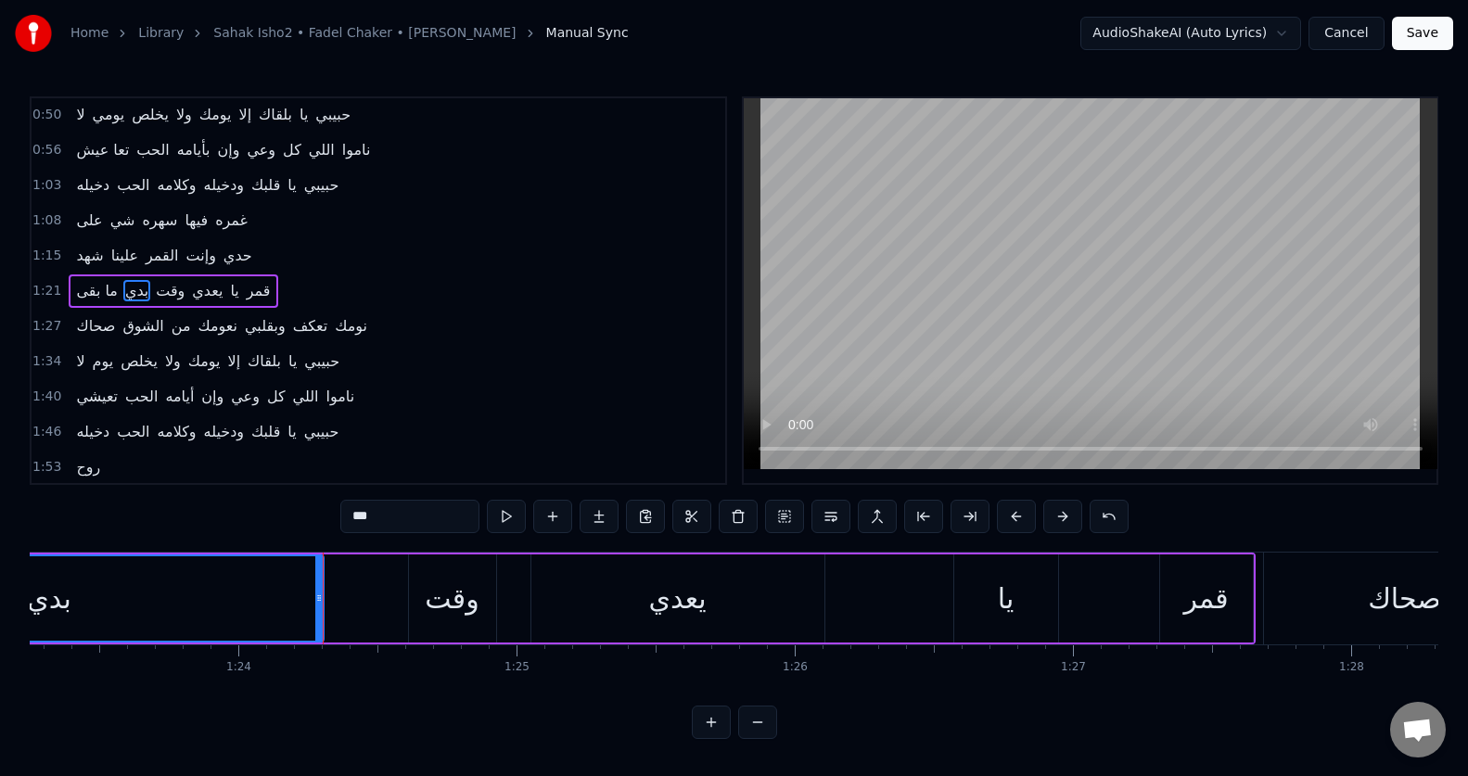
click at [420, 619] on div "وقت" at bounding box center [452, 598] width 87 height 88
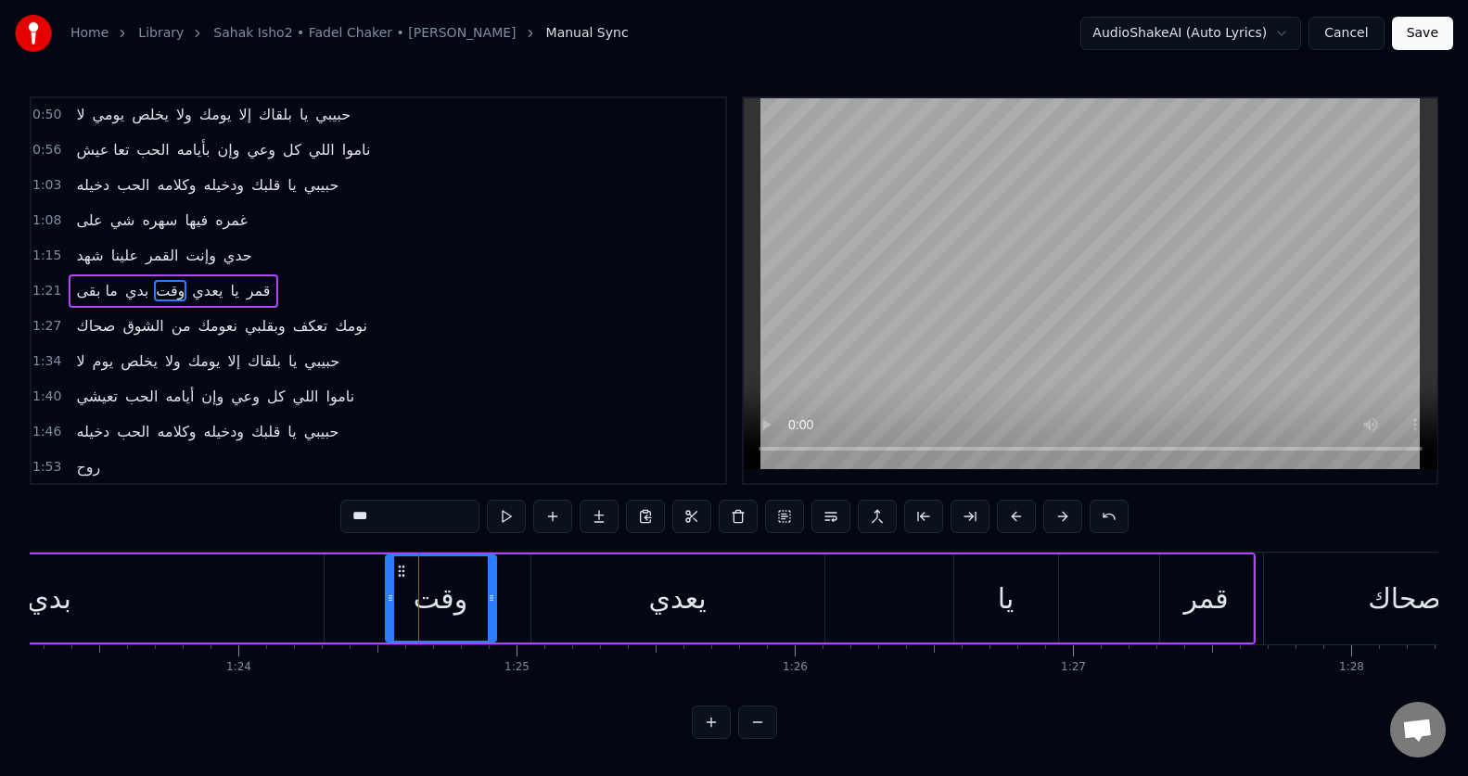
drag, startPoint x: 399, startPoint y: 616, endPoint x: 387, endPoint y: 615, distance: 12.1
click at [387, 615] on div at bounding box center [390, 598] width 7 height 84
click at [504, 516] on button at bounding box center [506, 516] width 39 height 33
click at [1012, 602] on div "يا" at bounding box center [1006, 599] width 17 height 42
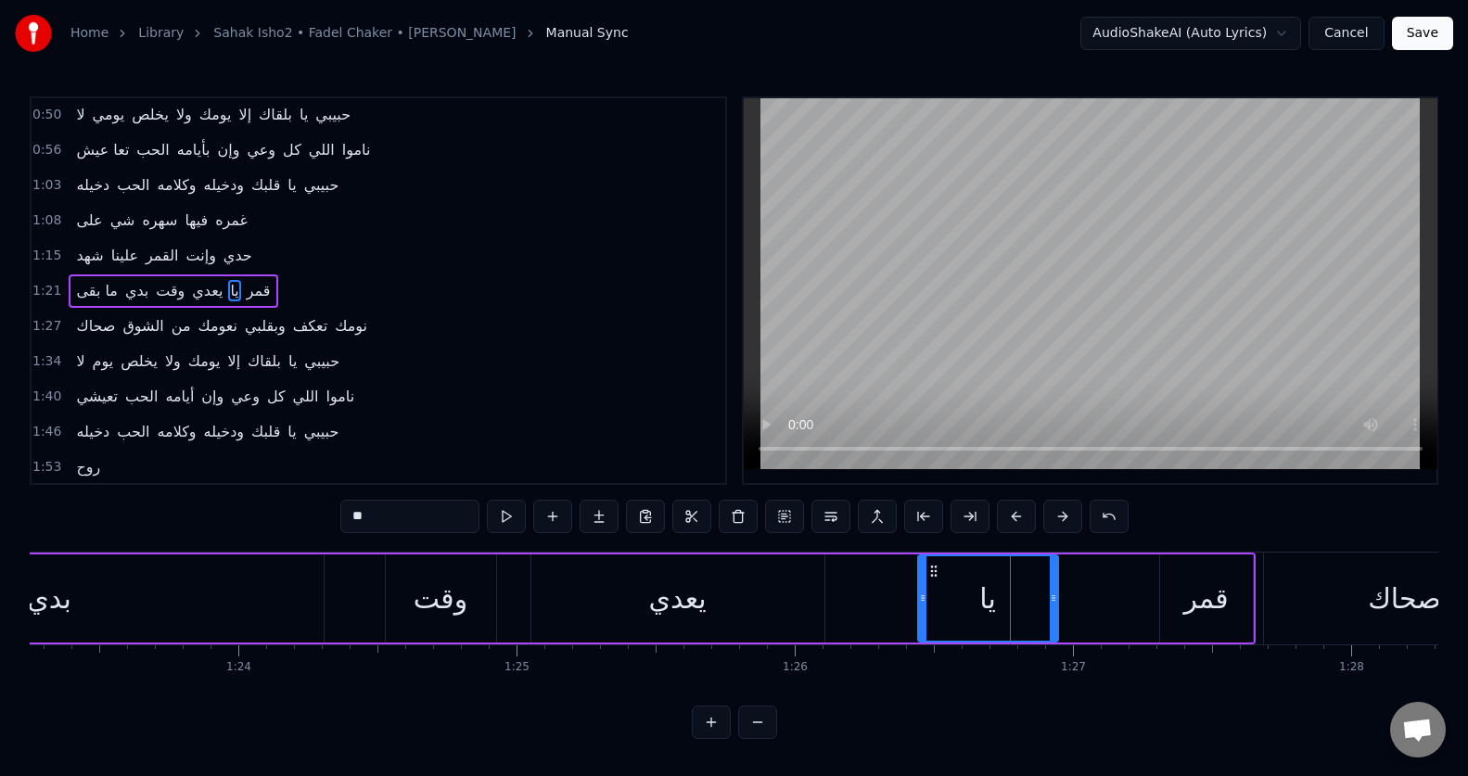
drag, startPoint x: 958, startPoint y: 612, endPoint x: 922, endPoint y: 611, distance: 36.2
click at [922, 611] on div at bounding box center [922, 598] width 7 height 84
click at [452, 623] on div "وقت" at bounding box center [441, 598] width 110 height 88
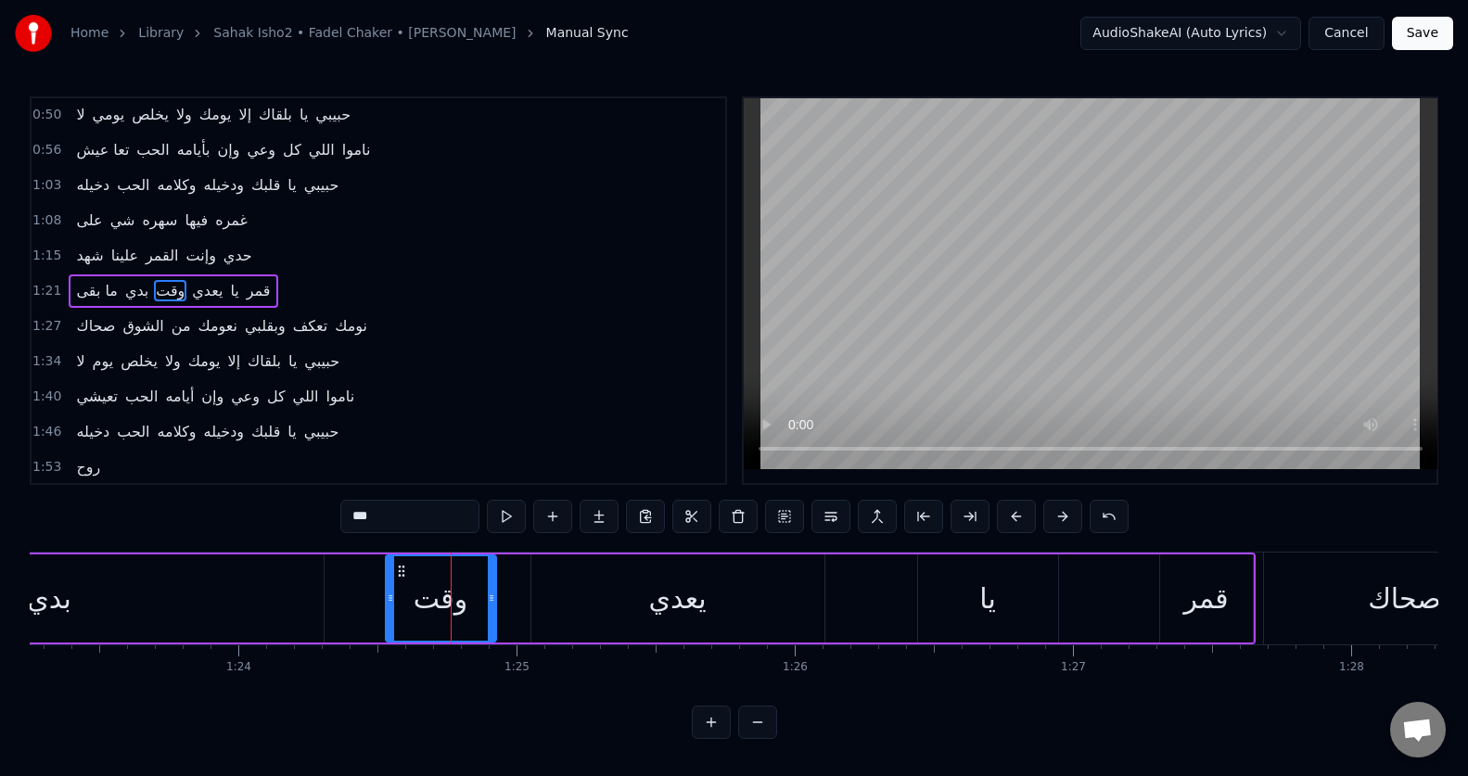
click at [421, 513] on input "***" at bounding box center [409, 516] width 139 height 33
click at [502, 522] on button at bounding box center [506, 516] width 39 height 33
click at [627, 618] on div "يعدي" at bounding box center [677, 598] width 293 height 88
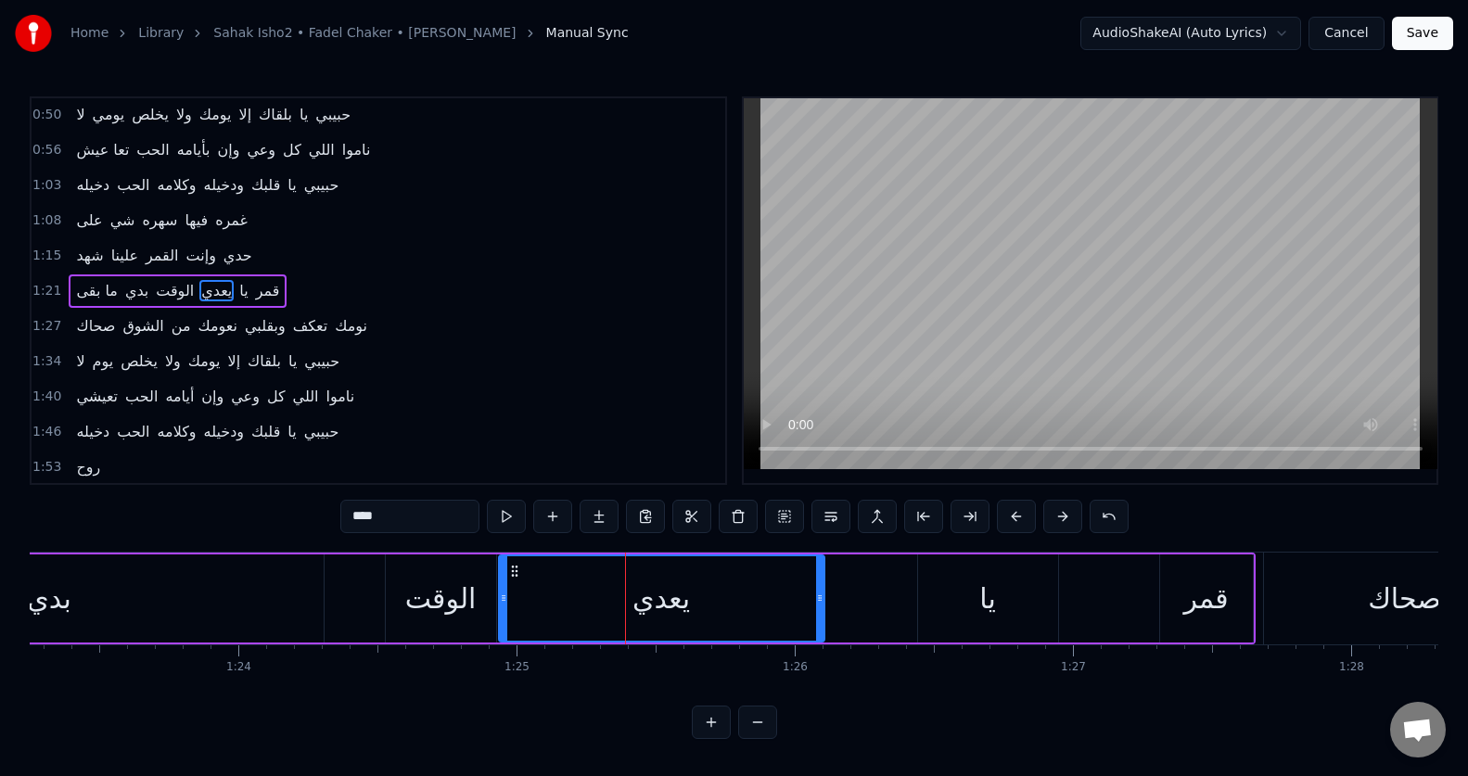
drag, startPoint x: 533, startPoint y: 610, endPoint x: 501, endPoint y: 616, distance: 32.9
click at [501, 616] on div at bounding box center [503, 598] width 7 height 84
click at [506, 512] on button at bounding box center [506, 516] width 39 height 33
click at [949, 595] on div "يا" at bounding box center [988, 598] width 140 height 88
type input "**"
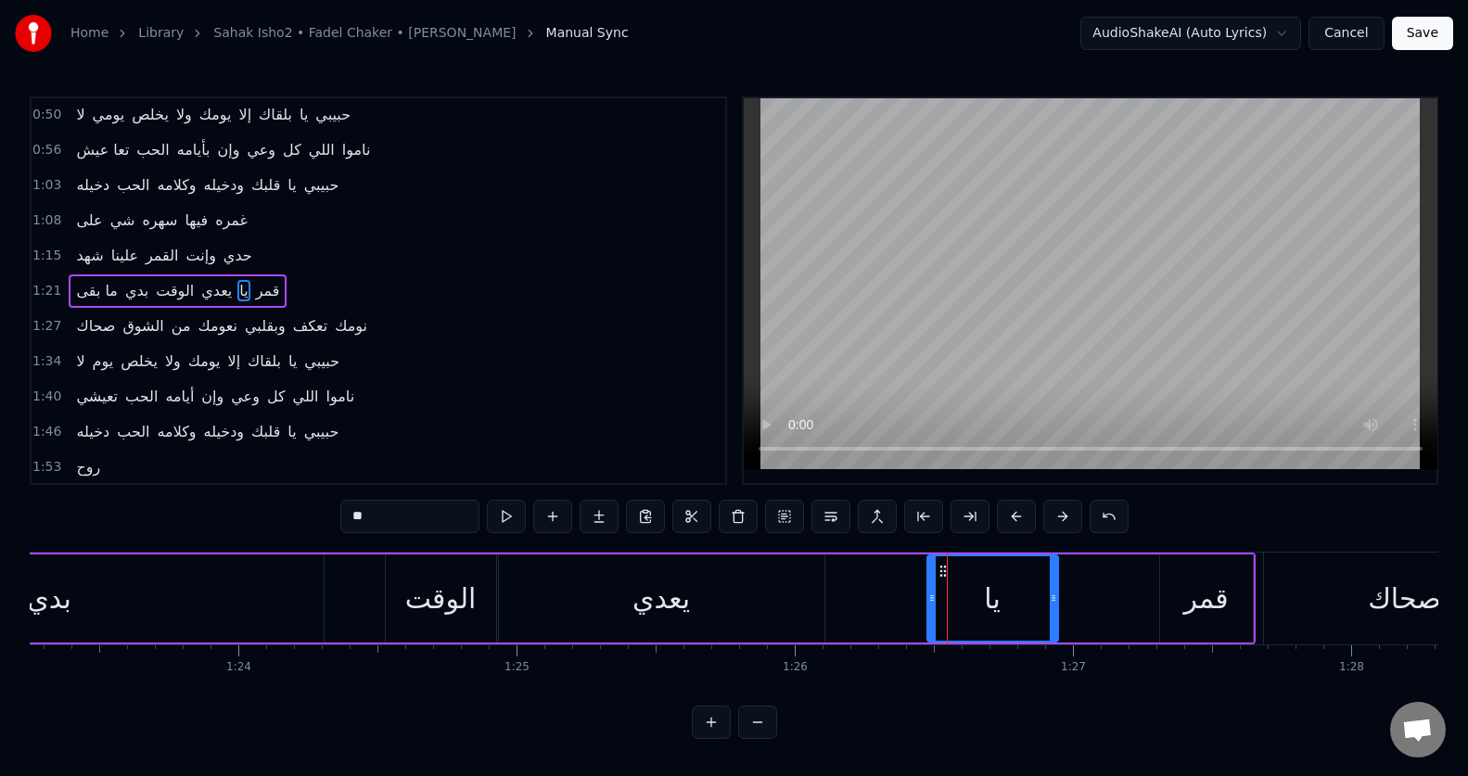
click at [928, 604] on icon at bounding box center [931, 598] width 7 height 15
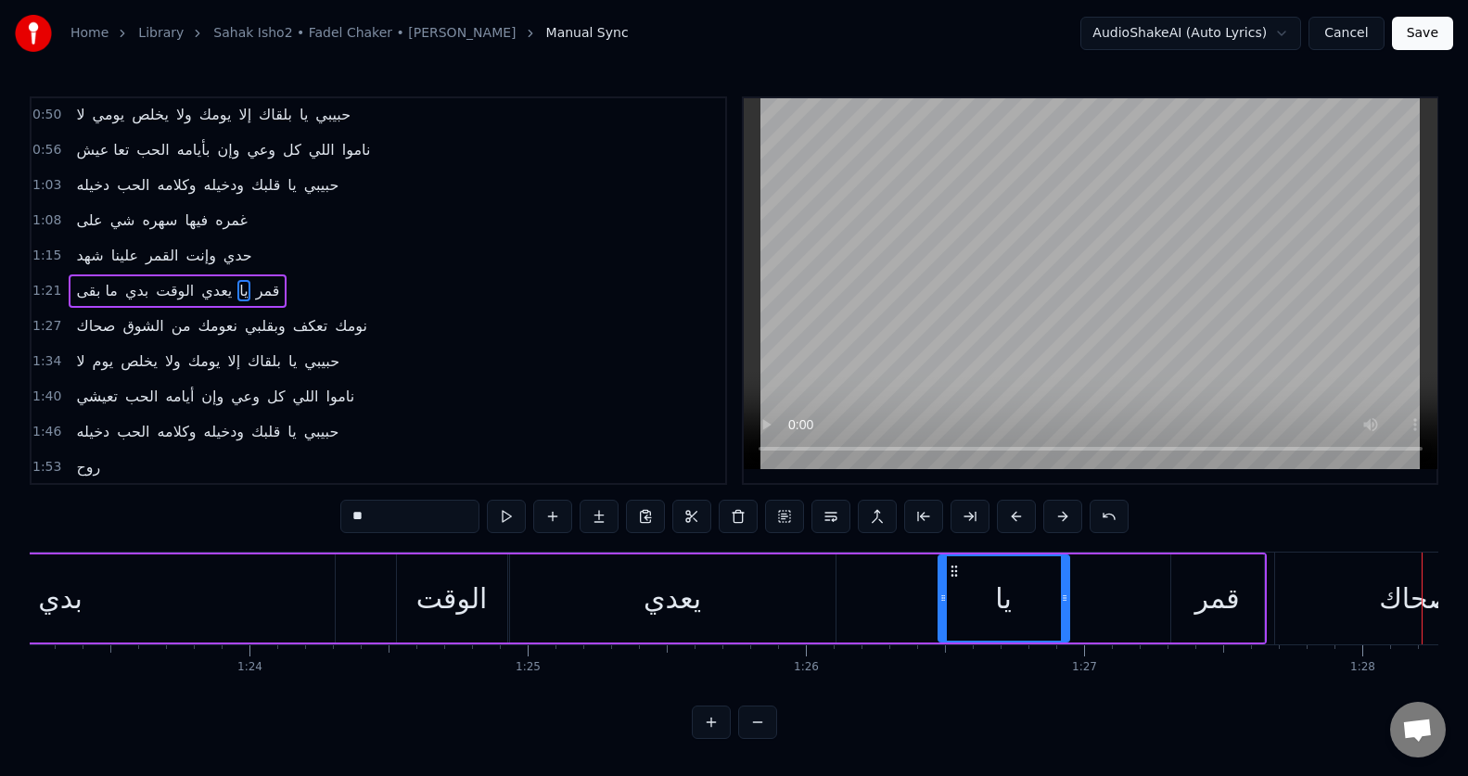
scroll to position [0, 23238]
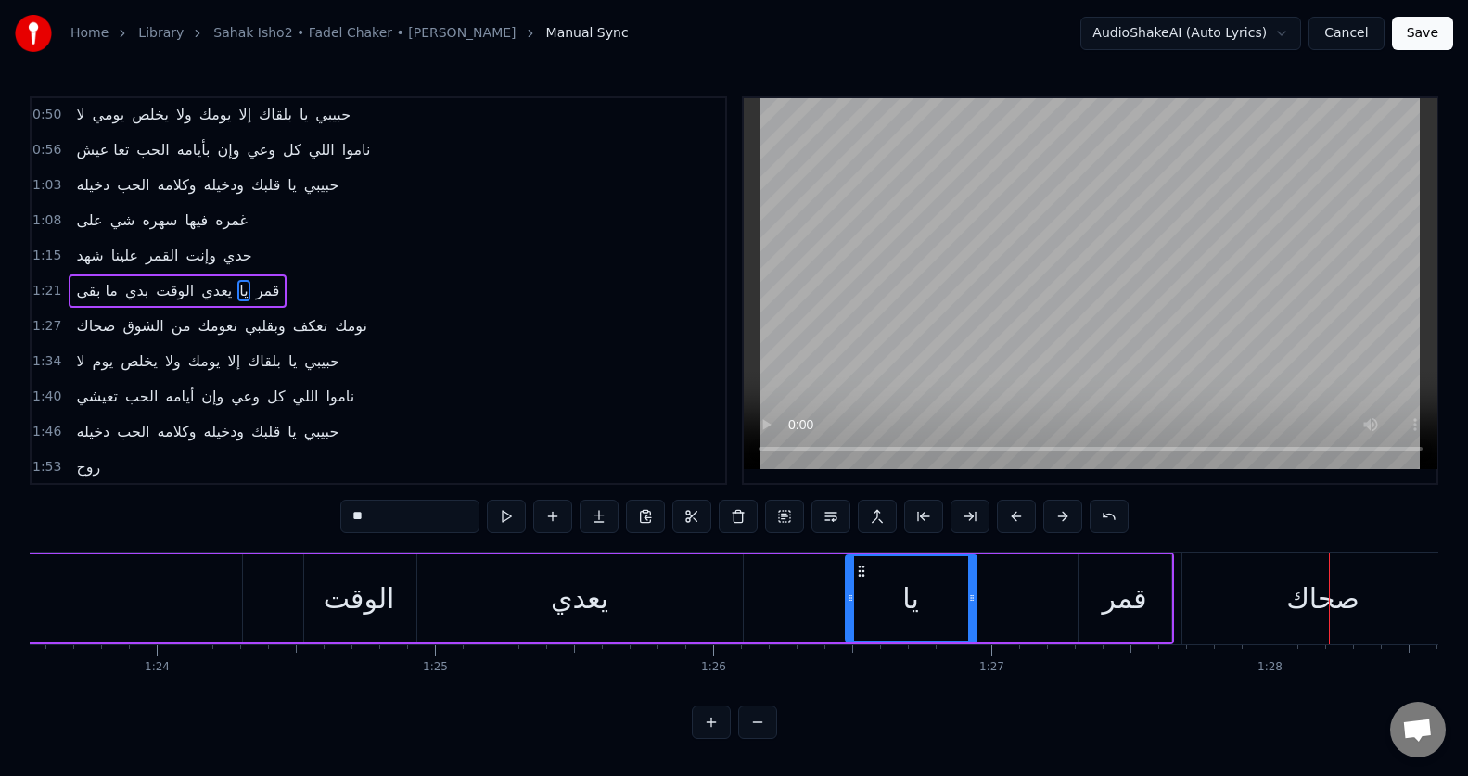
click at [1051, 612] on div "ما بقى بدي الوقت يعدي يا قمر" at bounding box center [315, 599] width 1717 height 92
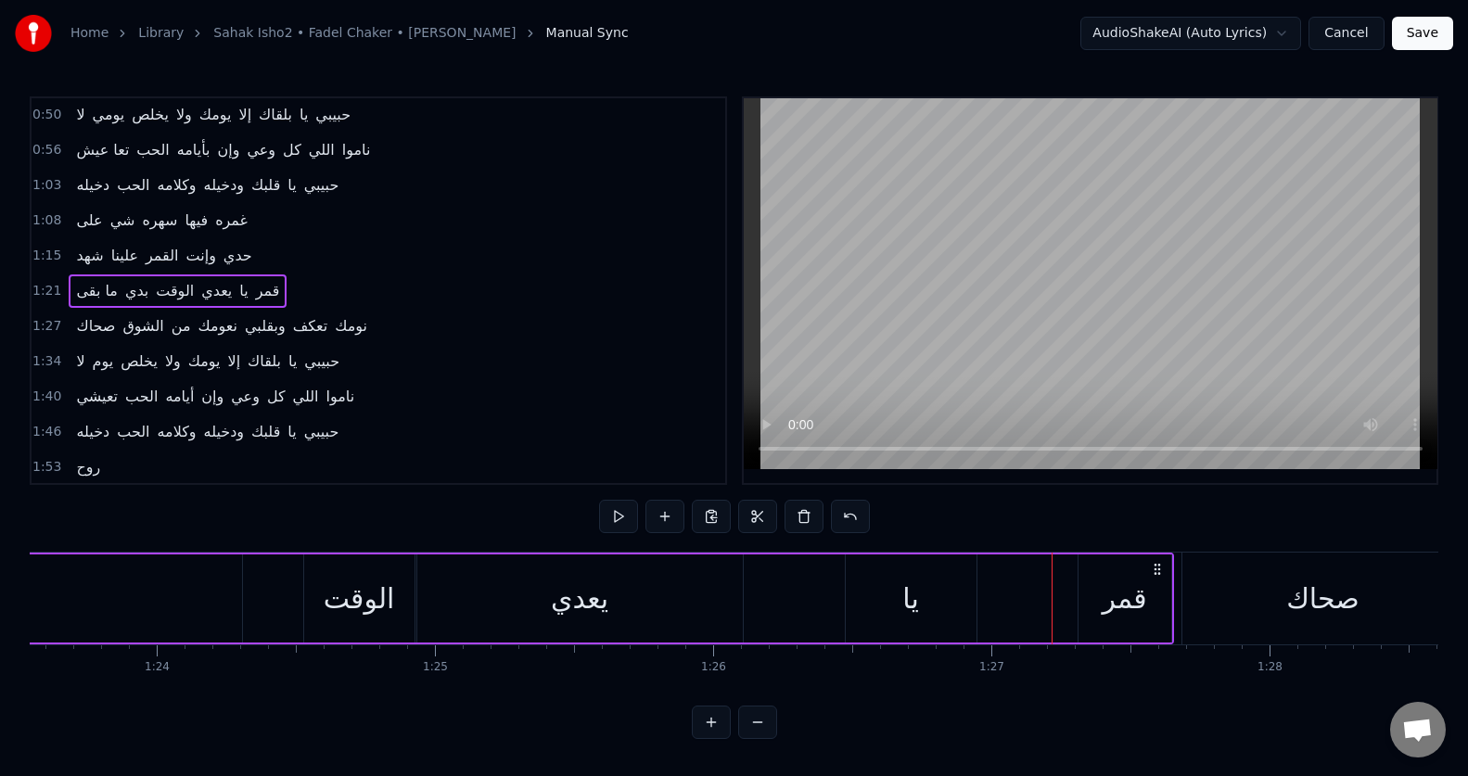
click at [1088, 609] on div "قمر" at bounding box center [1124, 598] width 93 height 88
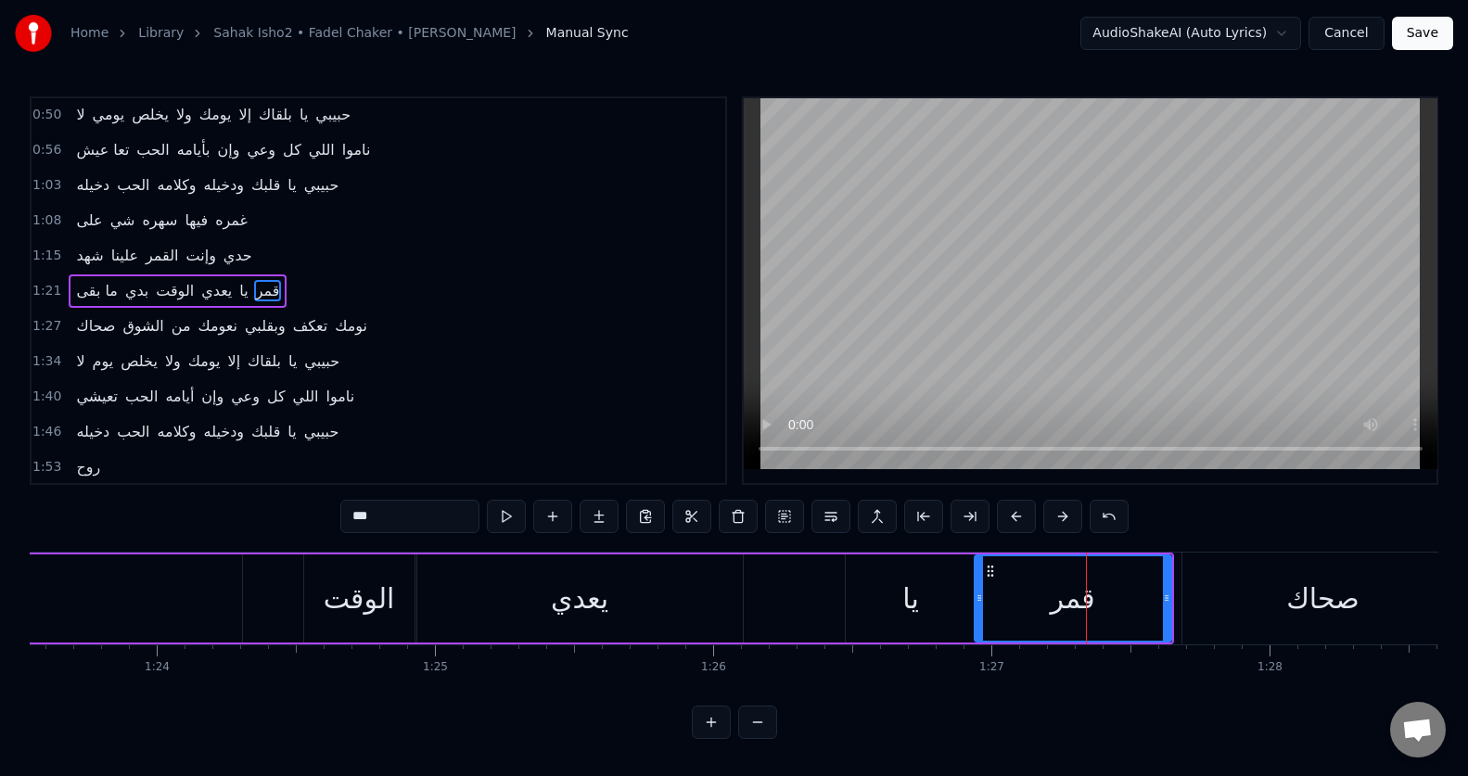
drag, startPoint x: 1081, startPoint y: 611, endPoint x: 977, endPoint y: 612, distance: 103.8
click at [977, 612] on div at bounding box center [978, 598] width 7 height 84
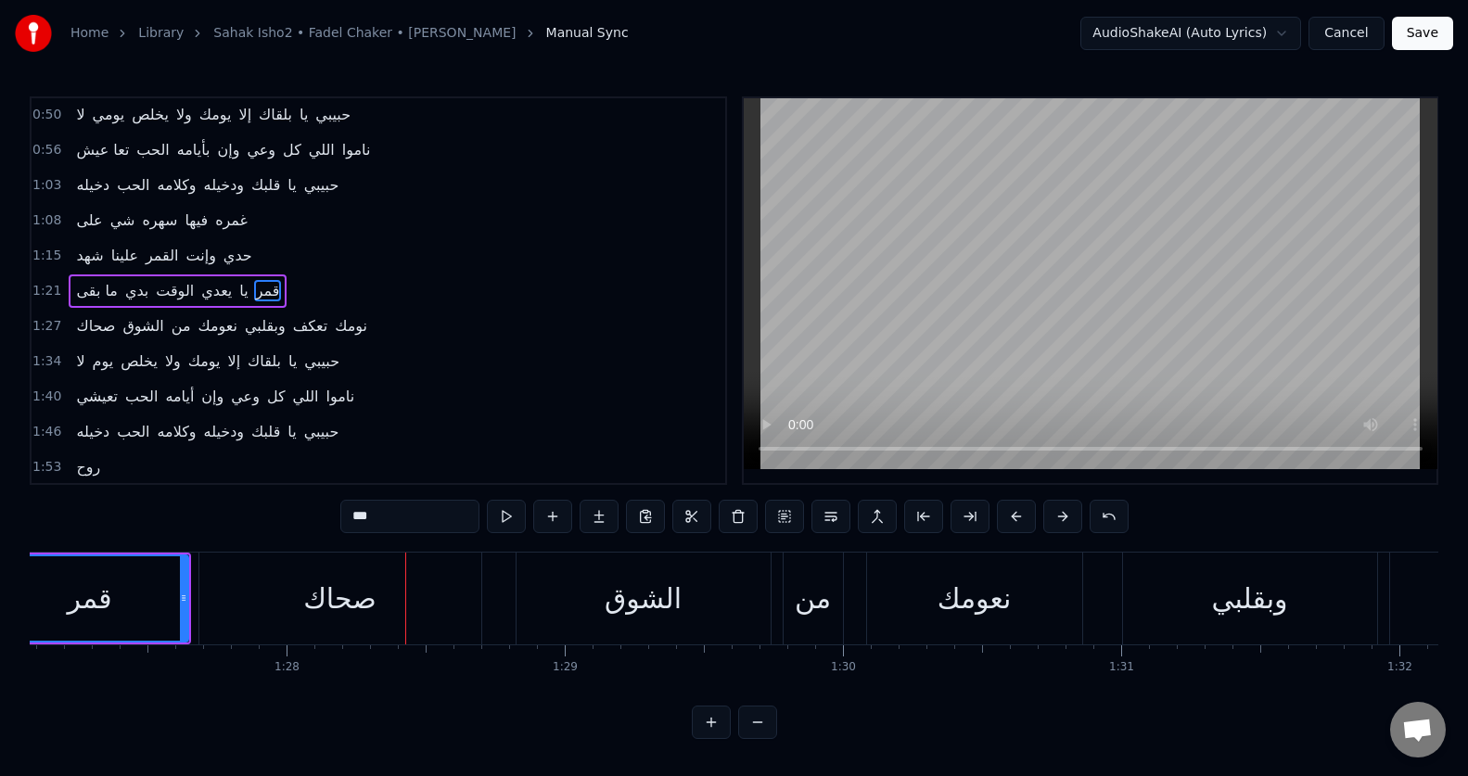
scroll to position [0, 24226]
click at [321, 604] on div "صحاك" at bounding box center [335, 599] width 73 height 42
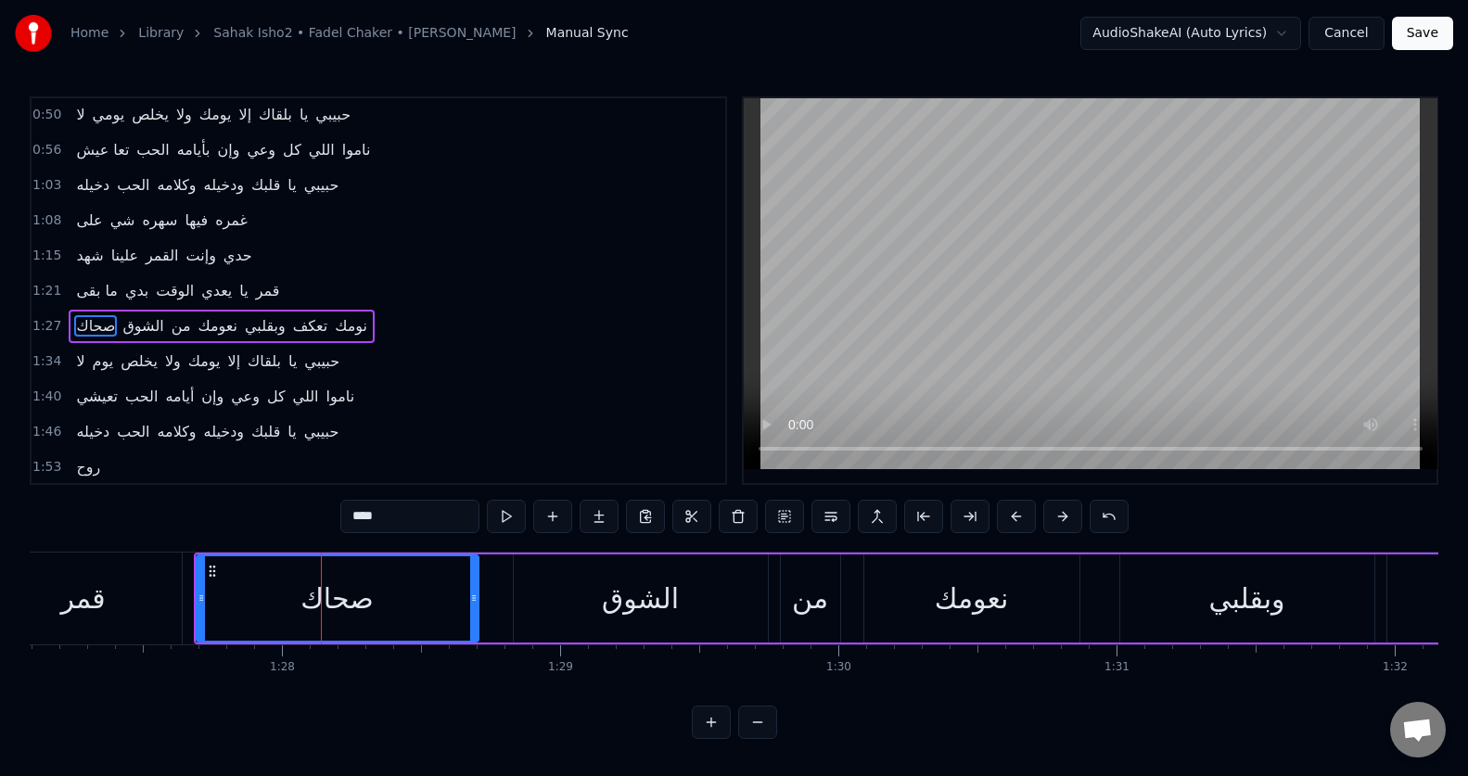
scroll to position [212, 0]
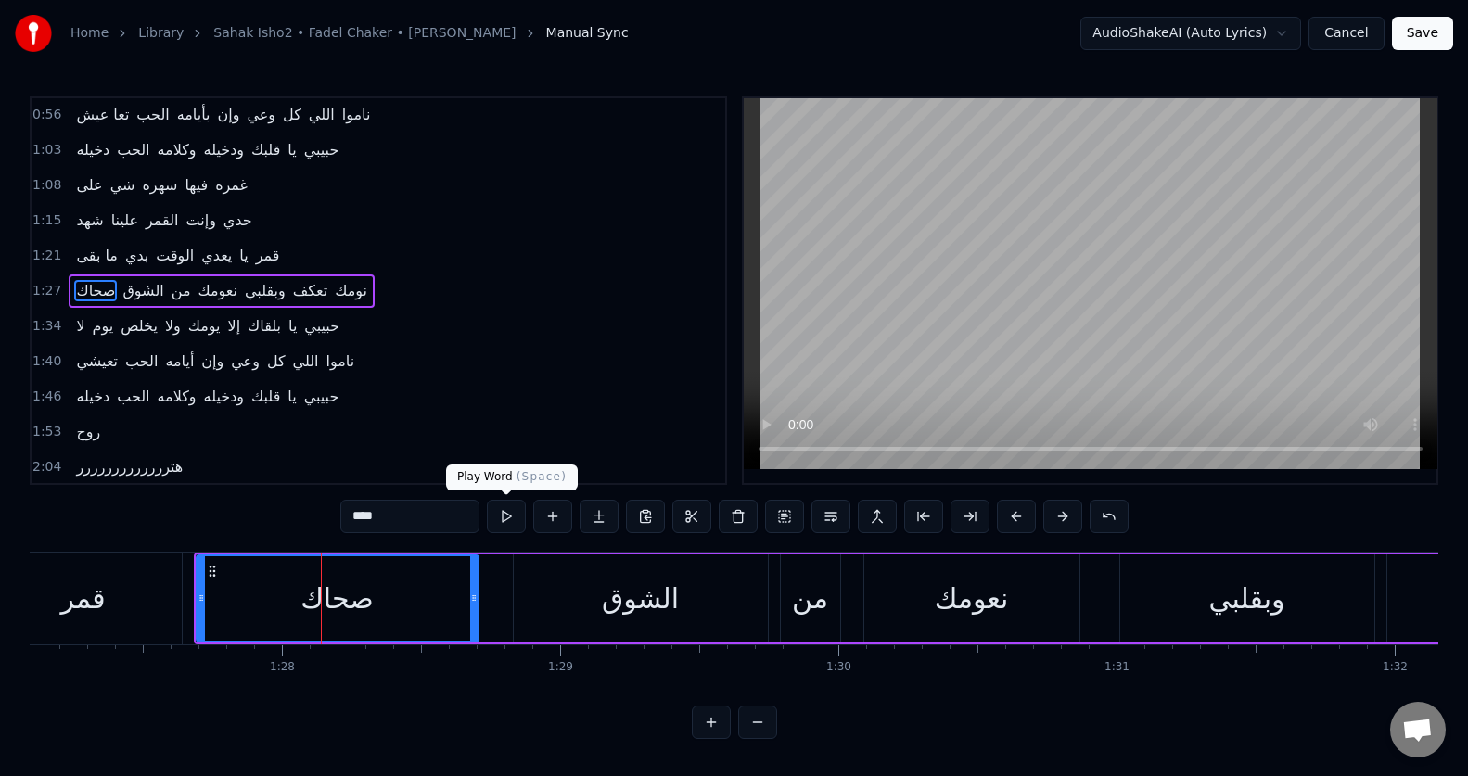
click at [506, 517] on button at bounding box center [506, 516] width 39 height 33
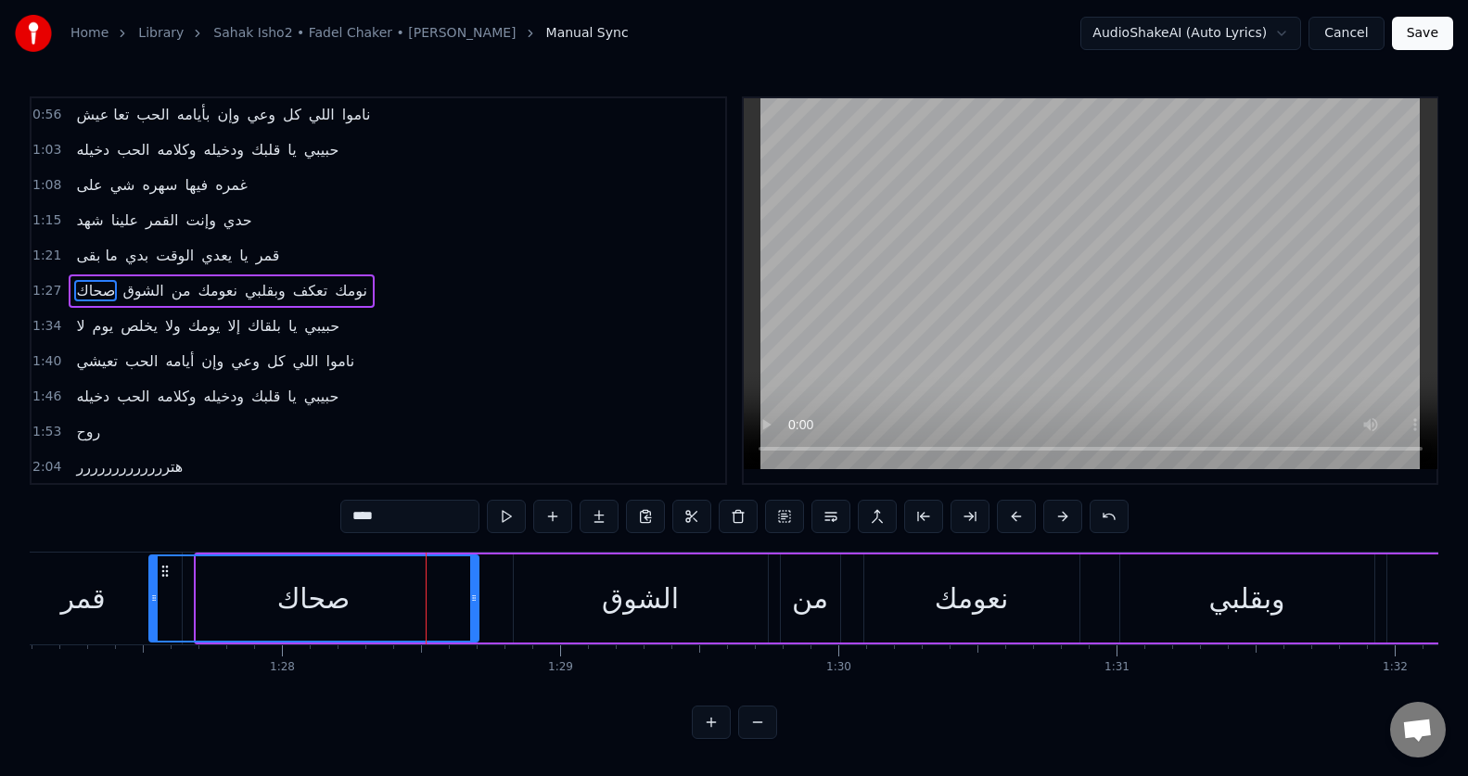
drag, startPoint x: 197, startPoint y: 618, endPoint x: 150, endPoint y: 618, distance: 47.3
click at [150, 618] on div at bounding box center [153, 598] width 7 height 84
click at [502, 519] on button at bounding box center [506, 516] width 39 height 33
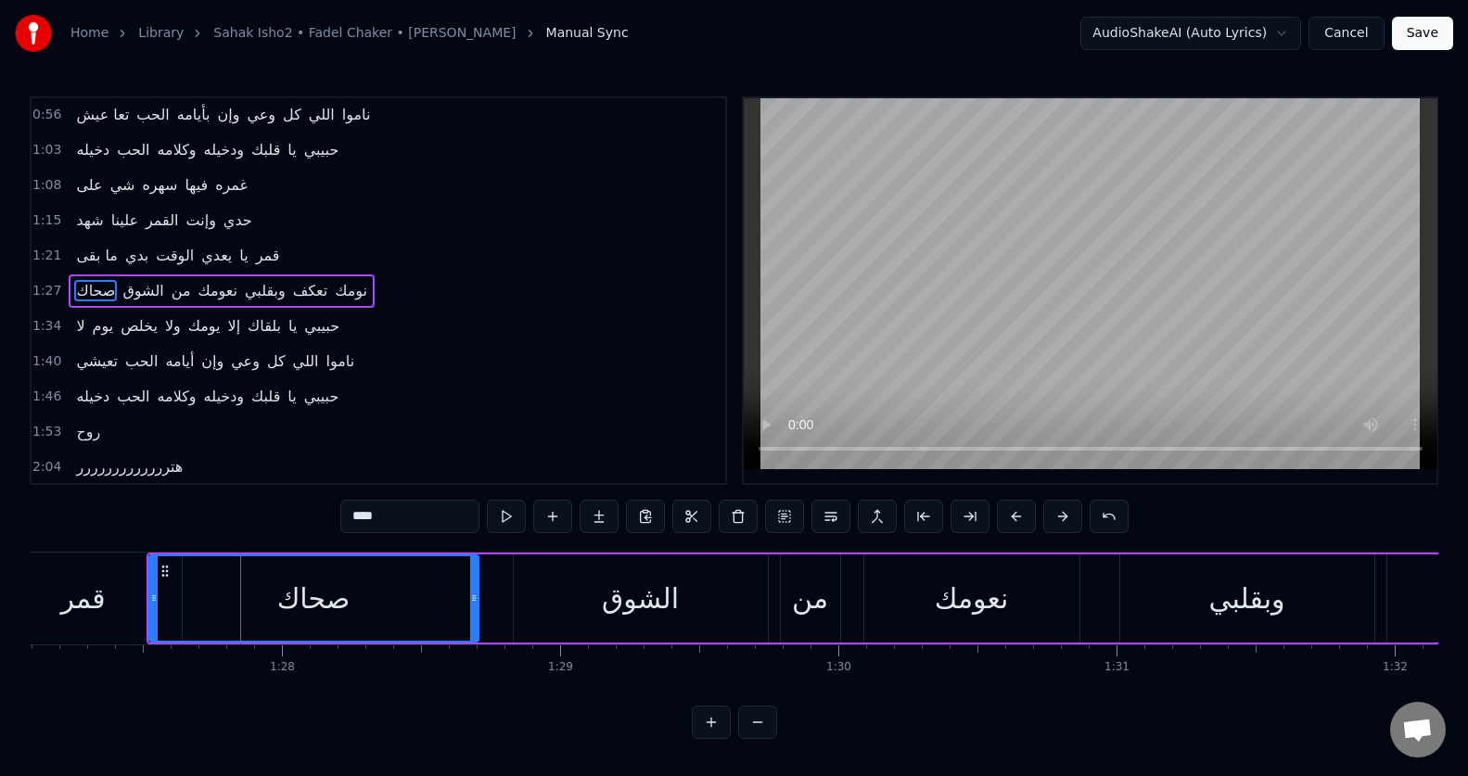
click at [502, 519] on button at bounding box center [506, 516] width 39 height 33
drag, startPoint x: 473, startPoint y: 590, endPoint x: 405, endPoint y: 597, distance: 68.1
click at [405, 597] on div at bounding box center [405, 598] width 7 height 84
click at [544, 597] on div "الشوق" at bounding box center [641, 598] width 254 height 88
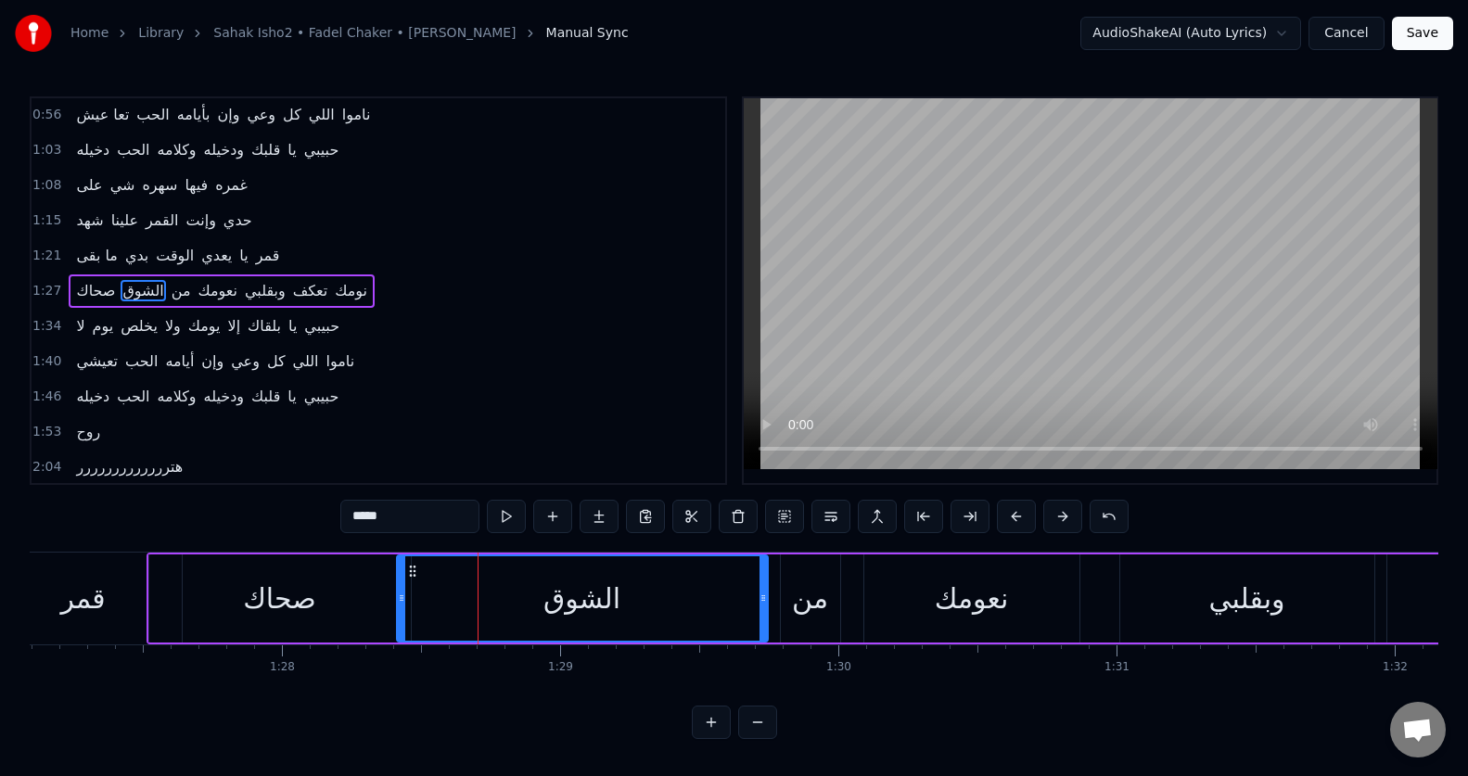
drag, startPoint x: 518, startPoint y: 605, endPoint x: 401, endPoint y: 604, distance: 116.8
click at [401, 604] on icon at bounding box center [401, 598] width 7 height 15
click at [503, 511] on button at bounding box center [506, 516] width 39 height 33
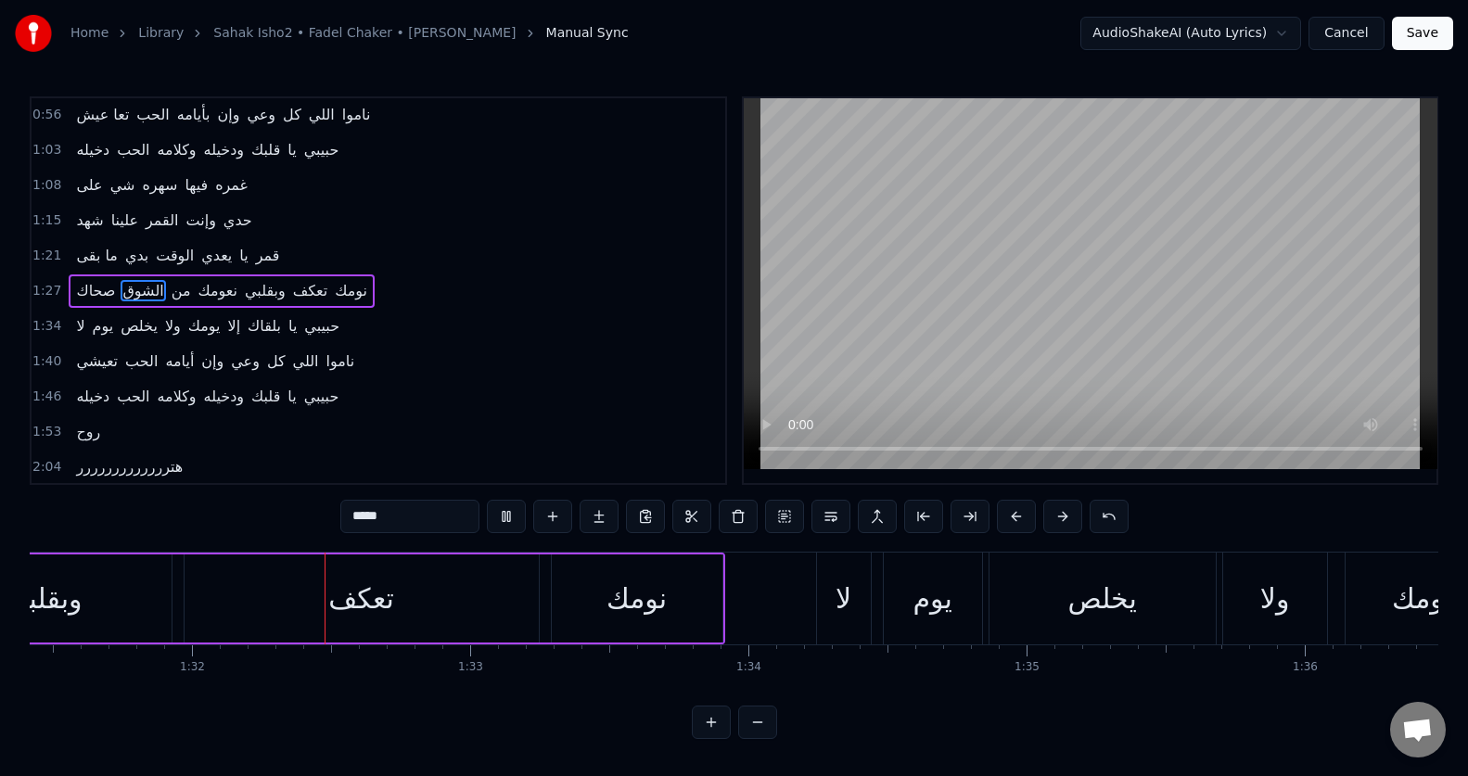
scroll to position [0, 25449]
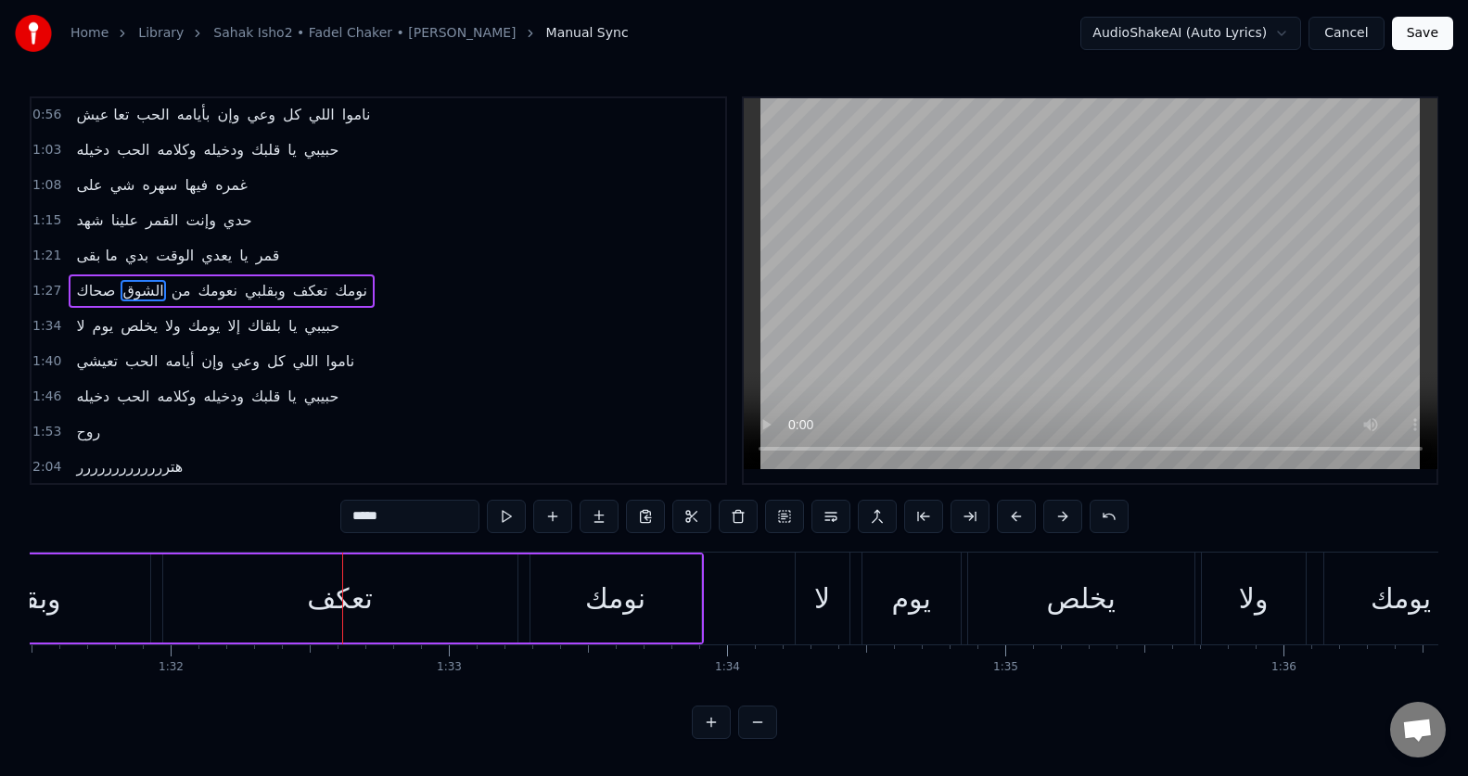
click at [287, 601] on div "تعكف" at bounding box center [340, 598] width 354 height 88
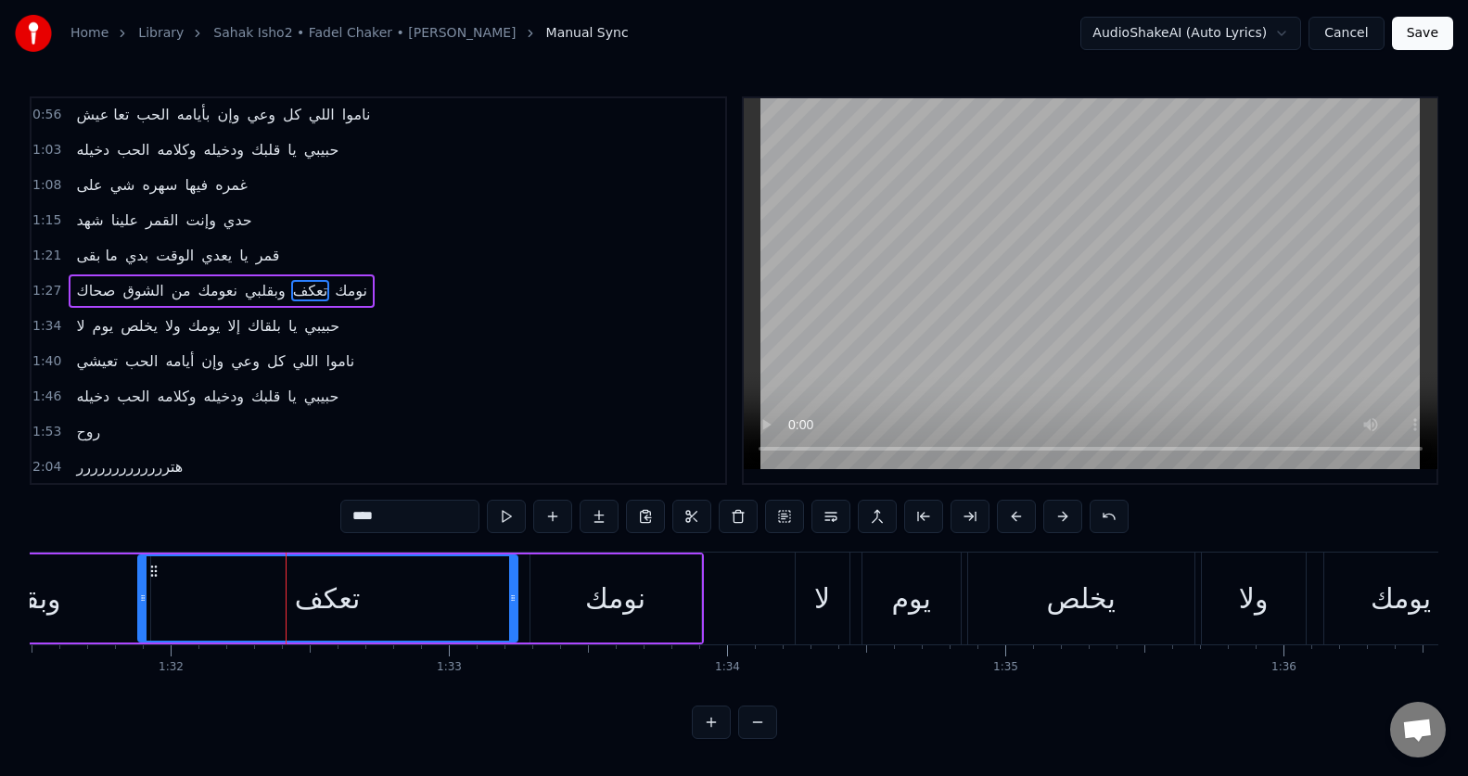
drag, startPoint x: 164, startPoint y: 594, endPoint x: 139, endPoint y: 593, distance: 25.1
click at [139, 593] on icon at bounding box center [142, 598] width 7 height 15
click at [510, 520] on button at bounding box center [506, 516] width 39 height 33
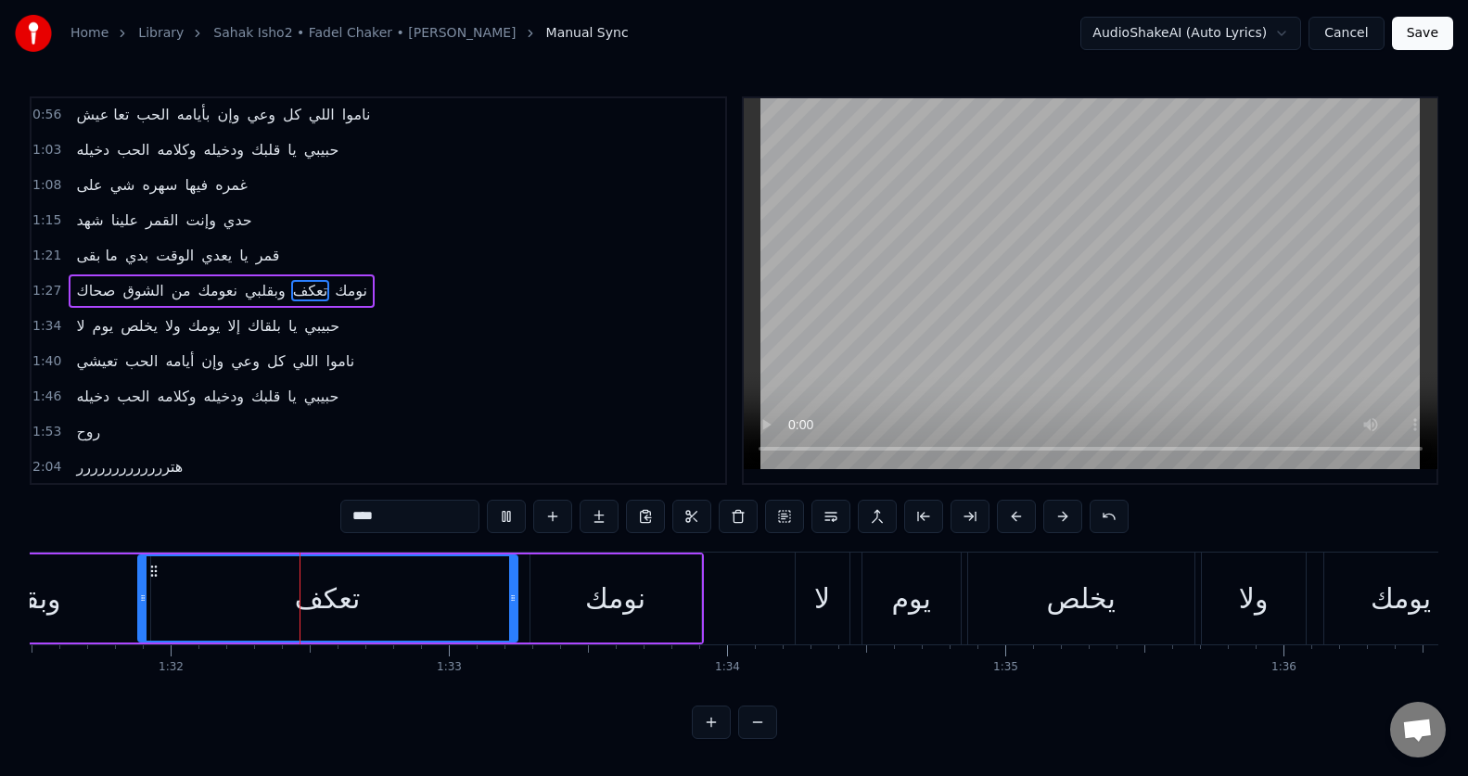
click at [510, 520] on button at bounding box center [506, 516] width 39 height 33
click at [365, 516] on input "****" at bounding box center [409, 516] width 139 height 33
click at [507, 514] on button at bounding box center [506, 516] width 39 height 33
click at [508, 514] on button at bounding box center [506, 516] width 39 height 33
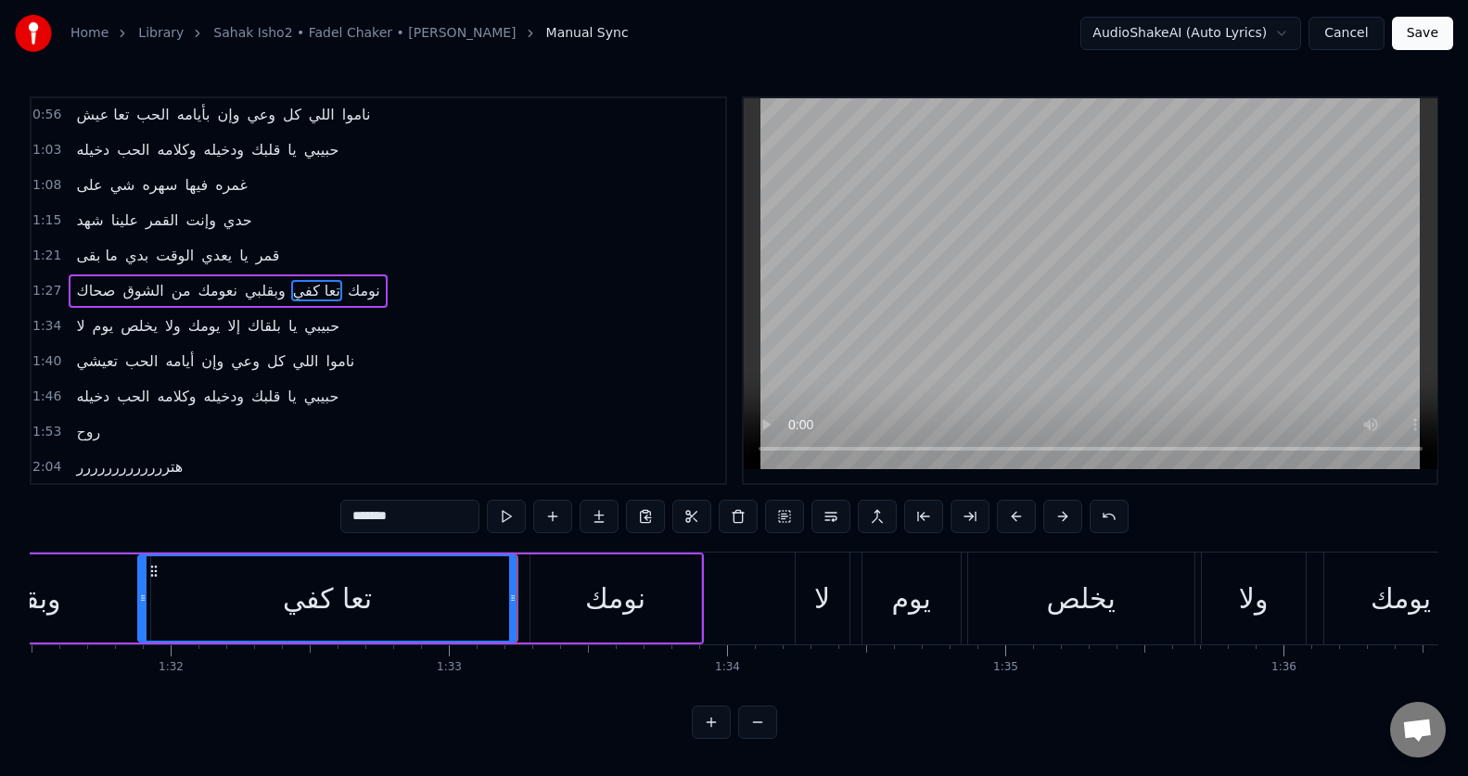
click at [508, 514] on button at bounding box center [506, 516] width 39 height 33
click at [835, 618] on div "لا" at bounding box center [823, 599] width 54 height 92
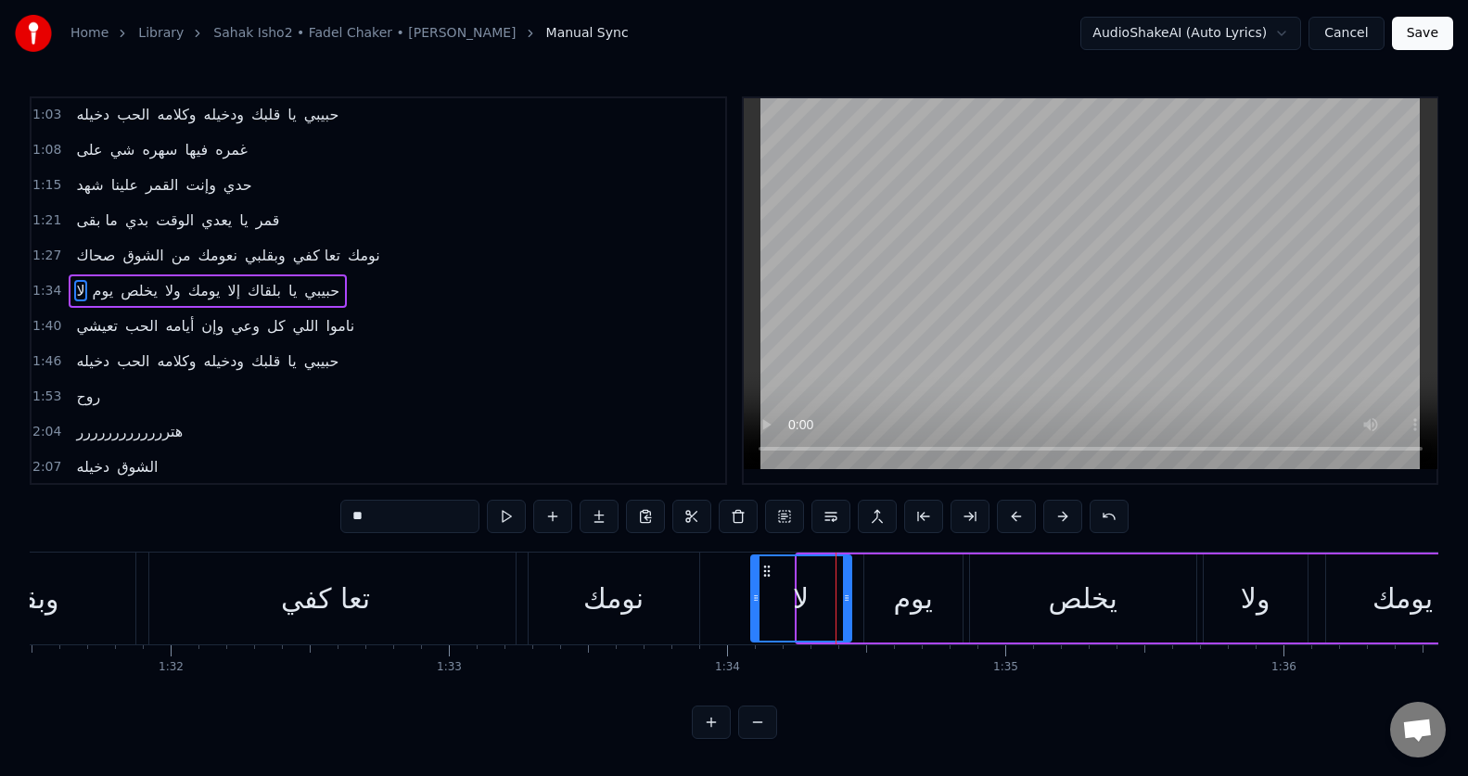
drag, startPoint x: 802, startPoint y: 618, endPoint x: 756, endPoint y: 624, distance: 46.8
click at [756, 624] on div at bounding box center [755, 598] width 7 height 84
click at [947, 608] on div "يوم" at bounding box center [913, 598] width 98 height 88
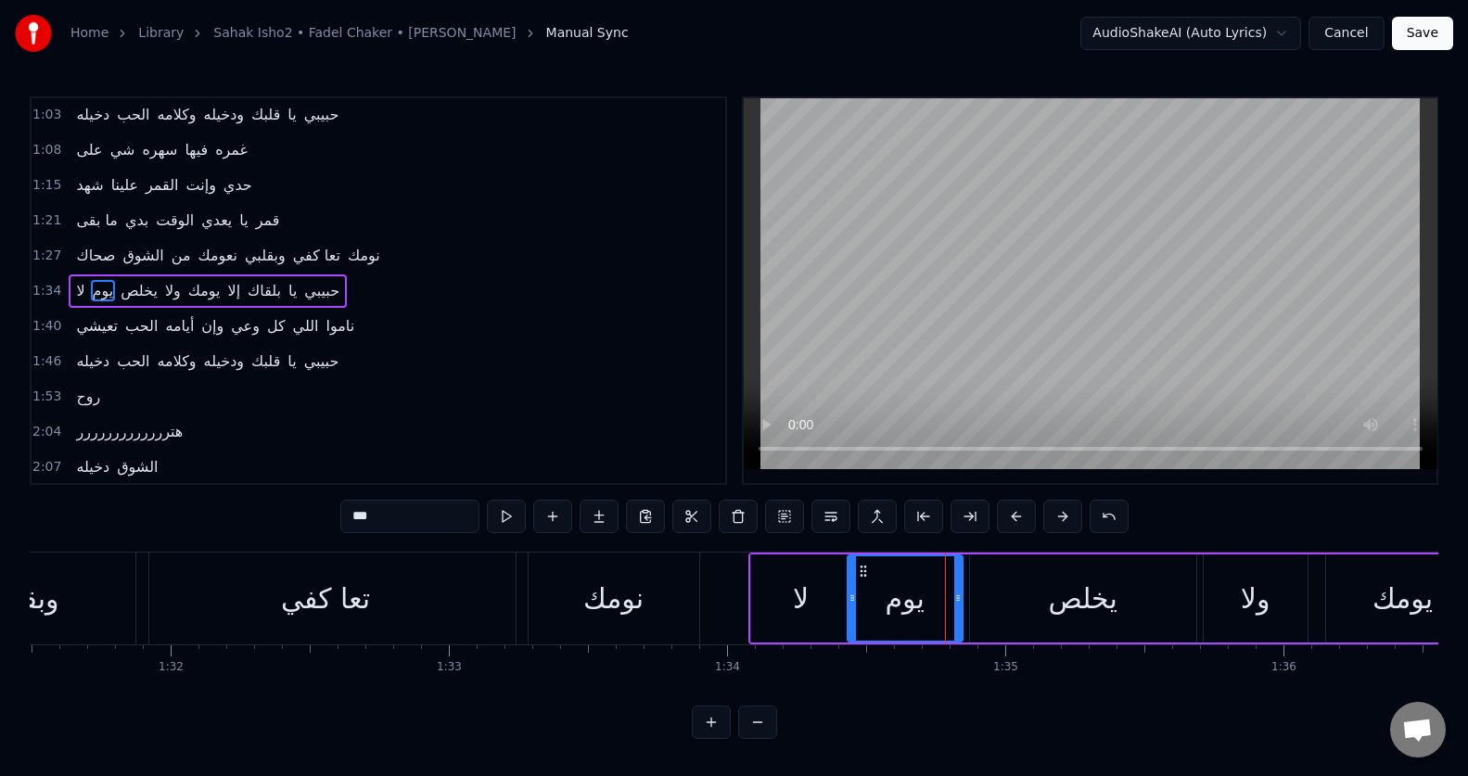
drag, startPoint x: 867, startPoint y: 597, endPoint x: 850, endPoint y: 598, distance: 16.7
click at [850, 598] on icon at bounding box center [851, 598] width 7 height 15
click at [406, 520] on input "***" at bounding box center [409, 516] width 139 height 33
click at [405, 520] on input "***" at bounding box center [409, 516] width 139 height 33
click at [313, 580] on div "تعا كفي" at bounding box center [325, 599] width 89 height 42
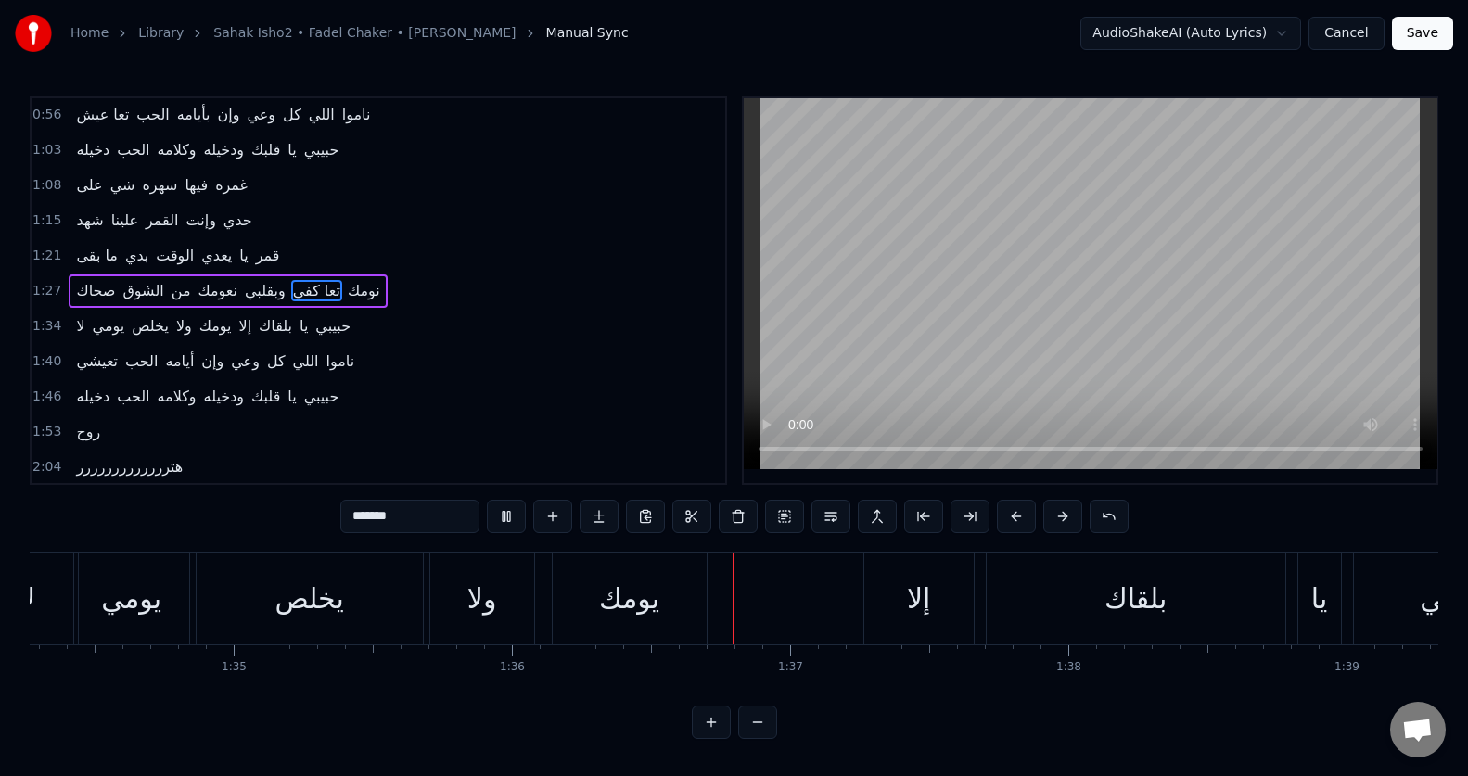
scroll to position [0, 26672]
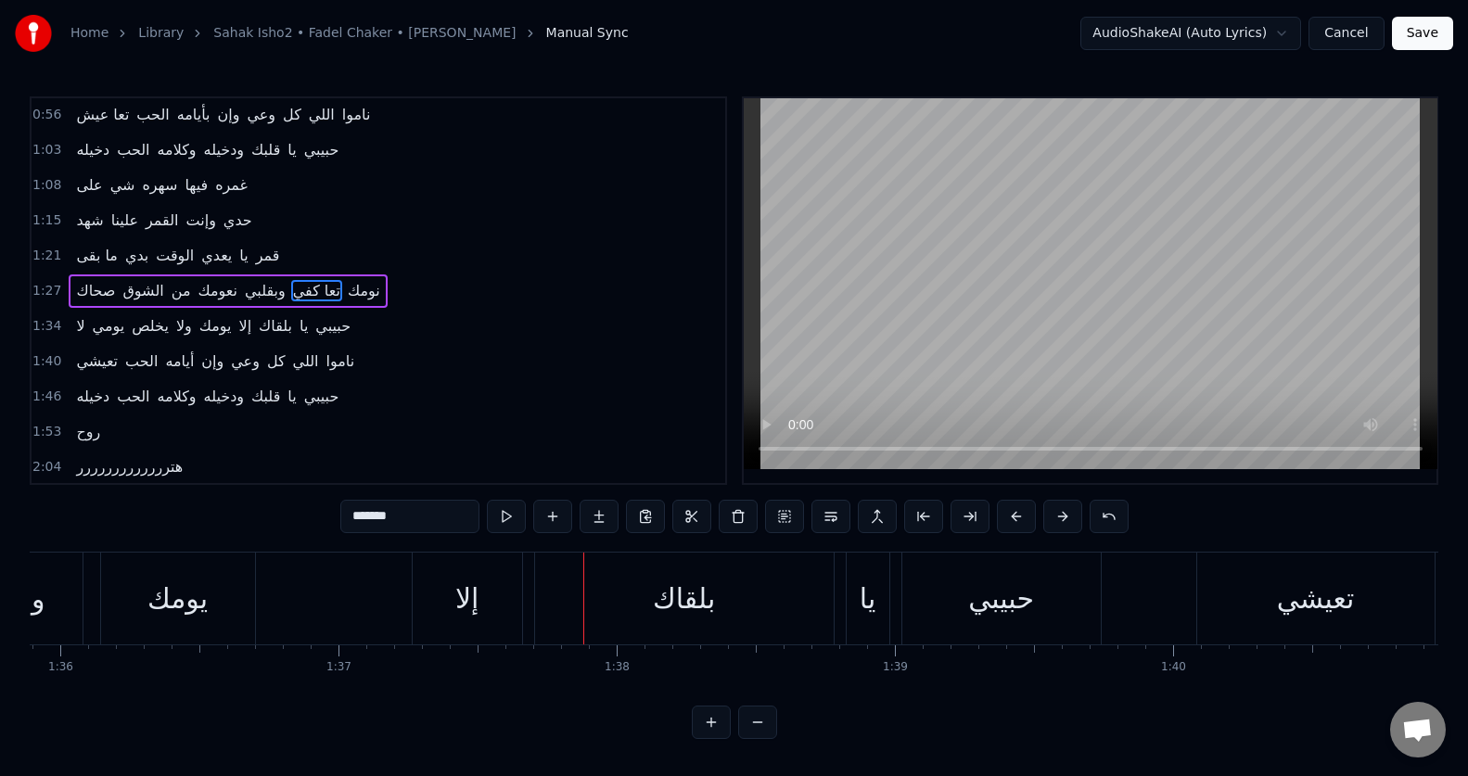
click at [468, 605] on div "إلا" at bounding box center [466, 599] width 23 height 42
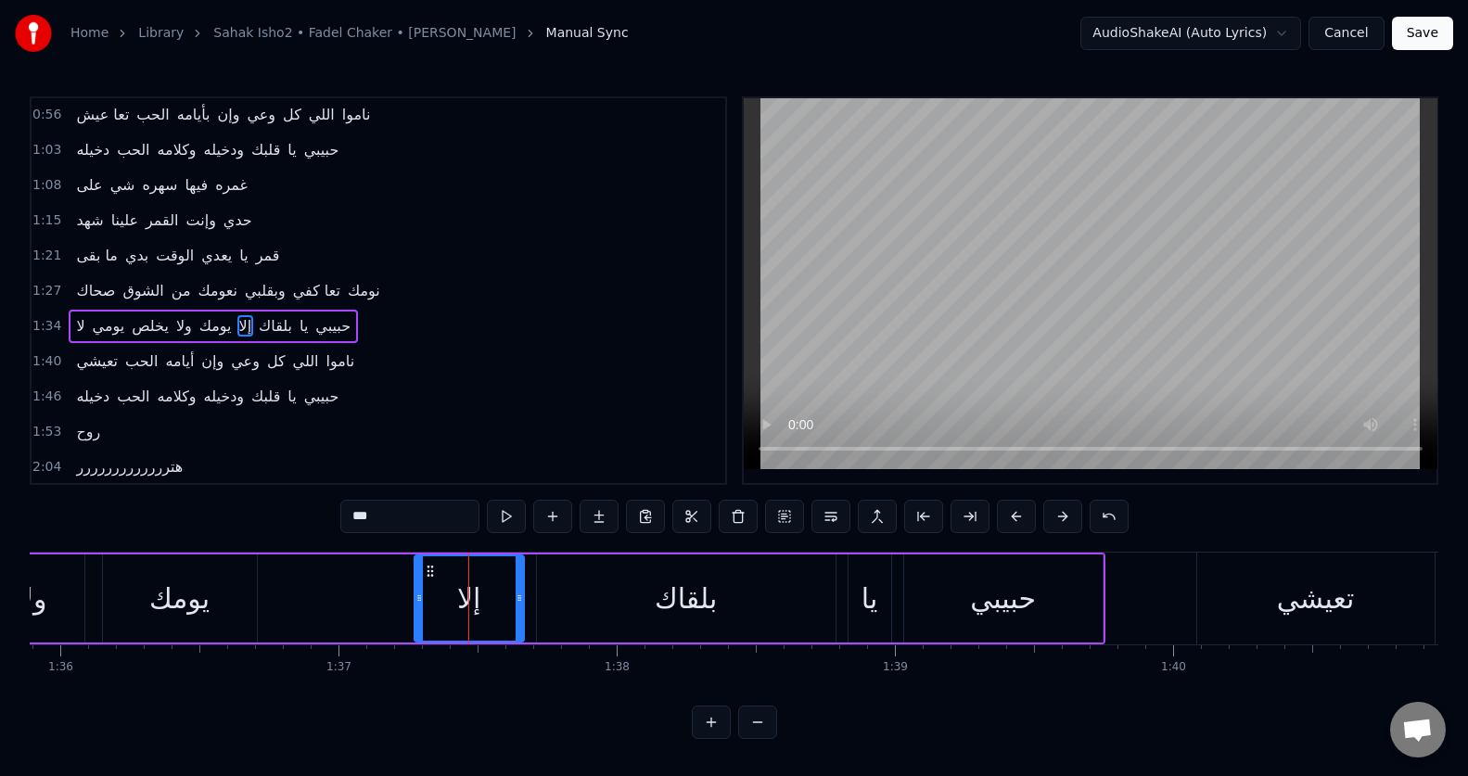
scroll to position [248, 0]
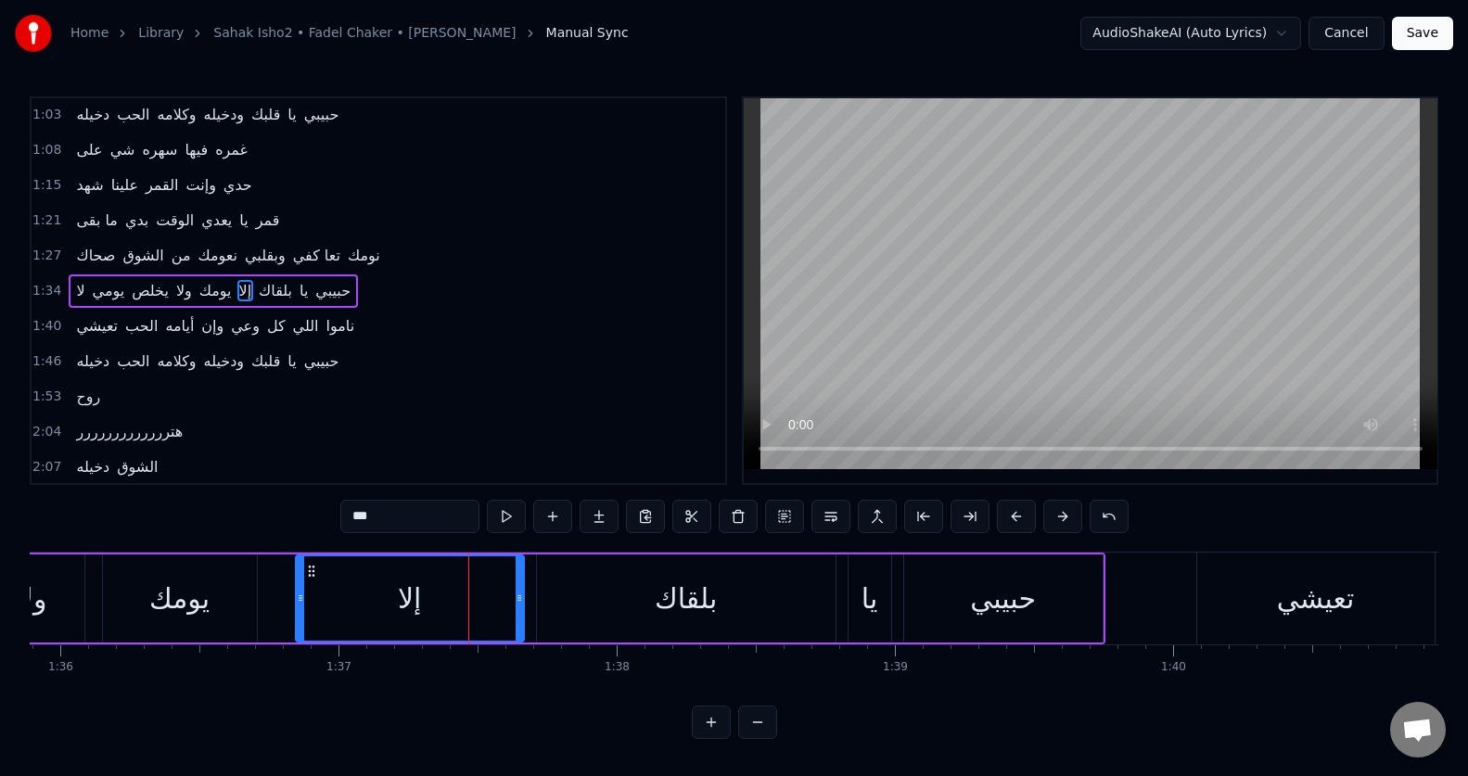
drag, startPoint x: 418, startPoint y: 611, endPoint x: 299, endPoint y: 630, distance: 120.1
click at [299, 630] on div at bounding box center [300, 598] width 7 height 84
drag, startPoint x: 297, startPoint y: 604, endPoint x: 312, endPoint y: 605, distance: 15.8
click at [312, 605] on icon at bounding box center [315, 598] width 7 height 15
click at [507, 517] on button at bounding box center [506, 516] width 39 height 33
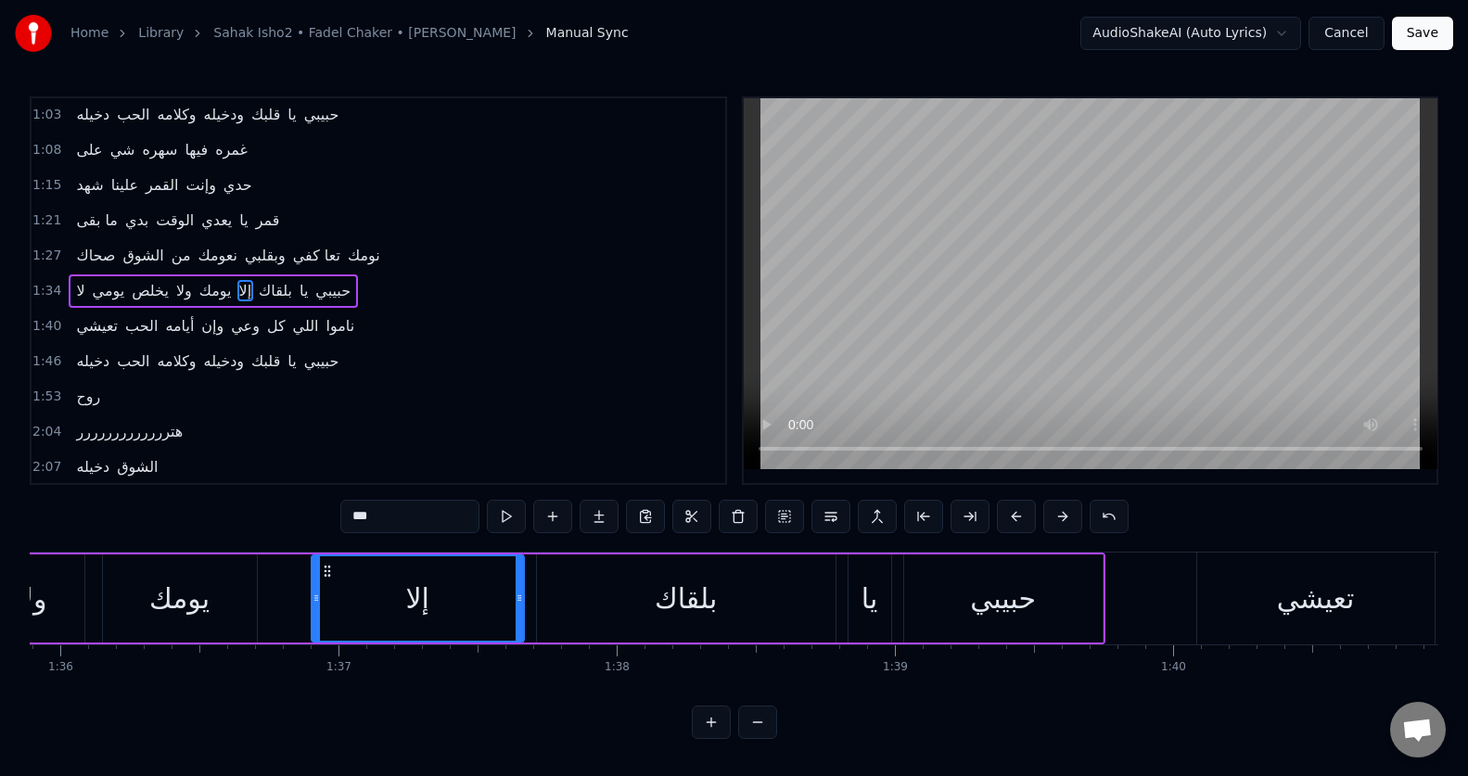
click at [507, 517] on button at bounding box center [506, 516] width 39 height 33
click at [669, 623] on div "بلقاك" at bounding box center [686, 598] width 299 height 88
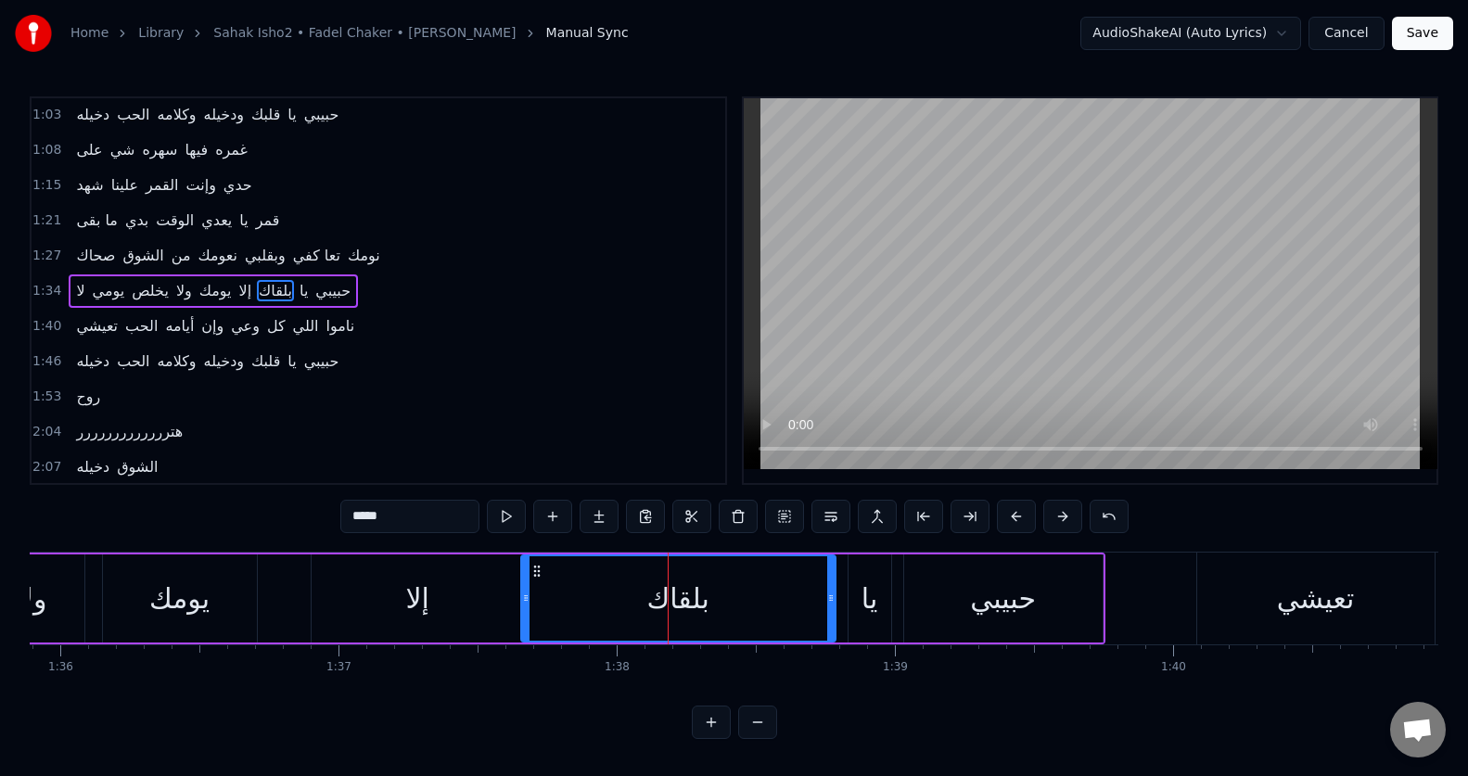
drag, startPoint x: 538, startPoint y: 622, endPoint x: 522, endPoint y: 626, distance: 16.2
click at [522, 626] on div at bounding box center [525, 598] width 7 height 84
click at [512, 517] on button at bounding box center [506, 516] width 39 height 33
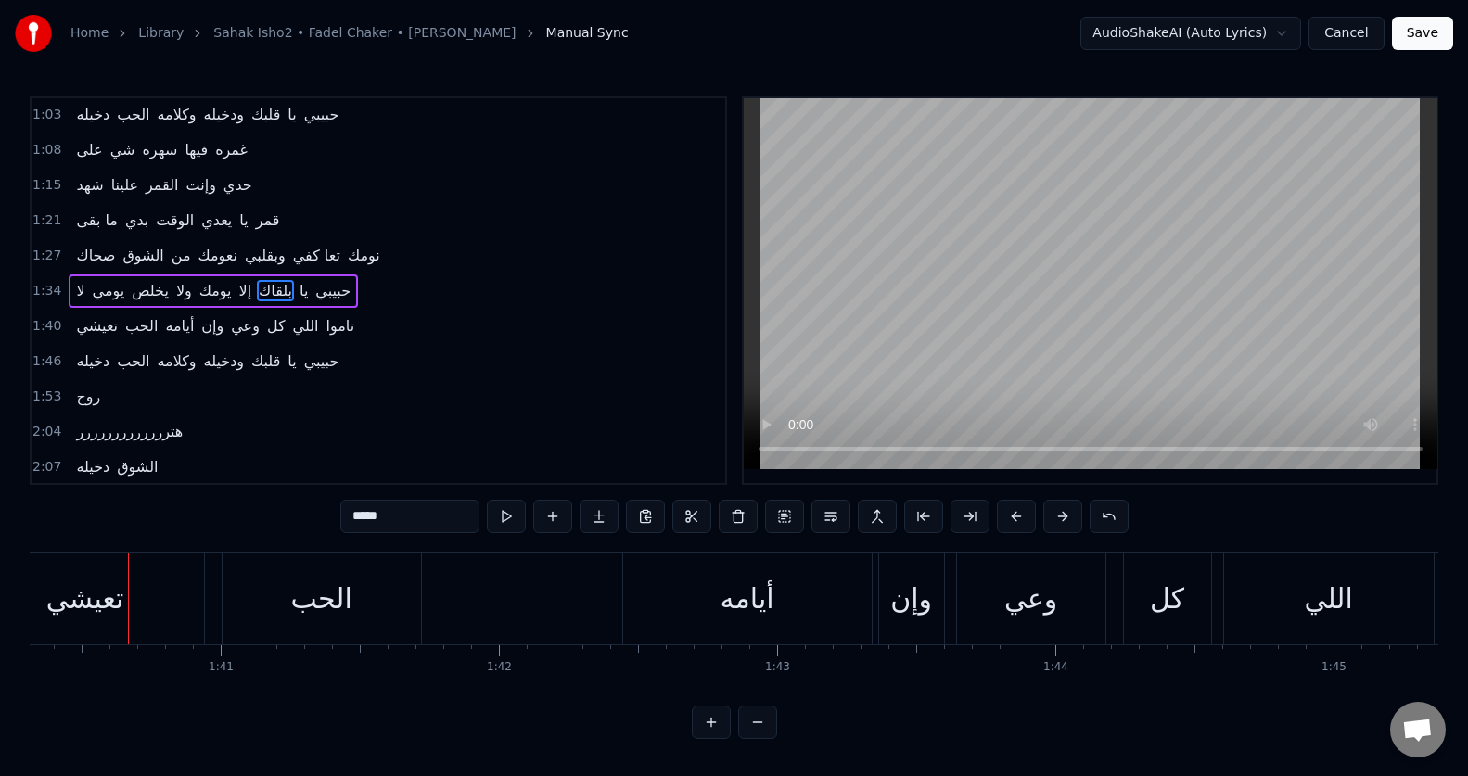
scroll to position [0, 27907]
click at [80, 593] on div "تعيشي" at bounding box center [81, 599] width 78 height 42
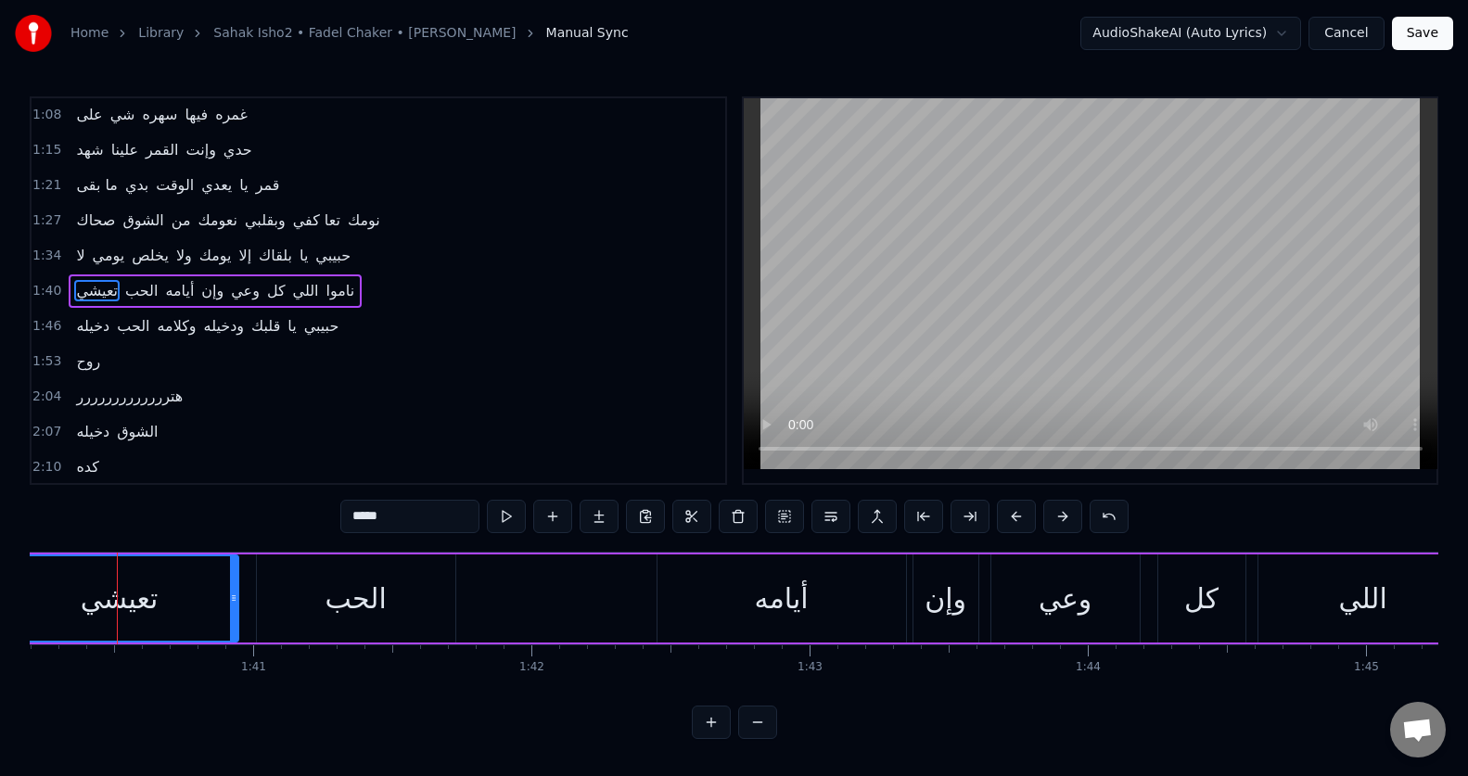
scroll to position [0, 27865]
click at [373, 520] on input "*****" at bounding box center [409, 516] width 139 height 33
click at [372, 520] on input "*****" at bounding box center [409, 516] width 139 height 33
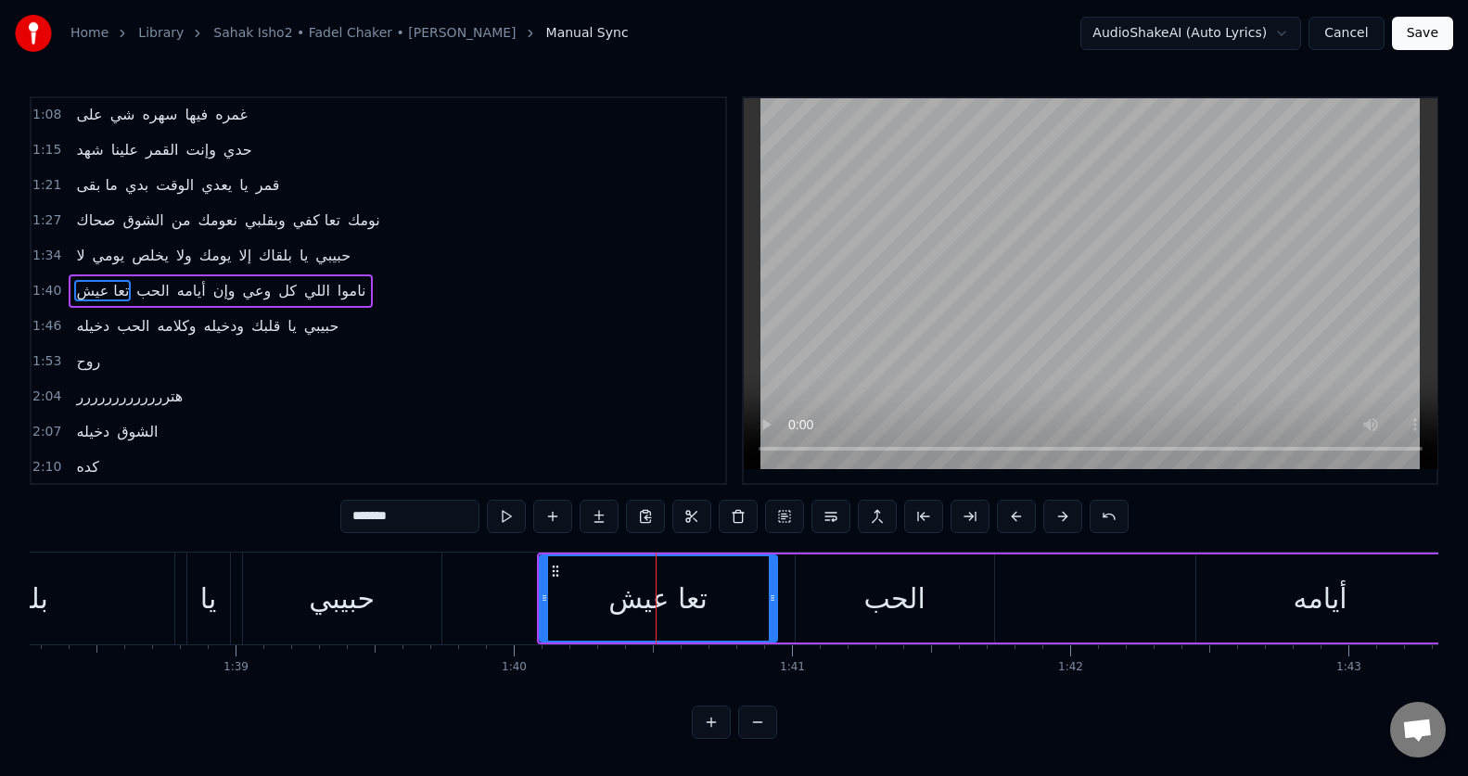
scroll to position [0, 27308]
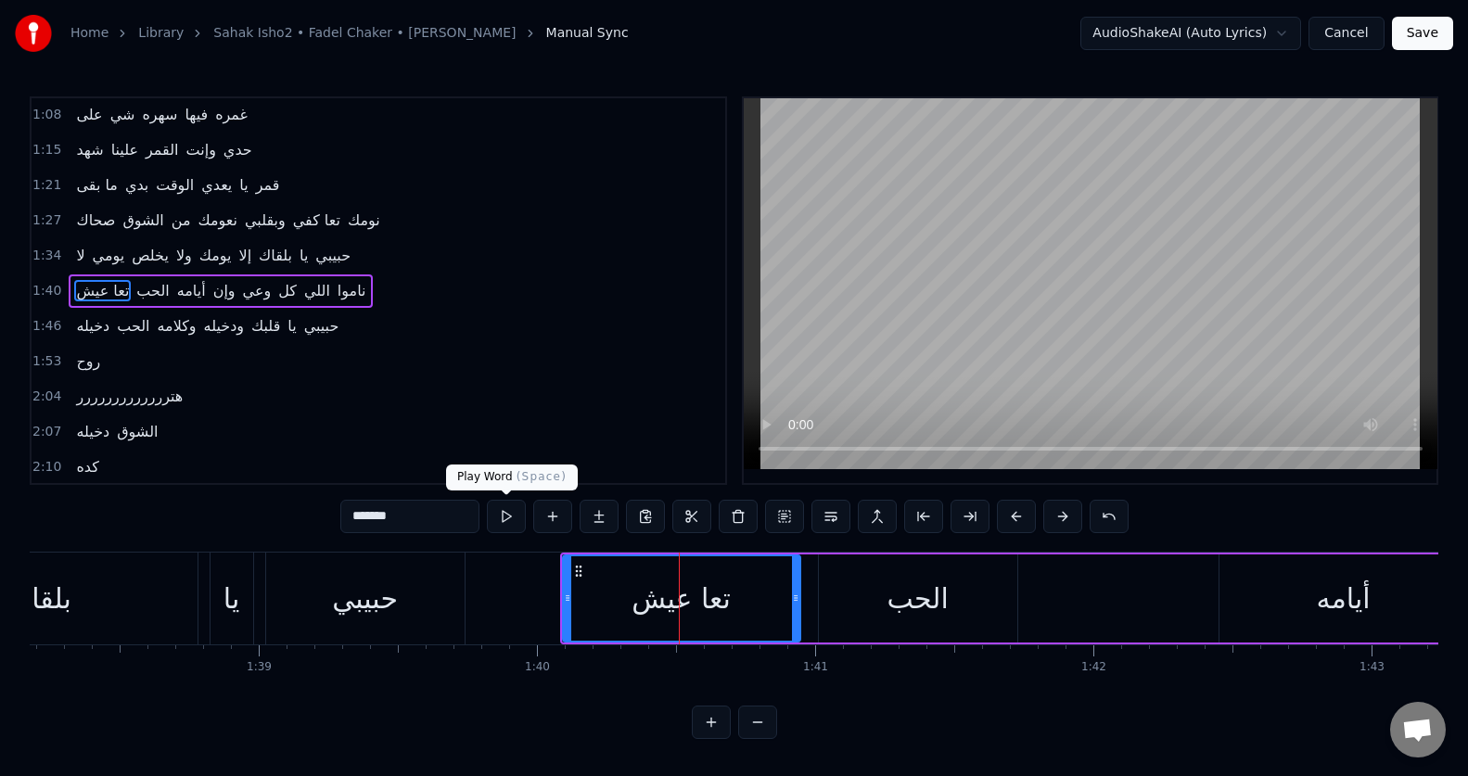
click at [505, 516] on button at bounding box center [506, 516] width 39 height 33
click at [505, 515] on button at bounding box center [506, 516] width 39 height 33
drag, startPoint x: 564, startPoint y: 597, endPoint x: 552, endPoint y: 598, distance: 12.1
click at [552, 598] on icon at bounding box center [555, 598] width 7 height 15
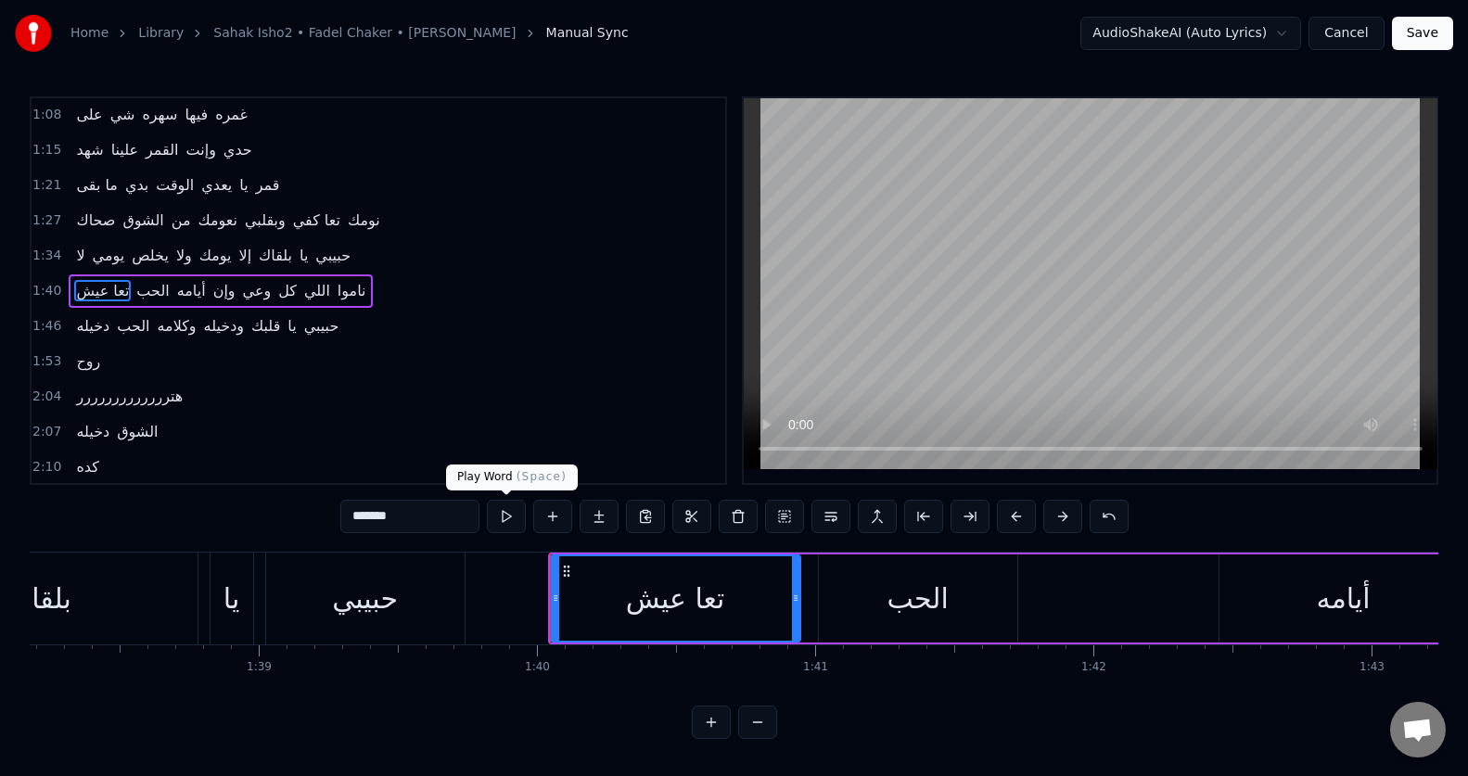
click at [507, 521] on button at bounding box center [506, 516] width 39 height 33
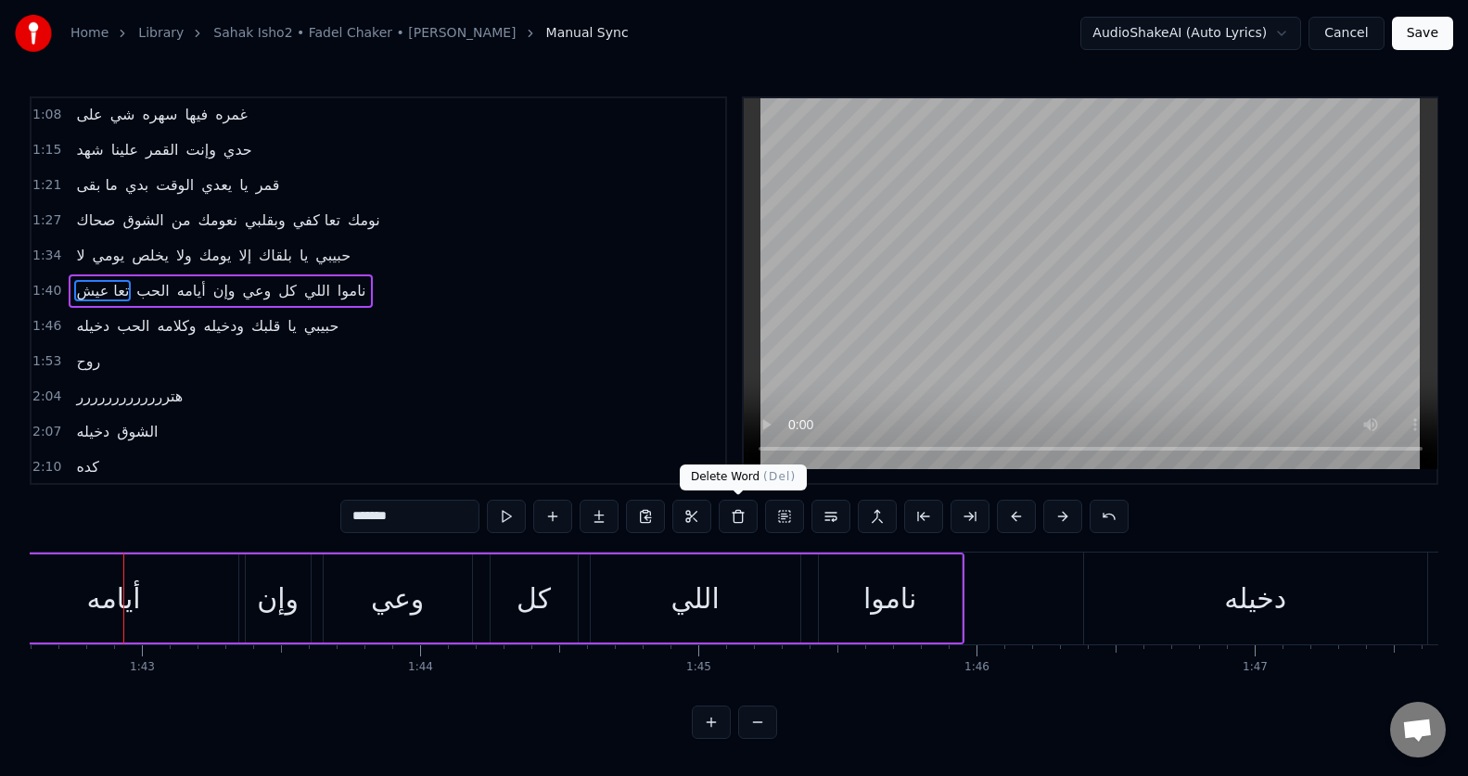
scroll to position [0, 28539]
click at [114, 594] on div "أيامه" at bounding box center [113, 599] width 54 height 42
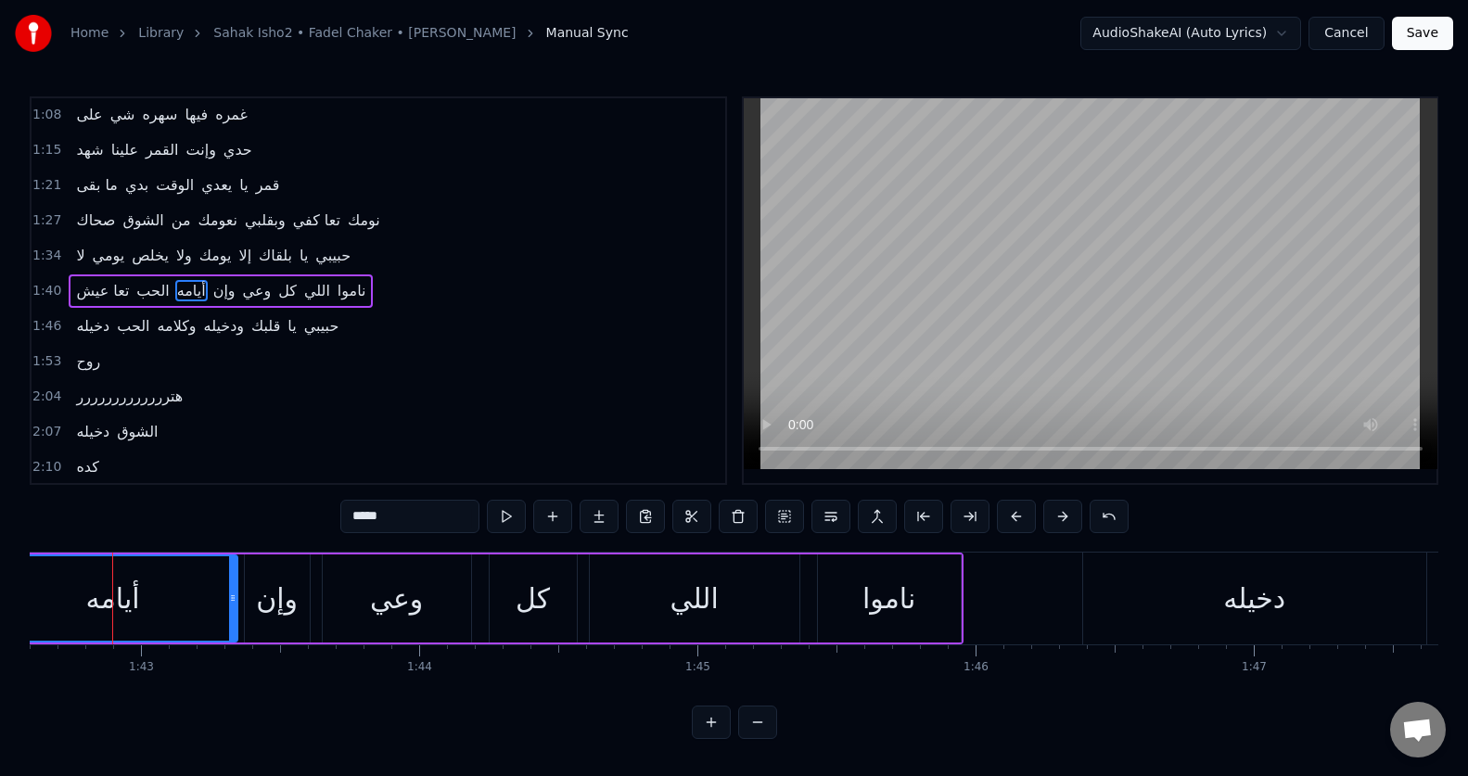
scroll to position [0, 28529]
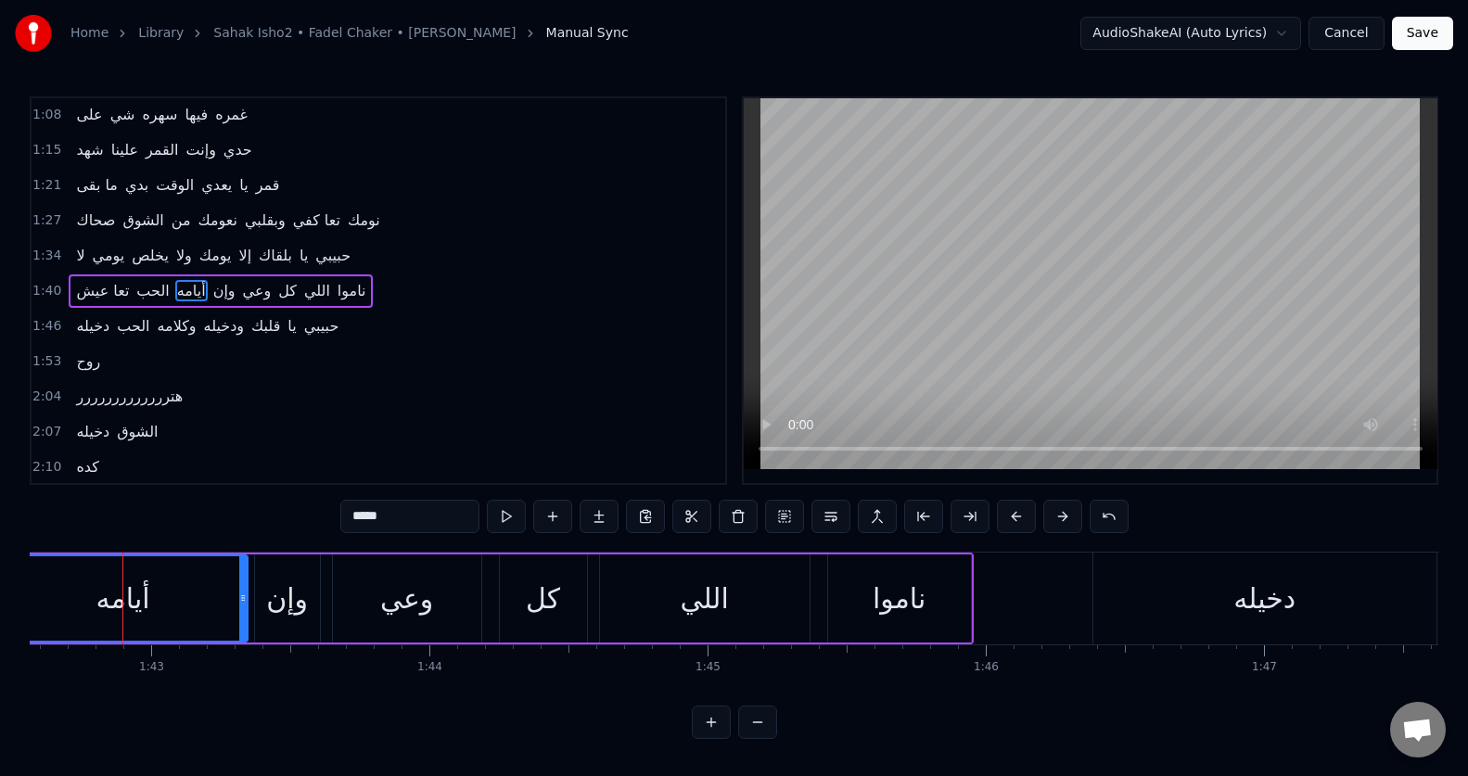
click at [383, 512] on input "*****" at bounding box center [409, 516] width 139 height 33
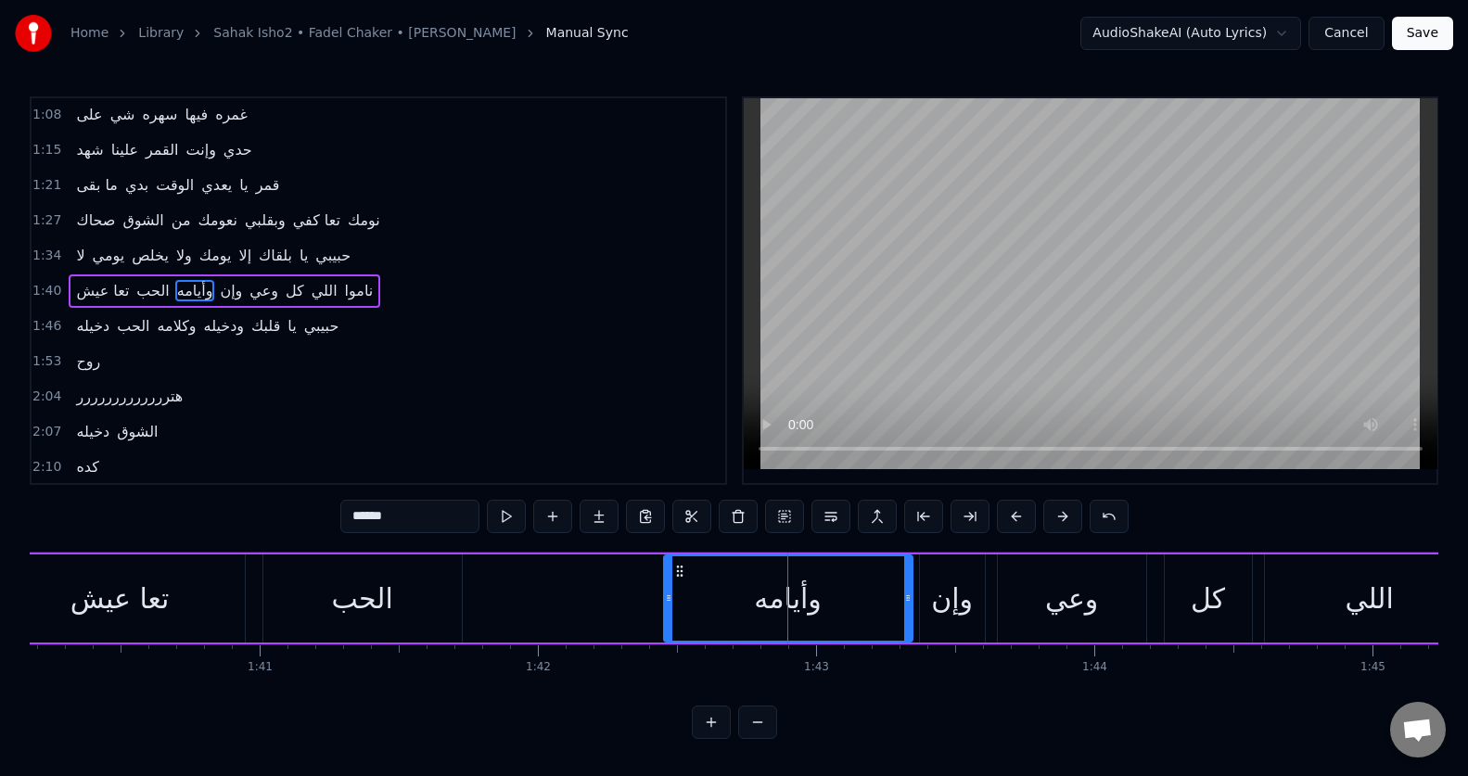
scroll to position [0, 27787]
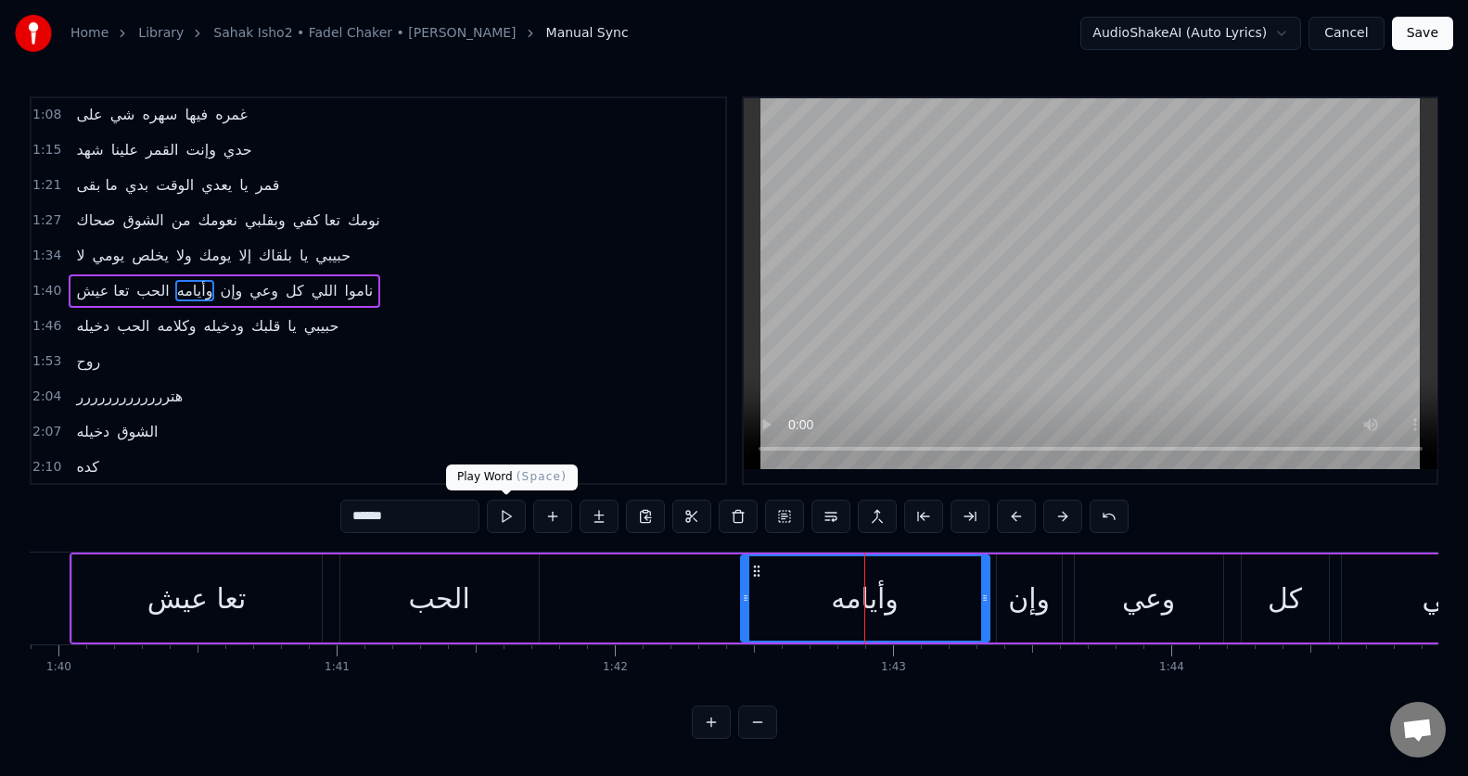
type input "******"
click at [508, 513] on button at bounding box center [506, 516] width 39 height 33
click at [508, 514] on button at bounding box center [506, 516] width 39 height 33
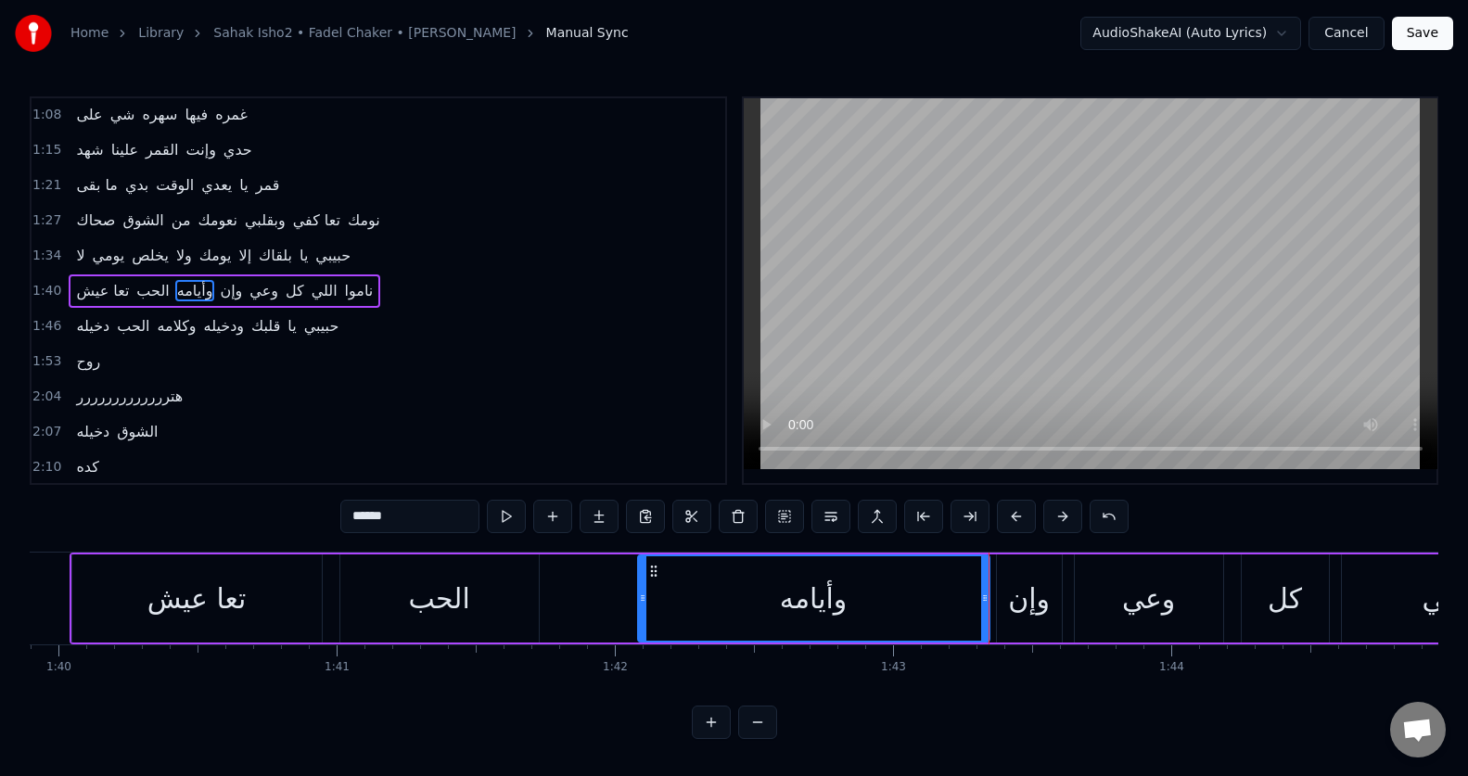
drag, startPoint x: 744, startPoint y: 608, endPoint x: 641, endPoint y: 604, distance: 103.0
click at [641, 604] on div at bounding box center [642, 598] width 7 height 84
click at [506, 512] on button at bounding box center [506, 516] width 39 height 33
click at [487, 500] on button at bounding box center [506, 516] width 39 height 33
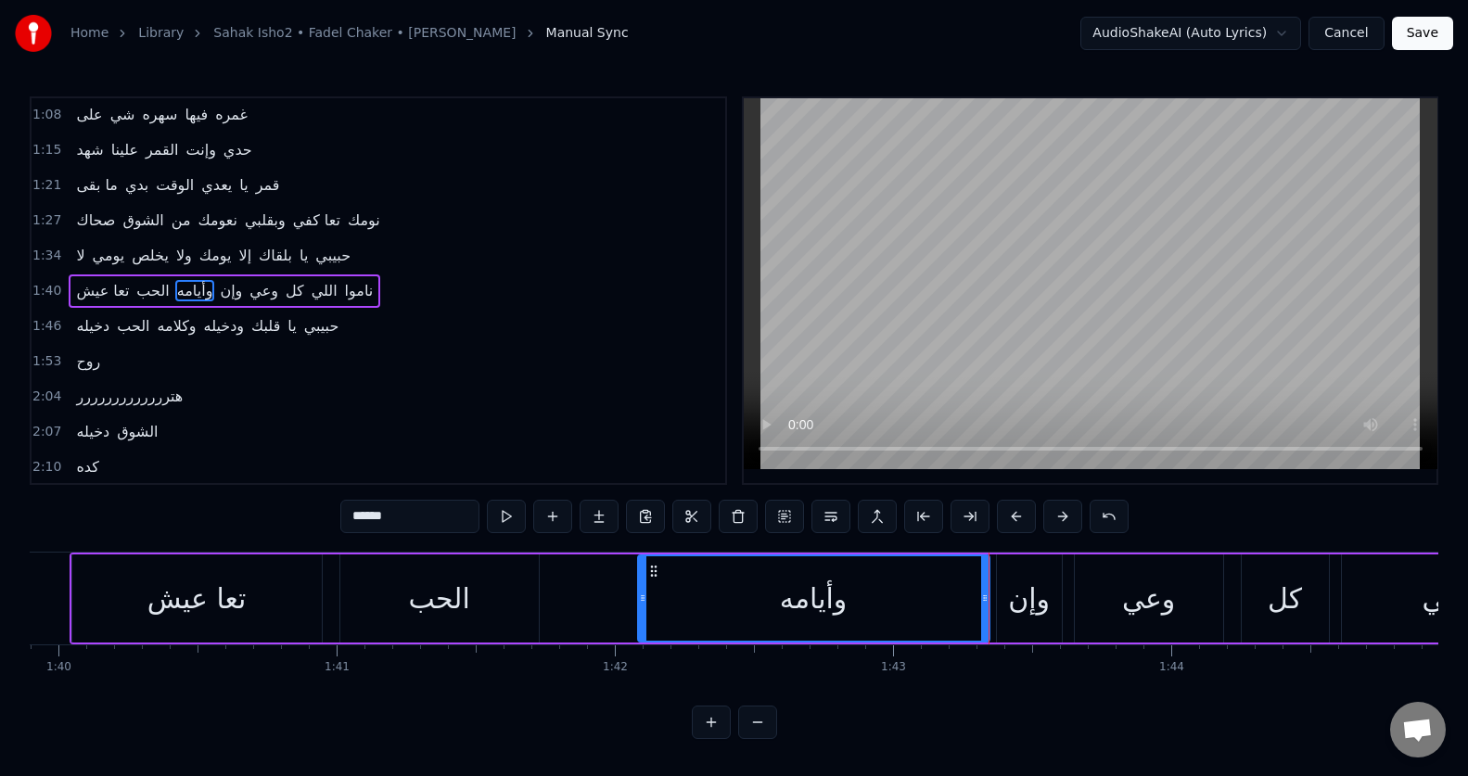
click at [487, 500] on button at bounding box center [506, 516] width 39 height 33
click at [1020, 605] on div "وإن" at bounding box center [1029, 599] width 42 height 42
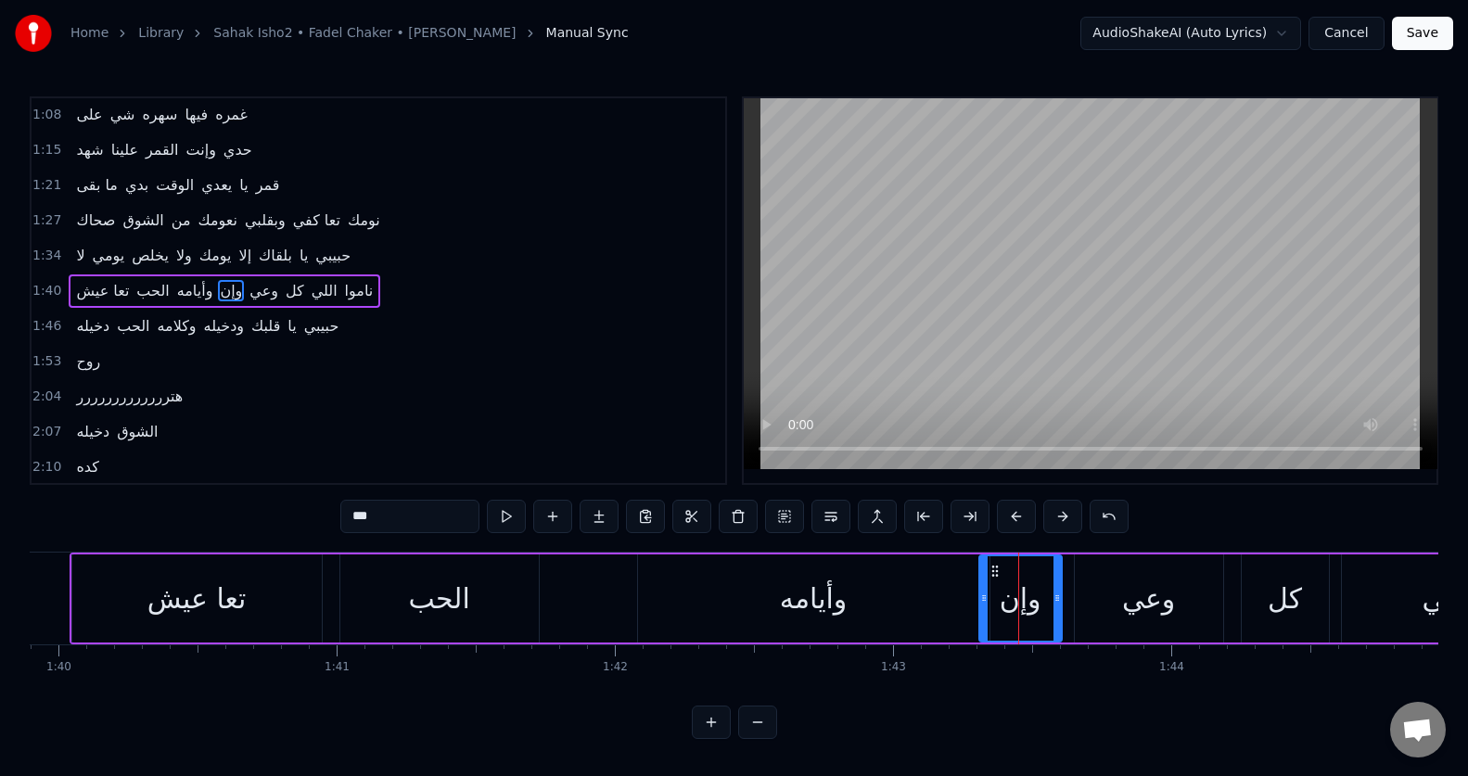
drag, startPoint x: 998, startPoint y: 605, endPoint x: 980, endPoint y: 605, distance: 17.6
click at [980, 605] on icon at bounding box center [983, 598] width 7 height 15
click at [506, 512] on button at bounding box center [506, 516] width 39 height 33
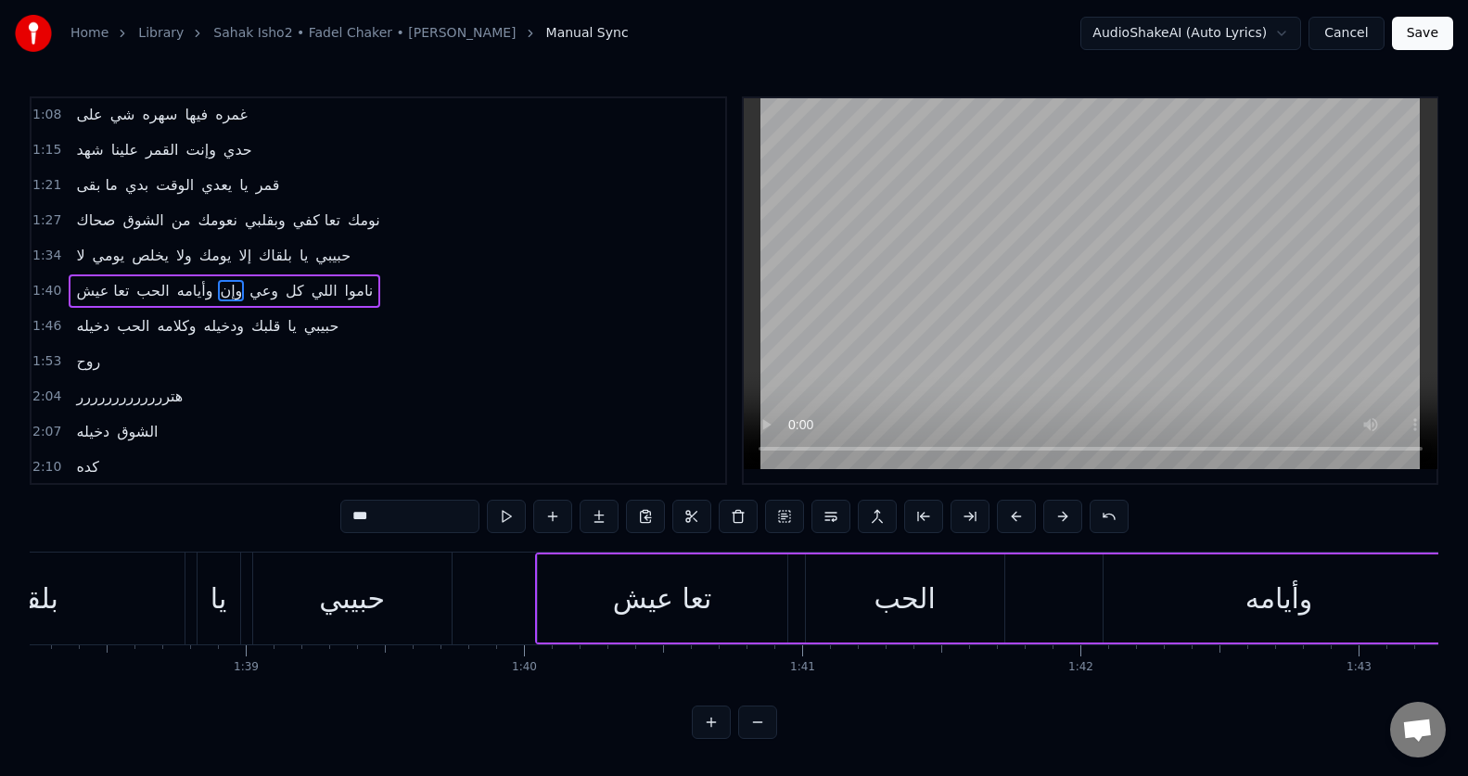
scroll to position [0, 27148]
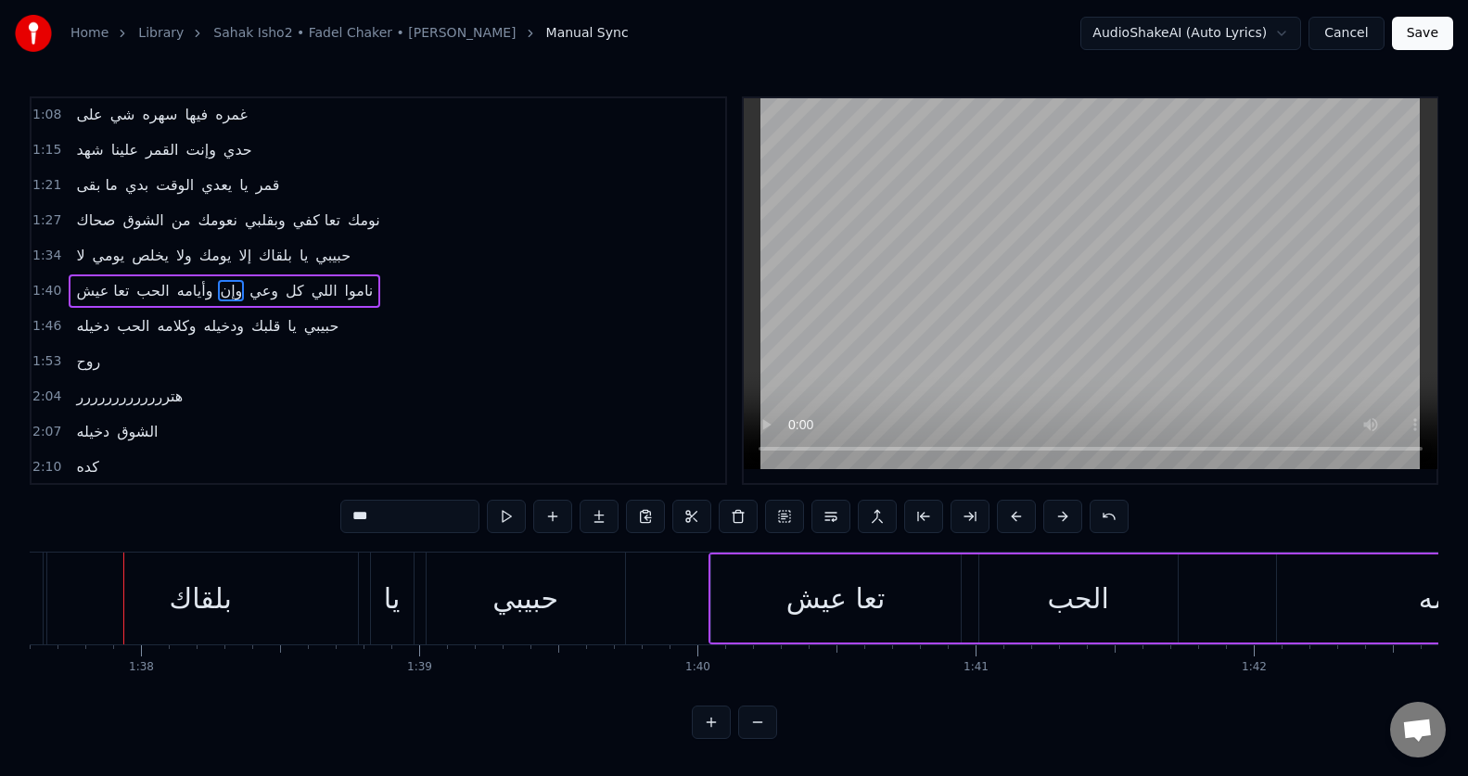
click at [742, 600] on div "تعا عيش" at bounding box center [835, 598] width 249 height 88
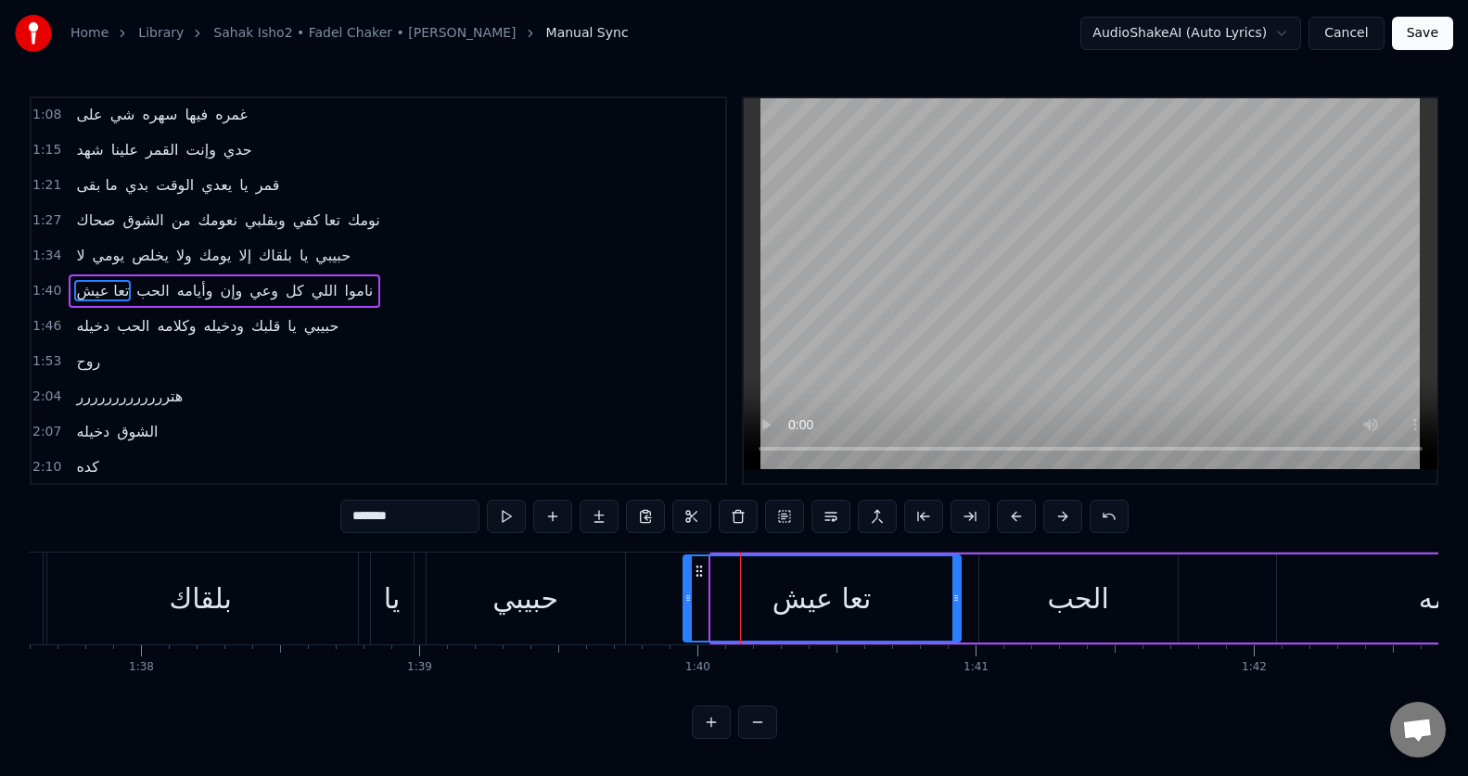
drag, startPoint x: 714, startPoint y: 603, endPoint x: 686, endPoint y: 610, distance: 28.8
click at [686, 610] on div at bounding box center [687, 598] width 7 height 84
click at [503, 513] on button at bounding box center [506, 516] width 39 height 33
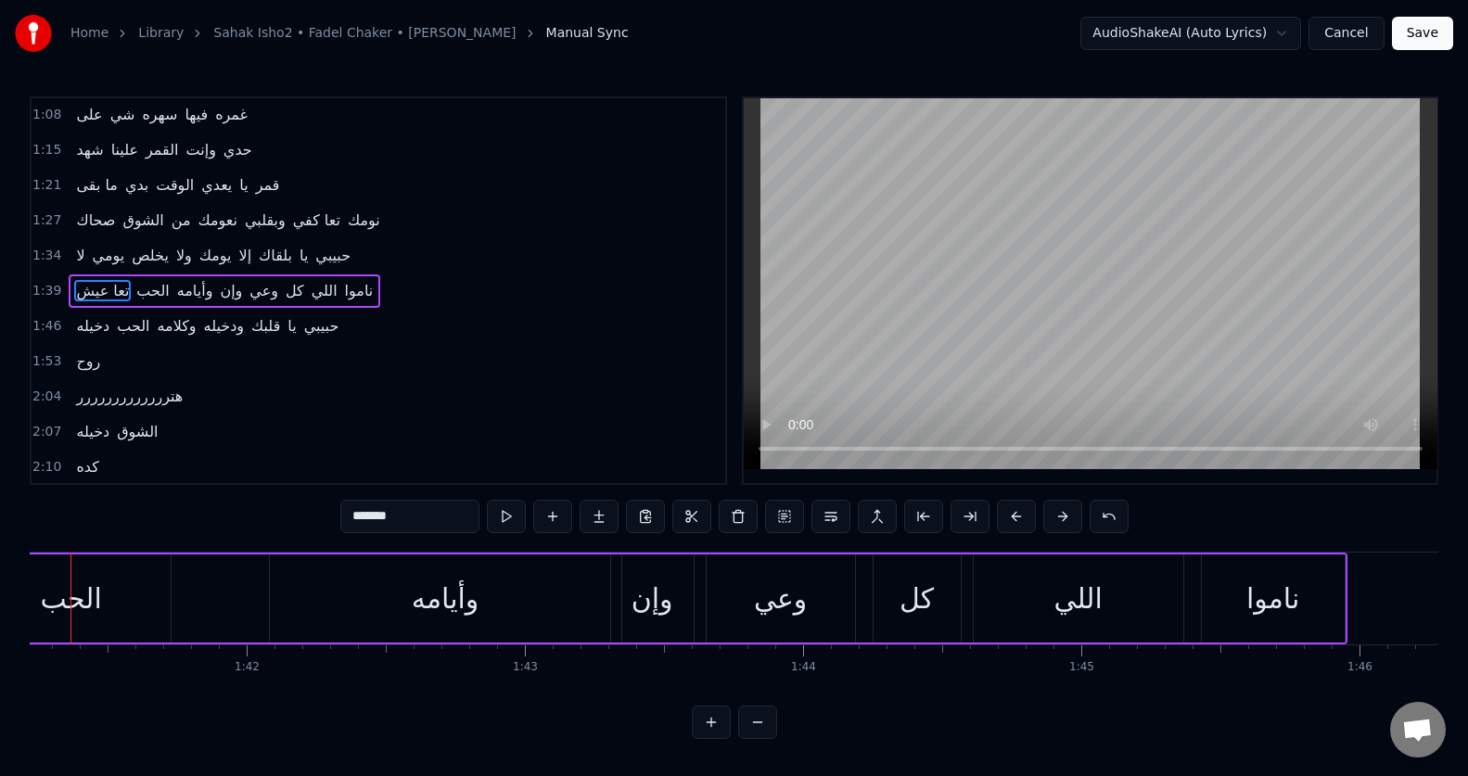
scroll to position [0, 28103]
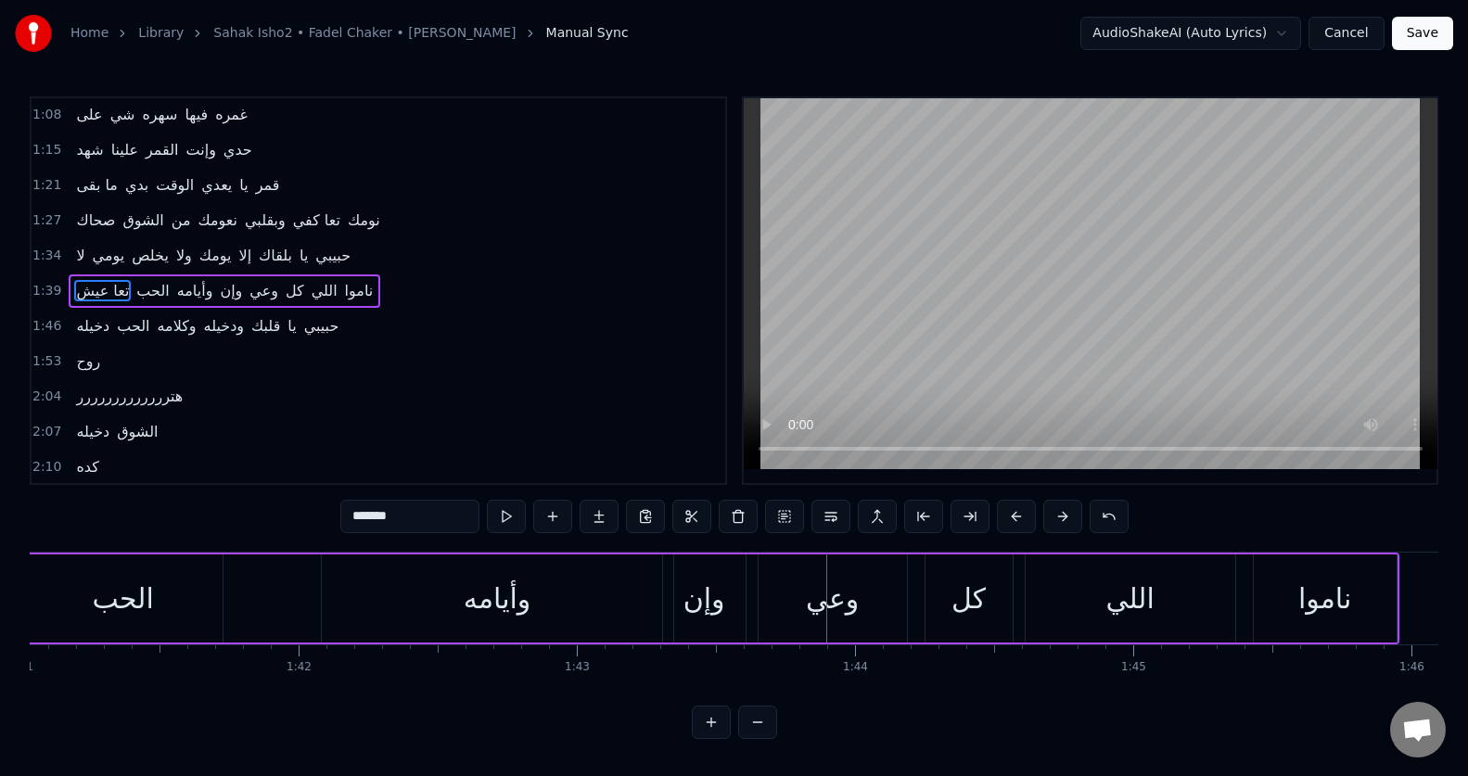
click at [712, 617] on div "وإن" at bounding box center [704, 599] width 42 height 42
drag, startPoint x: 664, startPoint y: 617, endPoint x: 643, endPoint y: 618, distance: 20.4
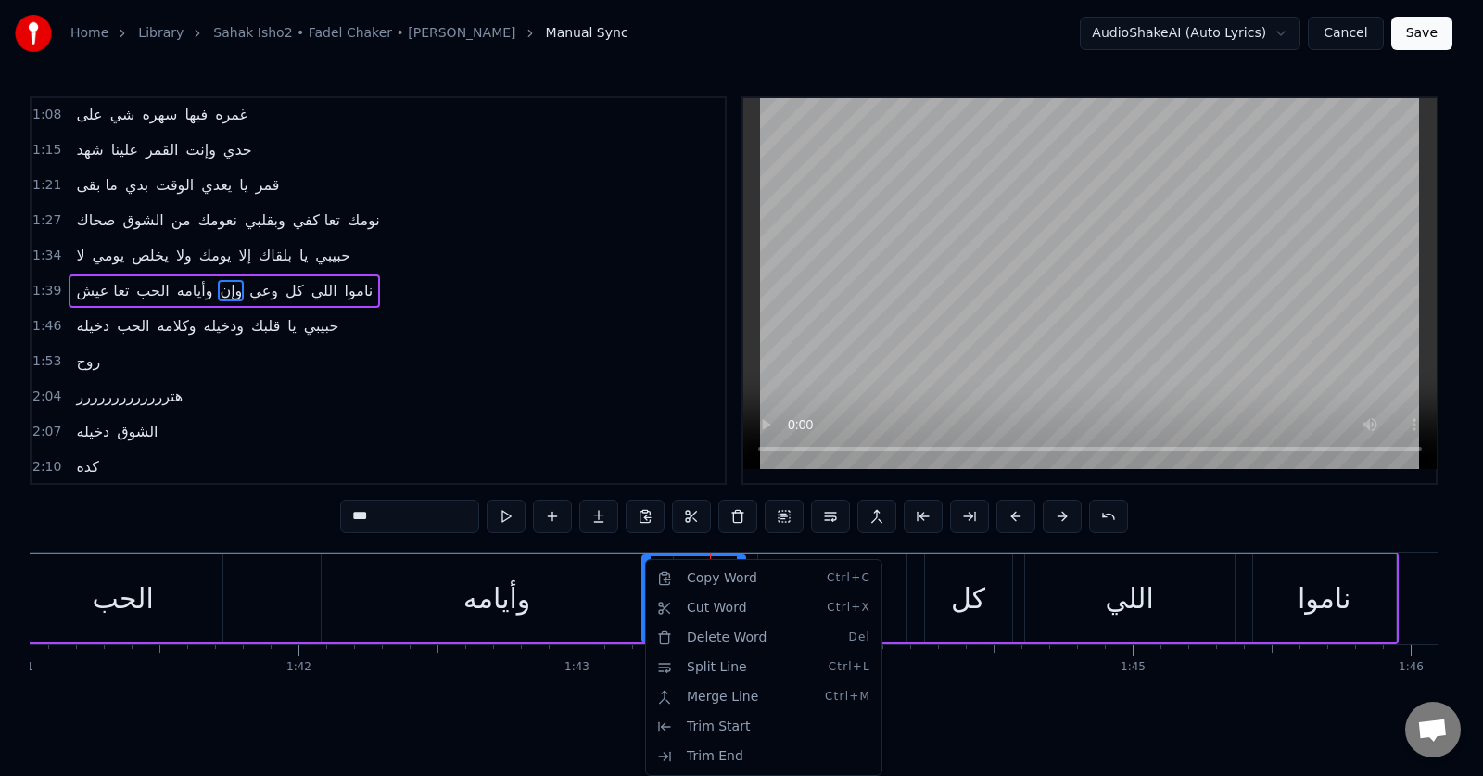
click at [515, 508] on html "Home Library Sahak Isho2 • Fadel Chaker • فضل شاكر Manual Sync AudioShakeAI (Au…" at bounding box center [741, 384] width 1483 height 769
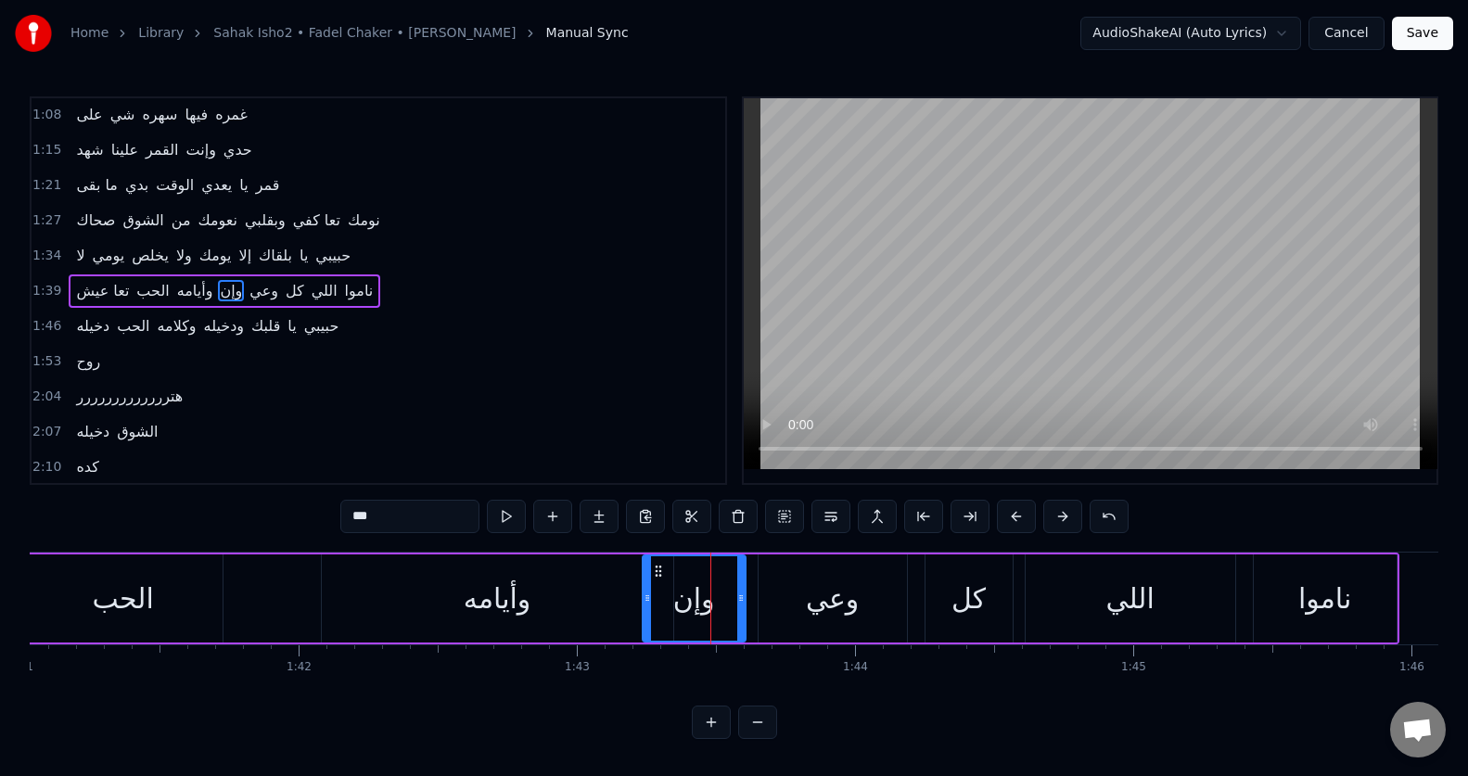
click at [515, 508] on button at bounding box center [506, 516] width 39 height 33
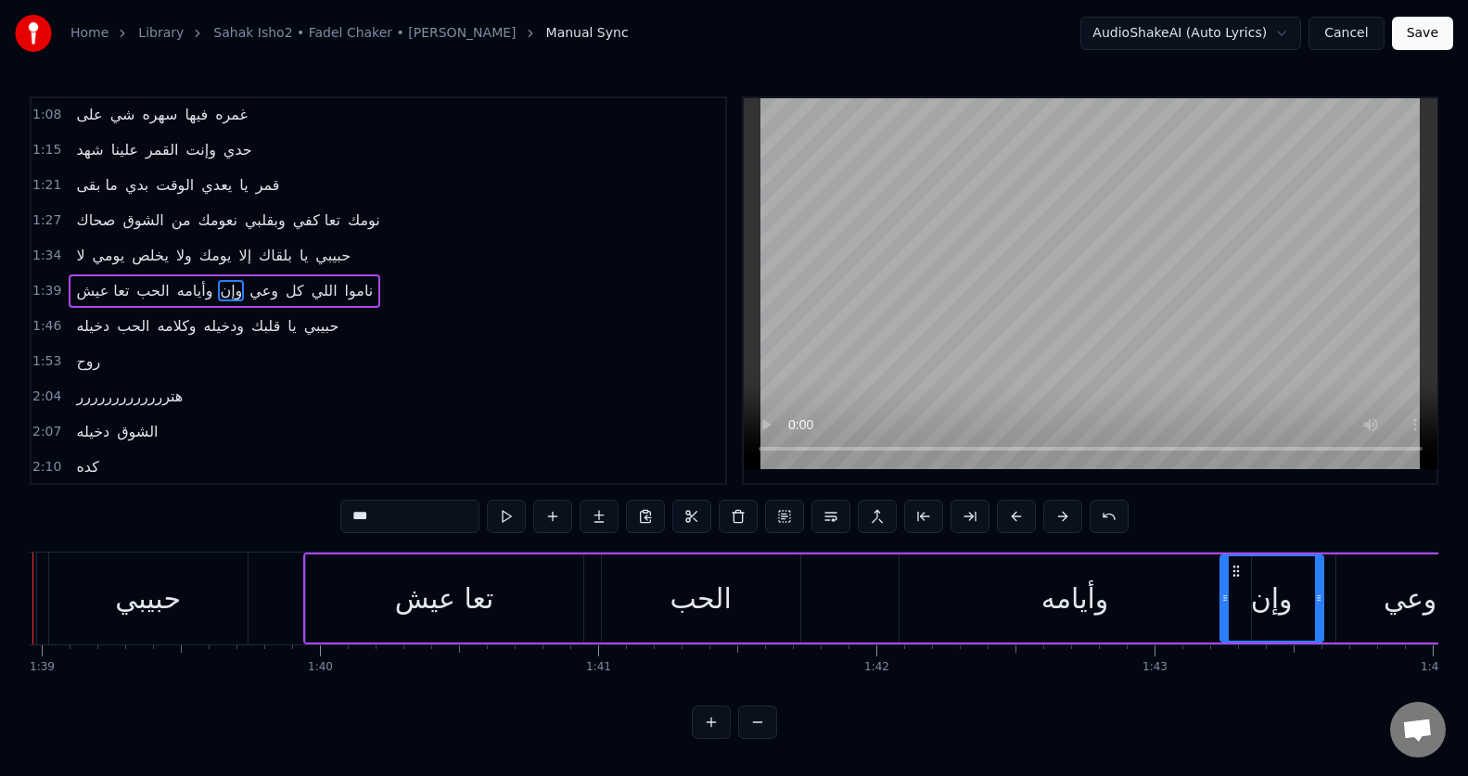
scroll to position [0, 27435]
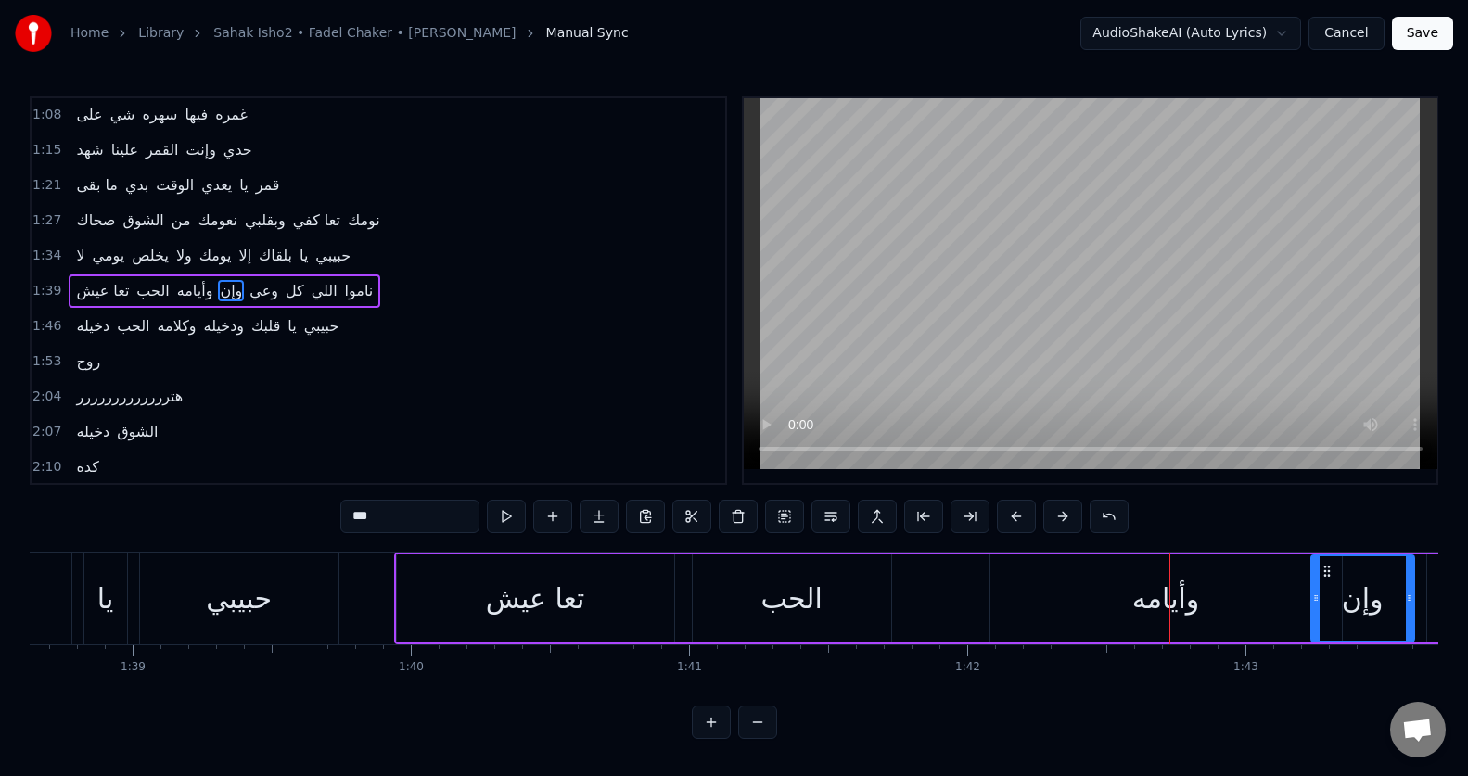
click at [1128, 614] on div "وأيامه" at bounding box center [1165, 598] width 351 height 88
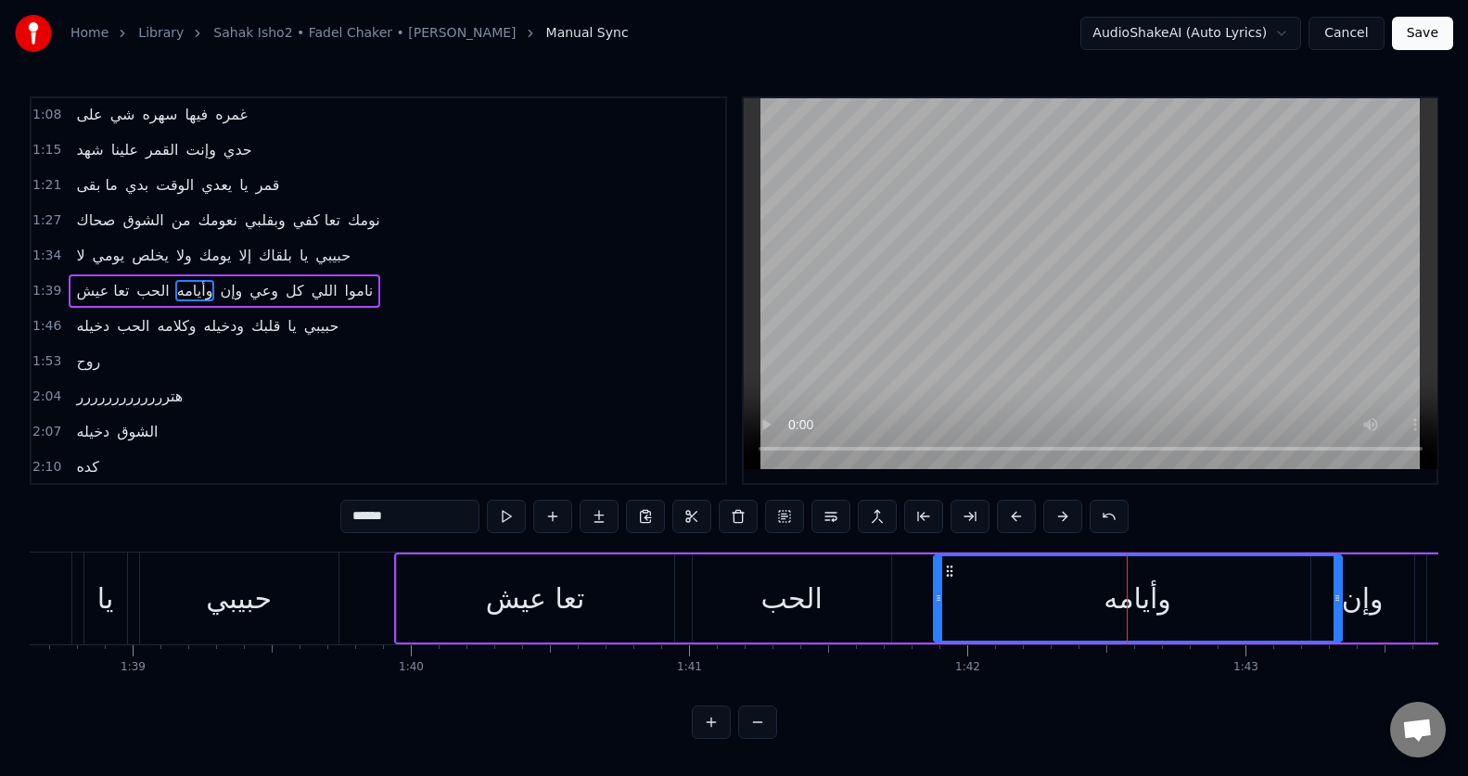
drag, startPoint x: 991, startPoint y: 613, endPoint x: 935, endPoint y: 611, distance: 56.6
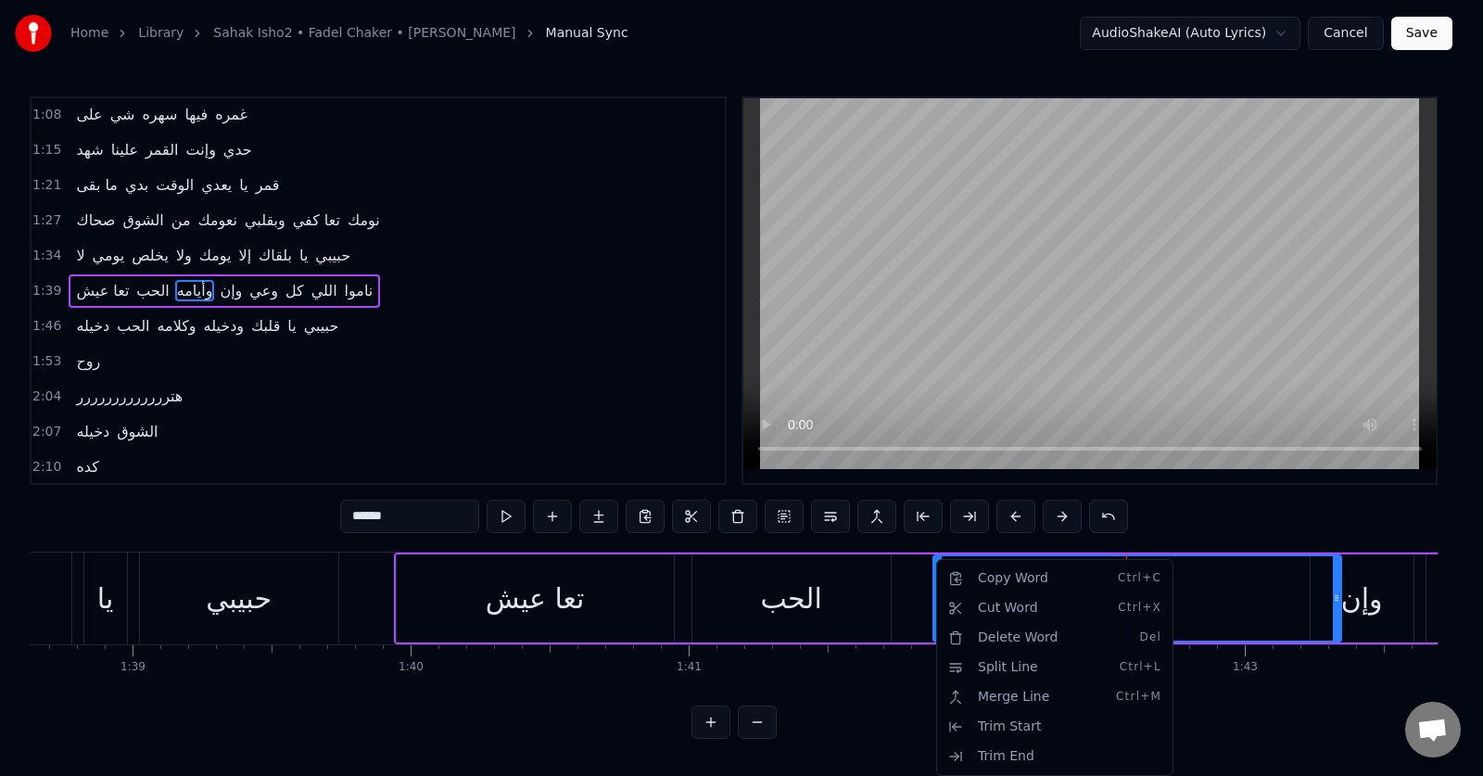
click at [510, 515] on html "Home Library Sahak Isho2 • Fadel Chaker • فضل شاكر Manual Sync AudioShakeAI (Au…" at bounding box center [741, 384] width 1483 height 769
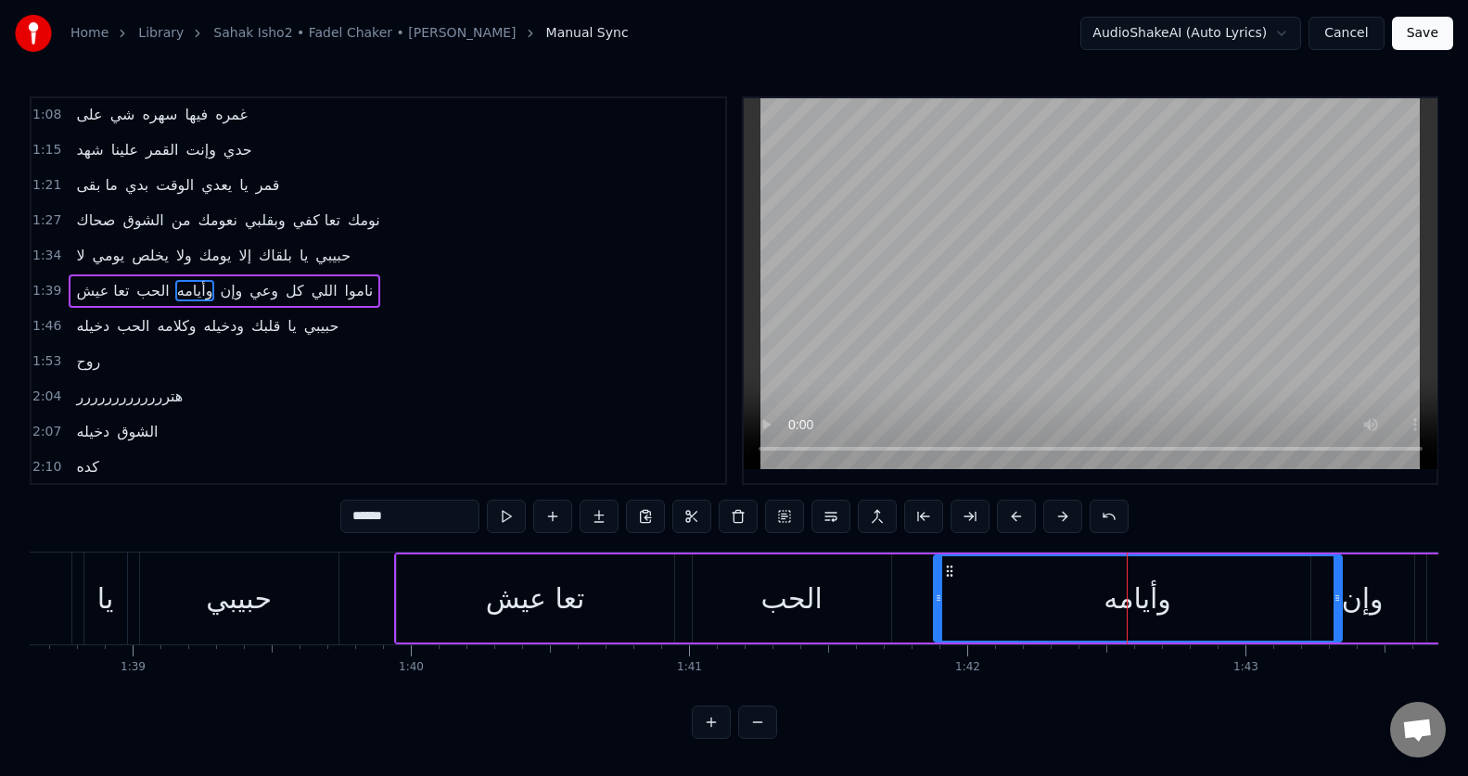
click at [510, 515] on button at bounding box center [506, 516] width 39 height 33
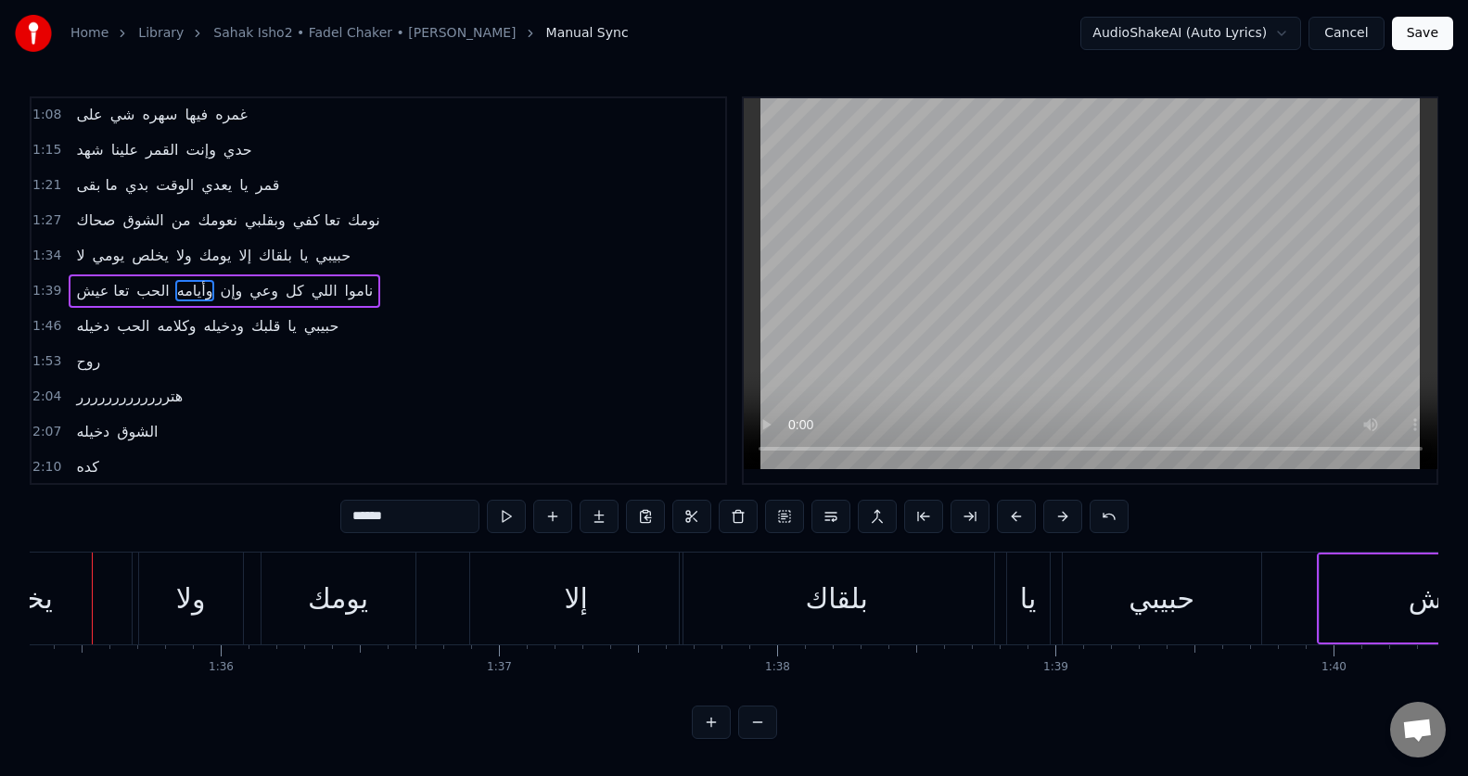
scroll to position [0, 26480]
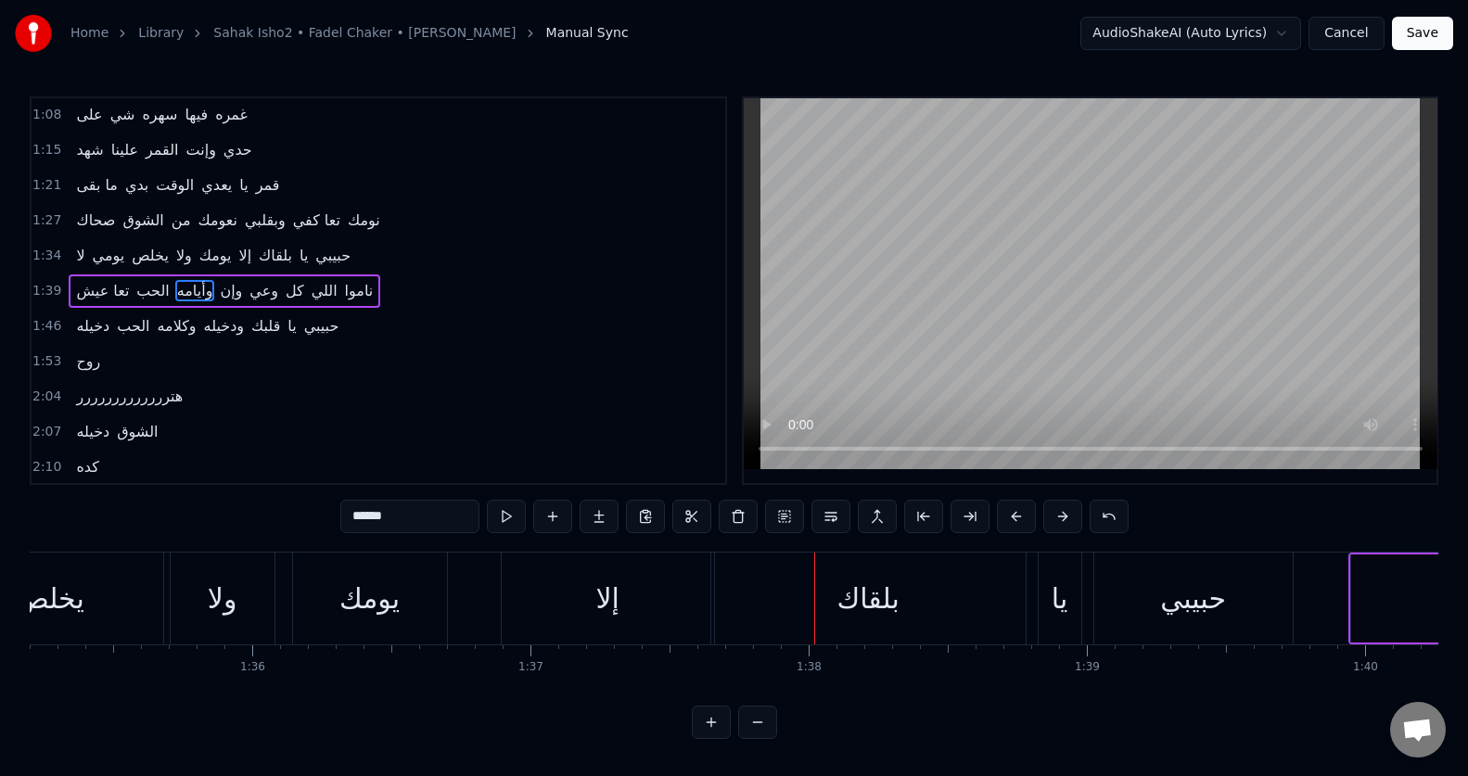
click at [630, 605] on div "إلا" at bounding box center [608, 599] width 212 height 92
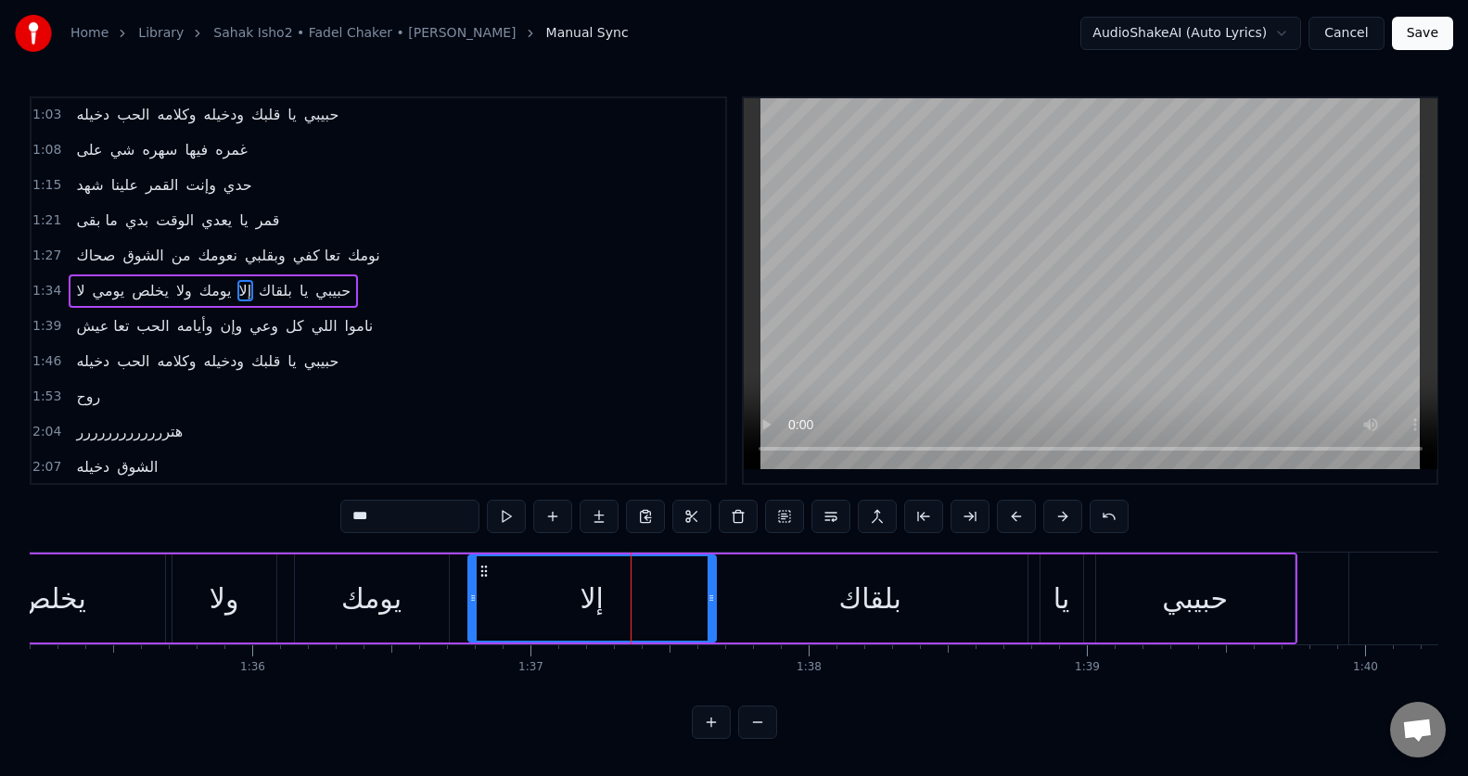
drag, startPoint x: 503, startPoint y: 603, endPoint x: 468, endPoint y: 613, distance: 36.7
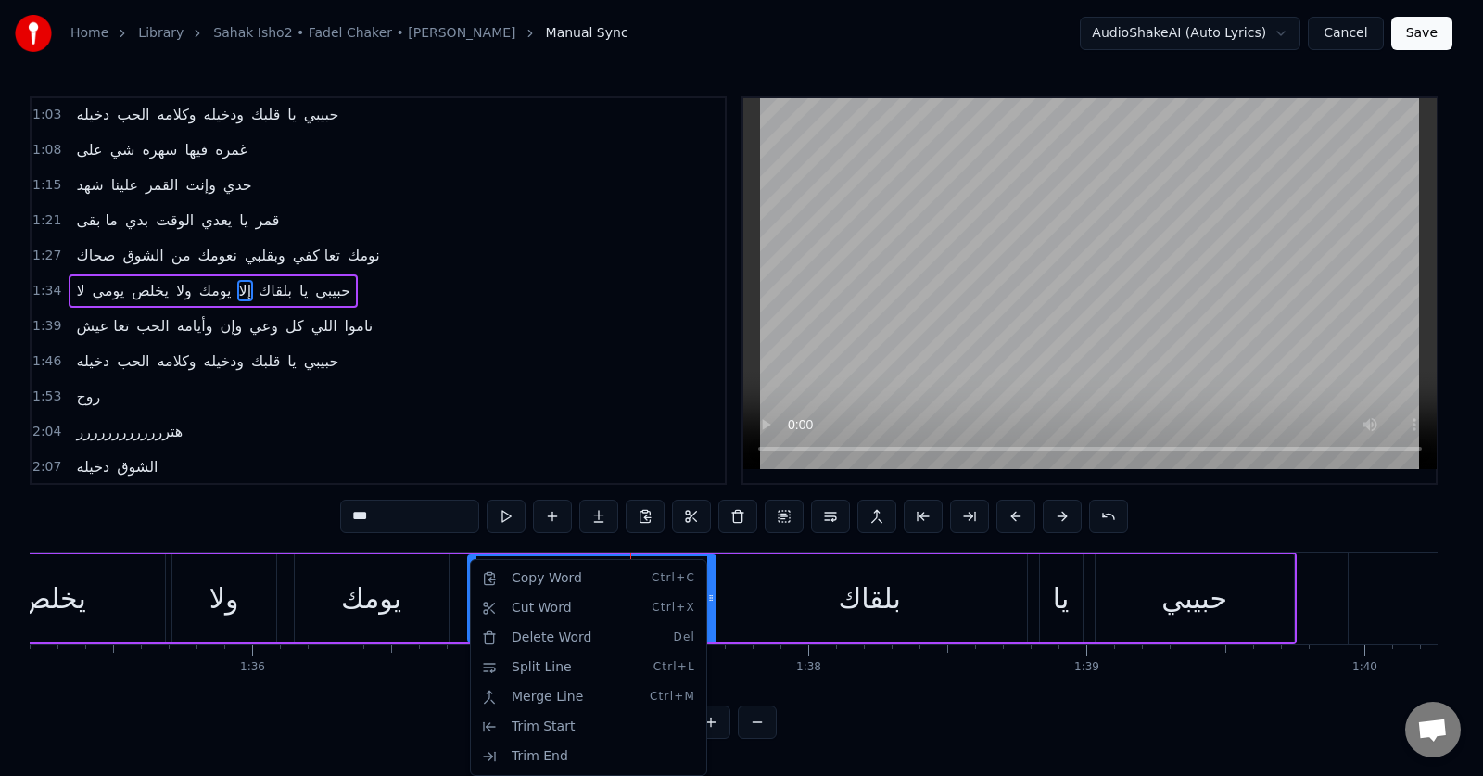
click at [508, 517] on html "Home Library Sahak Isho2 • Fadel Chaker • فضل شاكر Manual Sync AudioShakeAI (Au…" at bounding box center [741, 384] width 1483 height 769
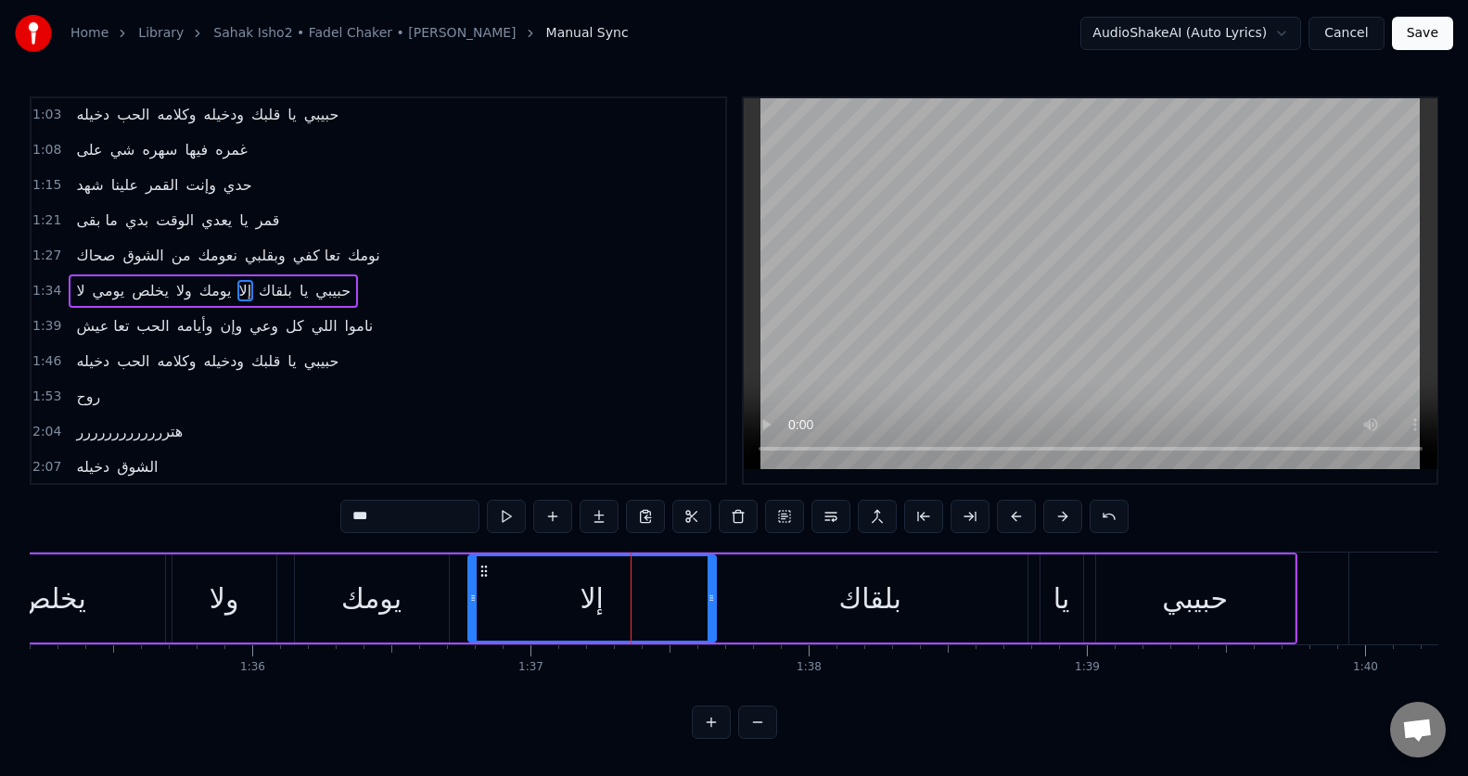
click at [508, 517] on button at bounding box center [506, 516] width 39 height 33
click at [509, 516] on button at bounding box center [506, 516] width 39 height 33
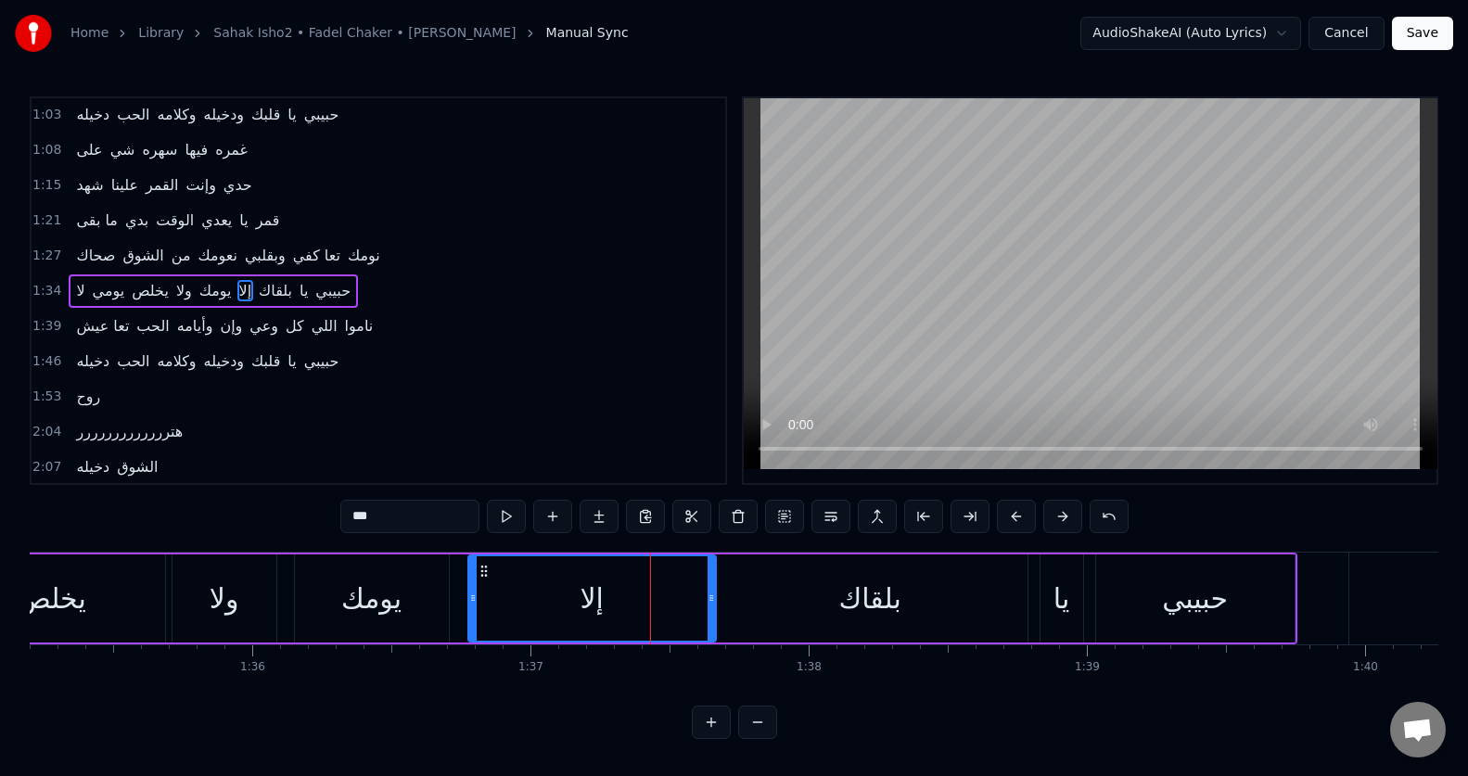
click at [509, 516] on button at bounding box center [506, 516] width 39 height 33
drag, startPoint x: 472, startPoint y: 613, endPoint x: 448, endPoint y: 612, distance: 24.1
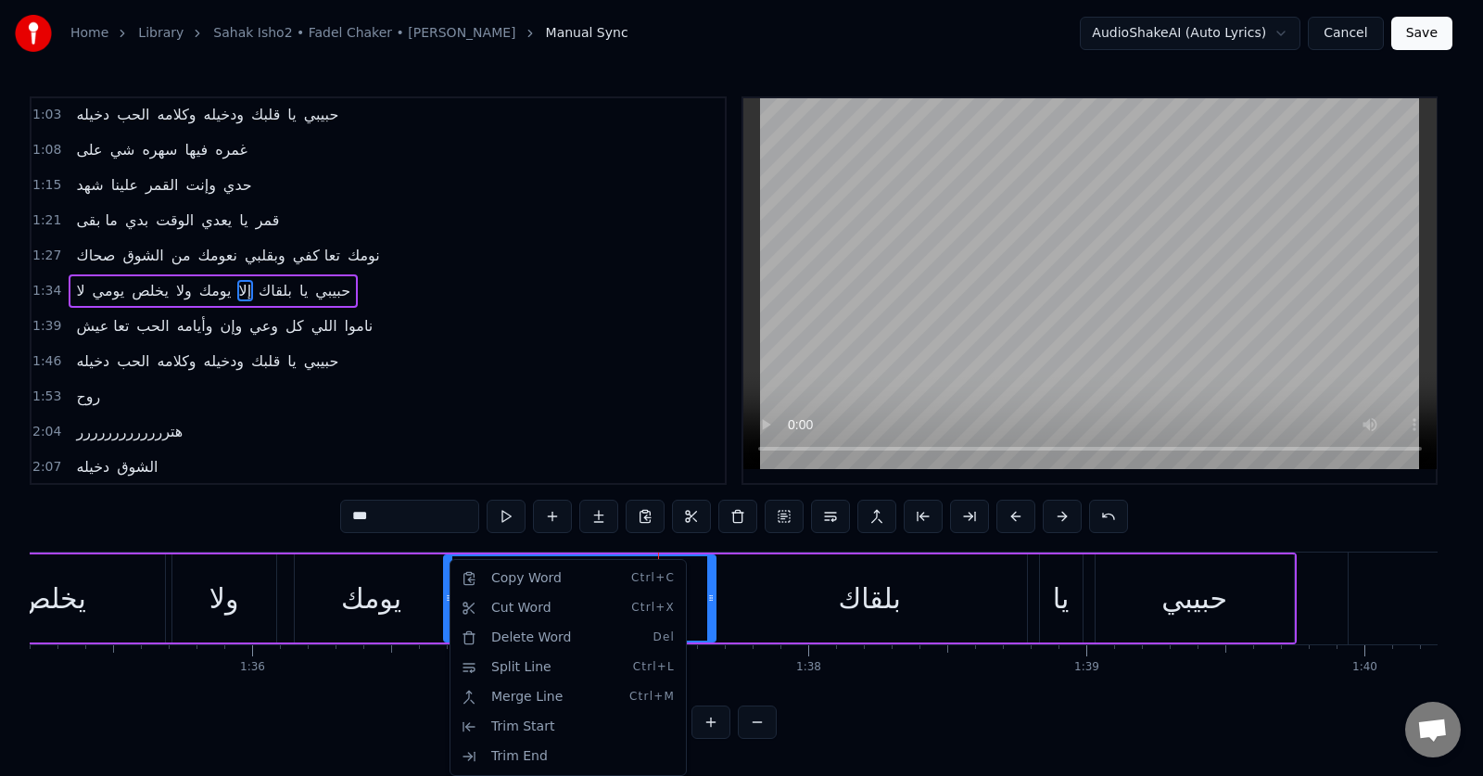
click at [507, 524] on html "Home Library Sahak Isho2 • Fadel Chaker • فضل شاكر Manual Sync AudioShakeAI (Au…" at bounding box center [741, 384] width 1483 height 769
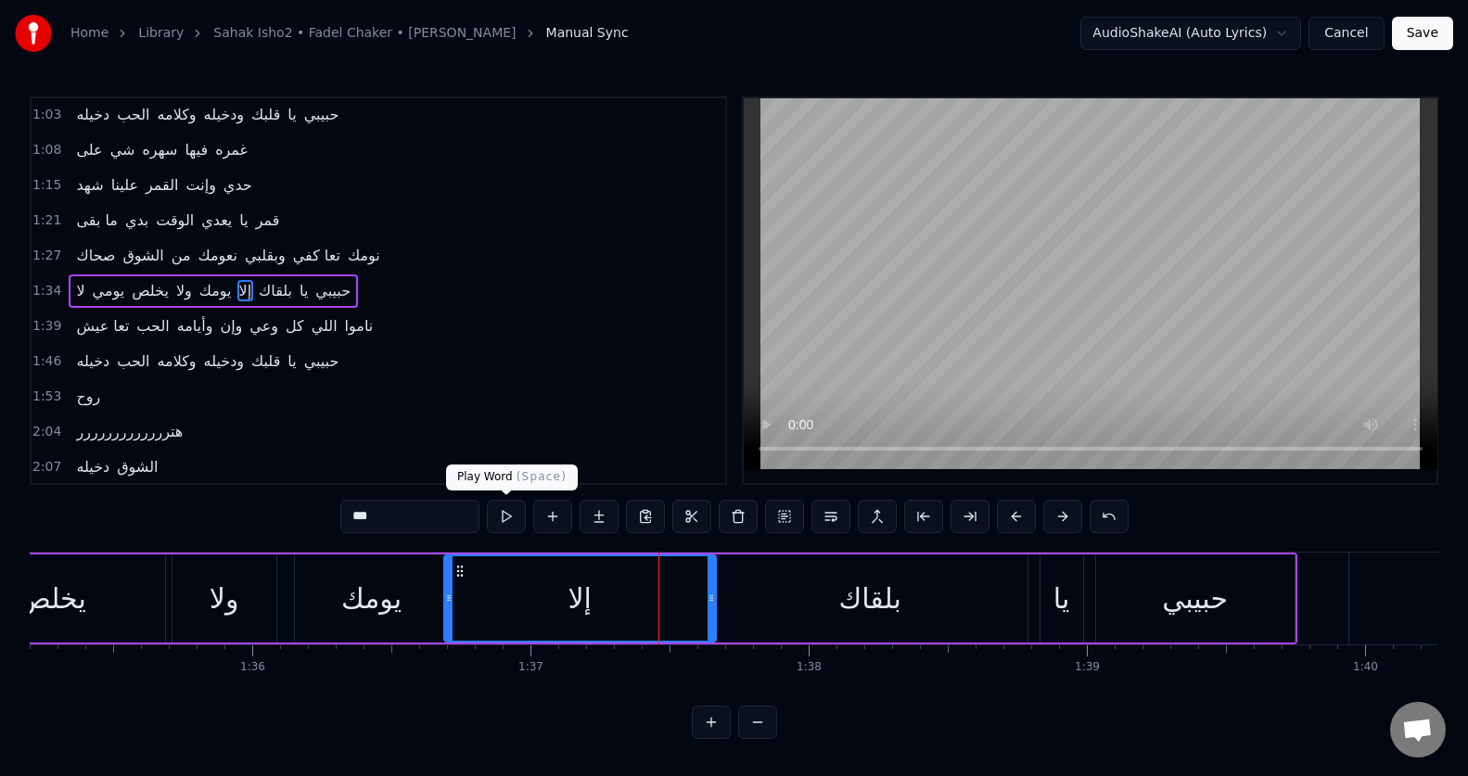
click at [507, 524] on button at bounding box center [506, 516] width 39 height 33
drag, startPoint x: 448, startPoint y: 610, endPoint x: 439, endPoint y: 612, distance: 9.5
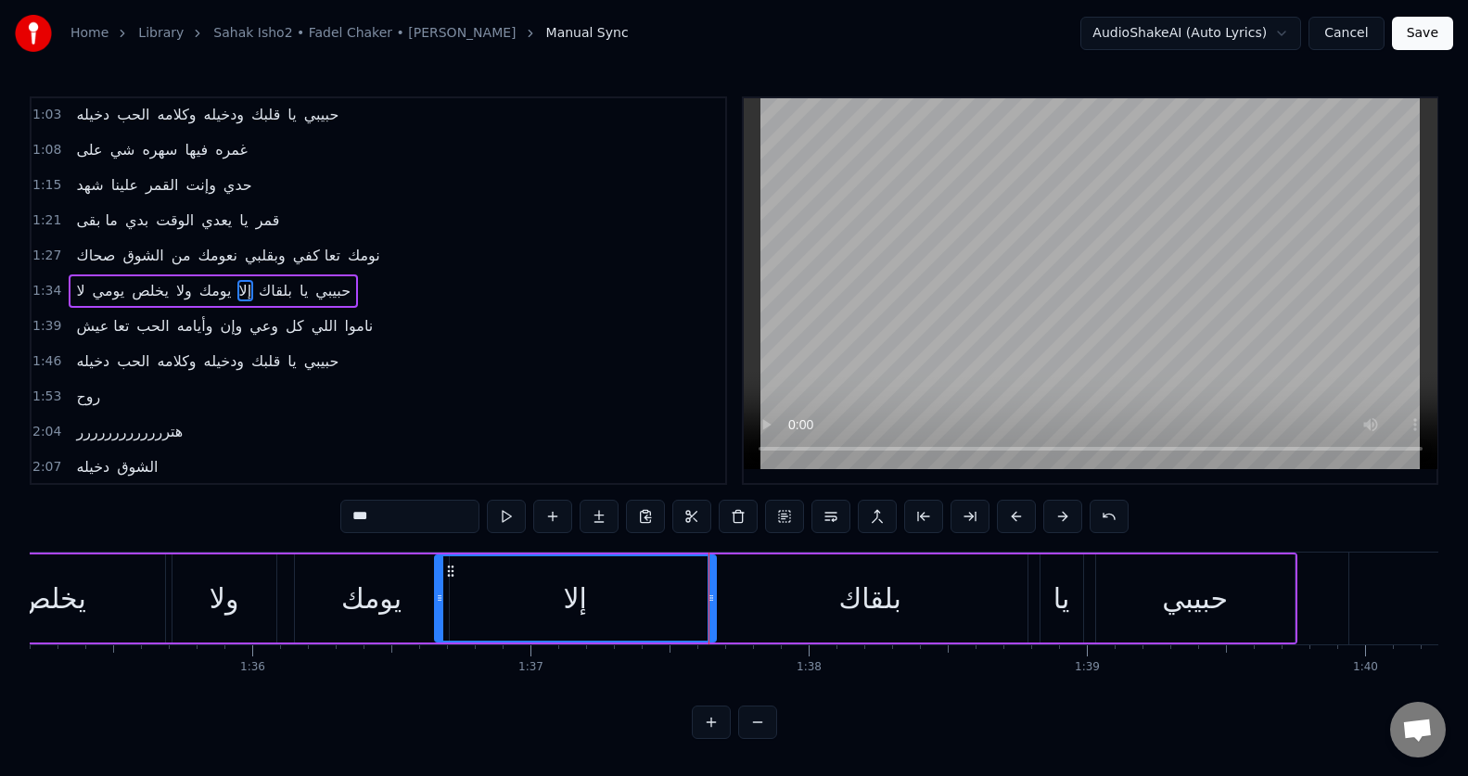
click at [439, 612] on div at bounding box center [439, 598] width 7 height 84
click at [504, 516] on button at bounding box center [506, 516] width 39 height 33
click at [428, 623] on div at bounding box center [431, 598] width 7 height 84
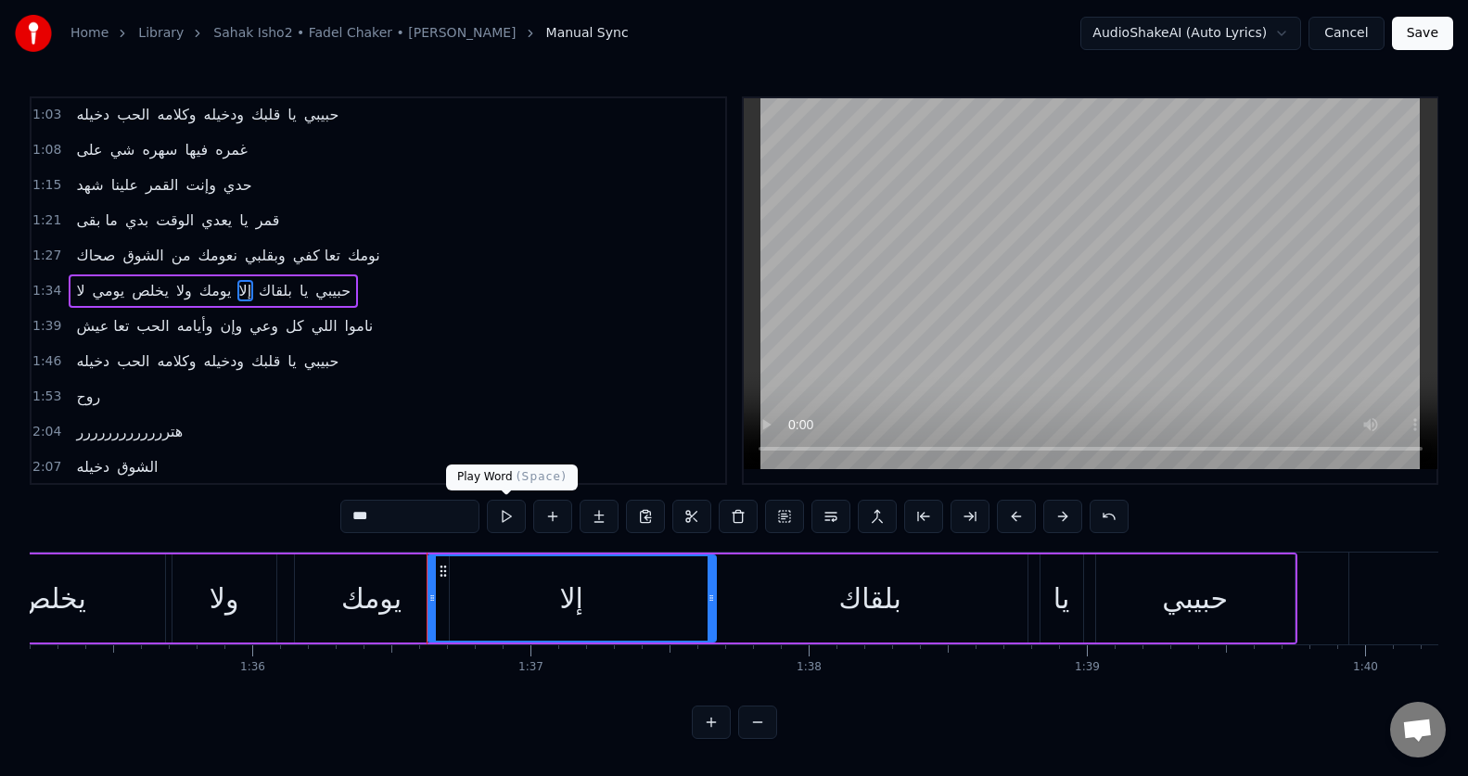
click at [506, 524] on button at bounding box center [506, 516] width 39 height 33
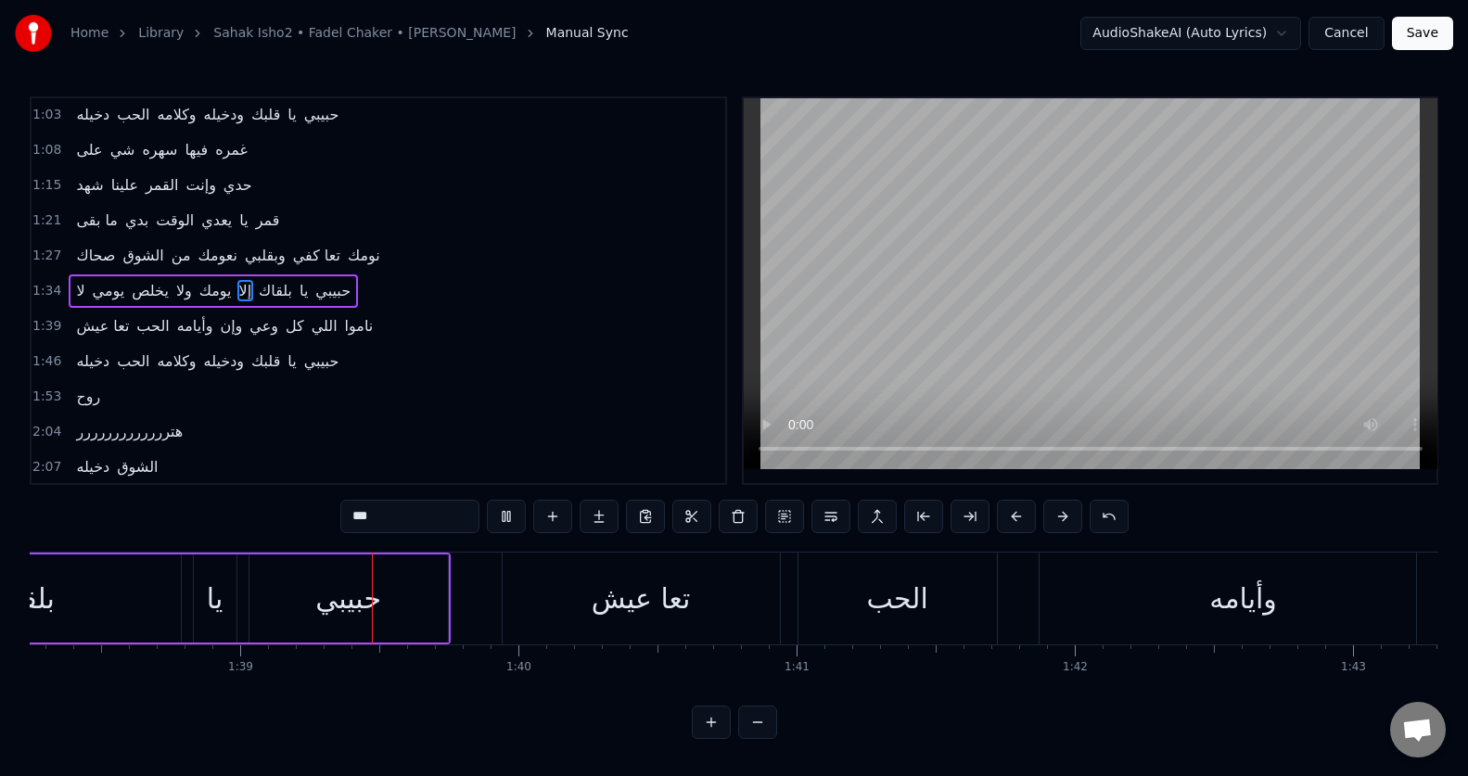
scroll to position [0, 27354]
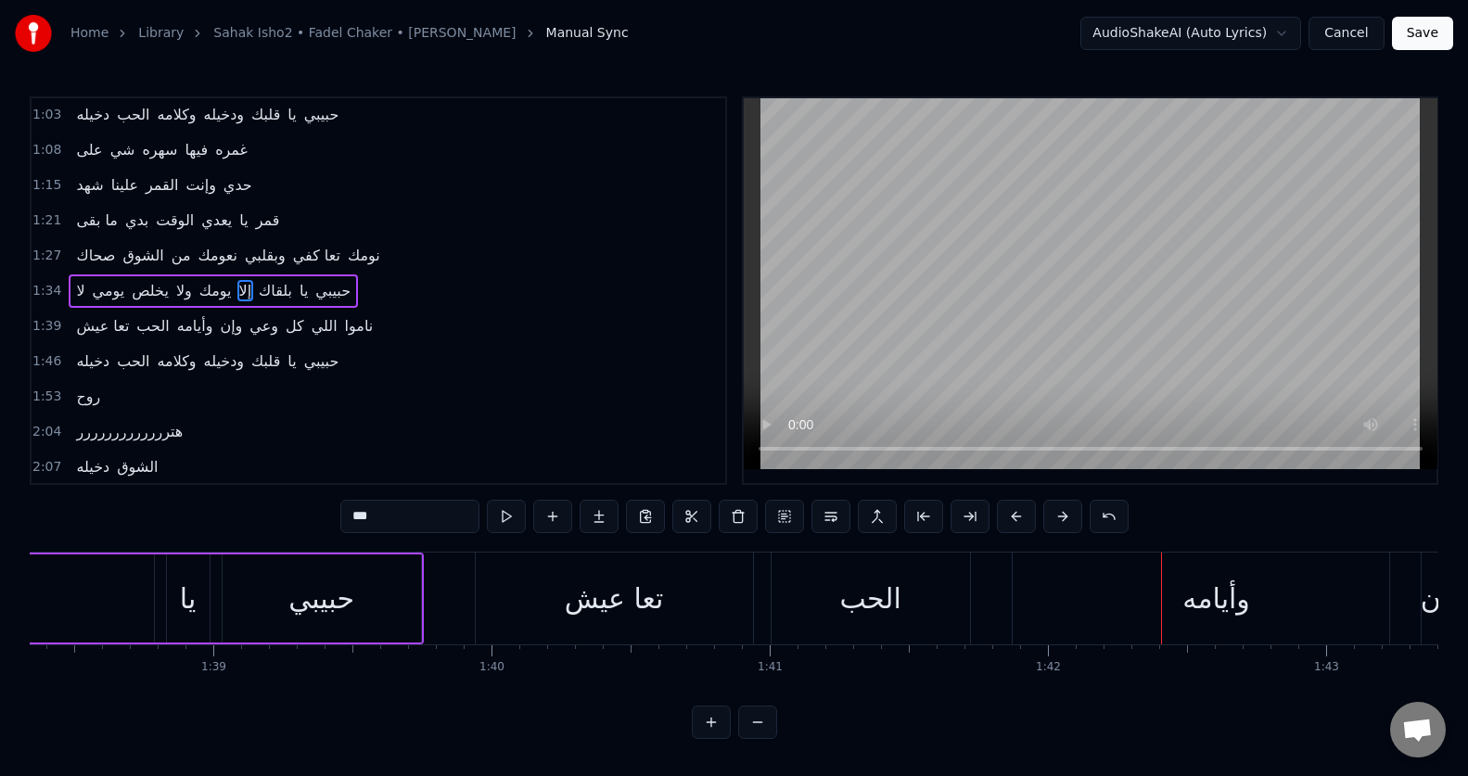
click at [718, 600] on div "تعا عيش" at bounding box center [614, 599] width 277 height 92
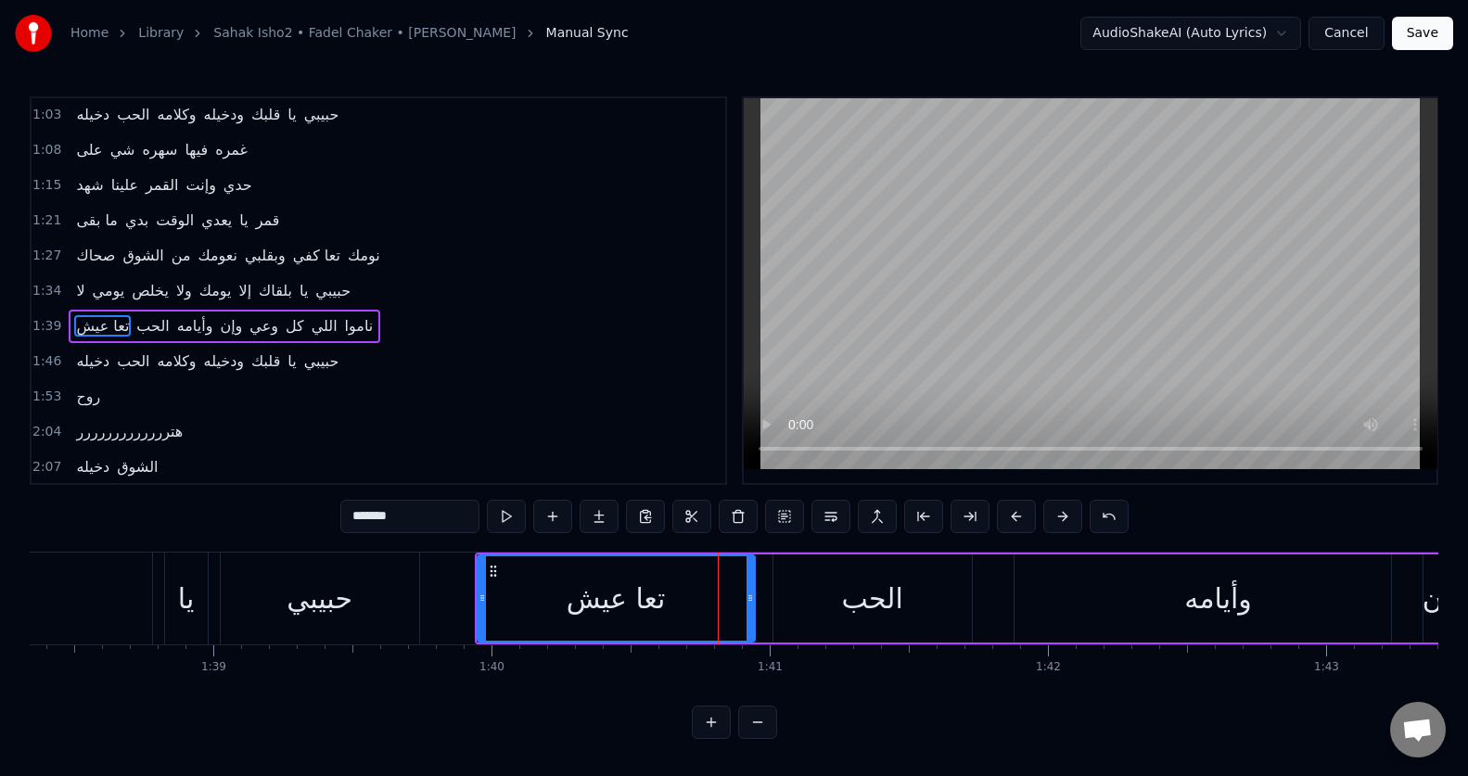
scroll to position [283, 0]
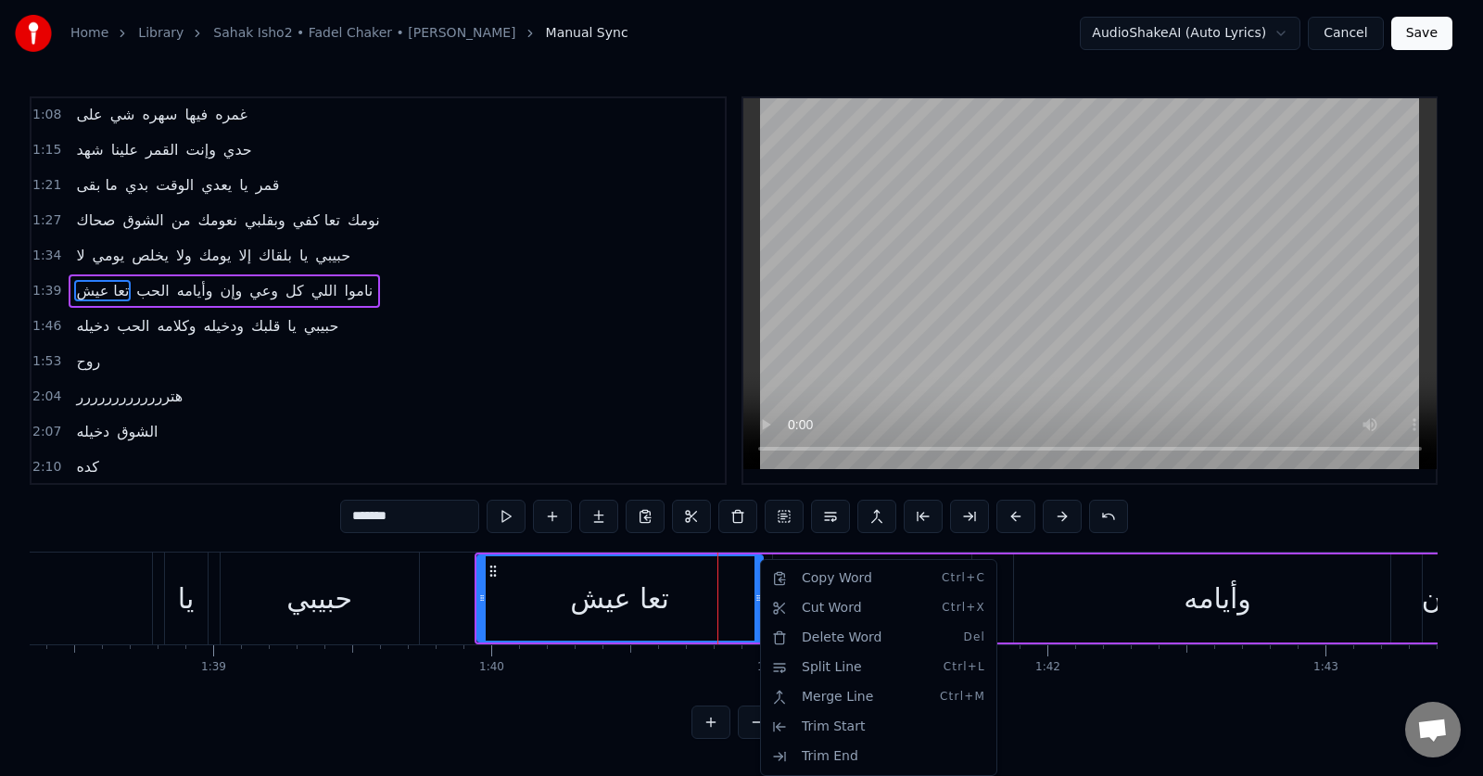
click at [770, 427] on html "Home Library Sahak Isho2 • Fadel Chaker • فضل شاكر Manual Sync AudioShakeAI (Au…" at bounding box center [741, 384] width 1483 height 769
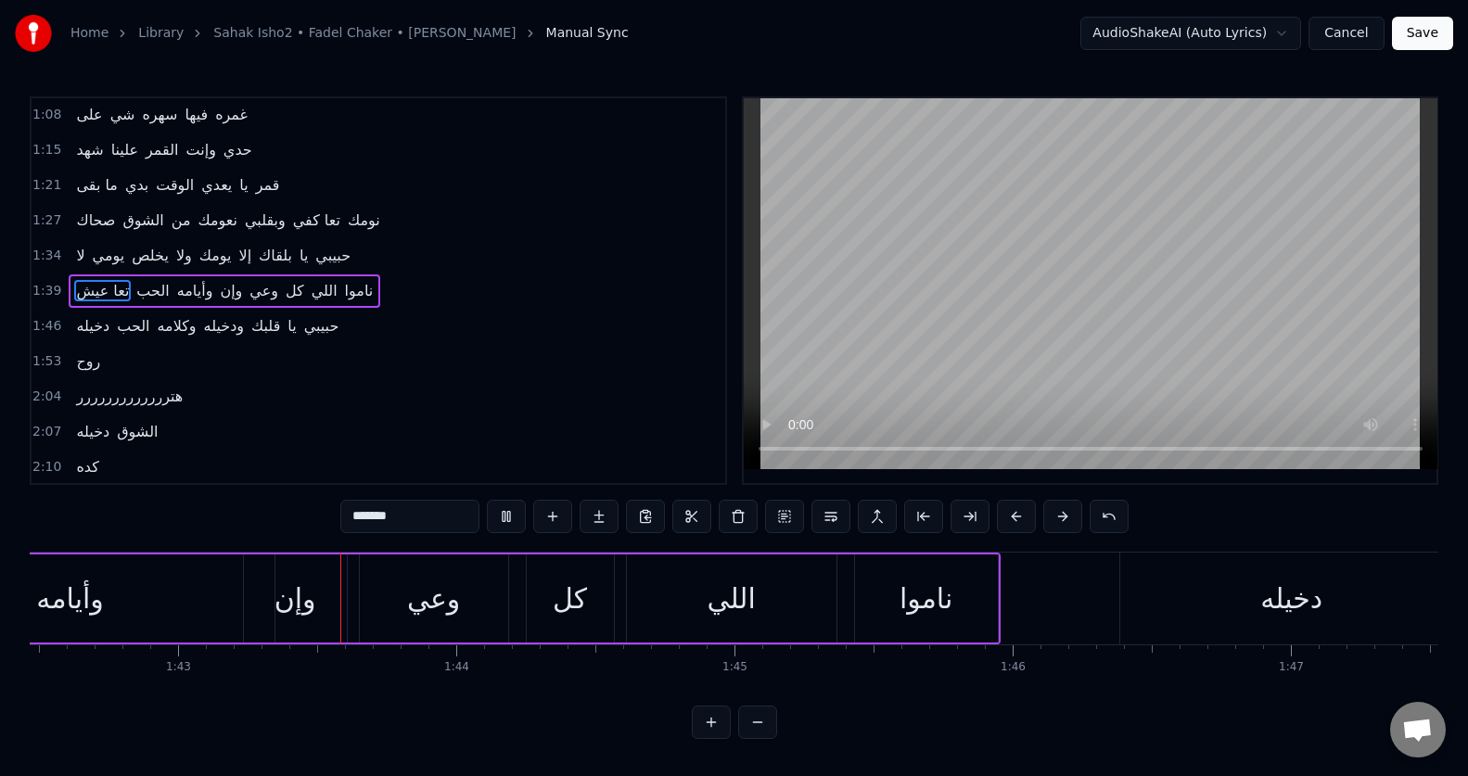
scroll to position [0, 28579]
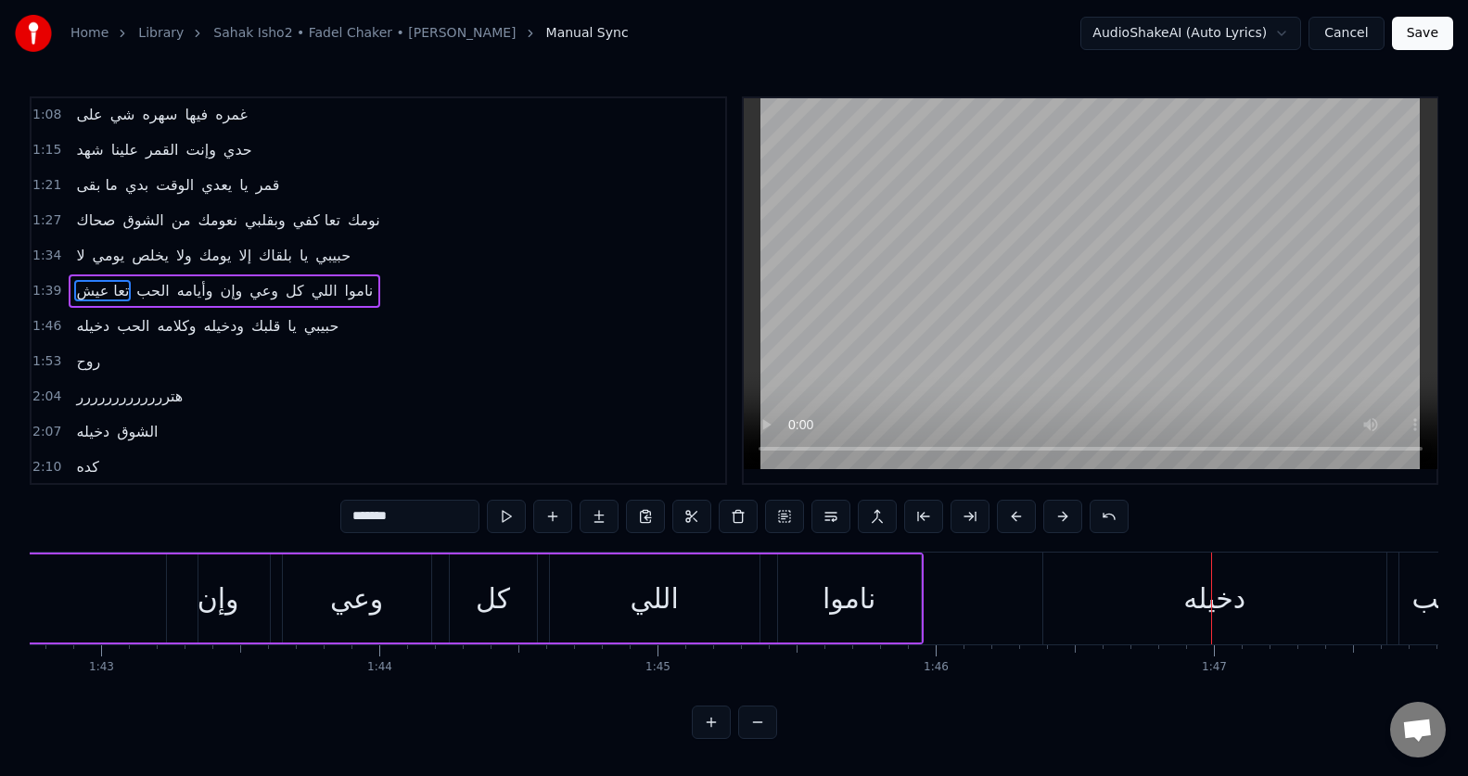
click at [1108, 588] on div "دخيله" at bounding box center [1214, 599] width 343 height 92
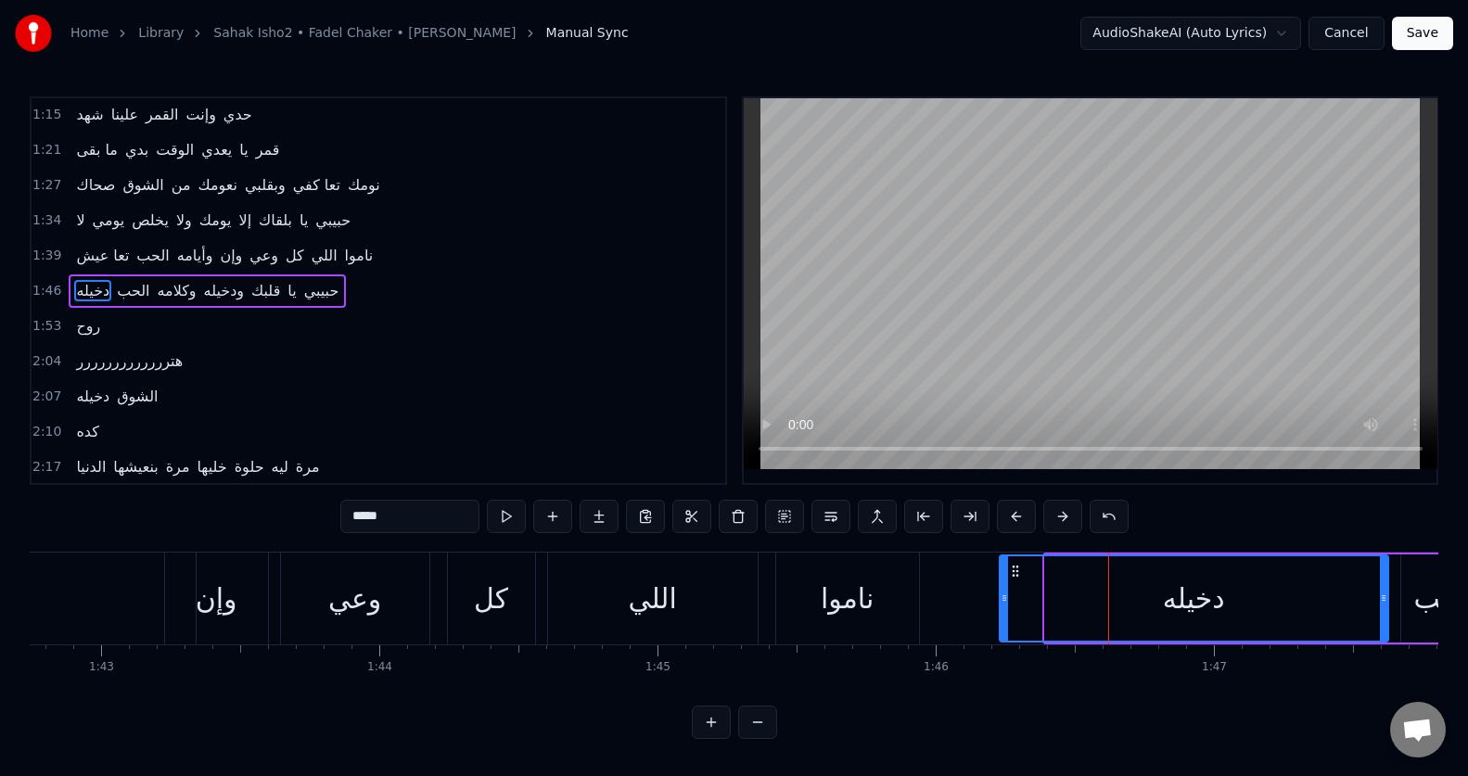
drag, startPoint x: 1049, startPoint y: 599, endPoint x: 1003, endPoint y: 606, distance: 46.0
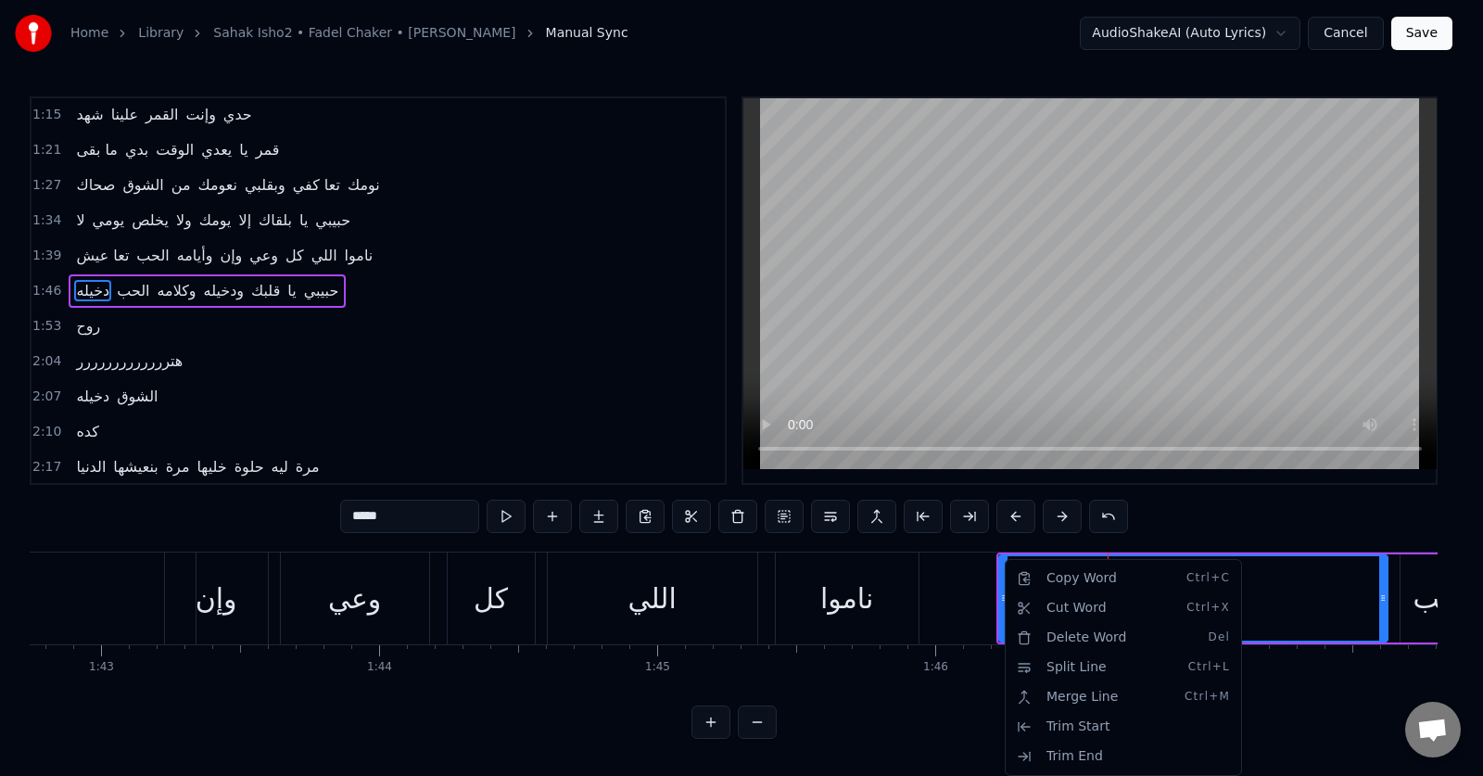
click at [500, 520] on html "Home Library Sahak Isho2 • Fadel Chaker • فضل شاكر Manual Sync AudioShakeAI (Au…" at bounding box center [741, 384] width 1483 height 769
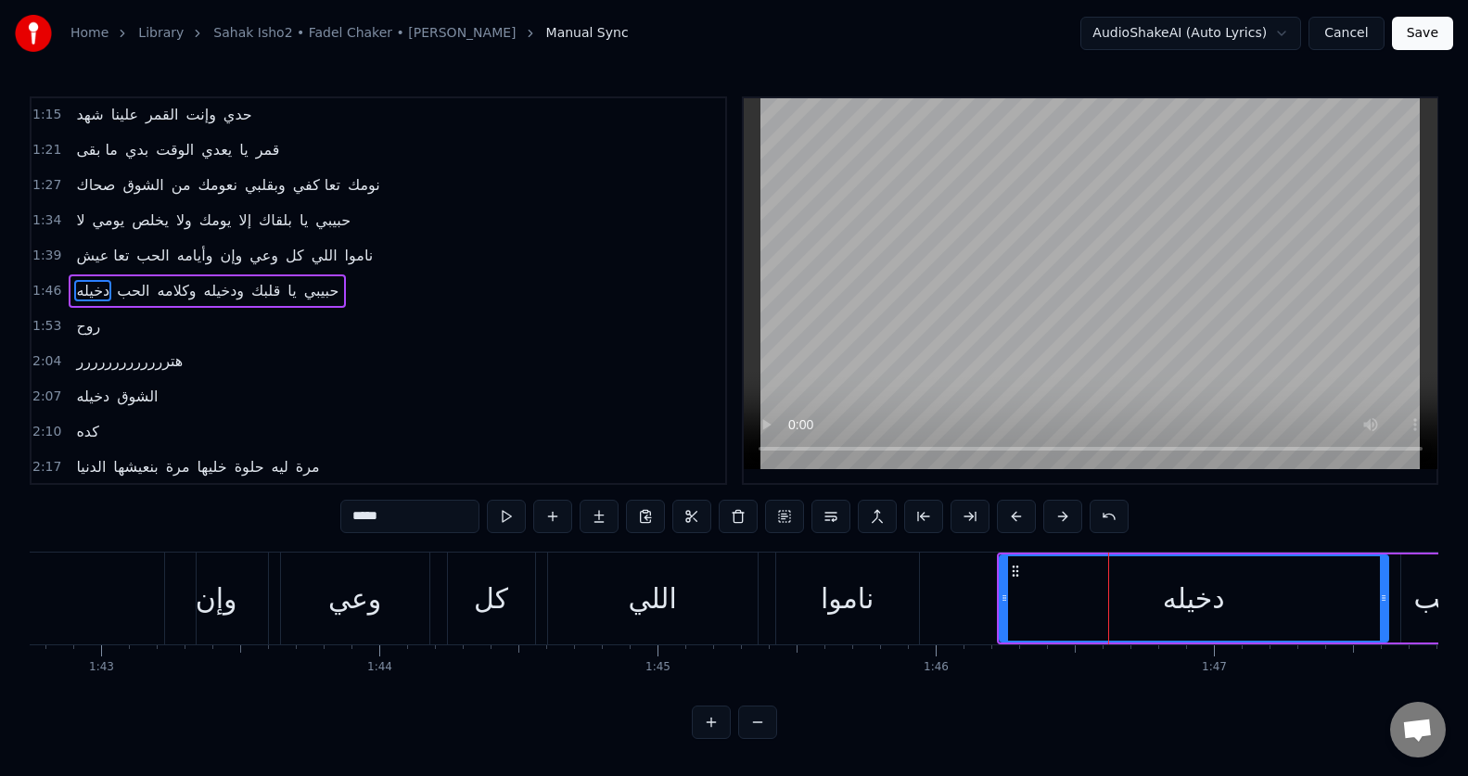
click at [500, 520] on button at bounding box center [506, 516] width 39 height 33
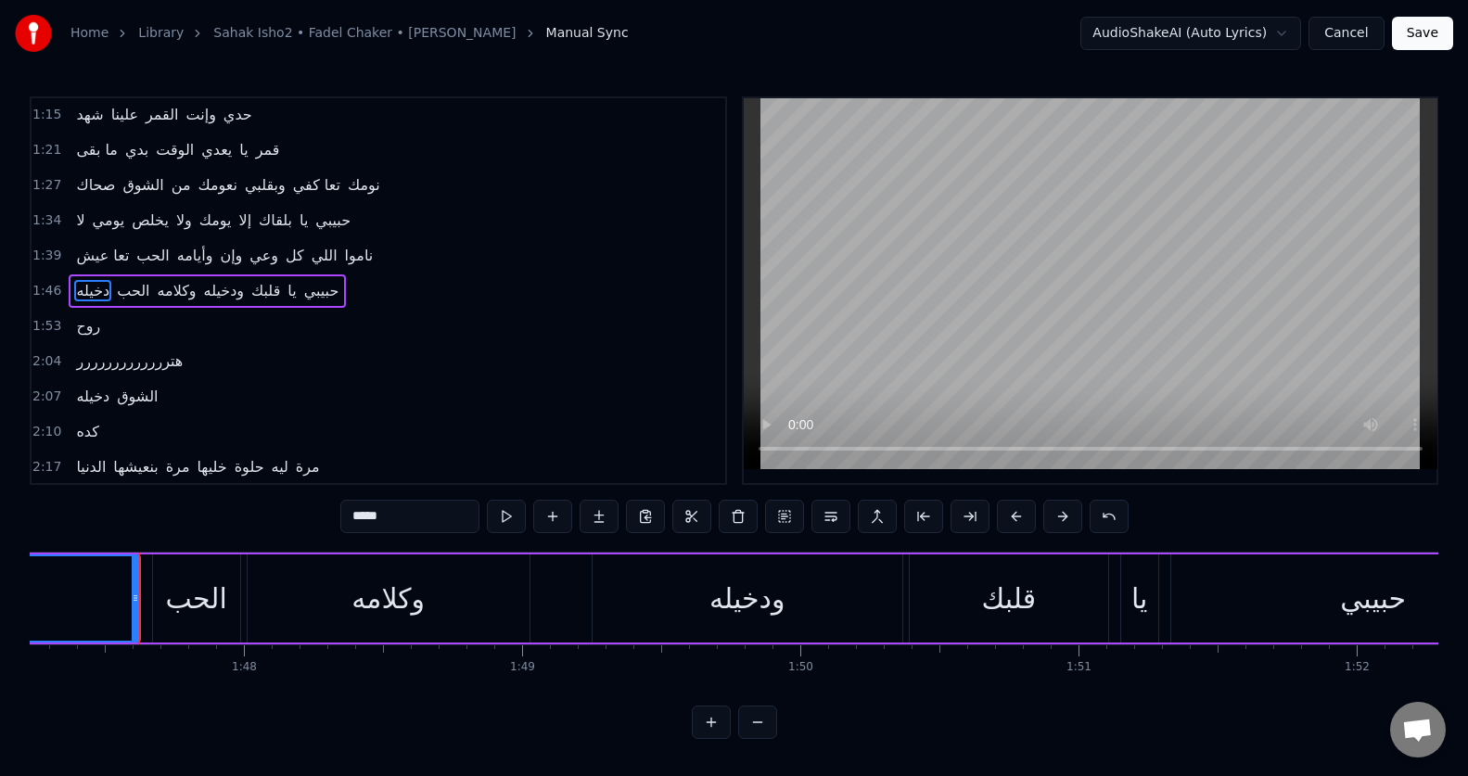
scroll to position [0, 29842]
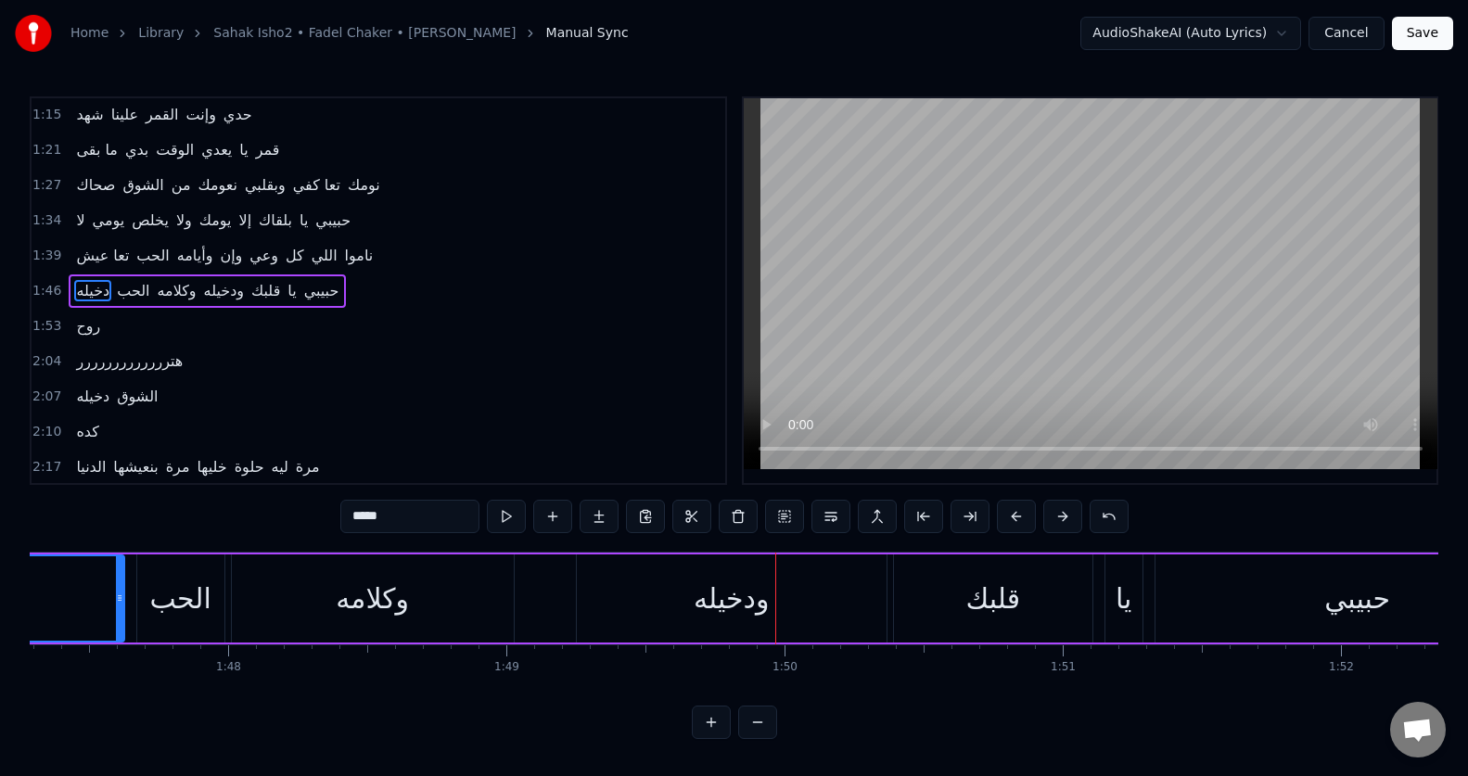
click at [751, 607] on div "ودخيله" at bounding box center [731, 599] width 75 height 42
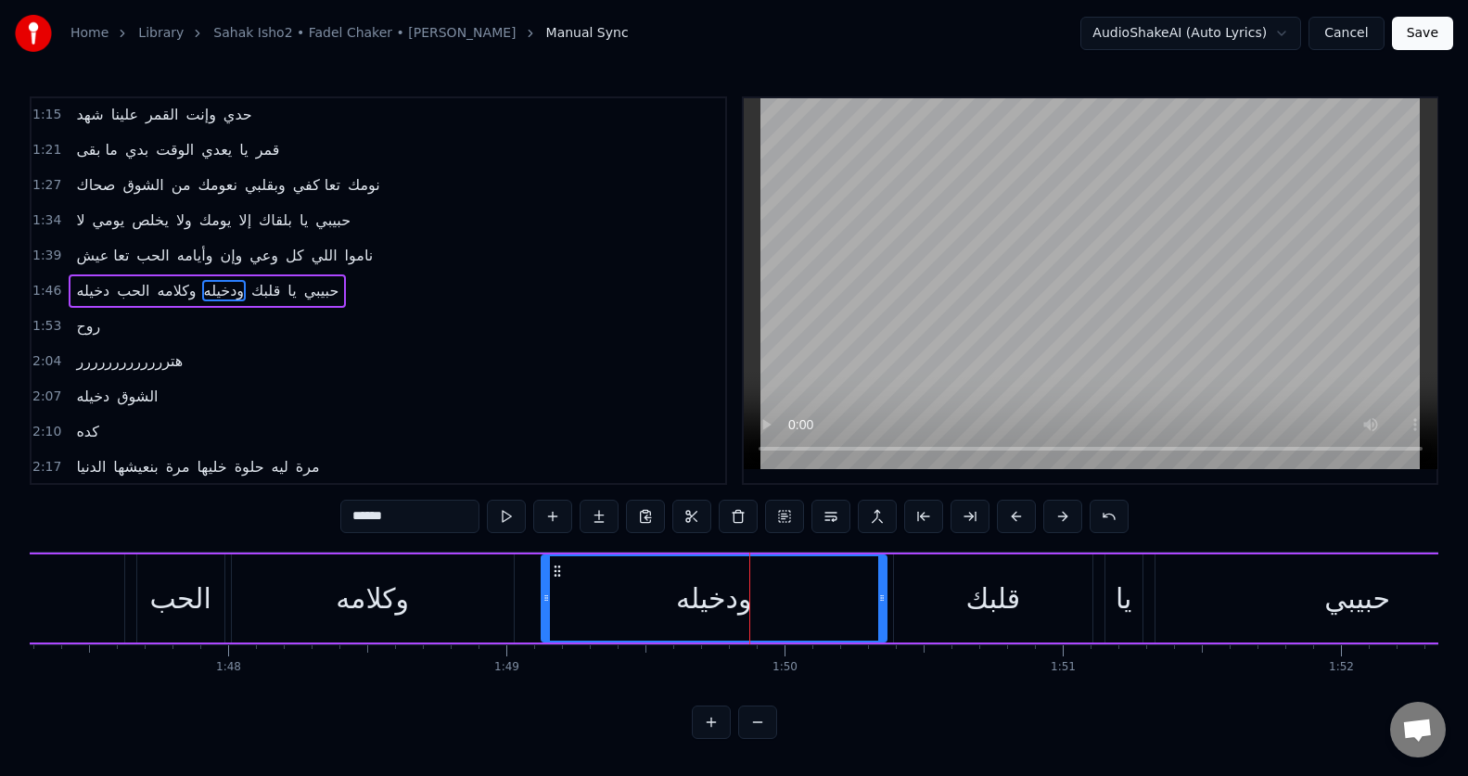
drag, startPoint x: 579, startPoint y: 593, endPoint x: 543, endPoint y: 592, distance: 35.2
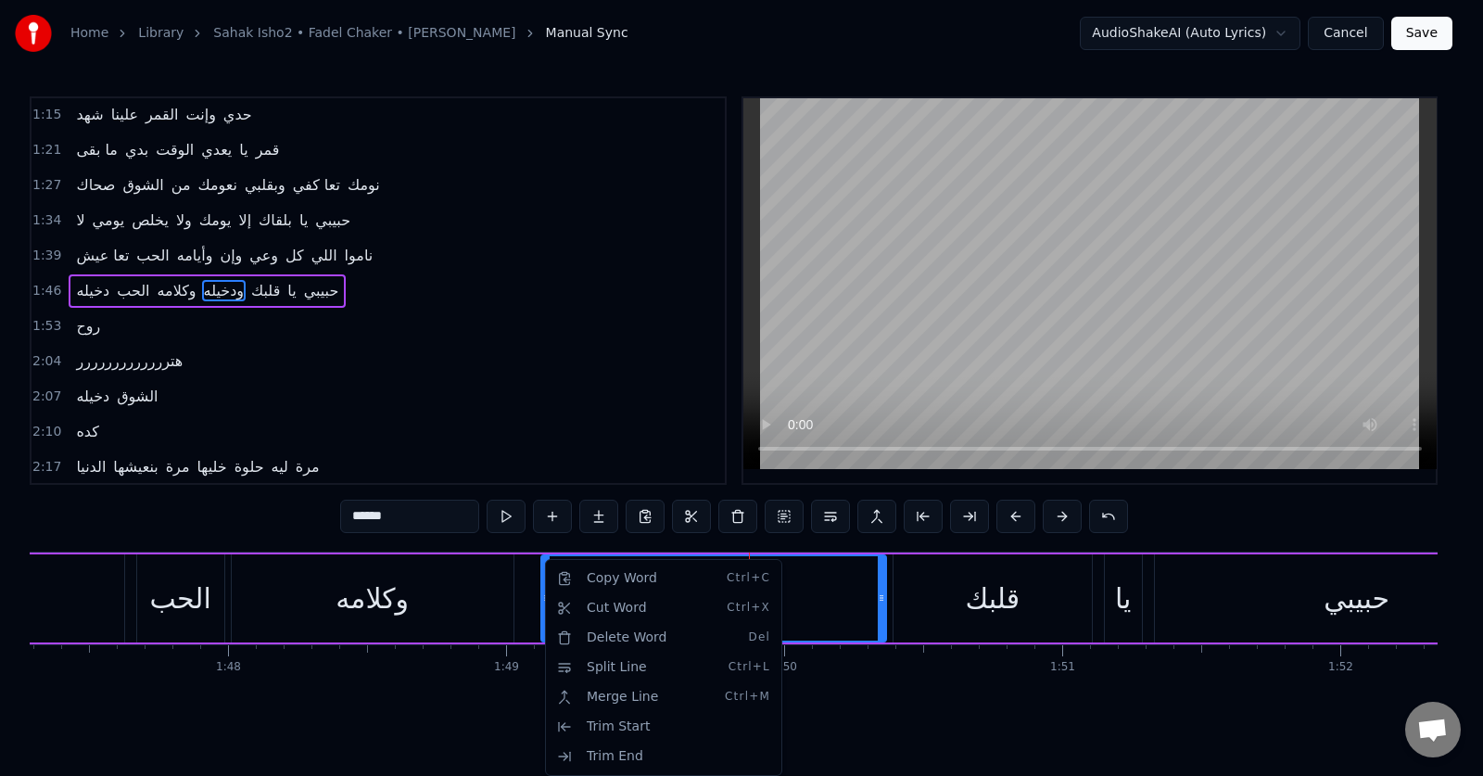
click at [502, 523] on html "Home Library Sahak Isho2 • Fadel Chaker • فضل شاكر Manual Sync AudioShakeAI (Au…" at bounding box center [741, 384] width 1483 height 769
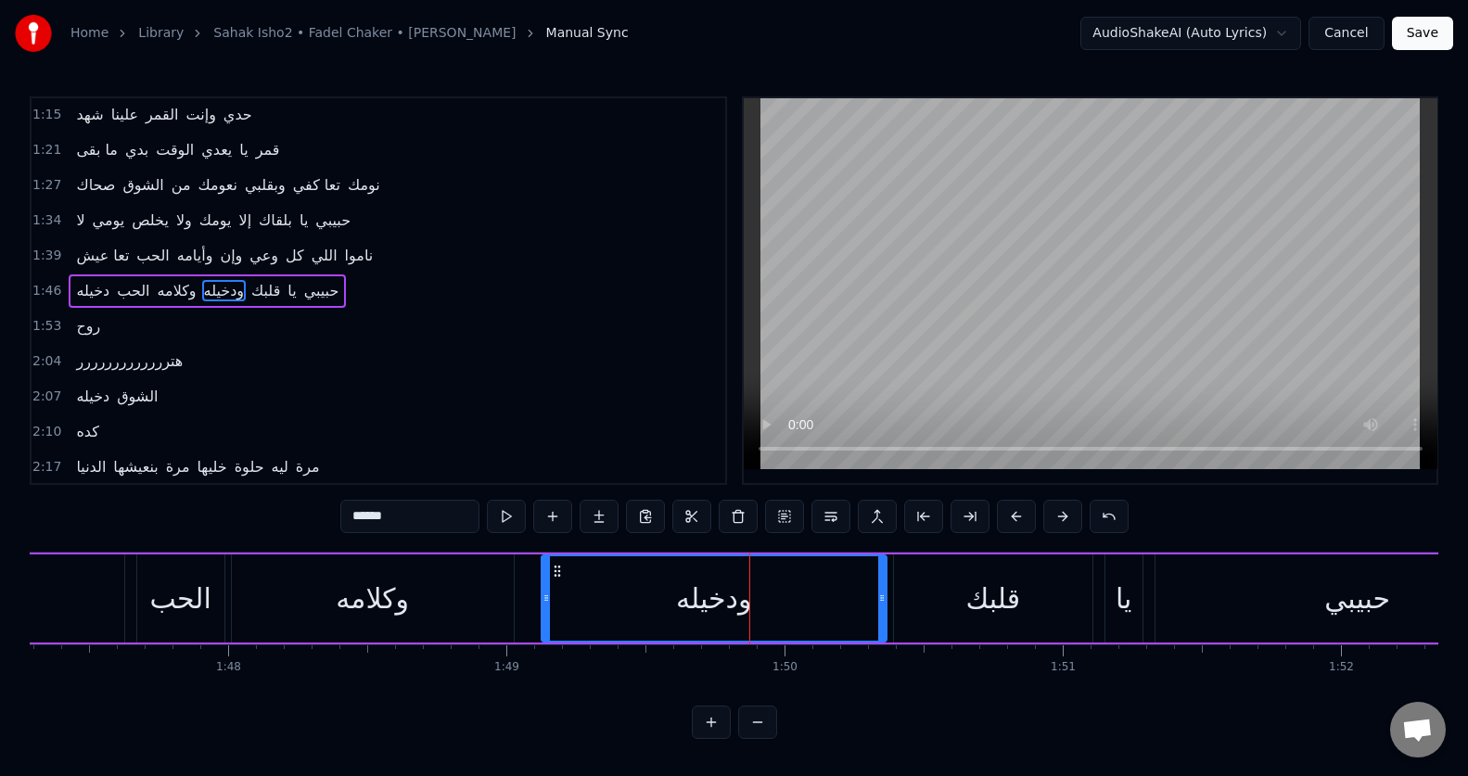
click at [502, 523] on button at bounding box center [506, 516] width 39 height 33
click at [985, 616] on div "قلبك" at bounding box center [992, 599] width 55 height 42
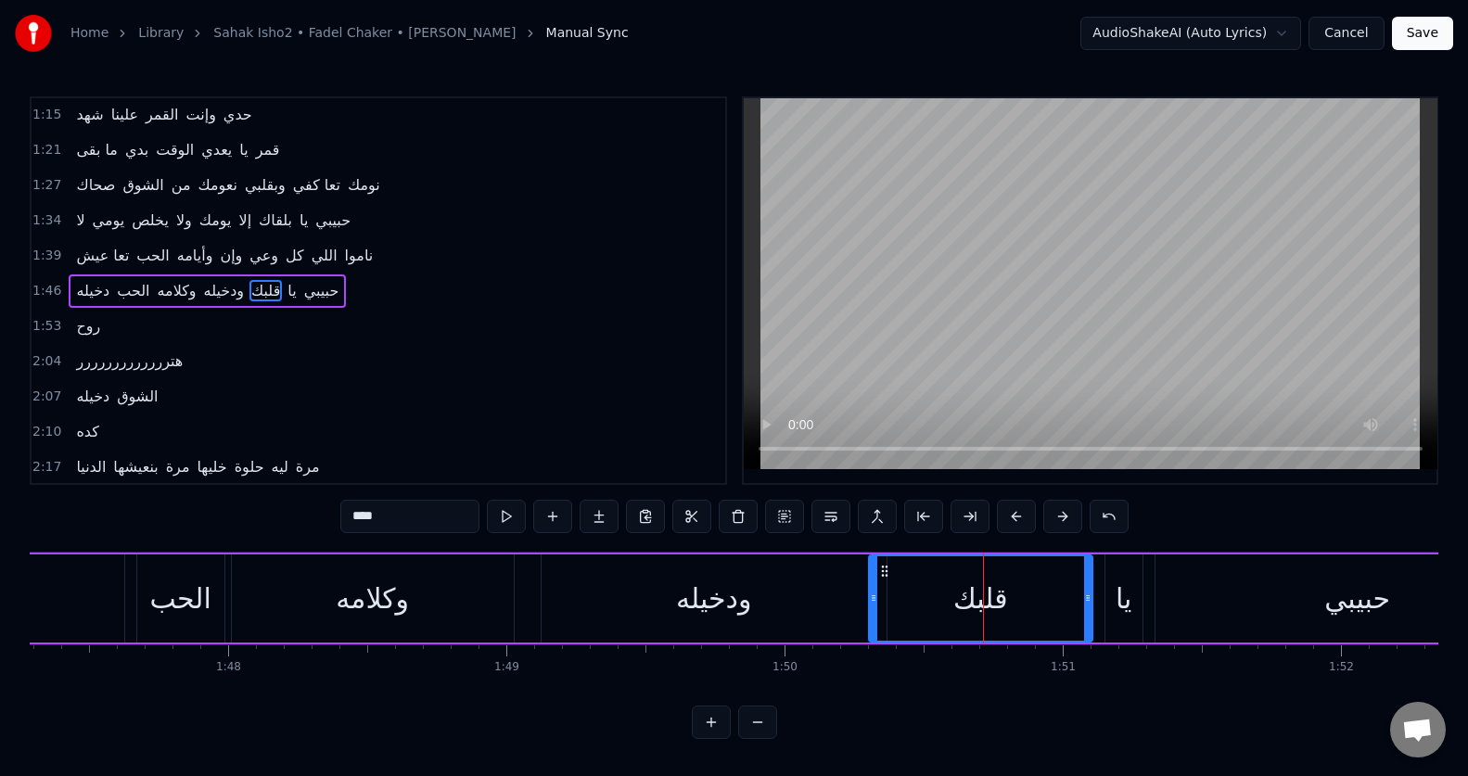
drag, startPoint x: 896, startPoint y: 608, endPoint x: 871, endPoint y: 612, distance: 25.3
click at [871, 612] on div at bounding box center [873, 598] width 7 height 84
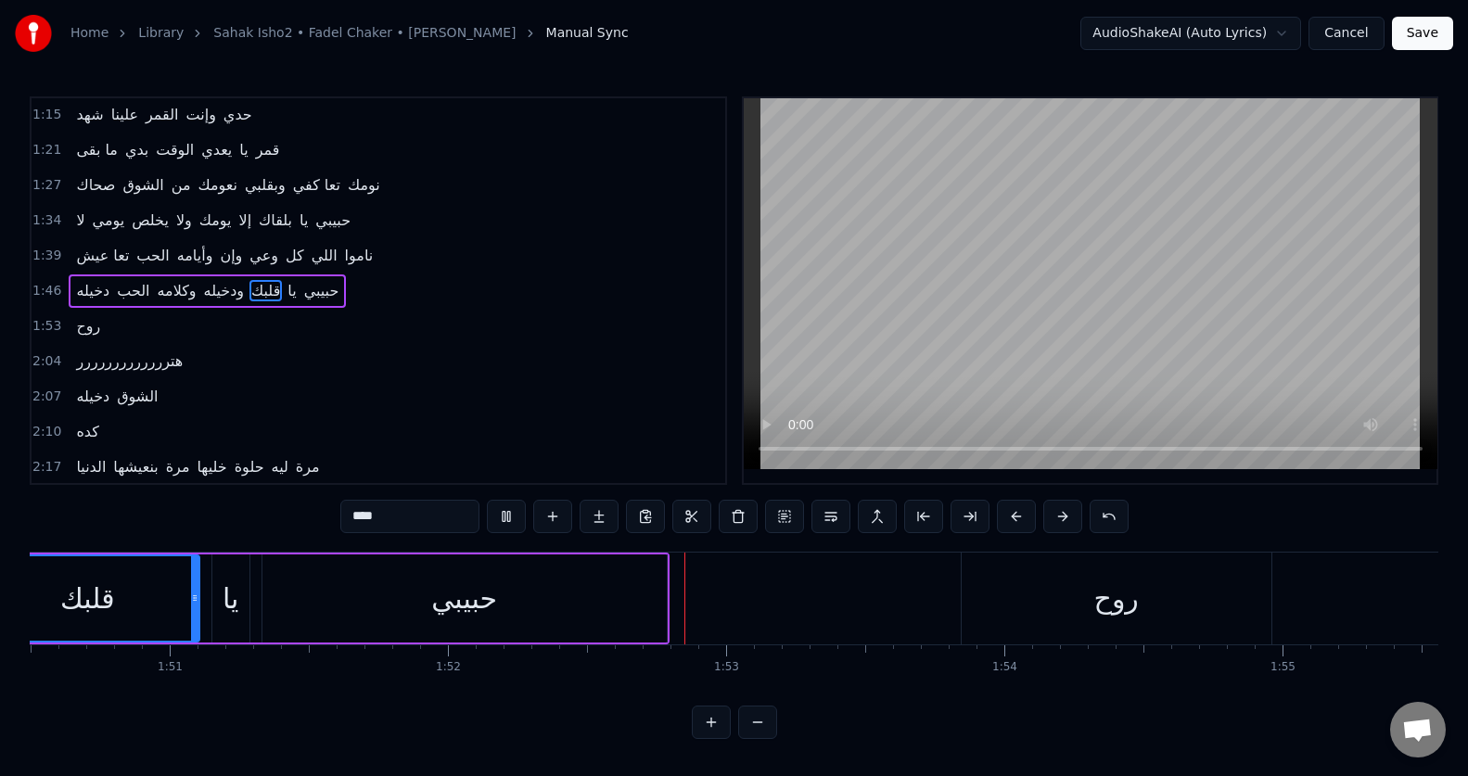
scroll to position [0, 31132]
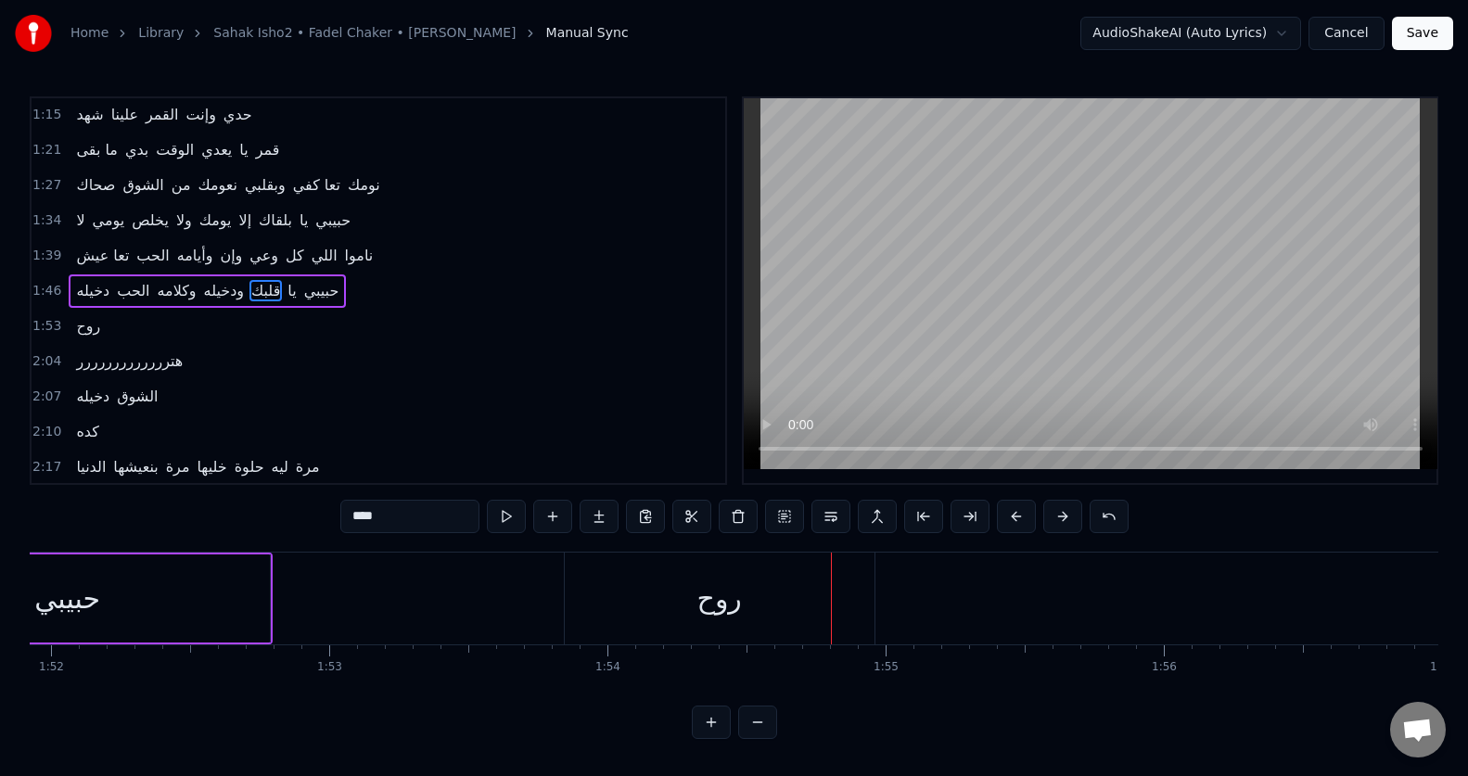
click at [720, 630] on div "روح" at bounding box center [720, 599] width 310 height 92
type input "***"
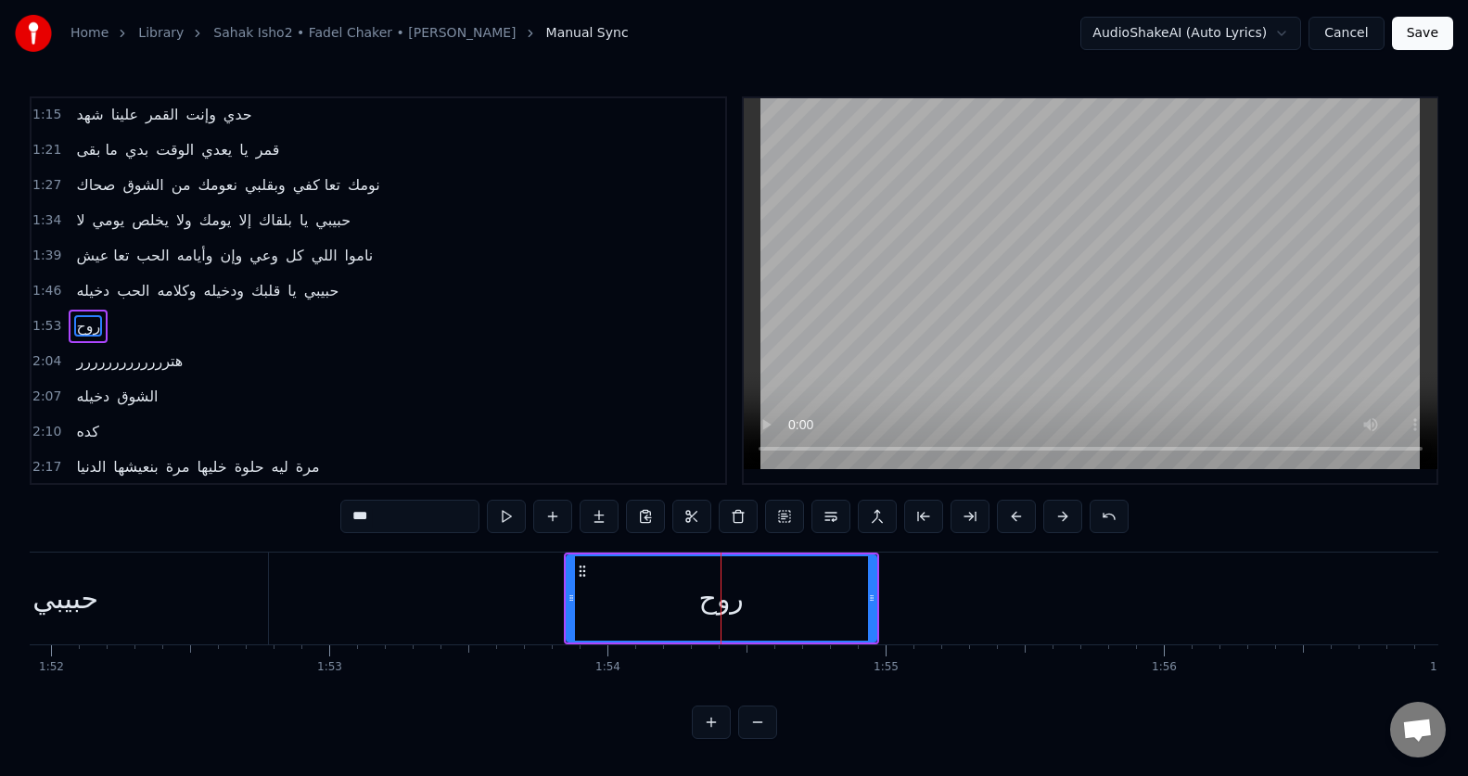
scroll to position [353, 0]
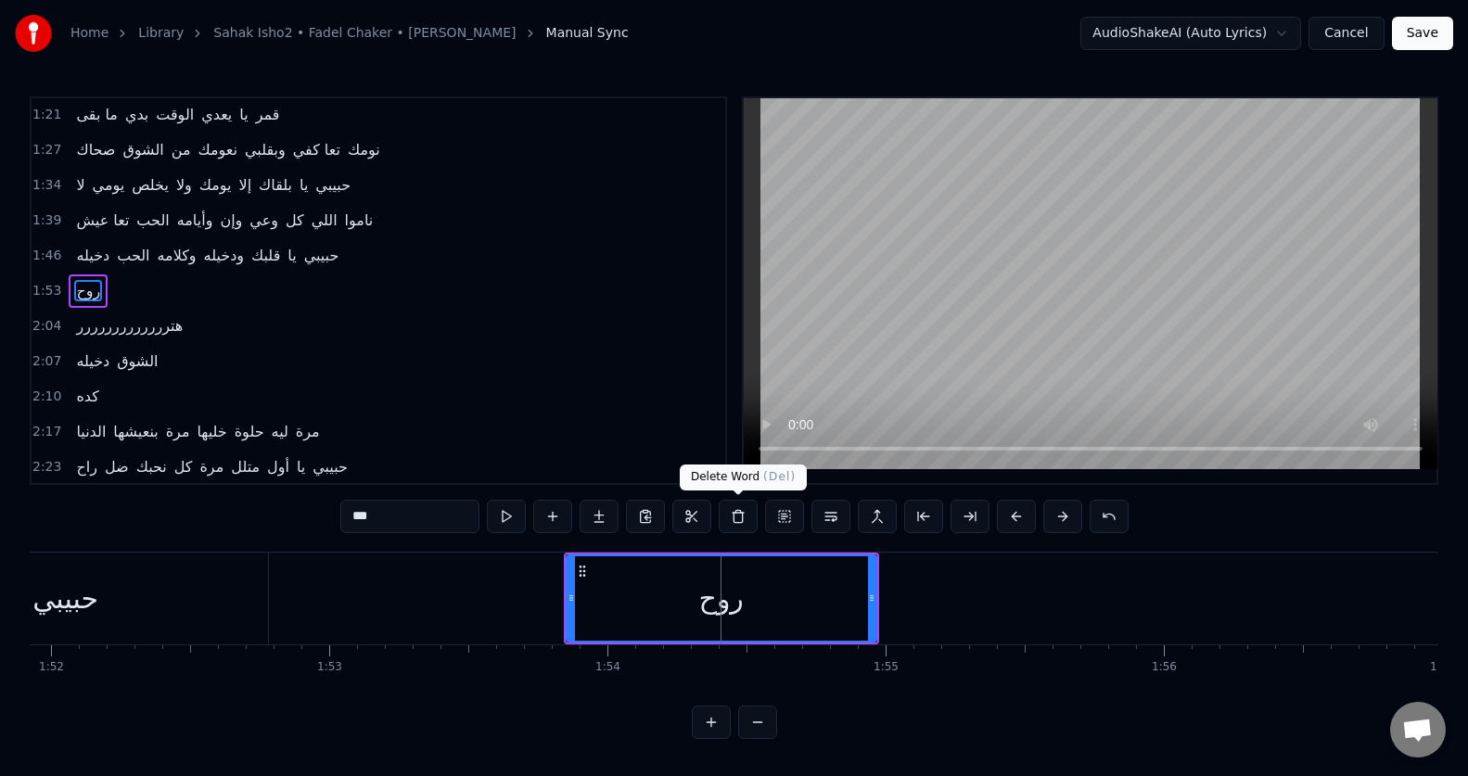
click at [732, 512] on button at bounding box center [738, 516] width 39 height 33
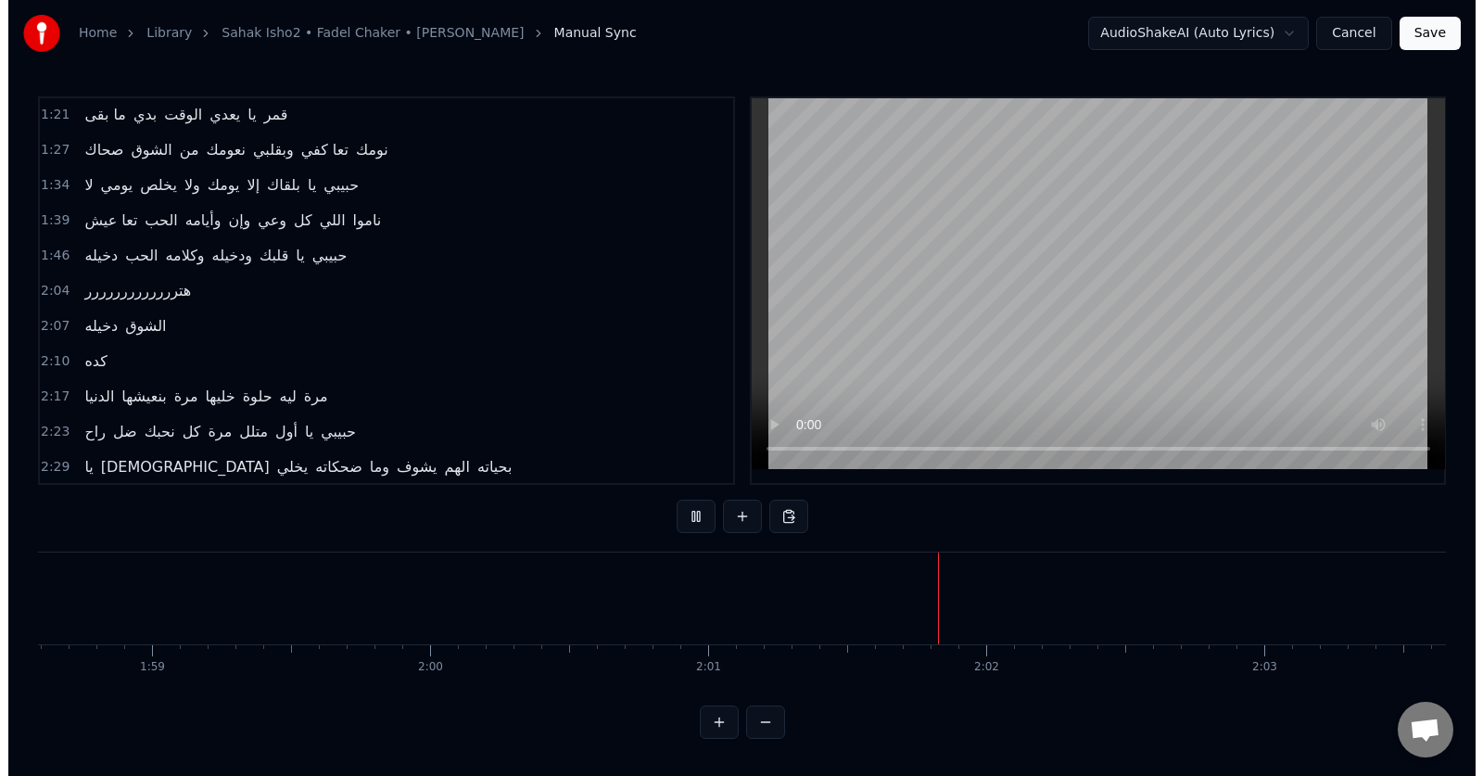
scroll to position [0, 33653]
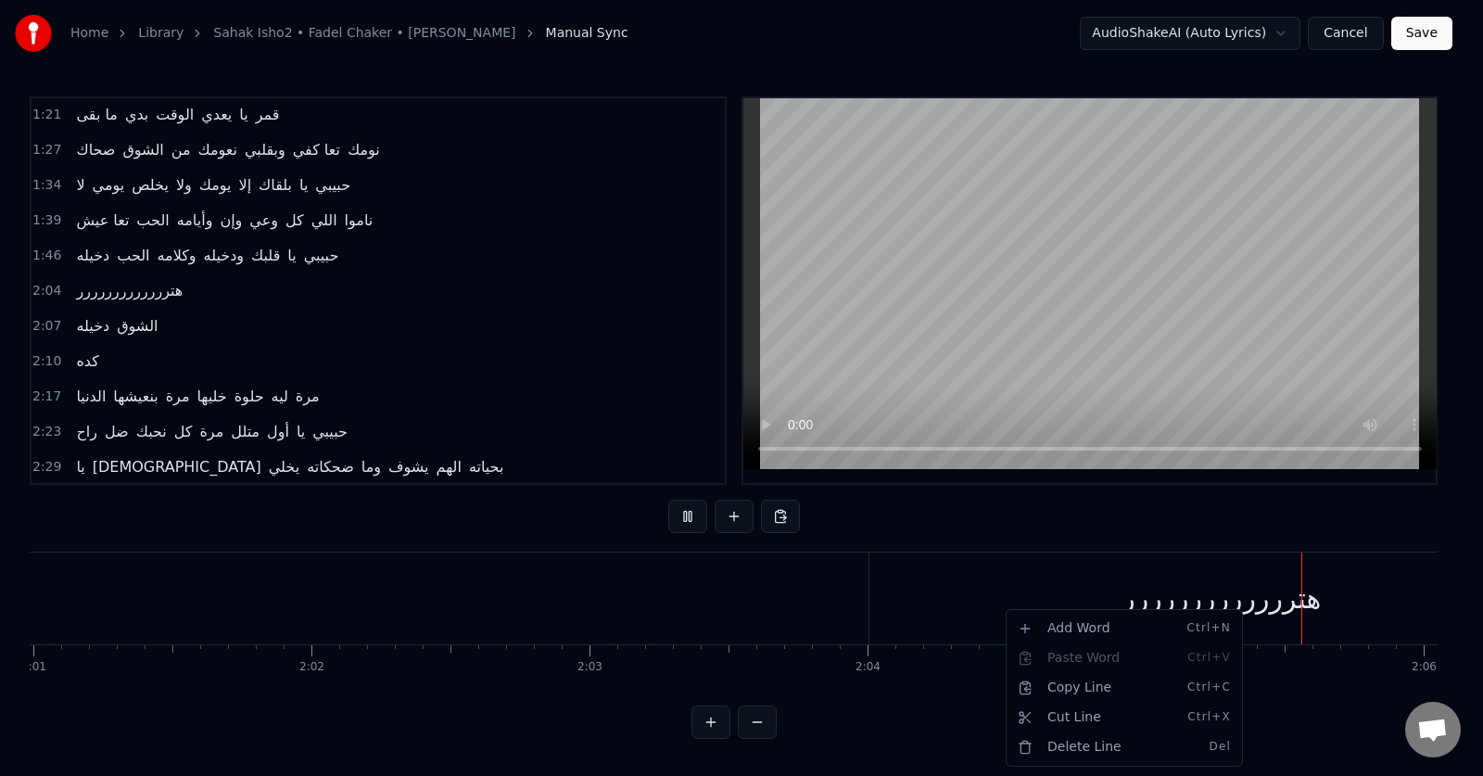
click at [977, 601] on html "Home Library Sahak Isho2 • Fadel Chaker • فضل شاكر Manual Sync AudioShakeAI (Au…" at bounding box center [741, 384] width 1483 height 769
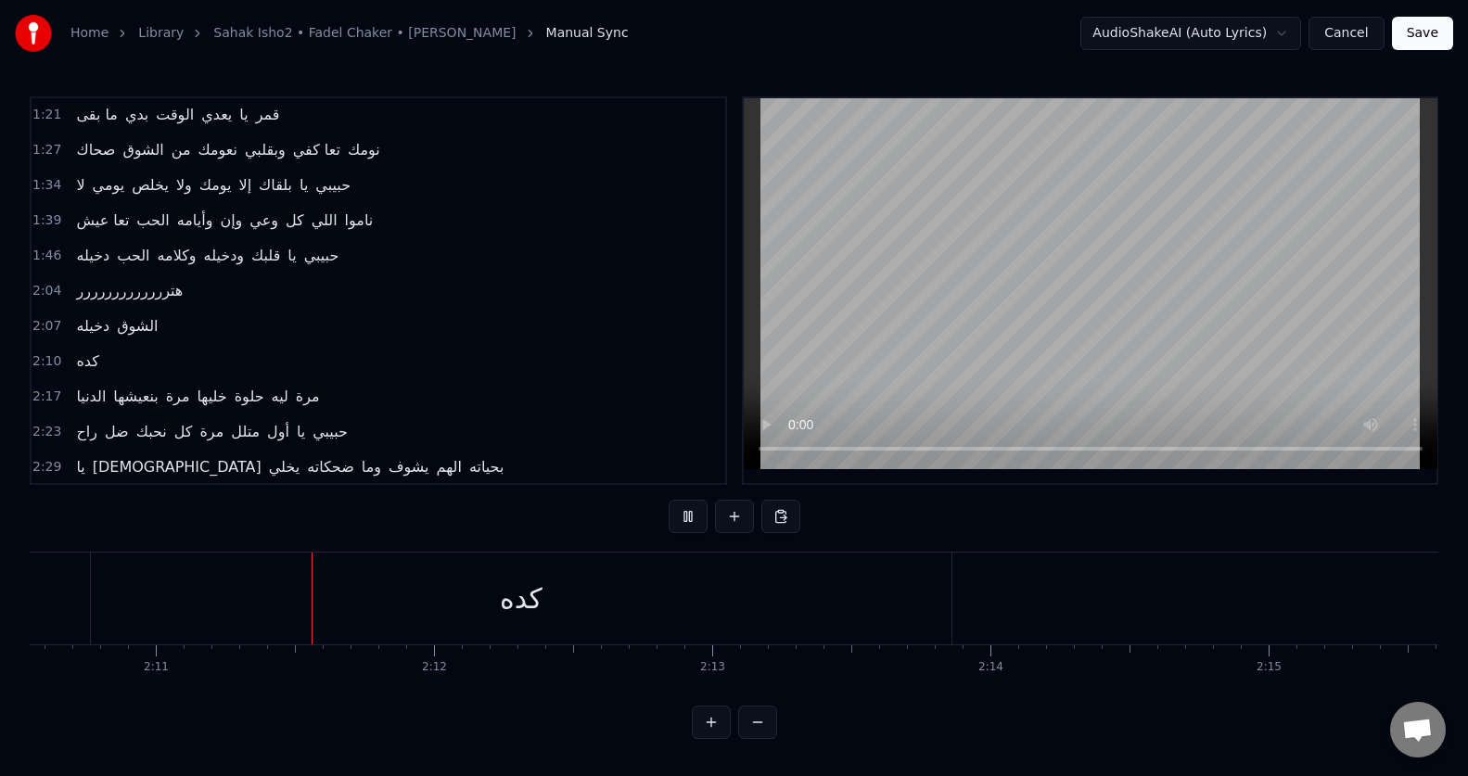
scroll to position [0, 36313]
click at [681, 516] on button at bounding box center [688, 516] width 39 height 33
click at [792, 595] on div "هتررررررررررررر" at bounding box center [972, 599] width 705 height 92
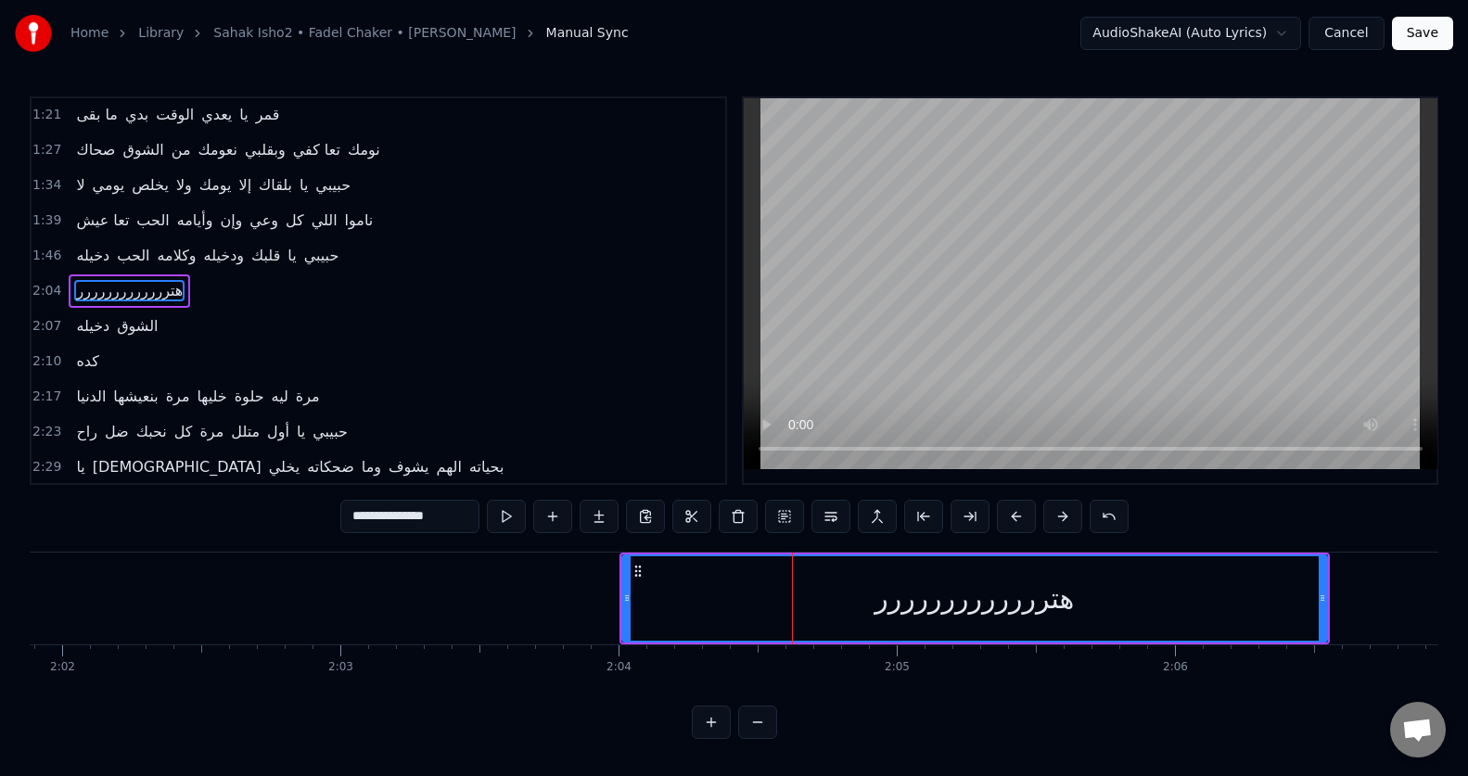
click at [437, 508] on input "**********" at bounding box center [409, 516] width 139 height 33
click at [436, 508] on input "**********" at bounding box center [409, 516] width 139 height 33
click at [507, 526] on button at bounding box center [506, 516] width 39 height 33
click at [510, 528] on button at bounding box center [506, 516] width 39 height 33
click at [455, 522] on input "**********" at bounding box center [409, 516] width 139 height 33
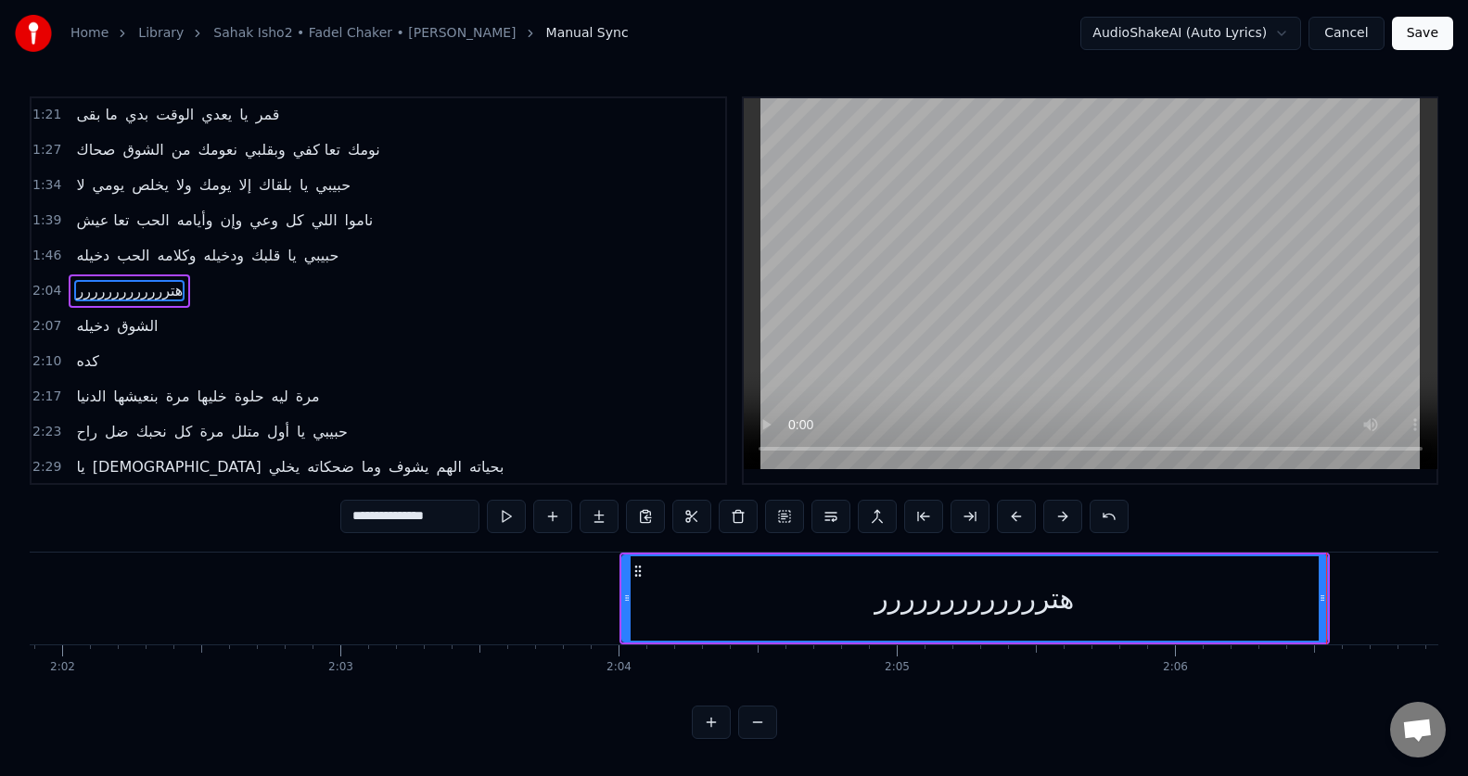
click at [455, 522] on input "**********" at bounding box center [409, 516] width 139 height 33
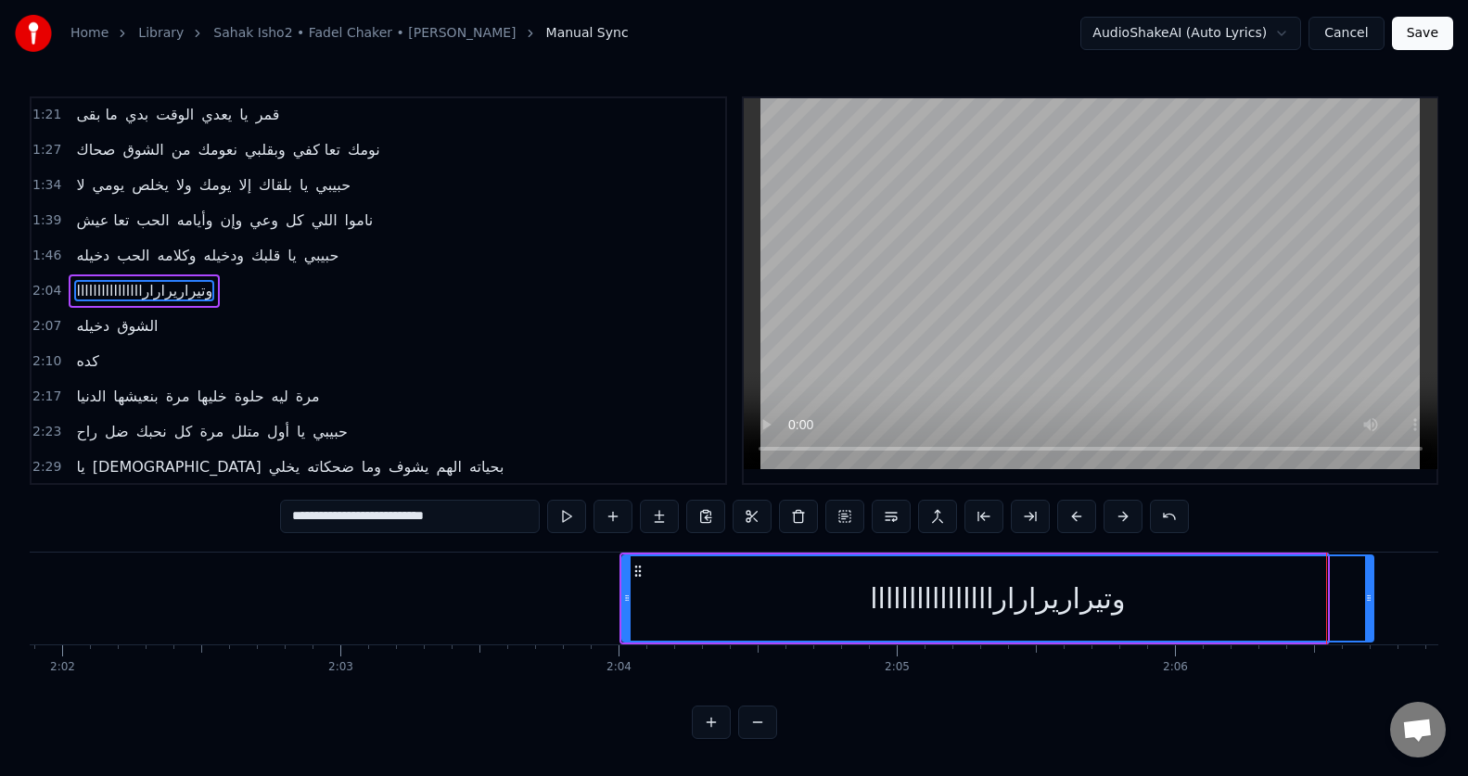
drag, startPoint x: 1324, startPoint y: 608, endPoint x: 1371, endPoint y: 597, distance: 48.6
click at [615, 598] on html "Home Library Sahak Isho2 • Fadel Chaker • فضل شاكر Manual Sync AudioShakeAI (Au…" at bounding box center [734, 384] width 1468 height 769
drag, startPoint x: 626, startPoint y: 602, endPoint x: 612, endPoint y: 602, distance: 13.9
click at [612, 602] on icon at bounding box center [612, 598] width 7 height 15
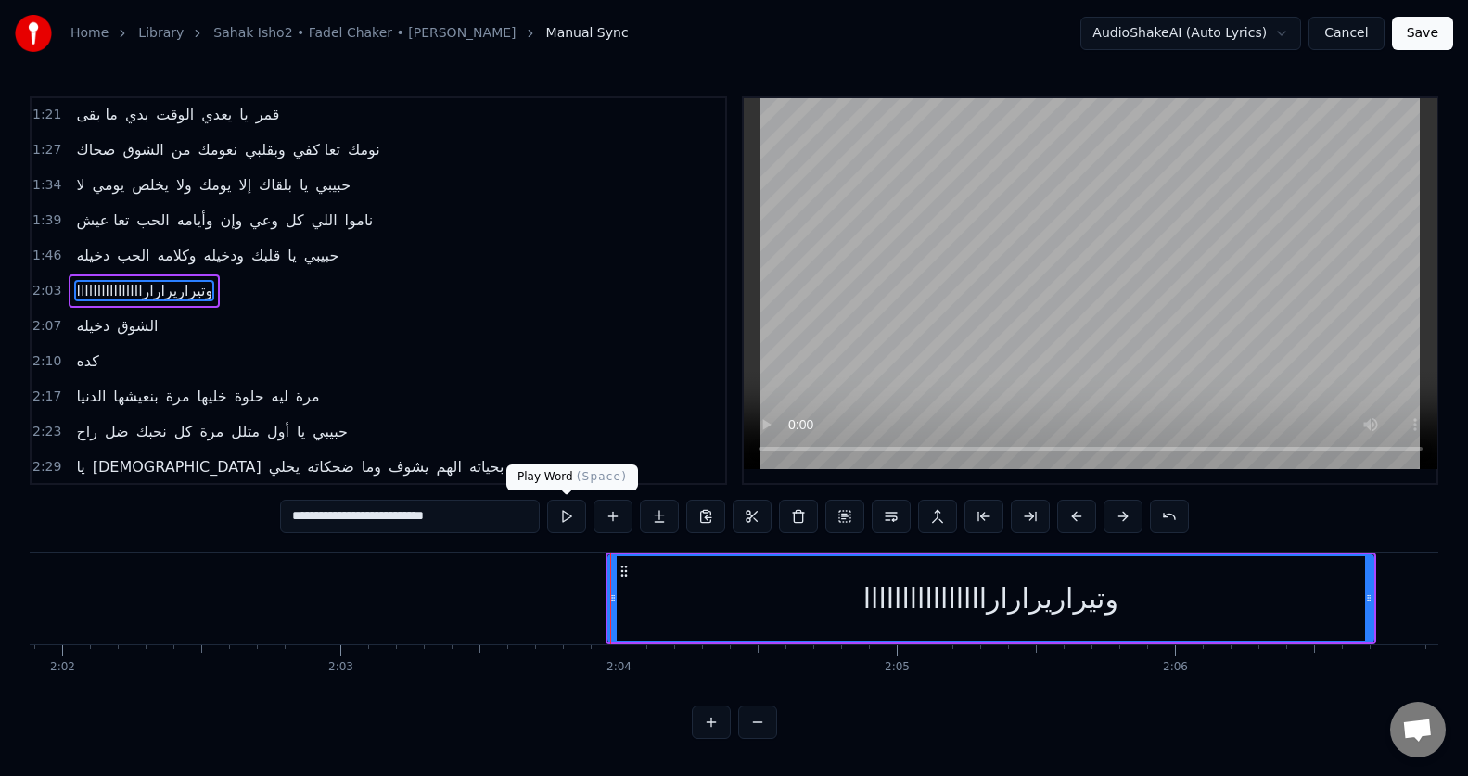
click at [557, 511] on button at bounding box center [566, 516] width 39 height 33
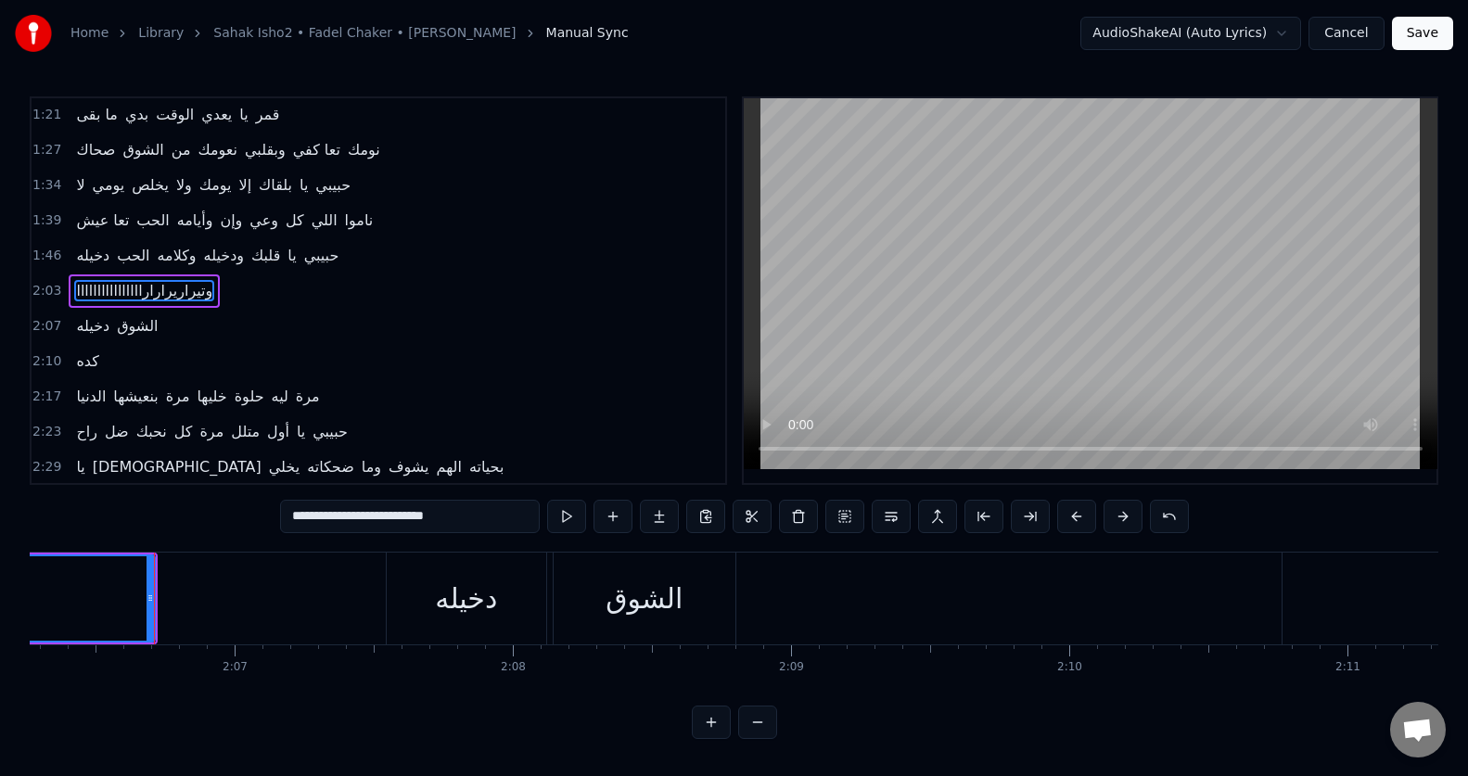
scroll to position [0, 35152]
click at [400, 619] on div "دخيله" at bounding box center [435, 599] width 159 height 92
type input "*****"
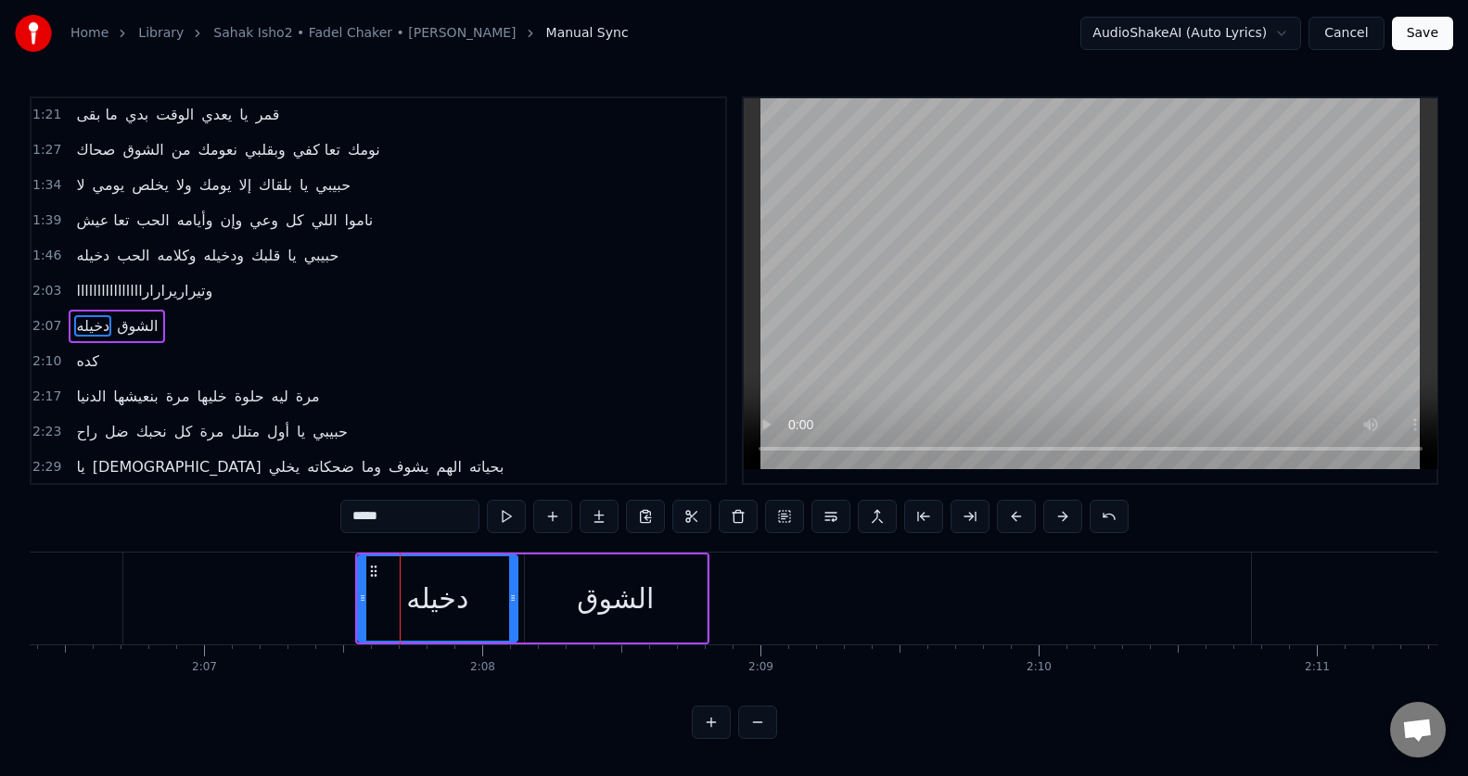
scroll to position [388, 0]
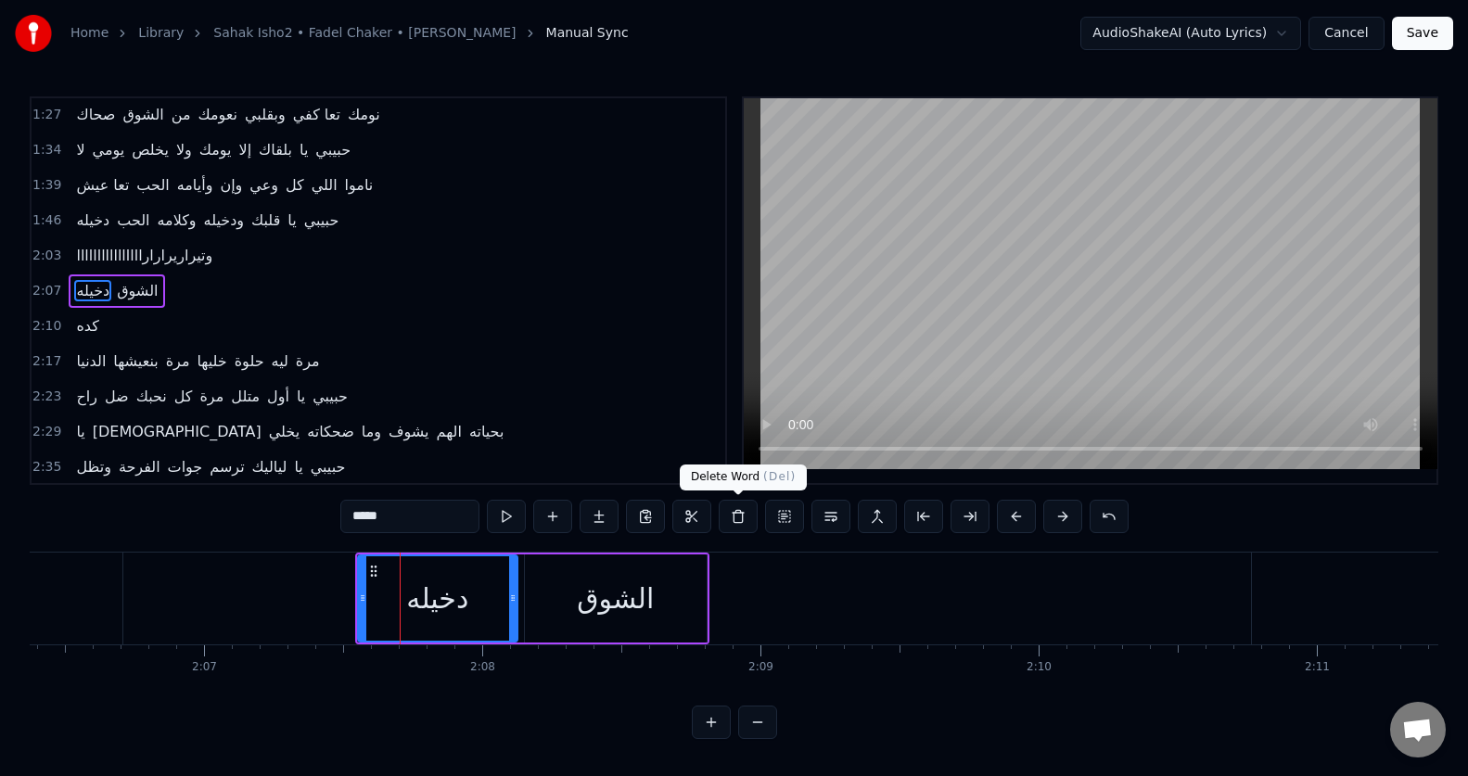
click at [737, 521] on button at bounding box center [738, 516] width 39 height 33
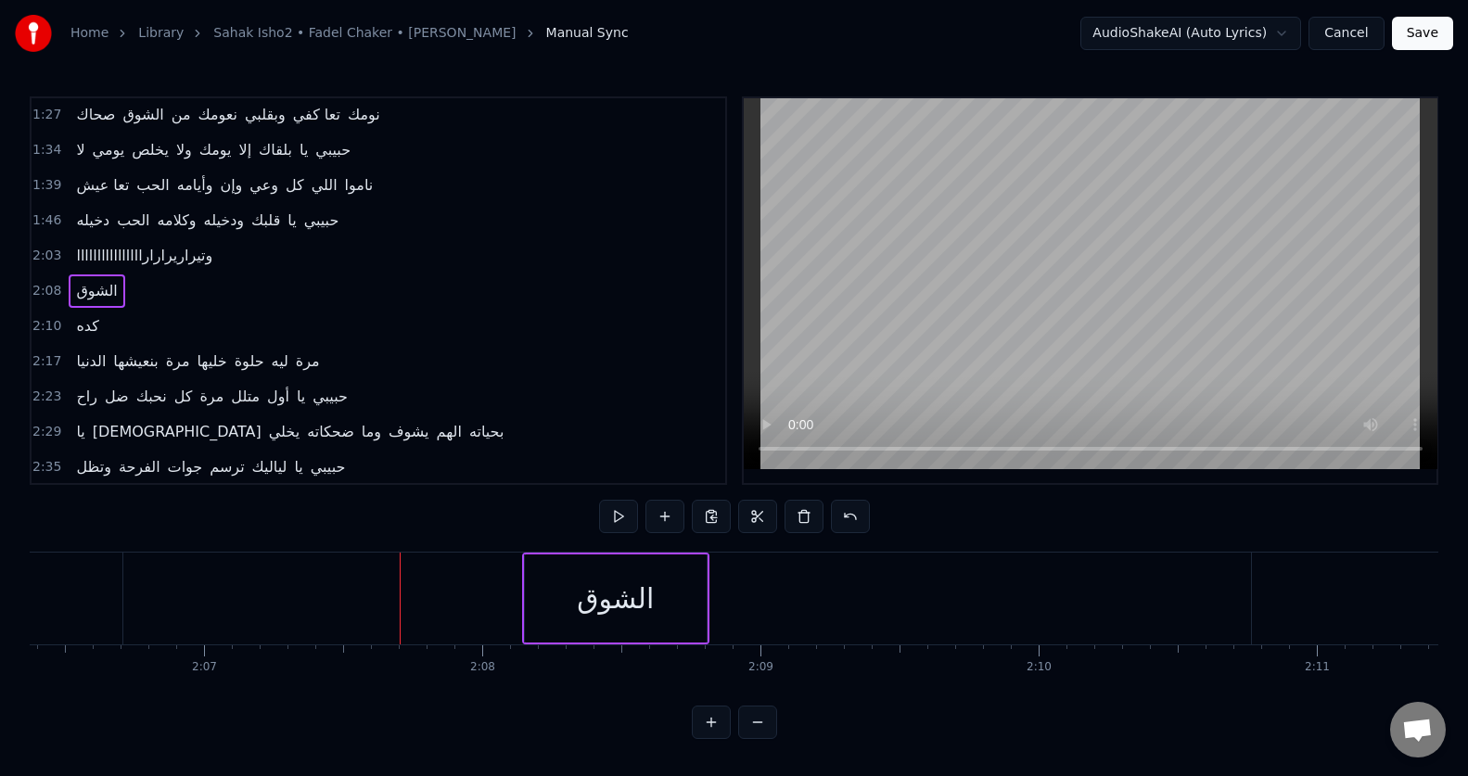
click at [660, 574] on div "الشوق" at bounding box center [616, 598] width 182 height 88
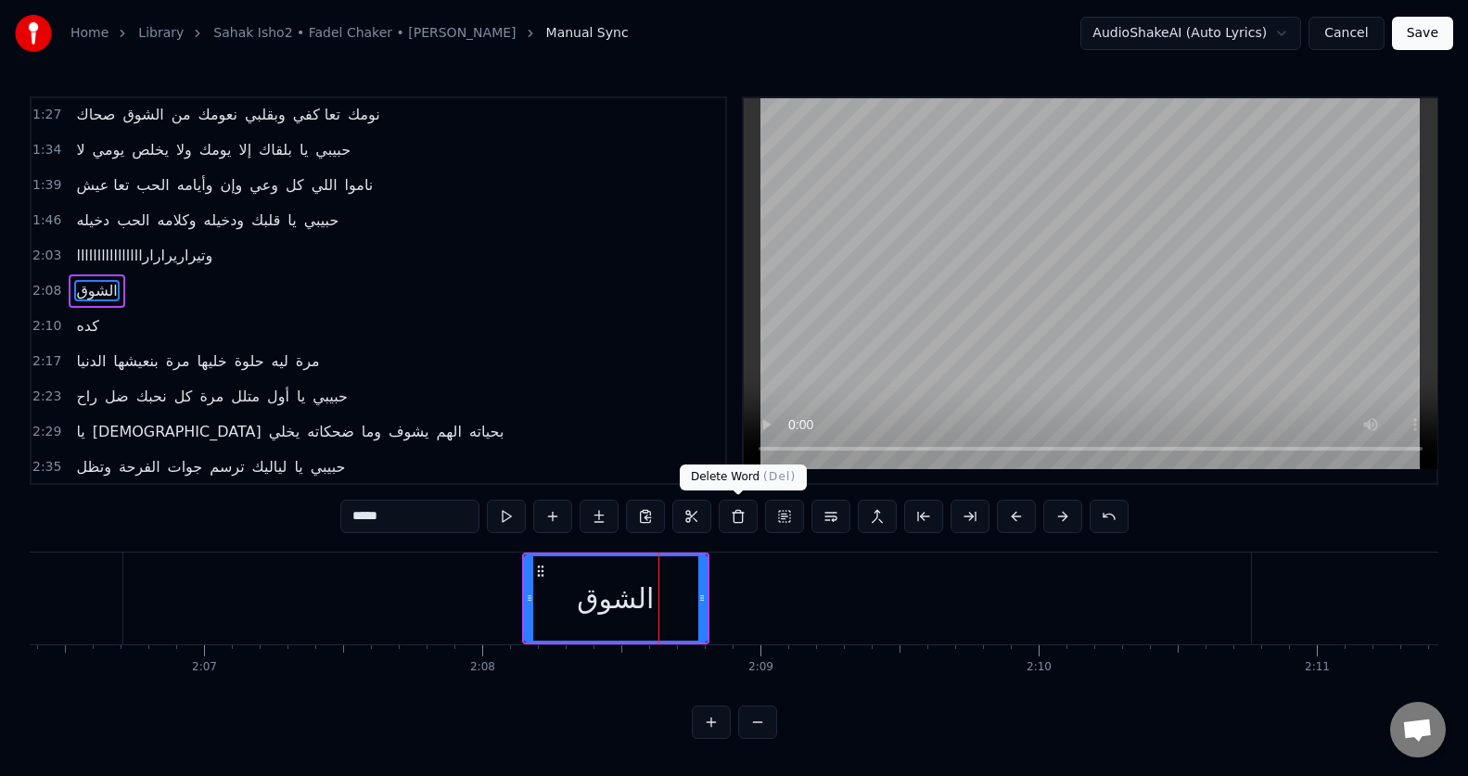
click at [737, 517] on button at bounding box center [738, 516] width 39 height 33
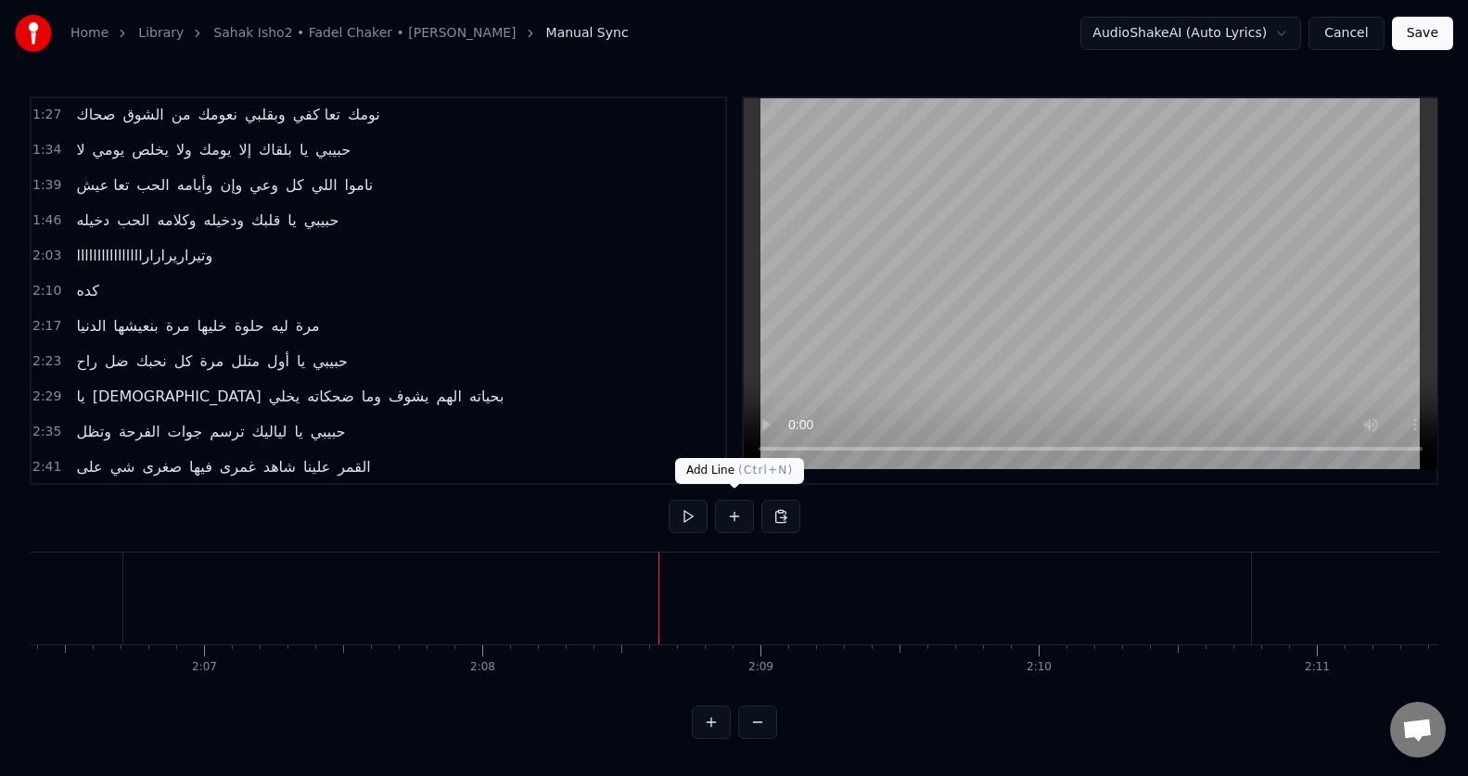
scroll to position [8, 0]
click at [698, 503] on button at bounding box center [688, 516] width 39 height 33
click at [701, 503] on button at bounding box center [688, 516] width 39 height 33
click at [556, 615] on div "كده" at bounding box center [441, 599] width 860 height 92
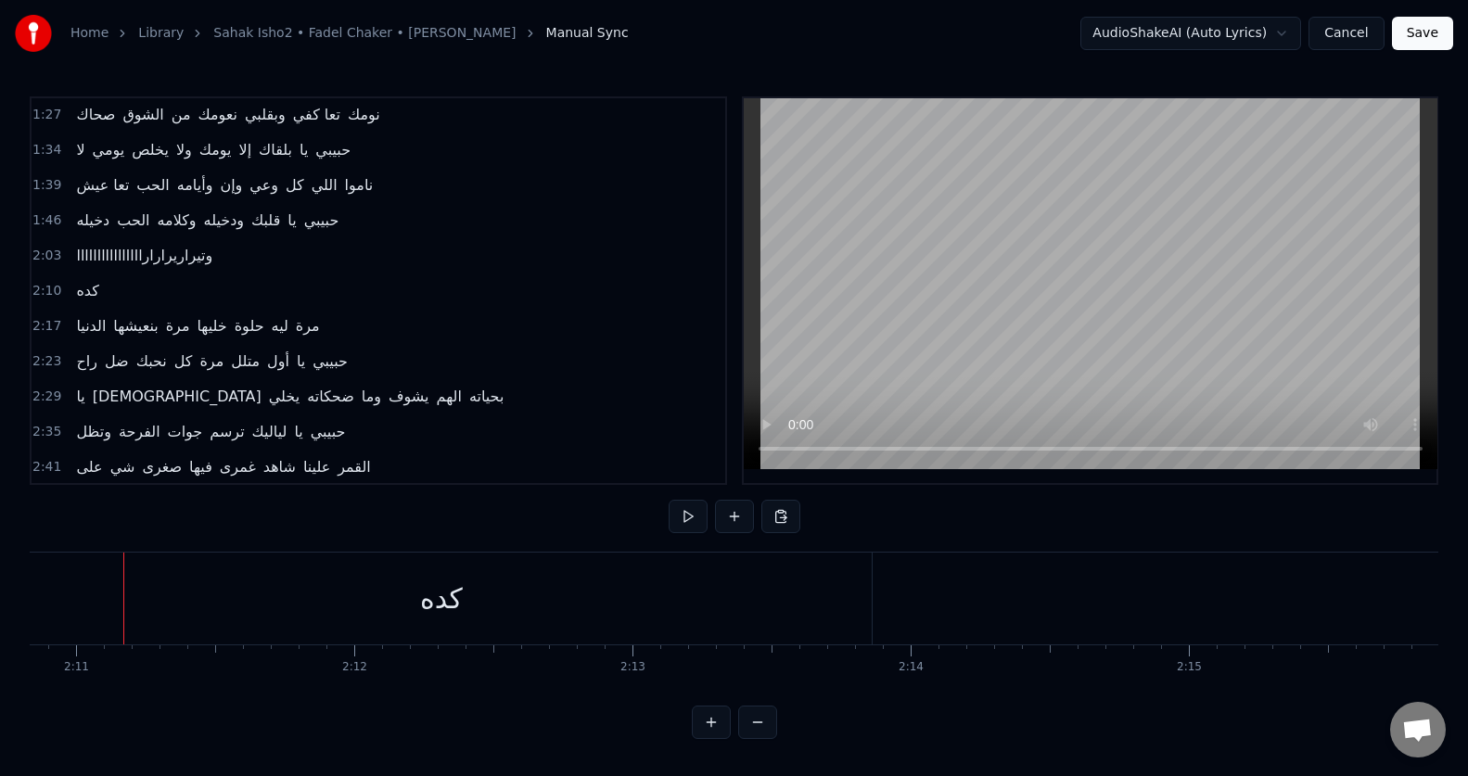
scroll to position [0, 0]
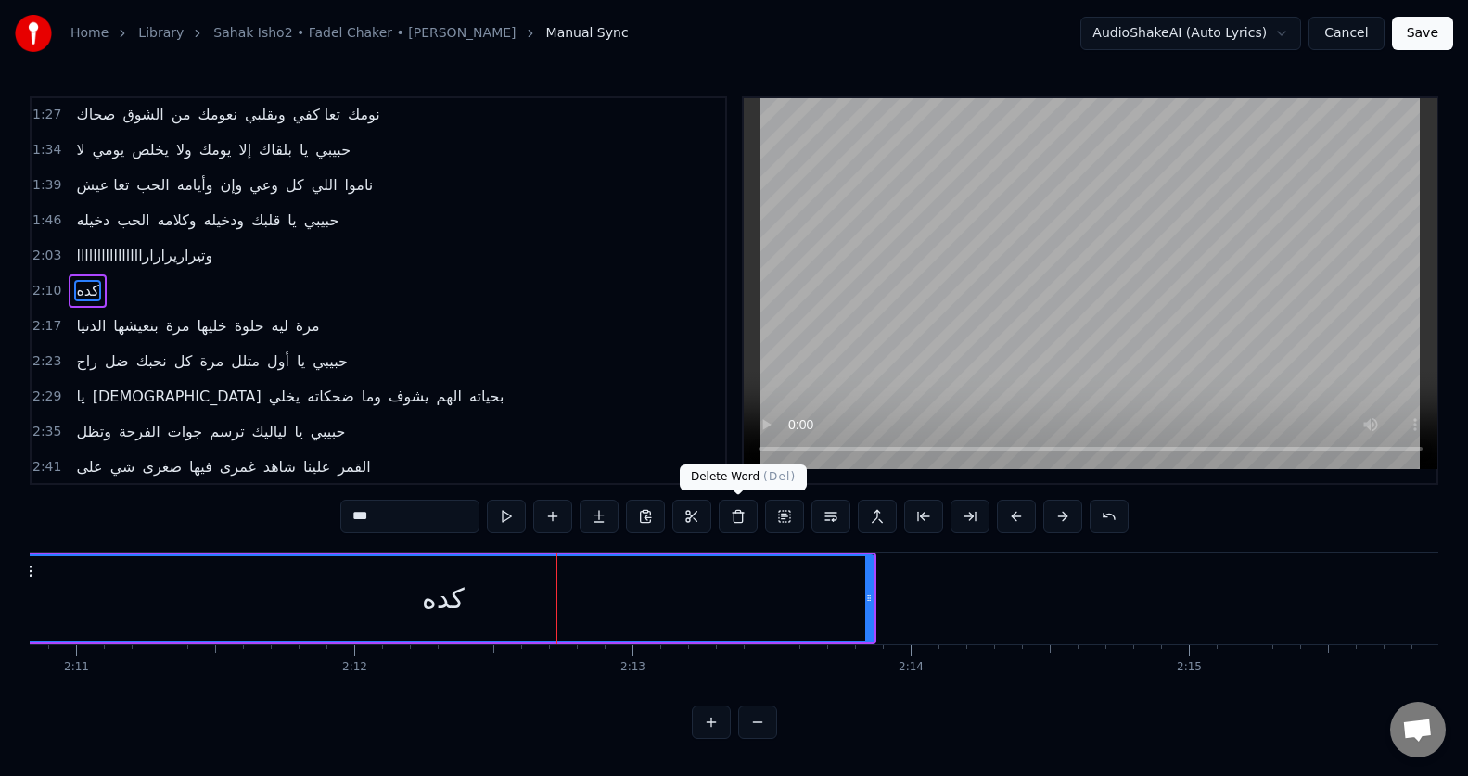
click at [733, 513] on button at bounding box center [738, 516] width 39 height 33
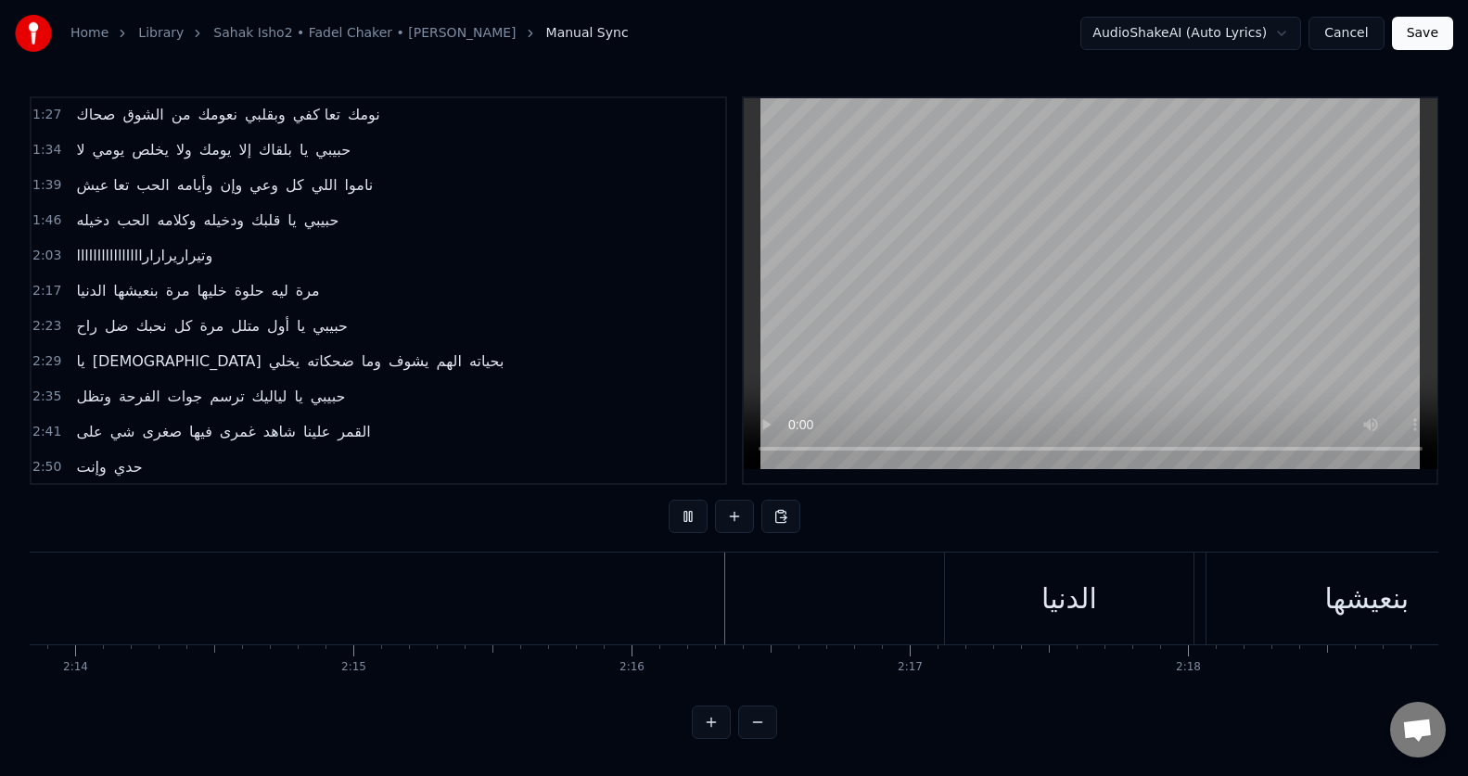
scroll to position [0, 37669]
click at [663, 589] on div "الدنيا" at bounding box center [627, 599] width 248 height 92
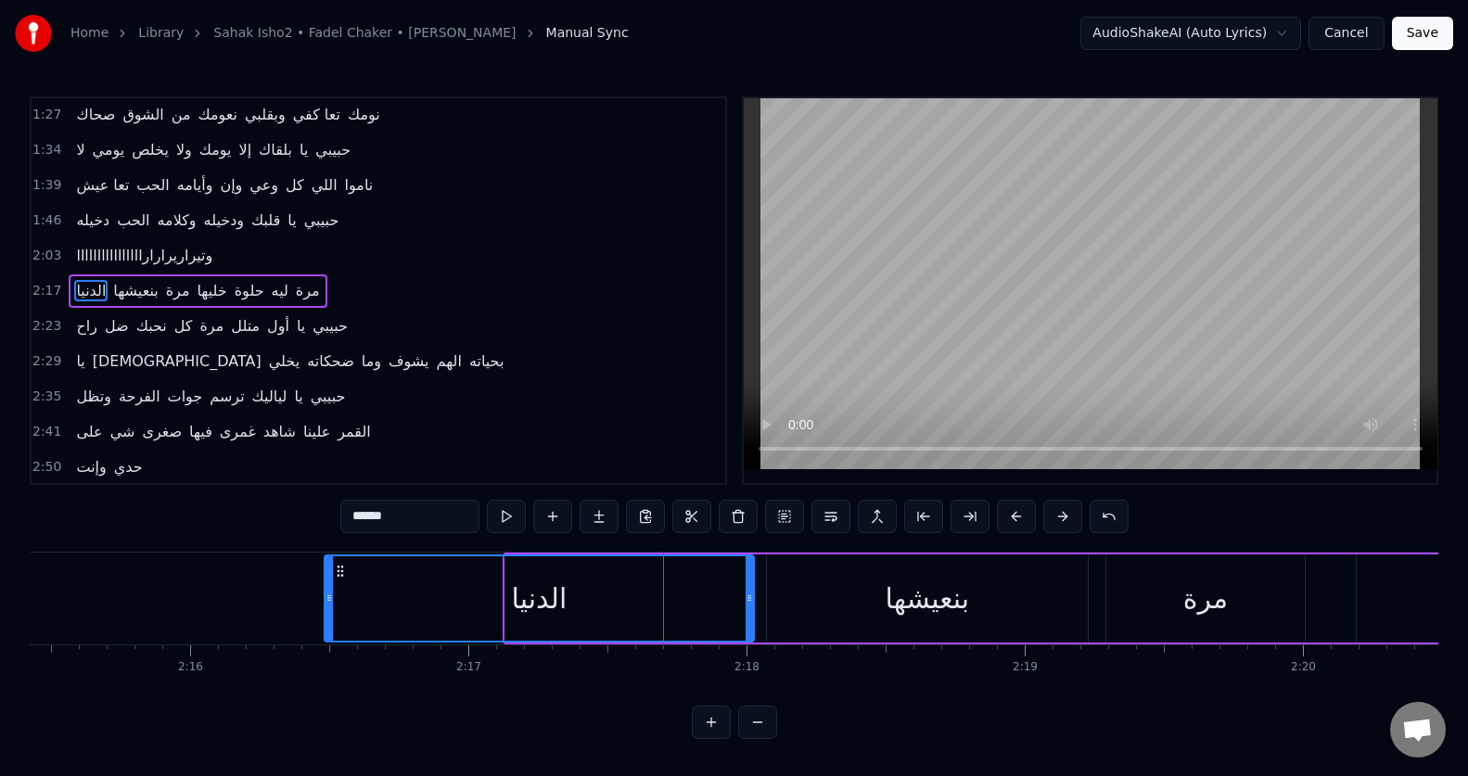
drag, startPoint x: 507, startPoint y: 608, endPoint x: 326, endPoint y: 630, distance: 182.1
click at [326, 630] on div at bounding box center [328, 598] width 7 height 84
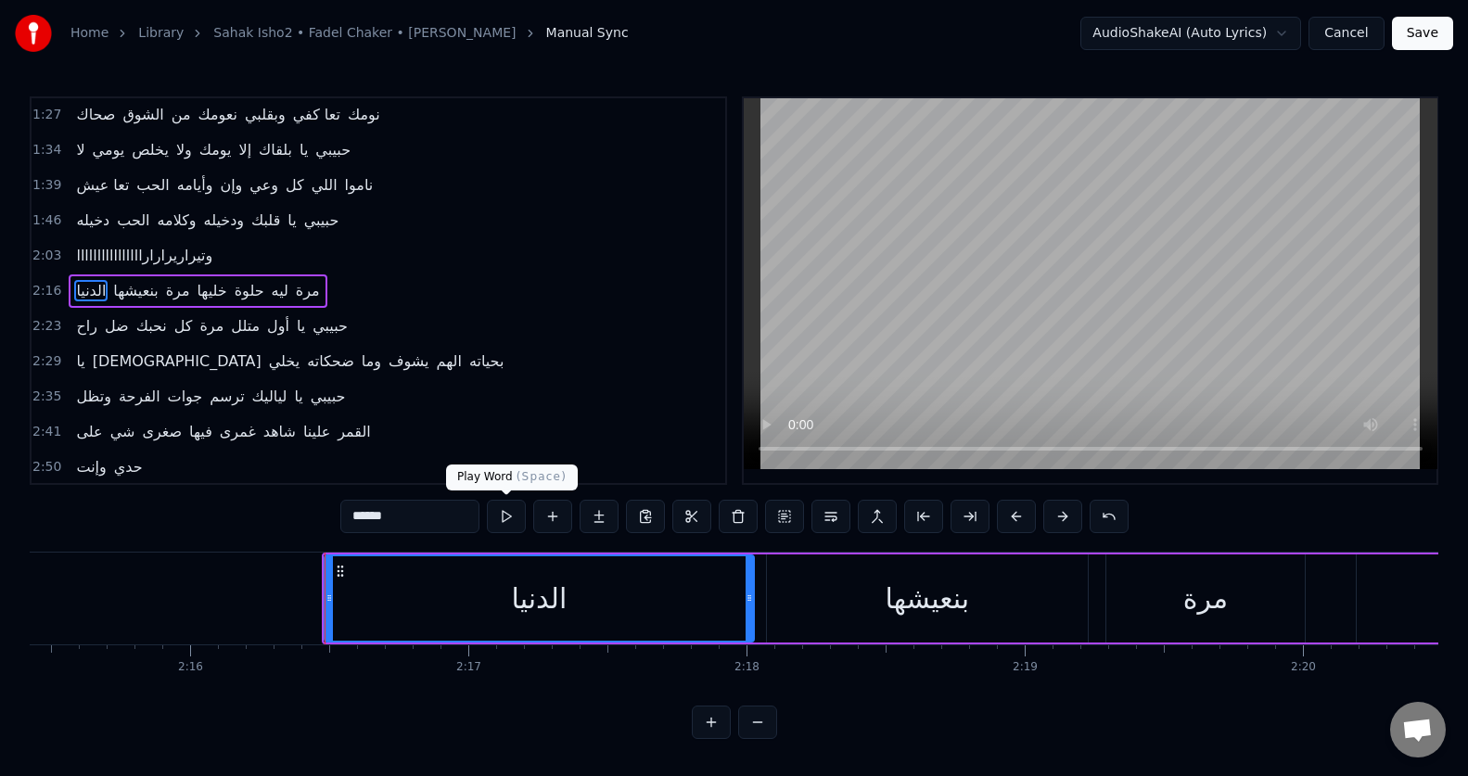
click at [504, 520] on button at bounding box center [506, 516] width 39 height 33
click at [504, 519] on button at bounding box center [506, 516] width 39 height 33
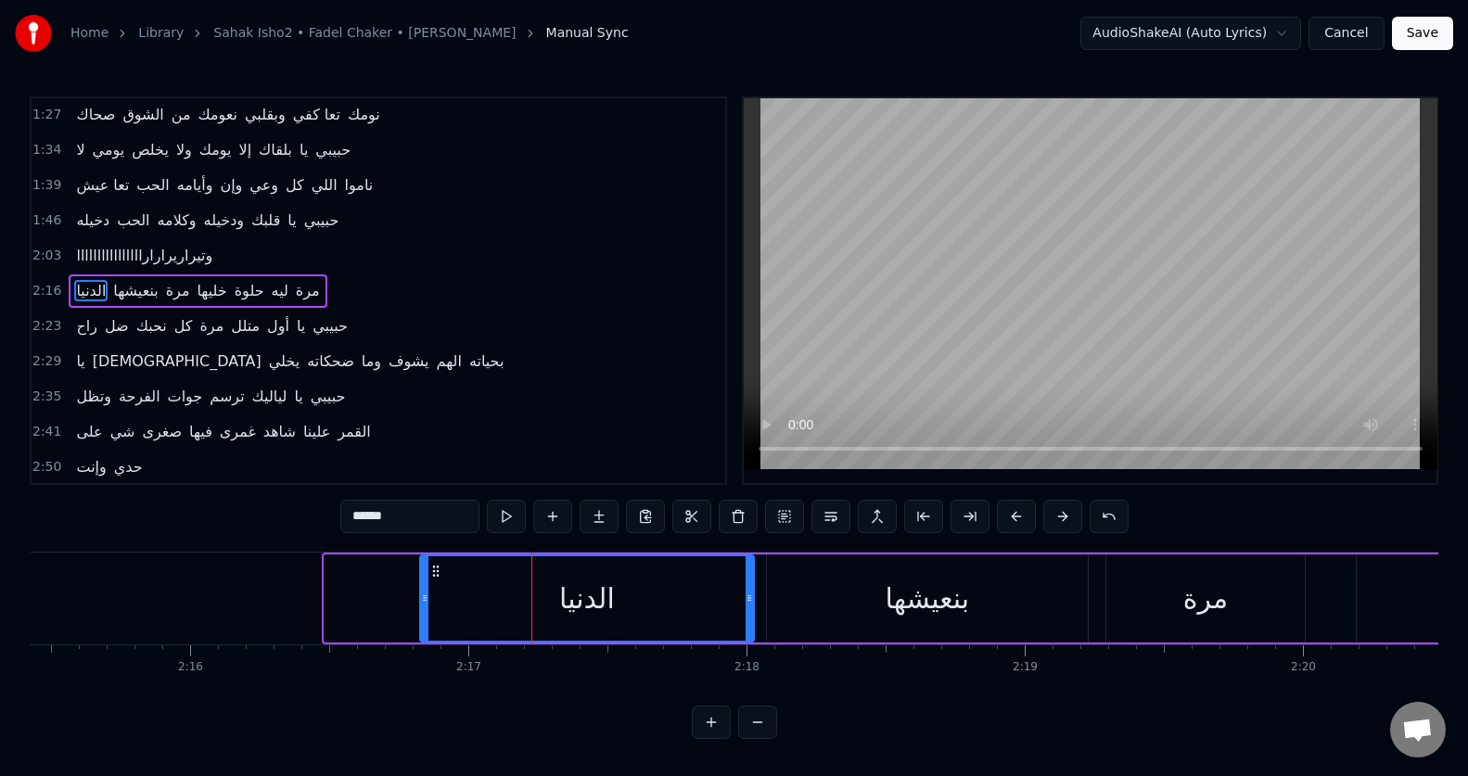
drag, startPoint x: 327, startPoint y: 575, endPoint x: 423, endPoint y: 580, distance: 95.7
click at [423, 580] on div at bounding box center [424, 598] width 7 height 84
click at [908, 591] on div "بنعيشها" at bounding box center [927, 599] width 84 height 42
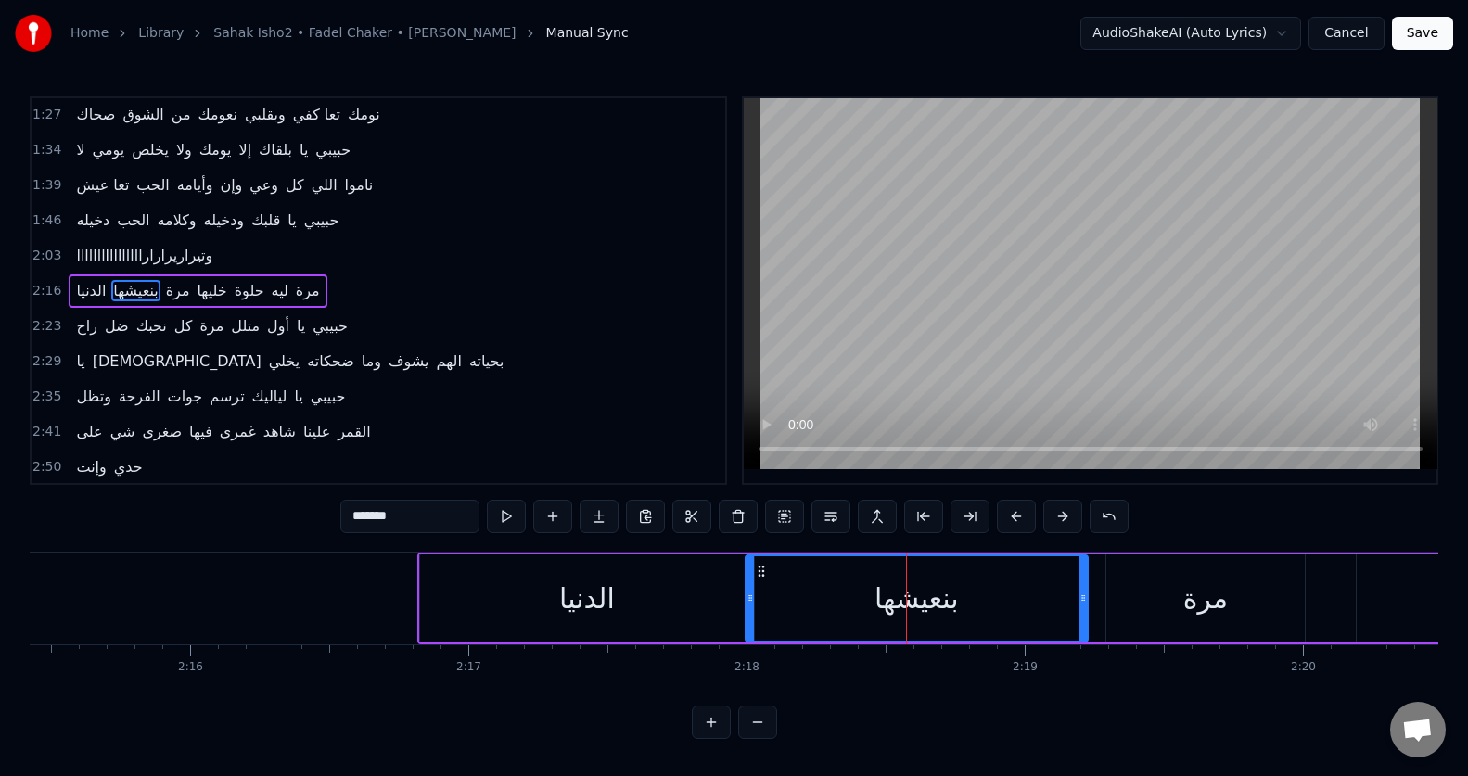
drag, startPoint x: 770, startPoint y: 602, endPoint x: 749, endPoint y: 606, distance: 21.8
click at [749, 606] on div at bounding box center [749, 598] width 7 height 84
click at [502, 516] on button at bounding box center [506, 516] width 39 height 33
click at [435, 503] on input "*******" at bounding box center [409, 516] width 139 height 33
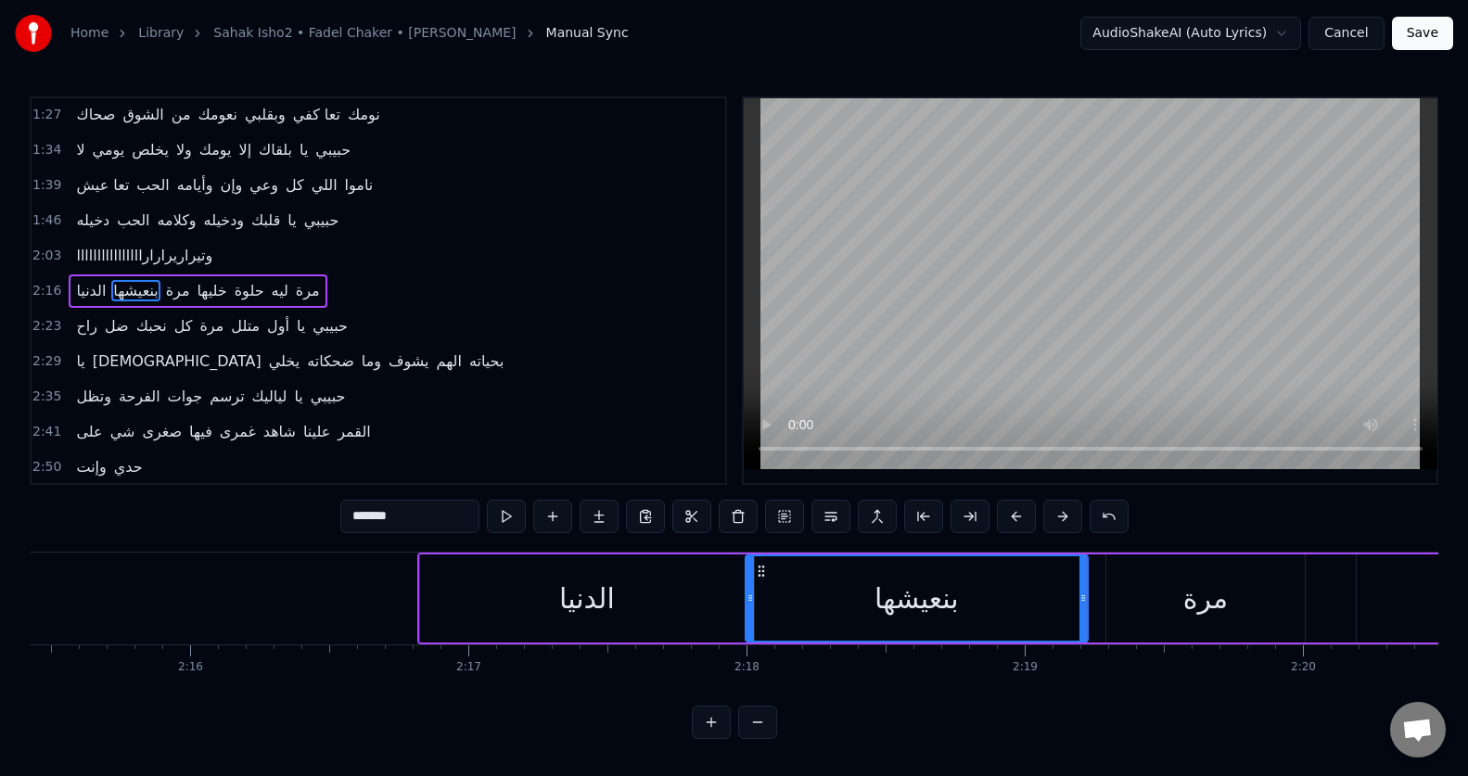
click at [355, 519] on input "*******" at bounding box center [409, 516] width 139 height 33
click at [503, 515] on button at bounding box center [506, 516] width 39 height 33
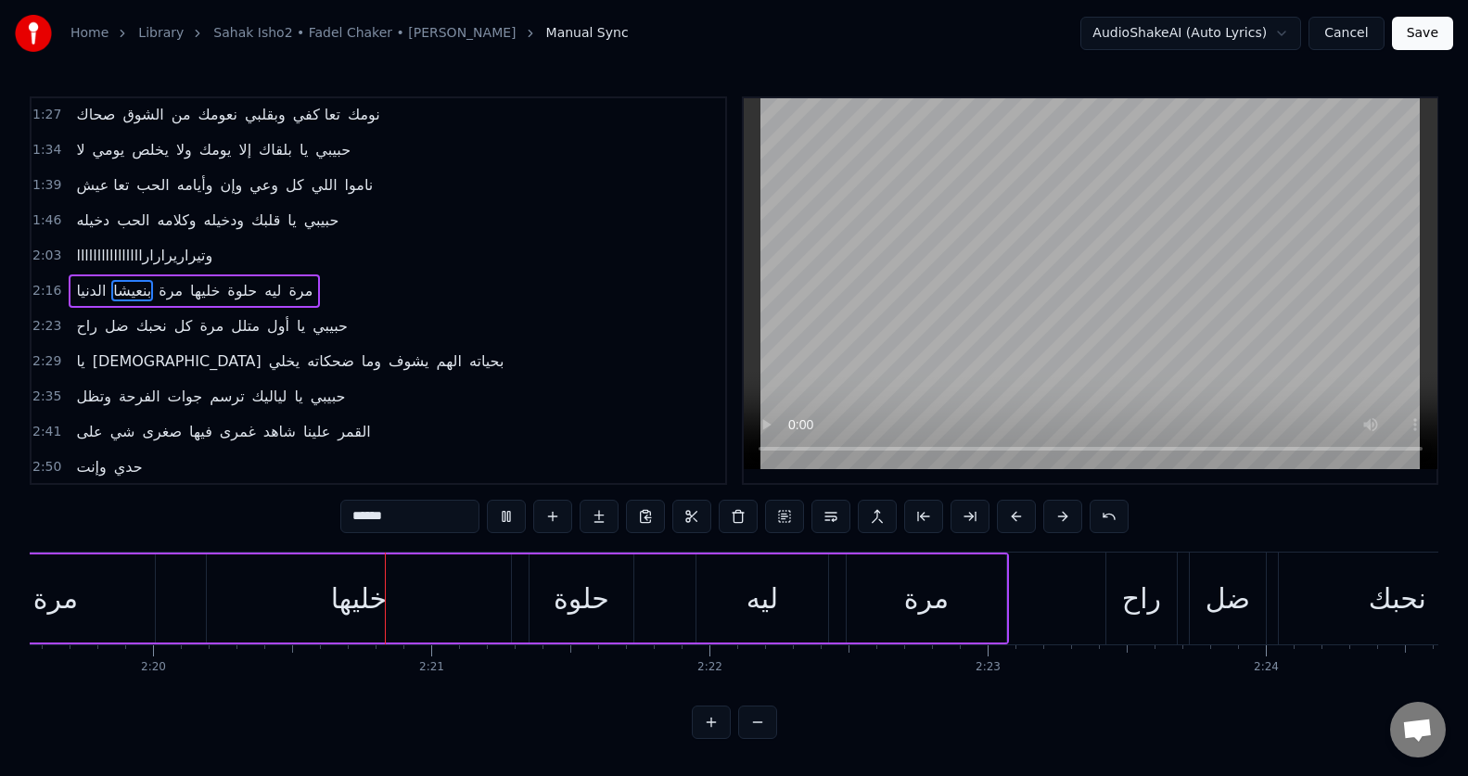
scroll to position [0, 38946]
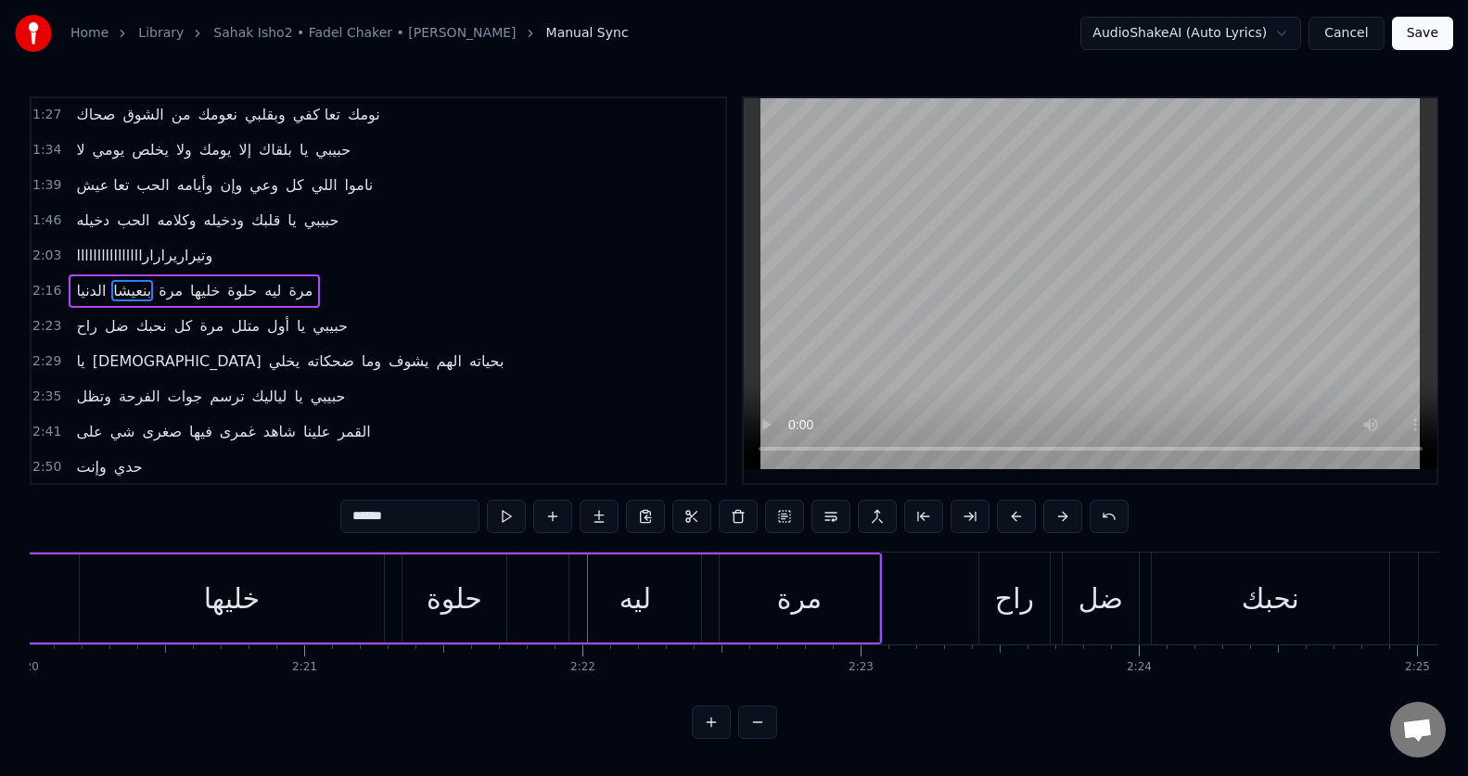
click at [428, 617] on div "حلوة" at bounding box center [455, 599] width 56 height 42
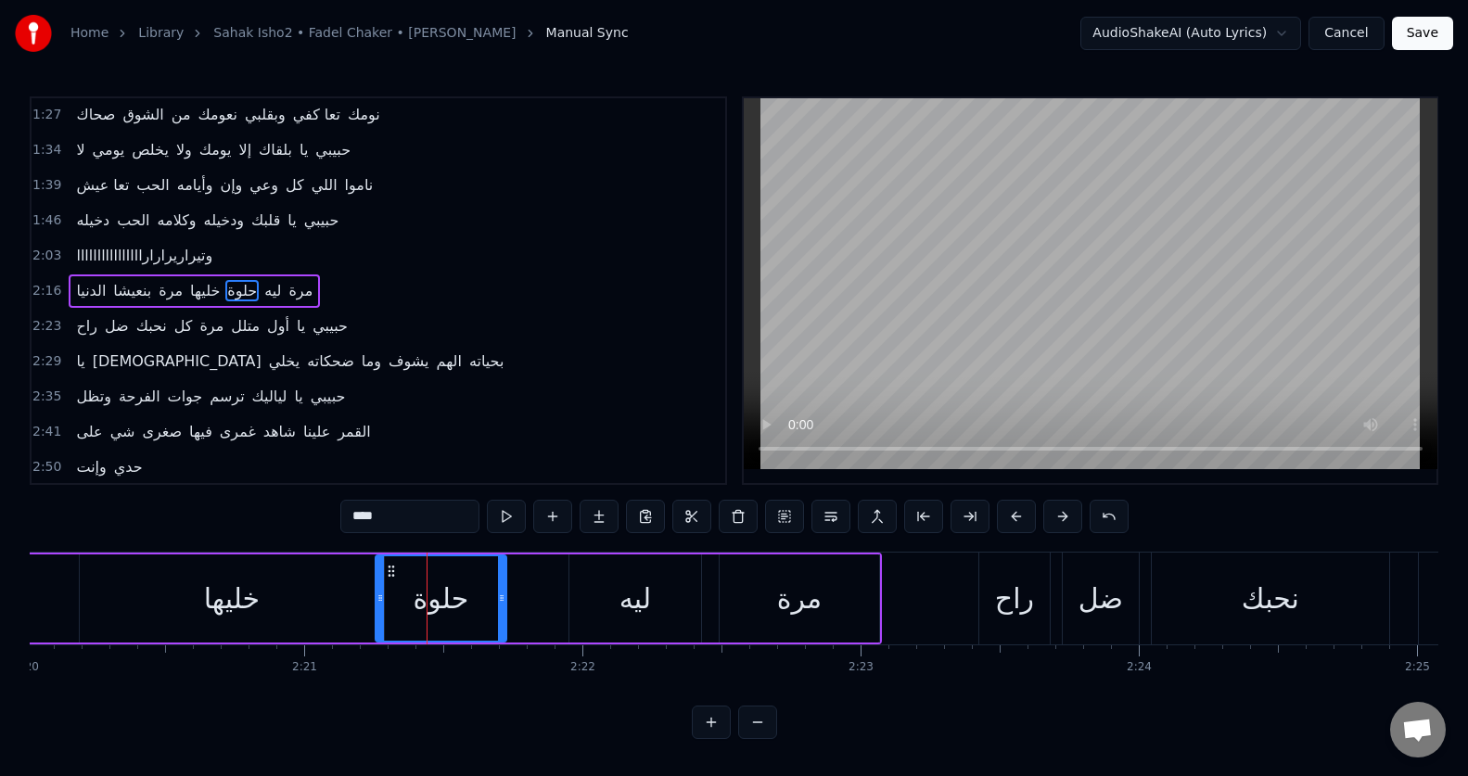
drag, startPoint x: 406, startPoint y: 613, endPoint x: 379, endPoint y: 617, distance: 27.1
click at [379, 617] on div at bounding box center [379, 598] width 7 height 84
click at [507, 527] on button at bounding box center [506, 516] width 39 height 33
drag, startPoint x: 501, startPoint y: 583, endPoint x: 512, endPoint y: 583, distance: 11.1
click at [512, 583] on div at bounding box center [512, 598] width 7 height 84
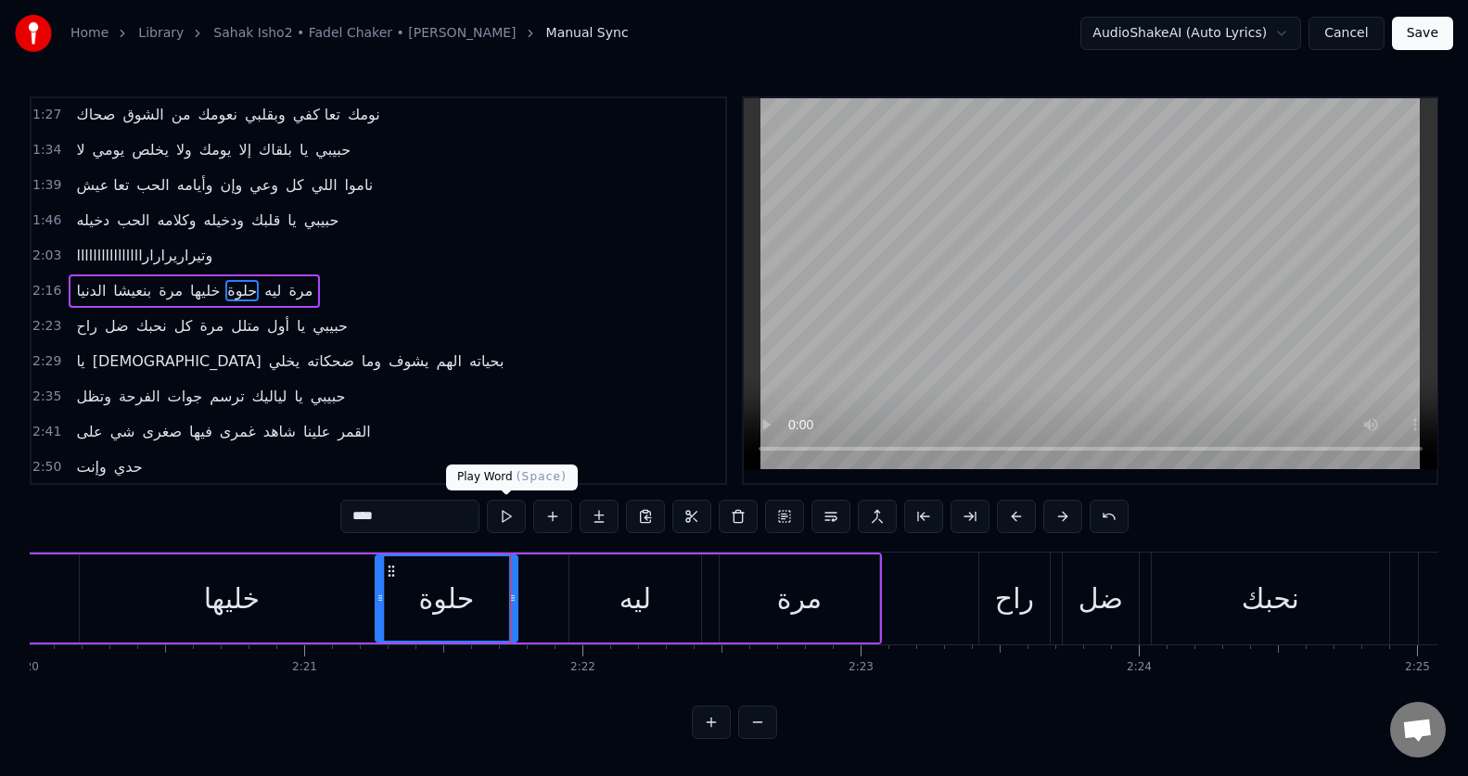
click at [505, 512] on button at bounding box center [506, 516] width 39 height 33
click at [517, 569] on div at bounding box center [519, 598] width 7 height 84
click at [504, 516] on button at bounding box center [506, 516] width 39 height 33
click at [783, 600] on div "مرة" at bounding box center [799, 599] width 45 height 42
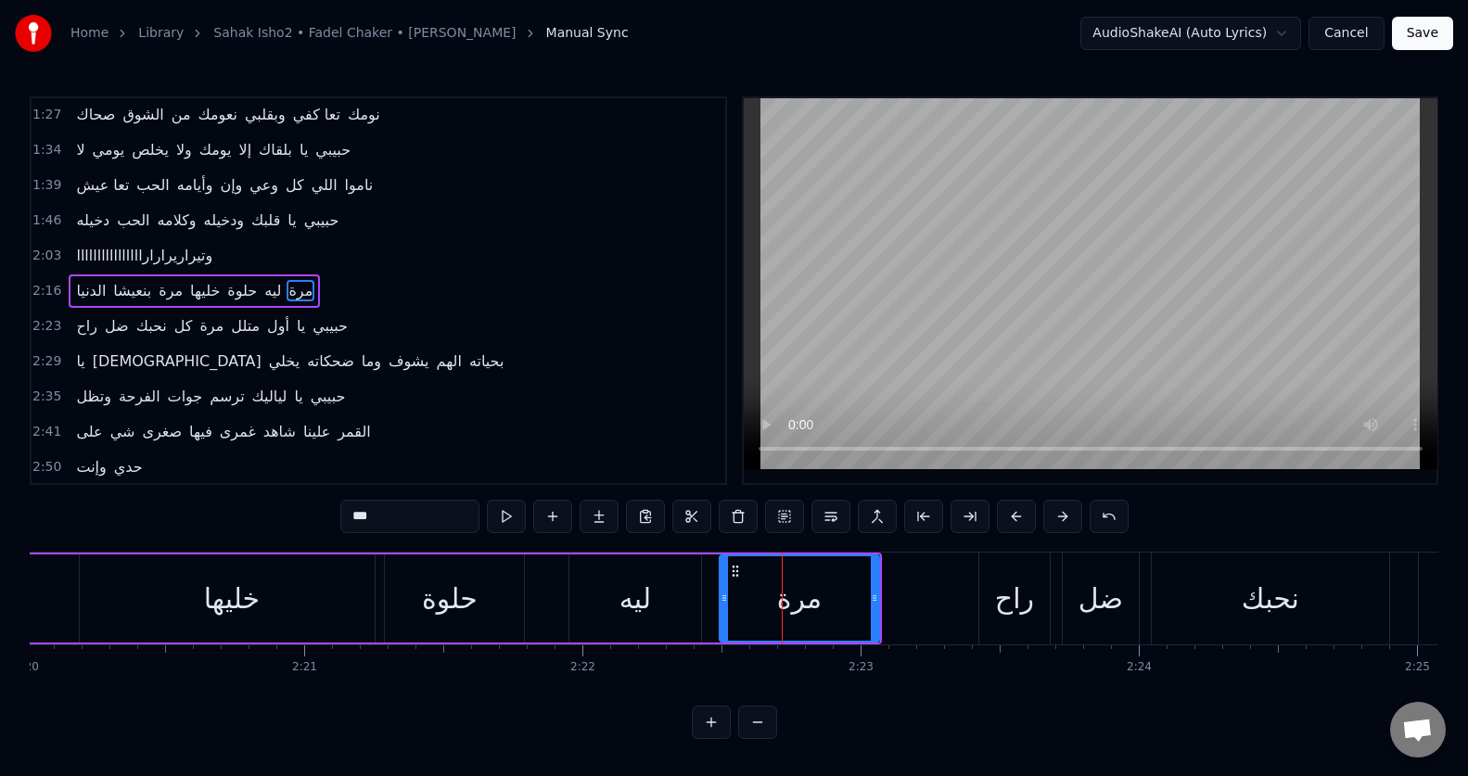
click at [361, 514] on input "***" at bounding box center [409, 516] width 139 height 33
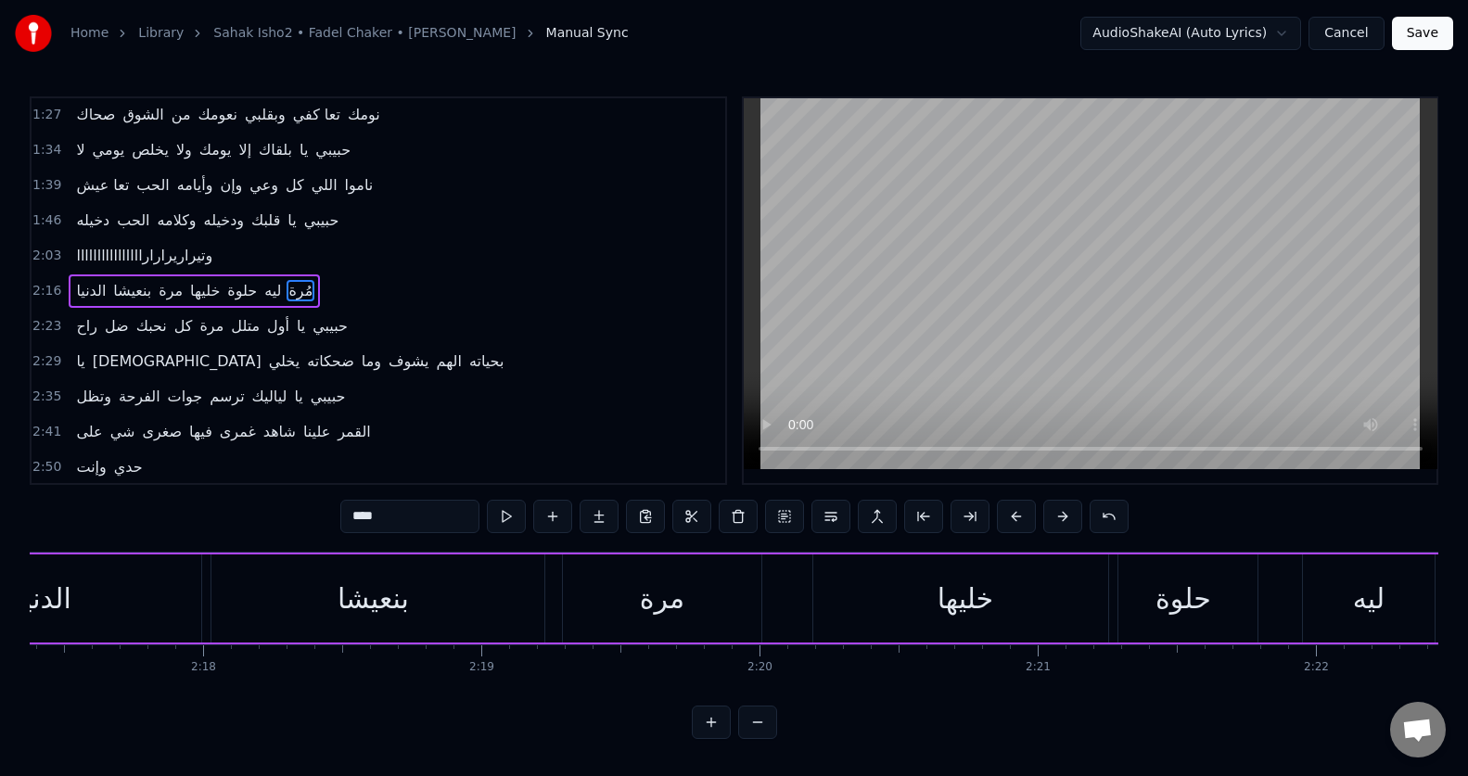
scroll to position [0, 38204]
click at [598, 606] on div "مرة" at bounding box center [670, 598] width 198 height 88
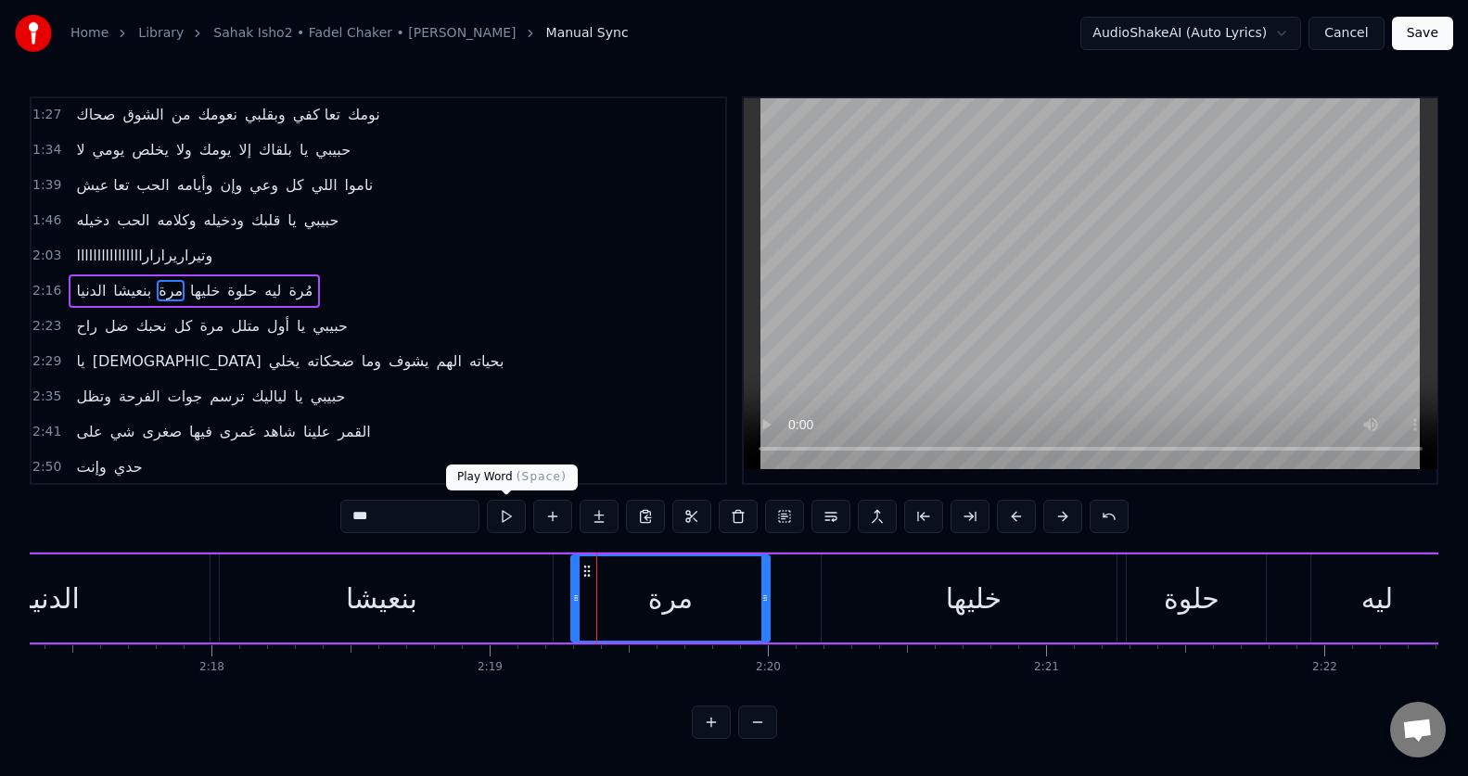
click at [501, 507] on button at bounding box center [506, 516] width 39 height 33
click at [771, 610] on div at bounding box center [771, 598] width 7 height 84
click at [365, 515] on input "***" at bounding box center [409, 516] width 139 height 33
click at [503, 508] on button at bounding box center [506, 516] width 39 height 33
click at [1024, 605] on div "خليها" at bounding box center [973, 598] width 304 height 88
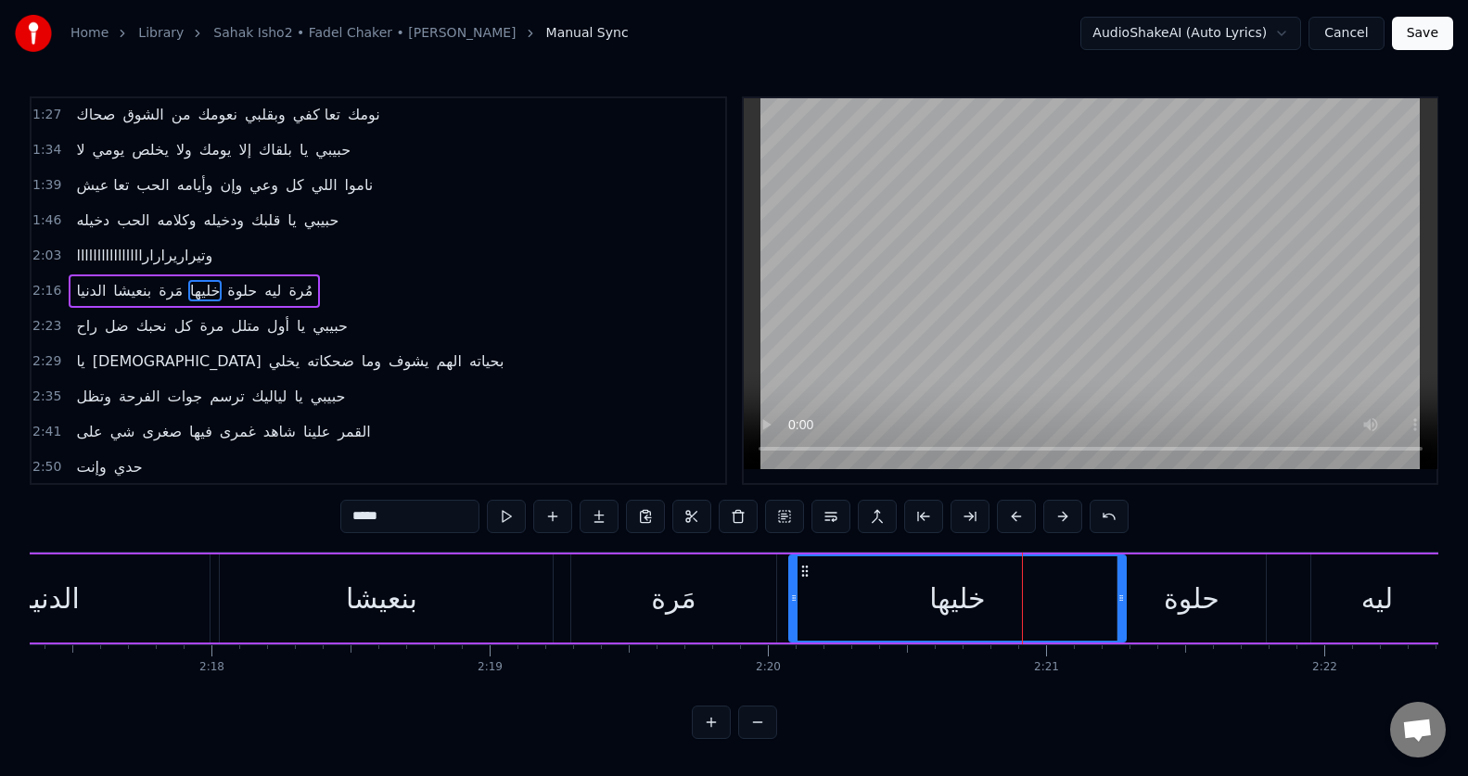
drag, startPoint x: 824, startPoint y: 612, endPoint x: 792, endPoint y: 619, distance: 33.3
click at [792, 619] on div at bounding box center [793, 598] width 7 height 84
click at [508, 519] on button at bounding box center [506, 516] width 39 height 33
click at [1161, 605] on div "حلوة" at bounding box center [1191, 598] width 148 height 88
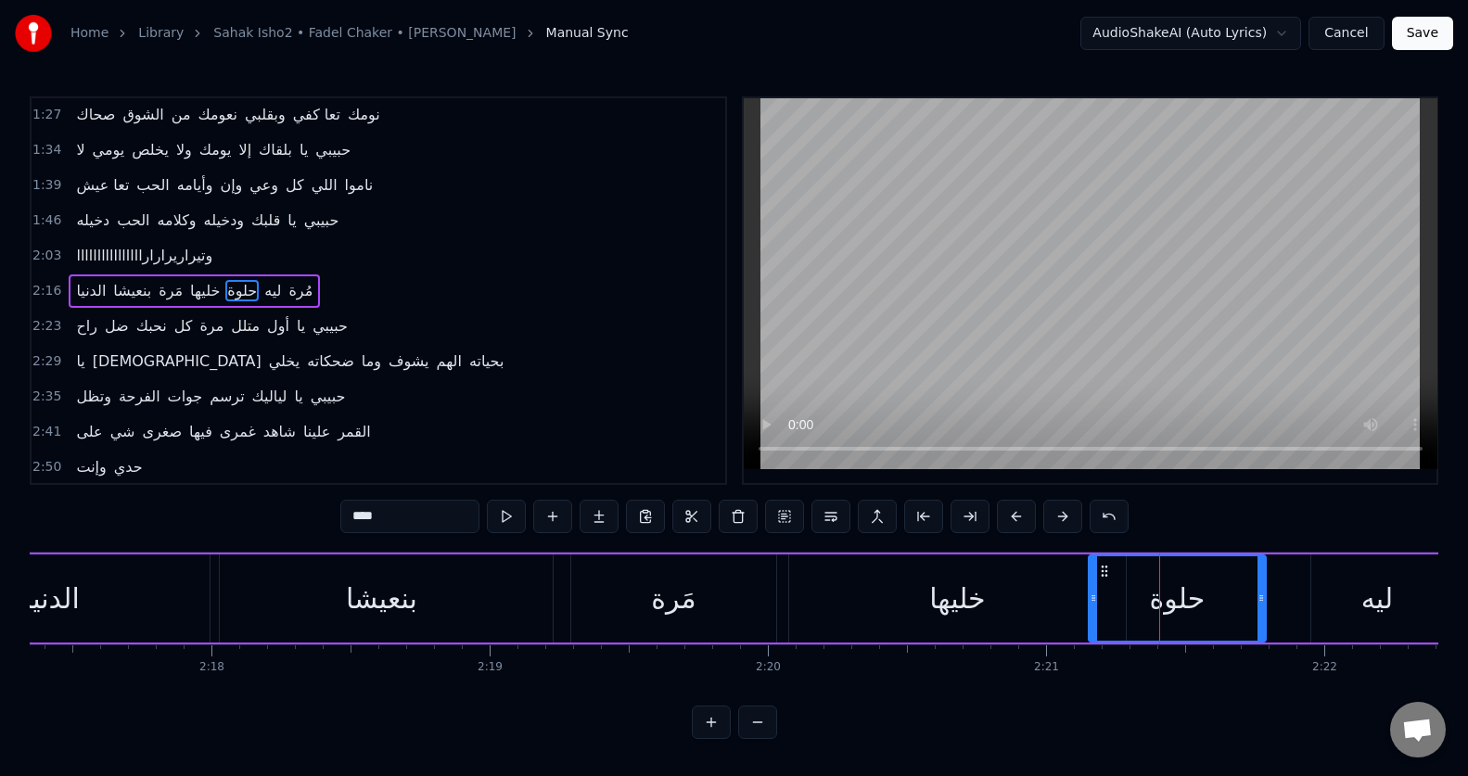
drag, startPoint x: 1121, startPoint y: 611, endPoint x: 1092, endPoint y: 611, distance: 28.7
click at [1092, 611] on div at bounding box center [1092, 598] width 7 height 84
click at [494, 513] on button at bounding box center [506, 516] width 39 height 33
click at [495, 512] on button at bounding box center [506, 516] width 39 height 33
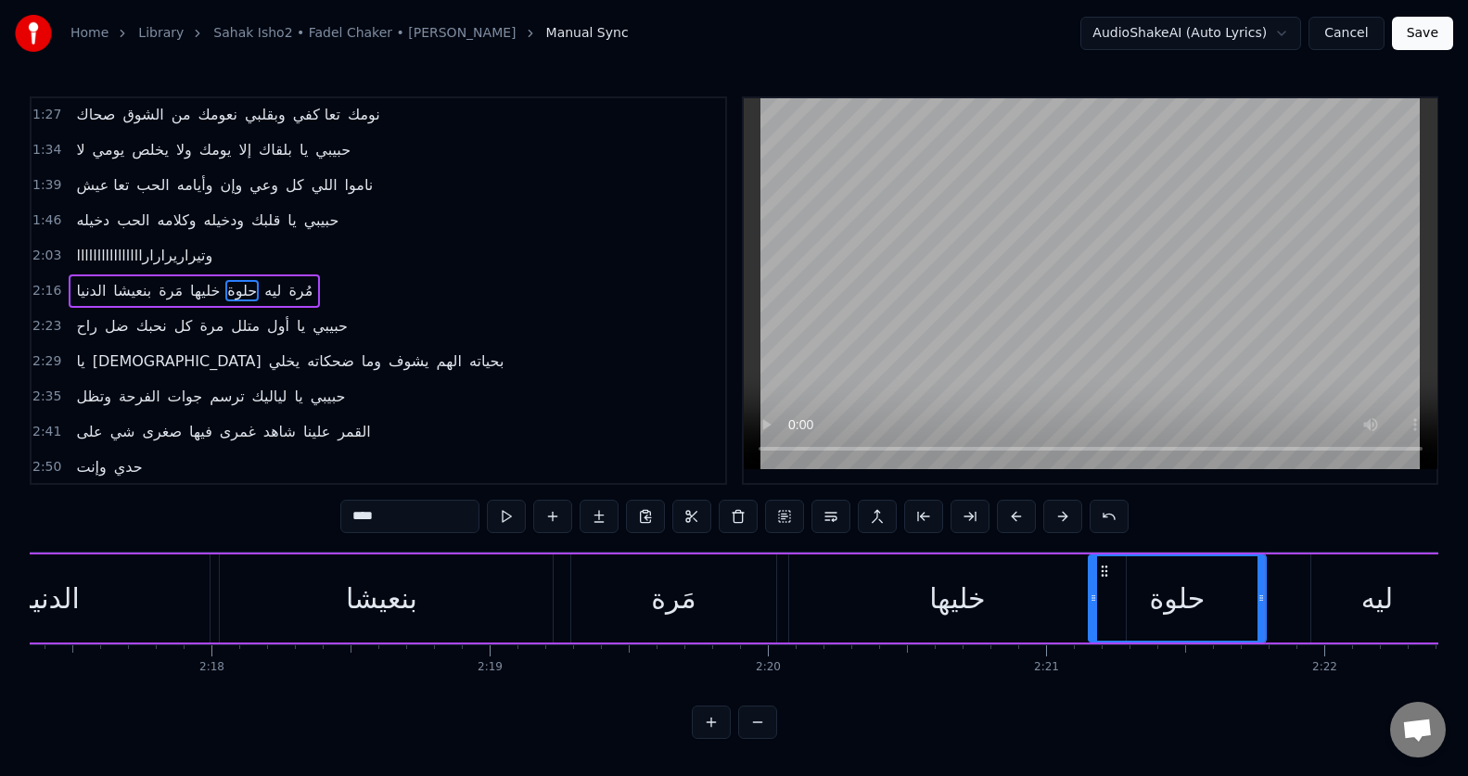
click at [495, 512] on button at bounding box center [506, 516] width 39 height 33
drag, startPoint x: 1090, startPoint y: 576, endPoint x: 1081, endPoint y: 577, distance: 9.3
click at [1081, 577] on div at bounding box center [1083, 598] width 7 height 84
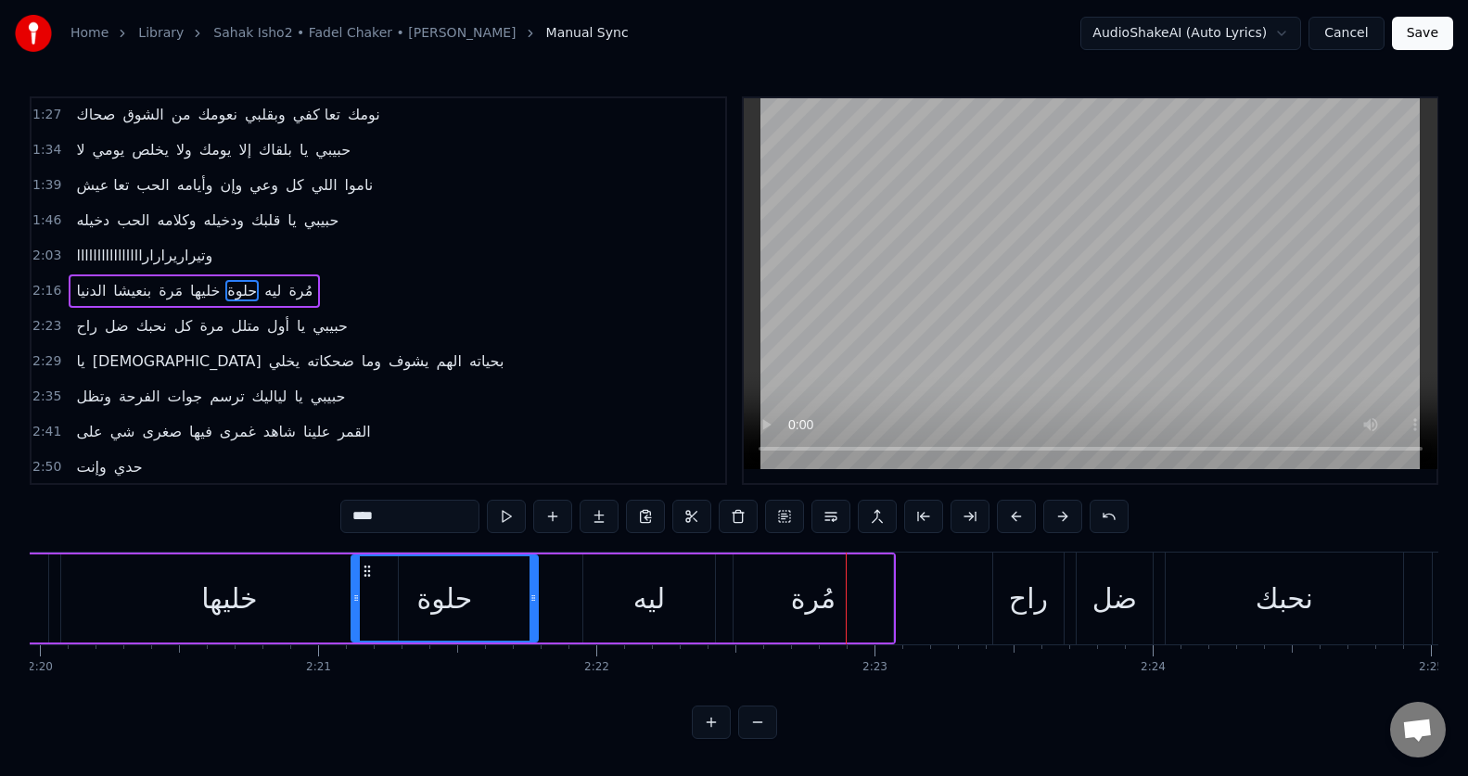
scroll to position [0, 38931]
click at [661, 586] on div "ليه" at bounding box center [650, 599] width 32 height 42
type input "***"
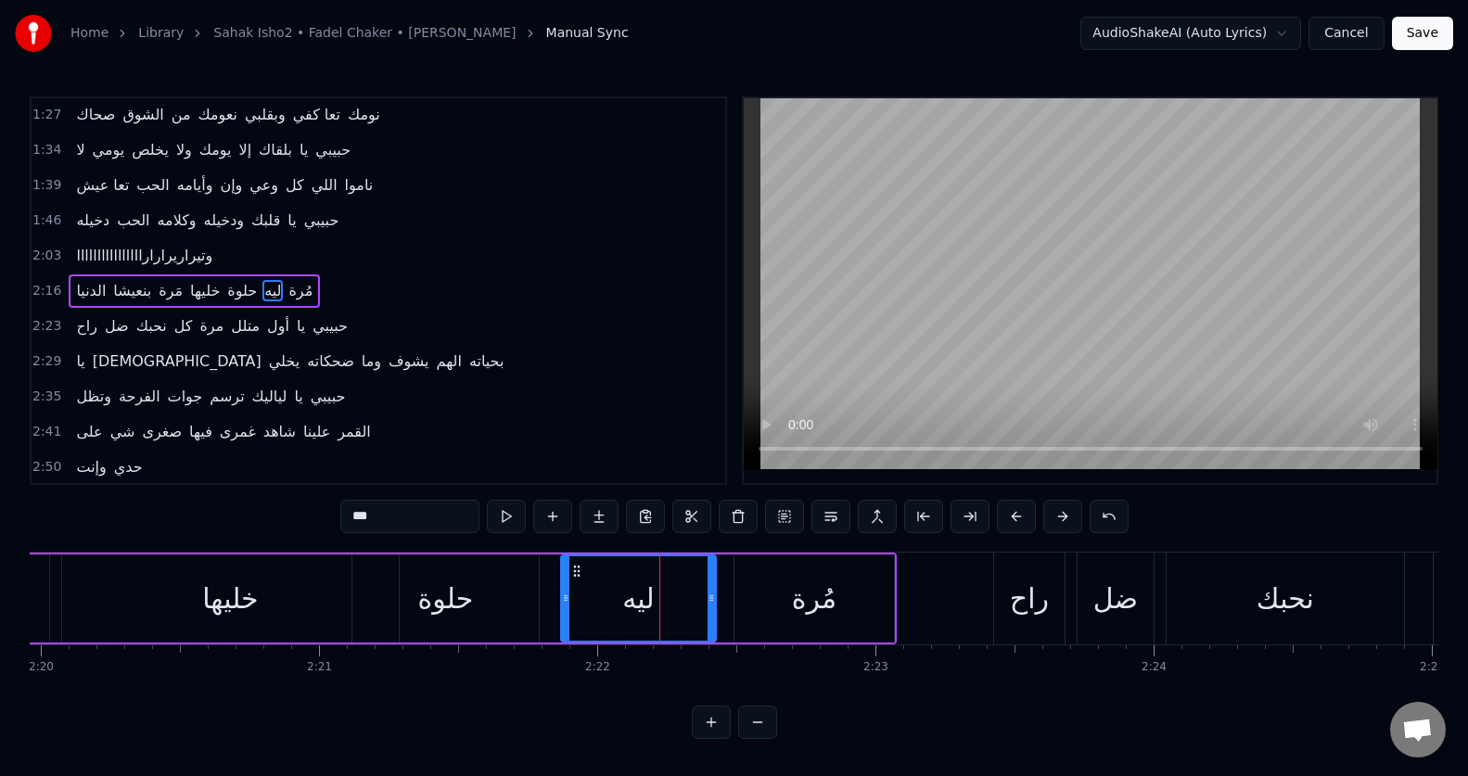
drag, startPoint x: 584, startPoint y: 592, endPoint x: 561, endPoint y: 600, distance: 24.3
click at [562, 600] on icon at bounding box center [565, 598] width 7 height 15
click at [508, 509] on button at bounding box center [506, 516] width 39 height 33
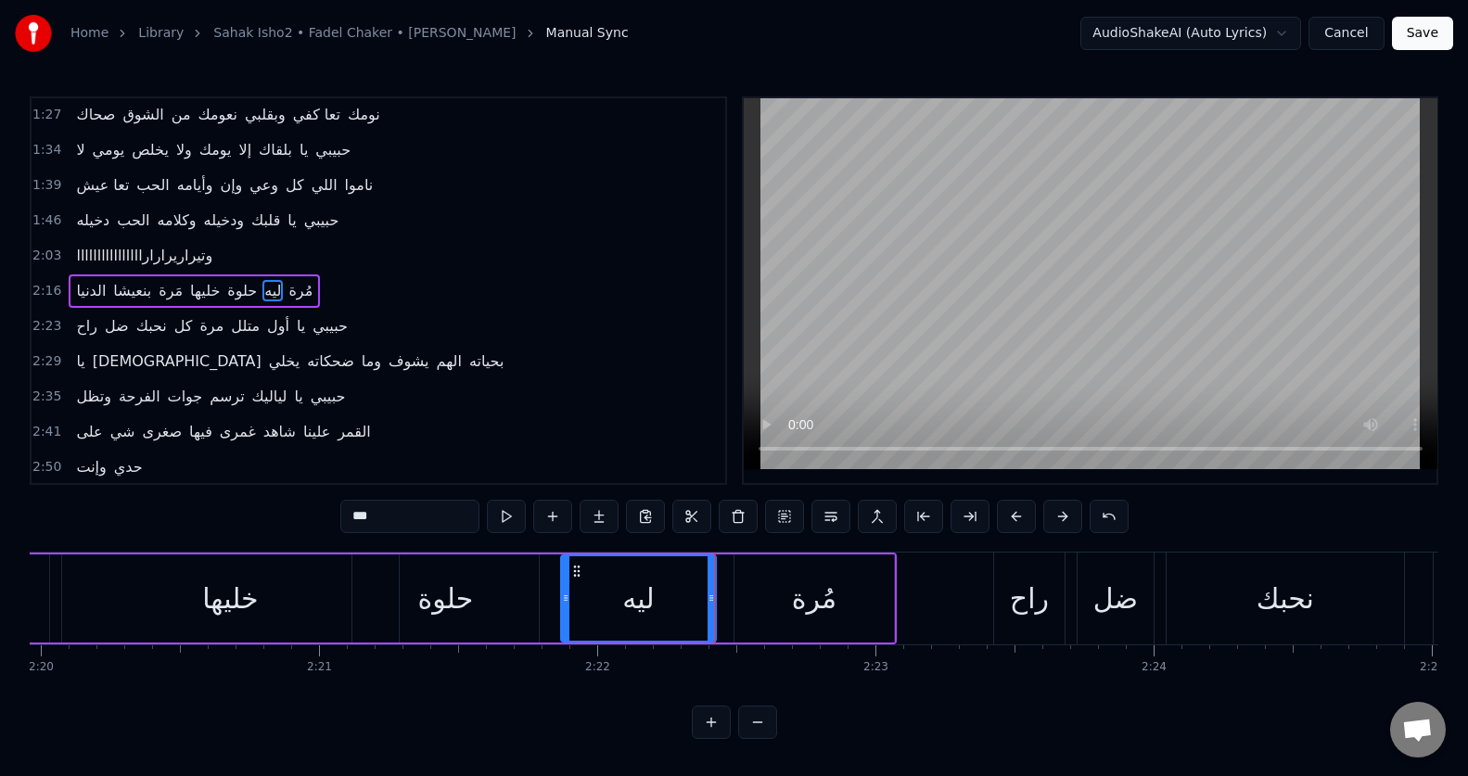
click at [503, 516] on button at bounding box center [506, 516] width 39 height 33
click at [502, 516] on button at bounding box center [506, 516] width 39 height 33
click at [571, 623] on div "ليه" at bounding box center [638, 598] width 153 height 84
click at [571, 615] on div at bounding box center [572, 598] width 7 height 84
click at [498, 520] on button at bounding box center [506, 516] width 39 height 33
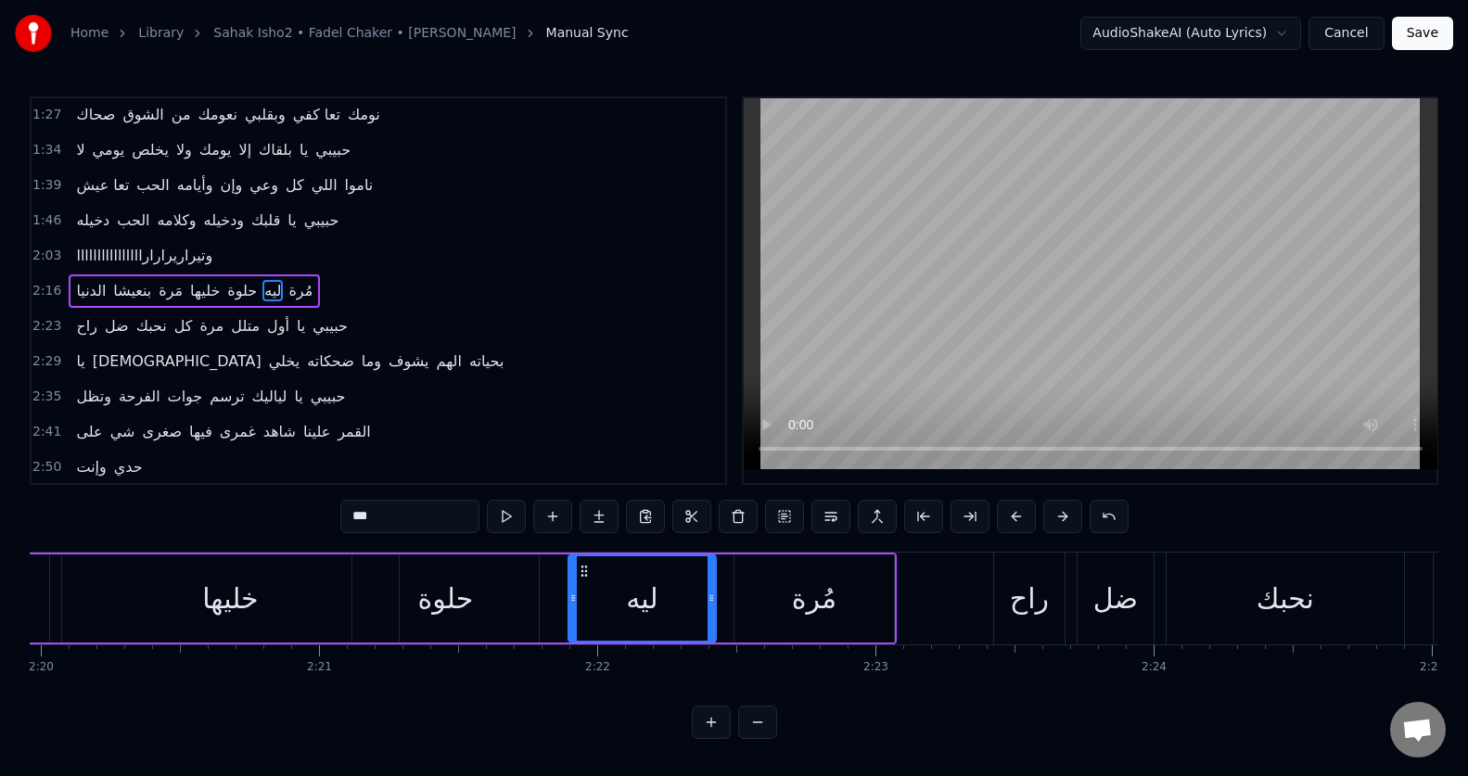
click at [499, 520] on button at bounding box center [506, 516] width 39 height 33
drag, startPoint x: 572, startPoint y: 605, endPoint x: 534, endPoint y: 618, distance: 40.2
click at [534, 618] on div at bounding box center [534, 598] width 7 height 84
click at [499, 517] on button at bounding box center [506, 516] width 39 height 33
click at [528, 578] on div at bounding box center [528, 598] width 7 height 84
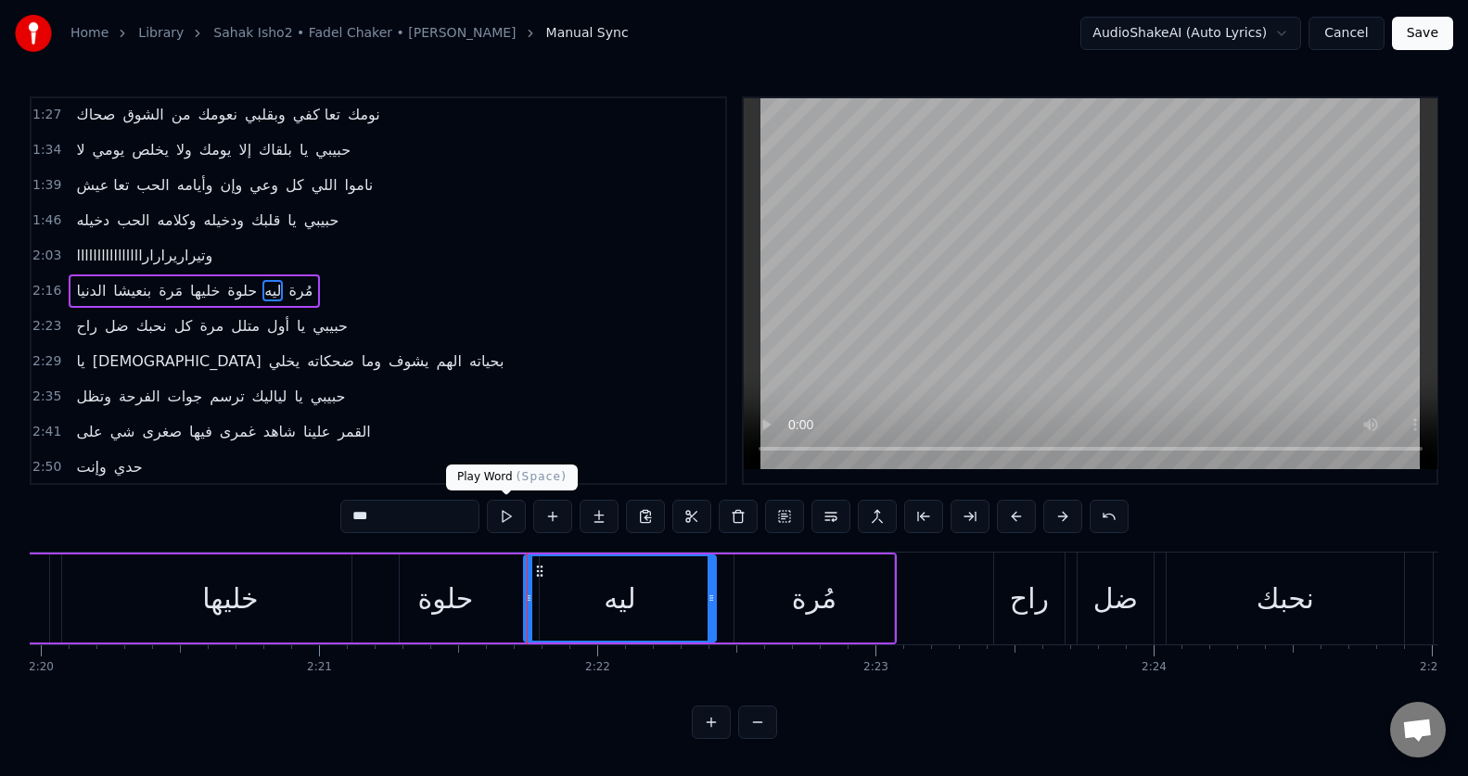
click at [507, 506] on button at bounding box center [506, 516] width 39 height 33
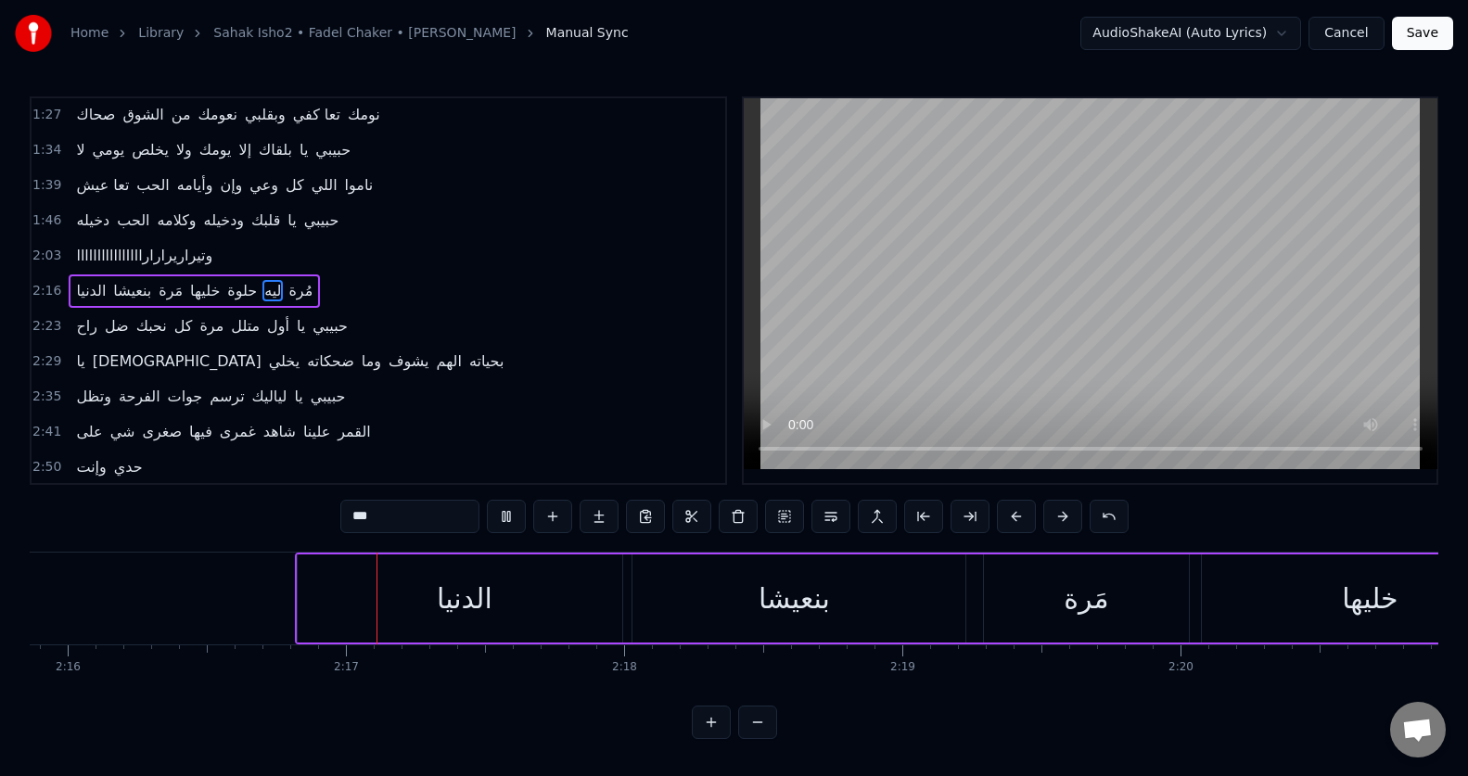
scroll to position [0, 37830]
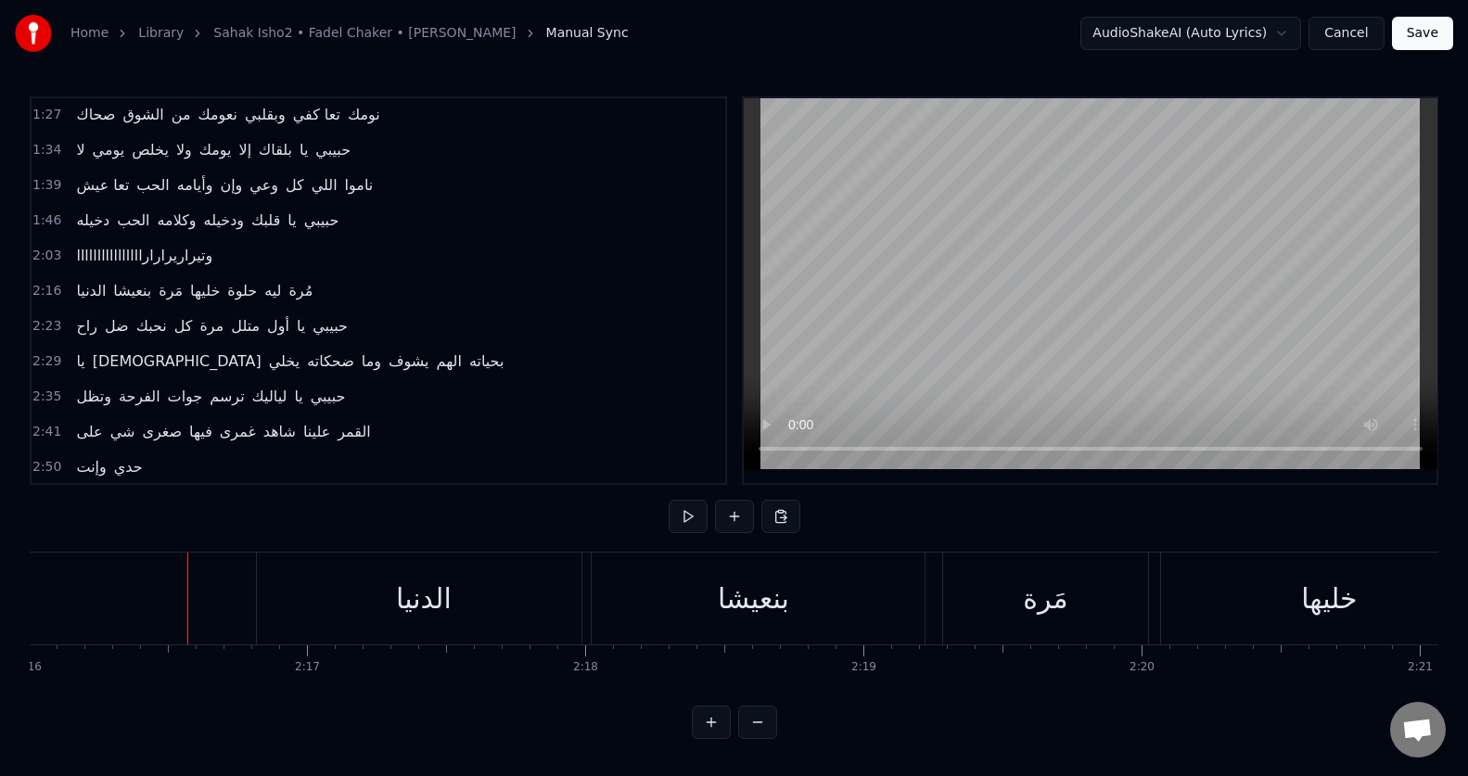
click at [187, 618] on div at bounding box center [187, 599] width 1 height 92
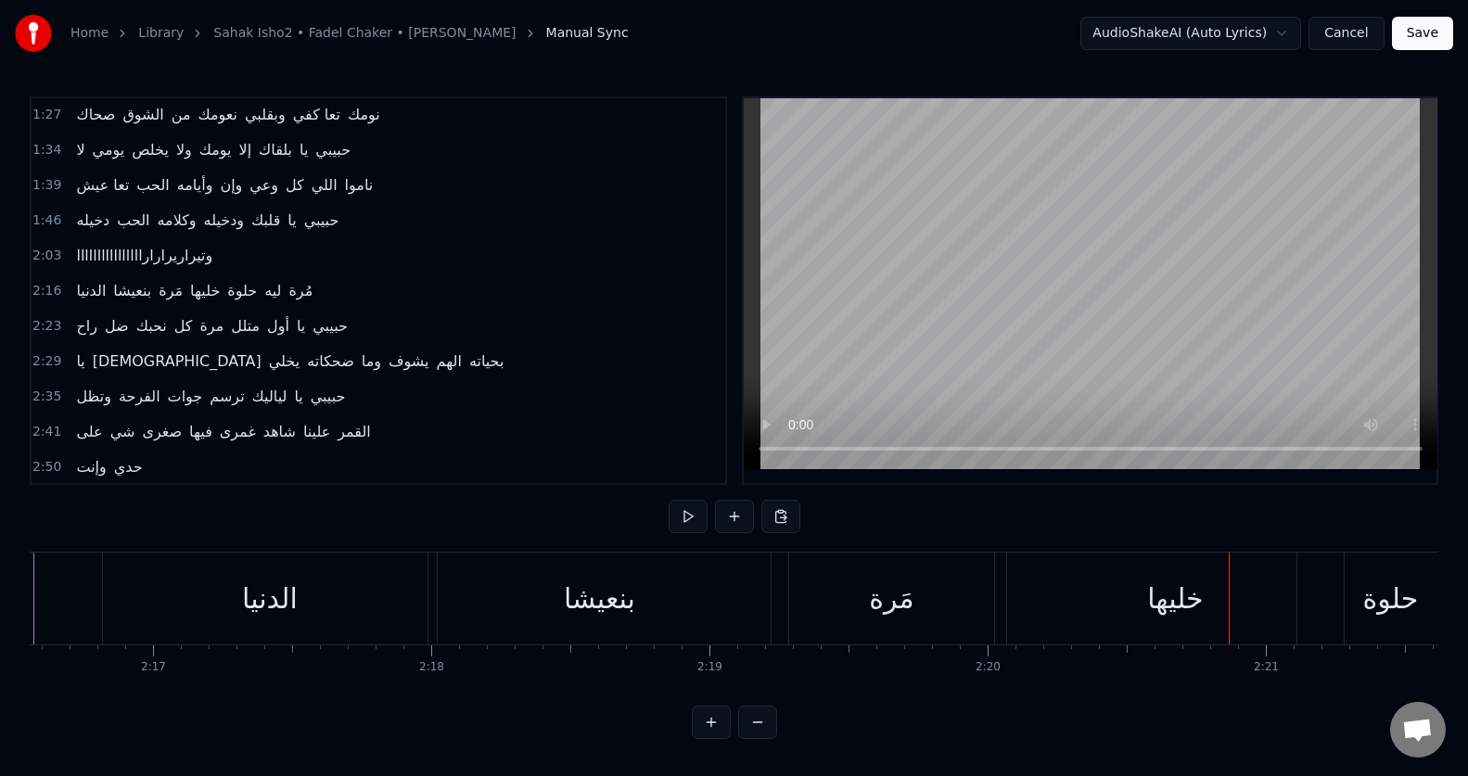
scroll to position [0, 38070]
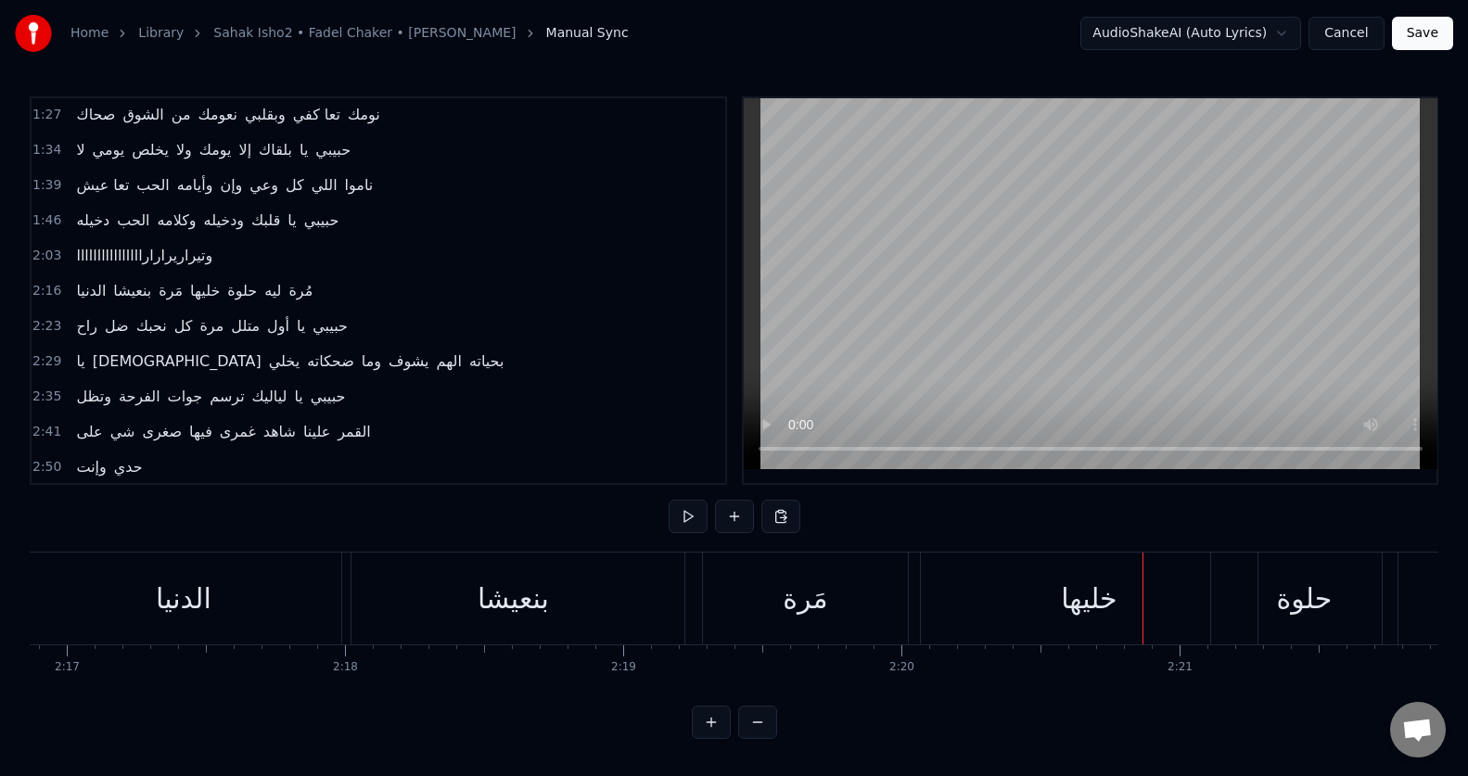
click at [965, 599] on div "خليها" at bounding box center [1089, 599] width 337 height 92
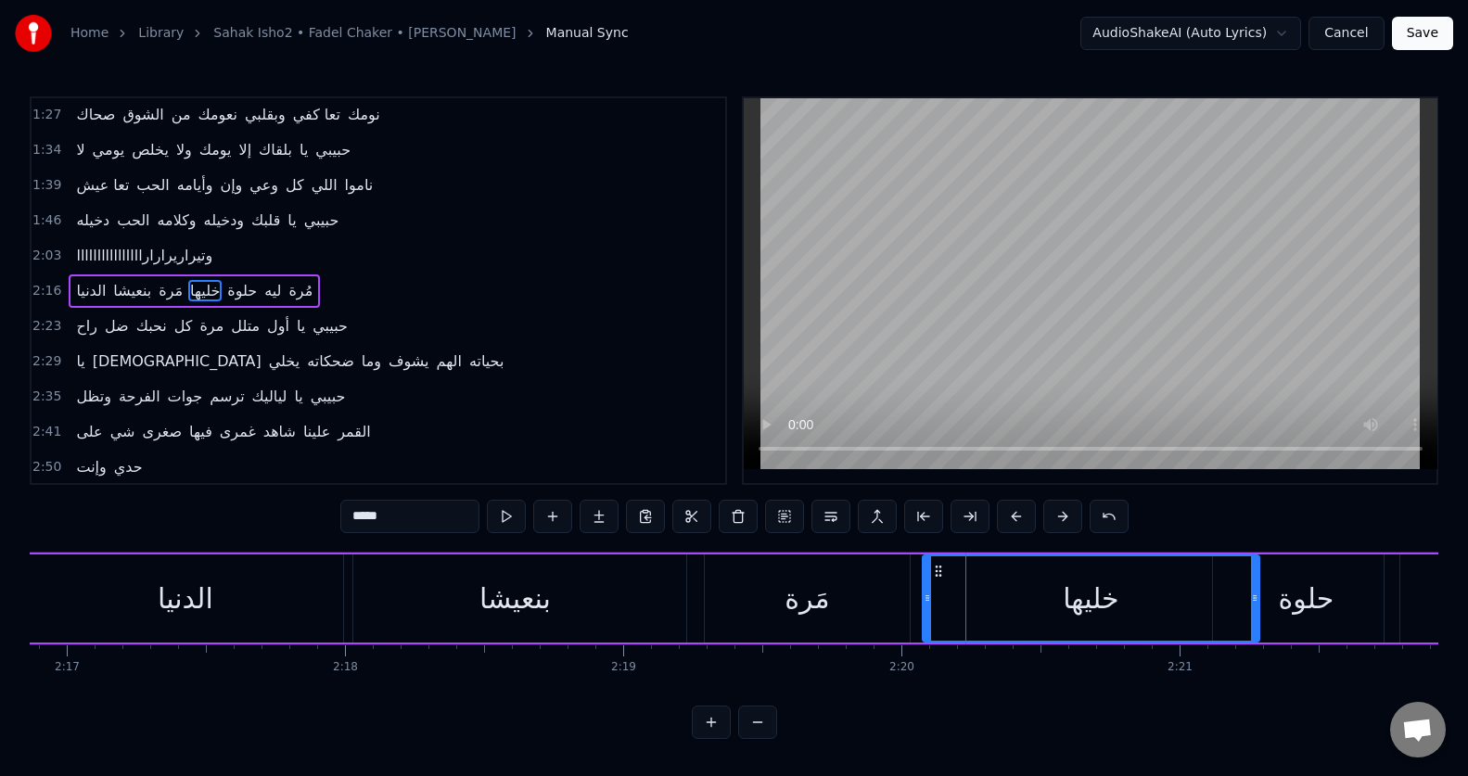
scroll to position [0, 0]
drag, startPoint x: 927, startPoint y: 601, endPoint x: 908, endPoint y: 601, distance: 19.5
click at [908, 601] on icon at bounding box center [907, 598] width 7 height 15
click at [760, 736] on button at bounding box center [757, 722] width 39 height 33
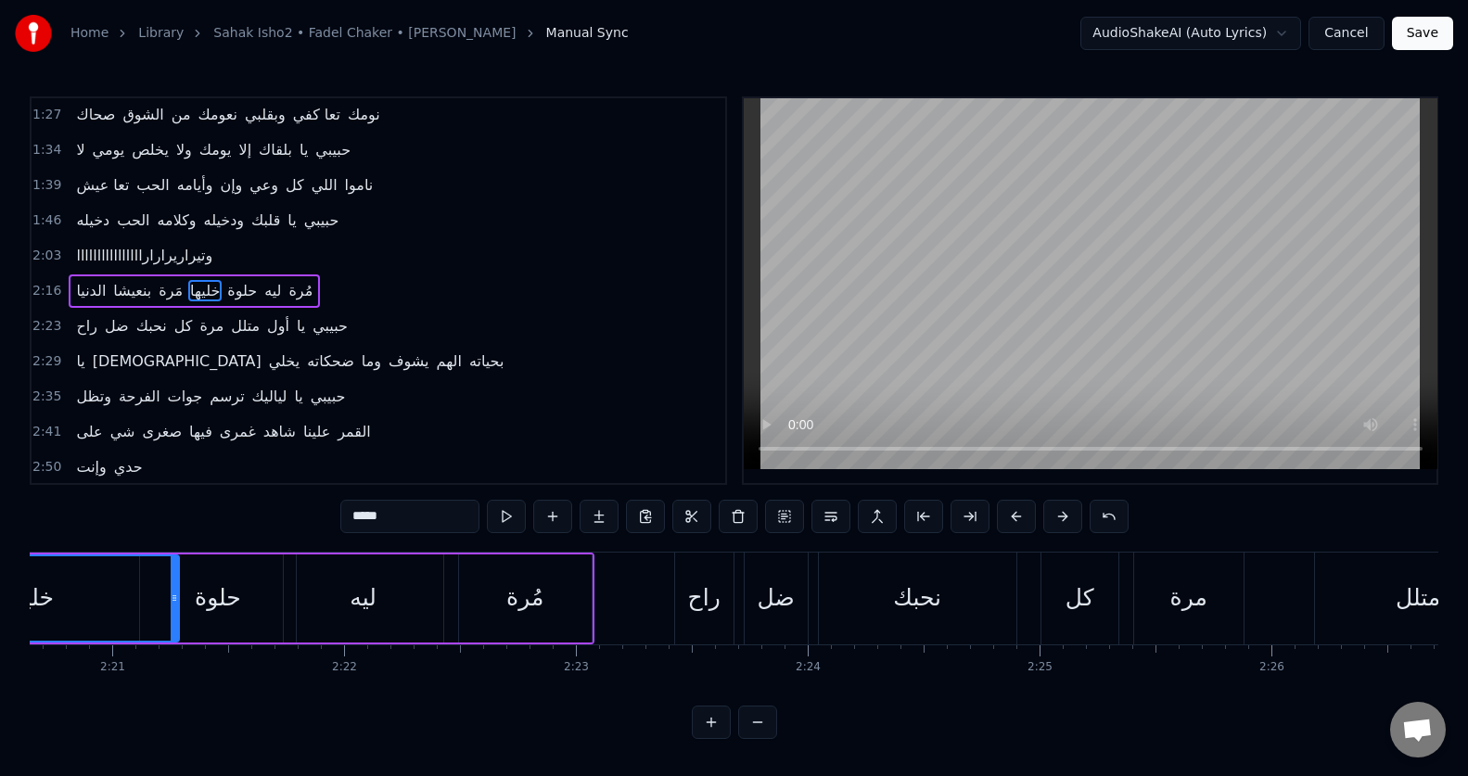
scroll to position [0, 32363]
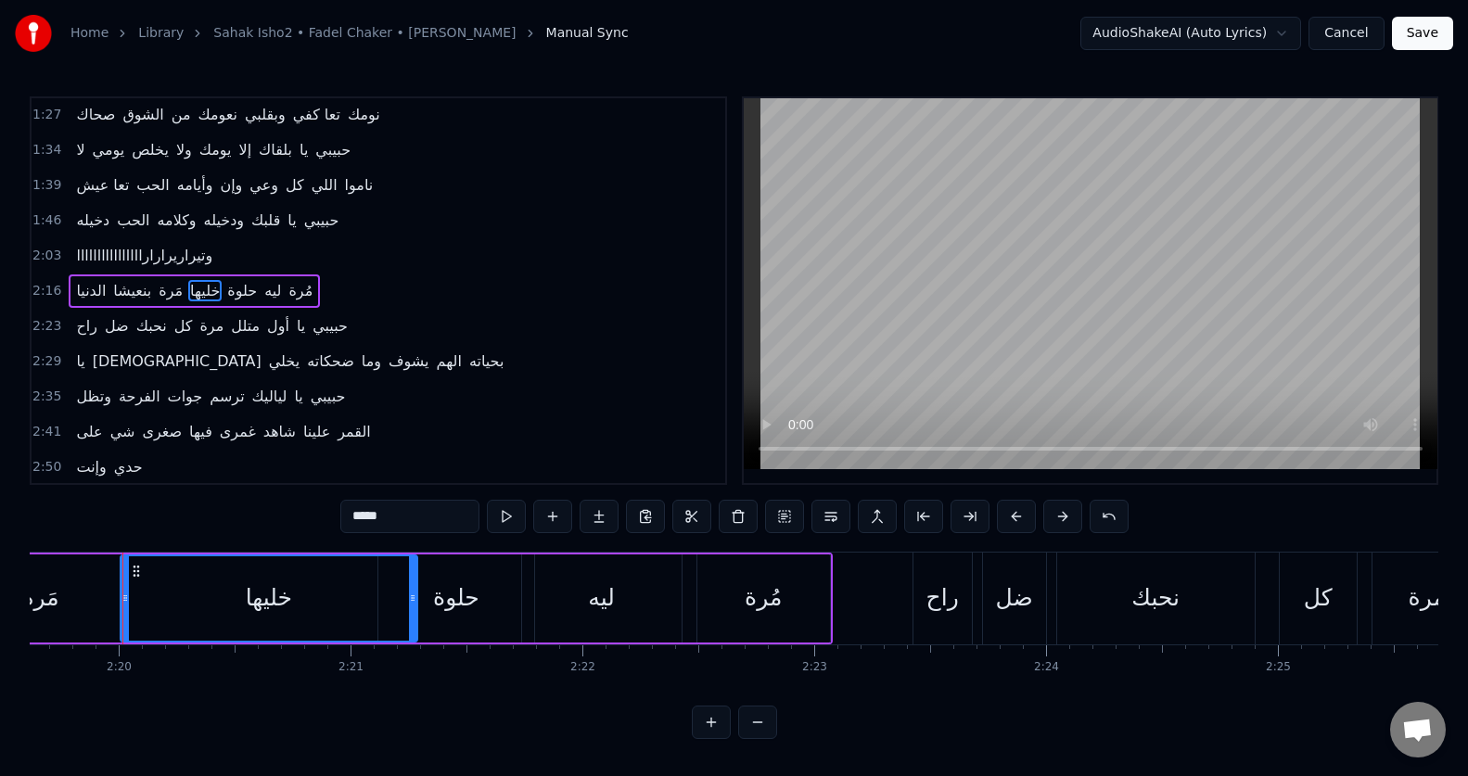
click at [760, 736] on button at bounding box center [757, 722] width 39 height 33
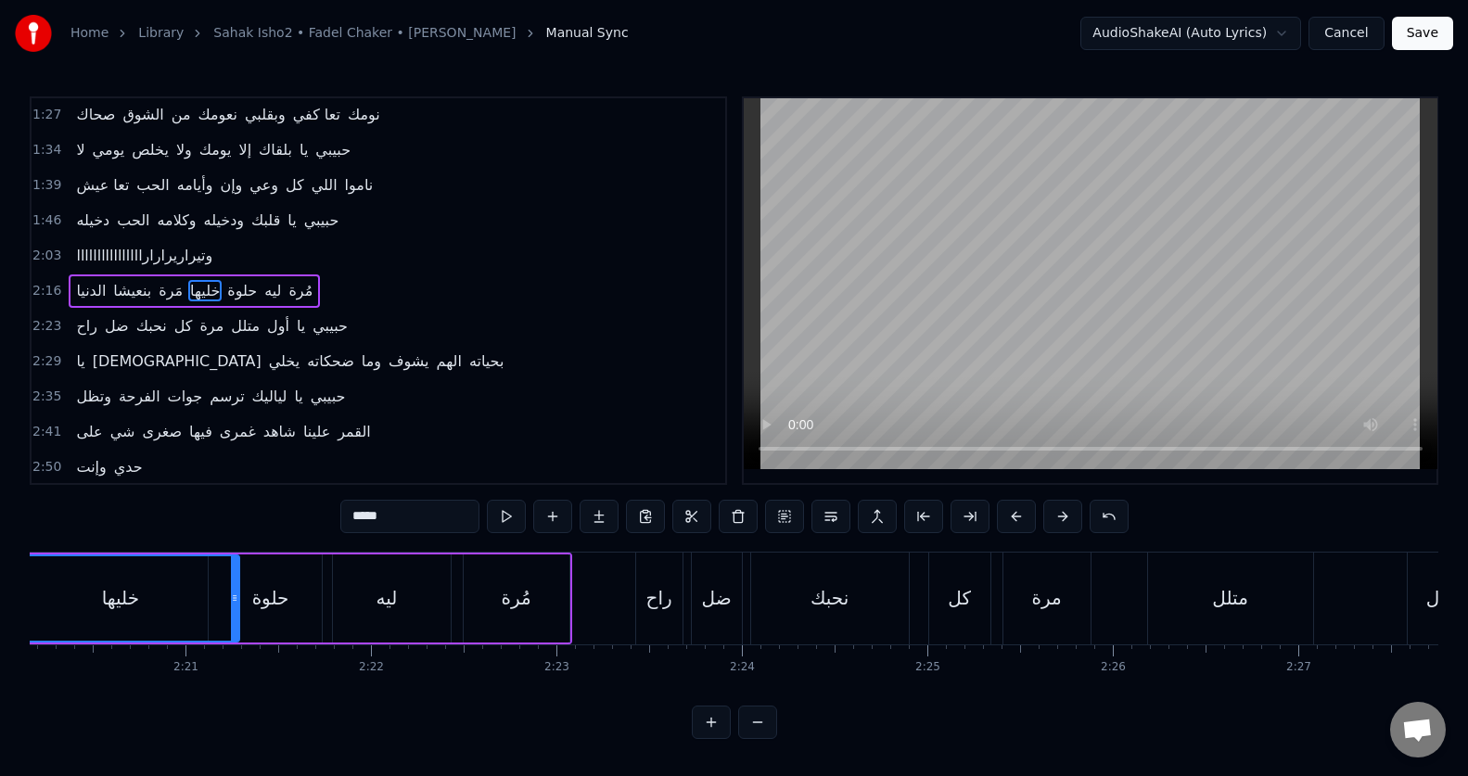
scroll to position [0, 25871]
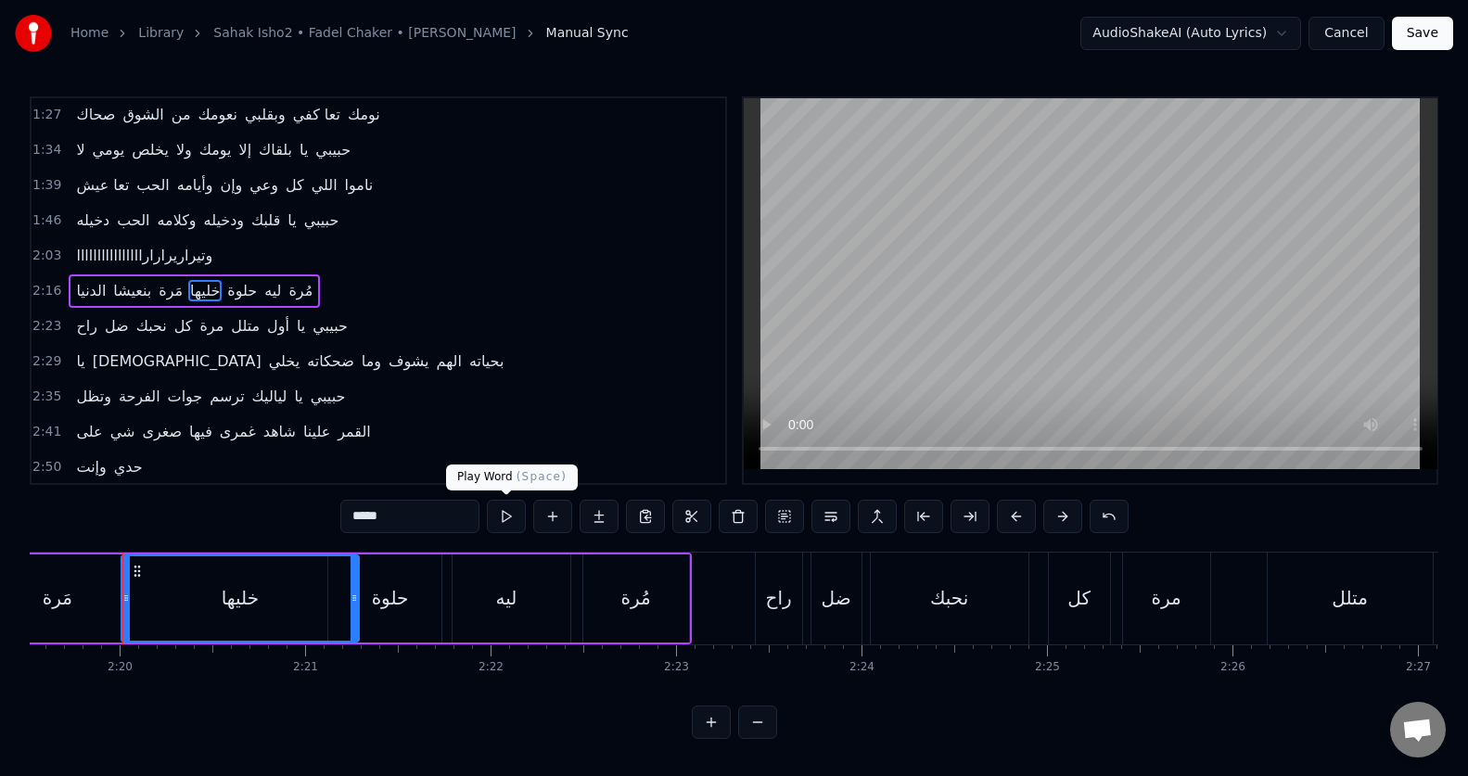
click at [513, 513] on button at bounding box center [506, 516] width 39 height 33
click at [403, 603] on div "حلوة" at bounding box center [394, 598] width 37 height 28
type input "****"
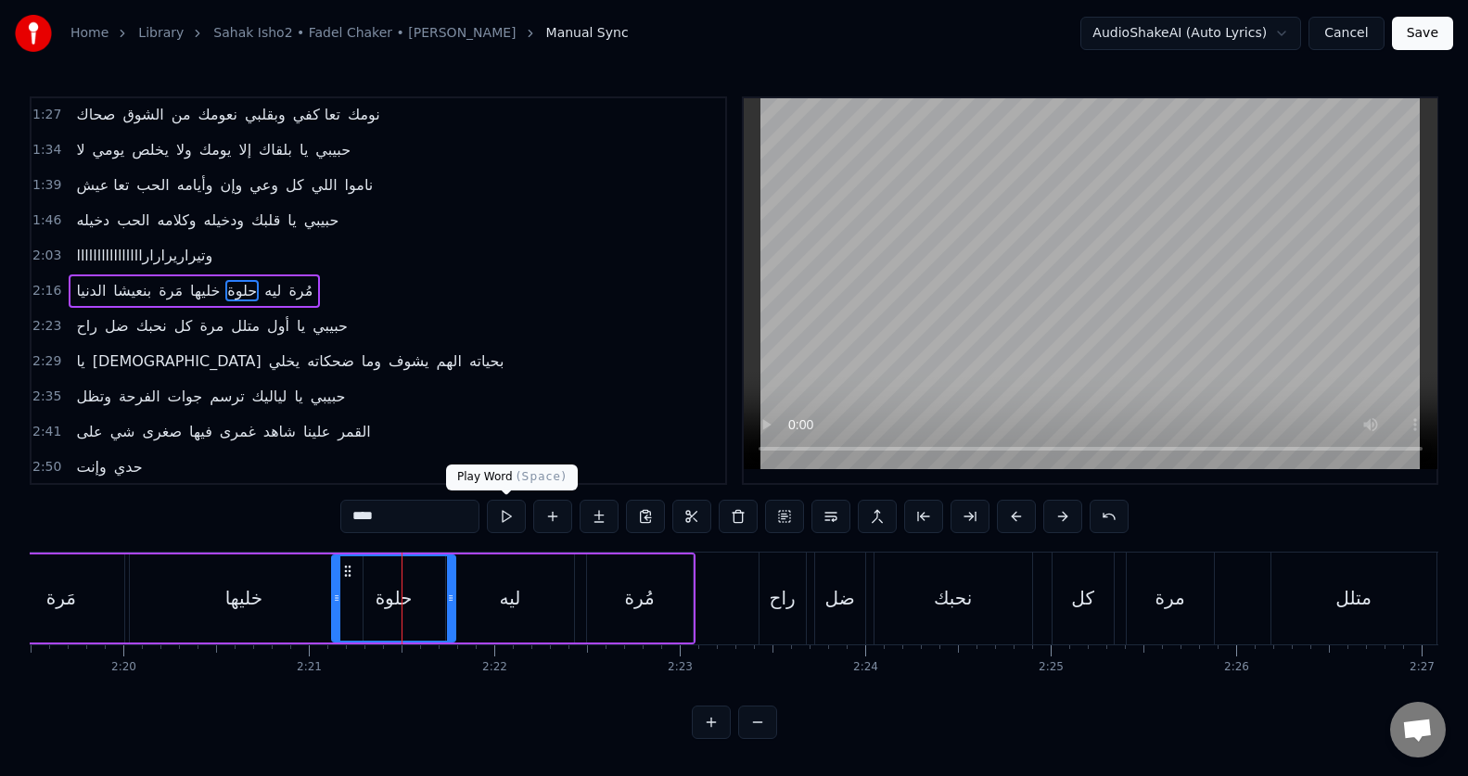
click at [502, 513] on button at bounding box center [506, 516] width 39 height 33
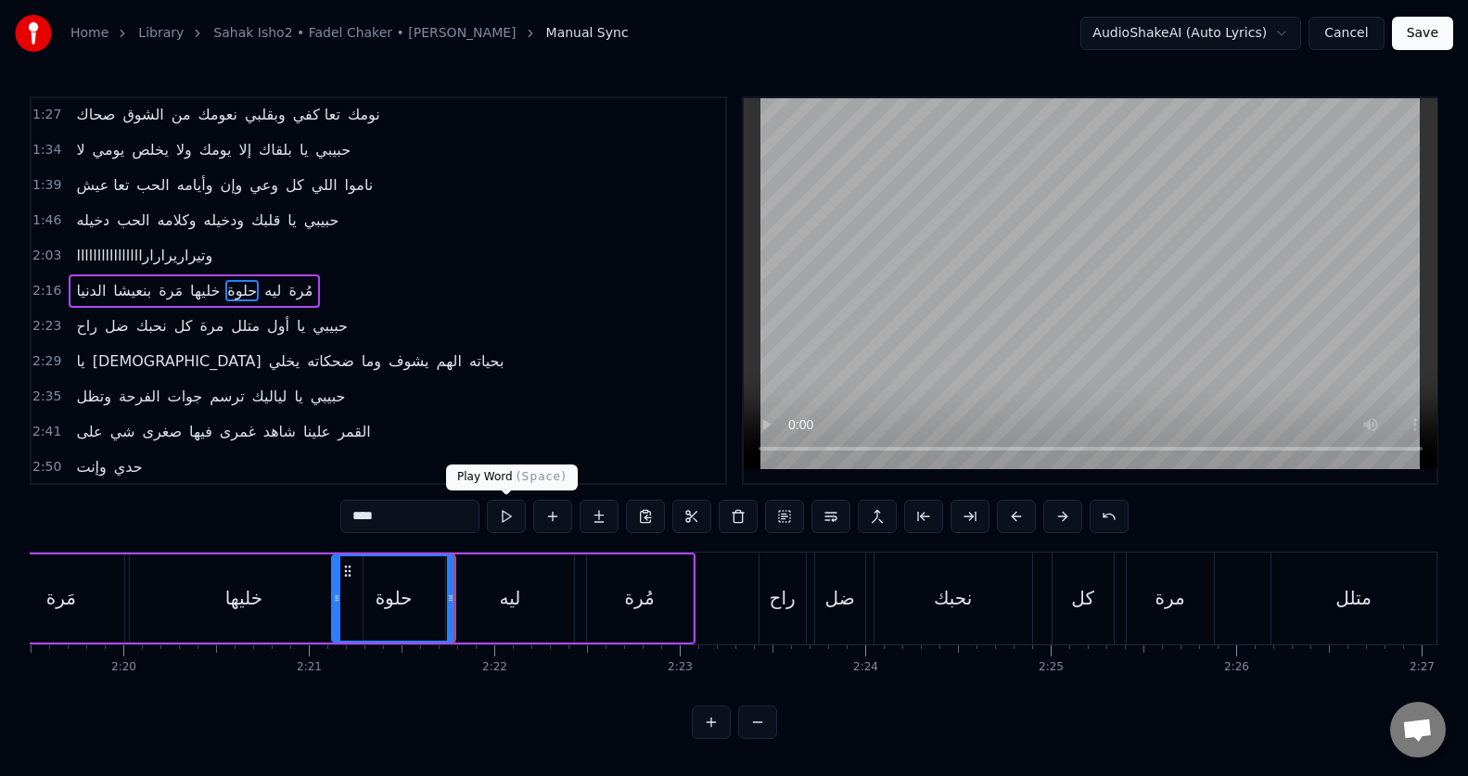
click at [501, 516] on button at bounding box center [506, 516] width 39 height 33
click at [430, 596] on div at bounding box center [430, 599] width 1 height 92
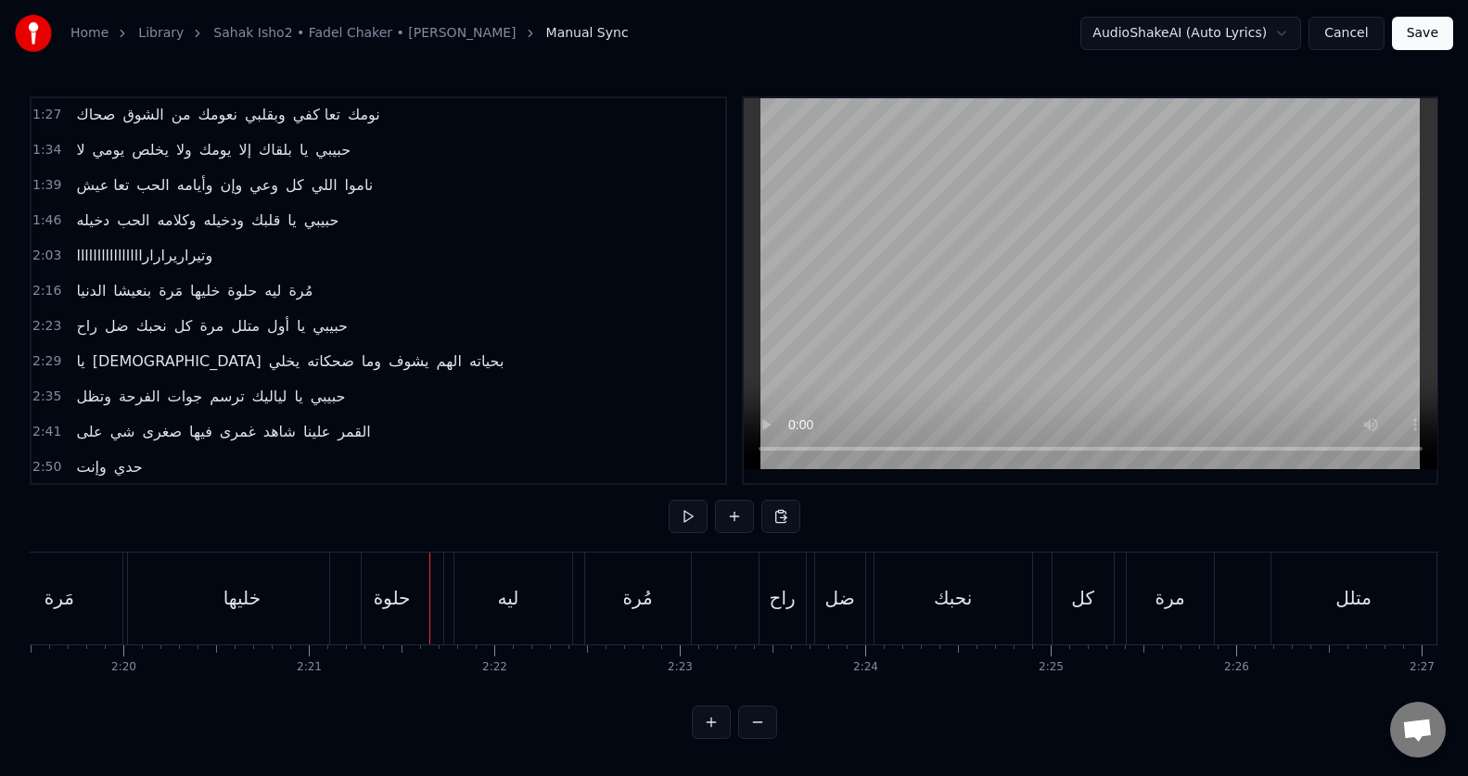
click at [384, 606] on div "حلوة" at bounding box center [392, 598] width 37 height 28
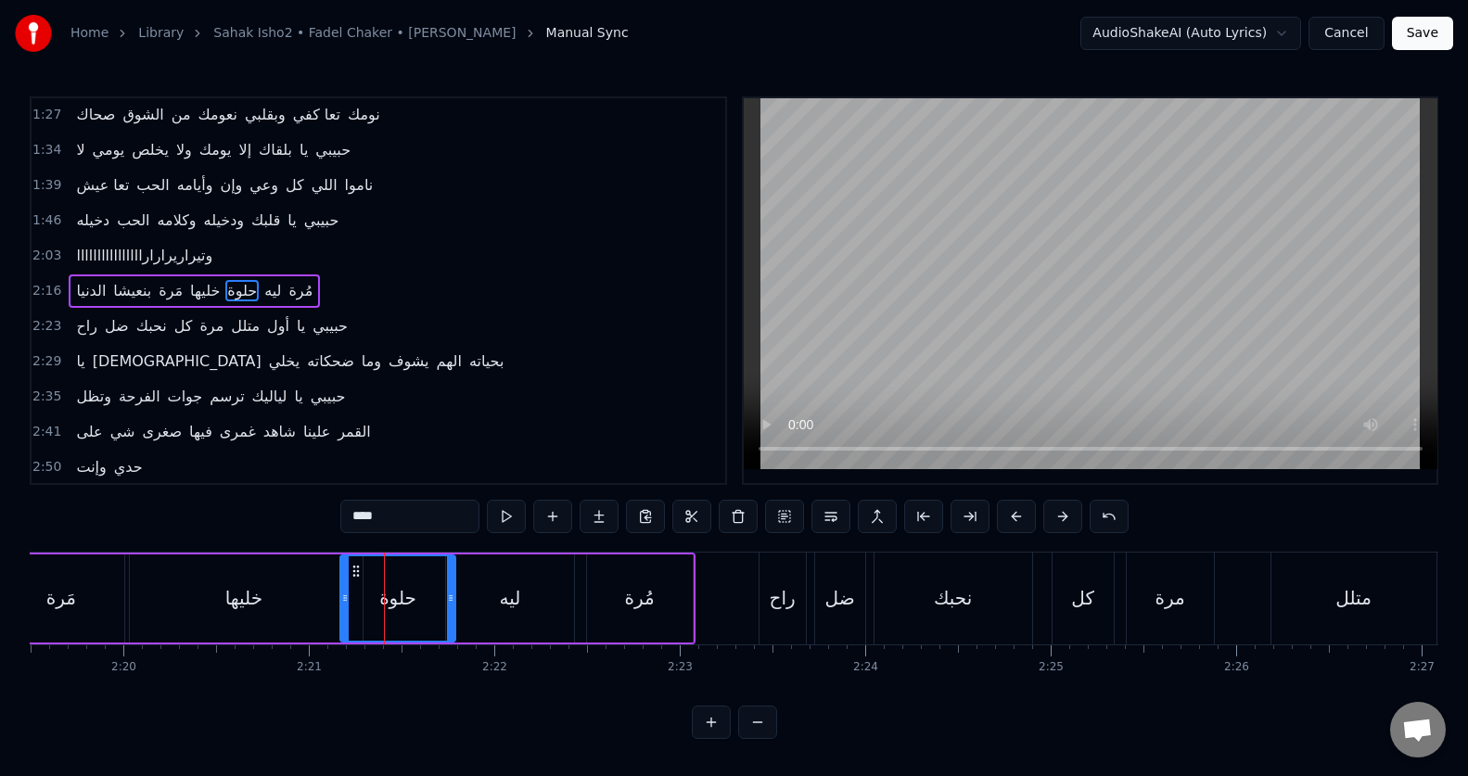
click at [346, 609] on div at bounding box center [344, 598] width 7 height 84
click at [495, 519] on button at bounding box center [506, 516] width 39 height 33
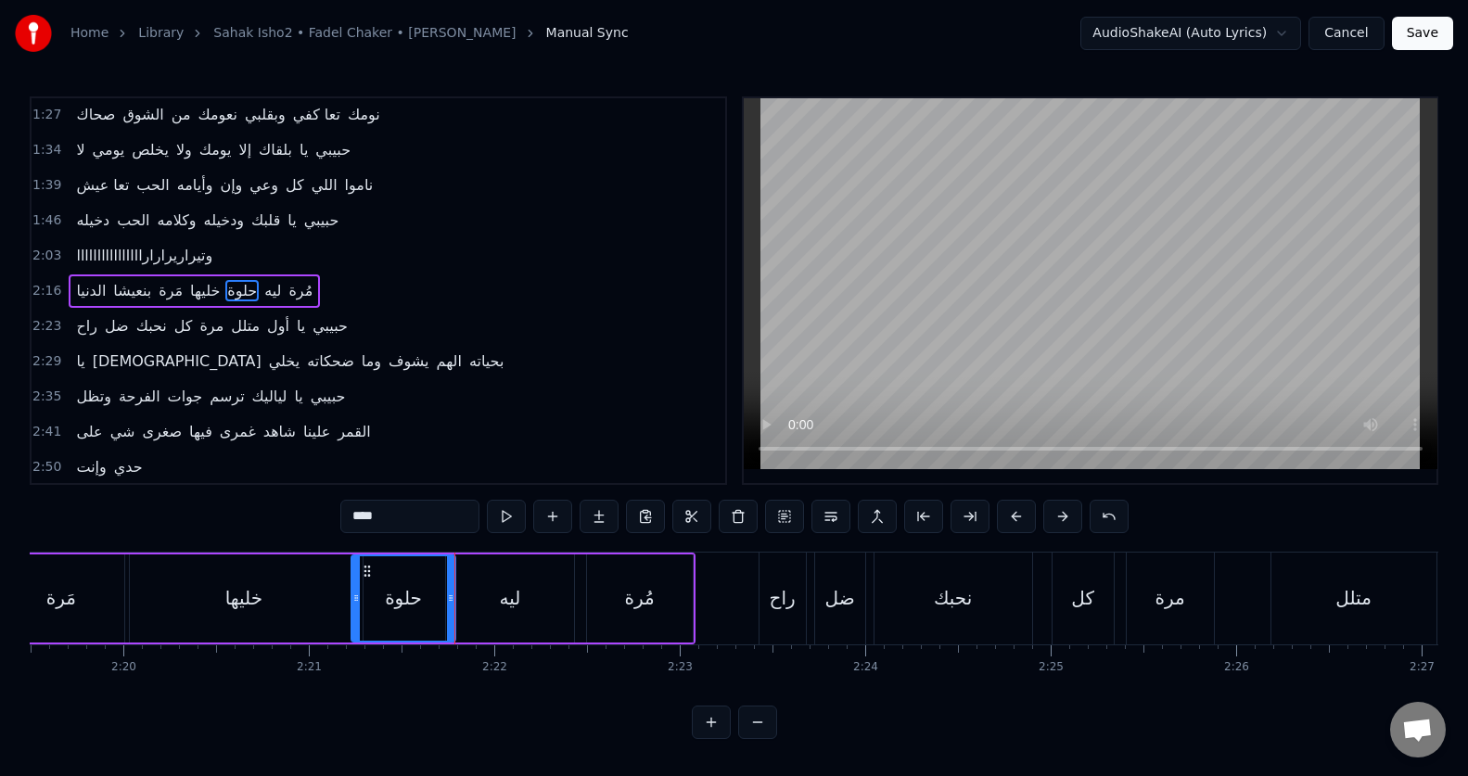
drag, startPoint x: 343, startPoint y: 596, endPoint x: 354, endPoint y: 595, distance: 11.2
click at [354, 595] on icon at bounding box center [355, 598] width 7 height 15
click at [505, 520] on button at bounding box center [506, 516] width 39 height 33
click at [350, 602] on icon at bounding box center [353, 598] width 7 height 15
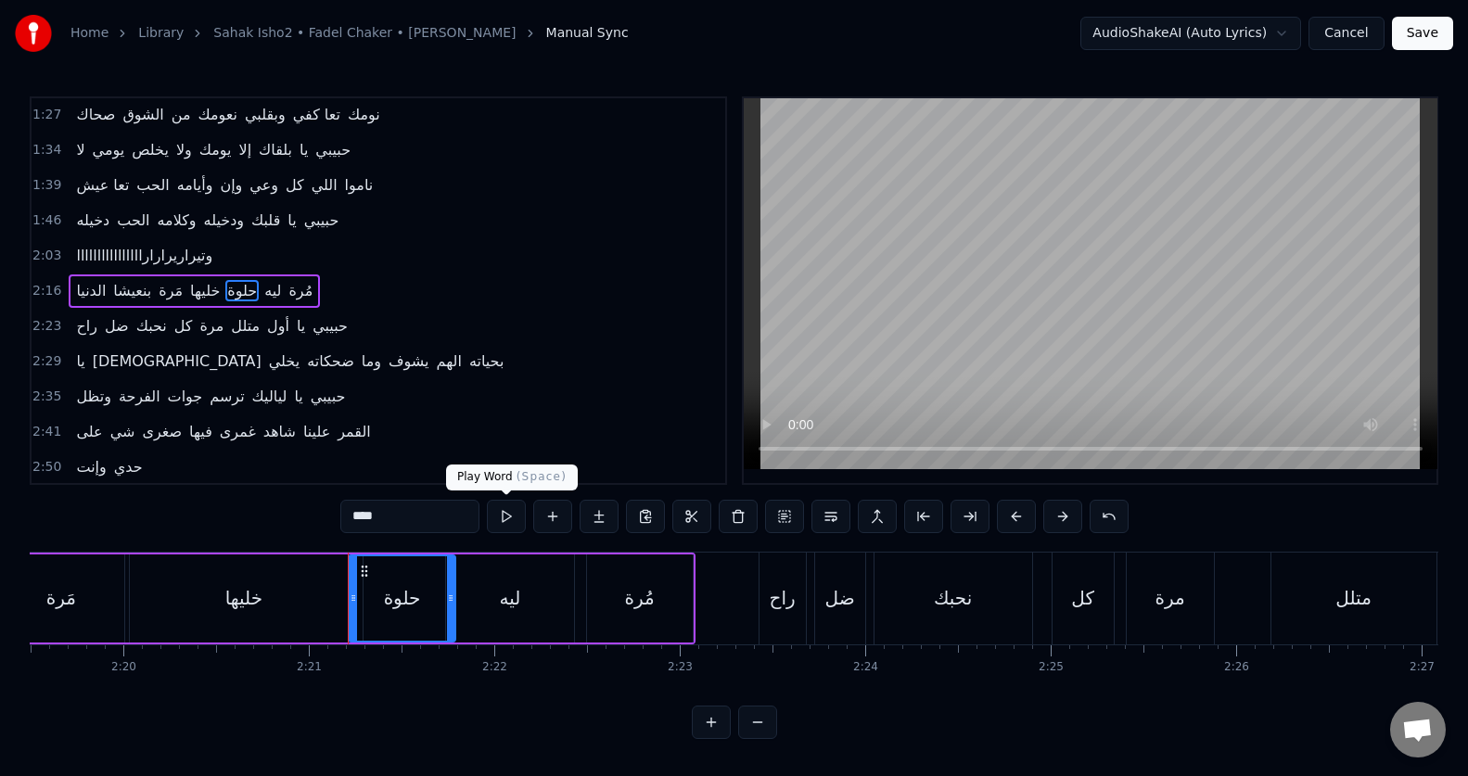
click at [501, 521] on button at bounding box center [506, 516] width 39 height 33
click at [834, 607] on div "ضل" at bounding box center [840, 598] width 30 height 28
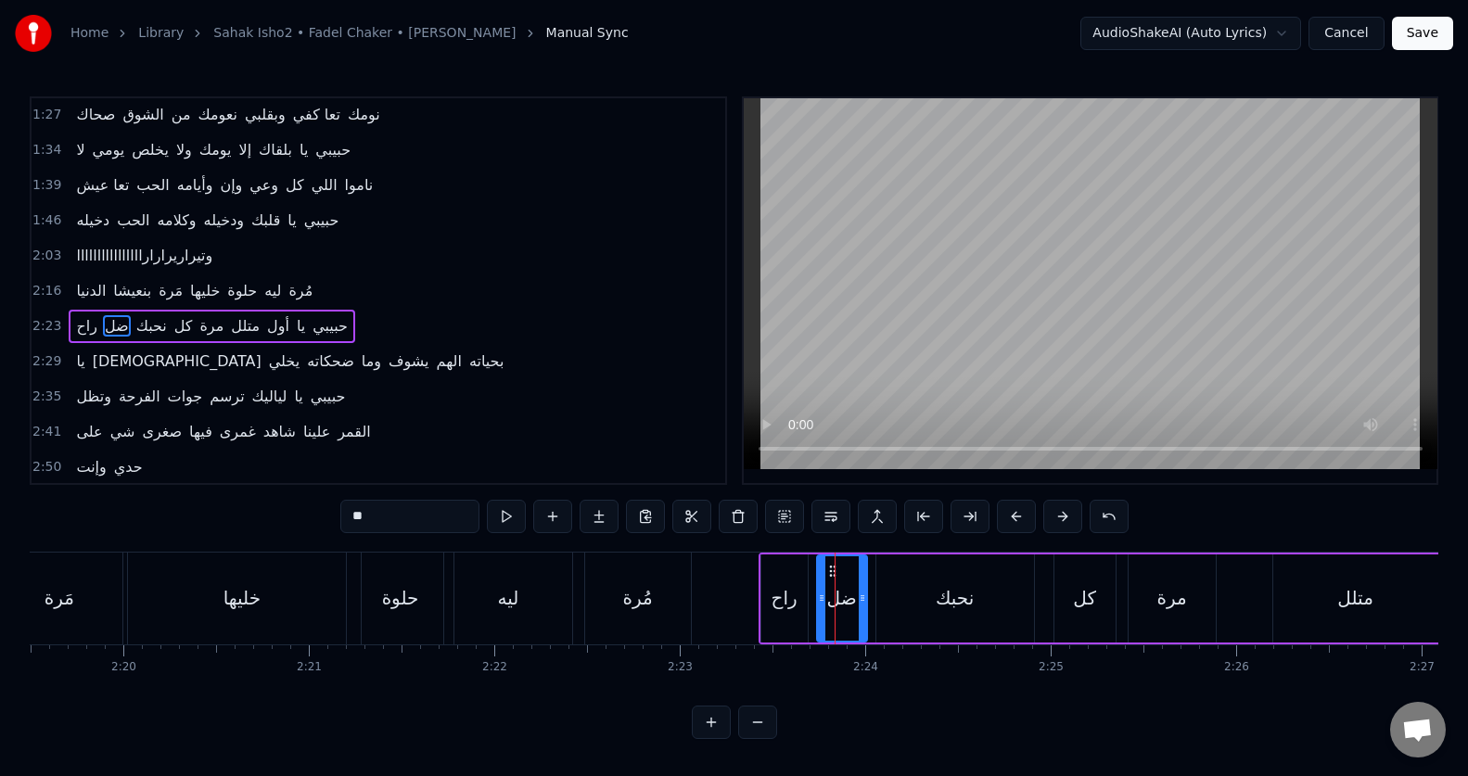
scroll to position [424, 0]
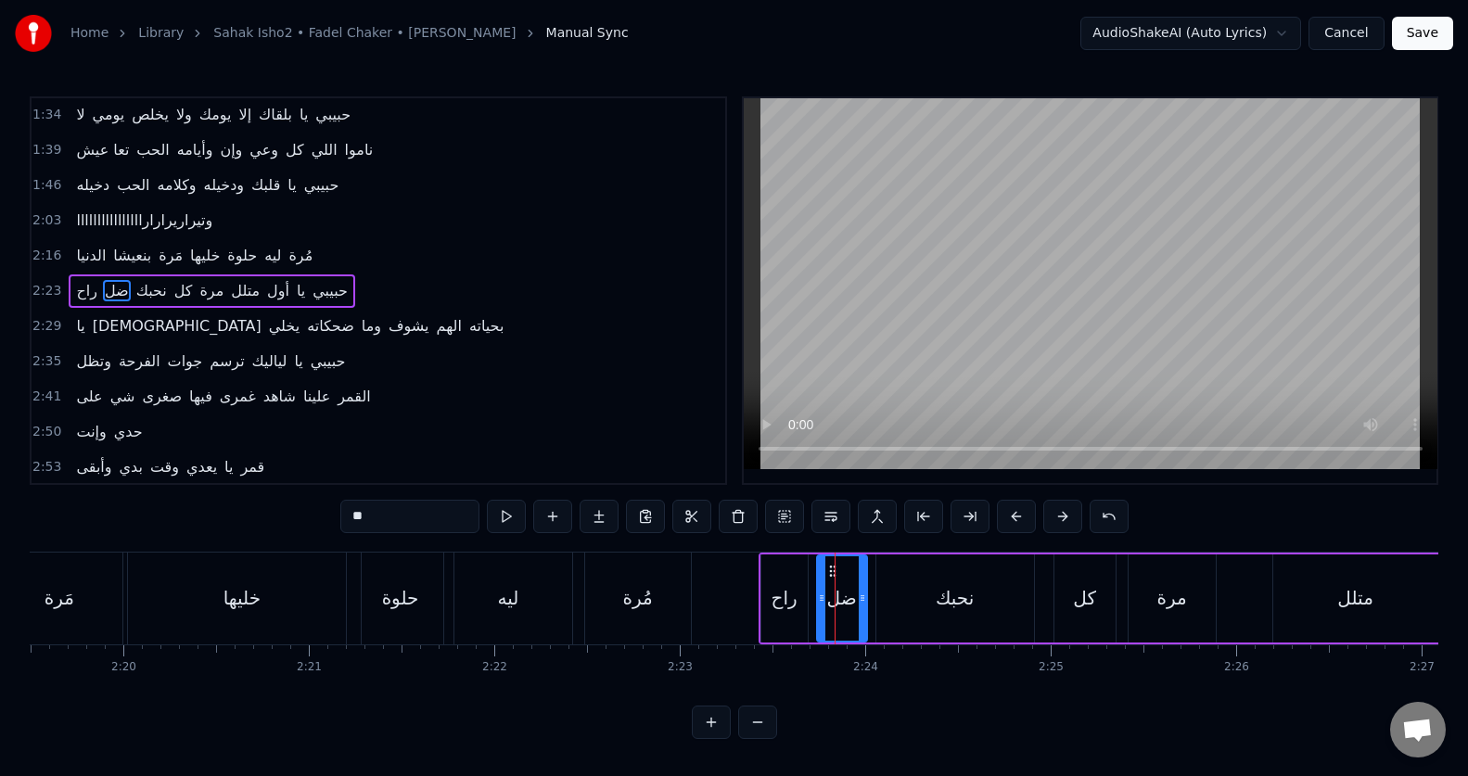
click at [356, 511] on input "**" at bounding box center [409, 516] width 139 height 33
click at [925, 617] on div "نحبك" at bounding box center [955, 598] width 158 height 88
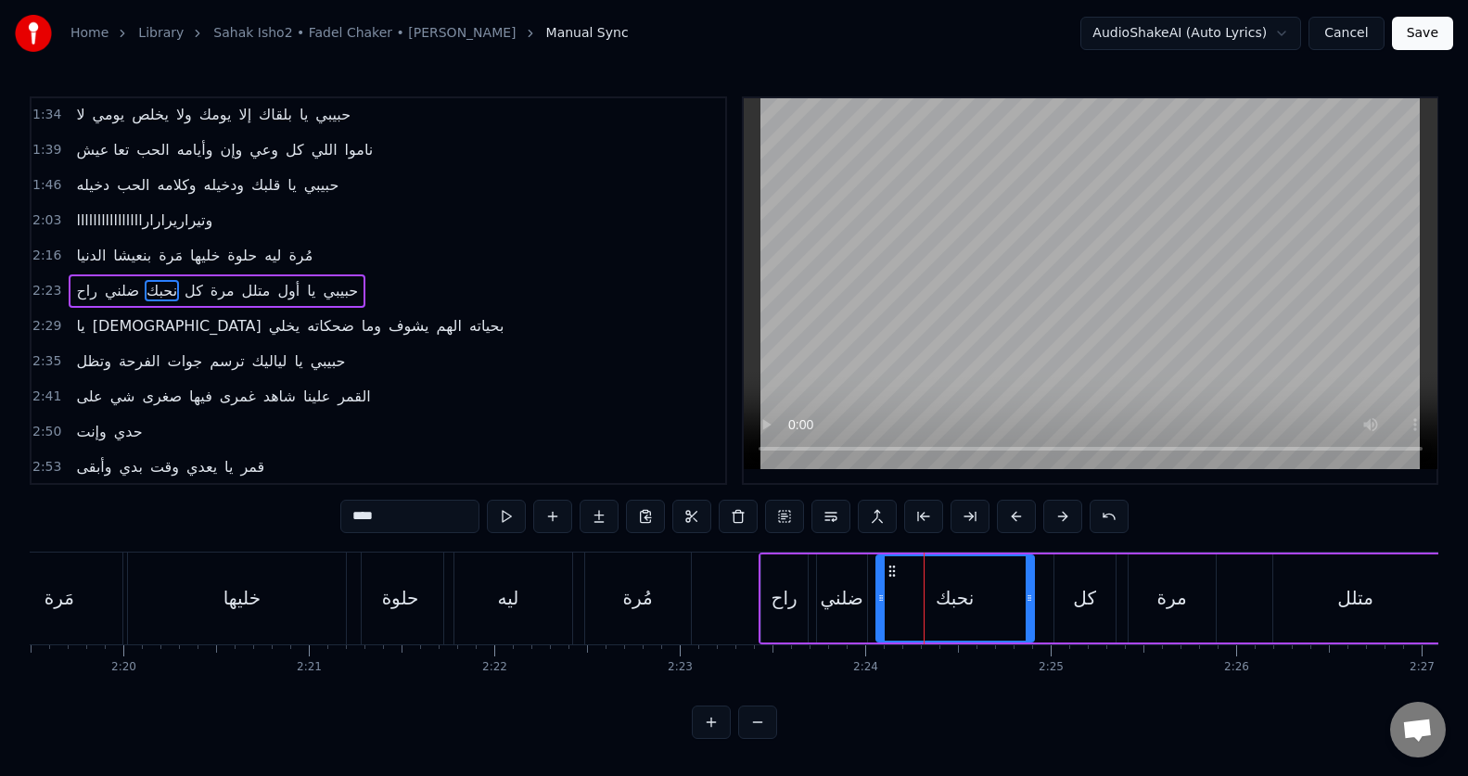
drag, startPoint x: 374, startPoint y: 516, endPoint x: 399, endPoint y: 516, distance: 25.1
click at [399, 516] on input "****" at bounding box center [409, 516] width 139 height 33
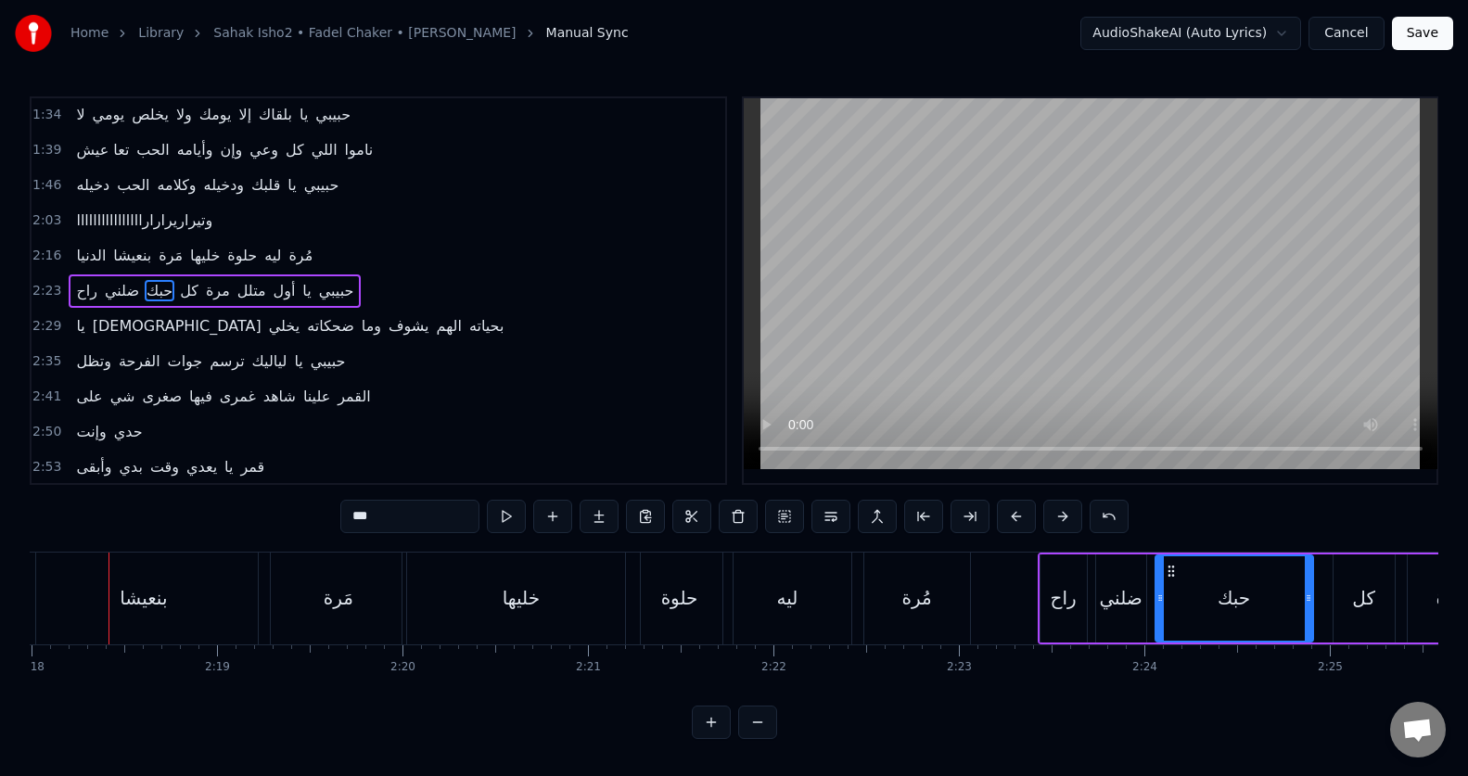
scroll to position [0, 25574]
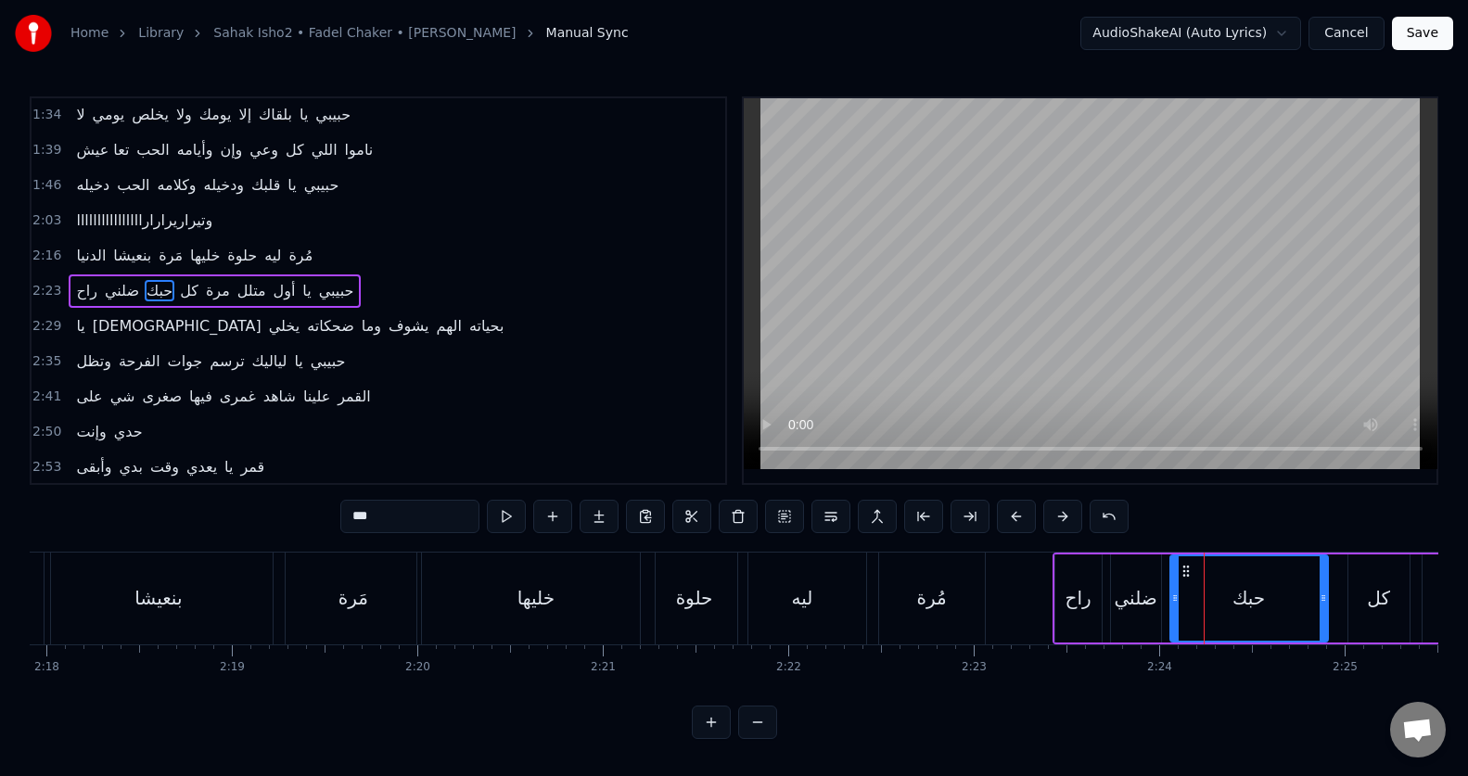
click at [1068, 599] on div "راح" at bounding box center [1078, 598] width 26 height 28
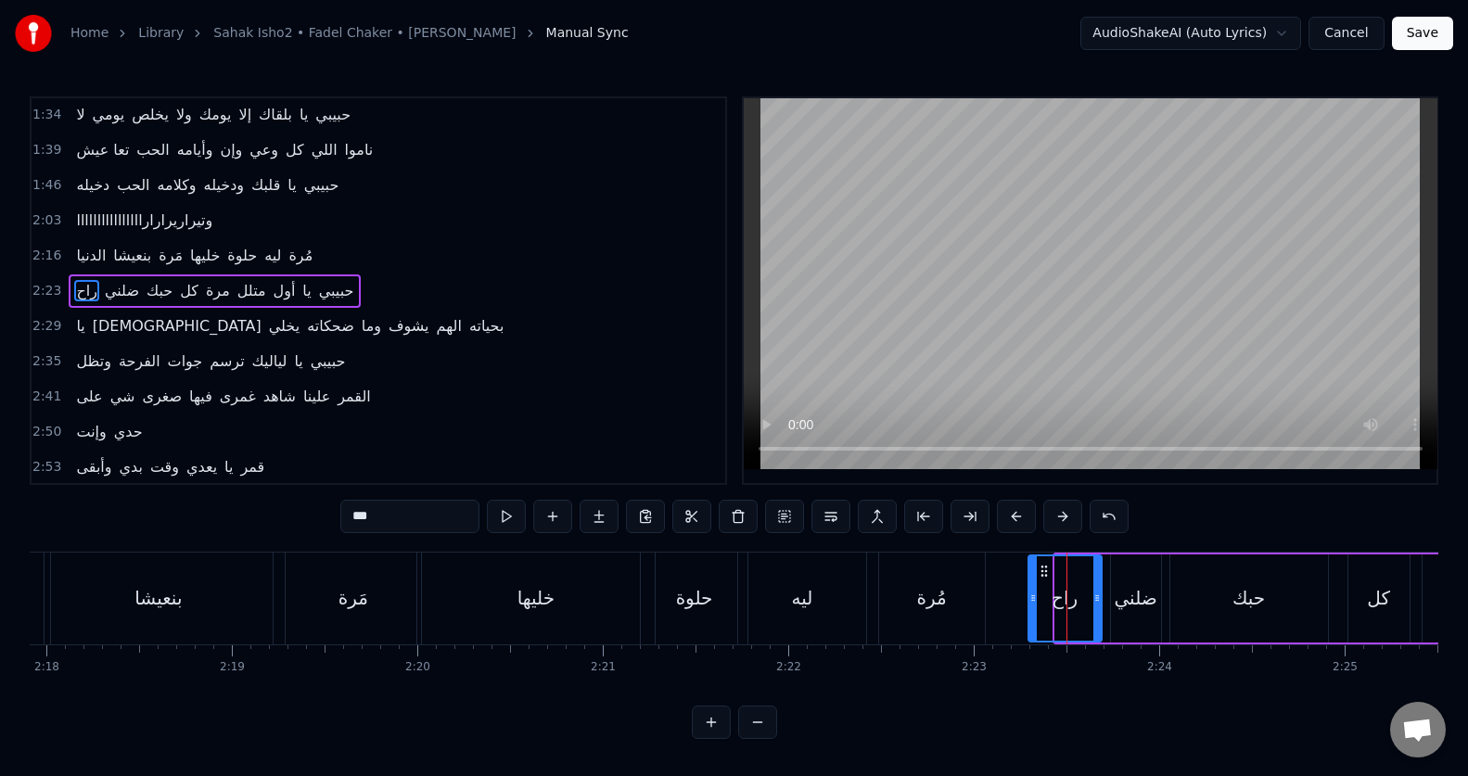
drag, startPoint x: 1055, startPoint y: 600, endPoint x: 1028, endPoint y: 605, distance: 27.5
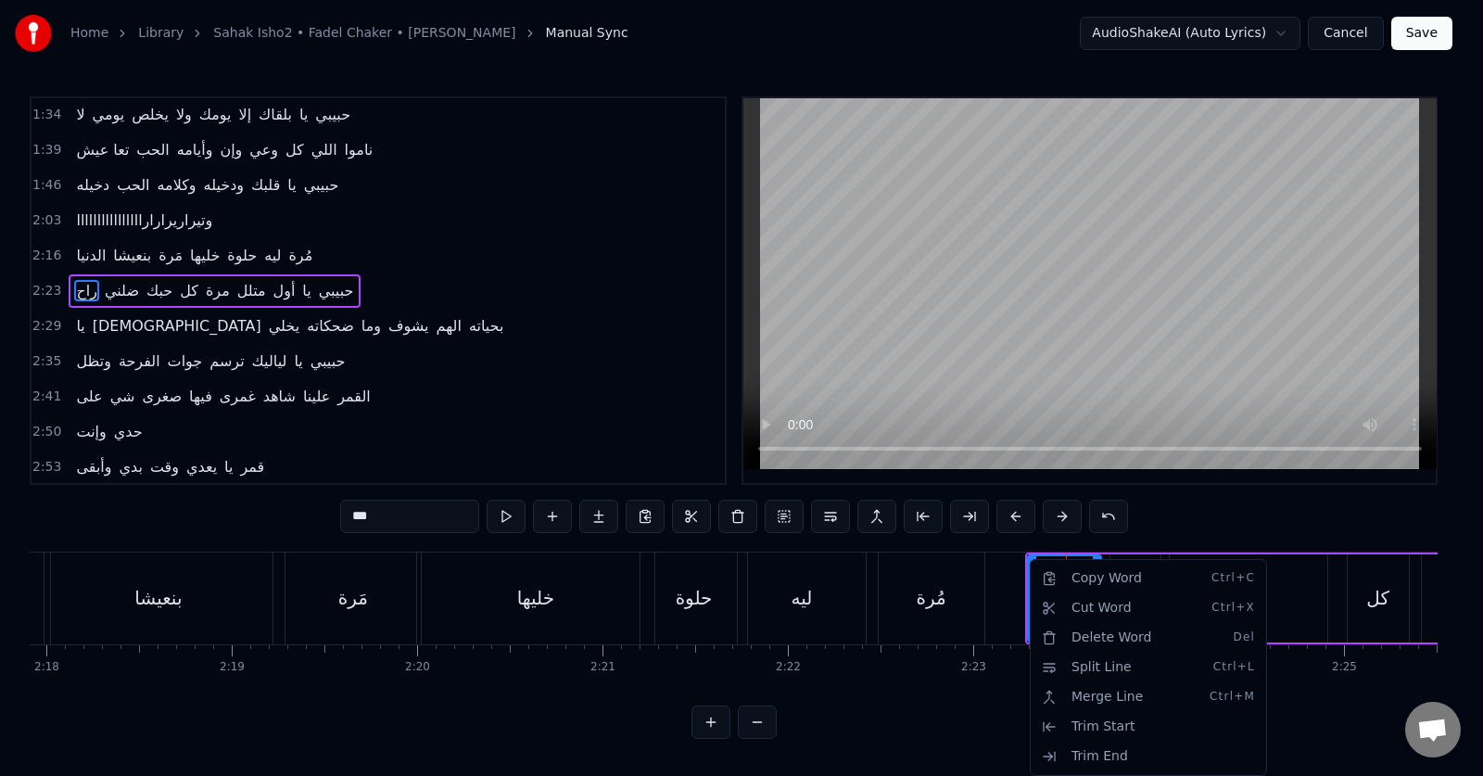
click at [763, 427] on html "Home Library Sahak Isho2 • Fadel Chaker • فضل شاكر Manual Sync AudioShakeAI (Au…" at bounding box center [741, 384] width 1483 height 769
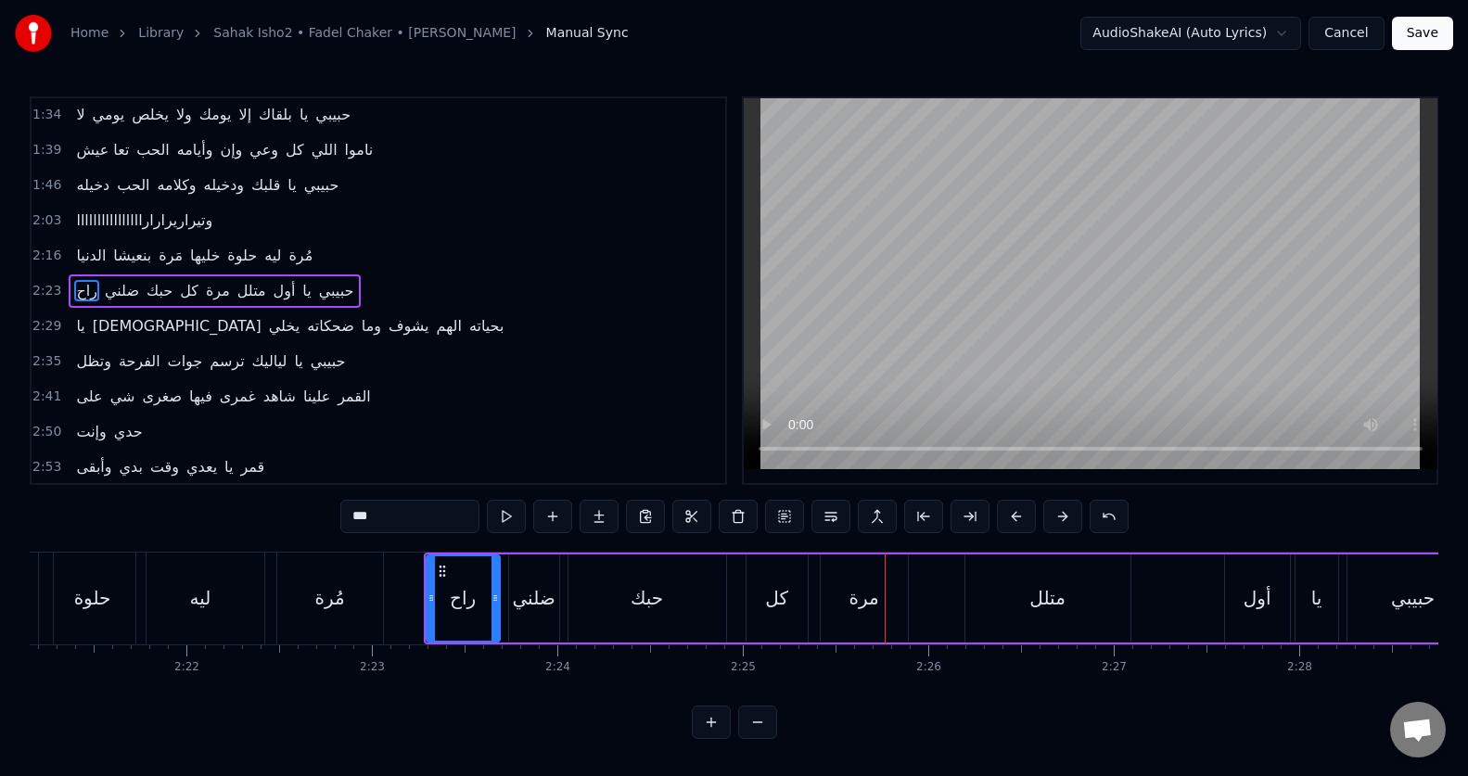
scroll to position [0, 26182]
click at [762, 590] on div "كل" at bounding box center [769, 598] width 23 height 28
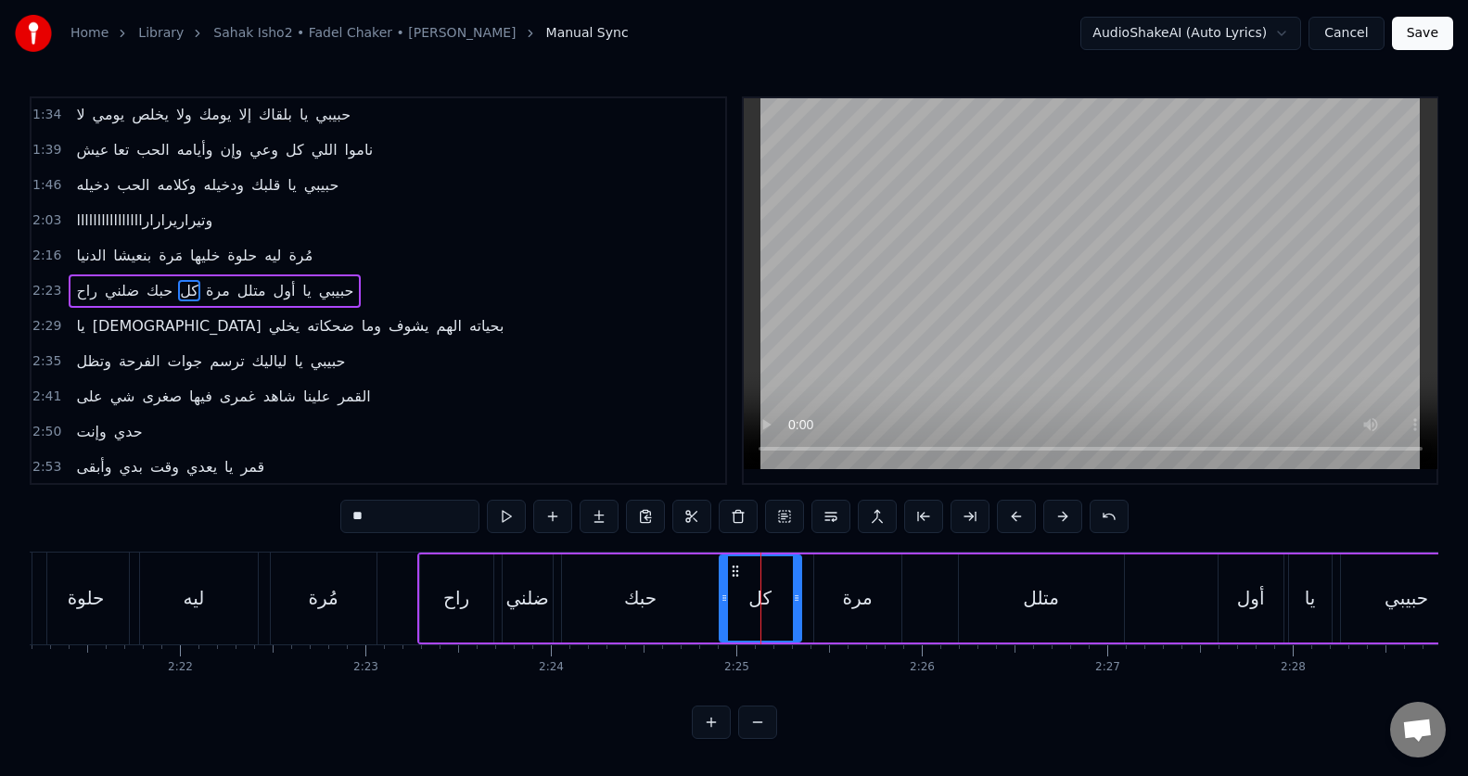
drag, startPoint x: 743, startPoint y: 602, endPoint x: 722, endPoint y: 607, distance: 21.1
click at [722, 607] on div at bounding box center [723, 598] width 7 height 84
click at [512, 516] on button at bounding box center [506, 516] width 39 height 33
click at [874, 605] on div "مرة" at bounding box center [857, 598] width 87 height 88
type input "***"
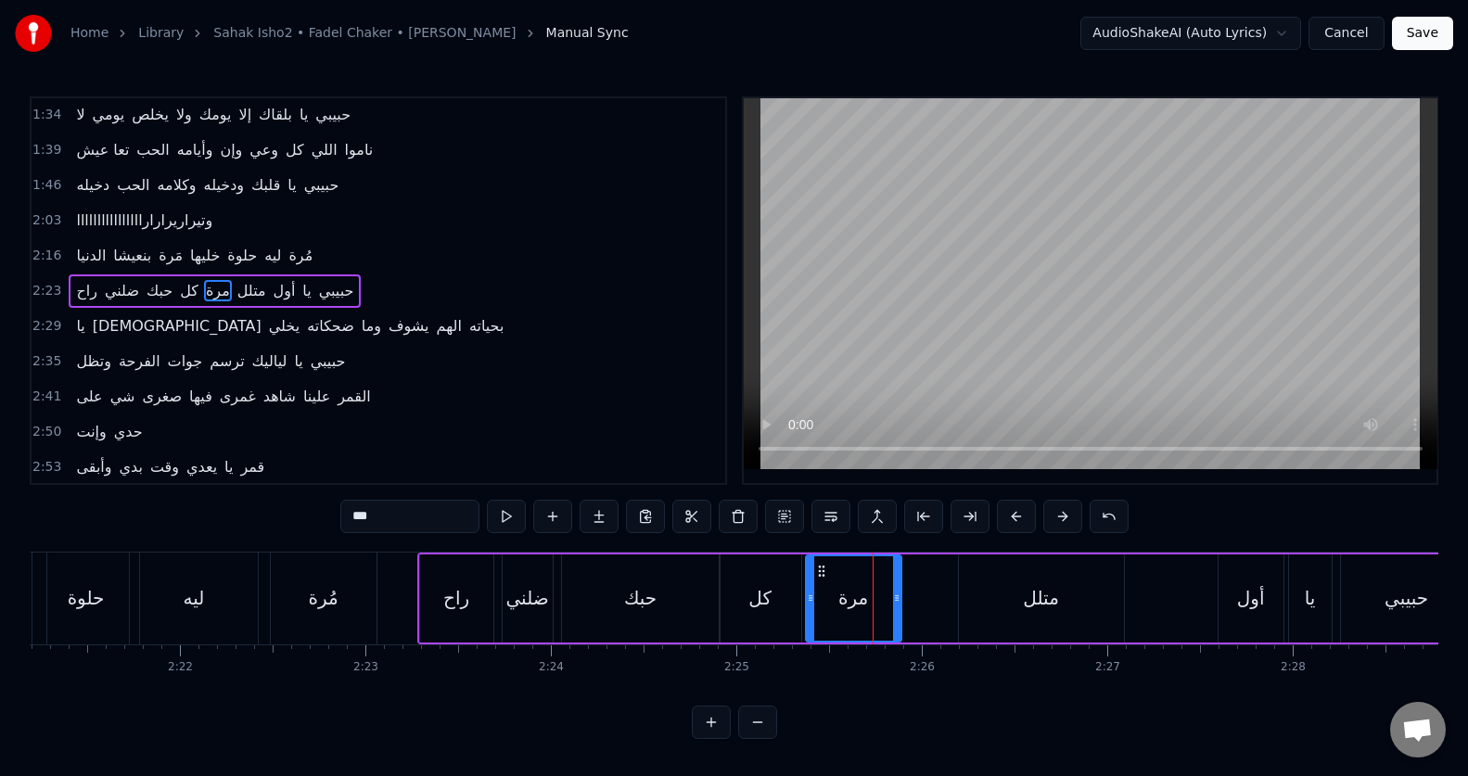
drag, startPoint x: 818, startPoint y: 608, endPoint x: 760, endPoint y: 413, distance: 203.9
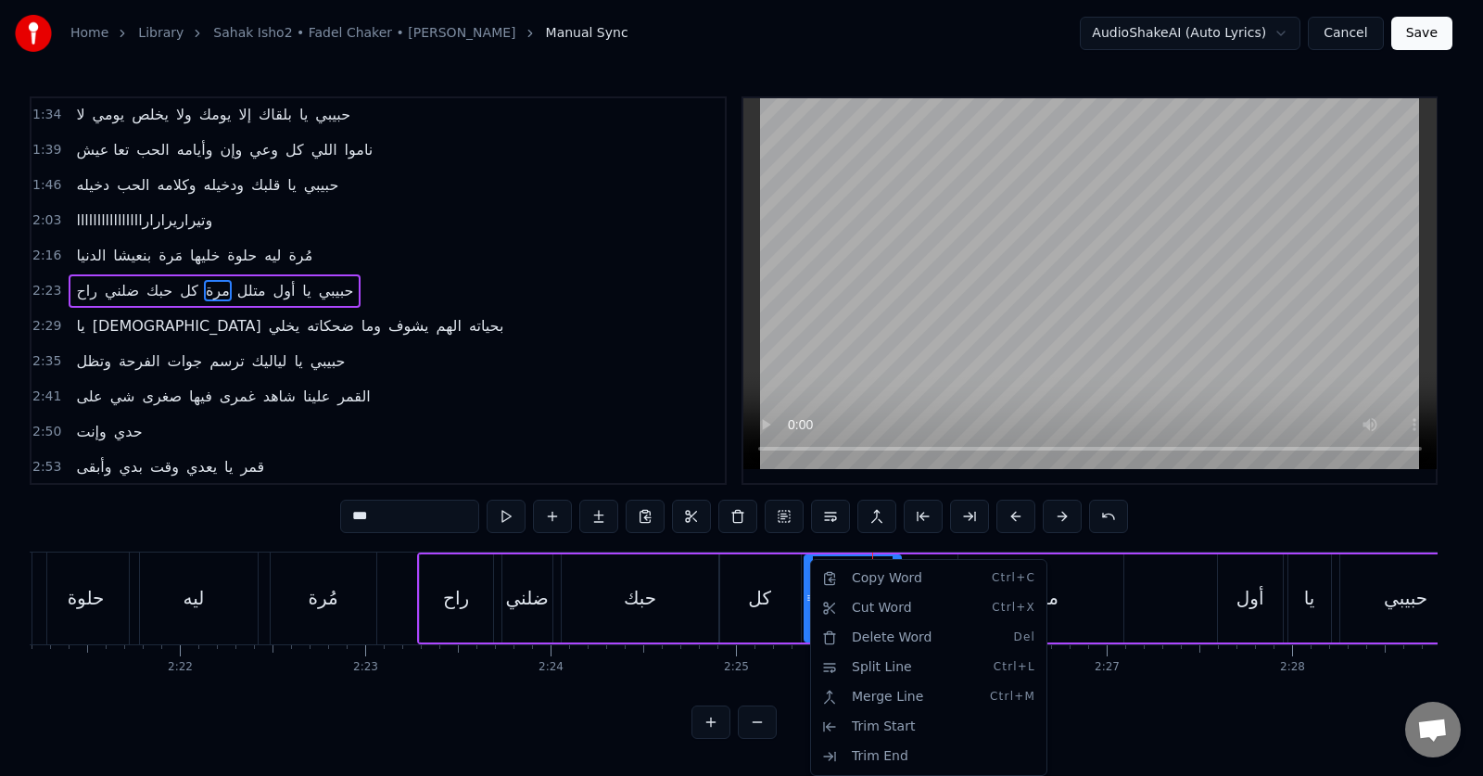
click at [368, 628] on html "Home Library Sahak Isho2 • Fadel Chaker • فضل شاكر Manual Sync AudioShakeAI (Au…" at bounding box center [741, 384] width 1483 height 769
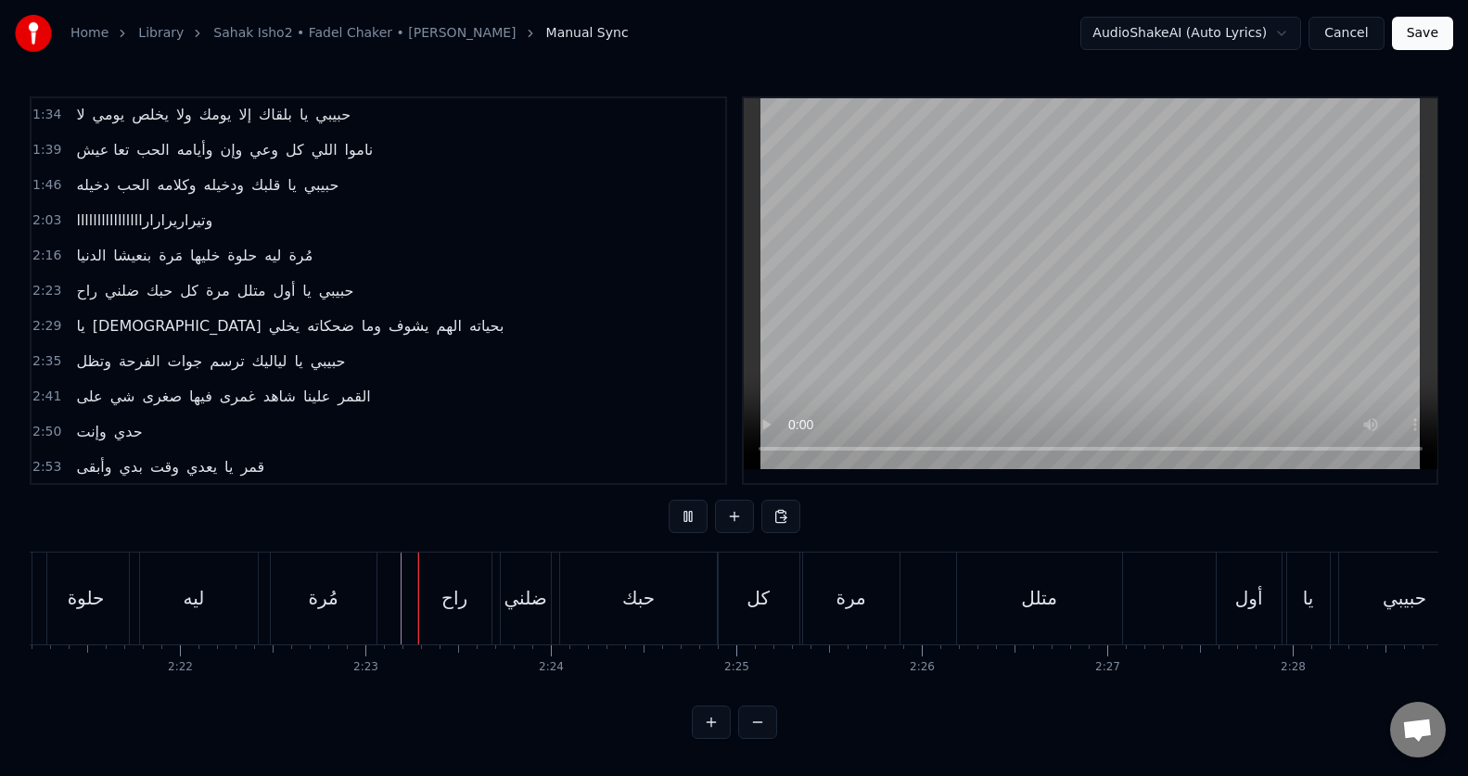
scroll to position [8, 0]
click at [1243, 596] on div "أول" at bounding box center [1249, 598] width 28 height 28
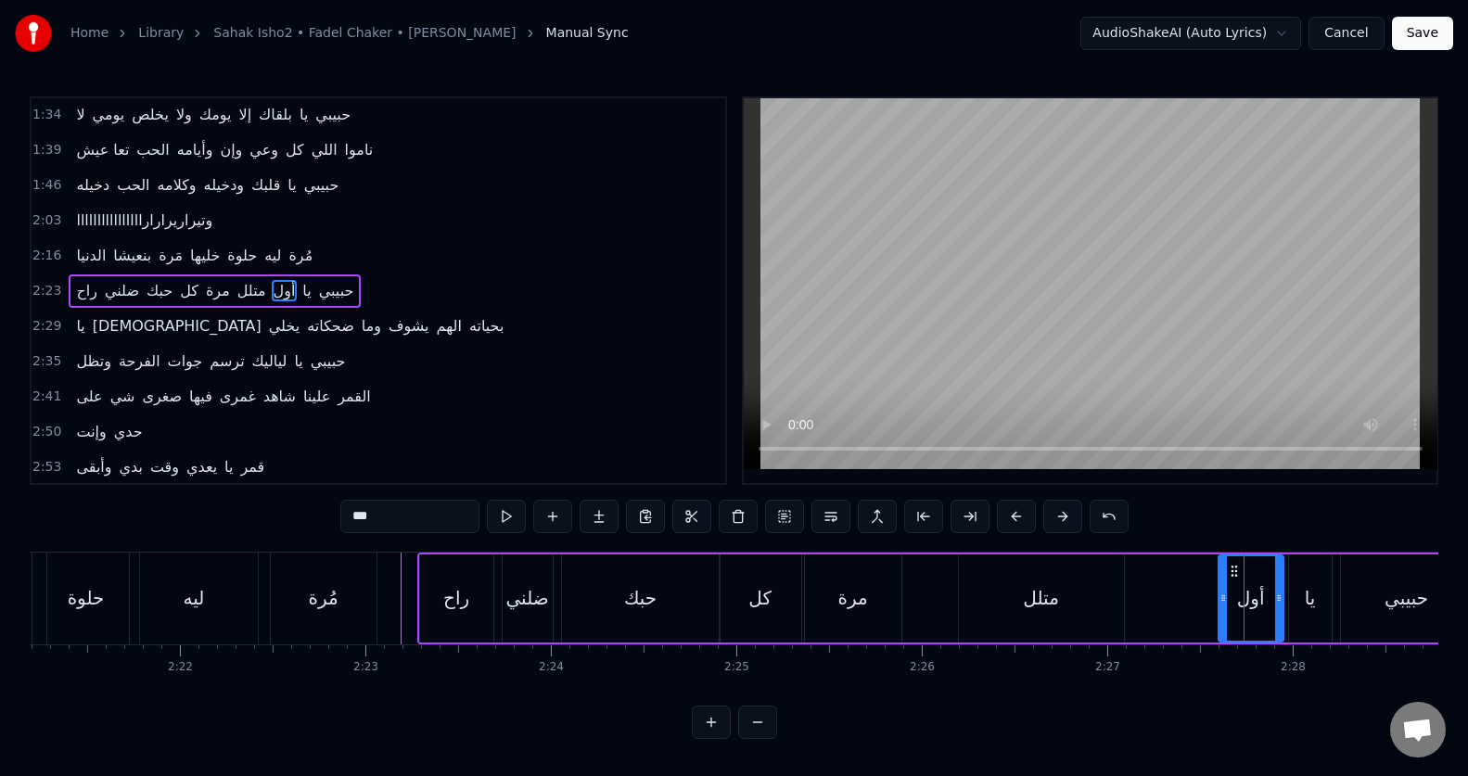
scroll to position [0, 0]
drag, startPoint x: 1219, startPoint y: 608, endPoint x: 1112, endPoint y: 620, distance: 108.2
click at [1112, 620] on div at bounding box center [1115, 598] width 7 height 84
click at [1287, 611] on div at bounding box center [1285, 598] width 7 height 84
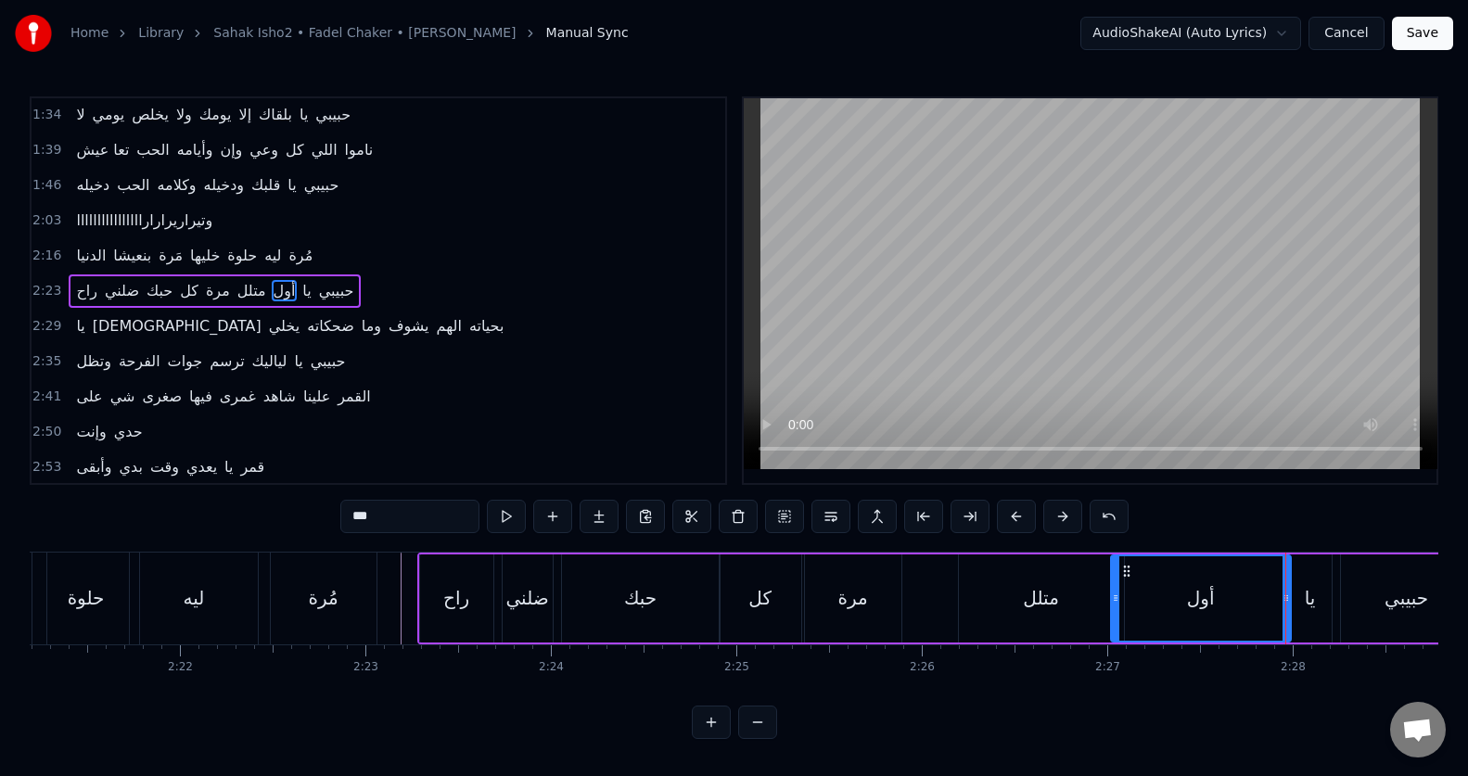
scroll to position [0, 0]
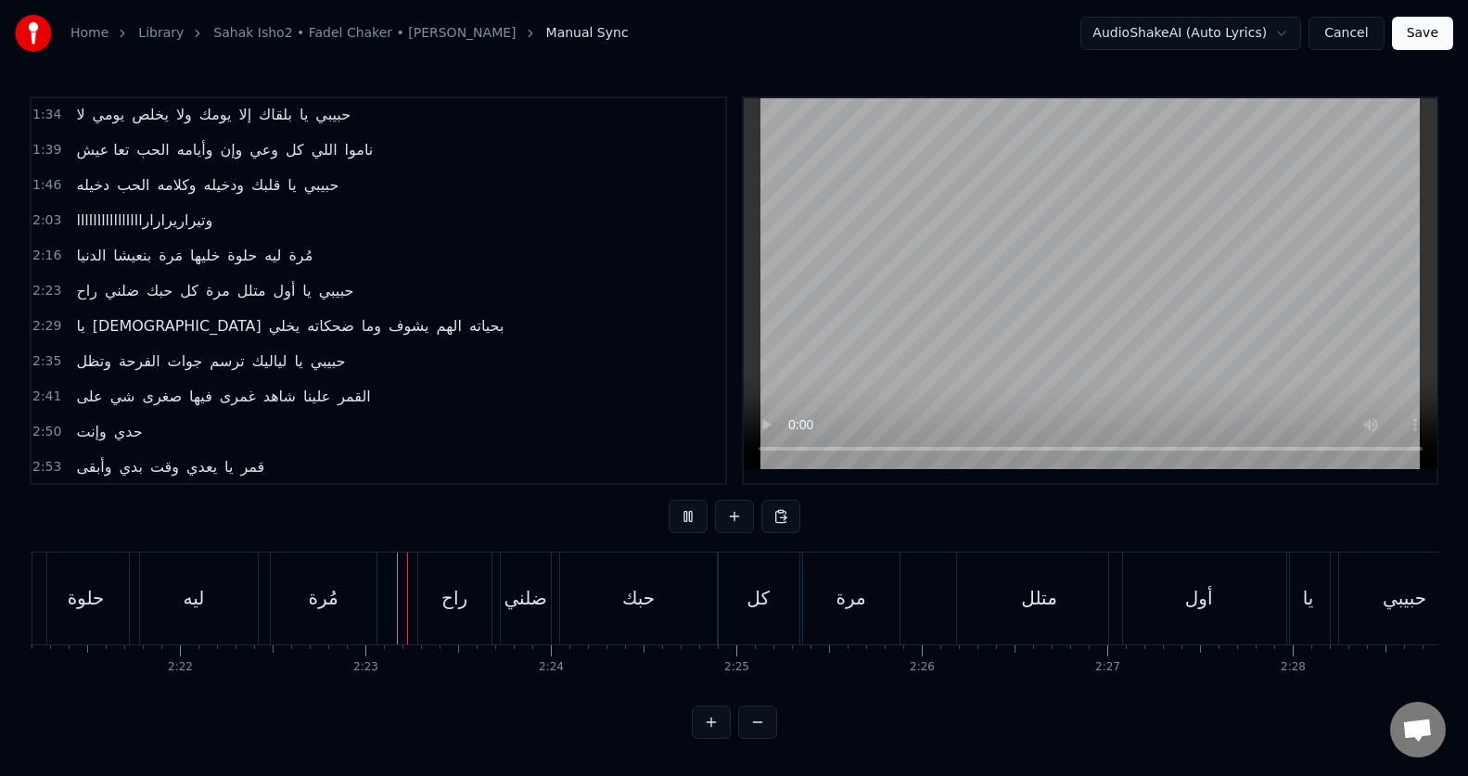
scroll to position [8, 0]
click at [510, 584] on div "ضلني" at bounding box center [524, 598] width 43 height 28
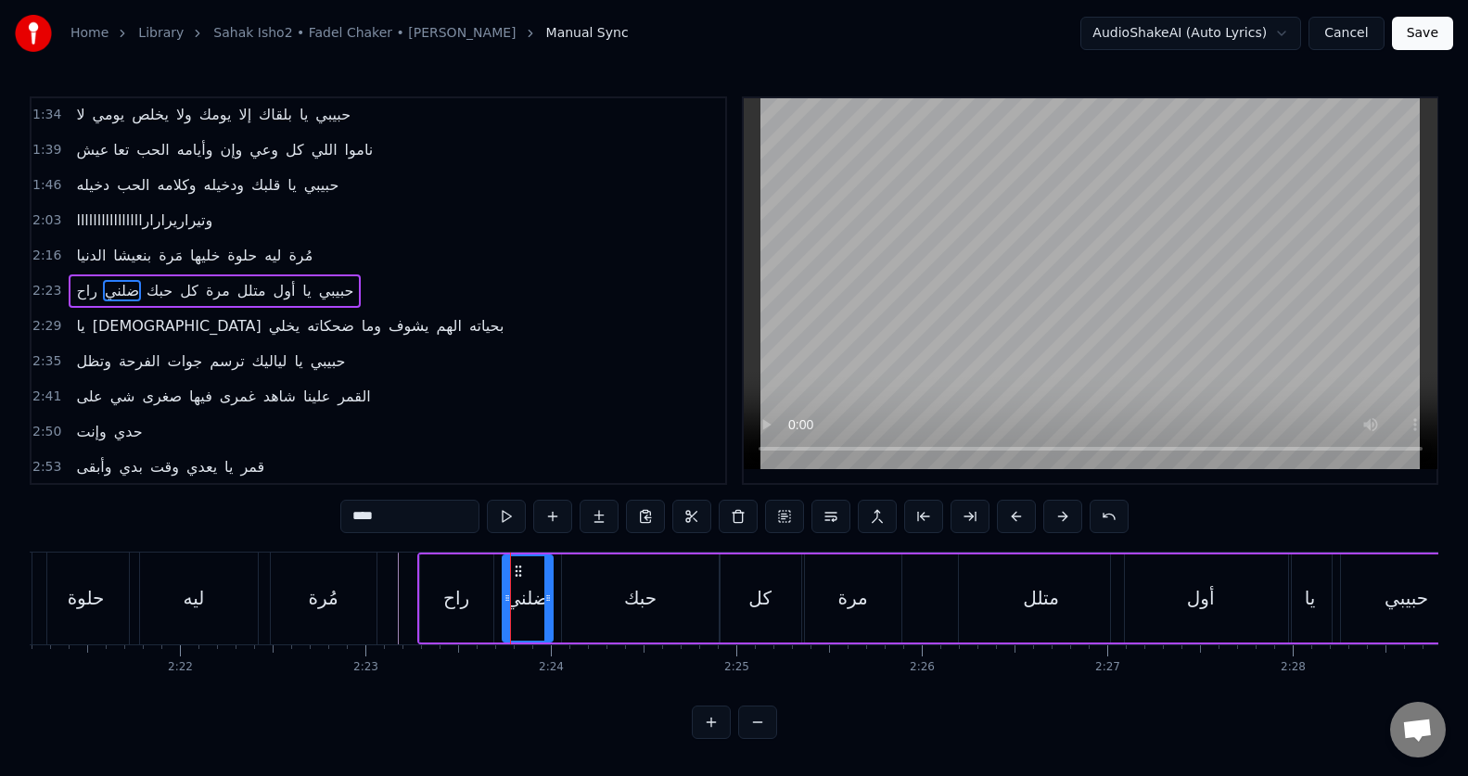
scroll to position [0, 0]
drag, startPoint x: 503, startPoint y: 595, endPoint x: 475, endPoint y: 598, distance: 28.9
click at [475, 598] on icon at bounding box center [478, 598] width 7 height 15
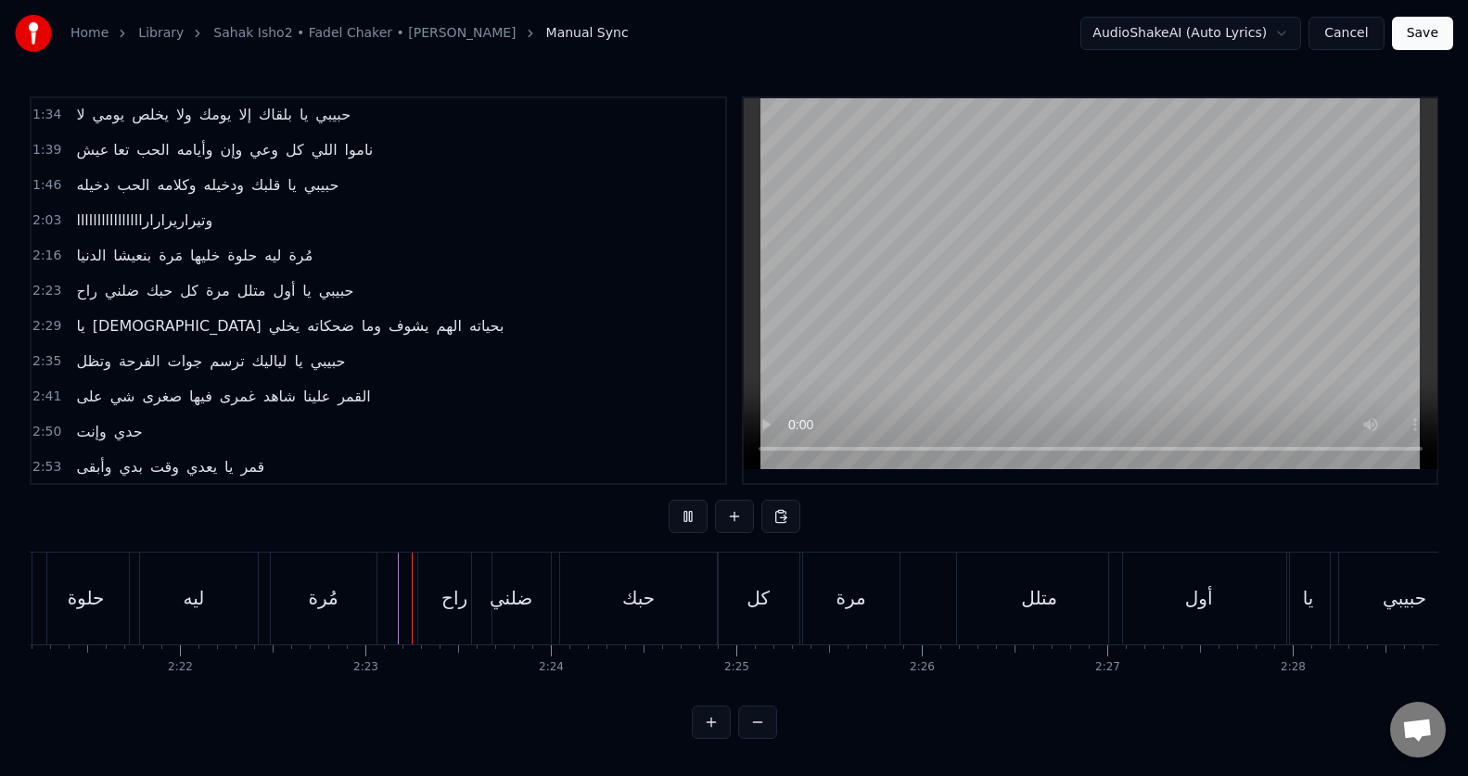
scroll to position [8, 0]
click at [438, 594] on div "راح" at bounding box center [454, 599] width 73 height 92
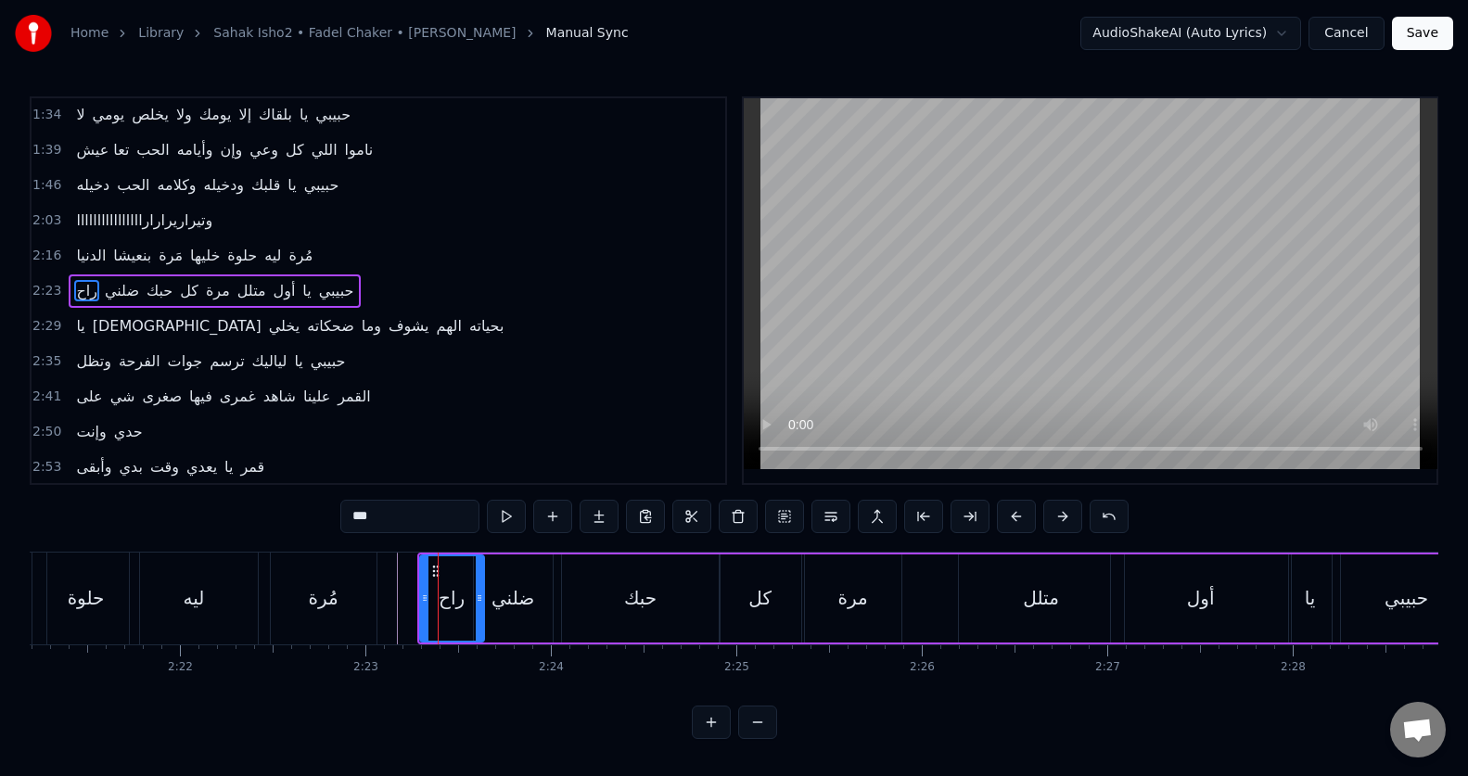
drag, startPoint x: 486, startPoint y: 595, endPoint x: 477, endPoint y: 596, distance: 9.3
click at [477, 596] on icon at bounding box center [479, 598] width 7 height 15
click at [503, 515] on button at bounding box center [506, 516] width 39 height 33
click at [753, 614] on div "كل" at bounding box center [760, 598] width 82 height 88
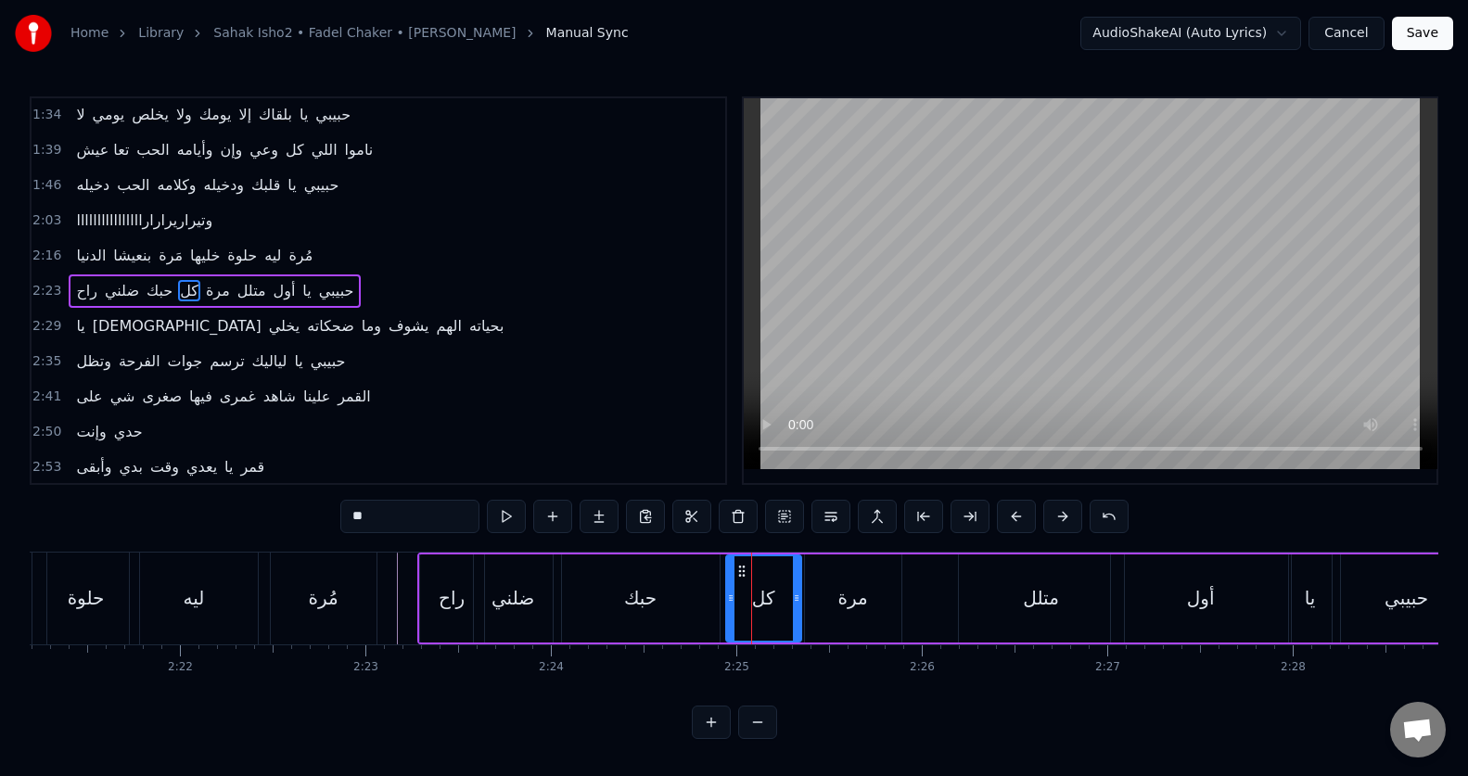
click at [727, 607] on div at bounding box center [730, 598] width 7 height 84
click at [510, 517] on button at bounding box center [506, 516] width 39 height 33
click at [510, 516] on button at bounding box center [506, 516] width 39 height 33
drag, startPoint x: 643, startPoint y: 669, endPoint x: 656, endPoint y: 655, distance: 19.7
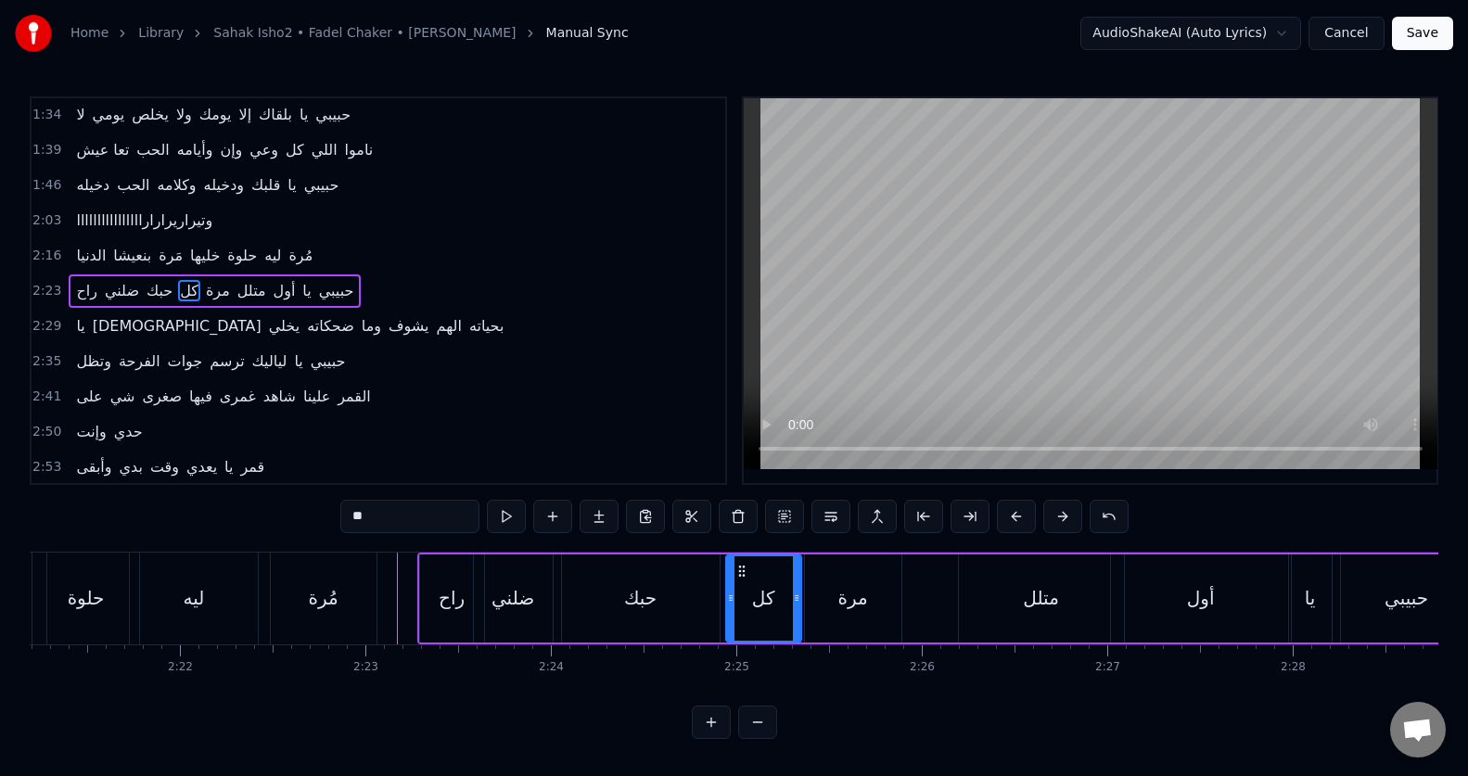
click at [709, 599] on div "حبك" at bounding box center [641, 598] width 158 height 88
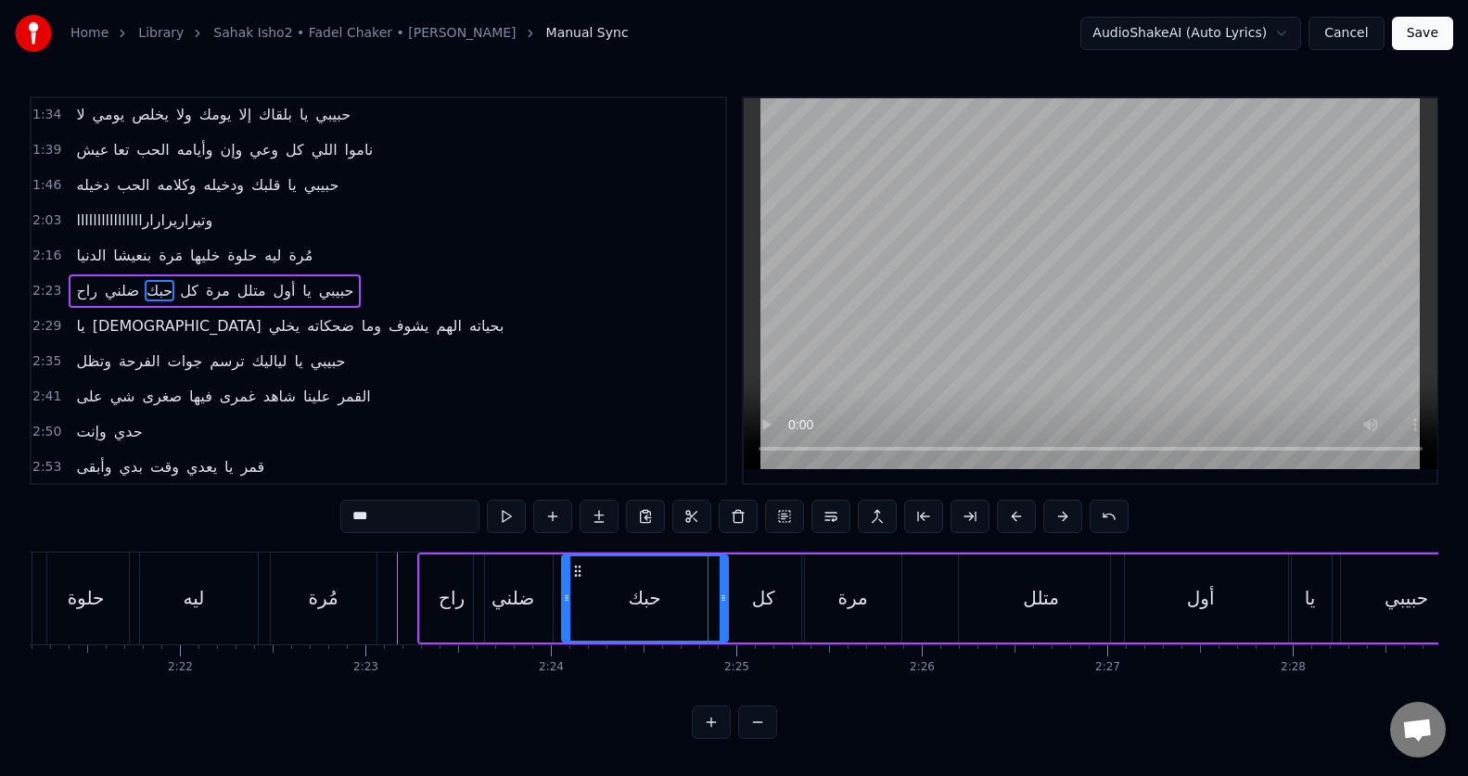
click at [724, 602] on icon at bounding box center [722, 598] width 7 height 15
click at [509, 516] on button at bounding box center [506, 516] width 39 height 33
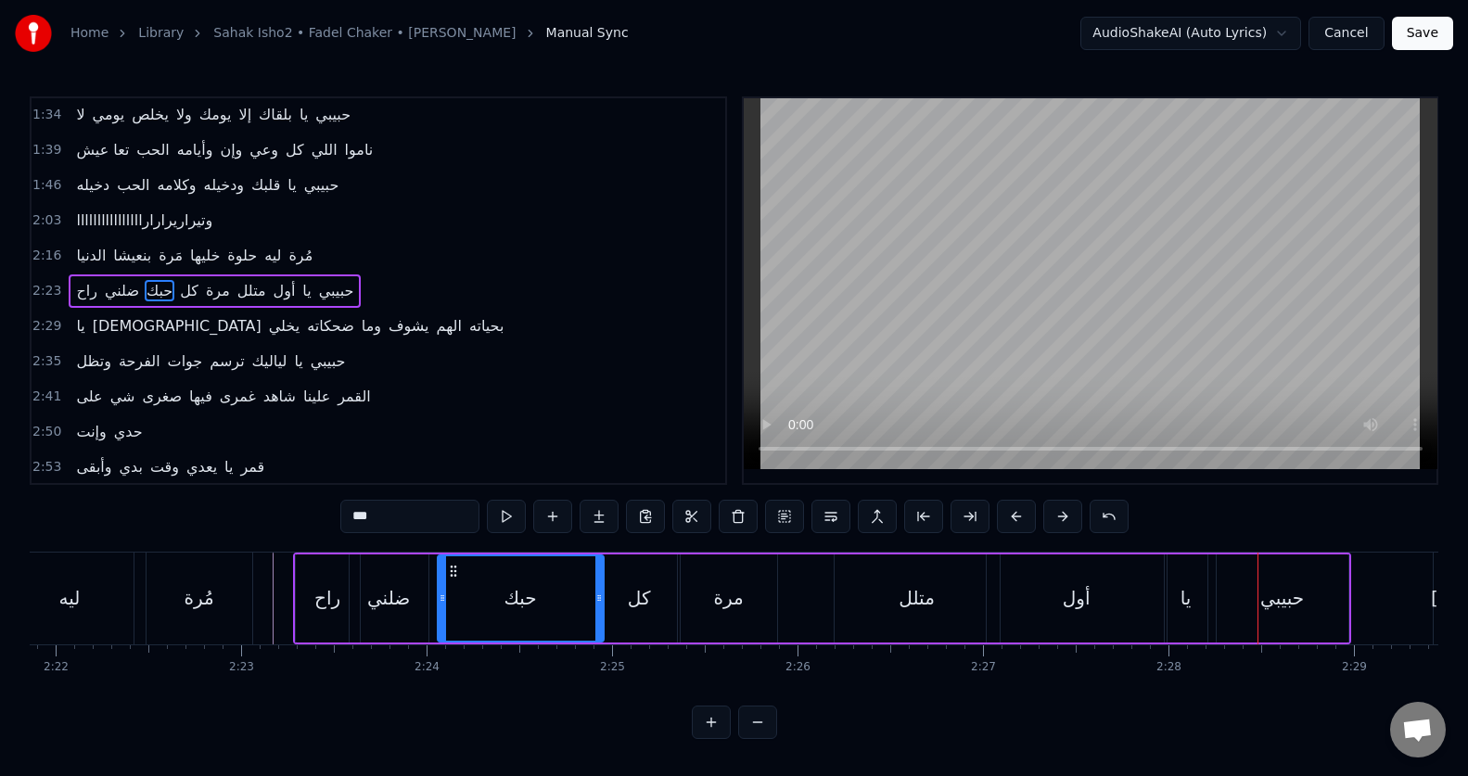
scroll to position [0, 26213]
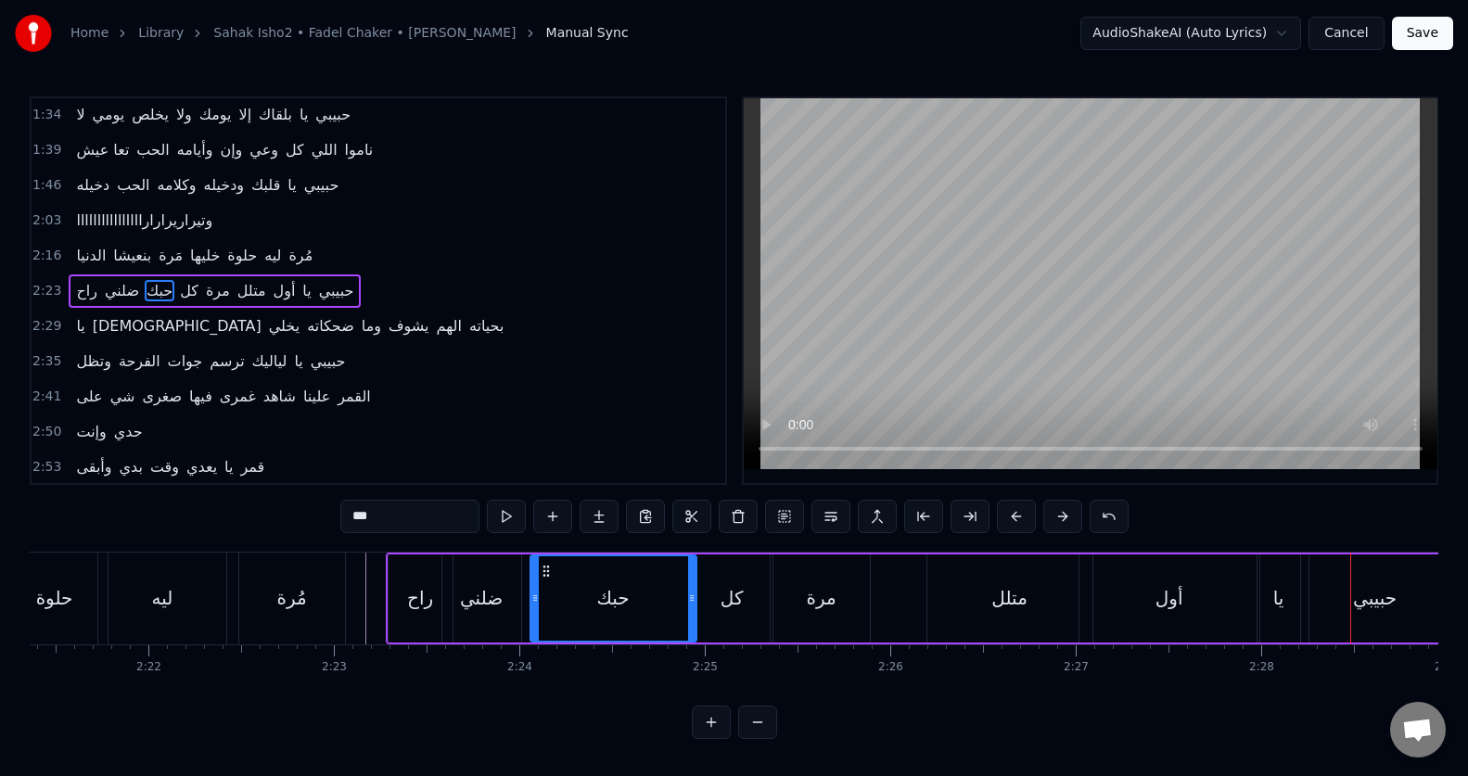
click at [1101, 582] on div "أول" at bounding box center [1169, 598] width 180 height 88
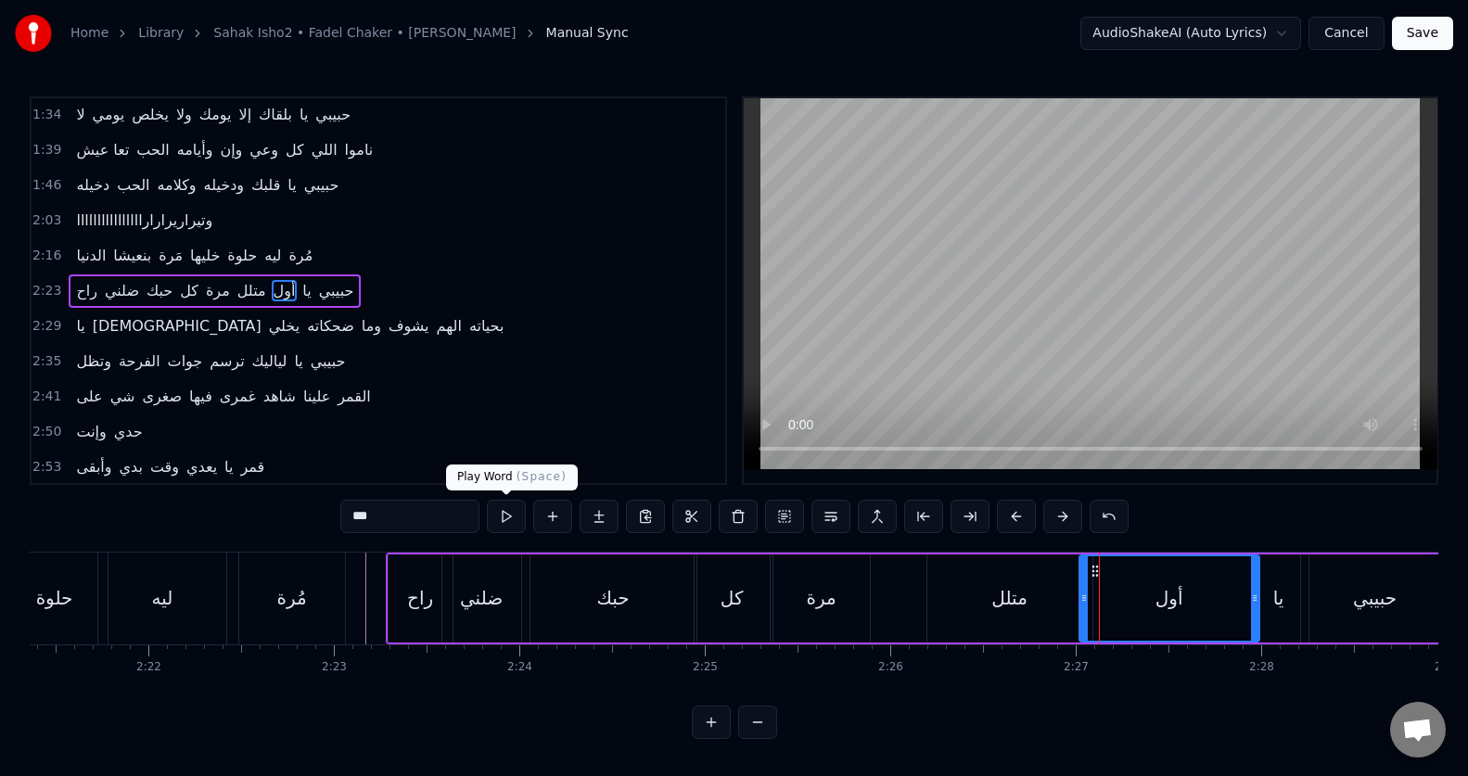
click at [507, 514] on button at bounding box center [506, 516] width 39 height 33
click at [442, 524] on input "***" at bounding box center [409, 516] width 139 height 33
type input "*"
click at [509, 512] on button at bounding box center [506, 516] width 39 height 33
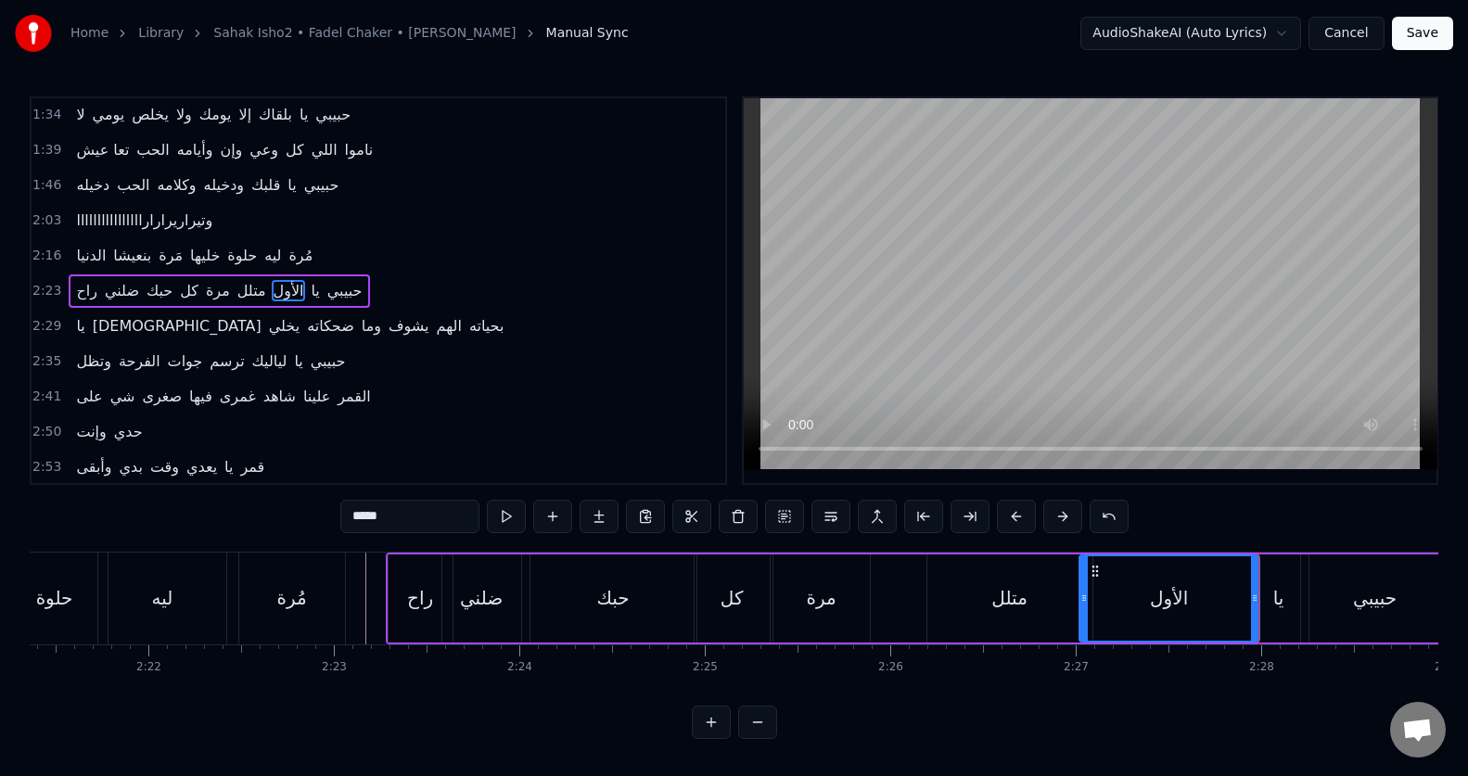
click at [507, 512] on button at bounding box center [506, 516] width 39 height 33
click at [1264, 581] on div "يا" at bounding box center [1278, 598] width 43 height 88
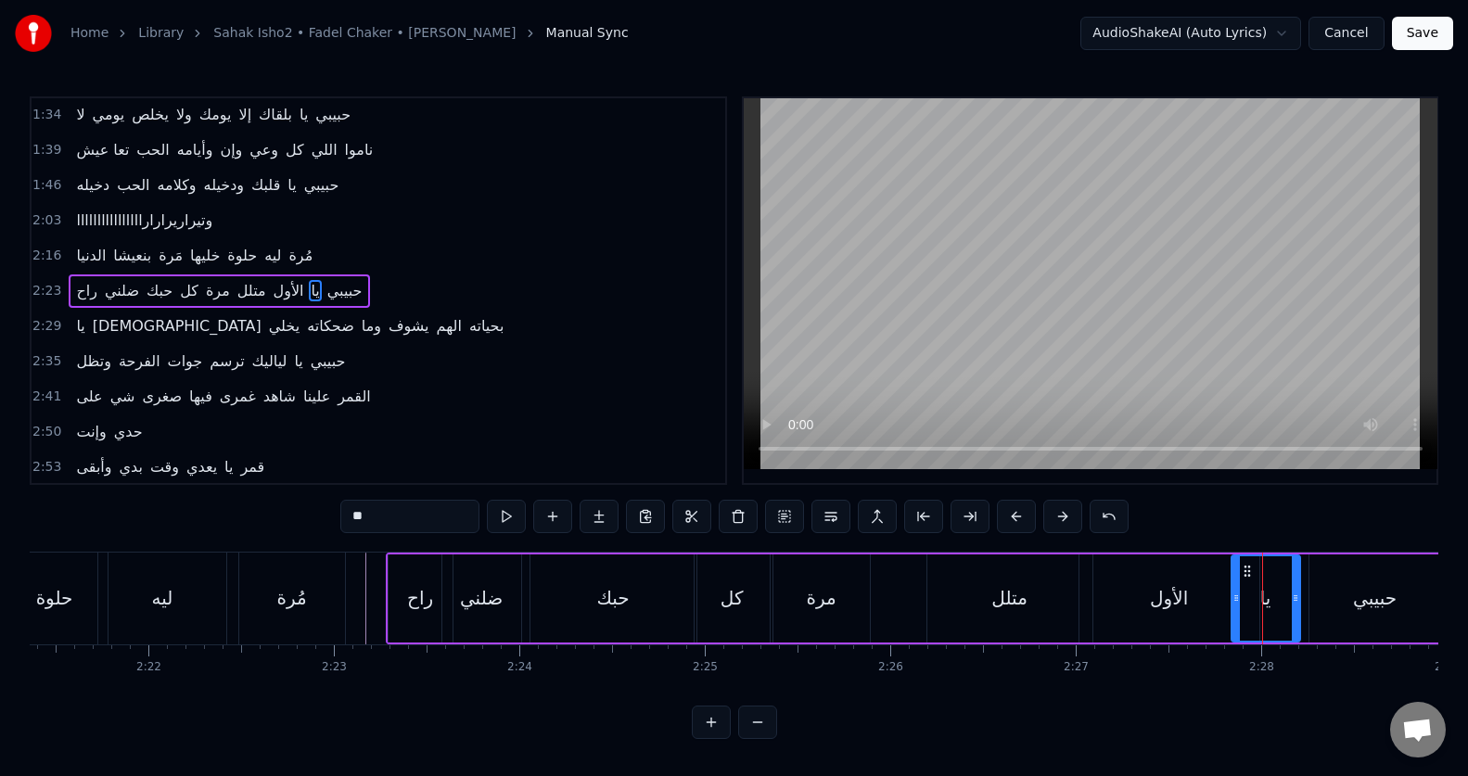
drag, startPoint x: 1260, startPoint y: 587, endPoint x: 1237, endPoint y: 592, distance: 23.8
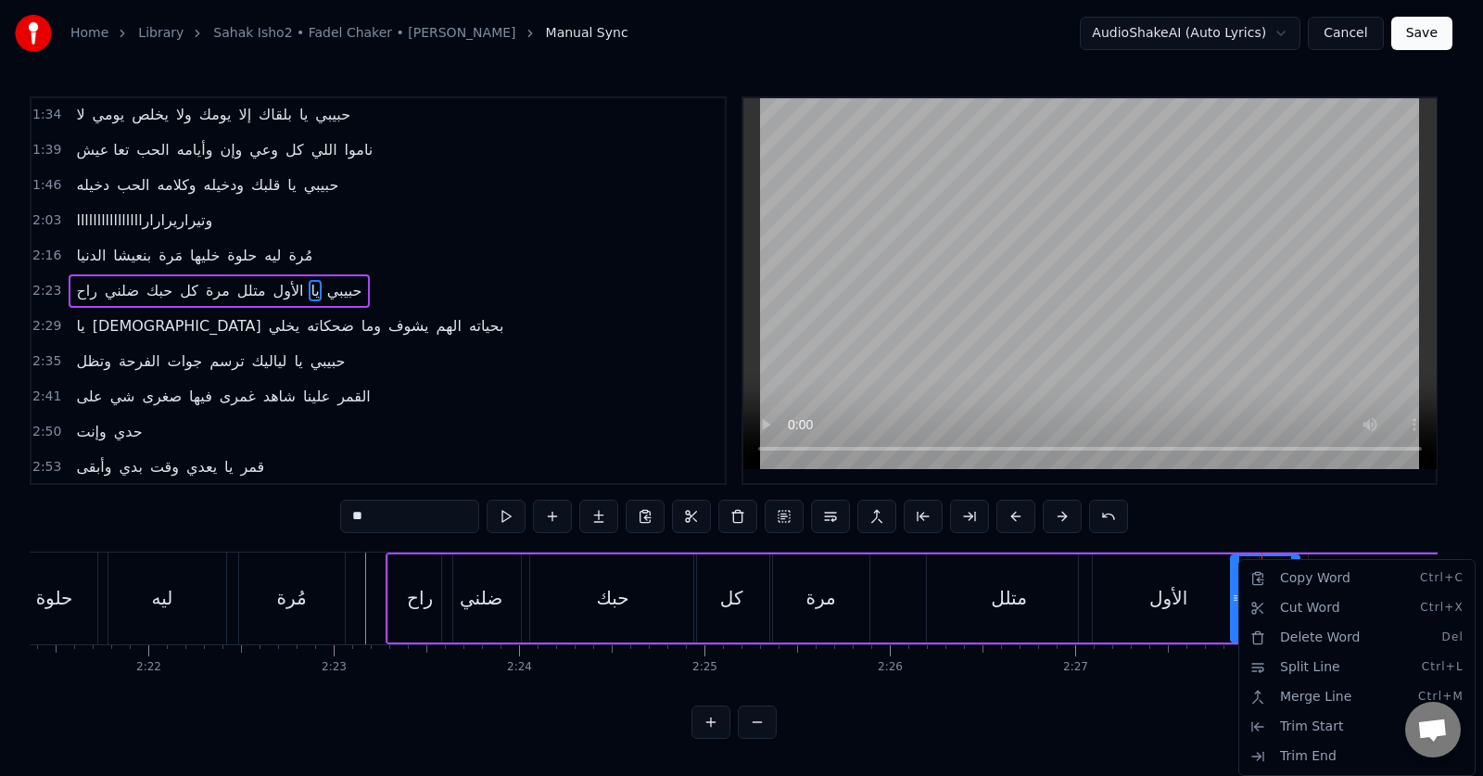
click at [507, 521] on html "Home Library Sahak Isho2 • Fadel Chaker • فضل شاكر Manual Sync AudioShakeAI (Au…" at bounding box center [741, 384] width 1483 height 769
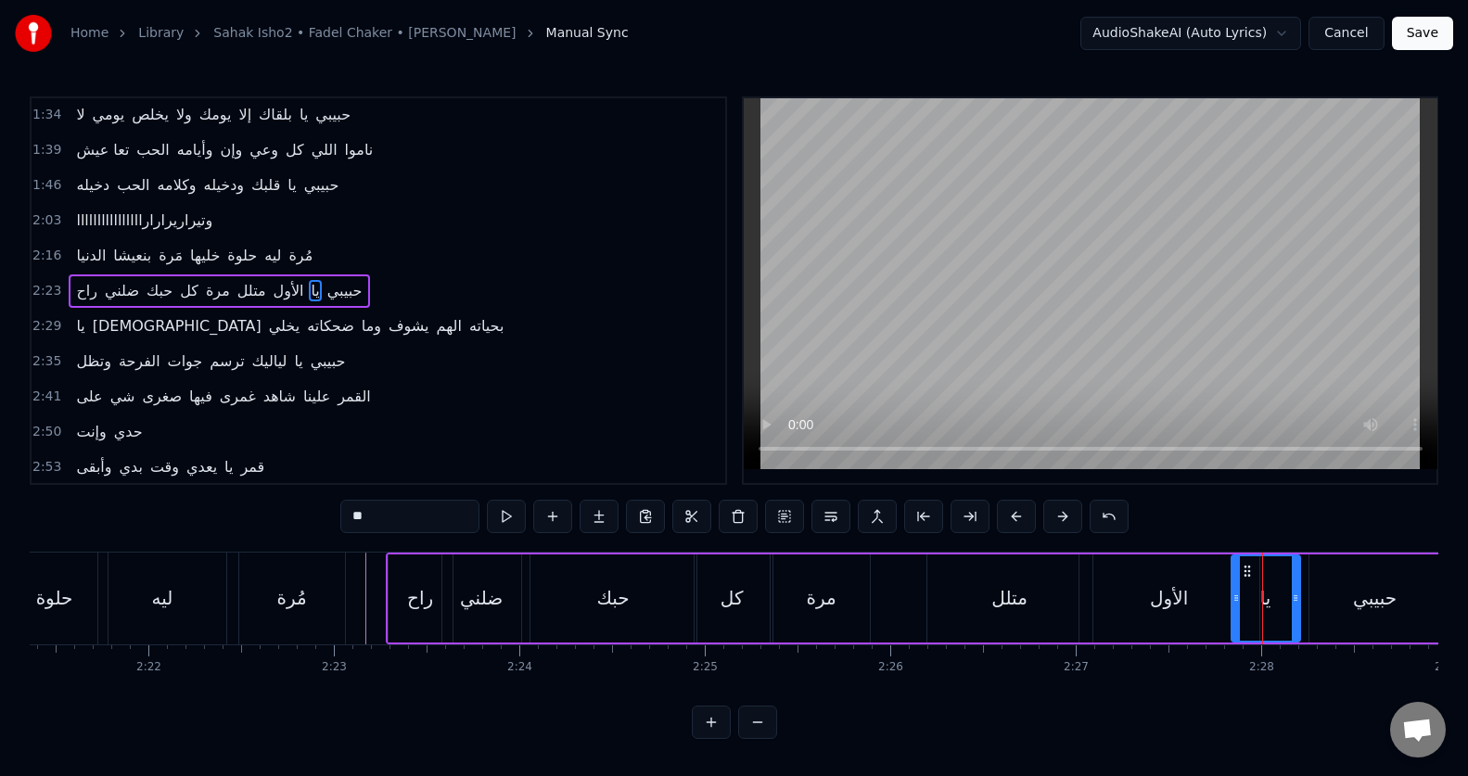
click at [507, 521] on button at bounding box center [506, 516] width 39 height 33
click at [1380, 601] on div "حبيبي" at bounding box center [1375, 598] width 44 height 28
type input "*****"
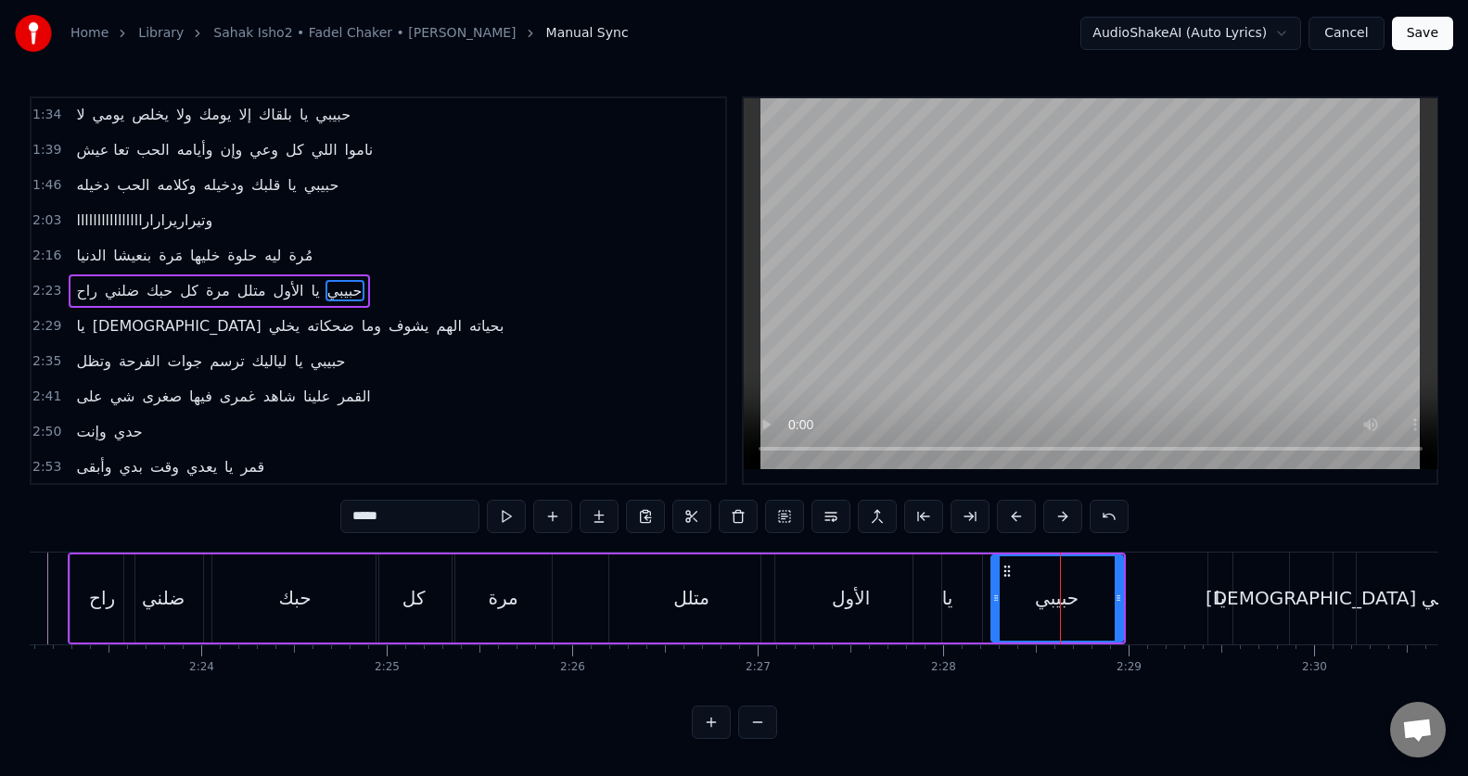
scroll to position [0, 26449]
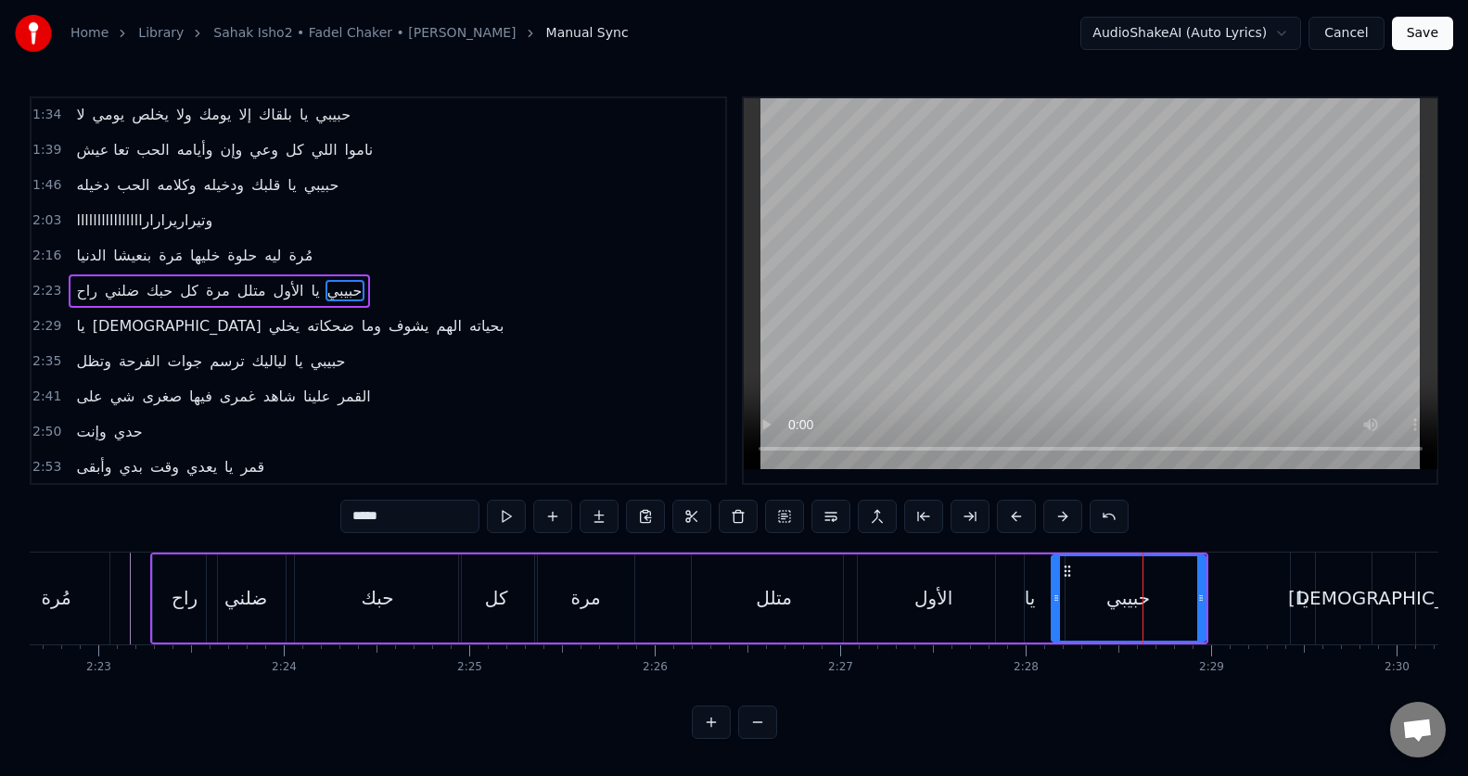
drag, startPoint x: 1076, startPoint y: 609, endPoint x: 1054, endPoint y: 607, distance: 22.3
click at [1054, 607] on div at bounding box center [1055, 598] width 7 height 84
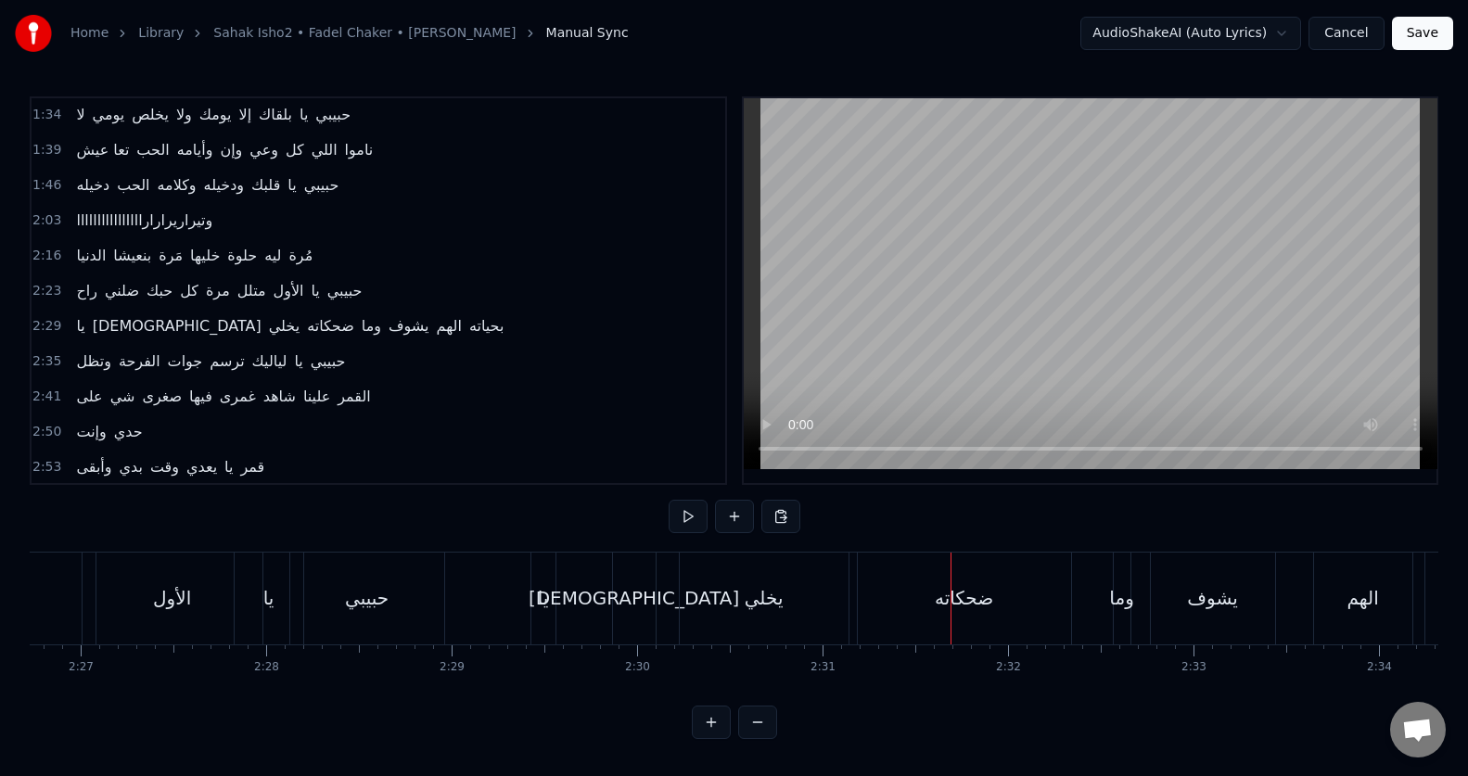
scroll to position [0, 27116]
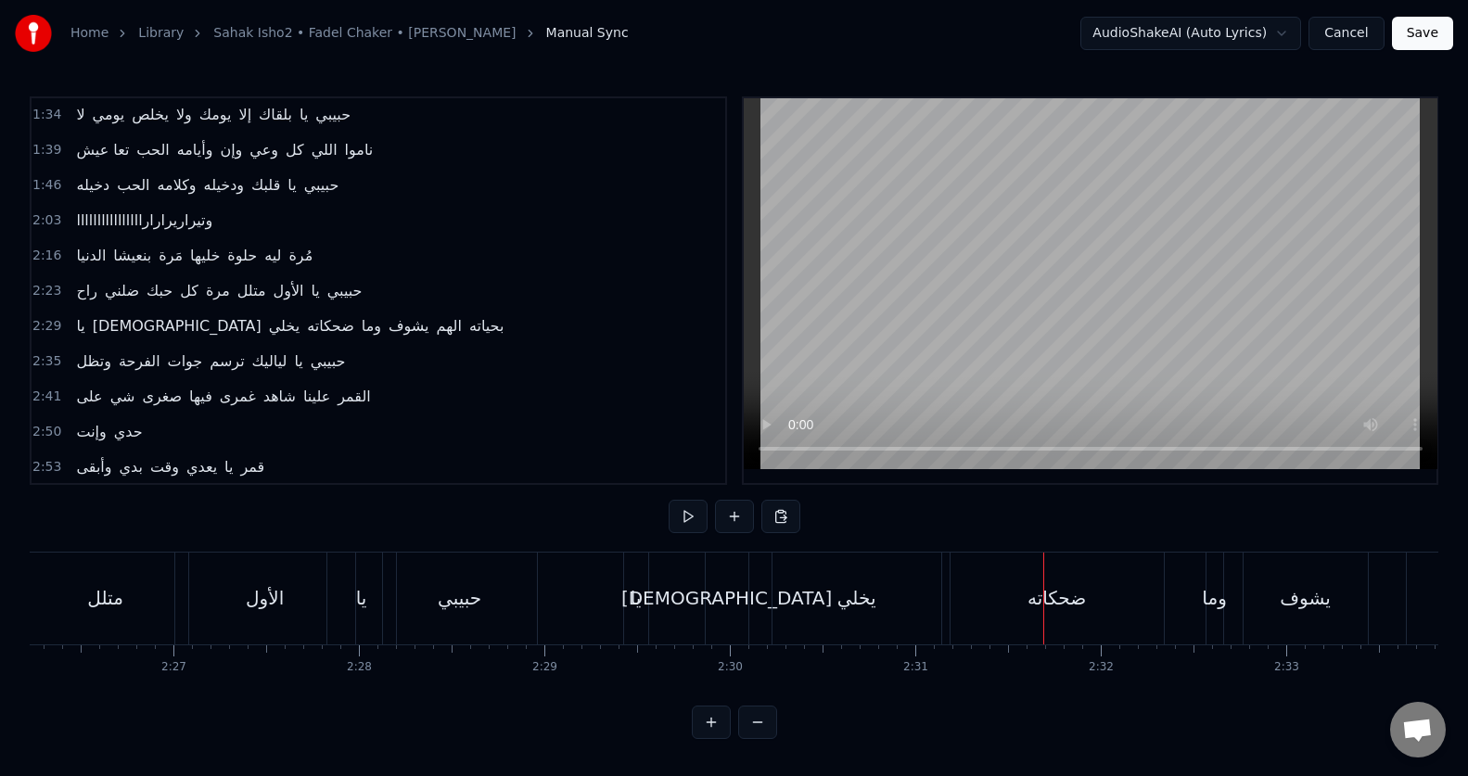
click at [634, 603] on div "يا" at bounding box center [635, 598] width 11 height 28
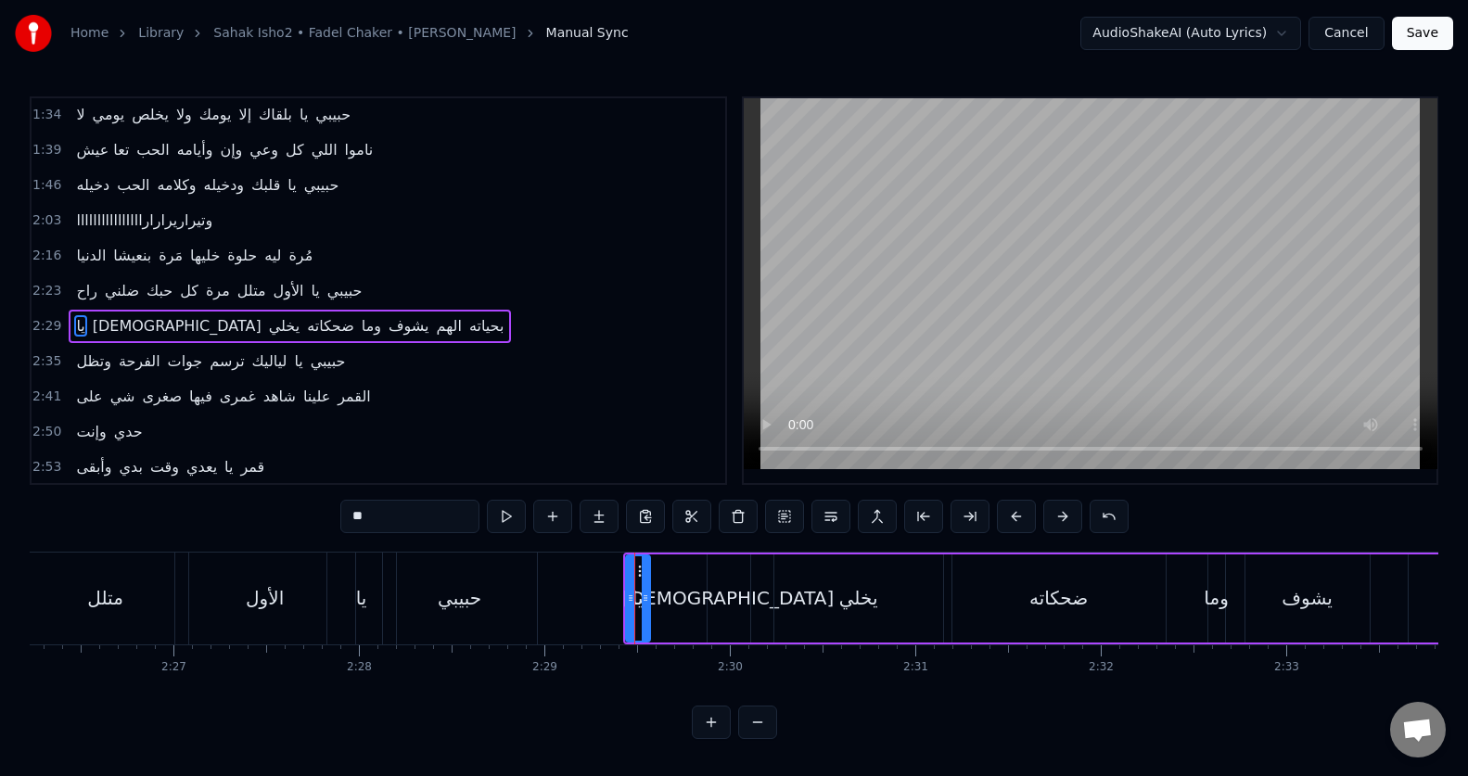
scroll to position [459, 0]
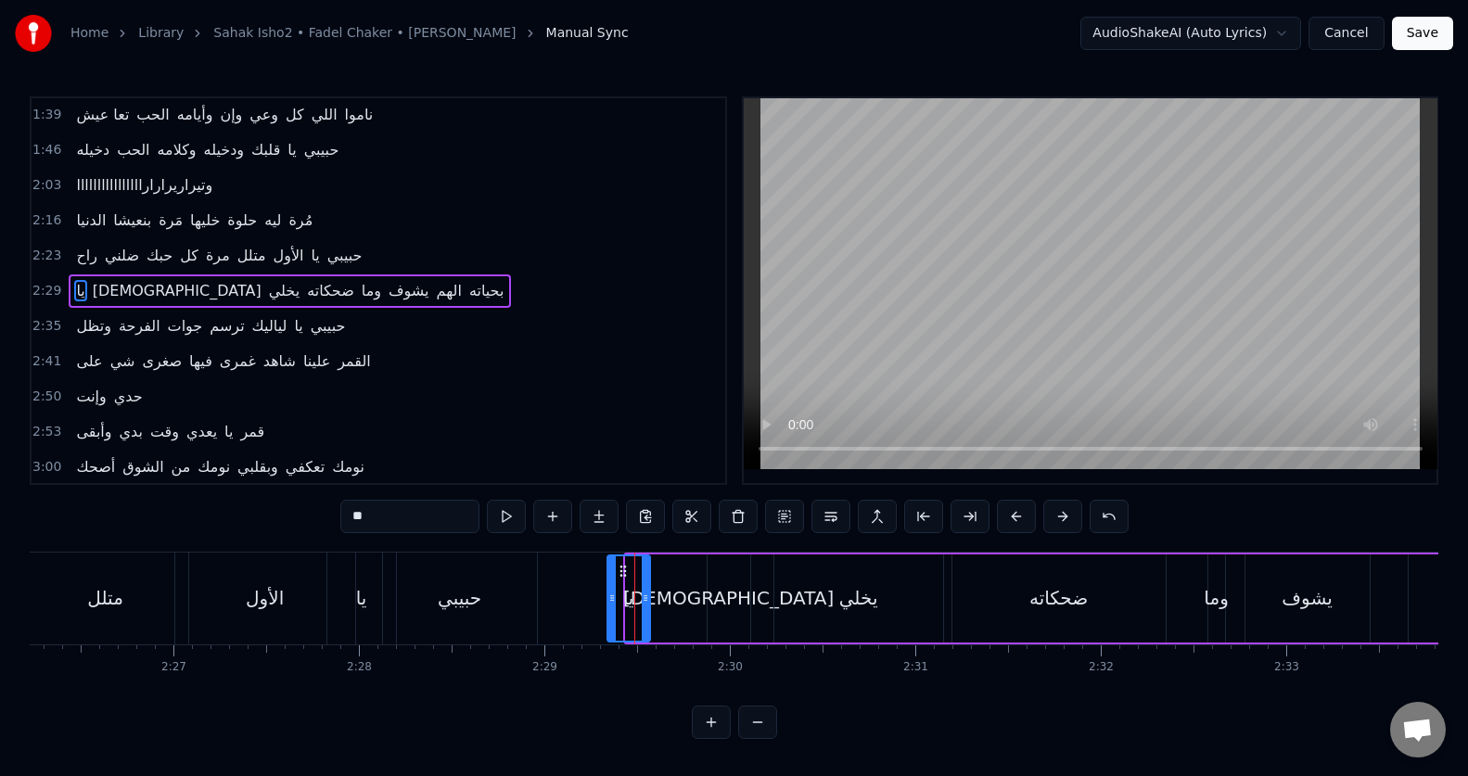
drag, startPoint x: 627, startPoint y: 605, endPoint x: 608, endPoint y: 604, distance: 18.6
click at [608, 604] on div at bounding box center [611, 598] width 7 height 84
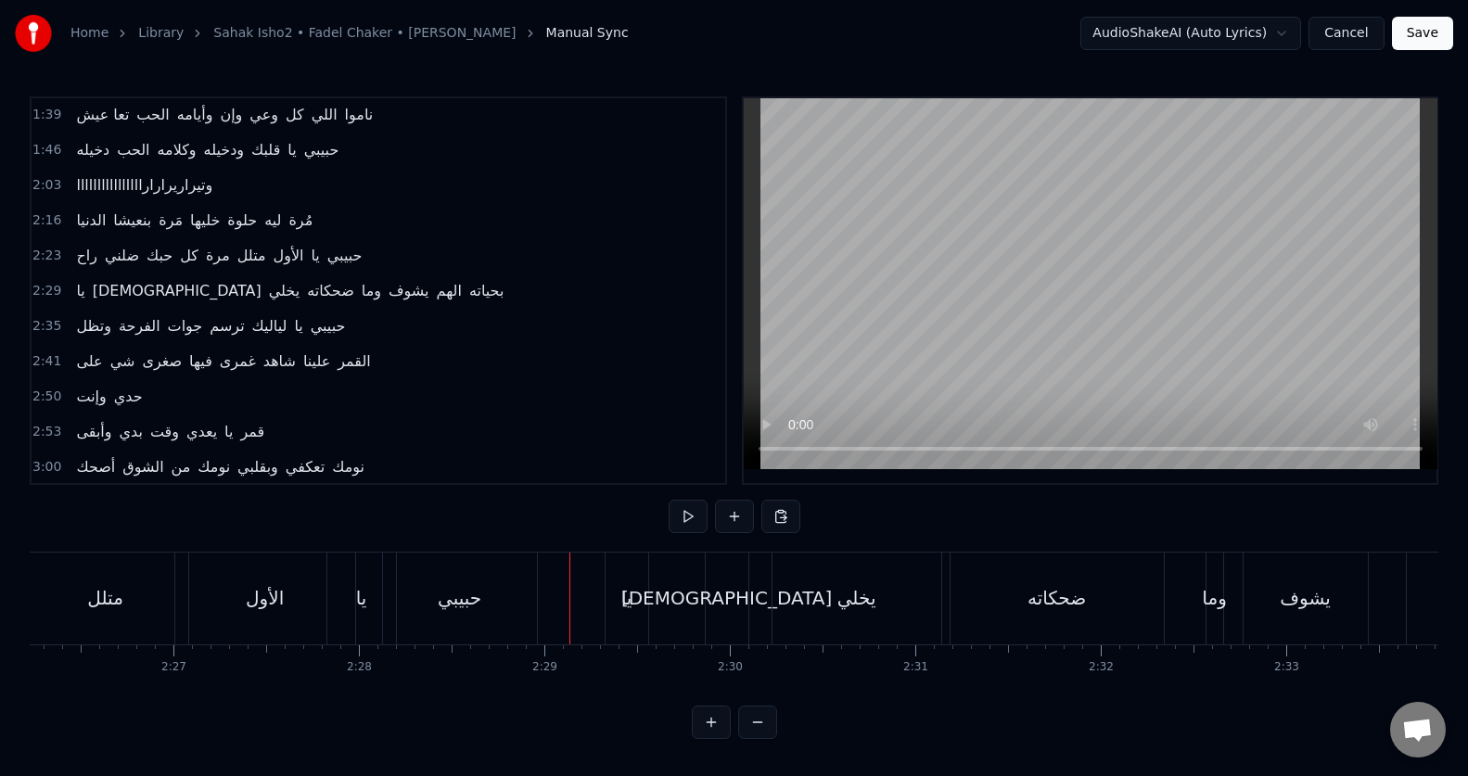
scroll to position [8, 0]
click at [856, 605] on div "يخلي" at bounding box center [856, 599] width 169 height 92
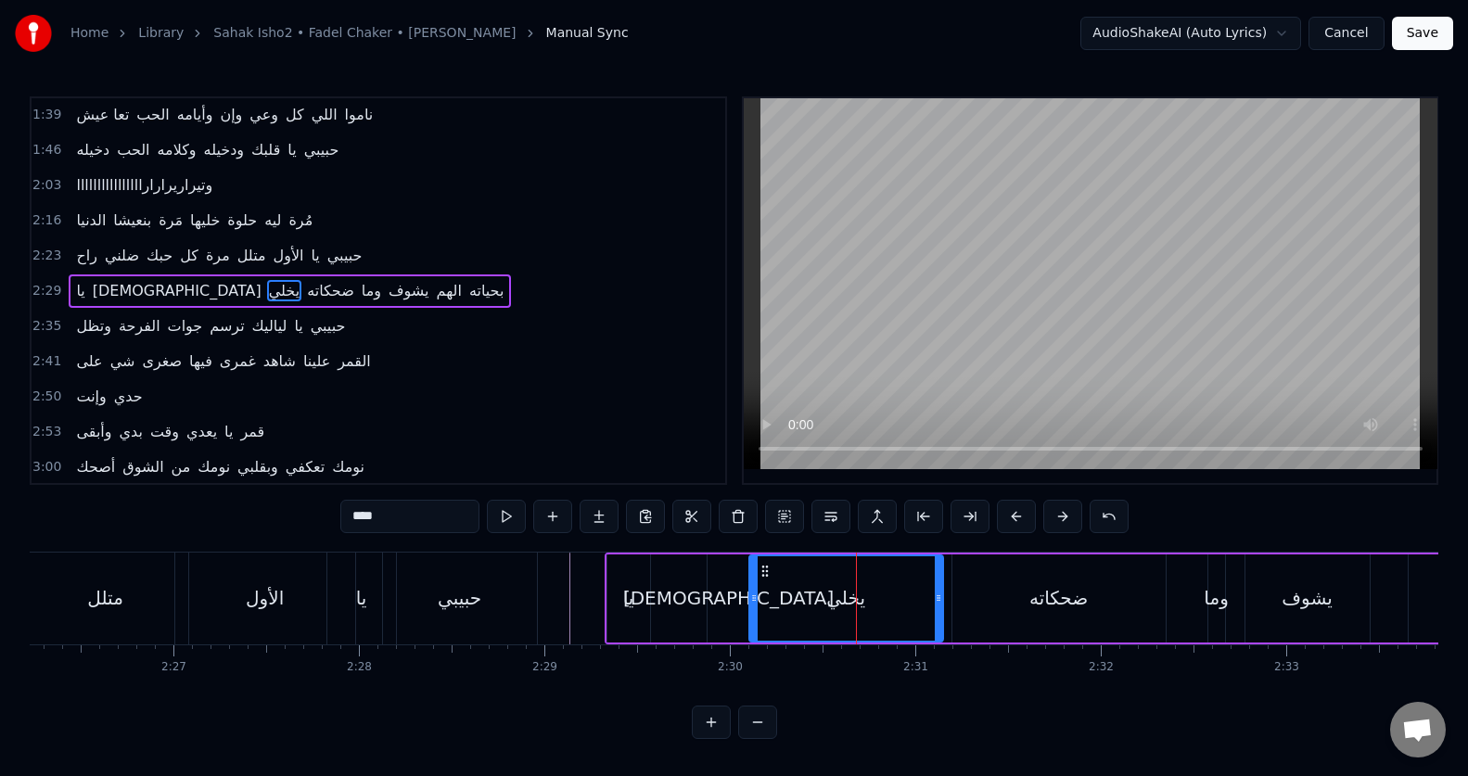
drag, startPoint x: 776, startPoint y: 605, endPoint x: 750, endPoint y: 606, distance: 26.0
click at [750, 606] on div at bounding box center [753, 598] width 7 height 84
click at [508, 518] on button at bounding box center [506, 516] width 39 height 33
click at [1071, 595] on div "ضحكاته" at bounding box center [1058, 598] width 58 height 28
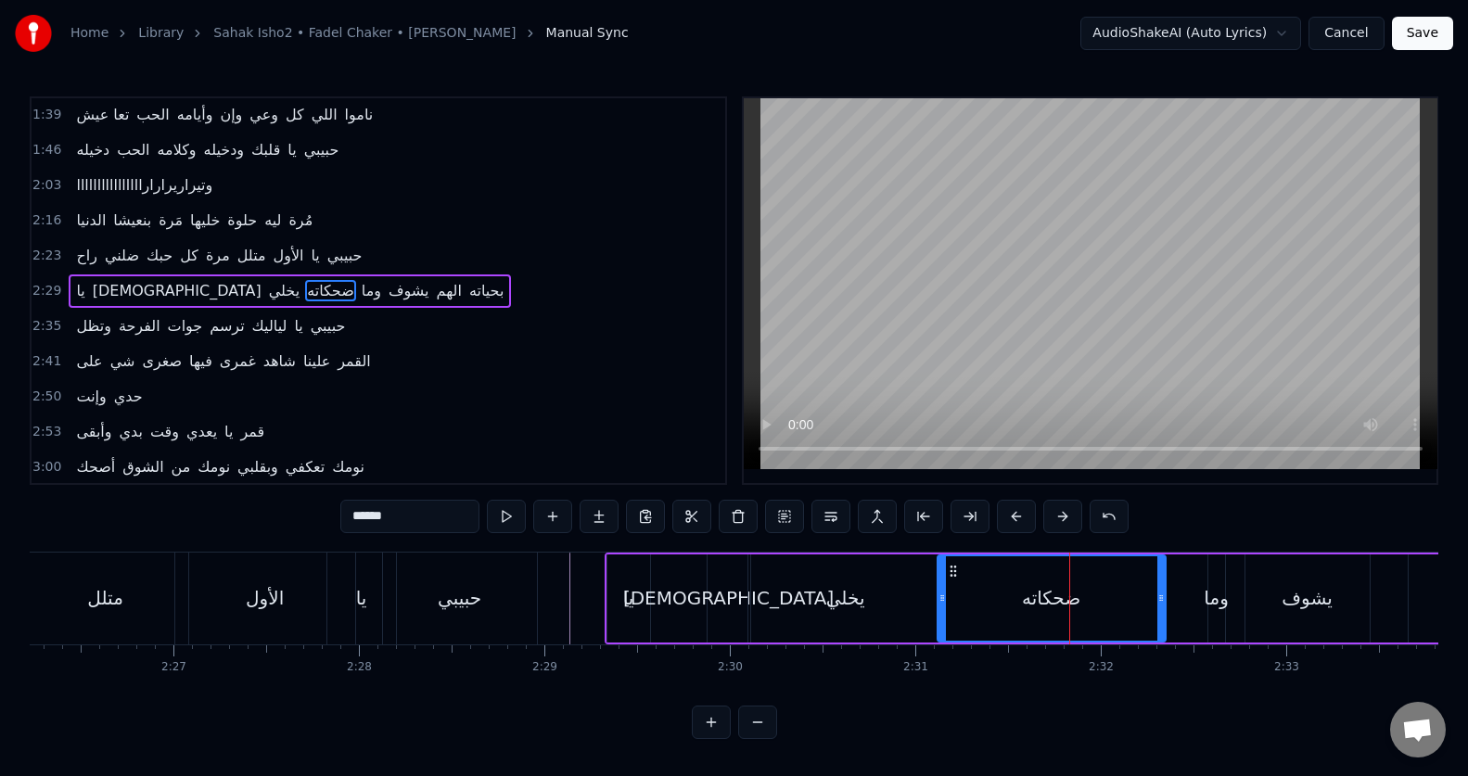
drag, startPoint x: 958, startPoint y: 623, endPoint x: 943, endPoint y: 625, distance: 15.0
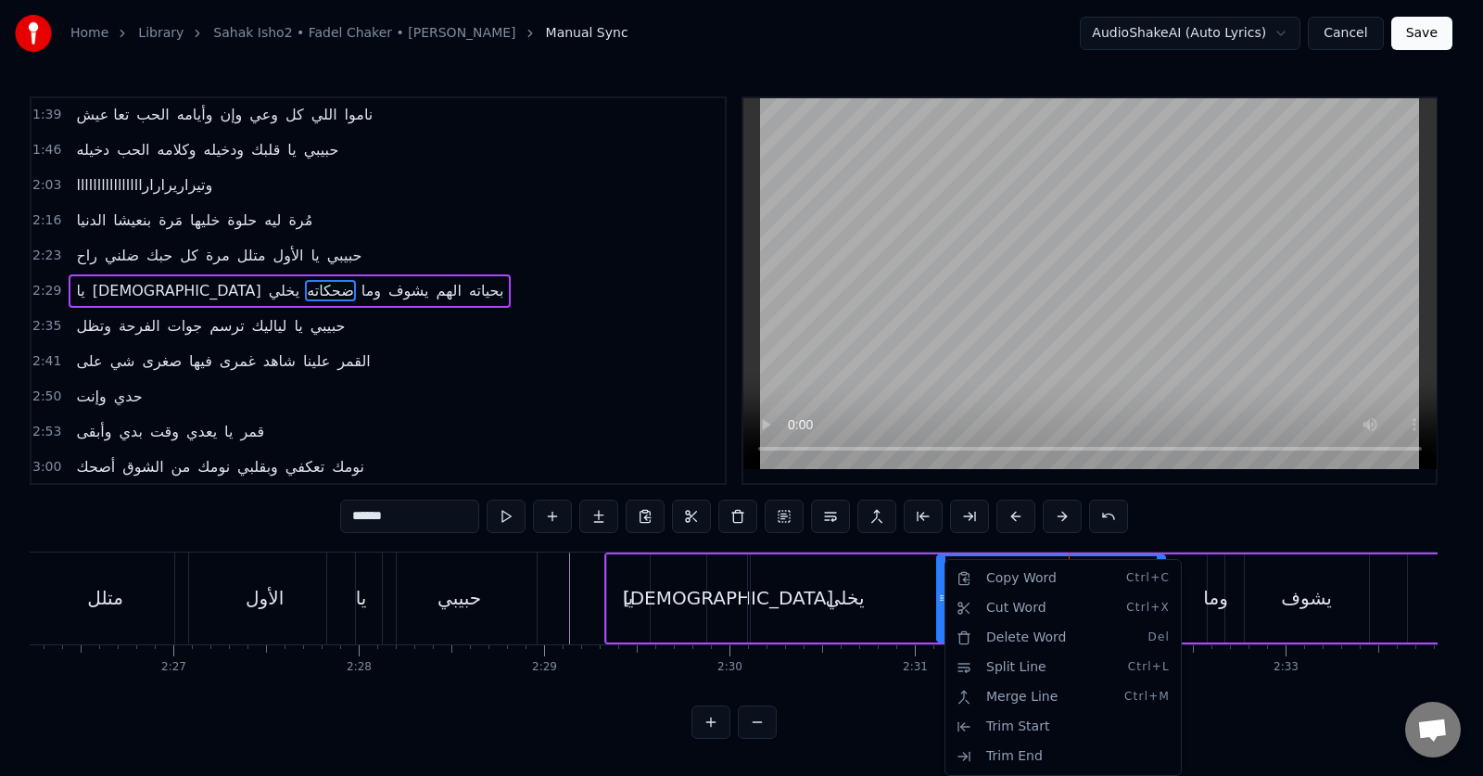
click at [1254, 507] on html "Home Library Sahak Isho2 • Fadel Chaker • فضل شاكر Manual Sync AudioShakeAI (Au…" at bounding box center [741, 384] width 1483 height 769
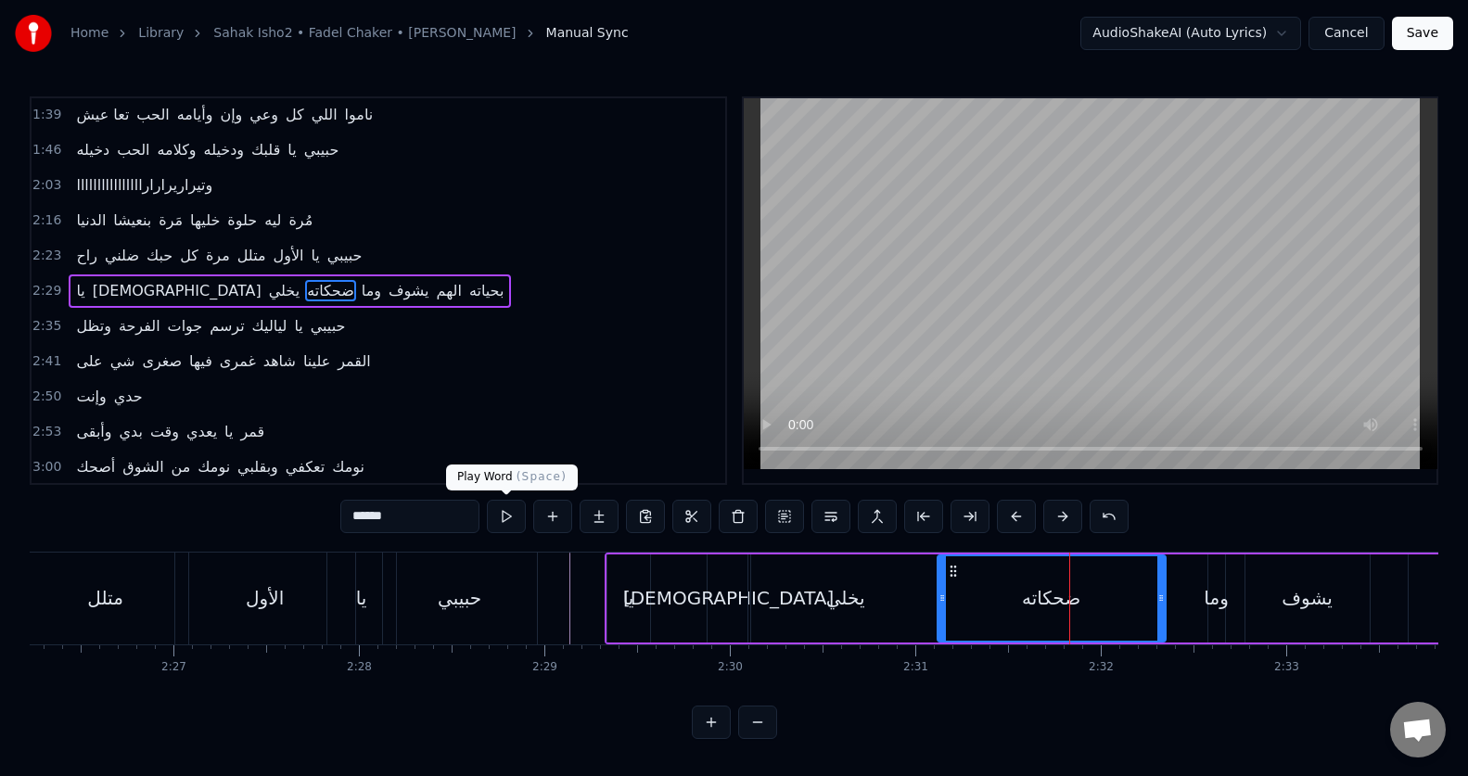
click at [512, 510] on button at bounding box center [506, 516] width 39 height 33
drag, startPoint x: 1161, startPoint y: 606, endPoint x: 1178, endPoint y: 605, distance: 17.7
click at [1178, 605] on div at bounding box center [1178, 598] width 7 height 84
click at [510, 518] on button at bounding box center [506, 516] width 39 height 33
click at [1216, 592] on div "وما" at bounding box center [1215, 598] width 24 height 28
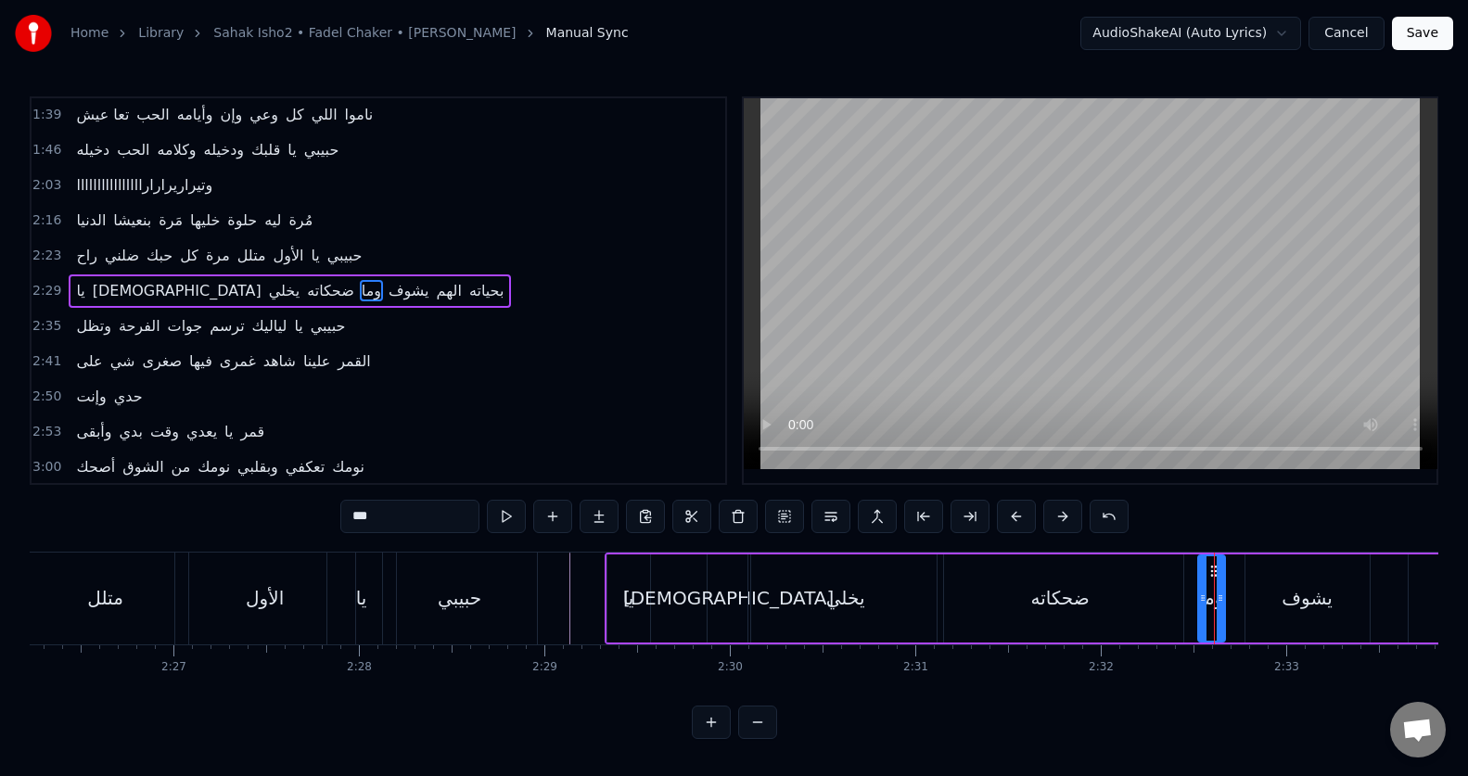
drag, startPoint x: 1209, startPoint y: 601, endPoint x: 1199, endPoint y: 601, distance: 10.2
click at [1199, 601] on icon at bounding box center [1202, 598] width 7 height 15
click at [504, 519] on button at bounding box center [506, 516] width 39 height 33
drag, startPoint x: 1219, startPoint y: 599, endPoint x: 1233, endPoint y: 595, distance: 14.4
click at [1233, 595] on icon at bounding box center [1233, 598] width 7 height 15
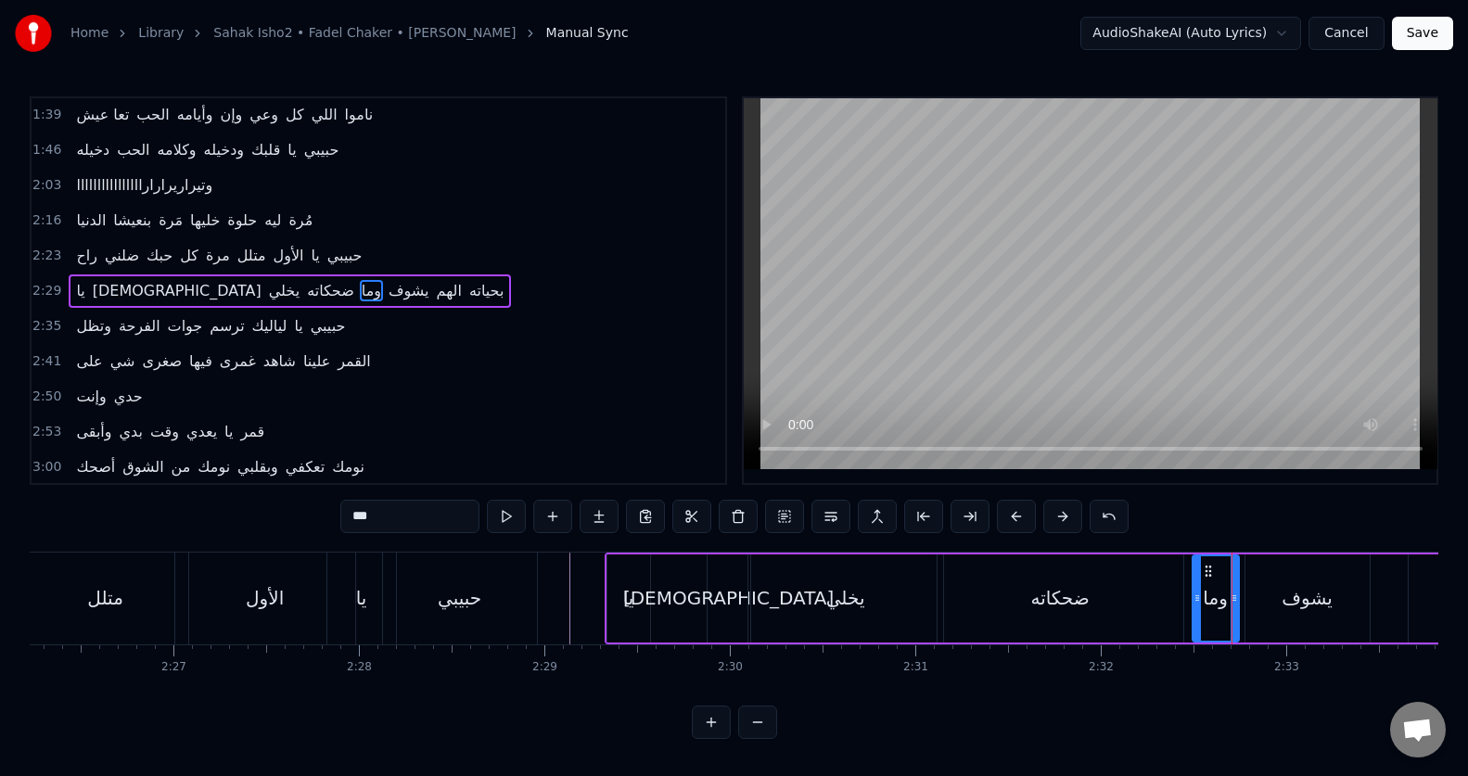
click at [1197, 601] on icon at bounding box center [1196, 598] width 7 height 15
click at [498, 518] on button at bounding box center [506, 516] width 39 height 33
click at [1323, 595] on div "يشوف" at bounding box center [1306, 598] width 50 height 28
type input "****"
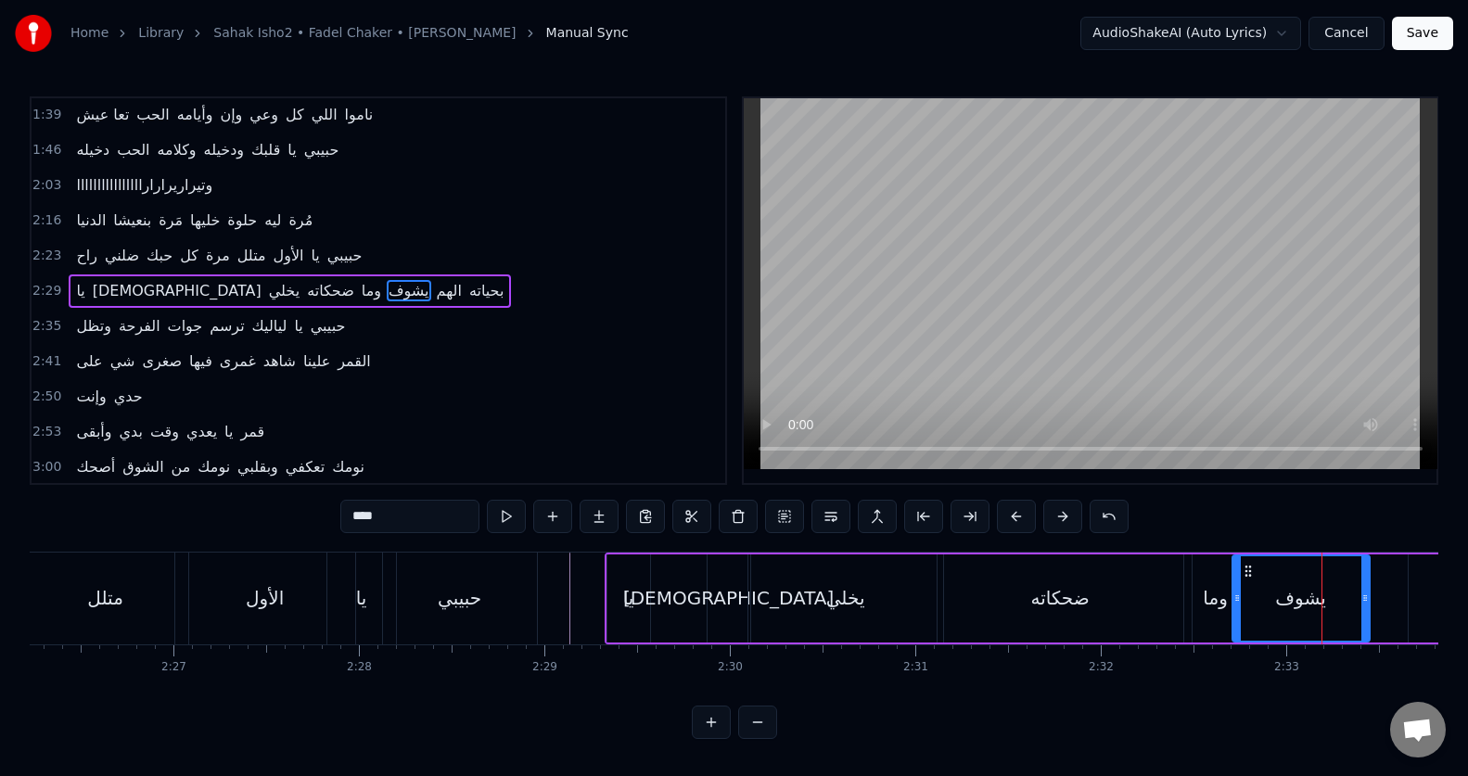
drag, startPoint x: 1248, startPoint y: 615, endPoint x: 1235, endPoint y: 615, distance: 13.0
click at [1235, 615] on div at bounding box center [1236, 598] width 7 height 84
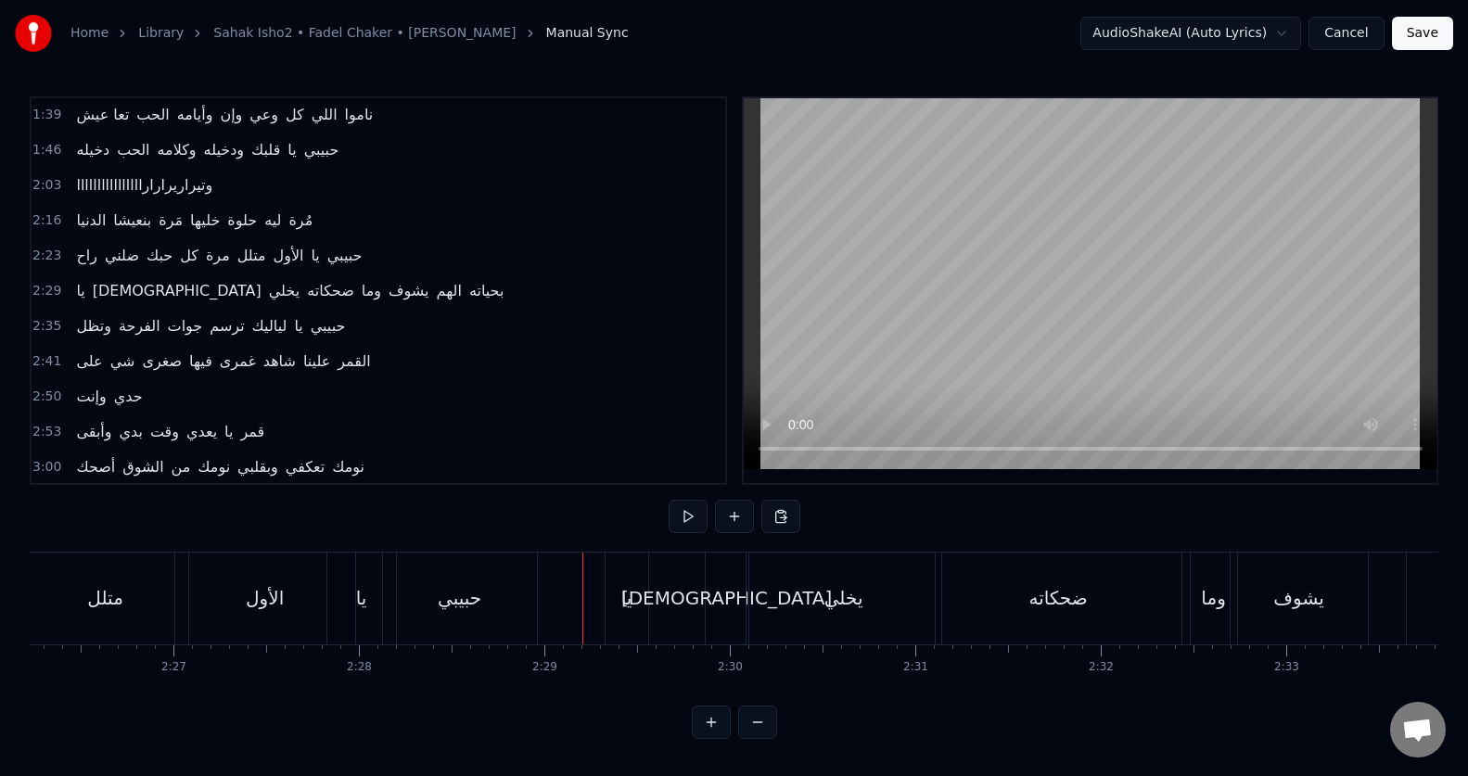
scroll to position [8, 0]
click at [716, 594] on div "[DEMOGRAPHIC_DATA]" at bounding box center [726, 598] width 210 height 28
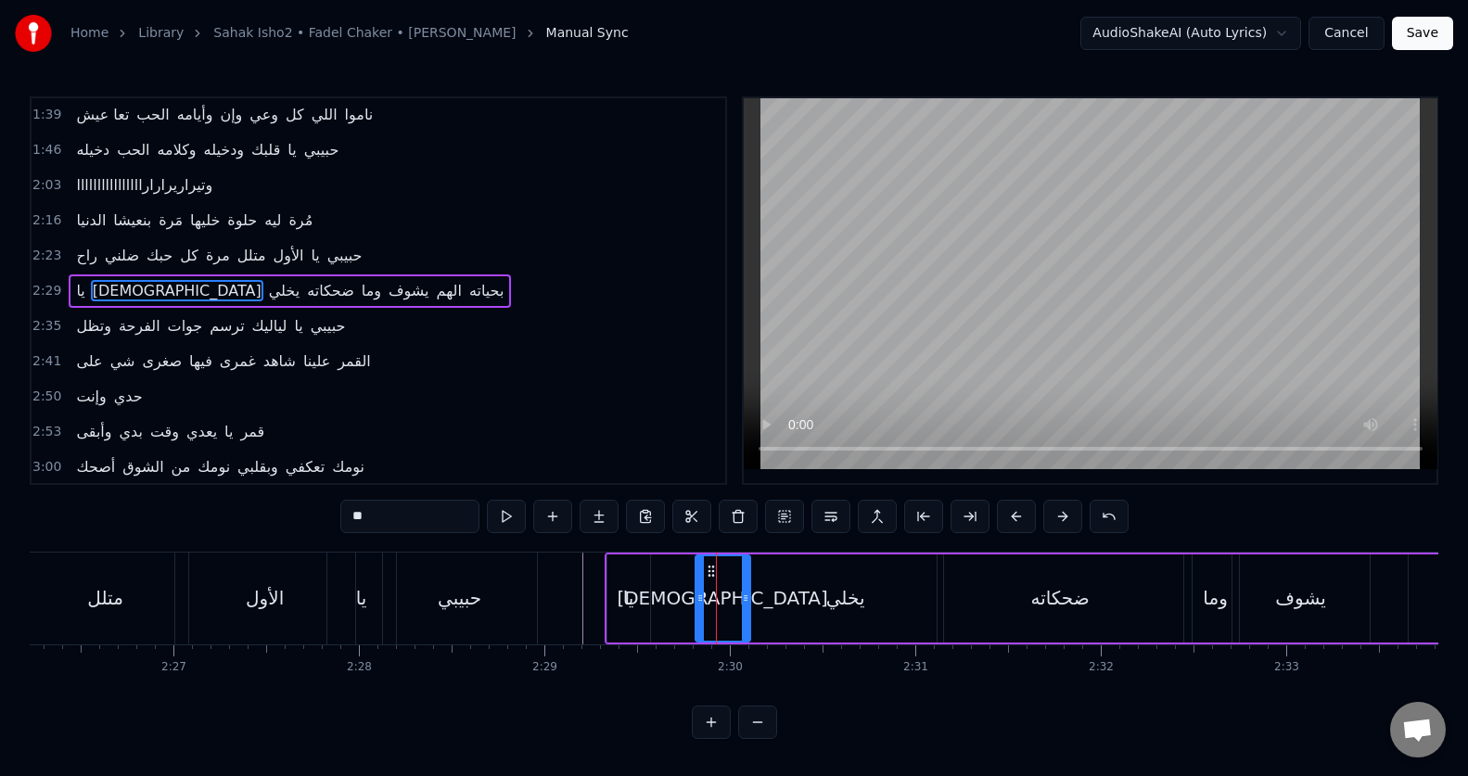
click at [696, 596] on icon at bounding box center [699, 598] width 7 height 15
click at [615, 624] on div "يا" at bounding box center [628, 598] width 43 height 88
type input "**"
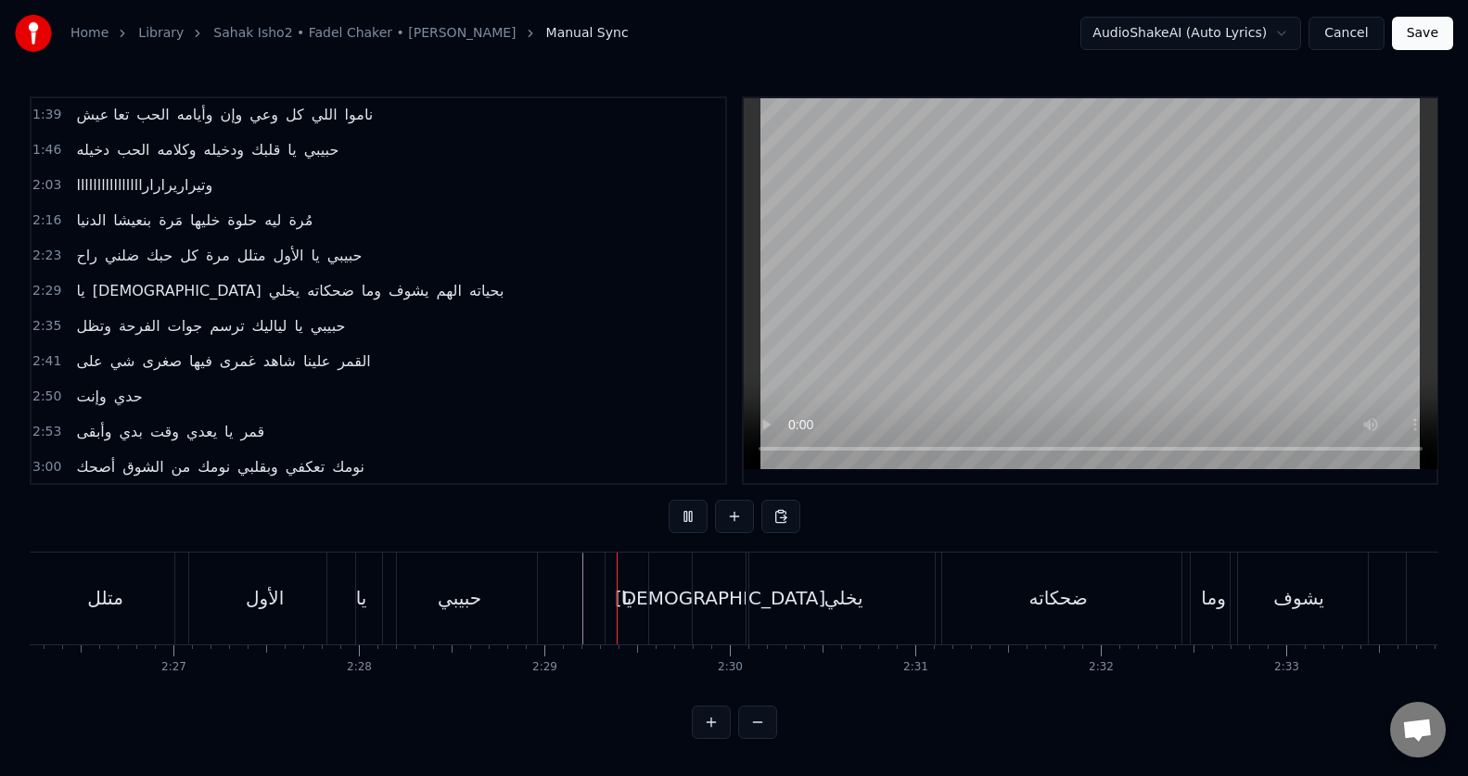
scroll to position [8, 0]
click at [913, 511] on div "0:19 صحاك الشوق من نومك وبقلبي تعا كفي نومك 0:26 لا يومي يخلص ولا يومك إلا بلقا…" at bounding box center [734, 417] width 1408 height 643
click at [627, 608] on div "يا" at bounding box center [626, 599] width 43 height 92
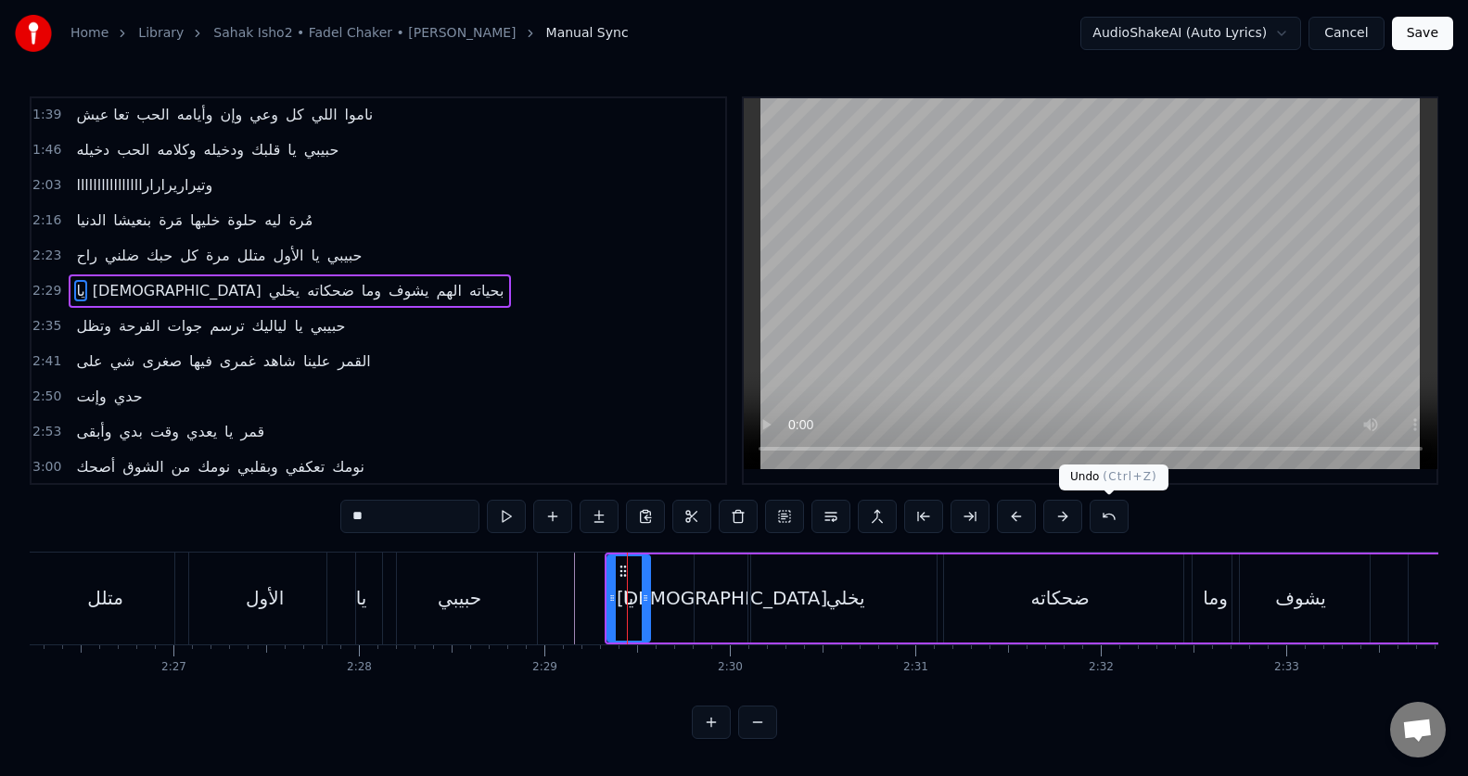
click at [1103, 510] on button at bounding box center [1108, 516] width 39 height 33
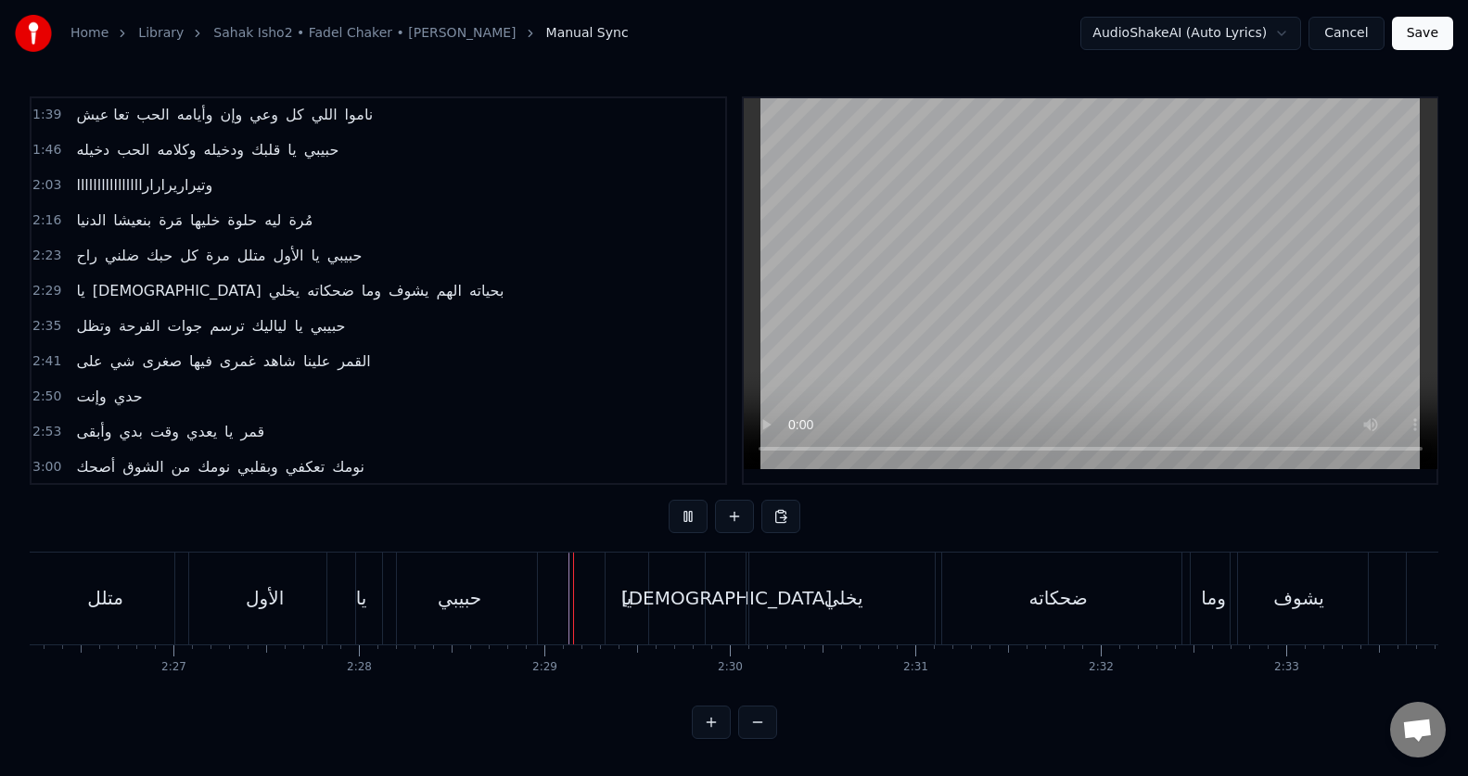
scroll to position [8, 0]
click at [732, 599] on div "[DEMOGRAPHIC_DATA]" at bounding box center [726, 598] width 210 height 28
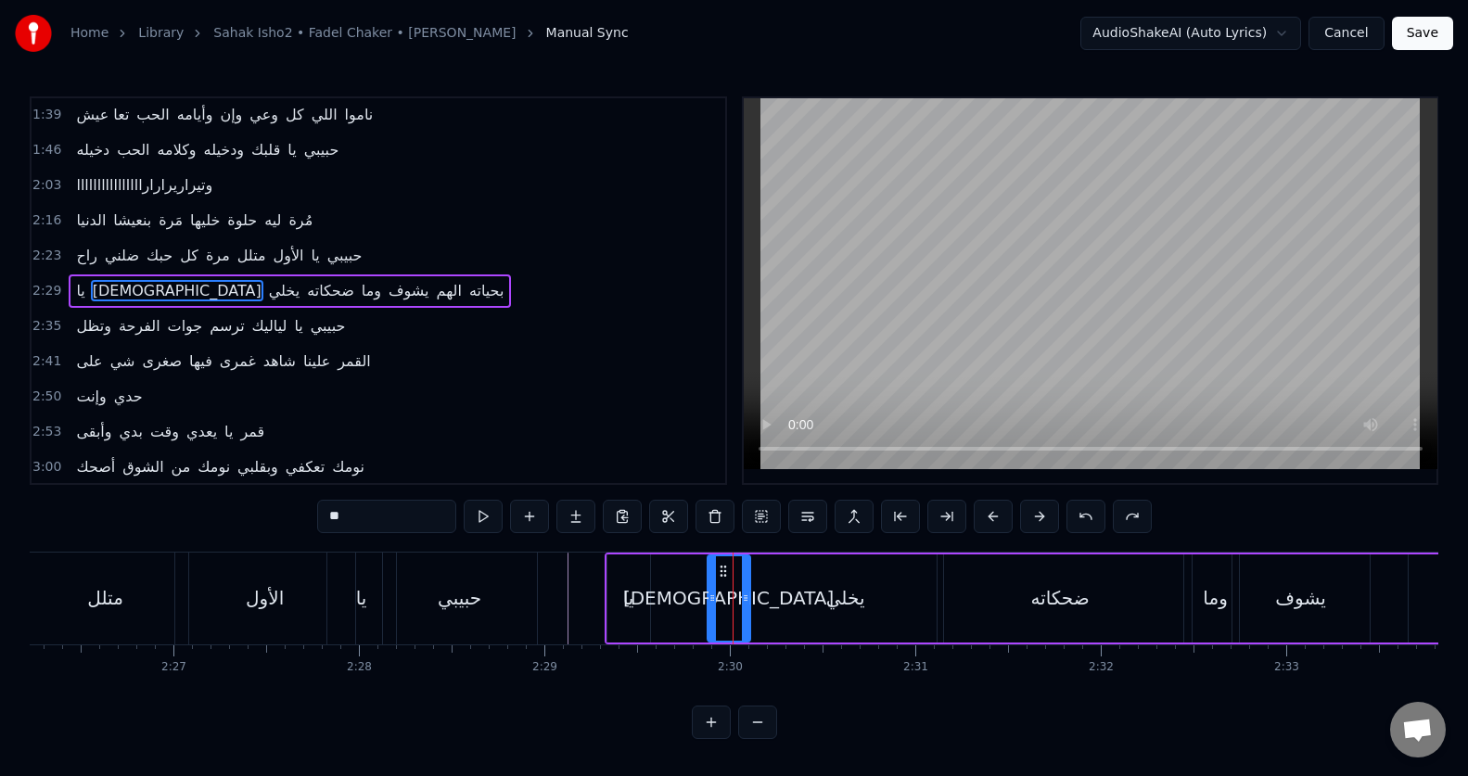
drag, startPoint x: 716, startPoint y: 600, endPoint x: 703, endPoint y: 605, distance: 14.1
click at [699, 604] on div "يا رب يخلي ضحكاته وما يشوف الهم بحياته" at bounding box center [1150, 599] width 1090 height 92
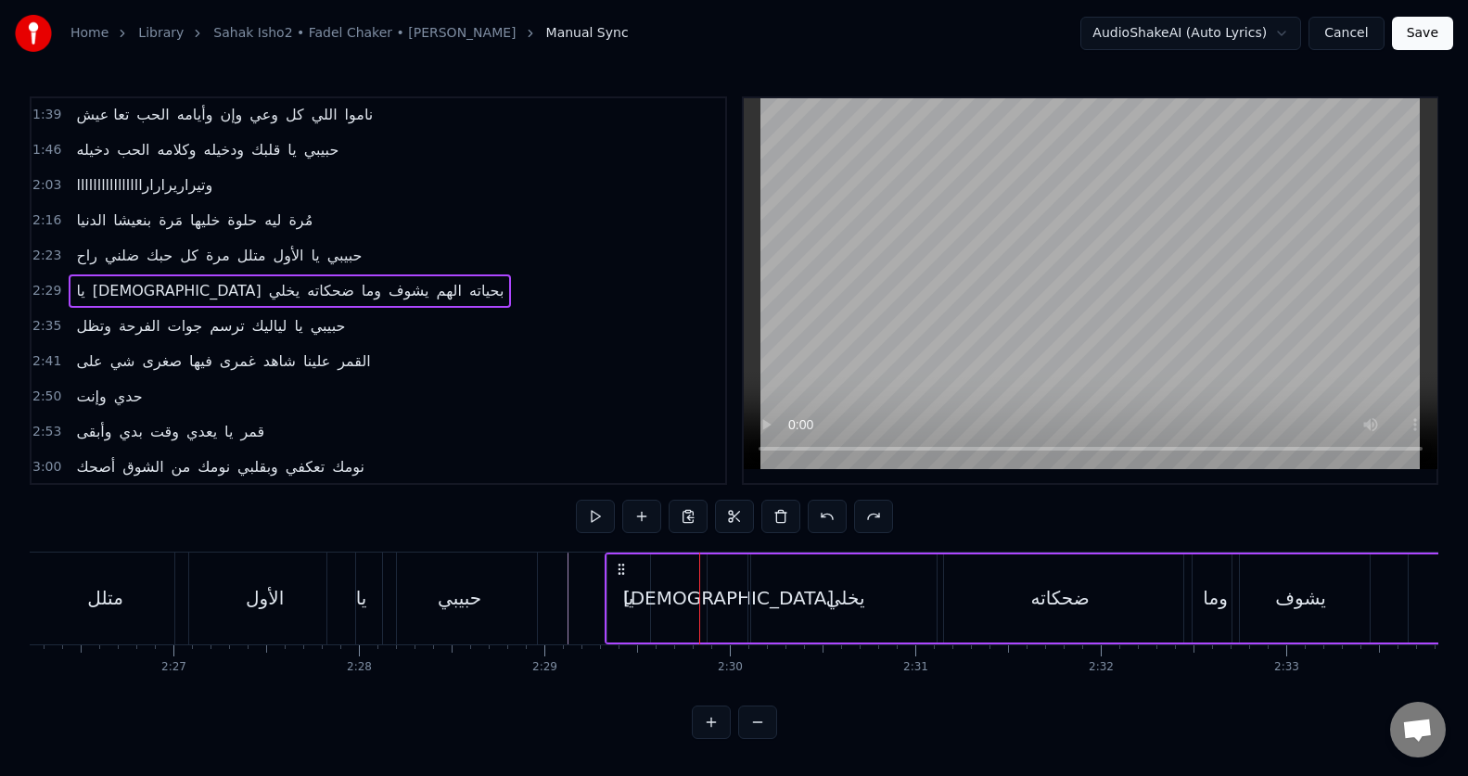
click at [721, 604] on div "[DEMOGRAPHIC_DATA]" at bounding box center [728, 598] width 210 height 28
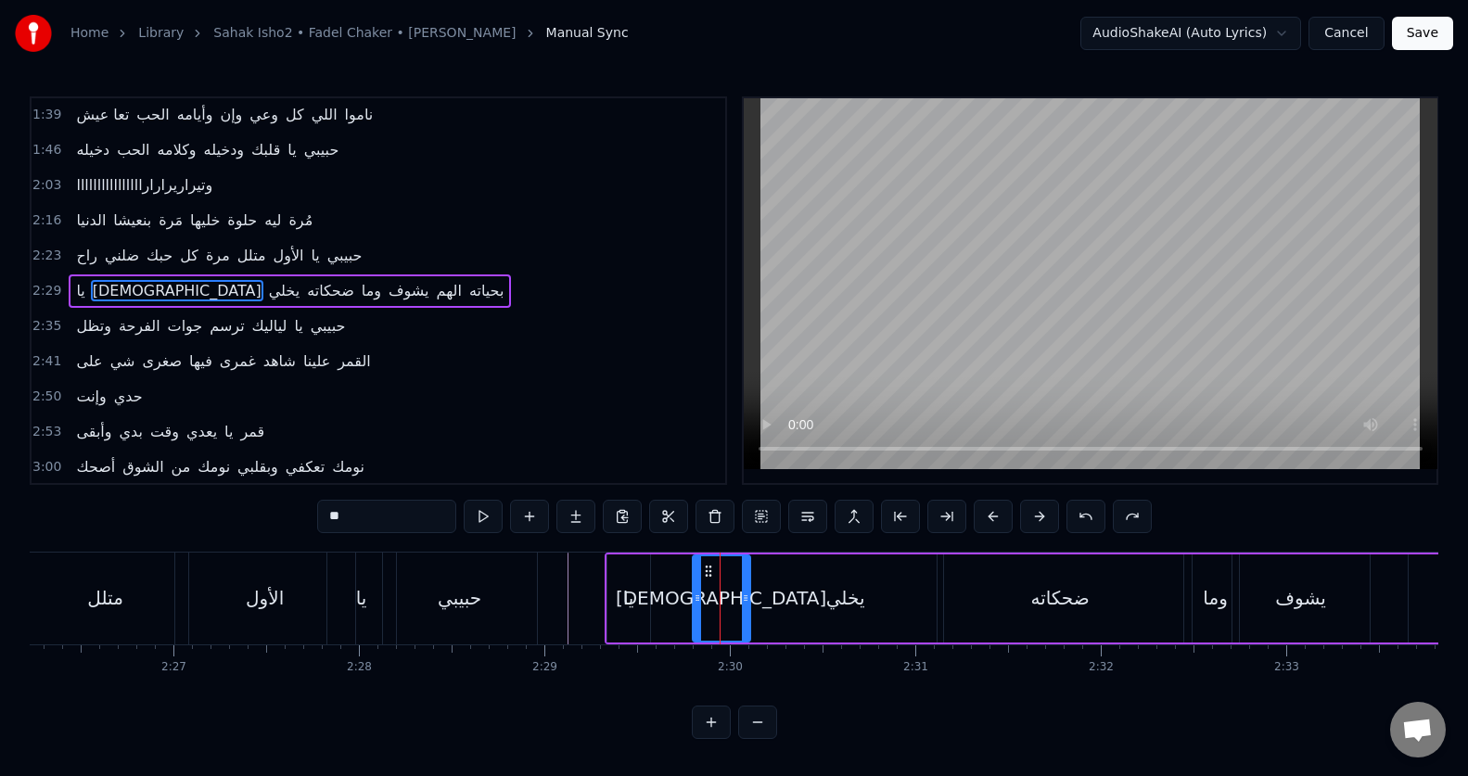
drag, startPoint x: 709, startPoint y: 610, endPoint x: 694, endPoint y: 612, distance: 15.9
click at [694, 612] on div at bounding box center [697, 598] width 7 height 84
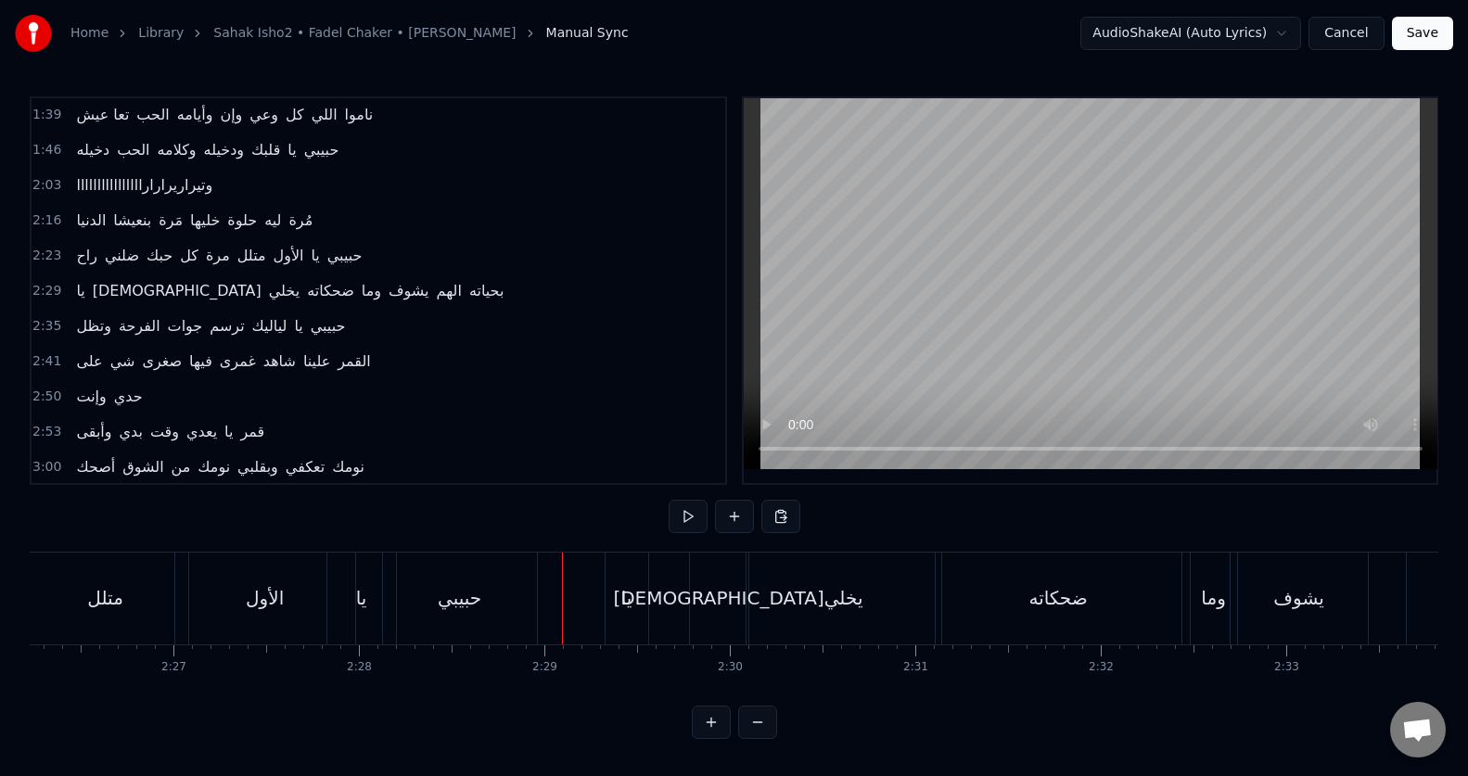
scroll to position [8, 0]
click at [979, 604] on div "ضحكاته" at bounding box center [1059, 599] width 246 height 92
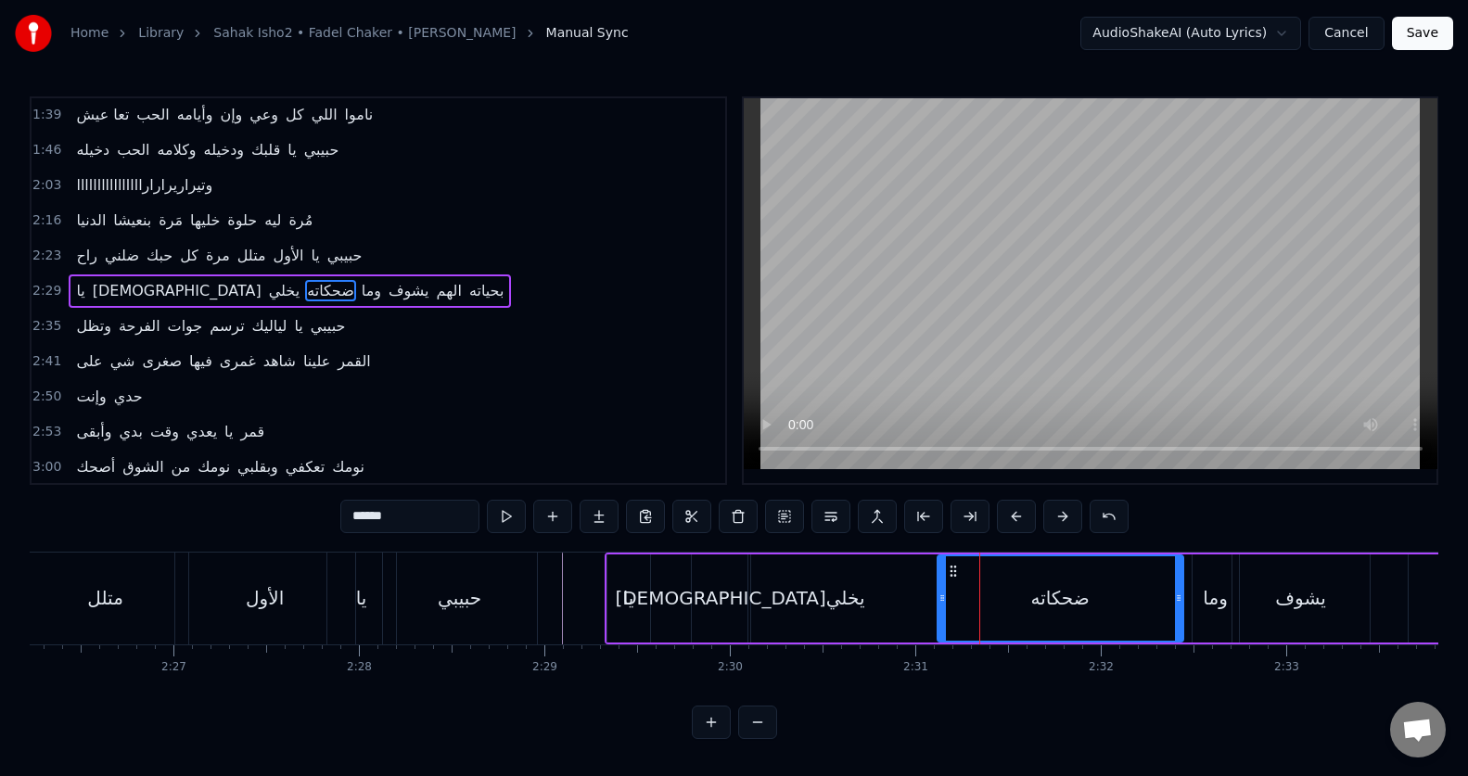
scroll to position [0, 0]
click at [934, 599] on icon at bounding box center [935, 598] width 7 height 15
click at [509, 514] on button at bounding box center [506, 516] width 39 height 33
click at [508, 513] on button at bounding box center [506, 516] width 39 height 33
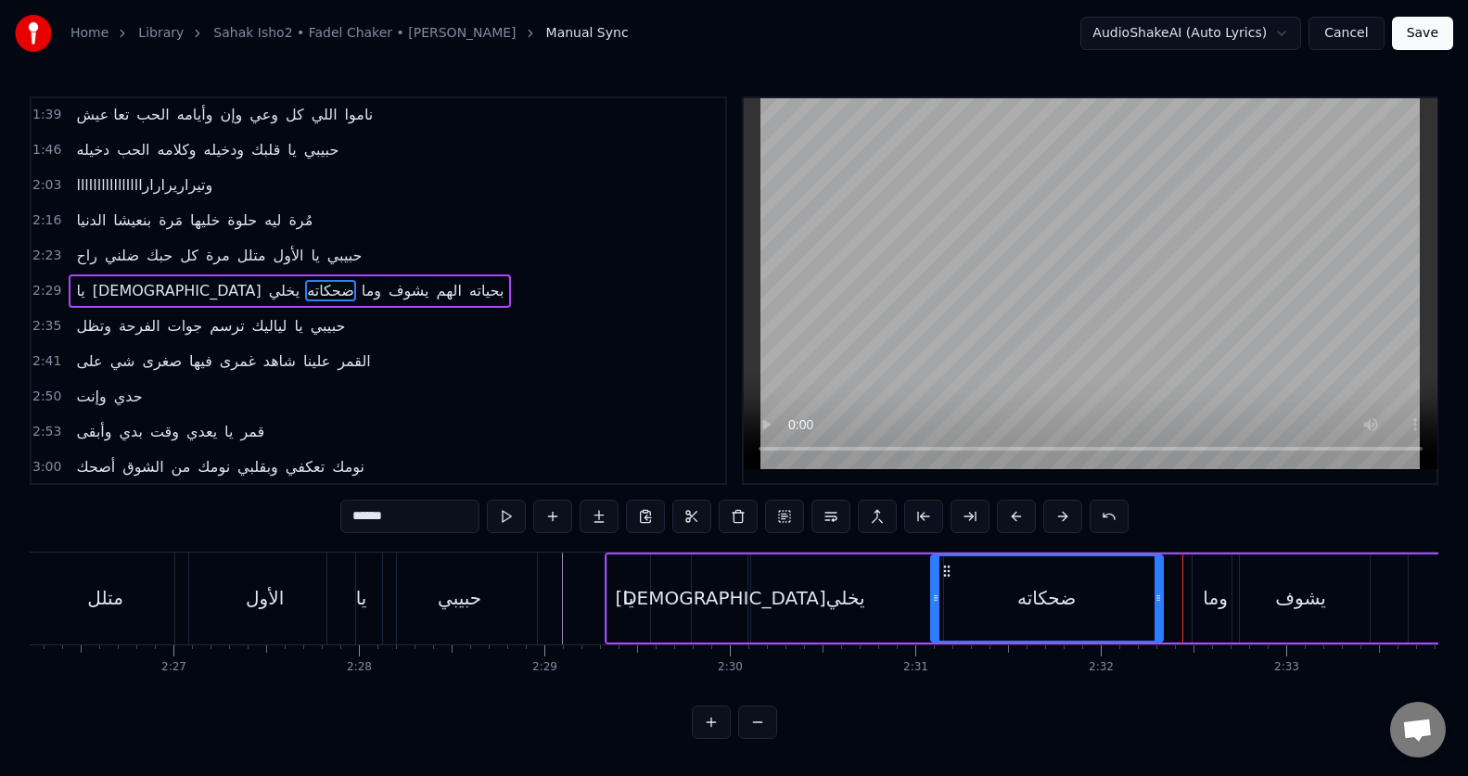
drag, startPoint x: 1177, startPoint y: 613, endPoint x: 1156, endPoint y: 615, distance: 20.5
click at [1156, 615] on div at bounding box center [1157, 598] width 7 height 84
click at [1216, 614] on div "وما" at bounding box center [1215, 598] width 46 height 88
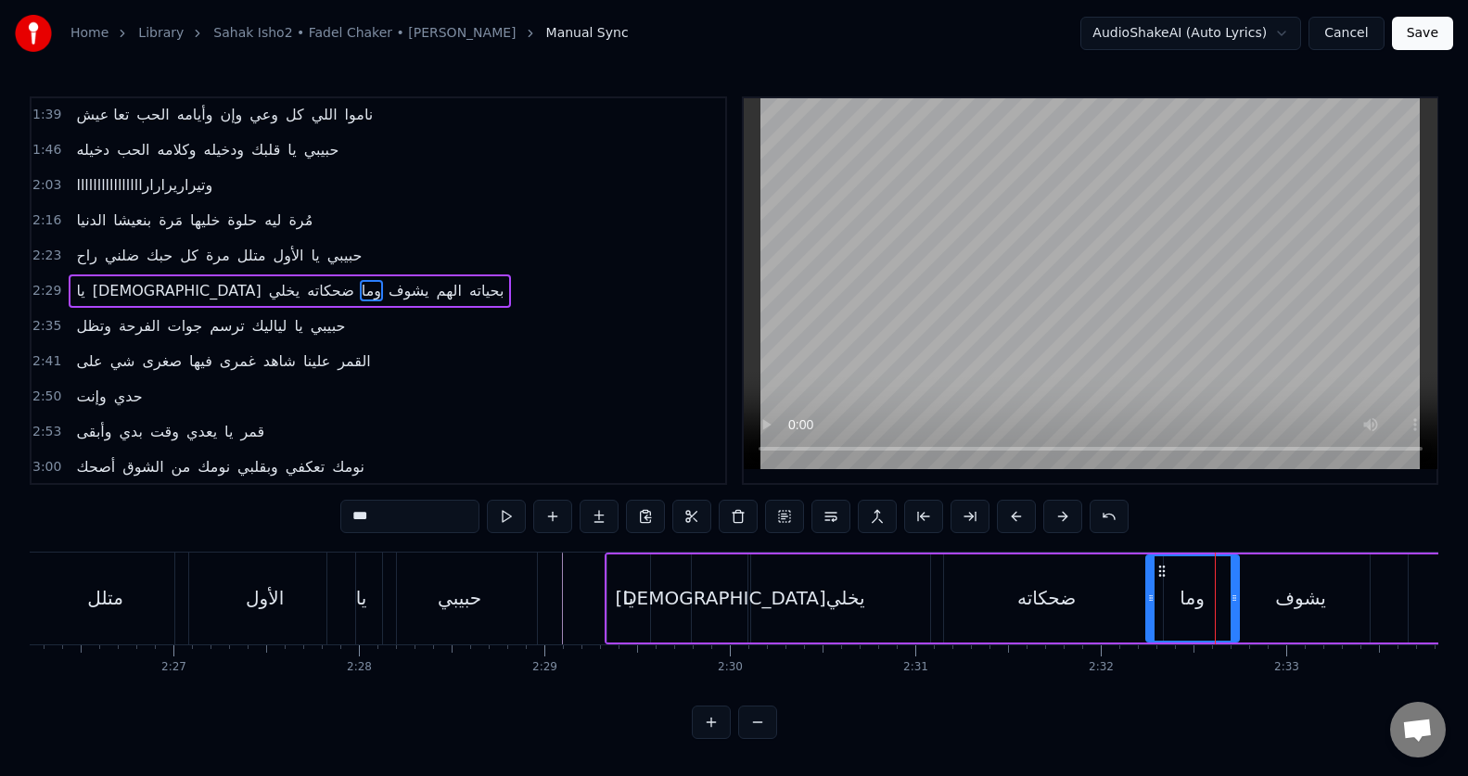
drag, startPoint x: 1193, startPoint y: 615, endPoint x: 1147, endPoint y: 618, distance: 46.5
click at [1147, 618] on div at bounding box center [1150, 598] width 7 height 84
drag, startPoint x: 1236, startPoint y: 609, endPoint x: 1246, endPoint y: 608, distance: 10.2
click at [1246, 608] on div at bounding box center [1244, 598] width 7 height 84
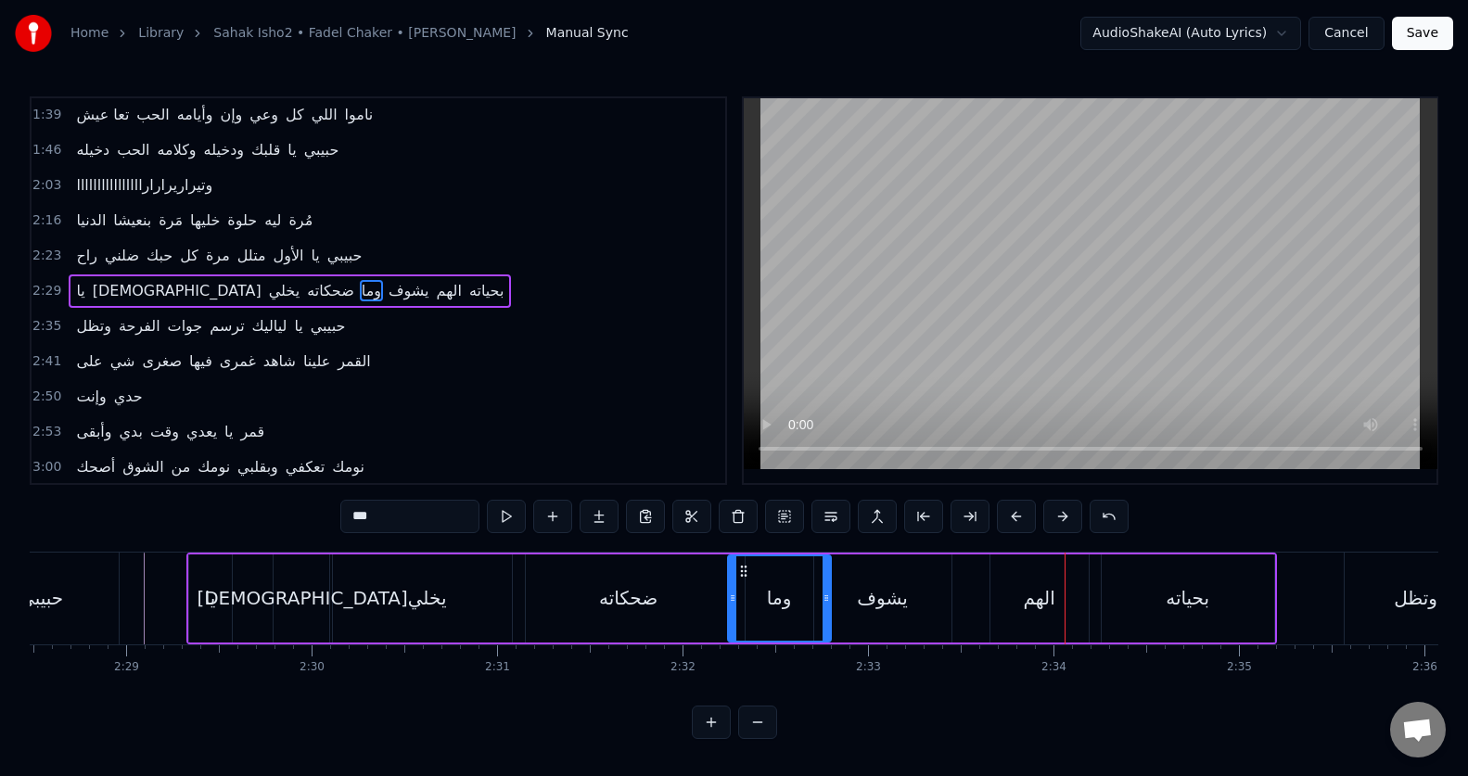
scroll to position [0, 27601]
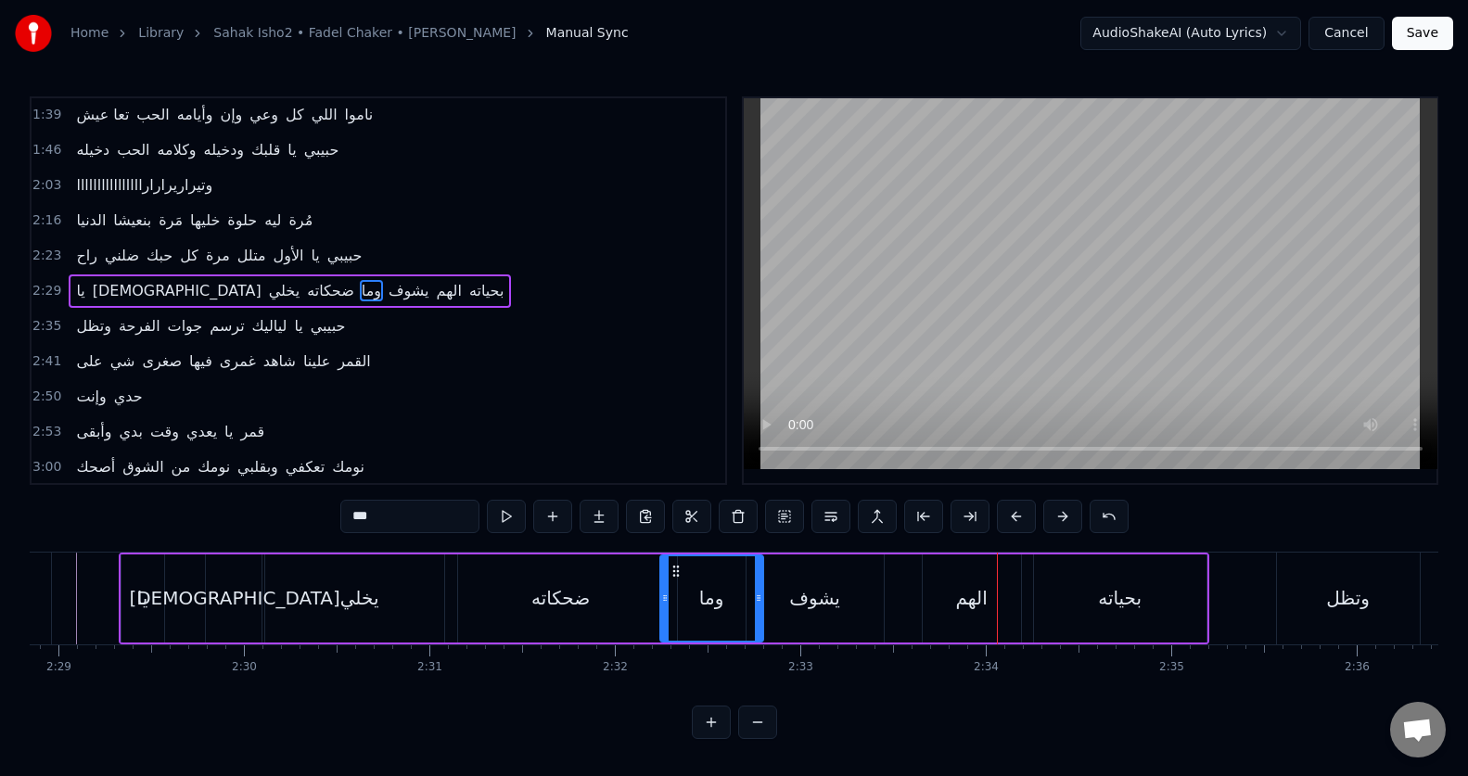
click at [991, 573] on div "الهم" at bounding box center [972, 598] width 98 height 88
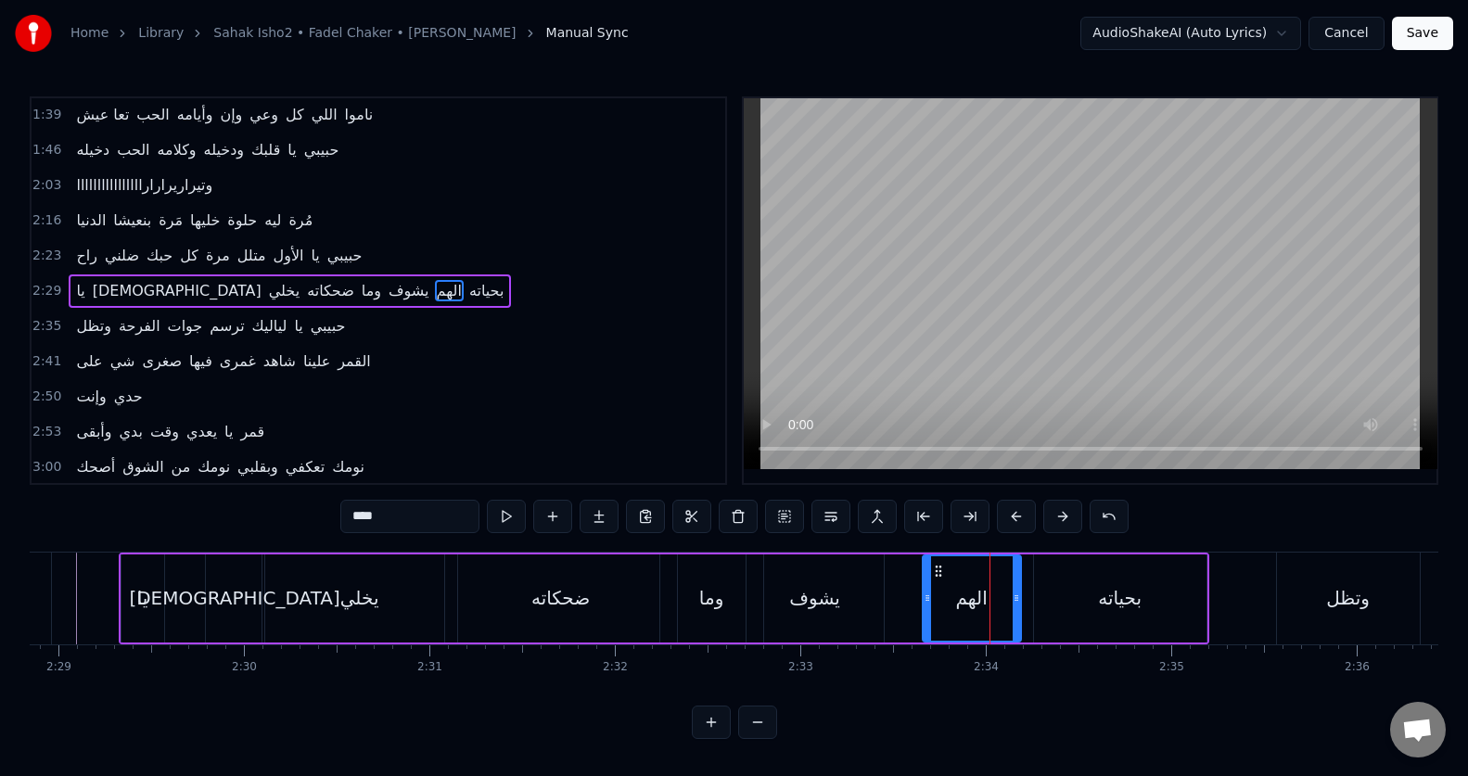
scroll to position [0, 0]
drag, startPoint x: 927, startPoint y: 621, endPoint x: 877, endPoint y: 628, distance: 50.5
click at [877, 628] on div at bounding box center [877, 598] width 7 height 84
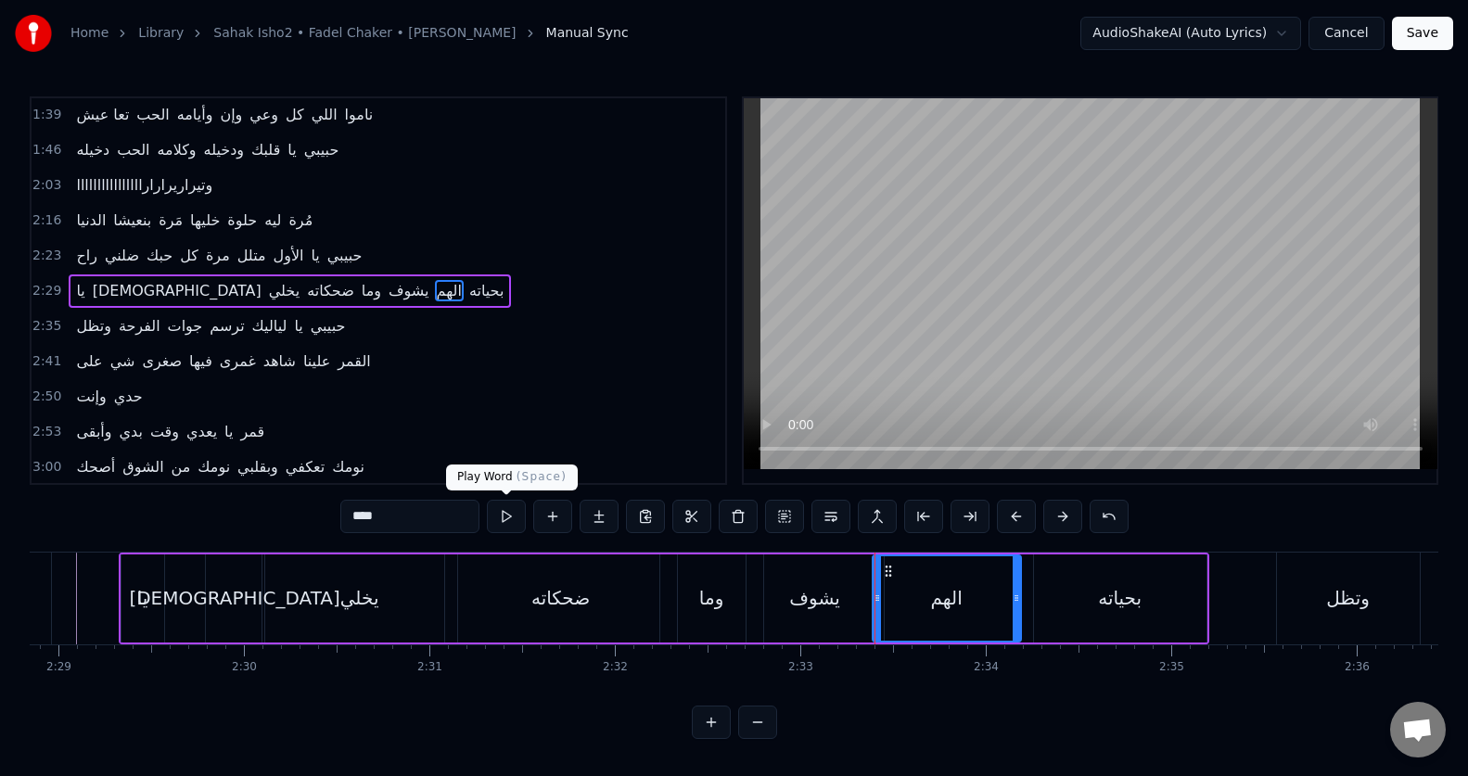
click at [501, 515] on button at bounding box center [506, 516] width 39 height 33
click at [1018, 605] on icon at bounding box center [1021, 598] width 7 height 15
click at [1148, 599] on div "بحياته" at bounding box center [1120, 598] width 172 height 88
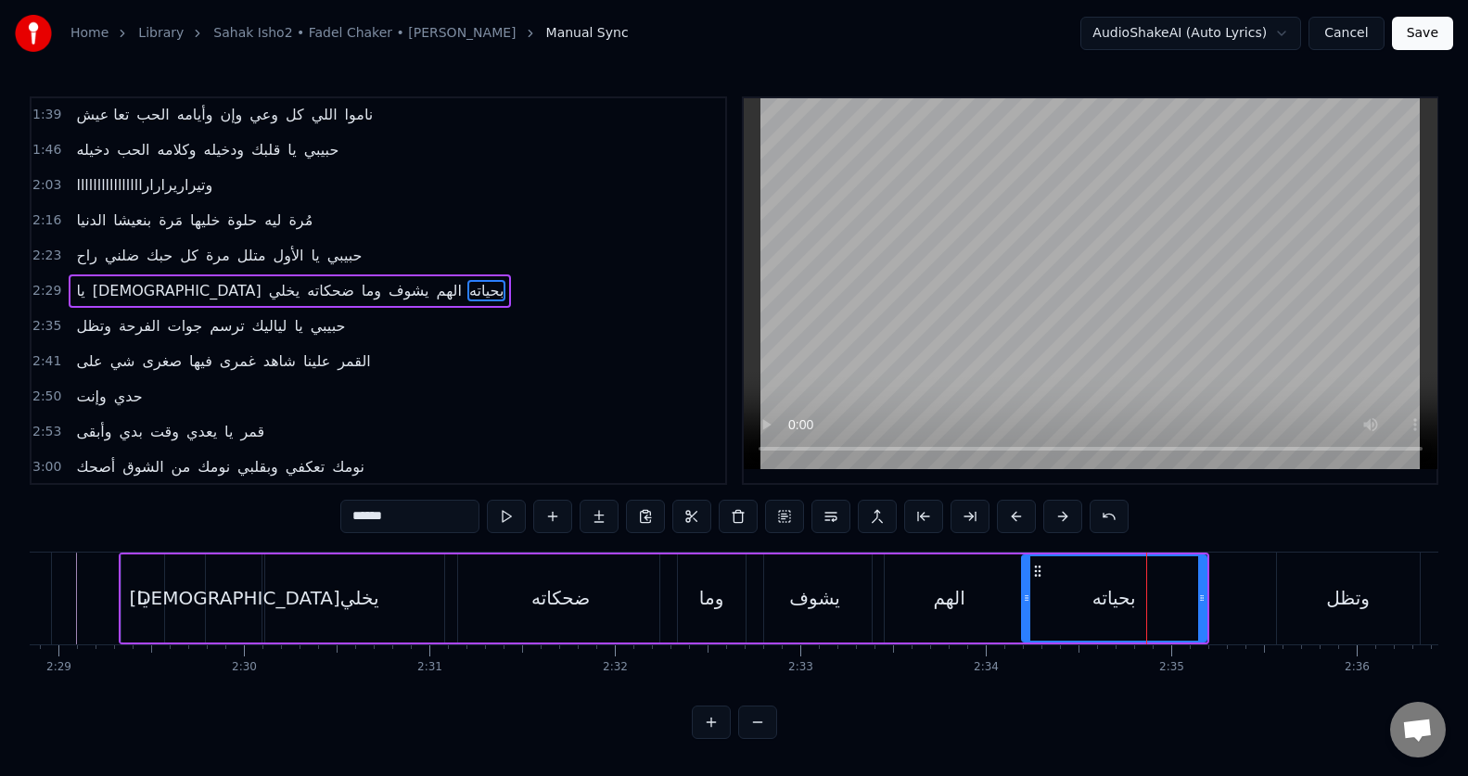
drag, startPoint x: 1036, startPoint y: 611, endPoint x: 1024, endPoint y: 610, distance: 12.1
click at [1024, 610] on div at bounding box center [1026, 598] width 7 height 84
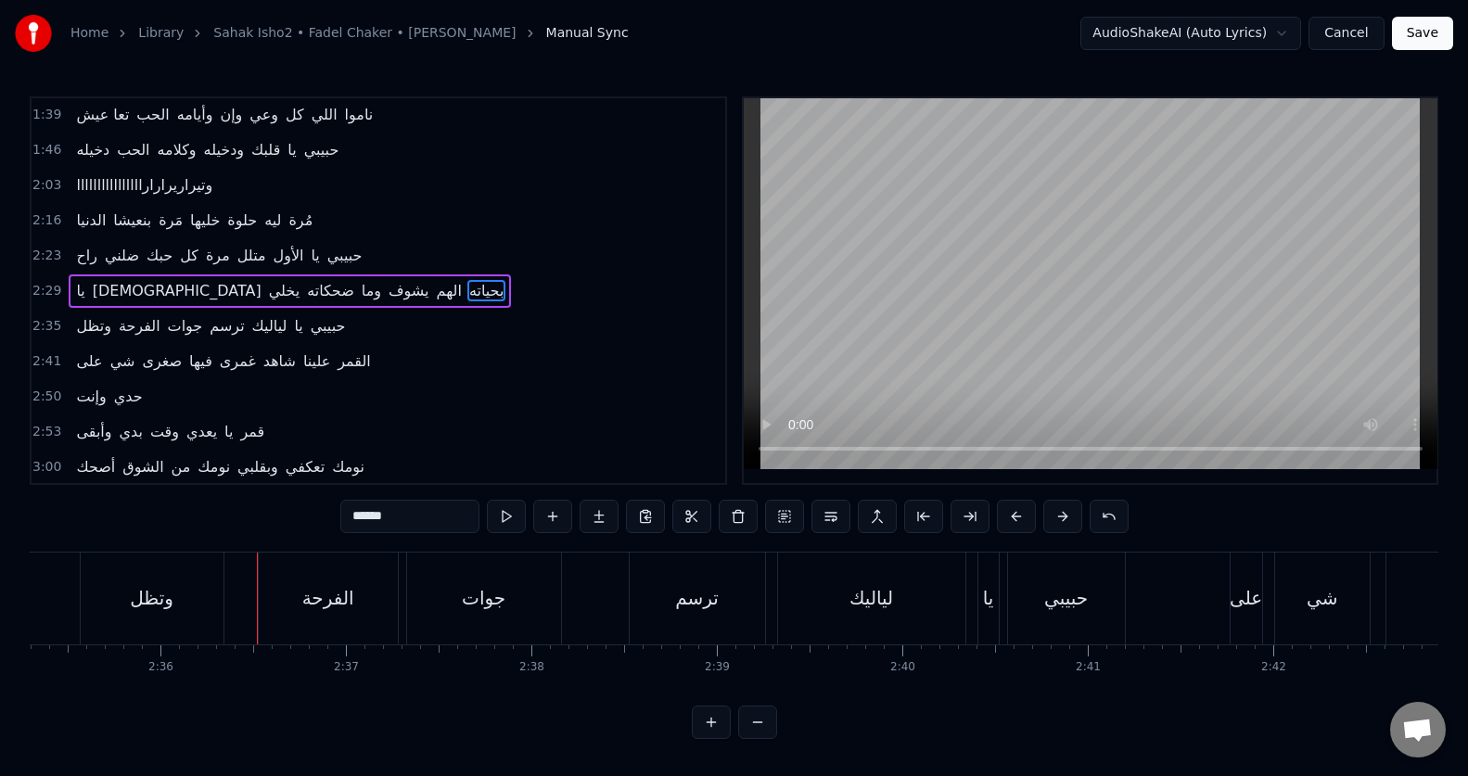
scroll to position [0, 28864]
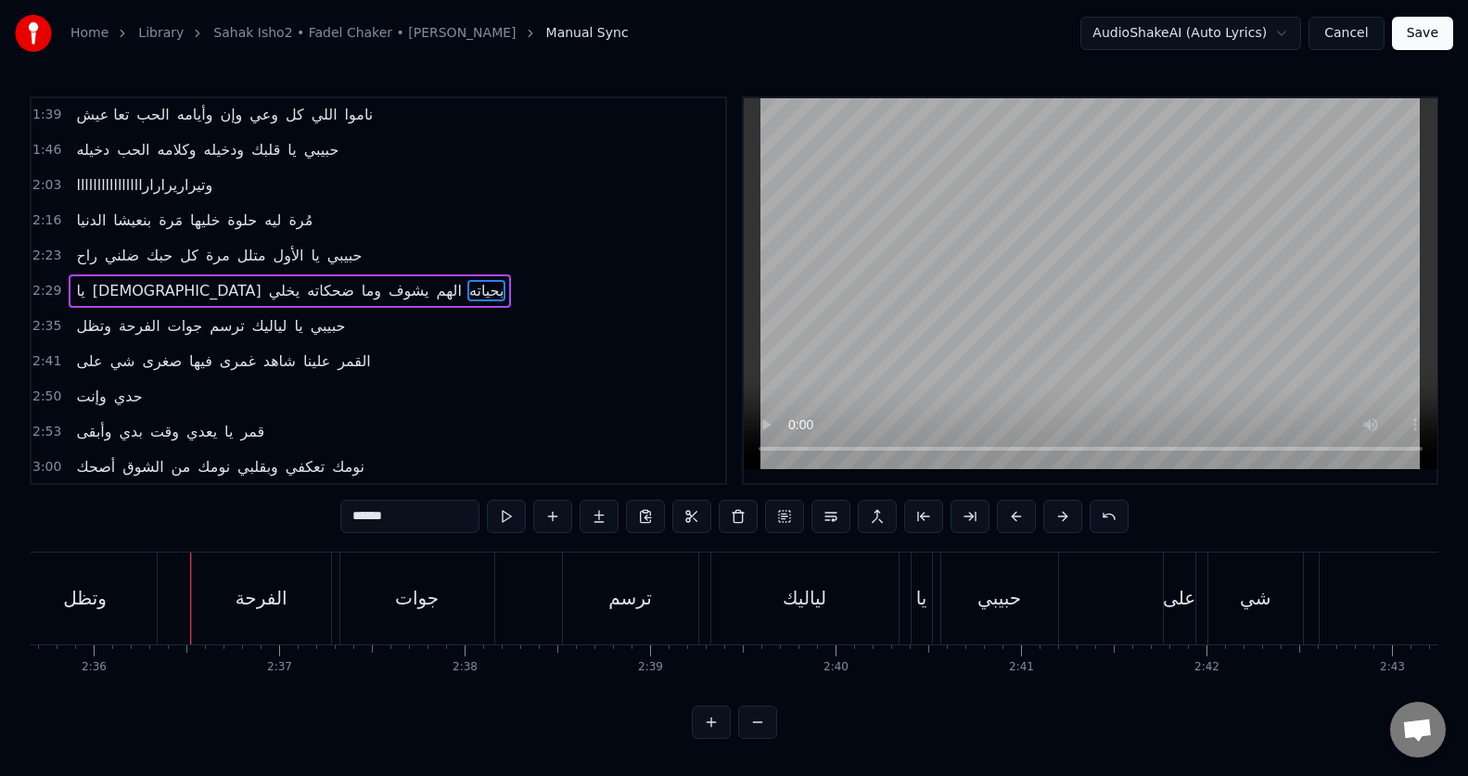
click at [116, 607] on div "وتظل" at bounding box center [85, 599] width 143 height 92
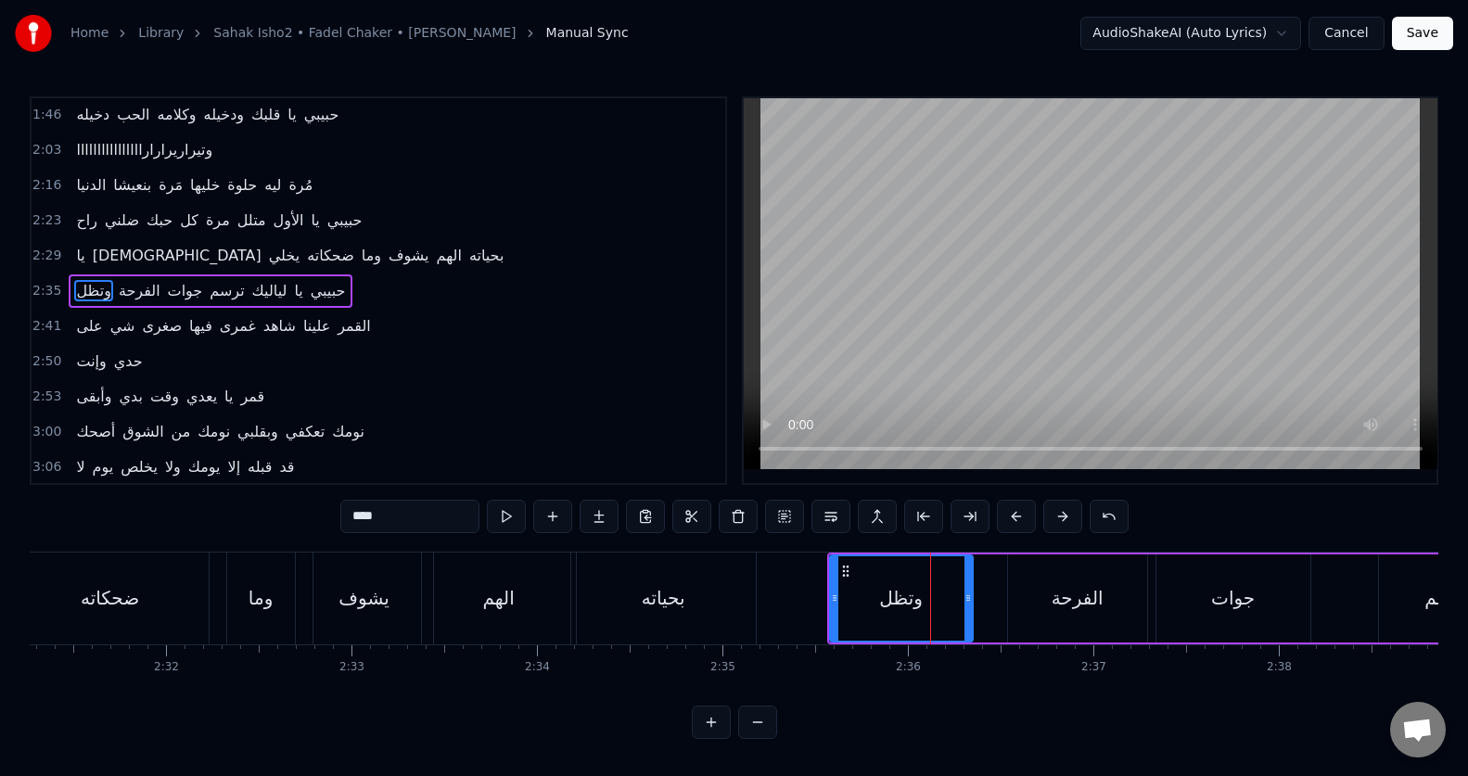
scroll to position [0, 28023]
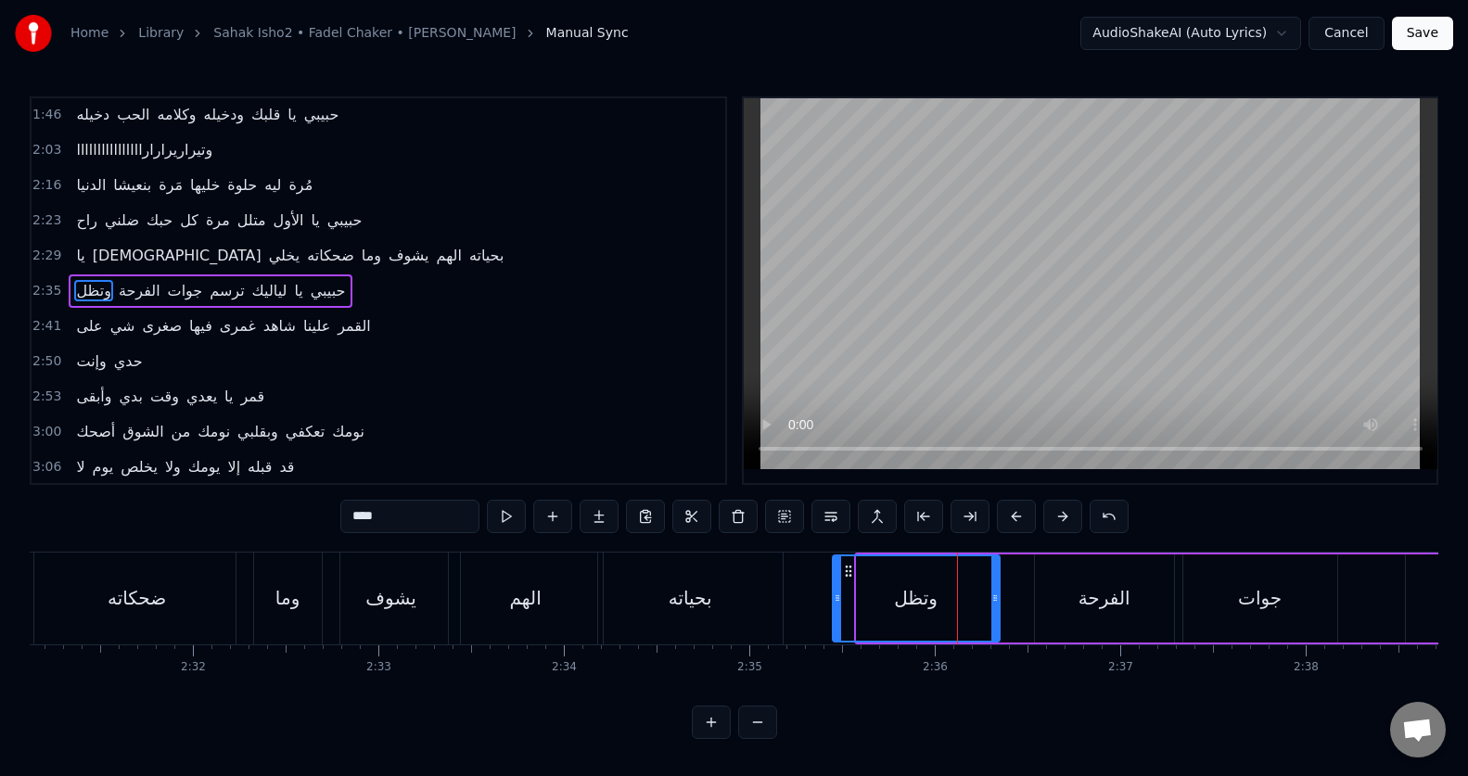
drag, startPoint x: 860, startPoint y: 605, endPoint x: 836, endPoint y: 607, distance: 24.2
click at [836, 607] on div at bounding box center [837, 598] width 7 height 84
click at [350, 520] on input "****" at bounding box center [409, 516] width 139 height 33
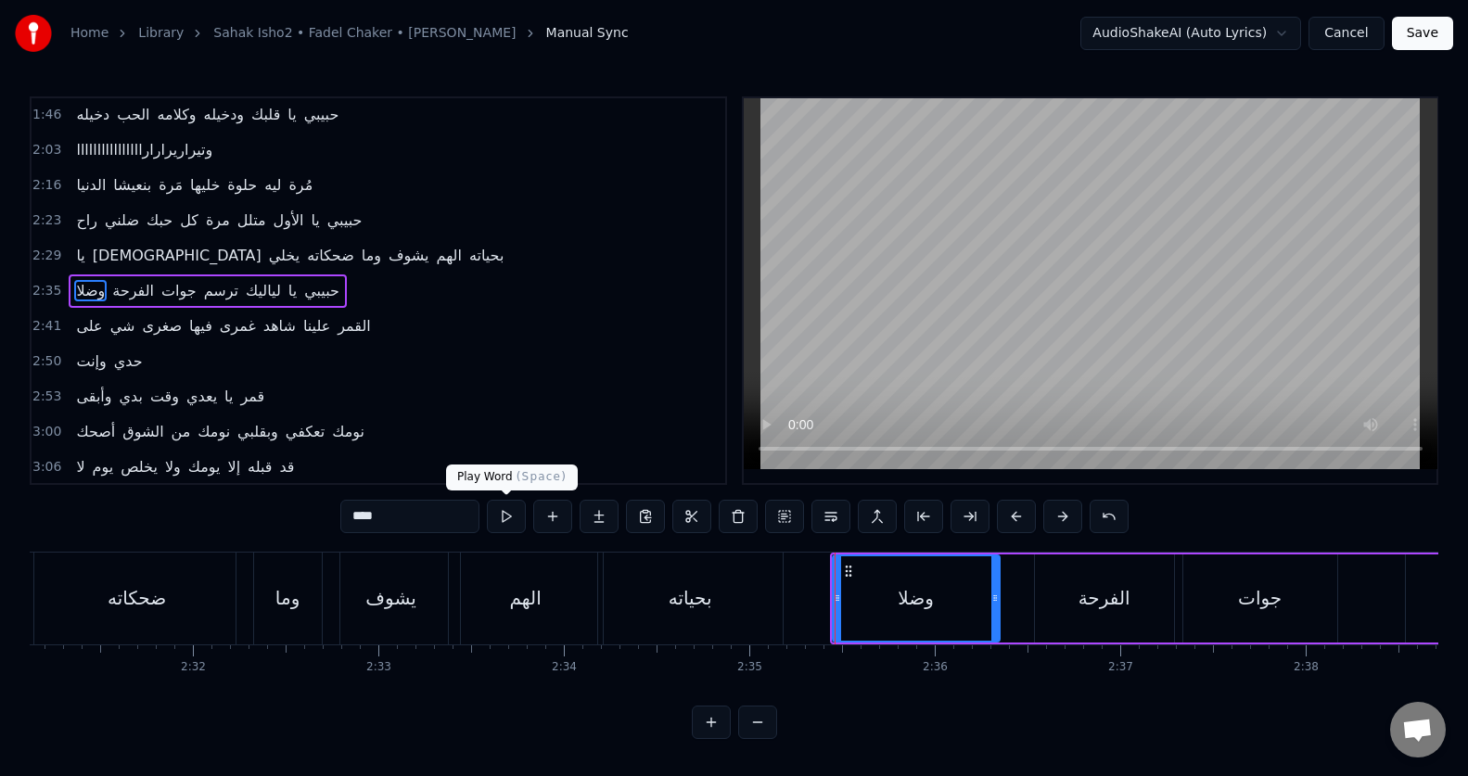
click at [505, 514] on button at bounding box center [506, 516] width 39 height 33
click at [1089, 587] on div "الفرحة" at bounding box center [1104, 598] width 52 height 28
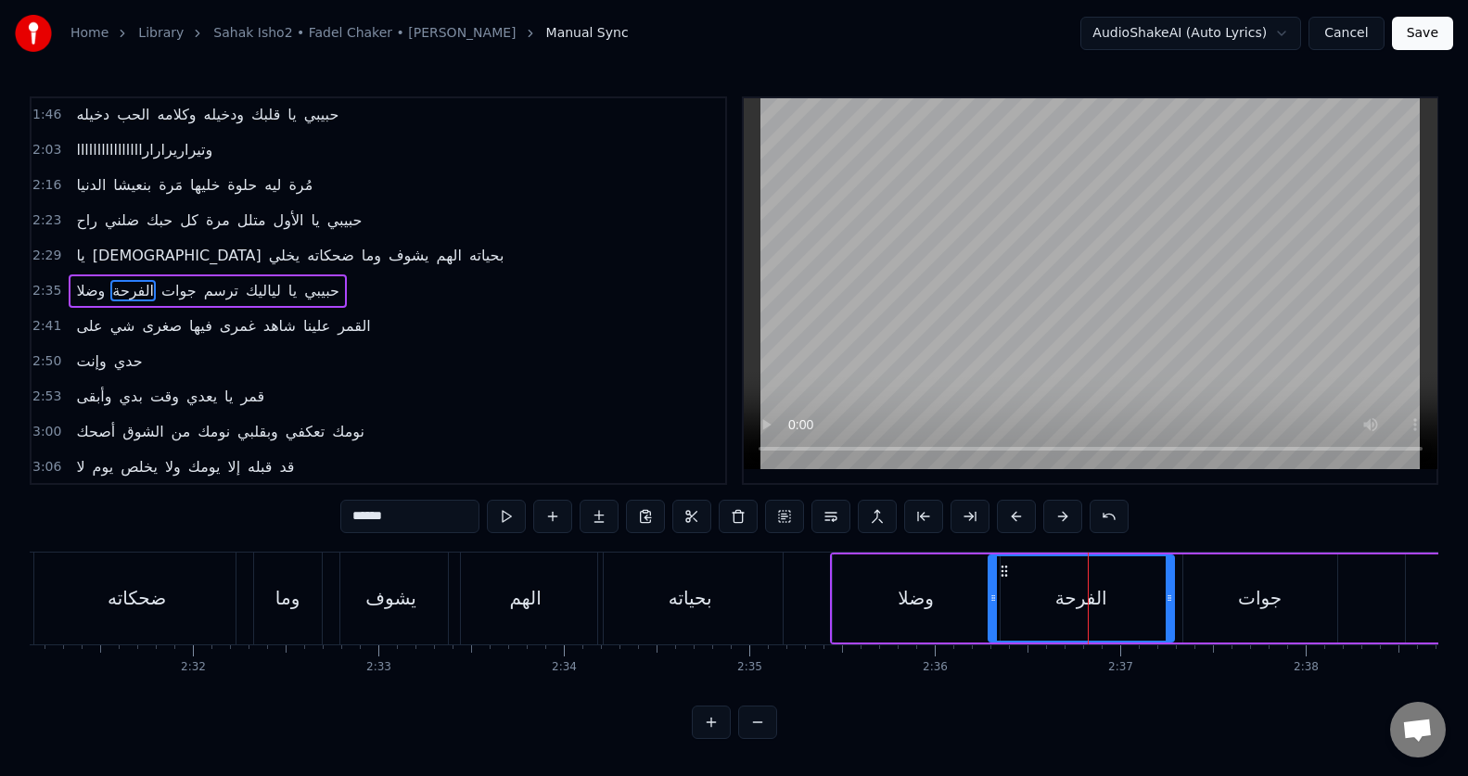
drag, startPoint x: 1036, startPoint y: 592, endPoint x: 989, endPoint y: 606, distance: 48.4
click at [989, 606] on div at bounding box center [992, 598] width 7 height 84
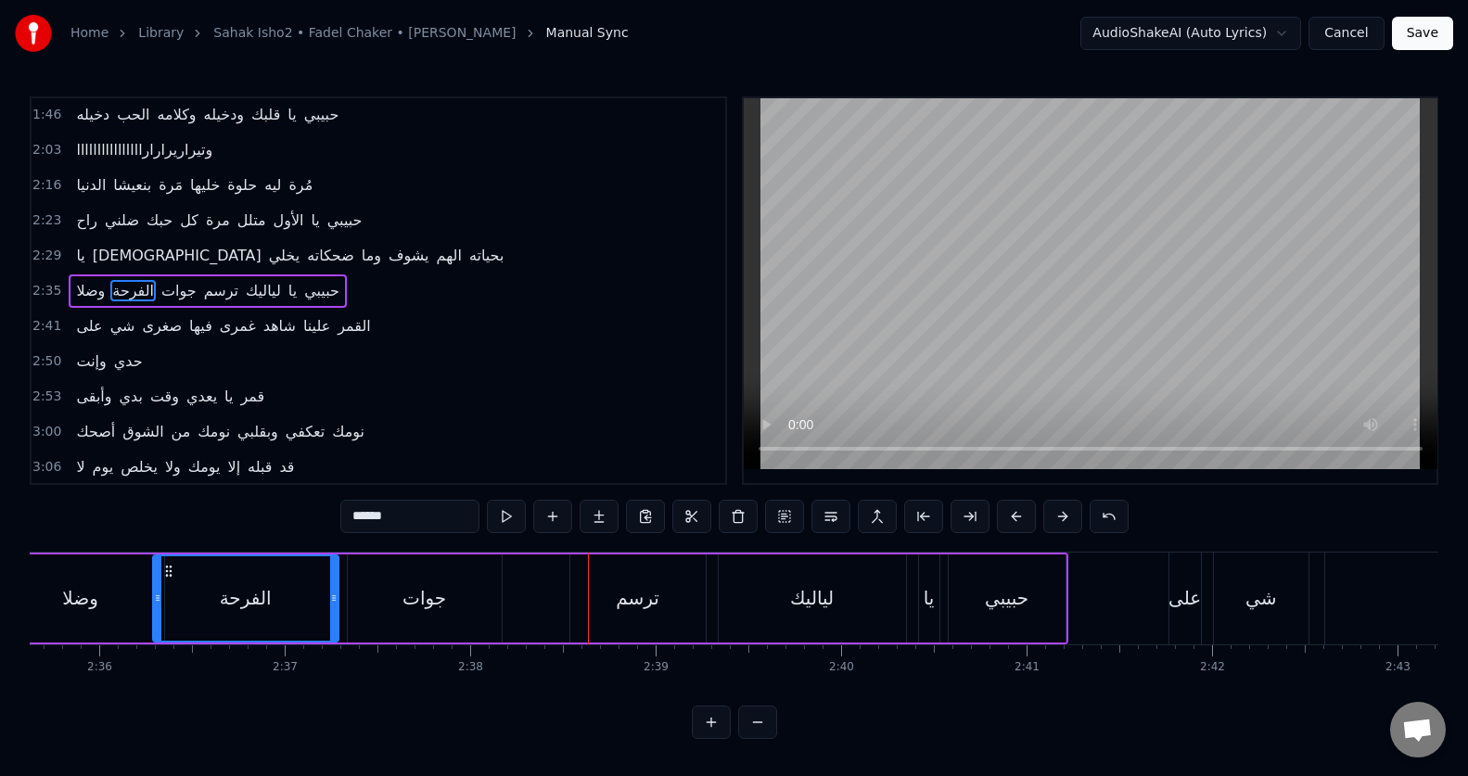
scroll to position [0, 28619]
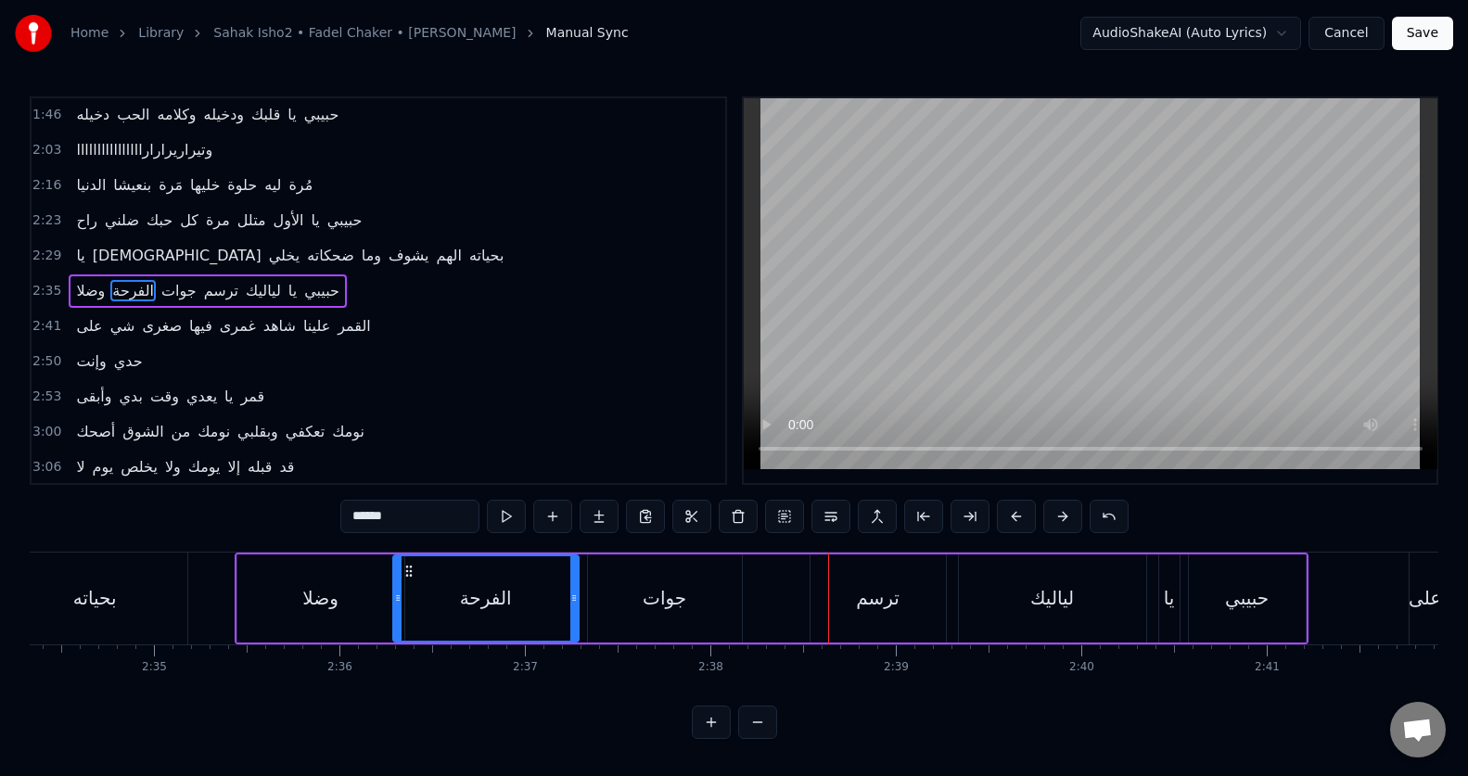
click at [634, 581] on div "جوات" at bounding box center [665, 598] width 154 height 88
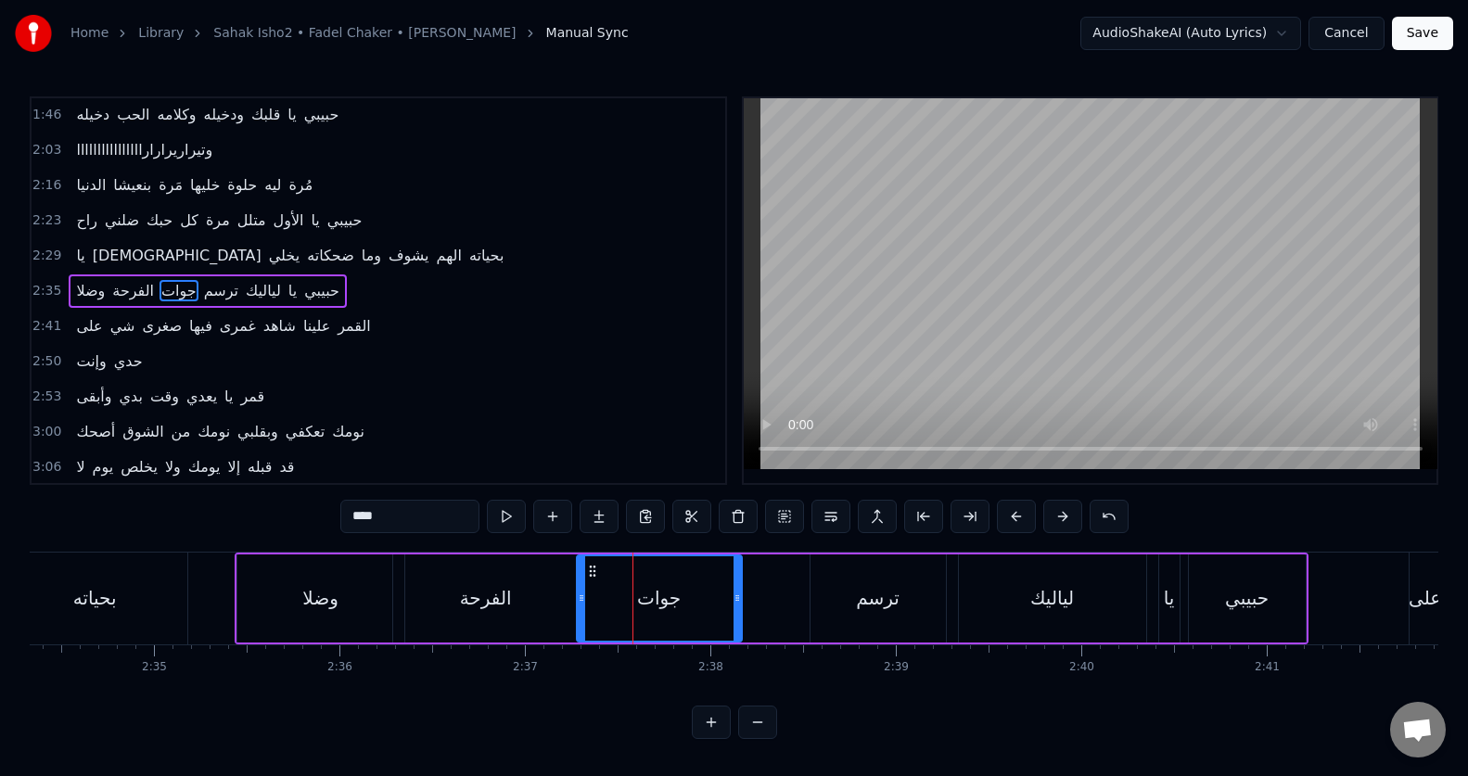
drag, startPoint x: 589, startPoint y: 596, endPoint x: 578, endPoint y: 596, distance: 11.1
click at [578, 596] on icon at bounding box center [581, 598] width 7 height 15
click at [352, 519] on input "****" at bounding box center [409, 516] width 139 height 33
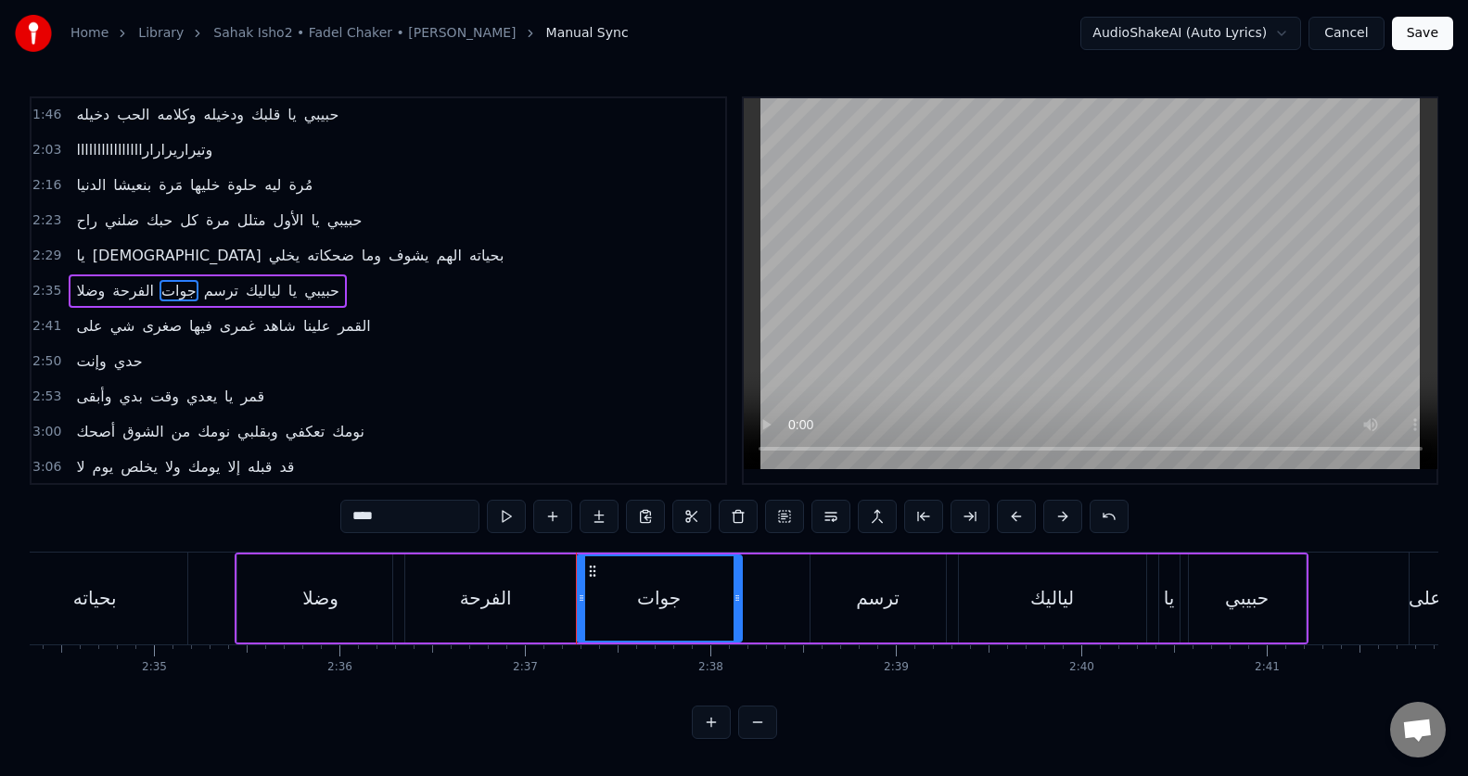
click at [352, 519] on input "****" at bounding box center [409, 516] width 139 height 33
click at [880, 583] on div "ترسم" at bounding box center [877, 598] width 135 height 88
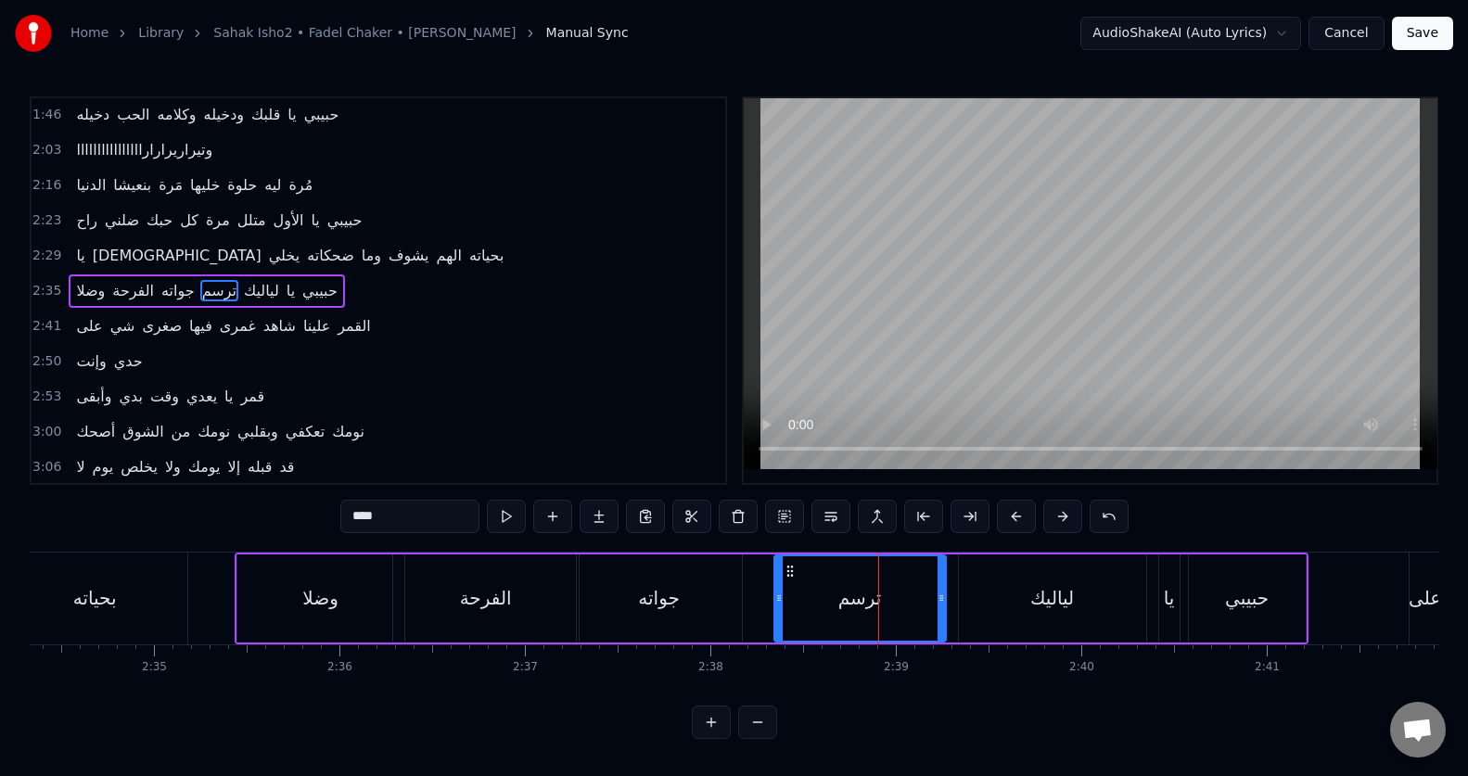
drag, startPoint x: 815, startPoint y: 610, endPoint x: 776, endPoint y: 612, distance: 39.0
click at [780, 613] on div at bounding box center [778, 598] width 7 height 84
click at [506, 525] on button at bounding box center [506, 516] width 39 height 33
click at [1013, 592] on div "لياليك" at bounding box center [1052, 598] width 187 height 88
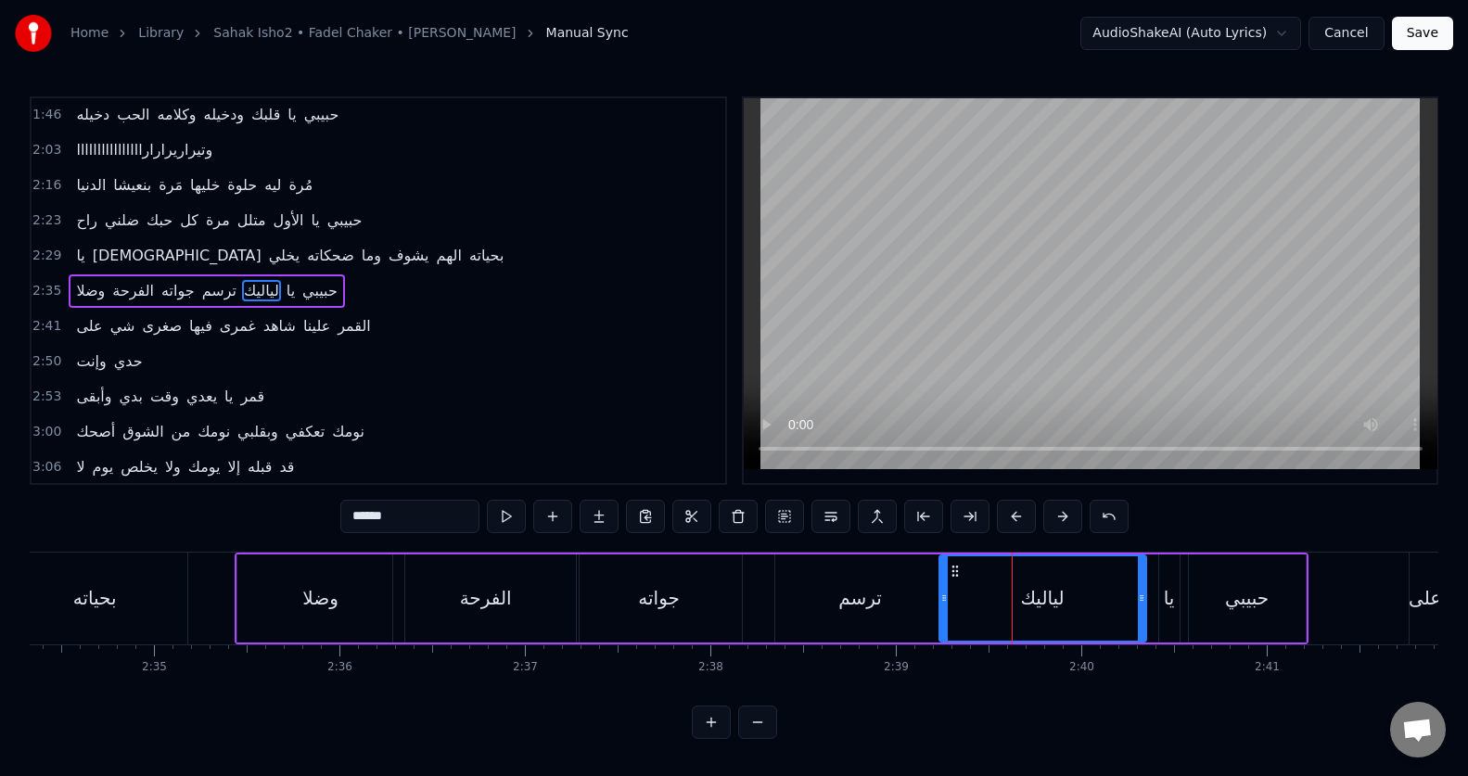
drag, startPoint x: 961, startPoint y: 605, endPoint x: 941, endPoint y: 607, distance: 19.6
click at [941, 607] on div at bounding box center [943, 598] width 7 height 84
click at [503, 518] on button at bounding box center [506, 516] width 39 height 33
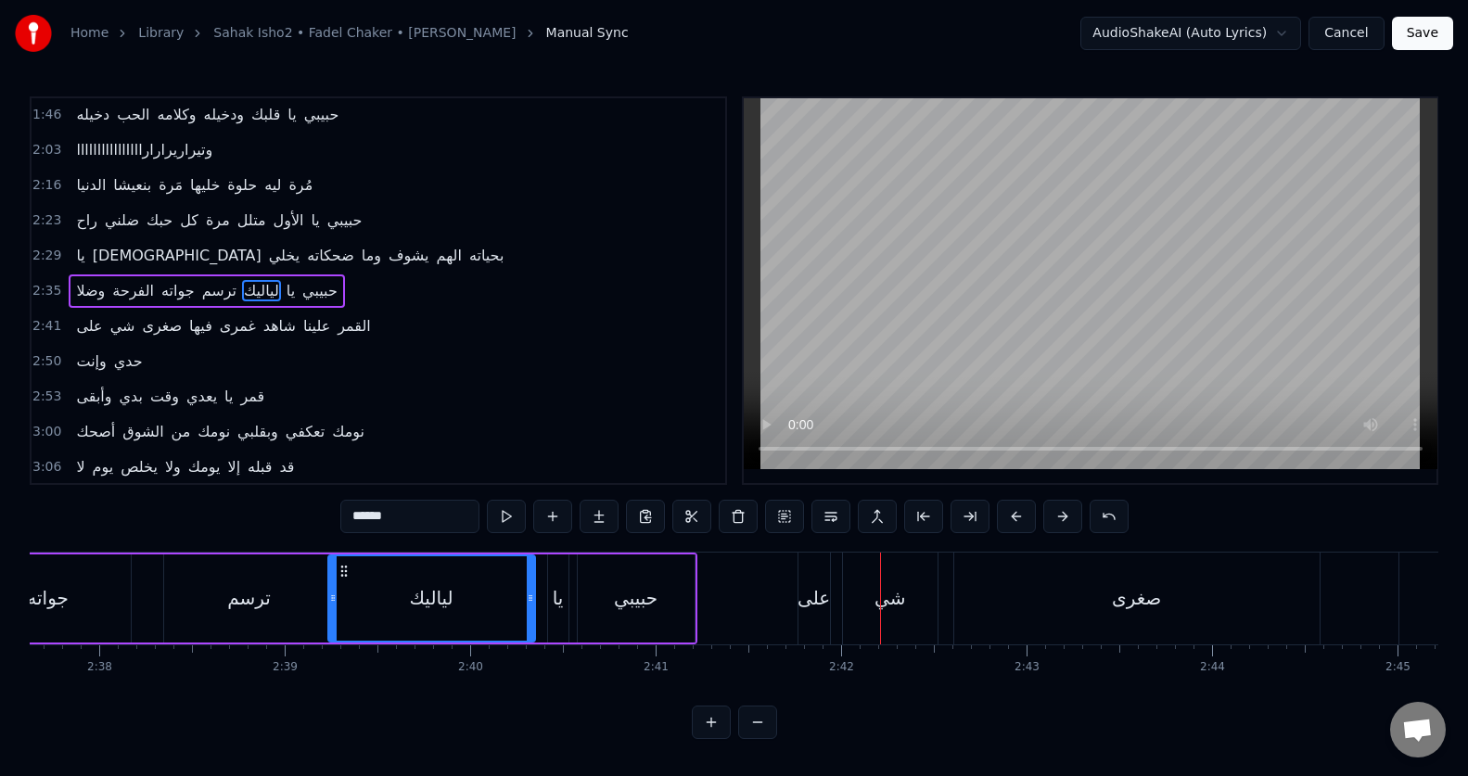
scroll to position [0, 29199]
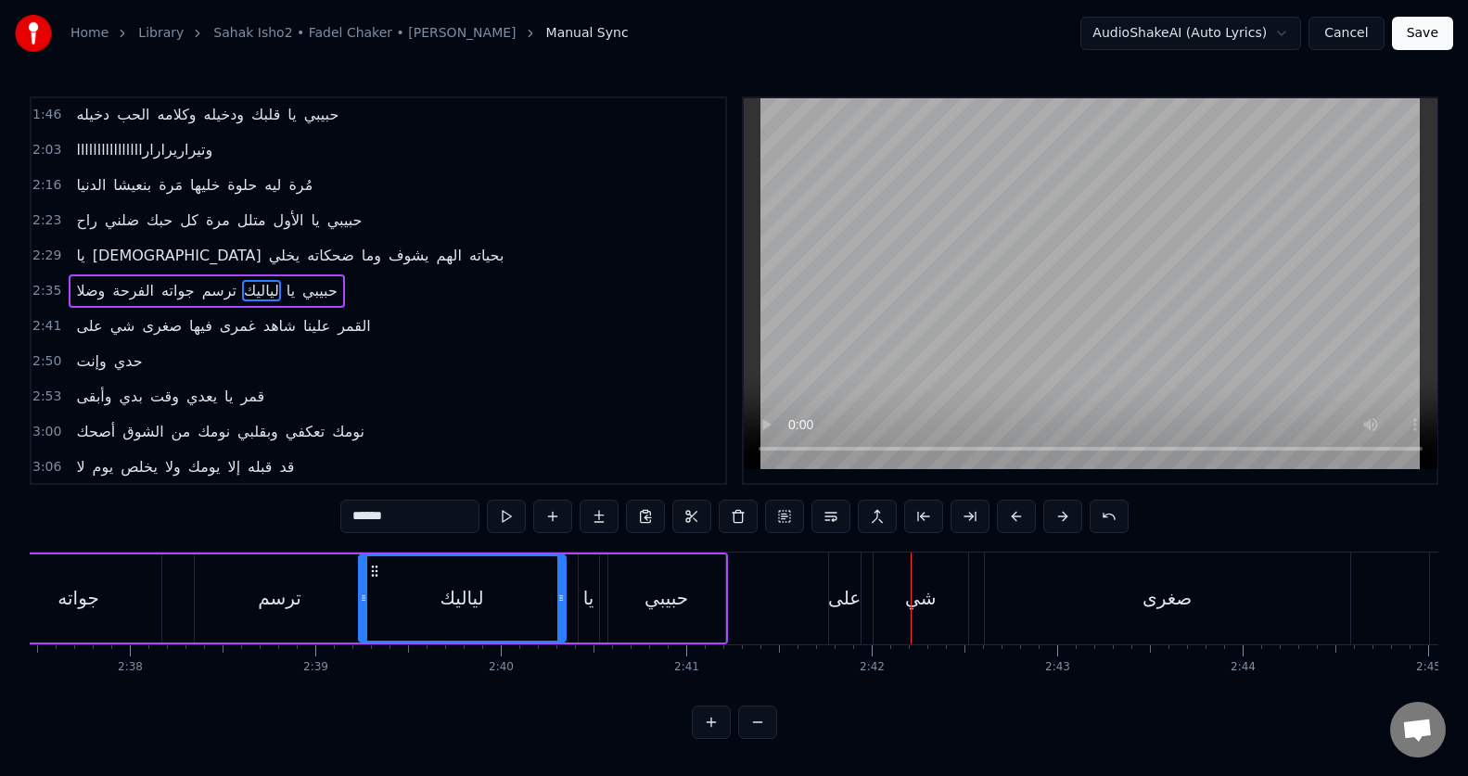
click at [836, 603] on div "على" at bounding box center [844, 598] width 32 height 28
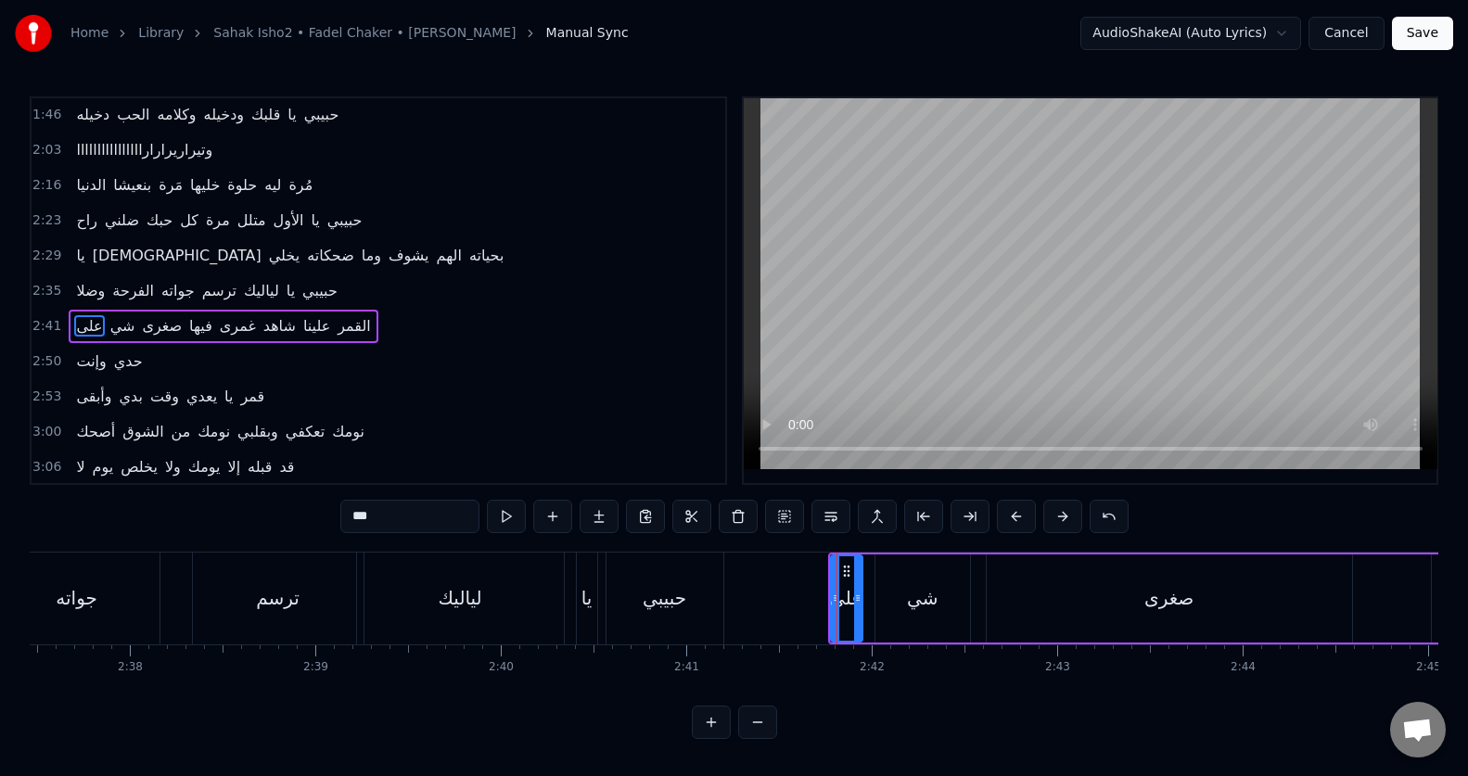
scroll to position [529, 0]
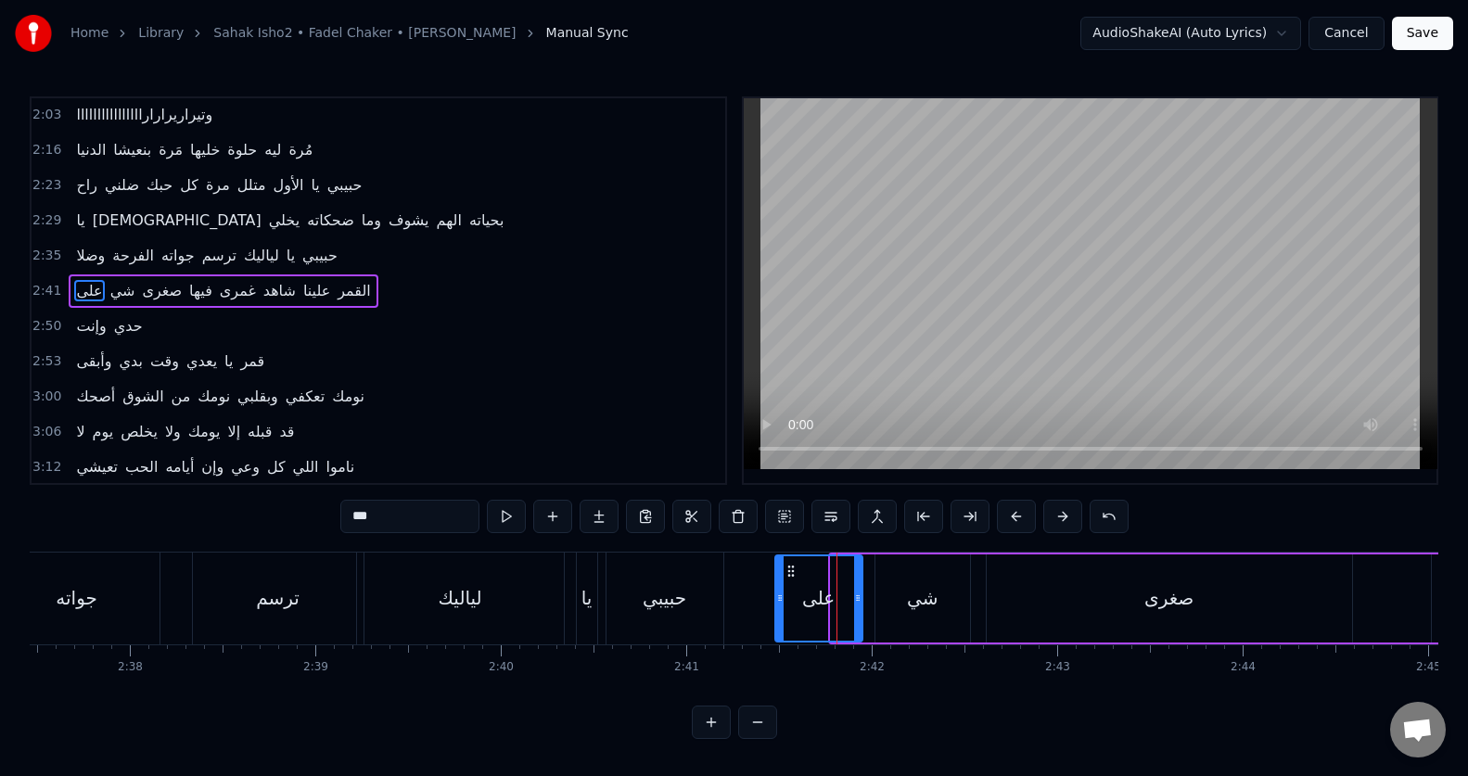
drag, startPoint x: 833, startPoint y: 604, endPoint x: 777, endPoint y: 609, distance: 55.9
click at [777, 609] on div at bounding box center [779, 598] width 7 height 84
click at [1197, 615] on div "صغرى" at bounding box center [1169, 598] width 365 height 88
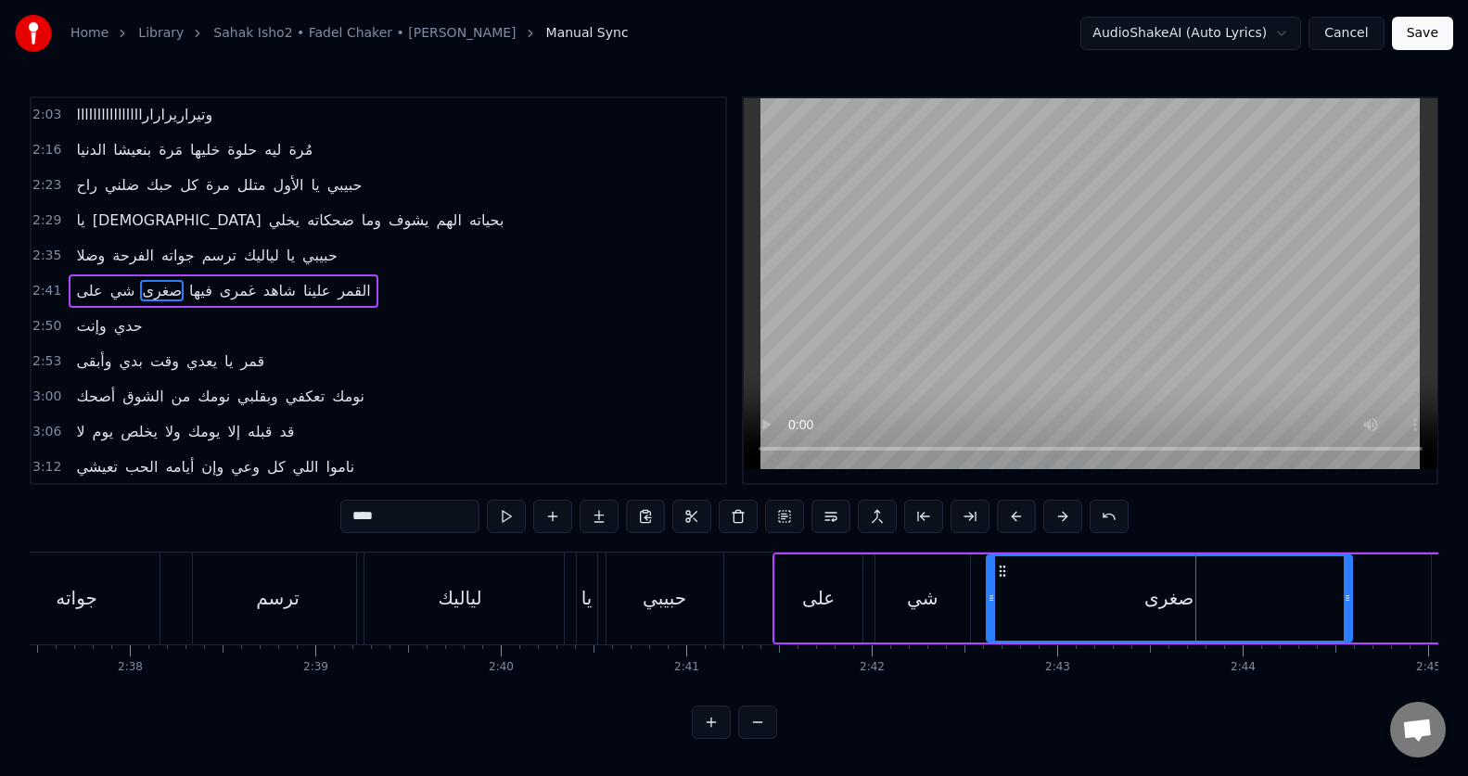
click at [419, 509] on input "****" at bounding box center [409, 516] width 139 height 33
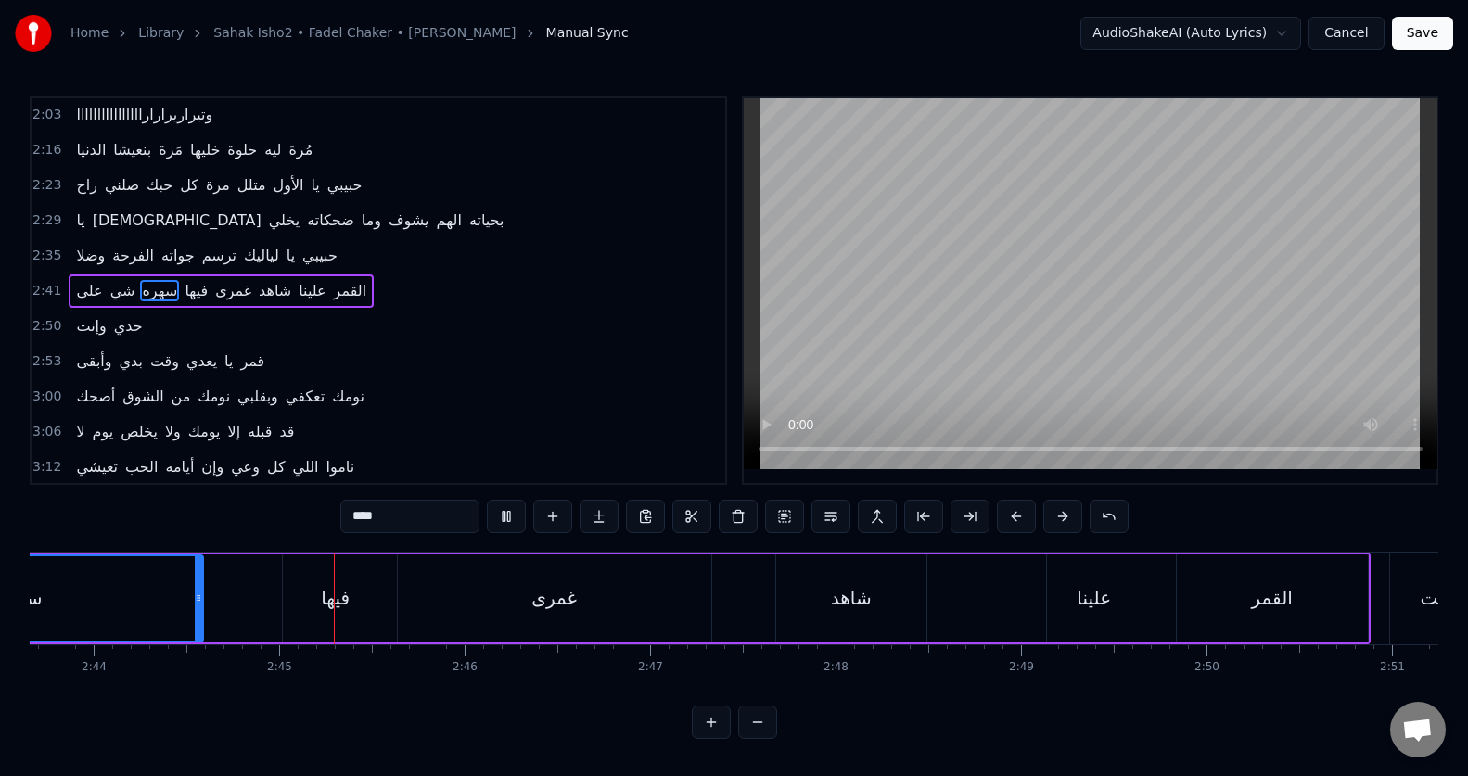
scroll to position [0, 30426]
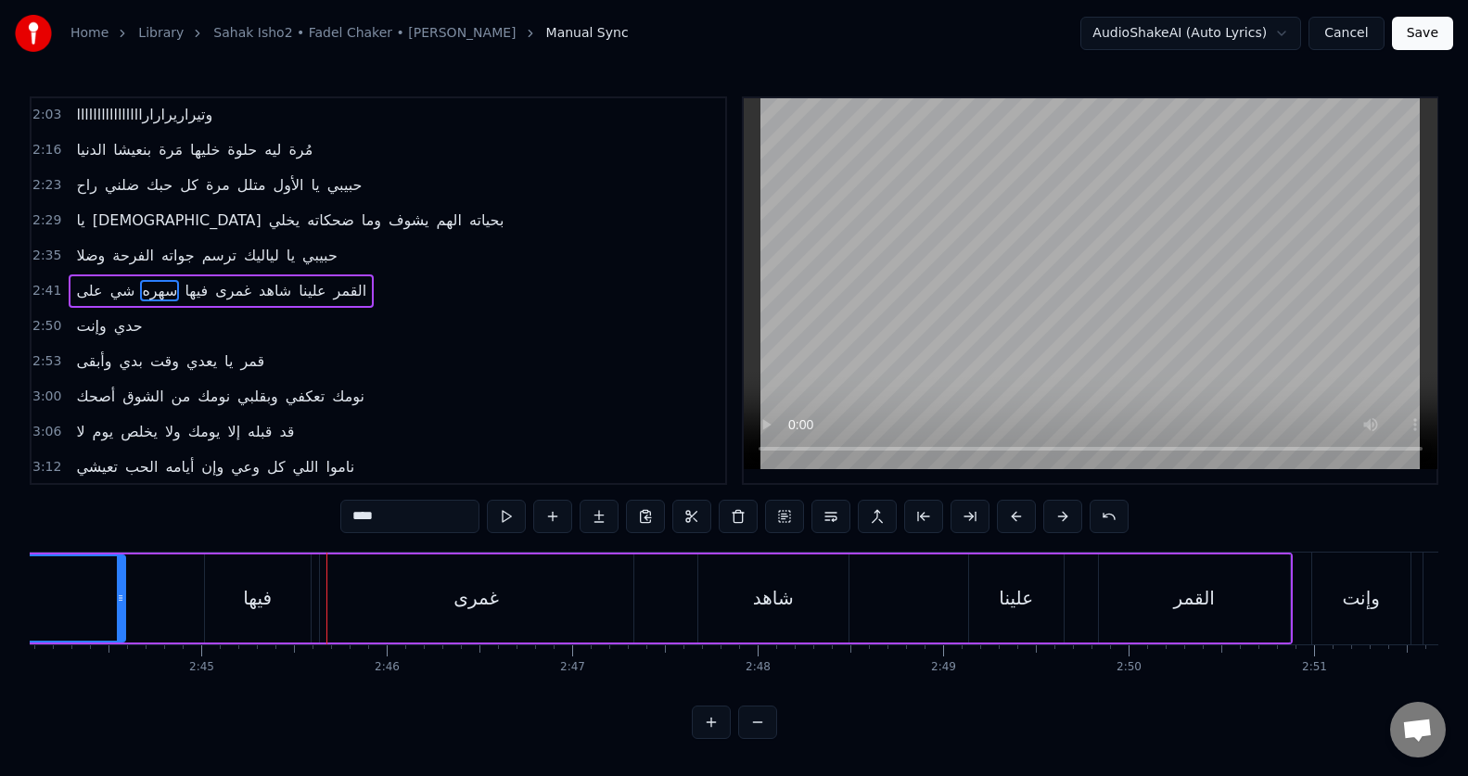
click at [292, 601] on div "فيها" at bounding box center [258, 598] width 106 height 88
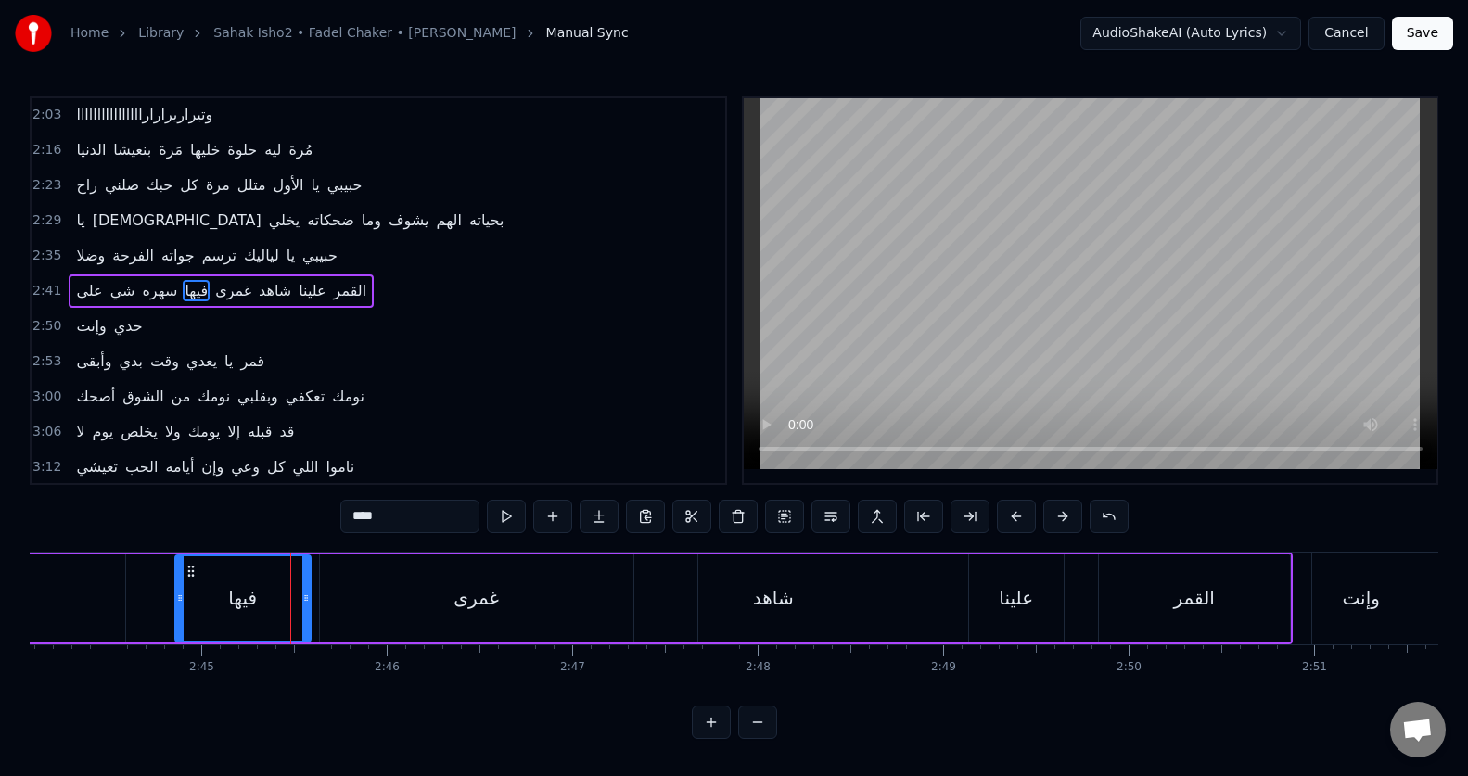
drag, startPoint x: 209, startPoint y: 609, endPoint x: 179, endPoint y: 612, distance: 29.8
click at [179, 612] on div at bounding box center [179, 598] width 7 height 84
click at [346, 605] on div "غمرى" at bounding box center [476, 598] width 313 height 88
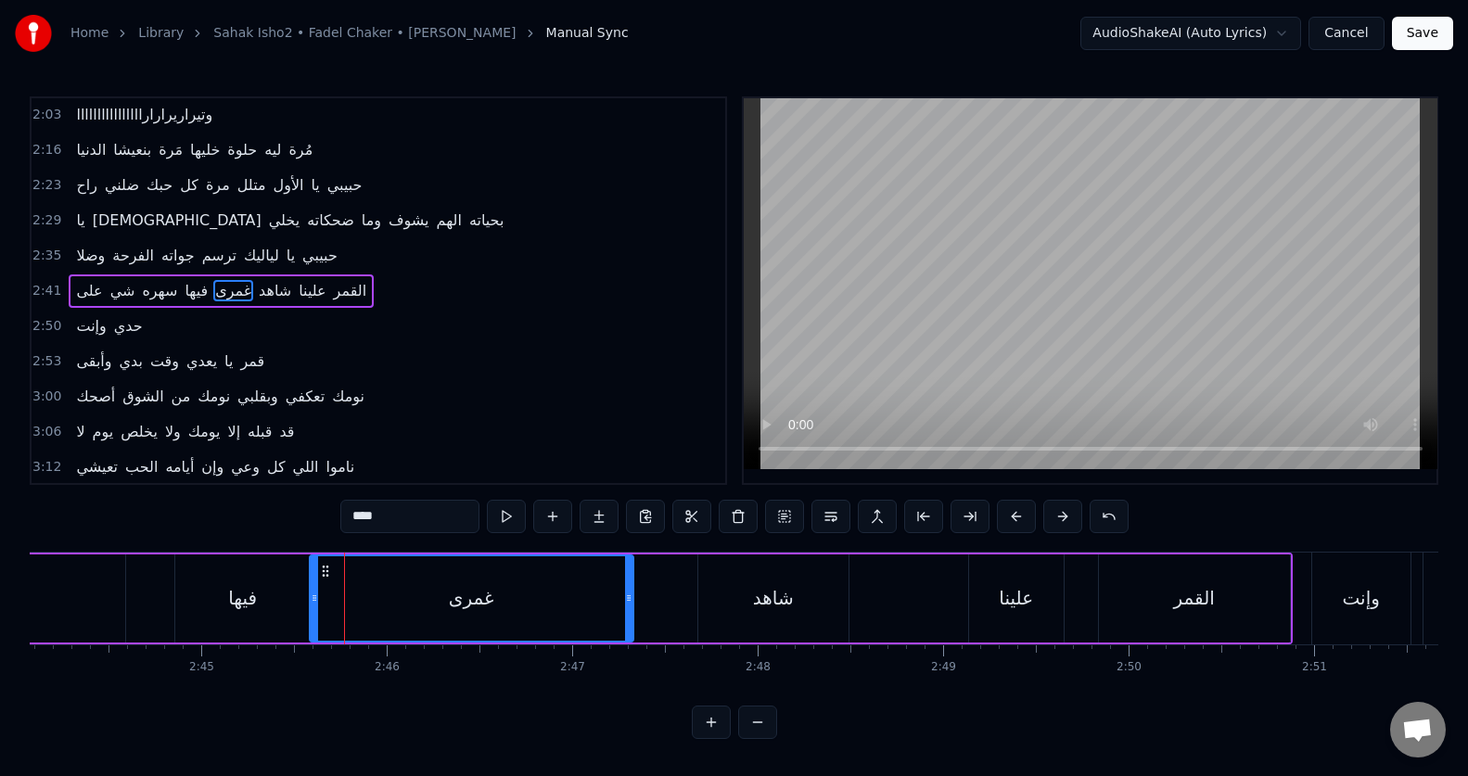
drag, startPoint x: 324, startPoint y: 609, endPoint x: 313, endPoint y: 609, distance: 10.2
click at [313, 609] on div at bounding box center [314, 598] width 7 height 84
click at [357, 516] on input "****" at bounding box center [409, 516] width 139 height 33
click at [779, 596] on div "شاهد" at bounding box center [773, 598] width 41 height 28
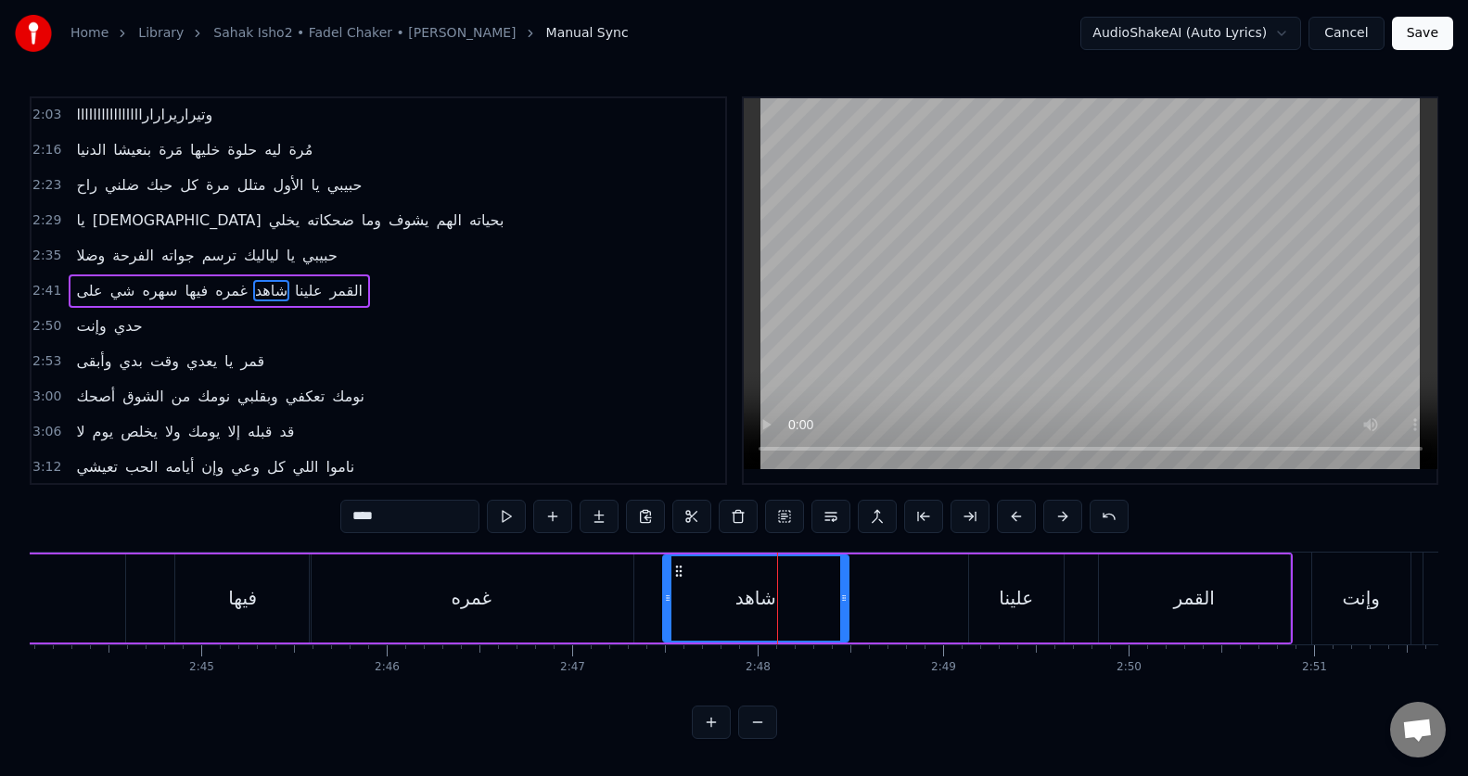
drag, startPoint x: 700, startPoint y: 611, endPoint x: 665, endPoint y: 616, distance: 35.5
click at [665, 616] on div at bounding box center [667, 598] width 7 height 84
click at [1006, 611] on div "علينا" at bounding box center [1016, 598] width 34 height 28
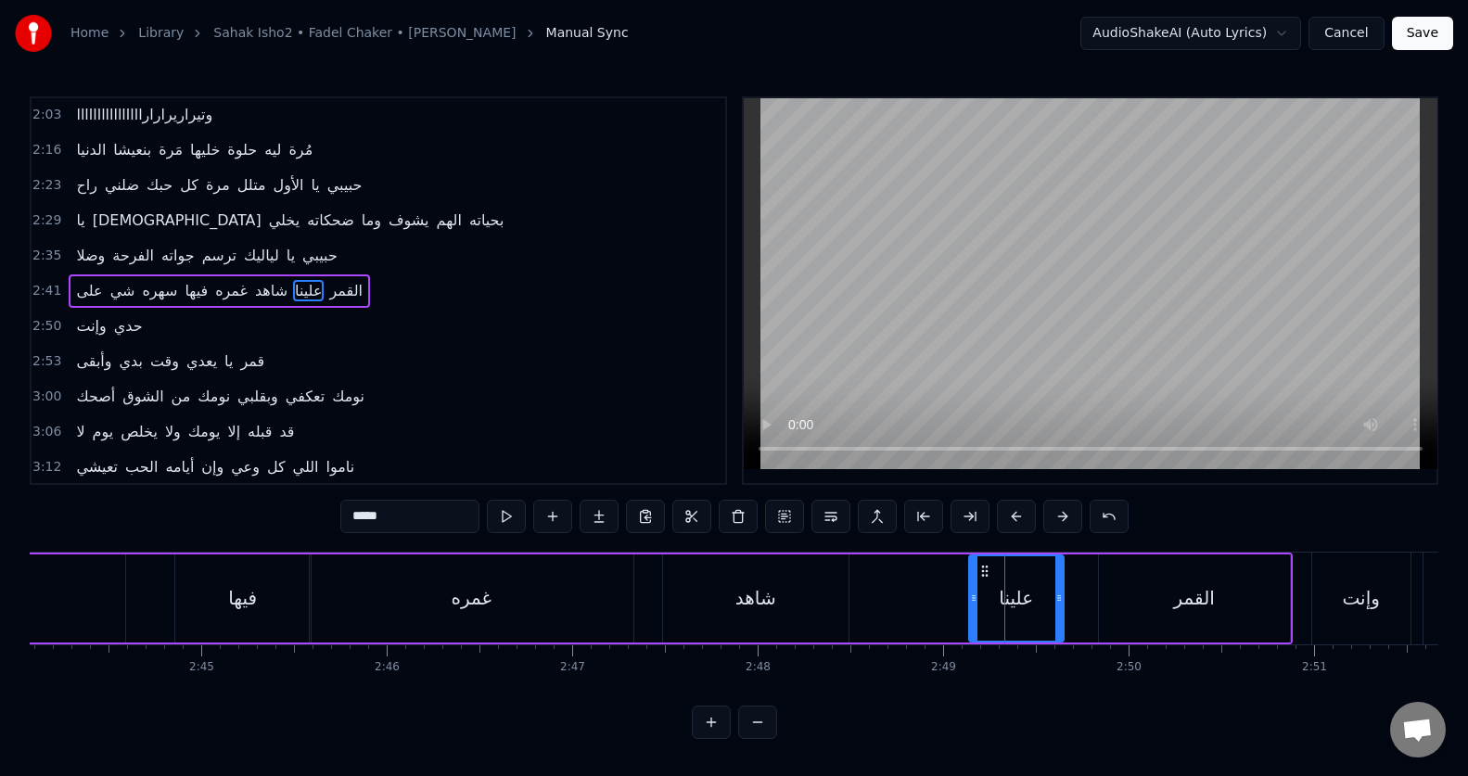
click at [827, 596] on div "شاهد" at bounding box center [755, 598] width 185 height 88
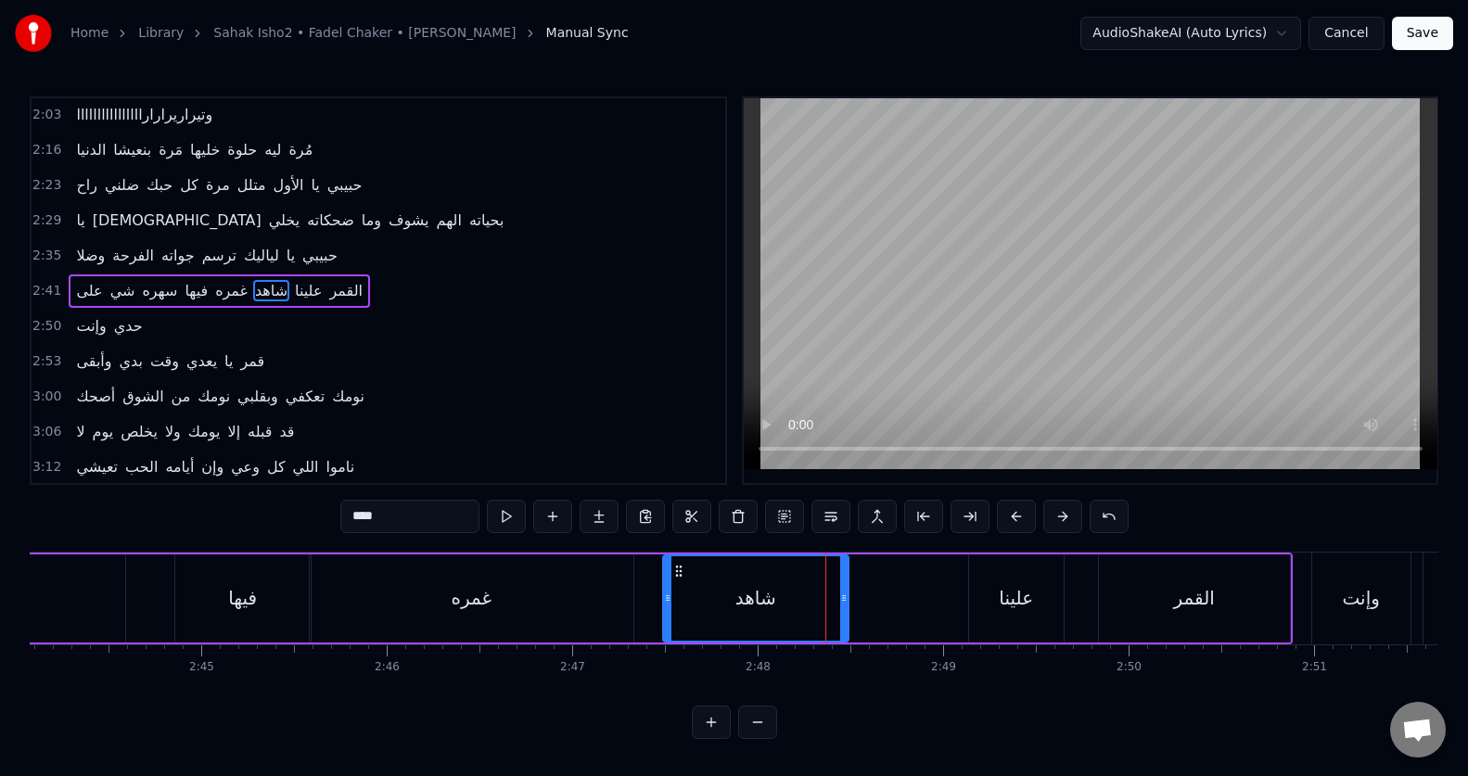
scroll to position [8, 0]
click at [1034, 609] on div "علينا" at bounding box center [1016, 598] width 95 height 88
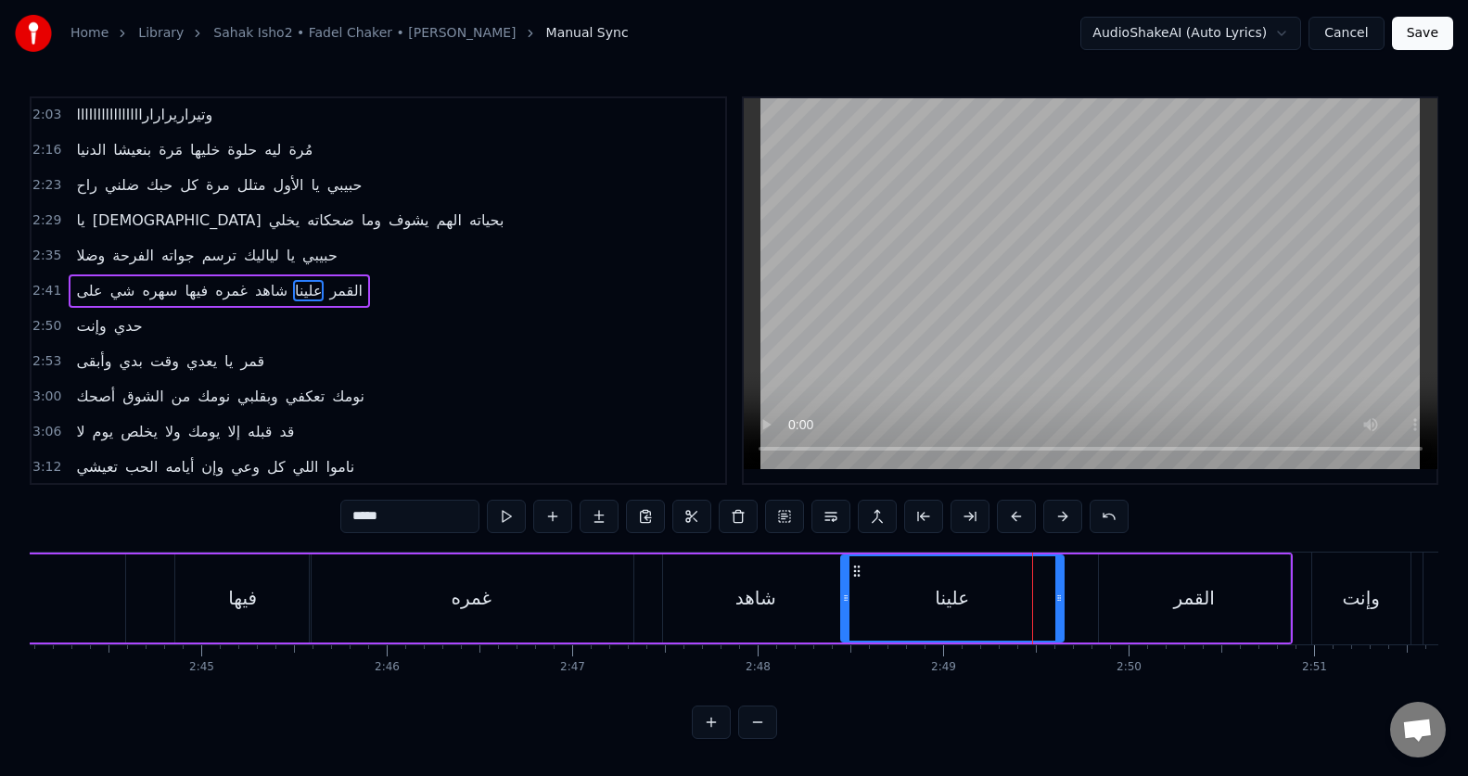
drag, startPoint x: 973, startPoint y: 601, endPoint x: 845, endPoint y: 619, distance: 129.3
click at [845, 619] on div at bounding box center [845, 598] width 7 height 84
click at [1155, 626] on div "القمر" at bounding box center [1194, 598] width 191 height 88
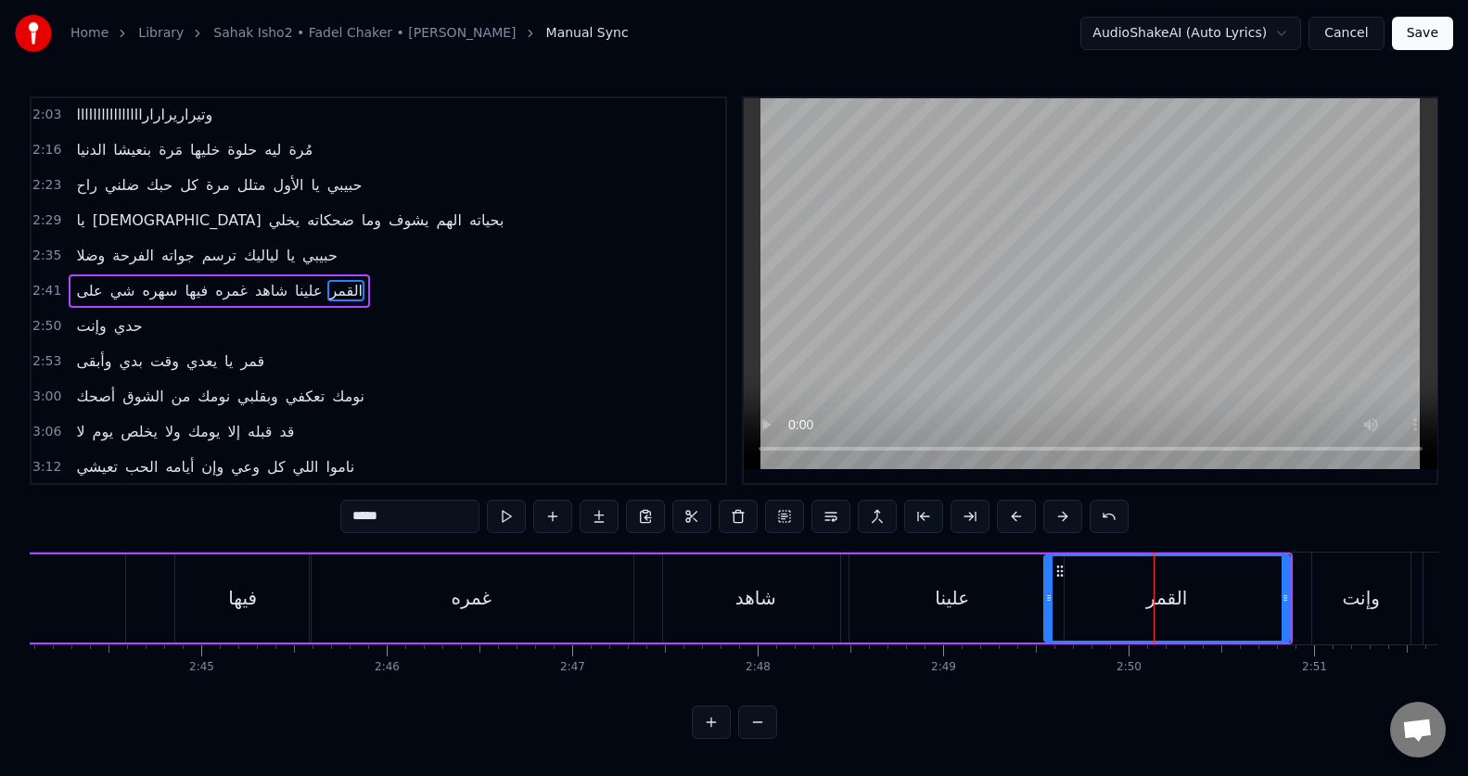
drag, startPoint x: 1103, startPoint y: 614, endPoint x: 1049, endPoint y: 617, distance: 54.8
click at [1049, 617] on div at bounding box center [1048, 598] width 7 height 84
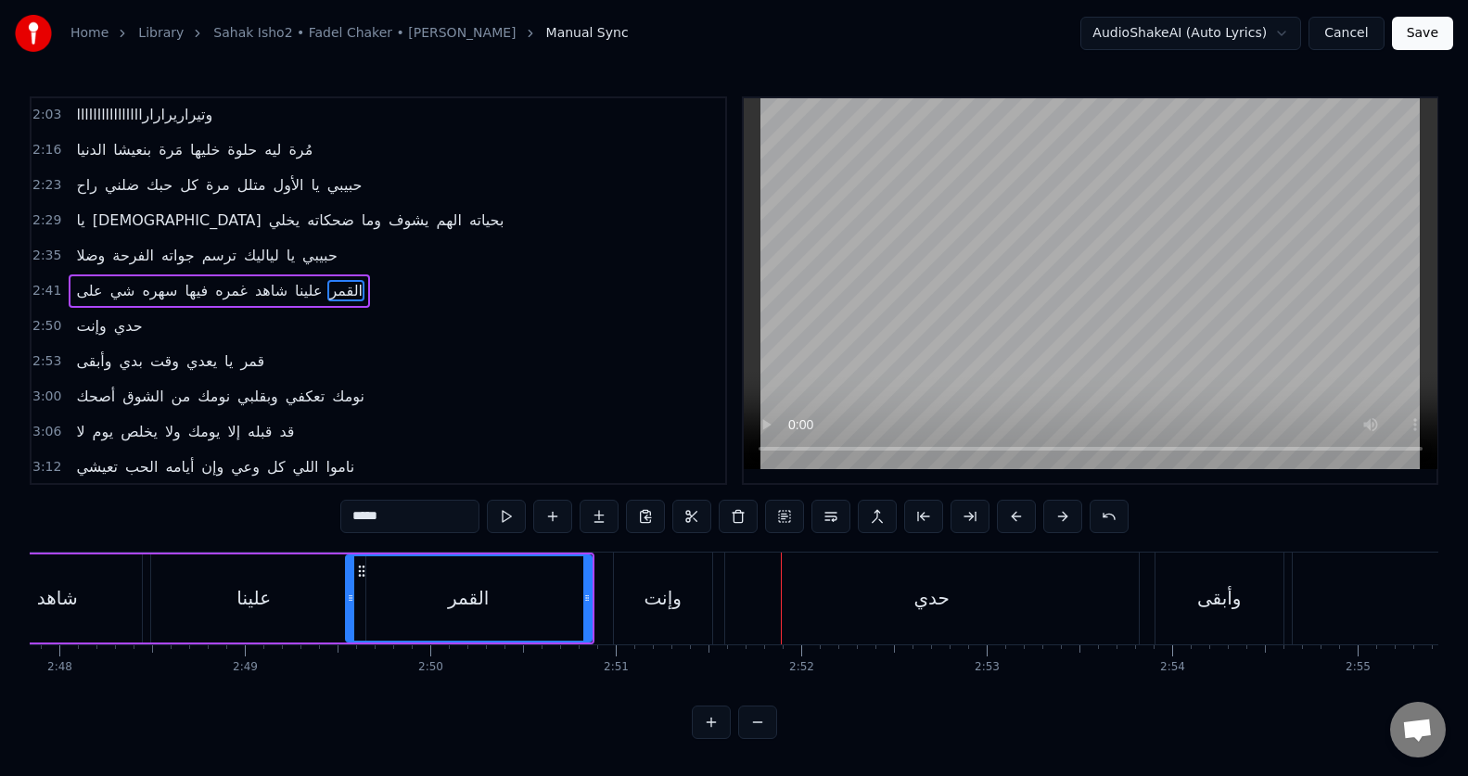
scroll to position [0, 31284]
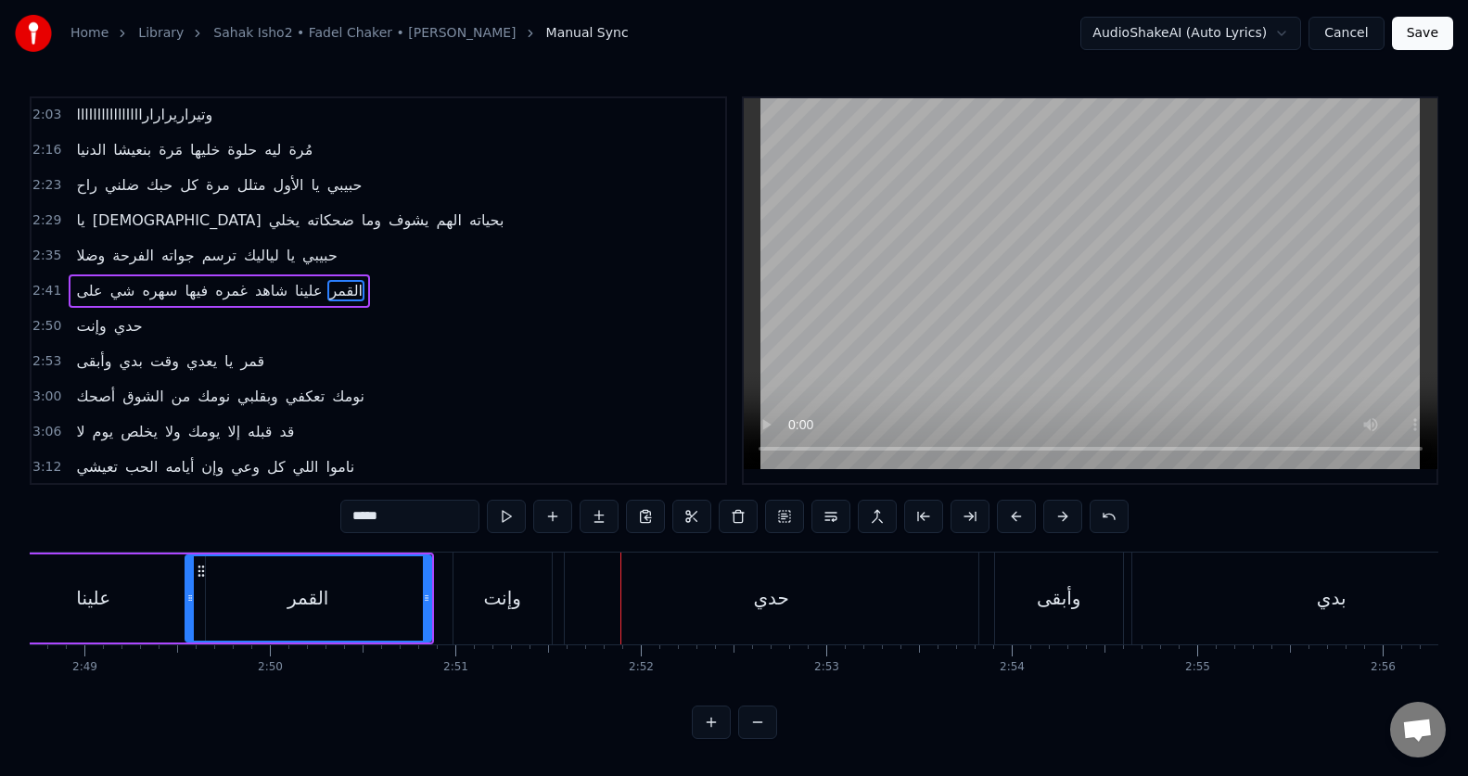
click at [505, 605] on div "وإنت" at bounding box center [501, 598] width 37 height 28
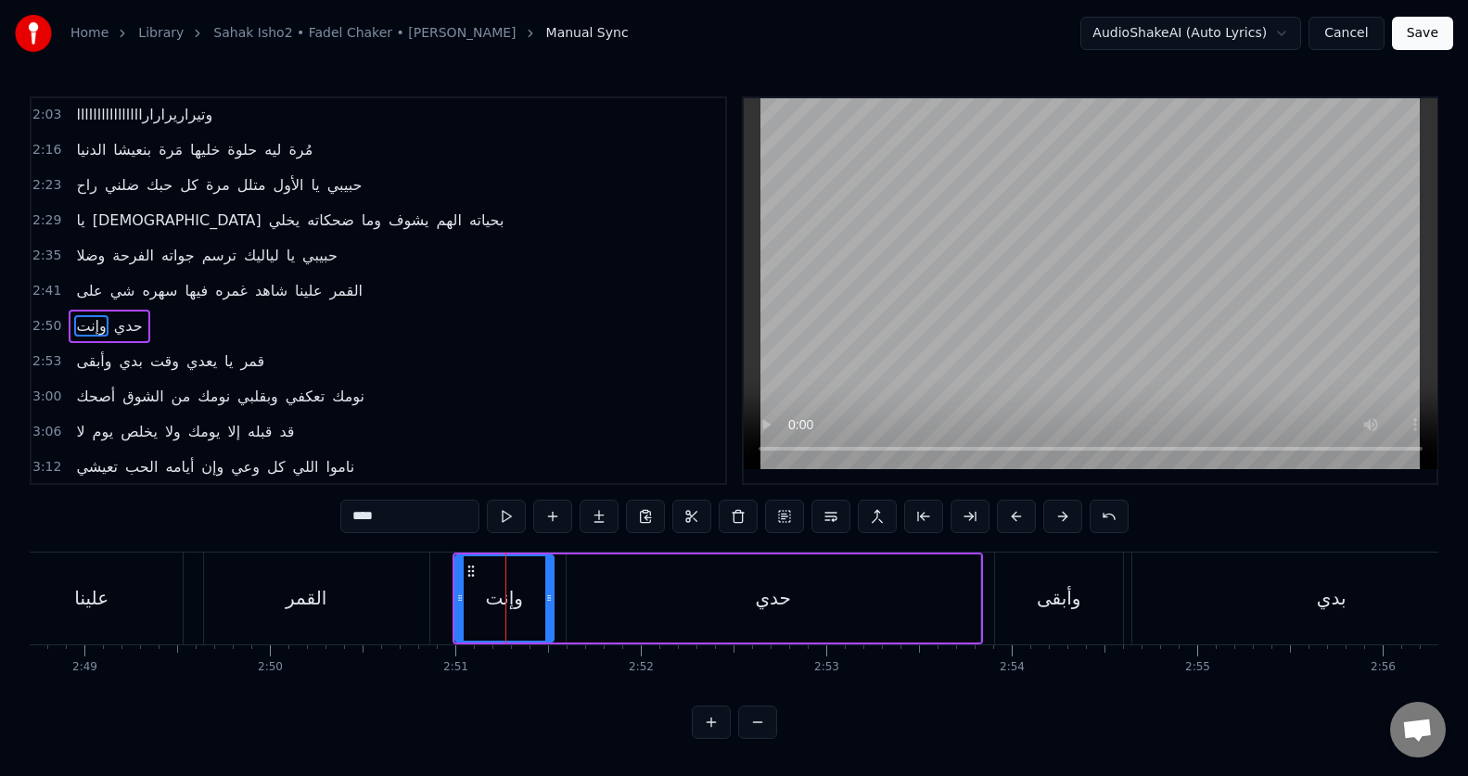
scroll to position [565, 0]
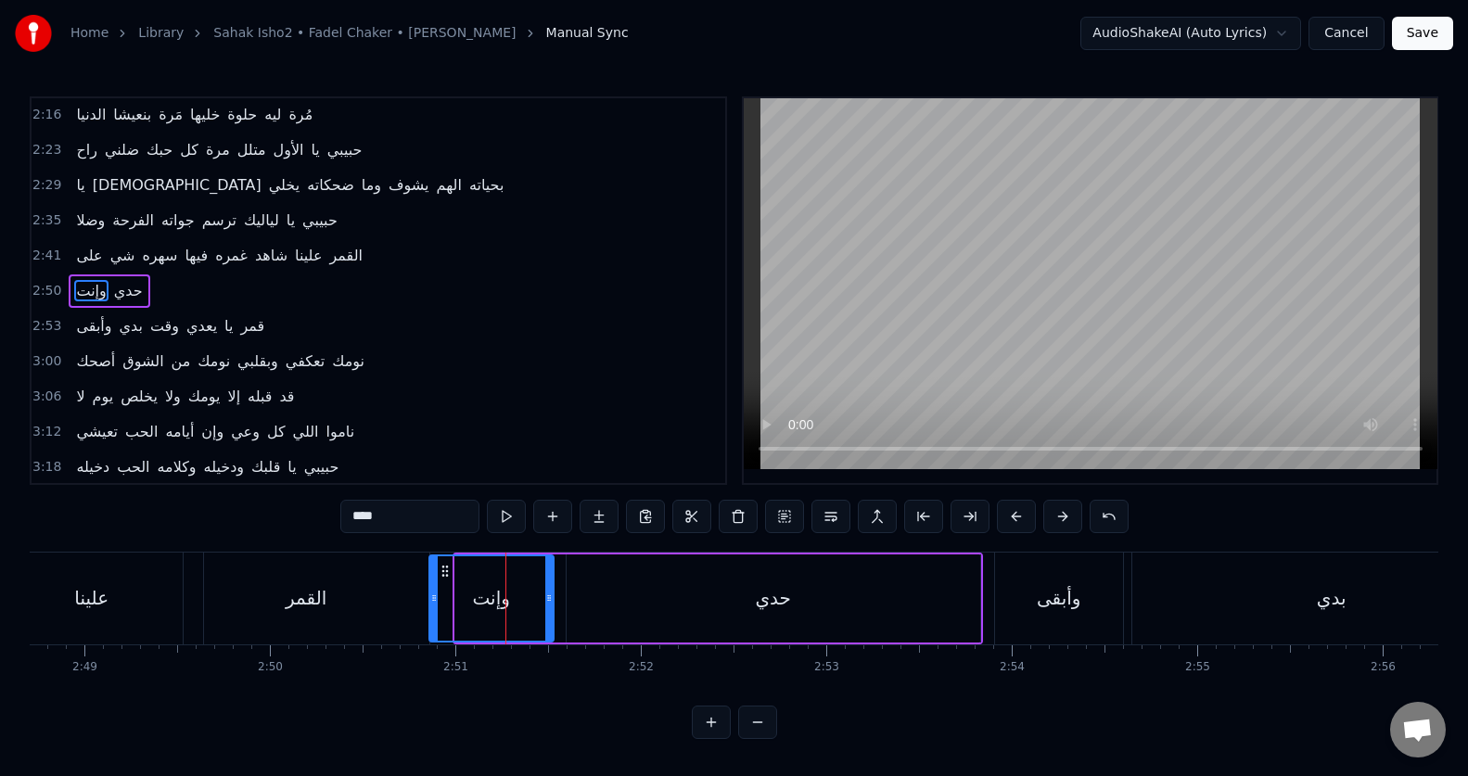
drag, startPoint x: 457, startPoint y: 614, endPoint x: 497, endPoint y: 531, distance: 91.6
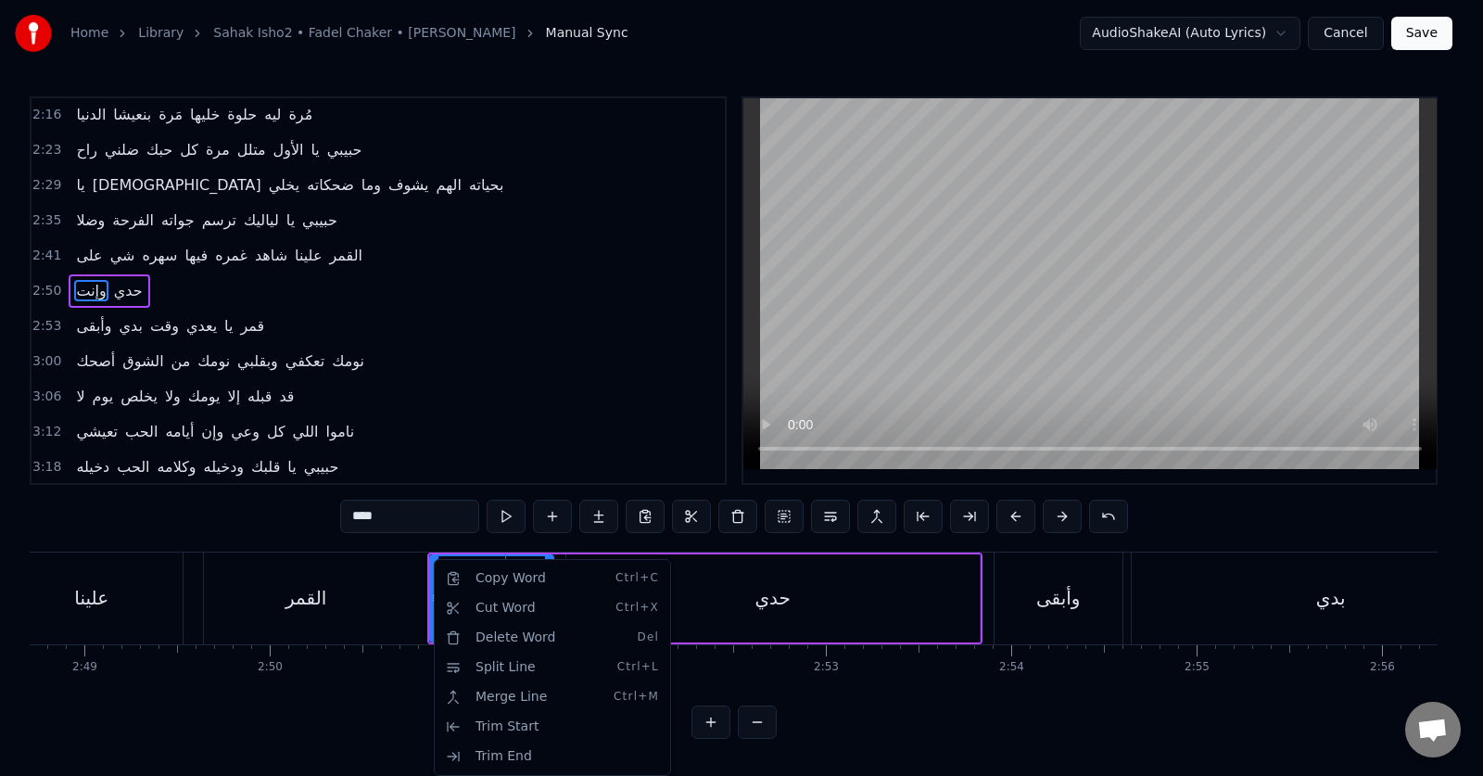
click at [762, 424] on html "Home Library Sahak Isho2 • Fadel Chaker • فضل شاكر Manual Sync AudioShakeAI (Au…" at bounding box center [741, 384] width 1483 height 769
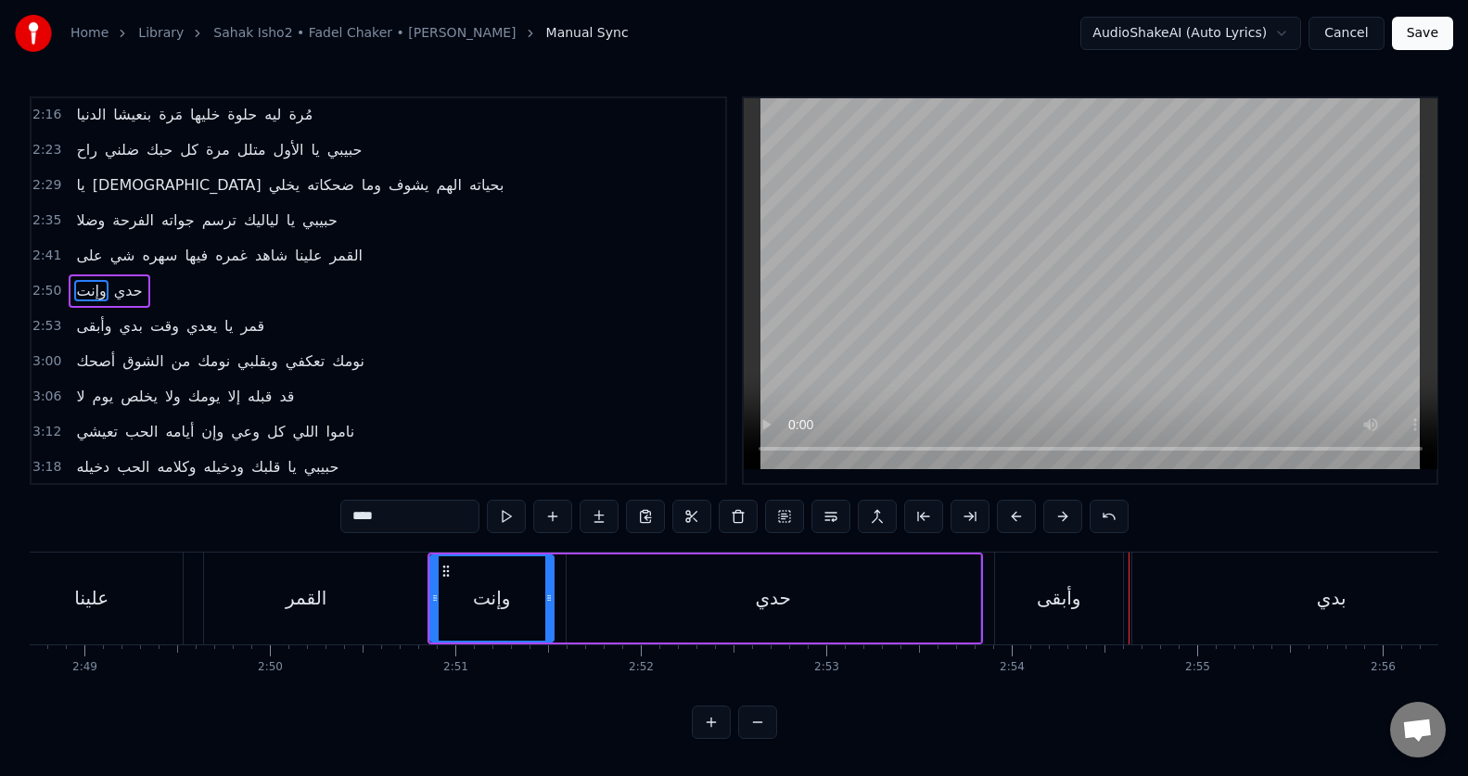
click at [1056, 630] on div "وأبقى" at bounding box center [1059, 599] width 128 height 92
type input "*****"
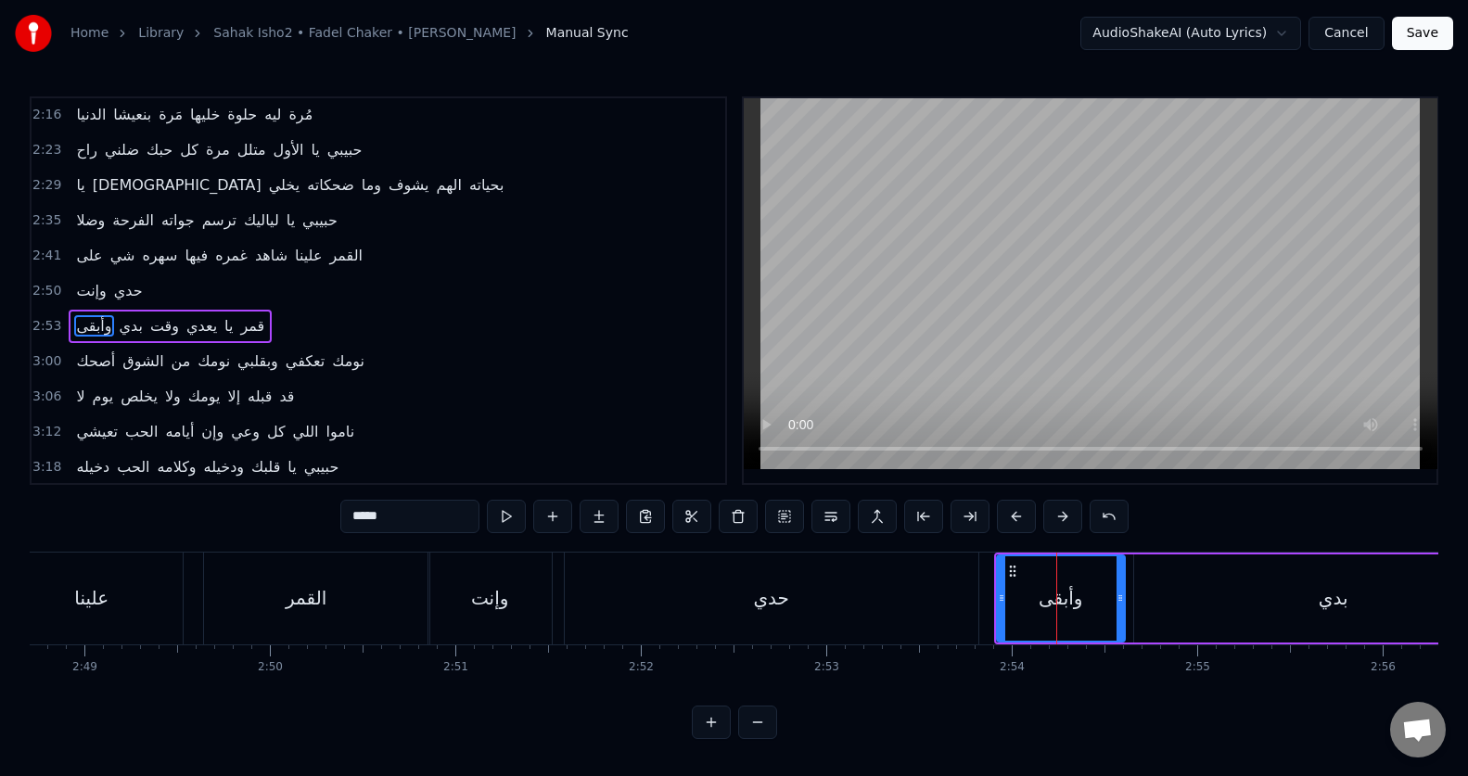
scroll to position [600, 0]
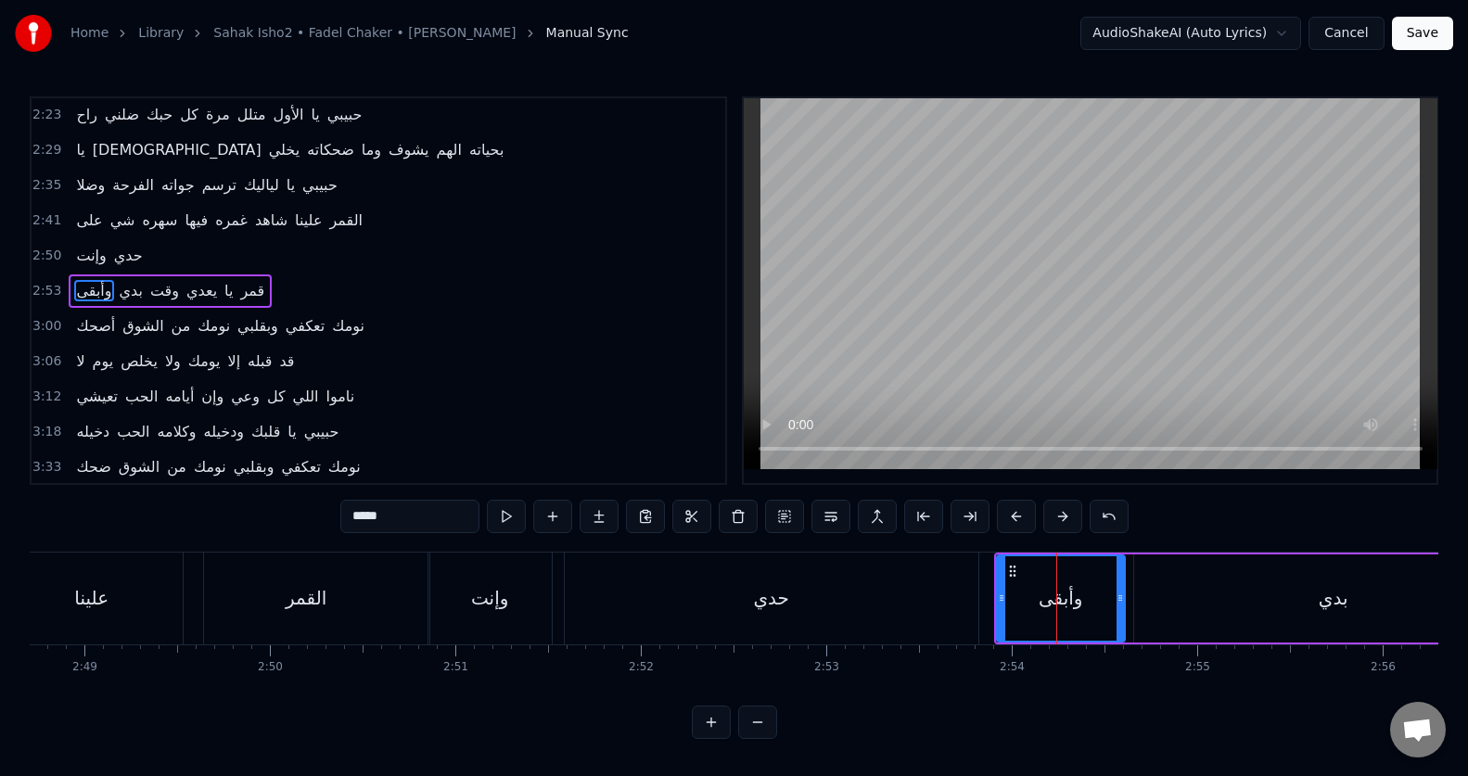
drag, startPoint x: 996, startPoint y: 616, endPoint x: 978, endPoint y: 620, distance: 18.2
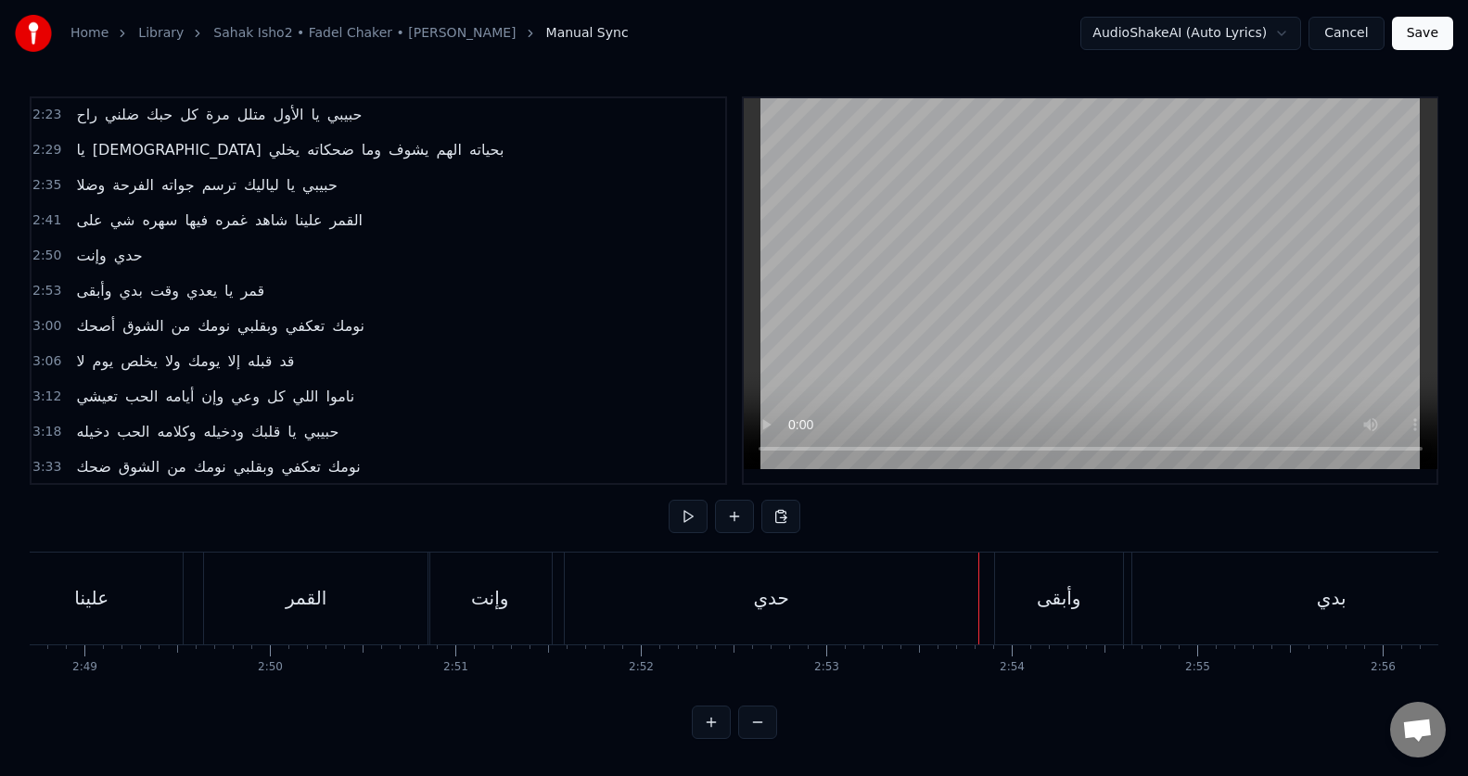
click at [1059, 613] on div "وأبقى" at bounding box center [1059, 599] width 128 height 92
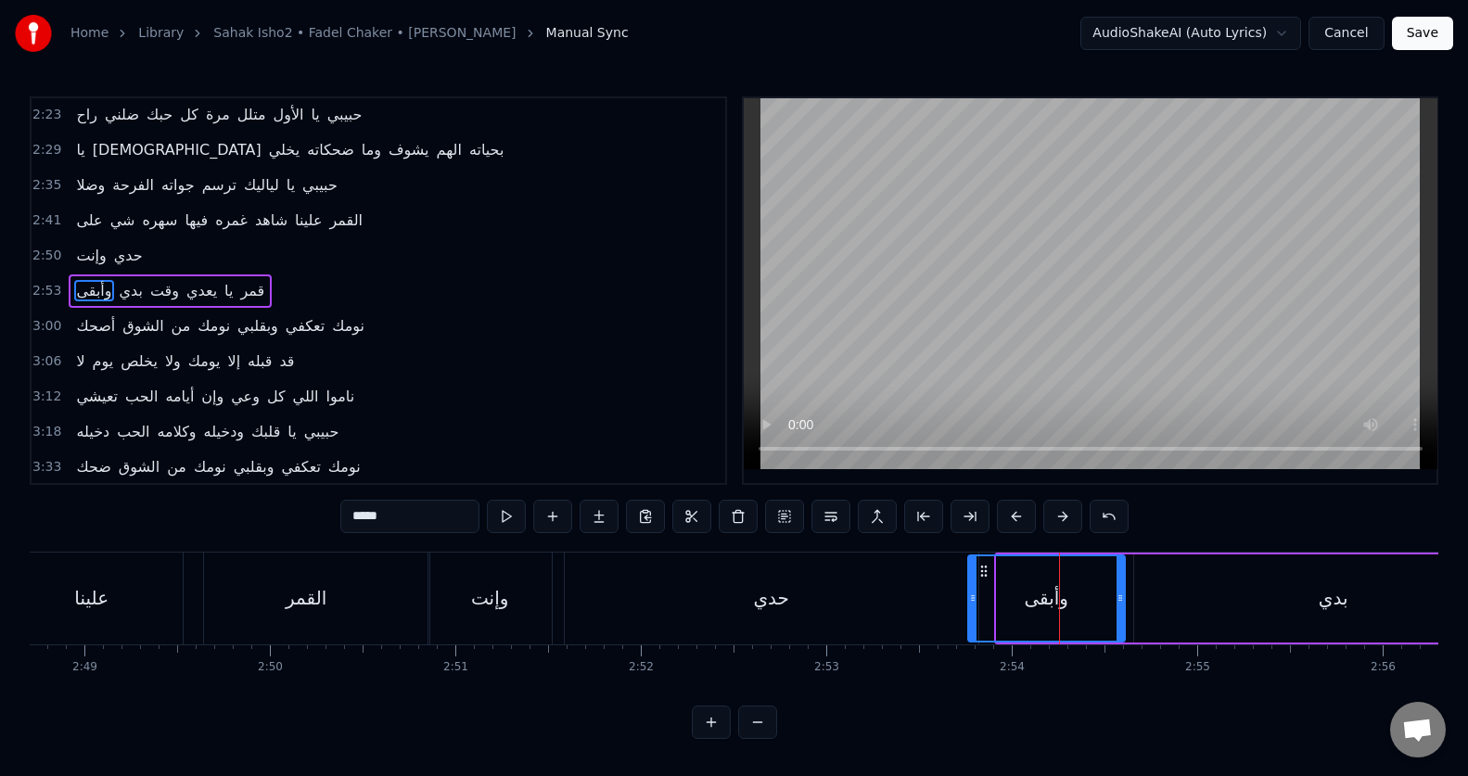
drag, startPoint x: 1000, startPoint y: 607, endPoint x: 970, endPoint y: 609, distance: 29.7
click at [970, 609] on div at bounding box center [972, 598] width 7 height 84
click at [429, 519] on input "*****" at bounding box center [409, 516] width 139 height 33
click at [429, 518] on input "*****" at bounding box center [409, 516] width 139 height 33
click at [1358, 597] on div "بدي" at bounding box center [1333, 598] width 399 height 88
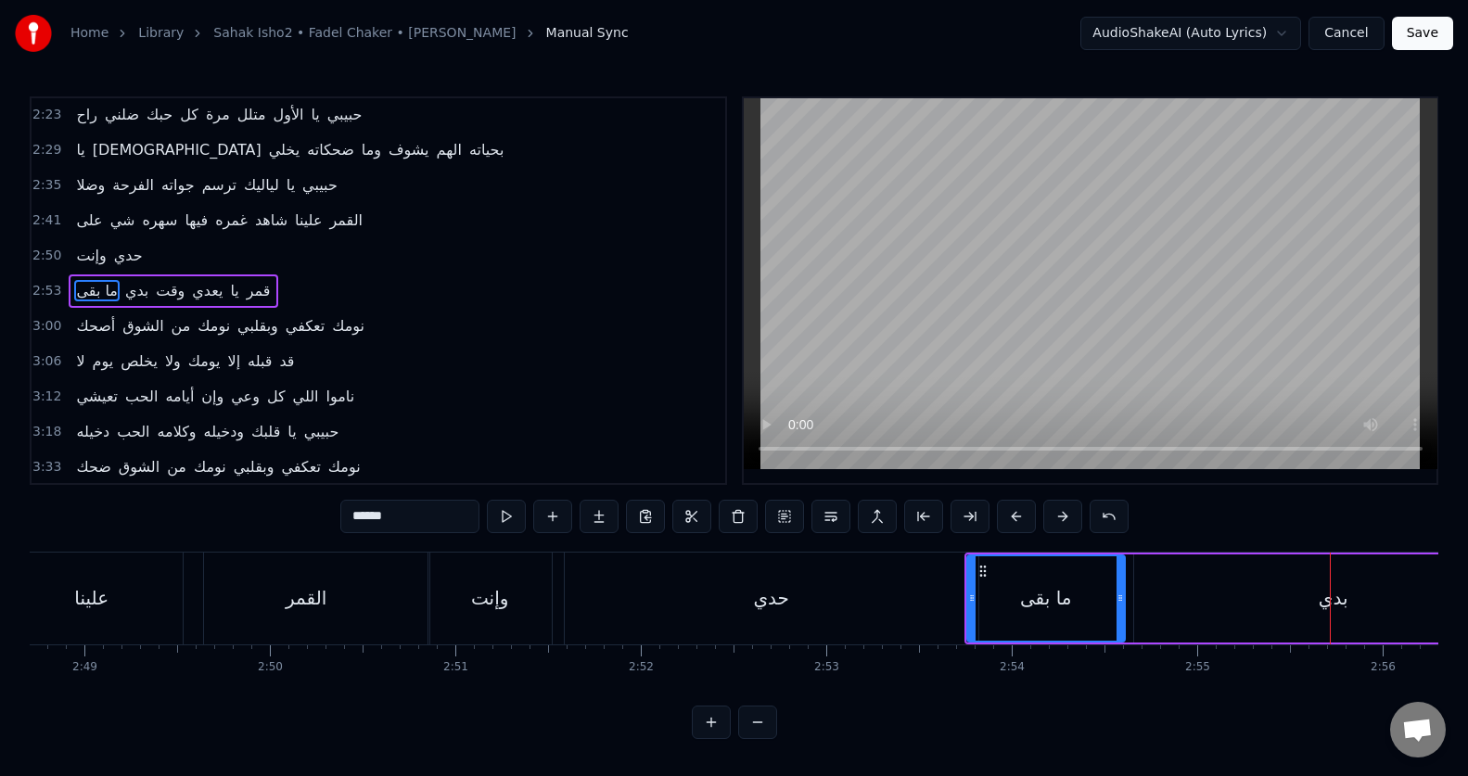
type input "***"
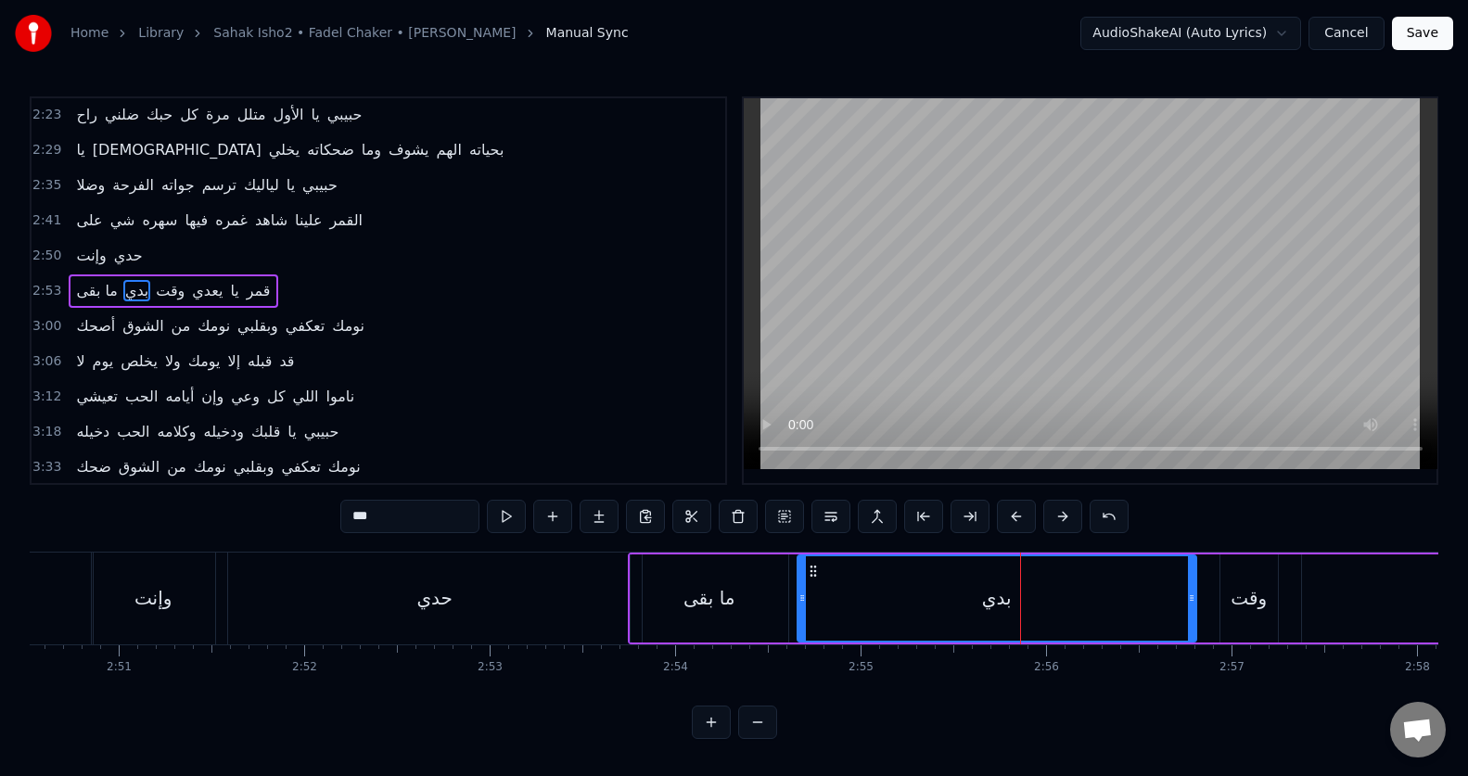
scroll to position [0, 31591]
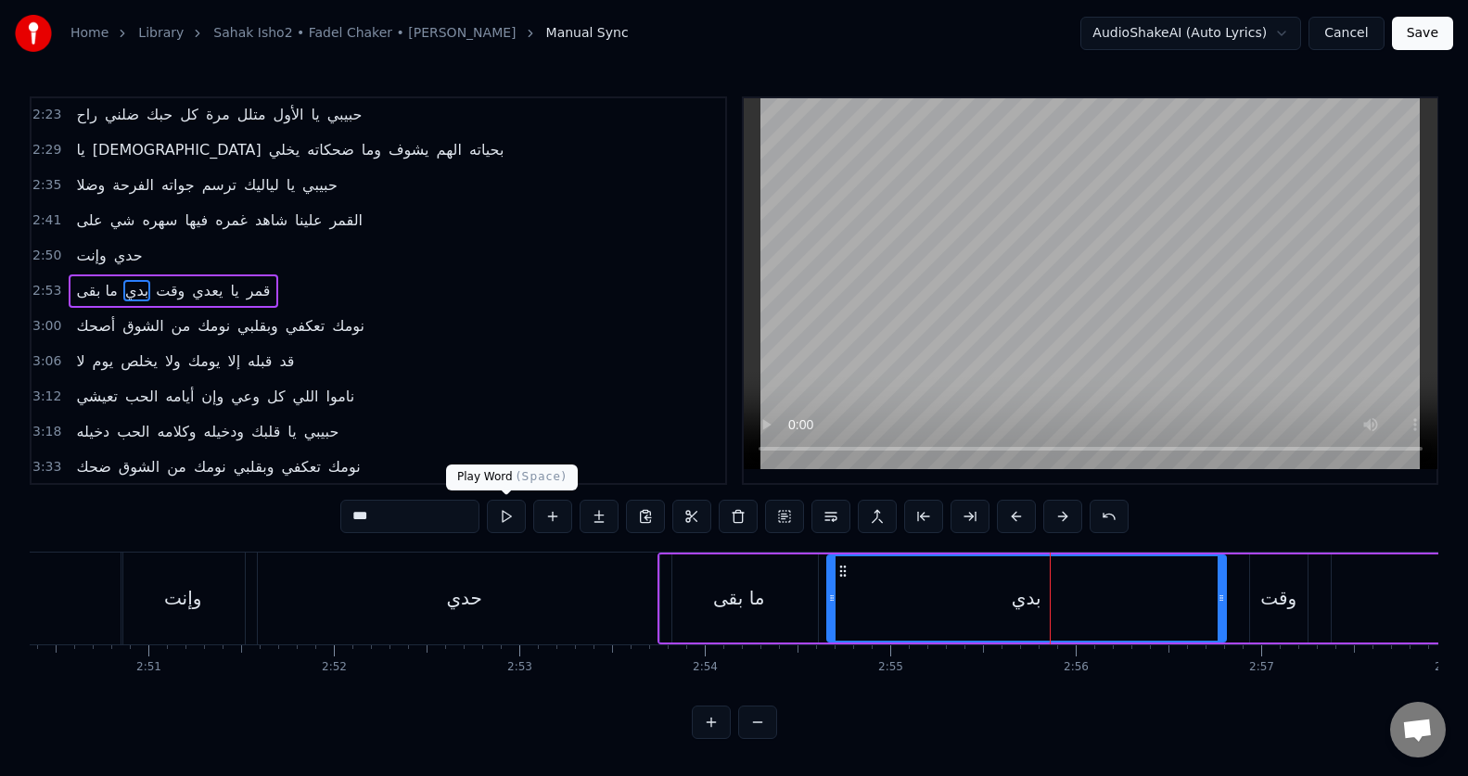
click at [507, 518] on button at bounding box center [506, 516] width 39 height 33
drag, startPoint x: 832, startPoint y: 607, endPoint x: 808, endPoint y: 607, distance: 24.1
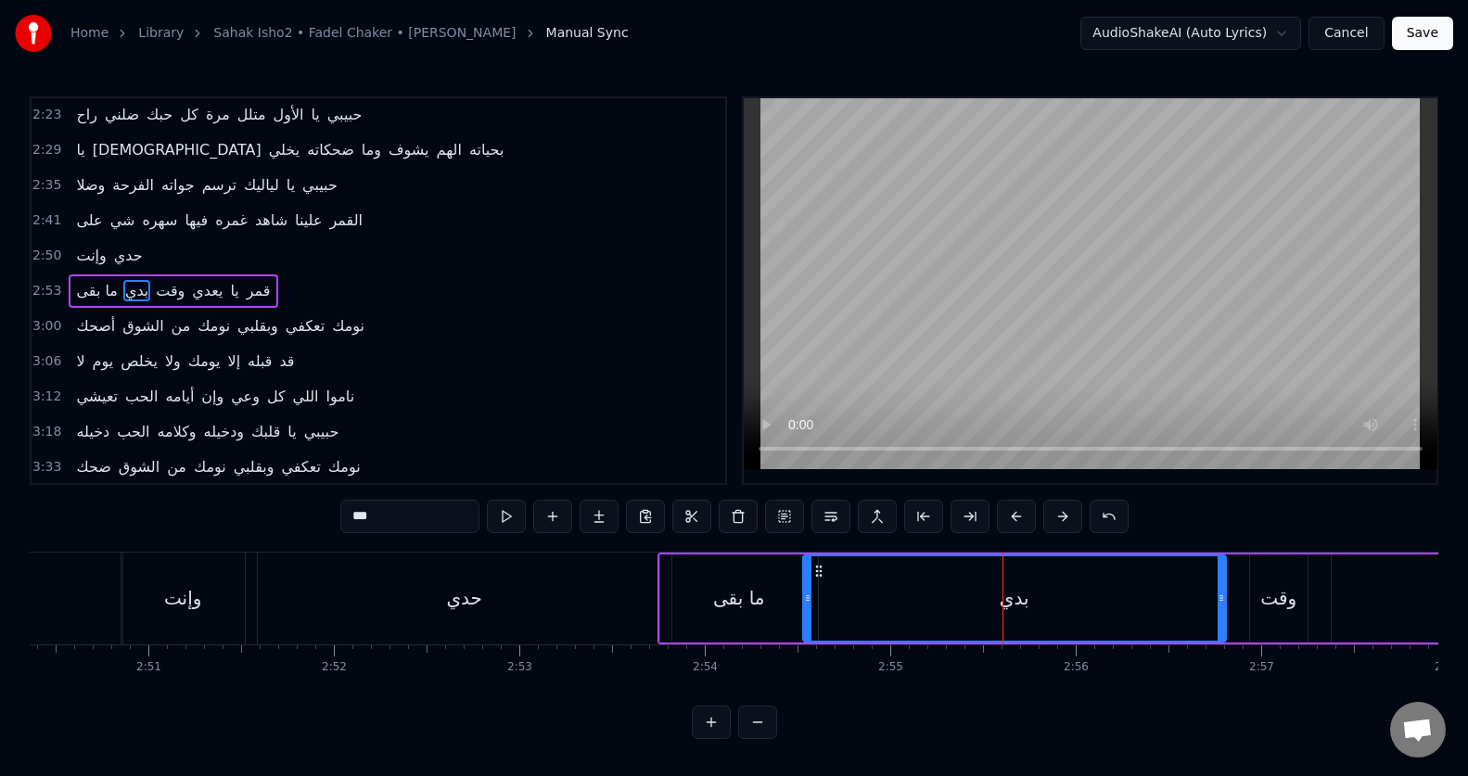
click at [808, 607] on div at bounding box center [807, 598] width 7 height 84
click at [510, 516] on button at bounding box center [506, 516] width 39 height 33
drag, startPoint x: 807, startPoint y: 593, endPoint x: 775, endPoint y: 591, distance: 31.6
click at [775, 591] on icon at bounding box center [775, 598] width 7 height 15
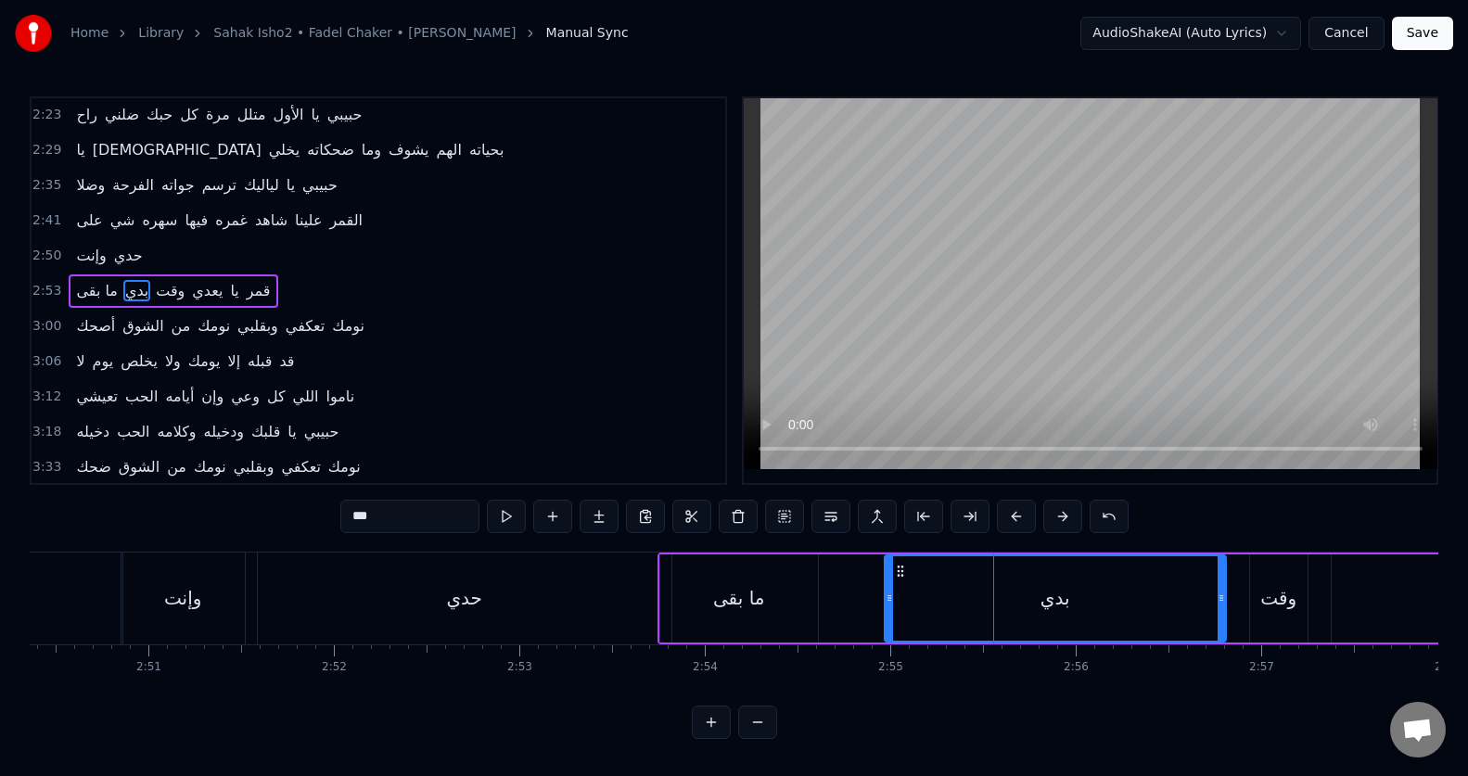
drag, startPoint x: 774, startPoint y: 596, endPoint x: 887, endPoint y: 595, distance: 113.1
click at [887, 595] on icon at bounding box center [888, 598] width 7 height 15
drag, startPoint x: 886, startPoint y: 597, endPoint x: 811, endPoint y: 600, distance: 75.2
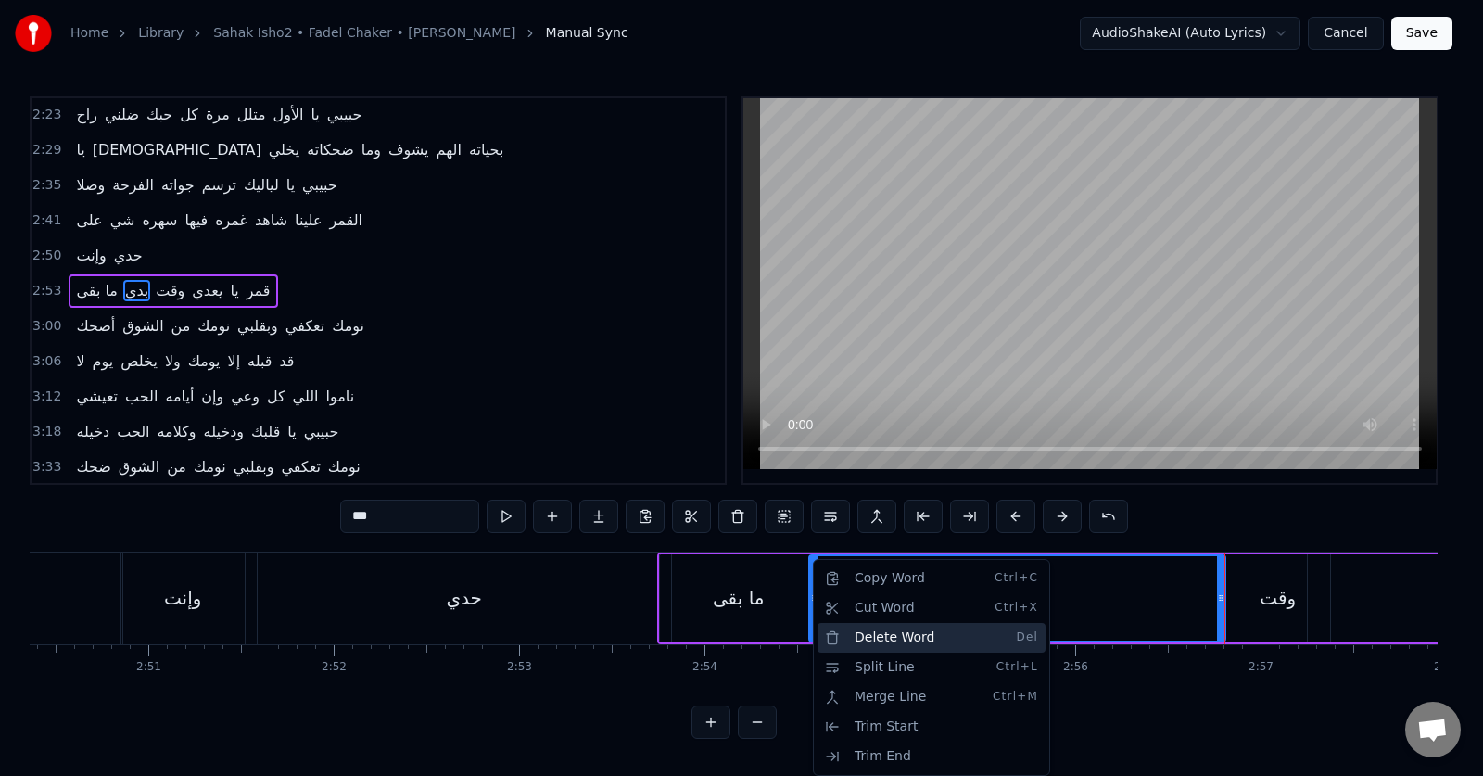
click at [976, 636] on div "Delete Word Del" at bounding box center [932, 638] width 228 height 30
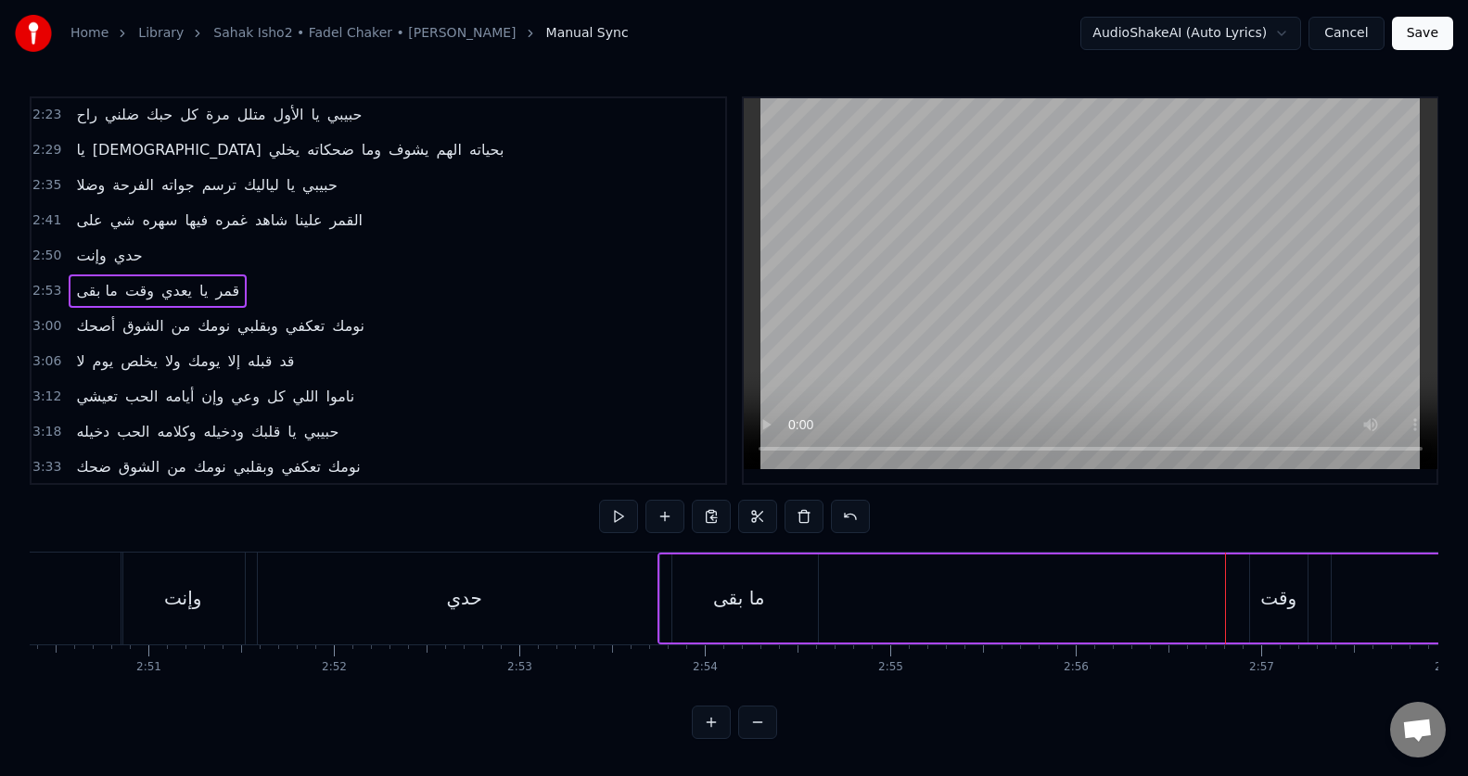
click at [976, 636] on div "ما بقى وقت يعدي يا قمر" at bounding box center [1235, 599] width 1157 height 92
click at [756, 592] on div "ما بقى" at bounding box center [739, 598] width 52 height 28
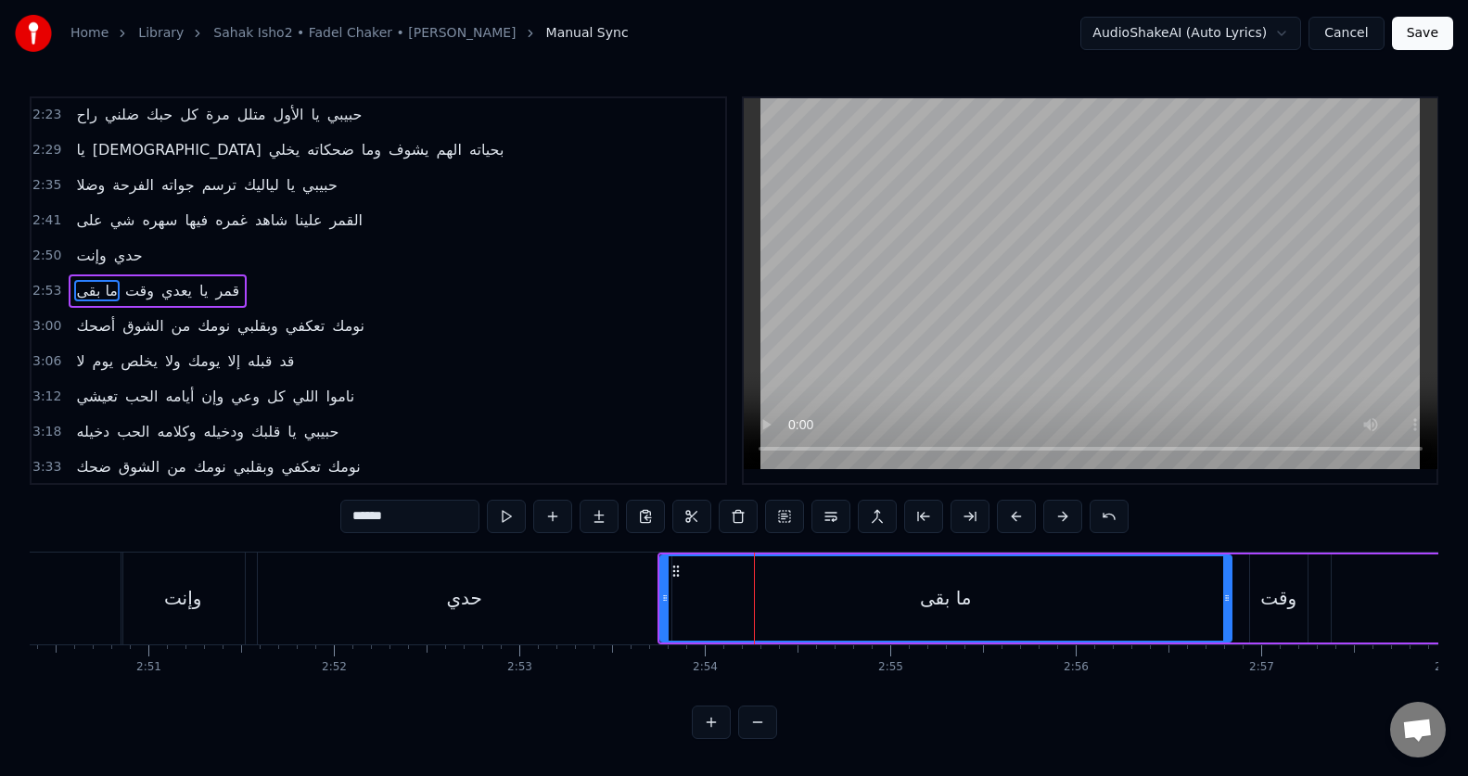
drag, startPoint x: 815, startPoint y: 596, endPoint x: 1227, endPoint y: 541, distance: 415.4
click at [1227, 541] on div "0:19 صحاك الشوق من نومك وبقلبي تعا كفي نومك 0:26 لا يومي يخلص ولا يومك إلا بلقا…" at bounding box center [734, 417] width 1408 height 643
click at [347, 518] on input "******" at bounding box center [409, 516] width 139 height 33
click at [347, 515] on input "********" at bounding box center [409, 516] width 139 height 33
click at [346, 515] on input "********" at bounding box center [409, 516] width 139 height 33
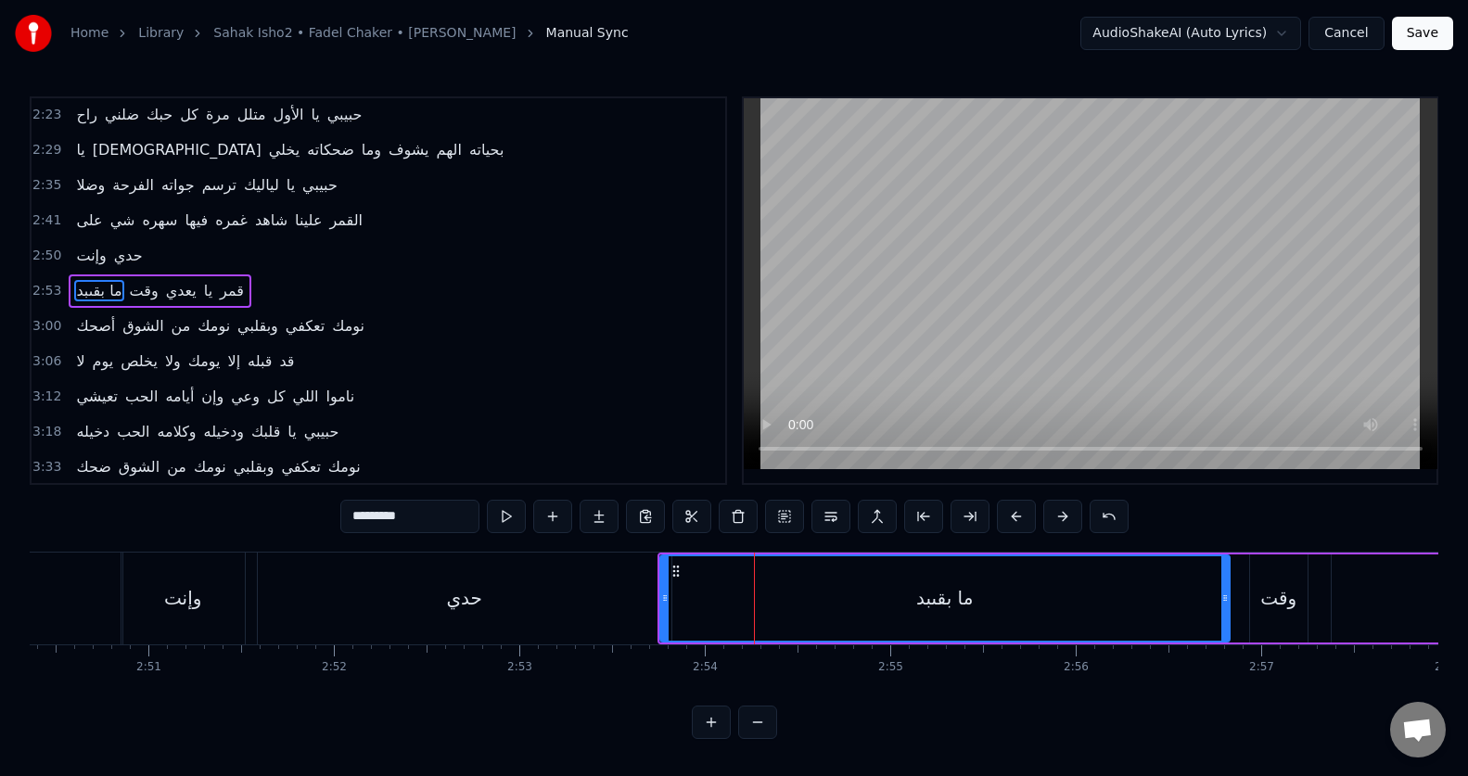
click at [346, 515] on input "********" at bounding box center [409, 516] width 139 height 33
click at [342, 514] on input "********" at bounding box center [409, 516] width 139 height 33
click at [341, 514] on input "********" at bounding box center [409, 516] width 139 height 33
click at [378, 513] on input "********" at bounding box center [409, 516] width 139 height 33
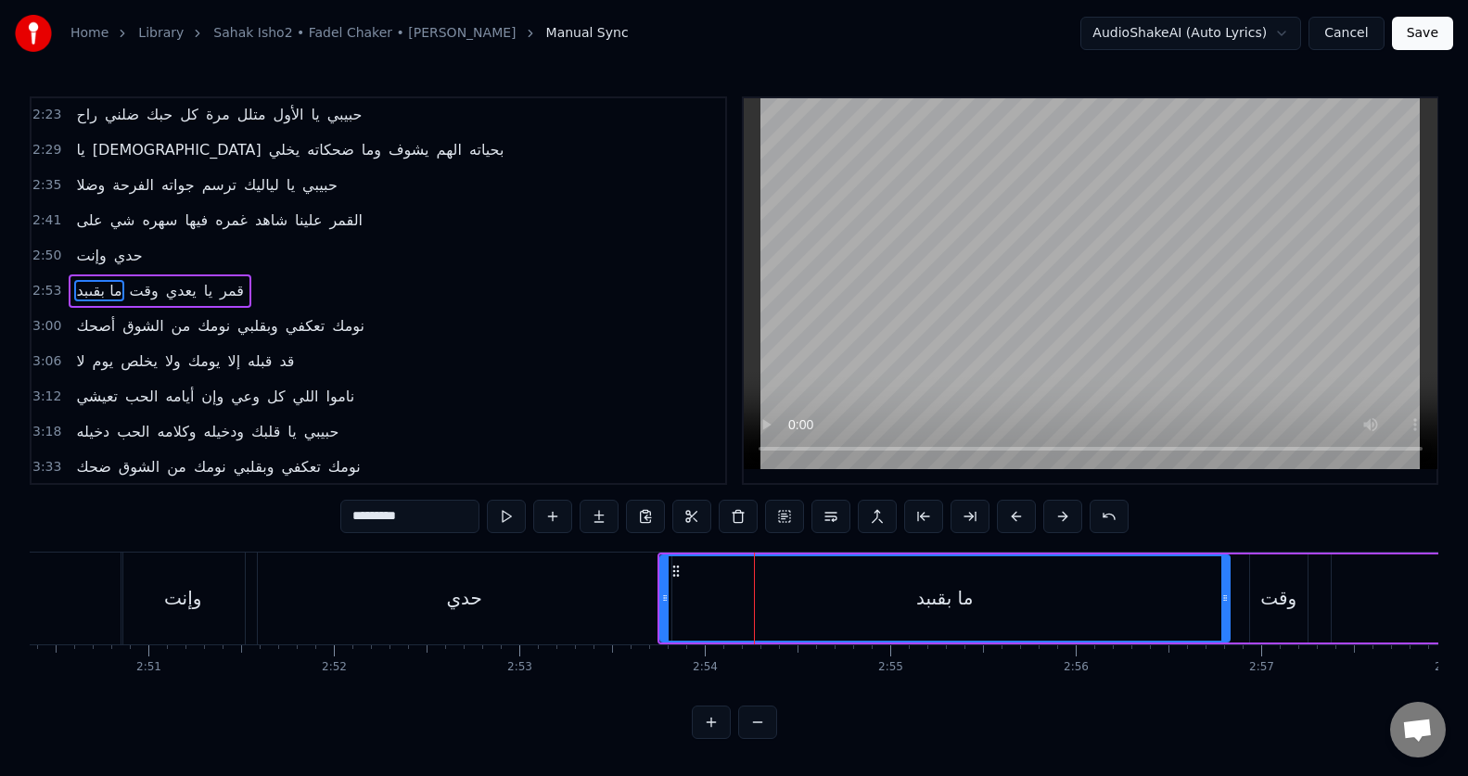
click at [378, 513] on input "********" at bounding box center [409, 516] width 139 height 33
click at [377, 513] on input "********" at bounding box center [409, 516] width 139 height 33
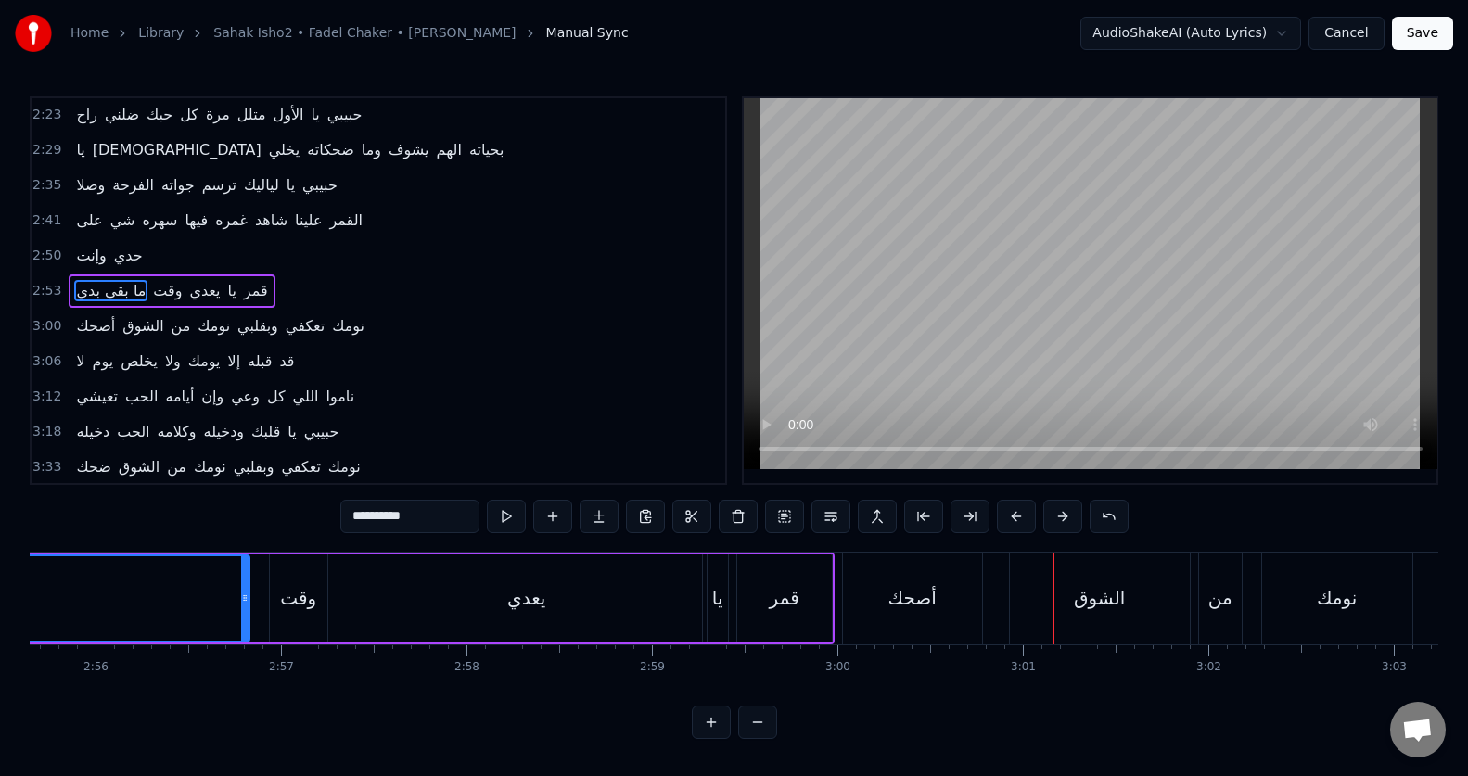
scroll to position [0, 32478]
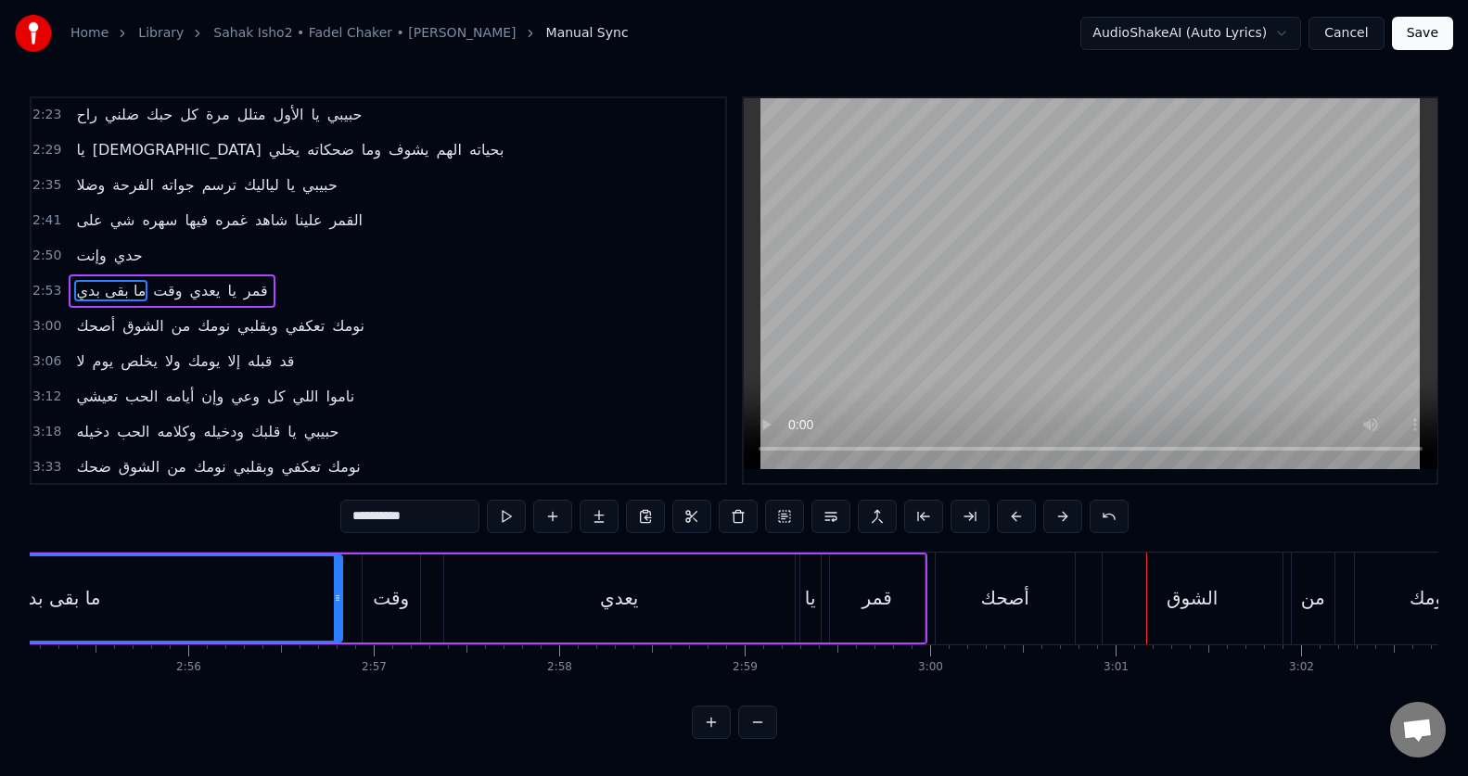
click at [1015, 594] on div "أصحك" at bounding box center [1005, 598] width 48 height 28
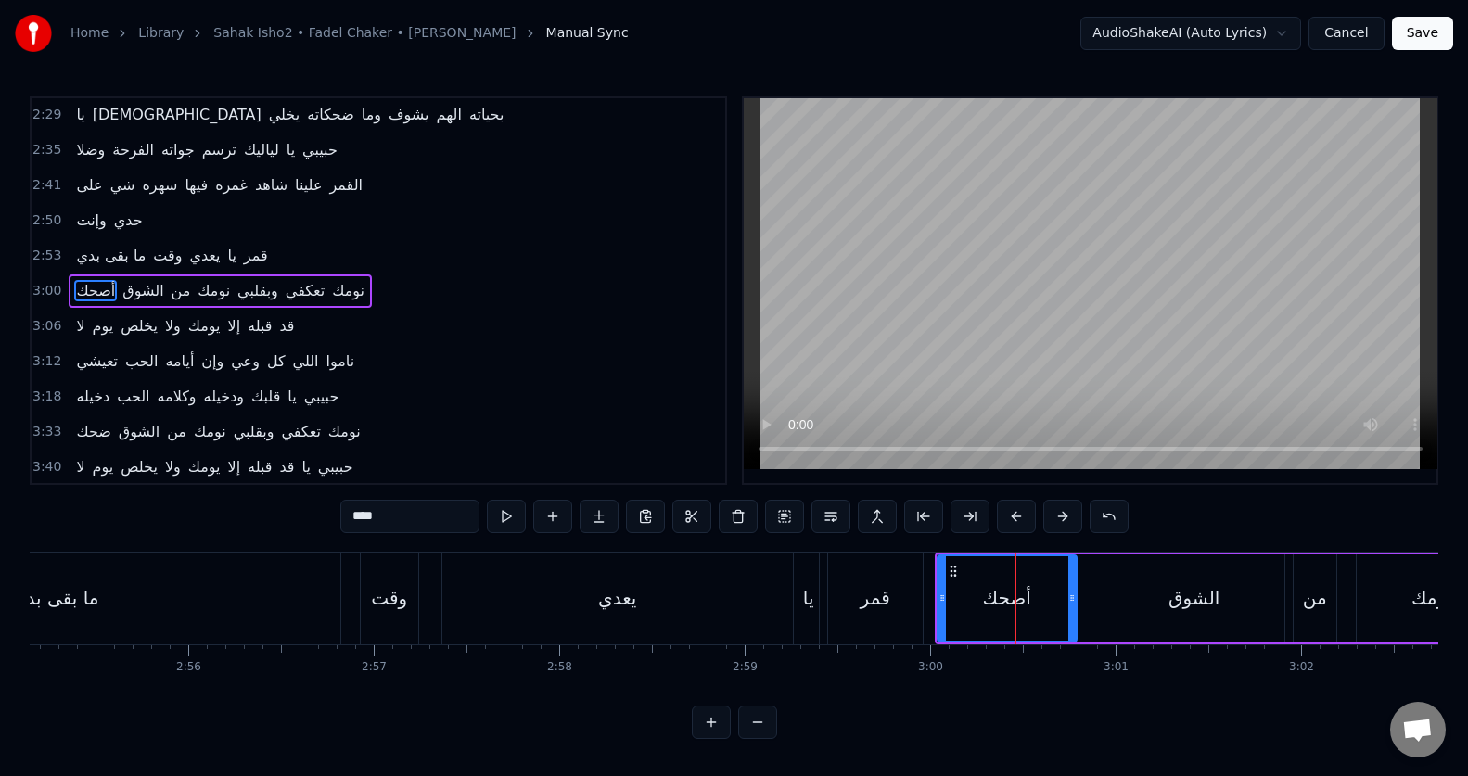
click at [398, 522] on input "****" at bounding box center [409, 516] width 139 height 33
click at [514, 515] on button at bounding box center [506, 516] width 39 height 33
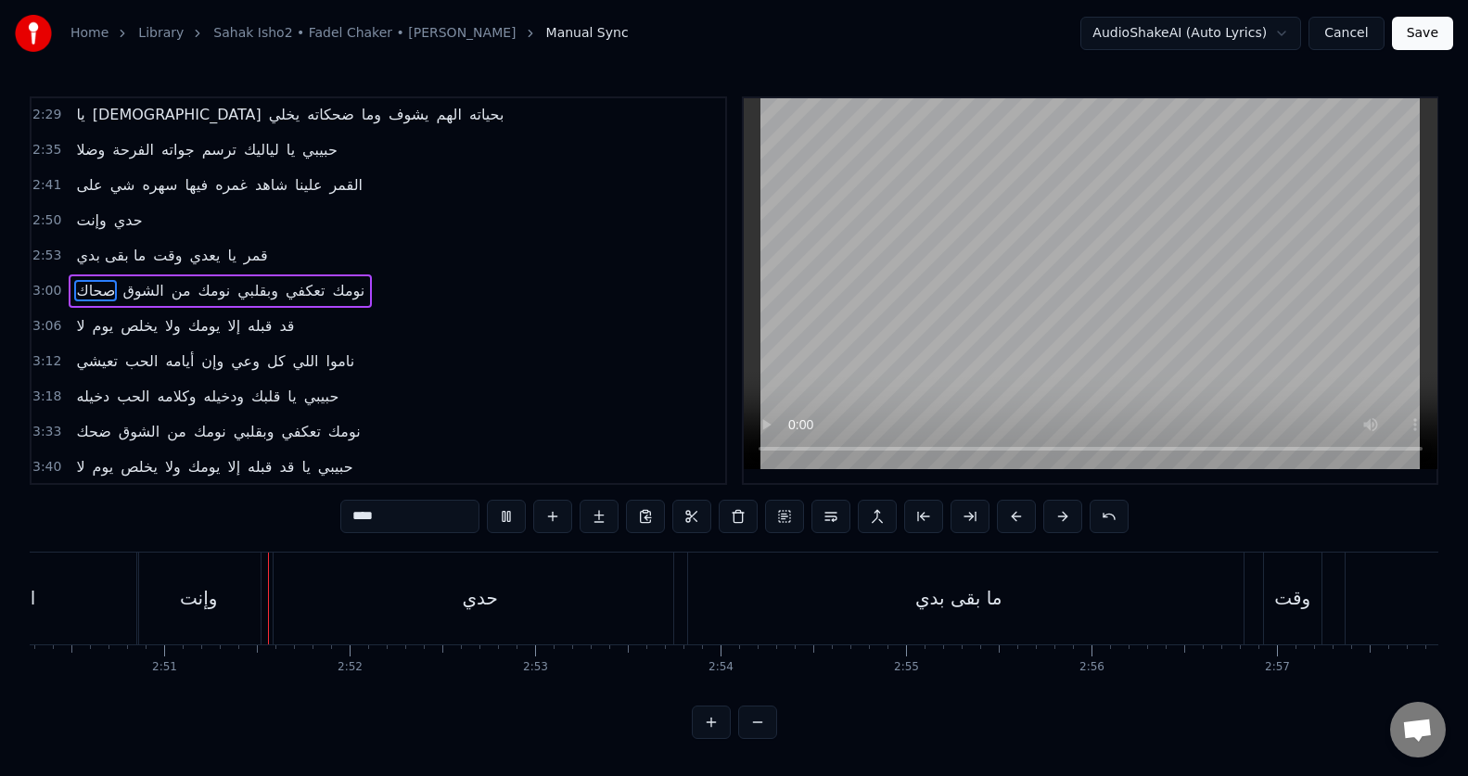
scroll to position [0, 31576]
click at [843, 606] on div "ما بقى بدي" at bounding box center [957, 599] width 569 height 92
type input "**********"
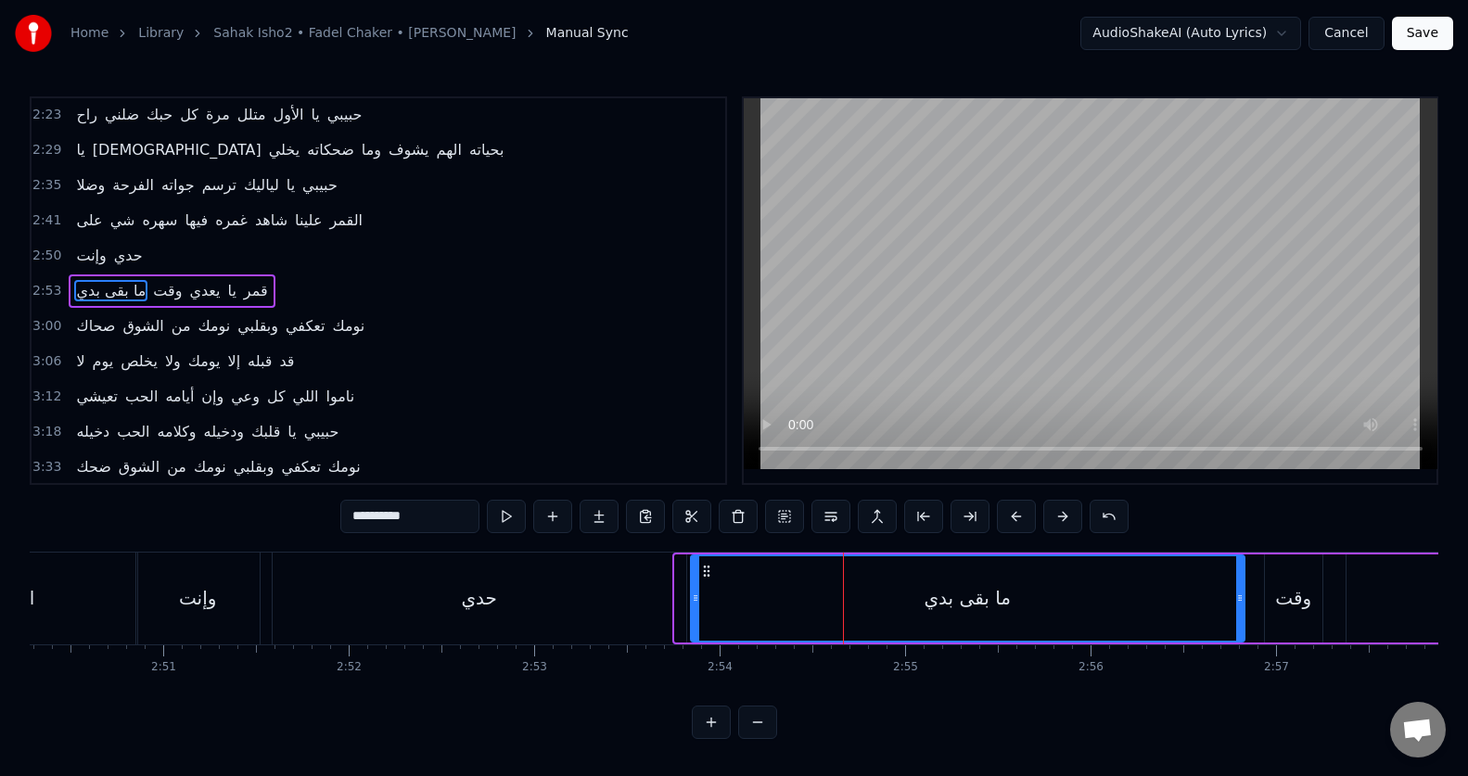
drag, startPoint x: 681, startPoint y: 589, endPoint x: 696, endPoint y: 590, distance: 15.8
click at [696, 590] on div at bounding box center [695, 598] width 7 height 84
click at [512, 510] on button at bounding box center [506, 516] width 39 height 33
drag, startPoint x: 692, startPoint y: 622, endPoint x: 718, endPoint y: 623, distance: 26.0
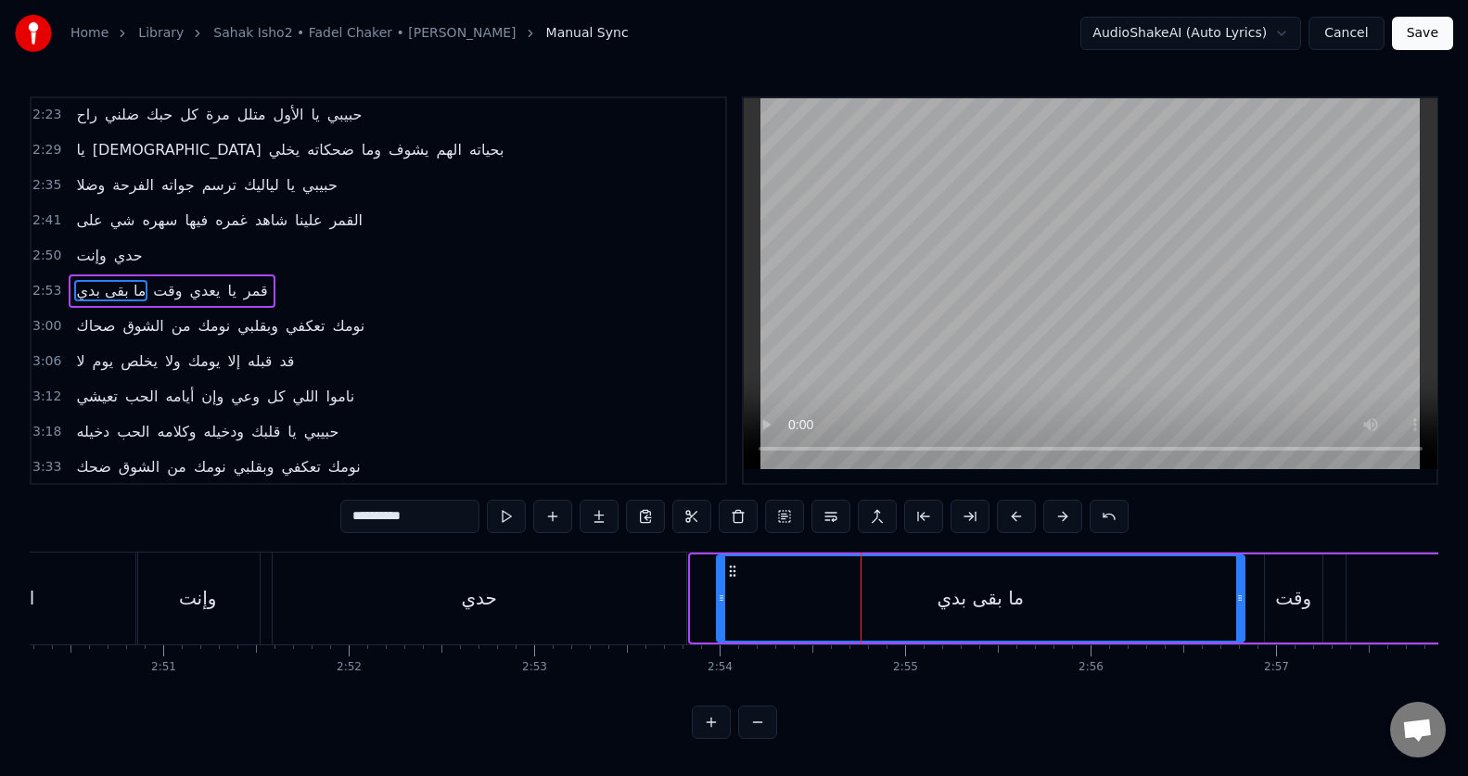
click at [718, 623] on div at bounding box center [721, 598] width 7 height 84
click at [511, 516] on button at bounding box center [506, 516] width 39 height 33
drag, startPoint x: 721, startPoint y: 592, endPoint x: 684, endPoint y: 596, distance: 37.3
click at [684, 596] on icon at bounding box center [684, 598] width 7 height 15
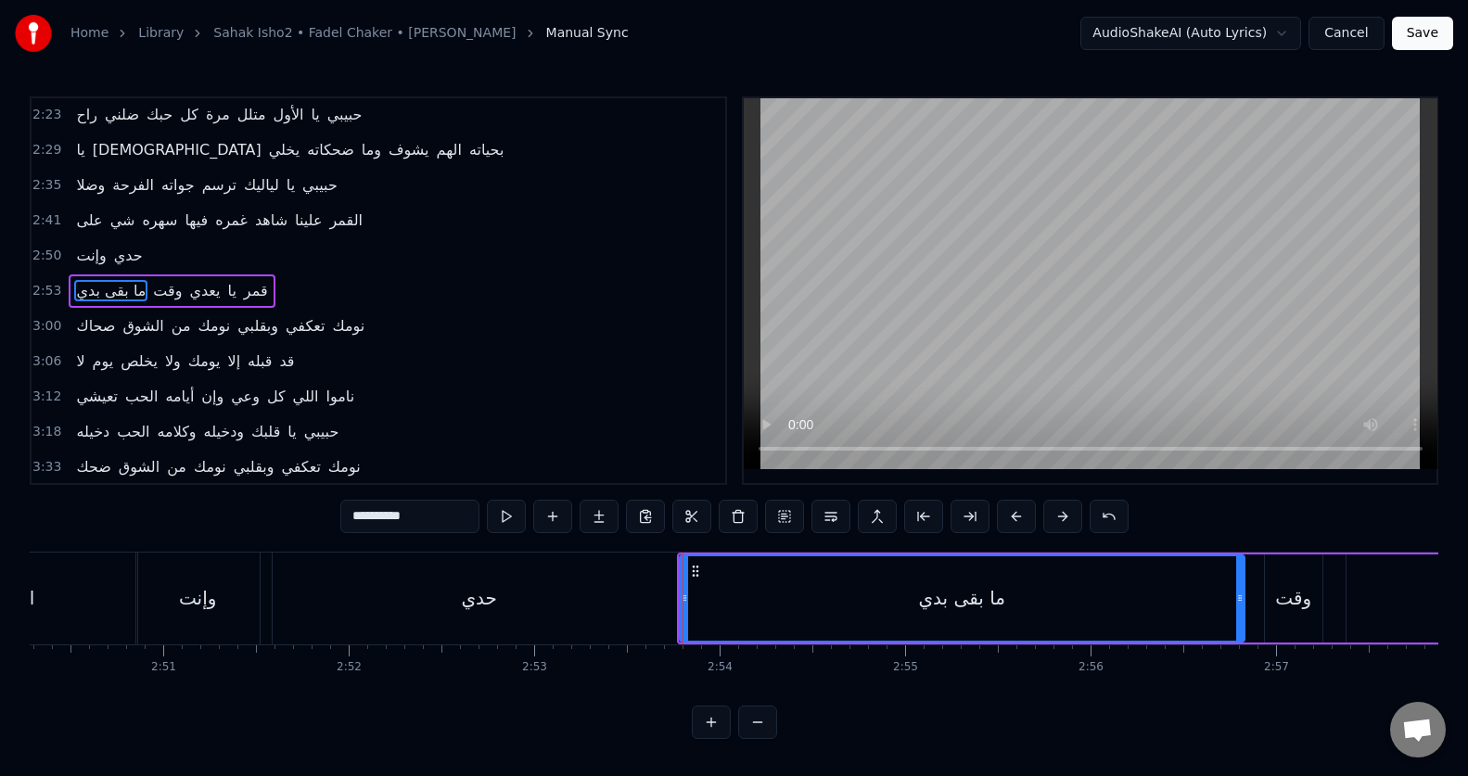
click at [487, 500] on button at bounding box center [506, 516] width 39 height 33
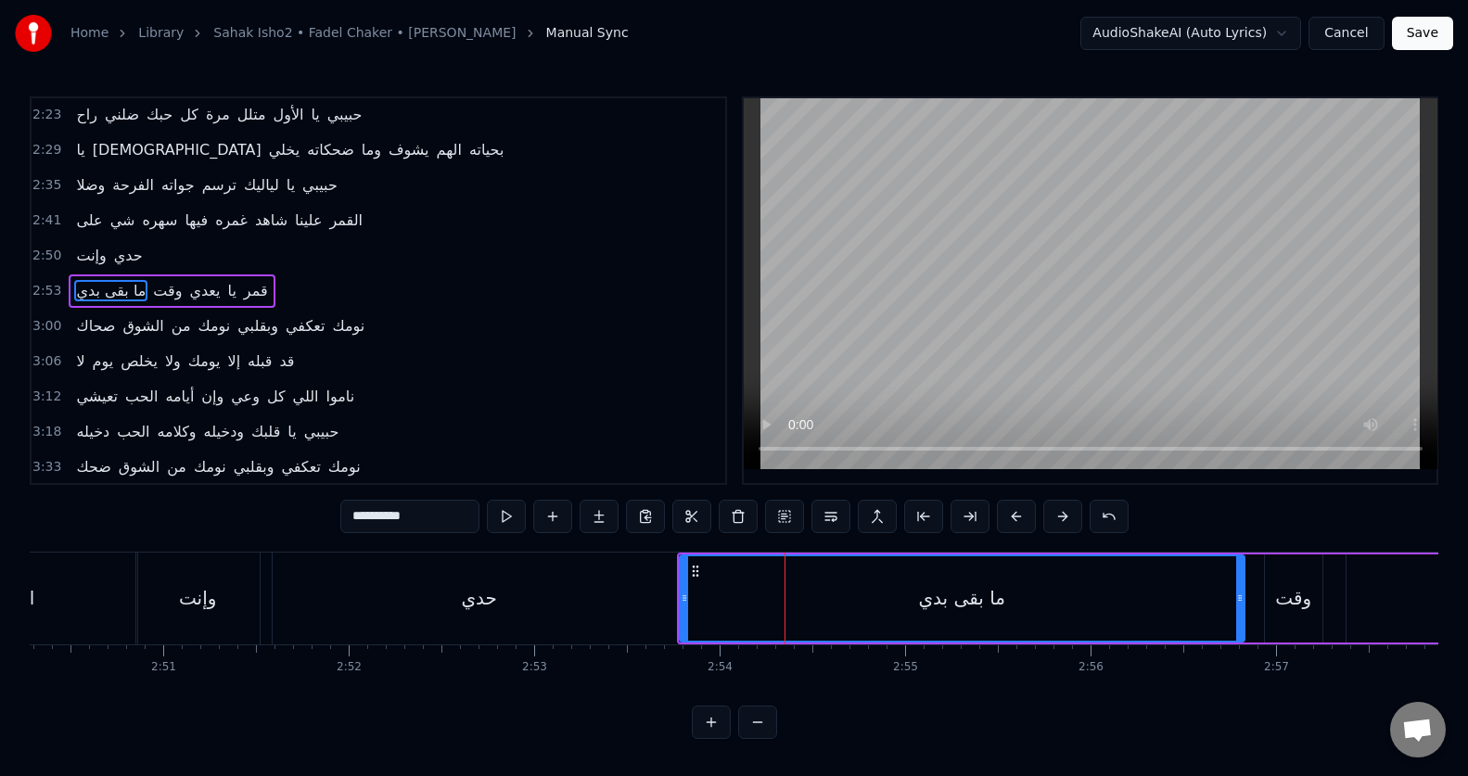
click at [487, 500] on button at bounding box center [506, 516] width 39 height 33
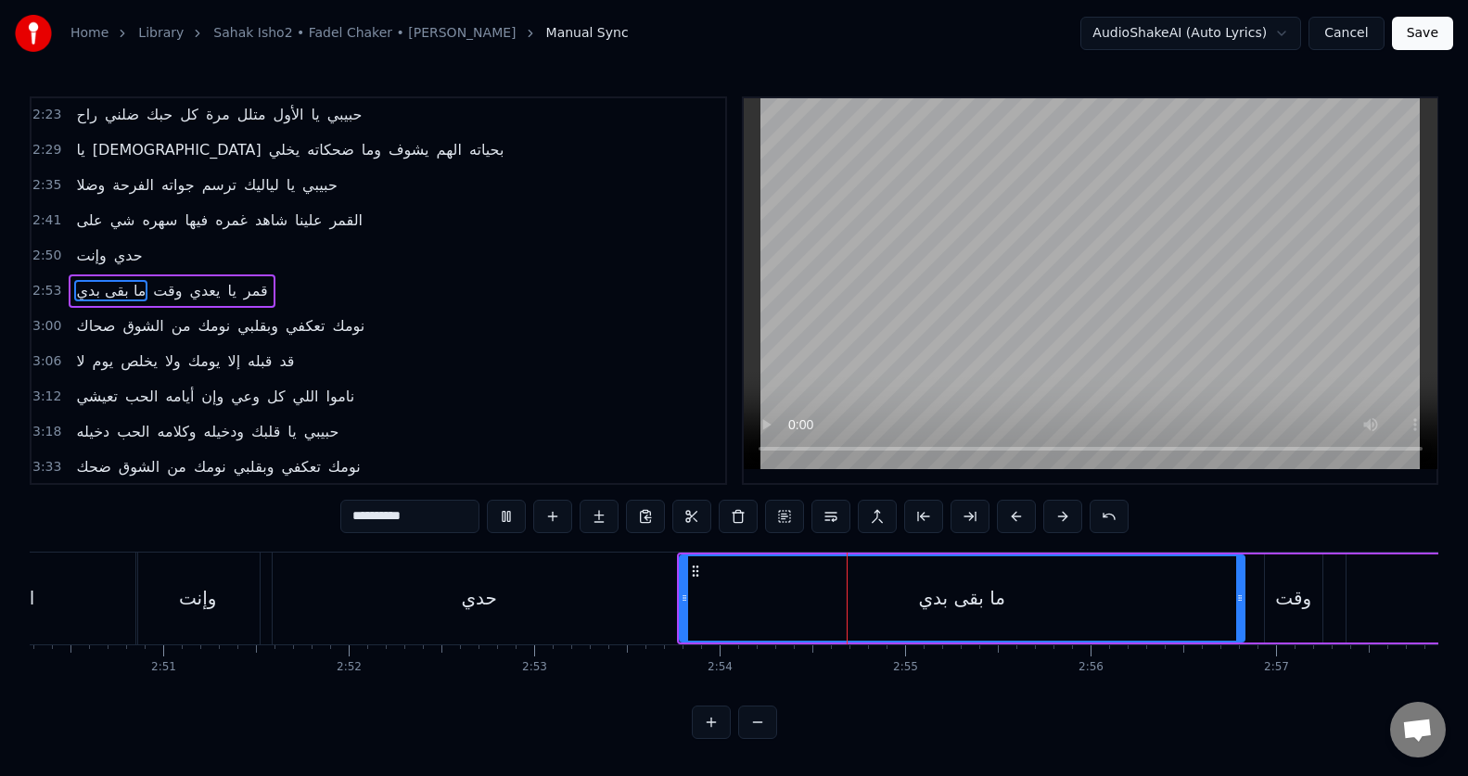
click at [809, 593] on div "ما بقى بدي" at bounding box center [962, 598] width 563 height 84
click at [821, 518] on button at bounding box center [830, 516] width 39 height 33
click at [832, 516] on button at bounding box center [830, 516] width 39 height 33
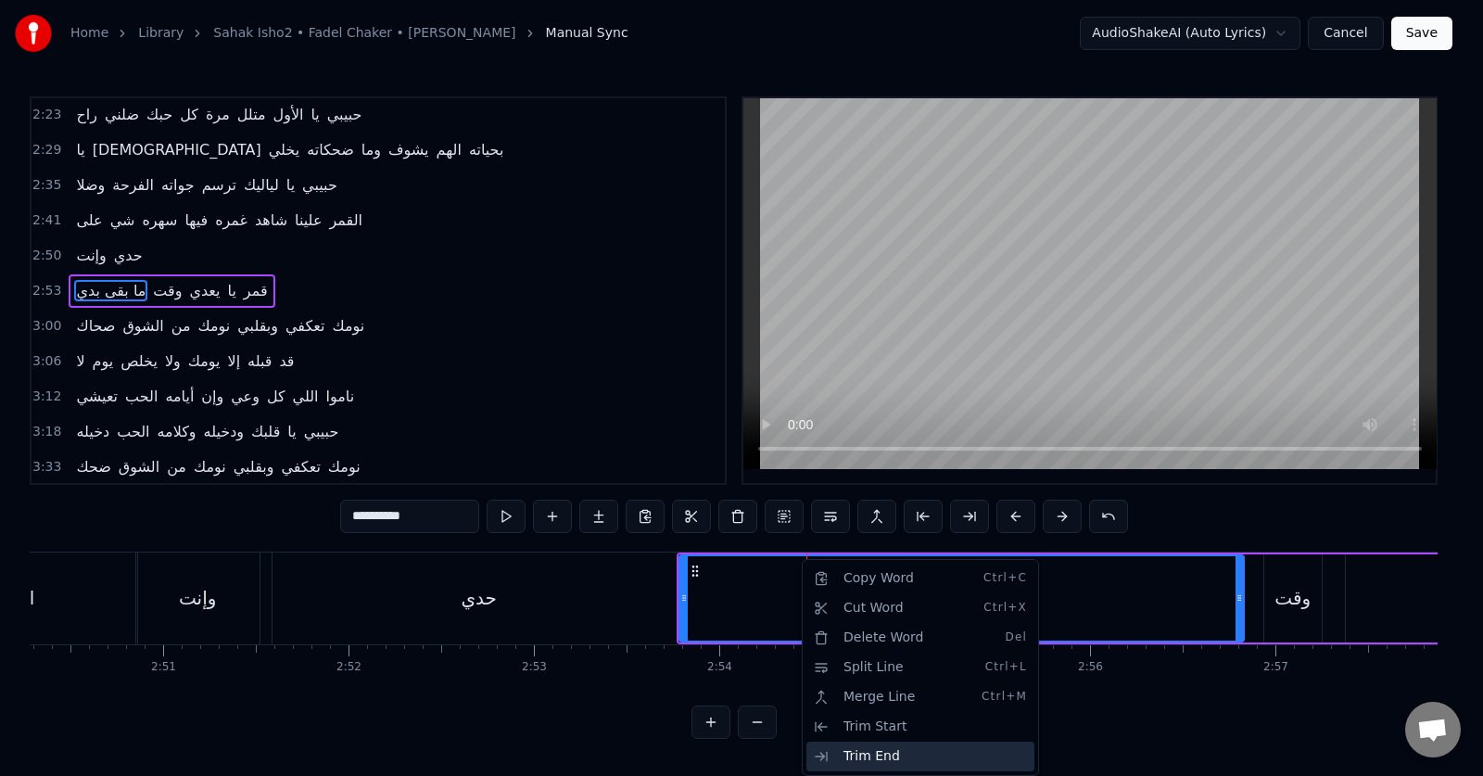
click at [859, 746] on div "Trim End" at bounding box center [921, 757] width 228 height 30
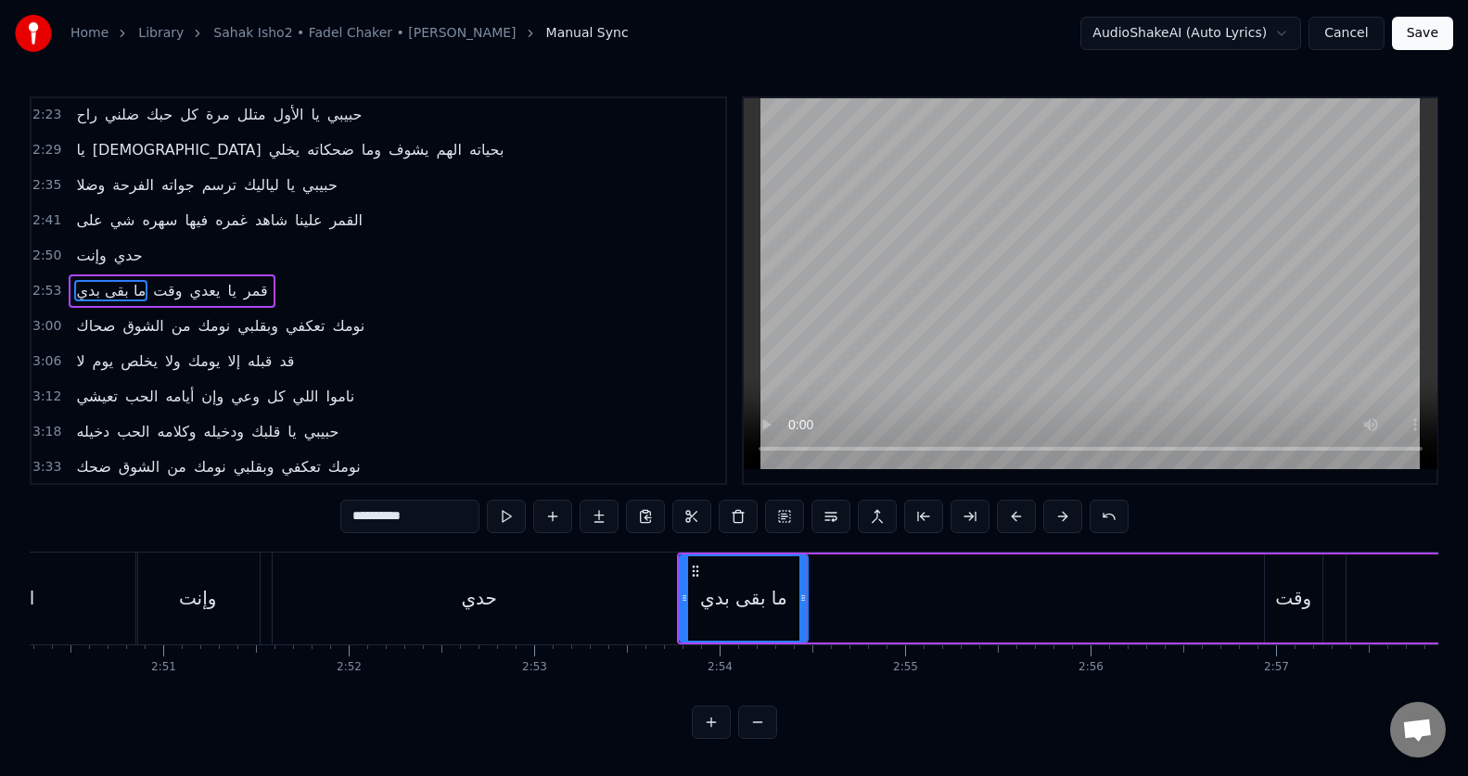
click at [809, 608] on div "ما بقى بدي وقت يعدي يا قمر" at bounding box center [1253, 599] width 1152 height 92
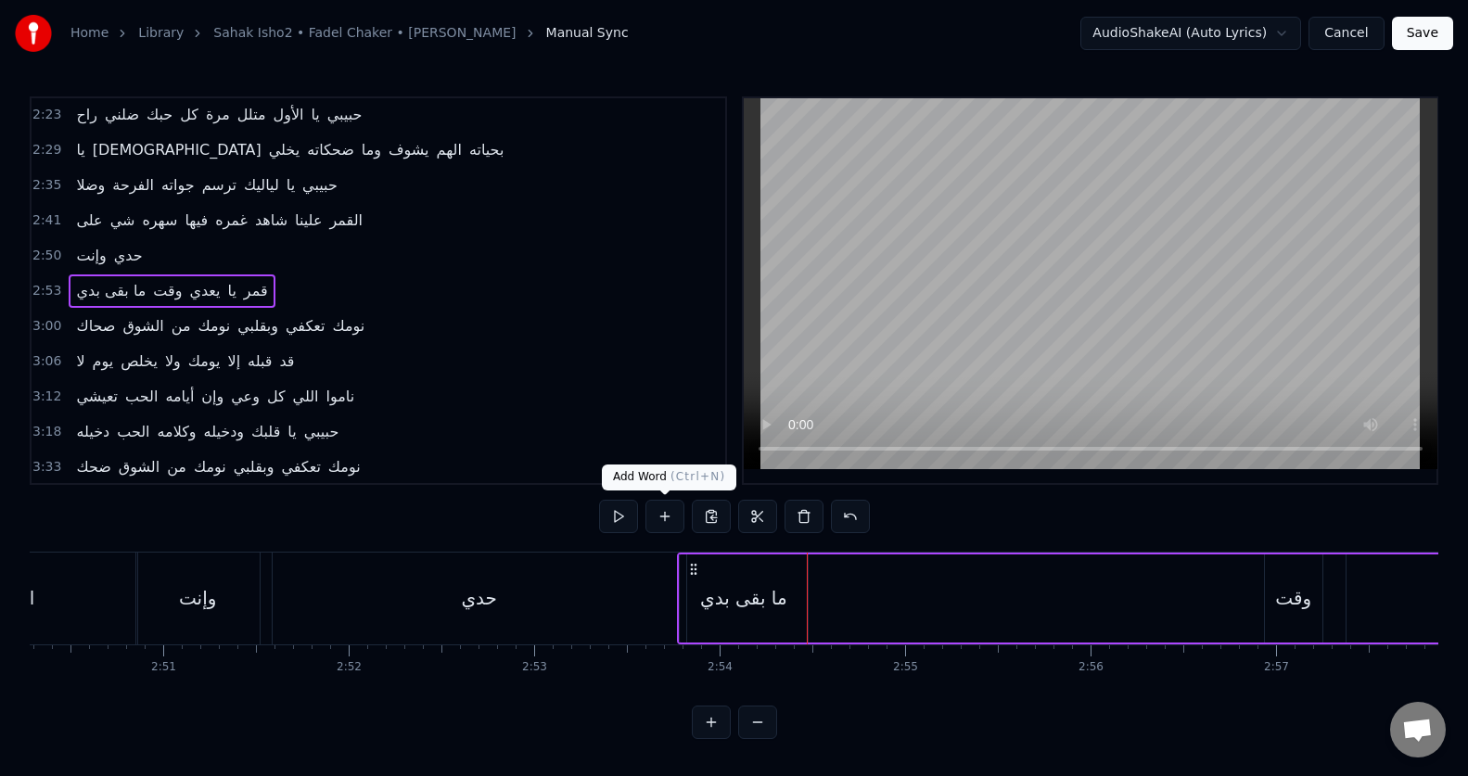
click at [663, 522] on button at bounding box center [664, 516] width 39 height 33
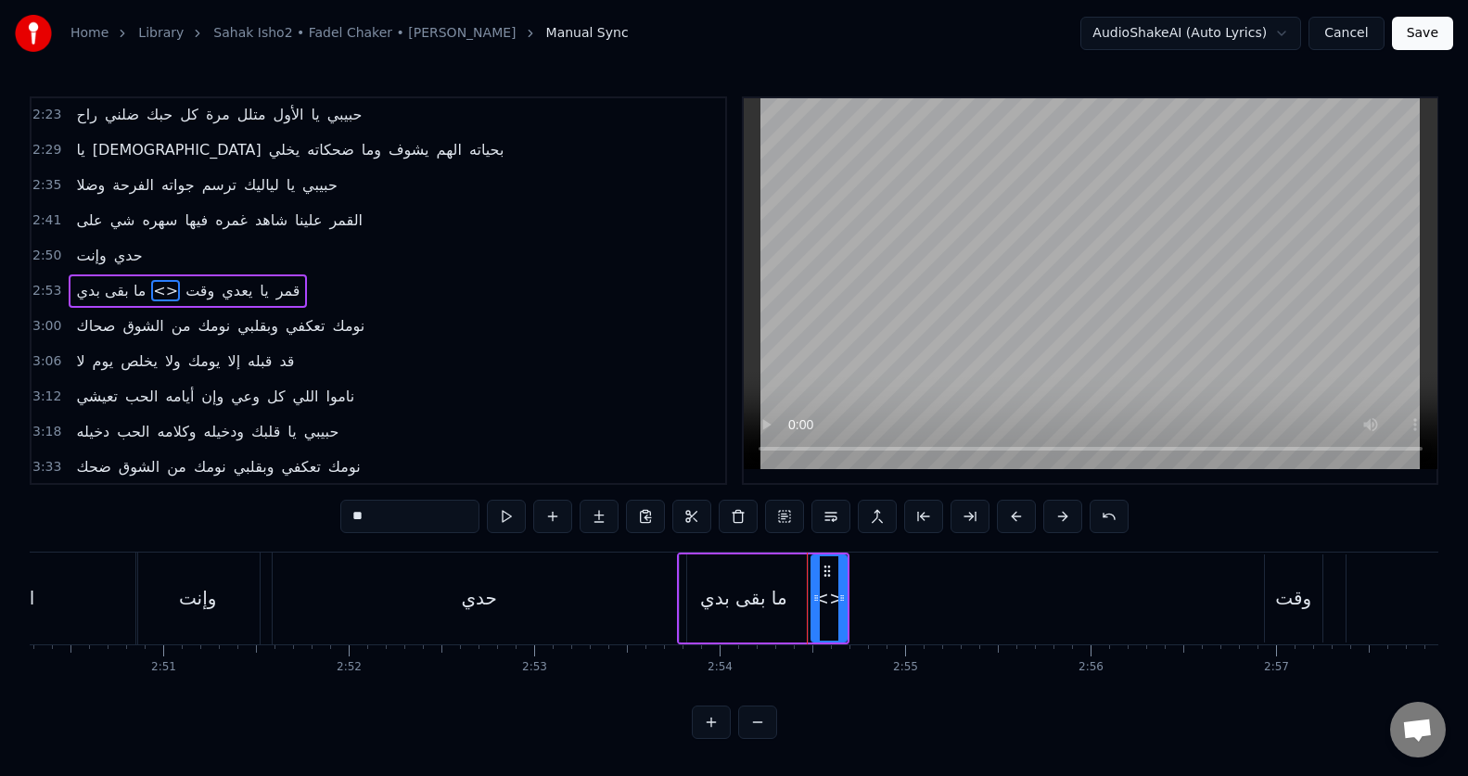
click at [434, 517] on input "**" at bounding box center [409, 516] width 139 height 33
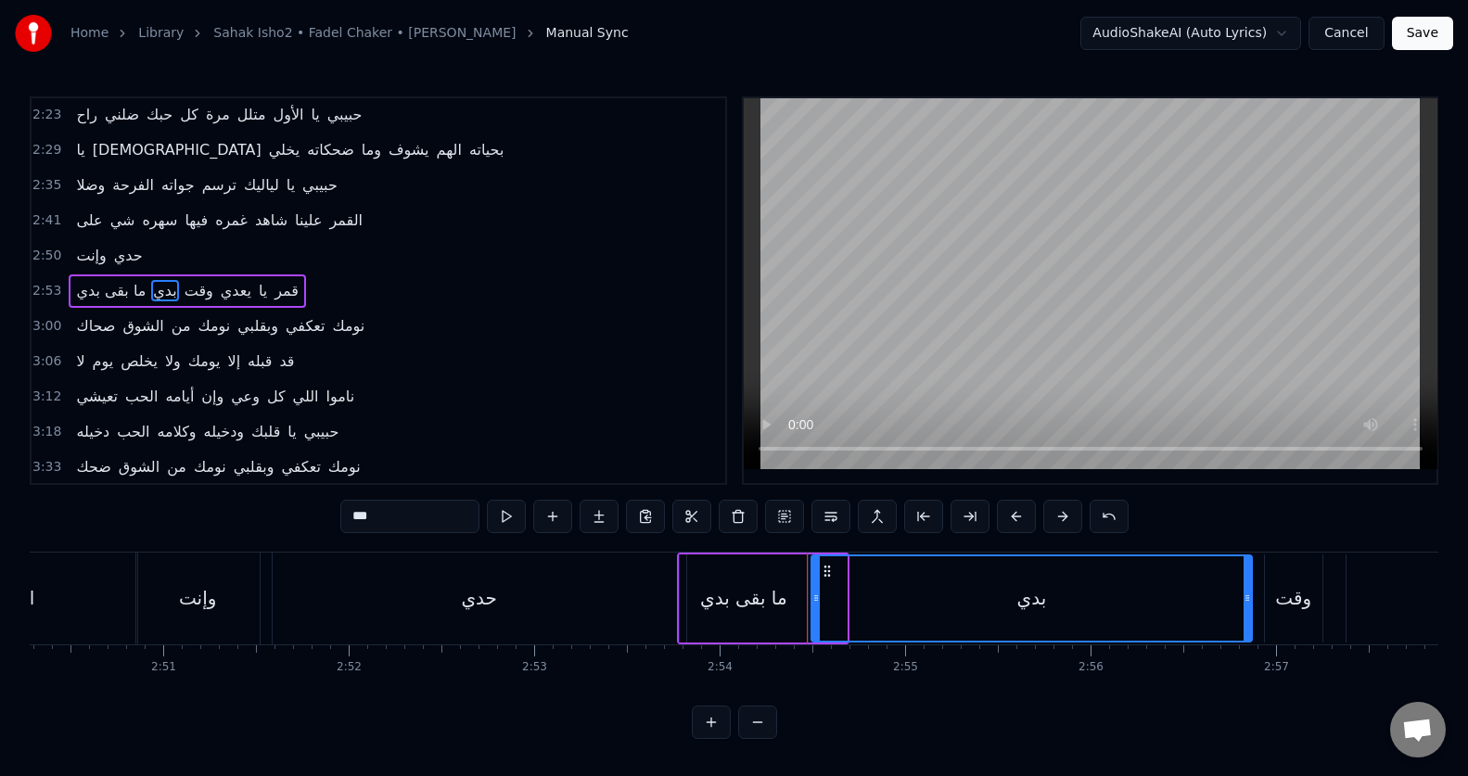
drag, startPoint x: 844, startPoint y: 585, endPoint x: 1249, endPoint y: 546, distance: 407.0
click at [1249, 546] on div "0:19 صحاك الشوق من نومك وبقلبي تعا كفي نومك 0:26 لا يومي يخلص ولا يومك إلا بلقا…" at bounding box center [734, 417] width 1408 height 643
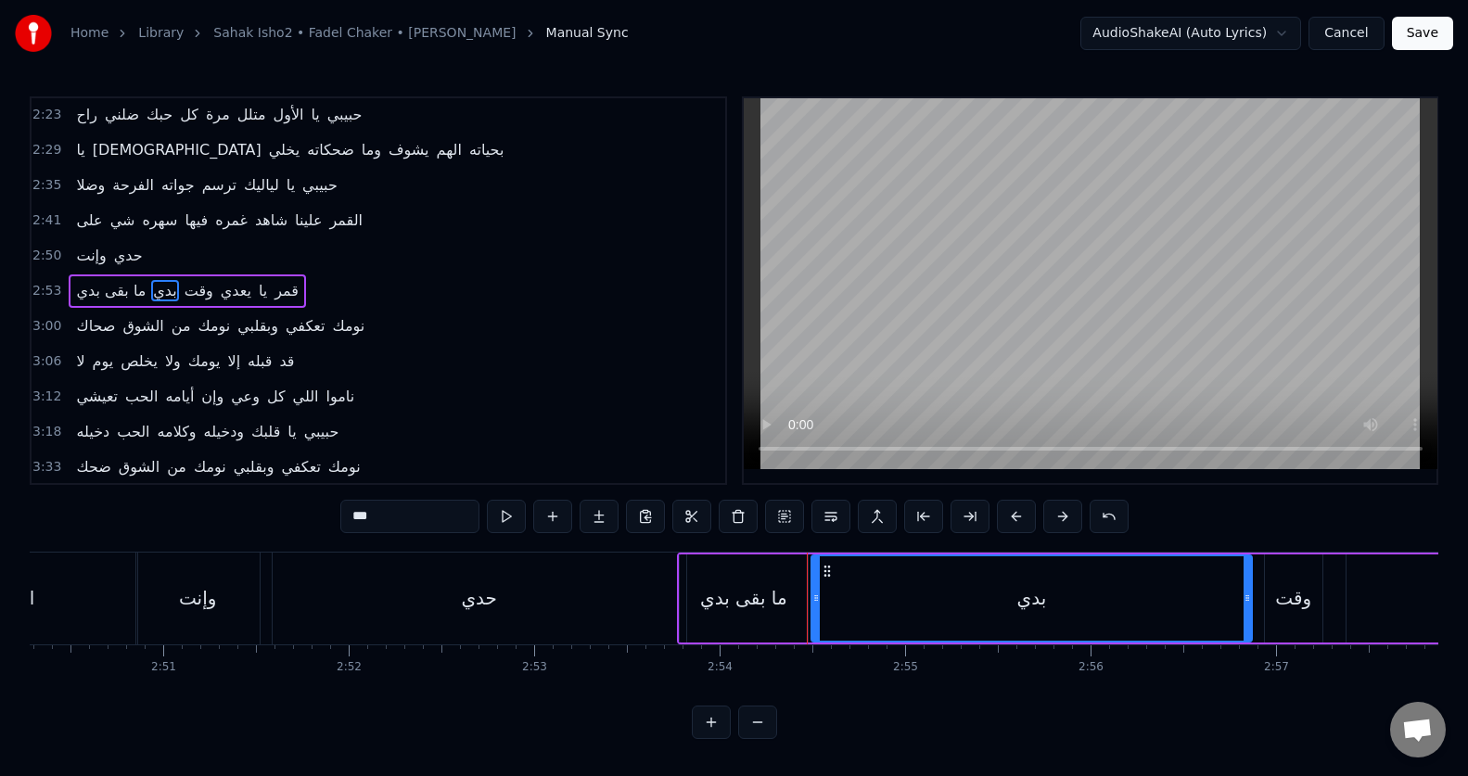
click at [736, 594] on div "ما بقى بدي" at bounding box center [743, 598] width 87 height 28
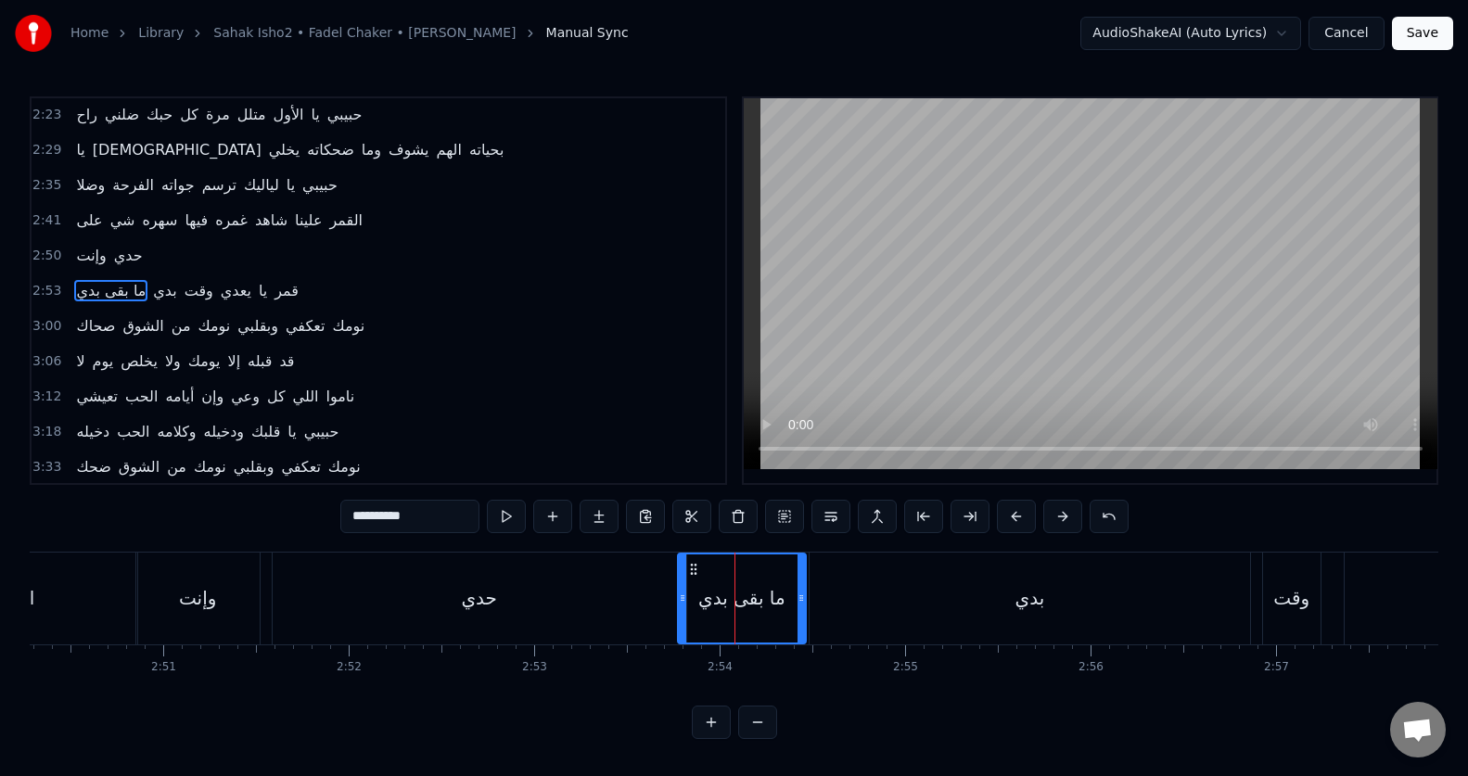
click at [365, 514] on input "**********" at bounding box center [409, 516] width 139 height 33
click at [944, 591] on div "بدي" at bounding box center [1029, 599] width 440 height 92
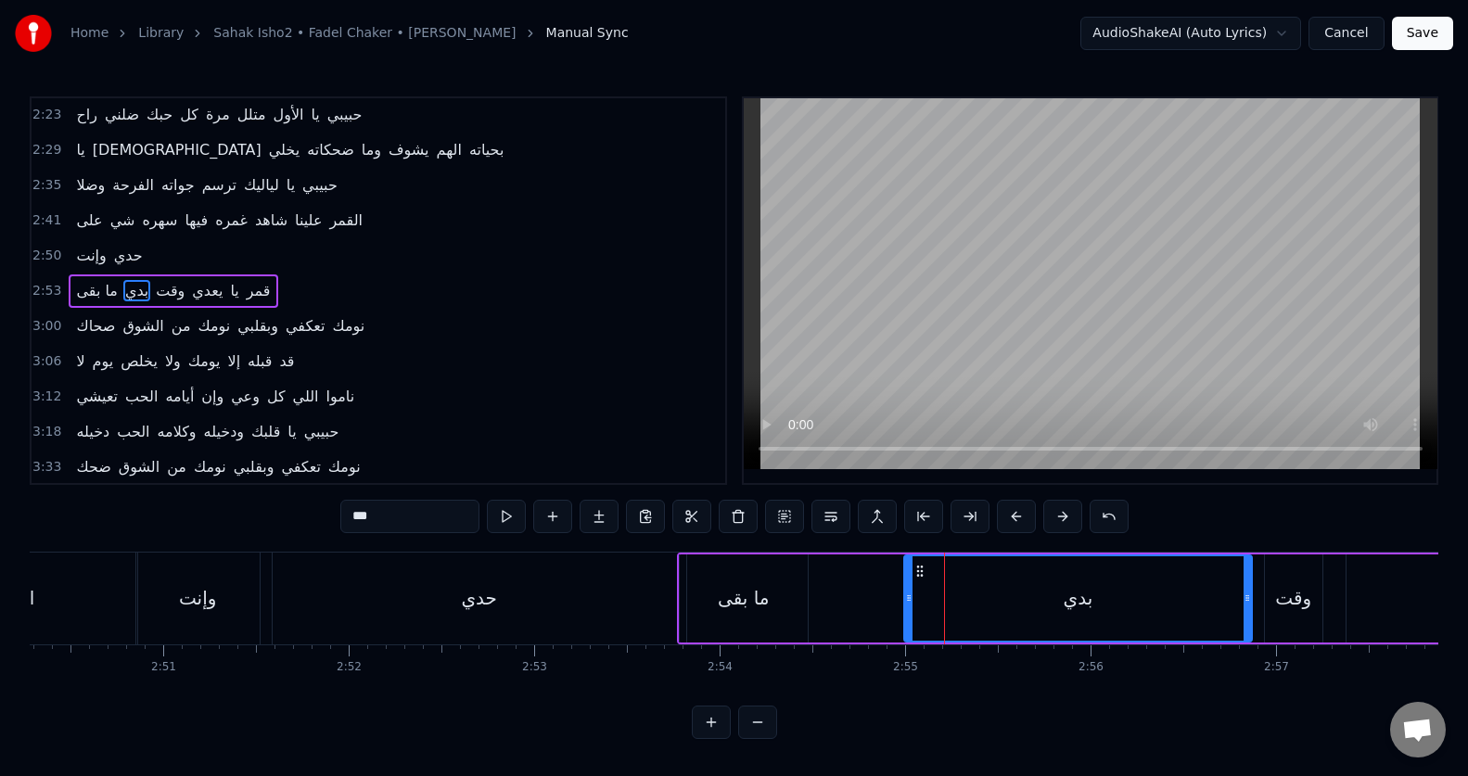
drag, startPoint x: 815, startPoint y: 600, endPoint x: 908, endPoint y: 593, distance: 92.9
click at [908, 593] on icon at bounding box center [908, 598] width 7 height 15
click at [749, 616] on div "ما بقى" at bounding box center [744, 598] width 128 height 88
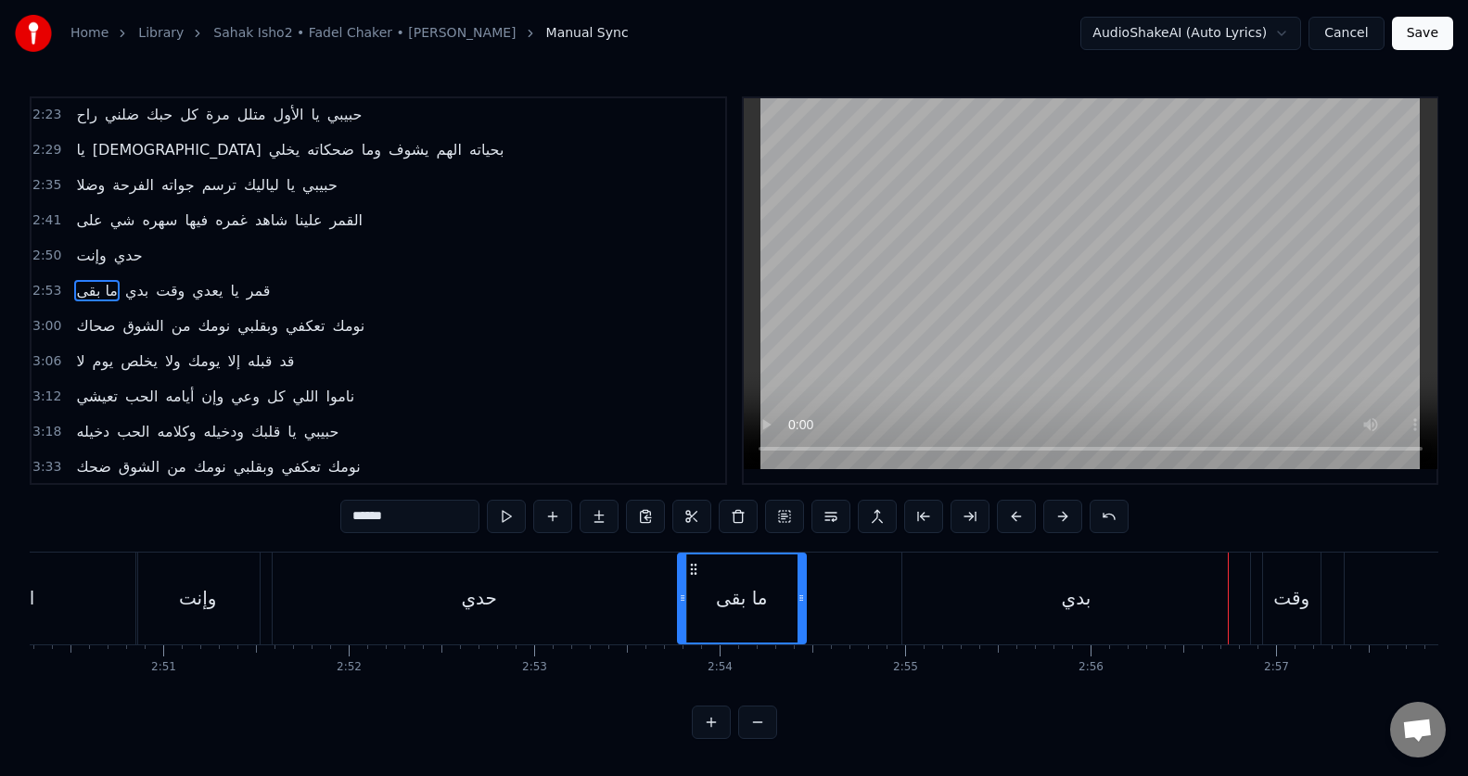
click at [978, 589] on div "بدي" at bounding box center [1076, 599] width 348 height 92
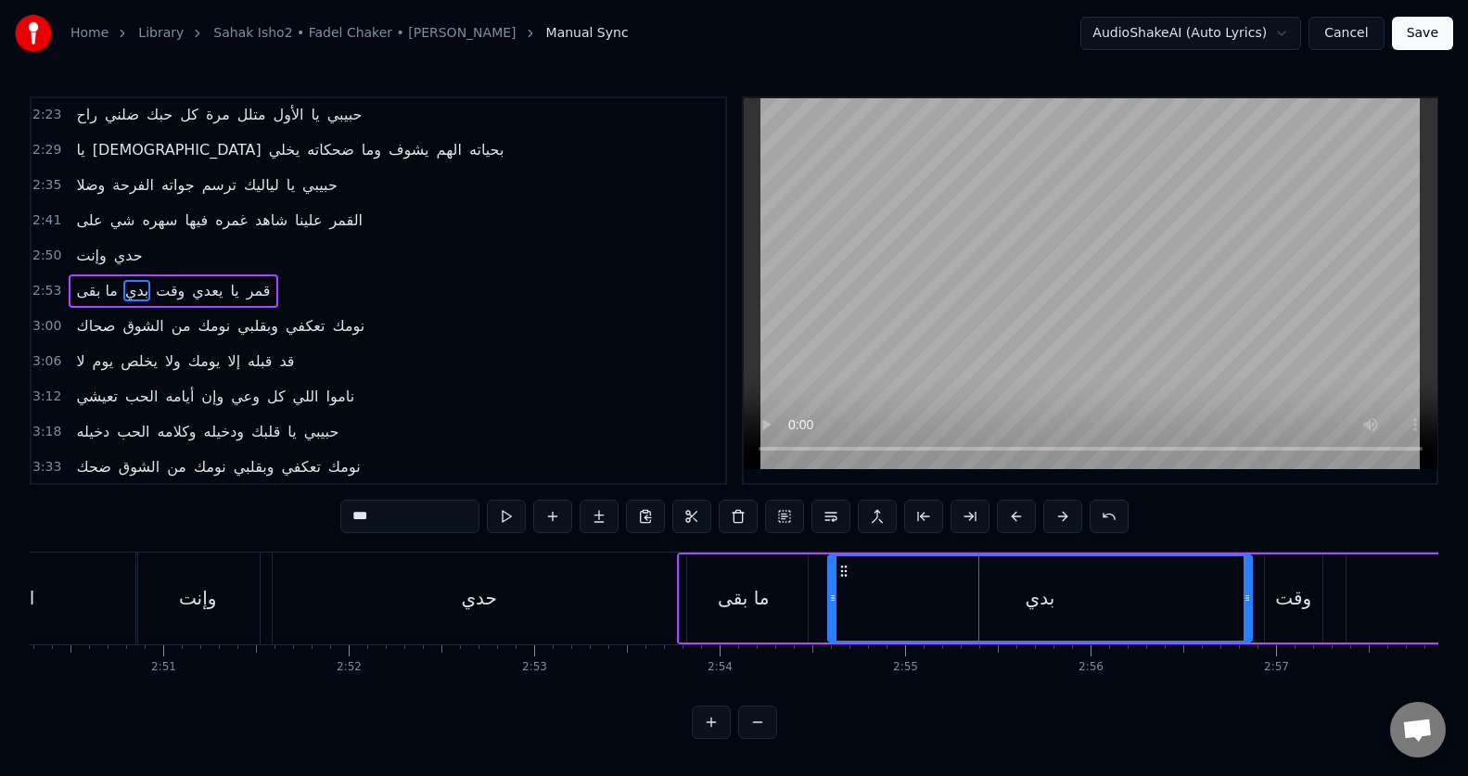
drag, startPoint x: 908, startPoint y: 607, endPoint x: 832, endPoint y: 601, distance: 76.3
click at [832, 601] on div at bounding box center [832, 598] width 7 height 84
click at [505, 517] on button at bounding box center [506, 516] width 39 height 33
drag, startPoint x: 834, startPoint y: 600, endPoint x: 783, endPoint y: 609, distance: 51.8
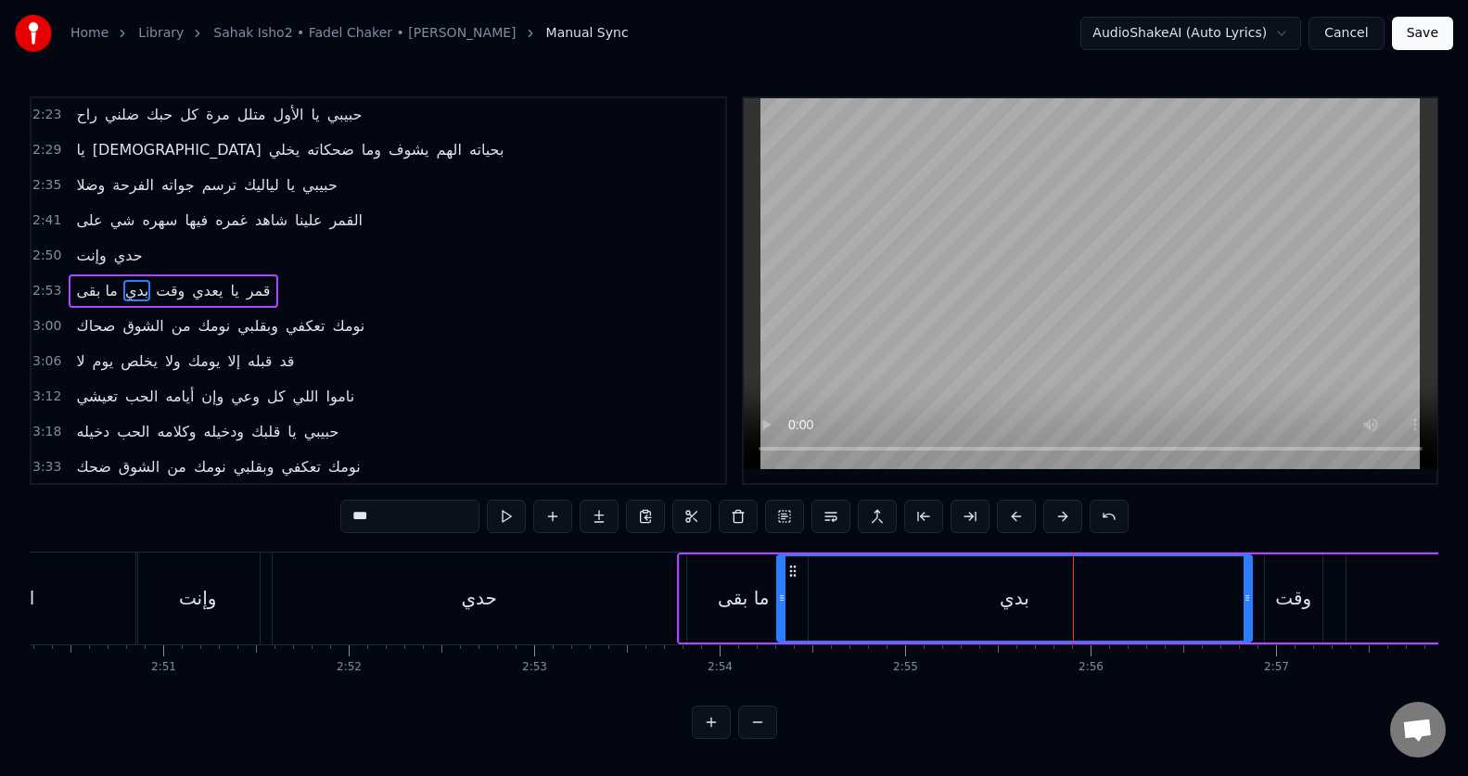
click at [783, 609] on div at bounding box center [781, 598] width 7 height 84
click at [505, 516] on button at bounding box center [506, 516] width 39 height 33
drag, startPoint x: 779, startPoint y: 595, endPoint x: 813, endPoint y: 592, distance: 34.4
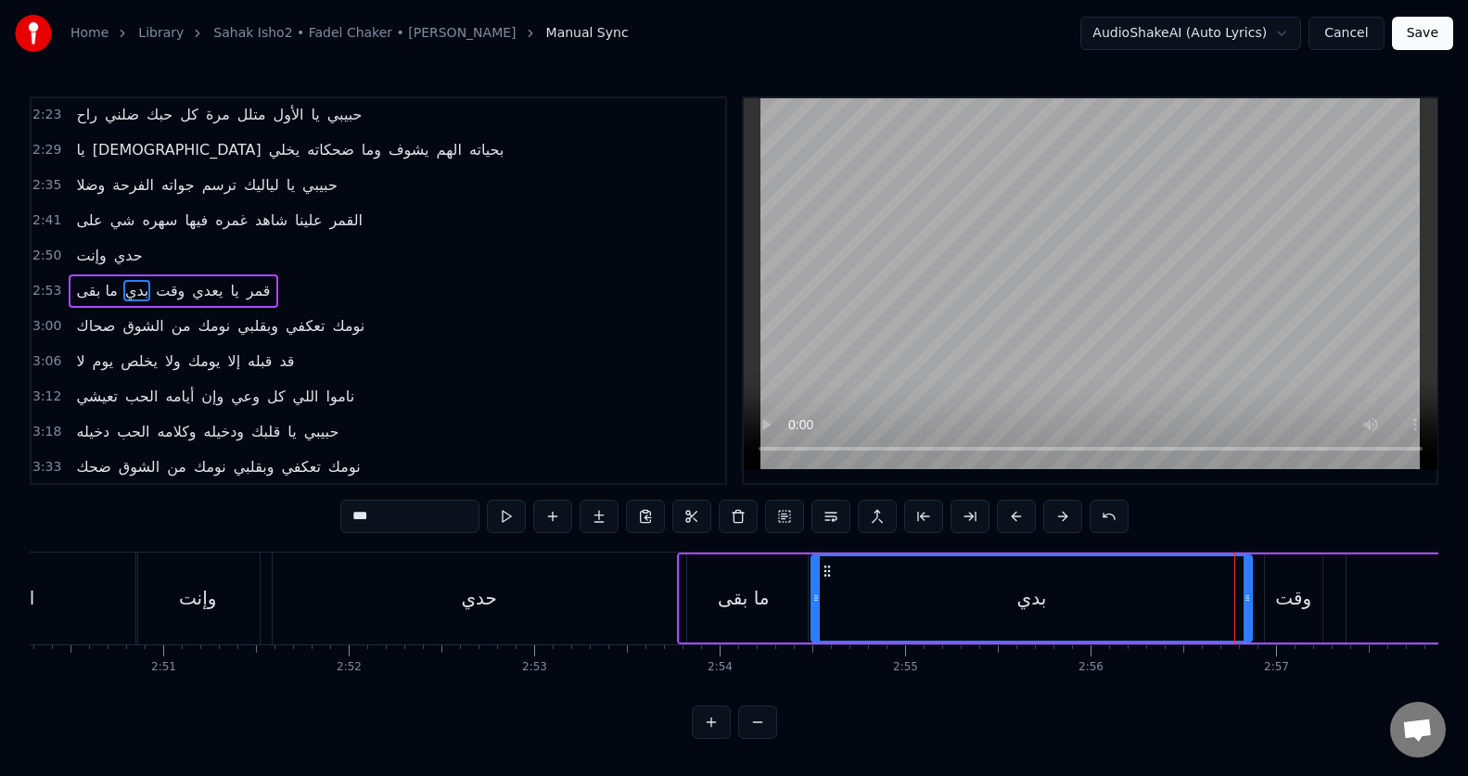
click at [813, 592] on icon at bounding box center [815, 598] width 7 height 15
click at [351, 514] on input "***" at bounding box center [409, 516] width 139 height 33
click at [434, 518] on input "******" at bounding box center [409, 516] width 139 height 33
type input "*******"
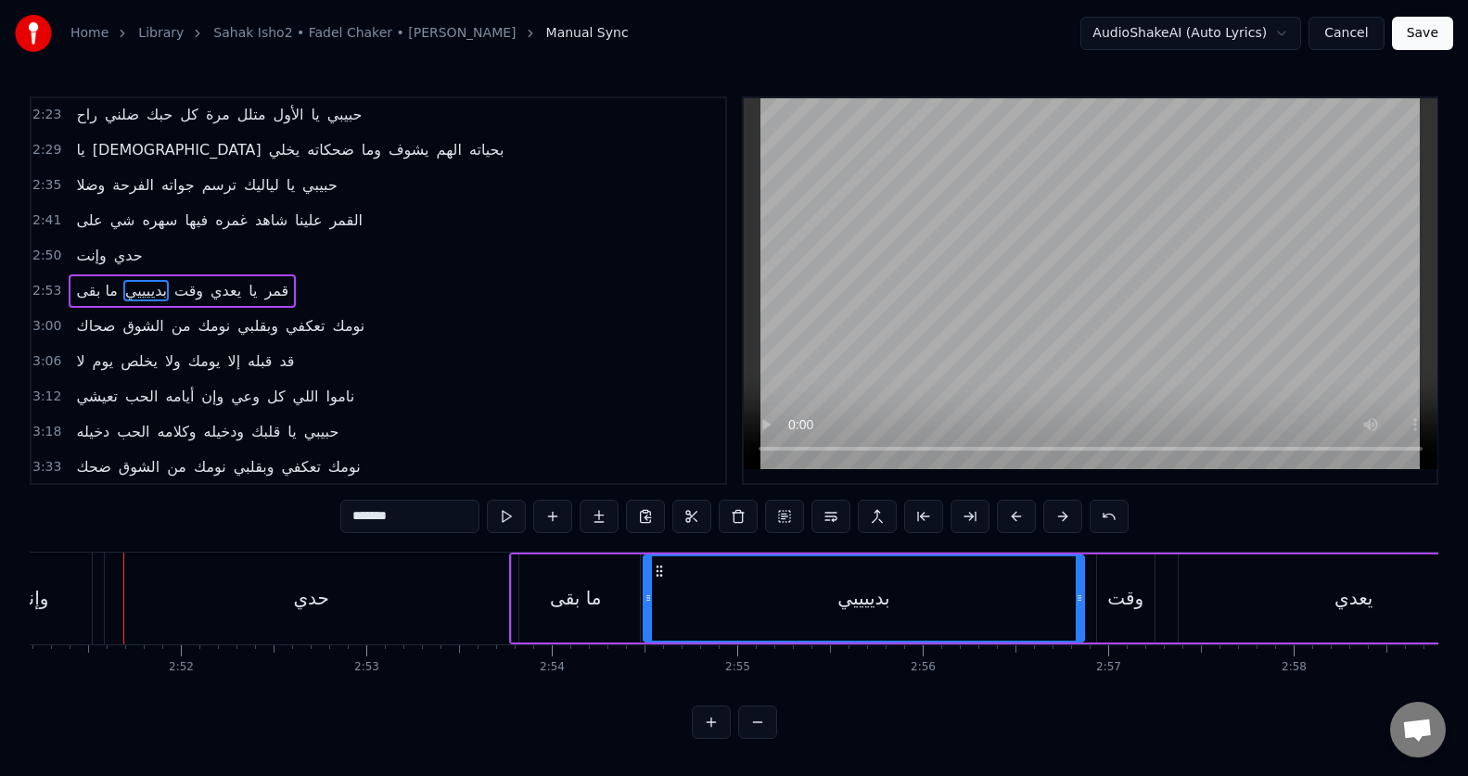
scroll to position [8, 0]
click at [643, 429] on div "3:18 دخيله الحب وكلامه ودخيله قلبك يا حبيبي" at bounding box center [379, 431] width 694 height 35
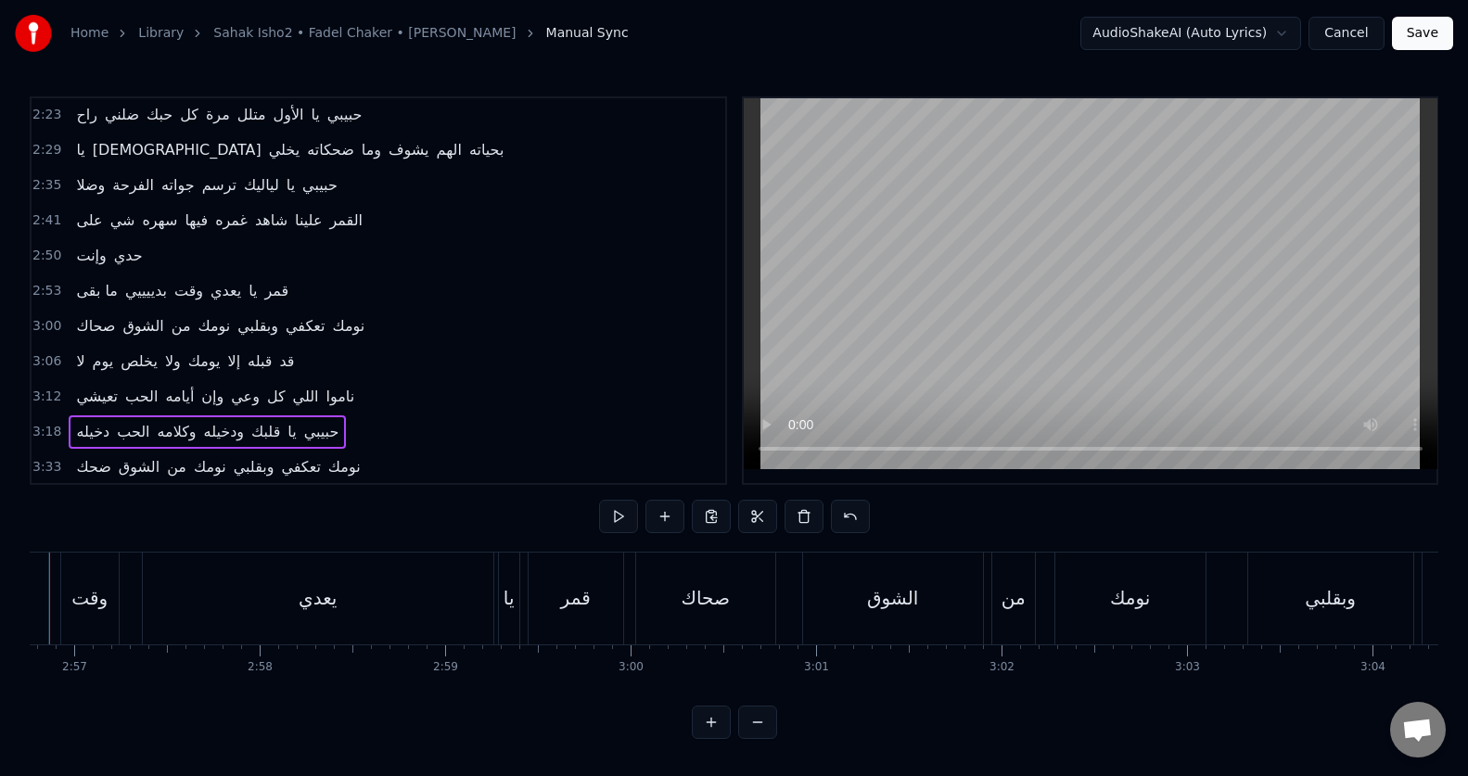
scroll to position [0, 32705]
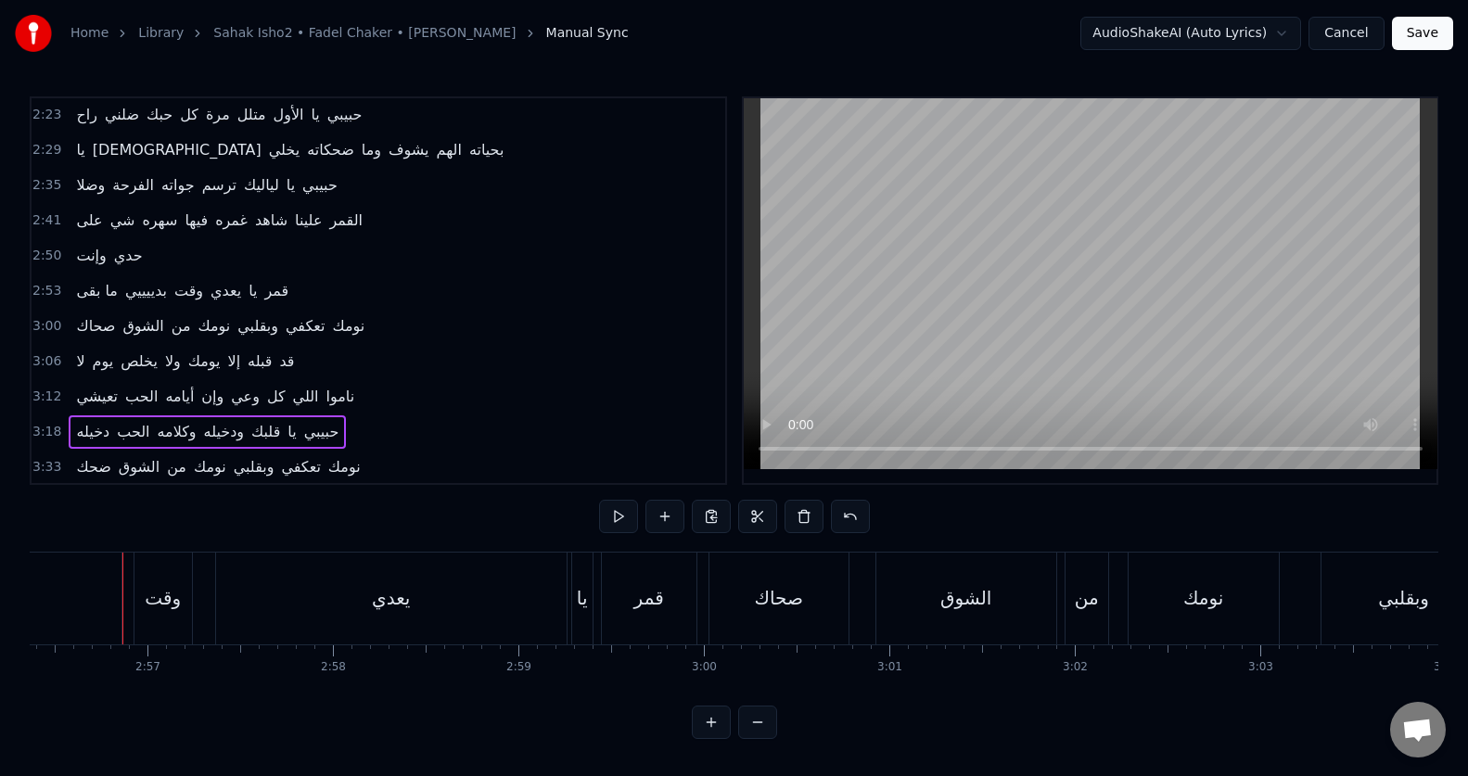
click at [44, 282] on span "2:53" at bounding box center [46, 291] width 29 height 19
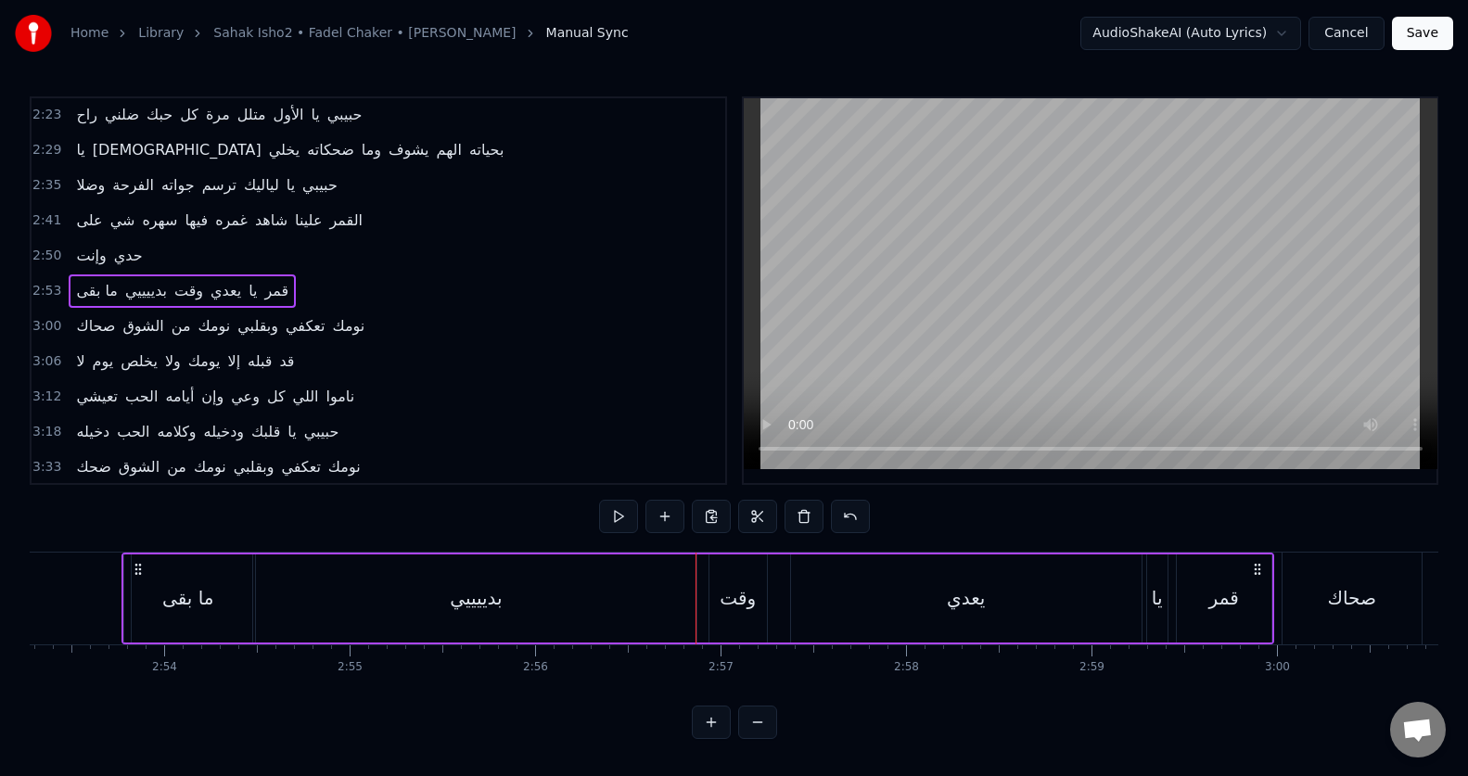
scroll to position [0, 32130]
click at [722, 609] on div "وقت" at bounding box center [739, 598] width 57 height 88
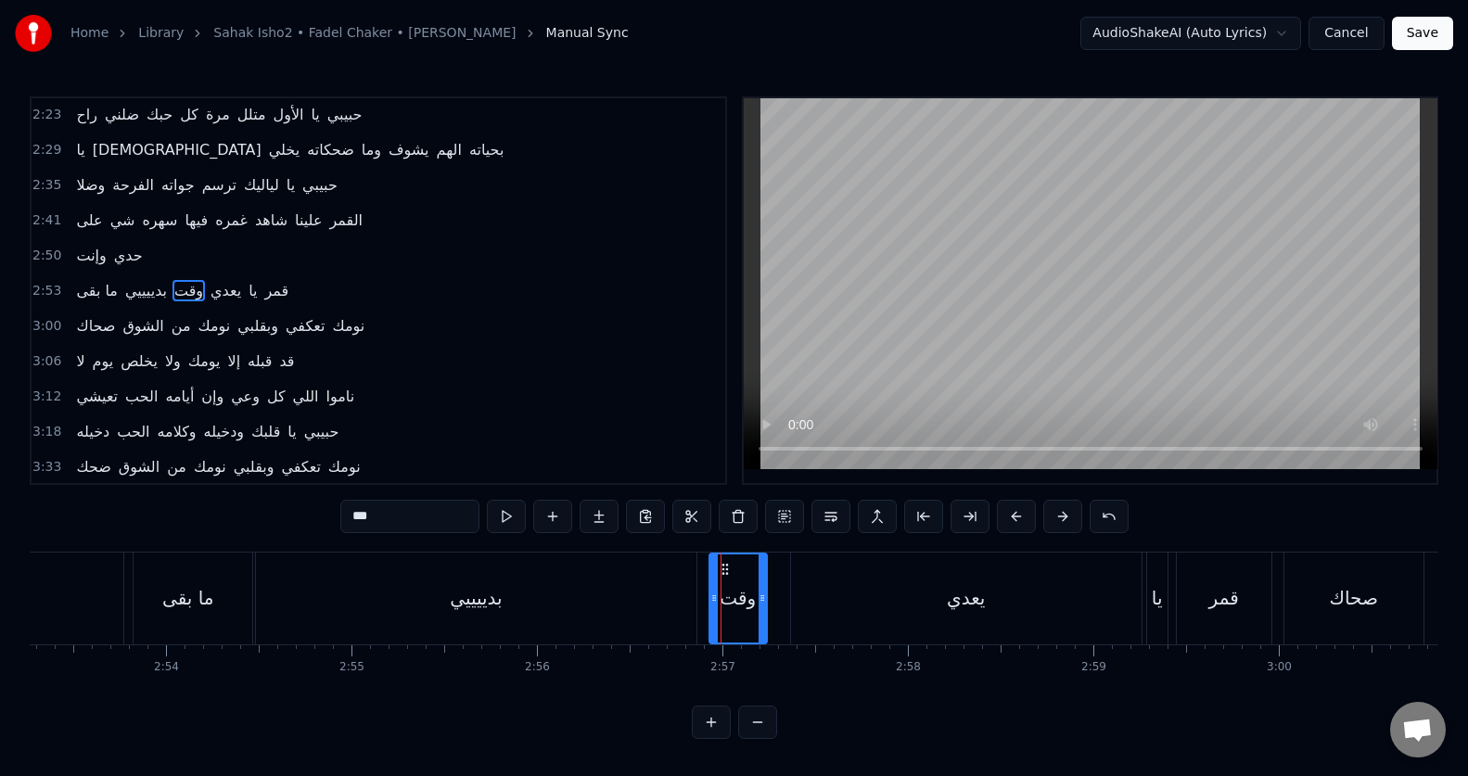
scroll to position [0, 0]
drag, startPoint x: 711, startPoint y: 605, endPoint x: 688, endPoint y: 605, distance: 23.2
click at [688, 605] on div at bounding box center [690, 598] width 7 height 88
click at [892, 625] on div "يعدي" at bounding box center [966, 599] width 350 height 92
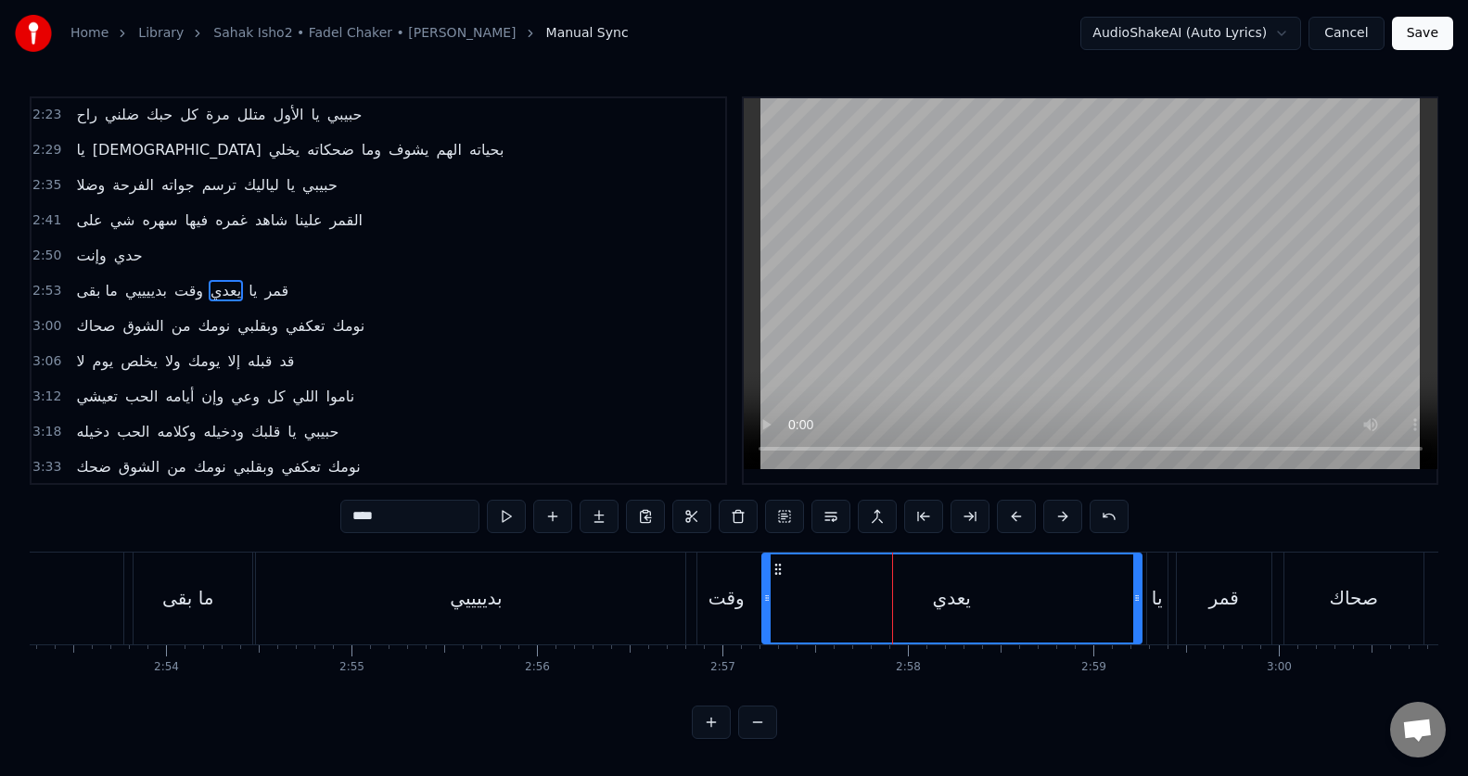
drag, startPoint x: 794, startPoint y: 618, endPoint x: 765, endPoint y: 617, distance: 28.8
click at [765, 617] on div at bounding box center [766, 598] width 7 height 88
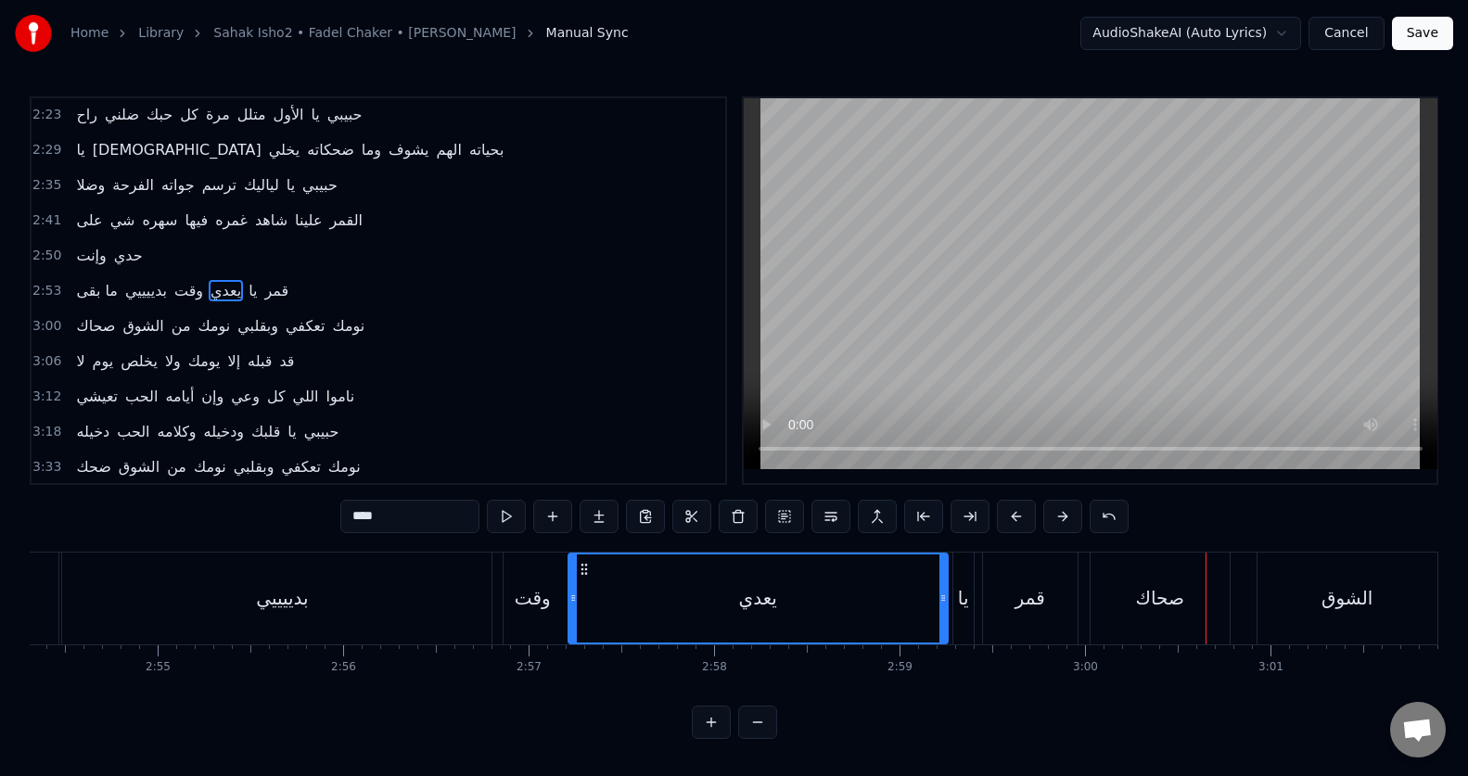
scroll to position [0, 32293]
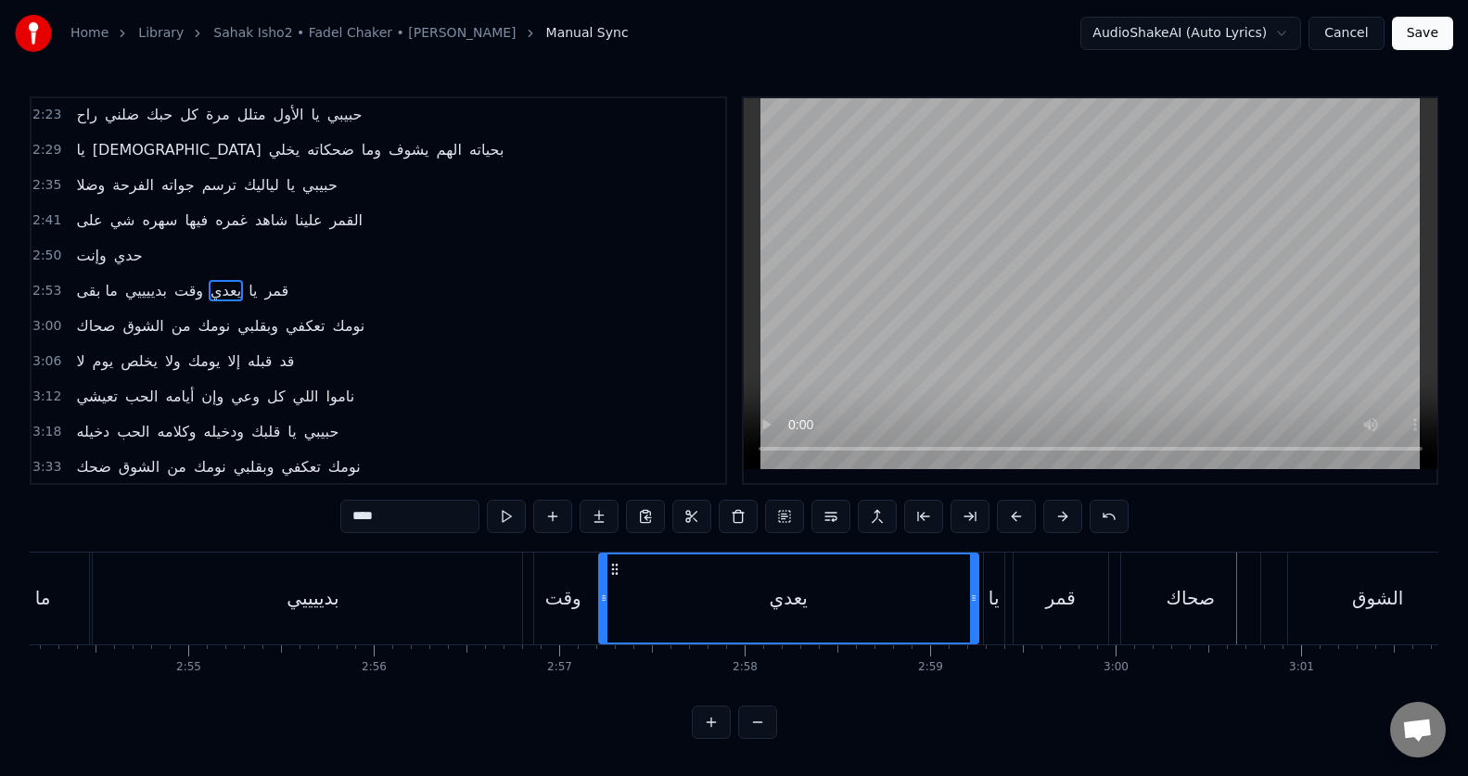
click at [986, 603] on div "يا" at bounding box center [994, 599] width 20 height 92
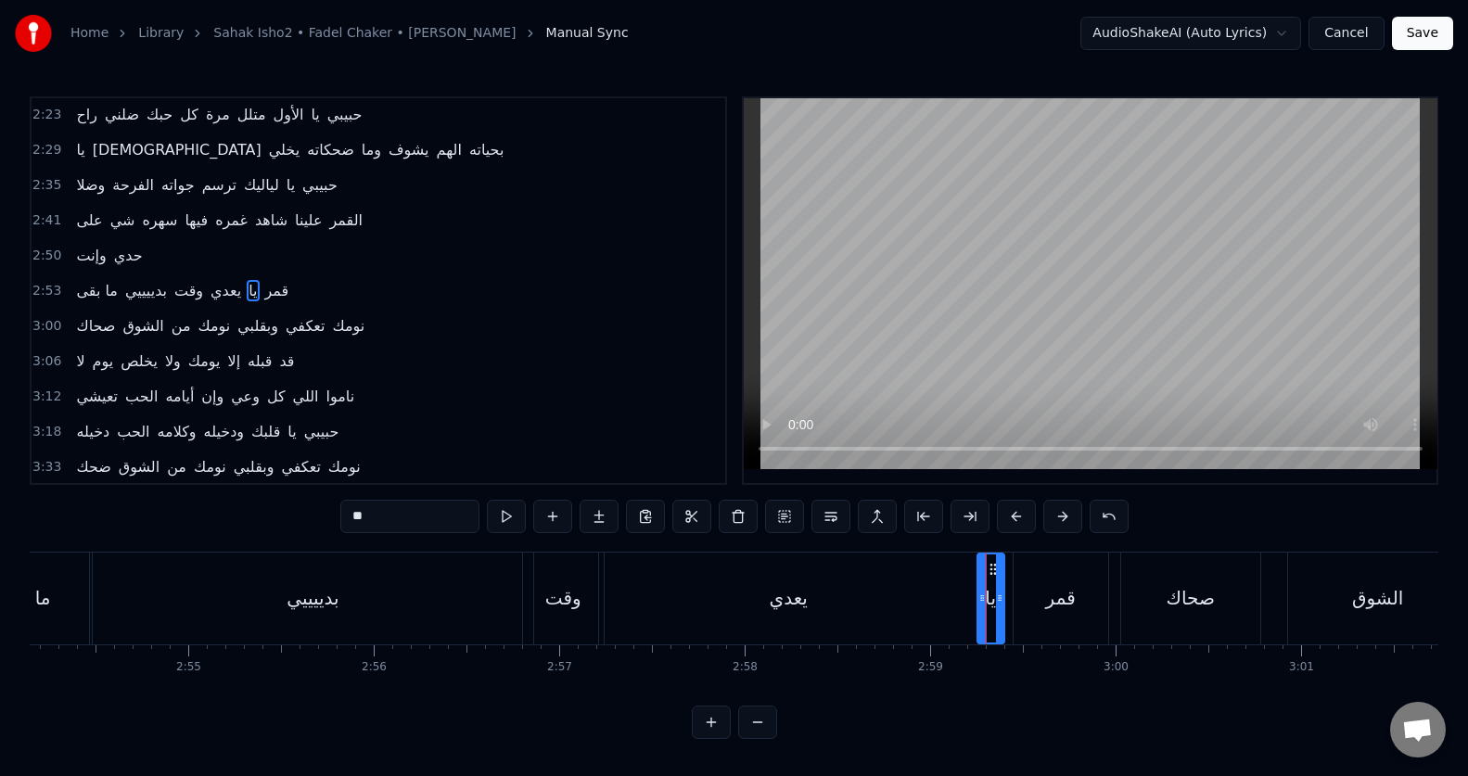
click at [978, 604] on icon at bounding box center [981, 598] width 7 height 15
click at [1027, 601] on div "قمر" at bounding box center [1060, 599] width 95 height 92
click at [1011, 604] on icon at bounding box center [1013, 598] width 7 height 15
click at [1220, 624] on div "صحاك" at bounding box center [1190, 599] width 139 height 92
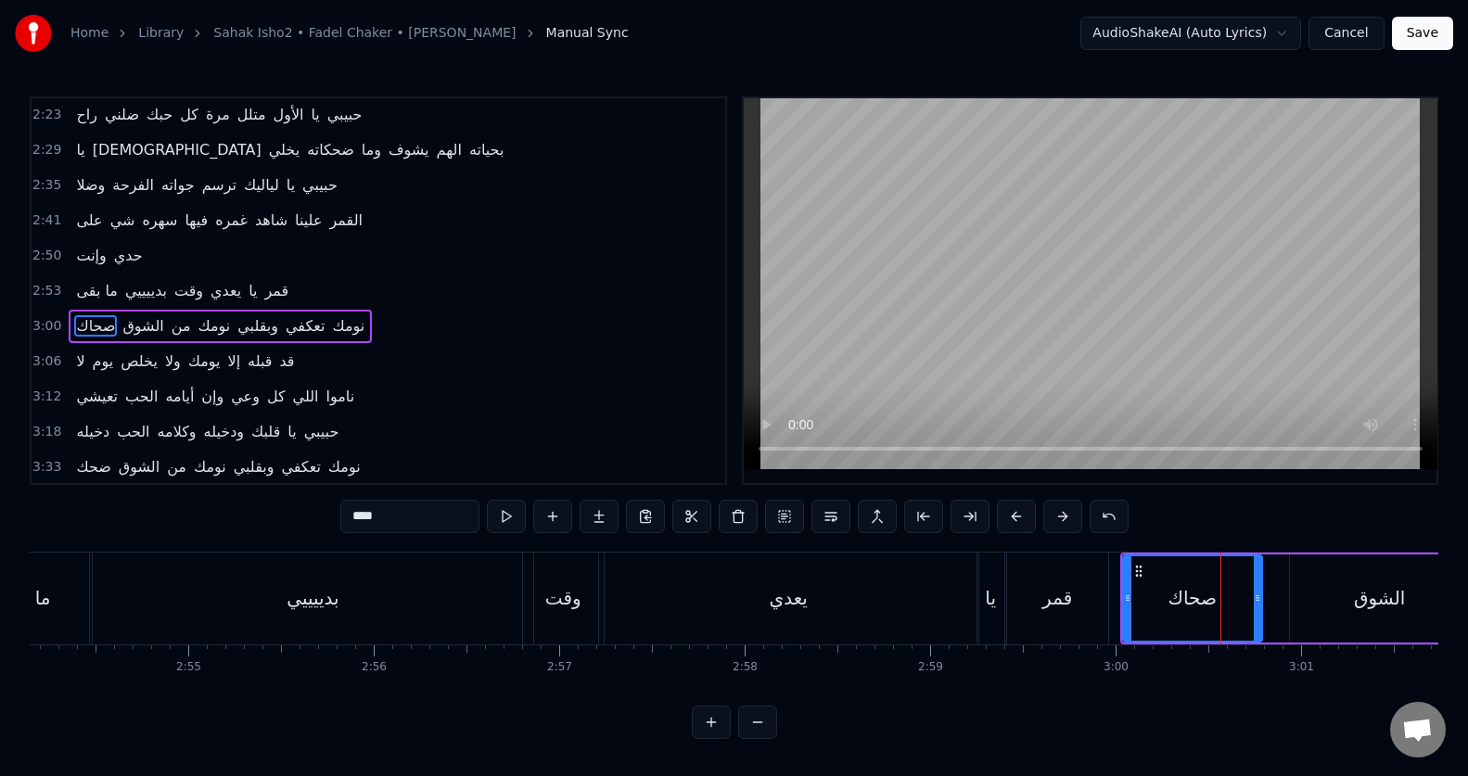
scroll to position [635, 0]
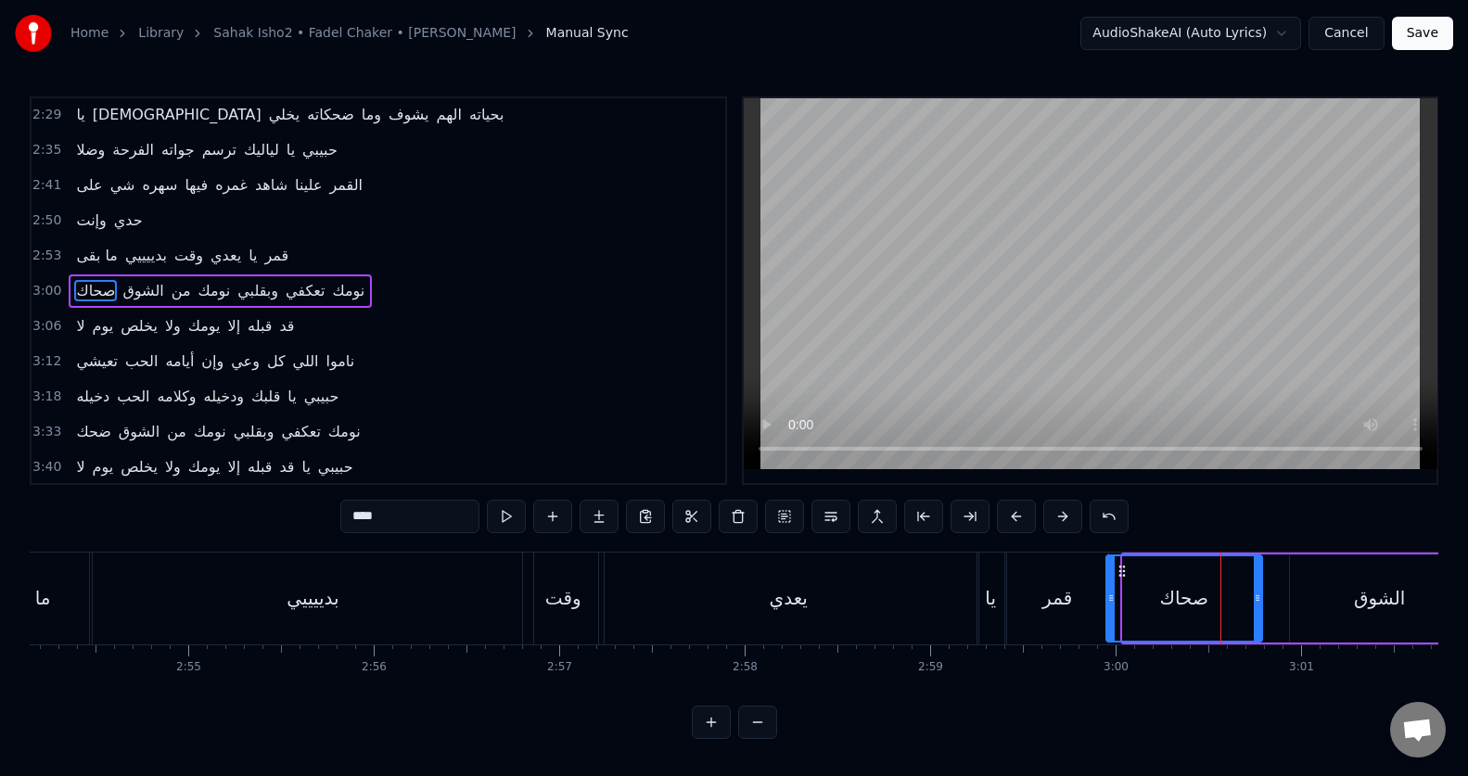
drag, startPoint x: 1124, startPoint y: 621, endPoint x: 1108, endPoint y: 620, distance: 15.8
click at [1108, 620] on div at bounding box center [1110, 598] width 7 height 84
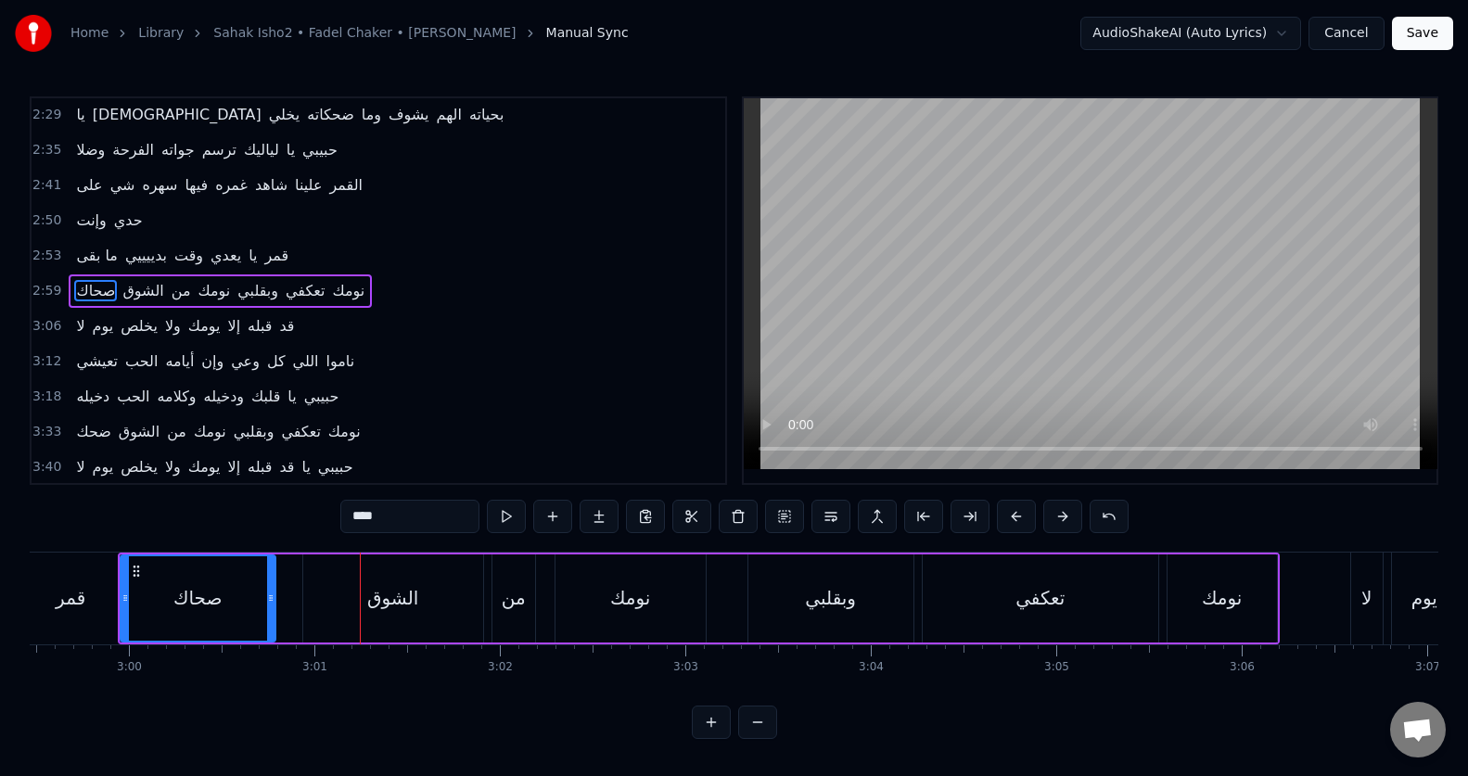
scroll to position [0, 32961]
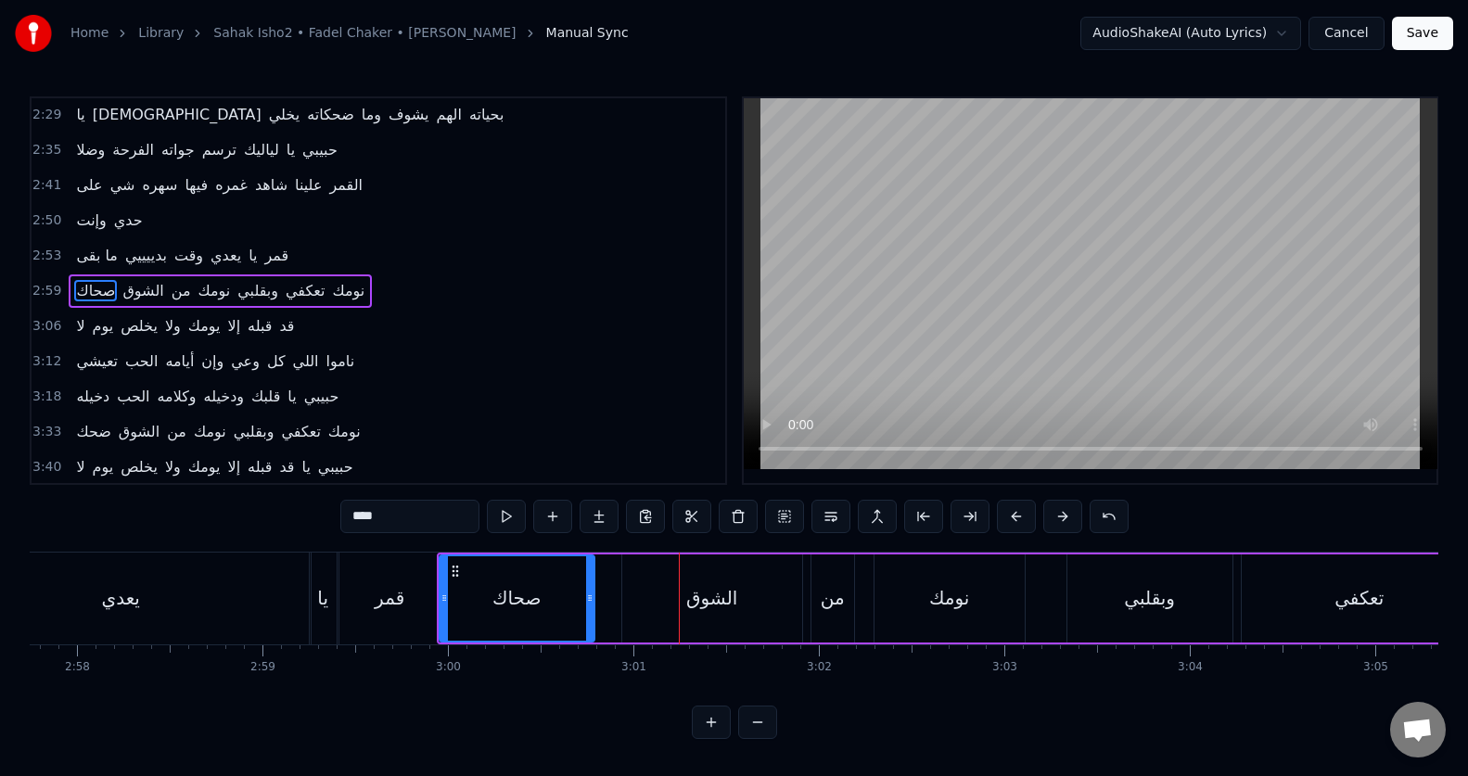
click at [645, 619] on div "الشوق" at bounding box center [712, 598] width 180 height 88
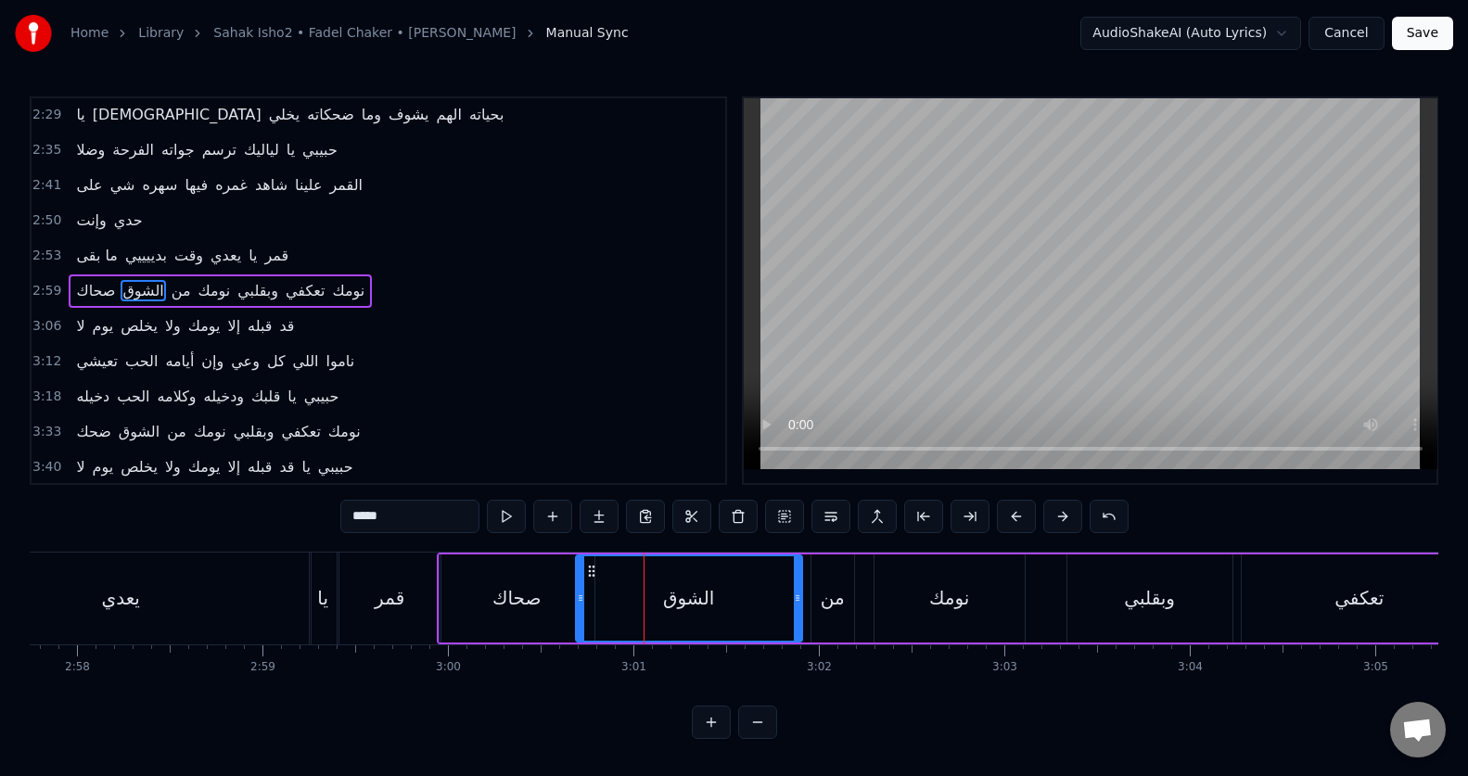
drag, startPoint x: 625, startPoint y: 619, endPoint x: 579, endPoint y: 621, distance: 46.4
click at [579, 621] on div at bounding box center [580, 598] width 7 height 84
click at [1151, 608] on div "وبقلبي" at bounding box center [1149, 598] width 51 height 28
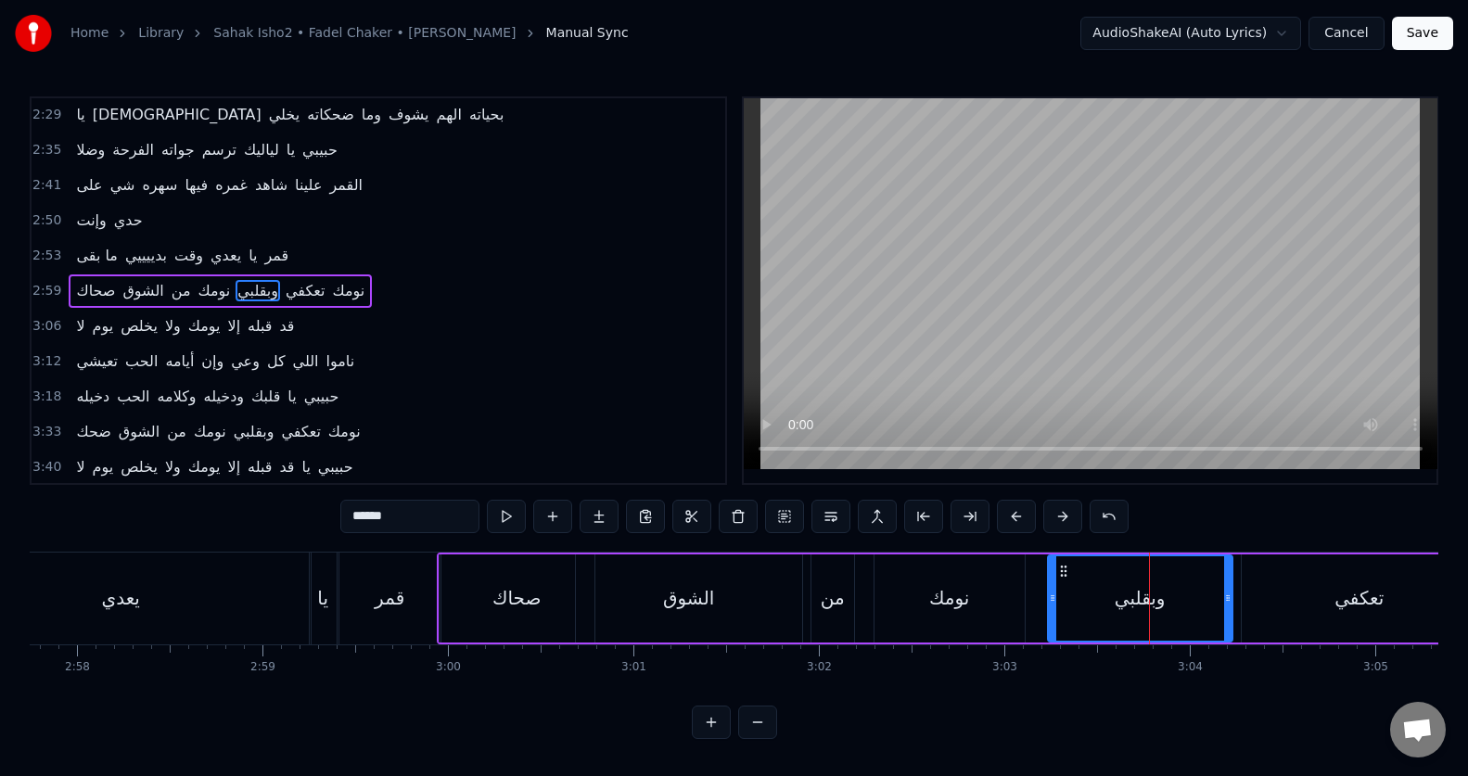
drag, startPoint x: 1073, startPoint y: 613, endPoint x: 1053, endPoint y: 616, distance: 19.7
click at [1053, 616] on div at bounding box center [1052, 598] width 7 height 84
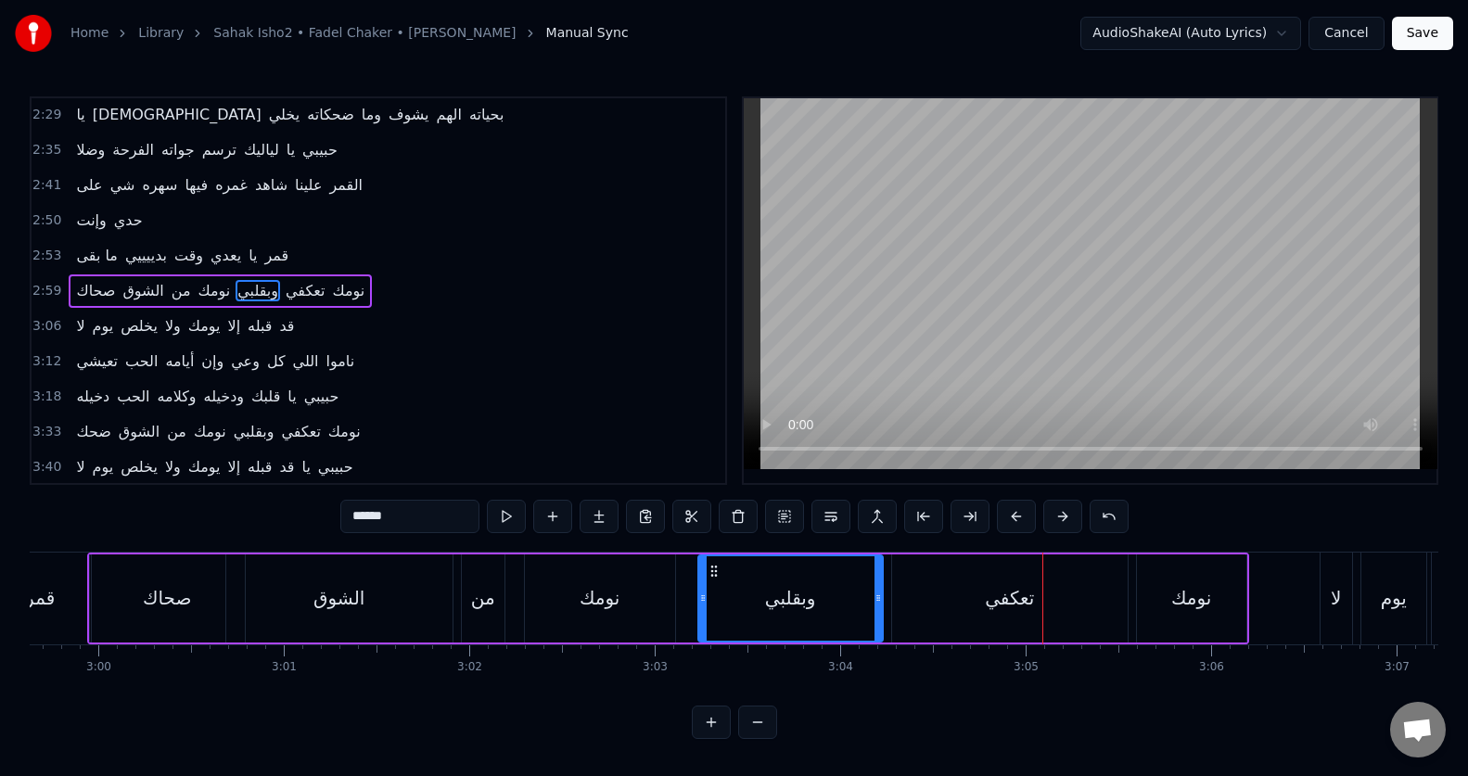
scroll to position [0, 33395]
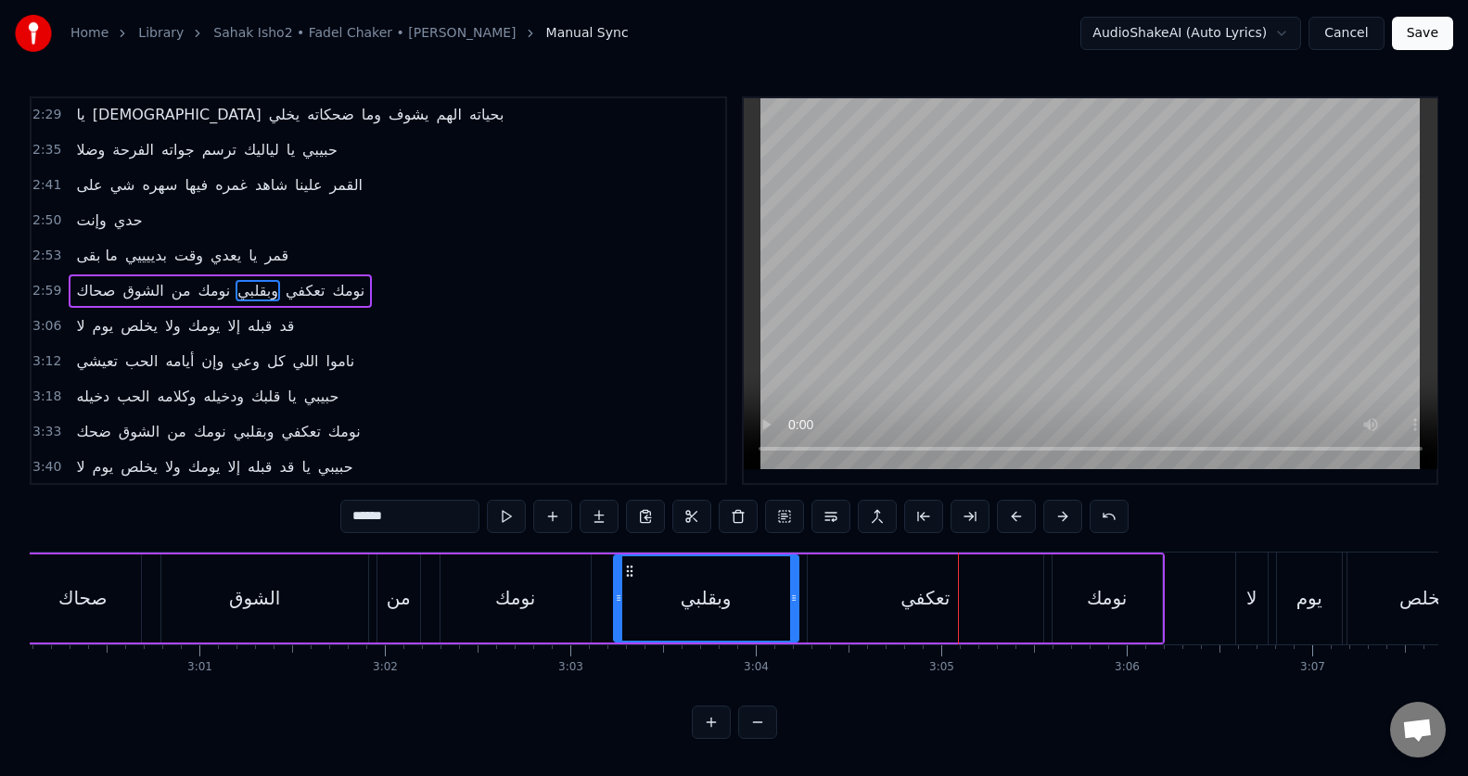
click at [893, 596] on div "تعكفي" at bounding box center [926, 598] width 236 height 88
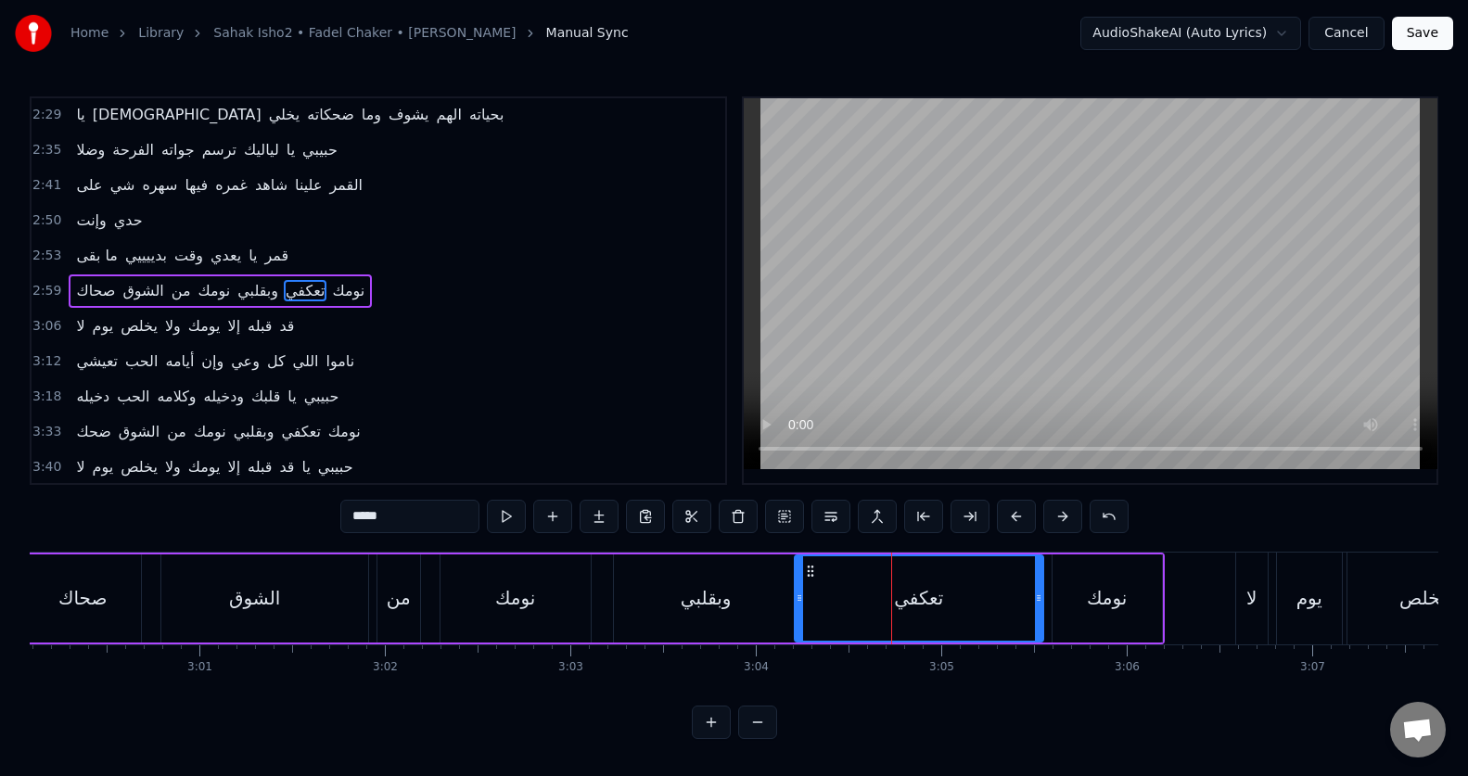
drag, startPoint x: 811, startPoint y: 609, endPoint x: 798, endPoint y: 617, distance: 15.0
click at [798, 617] on div at bounding box center [799, 598] width 7 height 84
click at [385, 504] on input "*****" at bounding box center [409, 516] width 139 height 33
click at [385, 503] on input "*****" at bounding box center [409, 516] width 139 height 33
click at [1122, 591] on div "نومك" at bounding box center [1107, 598] width 40 height 28
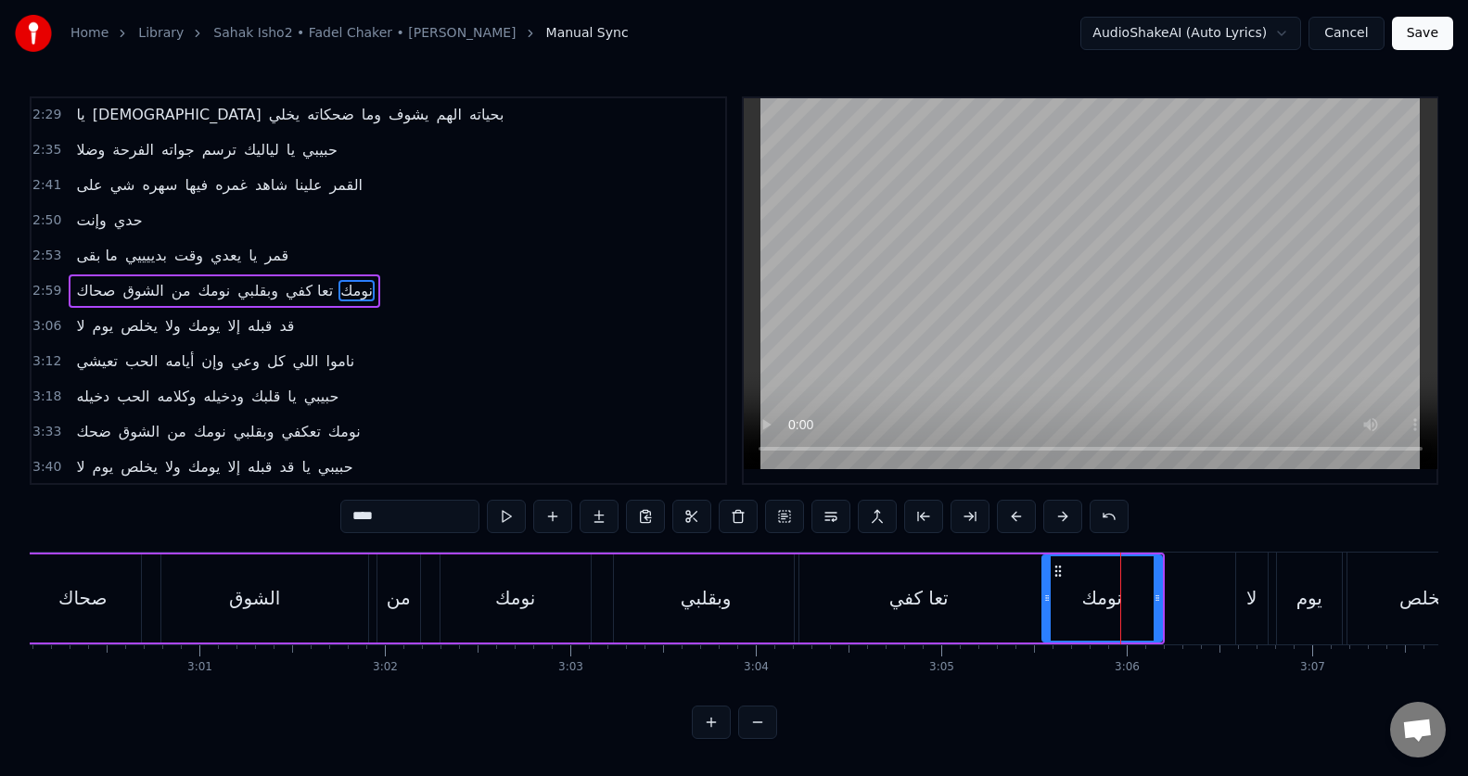
drag, startPoint x: 1057, startPoint y: 613, endPoint x: 1047, endPoint y: 616, distance: 10.6
click at [1047, 616] on div at bounding box center [1046, 598] width 7 height 84
click at [1247, 578] on div "لا" at bounding box center [1252, 599] width 32 height 92
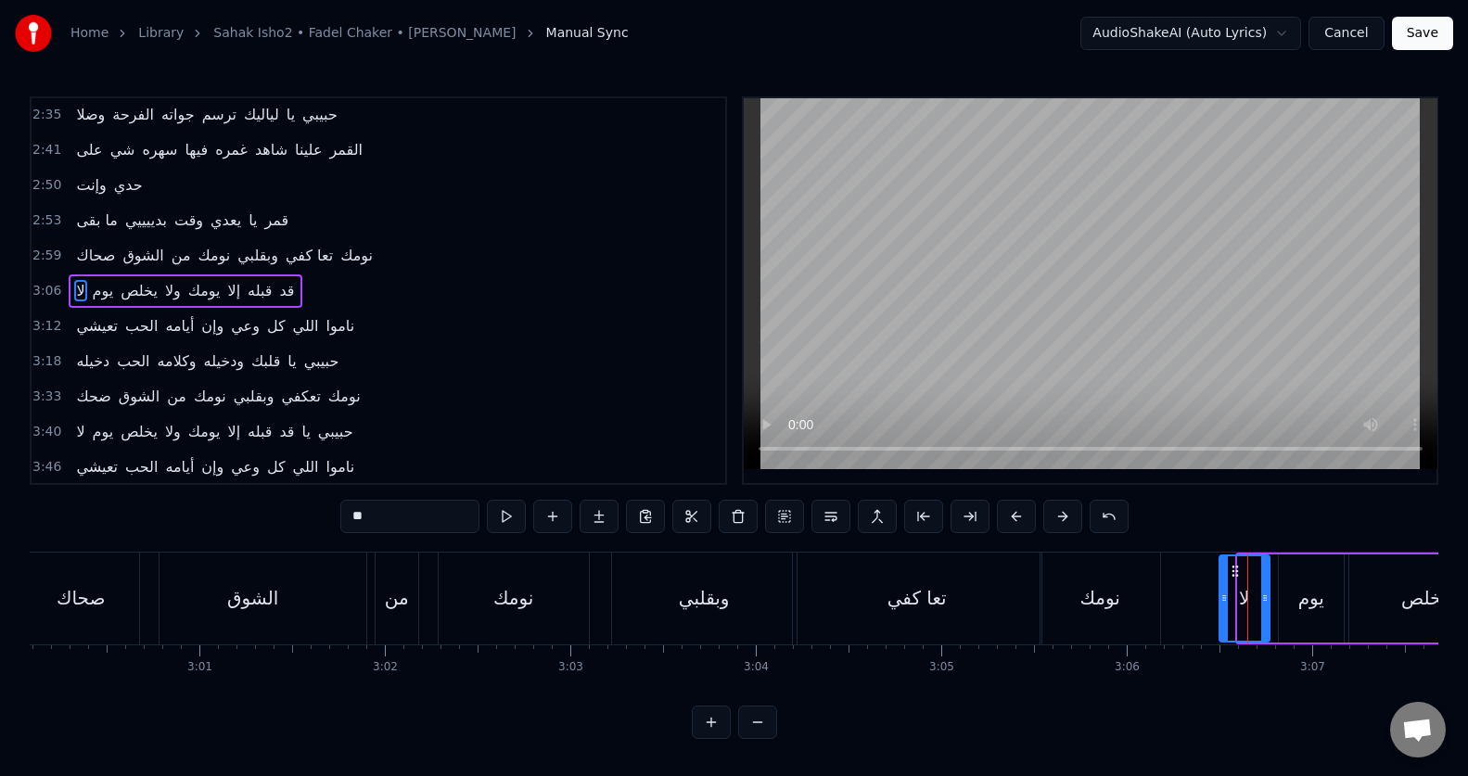
drag, startPoint x: 1239, startPoint y: 584, endPoint x: 1220, endPoint y: 591, distance: 19.6
click at [1220, 591] on div at bounding box center [1223, 598] width 7 height 84
click at [1309, 605] on div "يوم" at bounding box center [1311, 598] width 26 height 28
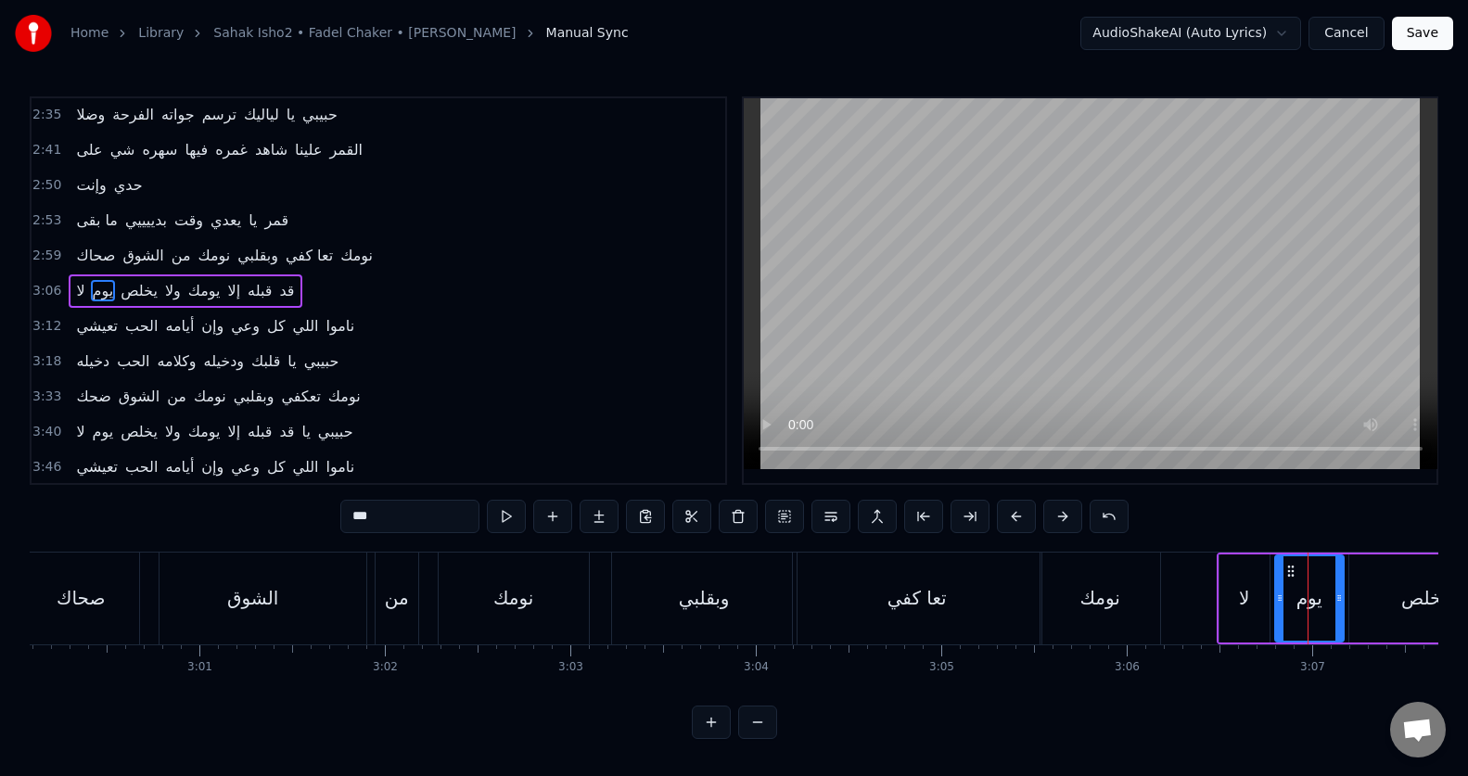
click at [1280, 614] on div at bounding box center [1279, 598] width 7 height 84
click at [395, 510] on input "***" at bounding box center [409, 516] width 139 height 33
click at [394, 510] on input "***" at bounding box center [409, 516] width 139 height 33
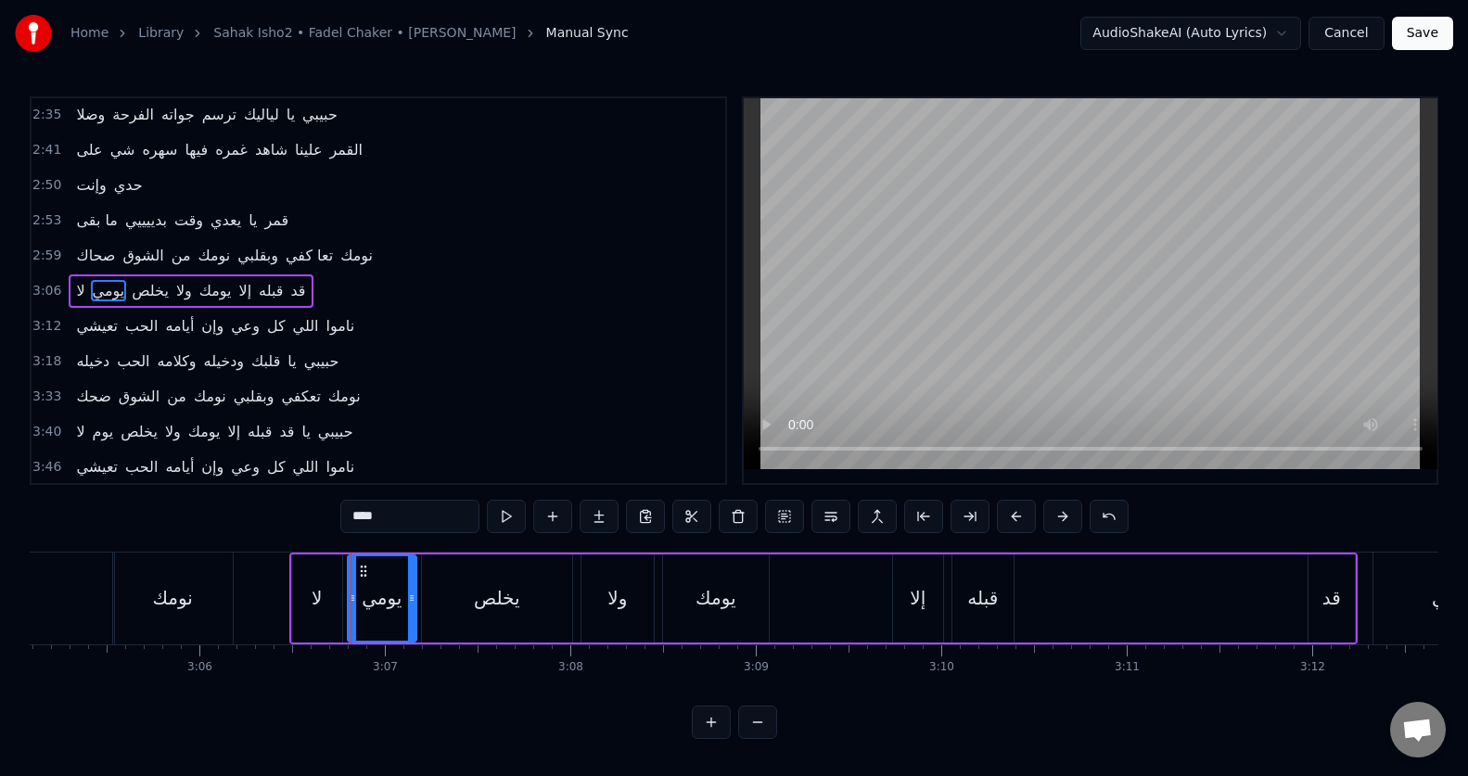
scroll to position [0, 34229]
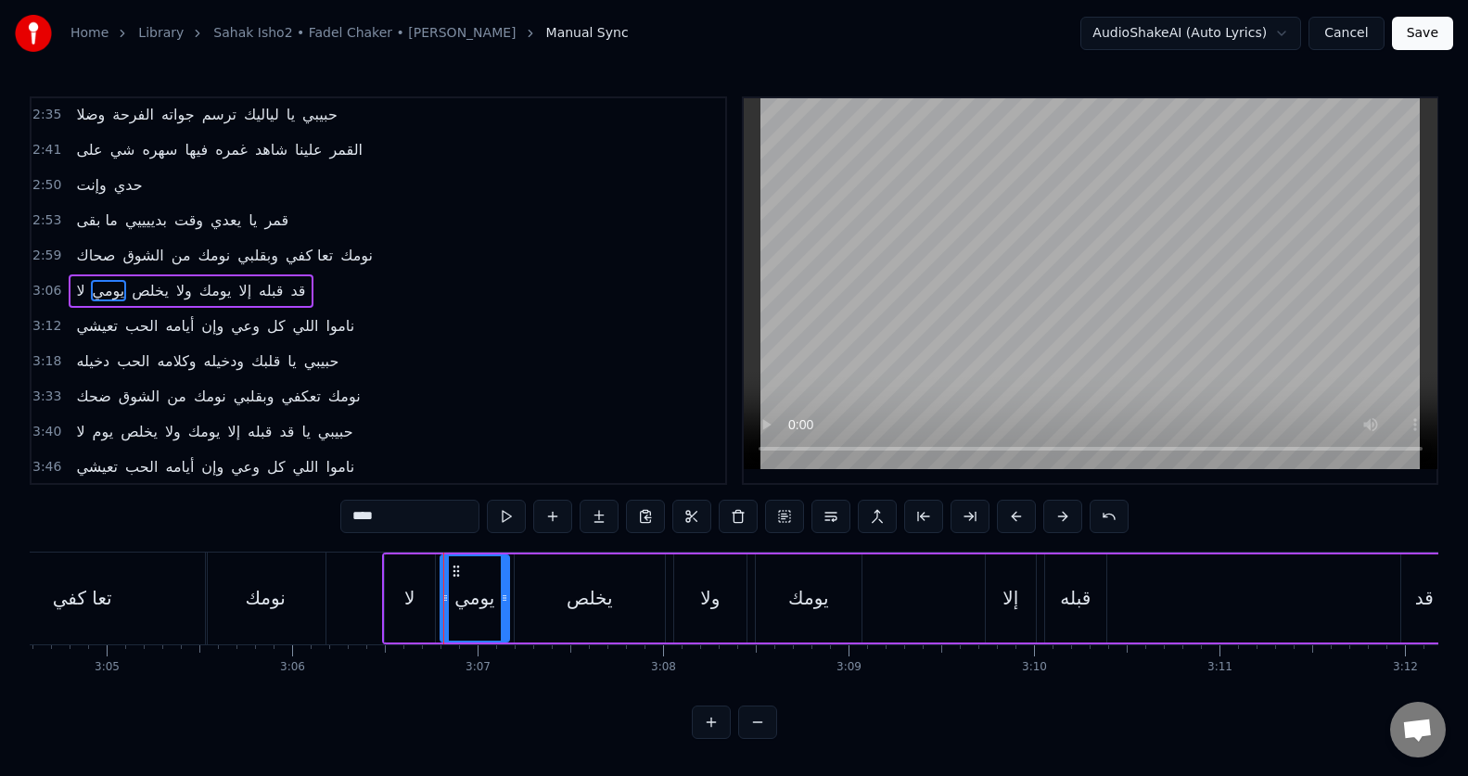
type input "****"
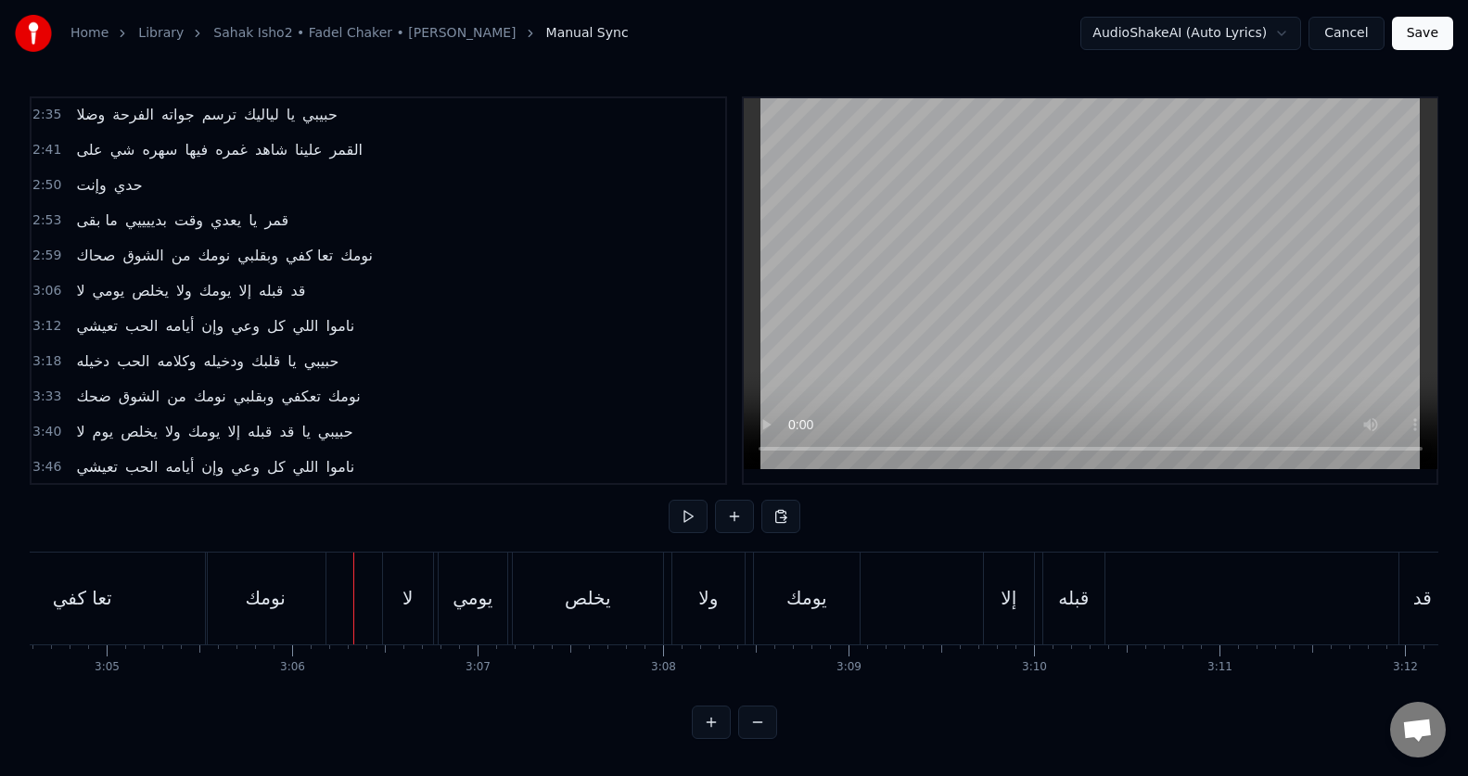
scroll to position [8, 0]
click at [815, 620] on div "يومك" at bounding box center [807, 599] width 106 height 92
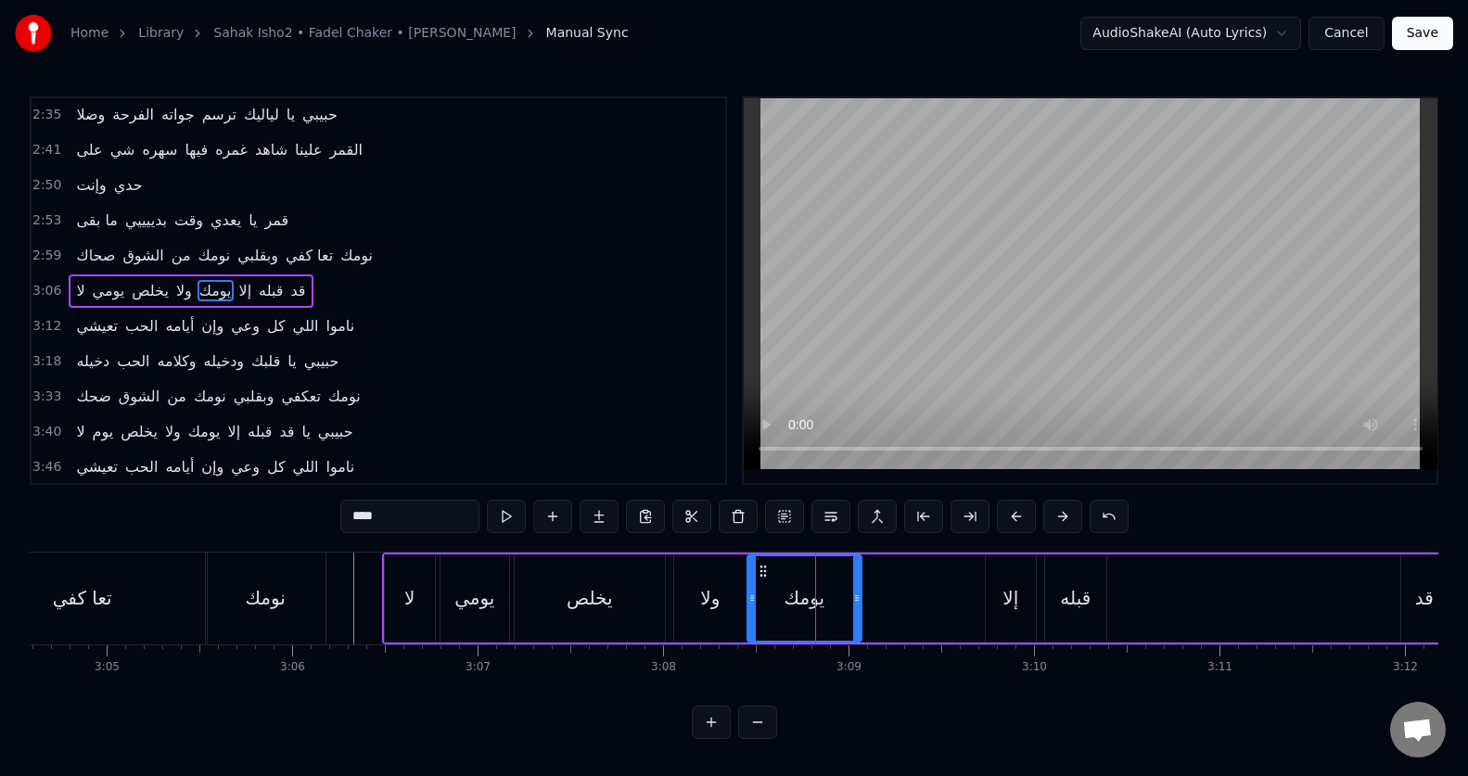
drag, startPoint x: 758, startPoint y: 599, endPoint x: 748, endPoint y: 600, distance: 9.3
click at [748, 600] on icon at bounding box center [751, 598] width 7 height 15
click at [513, 512] on button at bounding box center [506, 516] width 39 height 33
click at [1005, 602] on div "إلا" at bounding box center [1010, 598] width 16 height 28
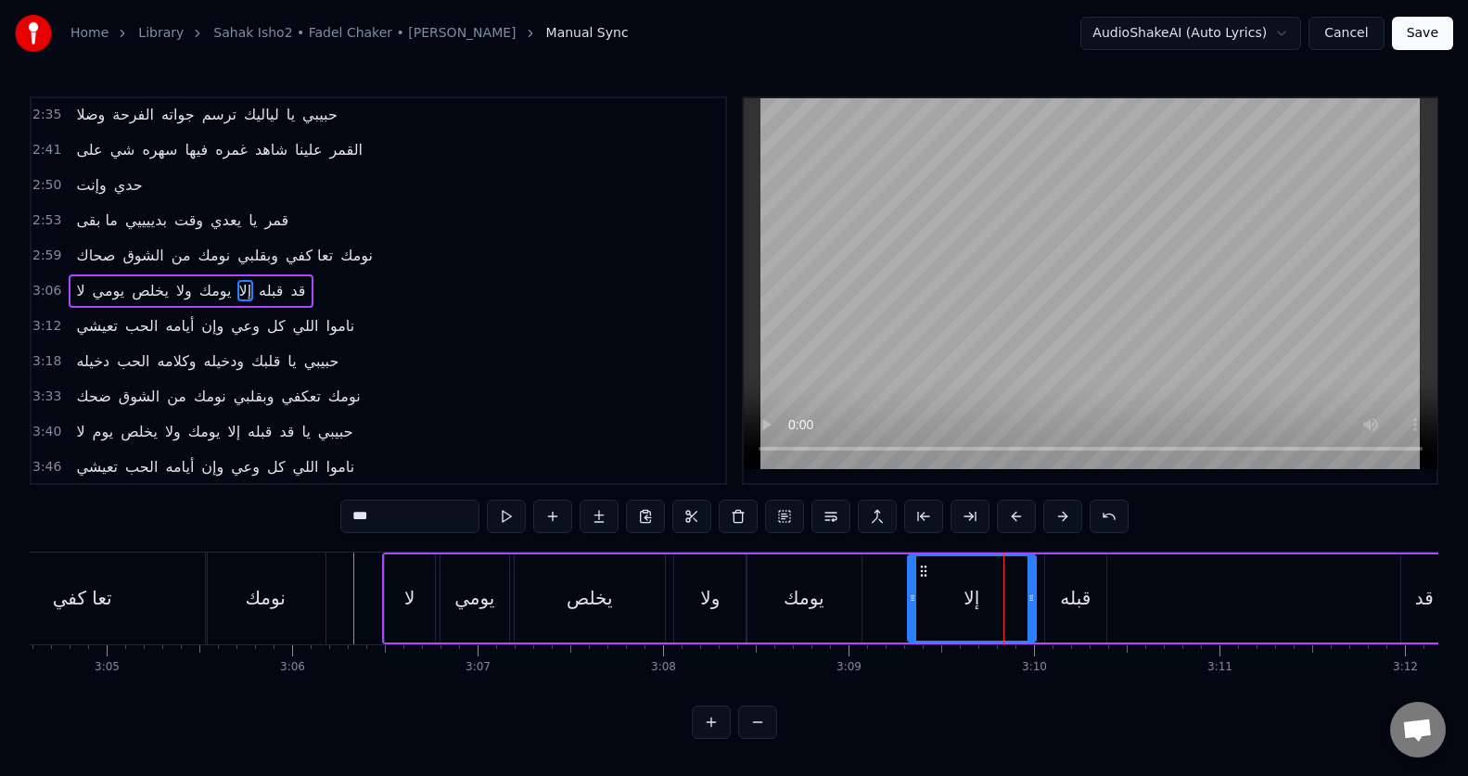
drag, startPoint x: 991, startPoint y: 605, endPoint x: 913, endPoint y: 608, distance: 78.0
click at [913, 608] on div at bounding box center [912, 598] width 7 height 84
click at [1074, 618] on div "قبله" at bounding box center [1075, 598] width 61 height 88
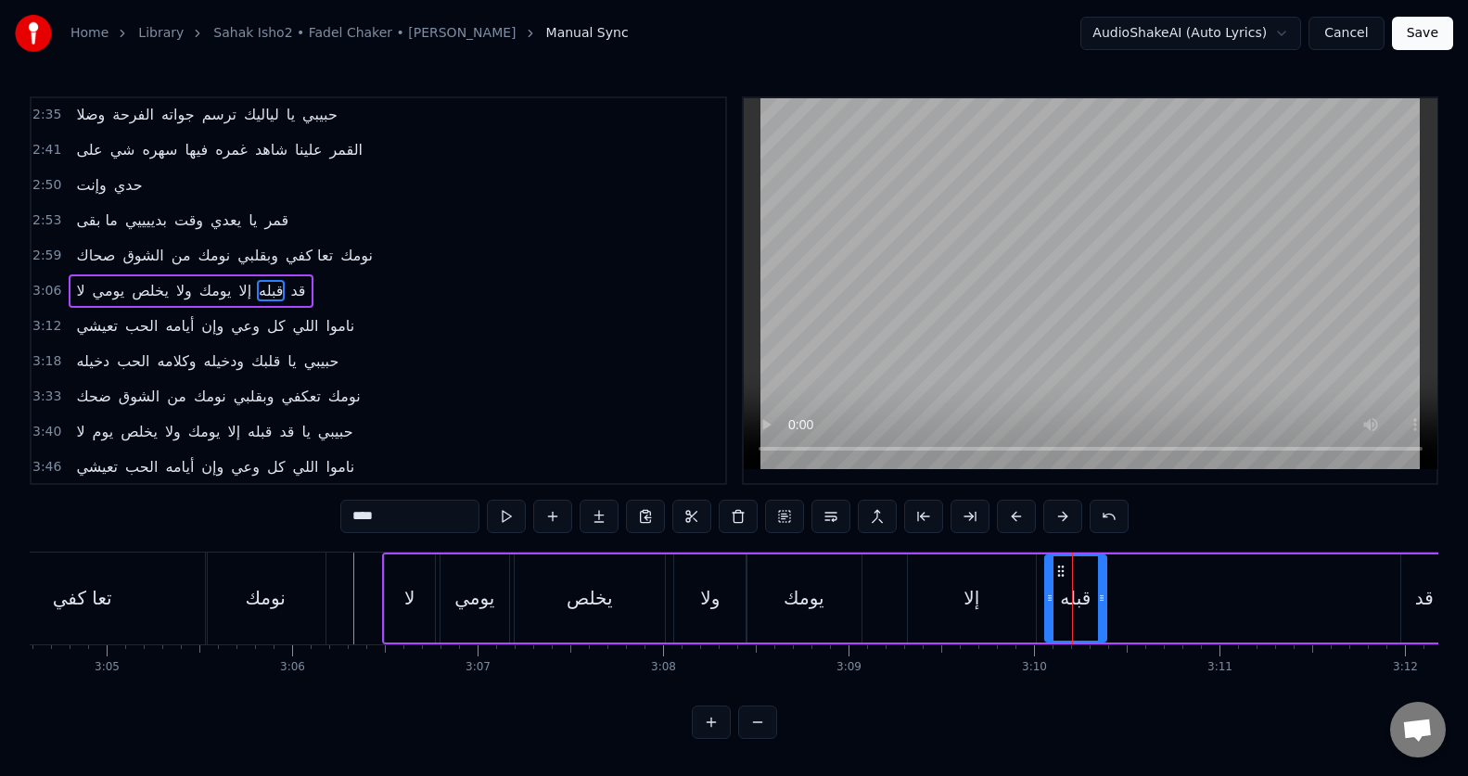
click at [430, 523] on input "****" at bounding box center [409, 516] width 139 height 33
click at [504, 518] on button at bounding box center [506, 516] width 39 height 33
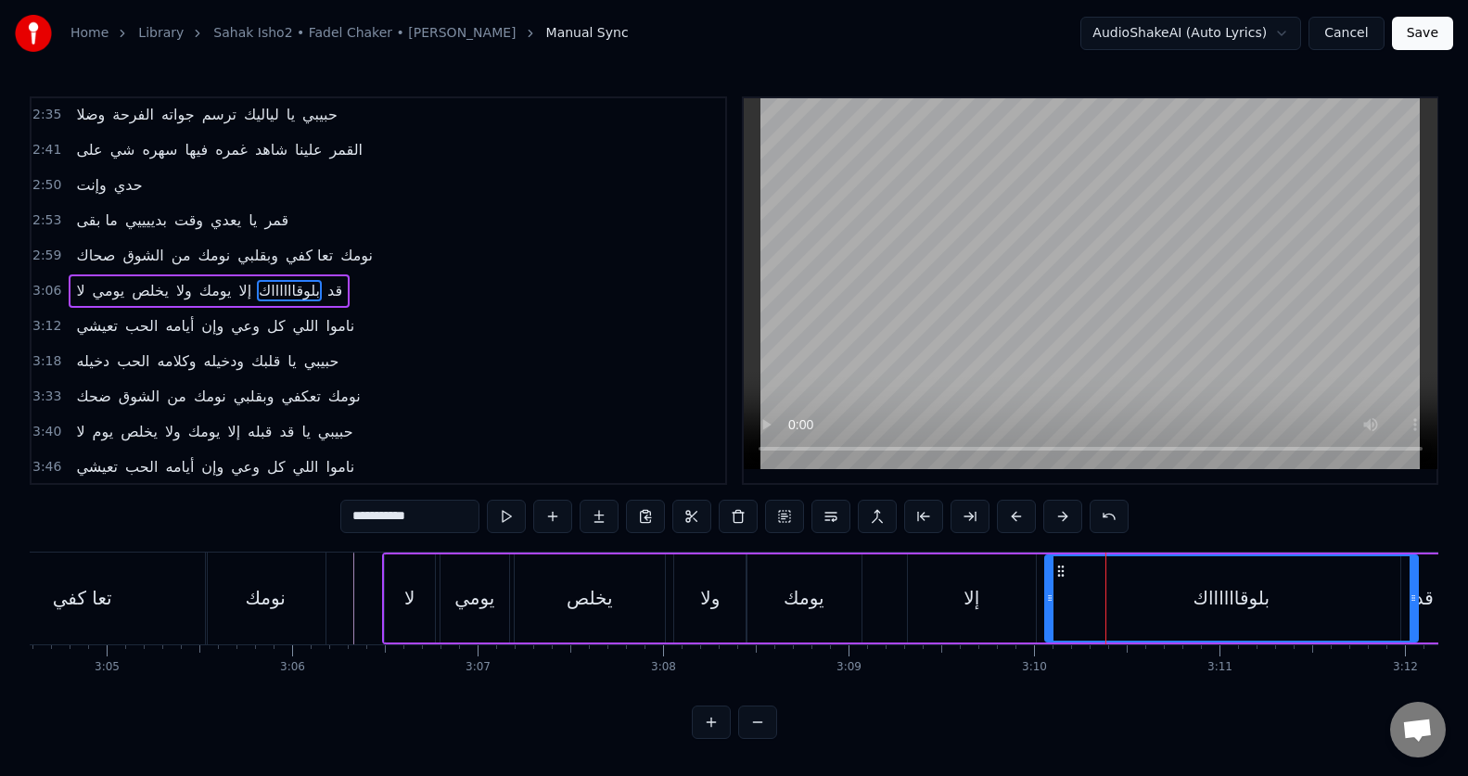
drag, startPoint x: 1099, startPoint y: 582, endPoint x: 1410, endPoint y: 558, distance: 312.5
click at [1410, 558] on div at bounding box center [1412, 598] width 7 height 84
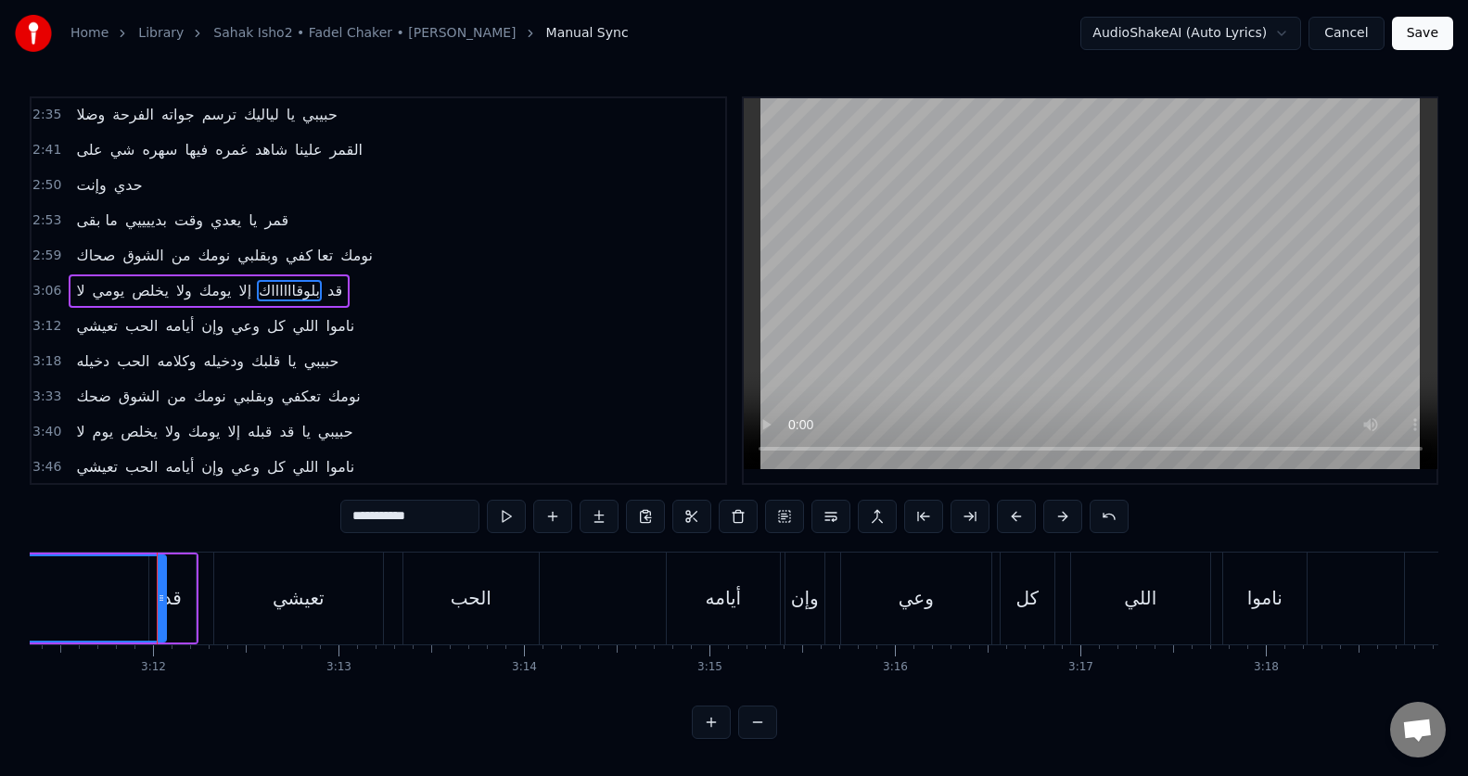
scroll to position [0, 35515]
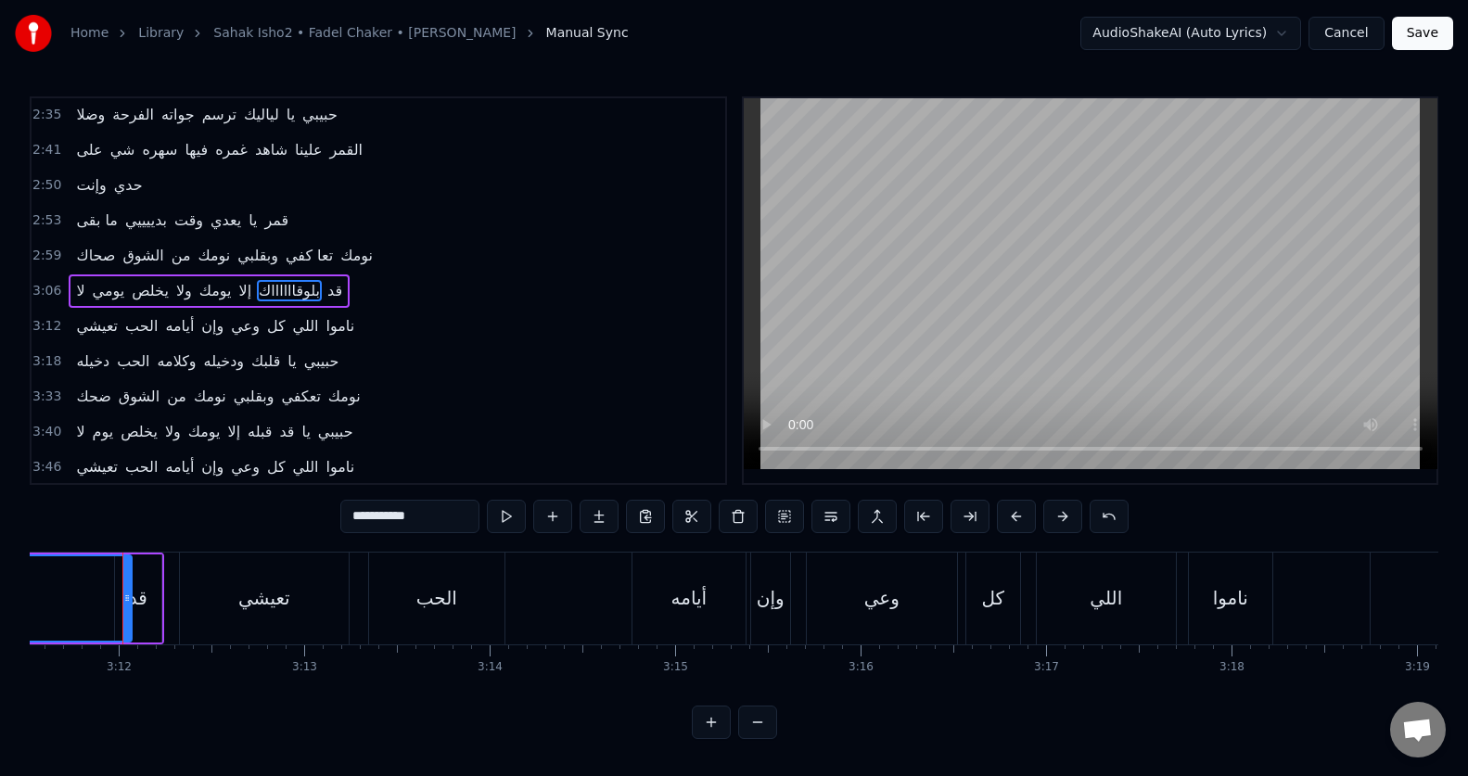
click at [152, 607] on div "قد" at bounding box center [138, 598] width 46 height 88
type input "**"
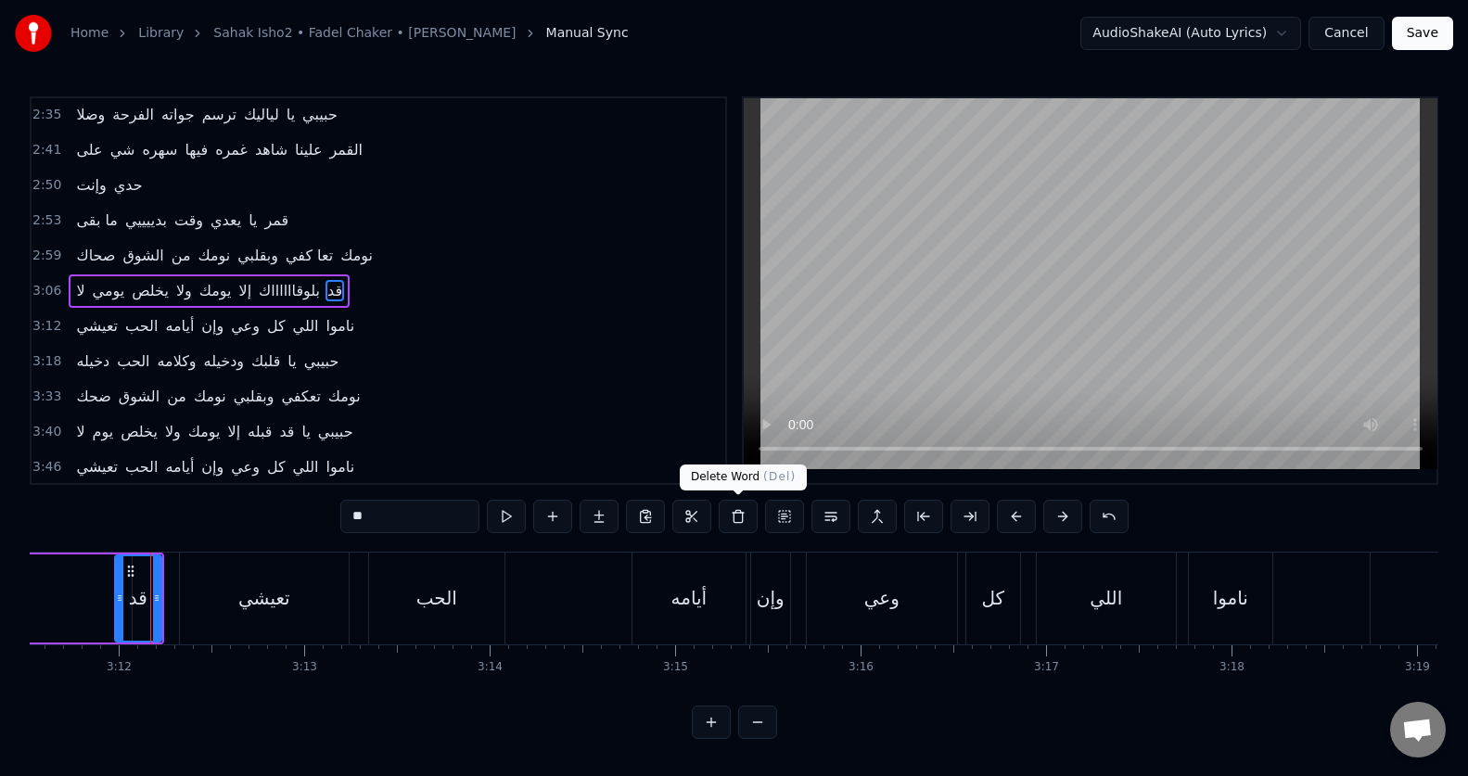
click at [735, 516] on button at bounding box center [738, 516] width 39 height 33
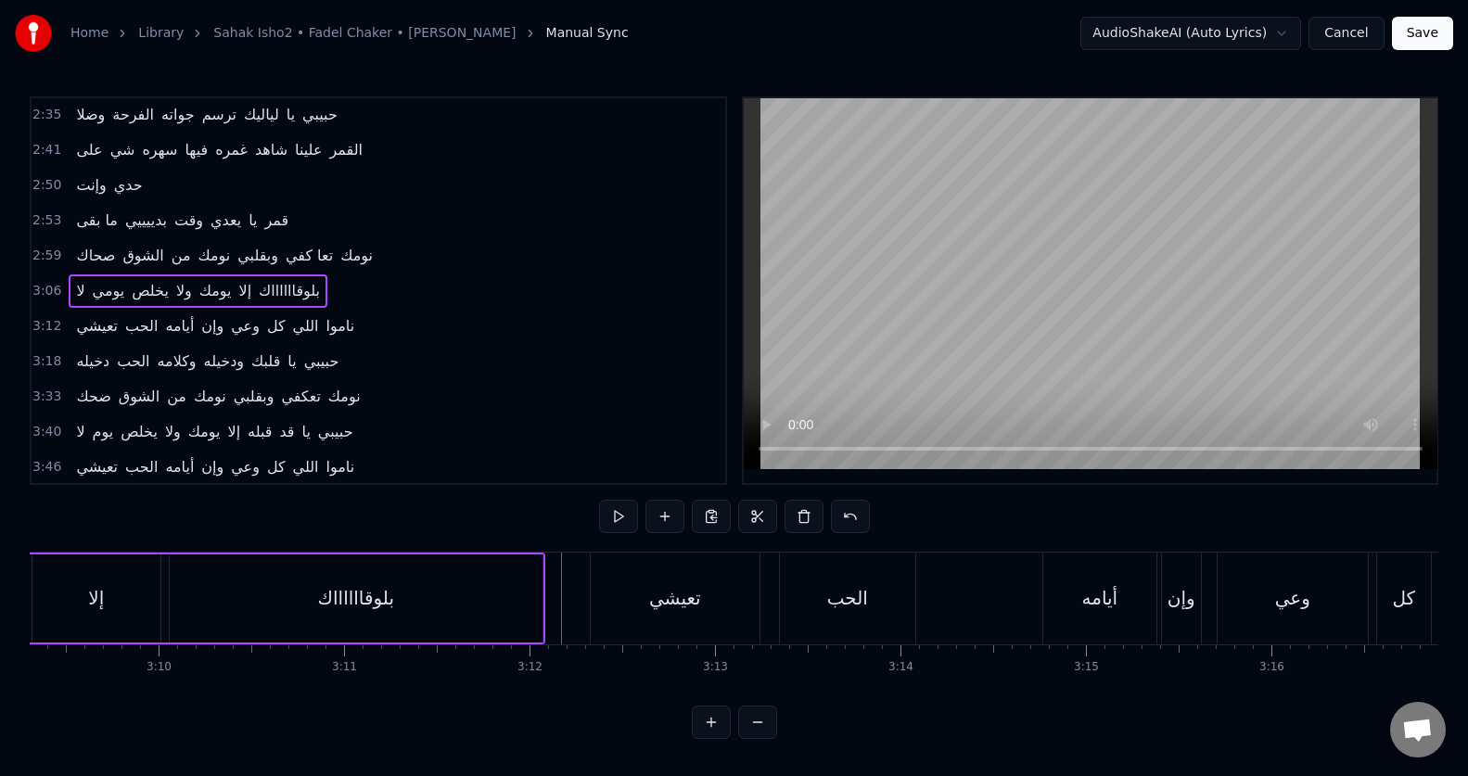
scroll to position [0, 34495]
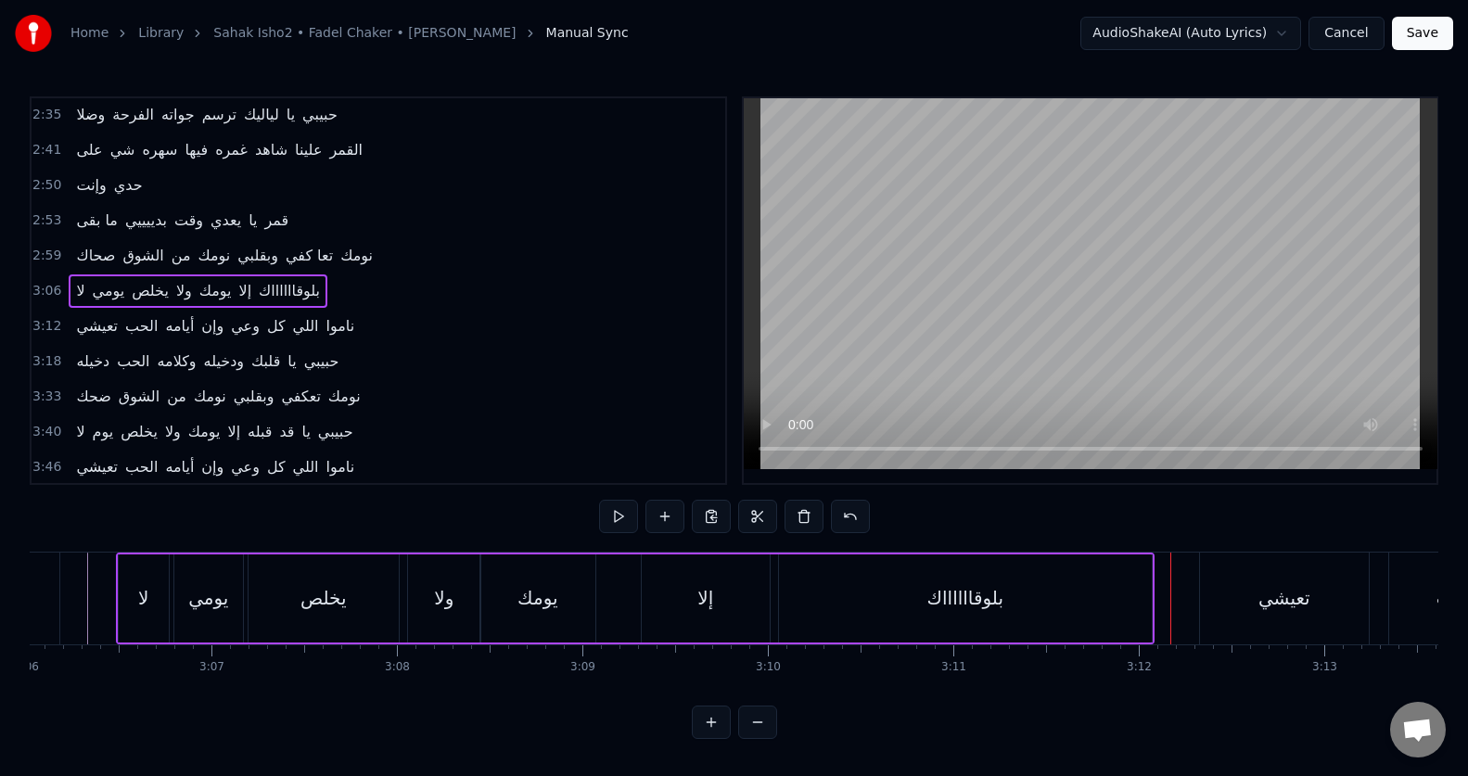
click at [1120, 594] on div "بلوقااااااك" at bounding box center [965, 598] width 373 height 88
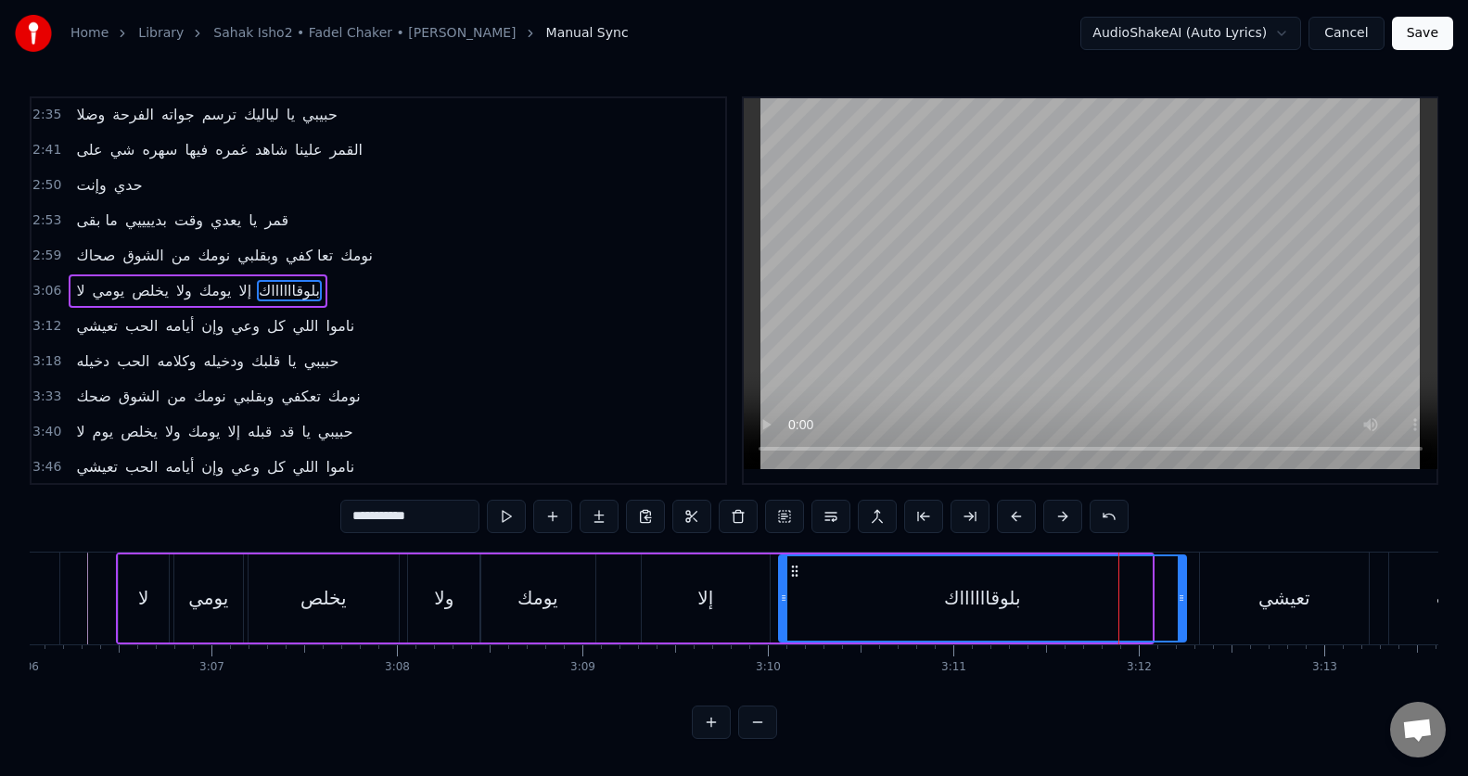
drag, startPoint x: 1150, startPoint y: 589, endPoint x: 1184, endPoint y: 587, distance: 34.4
click at [1184, 587] on div at bounding box center [1181, 598] width 7 height 84
click at [1317, 584] on div "تعيشي" at bounding box center [1284, 599] width 169 height 92
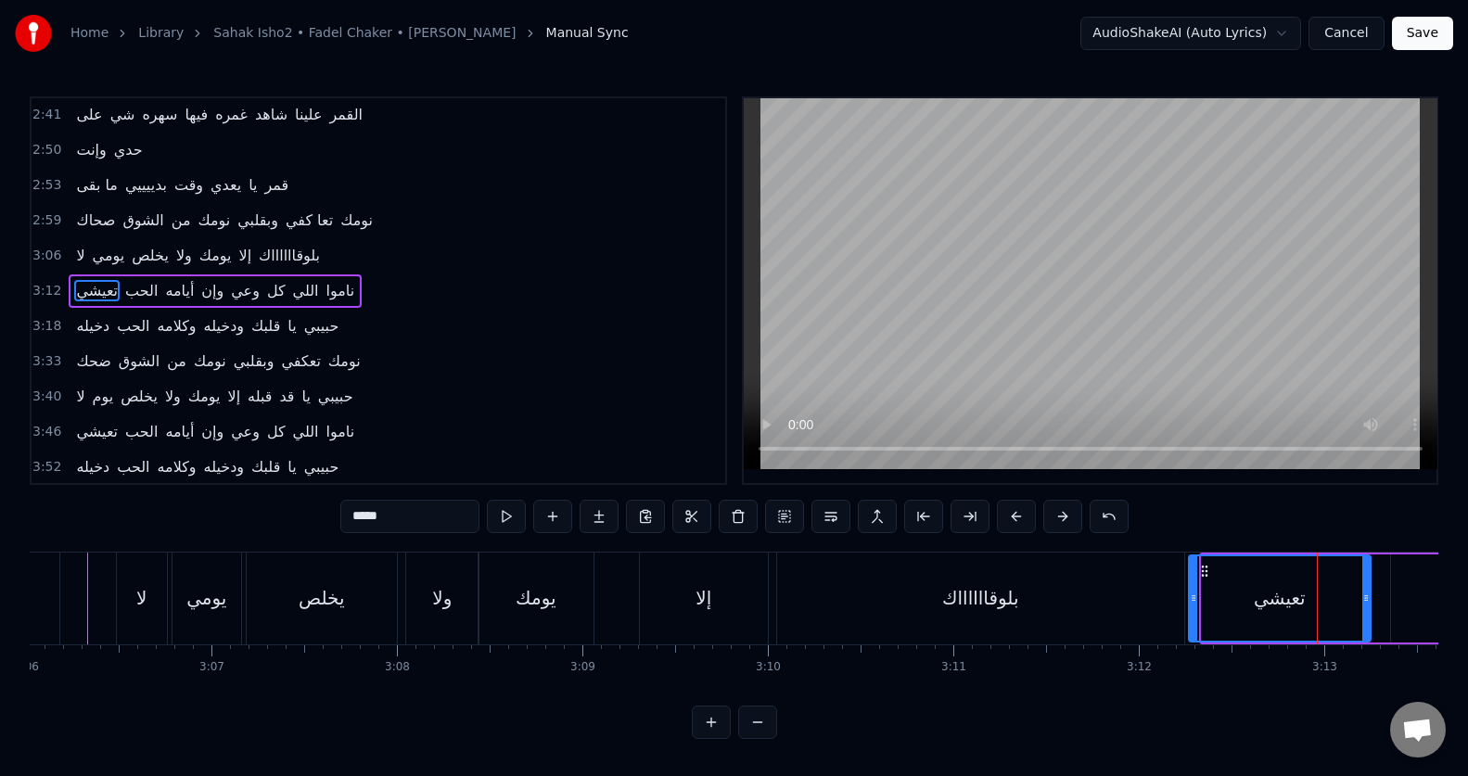
drag, startPoint x: 1202, startPoint y: 618, endPoint x: 1189, endPoint y: 618, distance: 13.0
click at [1190, 618] on div at bounding box center [1193, 598] width 7 height 84
click at [398, 516] on input "*****" at bounding box center [409, 516] width 139 height 33
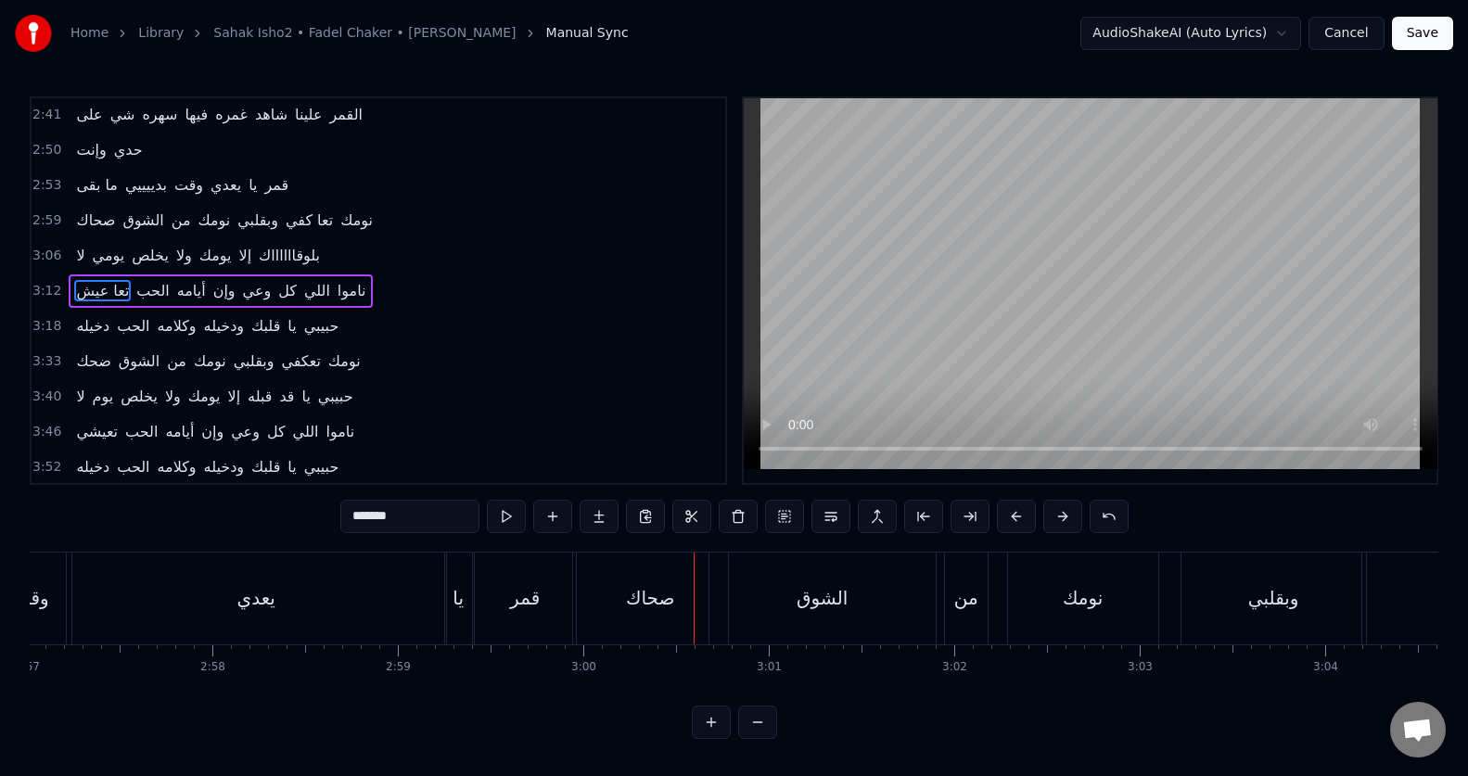
scroll to position [0, 32794]
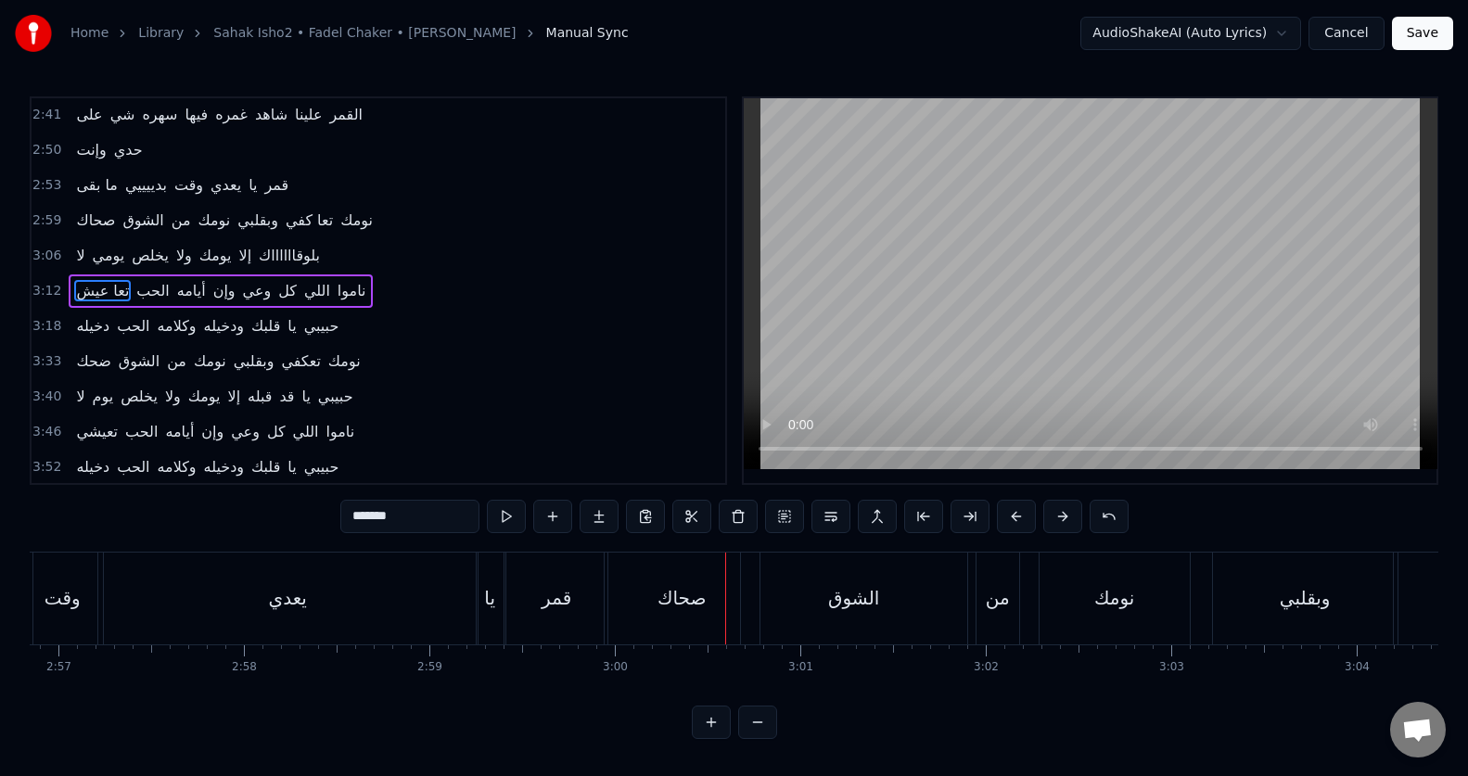
click at [489, 606] on div "يا" at bounding box center [490, 599] width 27 height 92
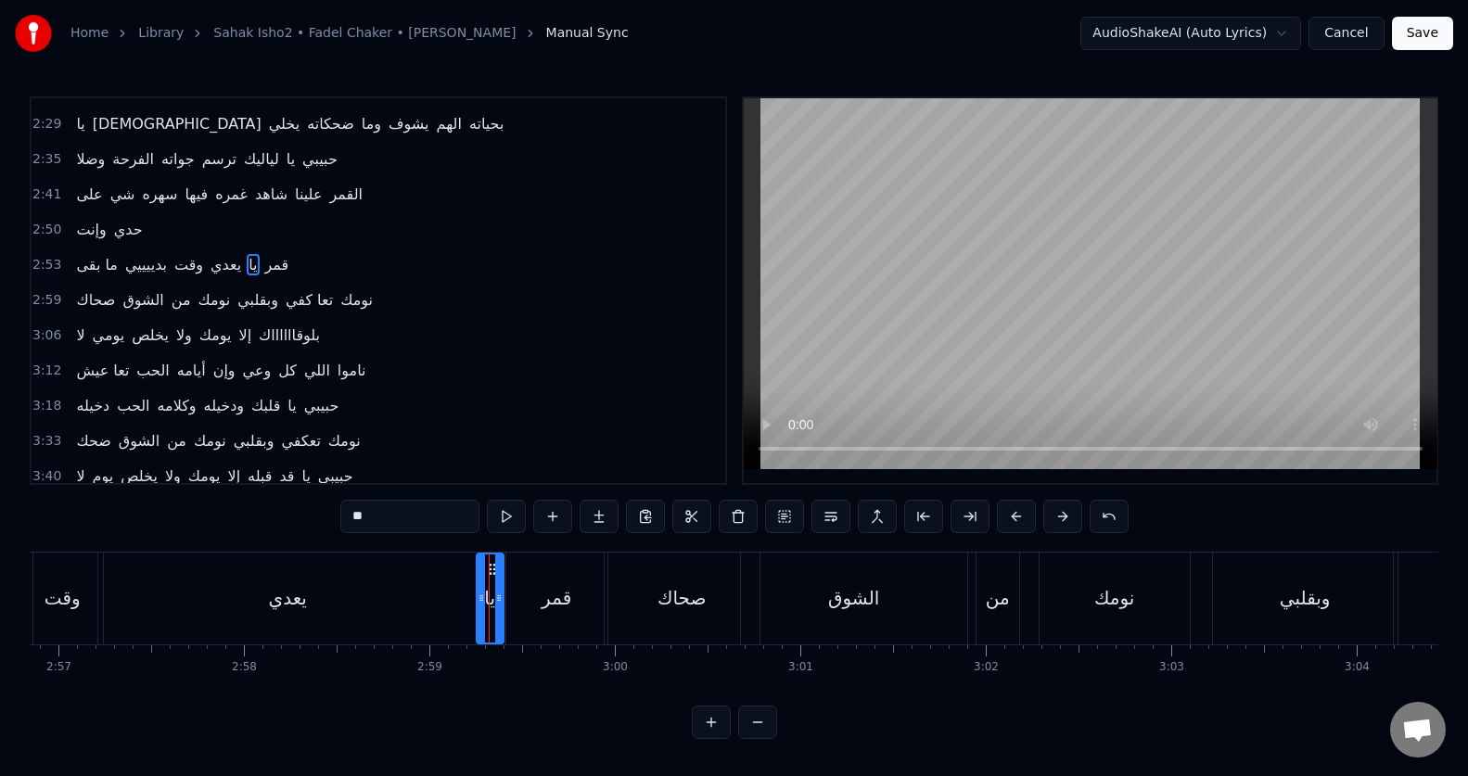
scroll to position [600, 0]
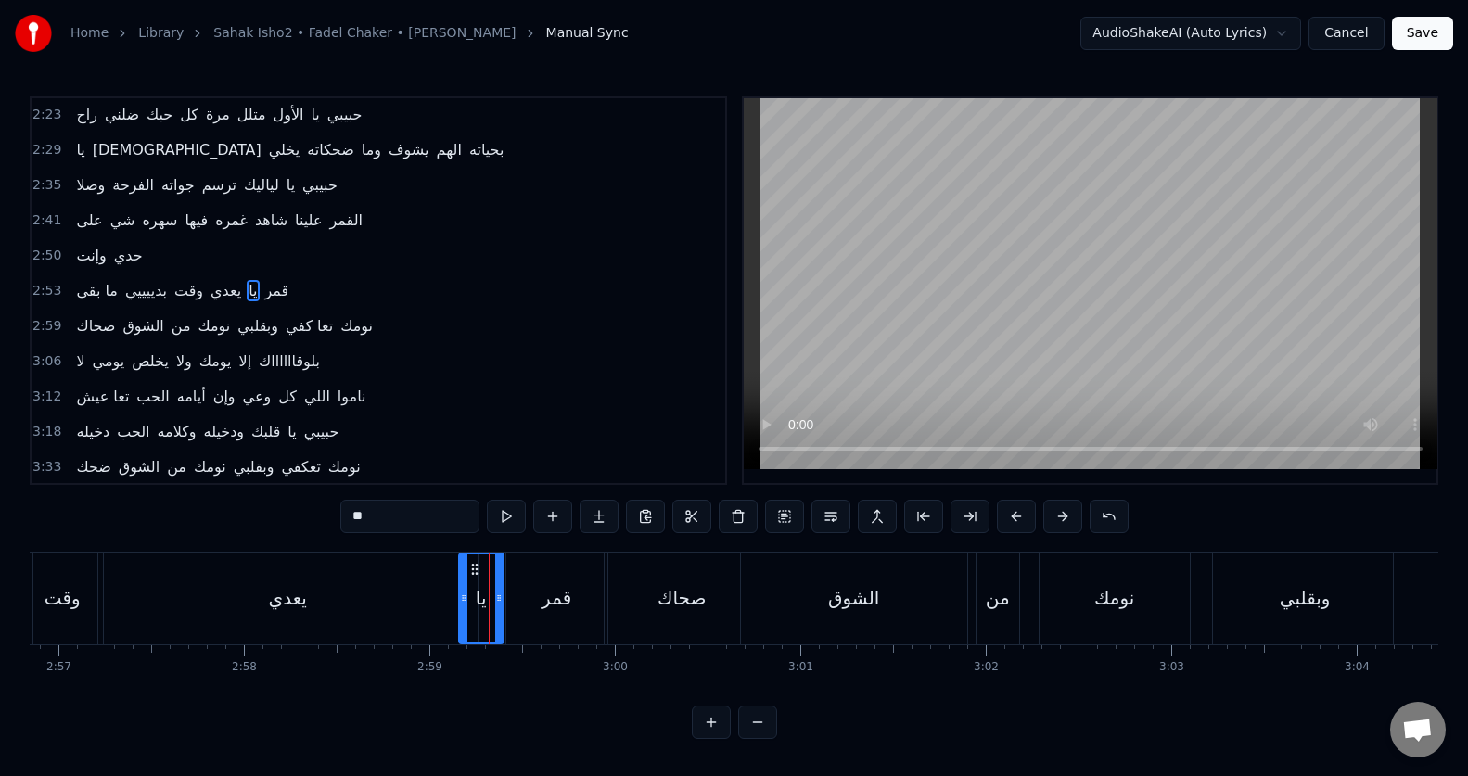
drag, startPoint x: 479, startPoint y: 607, endPoint x: 462, endPoint y: 610, distance: 17.8
click at [462, 610] on div at bounding box center [463, 598] width 7 height 88
click at [507, 520] on button at bounding box center [506, 516] width 39 height 33
click at [435, 608] on div "يعدي" at bounding box center [287, 599] width 379 height 92
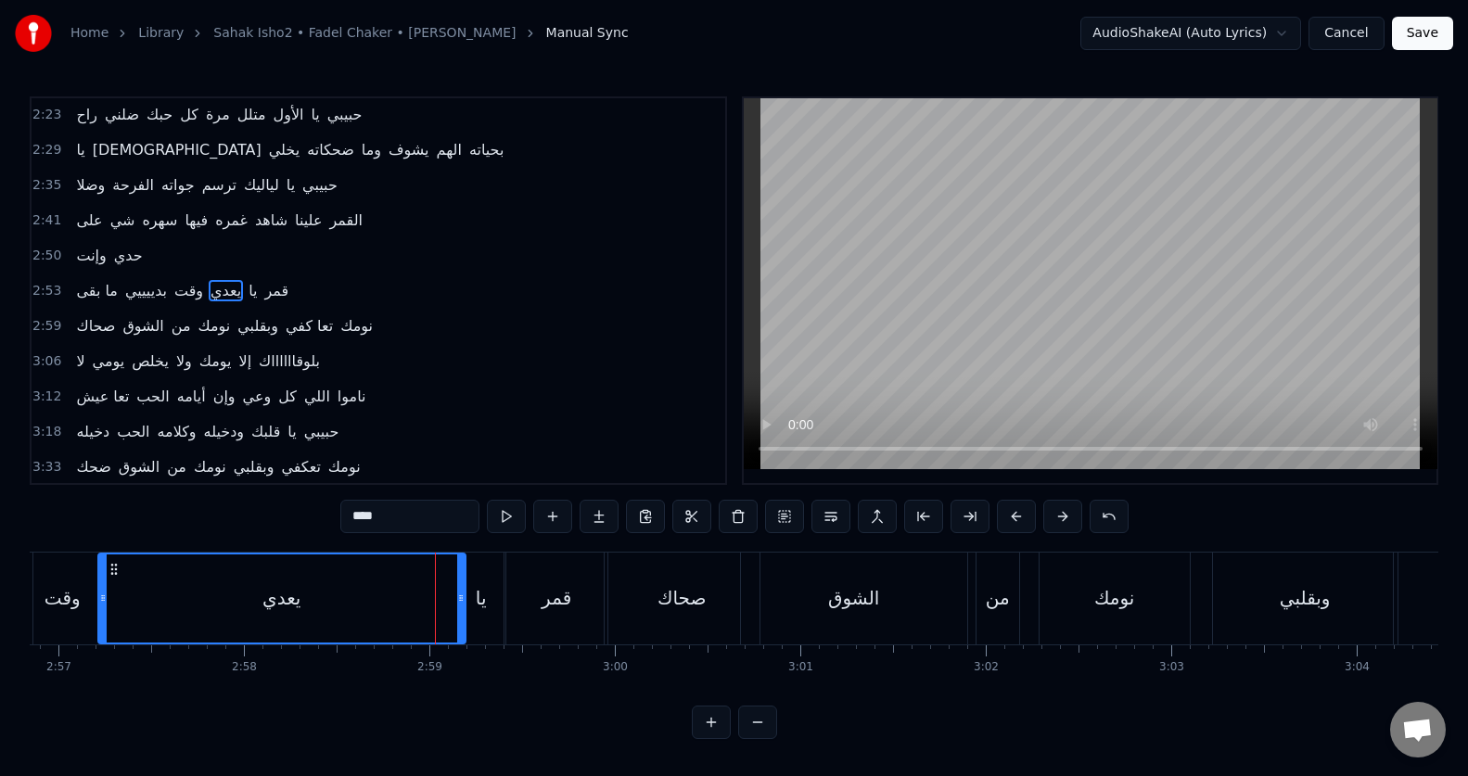
drag, startPoint x: 474, startPoint y: 607, endPoint x: 462, endPoint y: 606, distance: 12.1
click at [462, 606] on div at bounding box center [460, 598] width 7 height 88
click at [687, 600] on div "صحاك" at bounding box center [681, 598] width 48 height 28
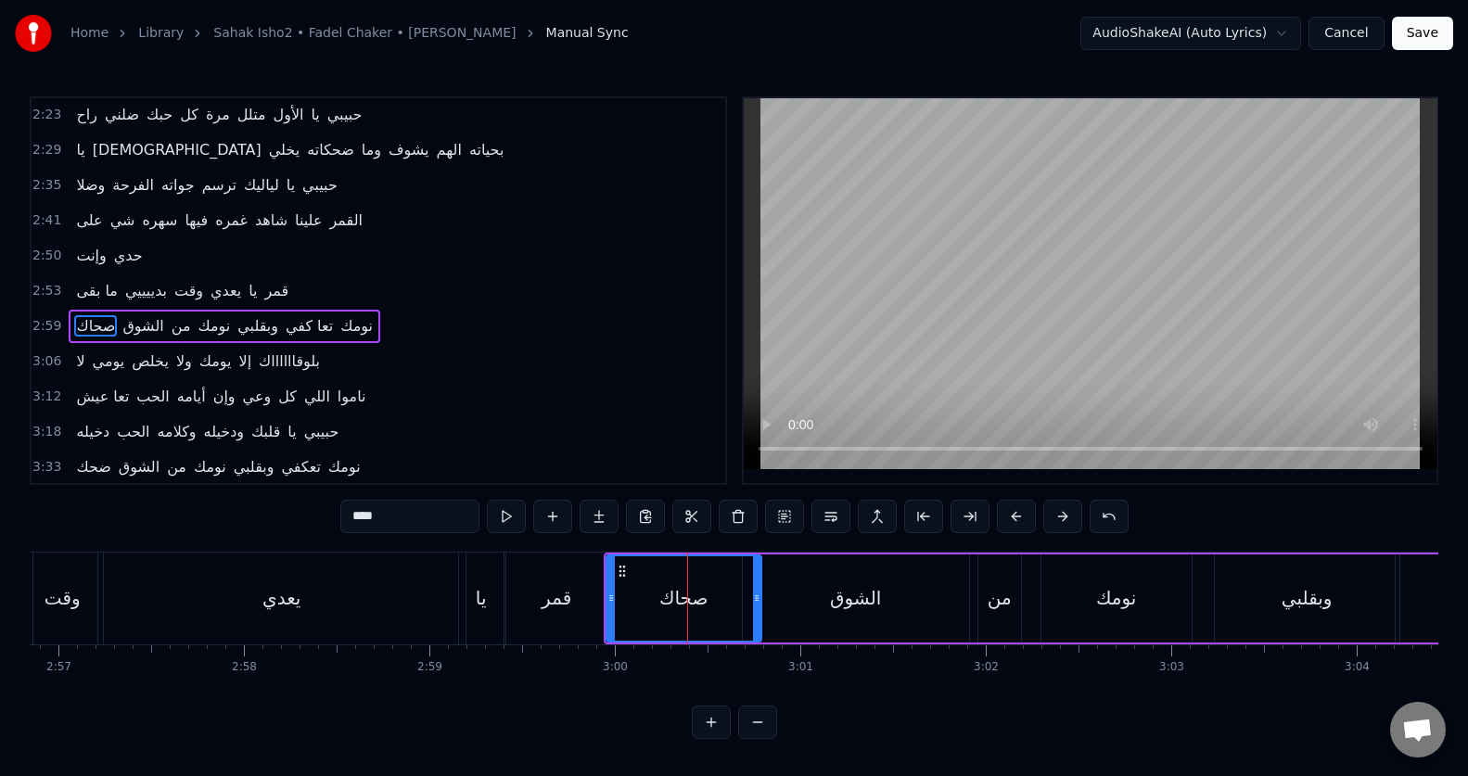
scroll to position [635, 0]
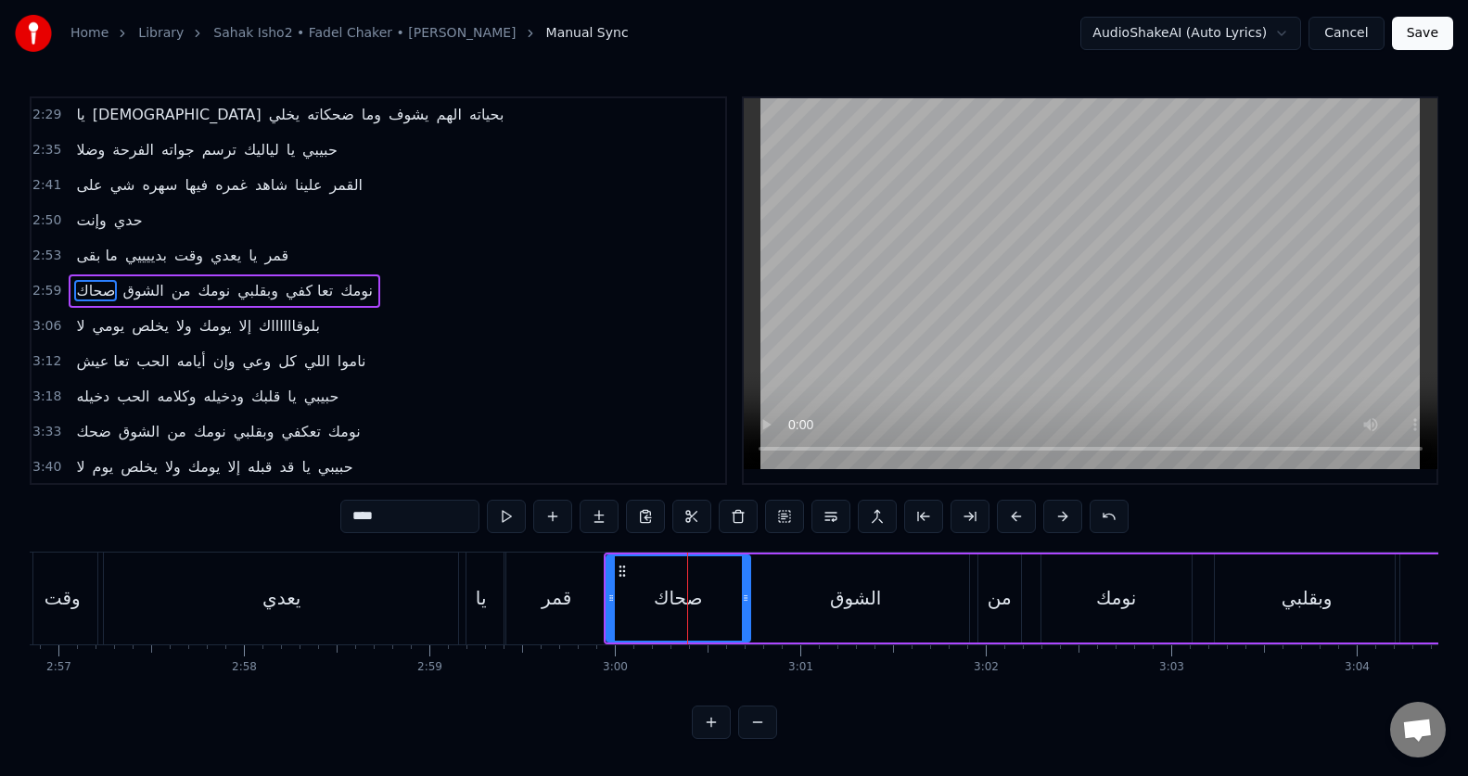
drag, startPoint x: 758, startPoint y: 605, endPoint x: 746, endPoint y: 605, distance: 11.1
click at [746, 605] on div at bounding box center [745, 598] width 7 height 84
click at [788, 609] on div "الشوق" at bounding box center [856, 598] width 226 height 88
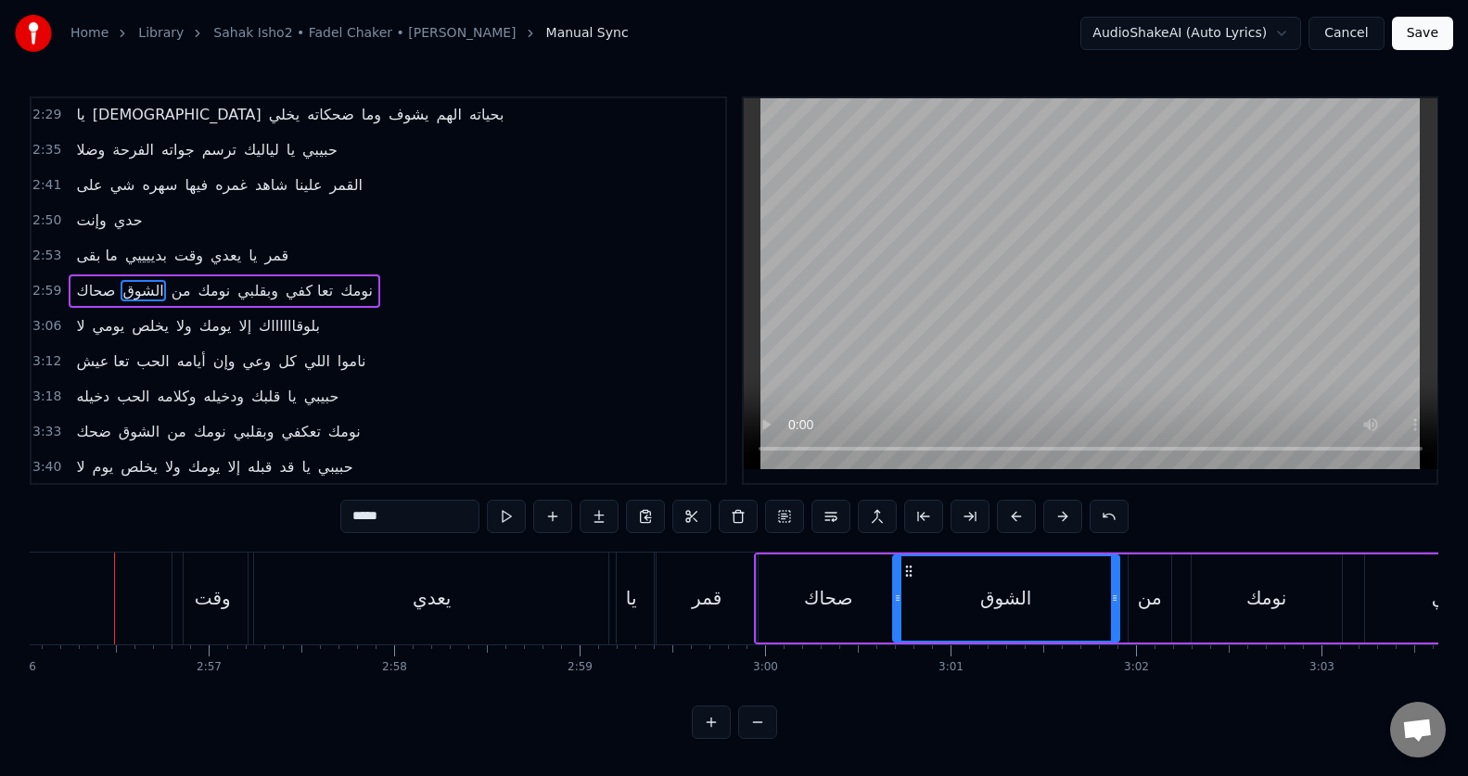
scroll to position [0, 32635]
click at [817, 620] on div "صحاك" at bounding box center [837, 598] width 144 height 88
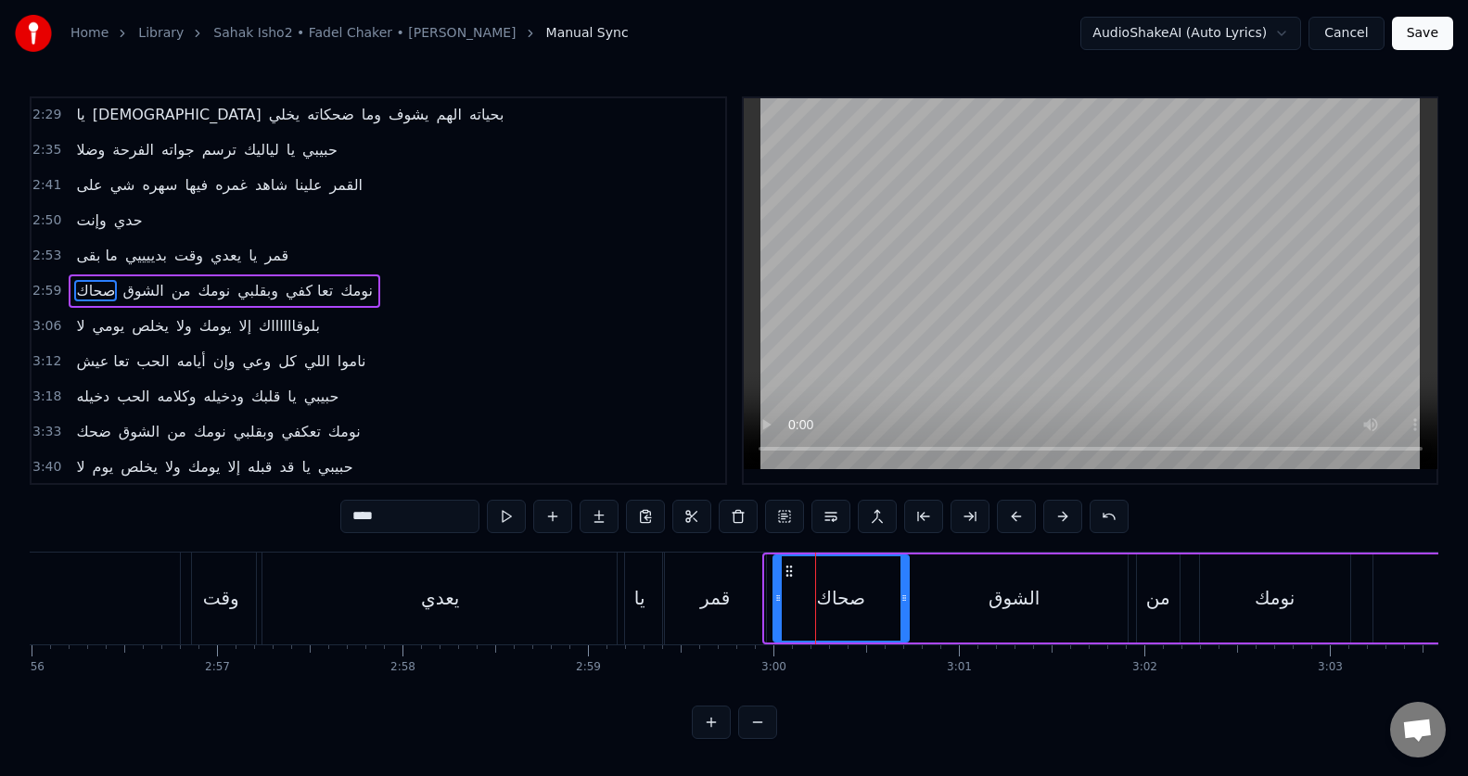
click at [777, 615] on div at bounding box center [777, 598] width 7 height 84
click at [1140, 616] on div "من" at bounding box center [1158, 598] width 43 height 88
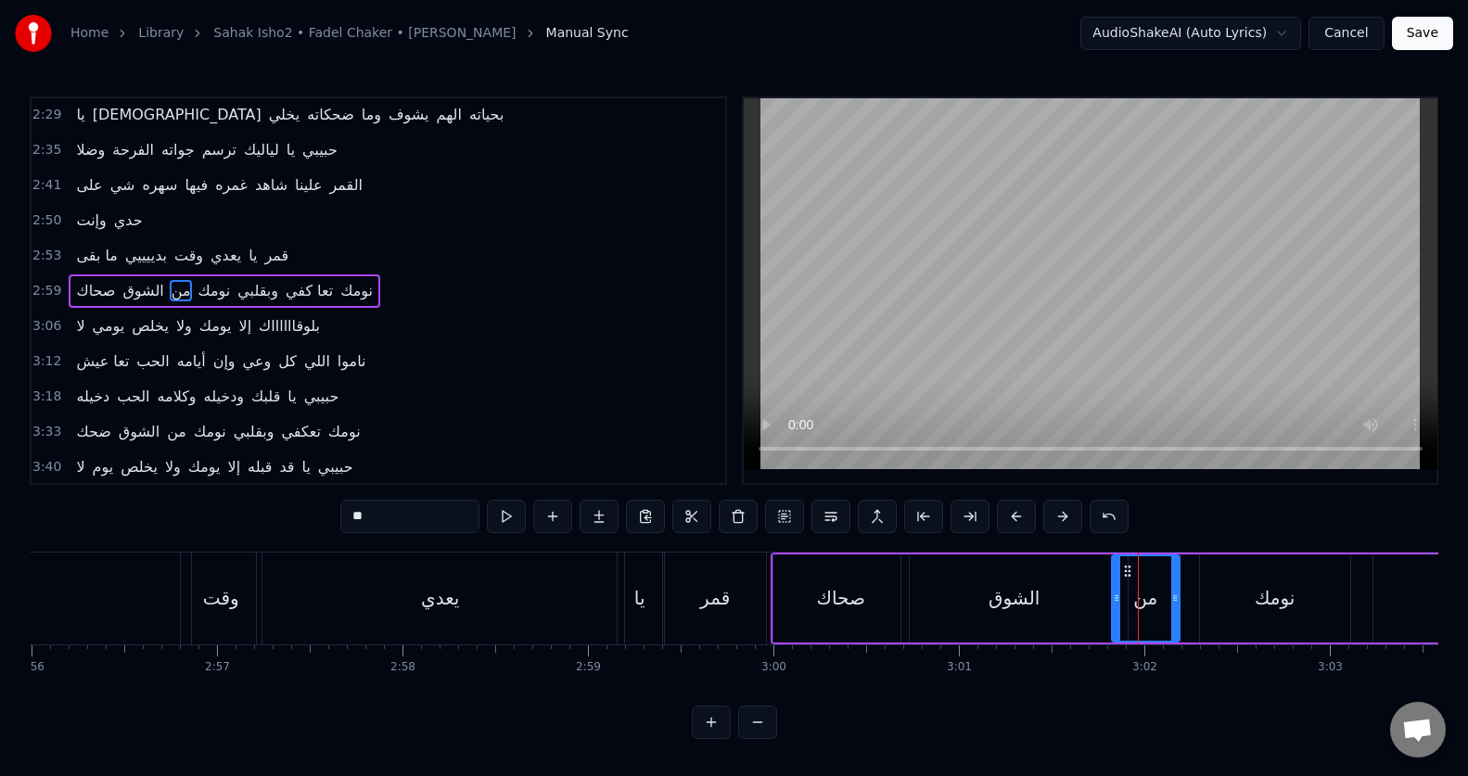
drag, startPoint x: 1140, startPoint y: 616, endPoint x: 1114, endPoint y: 618, distance: 25.1
click at [1114, 618] on div at bounding box center [1116, 598] width 7 height 84
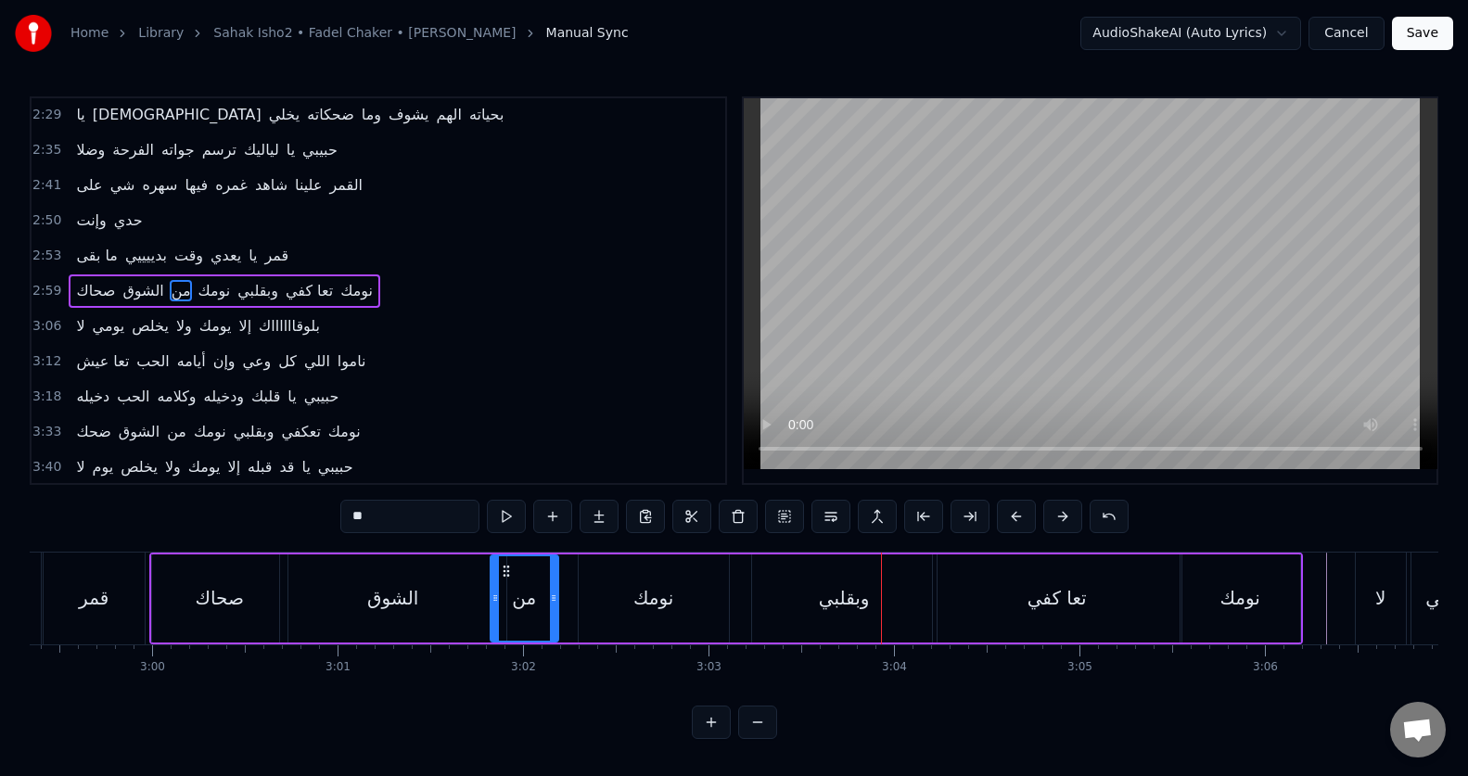
scroll to position [0, 33229]
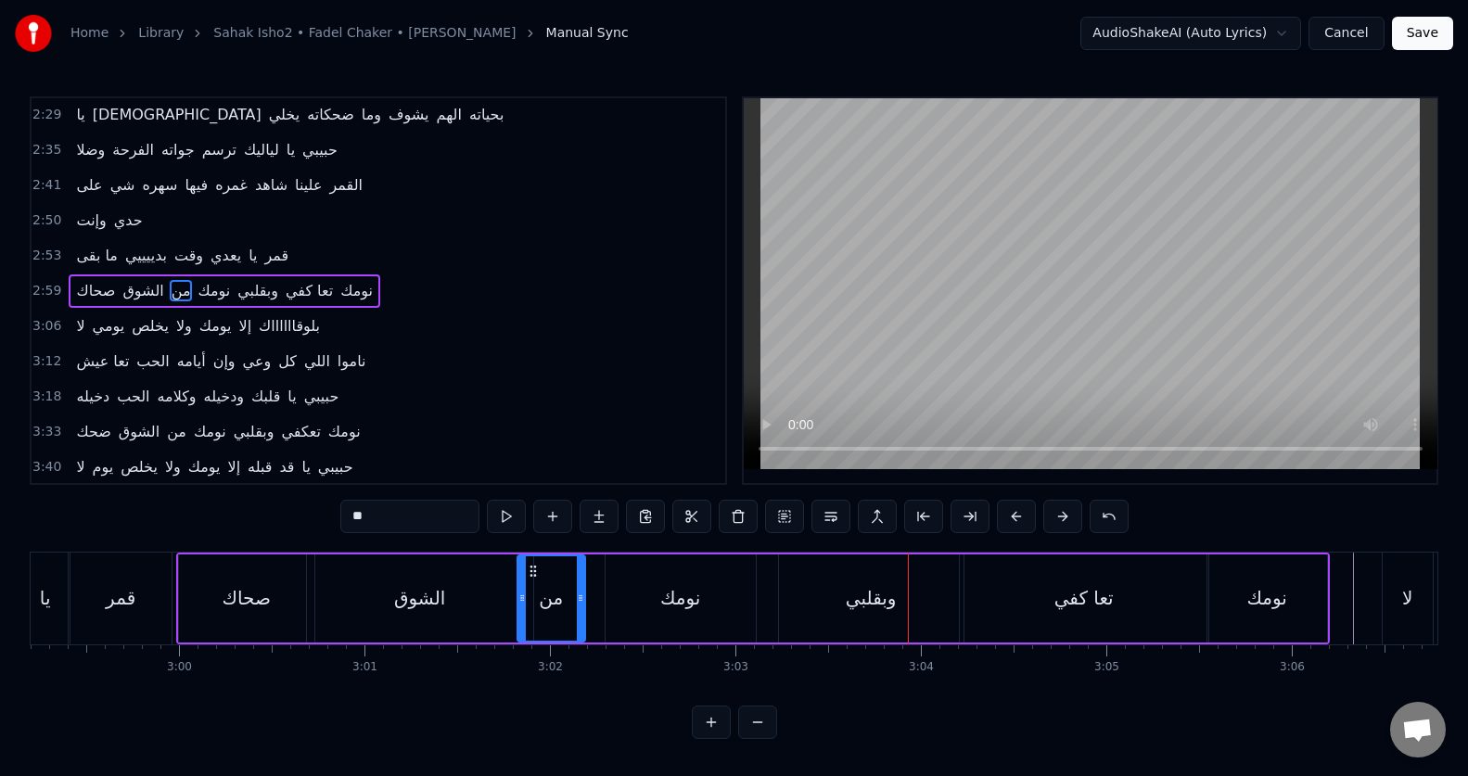
click at [692, 605] on div "نومك" at bounding box center [680, 598] width 40 height 28
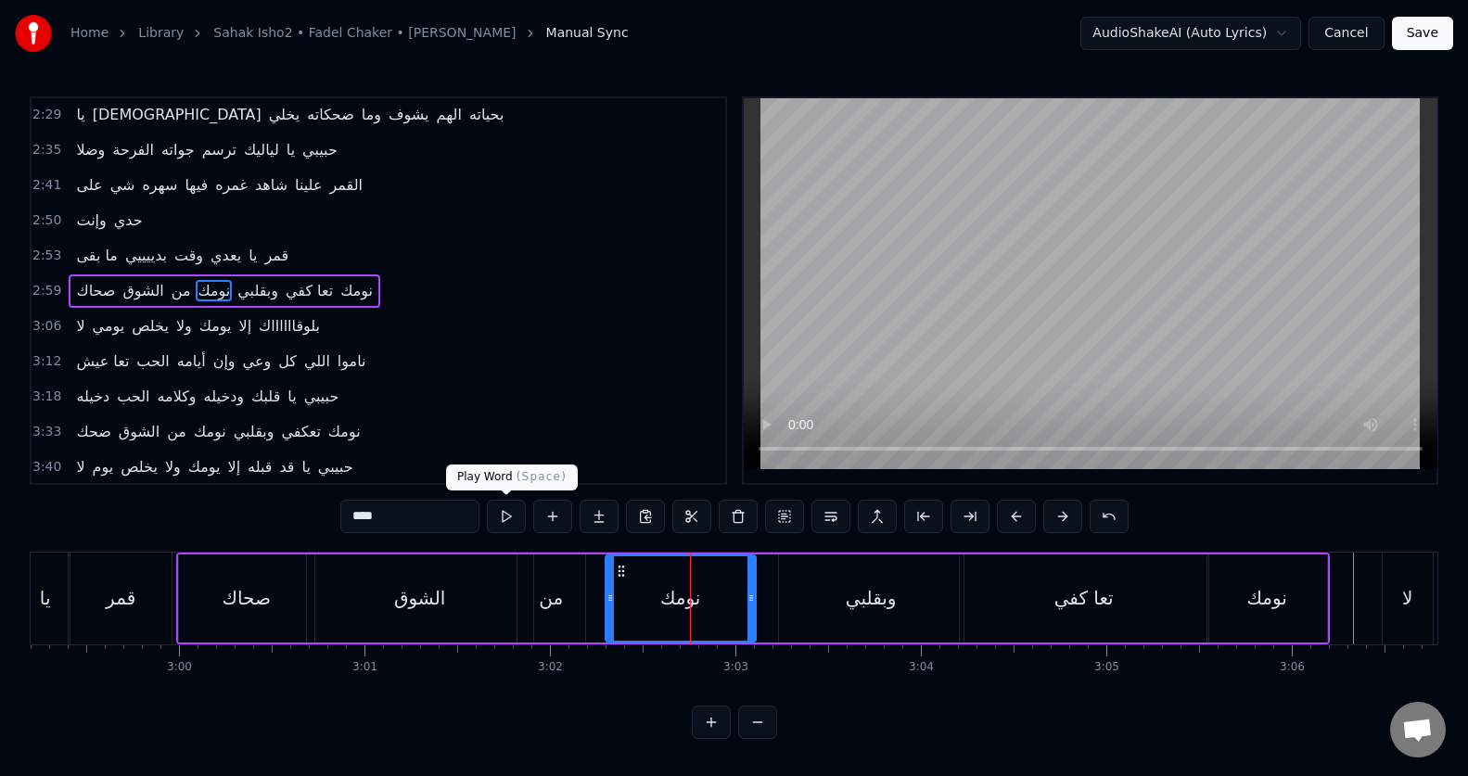
click at [505, 513] on button at bounding box center [506, 516] width 39 height 33
drag, startPoint x: 749, startPoint y: 614, endPoint x: 759, endPoint y: 614, distance: 10.2
click at [759, 614] on div at bounding box center [761, 598] width 7 height 84
click at [502, 519] on button at bounding box center [506, 516] width 39 height 33
drag, startPoint x: 760, startPoint y: 592, endPoint x: 772, endPoint y: 592, distance: 12.1
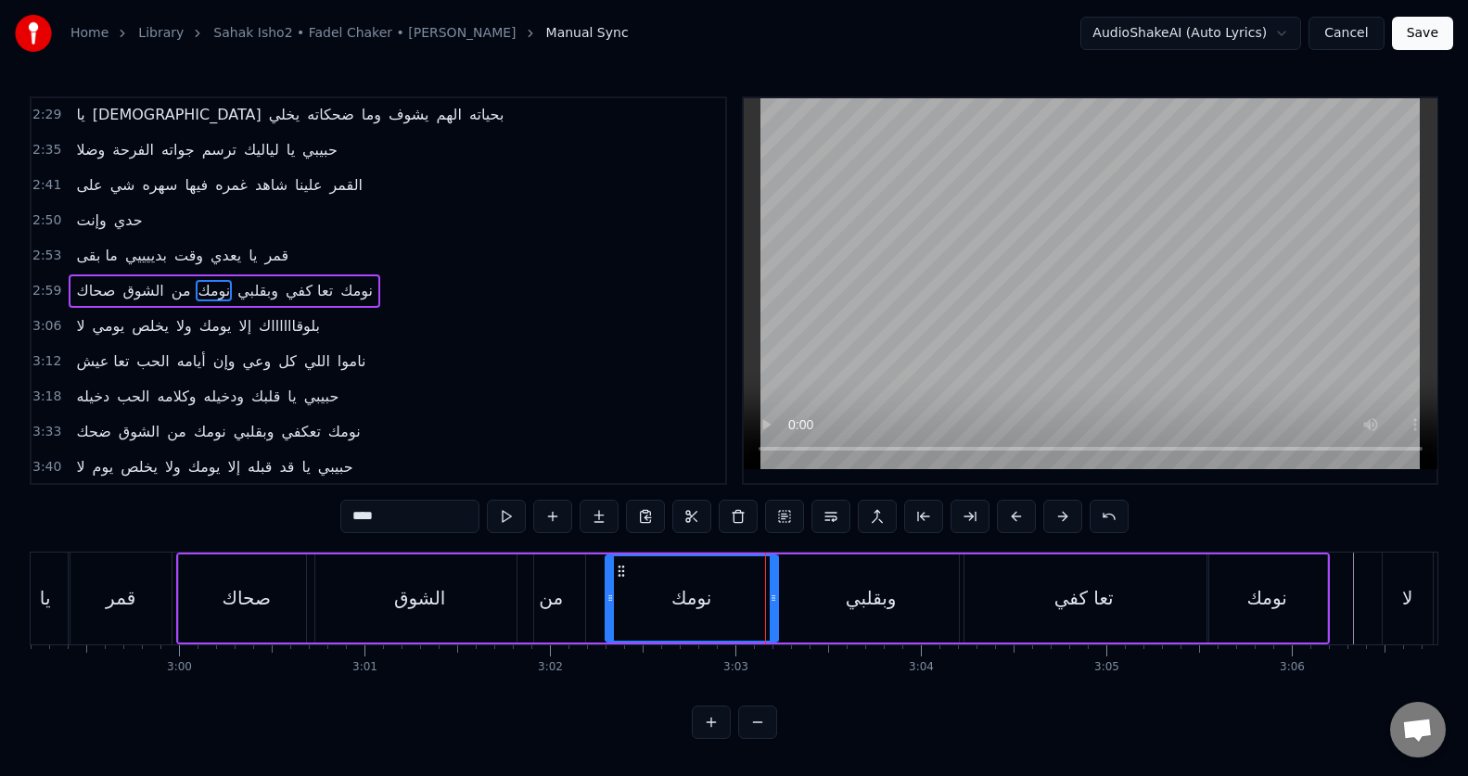
click at [772, 592] on icon at bounding box center [773, 598] width 7 height 15
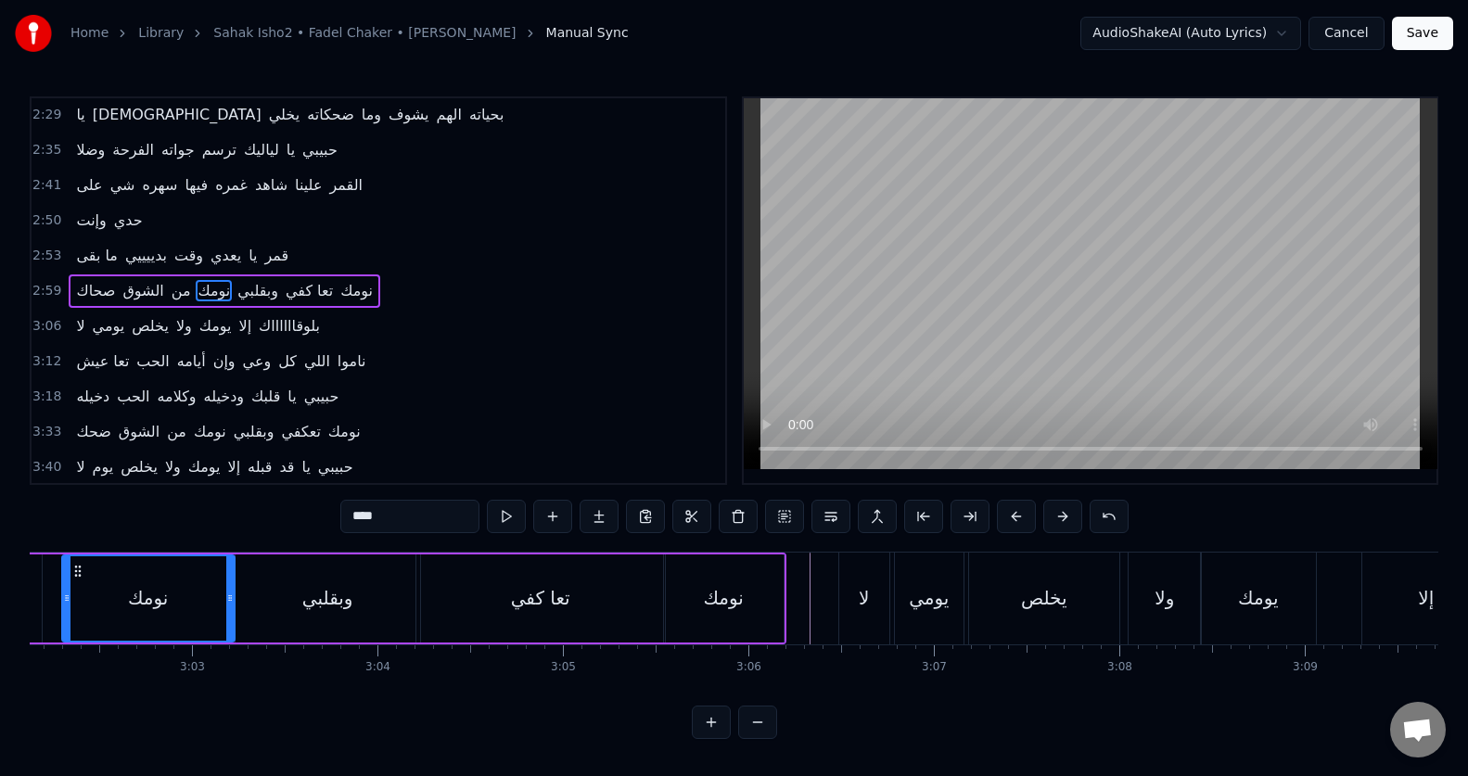
scroll to position [0, 33624]
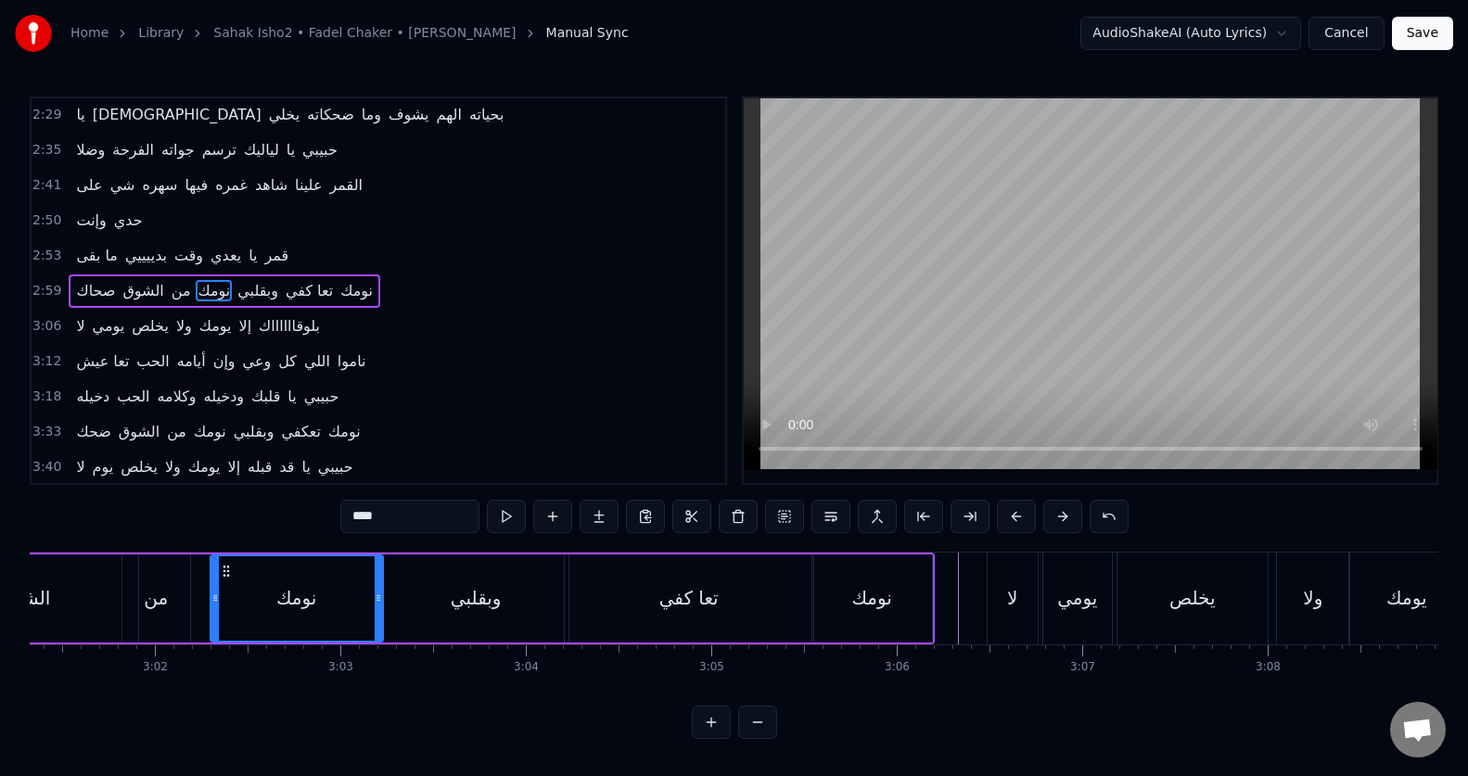
click at [1005, 593] on div "لا" at bounding box center [1012, 599] width 50 height 92
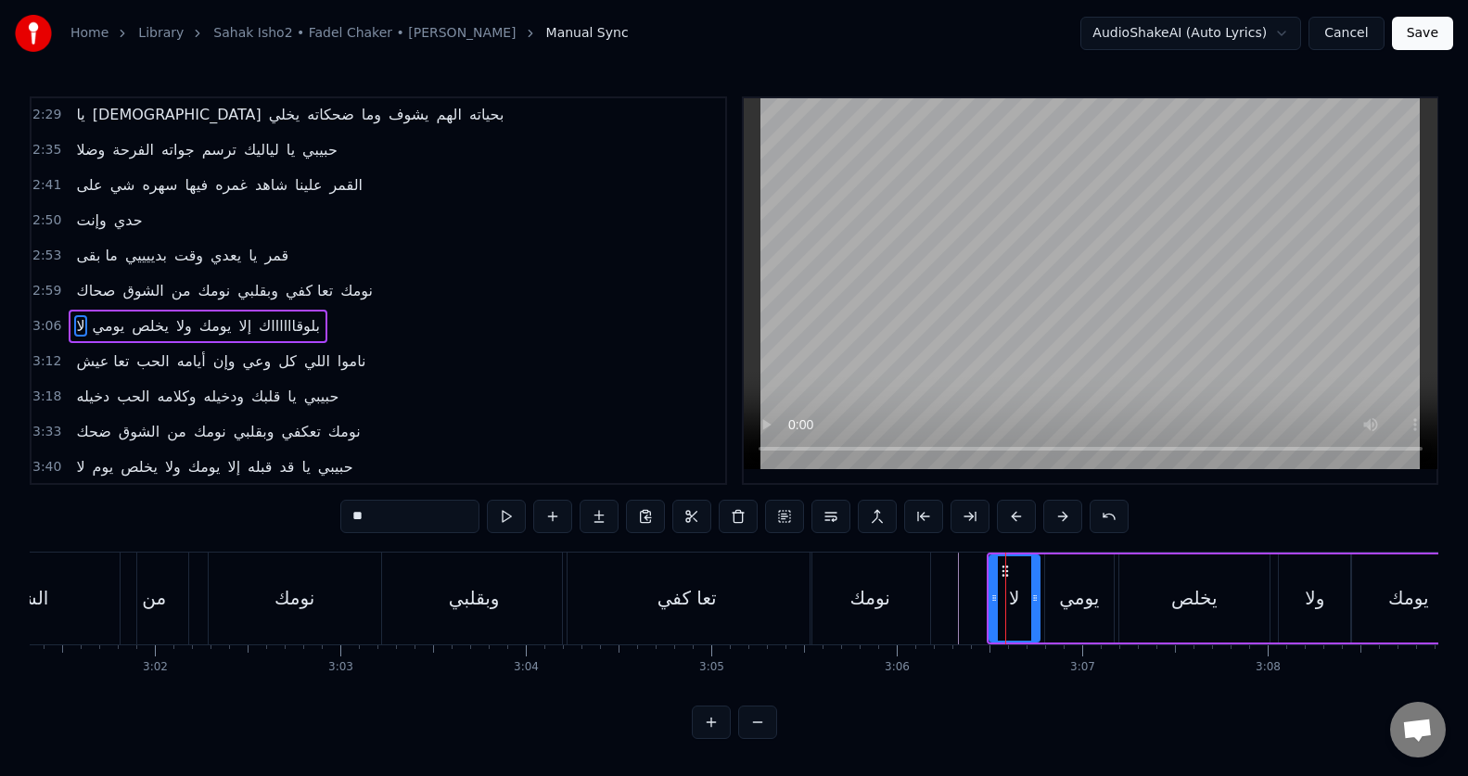
scroll to position [670, 0]
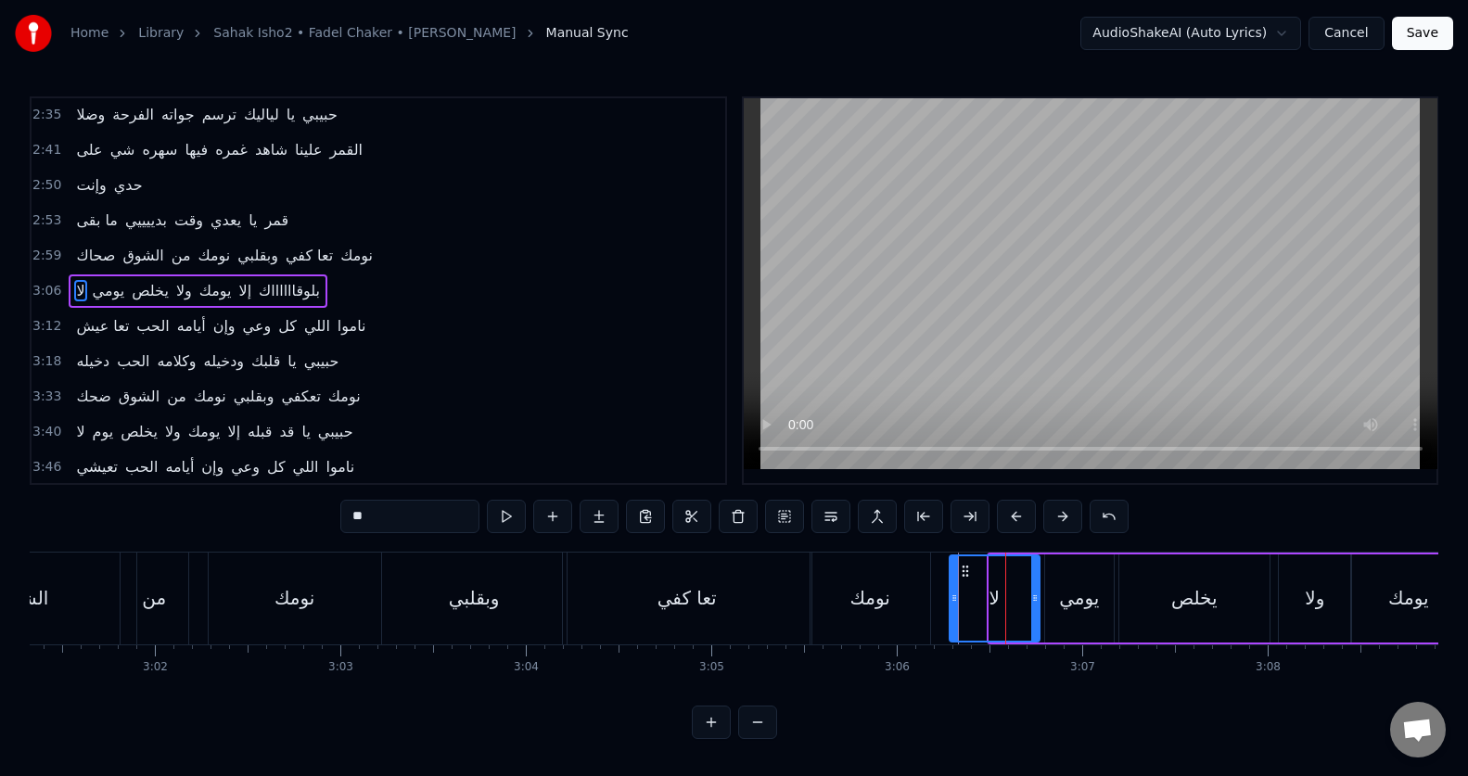
drag, startPoint x: 989, startPoint y: 600, endPoint x: 949, endPoint y: 605, distance: 40.3
click at [950, 605] on div at bounding box center [953, 598] width 7 height 84
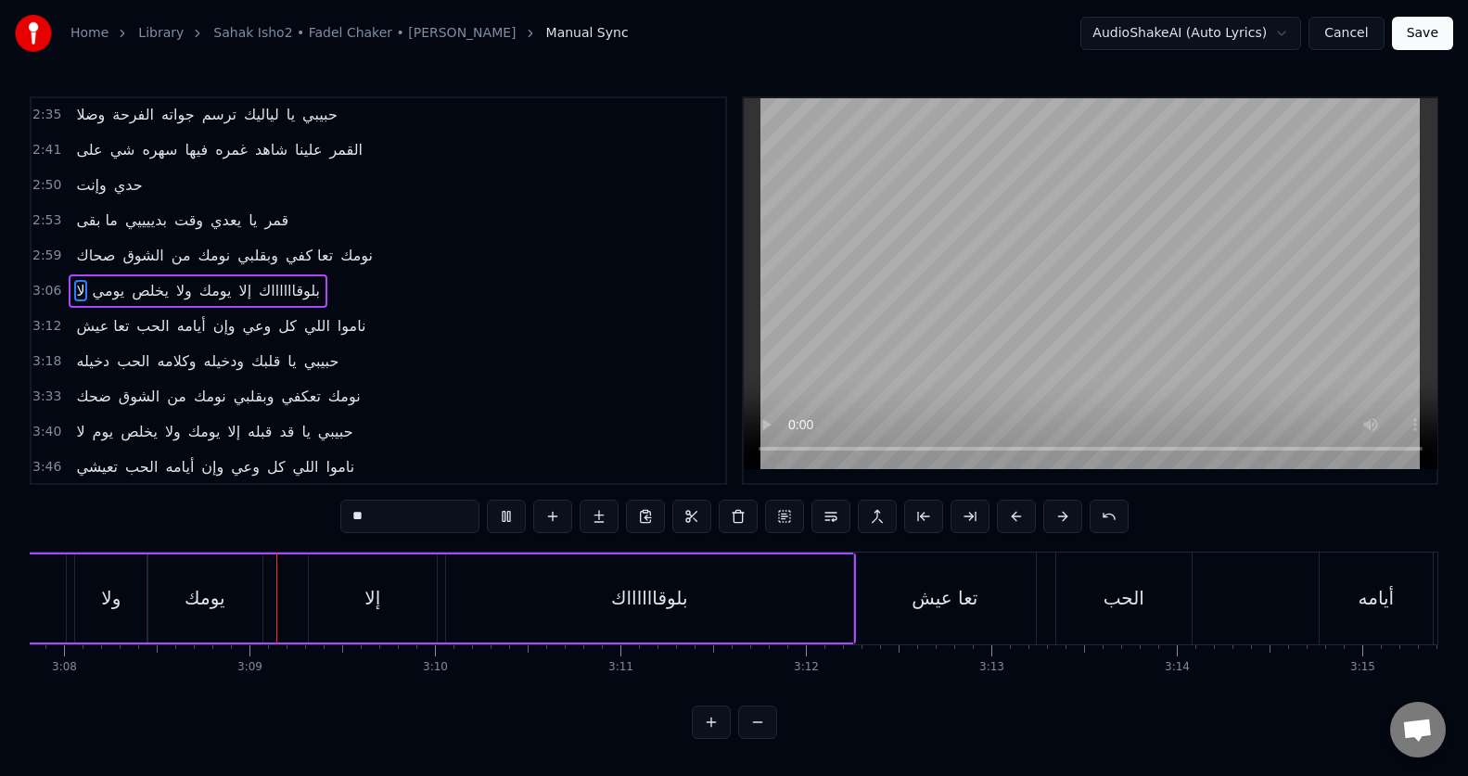
scroll to position [0, 34870]
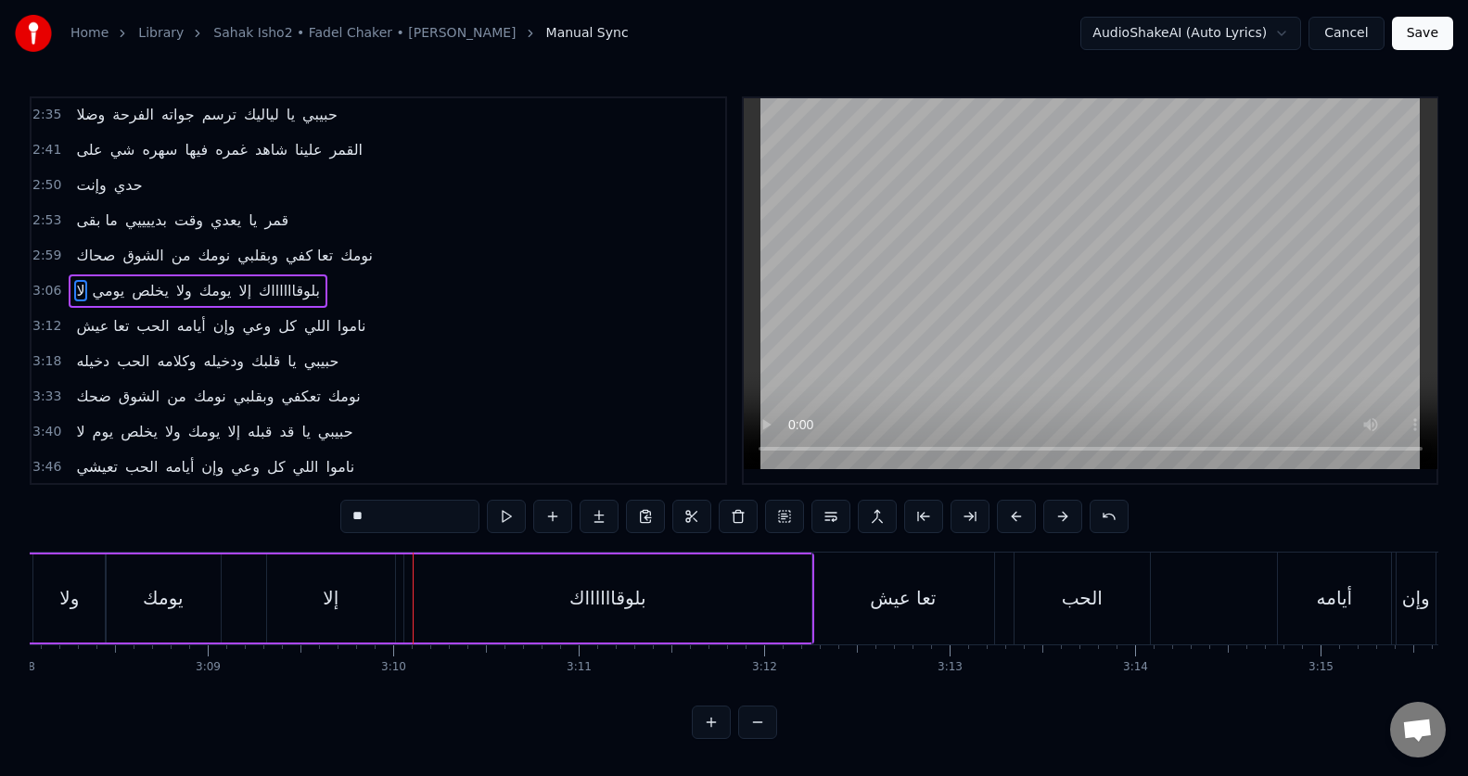
click at [282, 618] on div "إلا" at bounding box center [331, 598] width 128 height 88
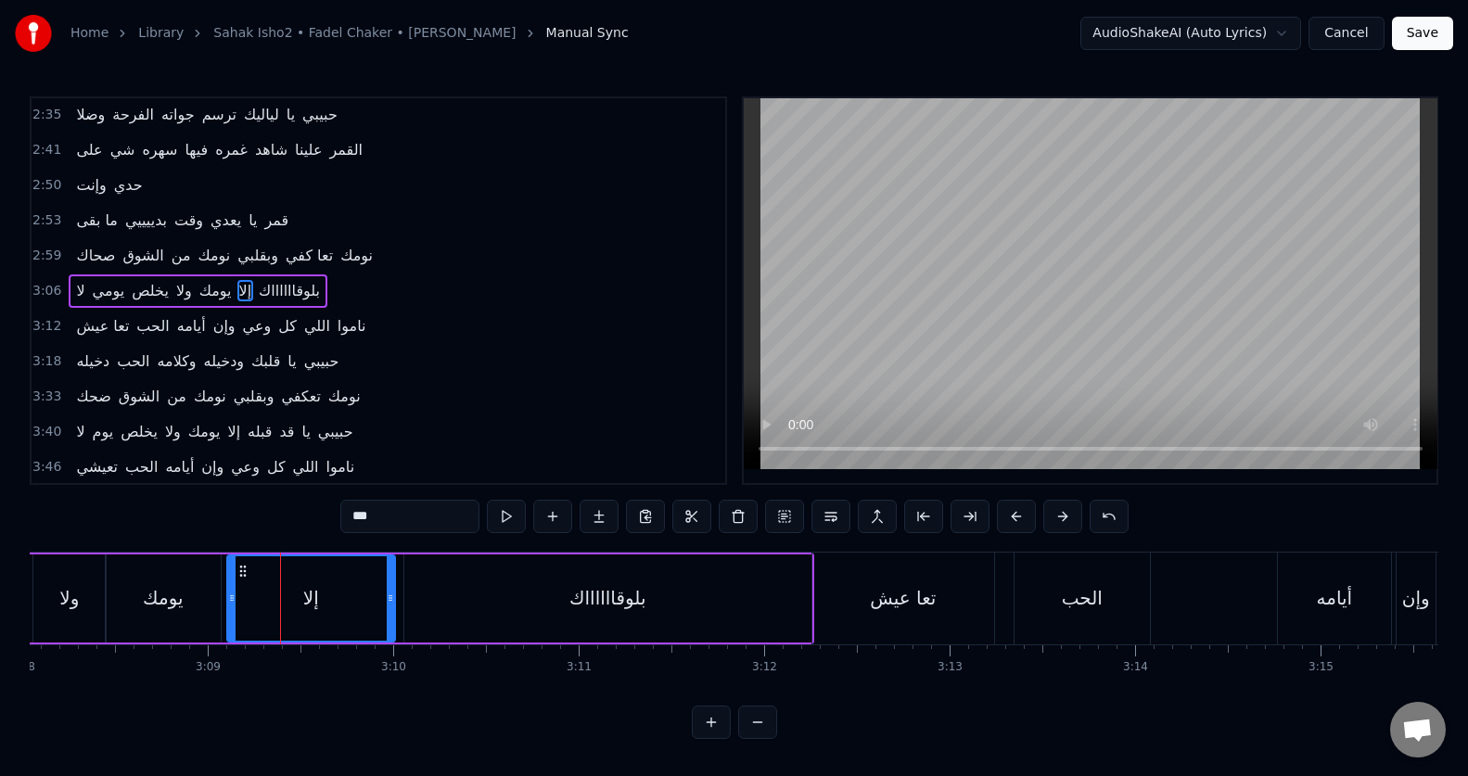
drag, startPoint x: 271, startPoint y: 614, endPoint x: 229, endPoint y: 612, distance: 41.8
click at [229, 612] on div at bounding box center [231, 598] width 7 height 84
click at [505, 517] on button at bounding box center [506, 516] width 39 height 33
drag, startPoint x: 227, startPoint y: 624, endPoint x: 282, endPoint y: 627, distance: 54.8
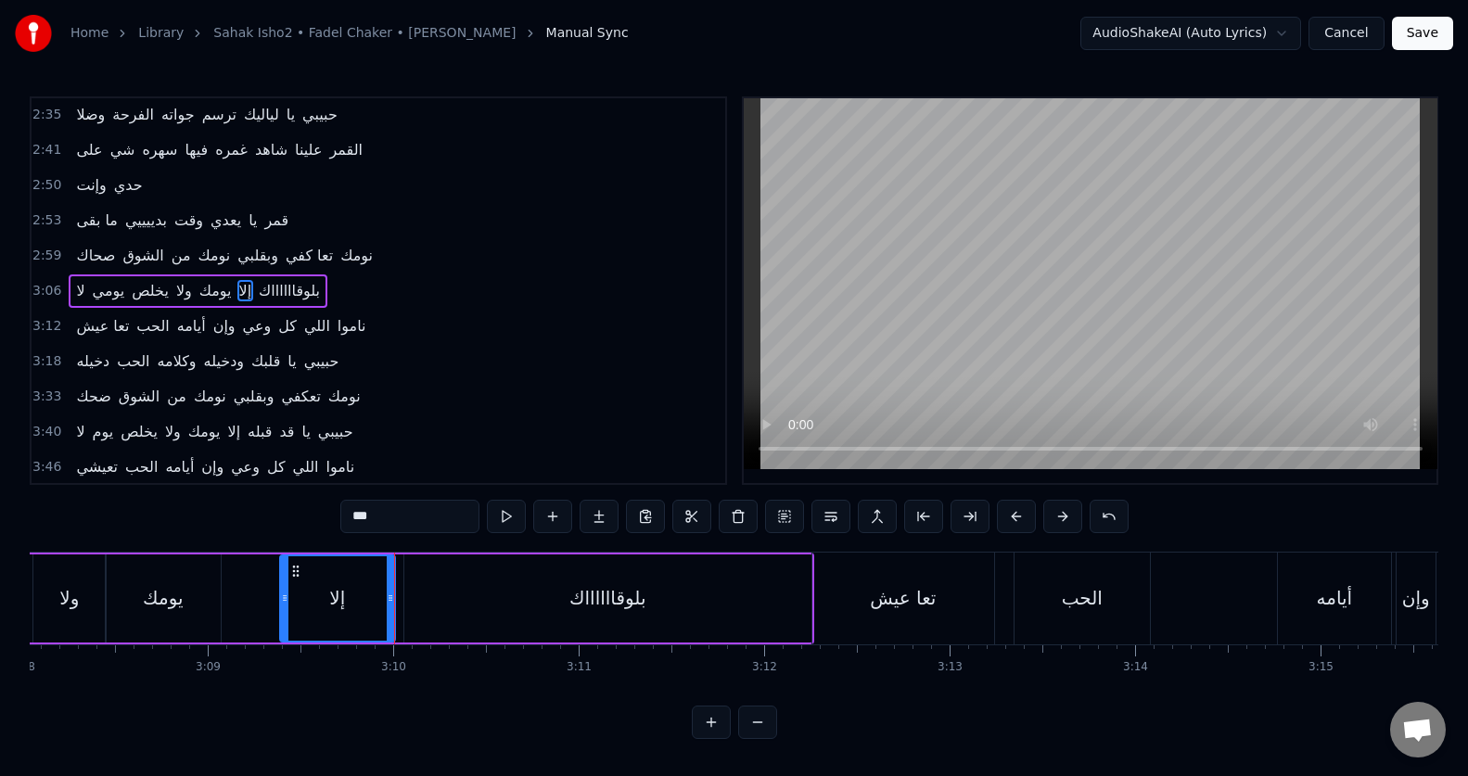
click at [282, 627] on div at bounding box center [284, 598] width 7 height 84
click at [506, 515] on button at bounding box center [506, 516] width 39 height 33
click at [350, 520] on input "***" at bounding box center [409, 516] width 139 height 33
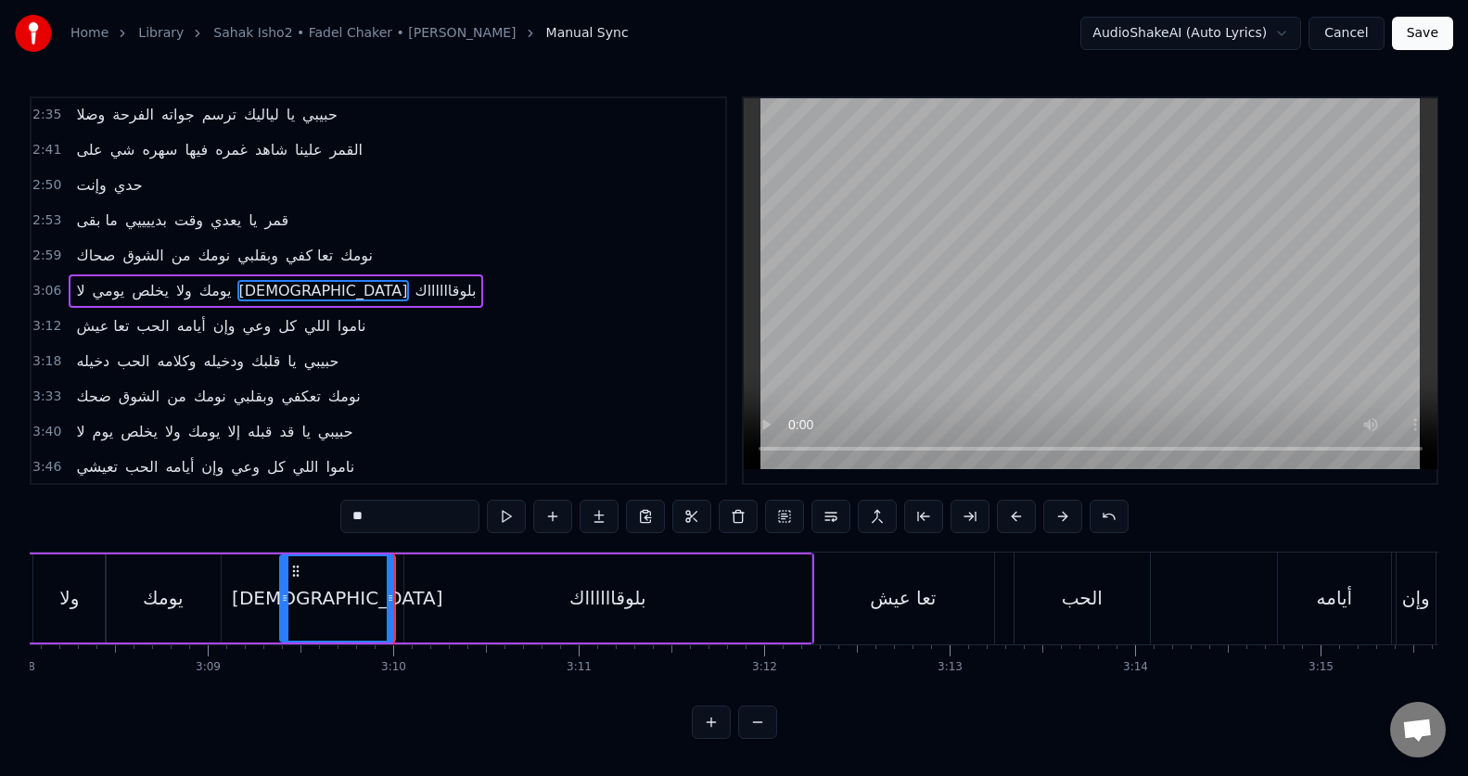
type input "*"
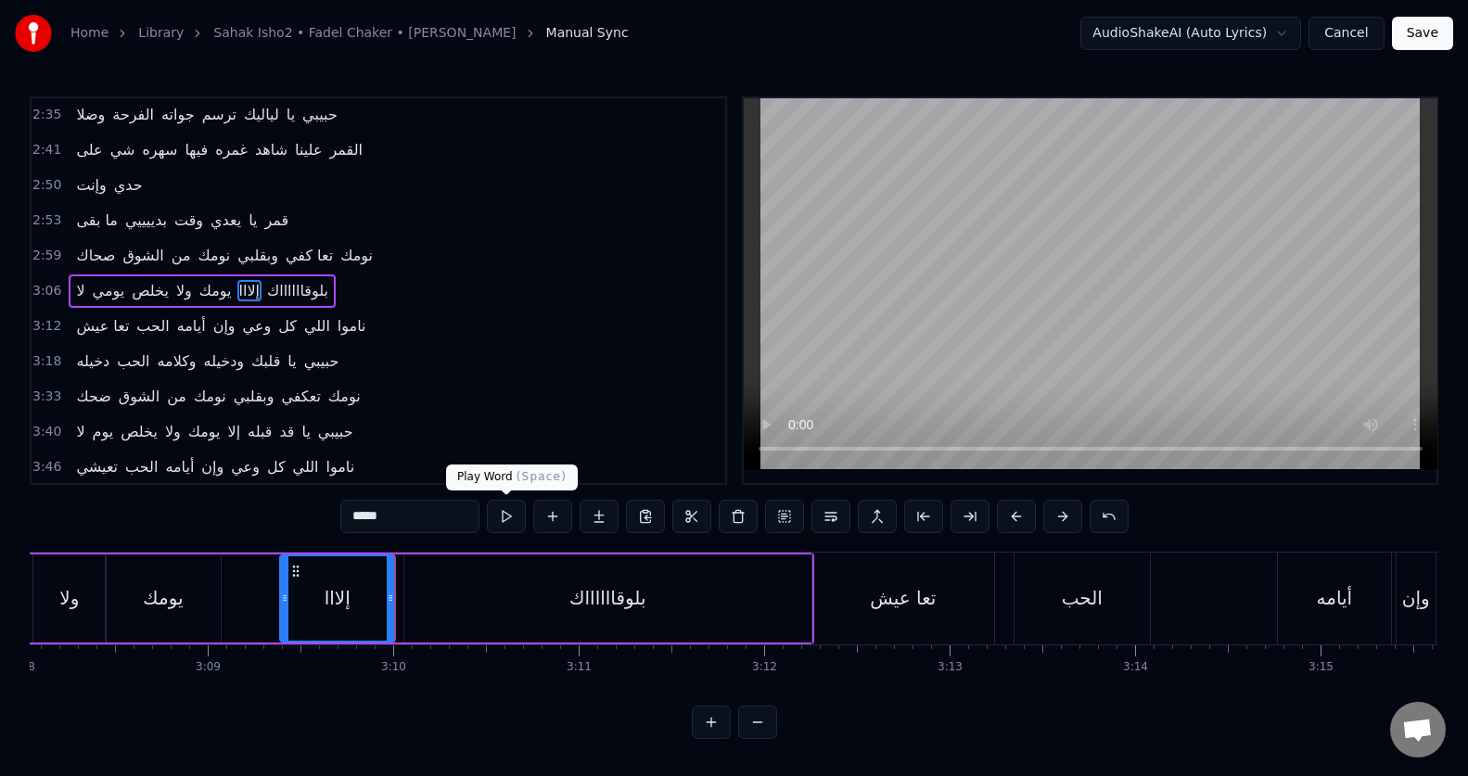
click at [502, 516] on button at bounding box center [506, 516] width 39 height 33
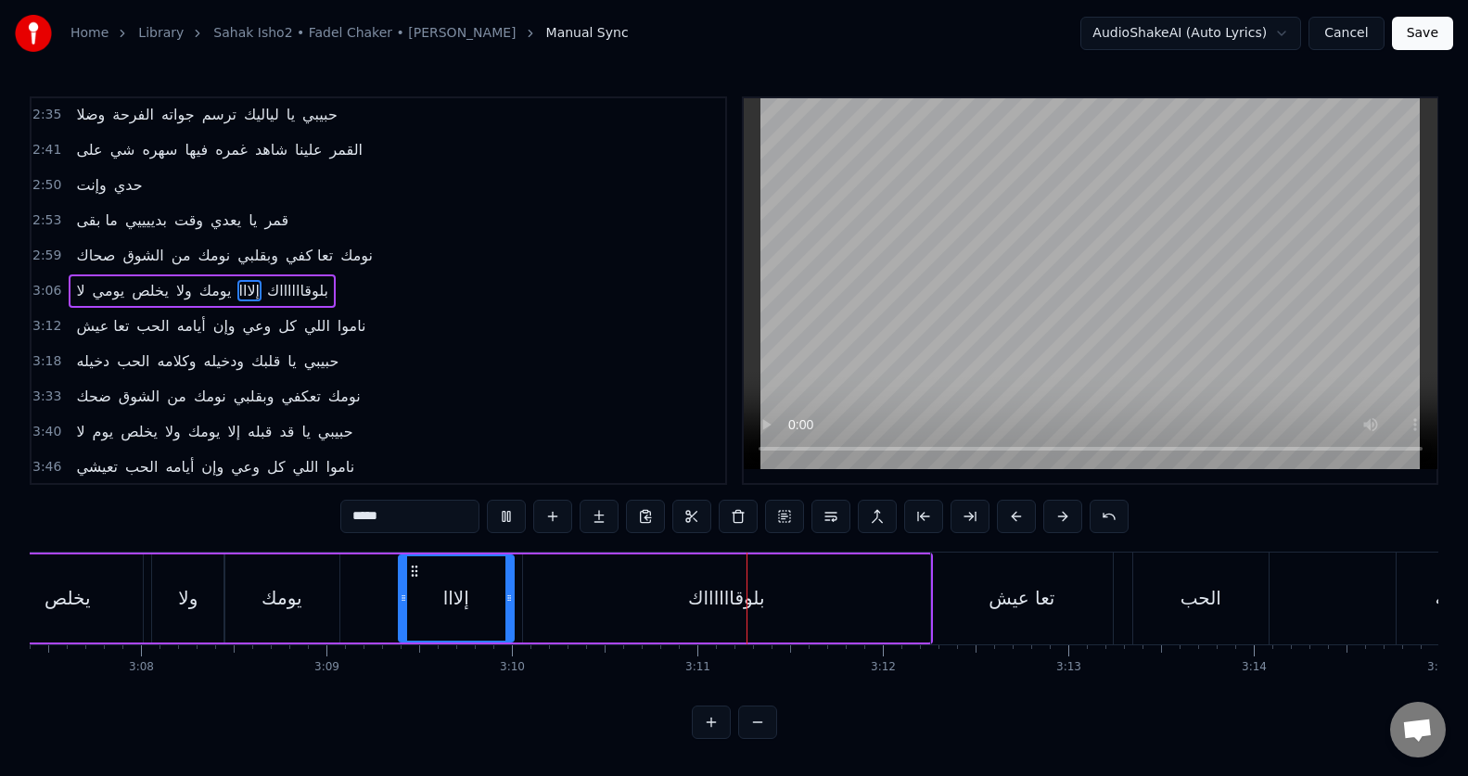
scroll to position [0, 35270]
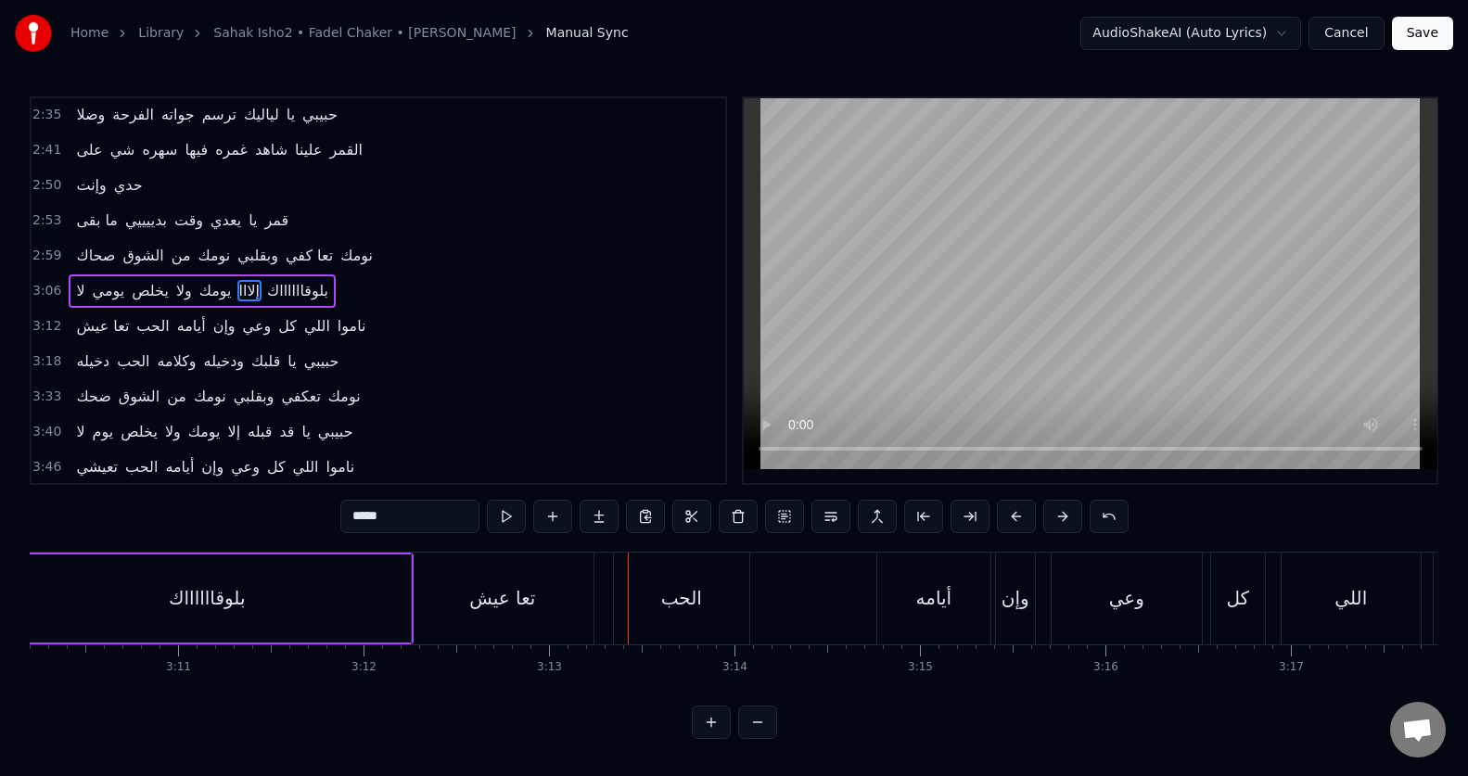
click at [488, 597] on div "تعا عيش" at bounding box center [502, 598] width 66 height 28
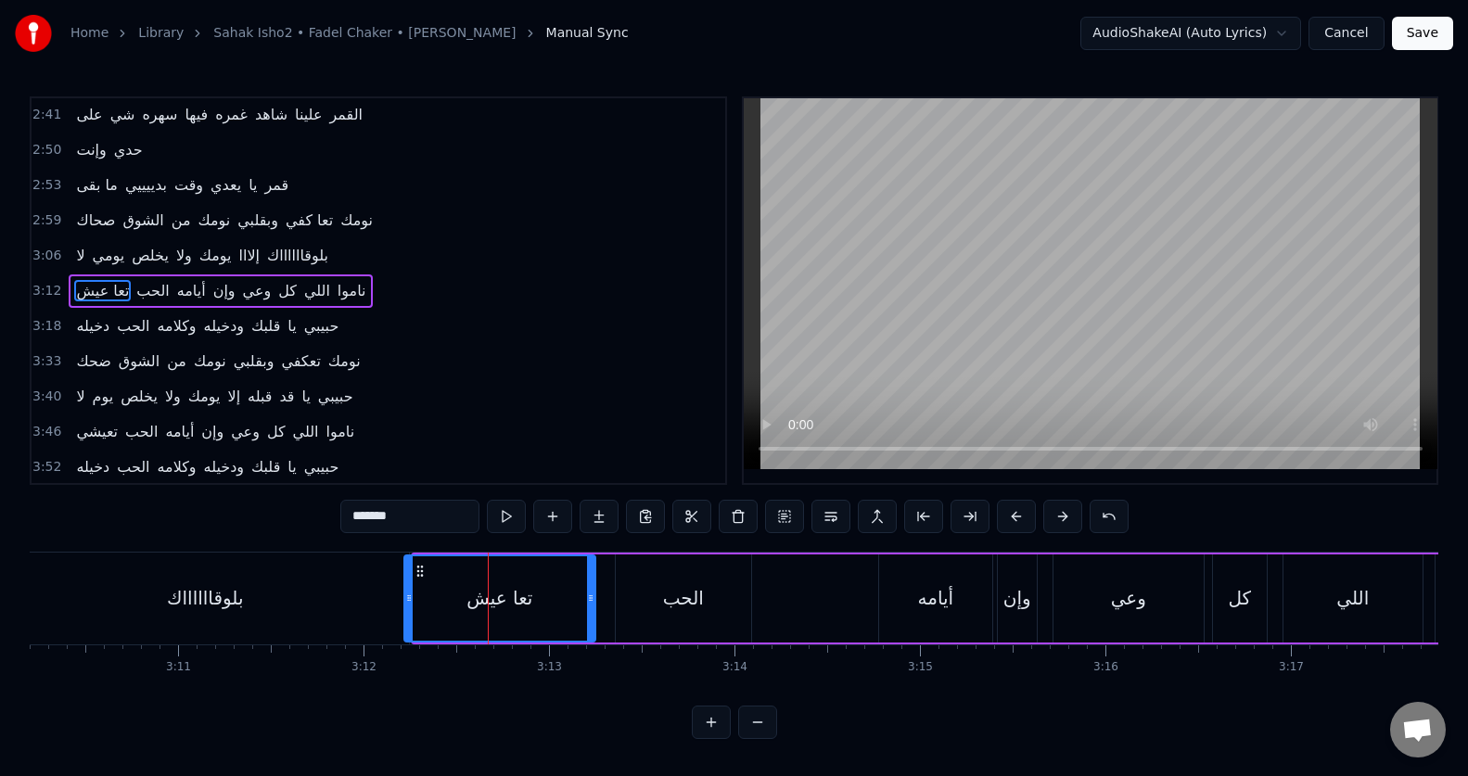
click at [406, 602] on icon at bounding box center [408, 598] width 7 height 15
click at [653, 606] on div "الحب" at bounding box center [683, 598] width 135 height 88
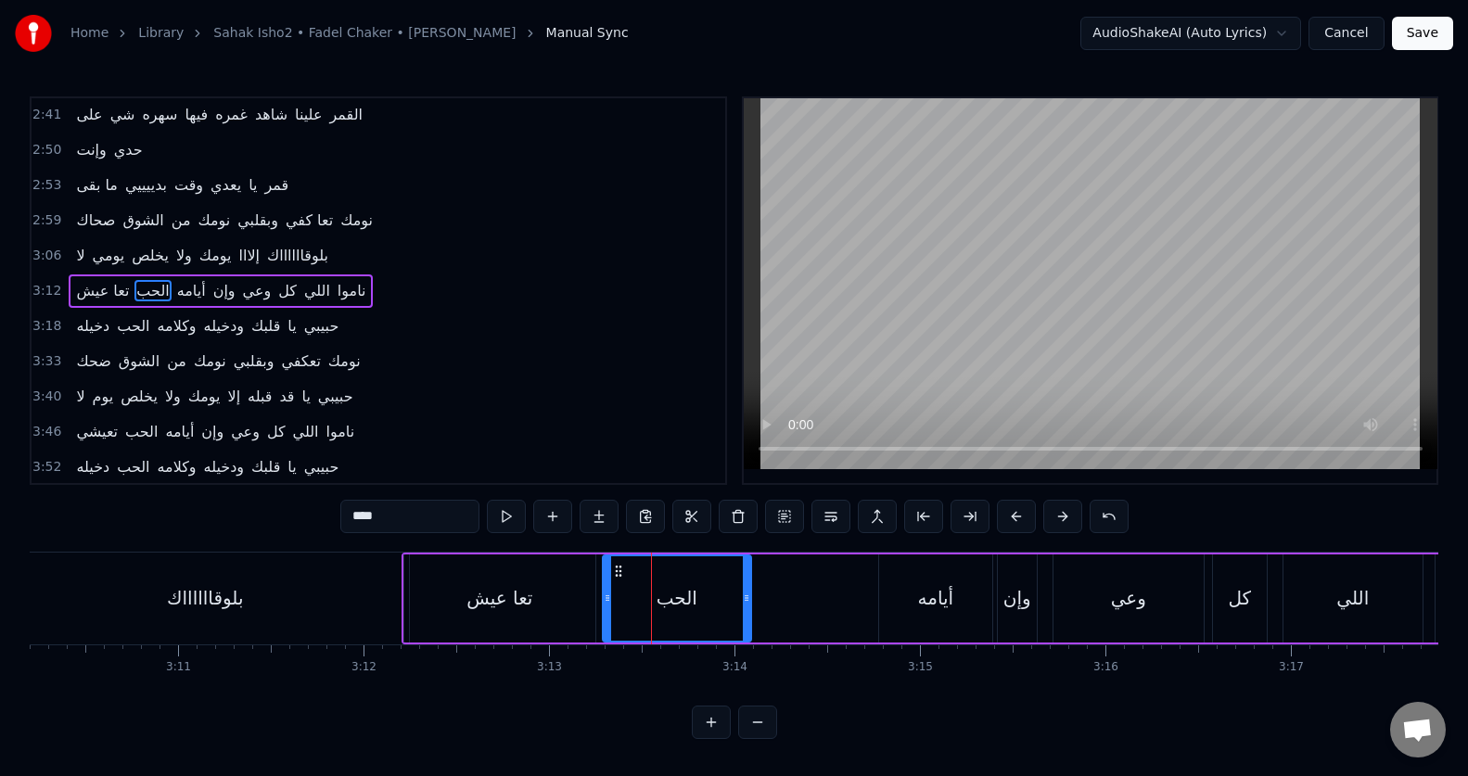
click at [605, 614] on div at bounding box center [607, 598] width 7 height 84
click at [938, 592] on div "أيامه" at bounding box center [935, 598] width 36 height 28
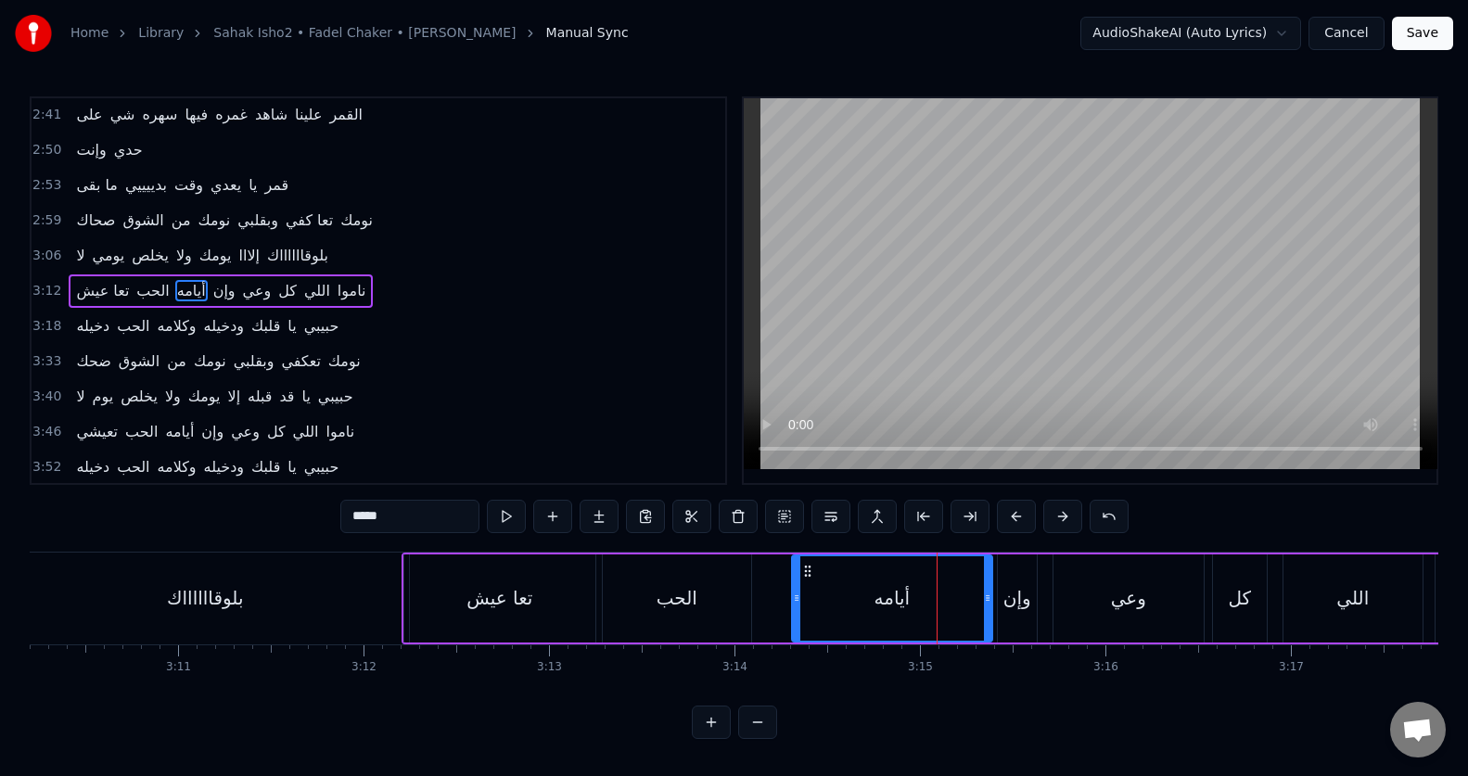
drag, startPoint x: 885, startPoint y: 605, endPoint x: 797, endPoint y: 618, distance: 88.0
click at [797, 618] on div at bounding box center [796, 598] width 7 height 84
click at [1005, 601] on div "وإن" at bounding box center [1017, 598] width 28 height 28
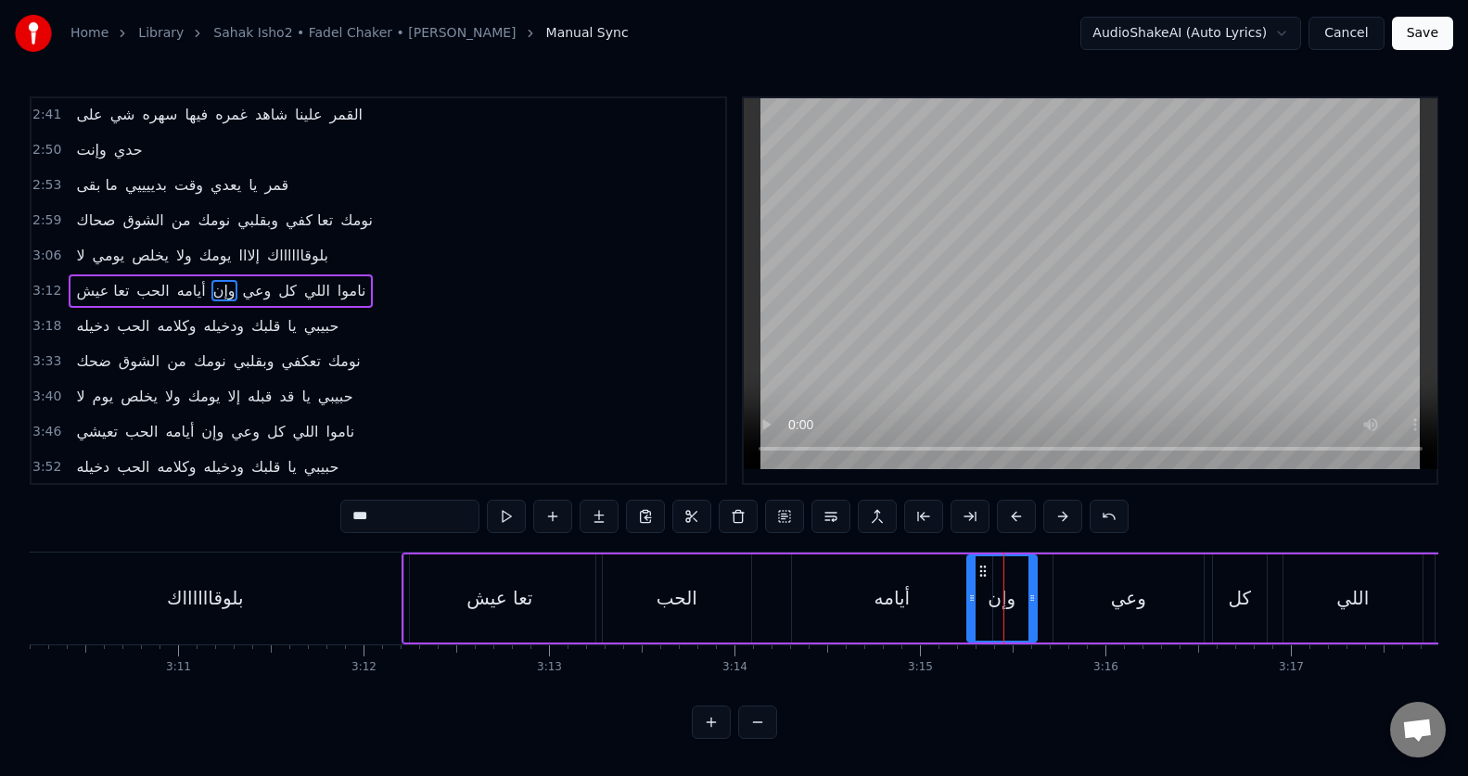
drag, startPoint x: 1000, startPoint y: 601, endPoint x: 969, endPoint y: 607, distance: 31.3
click at [969, 607] on div at bounding box center [971, 598] width 7 height 84
click at [1221, 604] on div "كل" at bounding box center [1240, 598] width 54 height 88
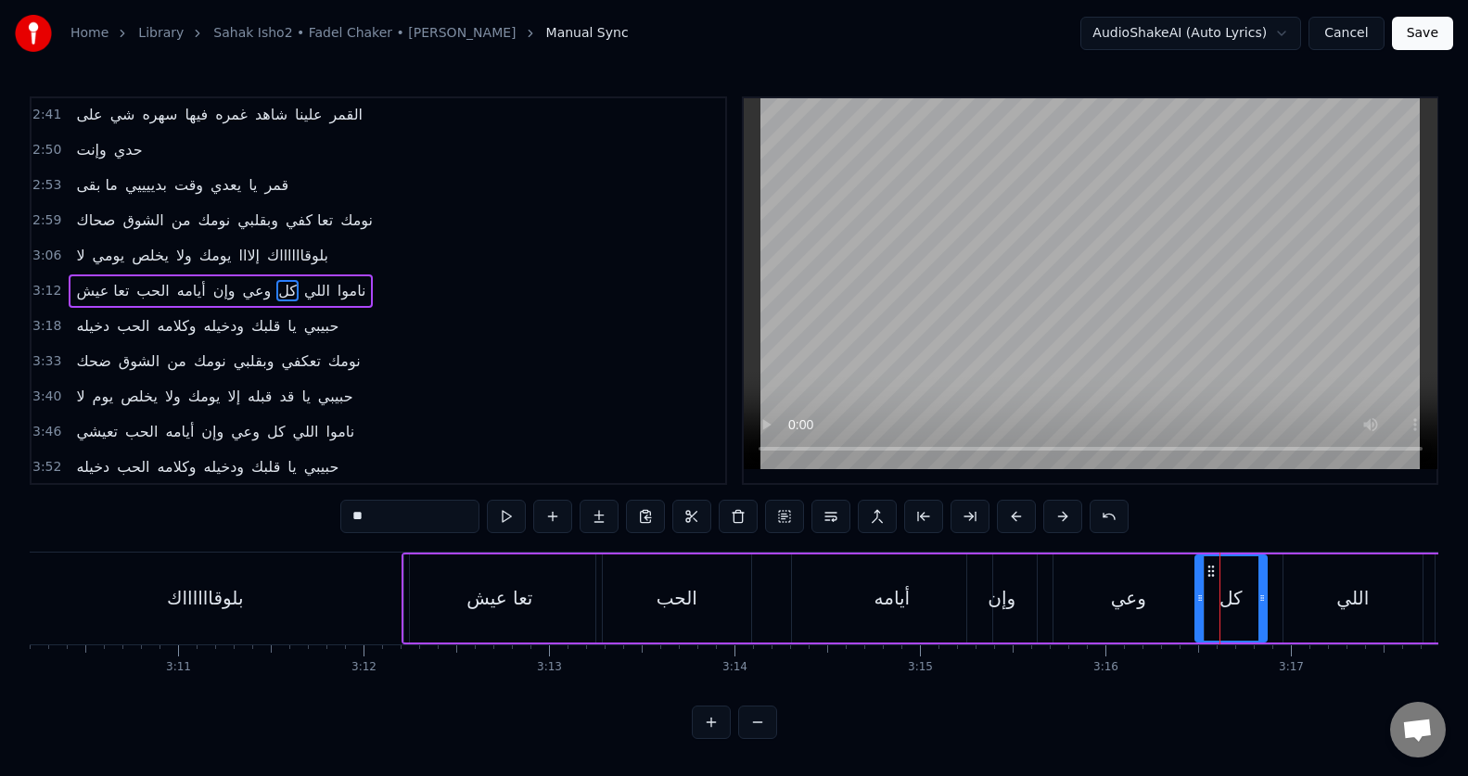
drag, startPoint x: 1215, startPoint y: 606, endPoint x: 1197, endPoint y: 607, distance: 17.6
click at [1197, 607] on div at bounding box center [1199, 598] width 7 height 84
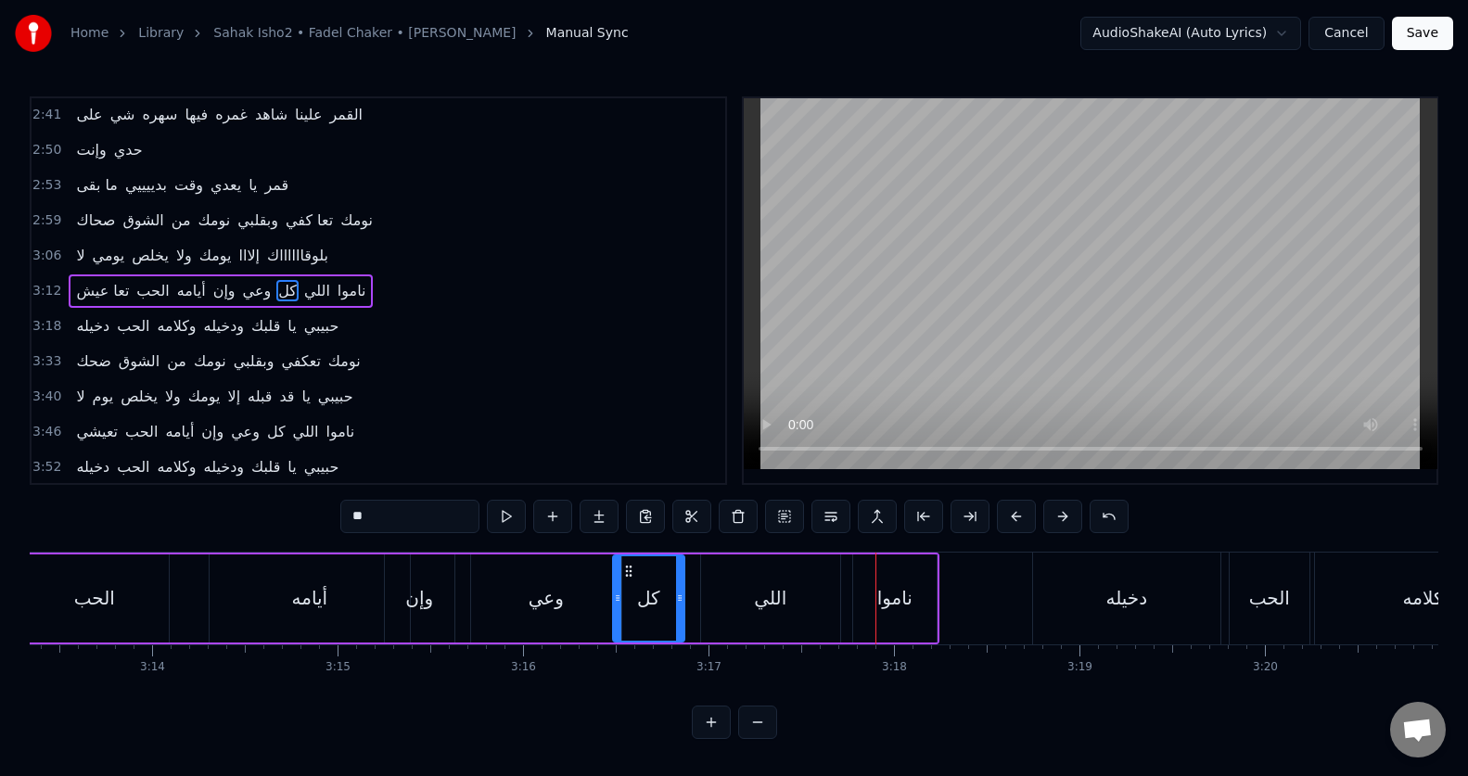
scroll to position [0, 35760]
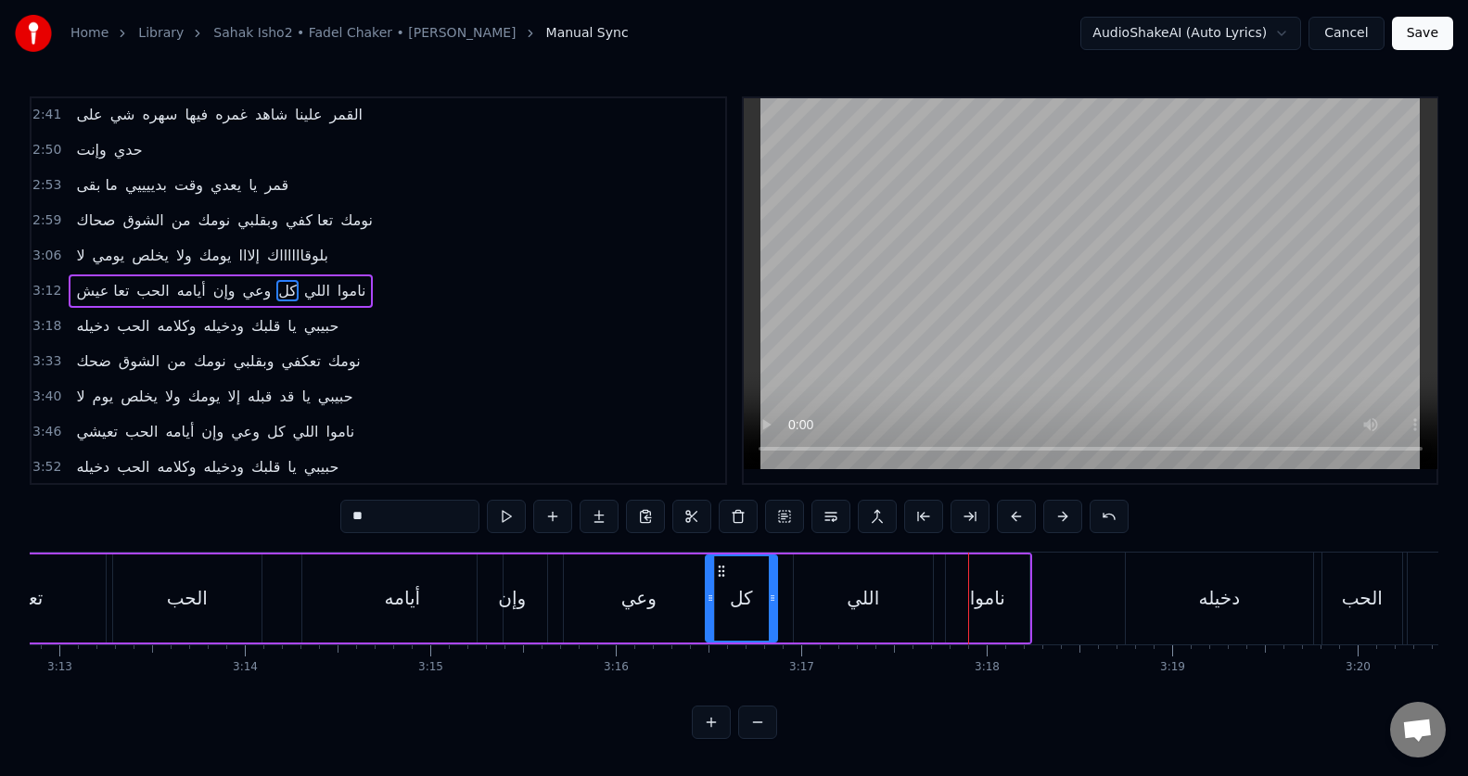
click at [883, 585] on div "اللي" at bounding box center [863, 598] width 139 height 88
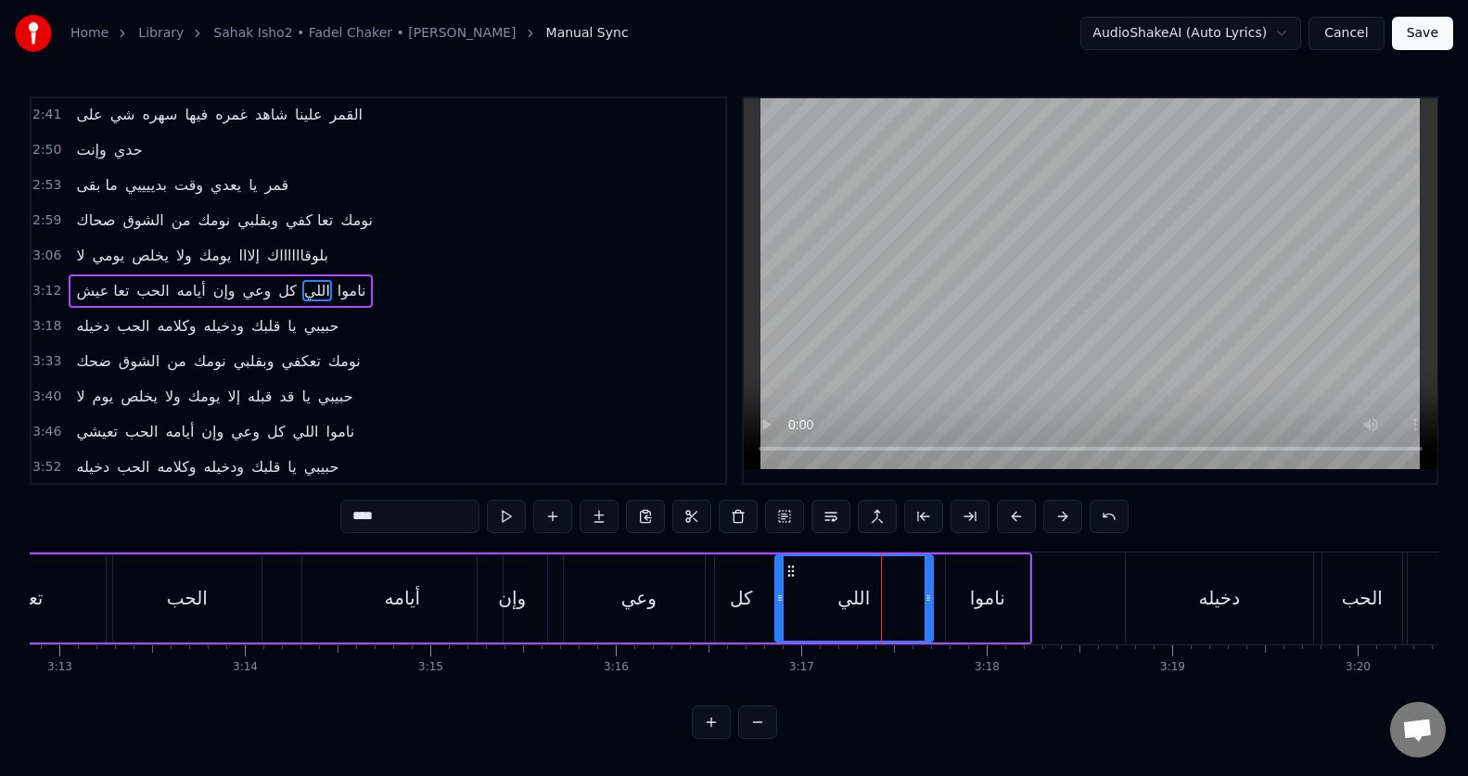
drag, startPoint x: 795, startPoint y: 603, endPoint x: 775, endPoint y: 602, distance: 19.5
click at [776, 602] on icon at bounding box center [779, 598] width 7 height 15
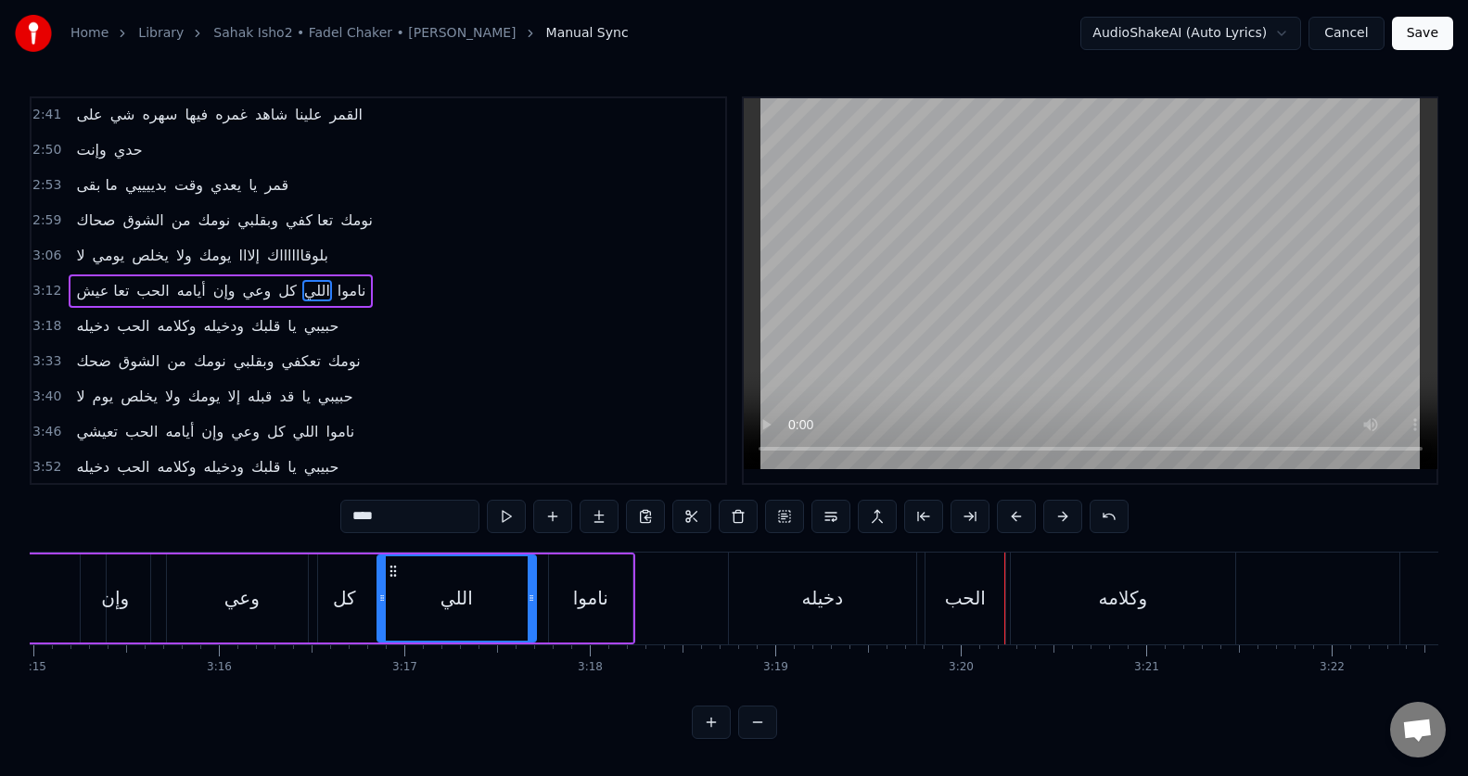
scroll to position [0, 36156]
click at [840, 589] on div "دخيله" at bounding box center [823, 598] width 42 height 28
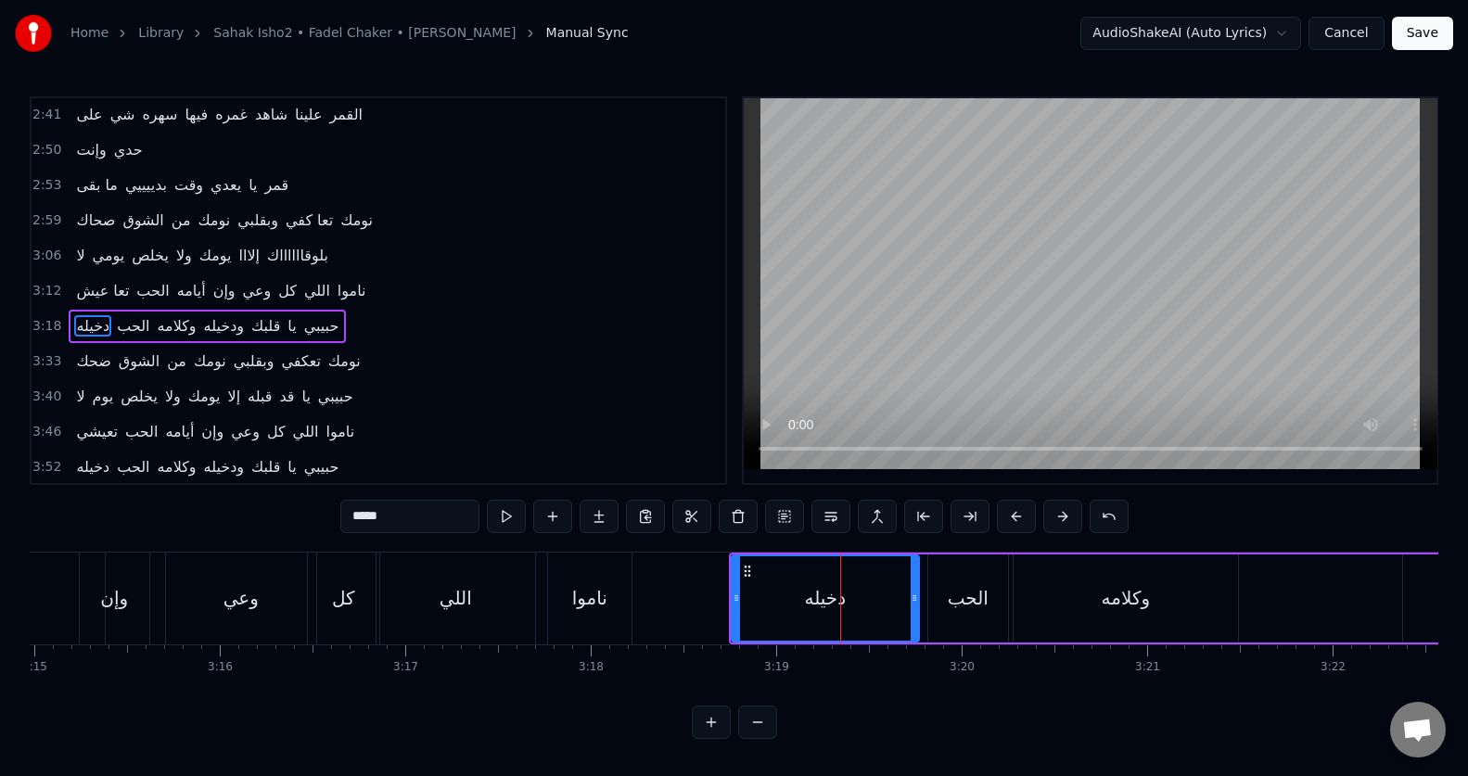
scroll to position [707, 0]
drag, startPoint x: 732, startPoint y: 611, endPoint x: 707, endPoint y: 608, distance: 26.1
click at [707, 608] on div at bounding box center [710, 598] width 7 height 84
click at [968, 609] on div "الحب" at bounding box center [968, 598] width 41 height 28
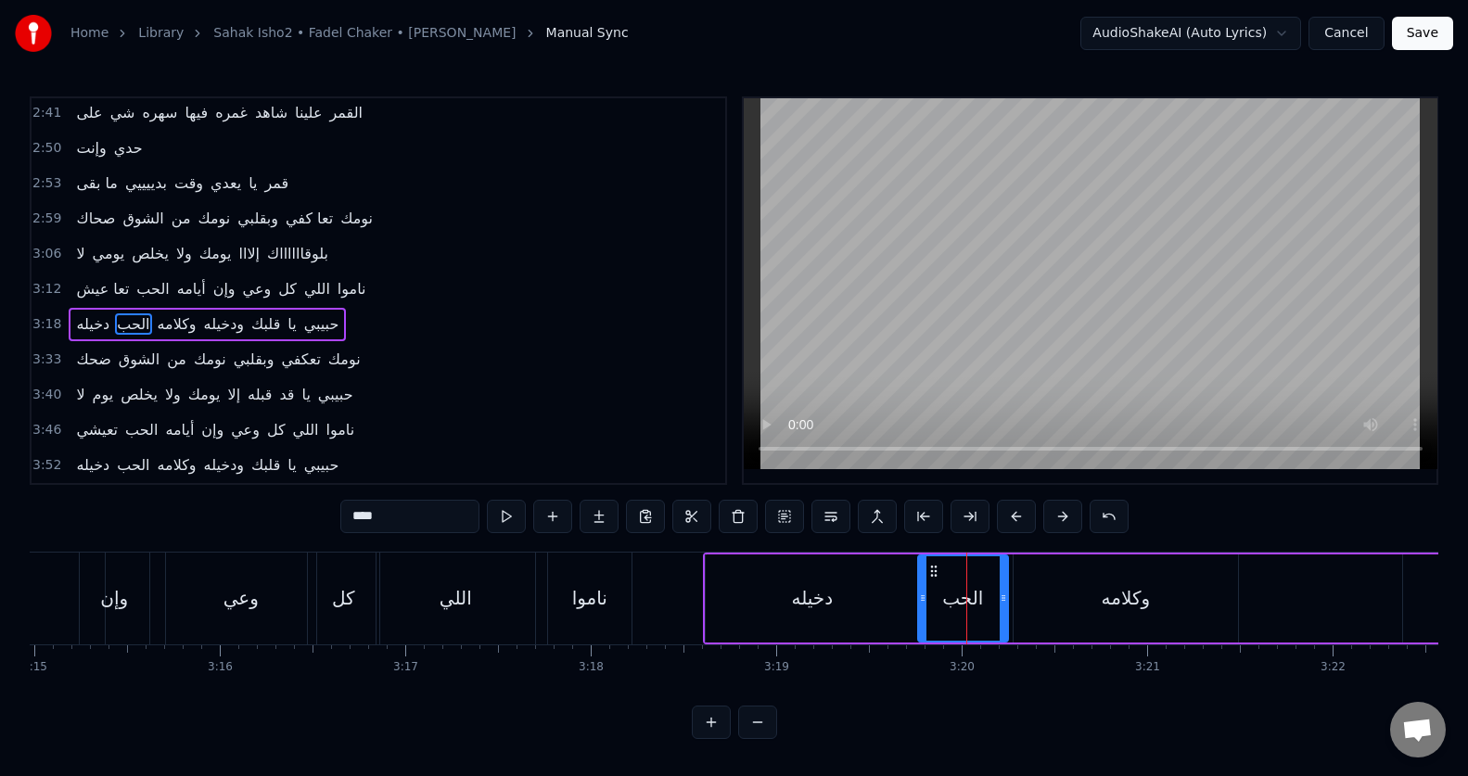
drag, startPoint x: 930, startPoint y: 609, endPoint x: 920, endPoint y: 610, distance: 10.2
click at [920, 610] on div at bounding box center [922, 598] width 7 height 84
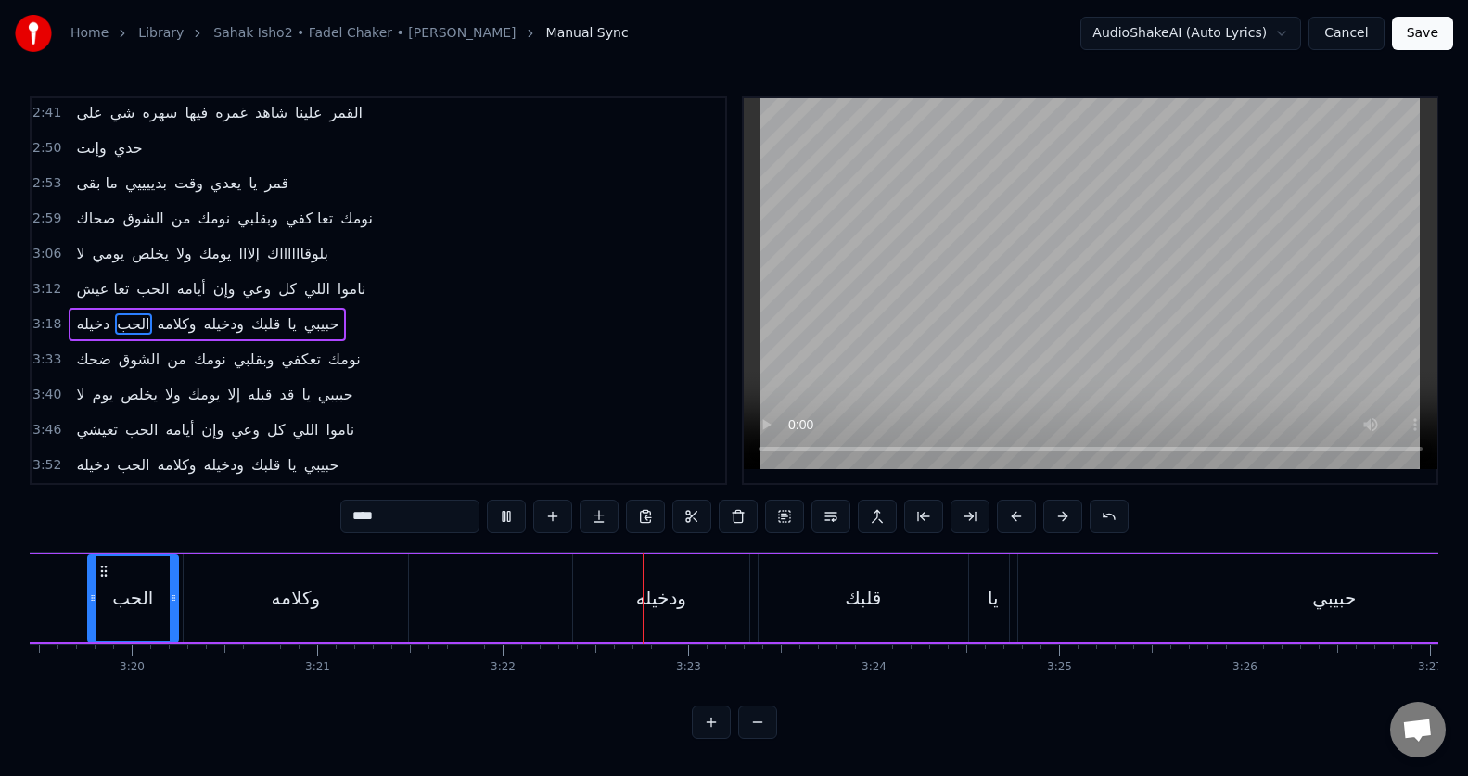
scroll to position [0, 37399]
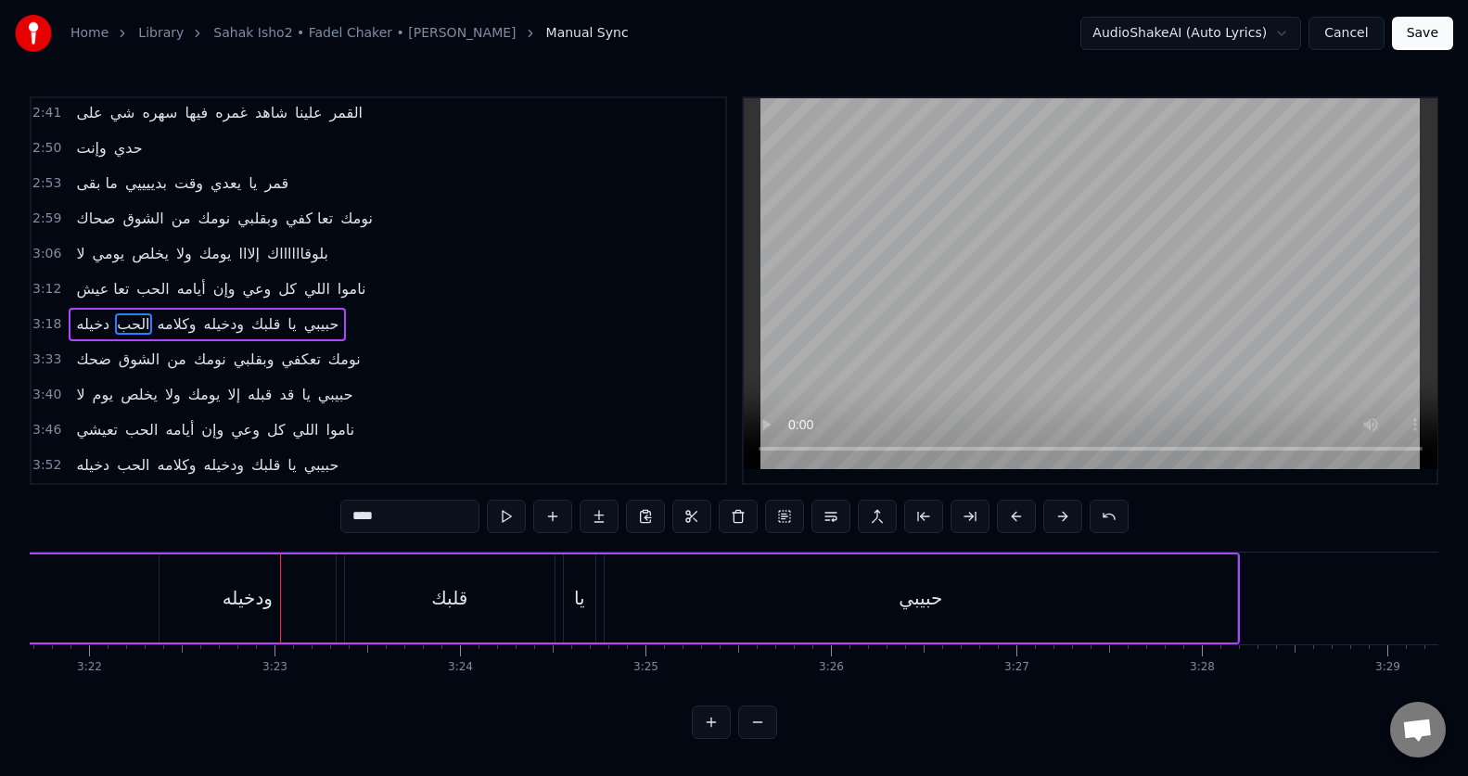
click at [219, 618] on div "ودخيله" at bounding box center [247, 598] width 176 height 88
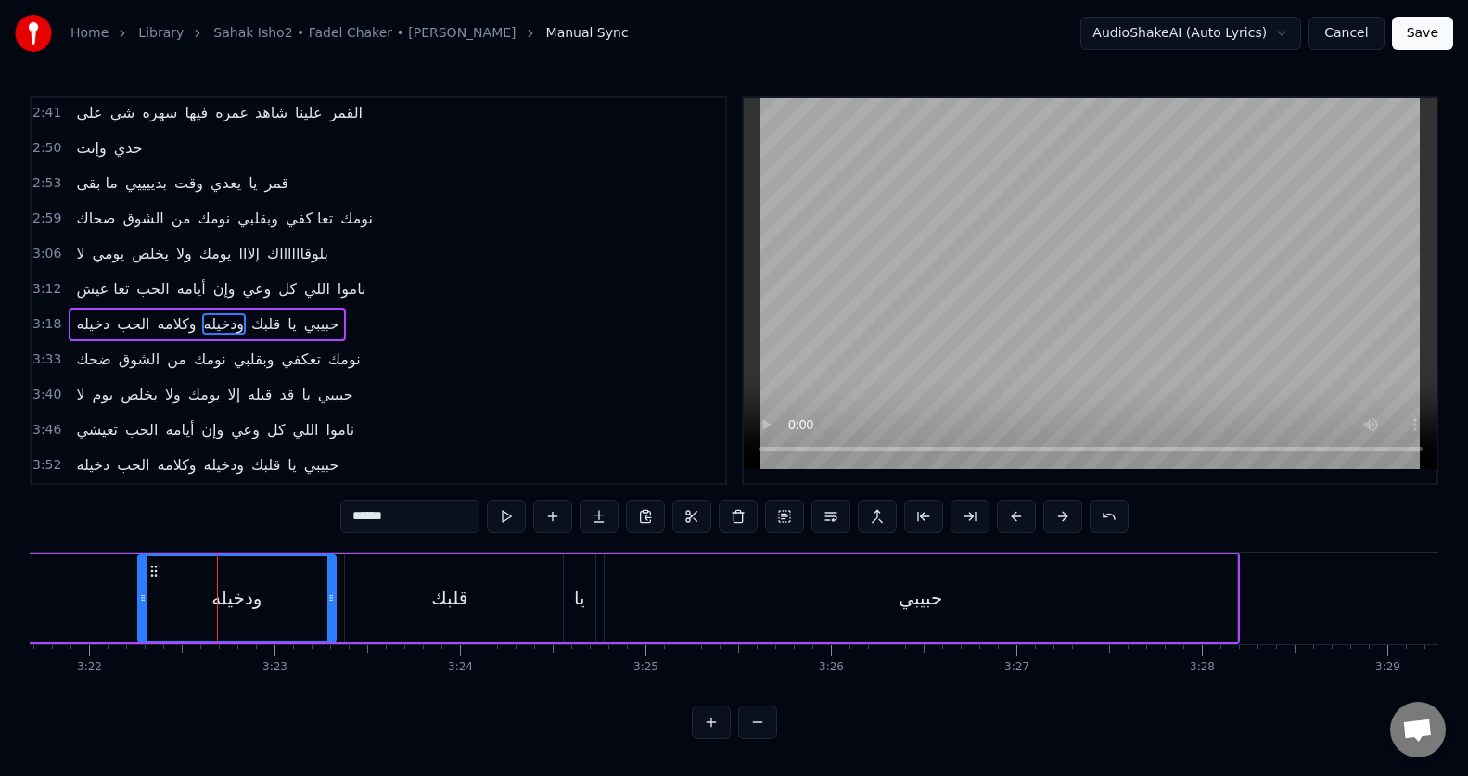
drag, startPoint x: 153, startPoint y: 613, endPoint x: 139, endPoint y: 610, distance: 14.2
click at [139, 610] on div at bounding box center [142, 598] width 7 height 84
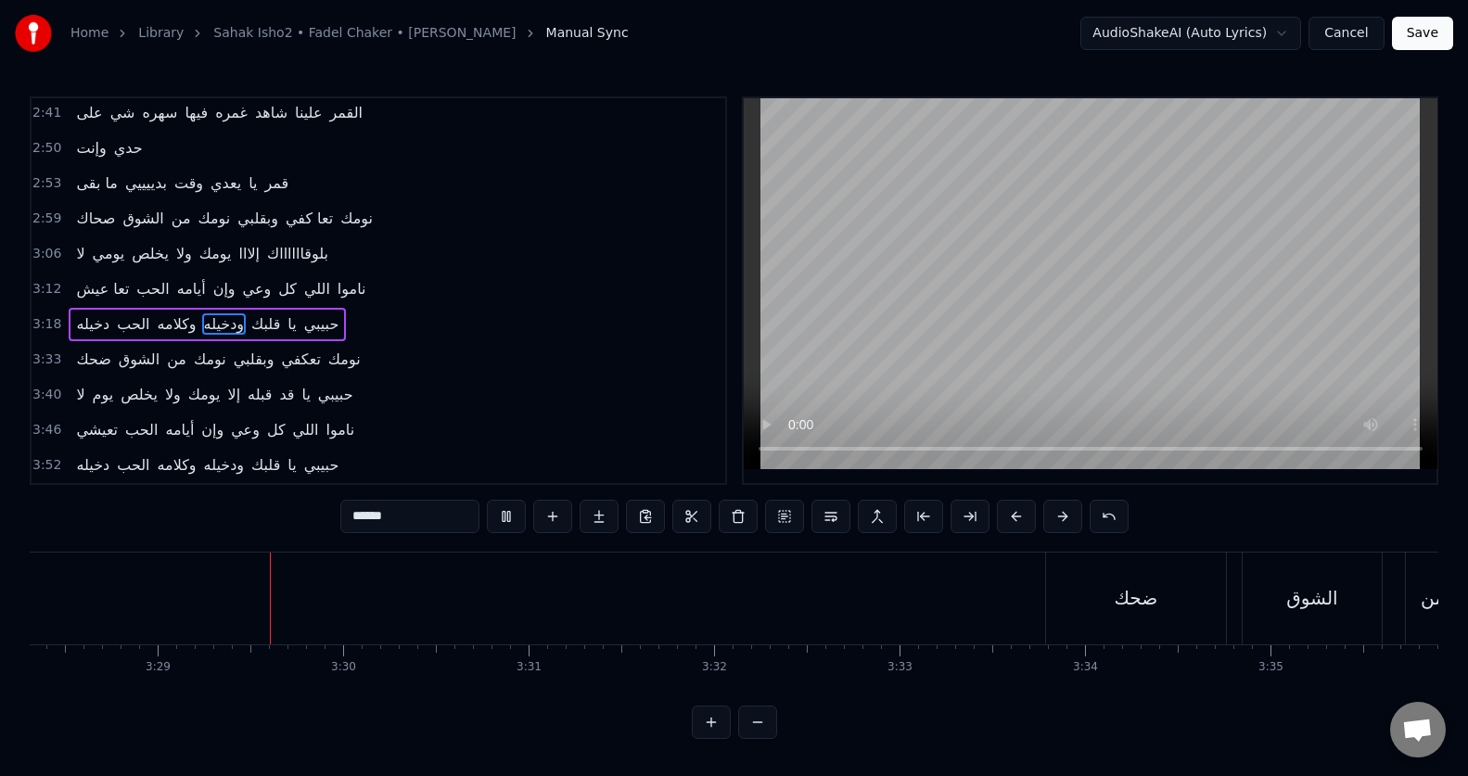
scroll to position [0, 38656]
click at [1087, 607] on div "ضحك" at bounding box center [1109, 598] width 44 height 28
type input "***"
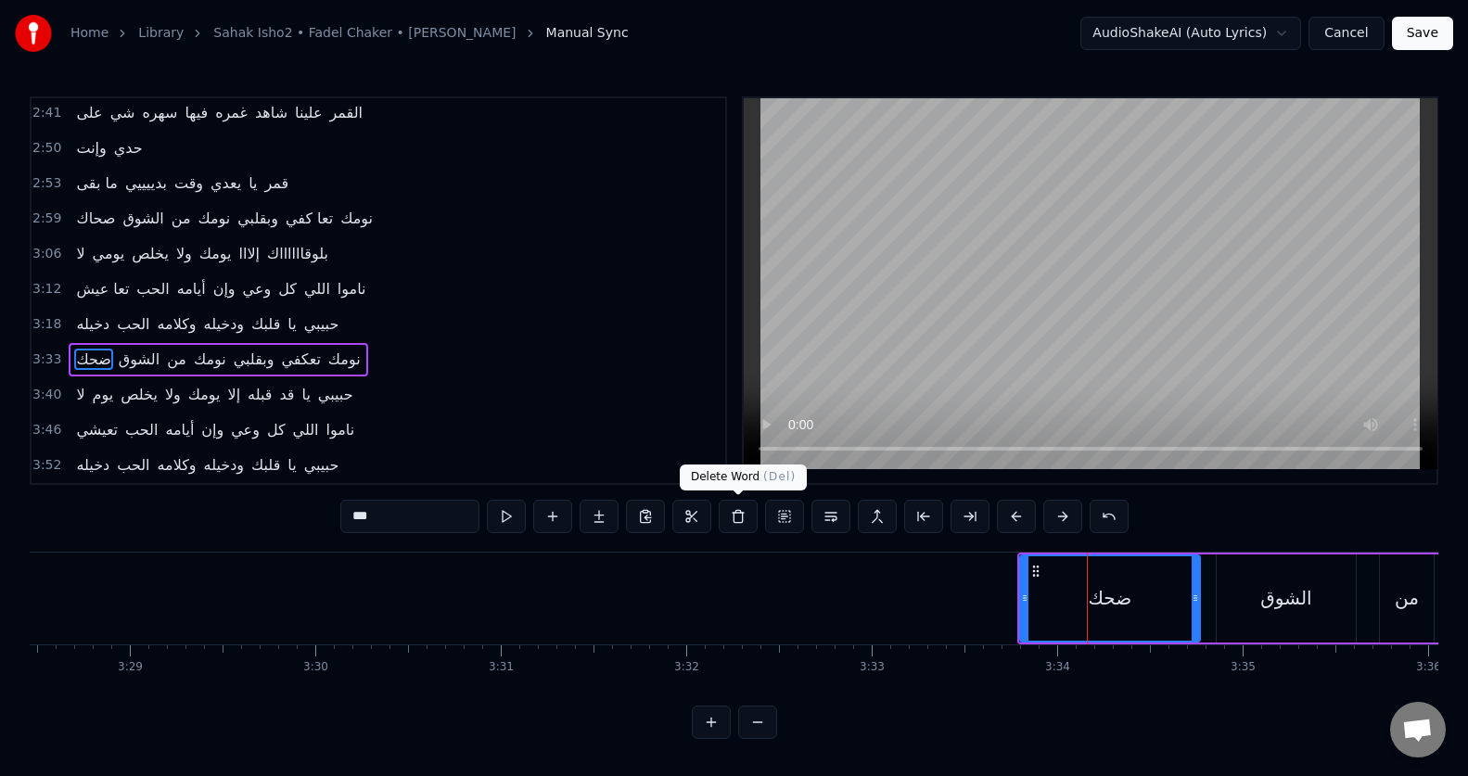
click at [744, 517] on button at bounding box center [738, 516] width 39 height 33
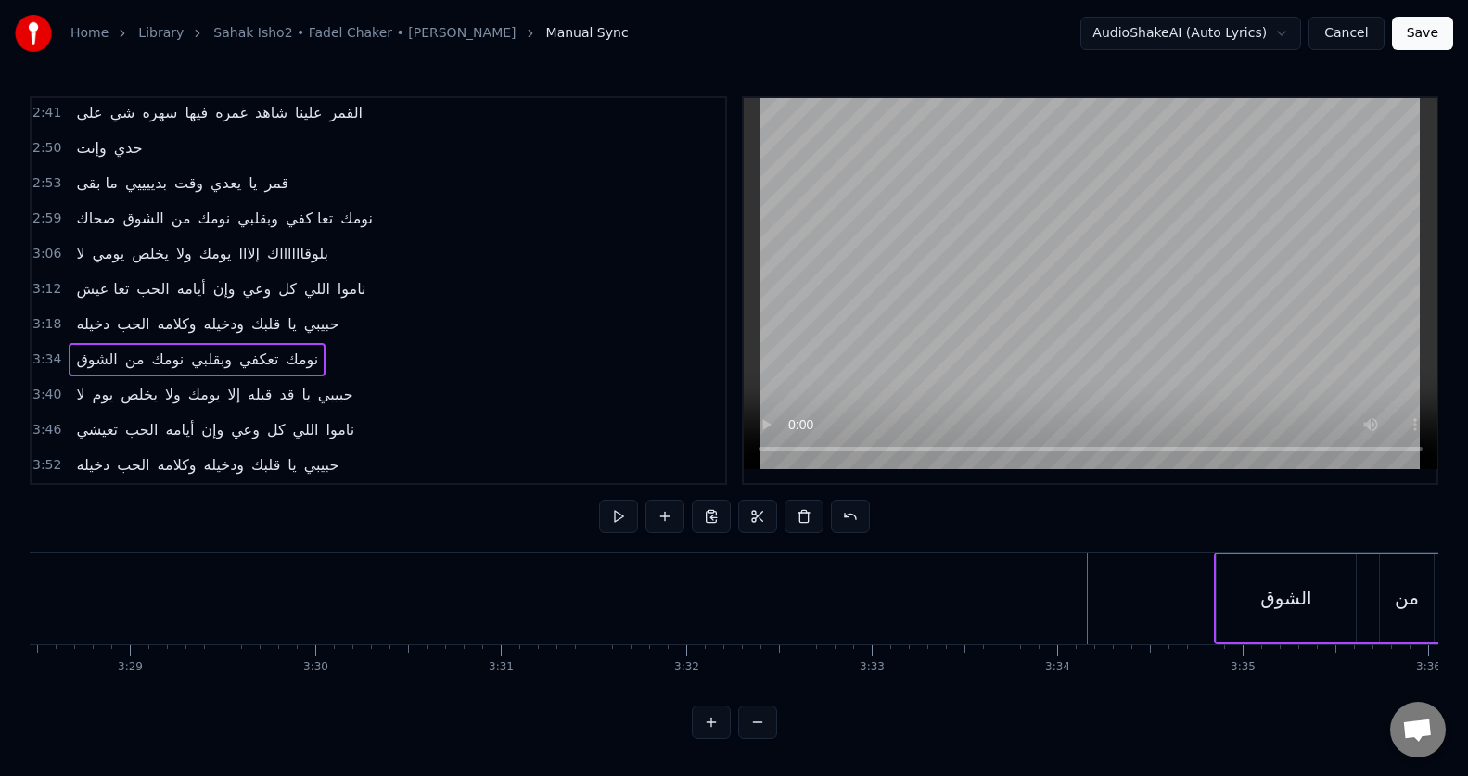
click at [1297, 601] on div "الشوق" at bounding box center [1285, 598] width 51 height 28
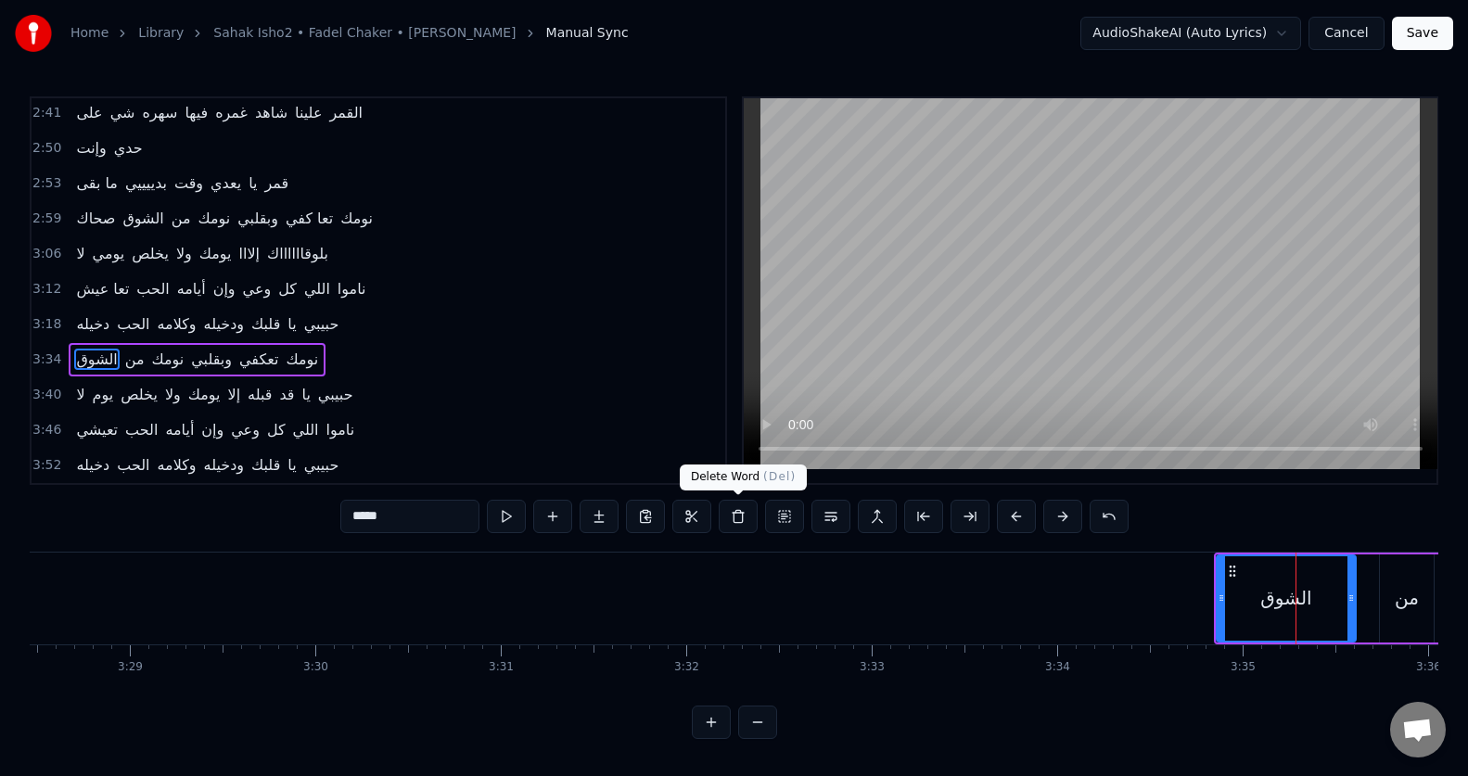
click at [742, 518] on button at bounding box center [738, 516] width 39 height 33
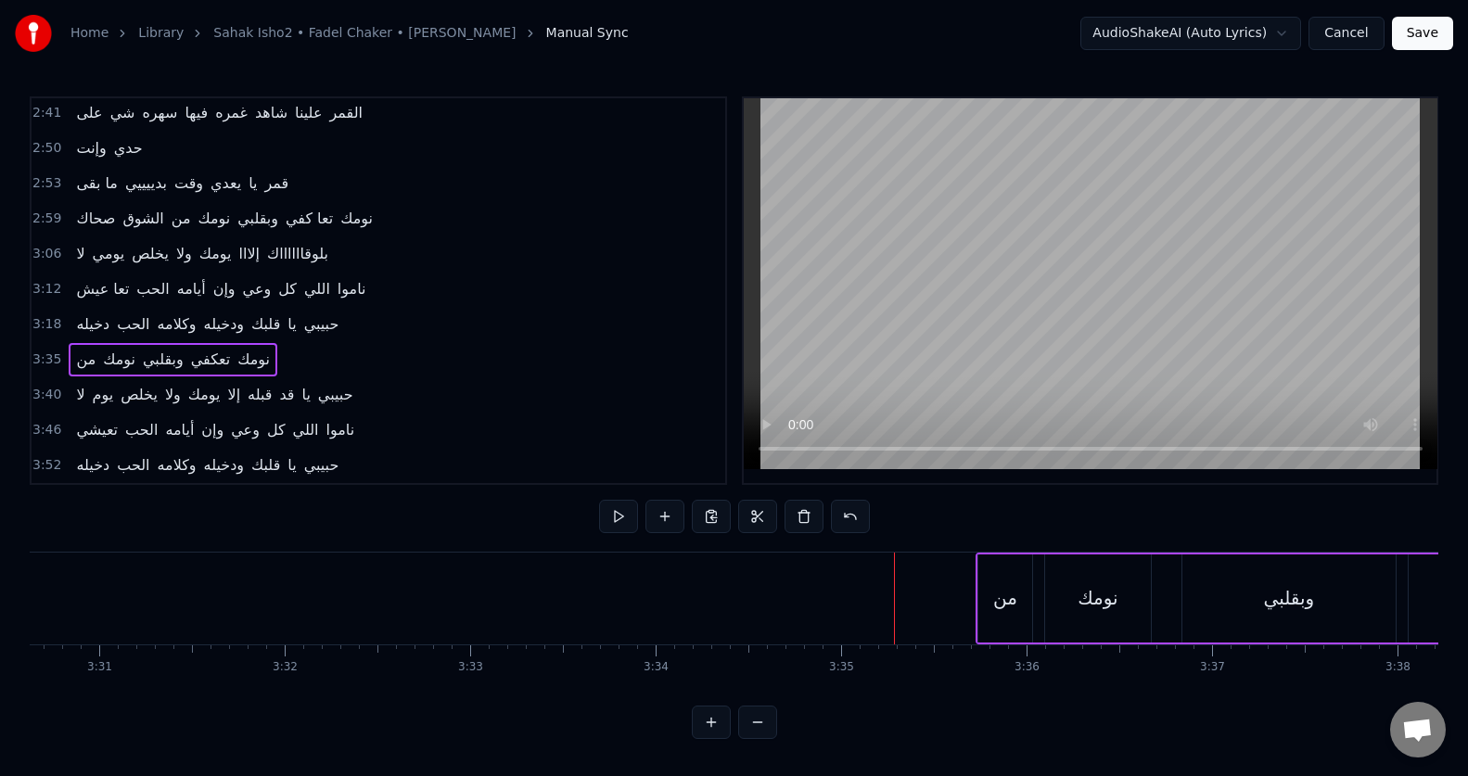
scroll to position [0, 39027]
click at [128, 354] on span "نومك" at bounding box center [119, 359] width 36 height 21
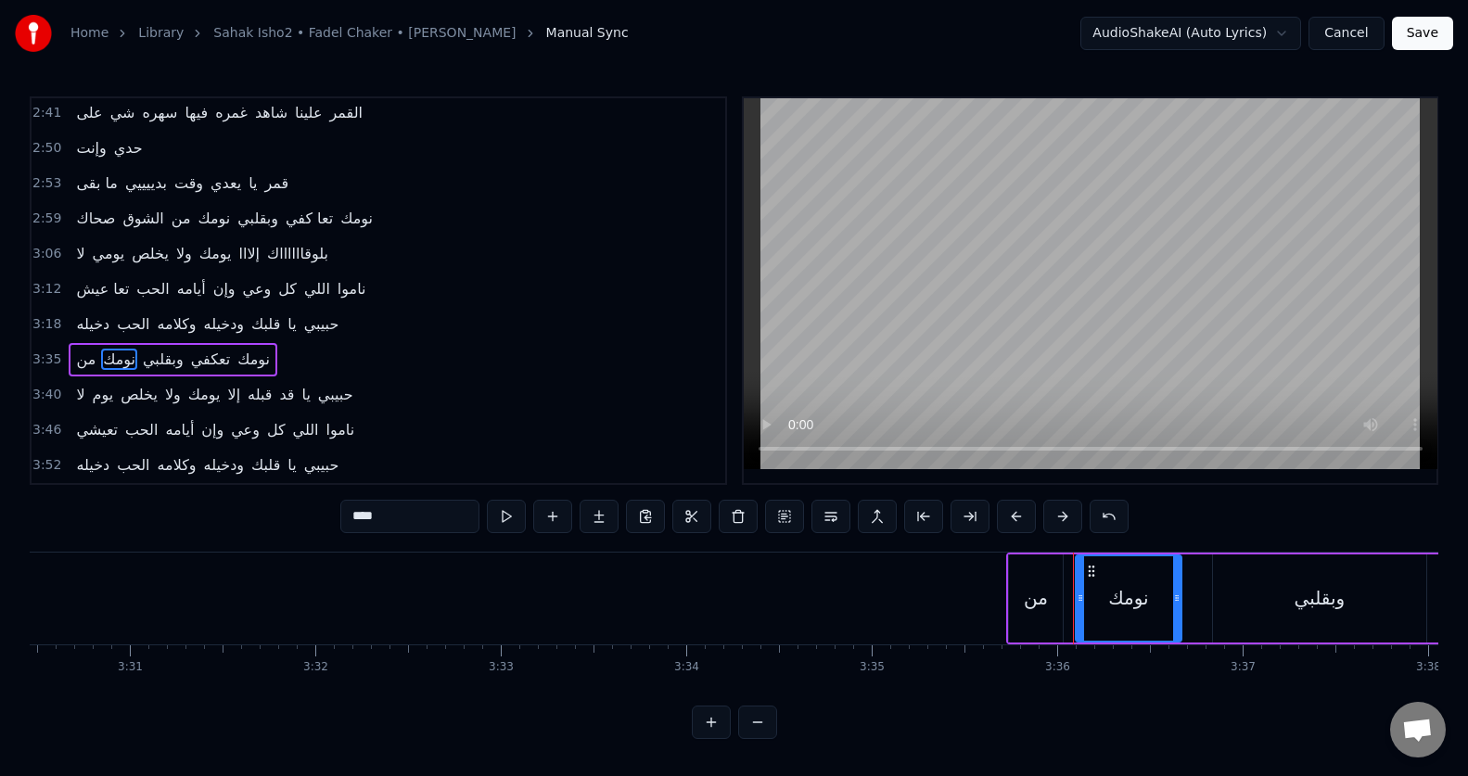
click at [52, 360] on span "3:35" at bounding box center [46, 359] width 29 height 19
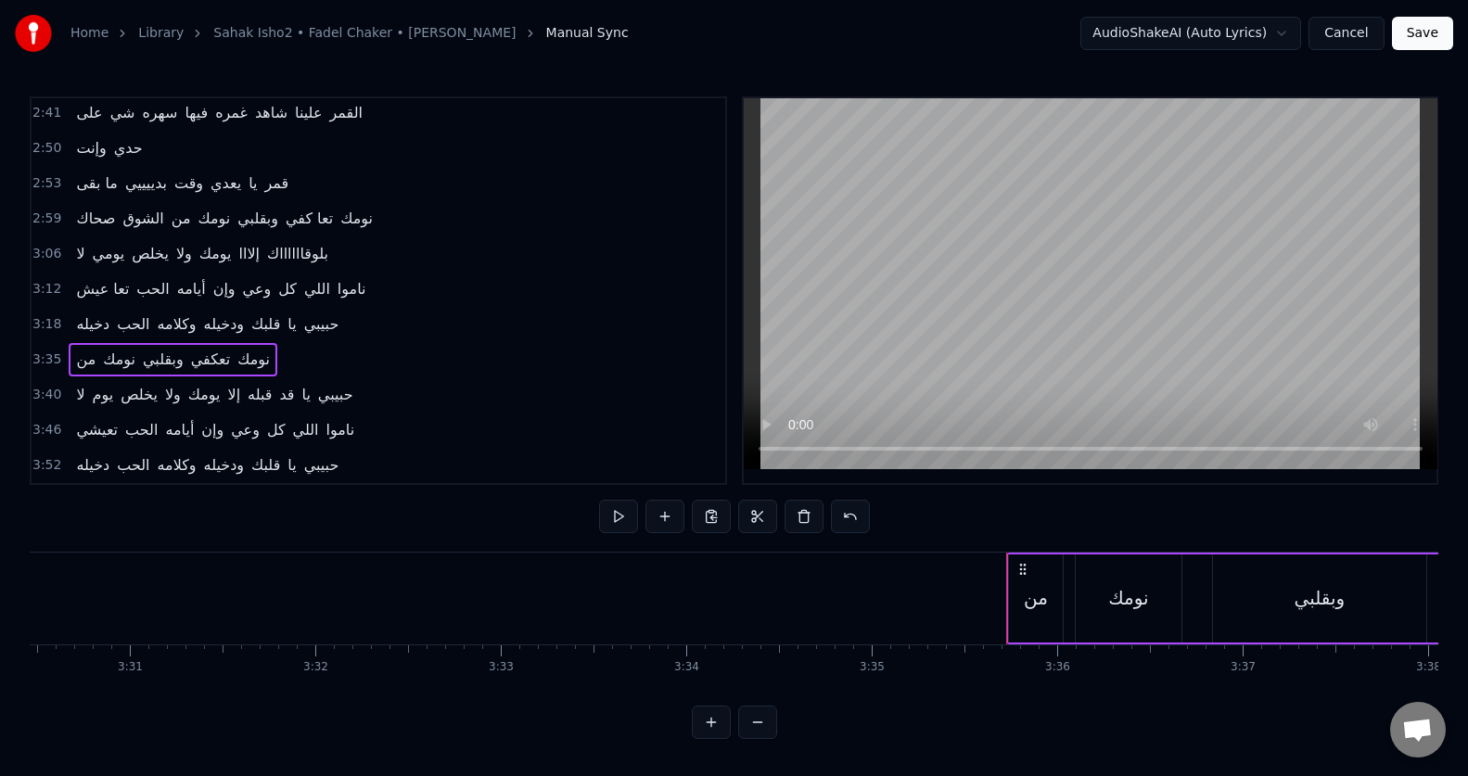
click at [45, 464] on span "3:52" at bounding box center [46, 465] width 29 height 19
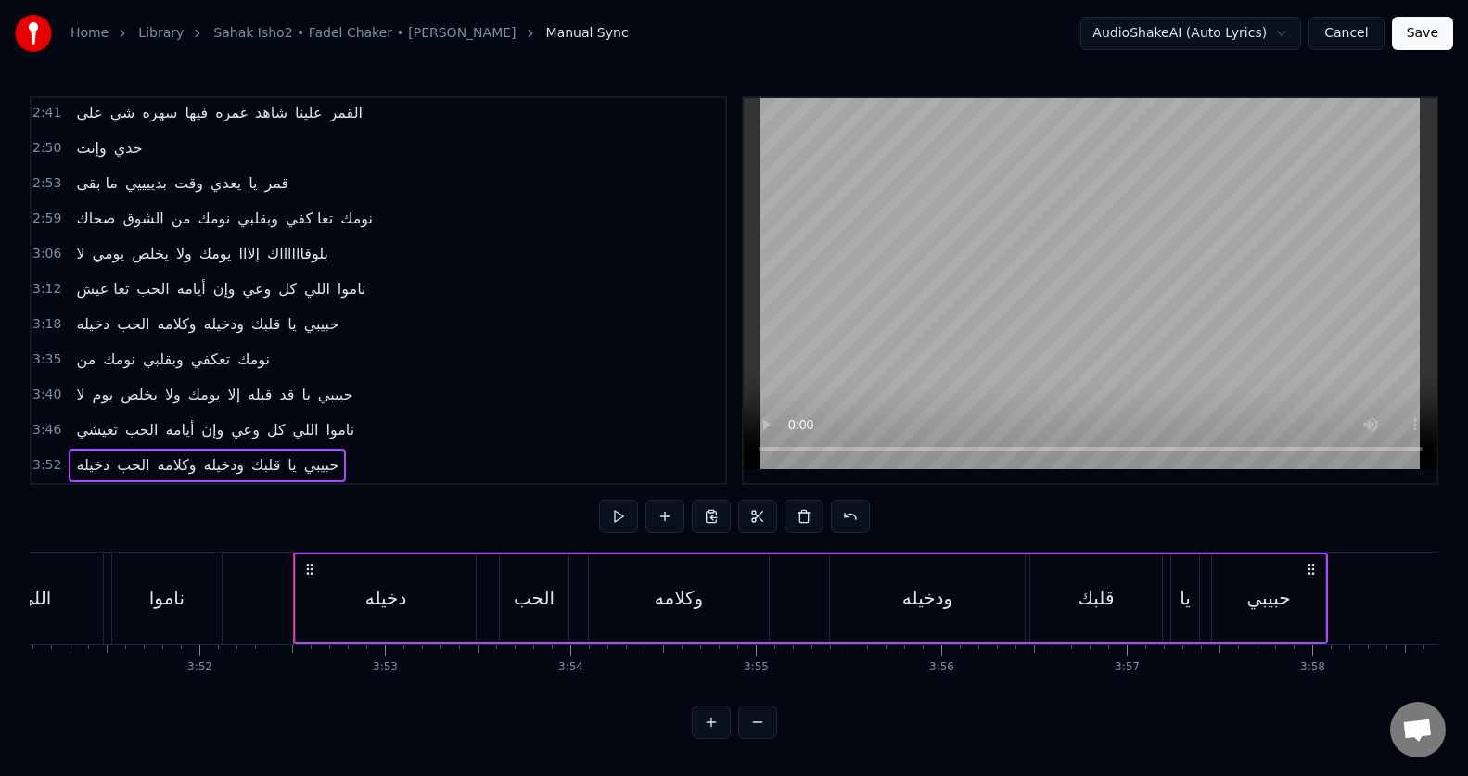
scroll to position [0, 43021]
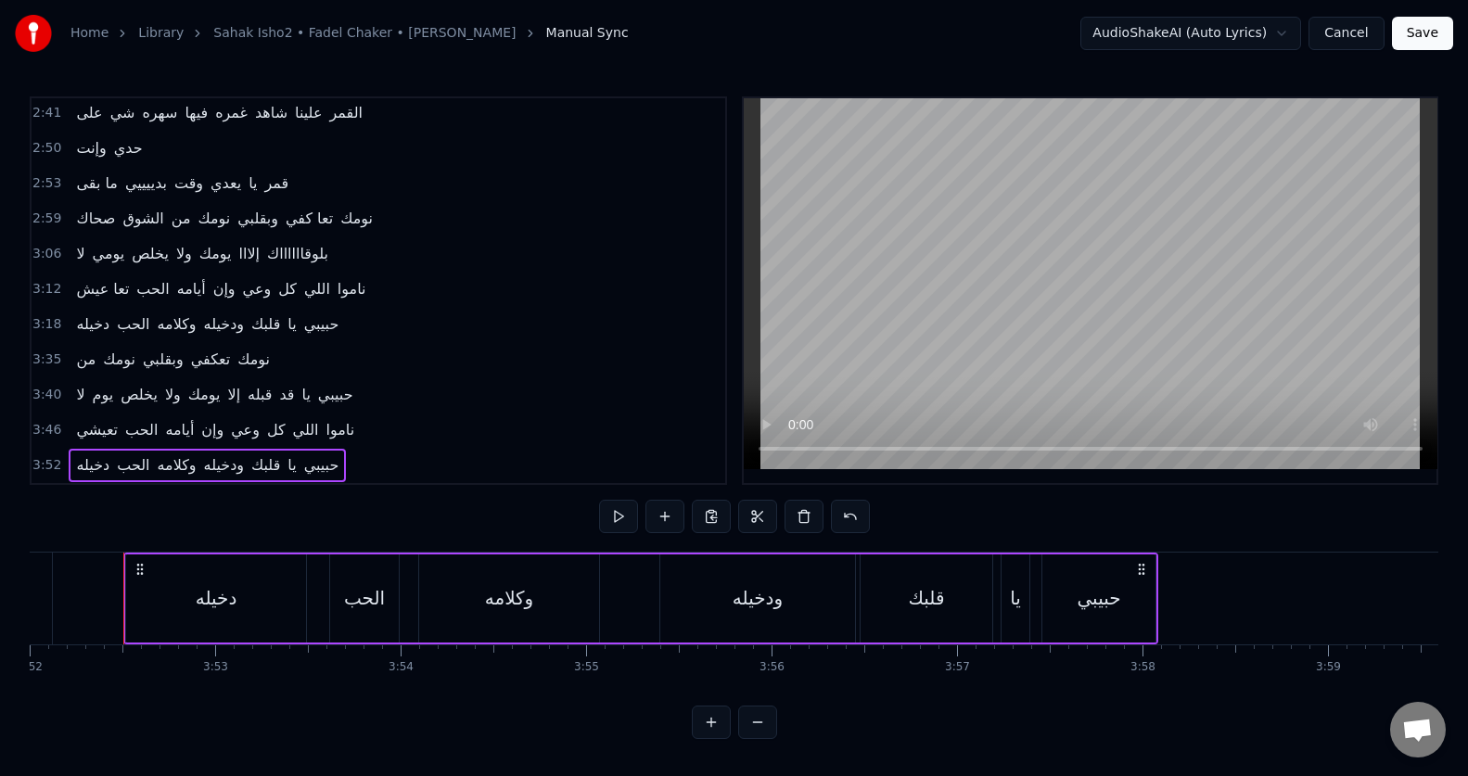
click at [1142, 567] on icon at bounding box center [1141, 569] width 15 height 15
drag, startPoint x: 1147, startPoint y: 583, endPoint x: 1143, endPoint y: 568, distance: 15.3
click at [1148, 584] on div "حبيبي" at bounding box center [1098, 598] width 113 height 88
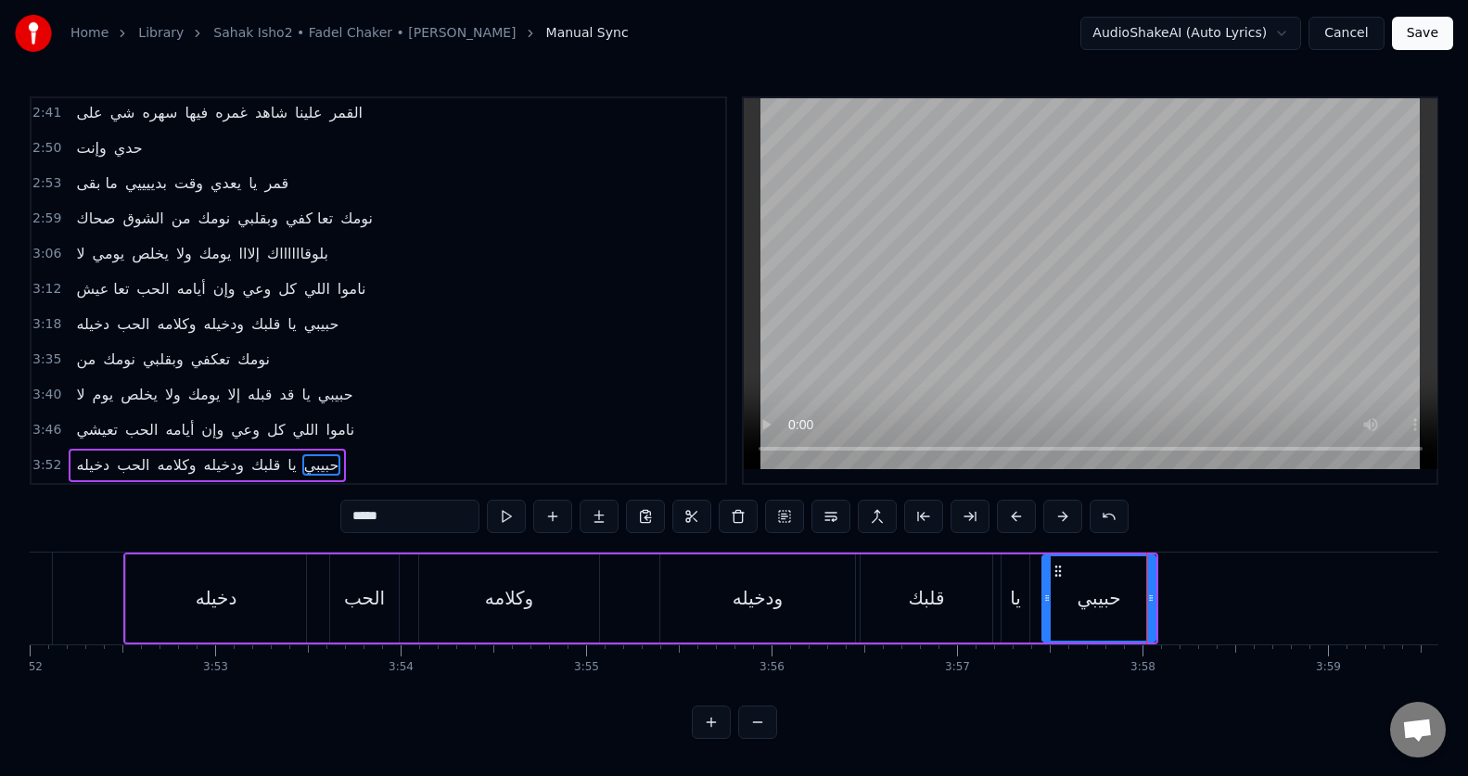
click at [164, 567] on div "دخيله" at bounding box center [216, 598] width 180 height 88
type input "*****"
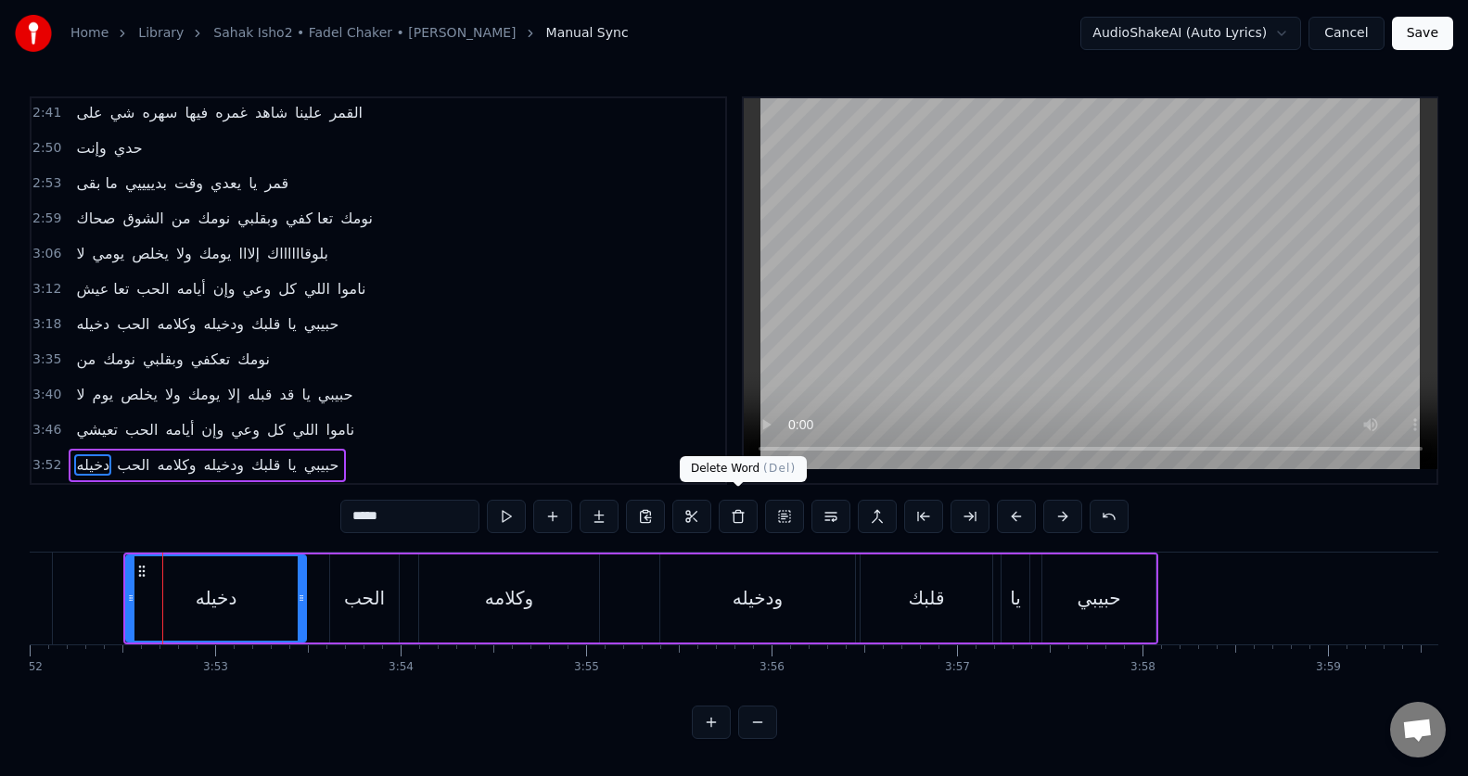
click at [733, 507] on button at bounding box center [738, 516] width 39 height 33
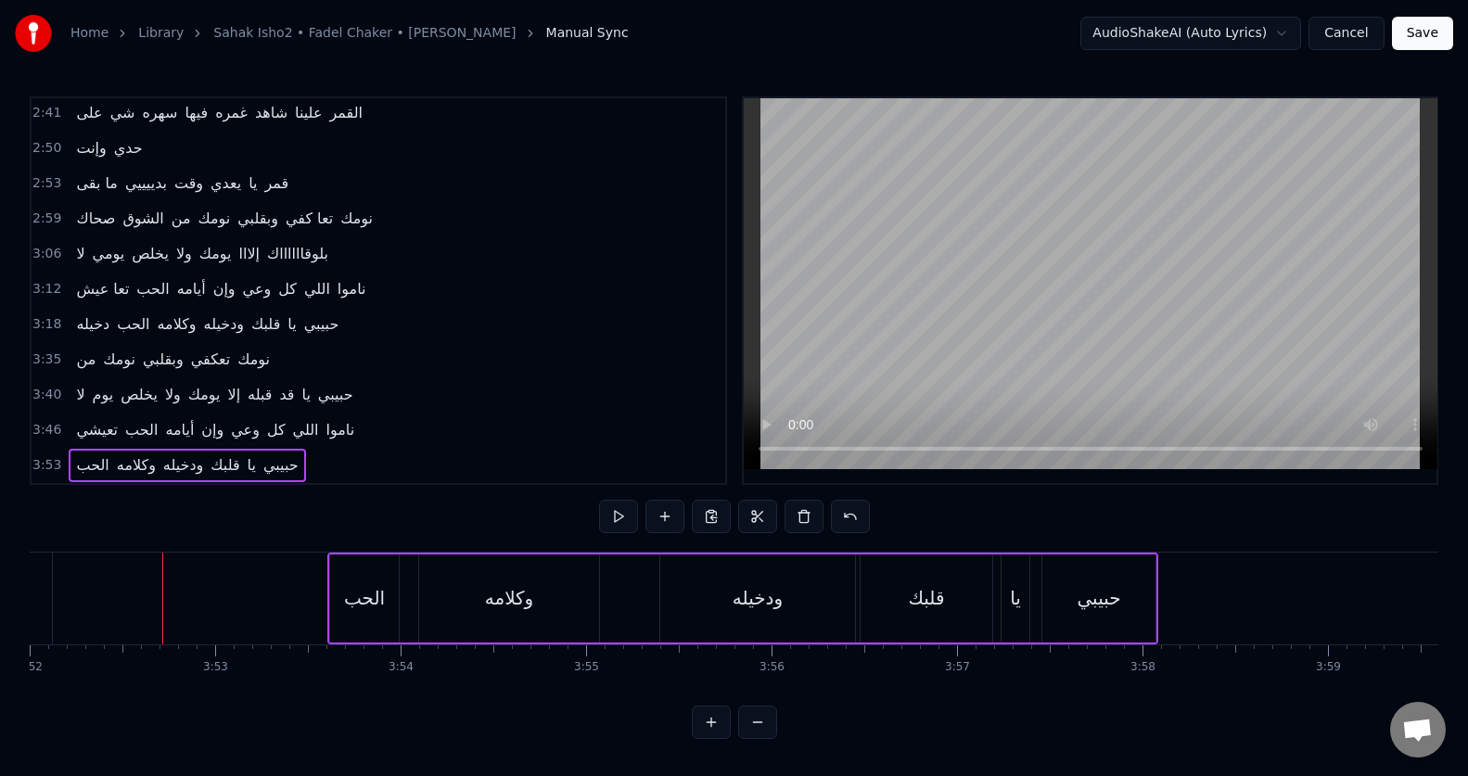
click at [370, 590] on div "الحب" at bounding box center [364, 598] width 41 height 28
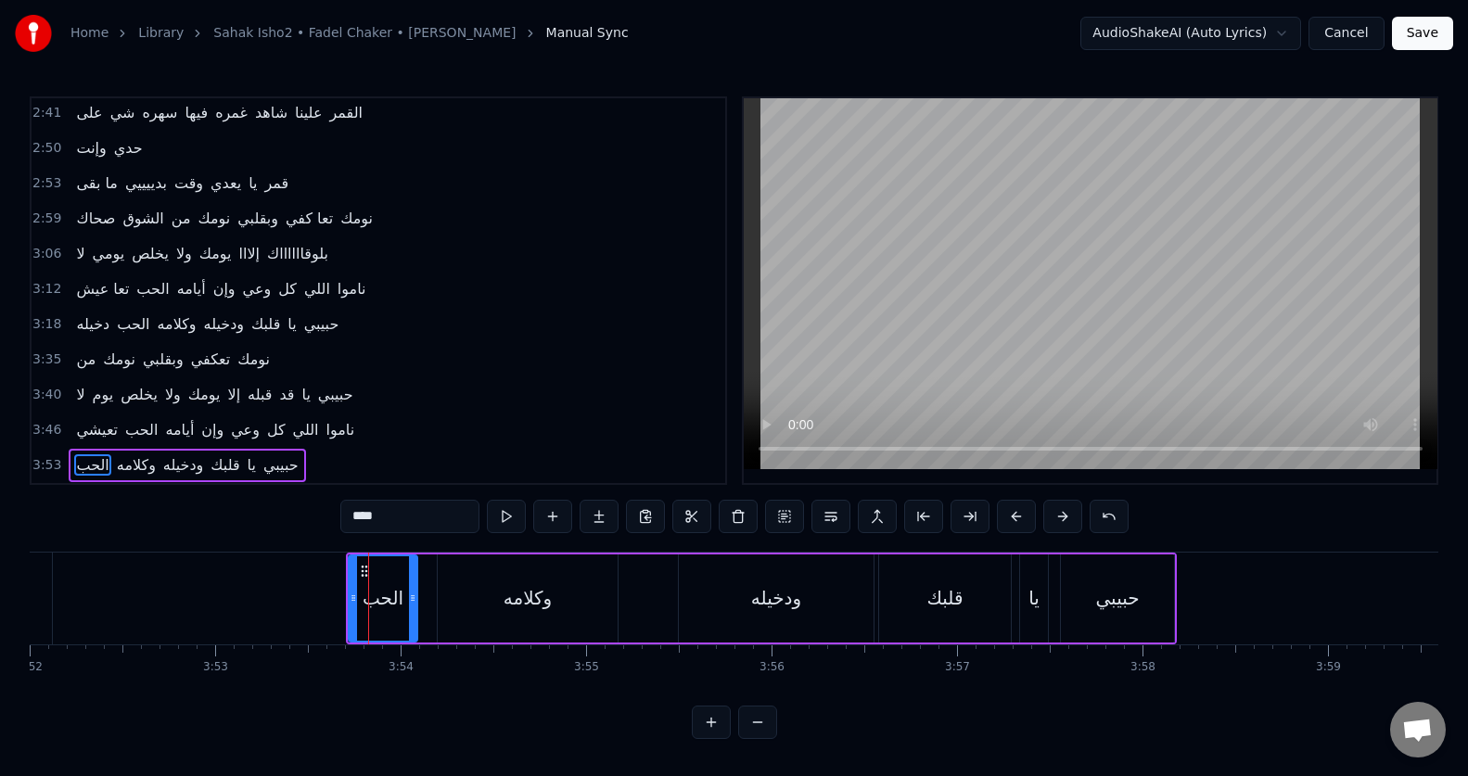
click at [757, 569] on div "ودخيله" at bounding box center [776, 598] width 195 height 88
type input "******"
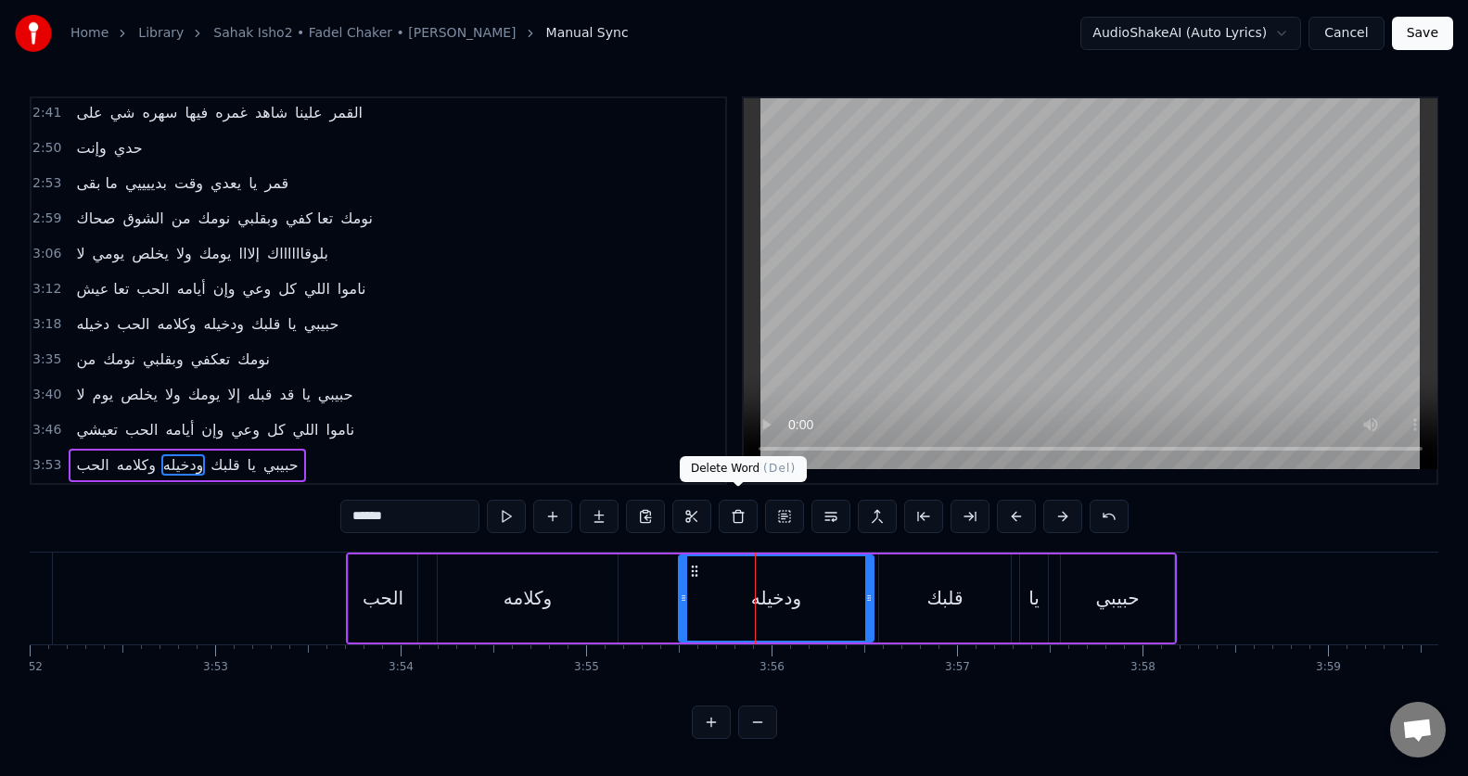
click at [739, 513] on button at bounding box center [738, 516] width 39 height 33
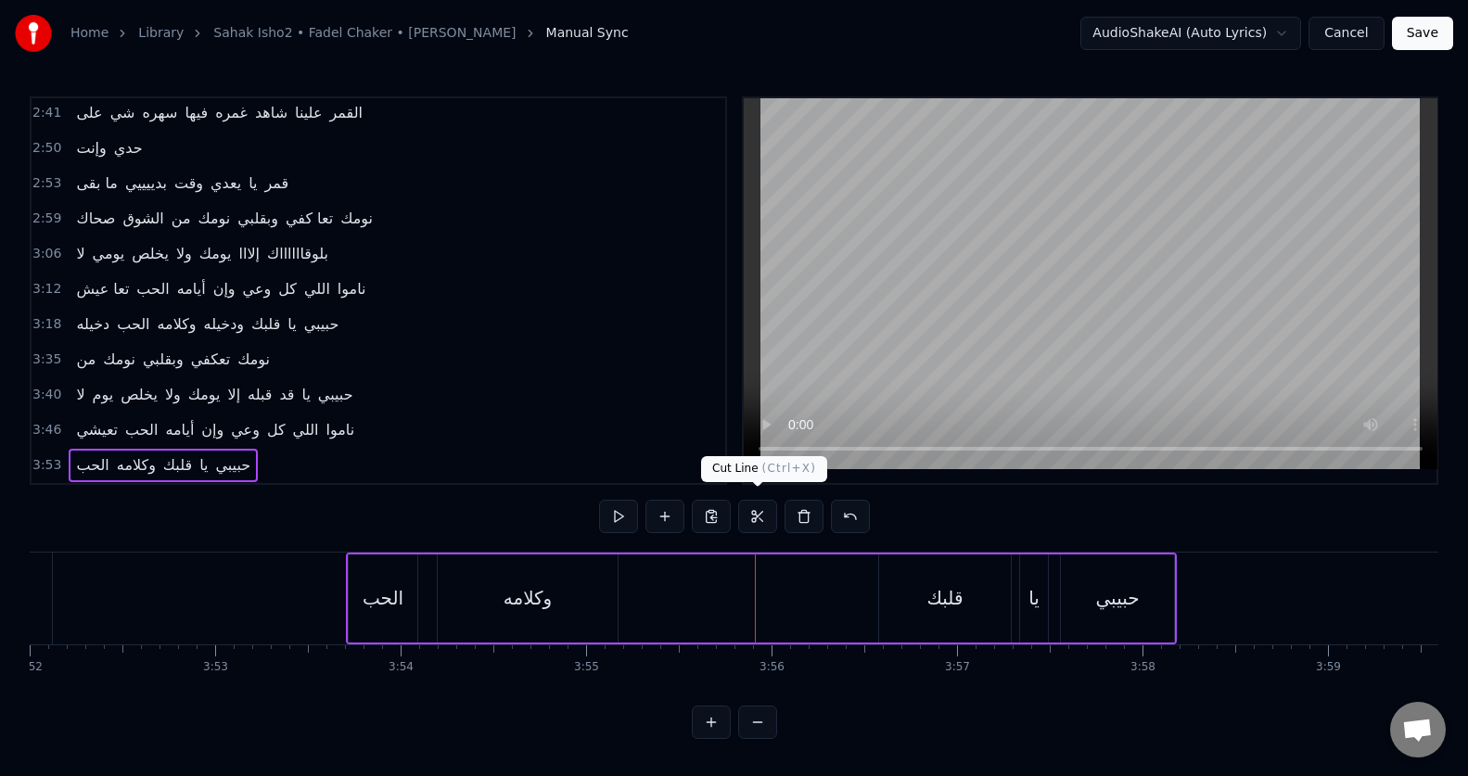
click at [739, 512] on button at bounding box center [757, 516] width 39 height 33
click at [956, 592] on div "قلبك" at bounding box center [944, 598] width 36 height 28
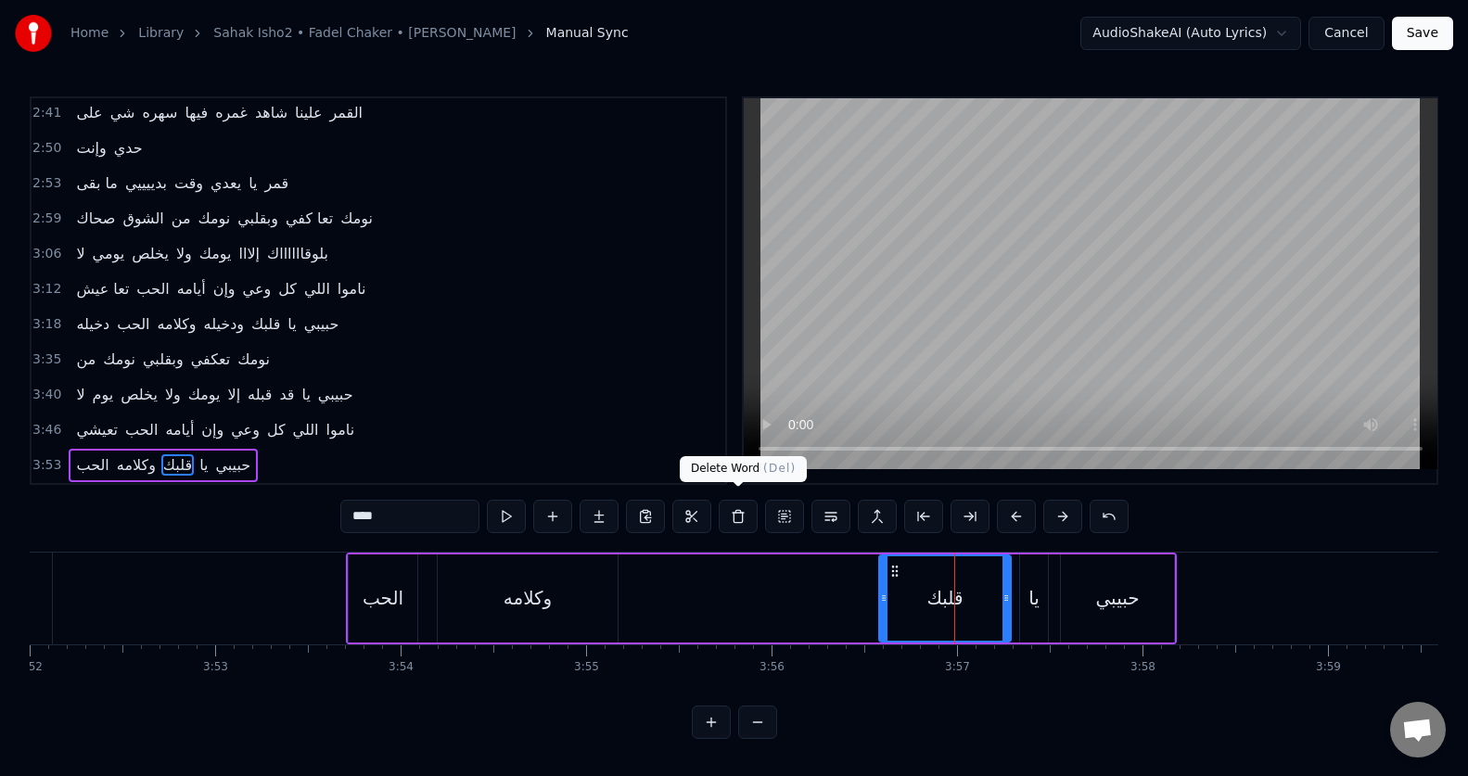
click at [745, 507] on button at bounding box center [738, 516] width 39 height 33
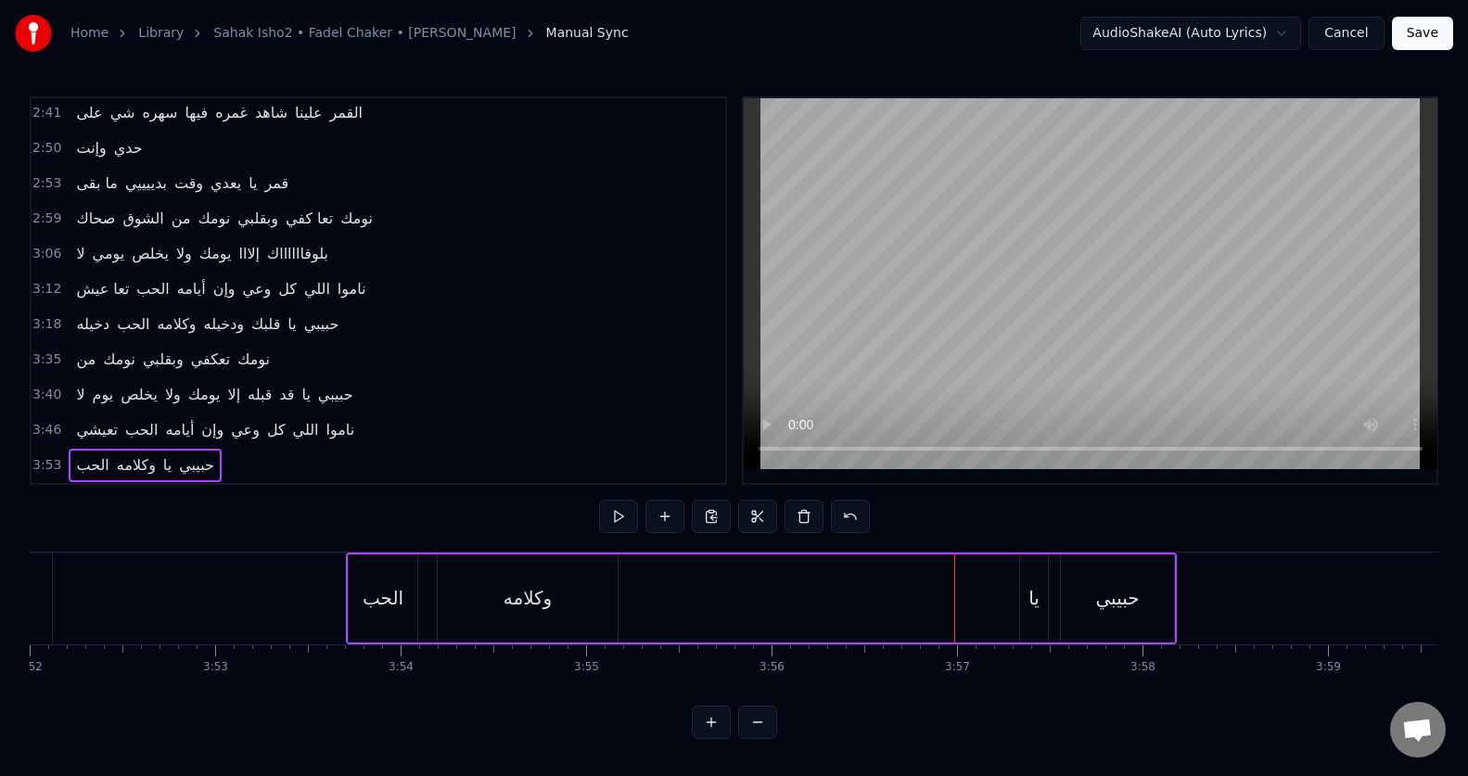
click at [1040, 569] on div "يا" at bounding box center [1034, 598] width 28 height 88
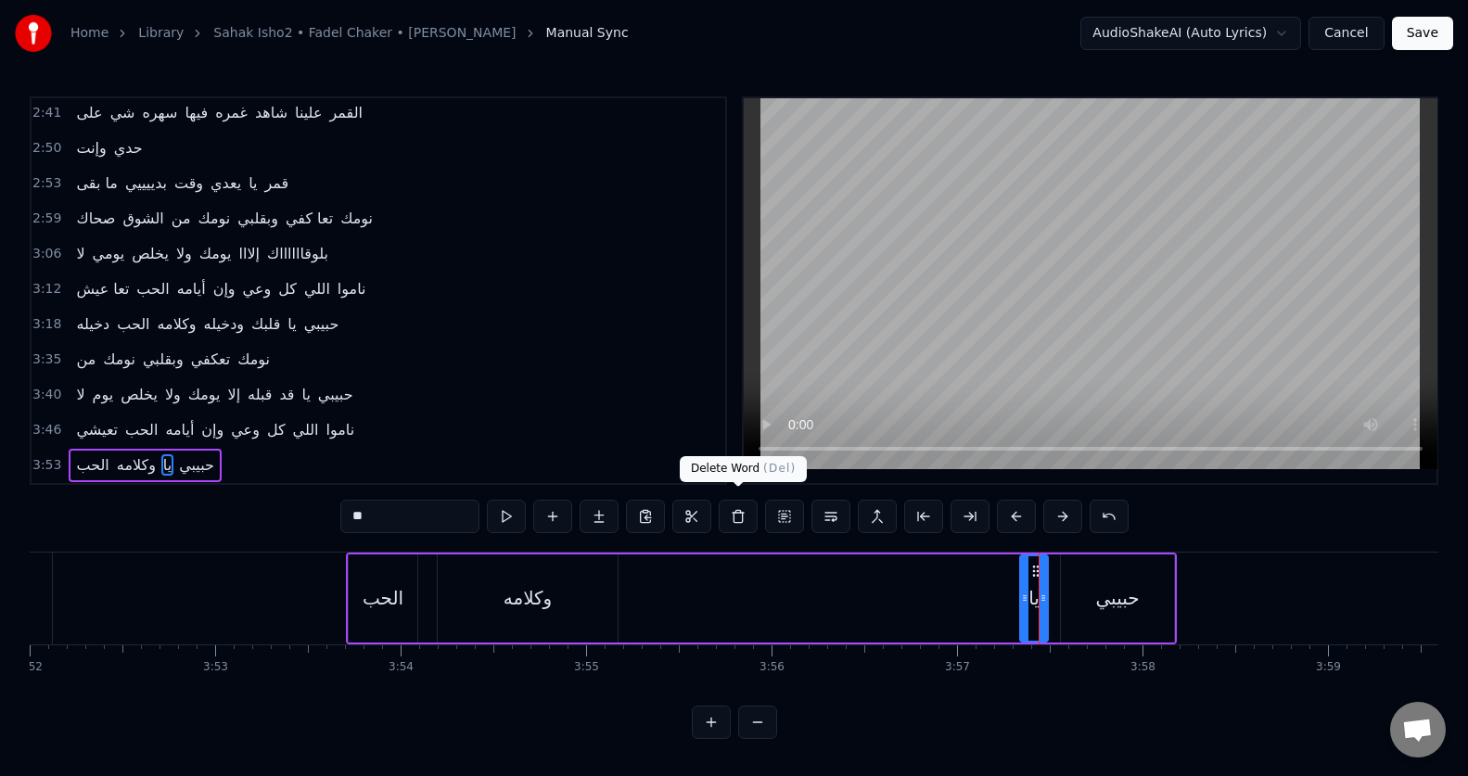
click at [739, 508] on button at bounding box center [738, 516] width 39 height 33
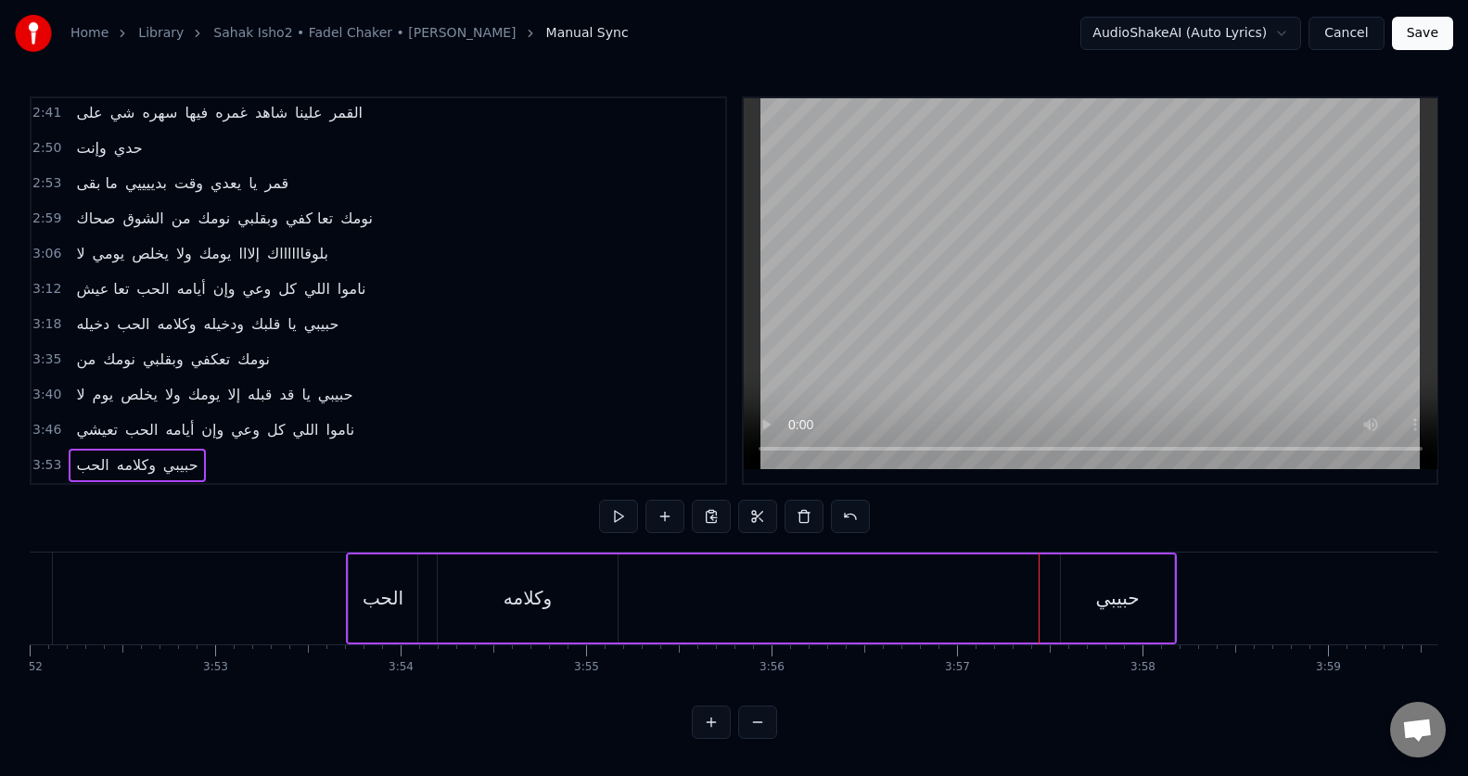
click at [1103, 572] on div "حبيبي" at bounding box center [1117, 598] width 113 height 88
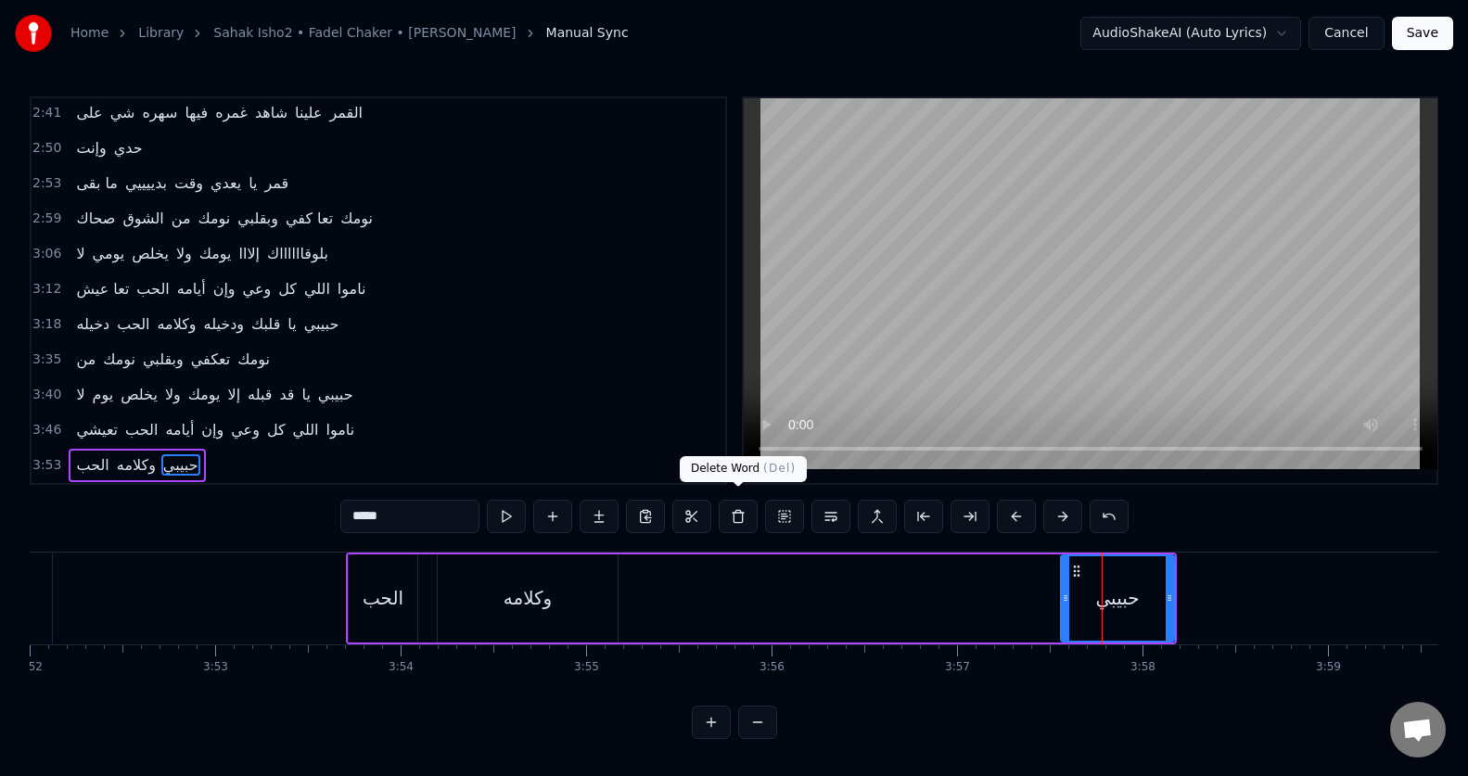
click at [733, 511] on button at bounding box center [738, 516] width 39 height 33
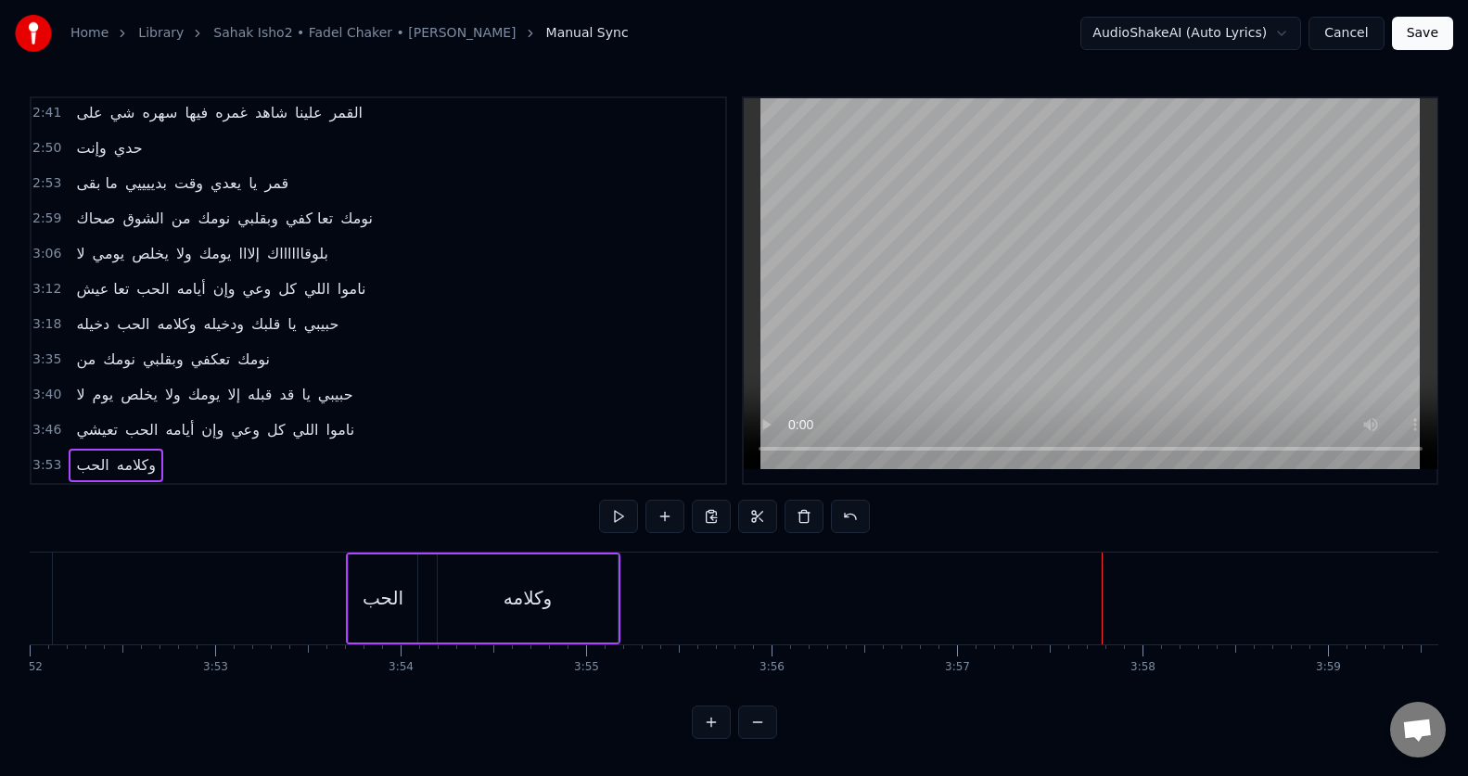
click at [520, 617] on div "وكلامه" at bounding box center [528, 598] width 180 height 88
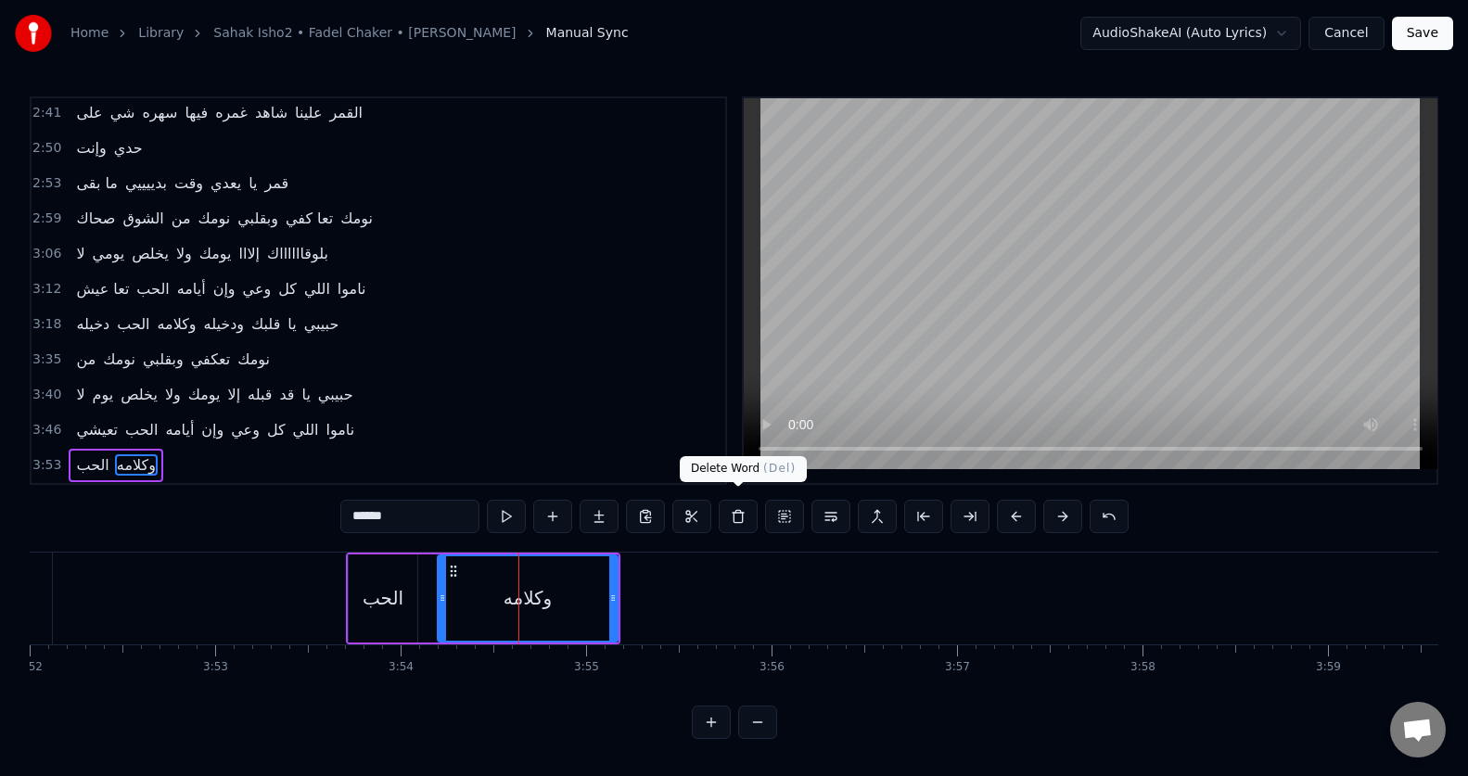
click at [735, 509] on button at bounding box center [738, 516] width 39 height 33
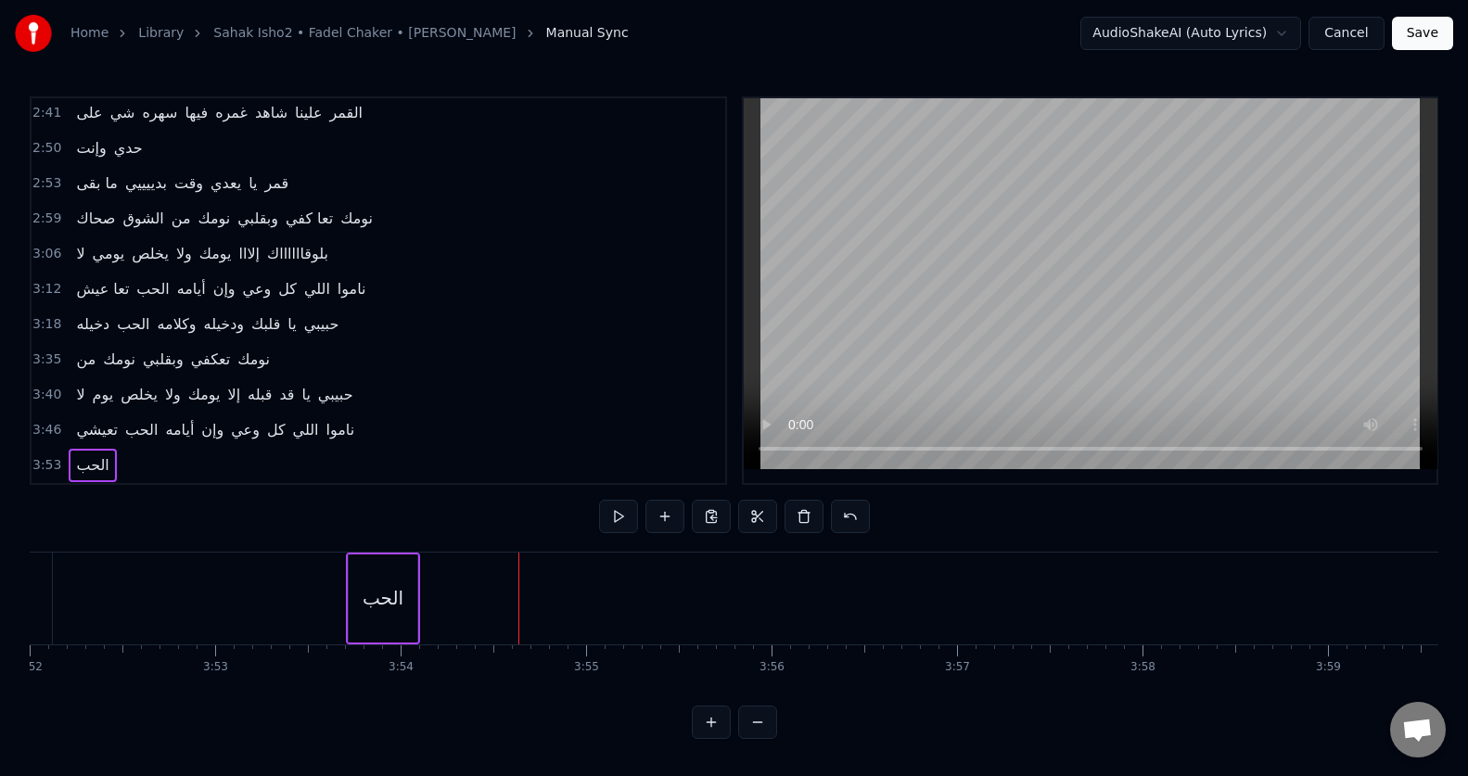
click at [378, 618] on div "الحب" at bounding box center [383, 598] width 69 height 88
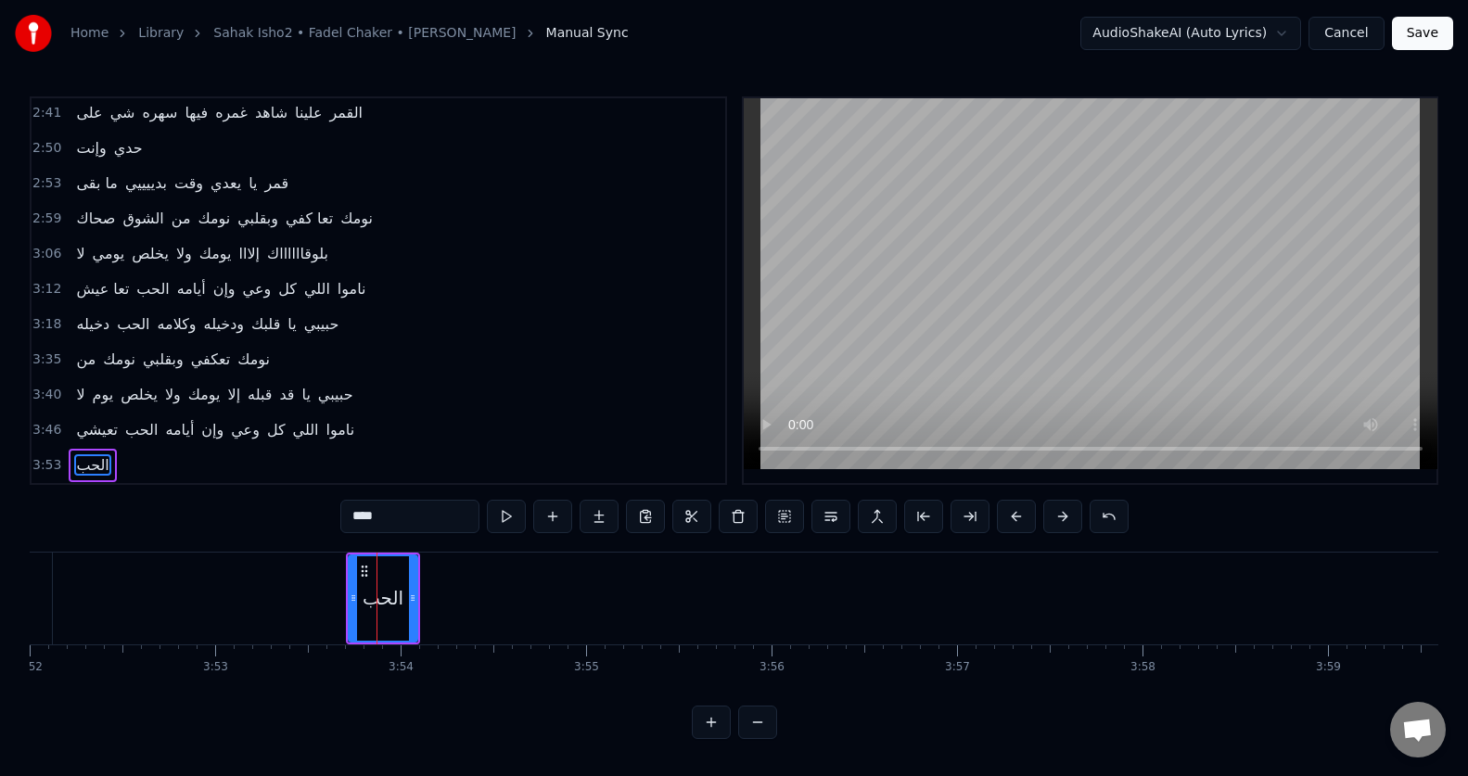
click at [737, 507] on button at bounding box center [738, 516] width 39 height 33
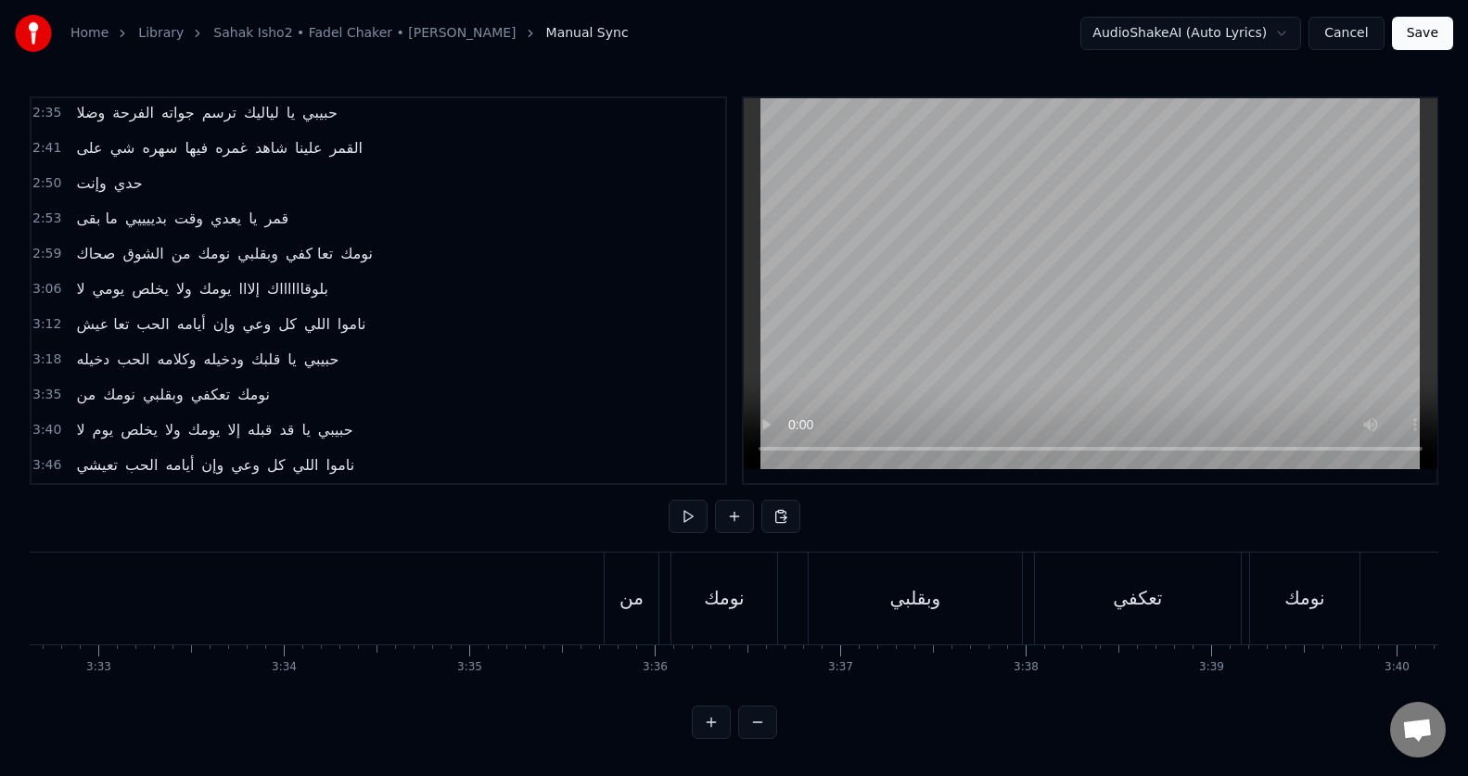
scroll to position [0, 39405]
drag, startPoint x: 725, startPoint y: 527, endPoint x: 628, endPoint y: 611, distance: 128.8
click at [628, 611] on div "من" at bounding box center [656, 599] width 56 height 92
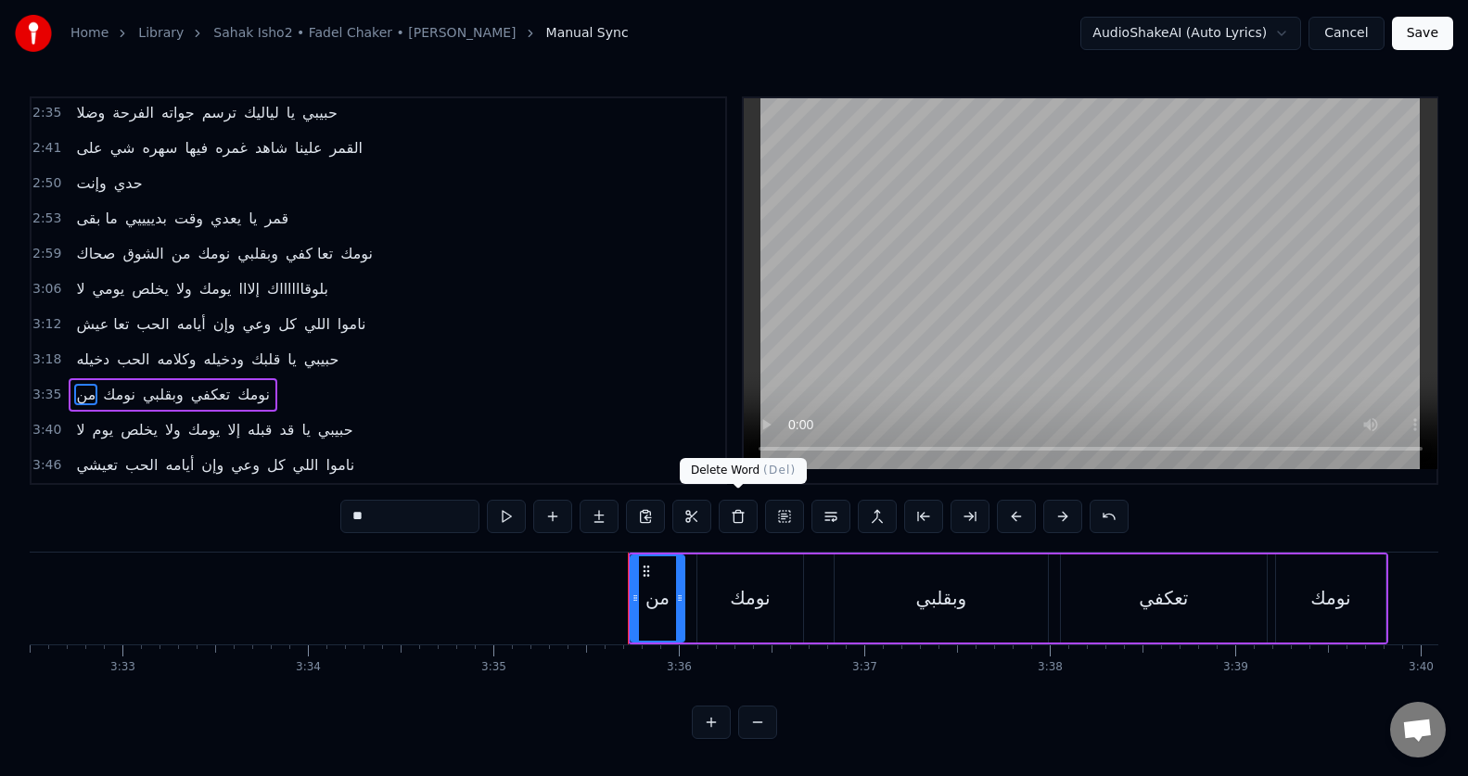
click at [737, 512] on button at bounding box center [738, 516] width 39 height 33
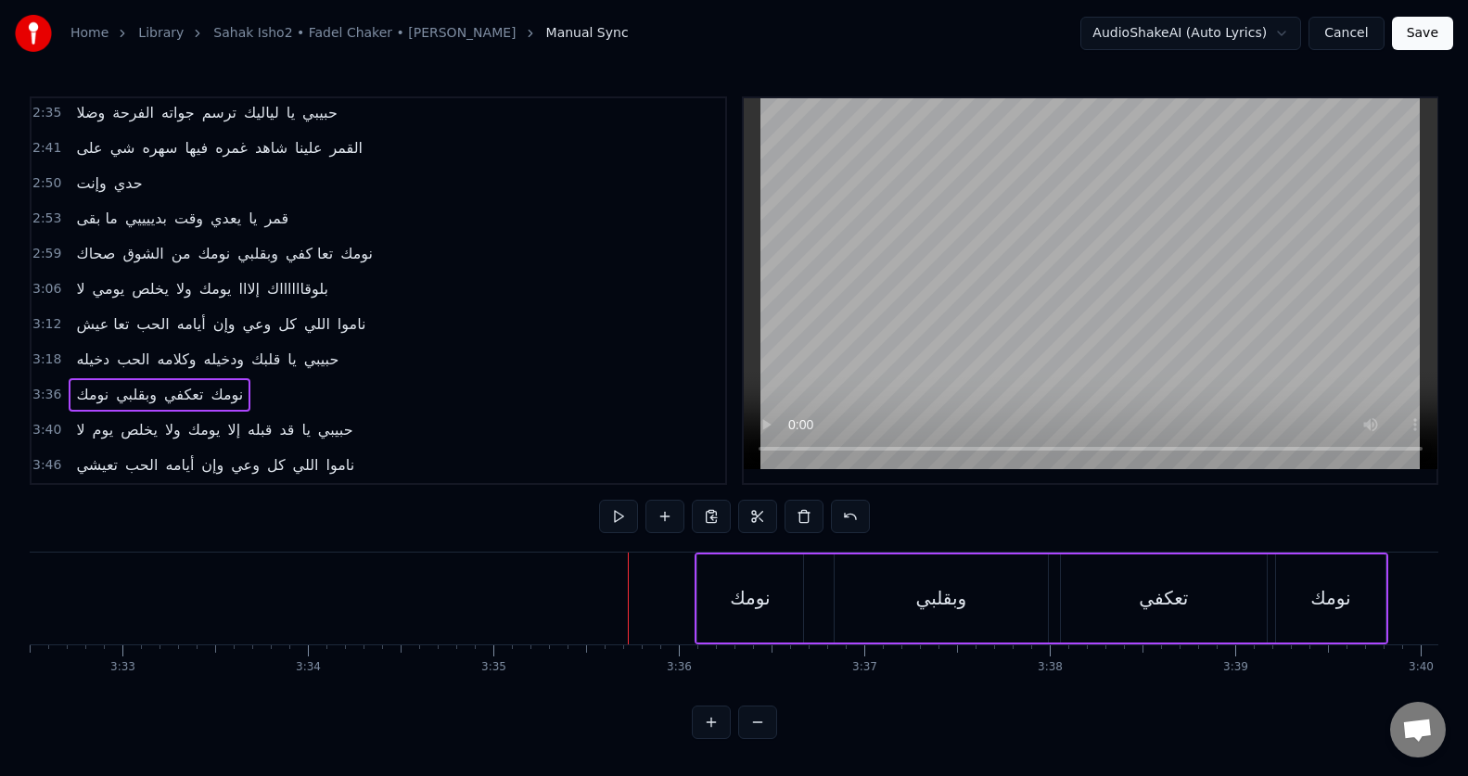
click at [762, 584] on div "نومك" at bounding box center [750, 598] width 40 height 28
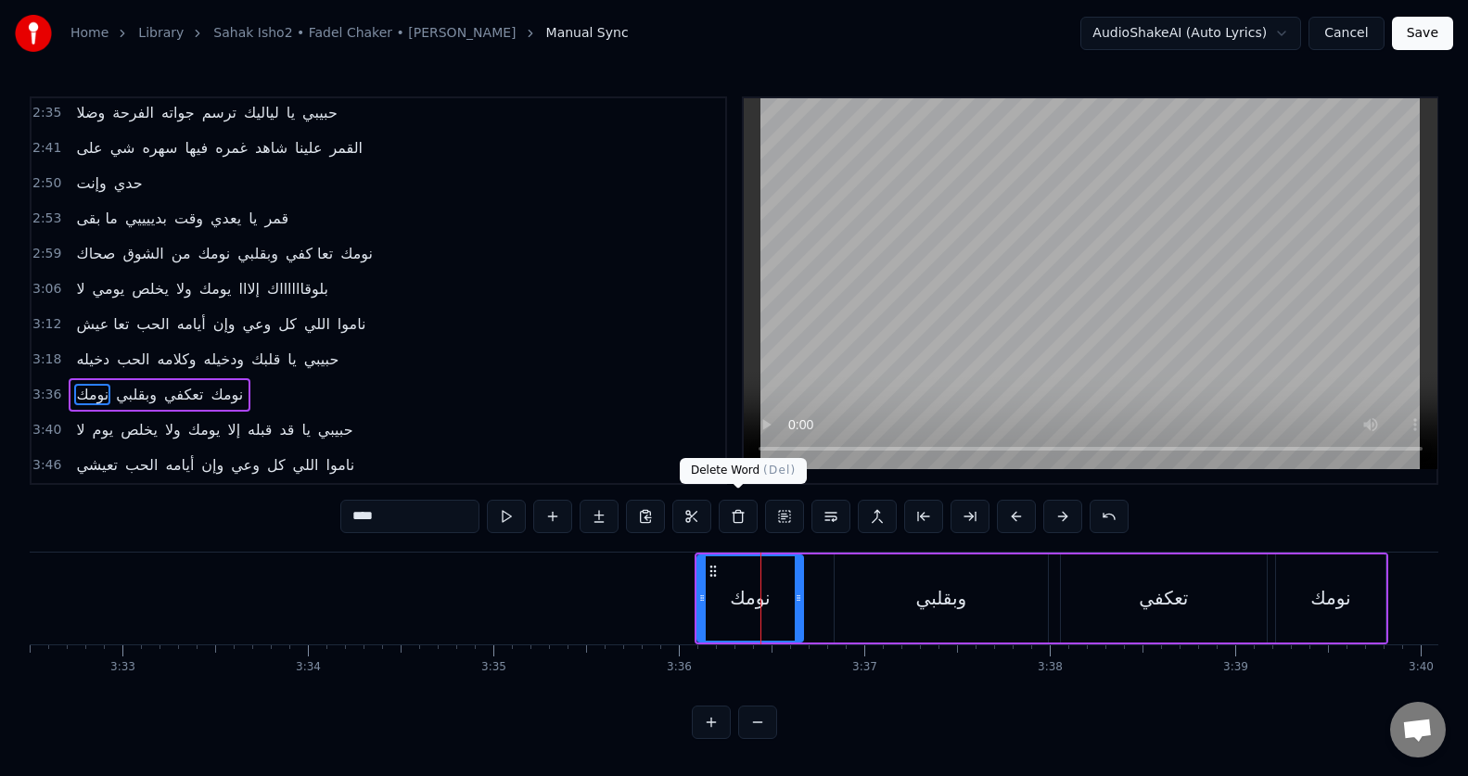
click at [743, 516] on button at bounding box center [738, 516] width 39 height 33
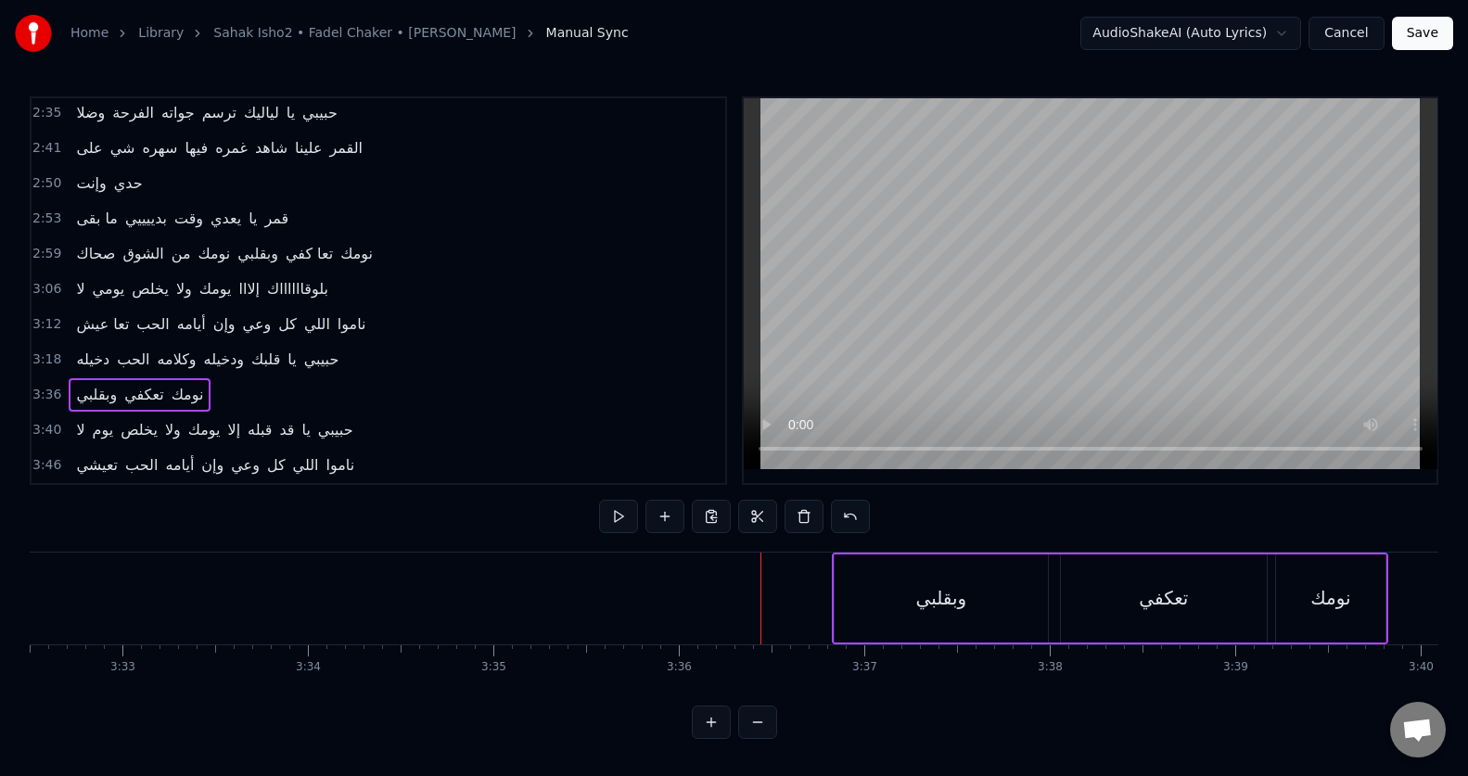
click at [897, 592] on div "وبقلبي" at bounding box center [940, 598] width 213 height 88
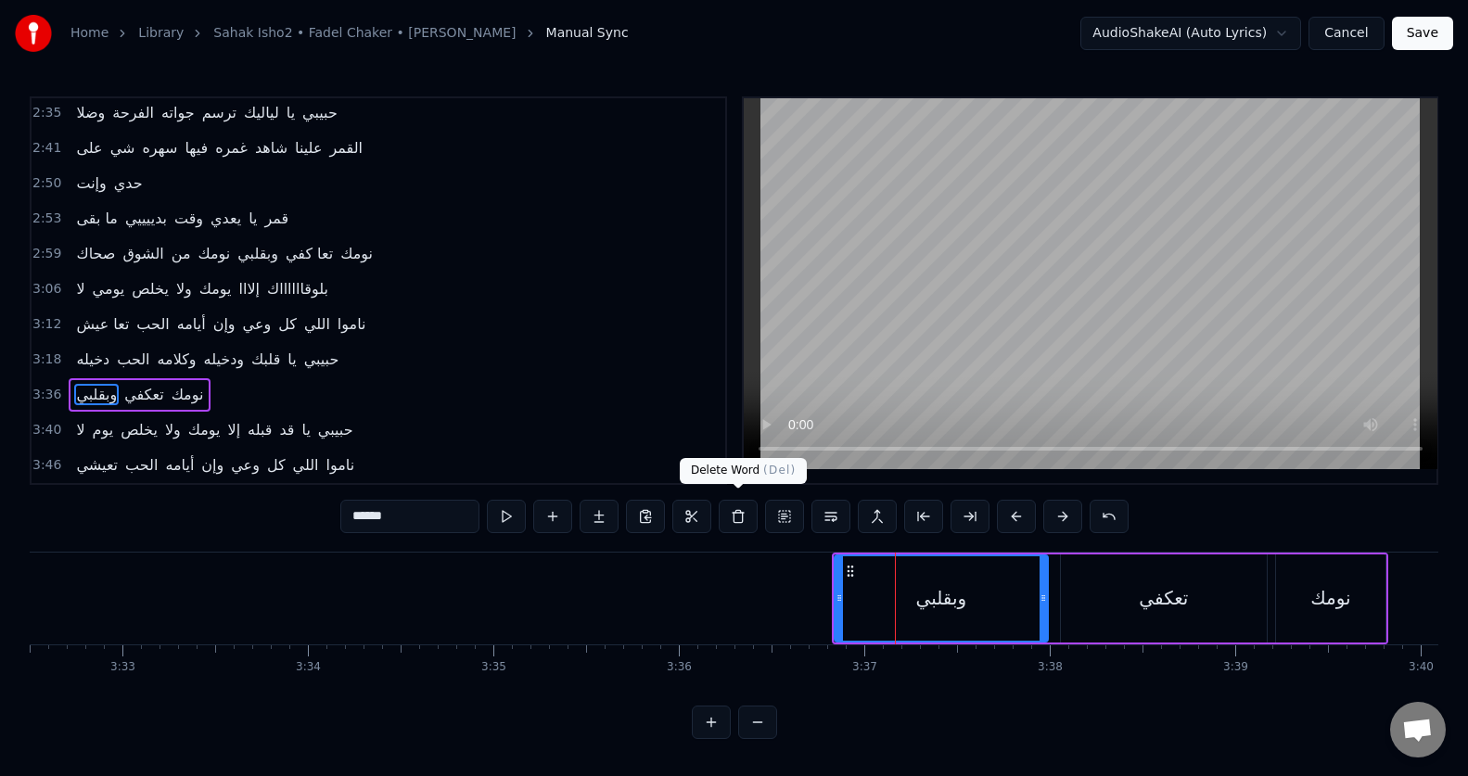
click at [742, 516] on button at bounding box center [738, 516] width 39 height 33
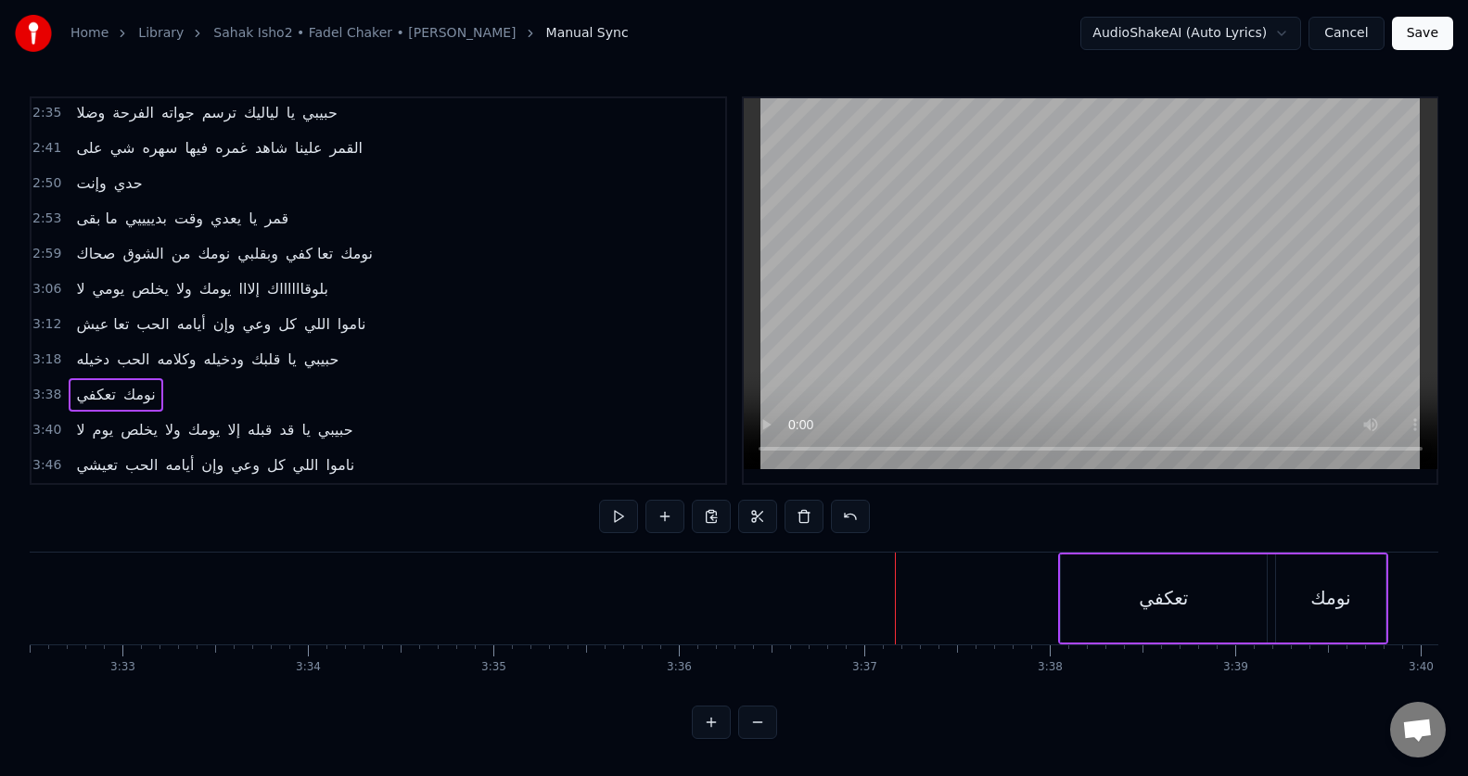
click at [1158, 611] on div "تعكفي" at bounding box center [1164, 598] width 206 height 88
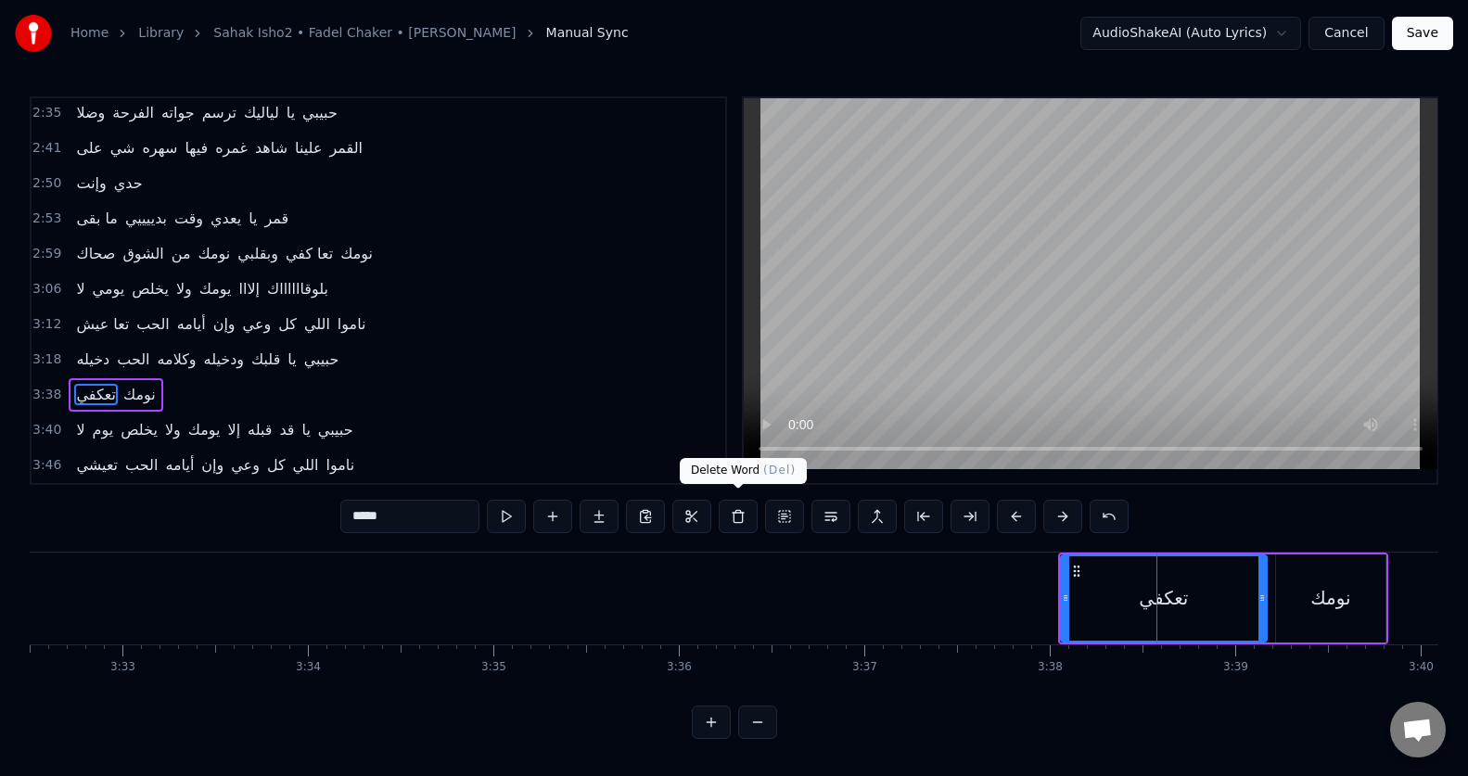
click at [738, 500] on button at bounding box center [738, 516] width 39 height 33
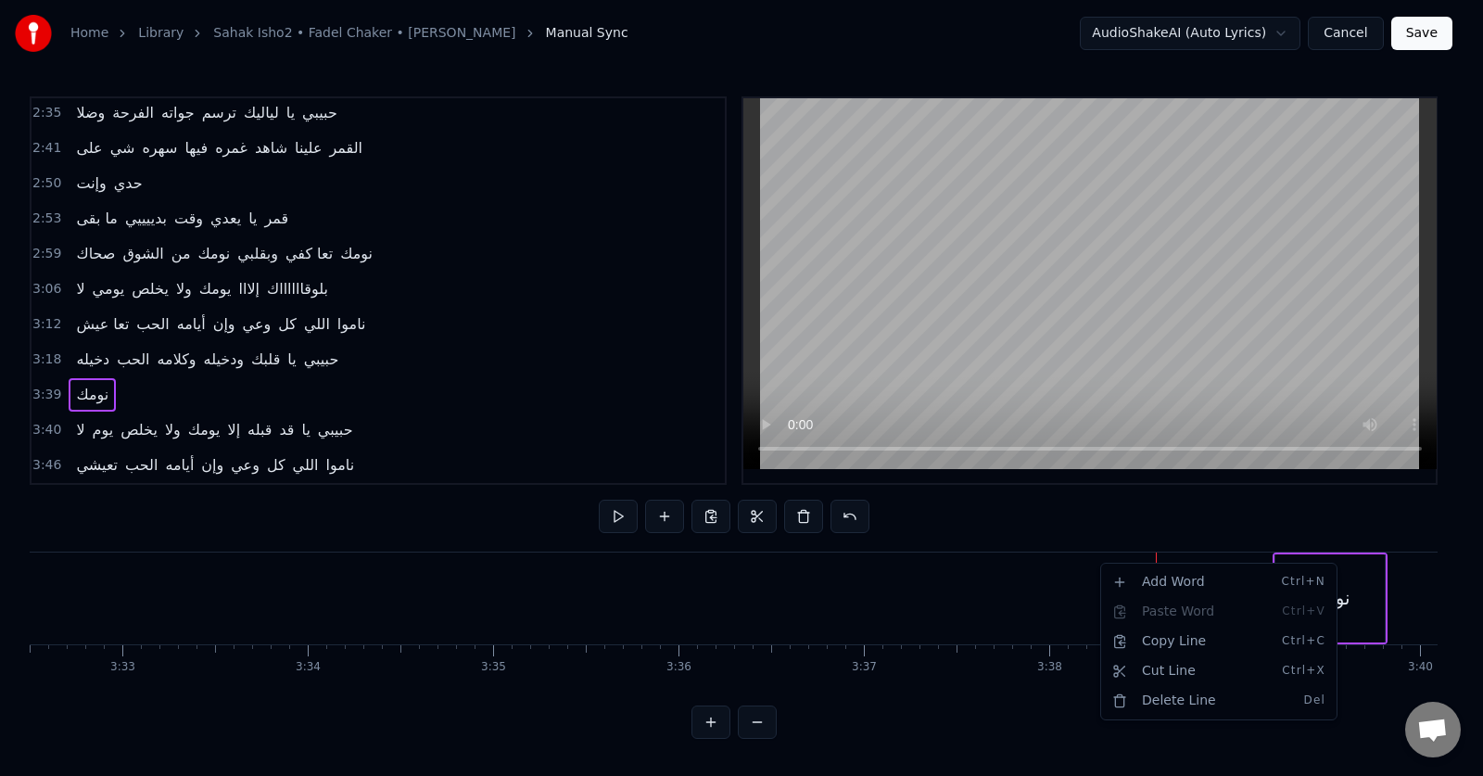
click at [804, 510] on html "Home Library Sahak Isho2 • Fadel Chaker • فضل شاكر Manual Sync AudioShakeAI (Au…" at bounding box center [741, 384] width 1483 height 769
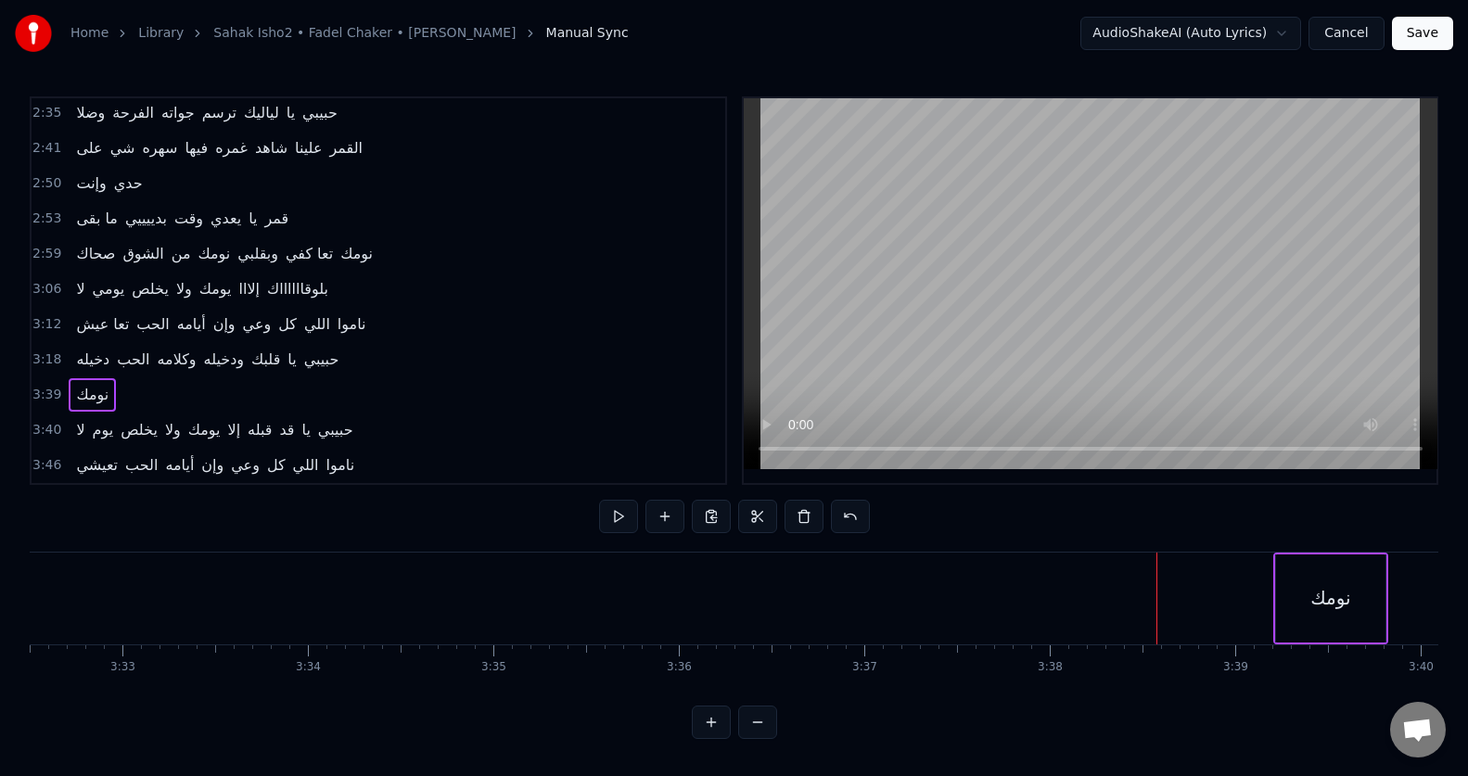
click at [1355, 570] on div "نومك" at bounding box center [1330, 598] width 109 height 88
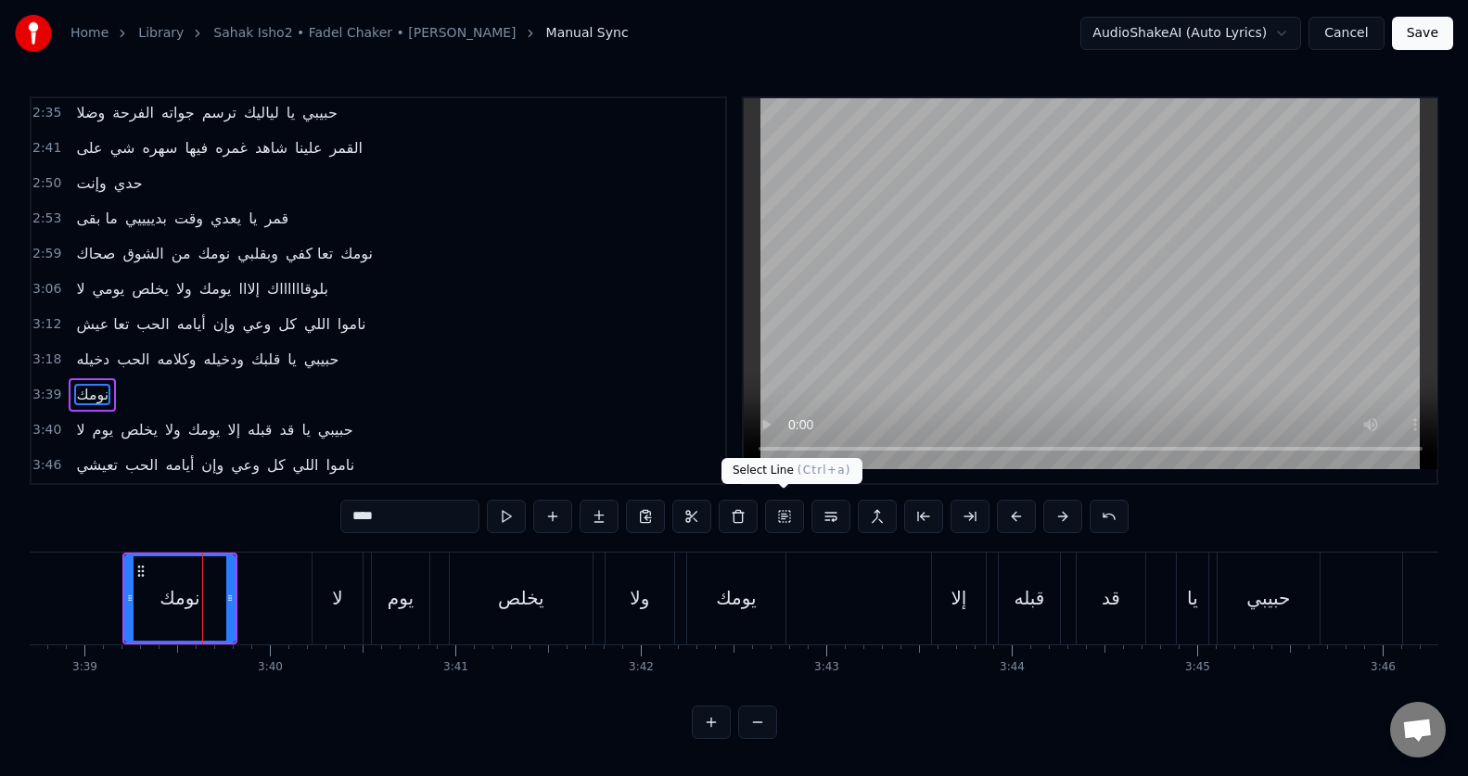
scroll to position [0, 40636]
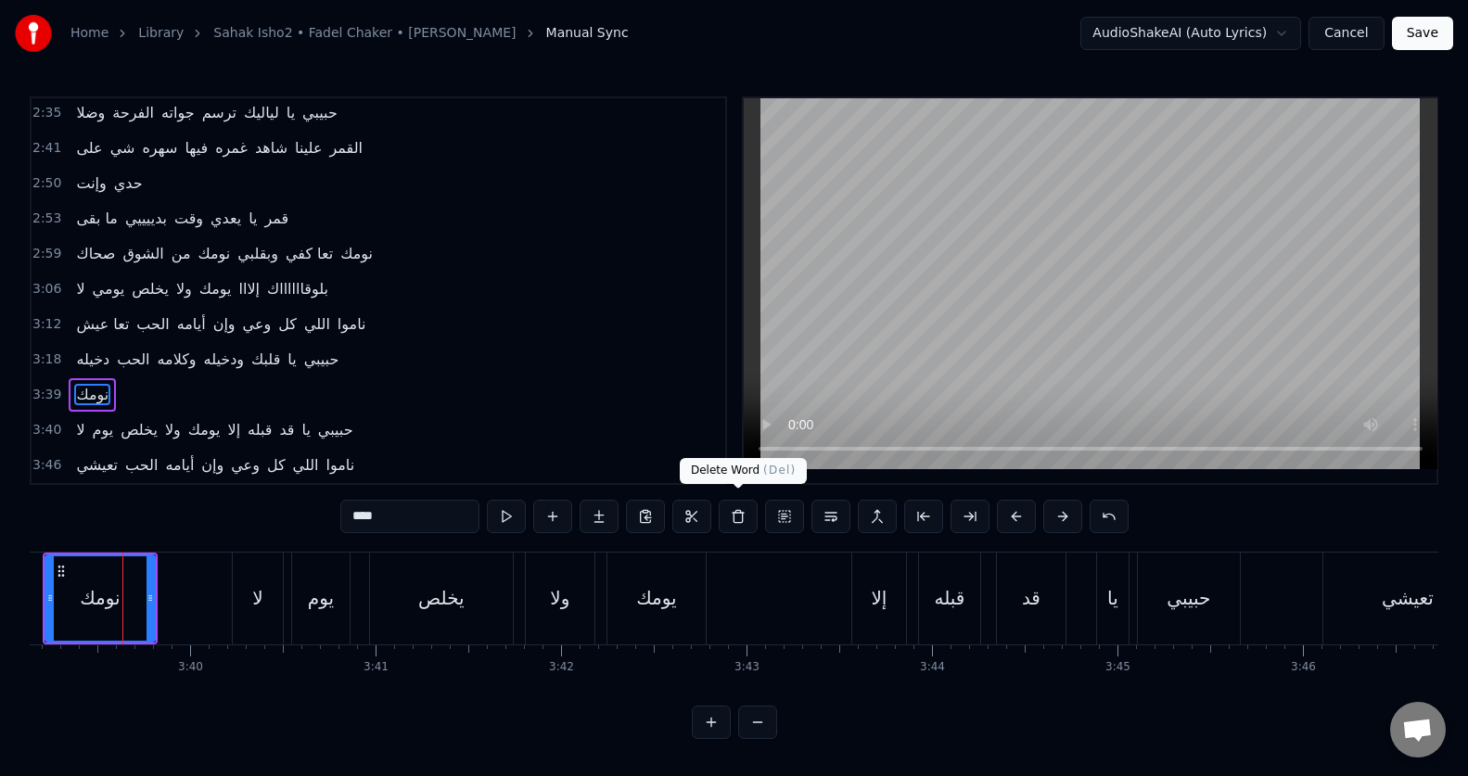
click at [745, 507] on button at bounding box center [738, 516] width 39 height 33
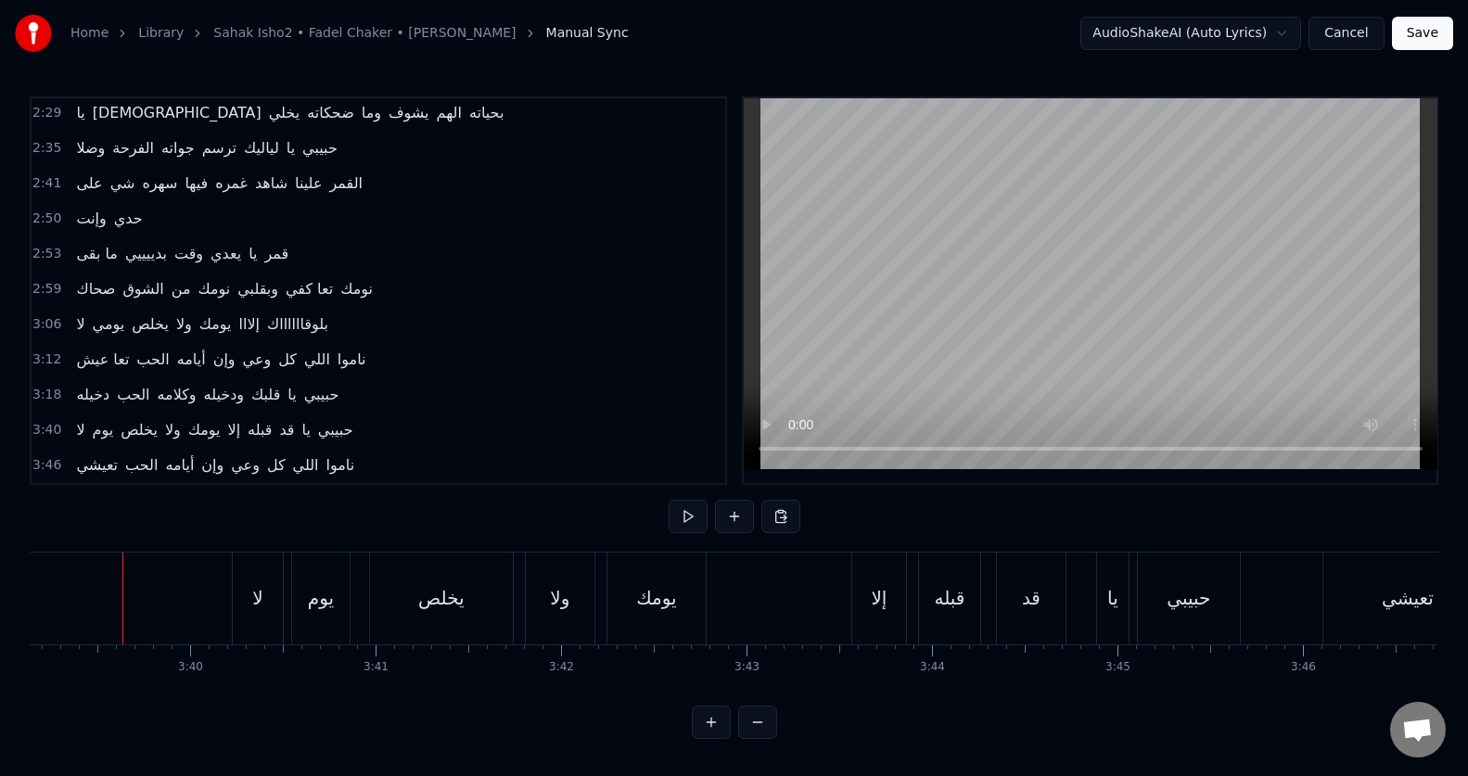
click at [255, 584] on div "لا" at bounding box center [257, 598] width 10 height 28
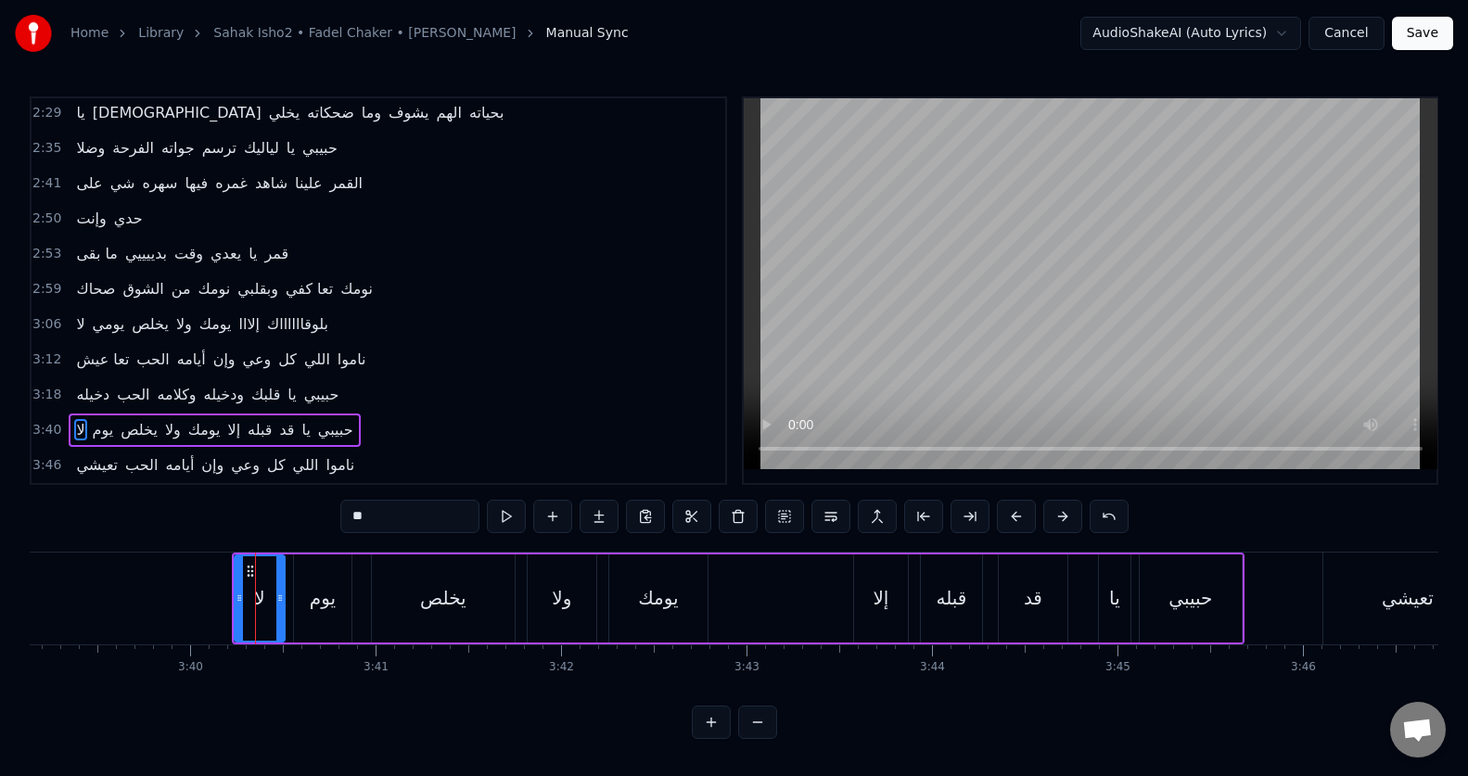
scroll to position [8, 0]
click at [741, 507] on button at bounding box center [738, 516] width 39 height 33
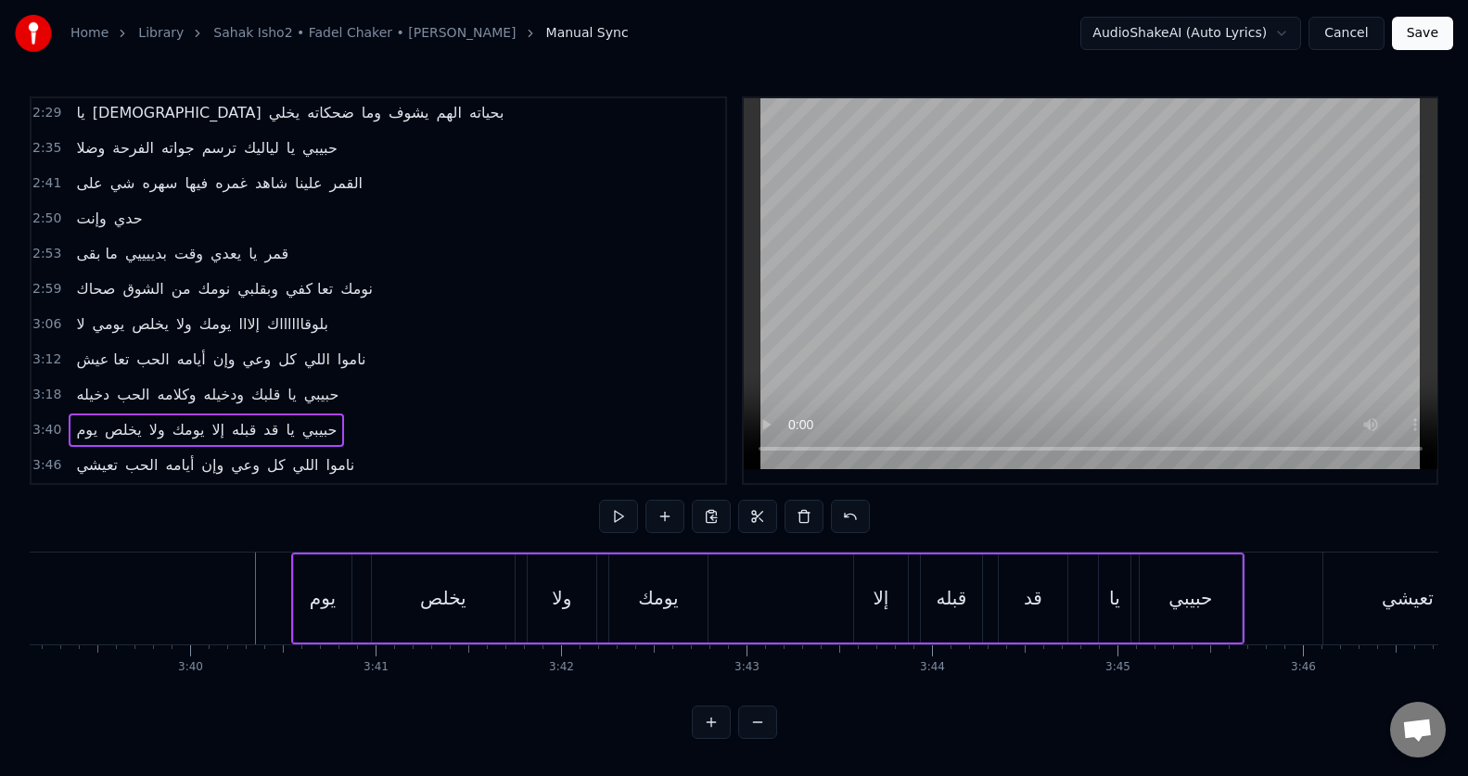
click at [331, 604] on div "يوم" at bounding box center [322, 598] width 57 height 88
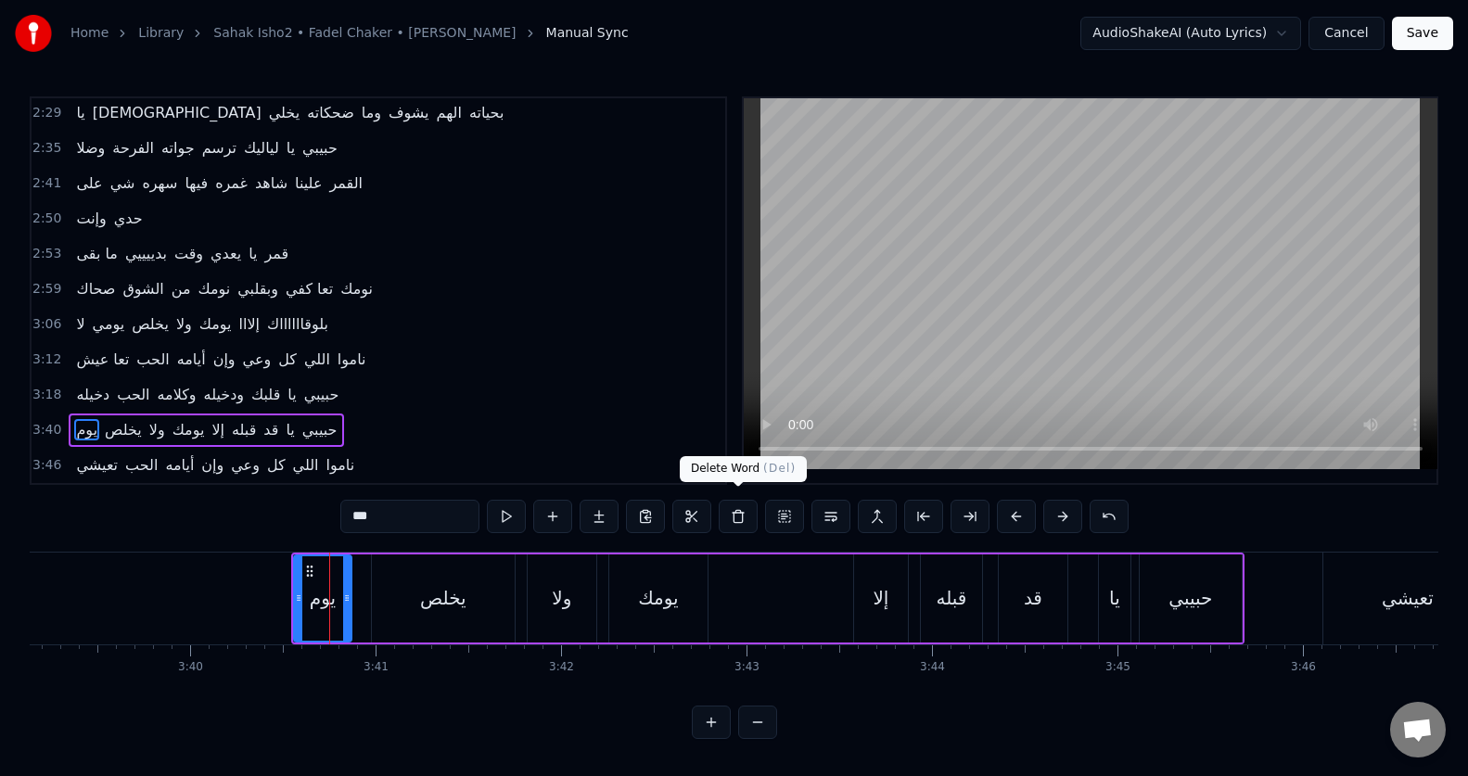
click at [746, 510] on button at bounding box center [738, 516] width 39 height 33
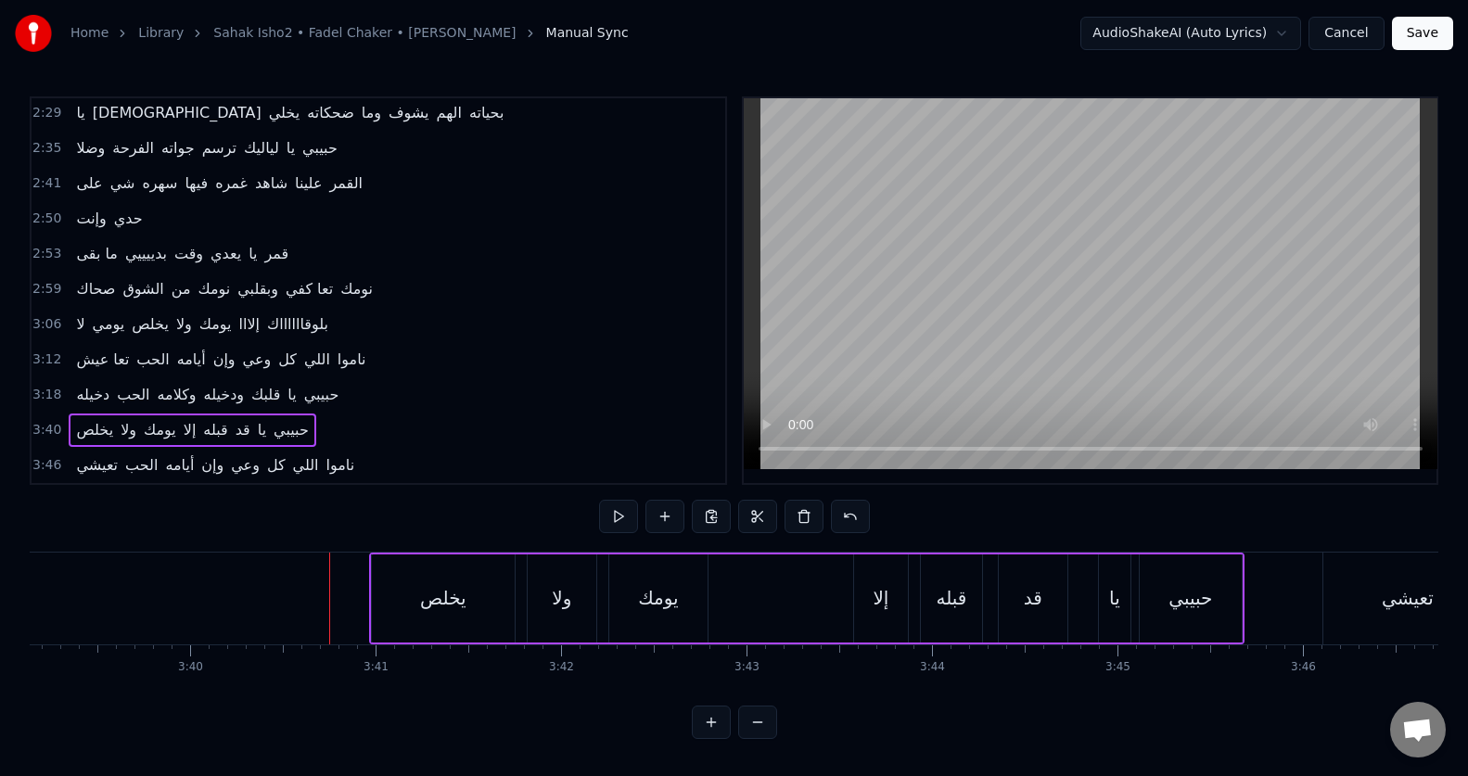
click at [434, 588] on div "يخلص" at bounding box center [443, 598] width 46 height 28
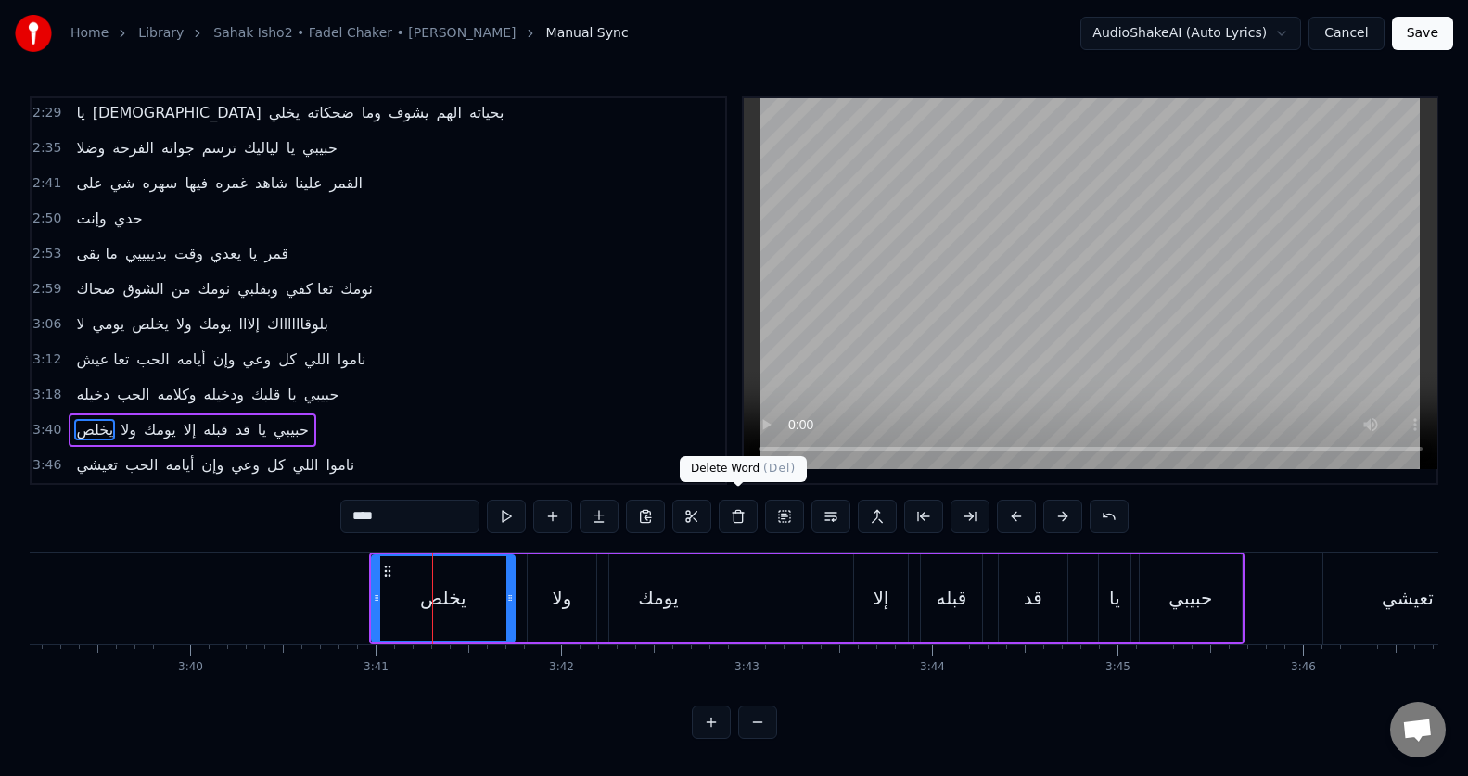
click at [745, 510] on button at bounding box center [738, 516] width 39 height 33
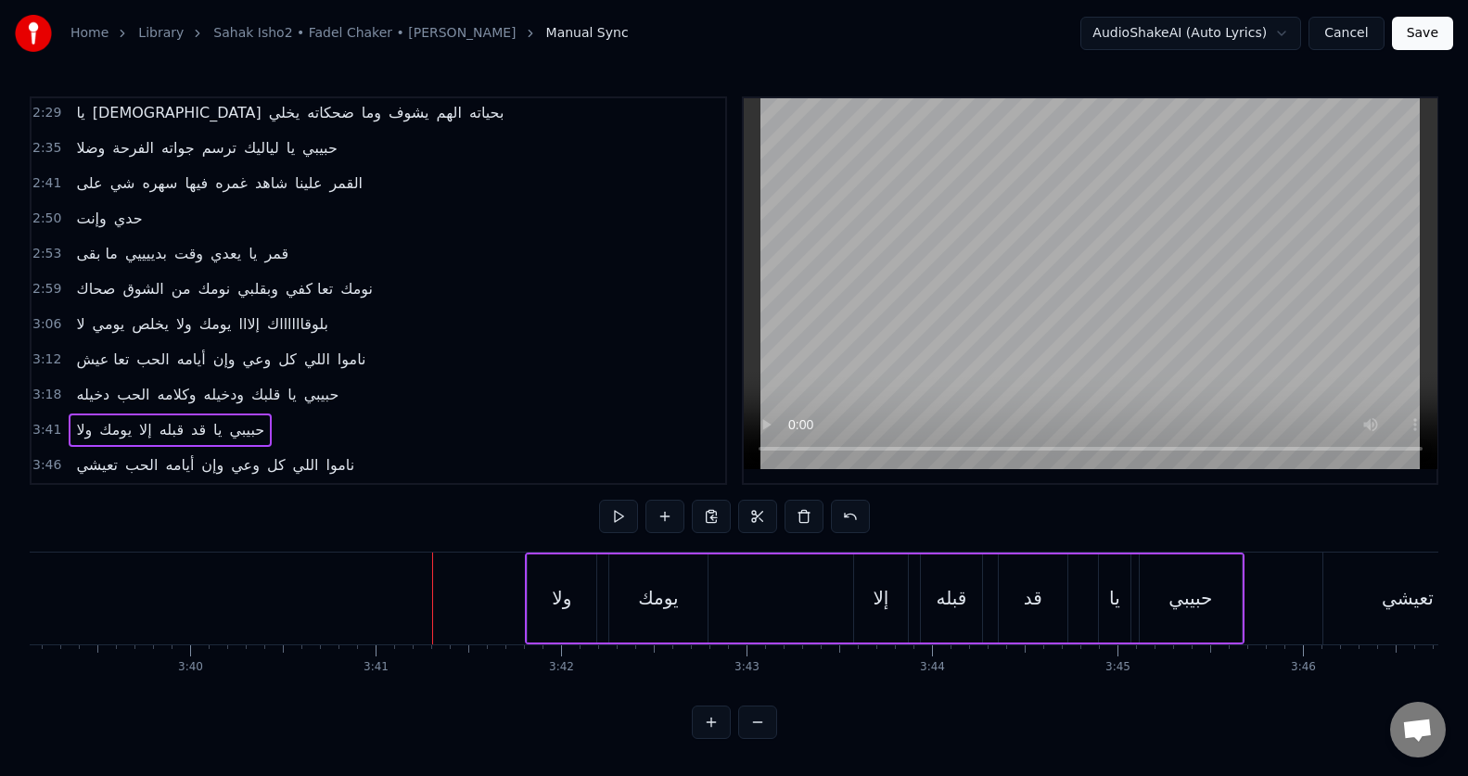
click at [555, 600] on div "ولا" at bounding box center [561, 598] width 19 height 28
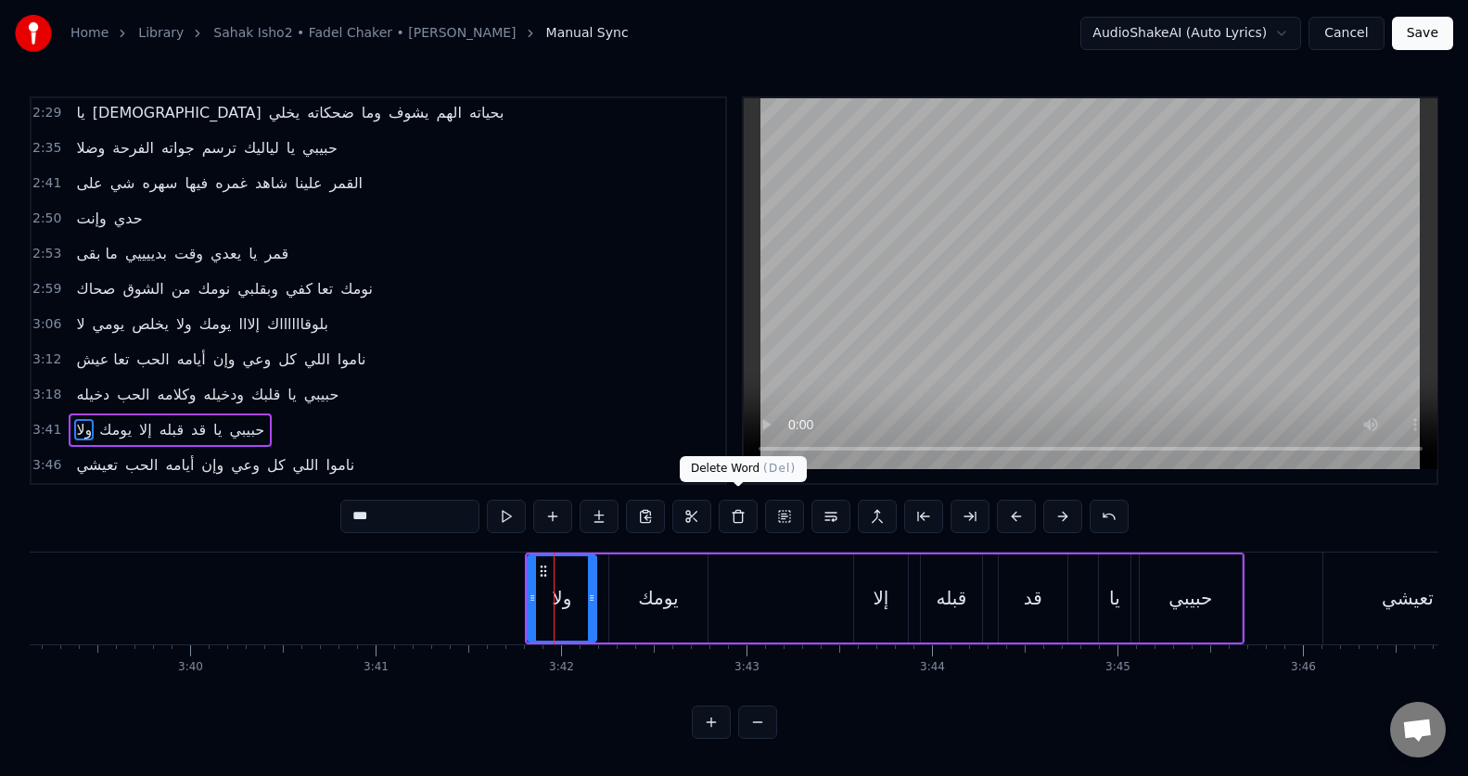
click at [736, 511] on button at bounding box center [738, 516] width 39 height 33
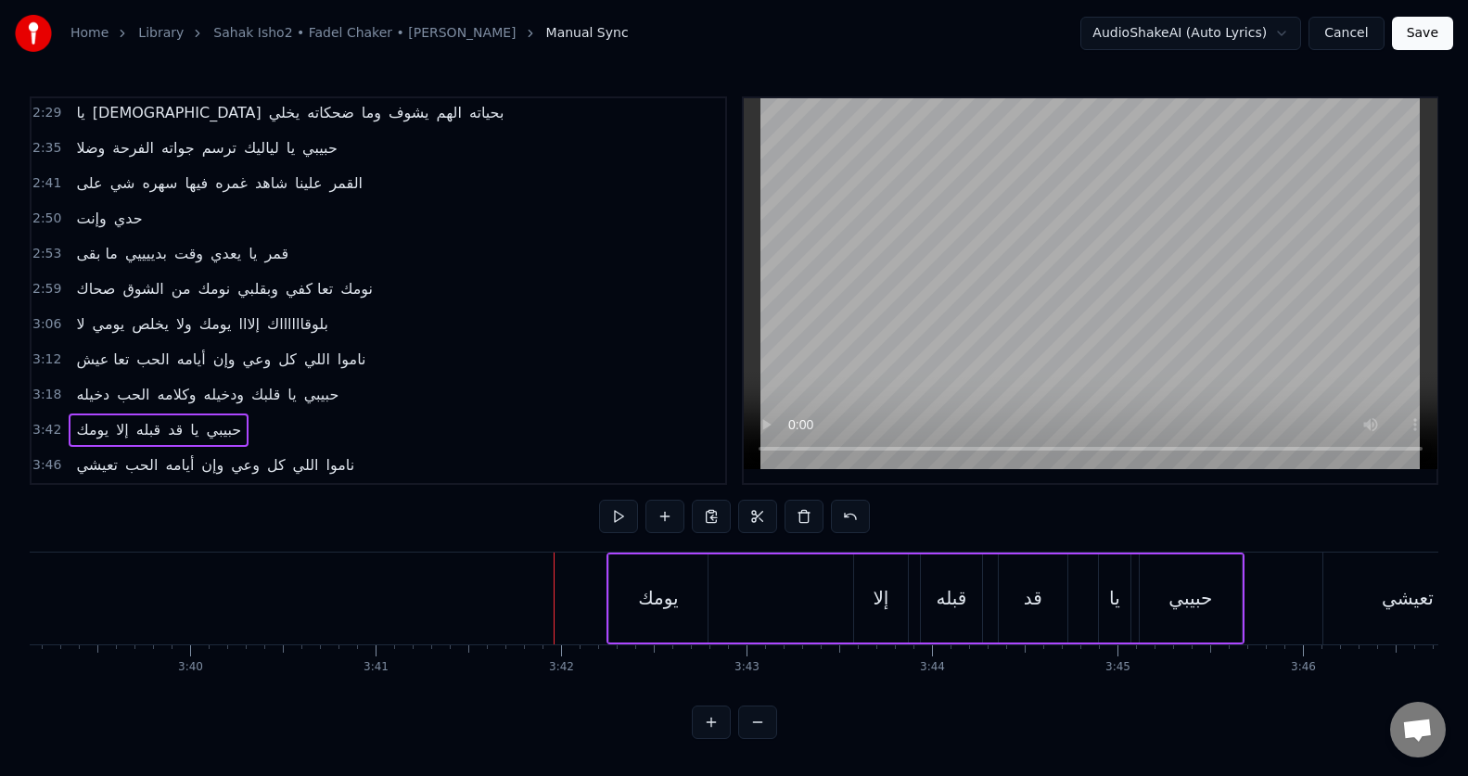
click at [671, 584] on div "يومك" at bounding box center [658, 598] width 40 height 28
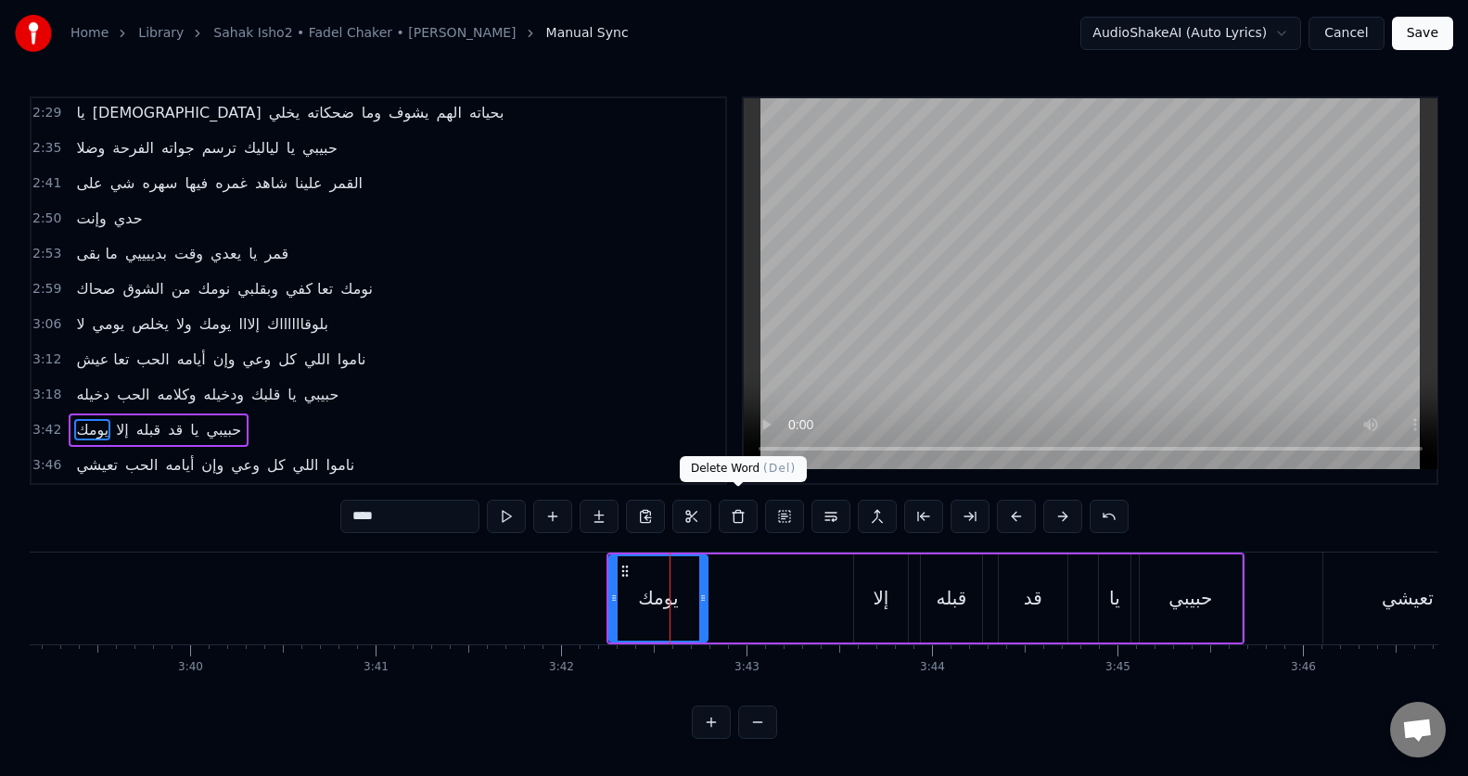
click at [745, 516] on button at bounding box center [738, 516] width 39 height 33
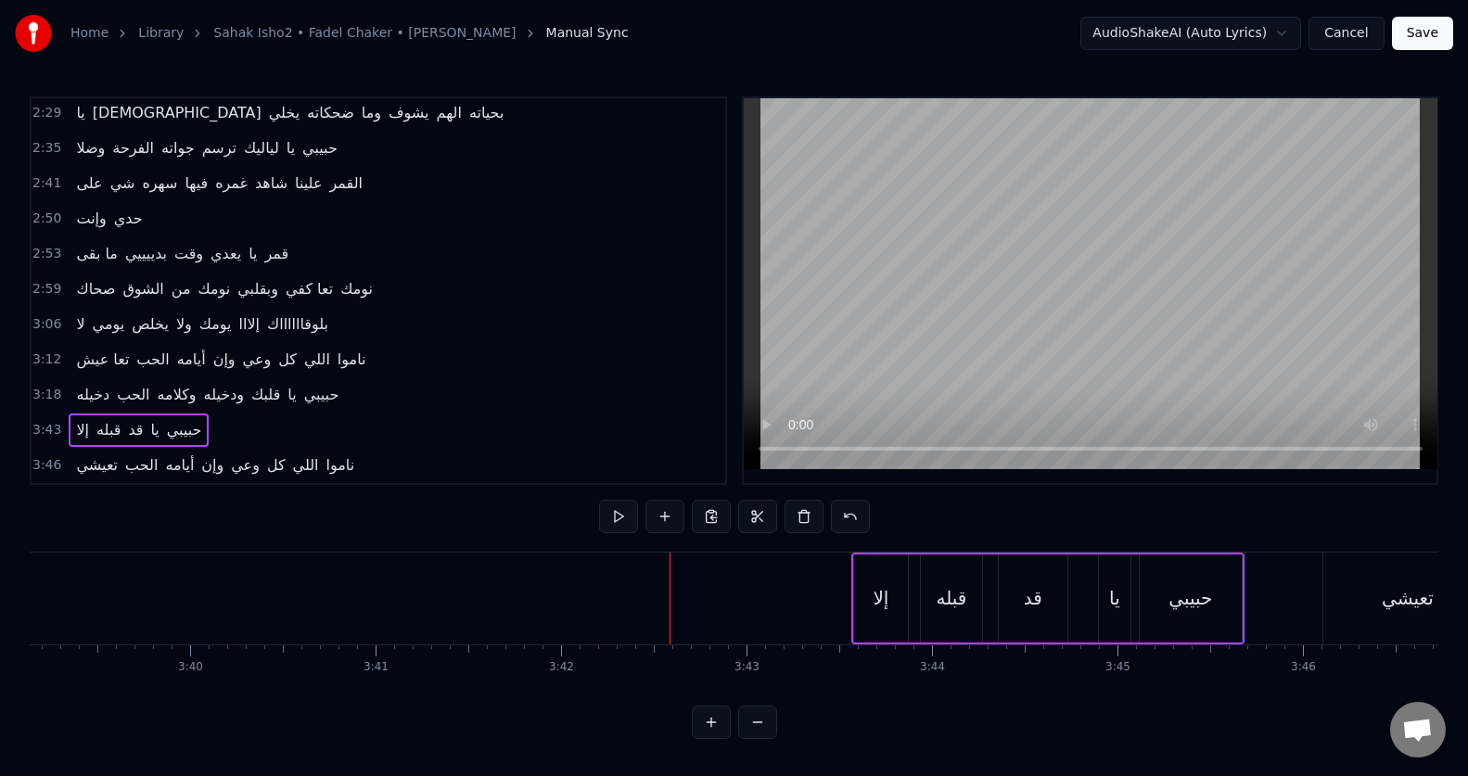
click at [875, 598] on div "إلا" at bounding box center [880, 598] width 16 height 28
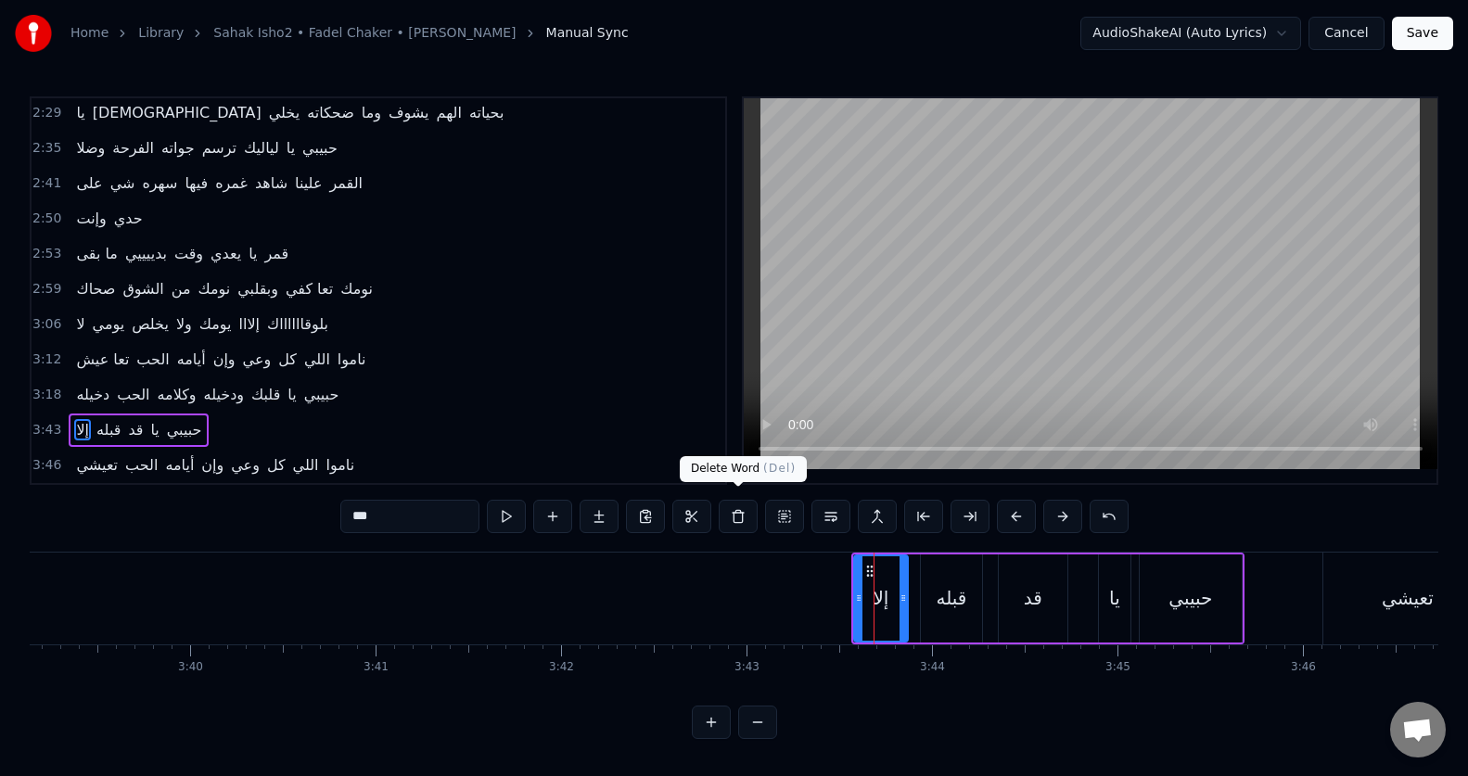
click at [745, 512] on button at bounding box center [738, 516] width 39 height 33
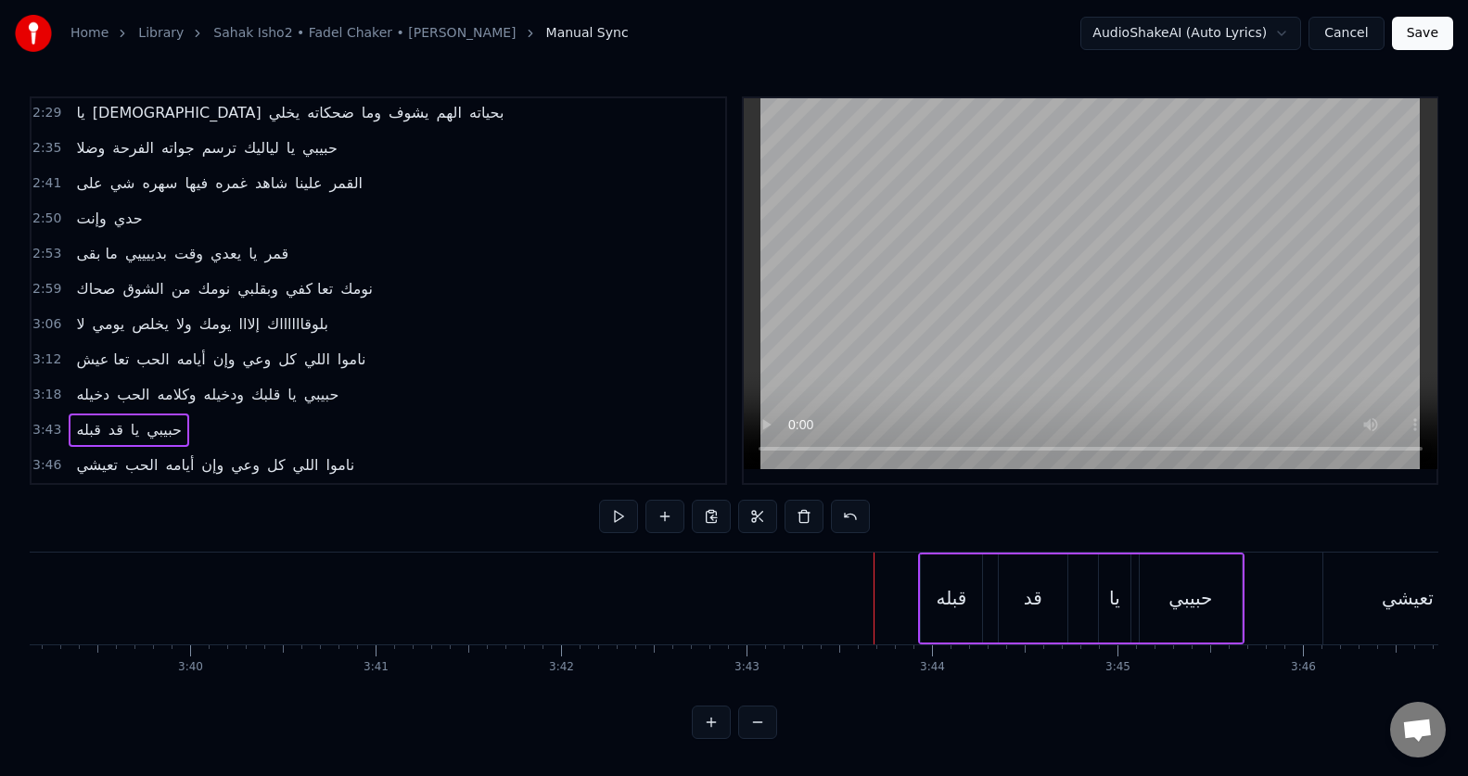
click at [996, 583] on div "قبله قد يا حبيبي" at bounding box center [1081, 599] width 326 height 92
click at [954, 590] on div "قبله" at bounding box center [951, 598] width 31 height 28
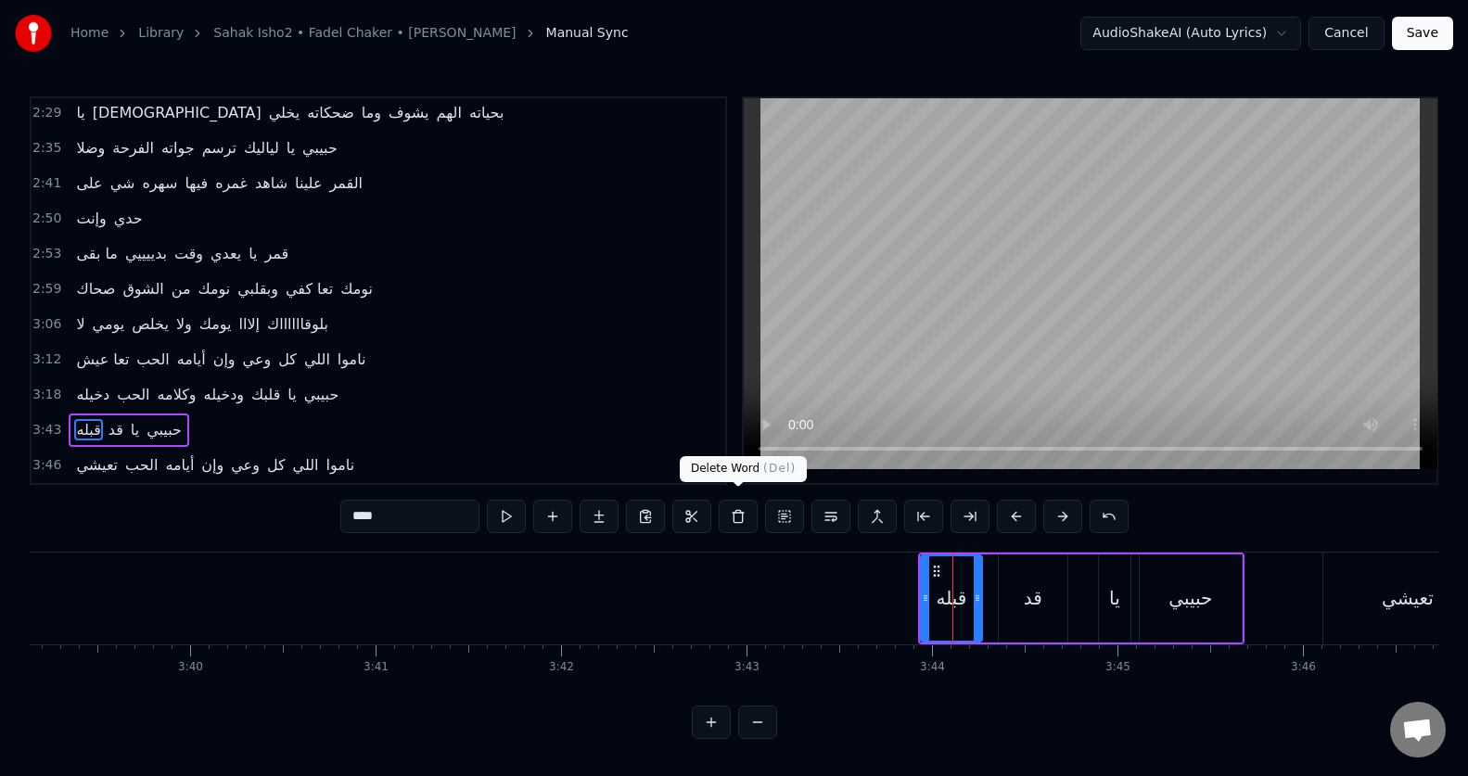
click at [740, 510] on button at bounding box center [738, 516] width 39 height 33
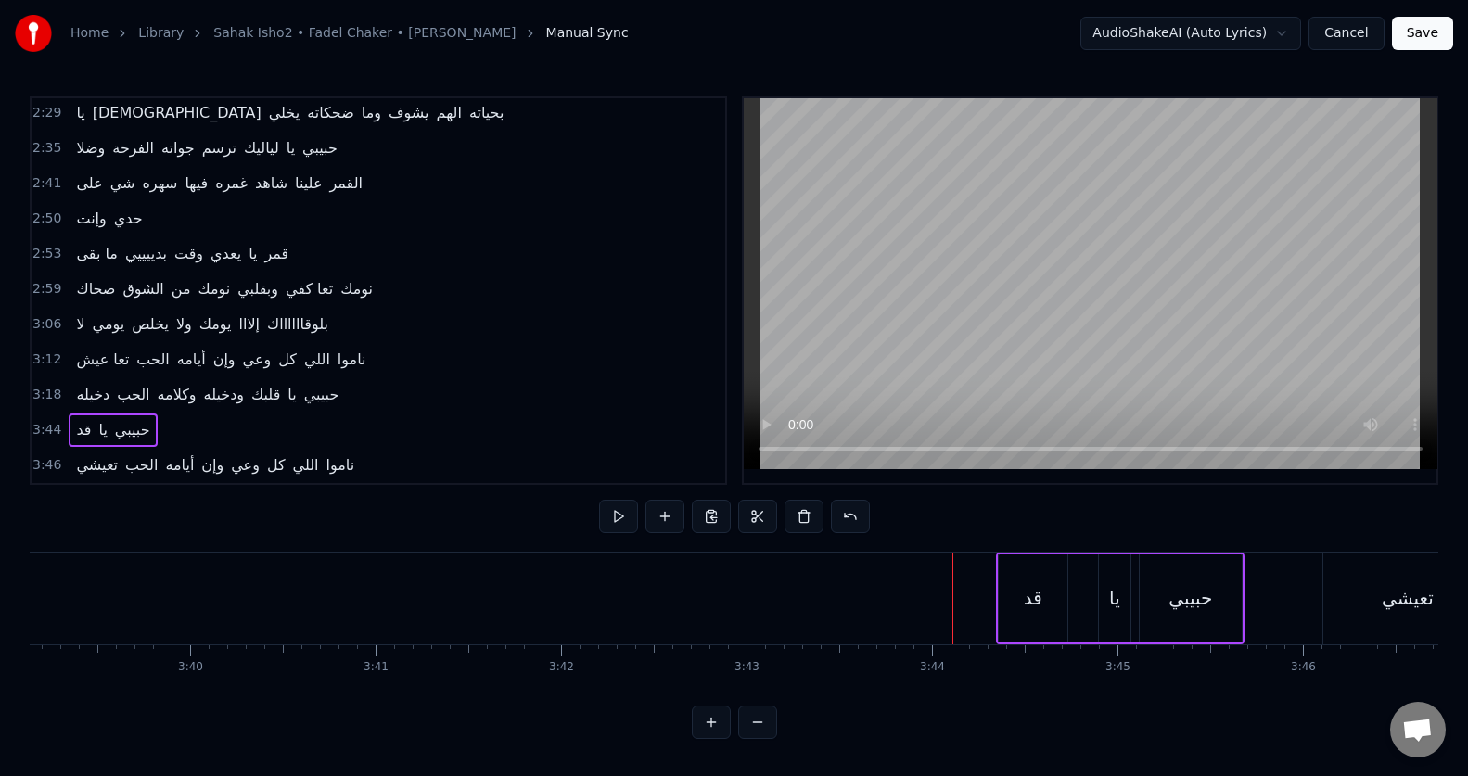
click at [1021, 598] on div "قد" at bounding box center [1033, 598] width 69 height 88
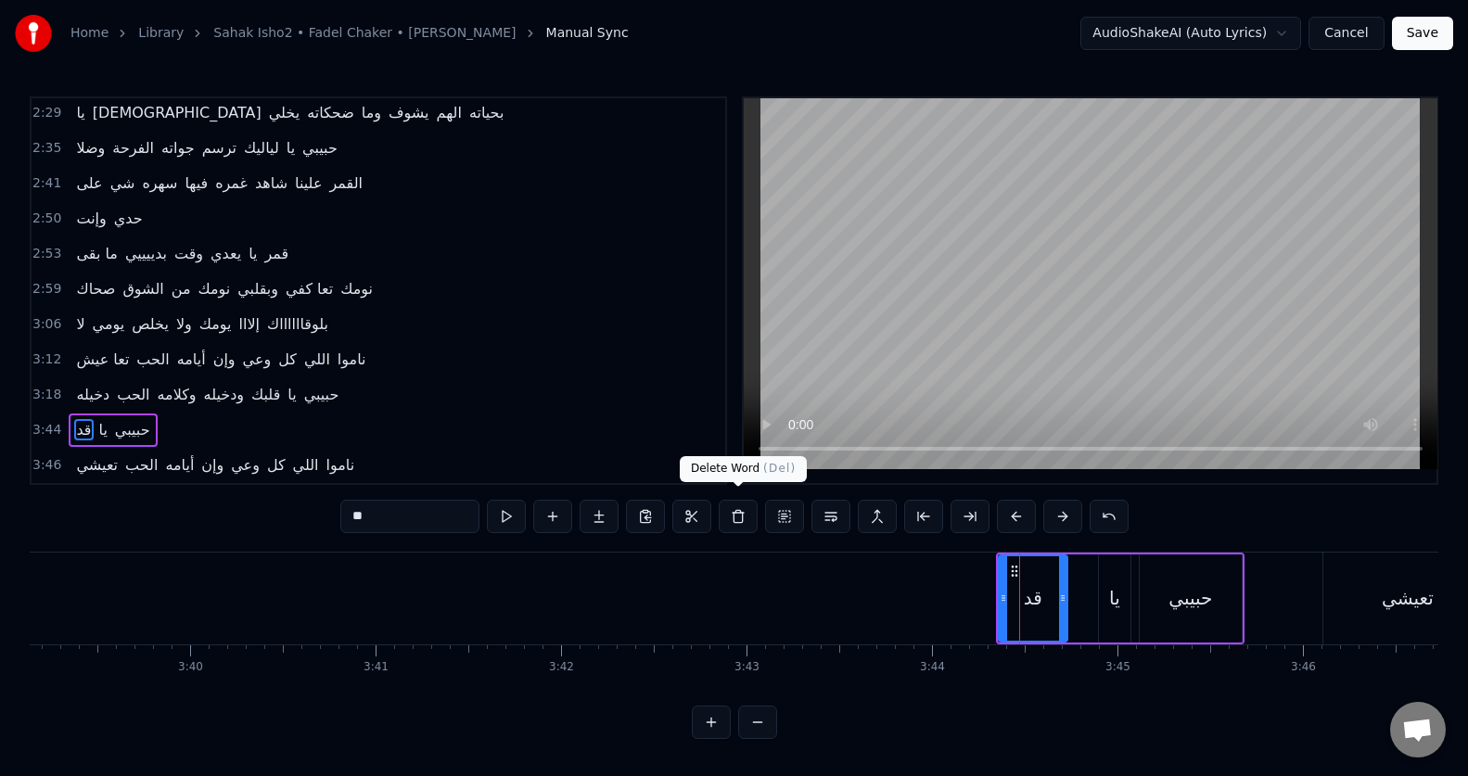
click at [752, 509] on button at bounding box center [738, 516] width 39 height 33
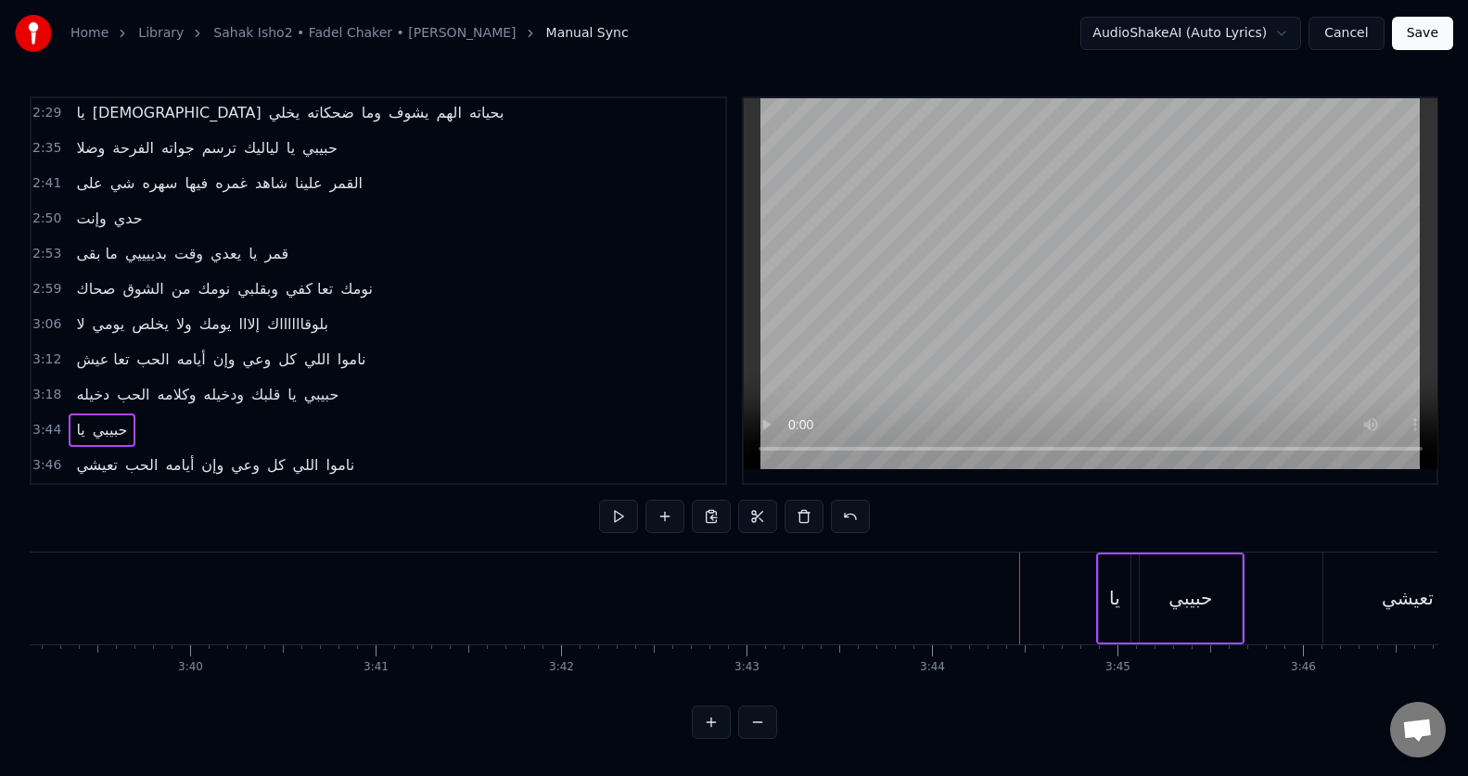
click at [1131, 573] on div "يا حبيبي" at bounding box center [1170, 599] width 148 height 92
click at [806, 514] on button at bounding box center [803, 516] width 39 height 33
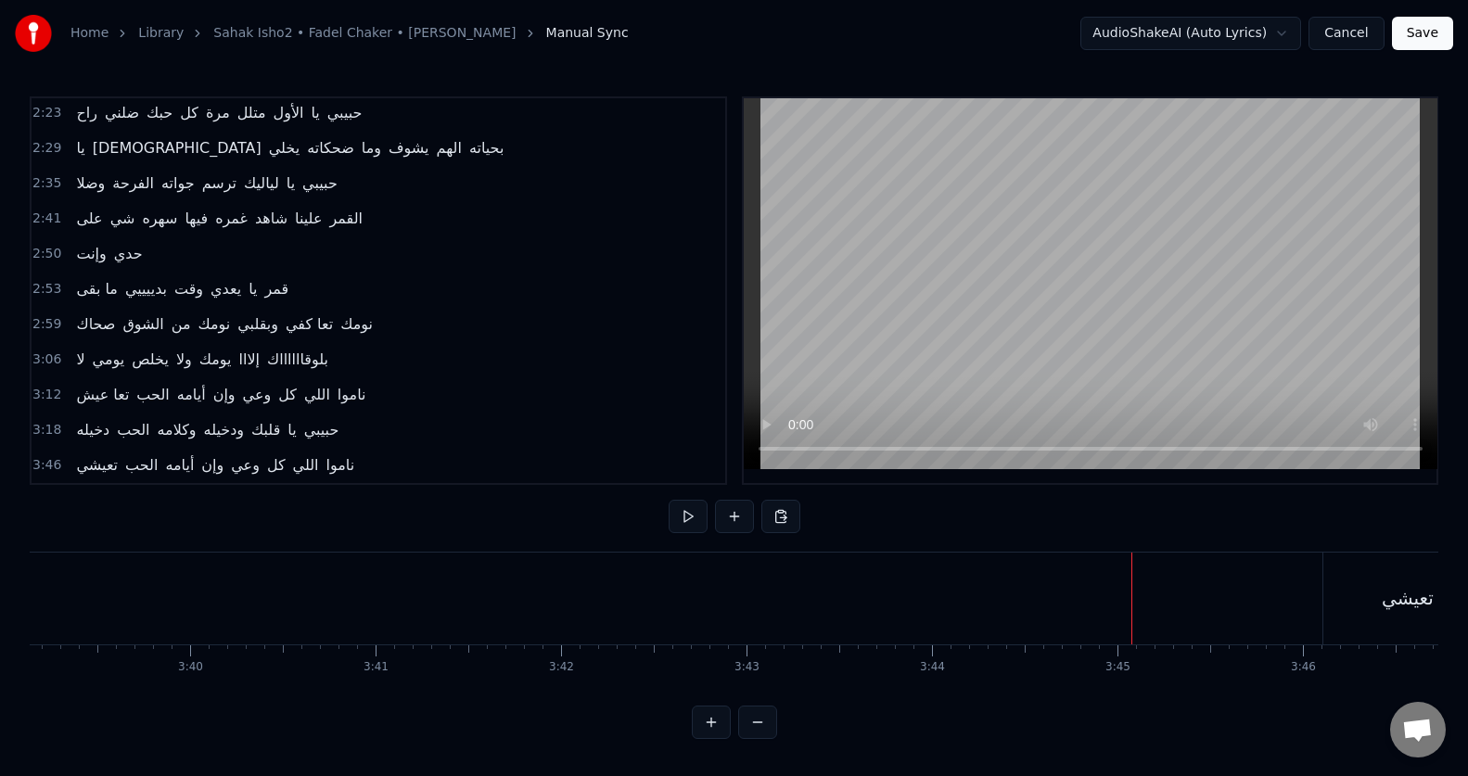
scroll to position [602, 0]
click at [1350, 600] on div "تعيشي" at bounding box center [1407, 599] width 169 height 92
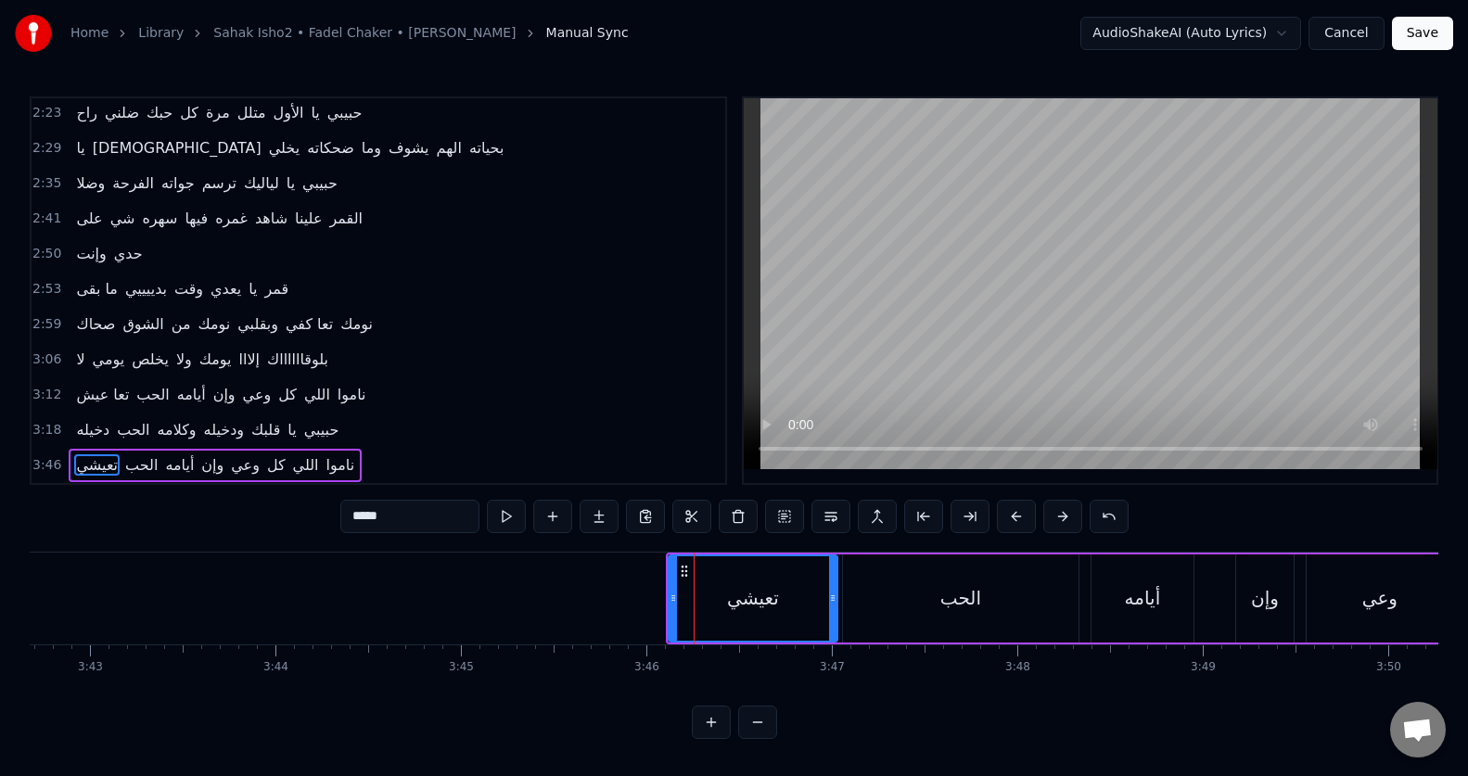
scroll to position [0, 41302]
click at [1074, 583] on div "تعيشي الحب أيامه وإن وعي كل اللي ناموا" at bounding box center [1216, 599] width 1120 height 92
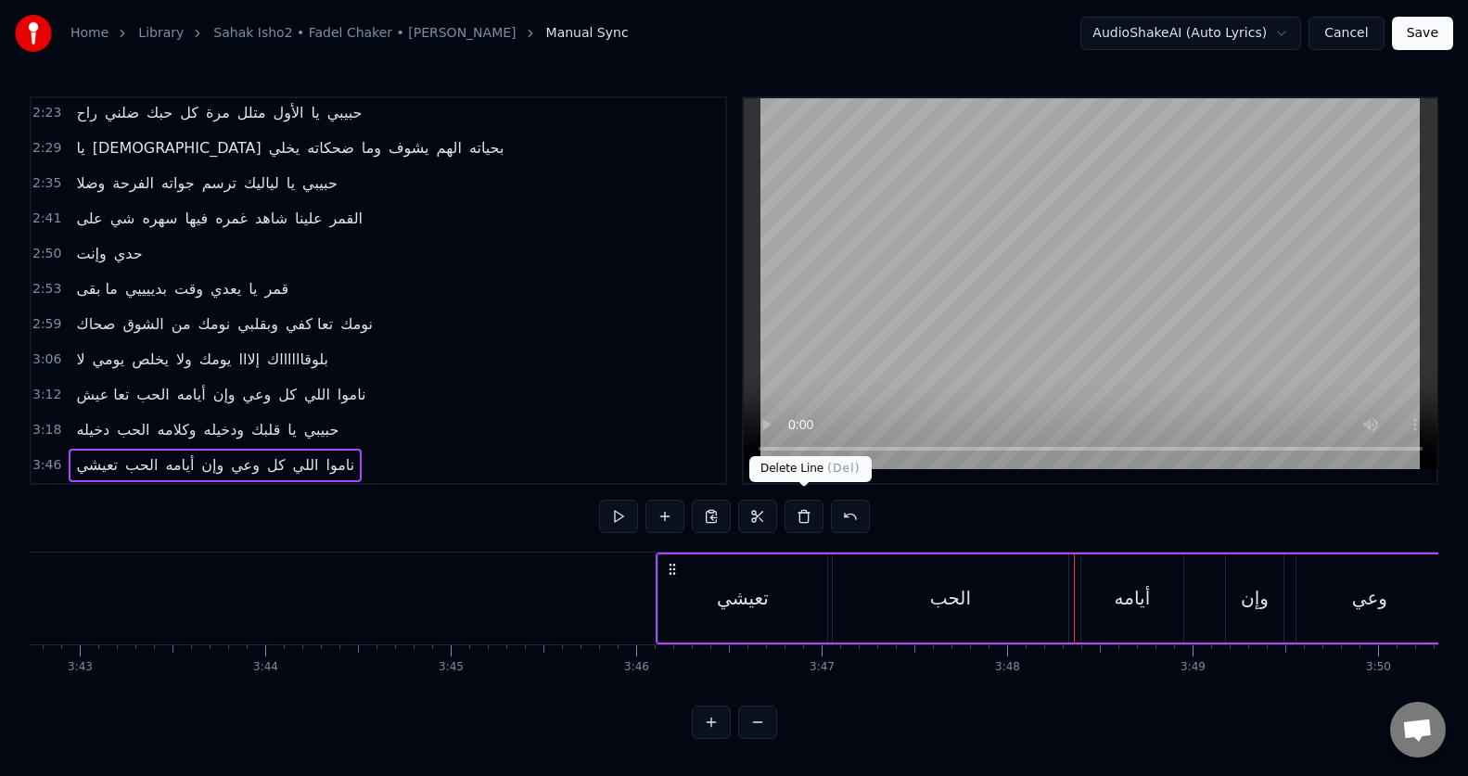
click at [796, 509] on button at bounding box center [803, 516] width 39 height 33
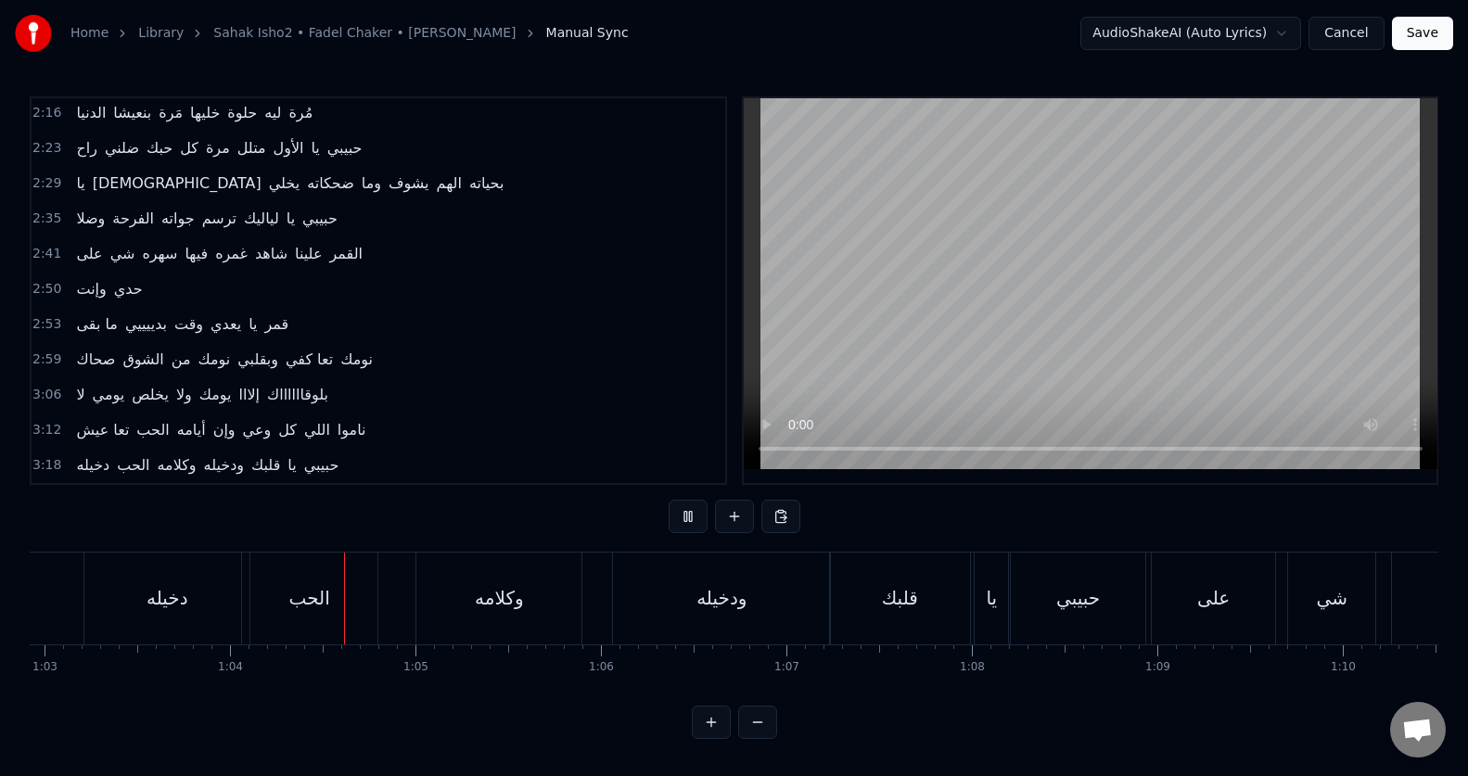
scroll to position [0, 11758]
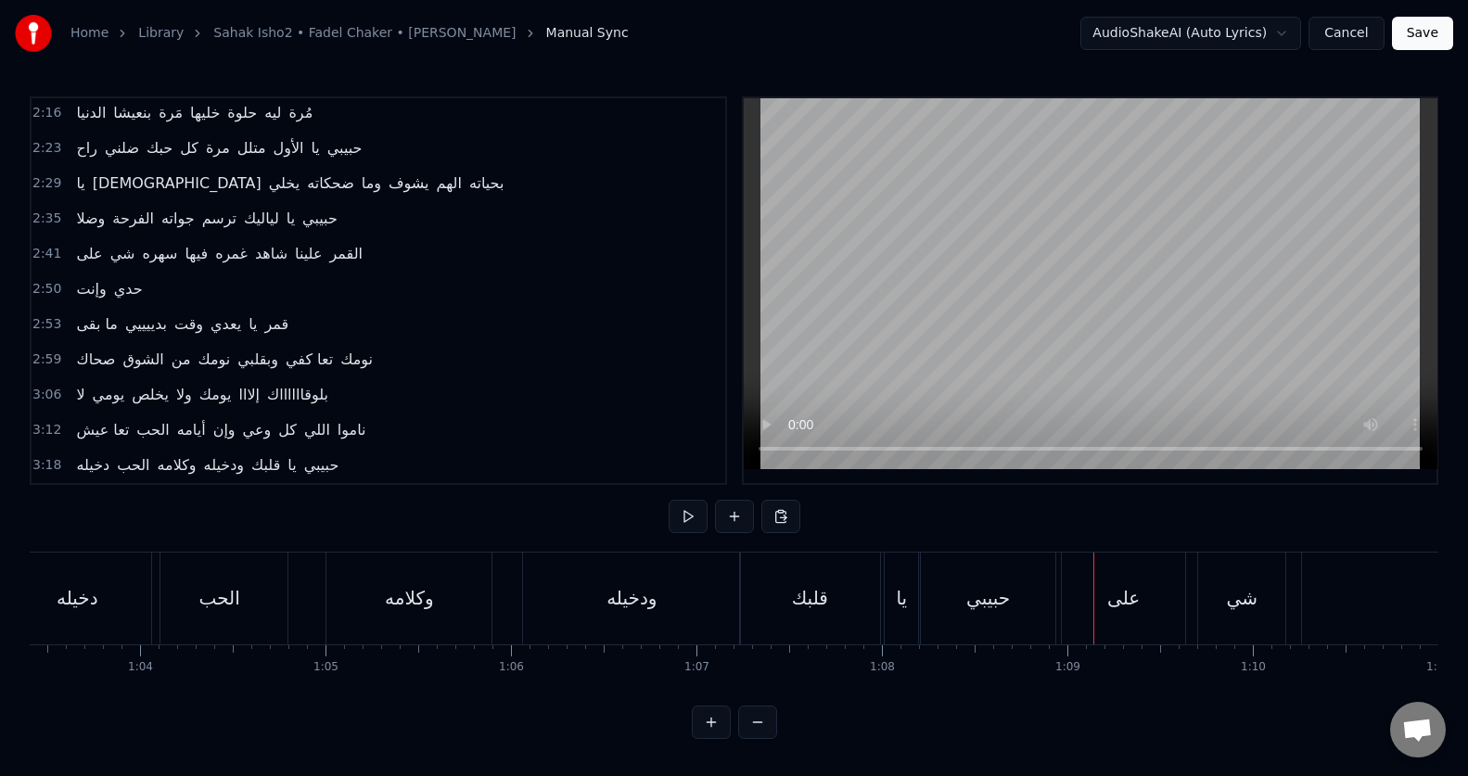
click at [1433, 25] on button "Save" at bounding box center [1422, 33] width 61 height 33
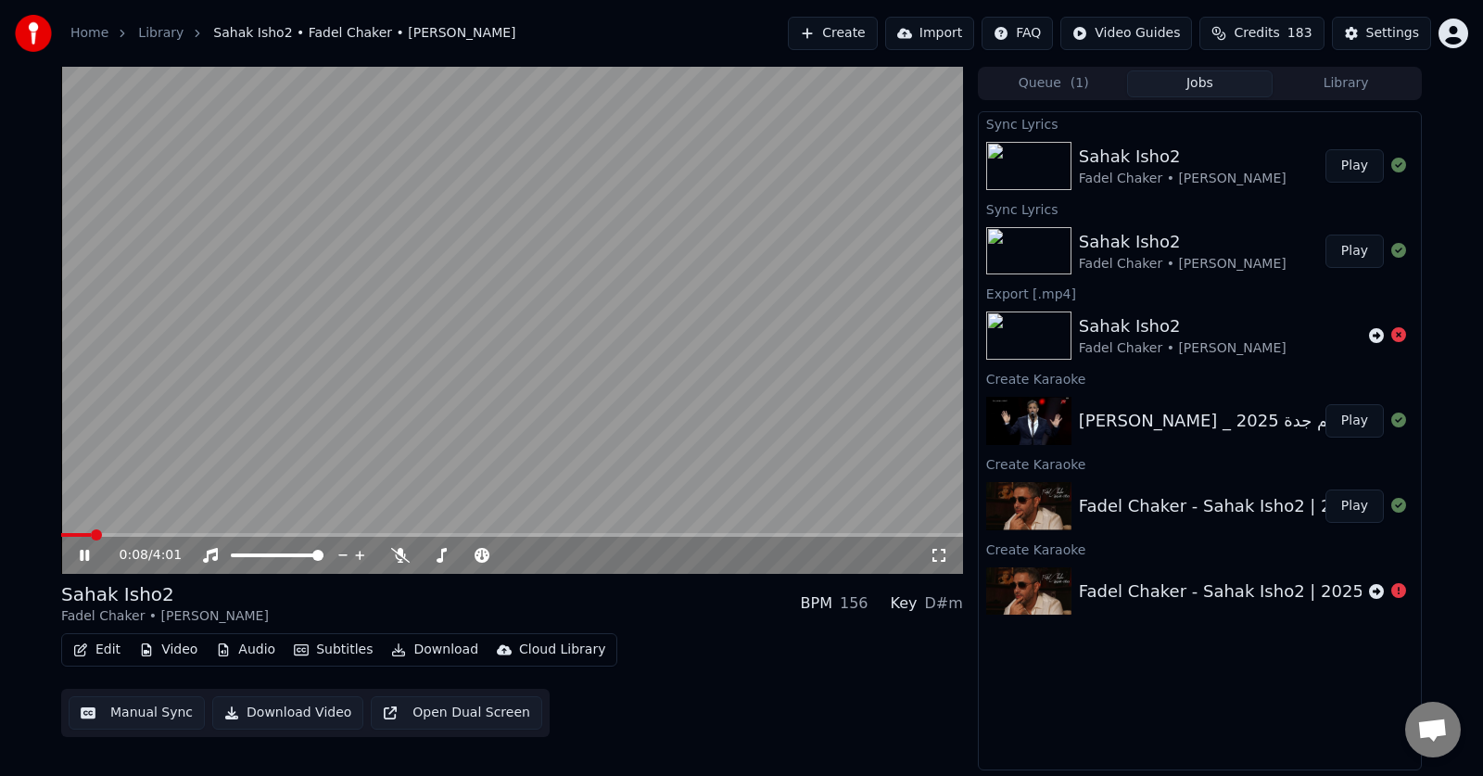
click at [89, 547] on div "0:08 / 4:01" at bounding box center [512, 555] width 887 height 19
click at [83, 560] on icon at bounding box center [84, 555] width 9 height 11
click at [81, 557] on icon at bounding box center [84, 555] width 11 height 13
click at [84, 555] on icon at bounding box center [98, 555] width 44 height 15
click at [83, 555] on icon at bounding box center [84, 555] width 11 height 13
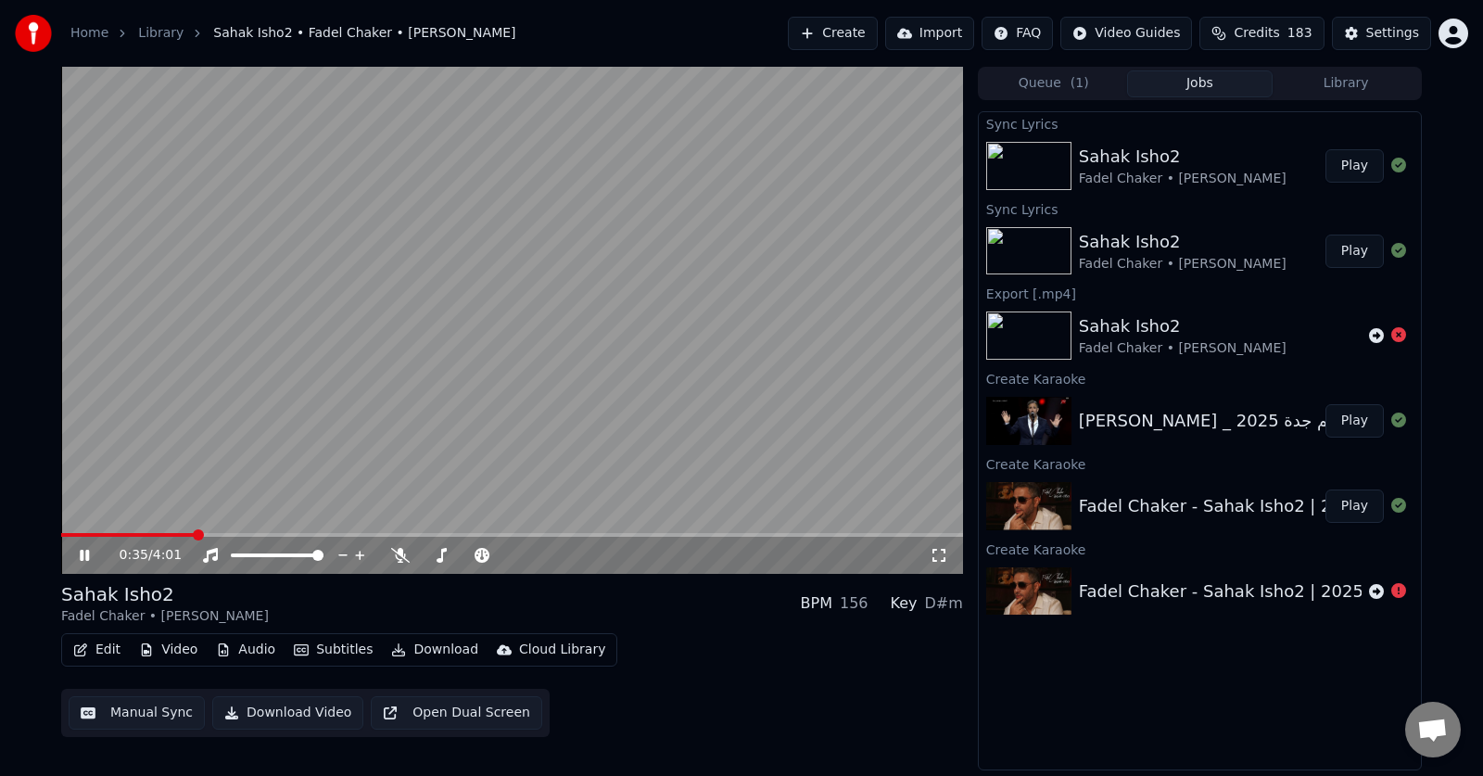
click at [81, 555] on icon at bounding box center [84, 555] width 9 height 11
click at [82, 555] on icon at bounding box center [84, 555] width 11 height 13
click at [83, 555] on icon at bounding box center [84, 555] width 9 height 11
click at [83, 556] on icon at bounding box center [84, 555] width 11 height 13
click at [83, 556] on icon at bounding box center [84, 555] width 9 height 11
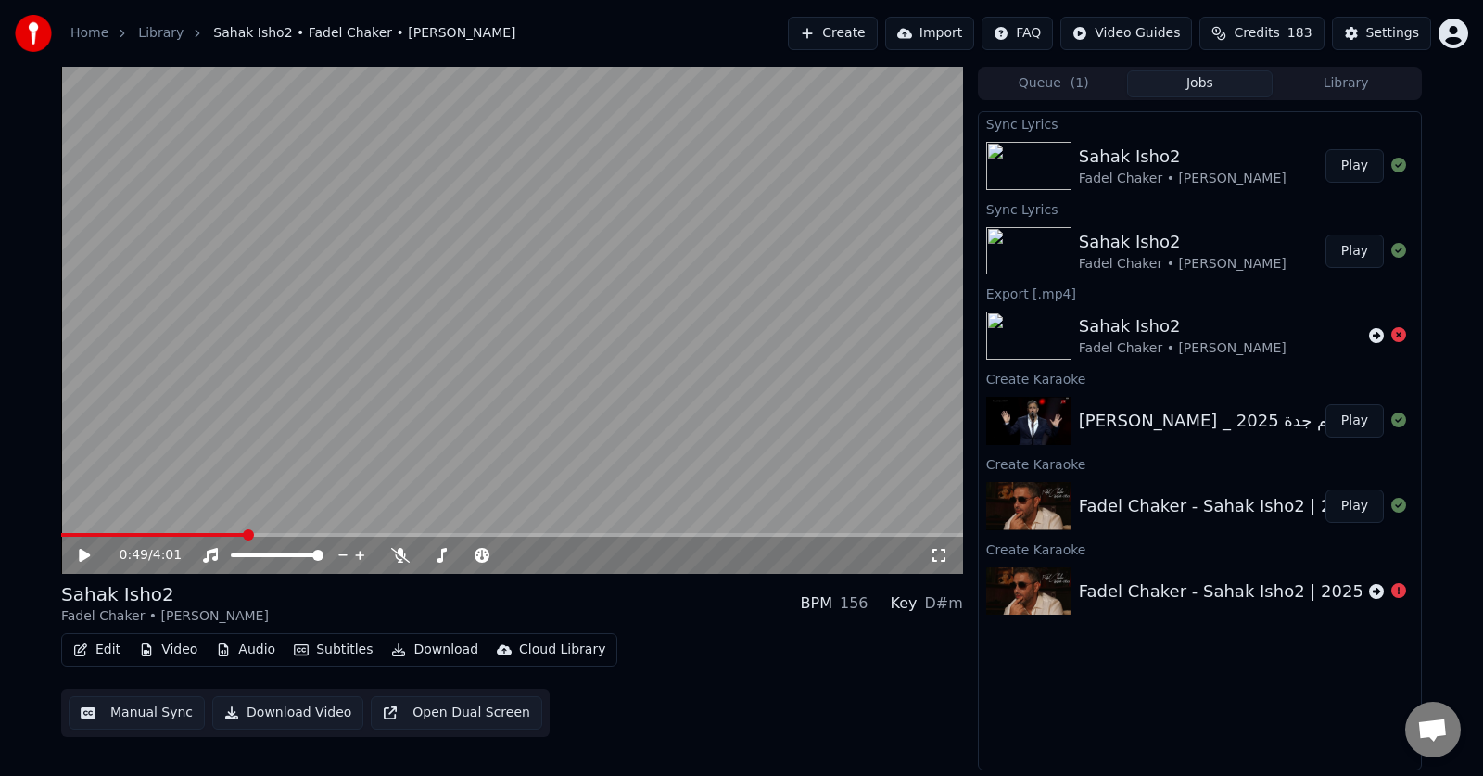
click at [108, 649] on button "Edit" at bounding box center [97, 650] width 62 height 26
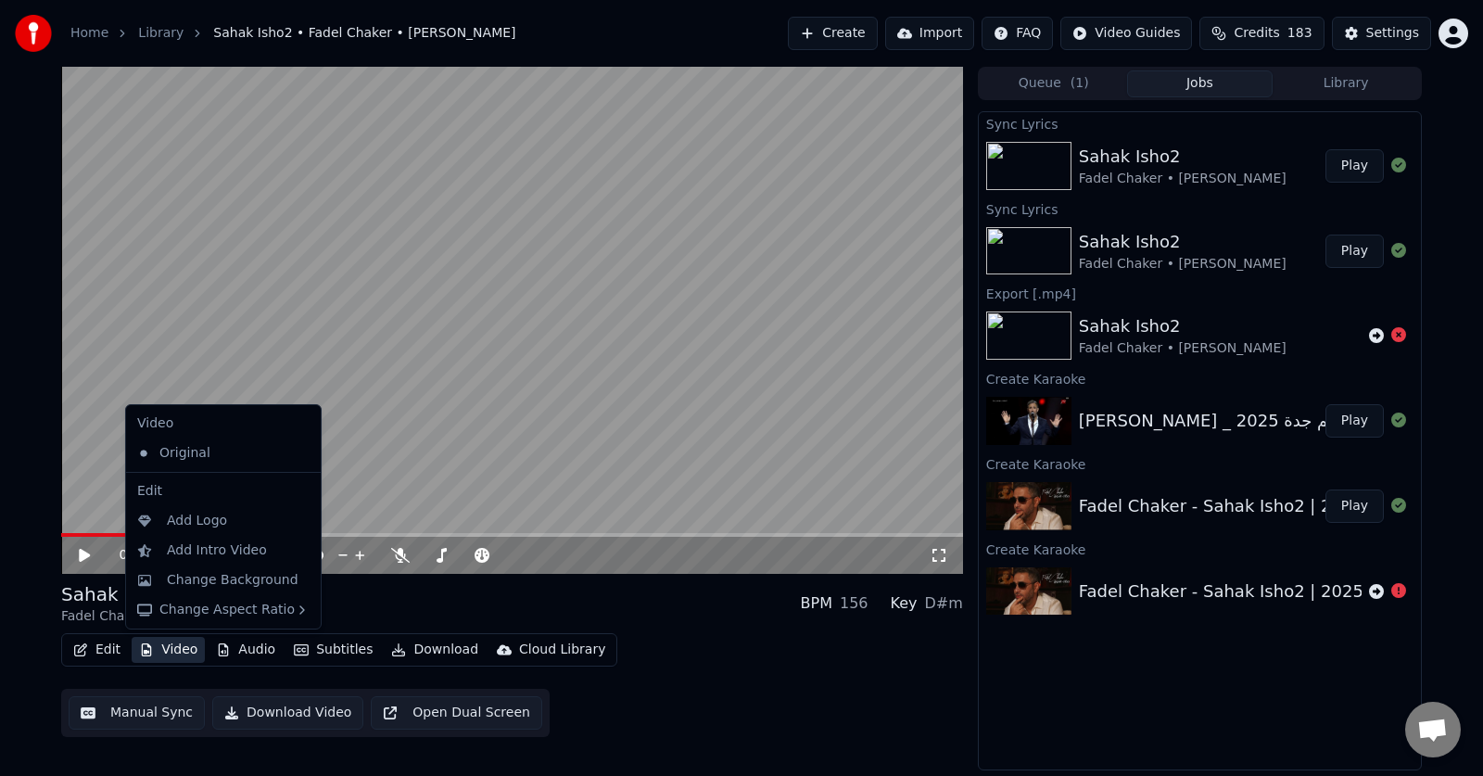
click at [155, 716] on button "Manual Sync" at bounding box center [137, 712] width 136 height 33
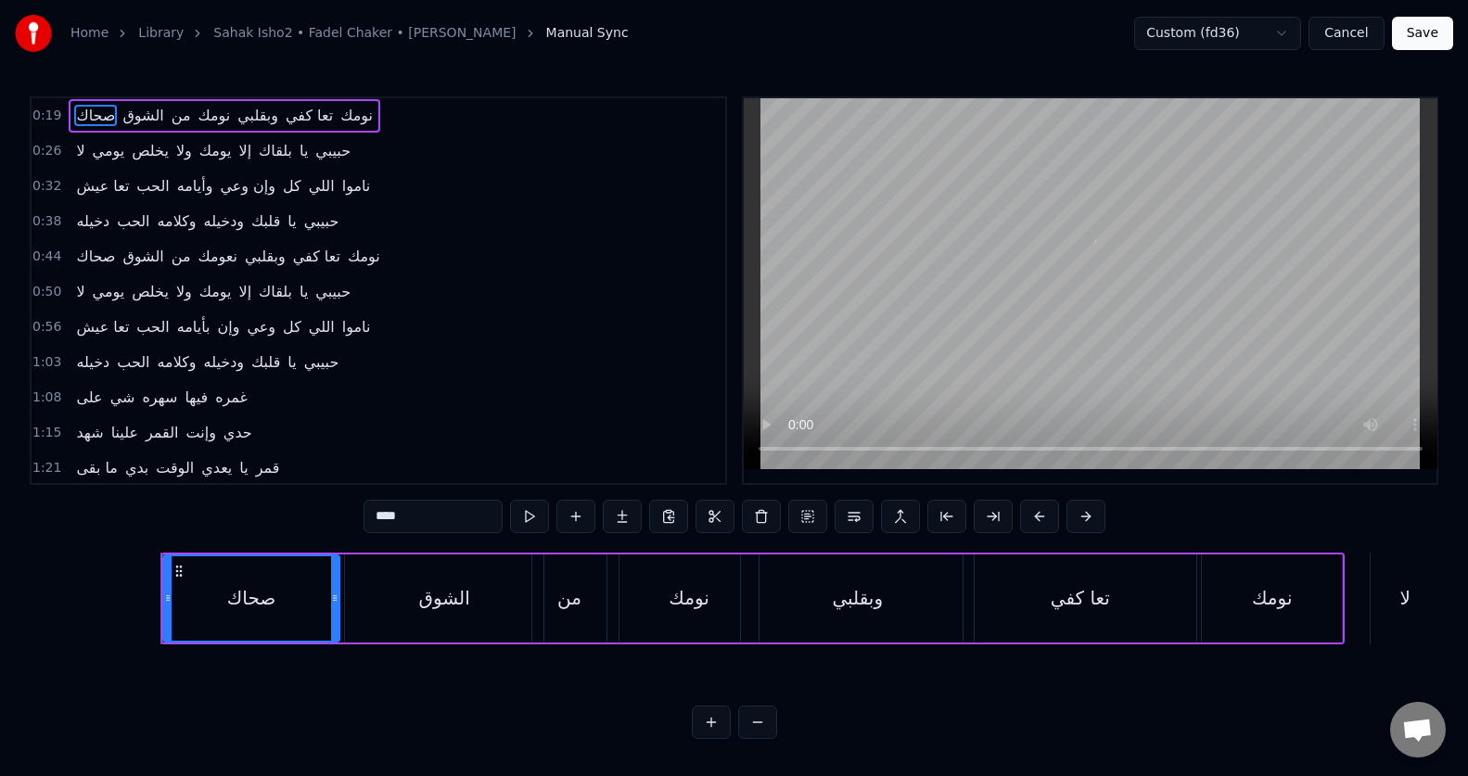
scroll to position [0, 3583]
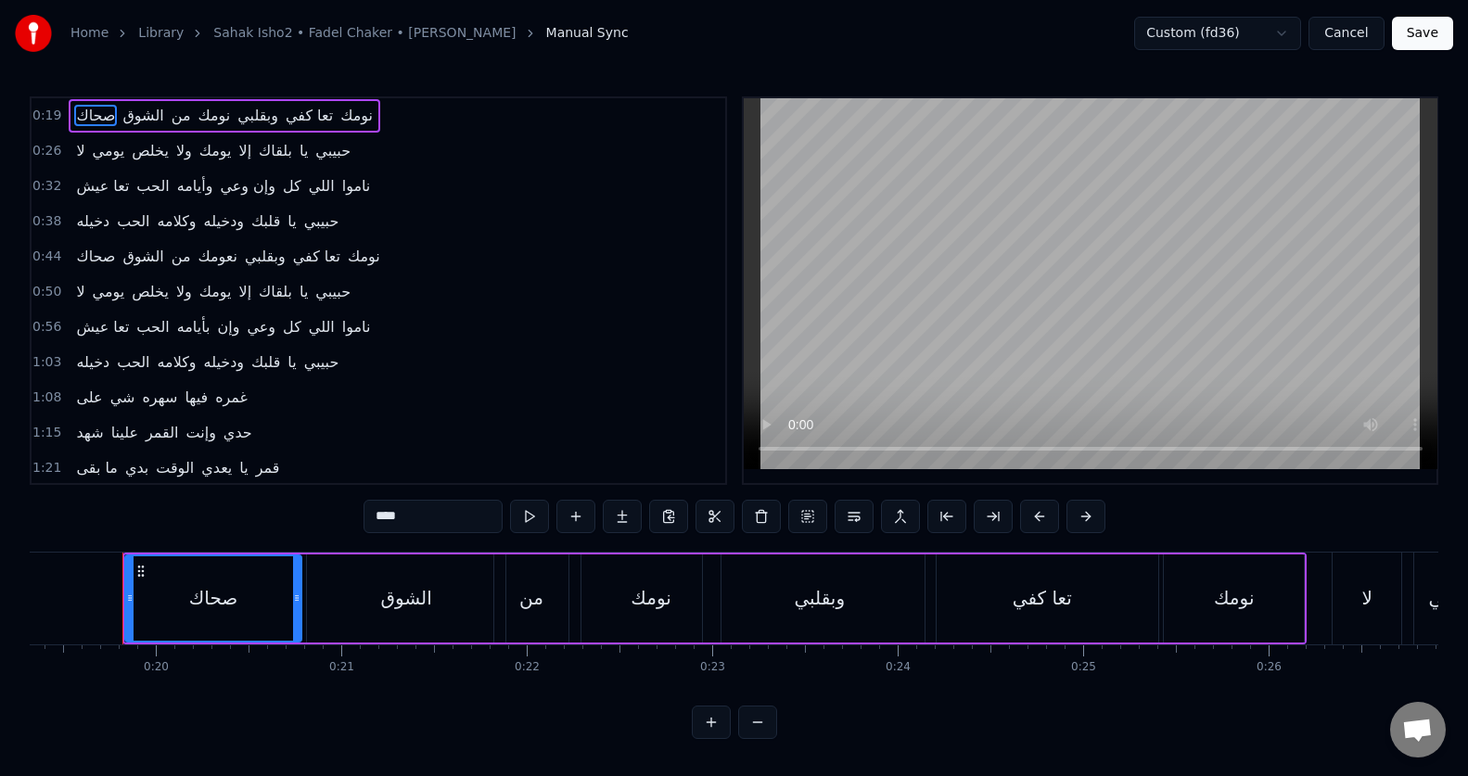
click at [222, 250] on span "نعومك" at bounding box center [218, 256] width 44 height 21
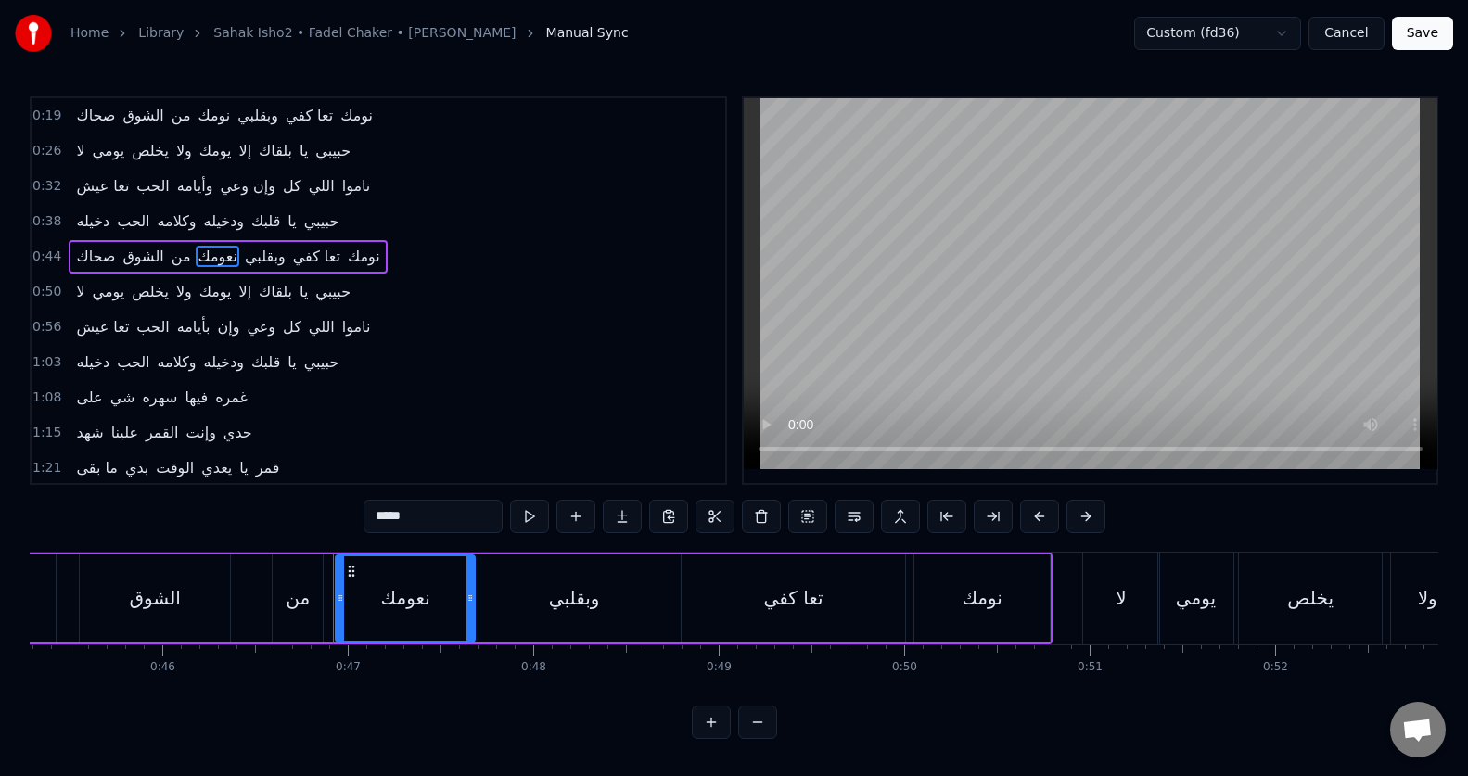
scroll to position [0, 8608]
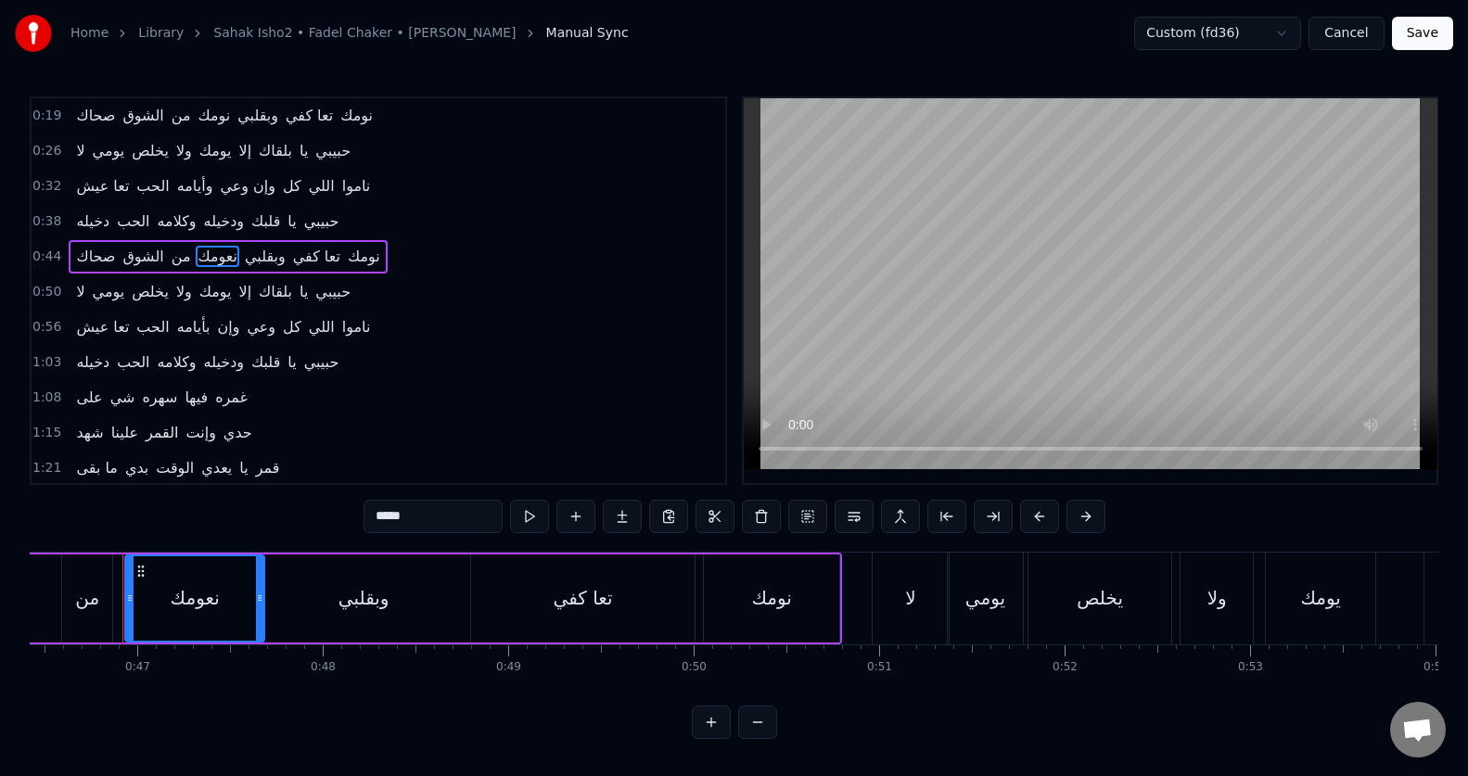
click at [401, 517] on input "*****" at bounding box center [432, 516] width 139 height 33
type input "****"
click at [1416, 32] on button "Save" at bounding box center [1422, 33] width 61 height 33
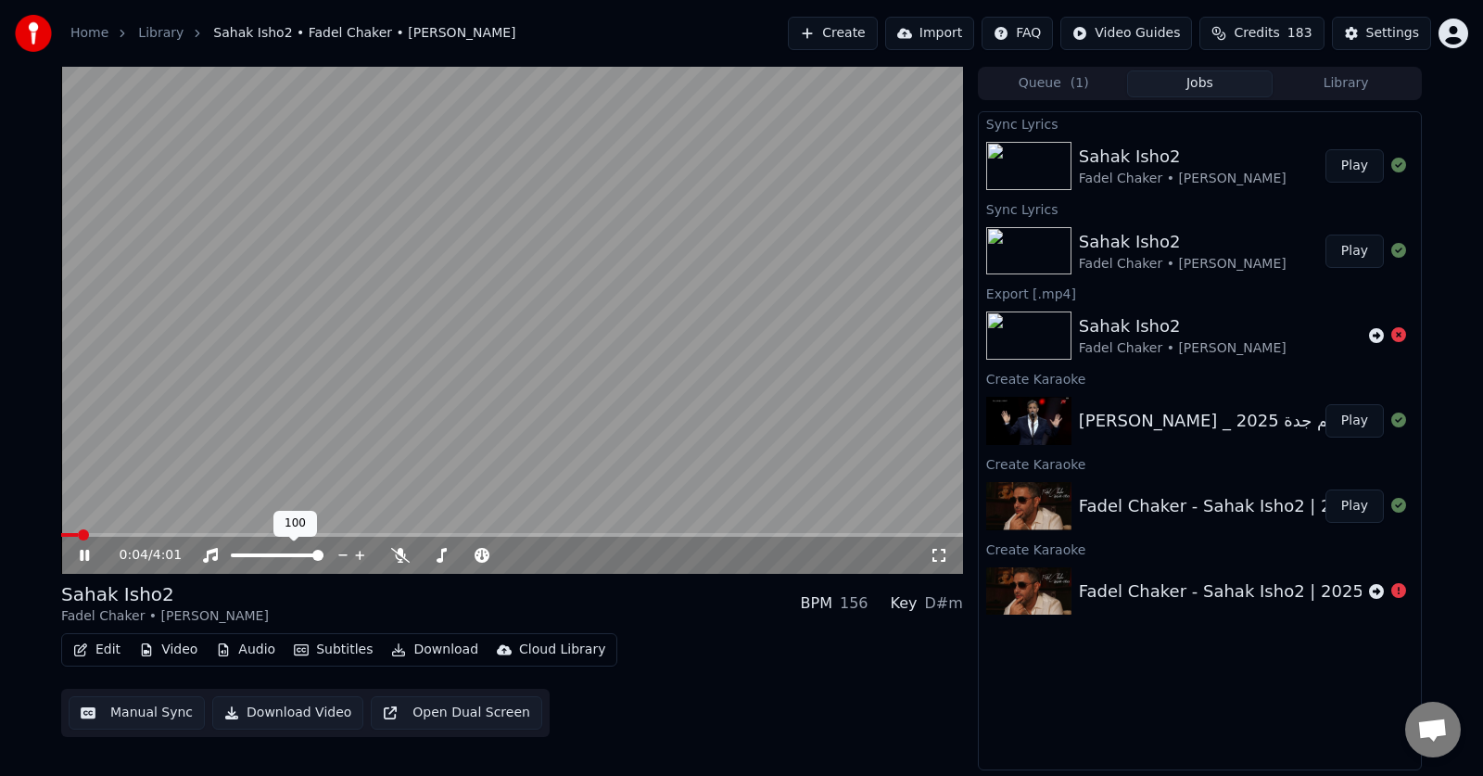
click at [165, 532] on video at bounding box center [512, 320] width 902 height 507
click at [82, 553] on icon at bounding box center [84, 555] width 11 height 13
click at [83, 553] on icon at bounding box center [84, 555] width 9 height 11
click at [161, 709] on button "Manual Sync" at bounding box center [137, 712] width 136 height 33
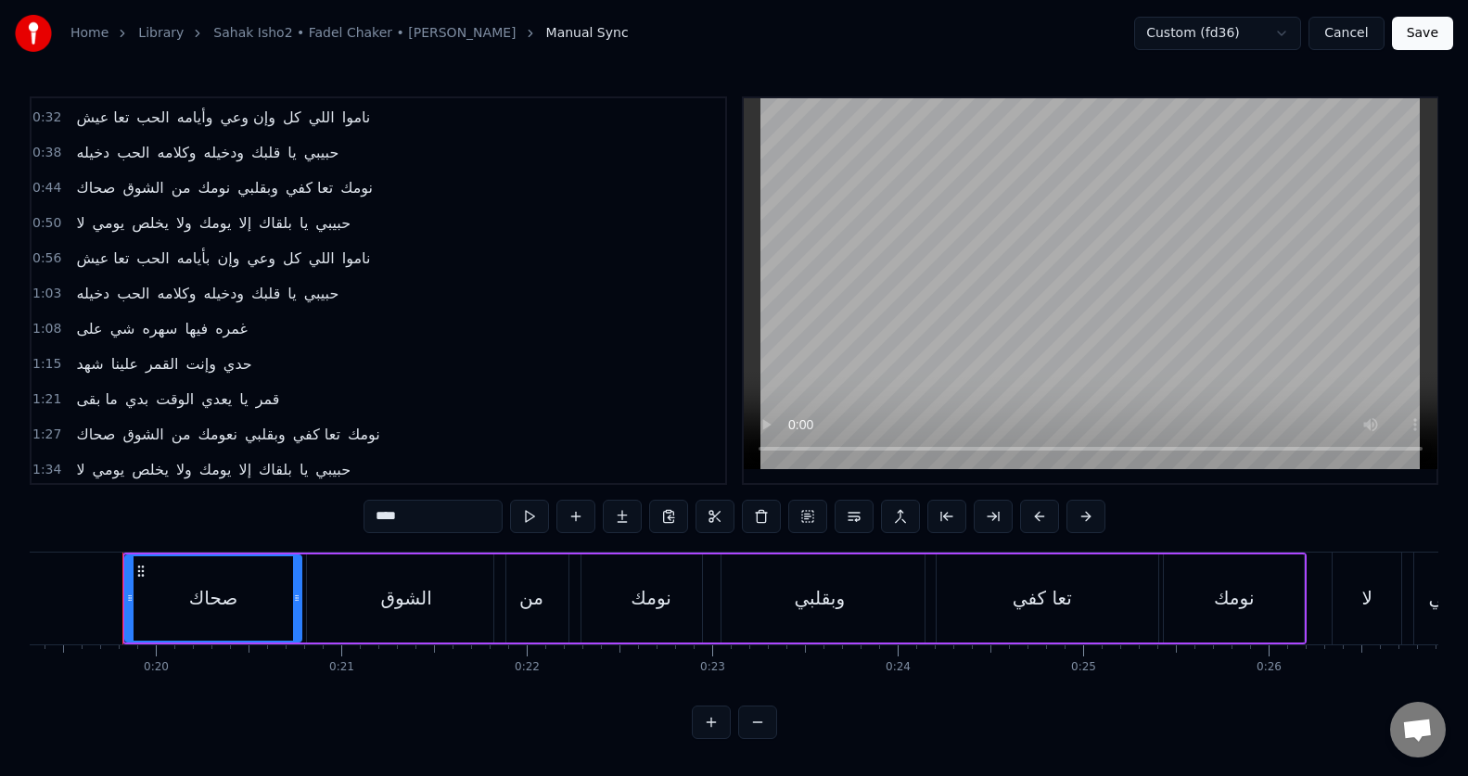
scroll to position [79, 0]
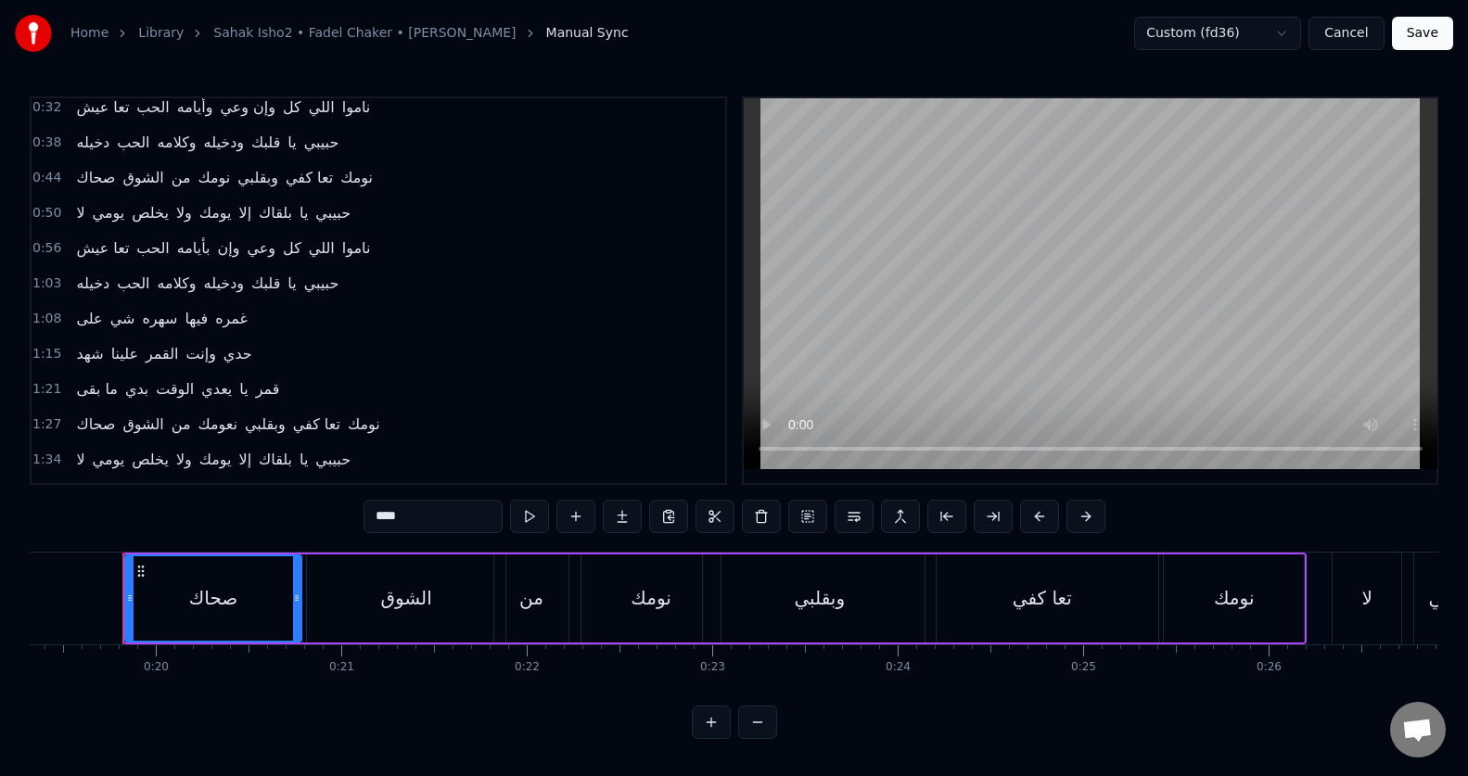
click at [226, 431] on span "نعومك" at bounding box center [218, 424] width 44 height 21
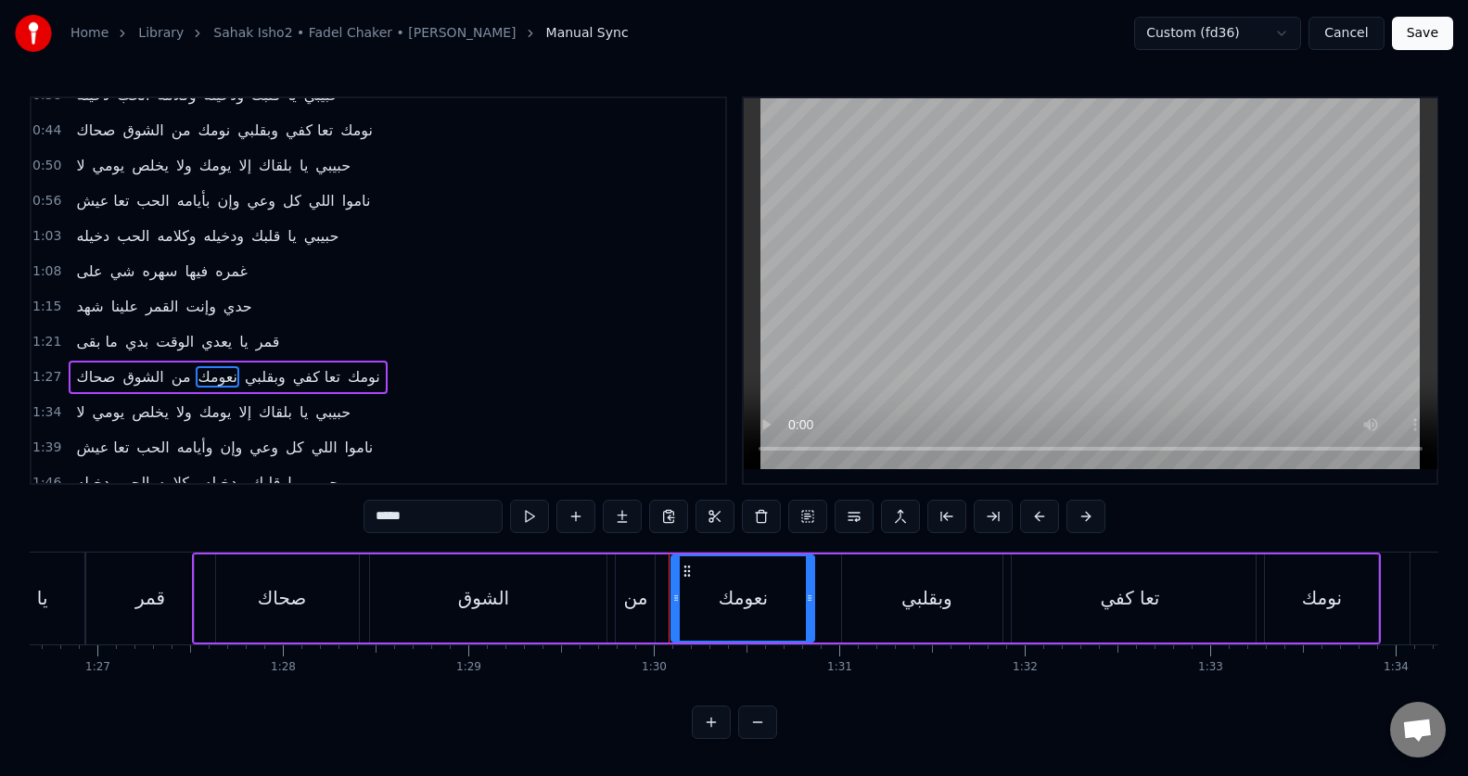
scroll to position [0, 16611]
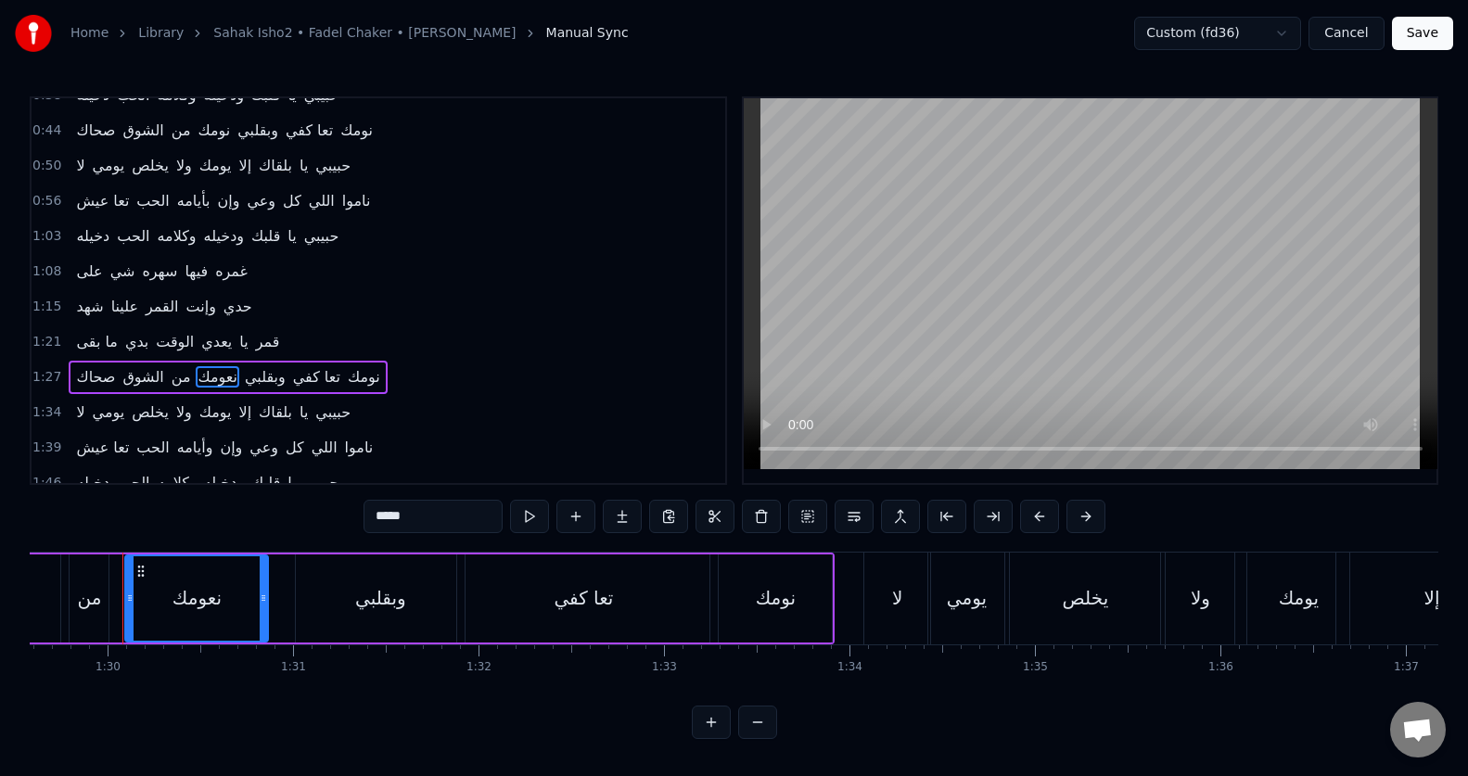
click at [398, 520] on input "*****" at bounding box center [432, 516] width 139 height 33
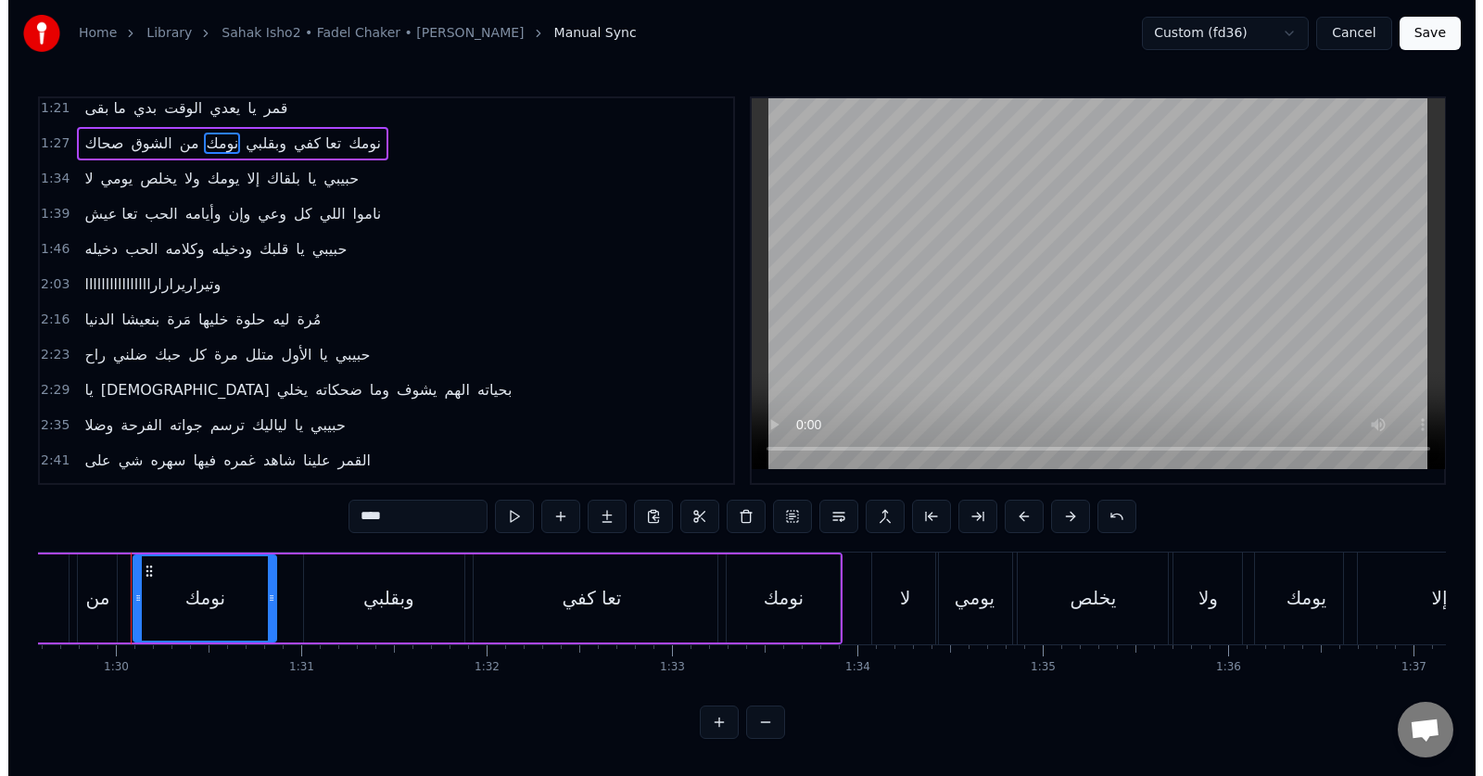
scroll to position [361, 0]
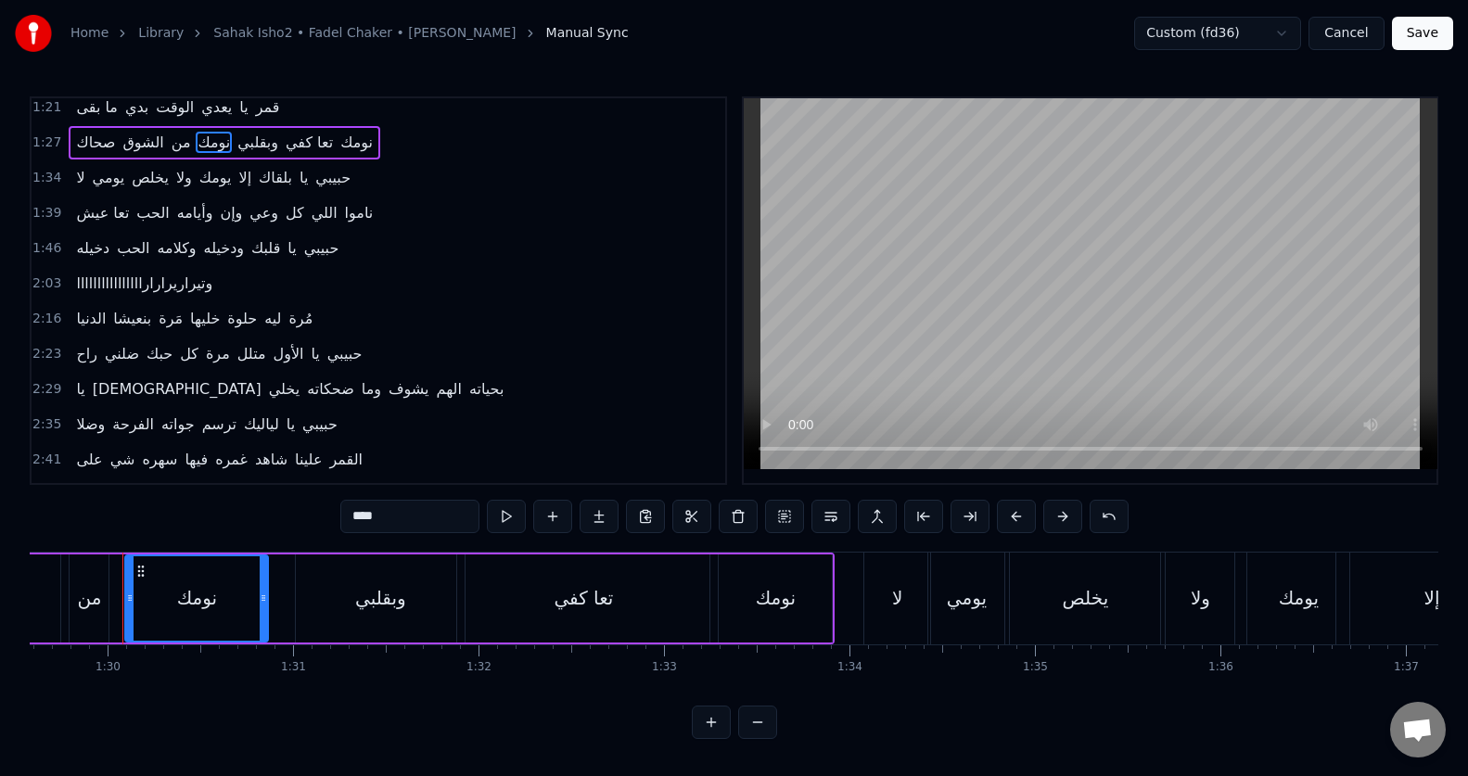
type input "****"
click at [1425, 30] on button "Save" at bounding box center [1422, 33] width 61 height 33
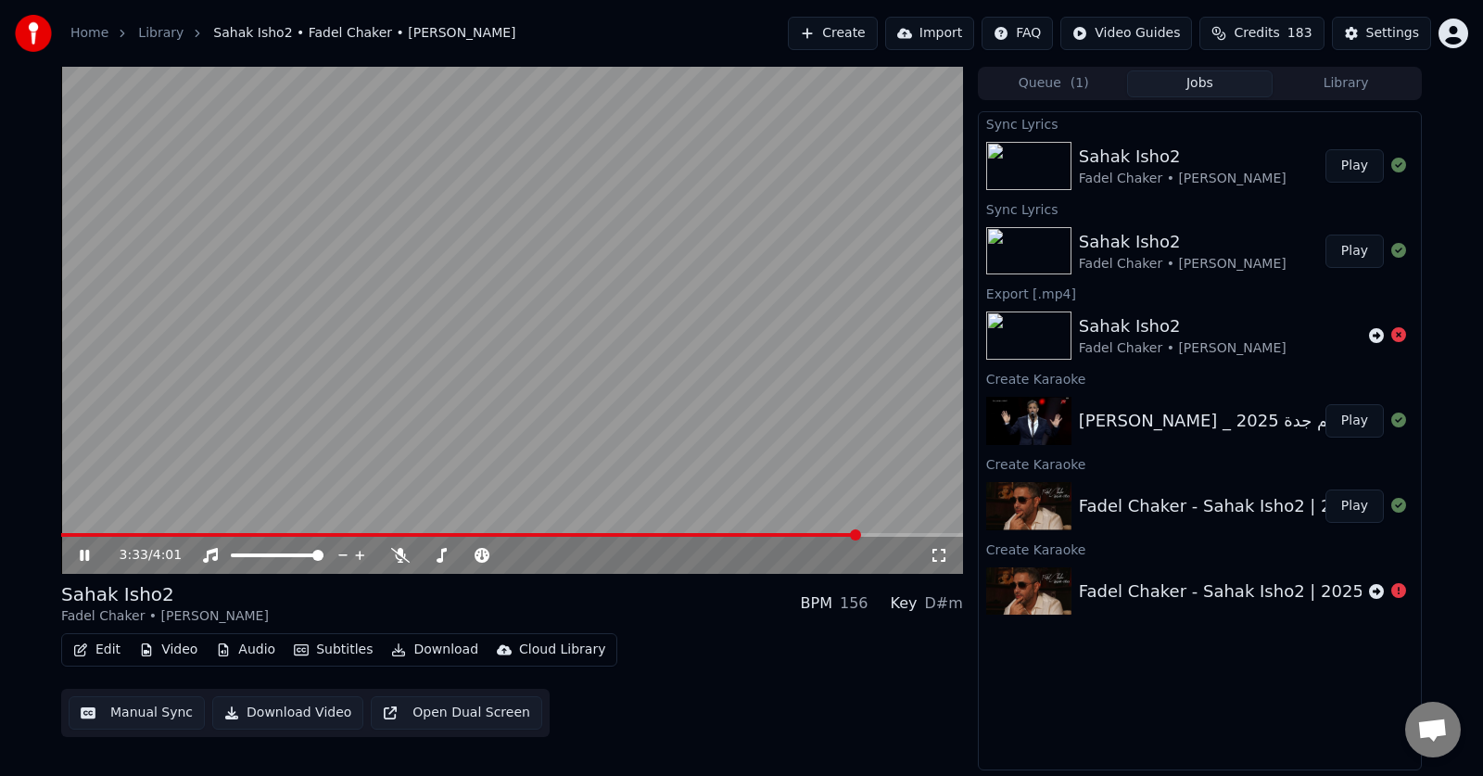
click at [91, 556] on icon at bounding box center [98, 555] width 44 height 15
click at [274, 710] on button "Download Video" at bounding box center [287, 712] width 151 height 33
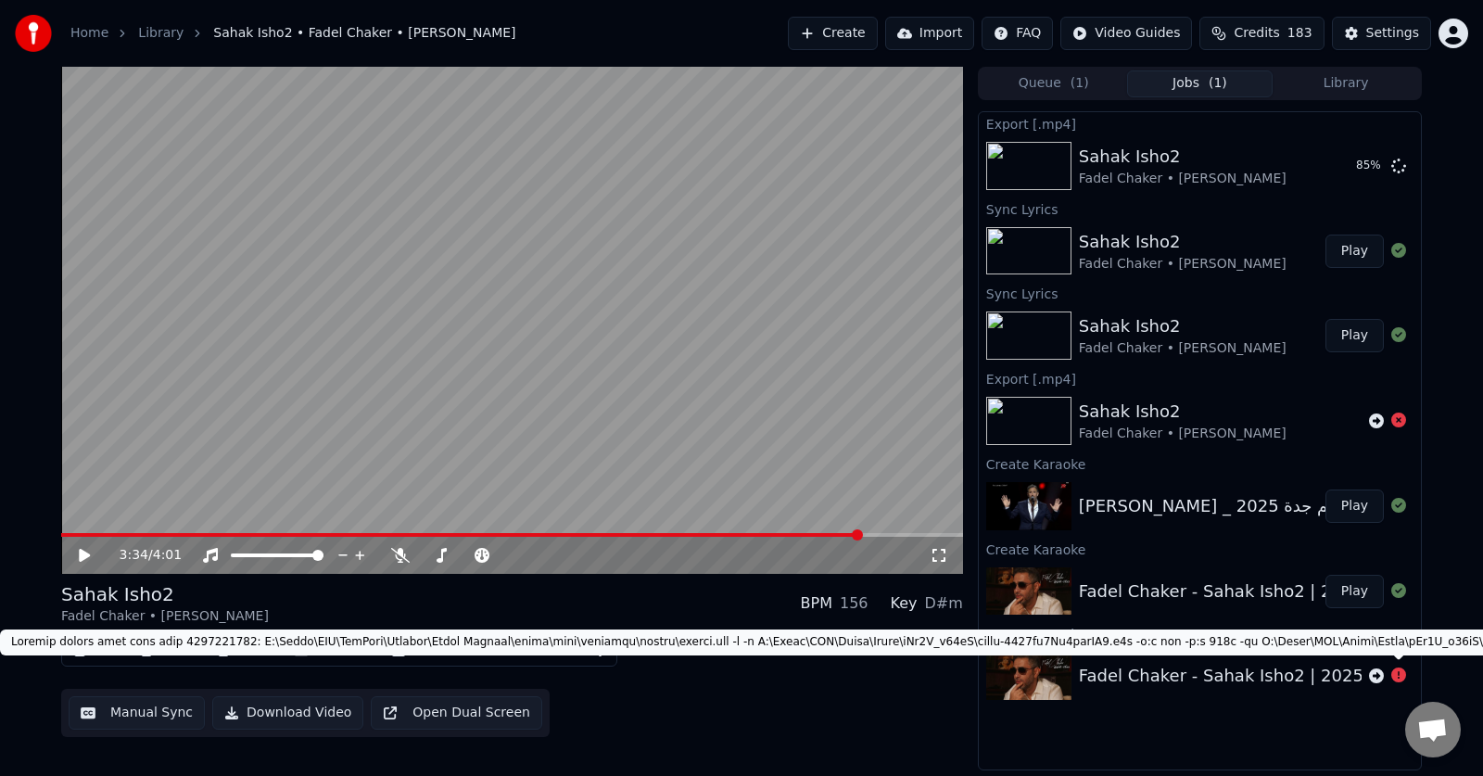
click at [1397, 675] on icon at bounding box center [1399, 675] width 15 height 15
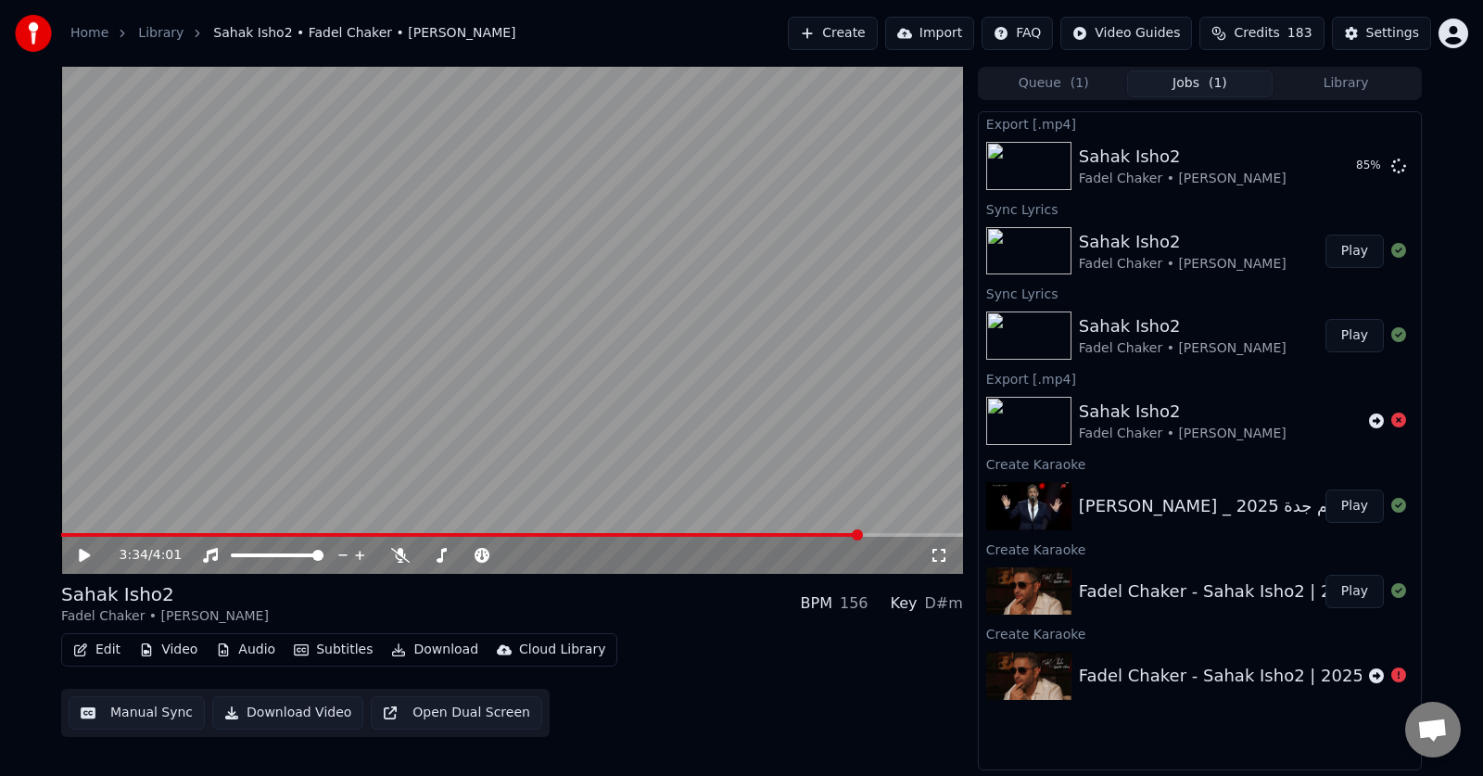
click at [1397, 676] on icon at bounding box center [1399, 675] width 15 height 15
click at [1347, 163] on button "Show" at bounding box center [1351, 165] width 67 height 33
